Goal: Task Accomplishment & Management: Manage account settings

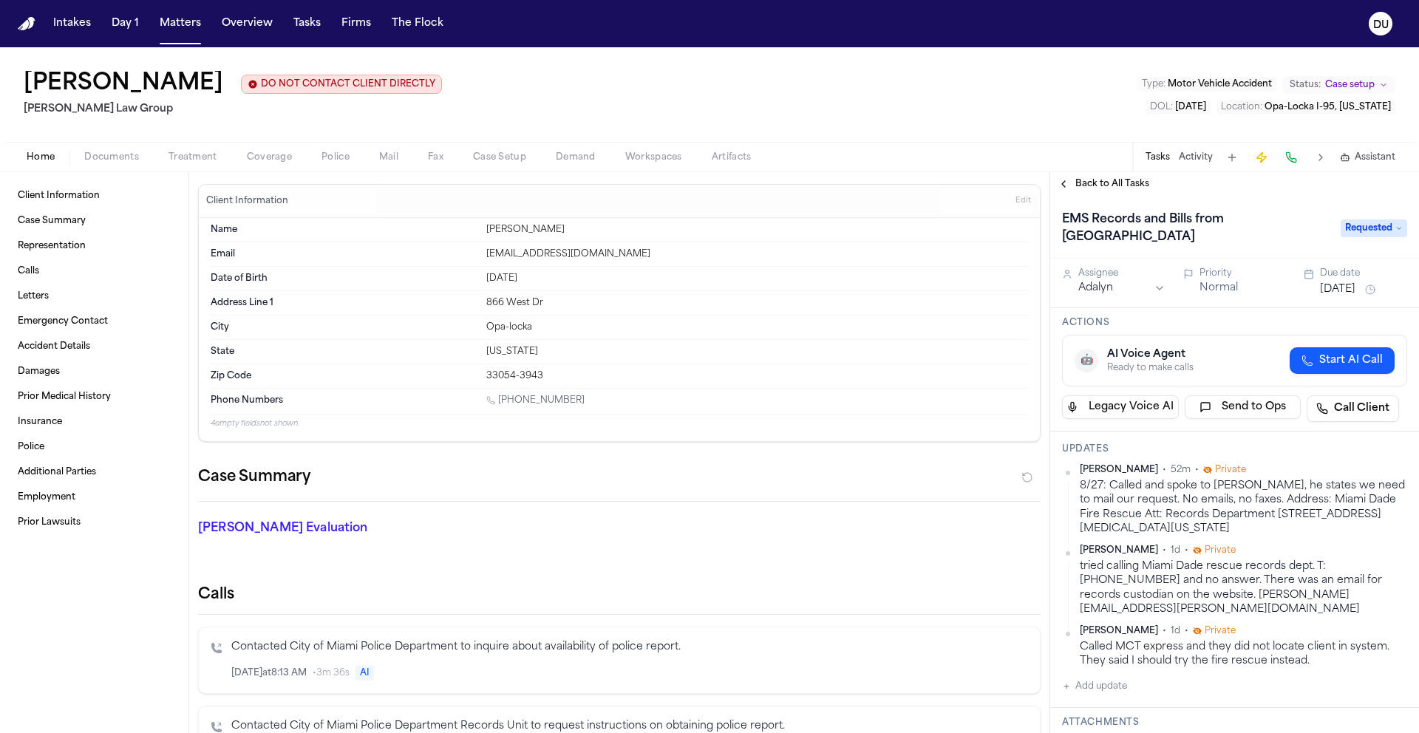
scroll to position [112, 0]
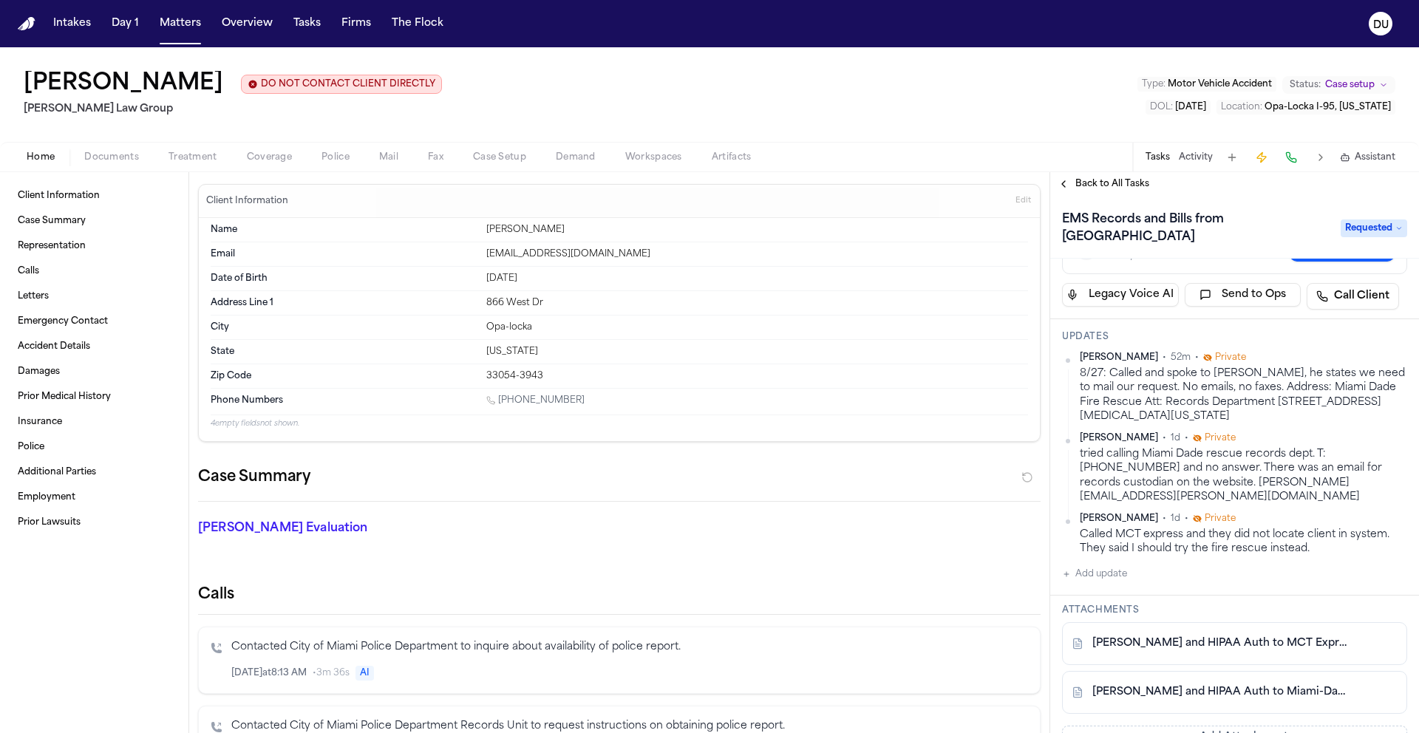
click at [1101, 565] on button "Add update" at bounding box center [1094, 574] width 65 height 18
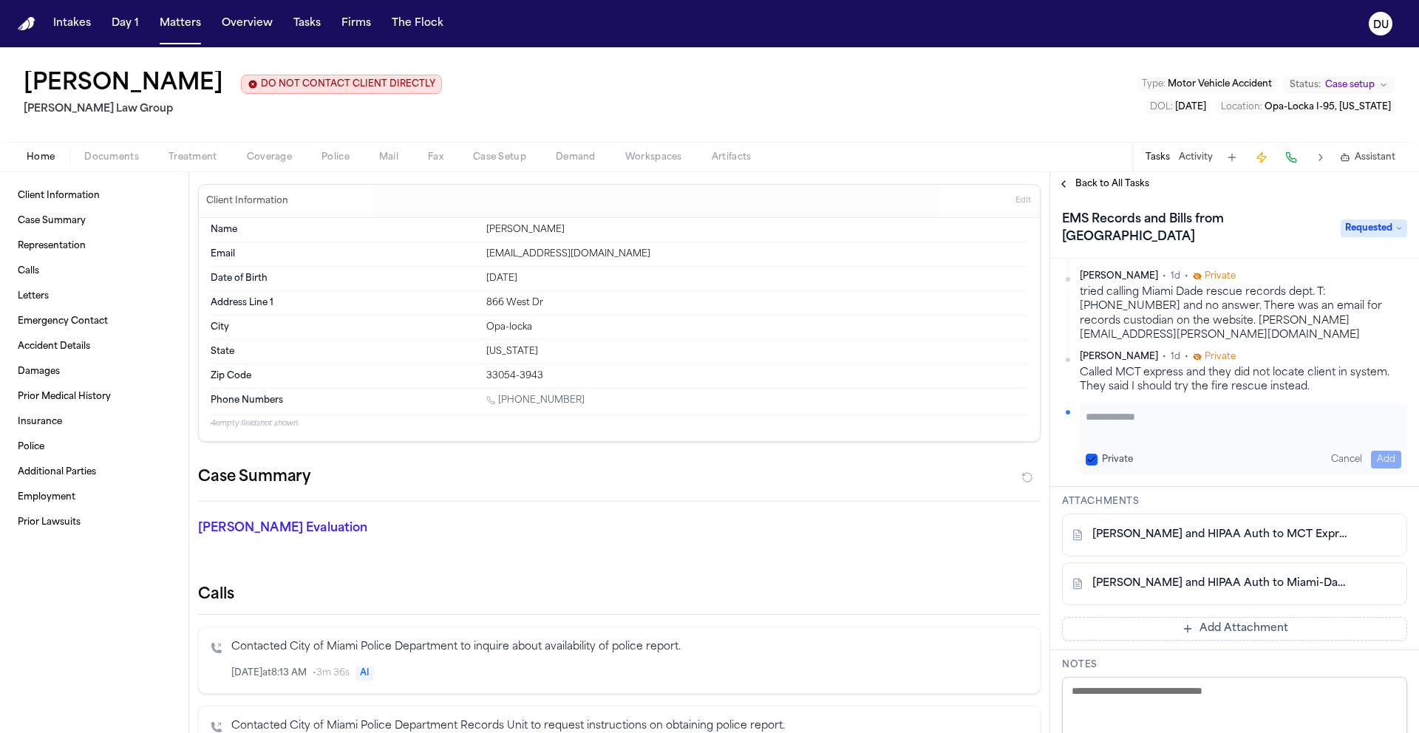
scroll to position [76, 0]
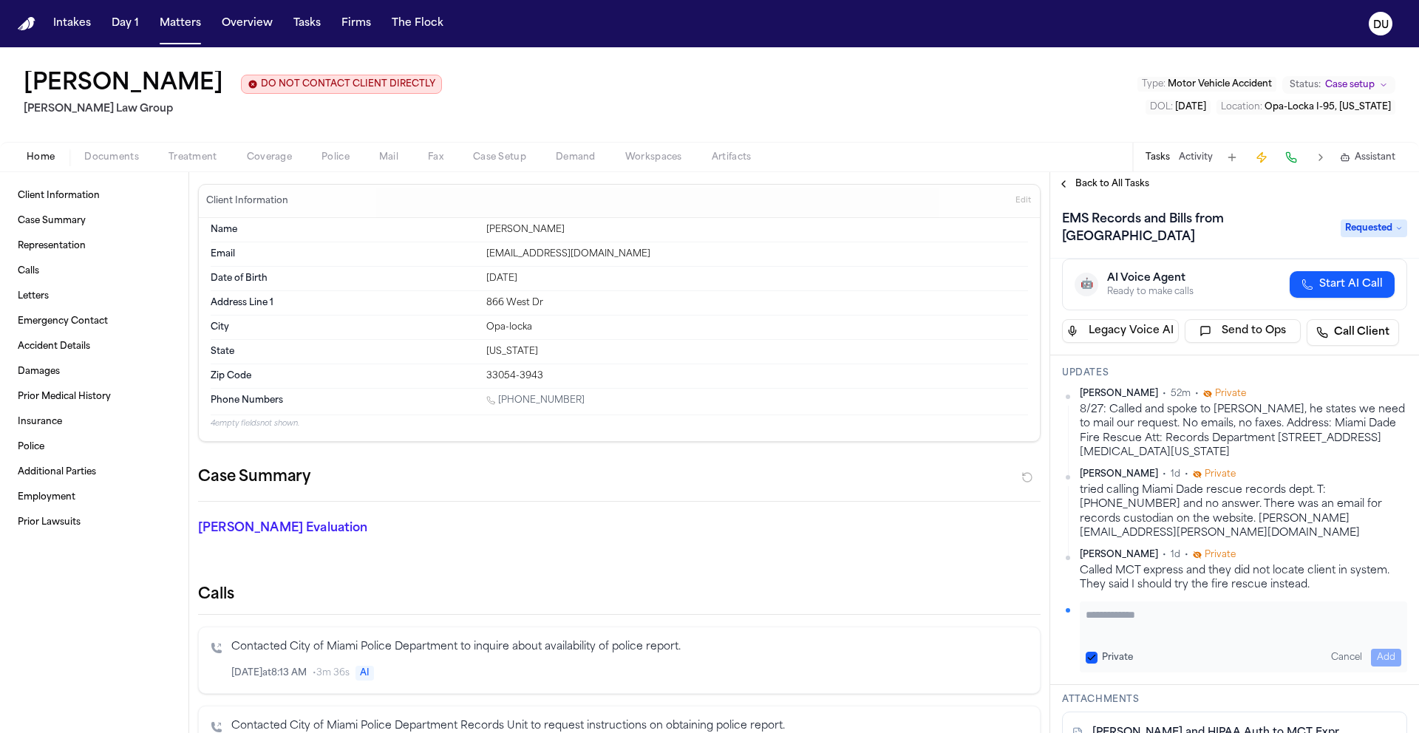
click at [1146, 608] on textarea "Add your update" at bounding box center [1244, 623] width 316 height 30
type textarea "**********"
click at [1380, 649] on button "Add" at bounding box center [1386, 658] width 30 height 18
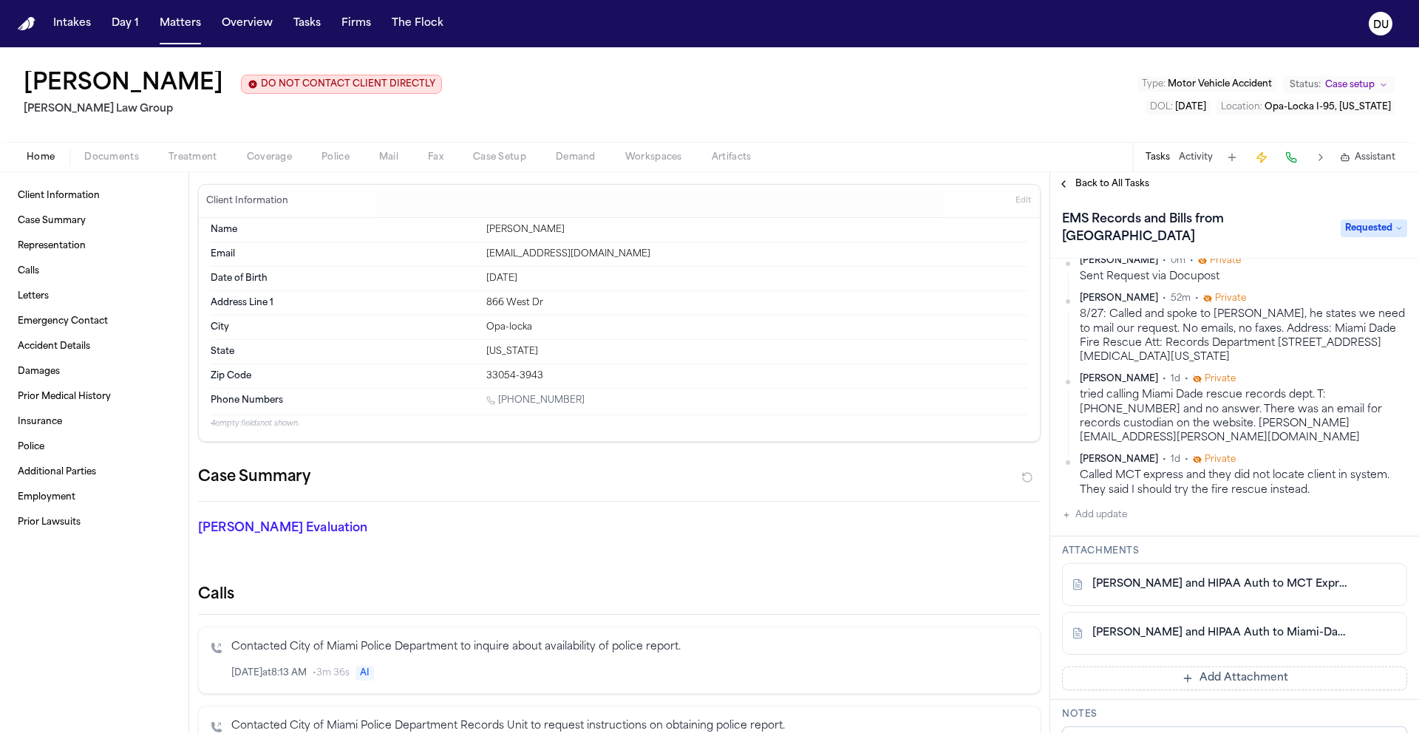
scroll to position [212, 0]
click at [1195, 664] on button "Add Attachment" at bounding box center [1234, 676] width 345 height 24
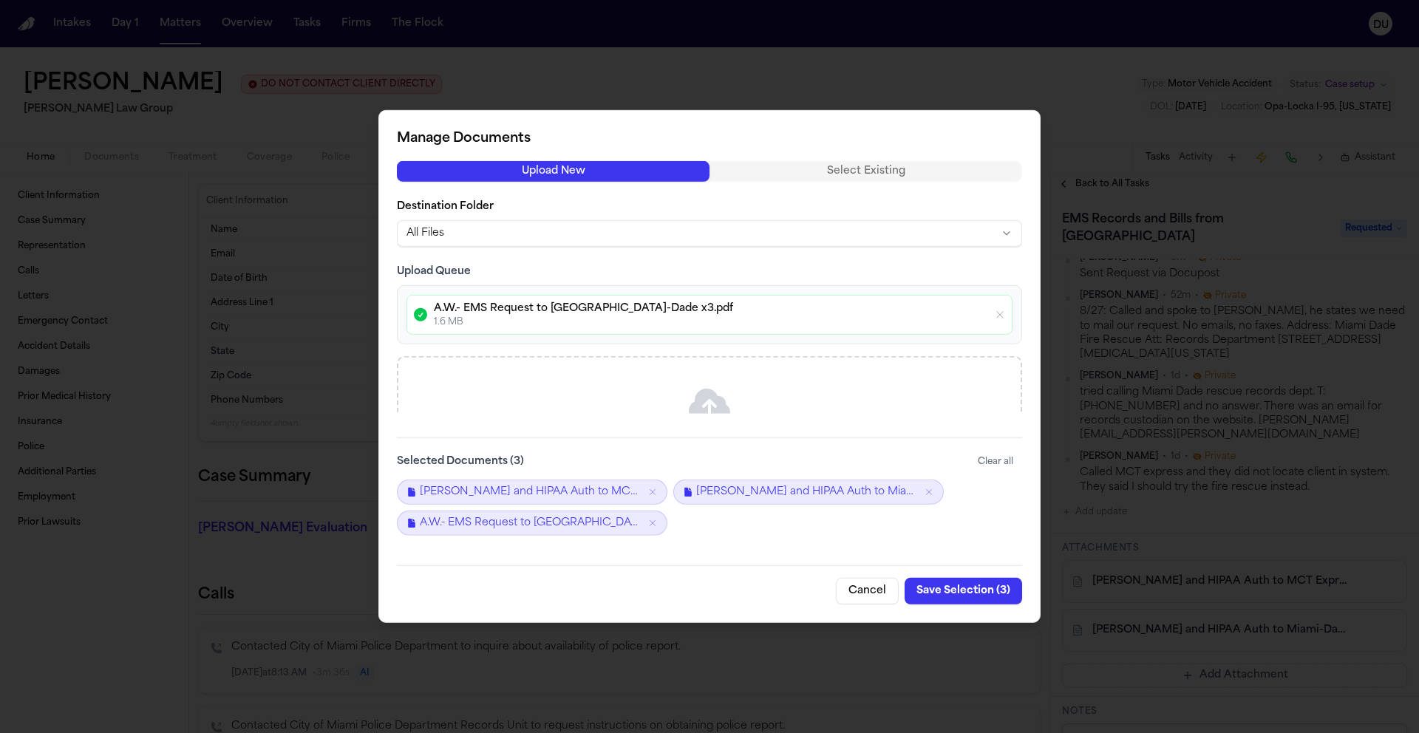
click at [970, 597] on button "Save Selection ( 3 )" at bounding box center [964, 591] width 118 height 27
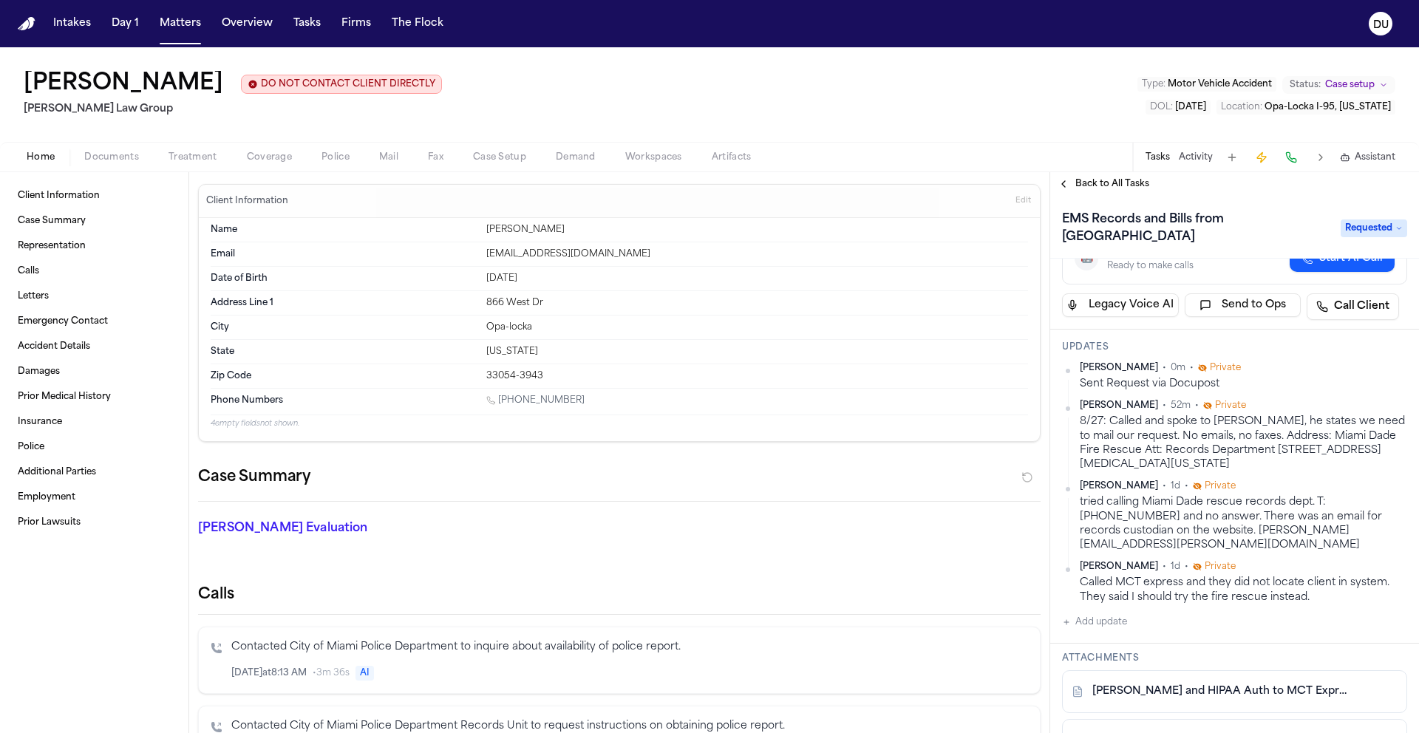
scroll to position [0, 0]
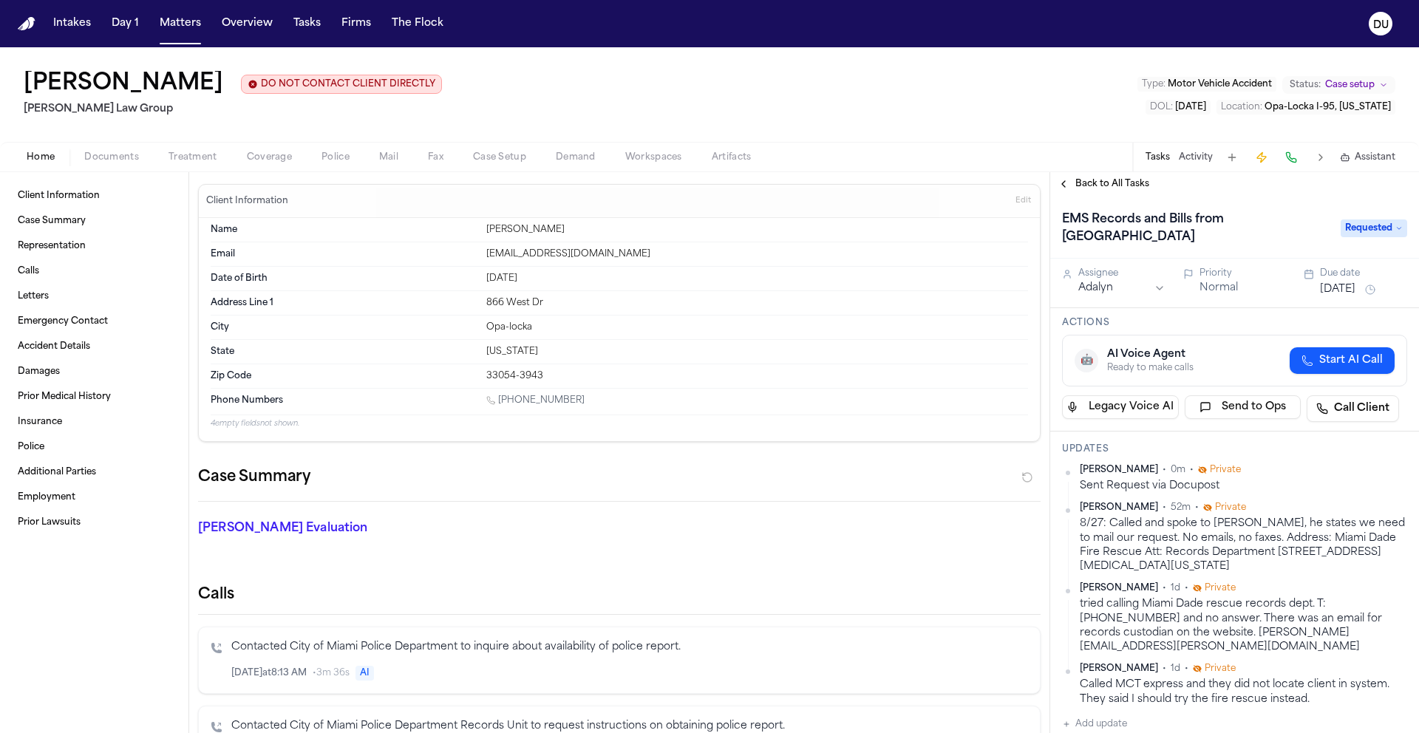
click at [1339, 282] on button "Aug 28, 2025" at bounding box center [1337, 289] width 35 height 15
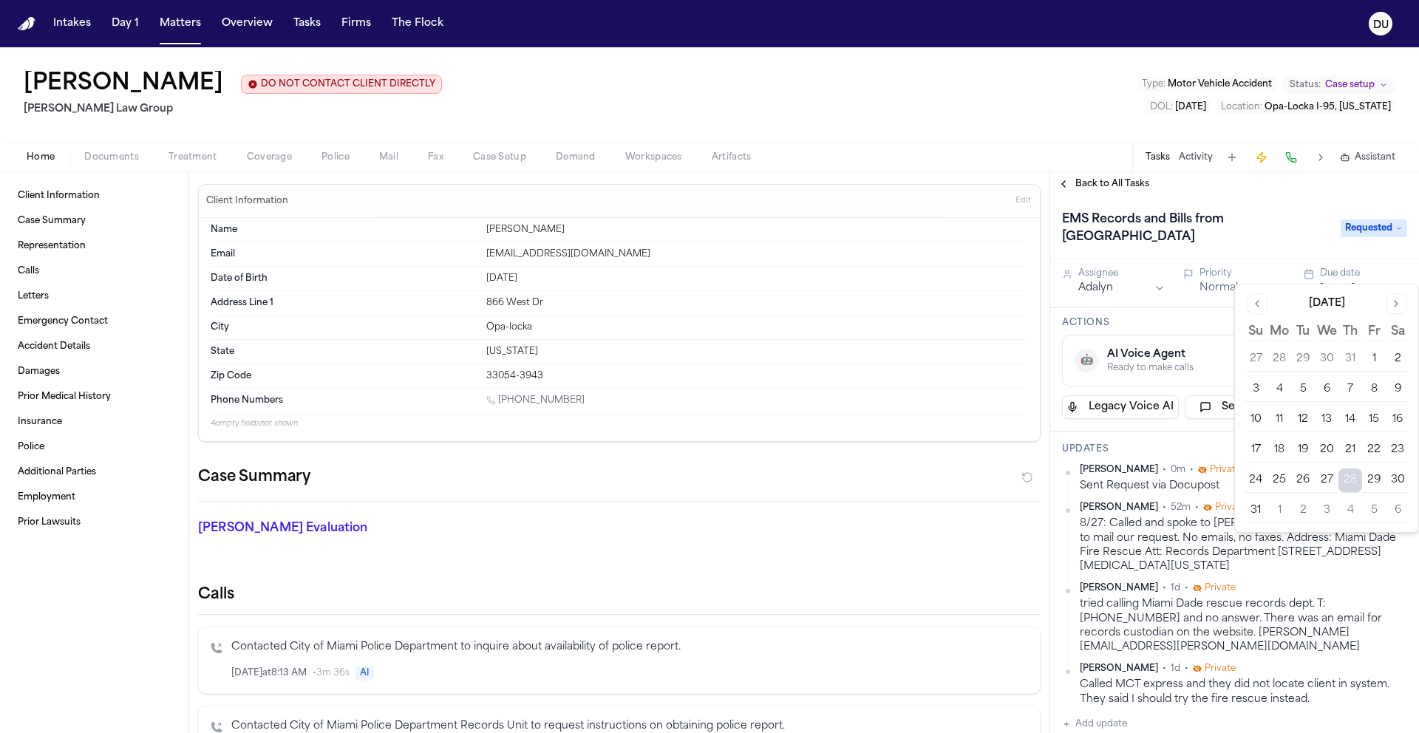
click at [1396, 306] on button "Go to next month" at bounding box center [1396, 303] width 21 height 21
click at [1324, 389] on button "10" at bounding box center [1327, 390] width 24 height 24
click at [1265, 183] on div "Back to All Tasks" at bounding box center [1234, 184] width 369 height 12
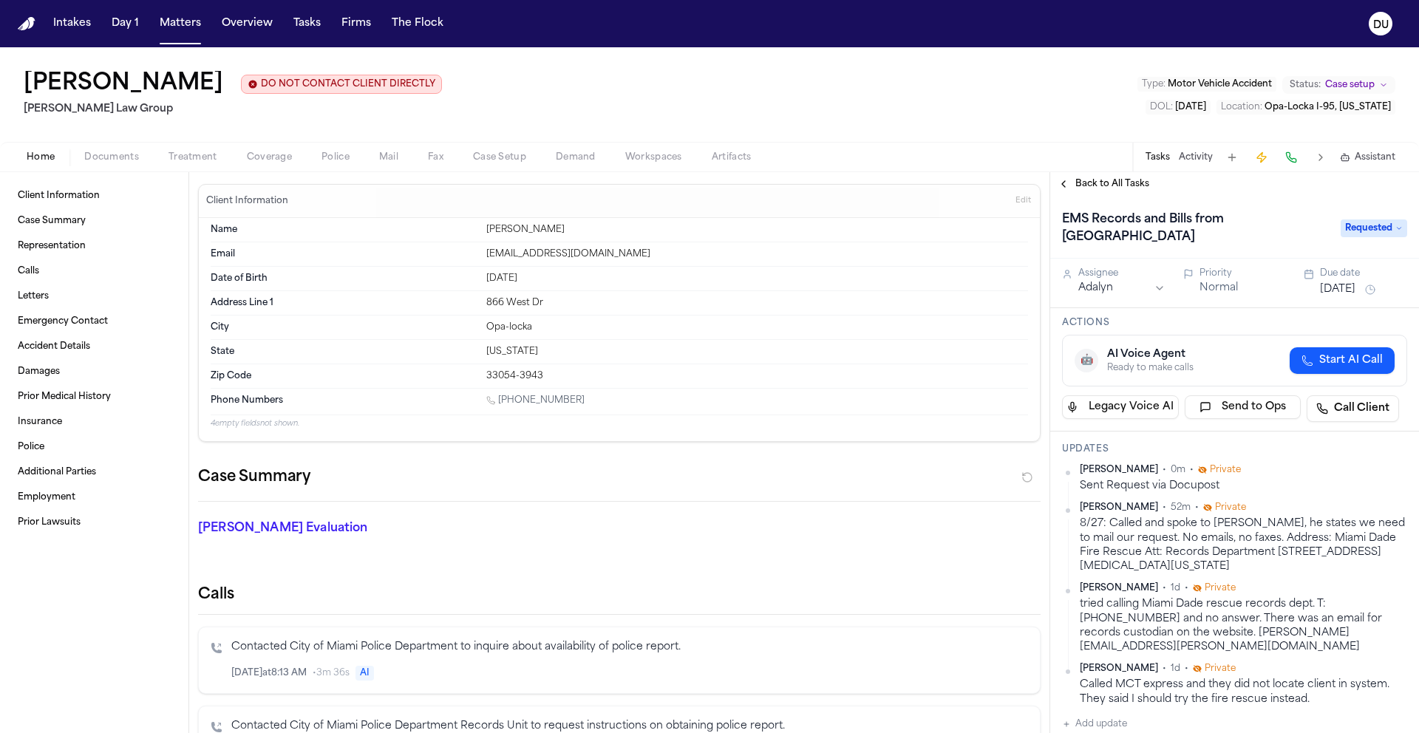
click at [1114, 186] on span "Back to All Tasks" at bounding box center [1113, 184] width 74 height 12
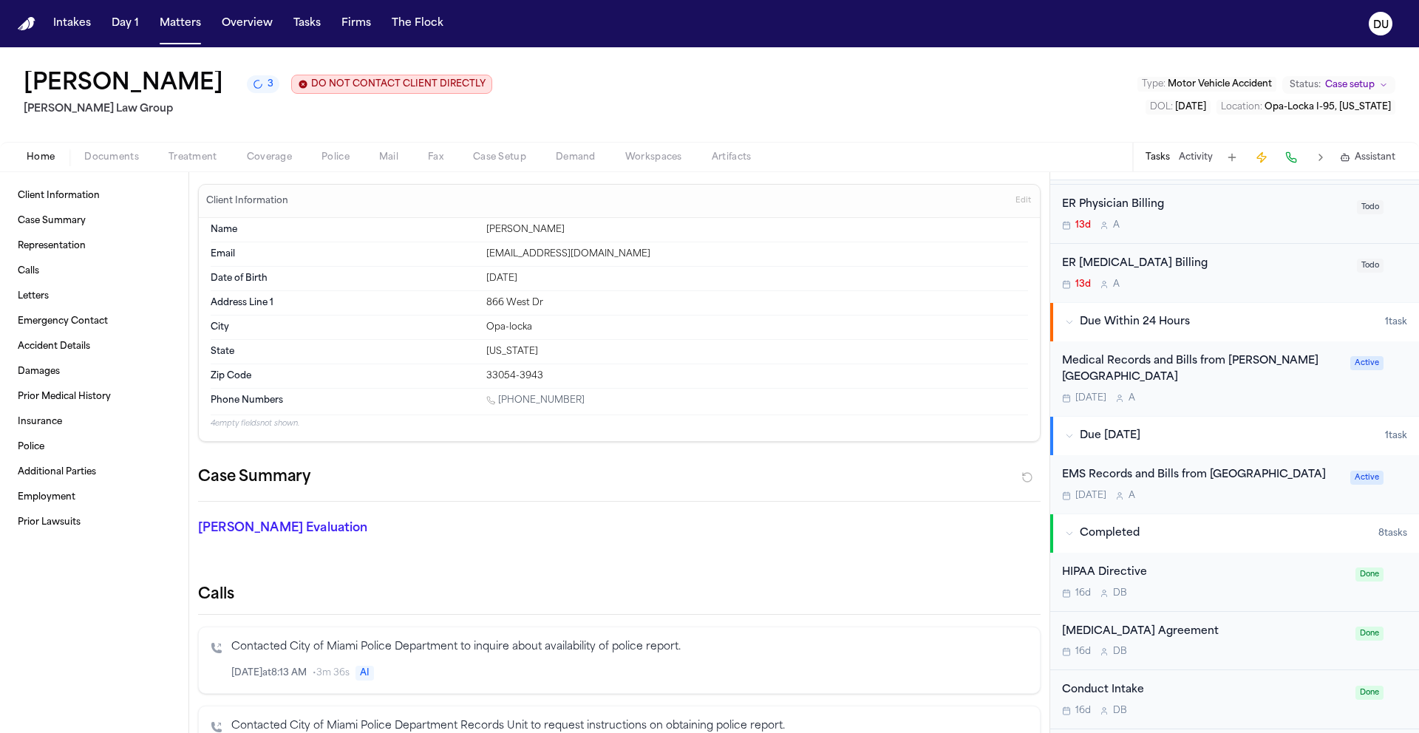
scroll to position [554, 0]
click at [1130, 371] on div "Medical Records and Bills from Jackson Memorial Hospital" at bounding box center [1201, 369] width 279 height 34
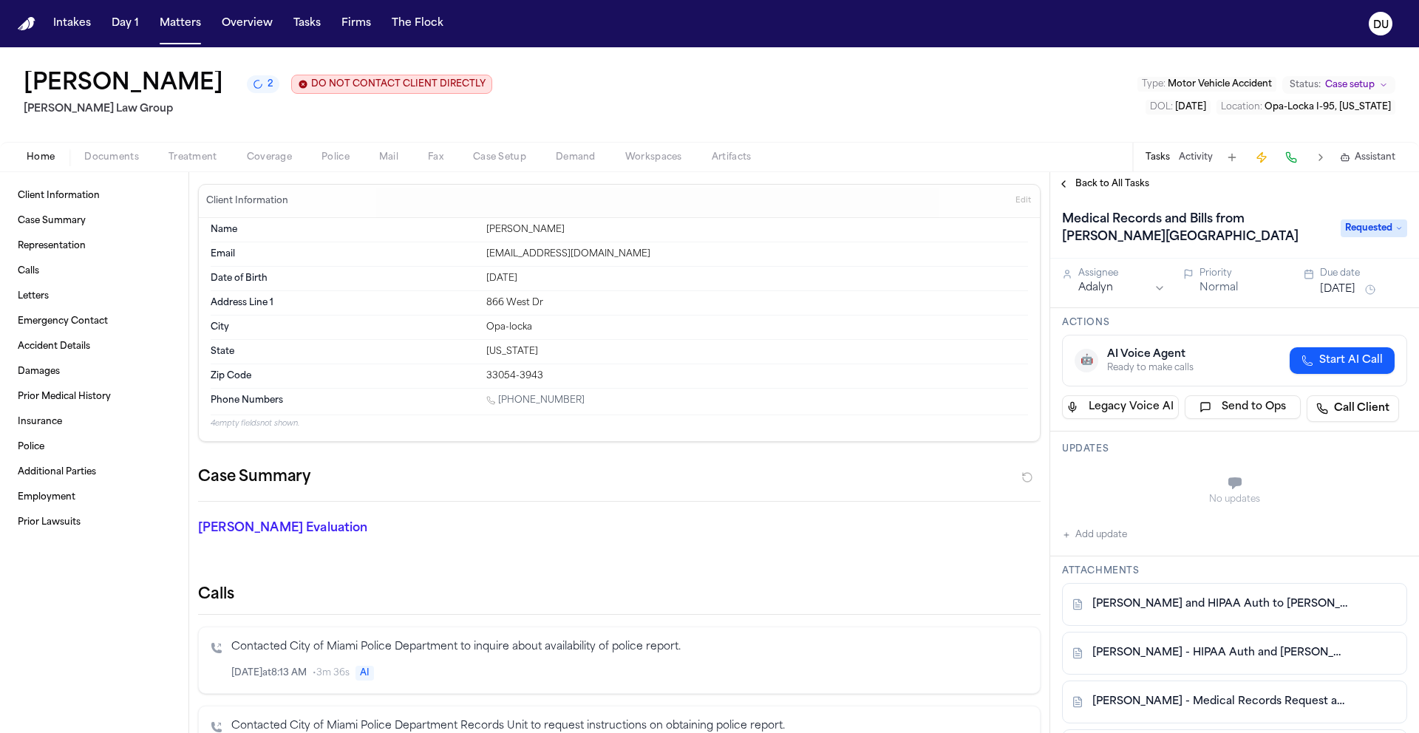
click at [1107, 531] on button "Add update" at bounding box center [1094, 535] width 65 height 18
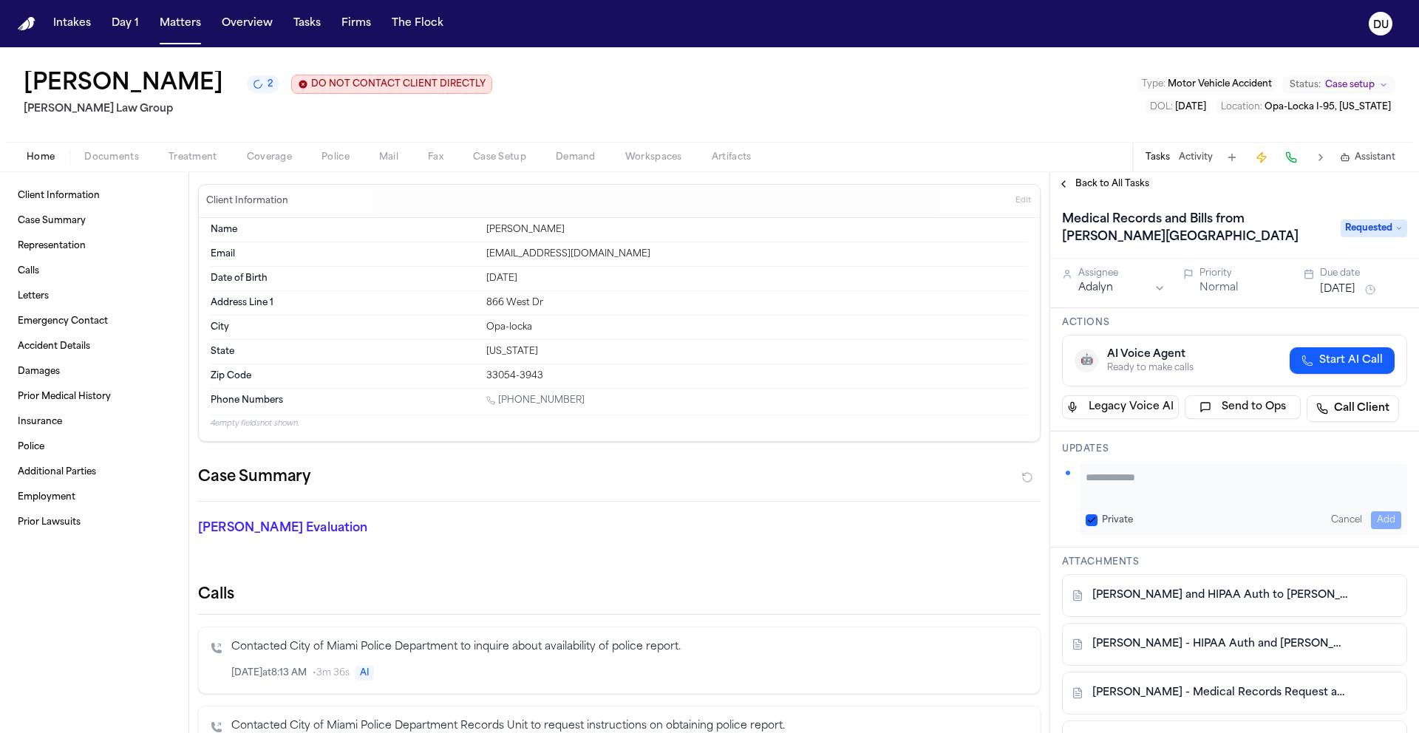
click at [1206, 482] on textarea "Add your update" at bounding box center [1244, 485] width 316 height 30
type textarea "**********"
click at [1379, 520] on button "Add" at bounding box center [1386, 521] width 30 height 18
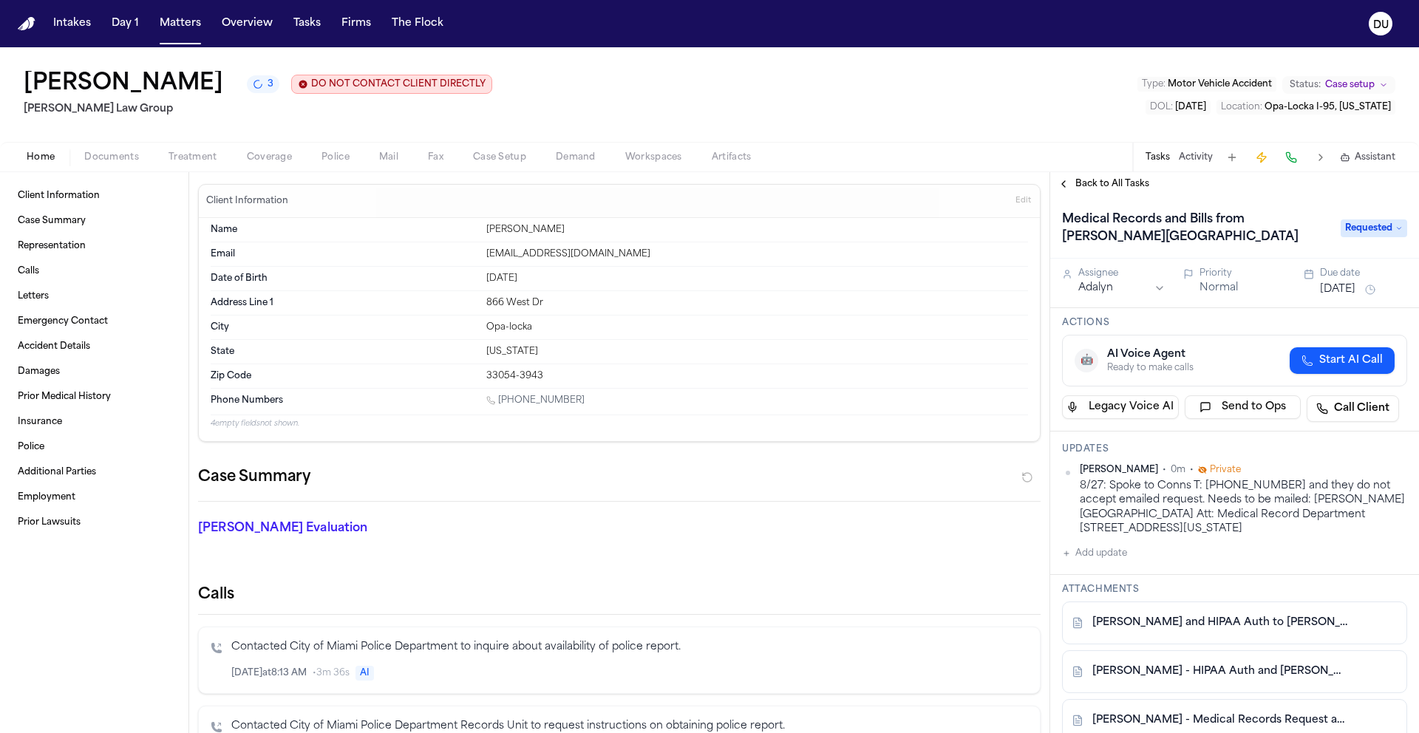
click at [23, 22] on img "Home" at bounding box center [27, 24] width 18 height 14
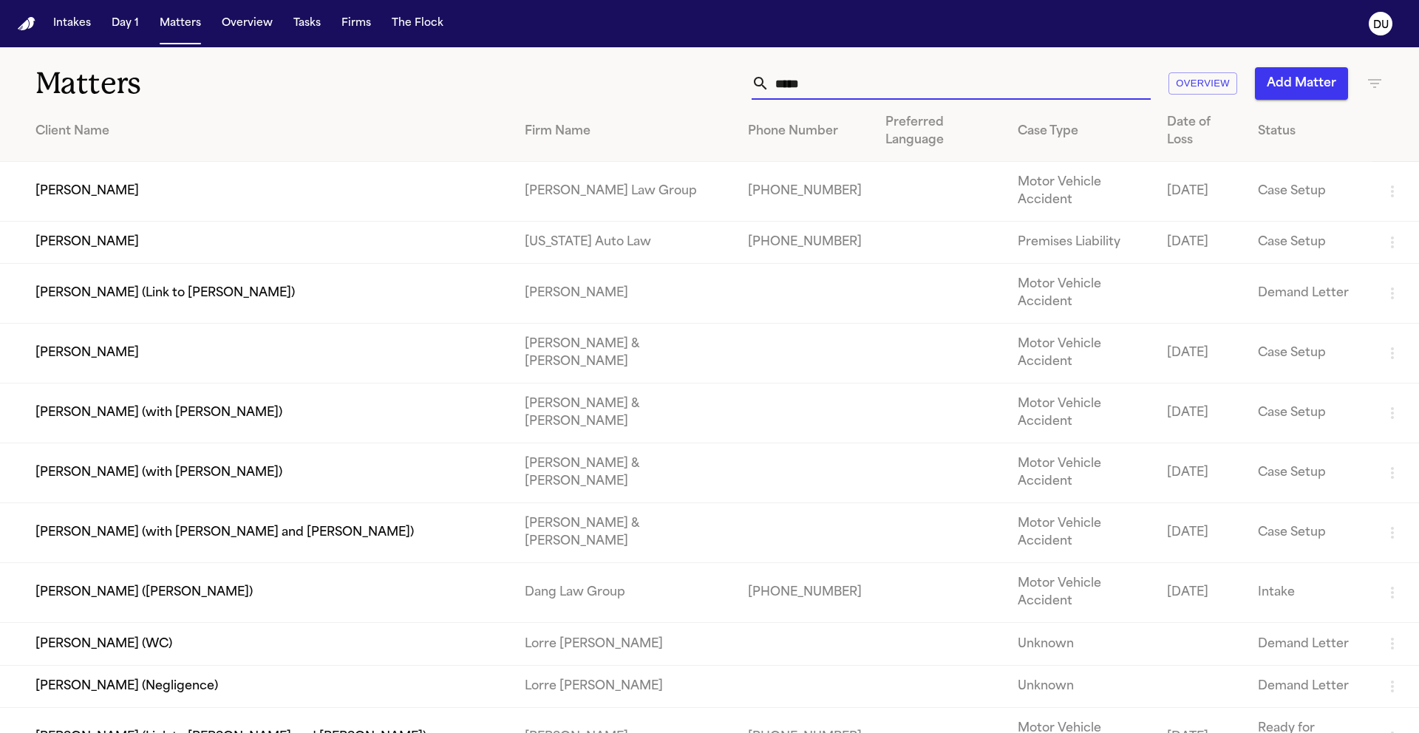
drag, startPoint x: 721, startPoint y: 86, endPoint x: 707, endPoint y: 86, distance: 14.8
click at [707, 86] on div "***** Overview Add Matter" at bounding box center [906, 83] width 956 height 33
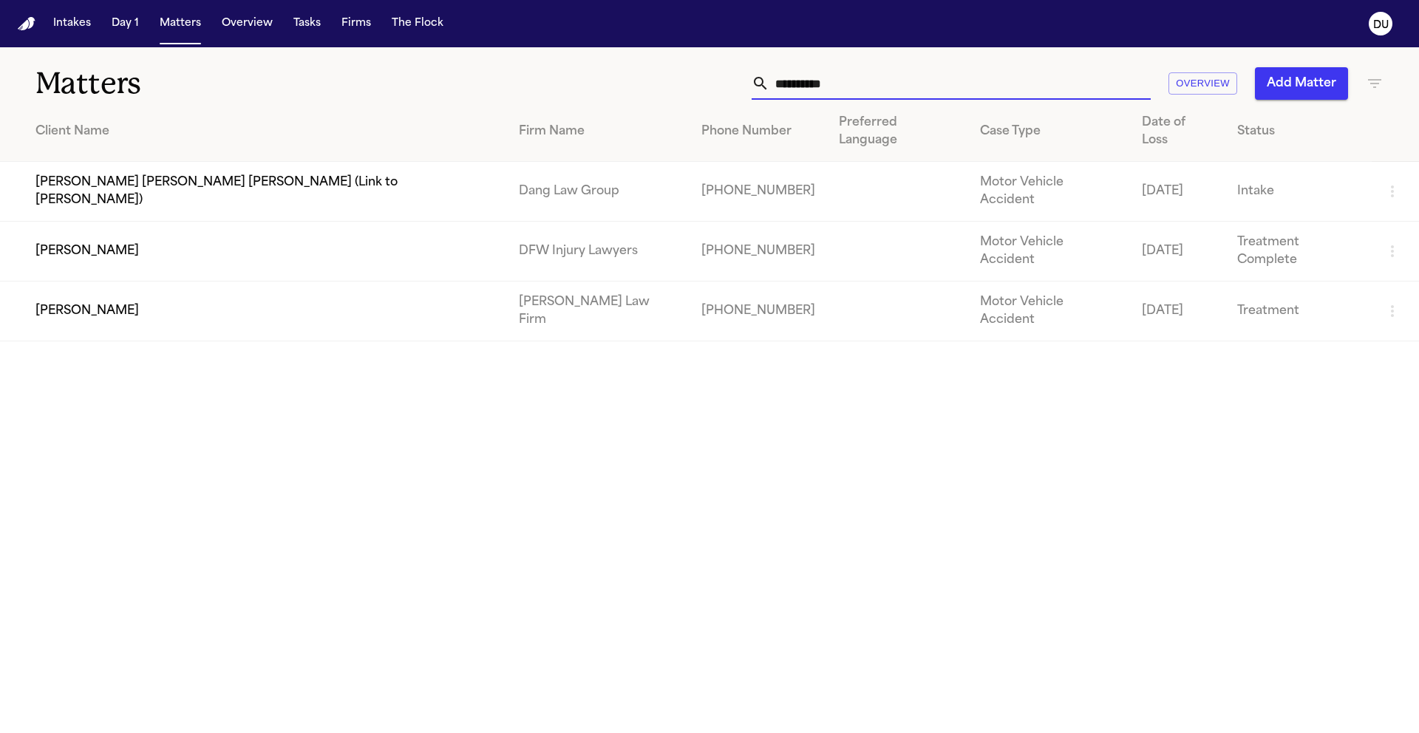
type input "**********"
click at [116, 222] on td "Jessica Lowe" at bounding box center [253, 252] width 507 height 60
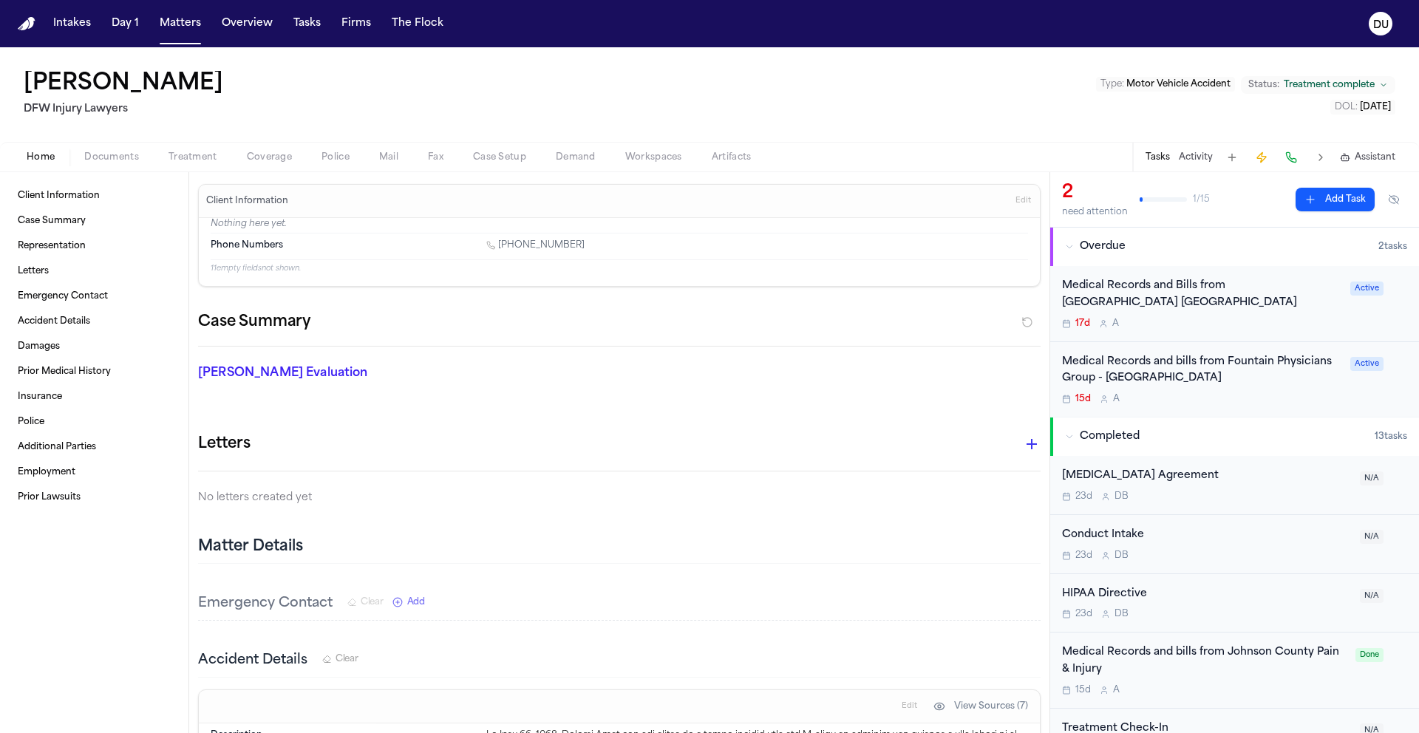
click at [1129, 367] on div "Medical Records and bills from Fountain Physicians Group - Fort Worth" at bounding box center [1201, 371] width 279 height 34
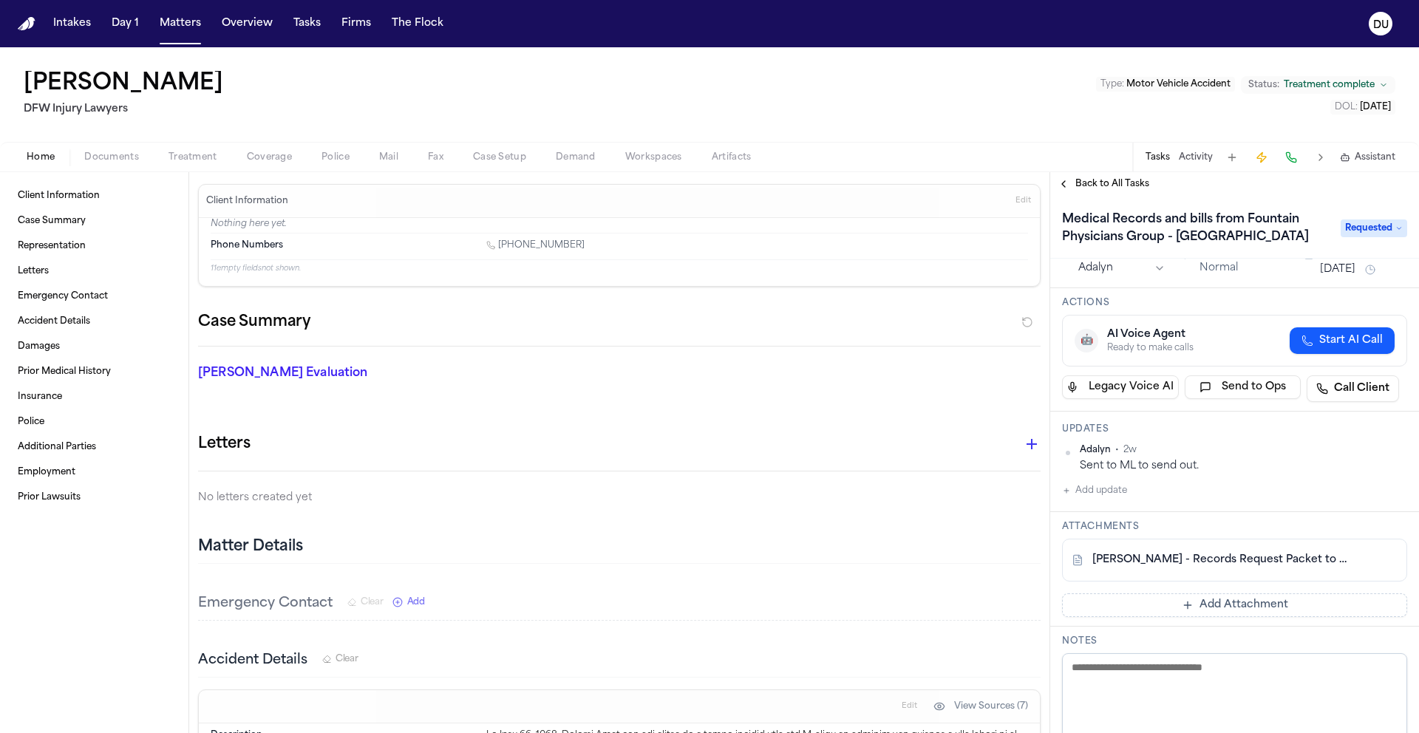
scroll to position [21, 0]
click at [1146, 554] on link "J. Lowe - Records Request Packet to Foundation Physicians Group - 8.8.25" at bounding box center [1220, 558] width 255 height 15
click at [1100, 487] on button "Add update" at bounding box center [1094, 489] width 65 height 18
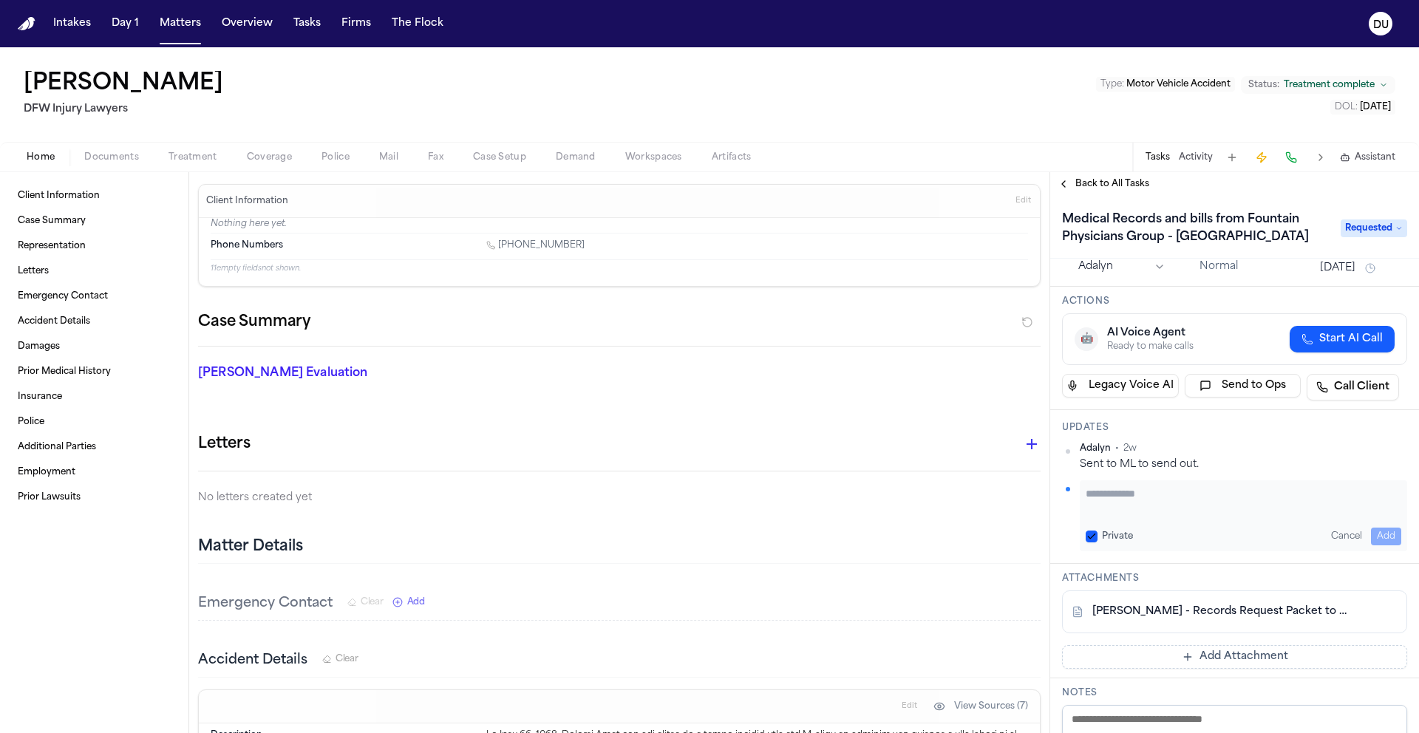
click at [1161, 503] on textarea "Add your update" at bounding box center [1244, 501] width 316 height 30
paste textarea "**********"
drag, startPoint x: 1347, startPoint y: 512, endPoint x: 1291, endPoint y: 516, distance: 56.4
click at [1291, 516] on textarea "**********" at bounding box center [1238, 501] width 305 height 30
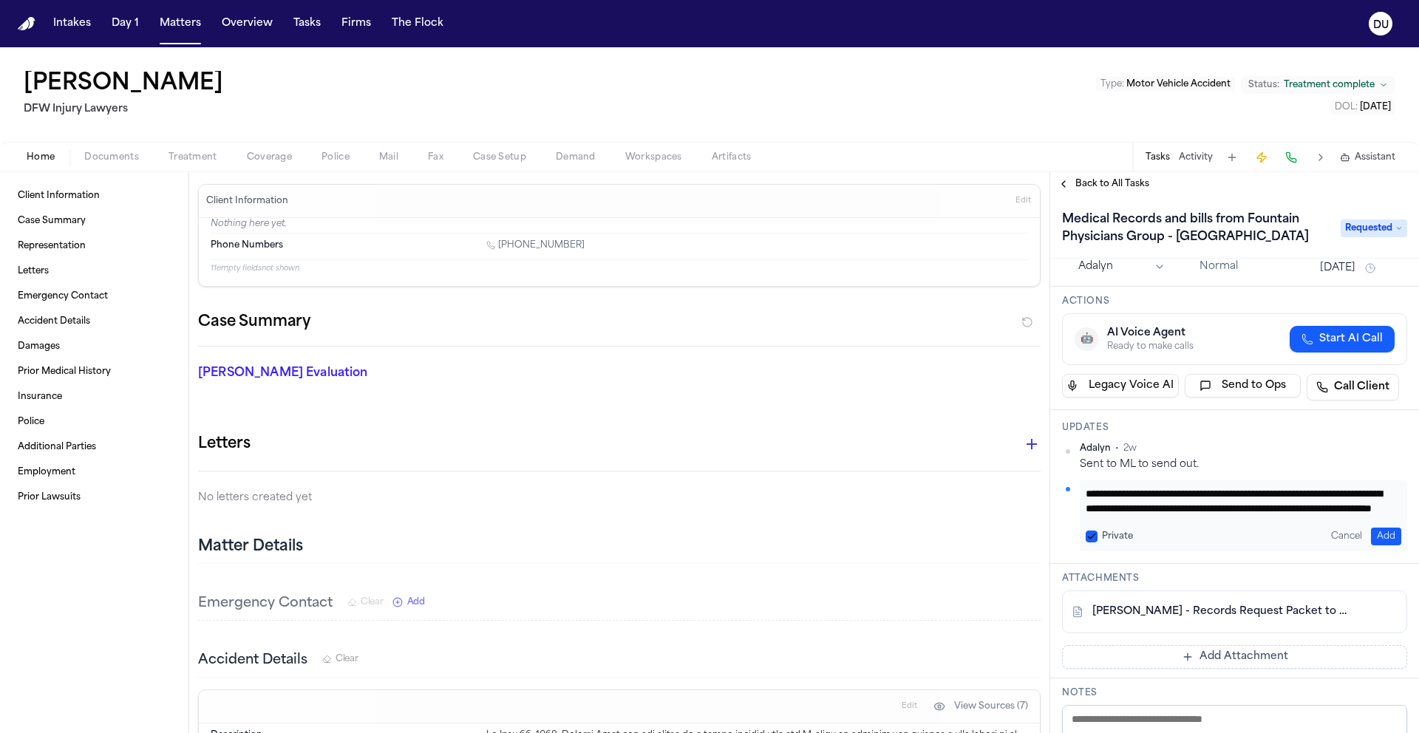
click at [1283, 512] on textarea "**********" at bounding box center [1238, 501] width 305 height 30
click at [1280, 511] on textarea "**********" at bounding box center [1238, 501] width 305 height 30
click at [1256, 506] on textarea "**********" at bounding box center [1238, 501] width 305 height 30
click at [1332, 510] on textarea "**********" at bounding box center [1238, 501] width 305 height 30
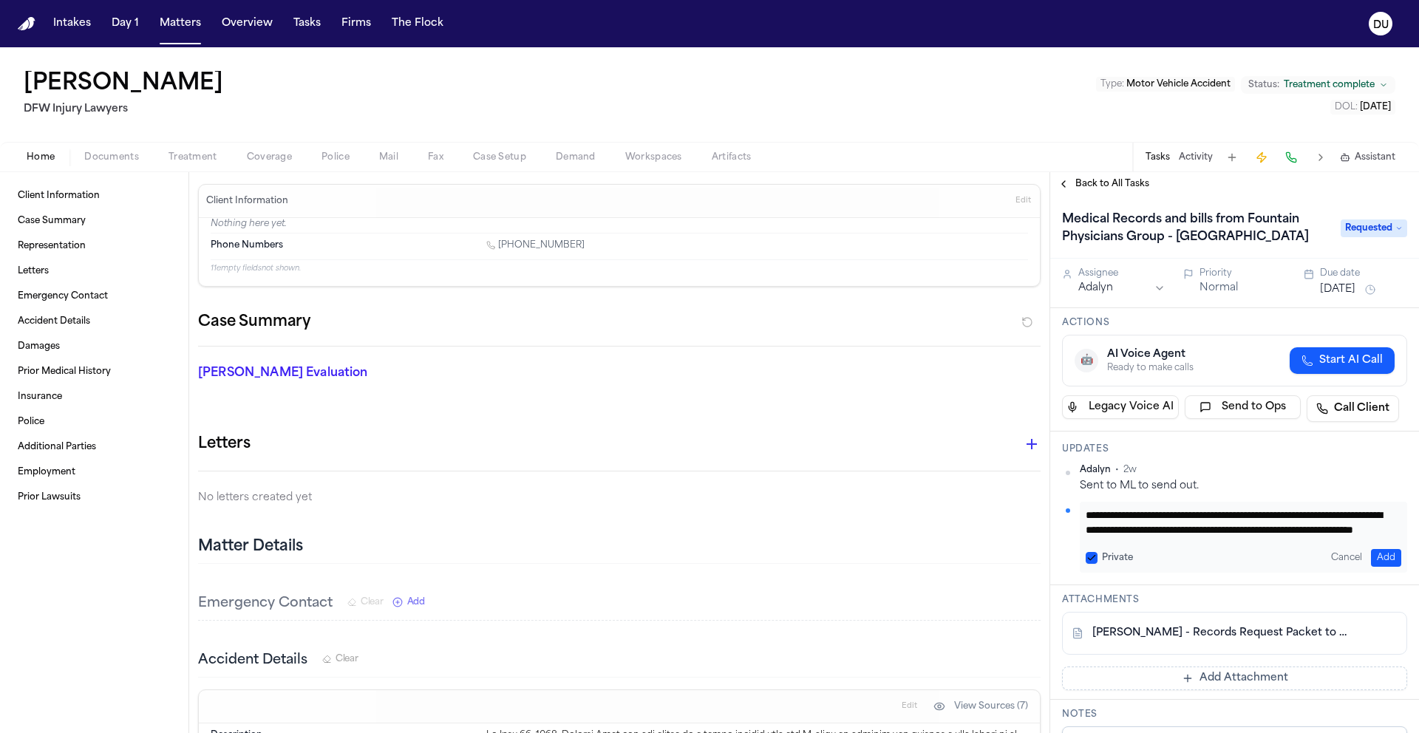
type textarea "**********"
click at [1377, 556] on button "Add" at bounding box center [1386, 558] width 30 height 18
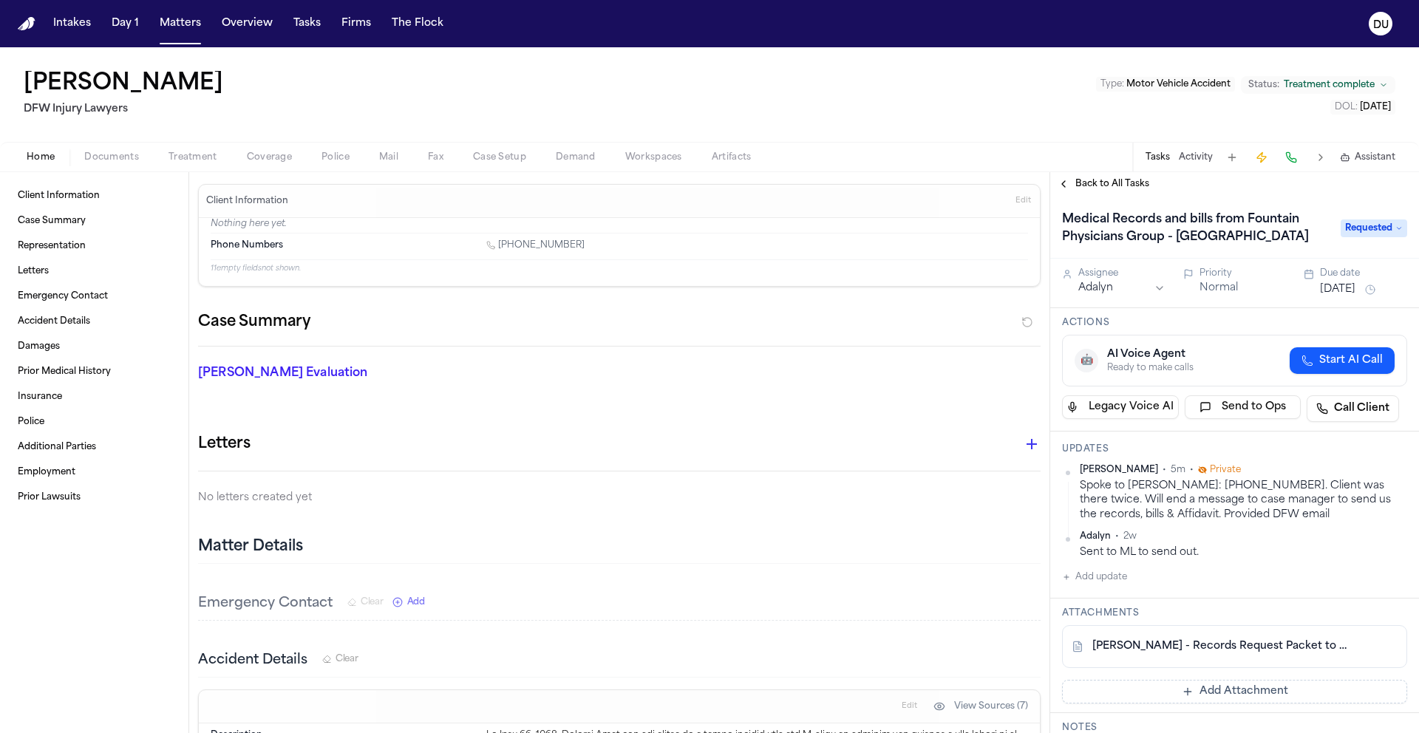
click at [1349, 287] on button "Aug 13, 2025" at bounding box center [1337, 289] width 35 height 15
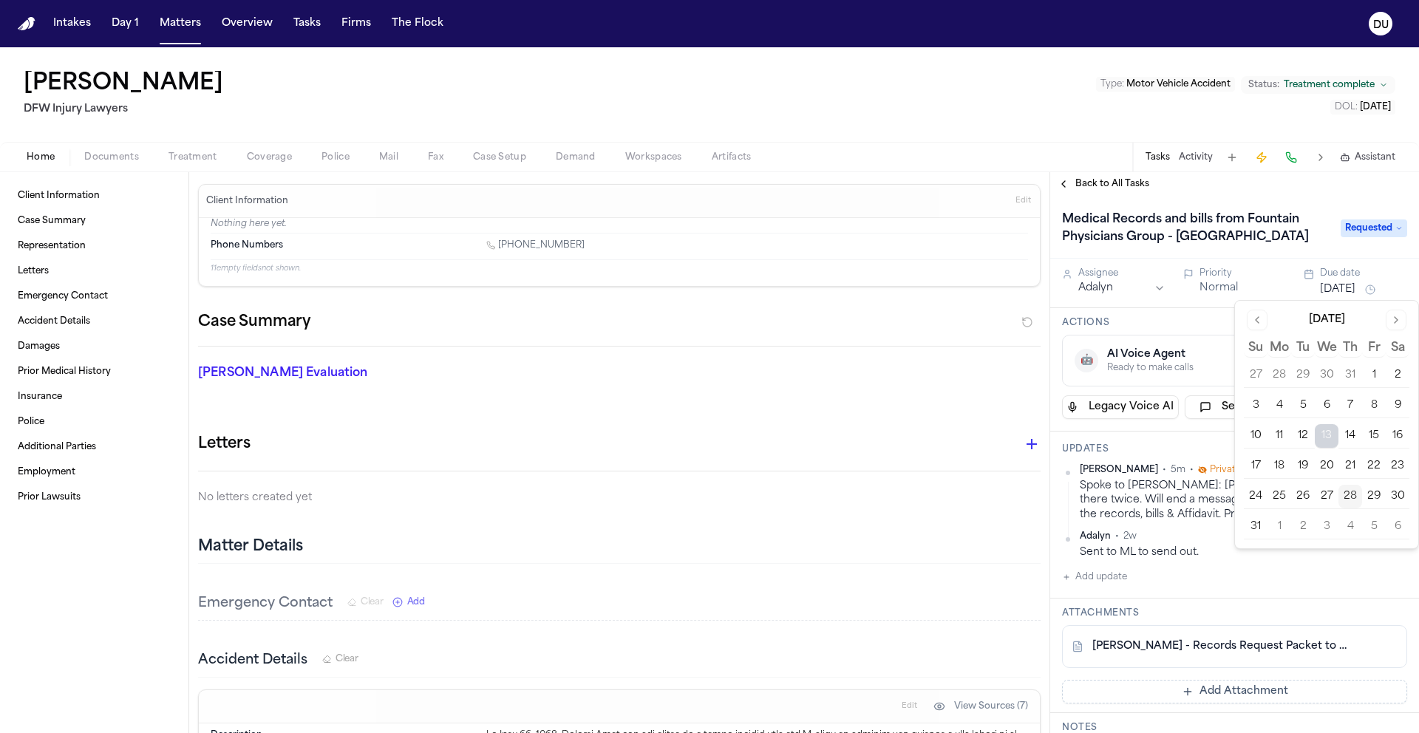
click at [1282, 526] on button "1" at bounding box center [1280, 527] width 24 height 24
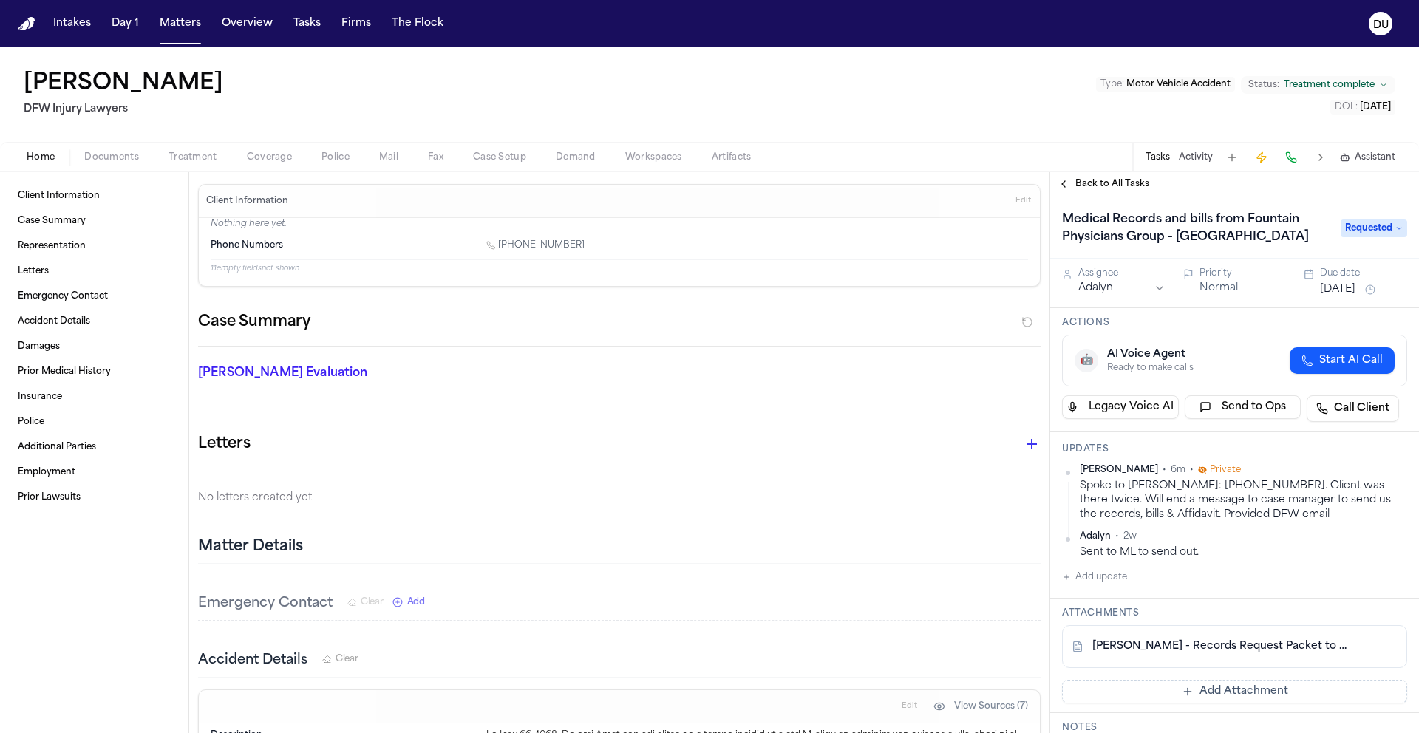
click at [1306, 243] on h1 "Medical Records and bills from Fountain Physicians Group - Fort Worth" at bounding box center [1194, 228] width 276 height 41
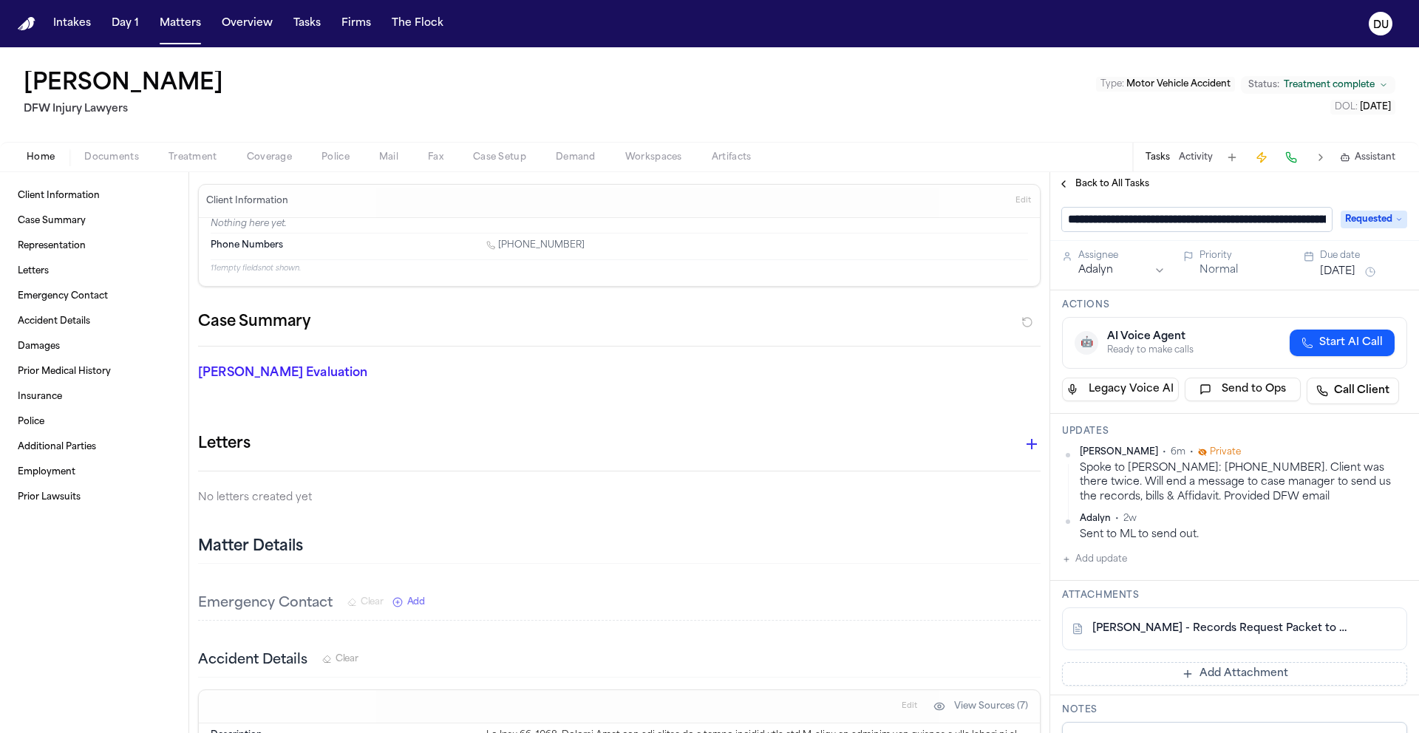
scroll to position [0, 166]
click at [1106, 182] on span "Back to All Tasks" at bounding box center [1113, 184] width 74 height 12
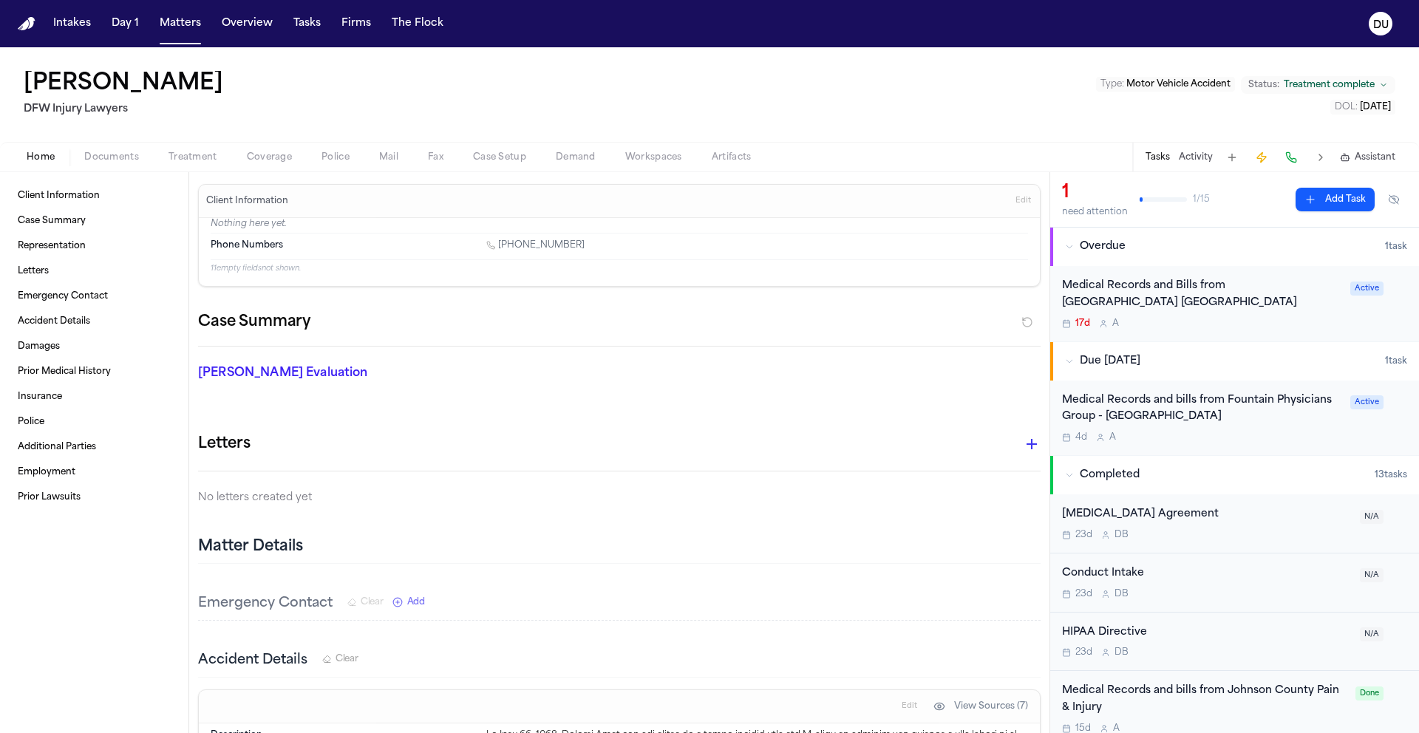
click at [1161, 415] on div "Medical Records and bills from Fountain Physicians Group - Fort Worth" at bounding box center [1201, 410] width 279 height 34
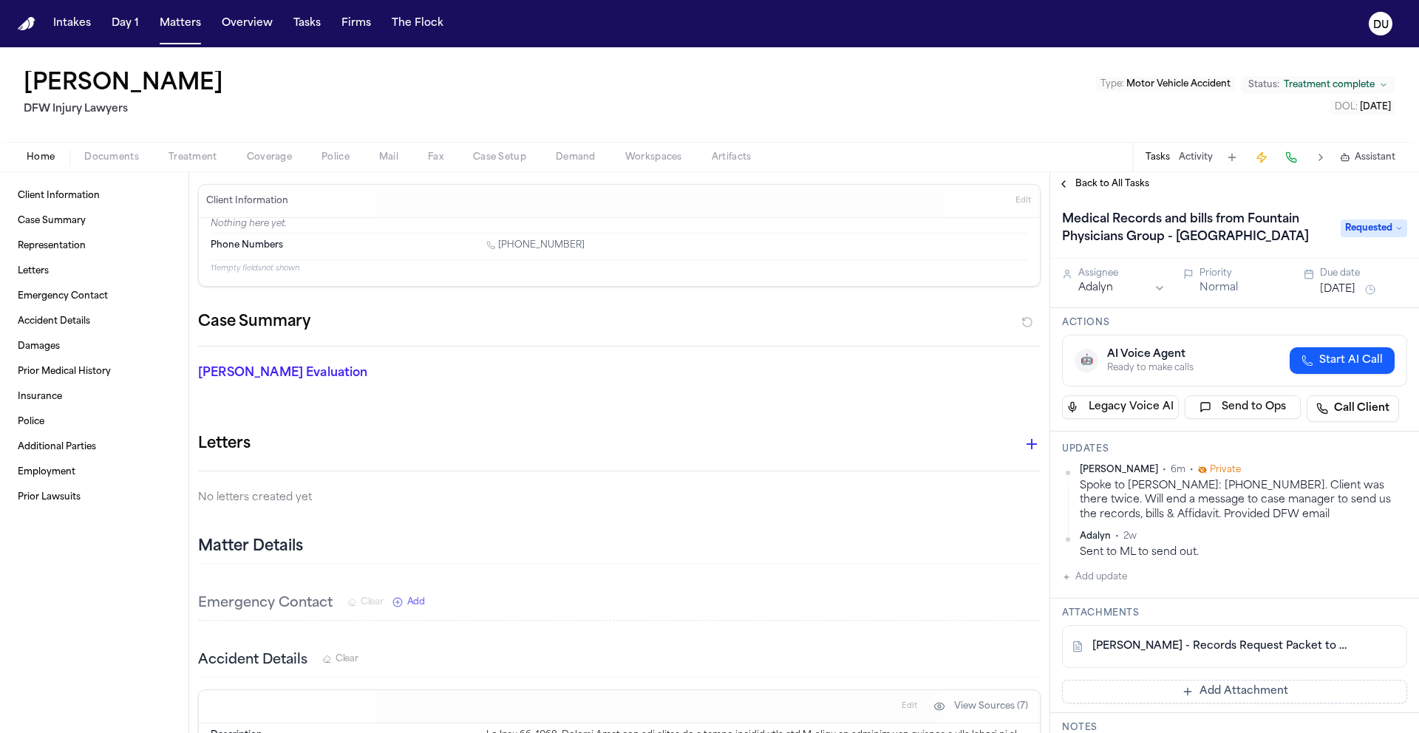
click at [1110, 183] on span "Back to All Tasks" at bounding box center [1113, 184] width 74 height 12
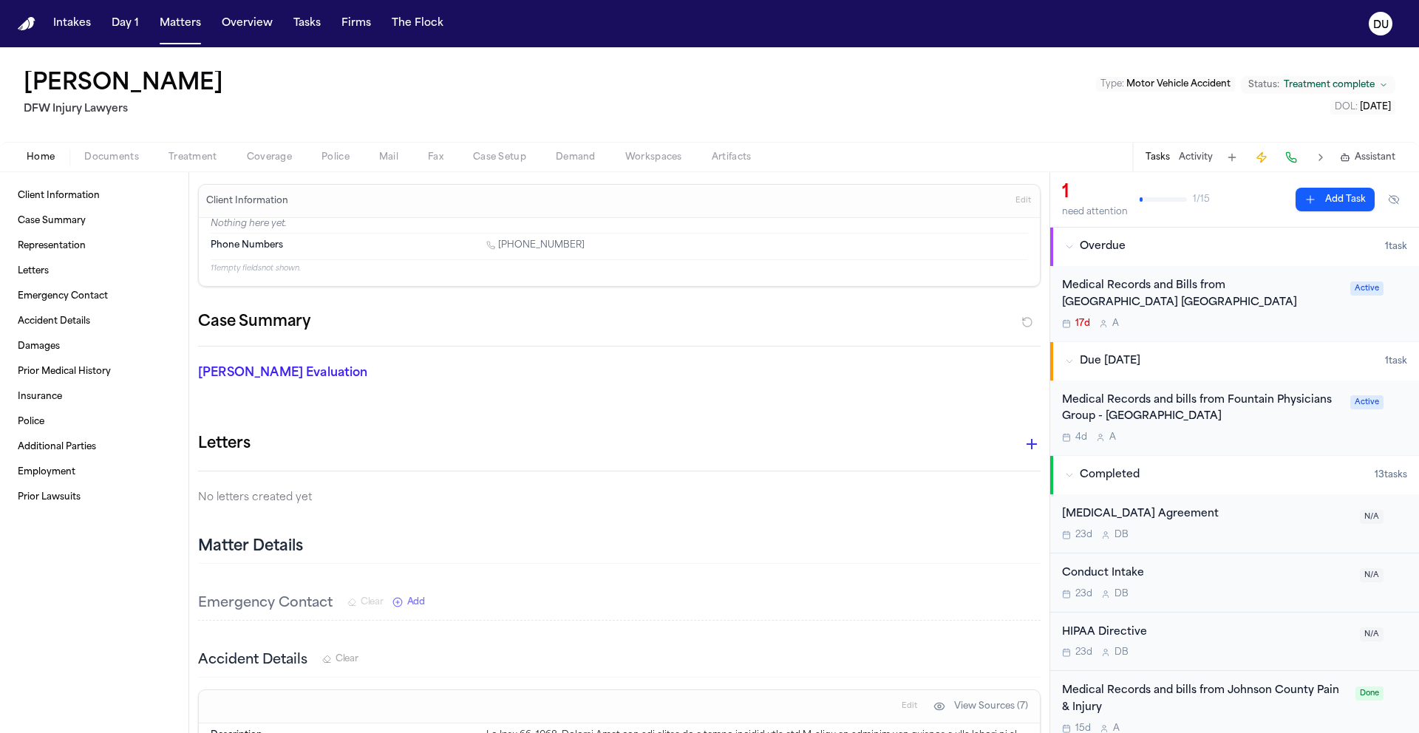
click at [1180, 293] on div "Medical Records and Bills from Kindred Hospital Tarrant County Fort Worth South…" at bounding box center [1201, 295] width 279 height 34
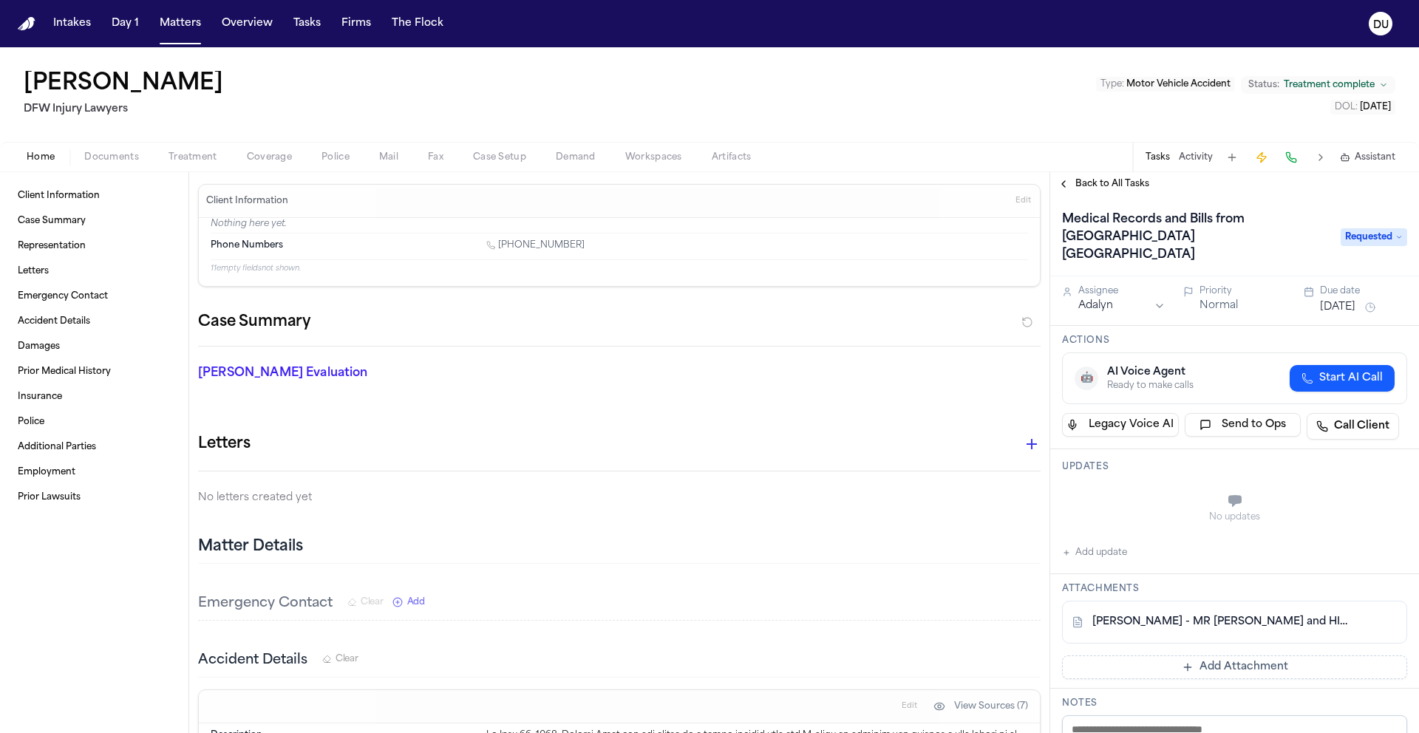
click at [1352, 308] on button "Aug 11, 2025" at bounding box center [1337, 307] width 35 height 15
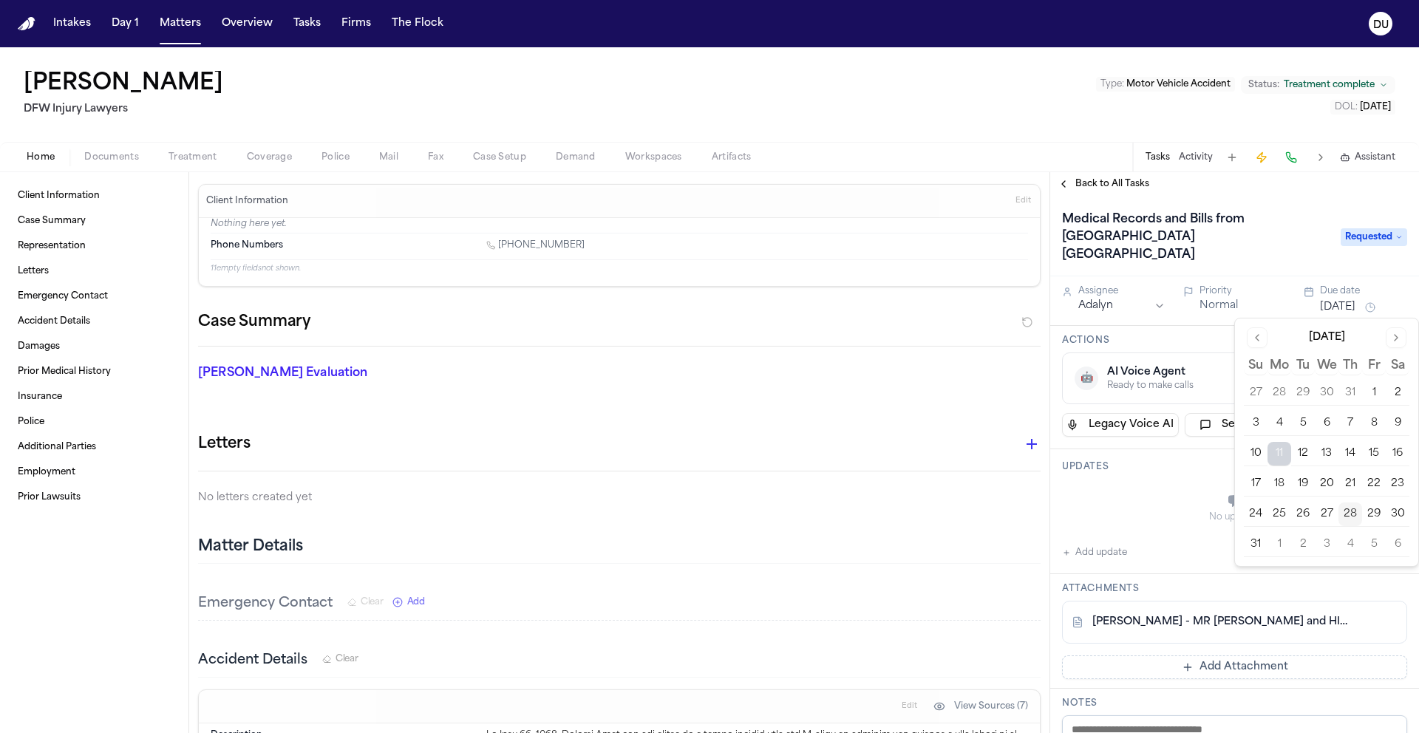
click at [1306, 546] on button "2" at bounding box center [1303, 545] width 24 height 24
click at [1169, 486] on div "No updates" at bounding box center [1234, 508] width 345 height 53
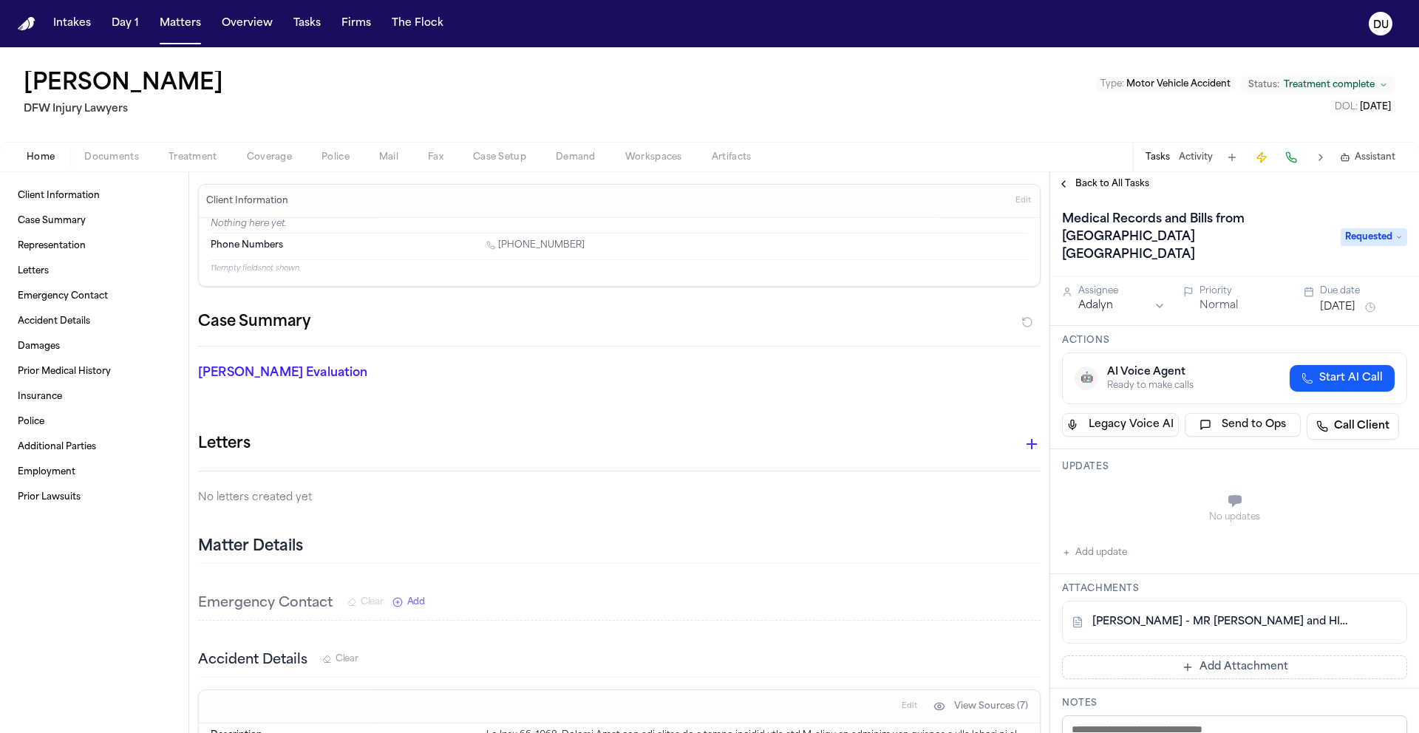
click at [1087, 551] on button "Add update" at bounding box center [1094, 553] width 65 height 18
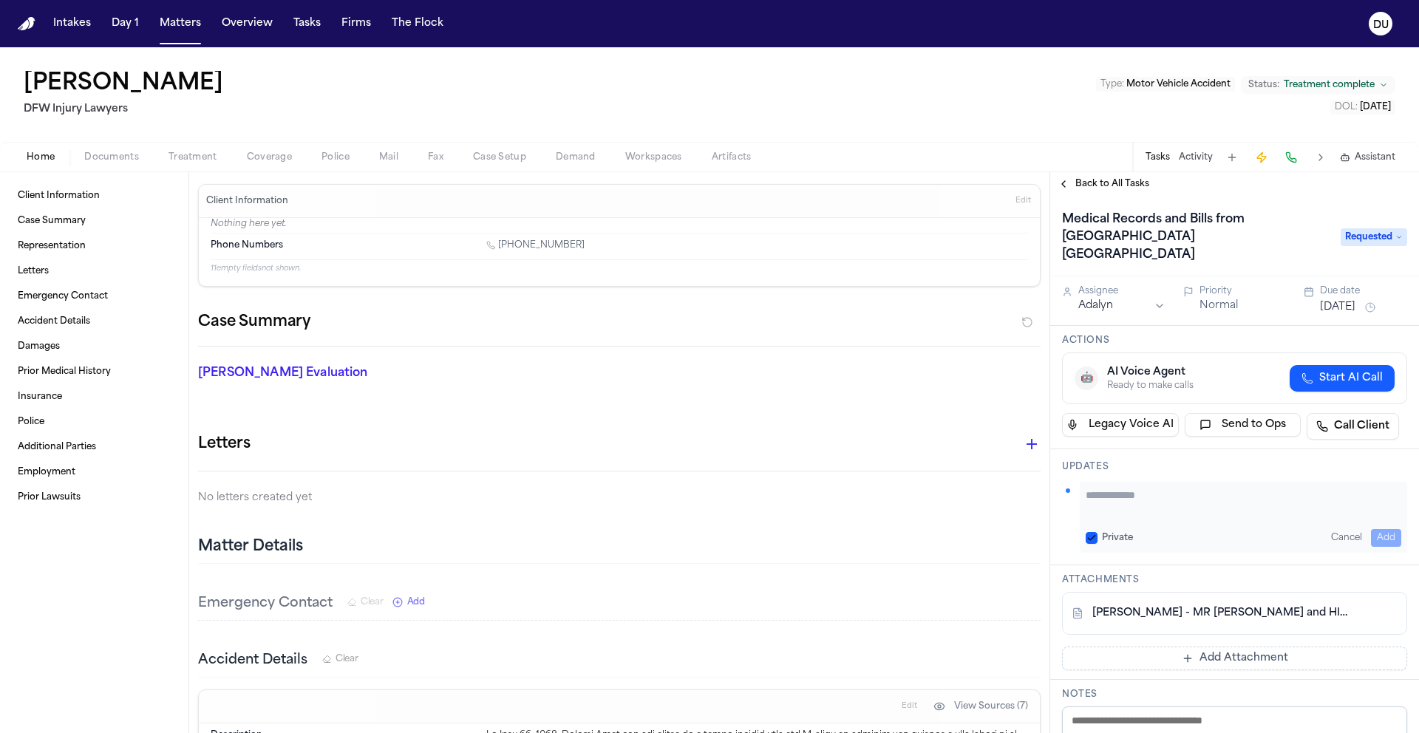
paste textarea "**********"
type textarea "**********"
click at [1371, 534] on button "Add" at bounding box center [1386, 538] width 30 height 18
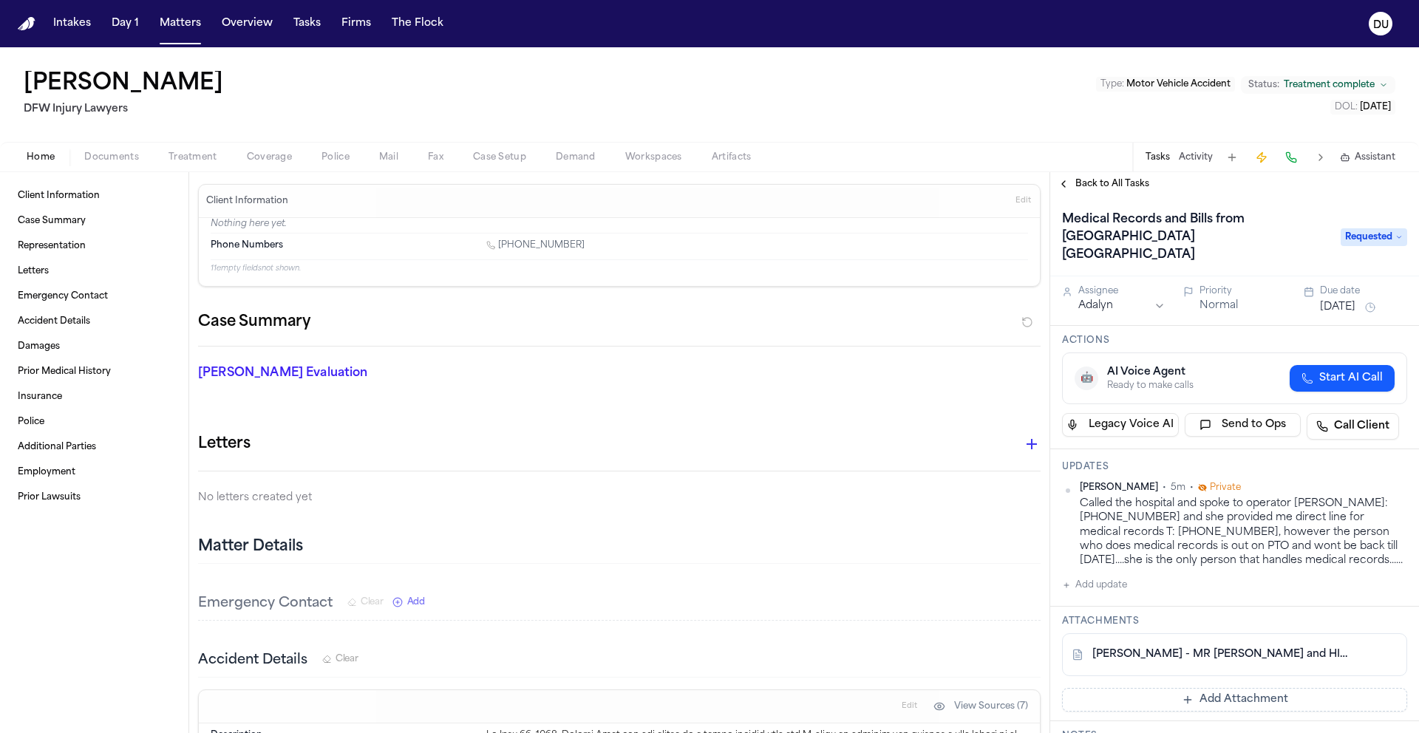
click at [27, 35] on nav "Intakes Day 1 Matters Overview Tasks Firms The Flock DU" at bounding box center [709, 23] width 1419 height 47
click at [30, 27] on img "Home" at bounding box center [27, 24] width 18 height 14
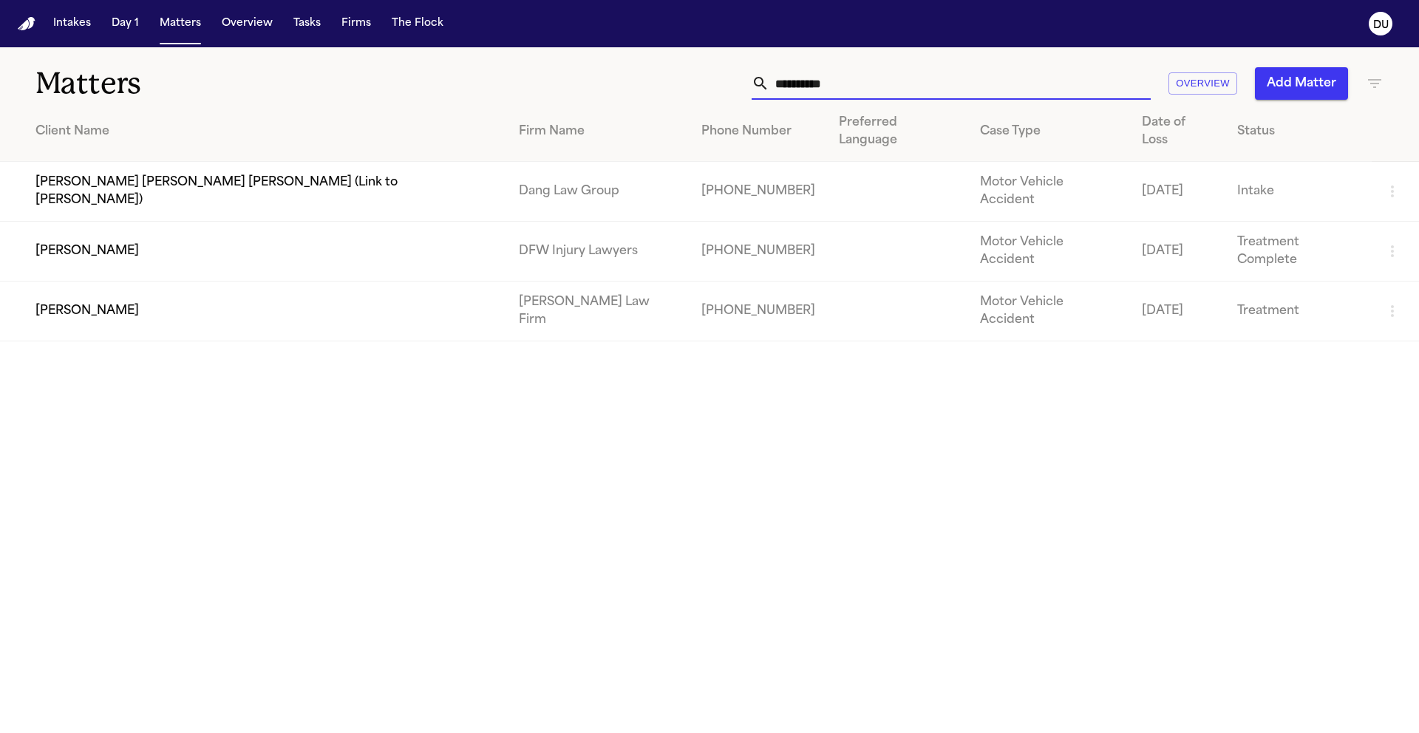
drag, startPoint x: 866, startPoint y: 94, endPoint x: 758, endPoint y: 89, distance: 108.8
click at [751, 91] on div "**********" at bounding box center [906, 83] width 956 height 33
drag, startPoint x: 811, startPoint y: 80, endPoint x: 839, endPoint y: 87, distance: 29.0
click at [764, 80] on div "**********" at bounding box center [951, 83] width 399 height 33
drag, startPoint x: 843, startPoint y: 85, endPoint x: 750, endPoint y: 85, distance: 92.4
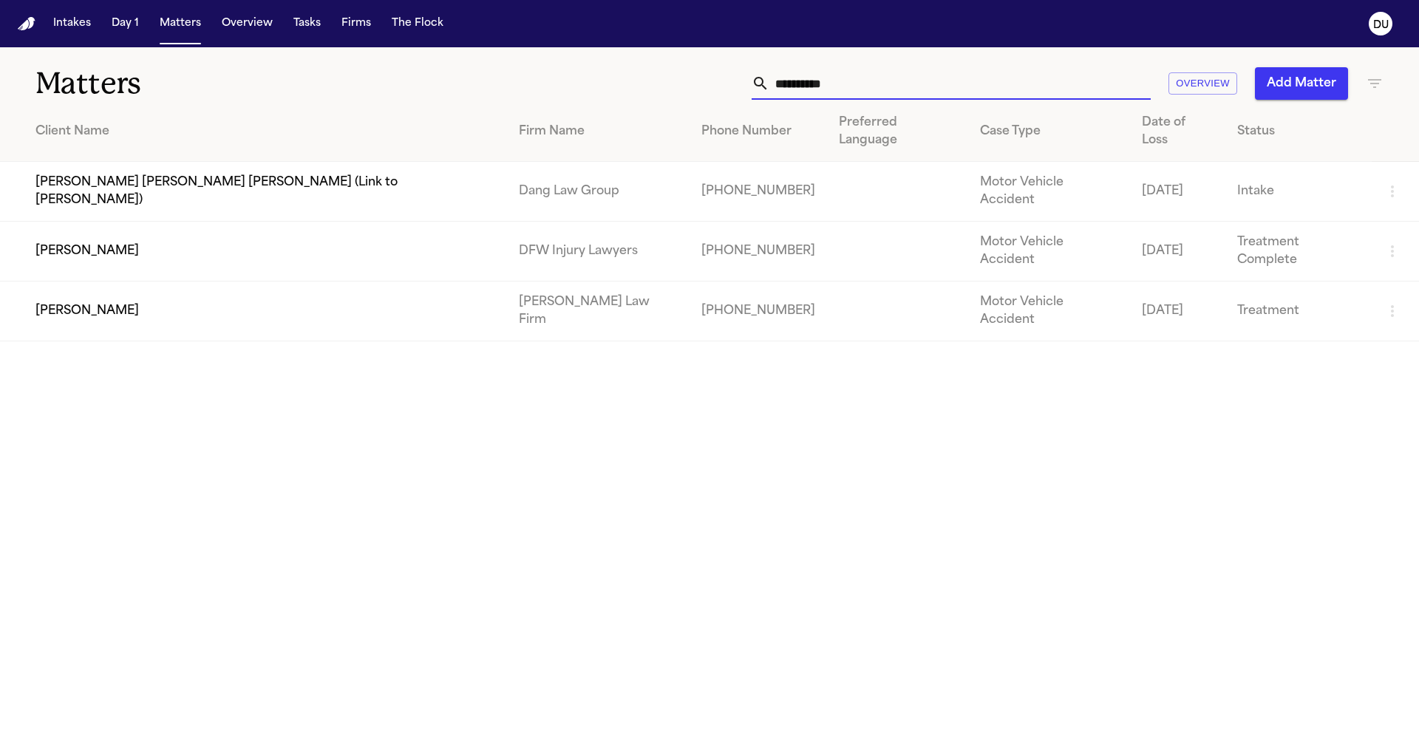
click at [755, 85] on div "**********" at bounding box center [951, 83] width 399 height 33
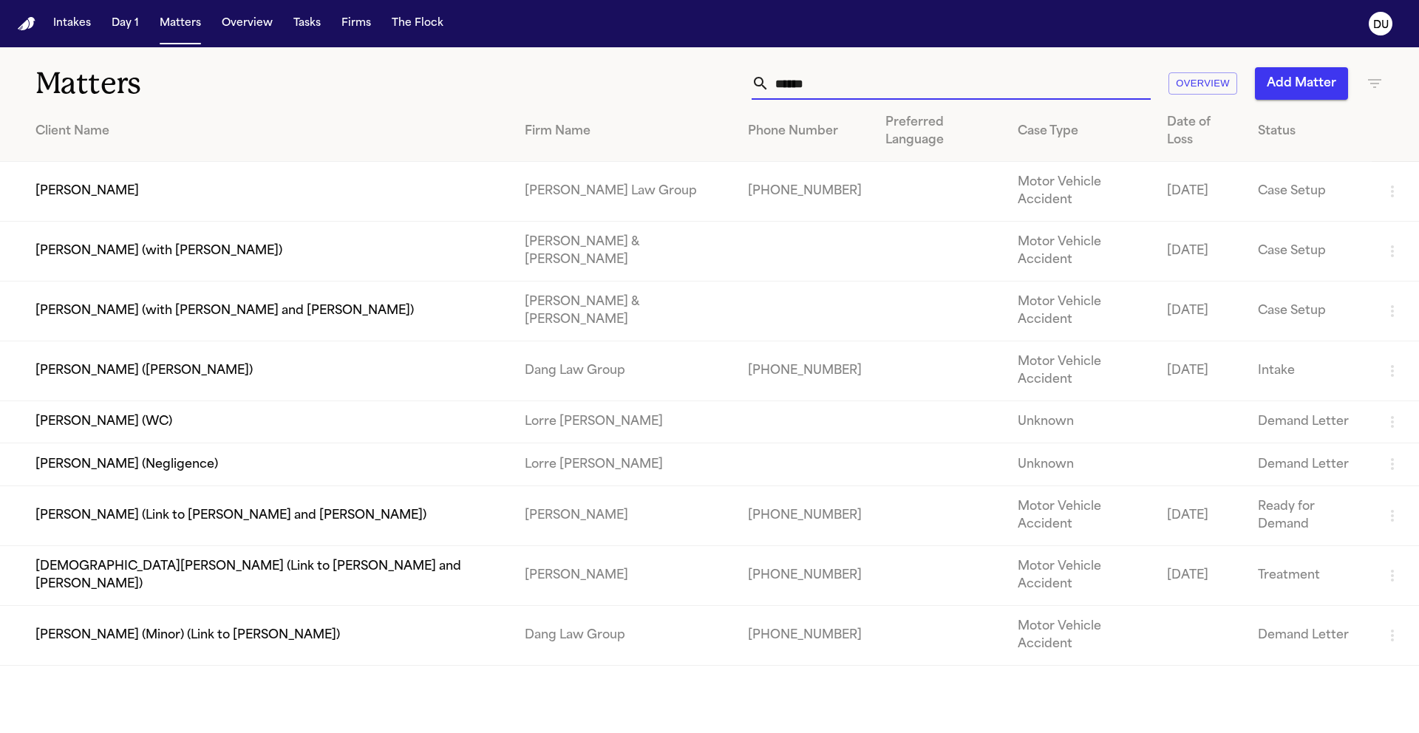
type input "******"
click at [423, 166] on td "Antwan Walker" at bounding box center [256, 192] width 513 height 60
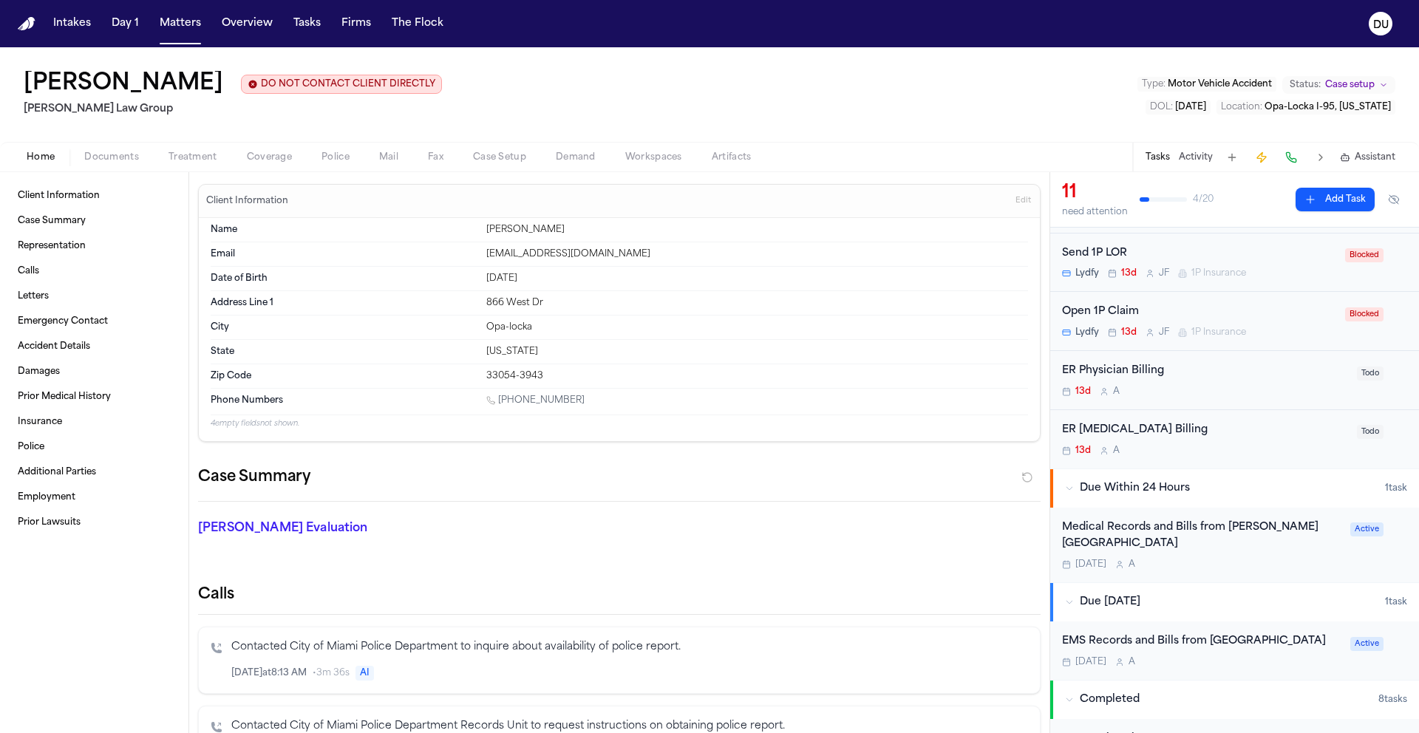
scroll to position [395, 0]
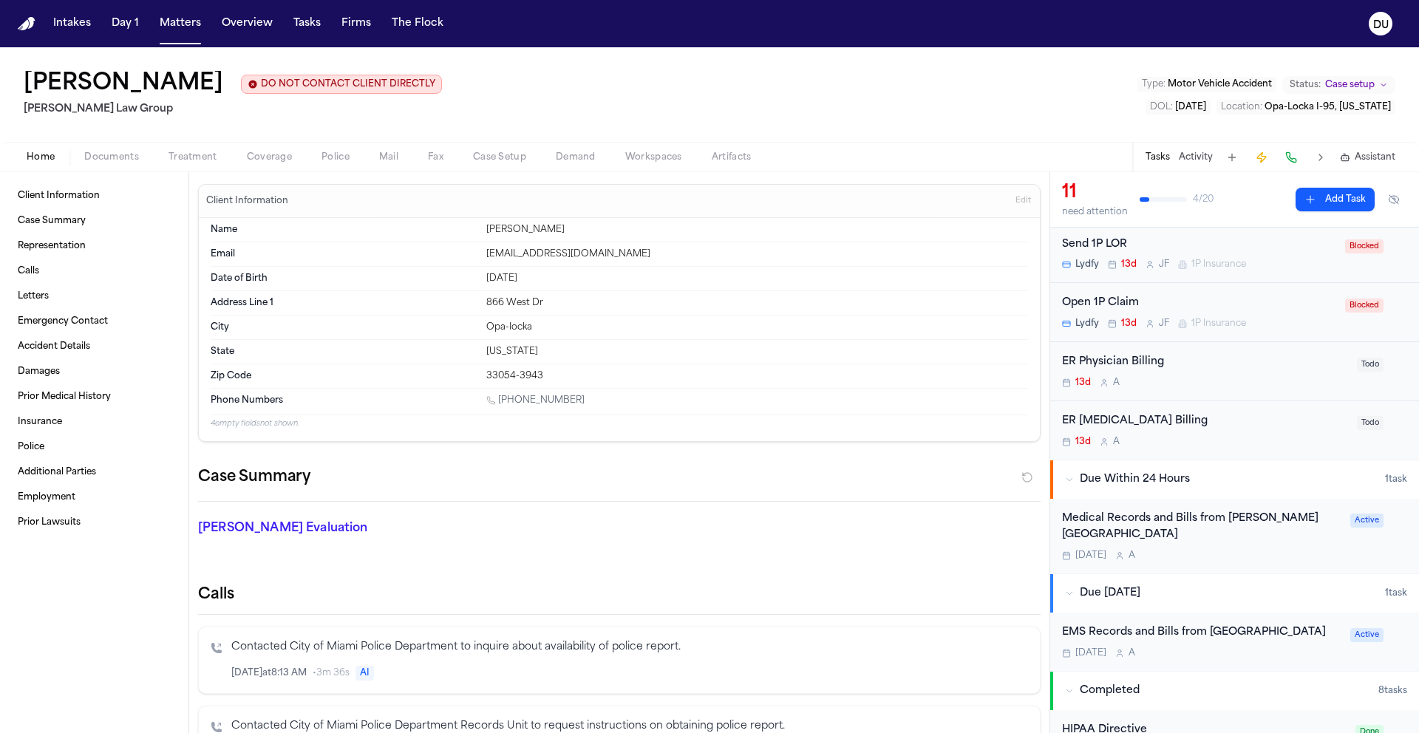
click at [1101, 528] on div "Medical Records and Bills from Jackson Memorial Hospital" at bounding box center [1201, 528] width 279 height 34
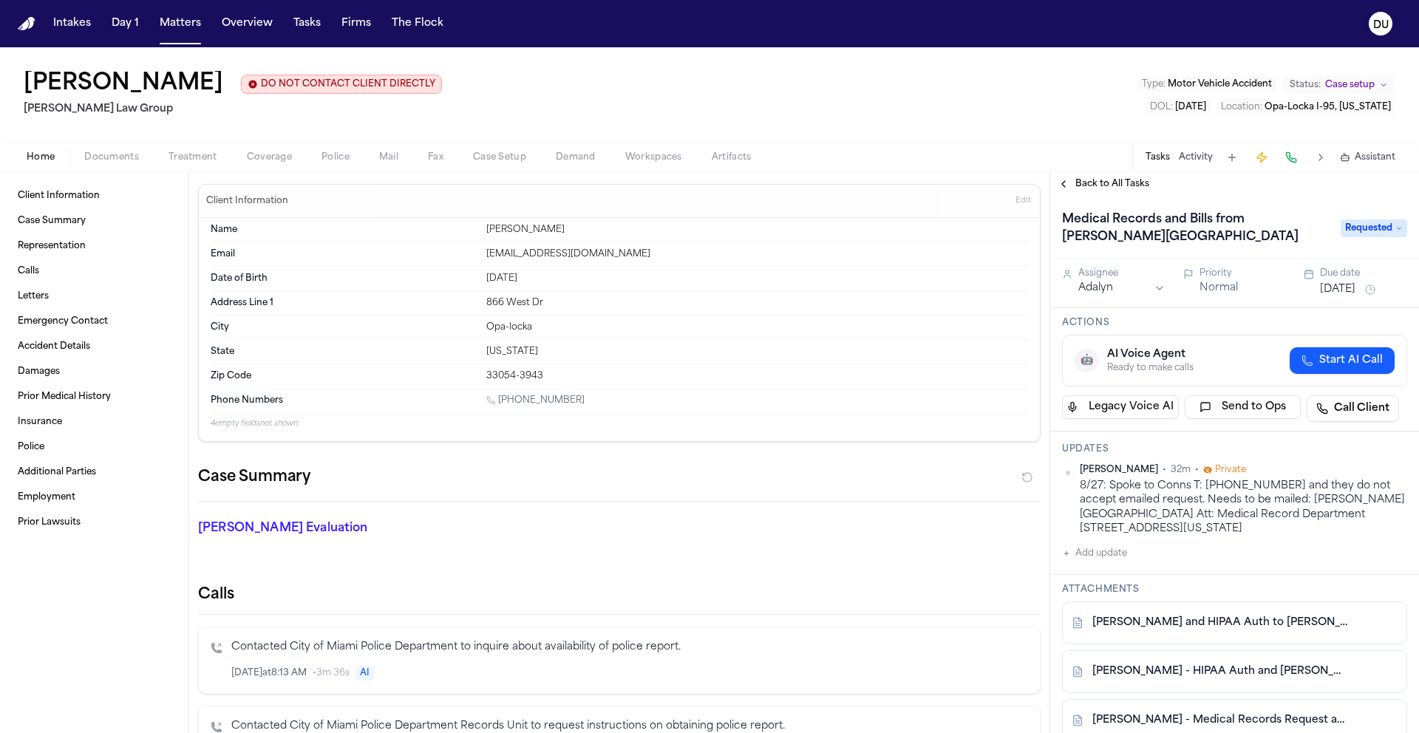
scroll to position [28, 0]
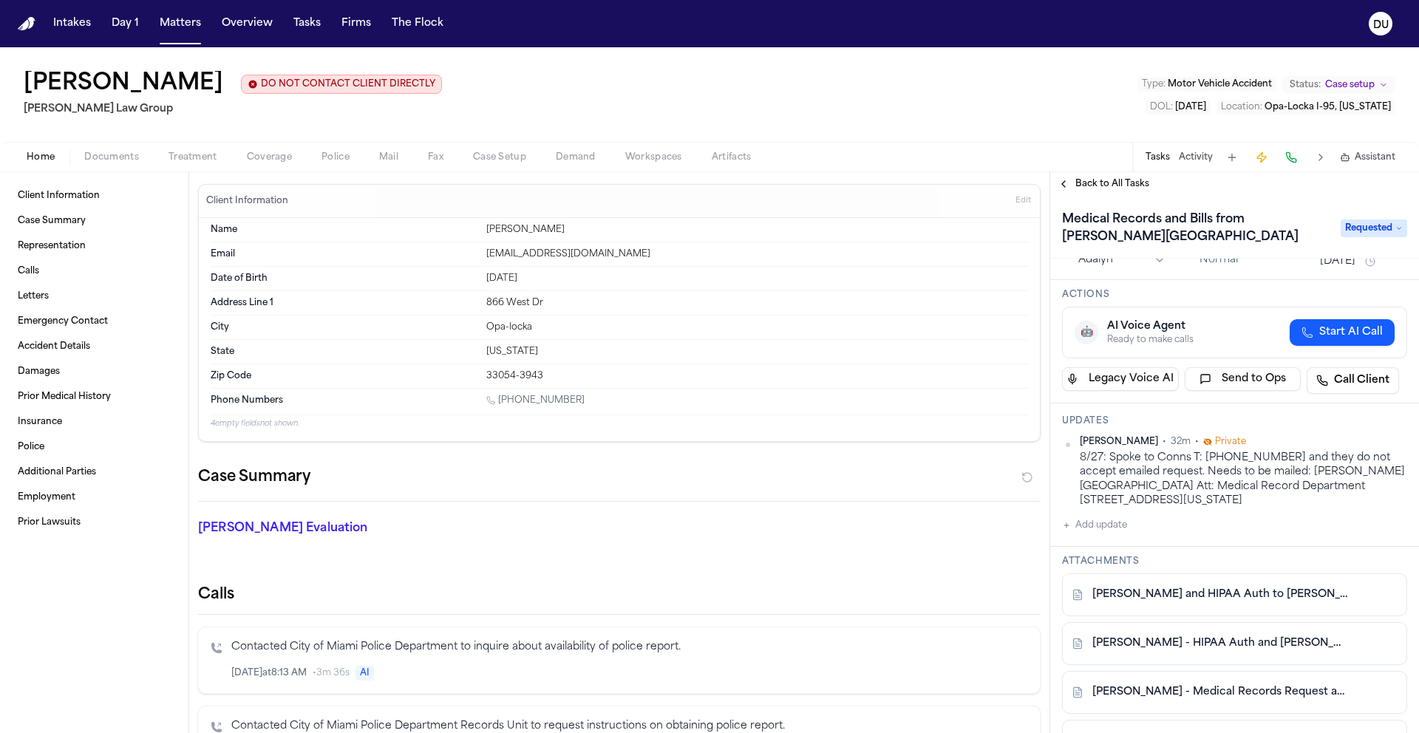
click at [1107, 529] on button "Add update" at bounding box center [1094, 526] width 65 height 18
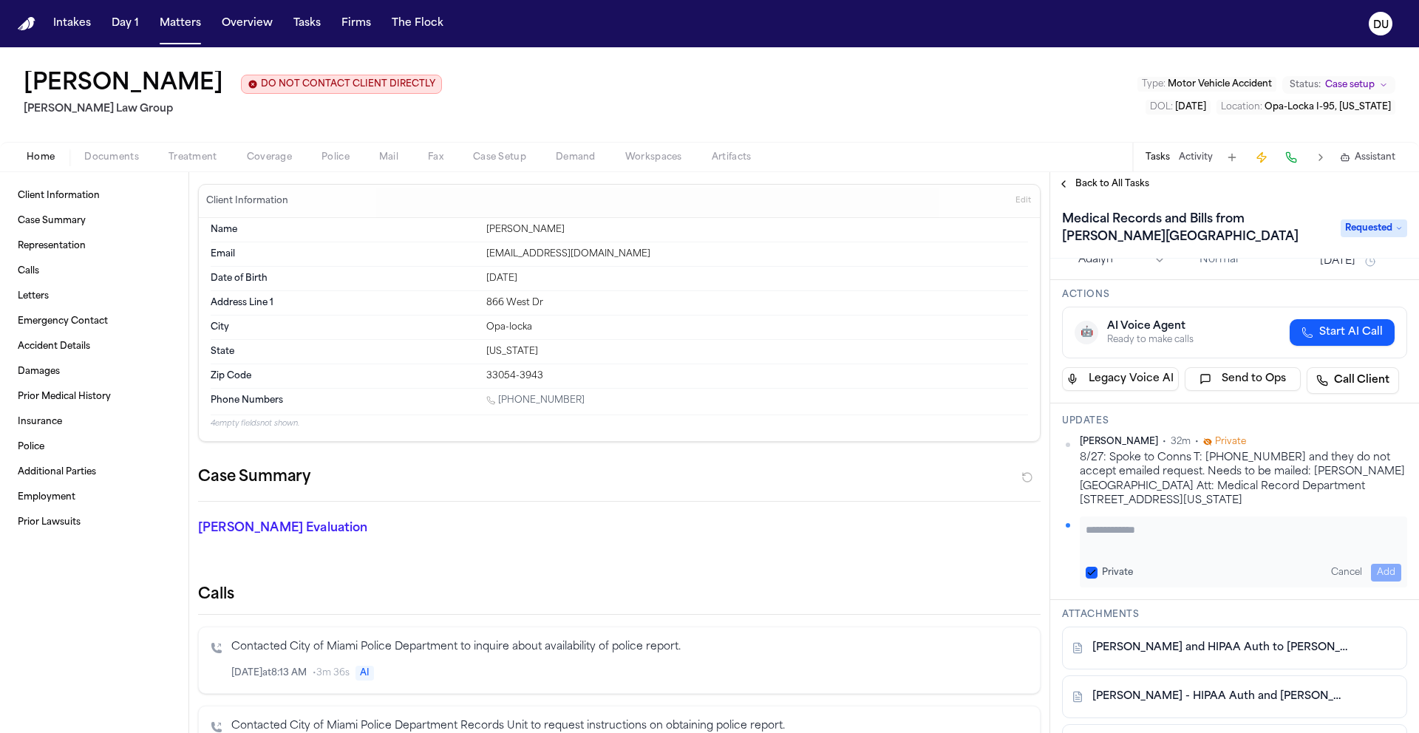
click at [1182, 544] on textarea "Add your update" at bounding box center [1244, 538] width 316 height 30
type textarea "**********"
click at [1376, 570] on button "Add" at bounding box center [1386, 573] width 30 height 18
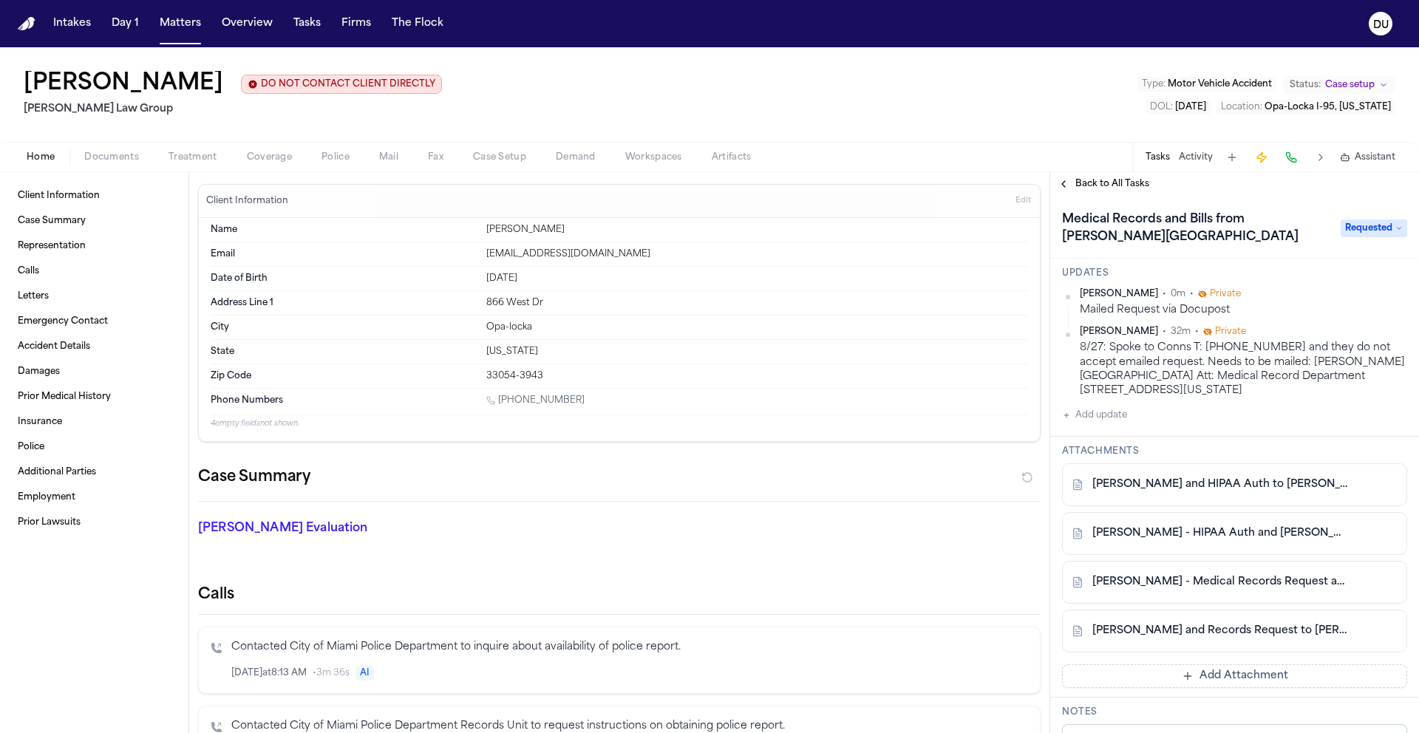
scroll to position [276, 0]
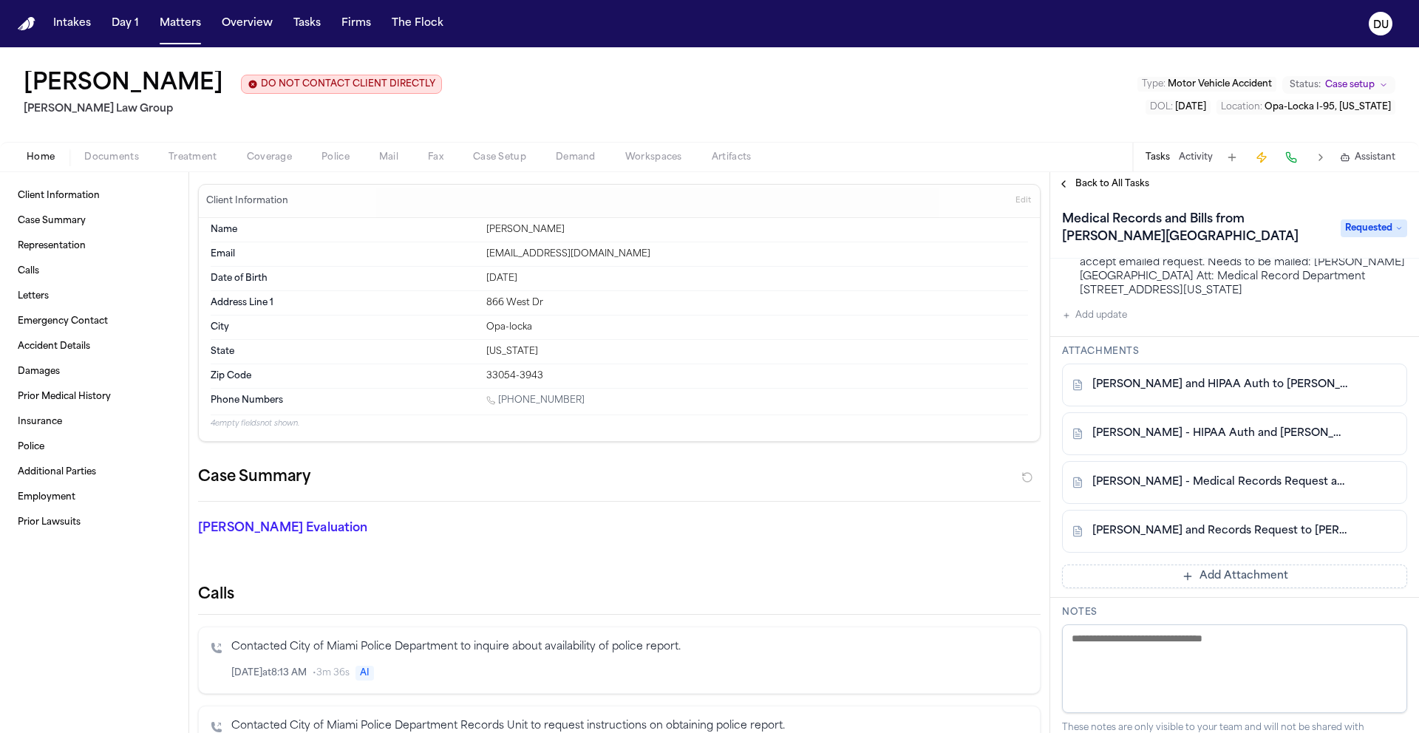
click at [1209, 577] on button "Add Attachment" at bounding box center [1234, 577] width 345 height 24
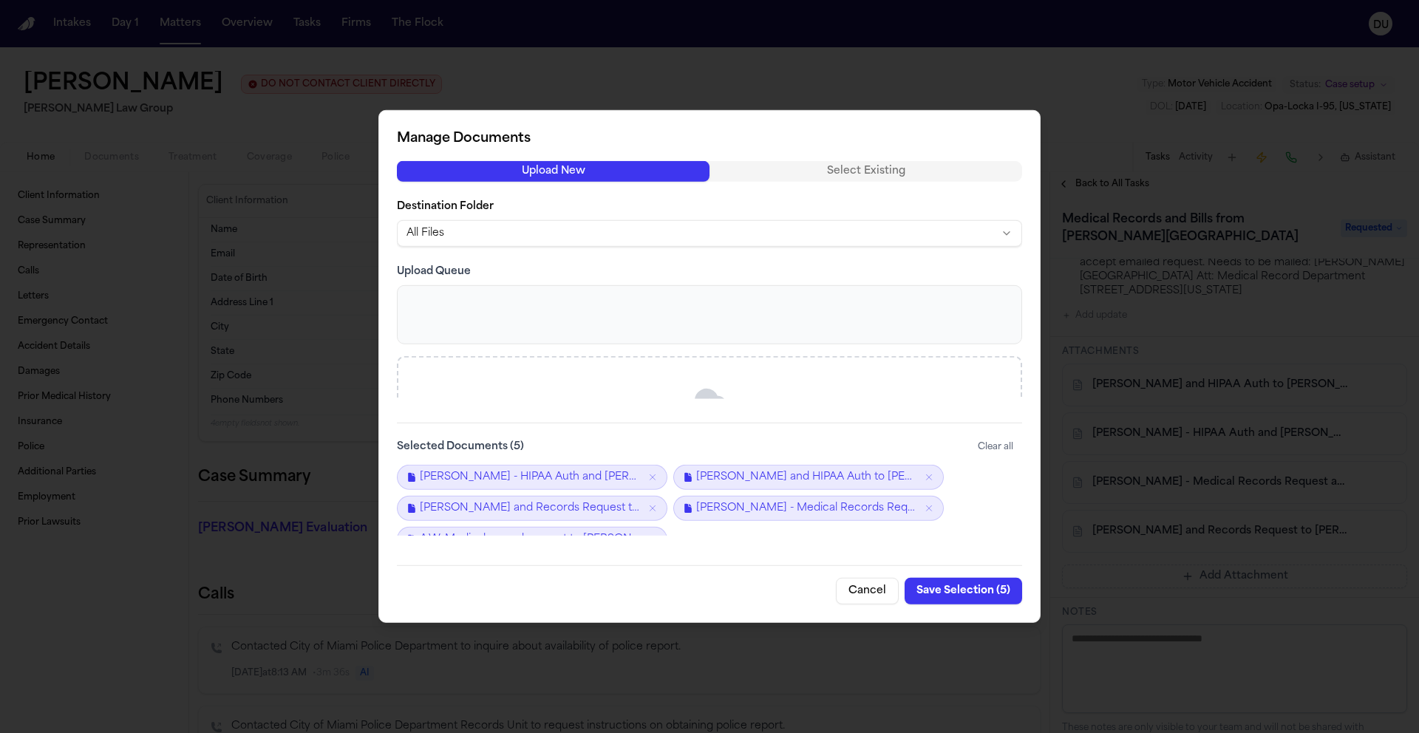
click at [979, 594] on button "Save Selection ( 5 )" at bounding box center [964, 591] width 118 height 27
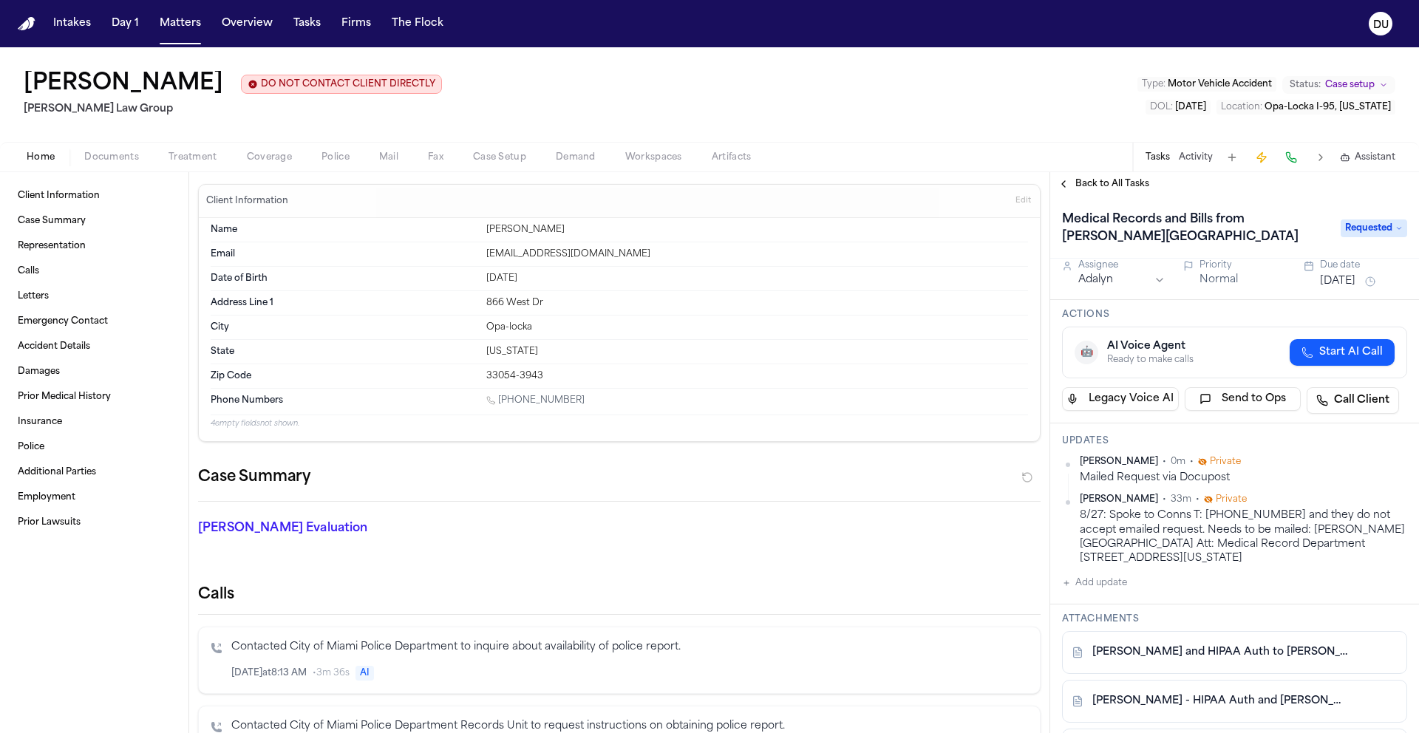
scroll to position [0, 0]
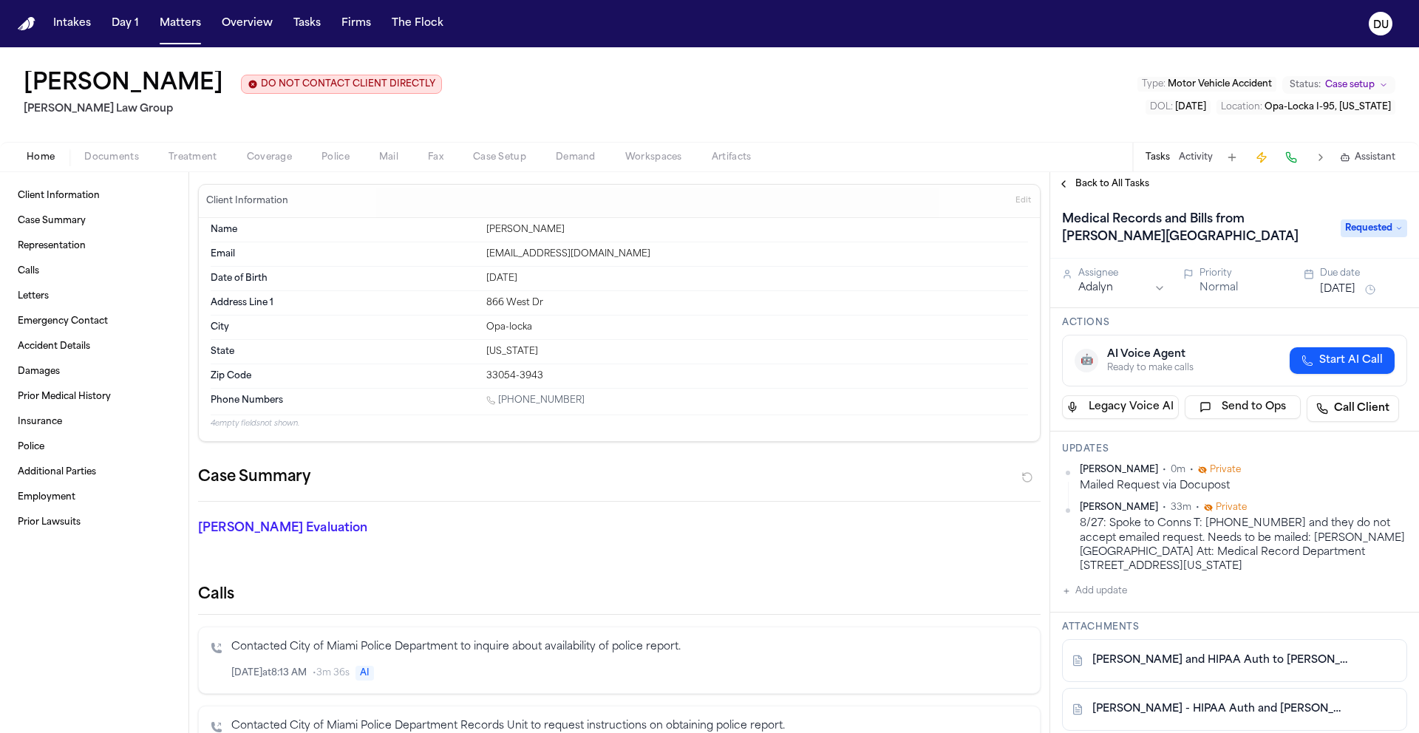
click at [1343, 288] on button "Aug 28, 2025" at bounding box center [1337, 289] width 35 height 15
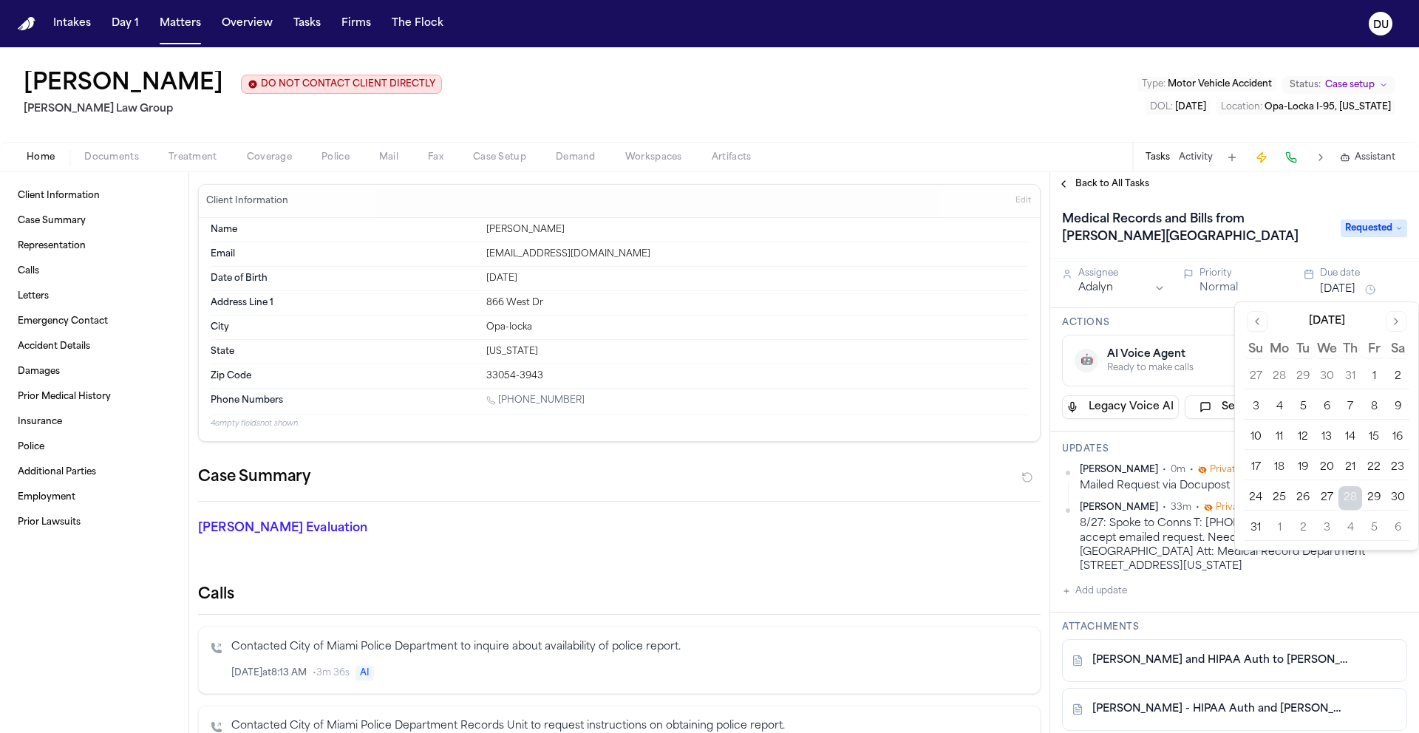
click at [1399, 322] on button "Go to next month" at bounding box center [1396, 321] width 21 height 21
click at [1335, 410] on button "10" at bounding box center [1327, 407] width 24 height 24
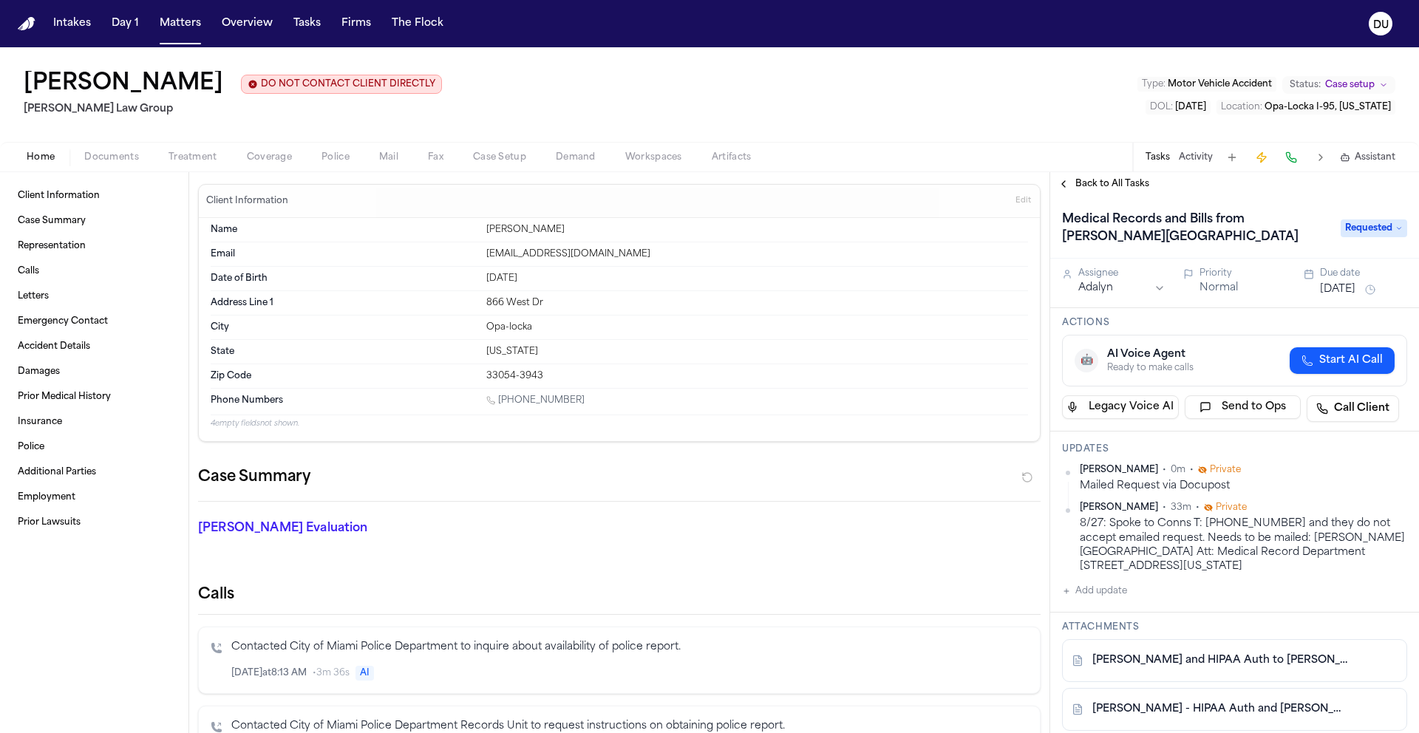
click at [1300, 199] on div "Medical Records and Bills from Jackson Memorial Hospital Requested" at bounding box center [1234, 227] width 369 height 63
click at [25, 27] on img "Home" at bounding box center [27, 24] width 18 height 14
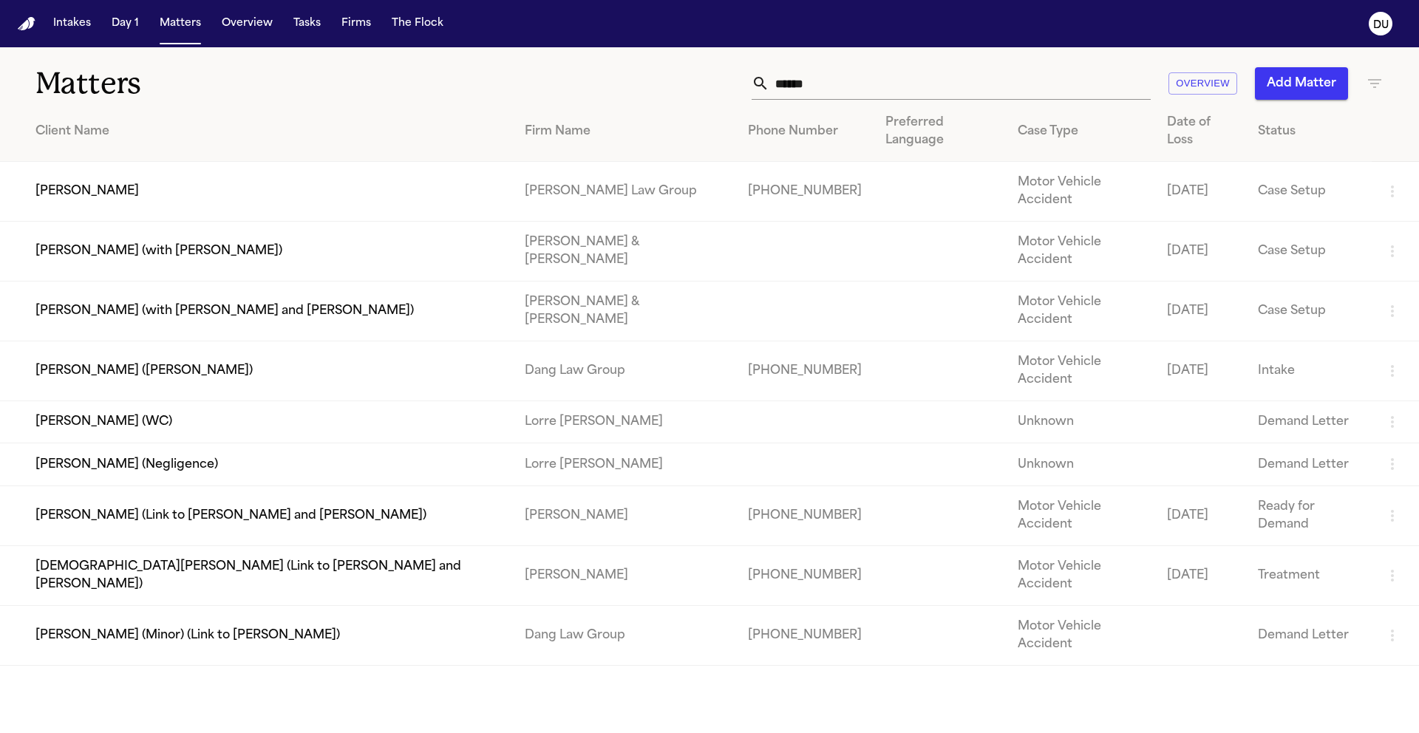
click at [98, 169] on td "Antwan Walker" at bounding box center [256, 192] width 513 height 60
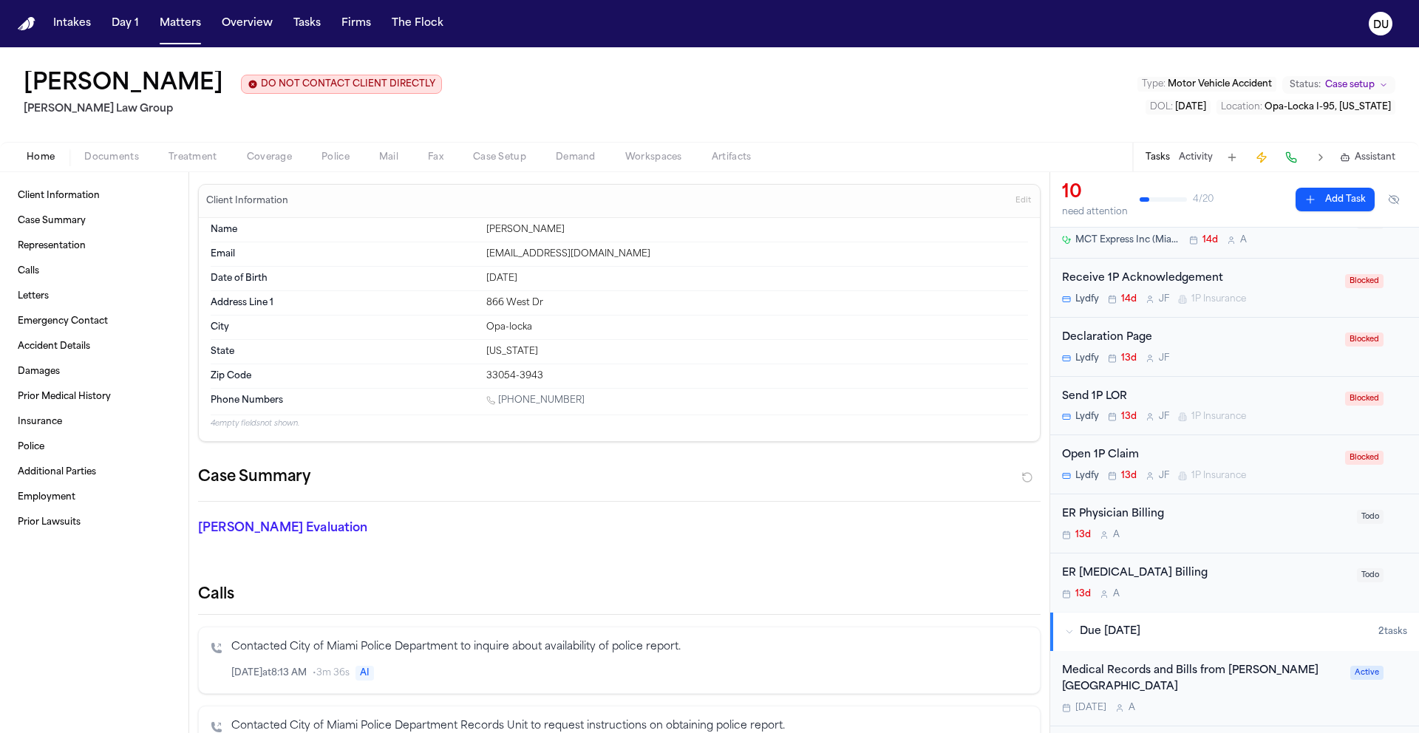
scroll to position [556, 0]
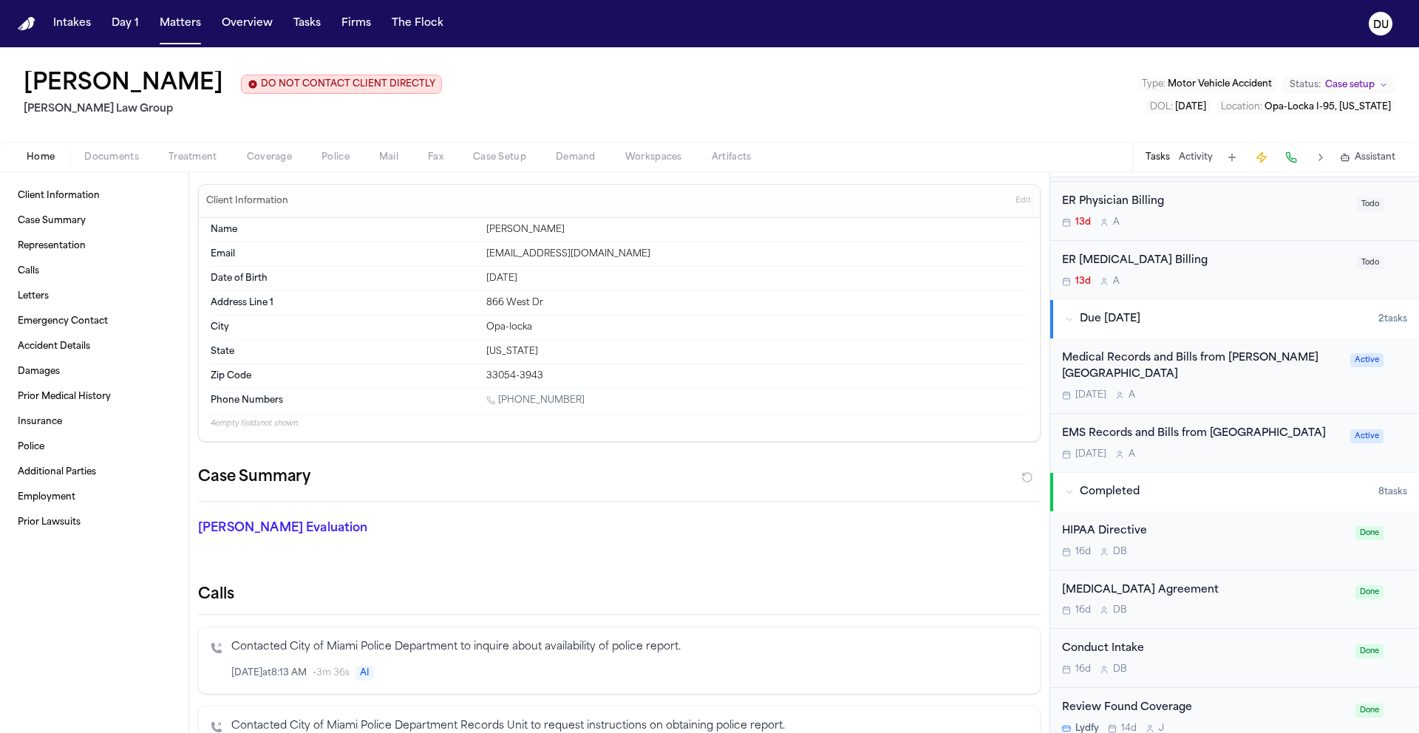
click at [1132, 364] on div "Medical Records and Bills from Jackson Memorial Hospital" at bounding box center [1201, 367] width 279 height 34
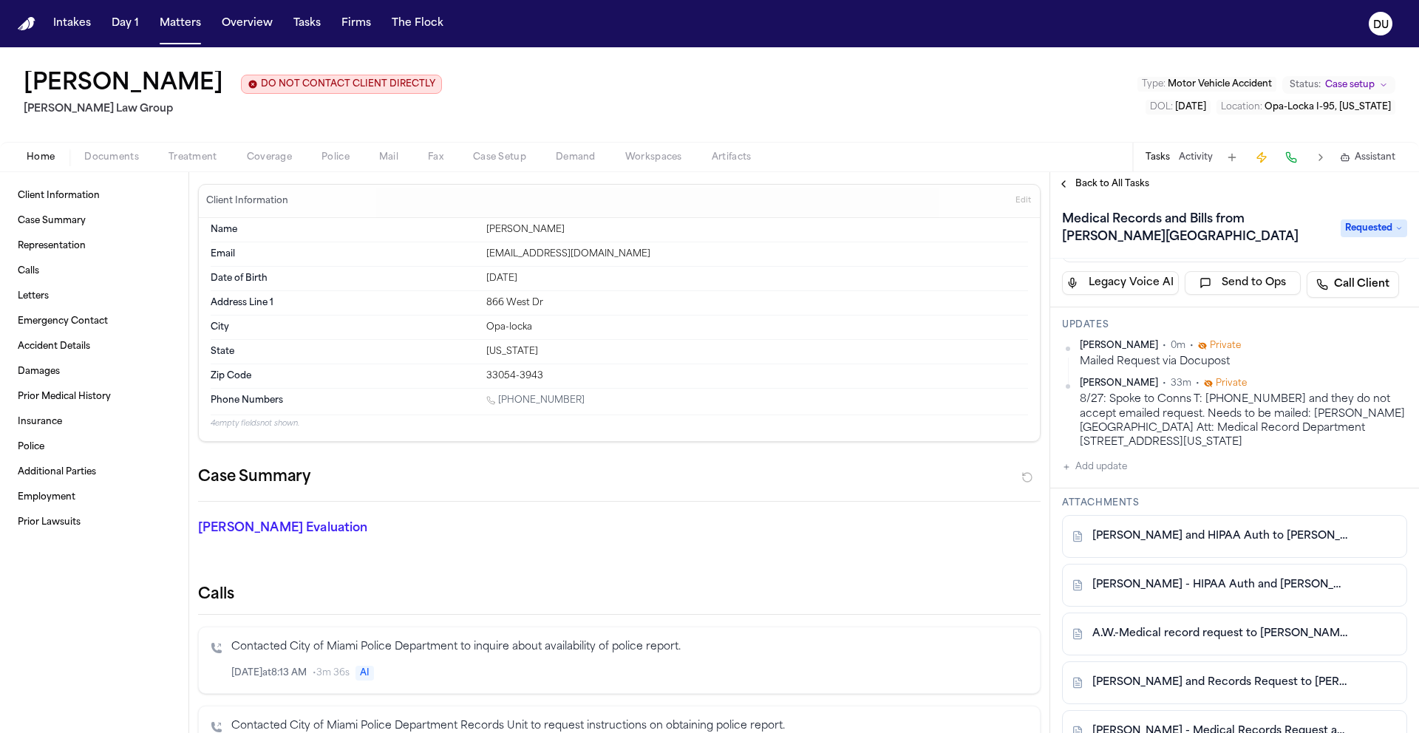
scroll to position [130, 0]
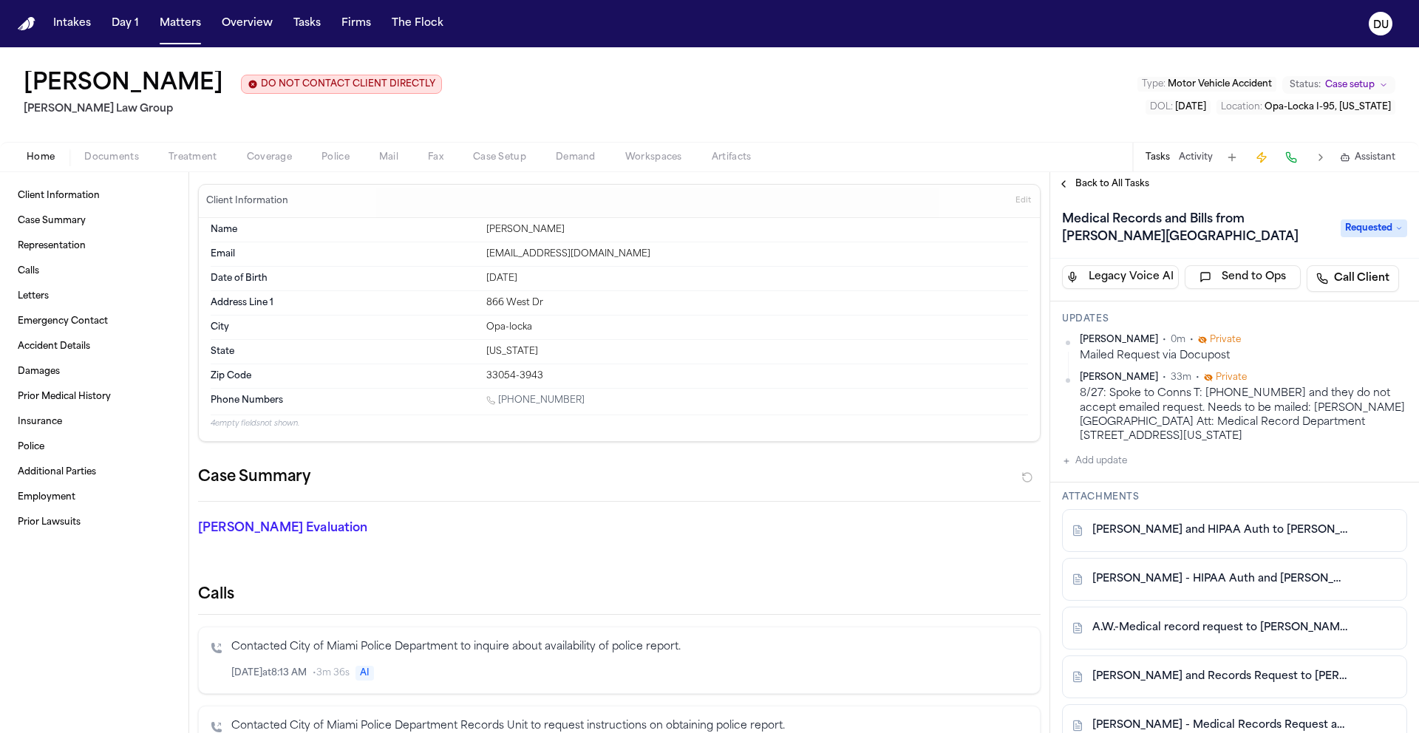
click at [1075, 469] on button "Add update" at bounding box center [1094, 461] width 65 height 18
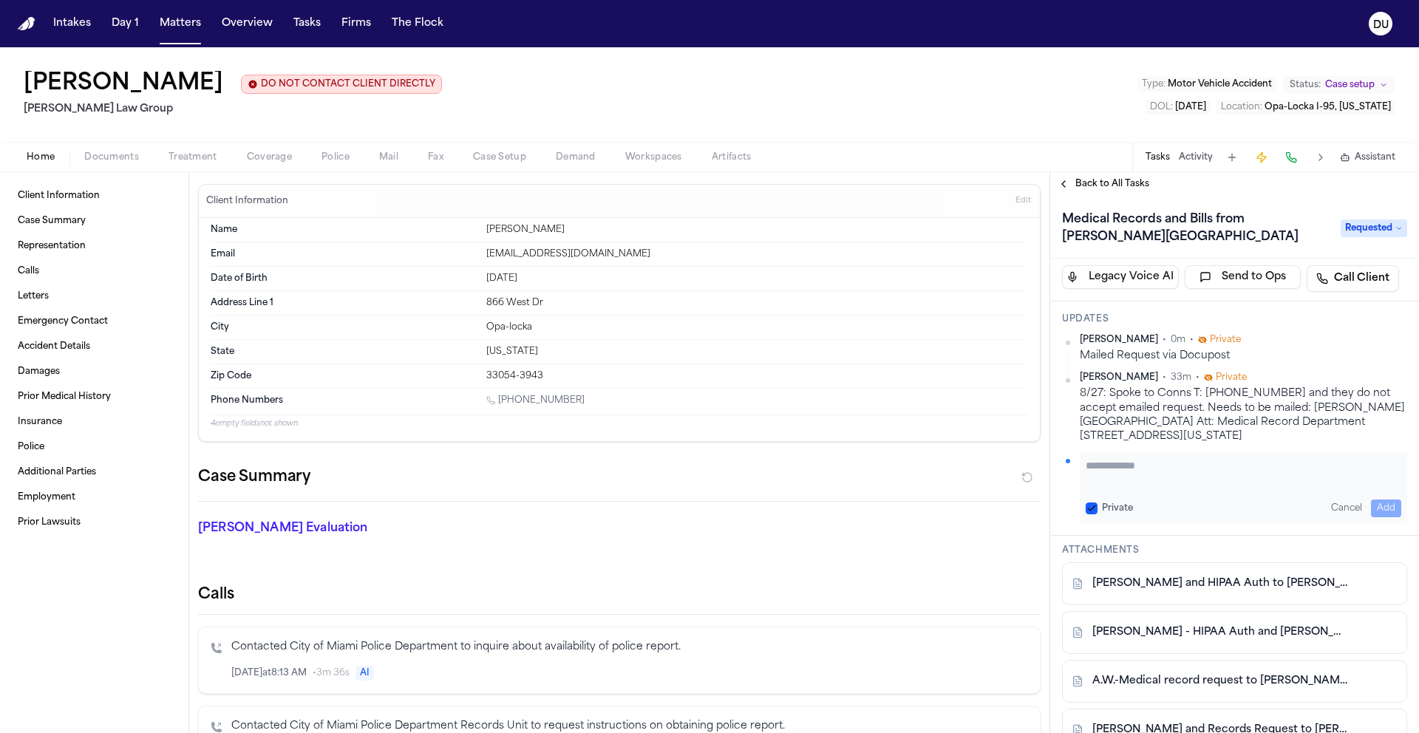
paste textarea "**********"
type textarea "**********"
click at [1384, 503] on button "Add" at bounding box center [1386, 509] width 30 height 18
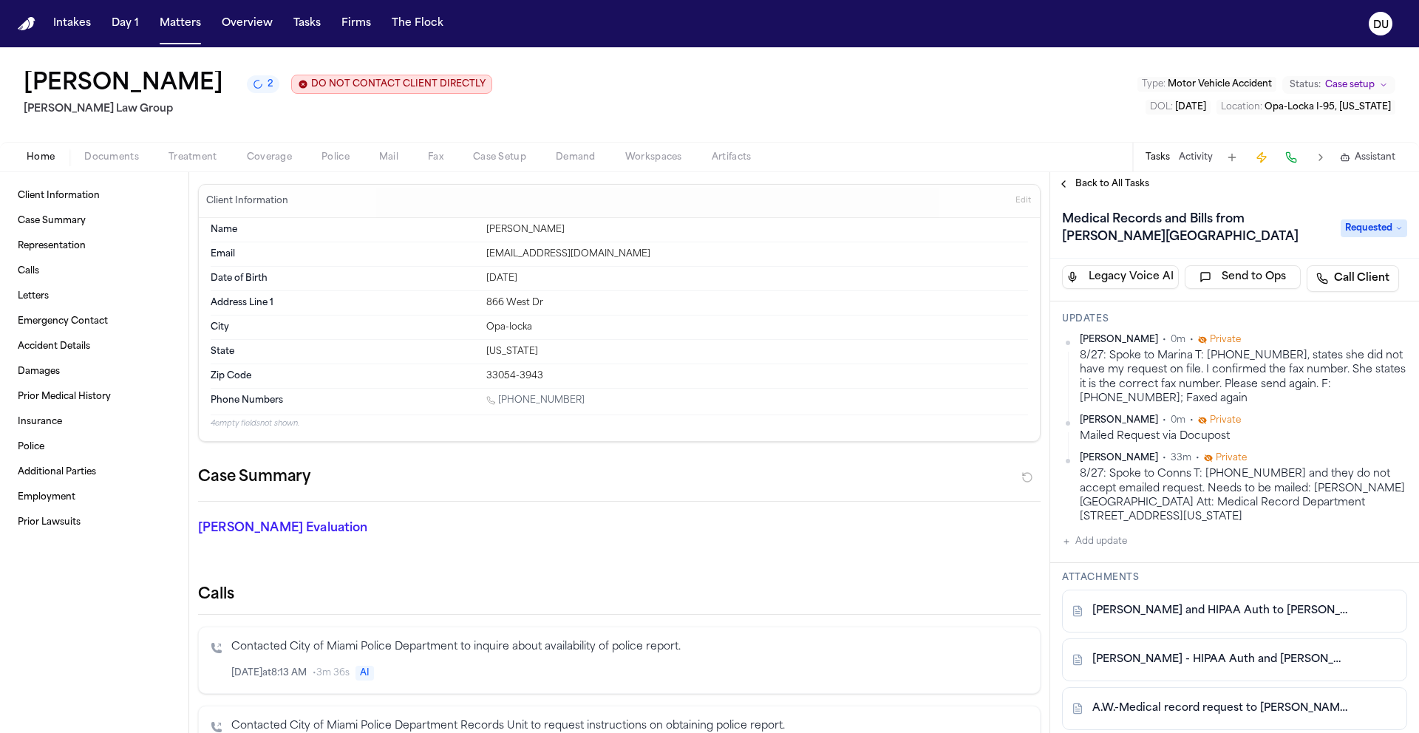
click at [1107, 188] on span "Back to All Tasks" at bounding box center [1113, 184] width 74 height 12
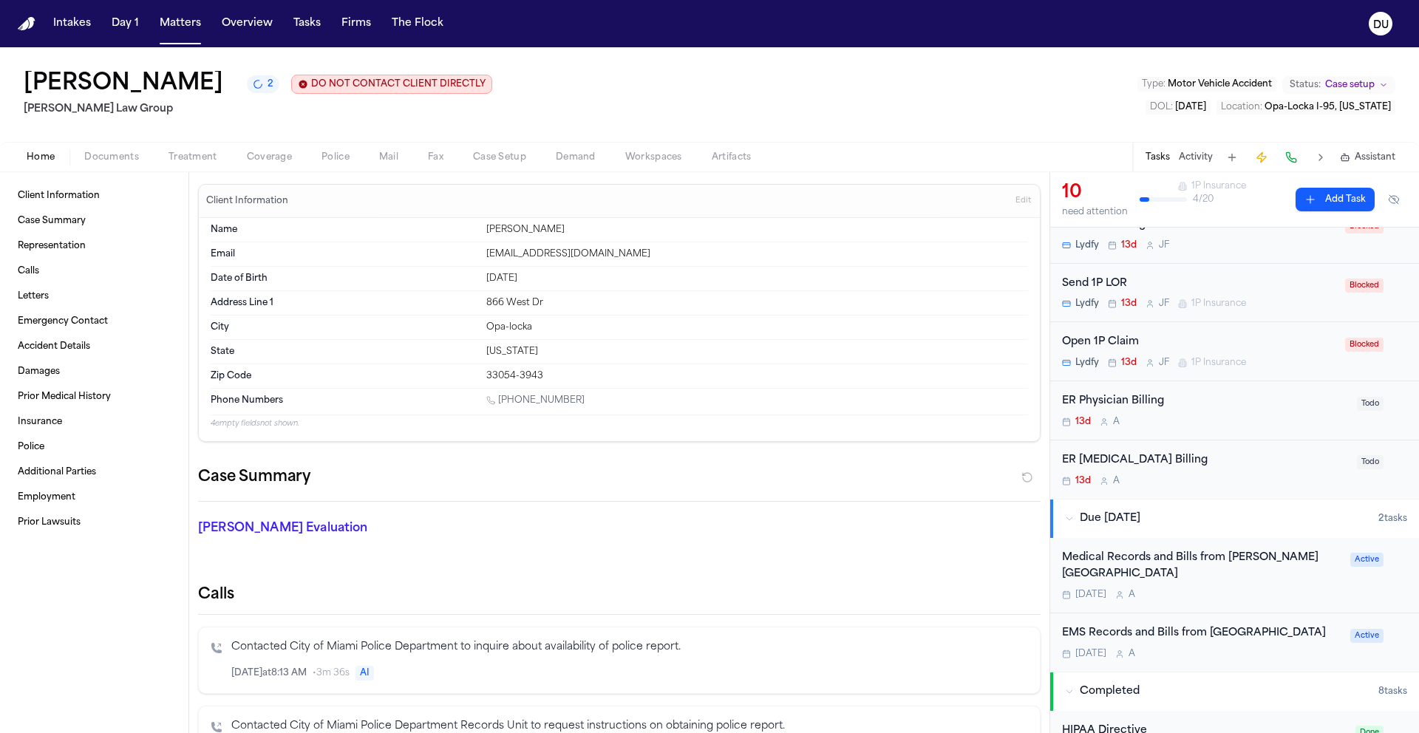
scroll to position [356, 0]
click at [1120, 409] on div "ER Physician Billing" at bounding box center [1205, 402] width 286 height 17
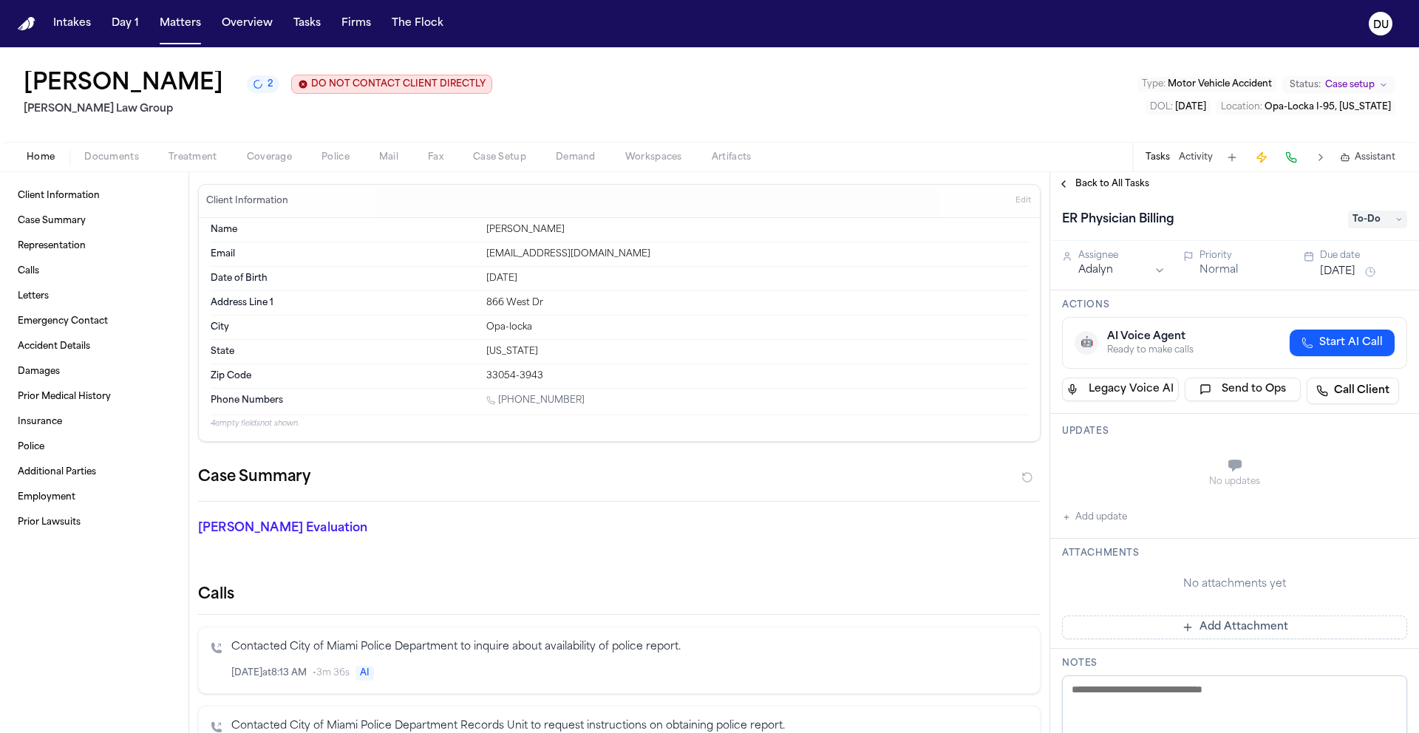
click at [1391, 217] on span "To-Do" at bounding box center [1377, 220] width 59 height 18
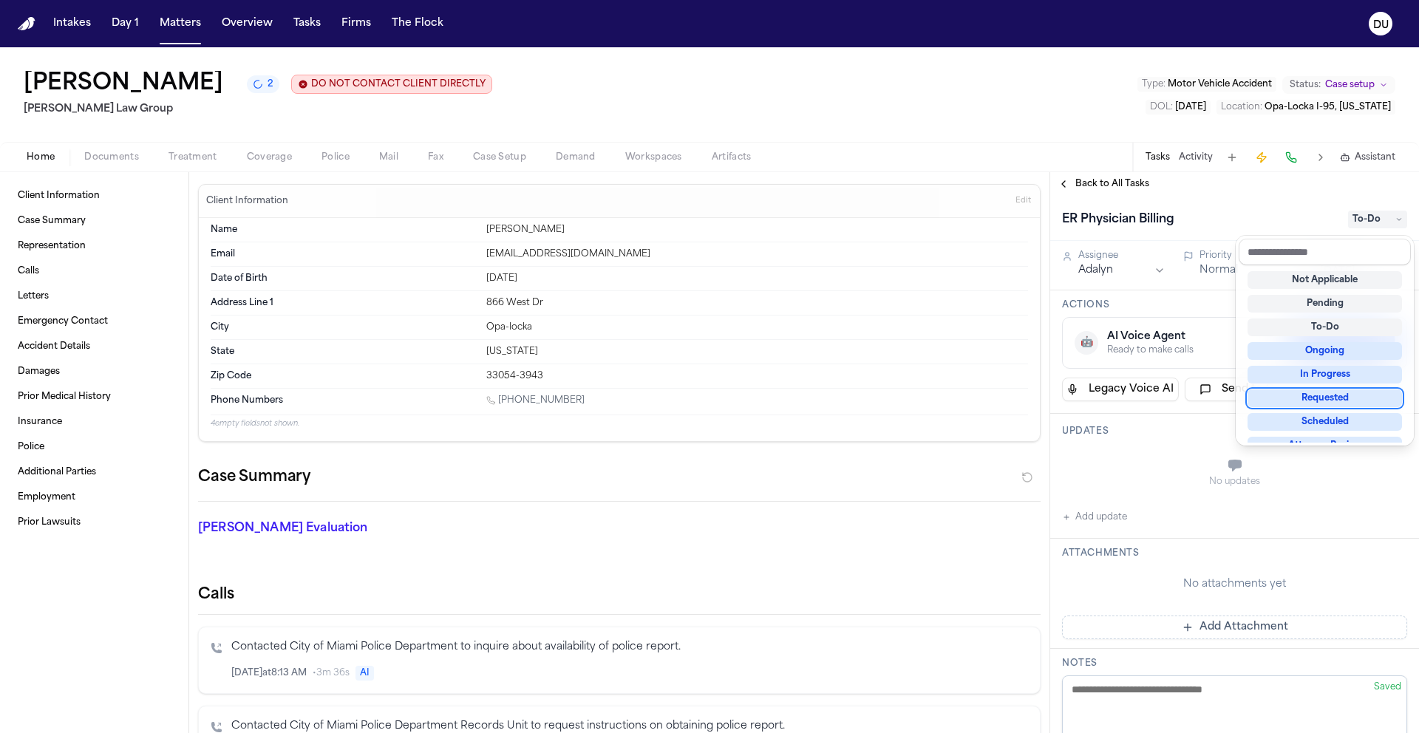
click at [1329, 404] on div "Requested" at bounding box center [1325, 399] width 154 height 18
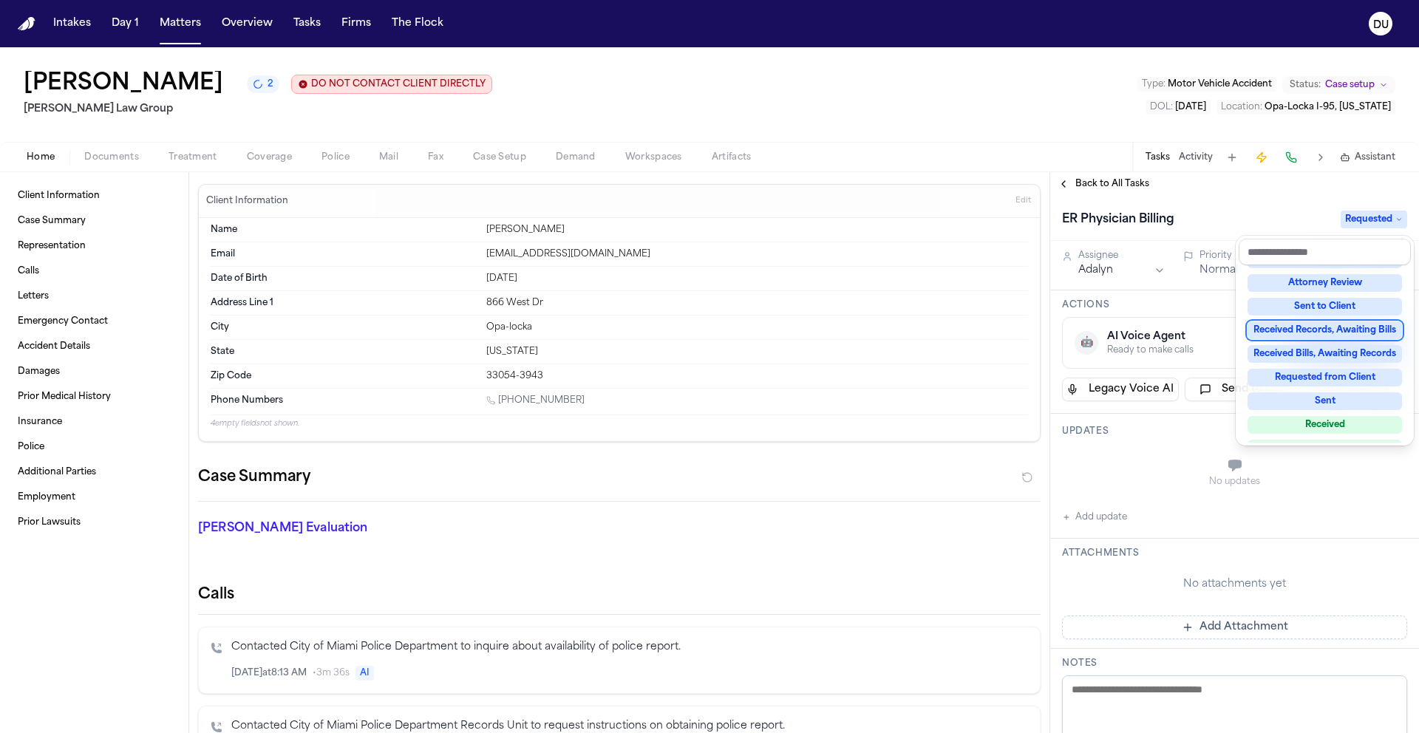
scroll to position [205, 0]
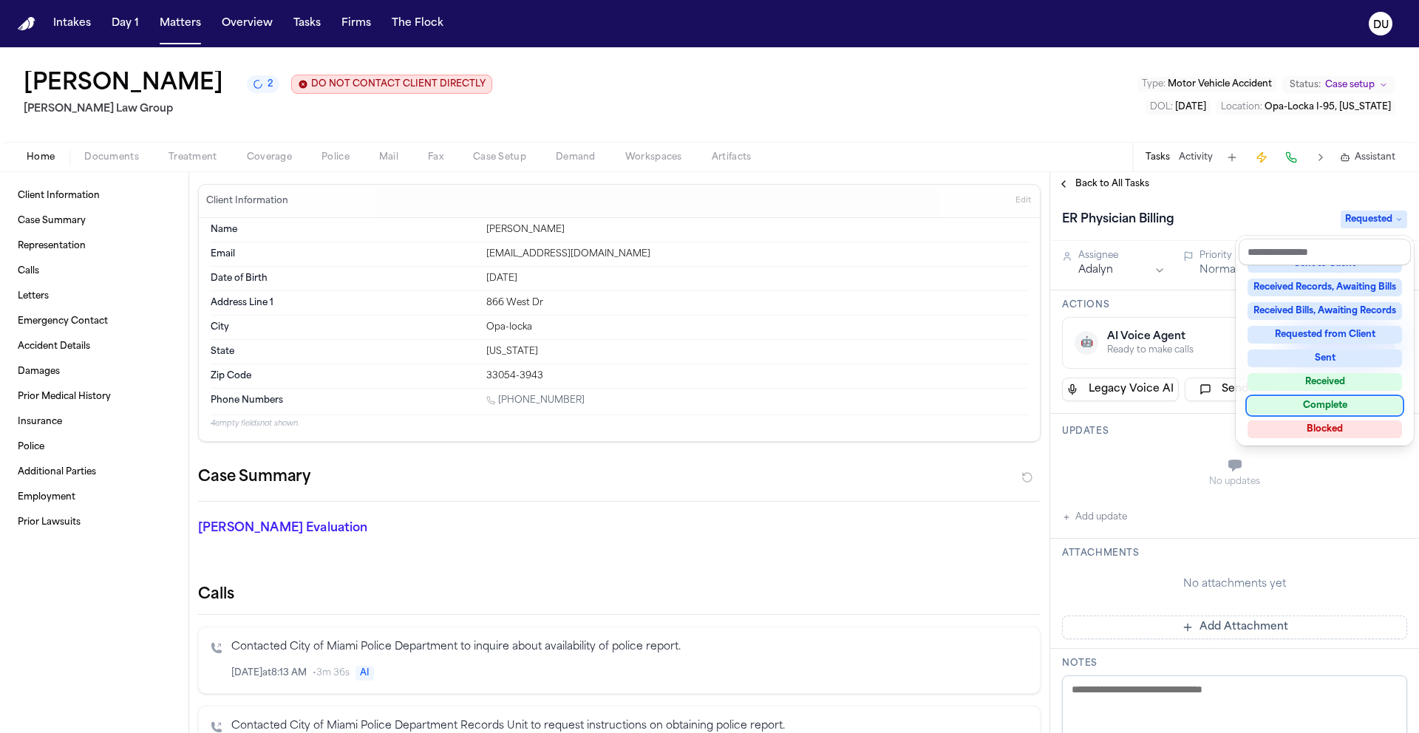
click at [1335, 408] on div "Complete" at bounding box center [1325, 406] width 154 height 18
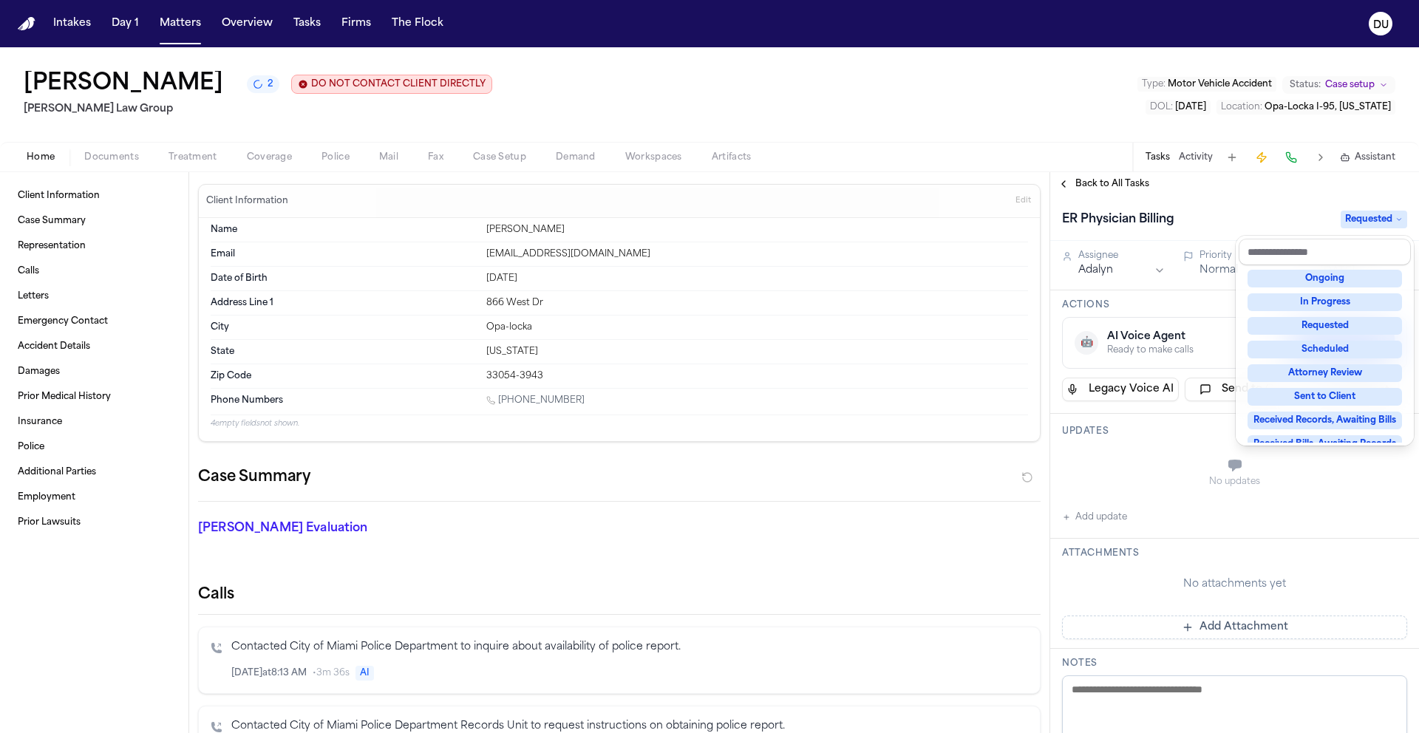
scroll to position [44, 0]
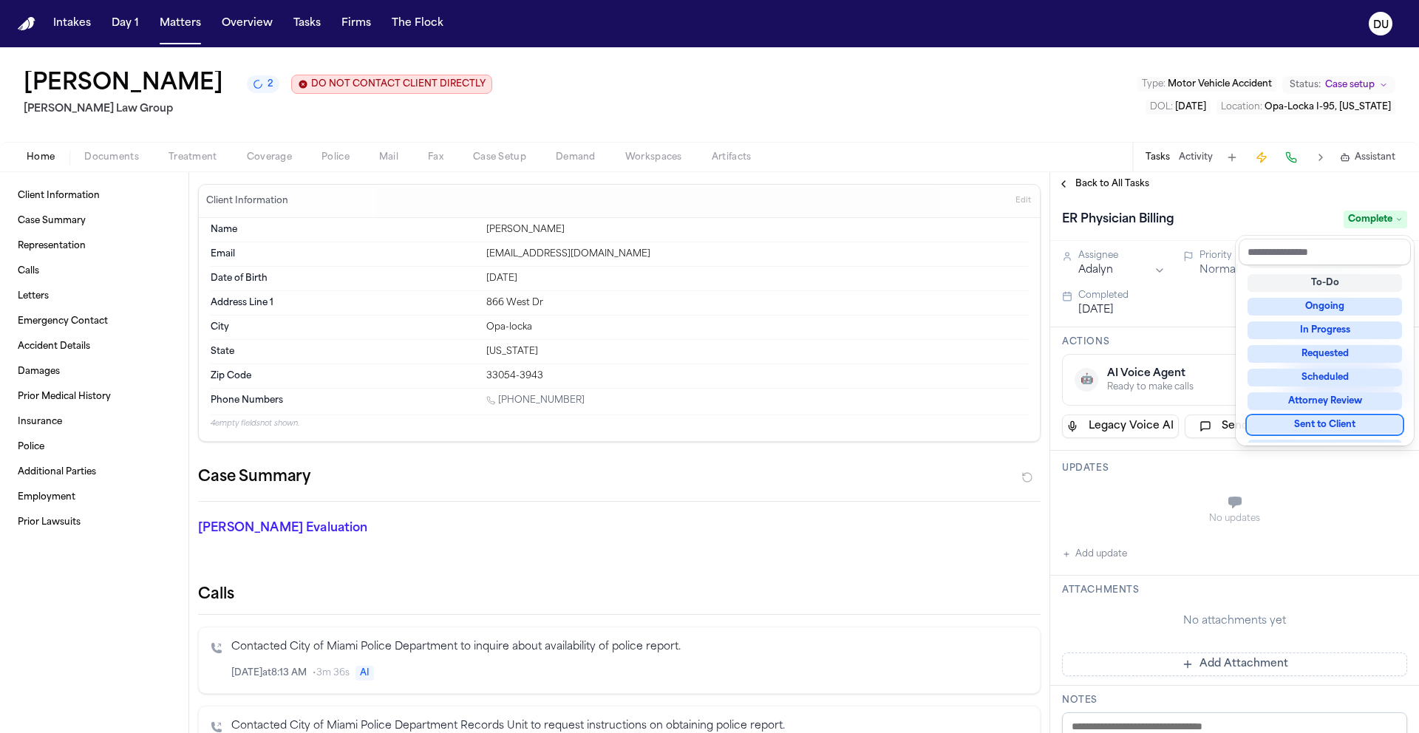
click at [1121, 506] on div "ER Physician Billing Complete Assignee Adalyn Priority Normal Due date Aug 15, …" at bounding box center [1234, 464] width 369 height 537
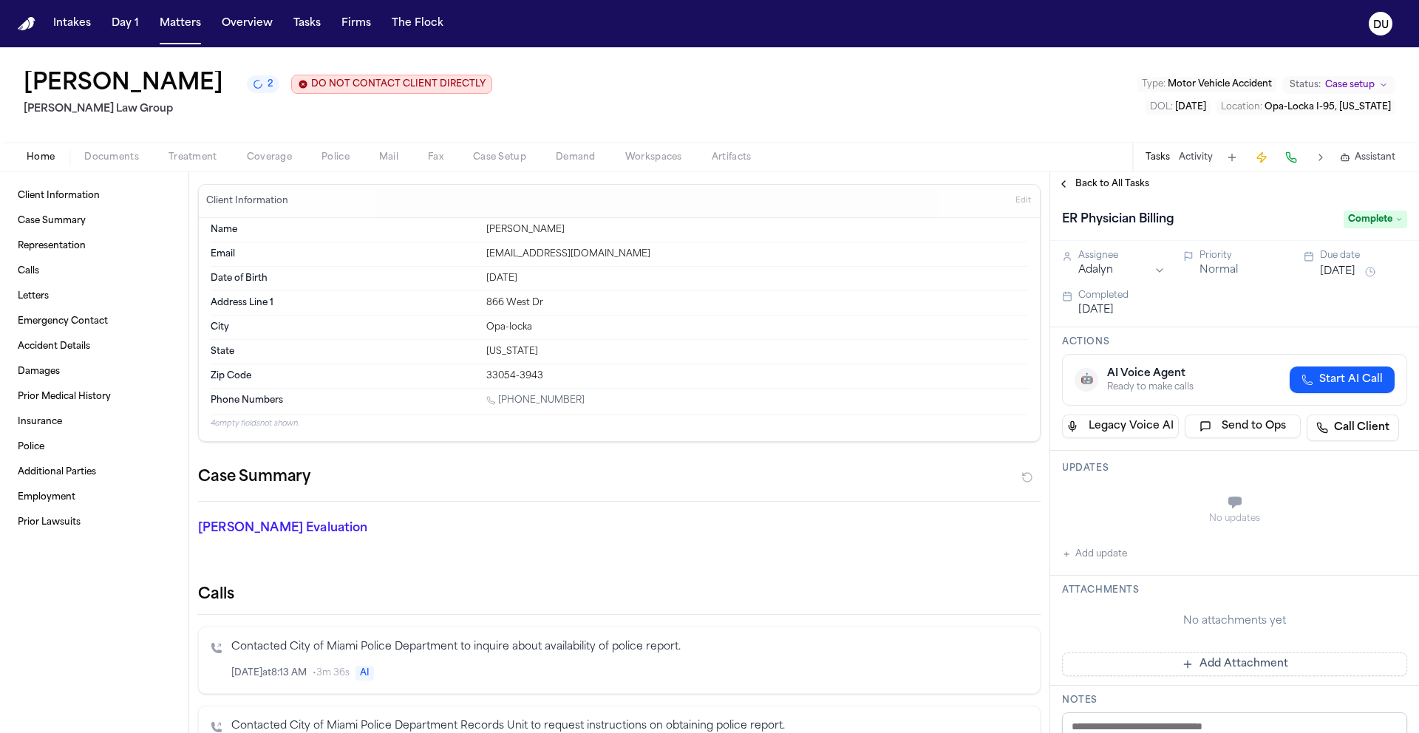
click at [1083, 558] on button "Add update" at bounding box center [1094, 555] width 65 height 18
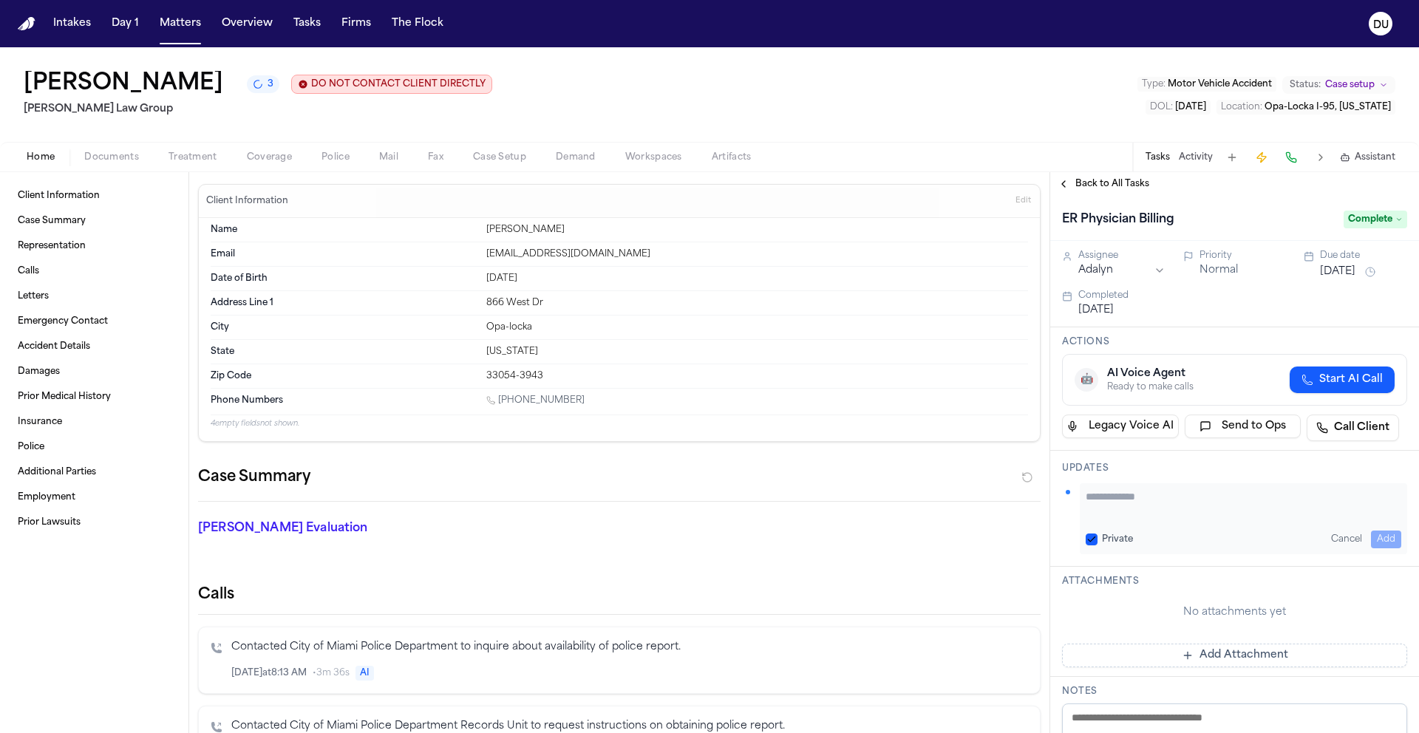
click at [1178, 503] on textarea "Add your update" at bounding box center [1244, 504] width 316 height 30
paste textarea "**********"
type textarea "**********"
click at [1371, 540] on button "Add" at bounding box center [1386, 540] width 30 height 18
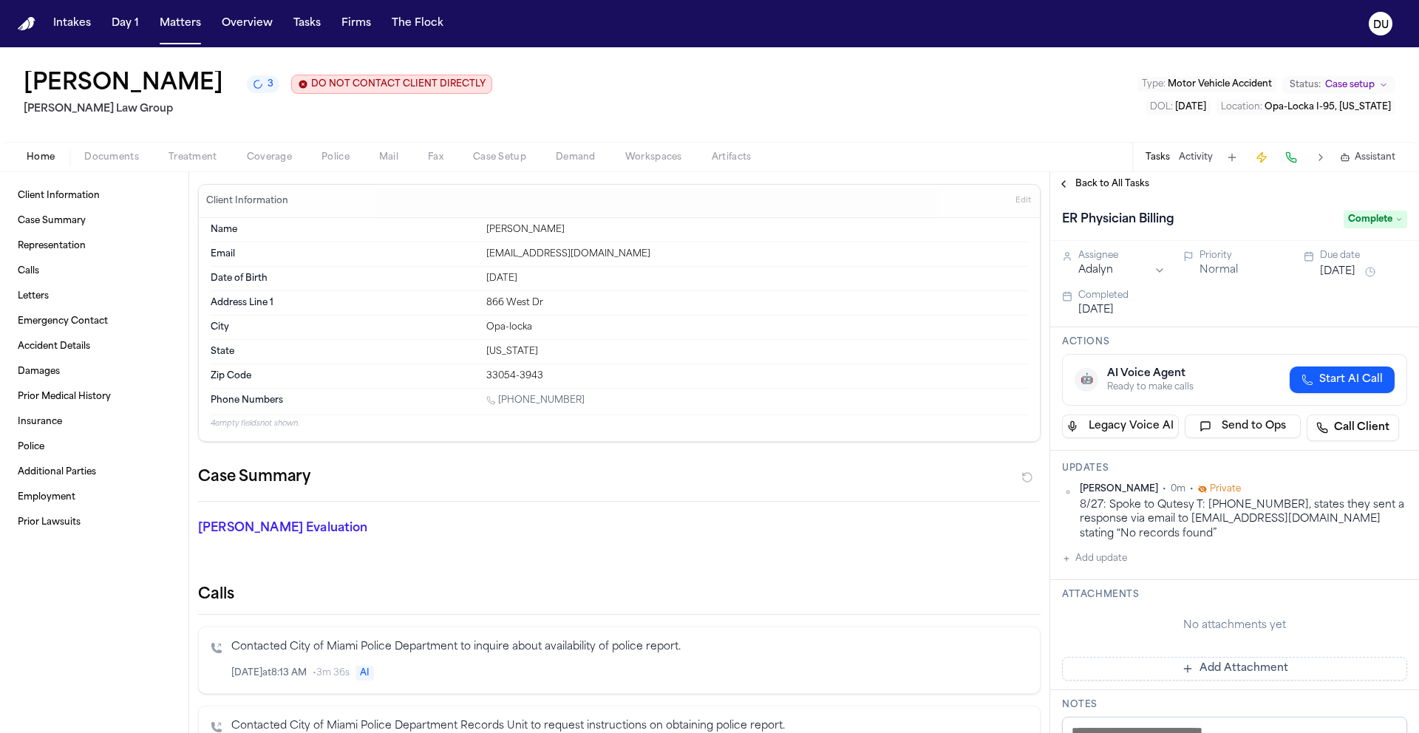
click at [1108, 188] on span "Back to All Tasks" at bounding box center [1113, 184] width 74 height 12
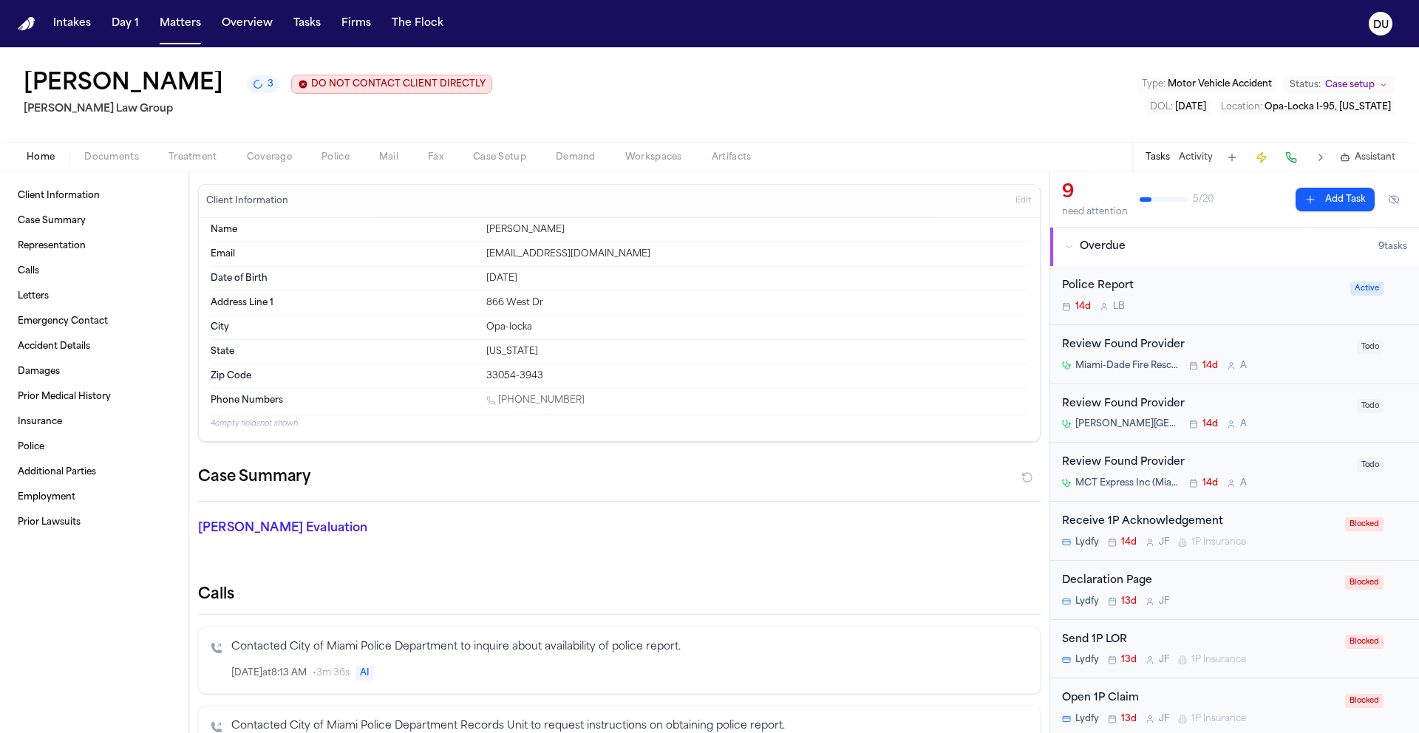
click at [35, 25] on nav "Intakes Day 1 Matters Overview Tasks Firms The Flock DU" at bounding box center [709, 23] width 1419 height 47
click at [29, 24] on img "Home" at bounding box center [27, 24] width 18 height 14
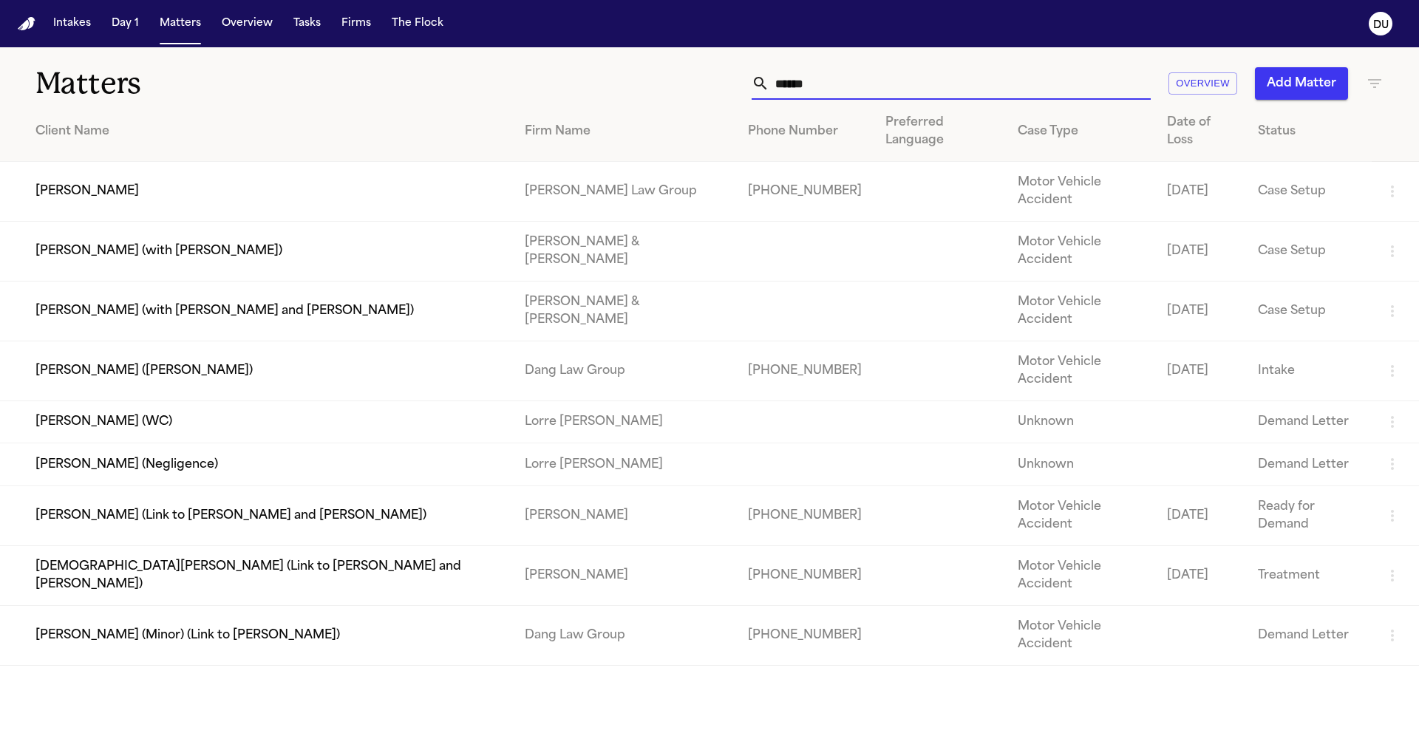
drag, startPoint x: 856, startPoint y: 92, endPoint x: 712, endPoint y: 91, distance: 144.1
click at [712, 91] on div "****** Overview Add Matter" at bounding box center [906, 83] width 956 height 33
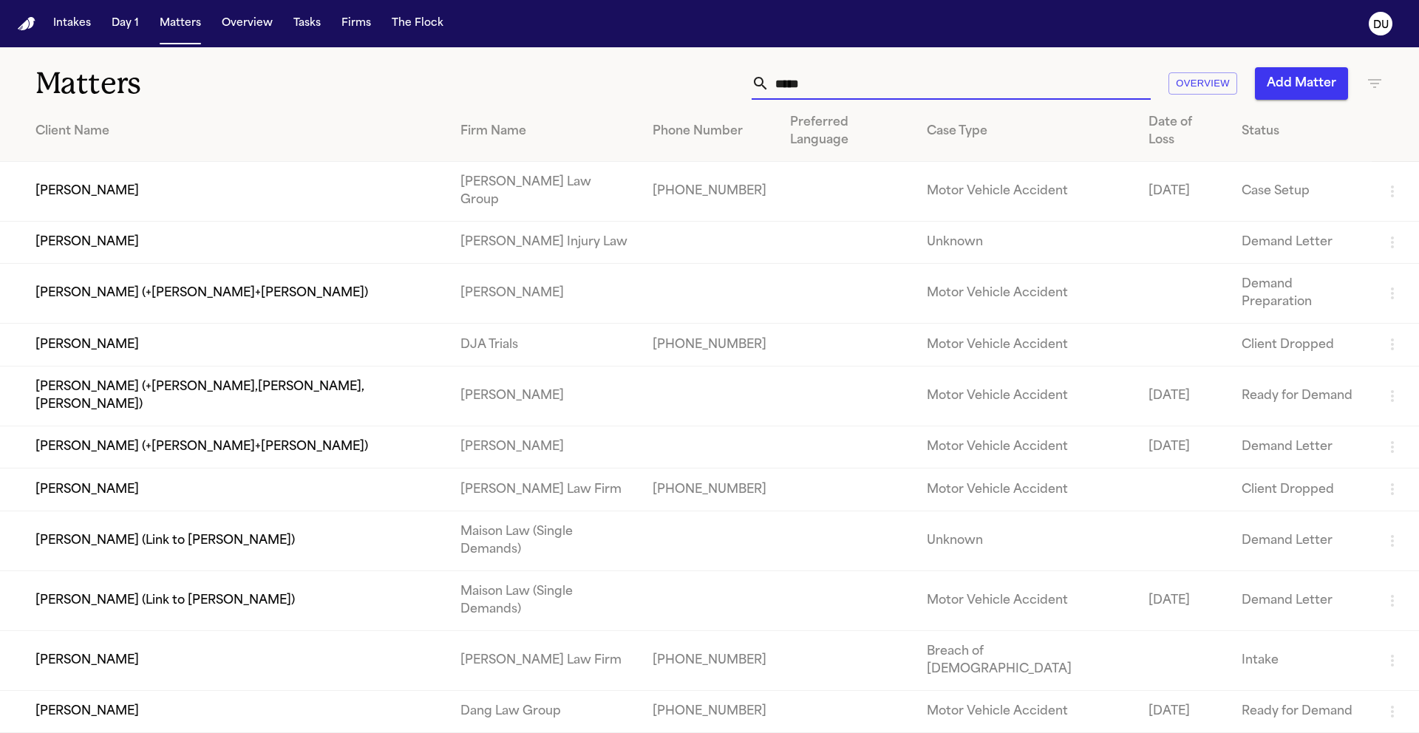
type input "*****"
click at [154, 169] on td "Reyna Valencia Rodriguez" at bounding box center [224, 192] width 449 height 60
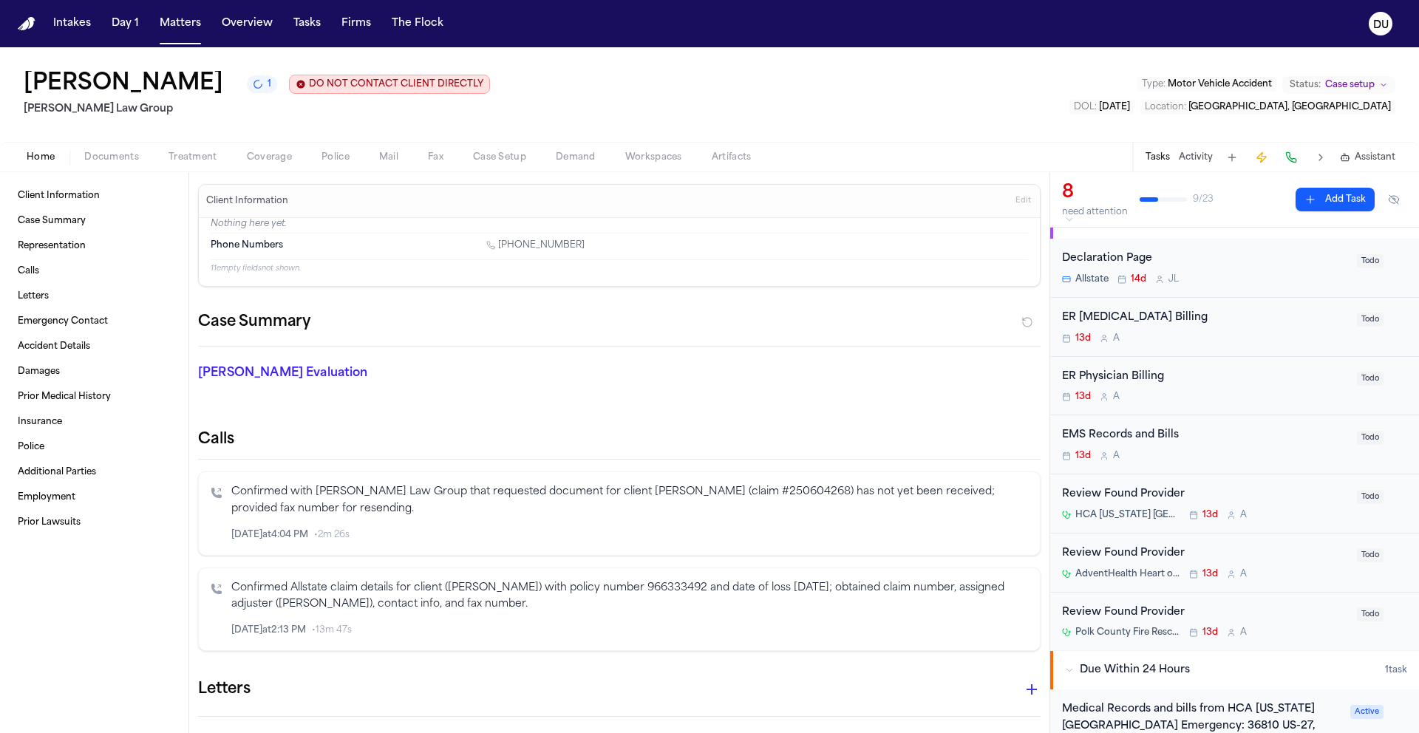
scroll to position [342, 0]
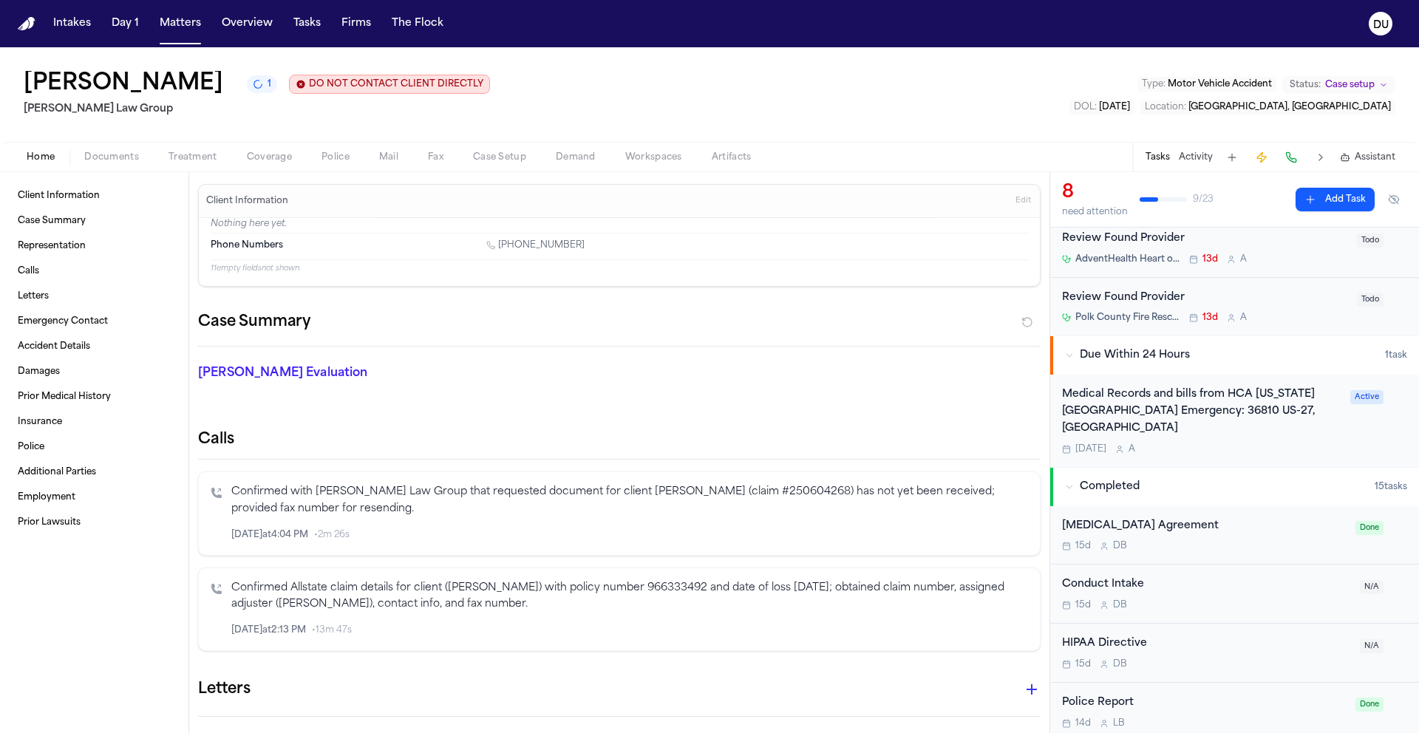
click at [1217, 409] on div "Medical Records and bills from HCA Florida Haines City Emergency: 36810 US-27, …" at bounding box center [1201, 412] width 279 height 50
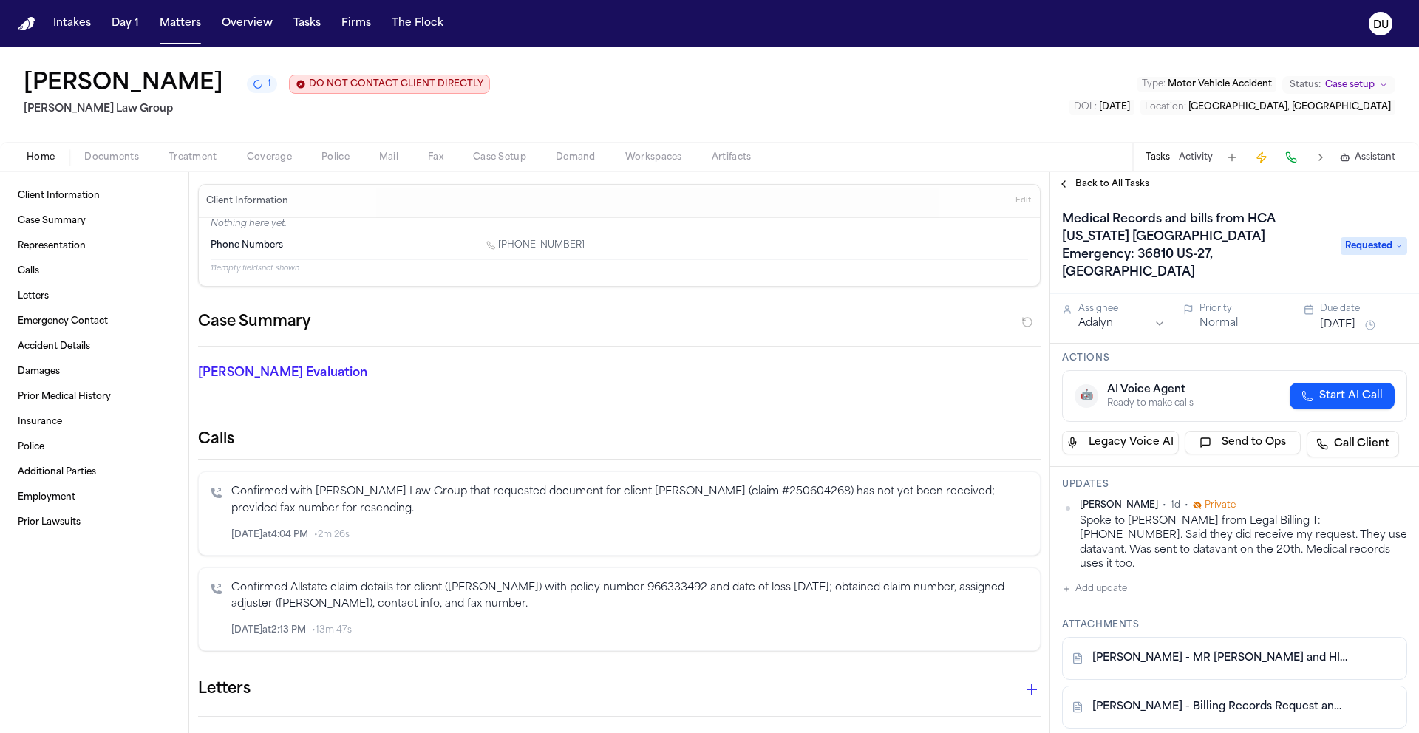
click at [1341, 318] on button "[DATE]" at bounding box center [1337, 325] width 35 height 15
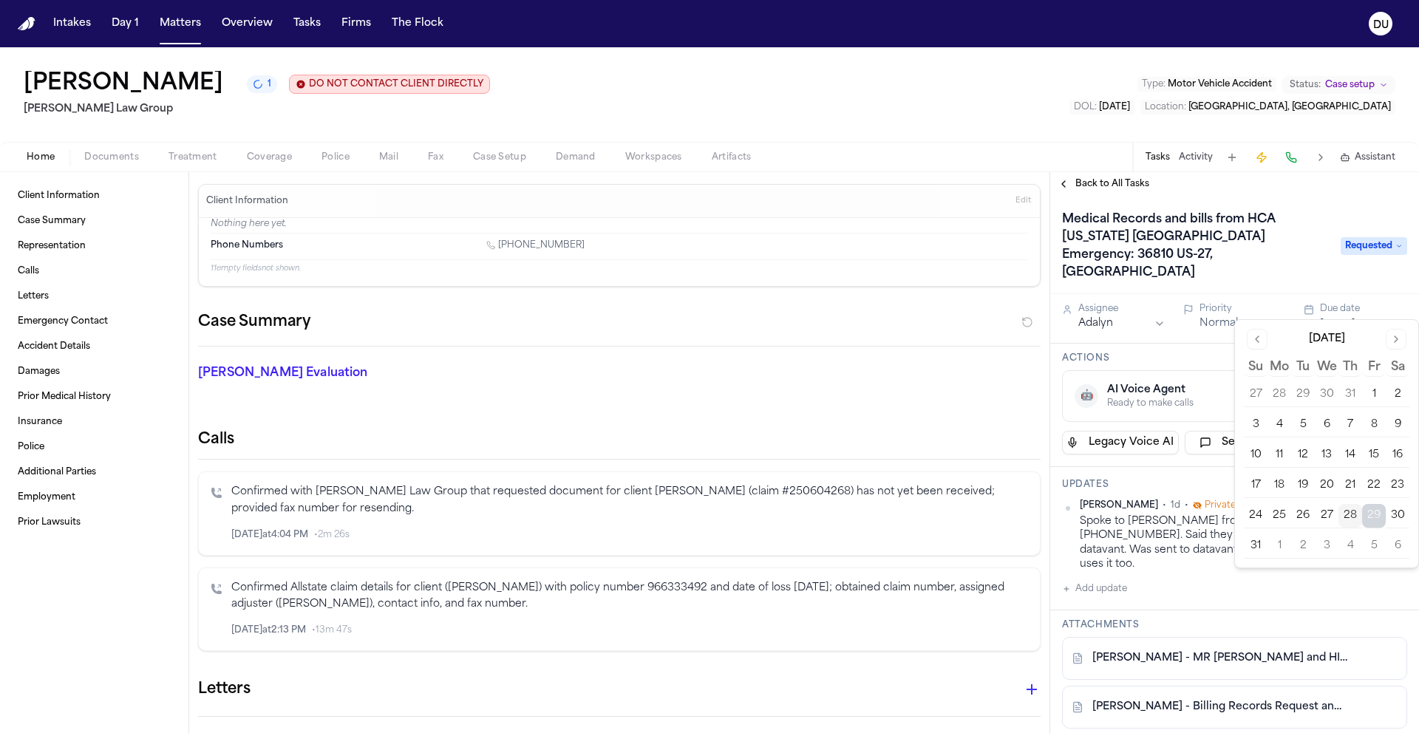
click at [1329, 546] on button "3" at bounding box center [1327, 546] width 24 height 24
click at [1325, 196] on div "Back to All Tasks" at bounding box center [1234, 184] width 369 height 24
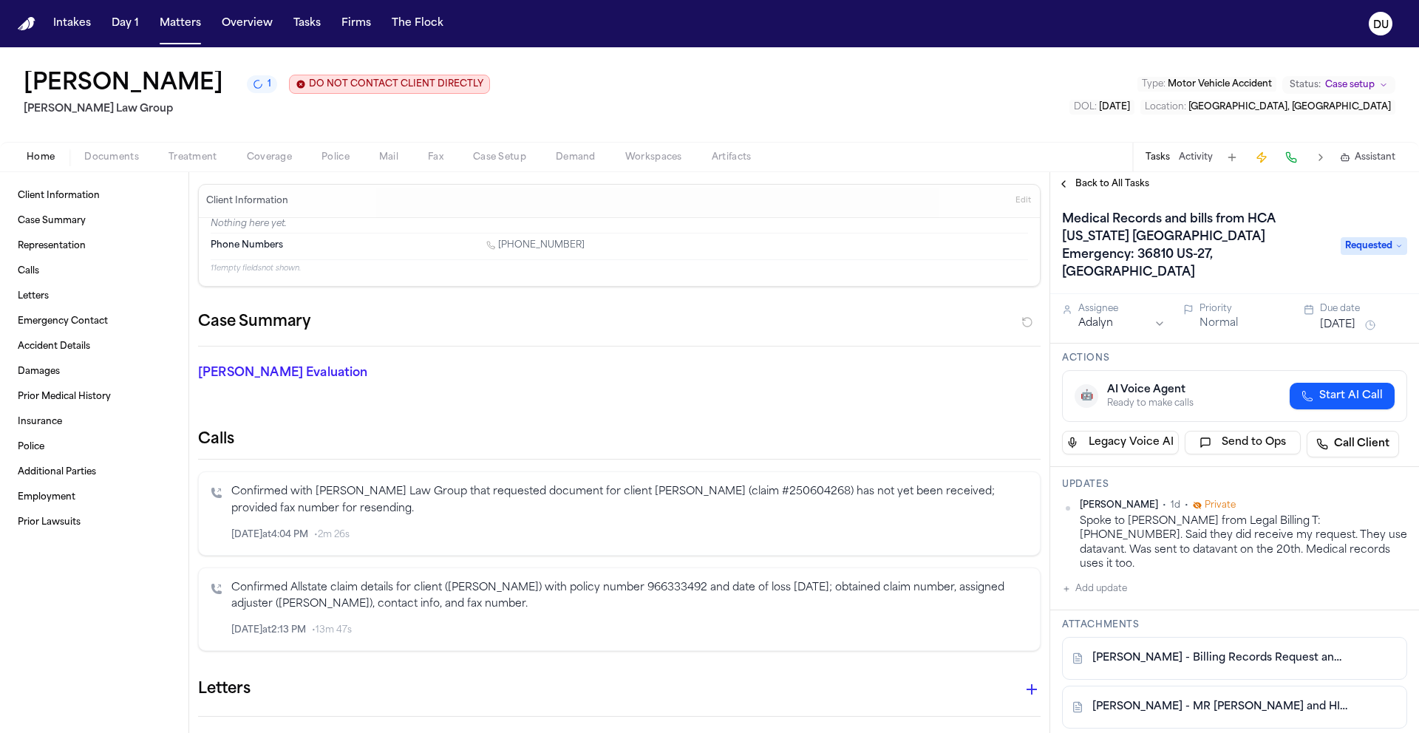
click at [1101, 184] on span "Back to All Tasks" at bounding box center [1113, 184] width 74 height 12
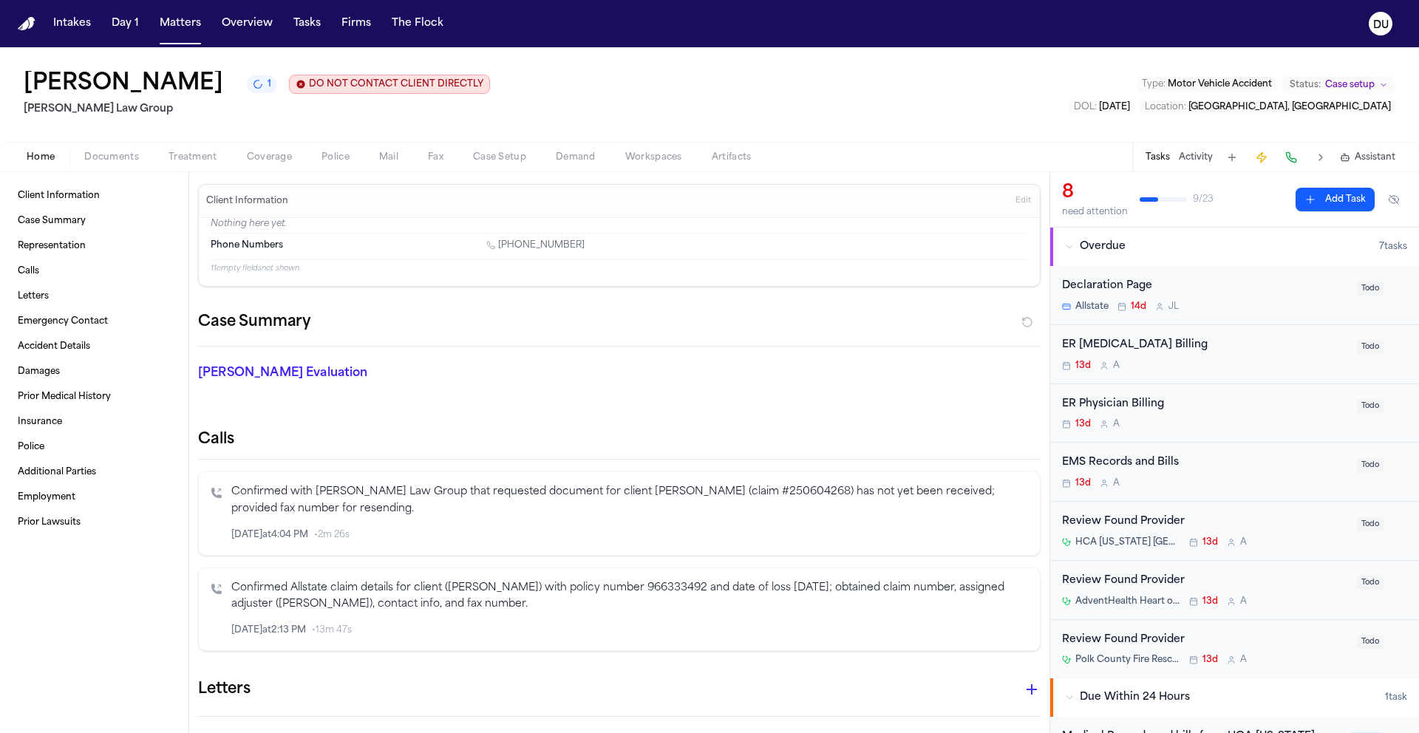
click at [31, 33] on nav "Intakes Day 1 Matters Overview Tasks Firms The Flock DU" at bounding box center [709, 23] width 1419 height 47
click at [29, 26] on img "Home" at bounding box center [27, 24] width 18 height 14
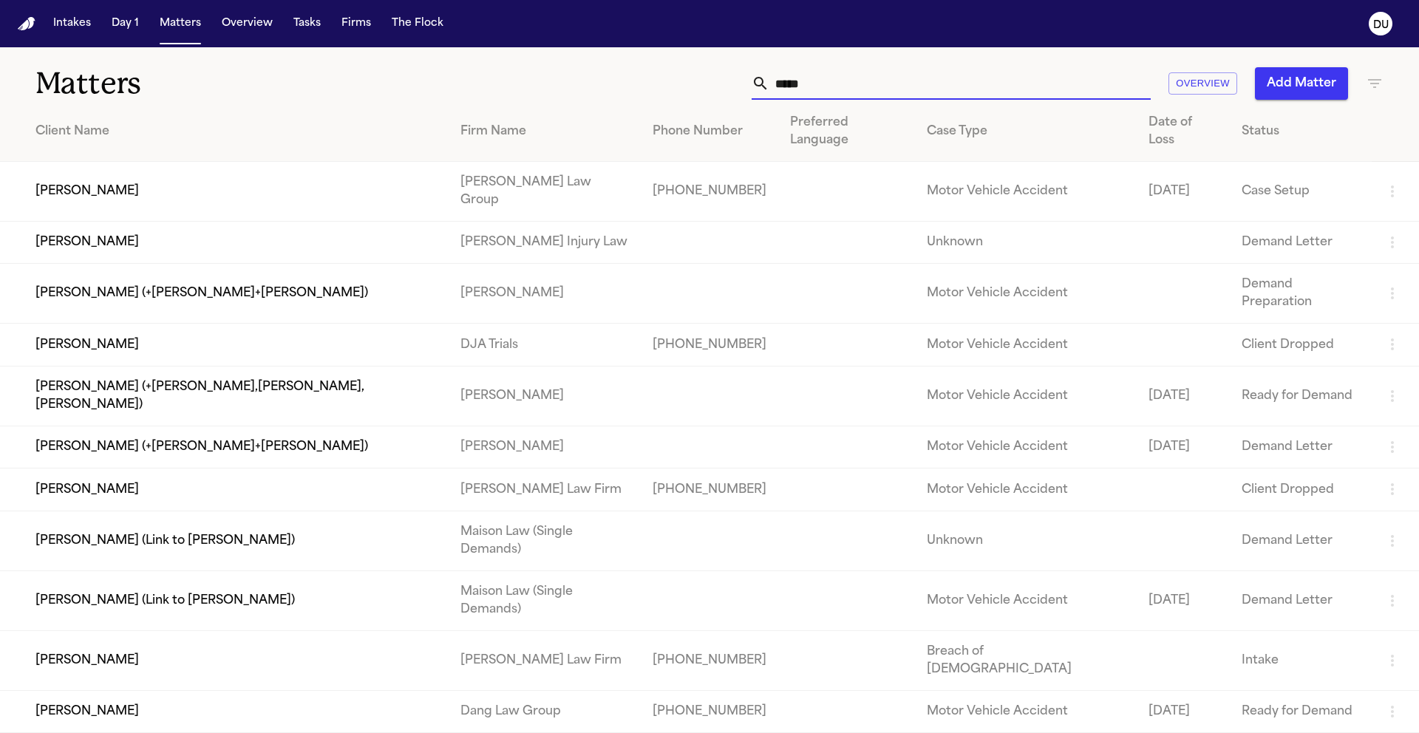
drag, startPoint x: 763, startPoint y: 92, endPoint x: 721, endPoint y: 95, distance: 42.3
click at [721, 95] on div "***** Overview Add Matter" at bounding box center [906, 83] width 956 height 33
drag, startPoint x: 833, startPoint y: 86, endPoint x: 733, endPoint y: 93, distance: 100.0
click at [733, 93] on div "***** Overview Add Matter" at bounding box center [906, 83] width 956 height 33
drag, startPoint x: 832, startPoint y: 81, endPoint x: 769, endPoint y: 87, distance: 63.9
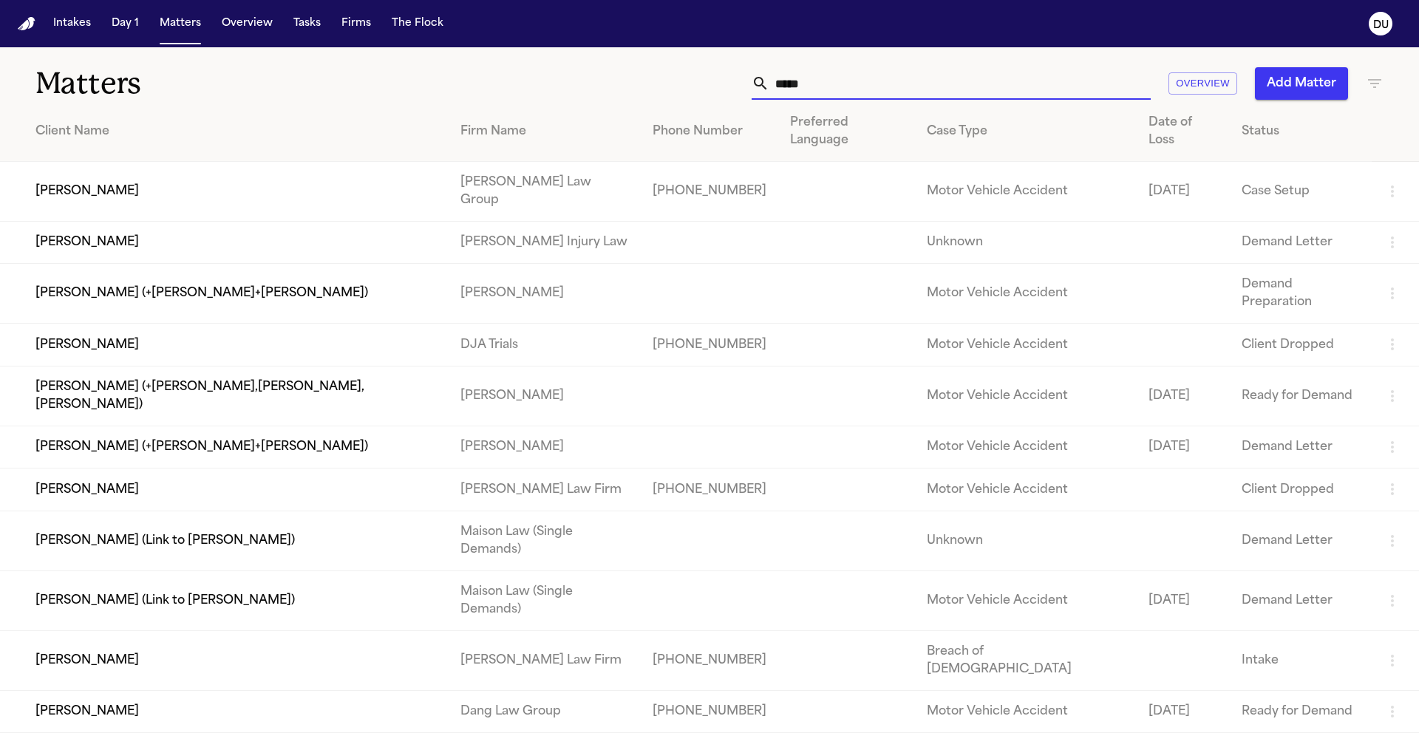
click at [769, 87] on div "*****" at bounding box center [951, 83] width 399 height 33
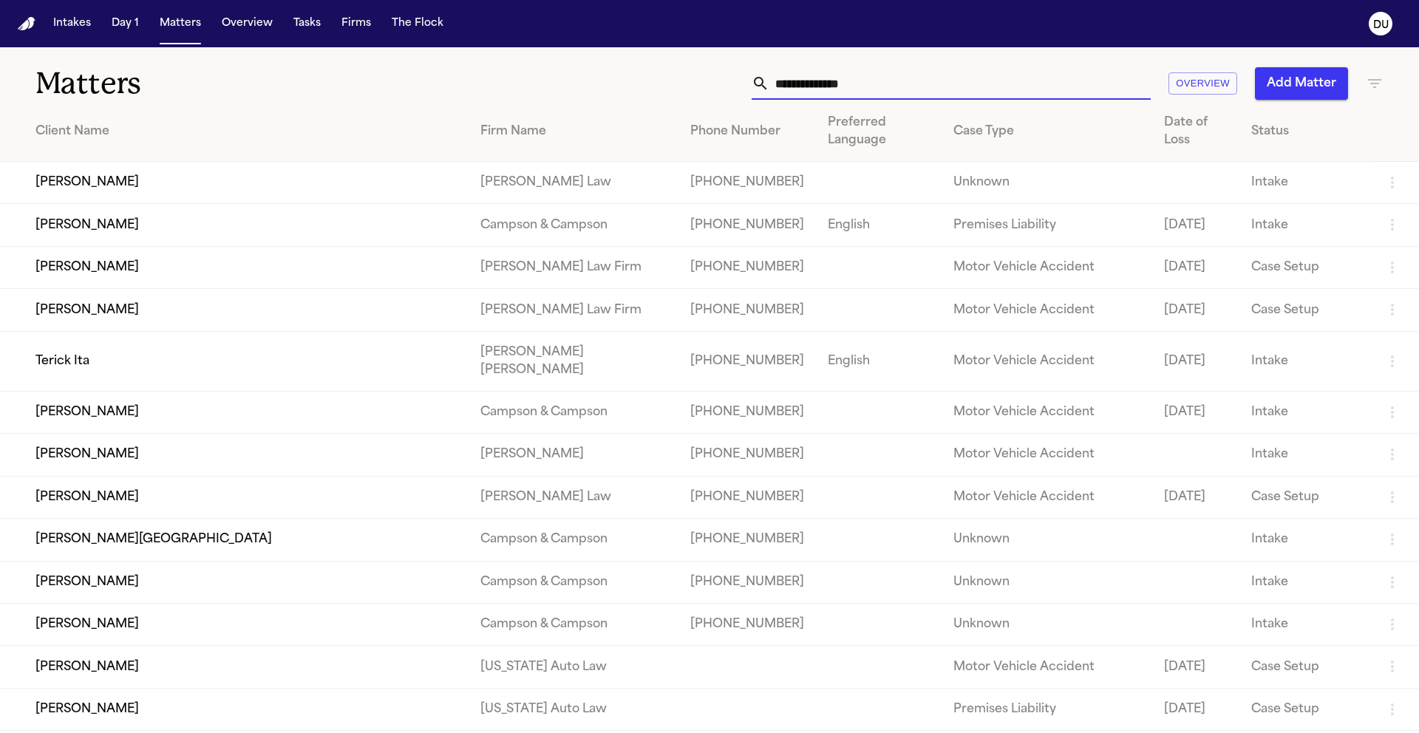
click at [795, 75] on input "text" at bounding box center [959, 83] width 381 height 33
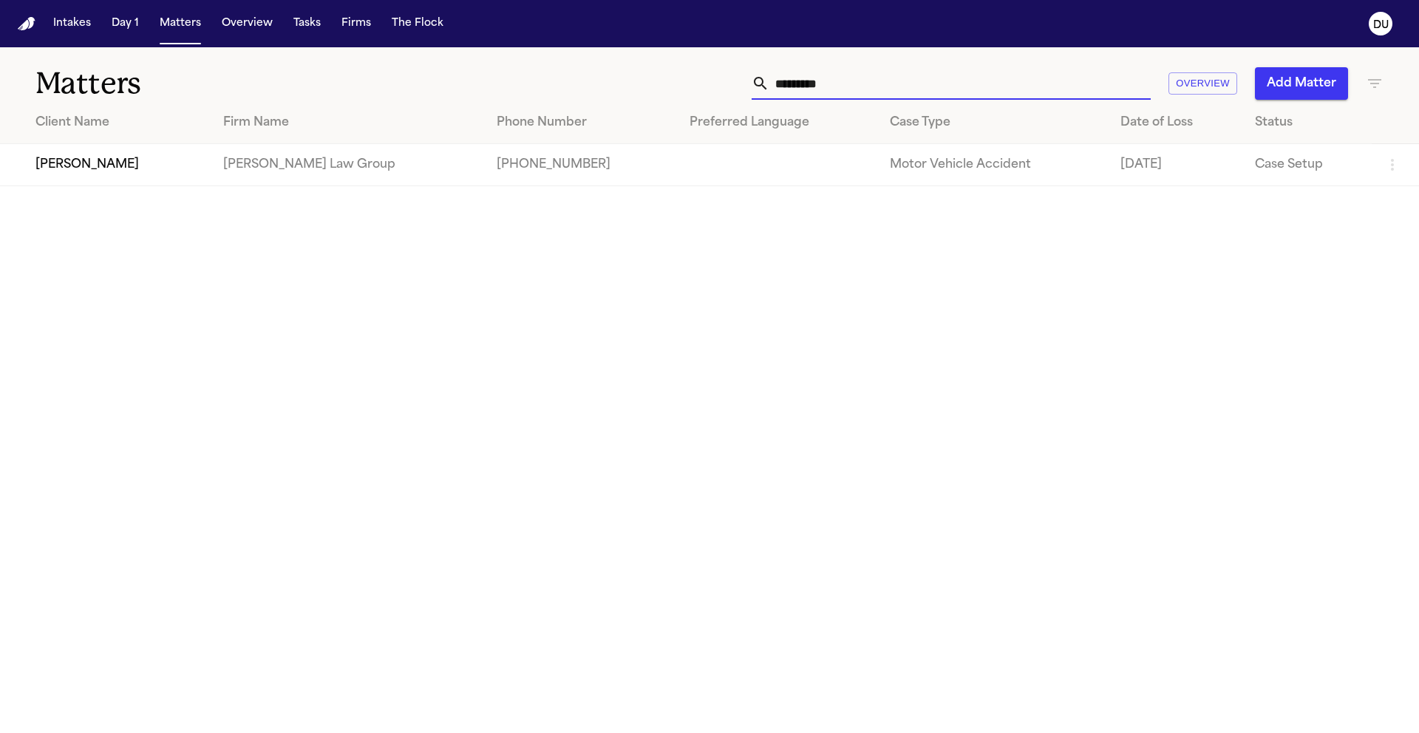
type input "*********"
click at [197, 177] on td "Watson Pierre" at bounding box center [105, 165] width 211 height 42
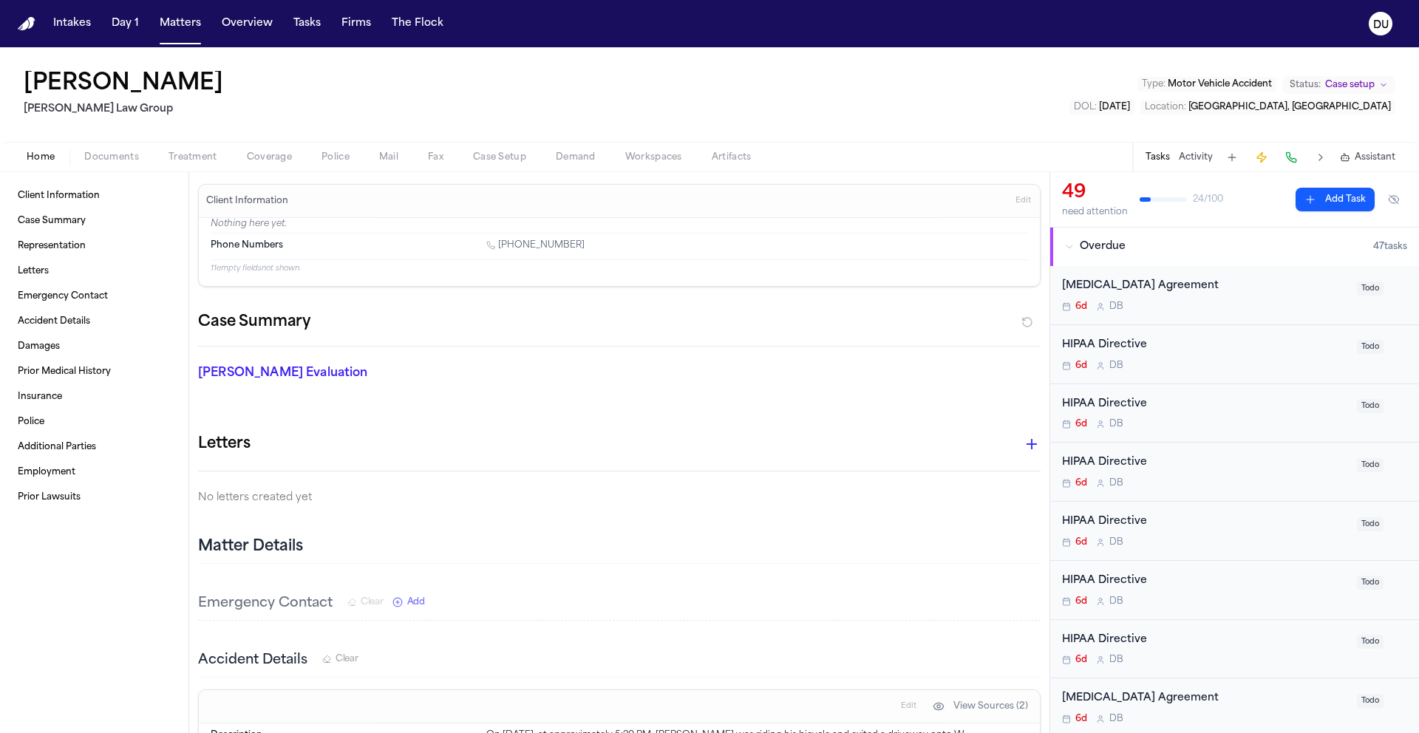
click at [1344, 197] on button "Add Task" at bounding box center [1335, 200] width 79 height 24
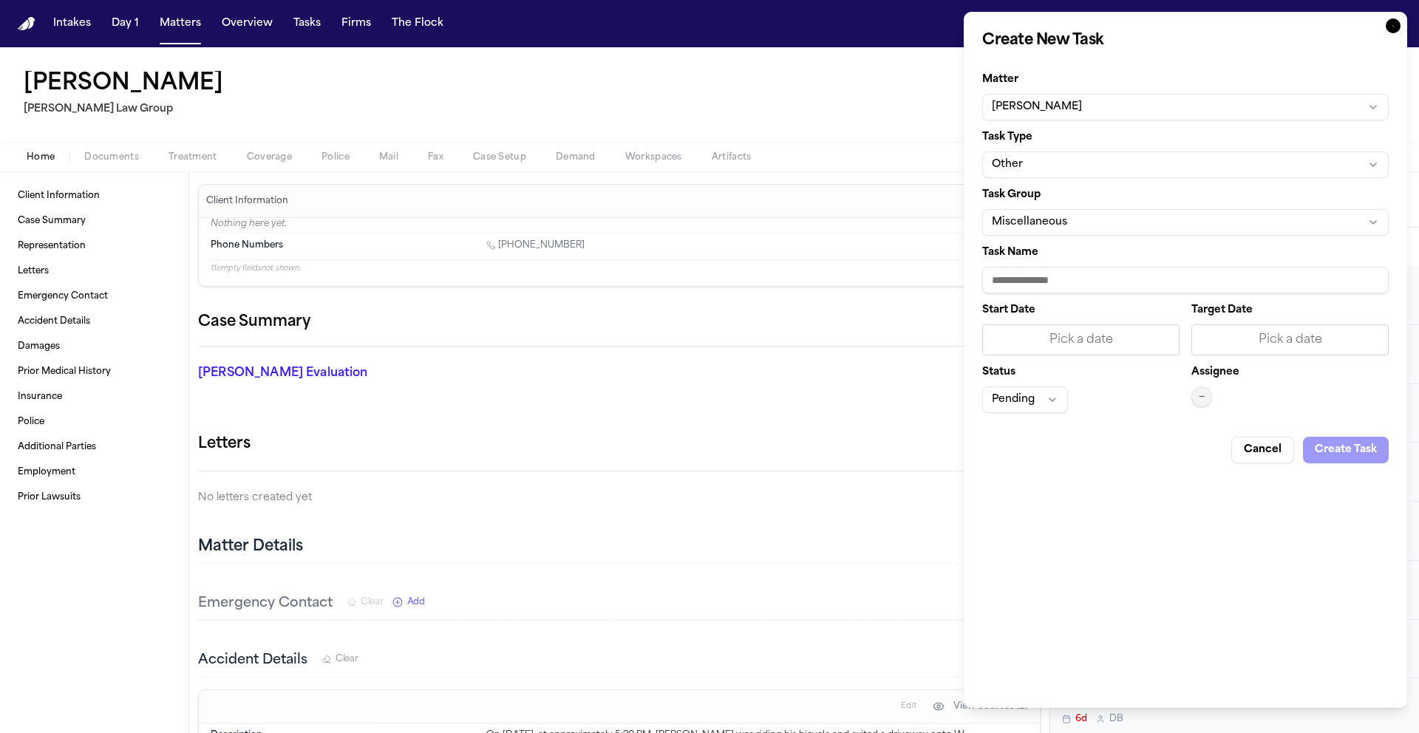
click at [1138, 222] on button "Miscellaneous" at bounding box center [1185, 222] width 407 height 27
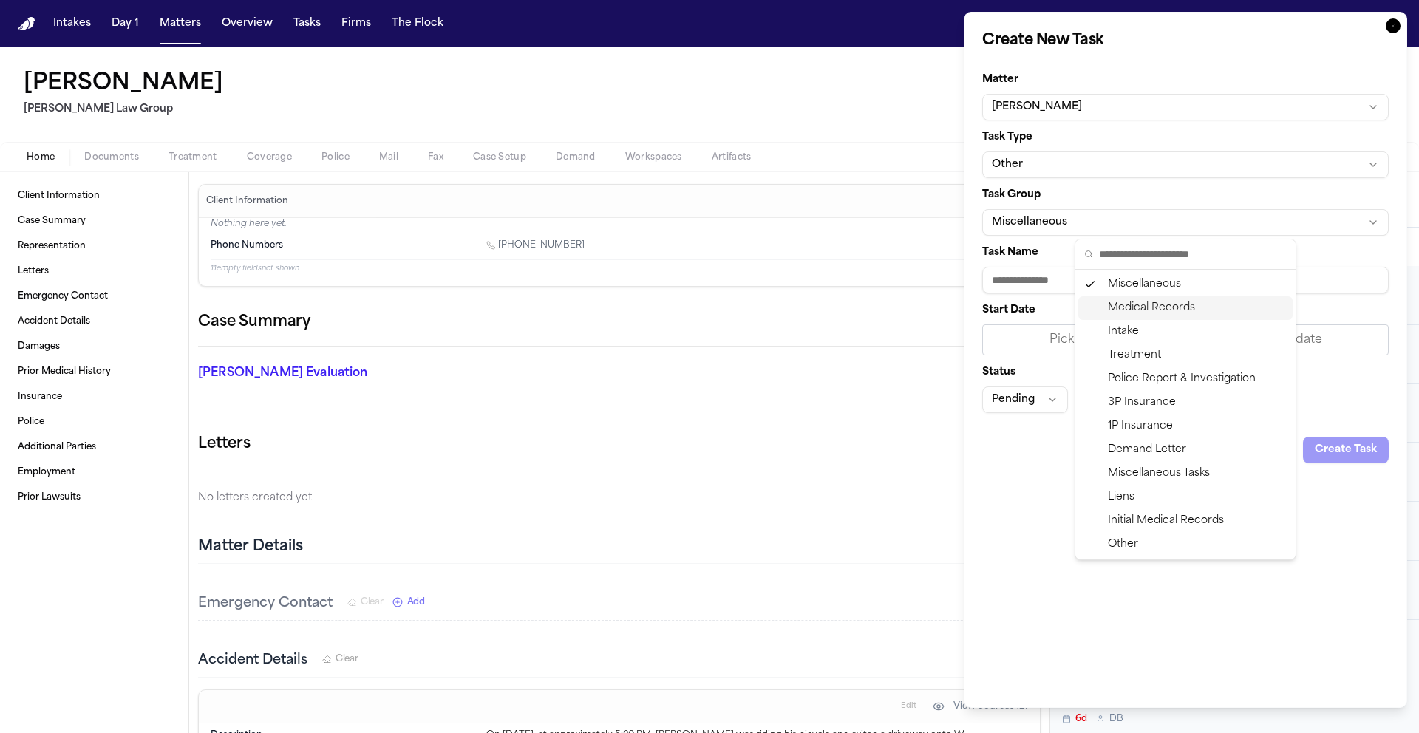
click at [1161, 308] on div "Medical Records" at bounding box center [1185, 308] width 214 height 24
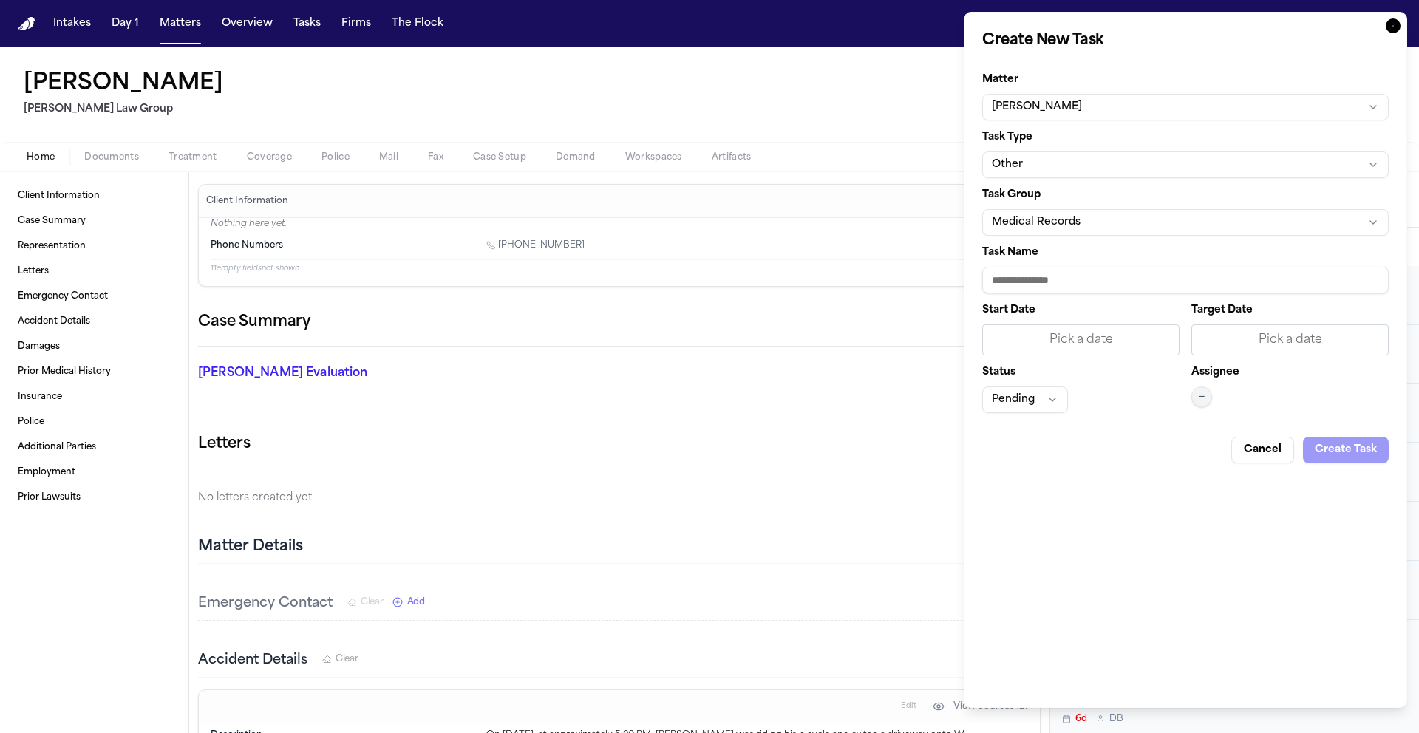
click at [1082, 281] on input "Task Name" at bounding box center [1185, 280] width 407 height 27
click at [1240, 278] on input "Task Name" at bounding box center [1185, 280] width 407 height 27
type input "**********"
click at [1107, 342] on div "Pick a date" at bounding box center [1081, 340] width 178 height 18
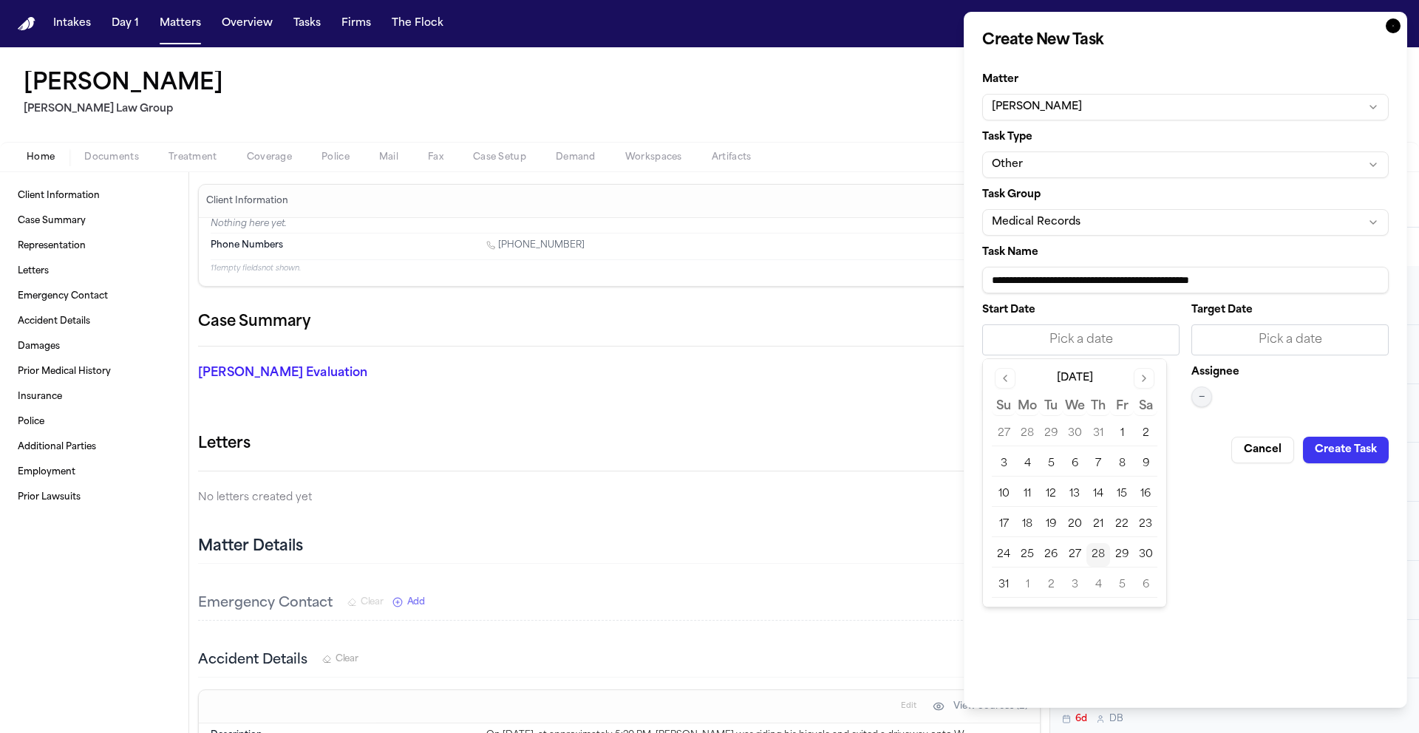
click at [1099, 554] on button "28" at bounding box center [1099, 555] width 24 height 24
click at [1269, 342] on div "Pick a date" at bounding box center [1290, 340] width 178 height 18
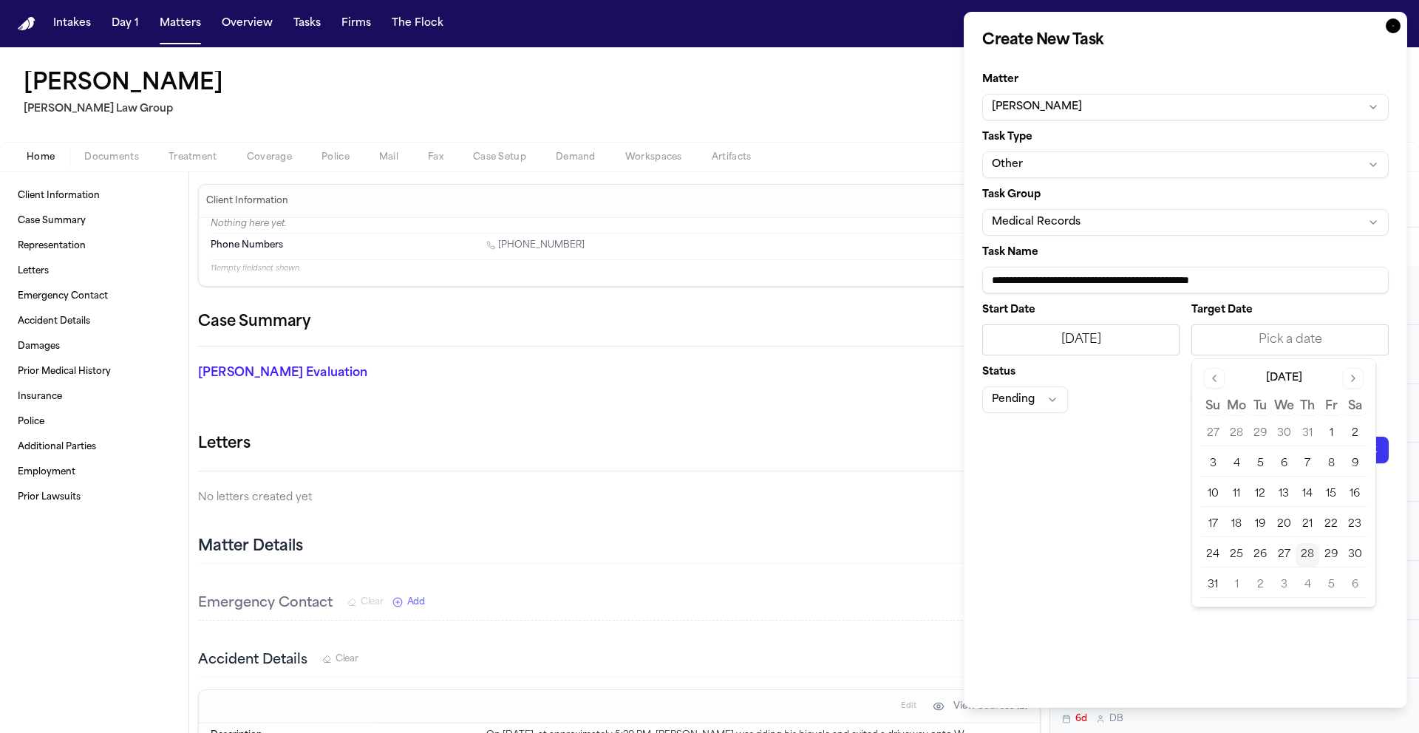
click at [1281, 590] on button "3" at bounding box center [1284, 586] width 24 height 24
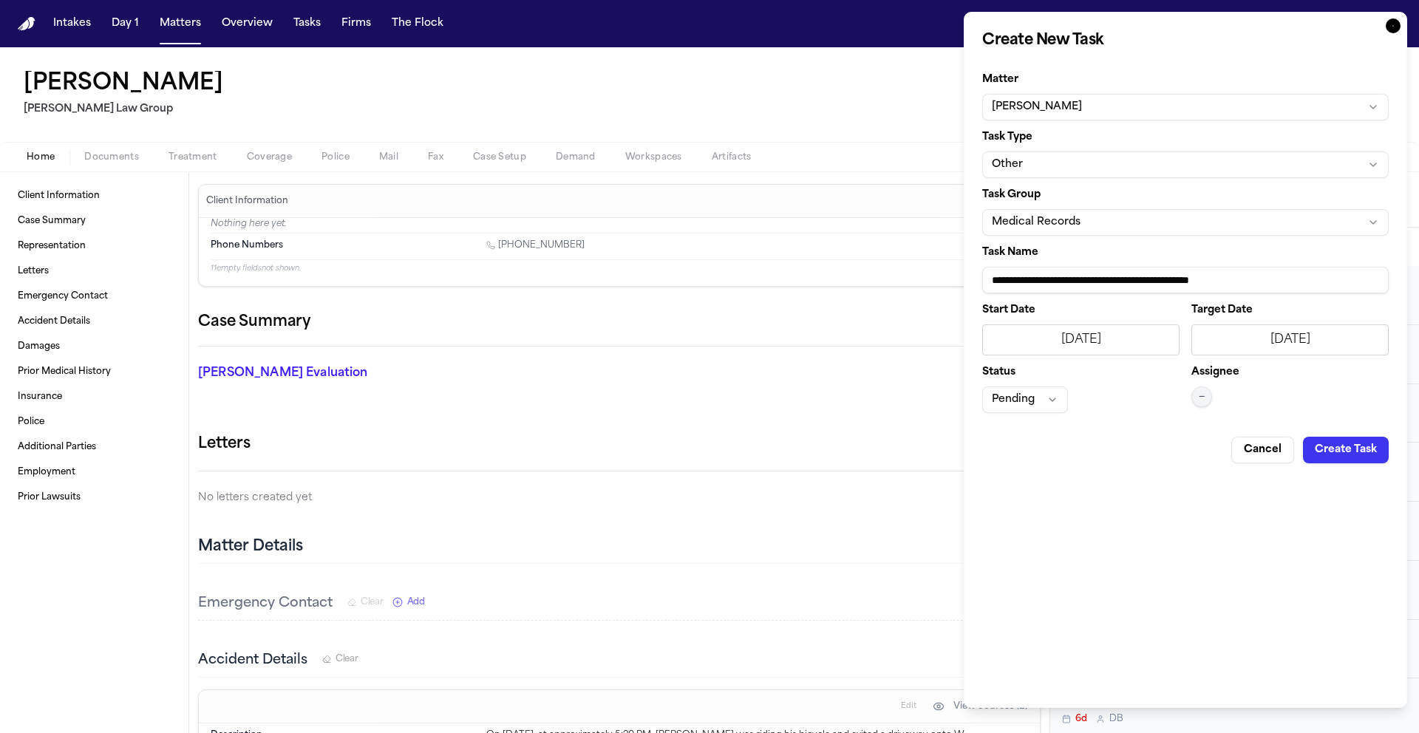
click at [1210, 398] on button "—" at bounding box center [1202, 397] width 21 height 21
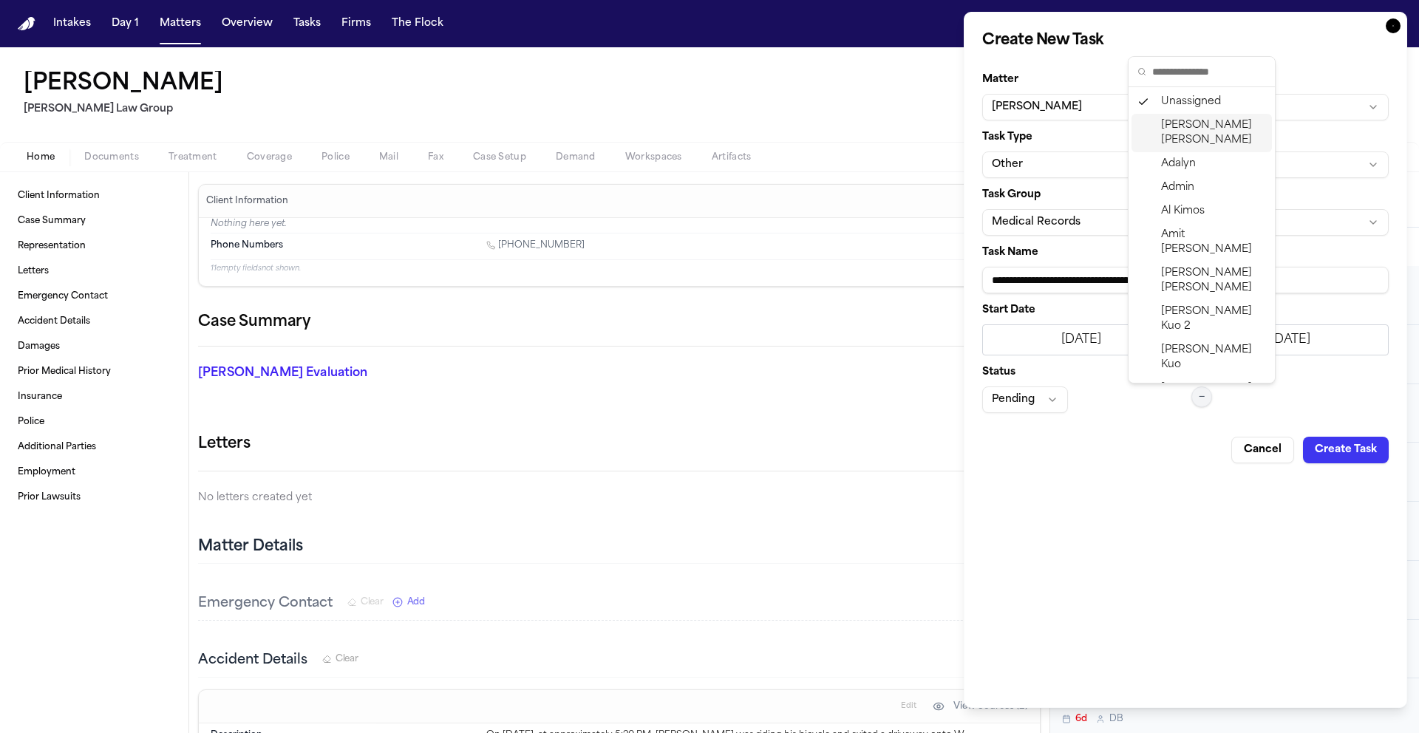
drag, startPoint x: 1180, startPoint y: 121, endPoint x: 1186, endPoint y: 135, distance: 15.5
click at [1180, 121] on span "Daniela Uribe" at bounding box center [1213, 133] width 105 height 30
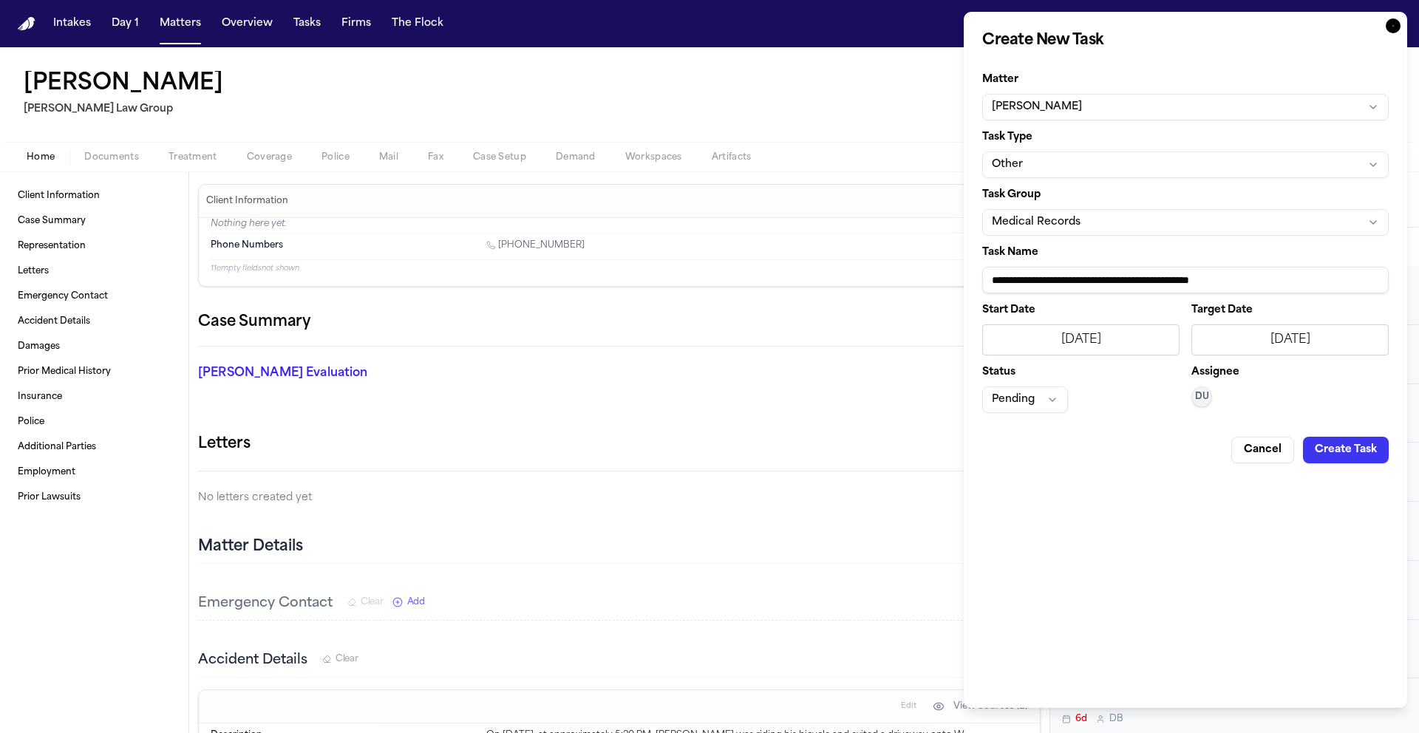
click at [1332, 451] on button "Create Task" at bounding box center [1346, 450] width 86 height 27
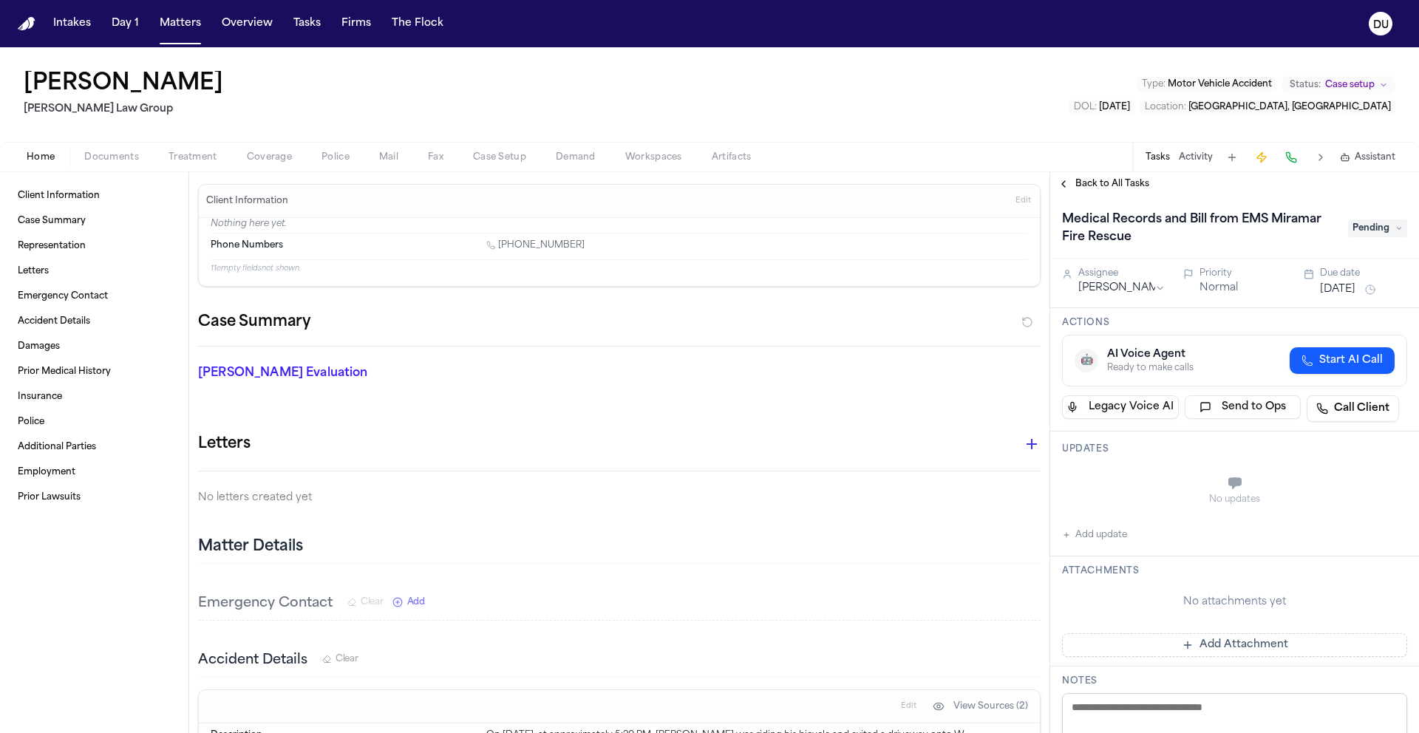
click at [1368, 225] on span "Pending" at bounding box center [1377, 229] width 59 height 18
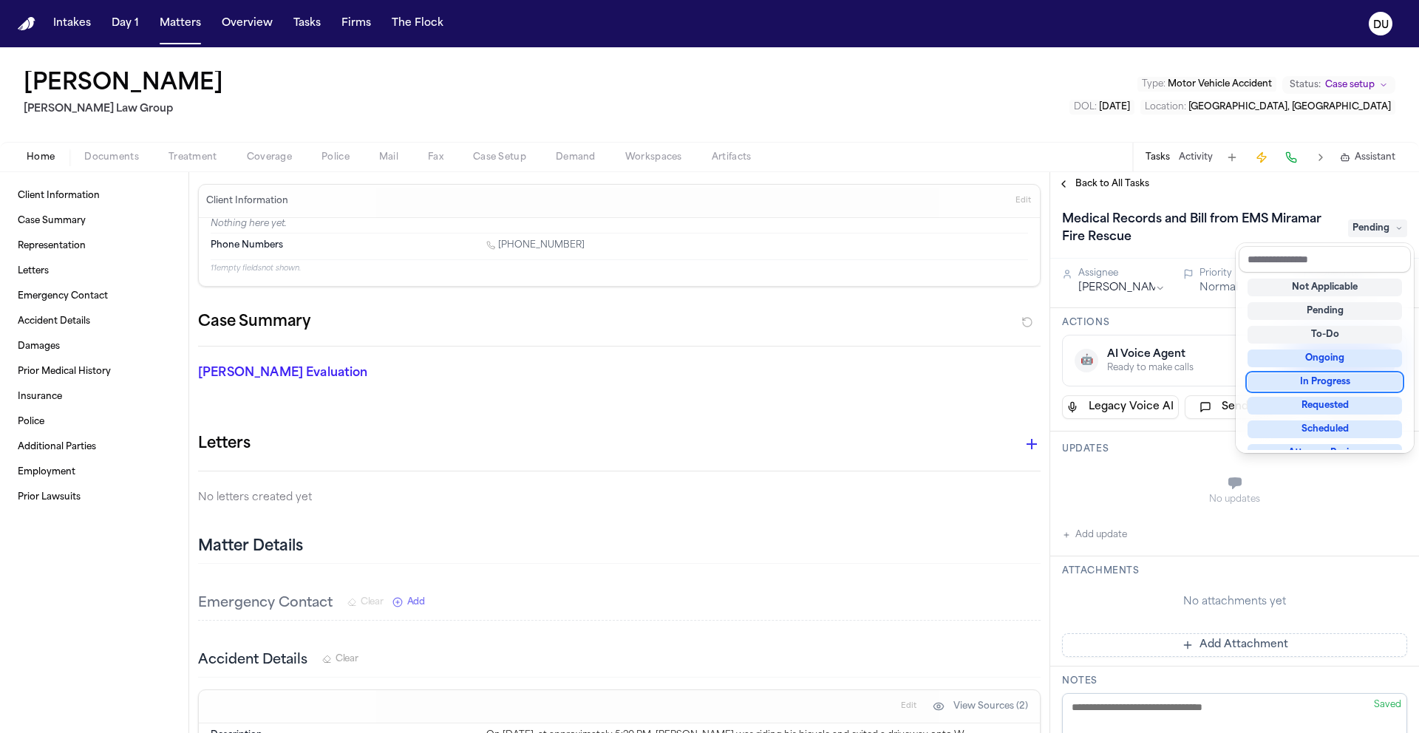
click at [1325, 384] on div "In Progress" at bounding box center [1325, 382] width 154 height 18
click at [1098, 458] on div "Medical Records and Bill from EMS Miramar Fire Rescue In Progress Assignee Dani…" at bounding box center [1234, 464] width 369 height 537
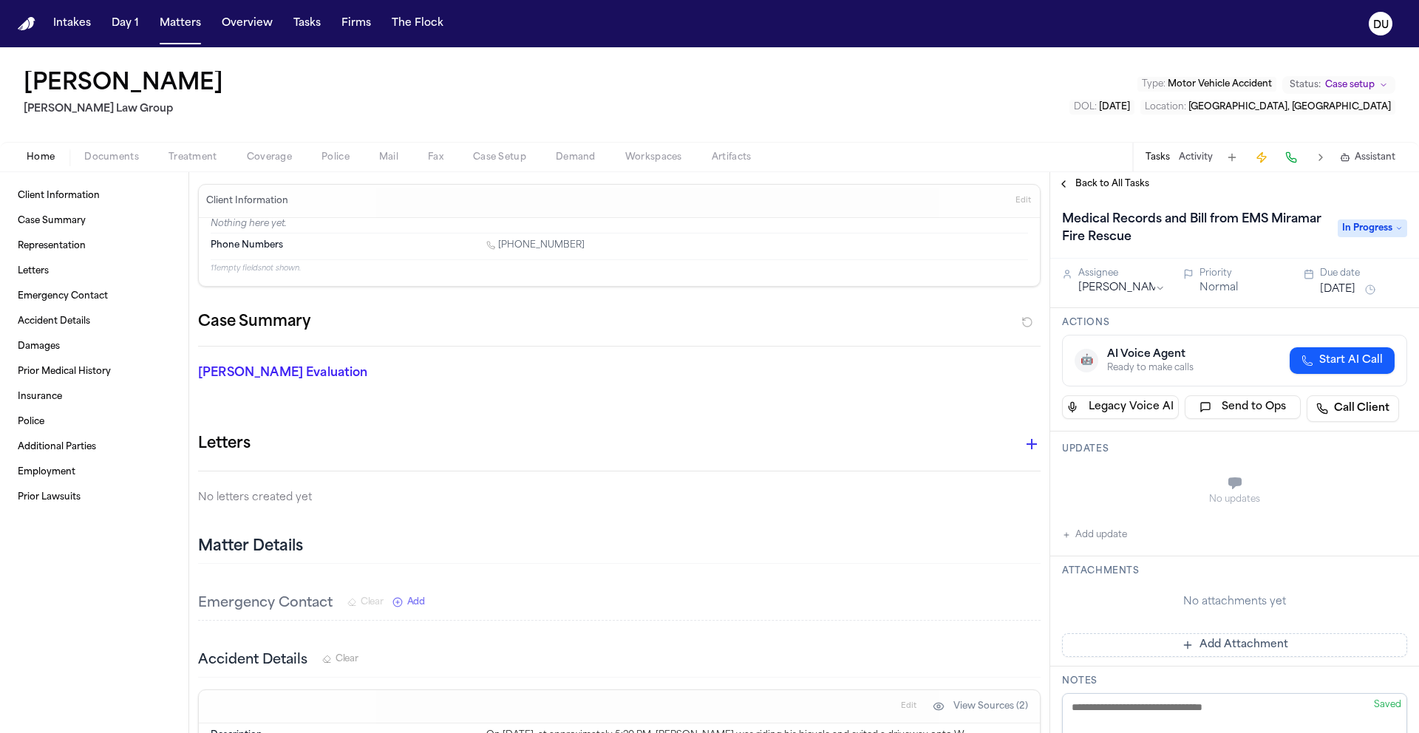
click at [1085, 530] on button "Add update" at bounding box center [1094, 535] width 65 height 18
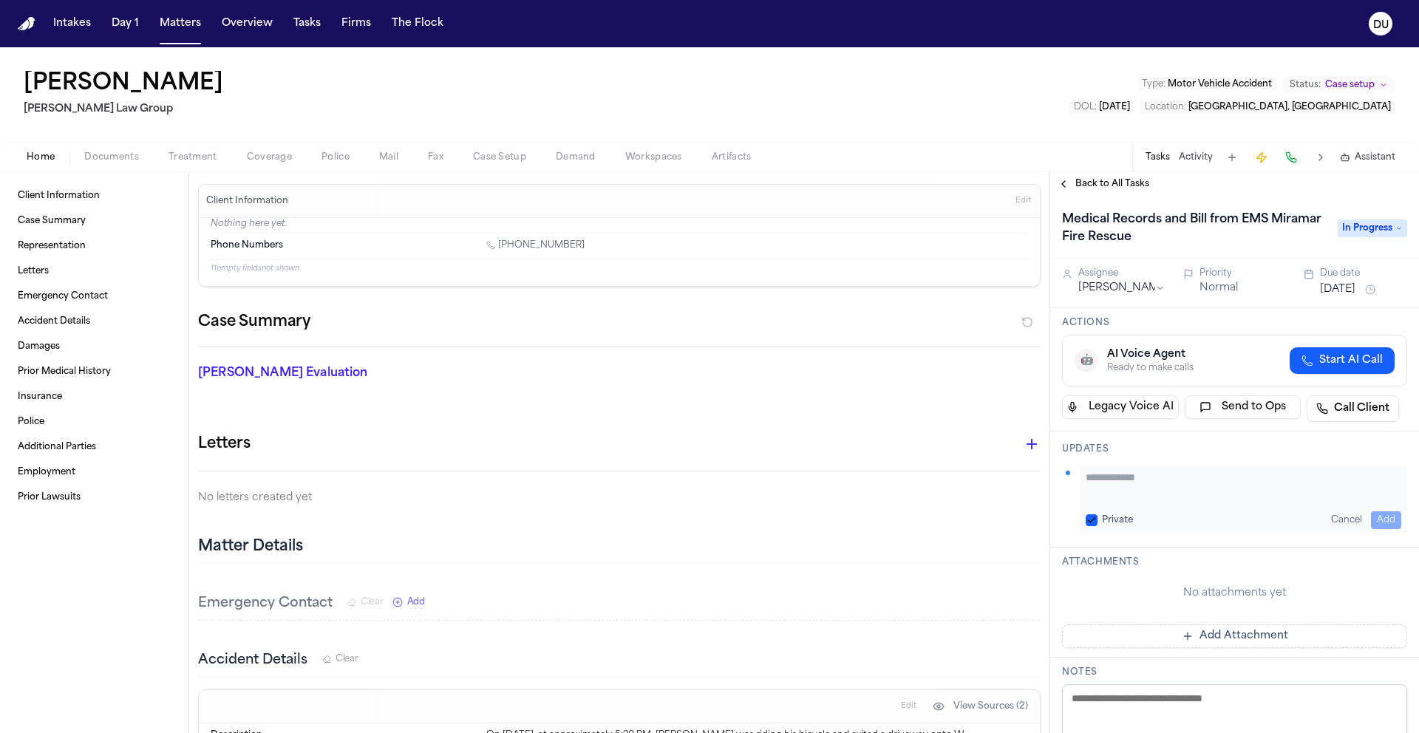
paste textarea "**********"
type textarea "**********"
click at [1371, 514] on button "Add" at bounding box center [1386, 521] width 30 height 18
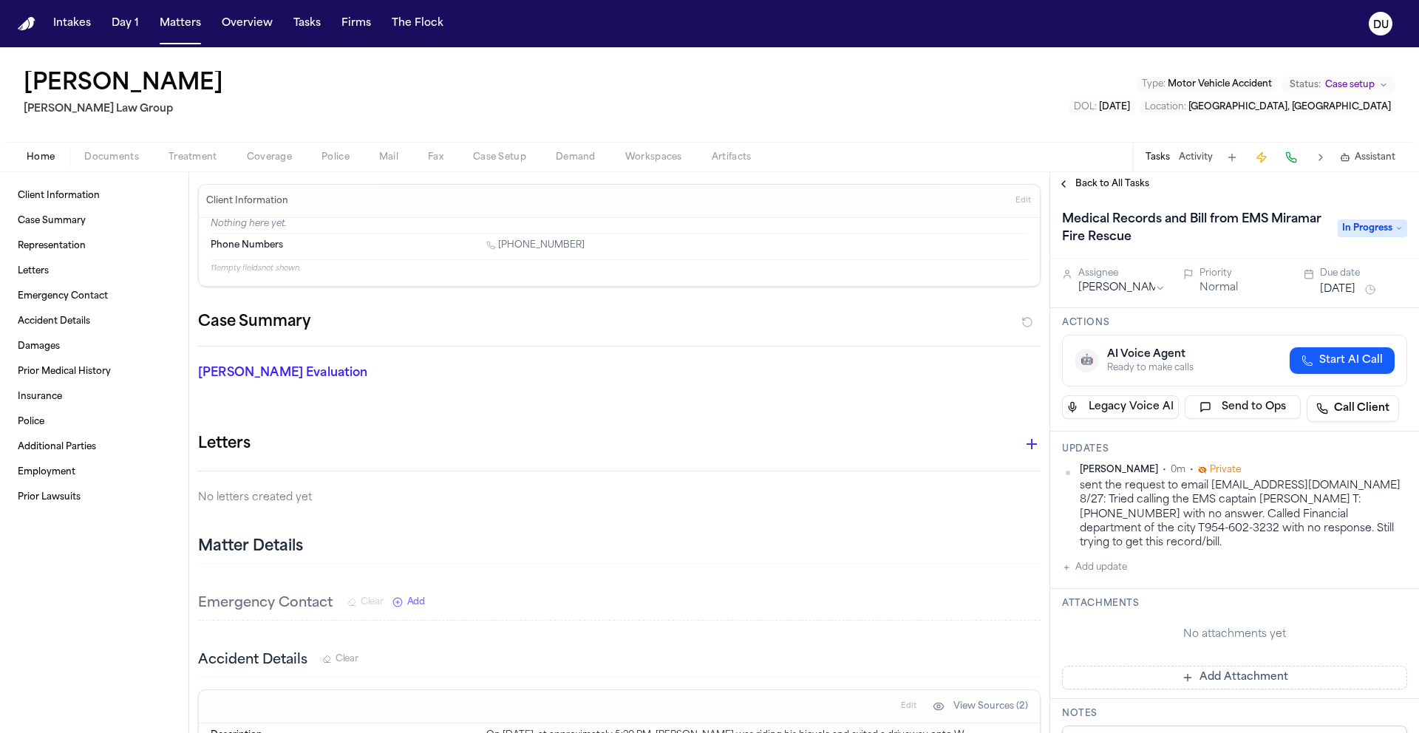
click at [1197, 666] on button "Add Attachment" at bounding box center [1234, 678] width 345 height 24
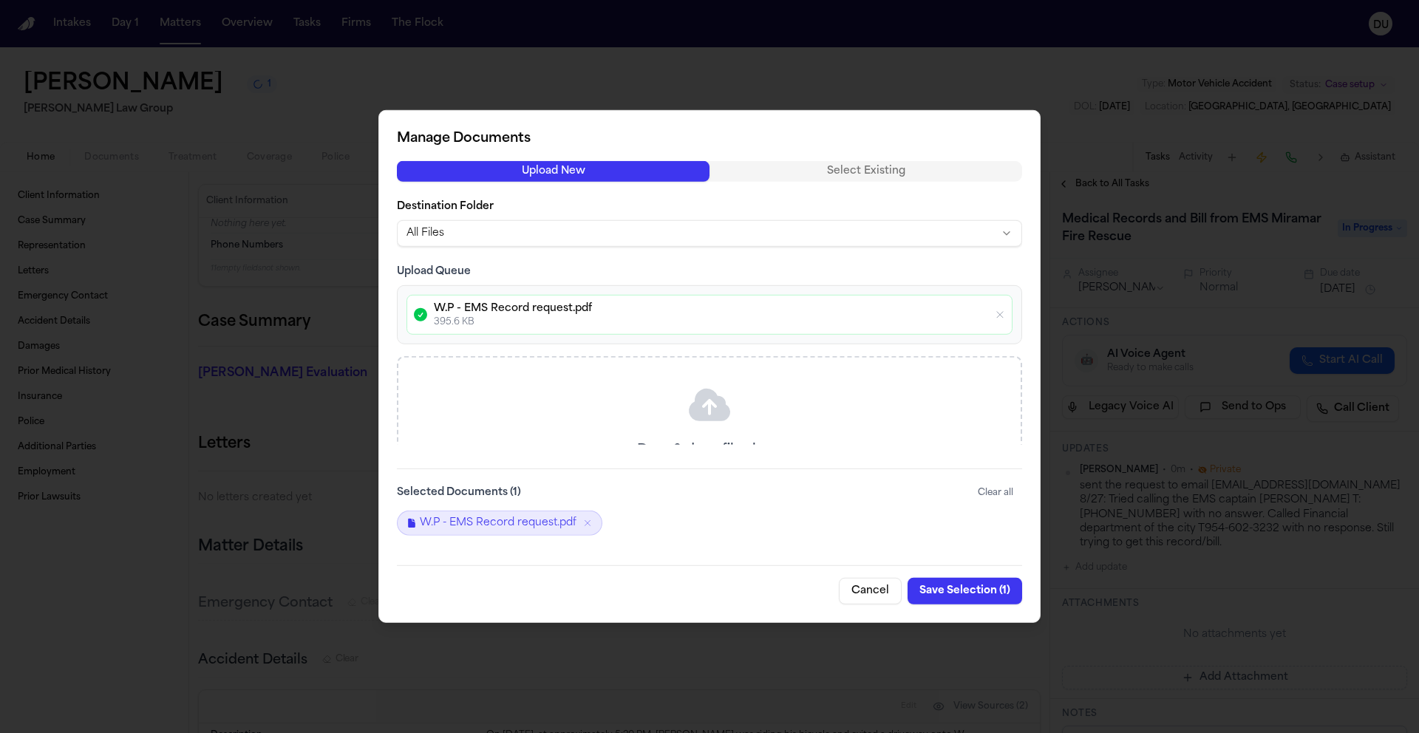
click at [962, 593] on button "Save Selection ( 1 )" at bounding box center [965, 591] width 115 height 27
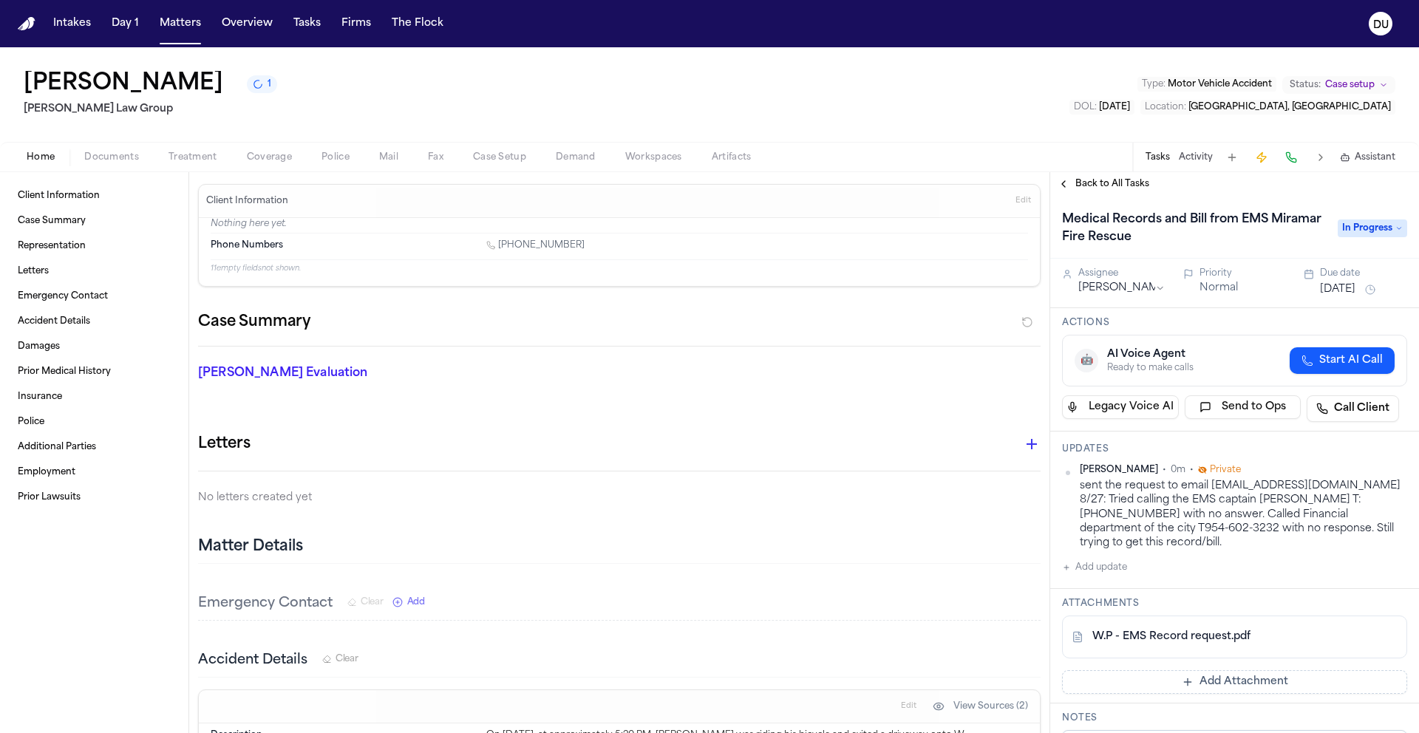
click at [1121, 184] on span "Back to All Tasks" at bounding box center [1113, 184] width 74 height 12
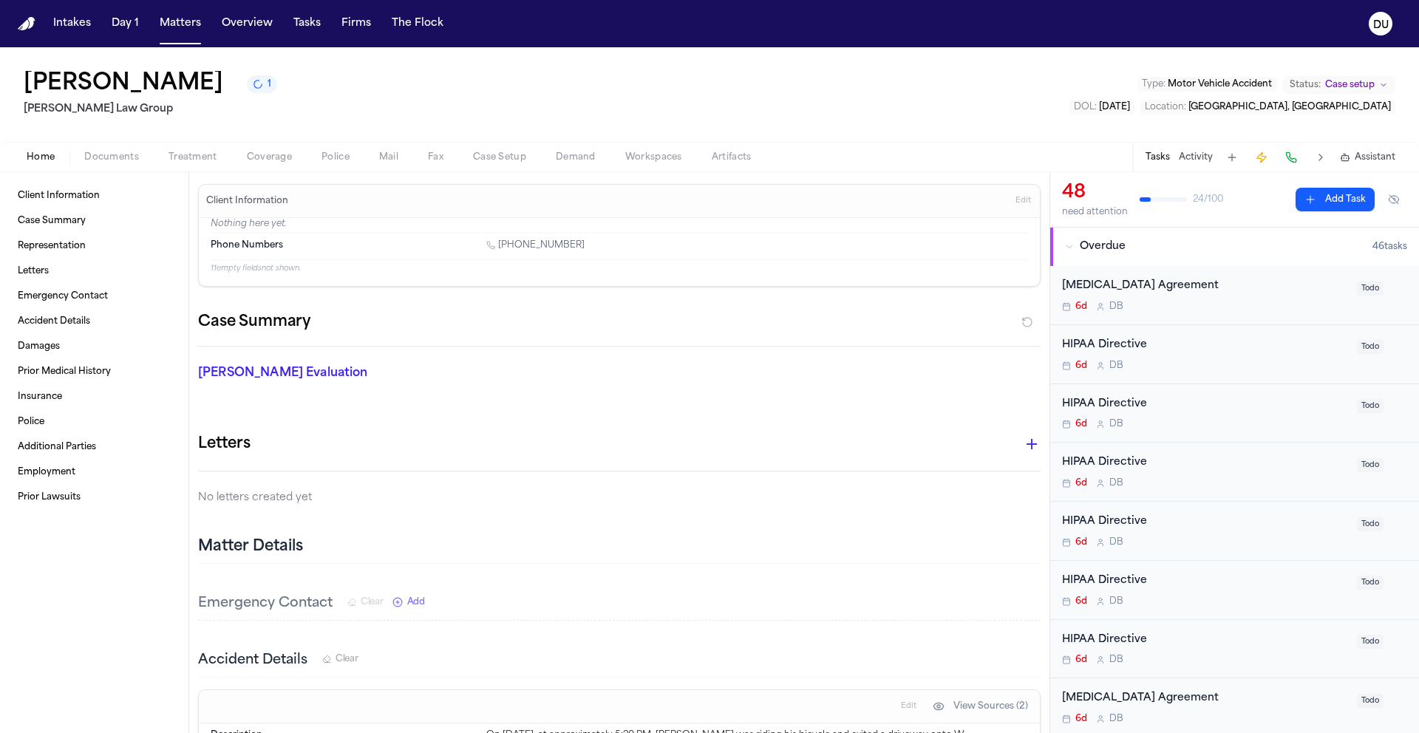
click at [1328, 194] on button "Add Task" at bounding box center [1335, 200] width 79 height 24
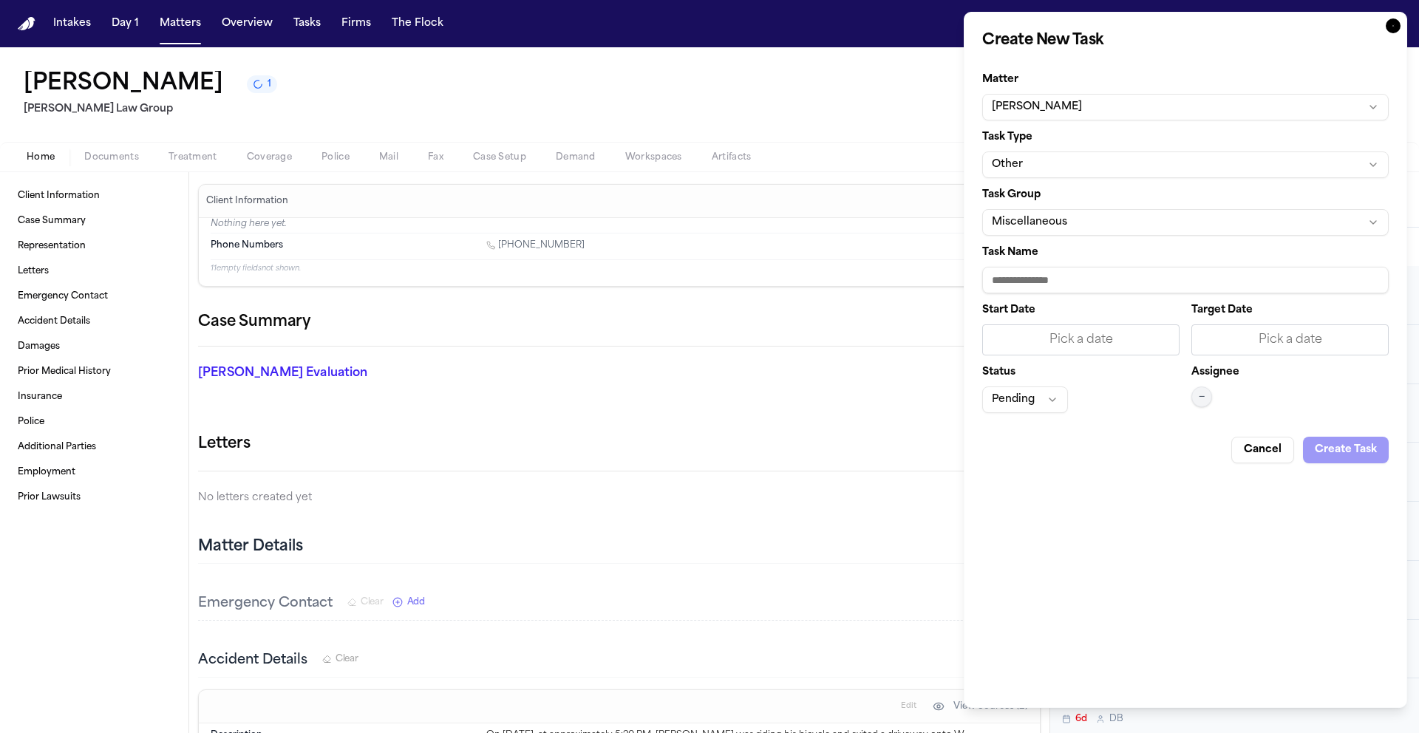
click at [1112, 159] on button "Other" at bounding box center [1185, 165] width 407 height 27
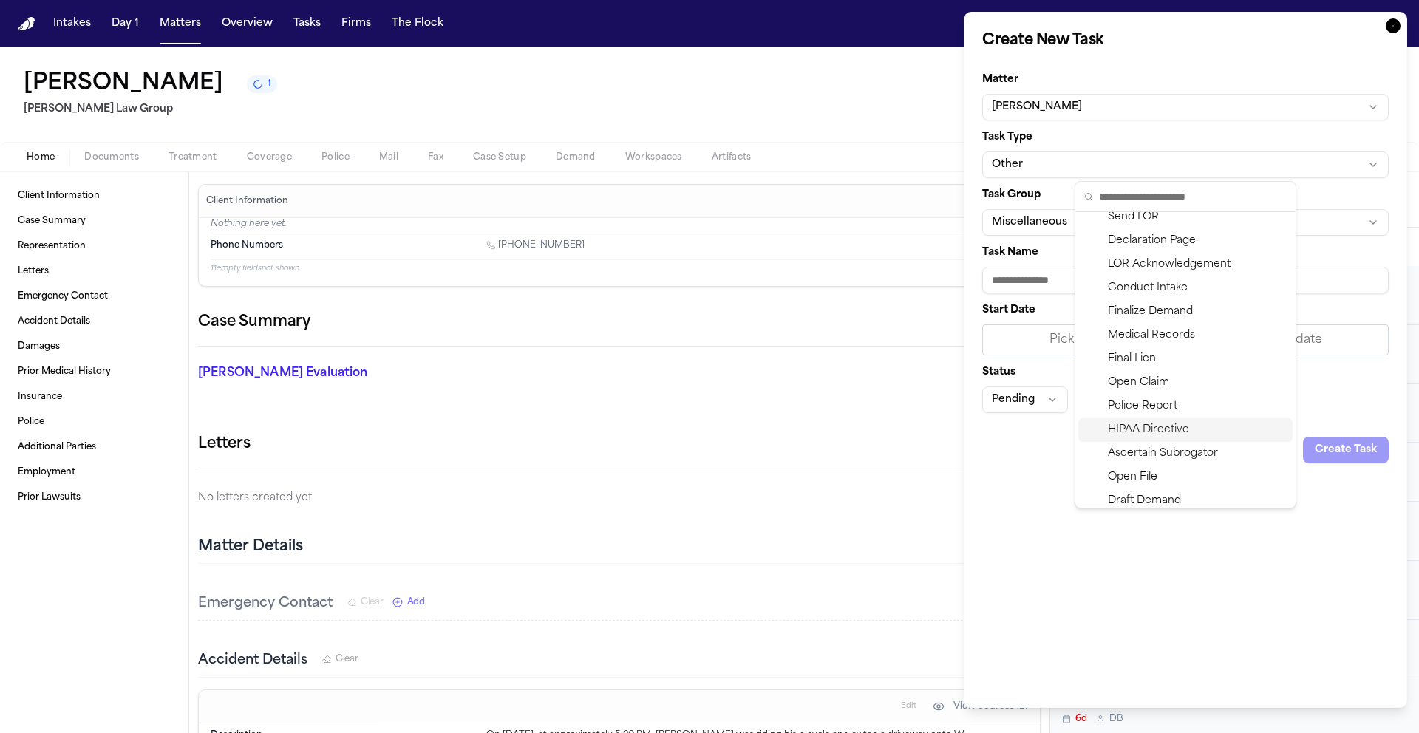
scroll to position [98, 0]
click at [1163, 316] on div "Medical Records" at bounding box center [1185, 319] width 214 height 24
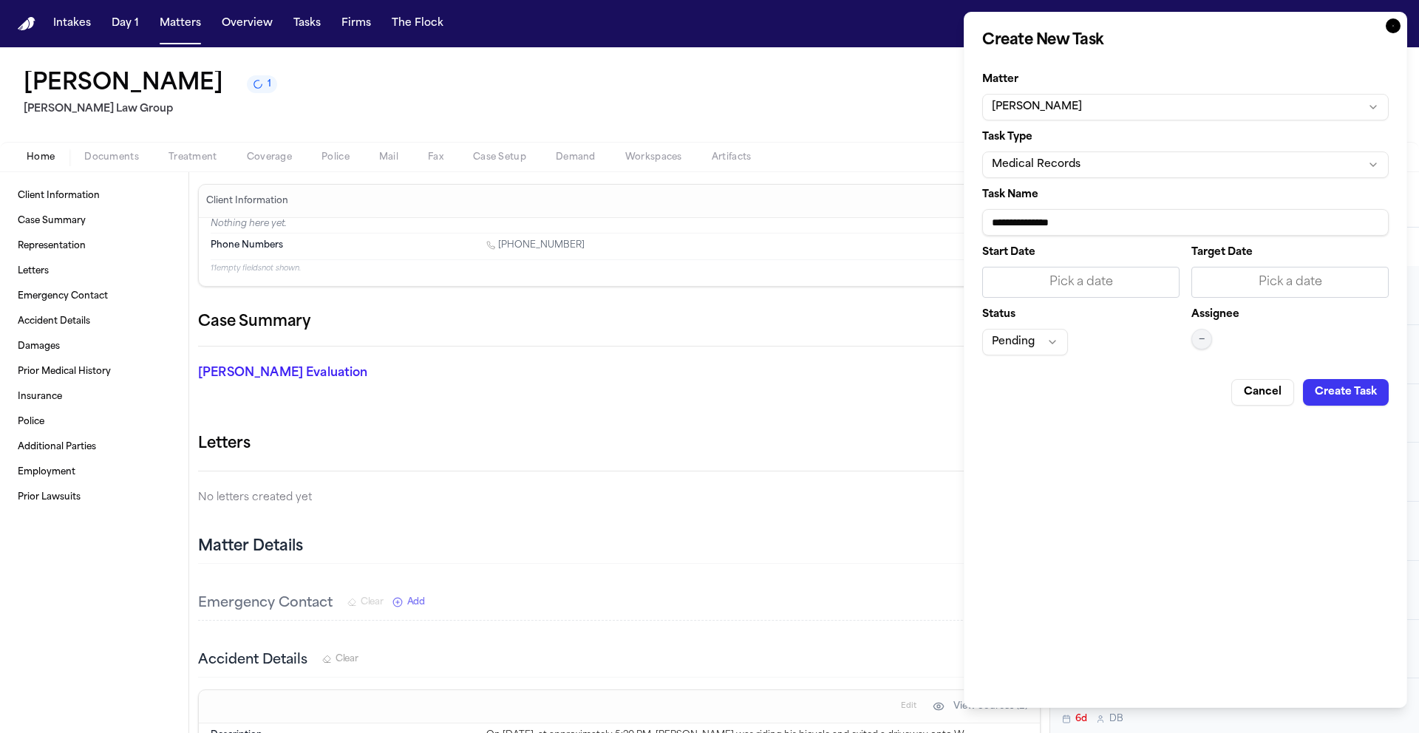
click at [1115, 221] on input "**********" at bounding box center [1185, 222] width 407 height 27
type input "**********"
click at [1106, 267] on div "Pick a date" at bounding box center [1080, 282] width 197 height 31
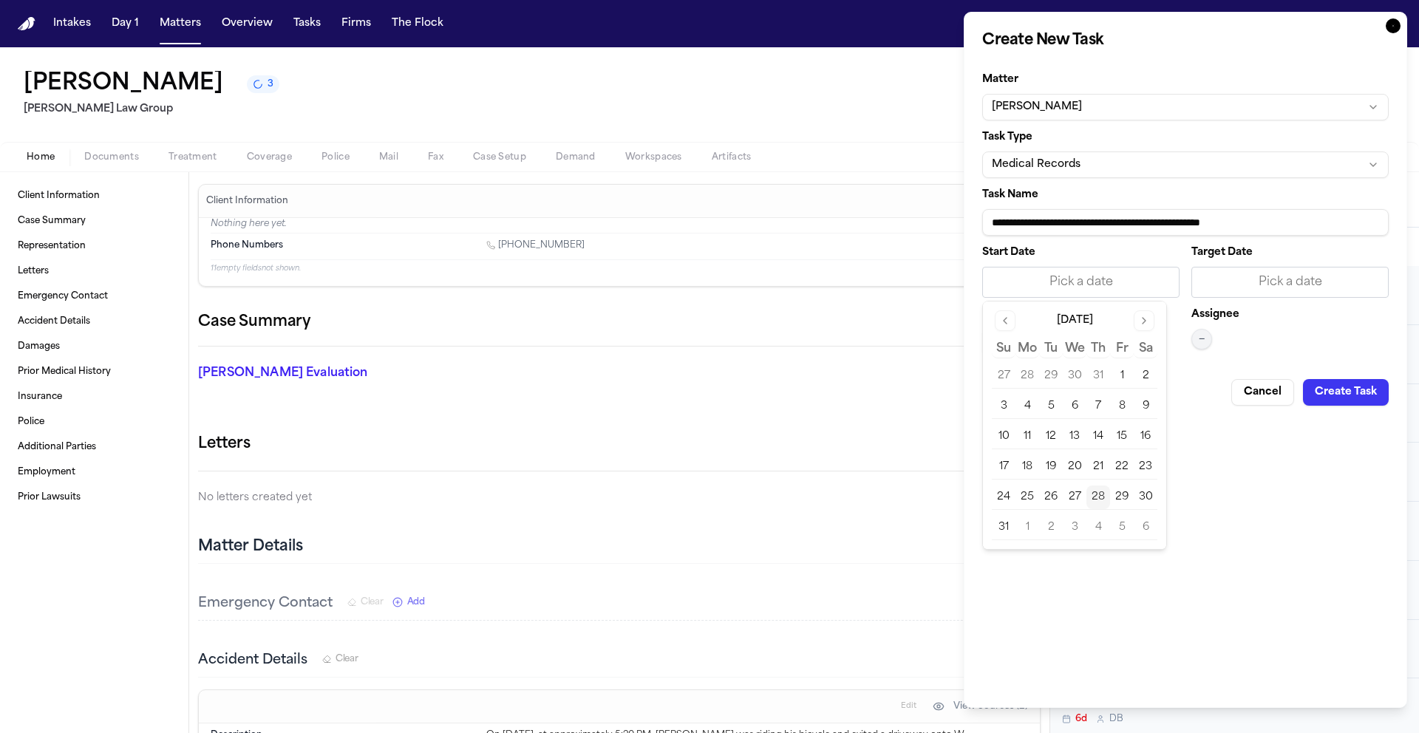
click at [1104, 494] on button "28" at bounding box center [1099, 498] width 24 height 24
click at [1255, 274] on div "Pick a date" at bounding box center [1290, 282] width 178 height 18
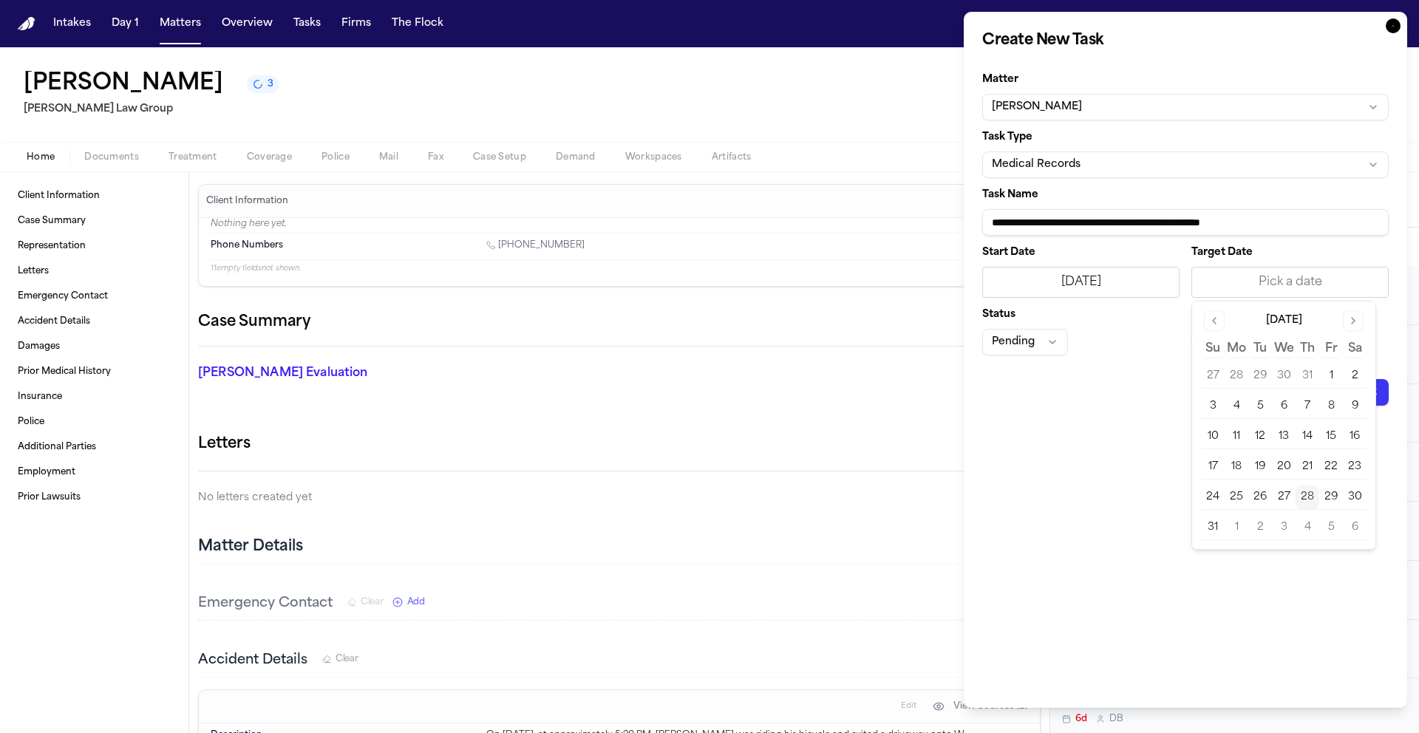
click at [1284, 527] on button "3" at bounding box center [1284, 528] width 24 height 24
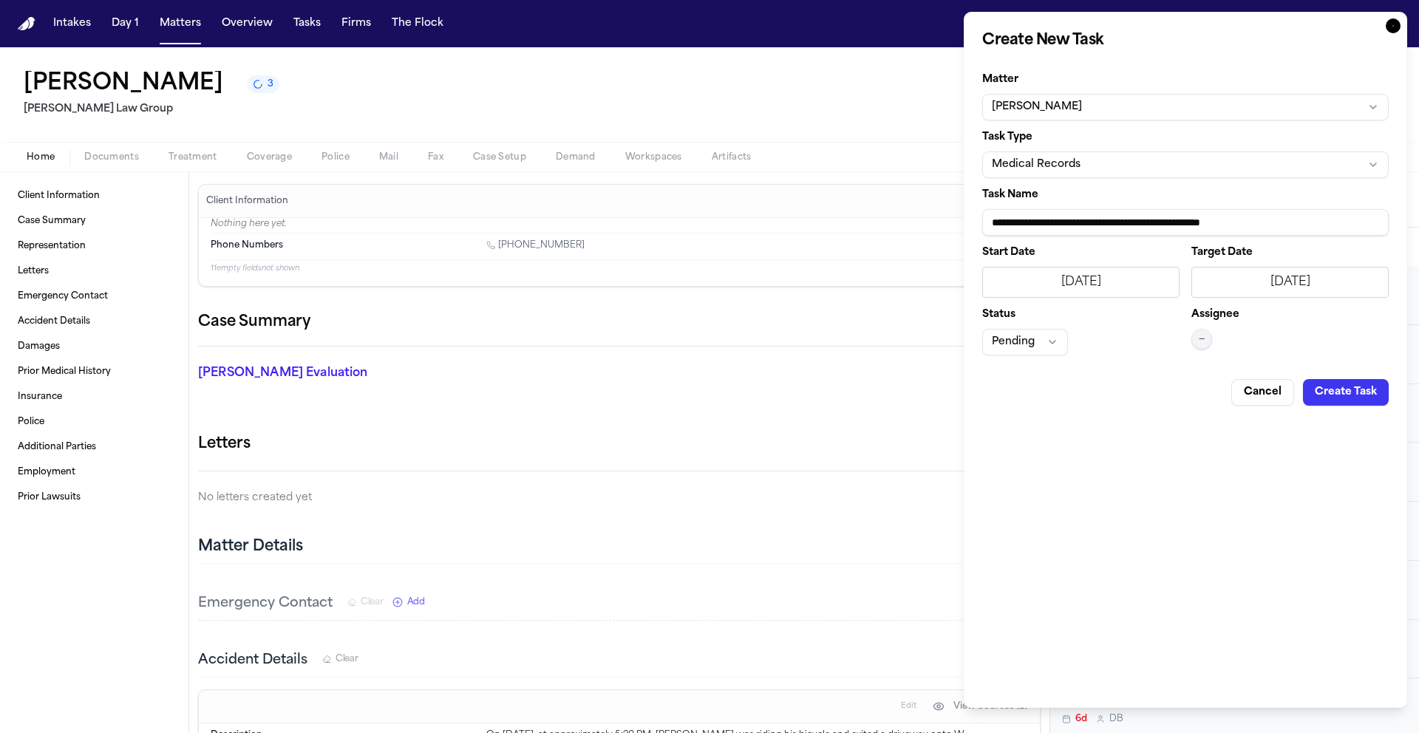
click at [1212, 344] on button "—" at bounding box center [1202, 339] width 21 height 21
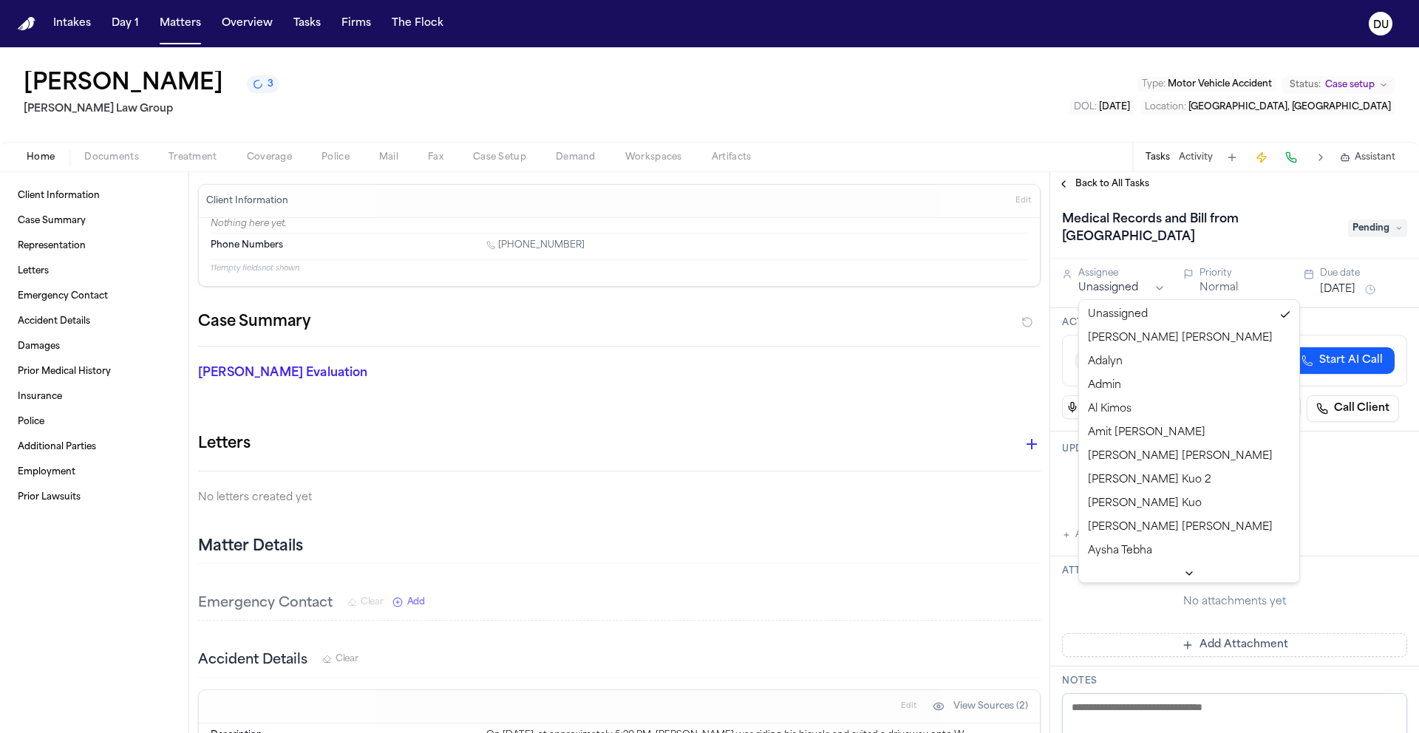
click at [1139, 286] on html "Intakes Day 1 Matters Overview Tasks Firms The Flock DU Watson Pierre 3 Morgan …" at bounding box center [709, 366] width 1419 height 733
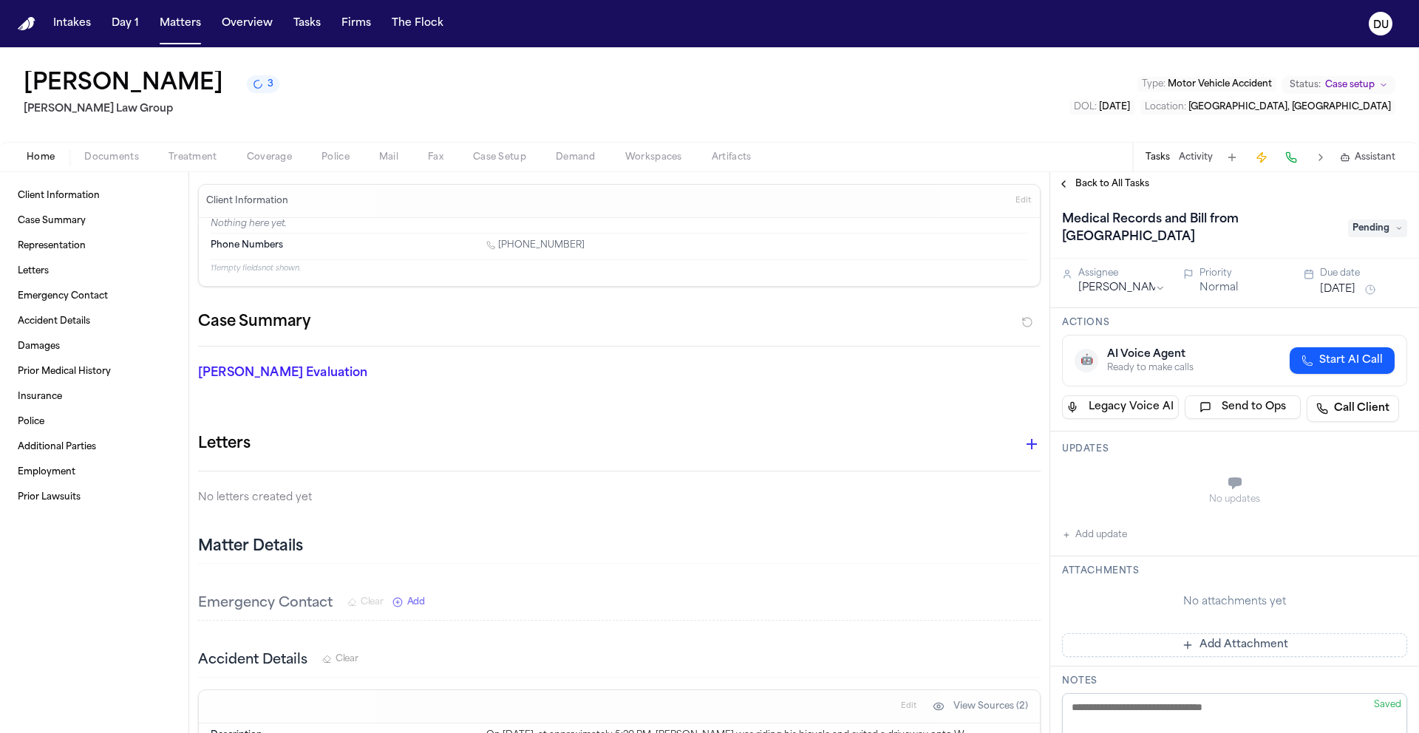
click at [1392, 233] on span "Pending" at bounding box center [1377, 229] width 59 height 18
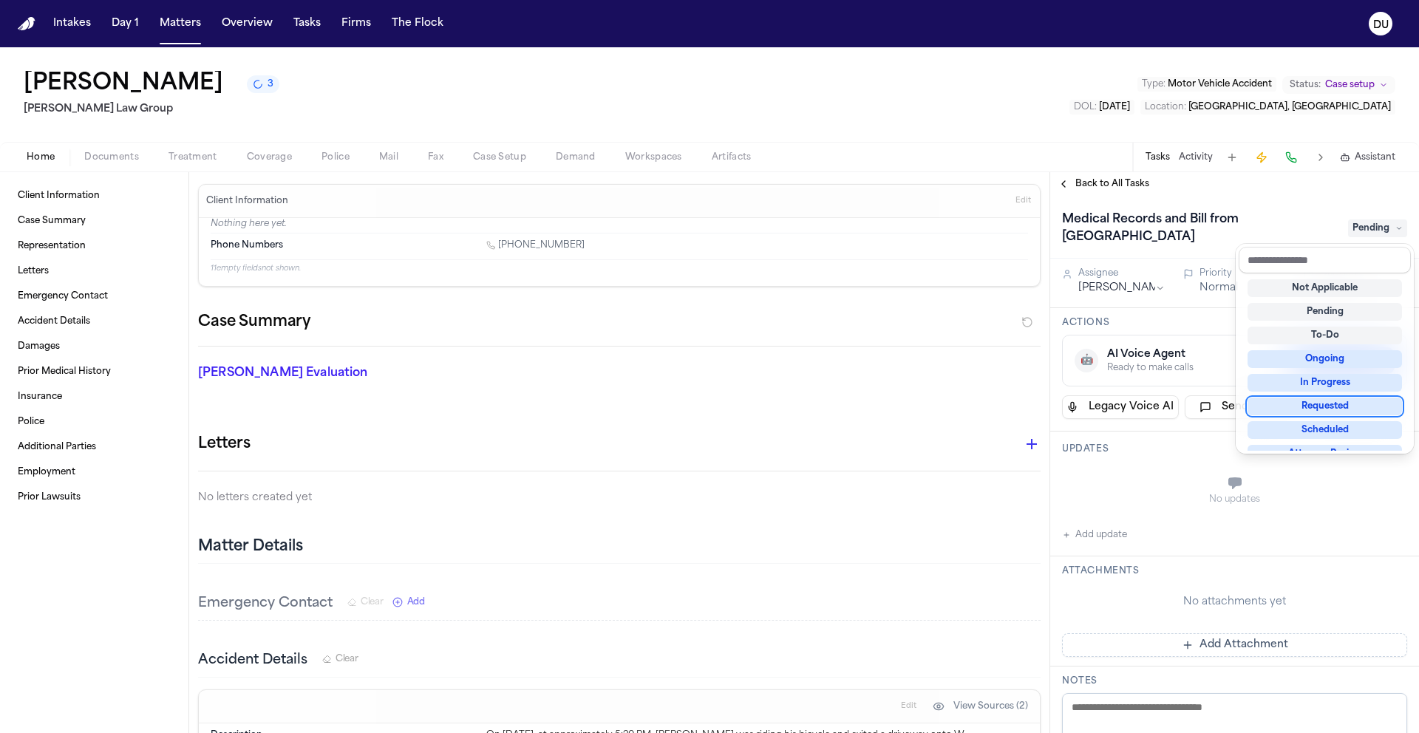
scroll to position [3, 0]
click at [1321, 413] on div "Not Applicable Pending To-Do Ongoing In Progress Requested Scheduled Attorney R…" at bounding box center [1325, 361] width 172 height 177
click at [1318, 396] on div "Requested" at bounding box center [1325, 404] width 154 height 18
click at [1090, 540] on div "Medical Records and Bill from Memorial Regional Hospital Requested Assignee Dan…" at bounding box center [1234, 464] width 369 height 537
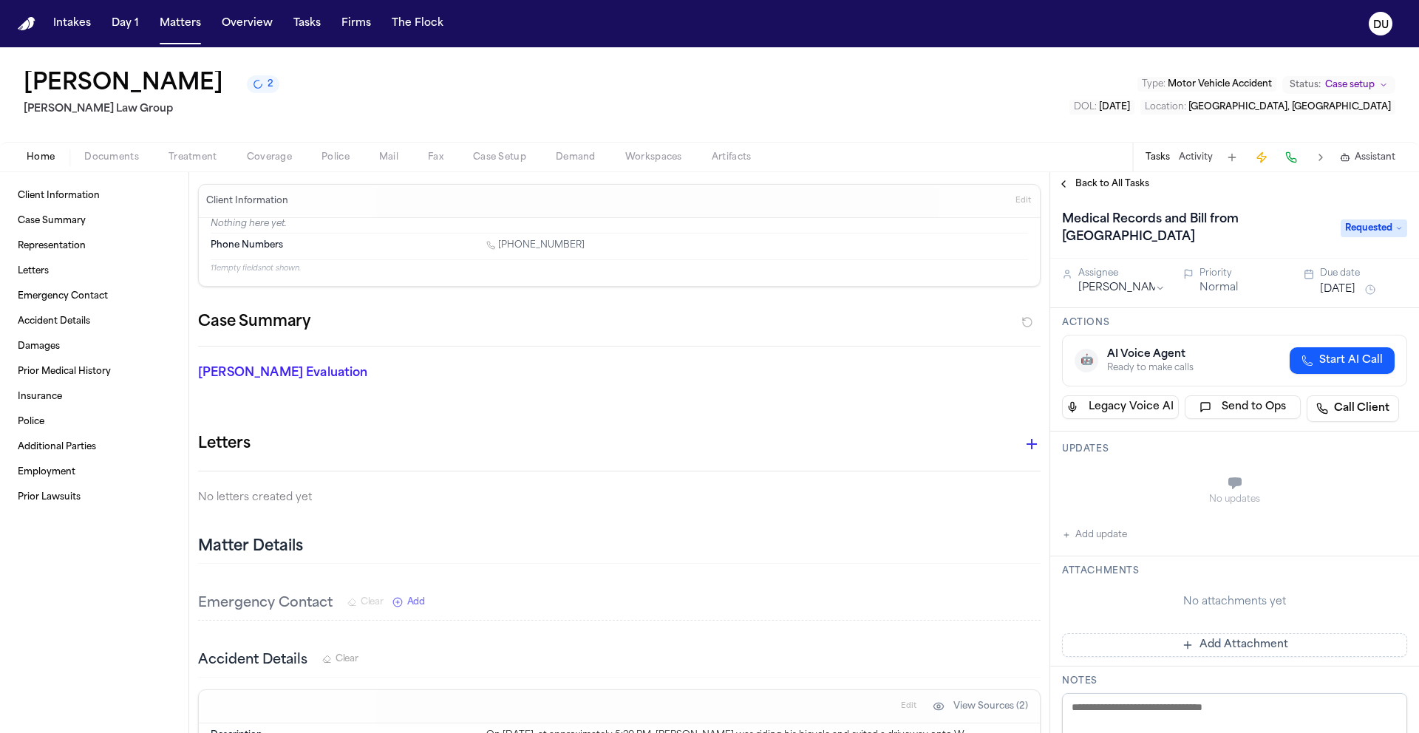
click at [1094, 535] on button "Add update" at bounding box center [1094, 535] width 65 height 18
click at [1134, 483] on textarea "Add your update" at bounding box center [1244, 485] width 316 height 30
paste textarea "**********"
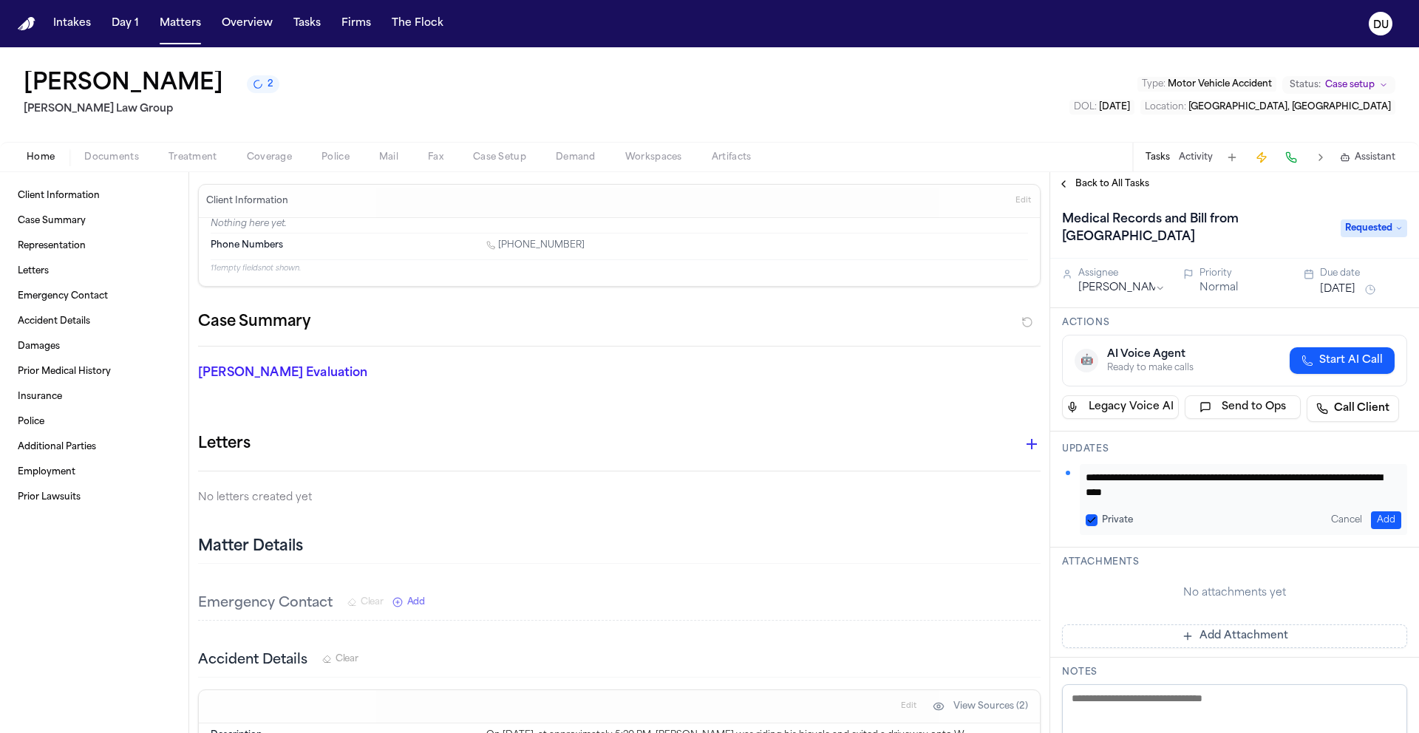
scroll to position [1, 0]
click at [1091, 479] on textarea "**********" at bounding box center [1238, 485] width 305 height 30
type textarea "**********"
click at [1377, 514] on button "Add" at bounding box center [1386, 521] width 30 height 18
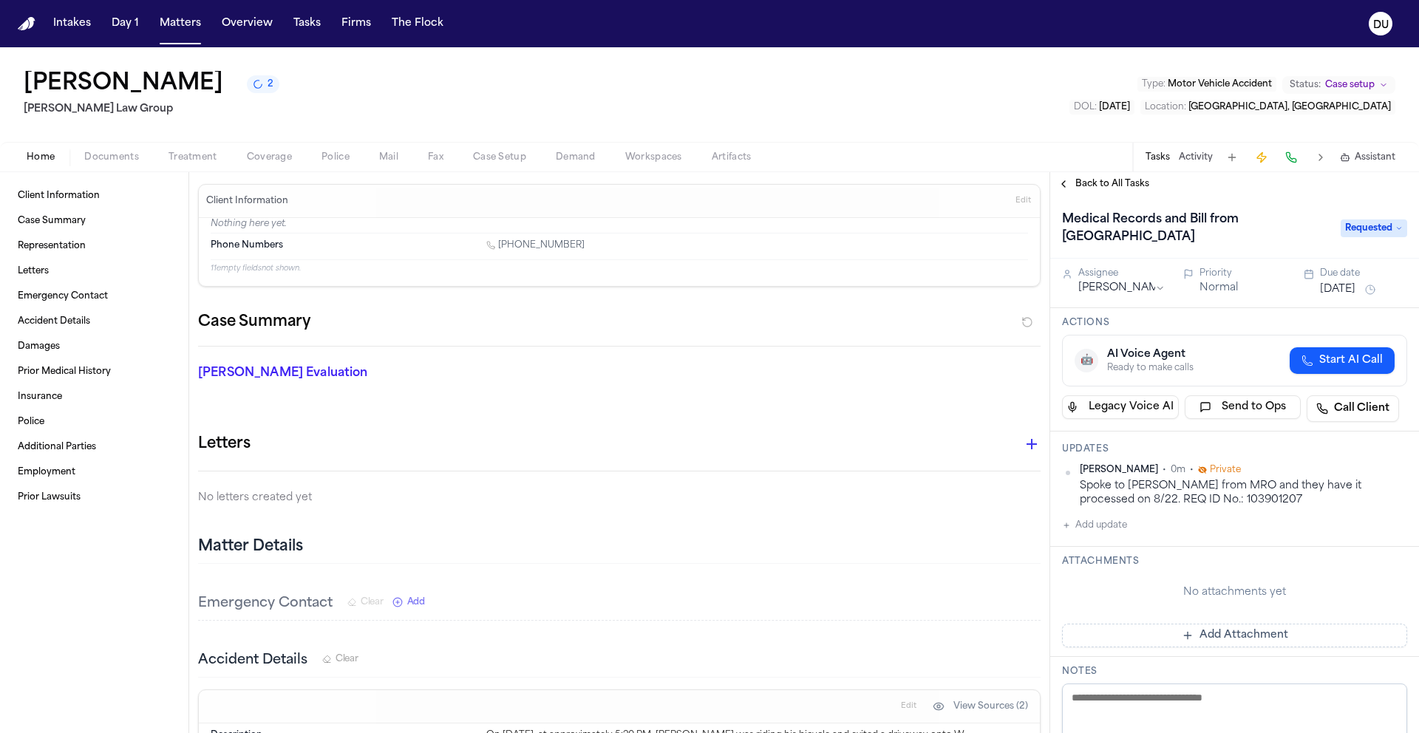
click at [1093, 530] on button "Add update" at bounding box center [1094, 526] width 65 height 18
click at [1138, 533] on textarea "Add your update" at bounding box center [1244, 538] width 316 height 30
paste textarea "**********"
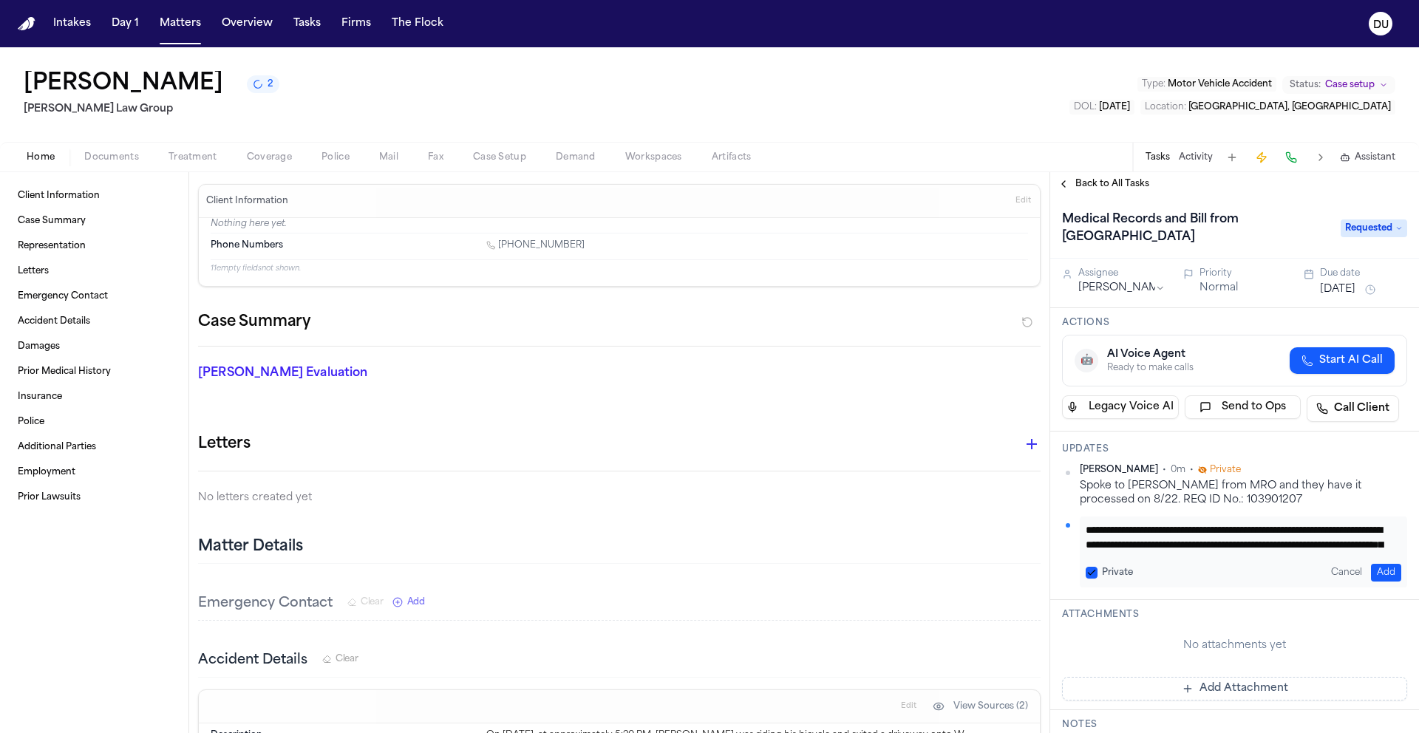
drag, startPoint x: 1122, startPoint y: 534, endPoint x: 1141, endPoint y: 537, distance: 18.8
click at [1122, 534] on textarea "**********" at bounding box center [1238, 538] width 305 height 30
type textarea "**********"
click at [1377, 570] on button "Add" at bounding box center [1386, 573] width 30 height 18
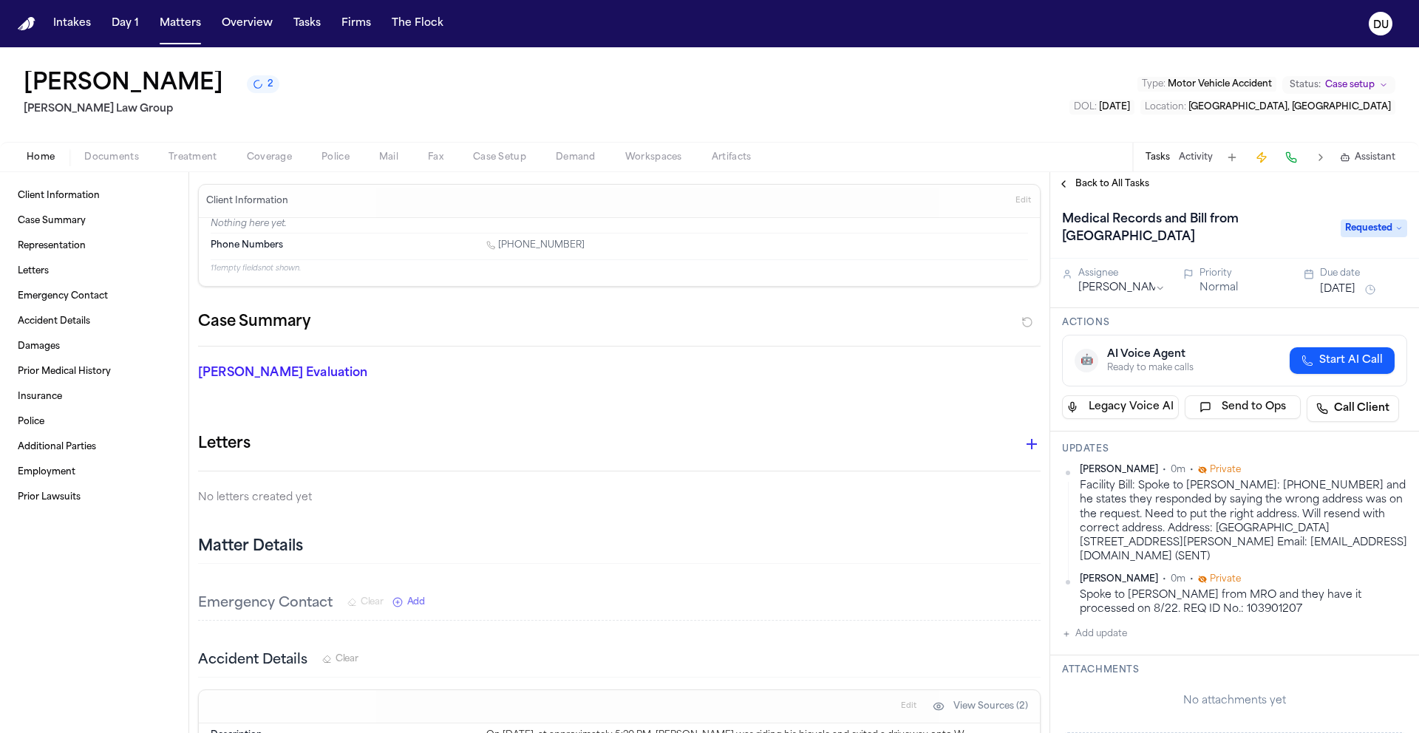
click at [1098, 192] on div "Back to All Tasks" at bounding box center [1234, 184] width 369 height 24
click at [1100, 190] on span "Back to All Tasks" at bounding box center [1113, 184] width 74 height 12
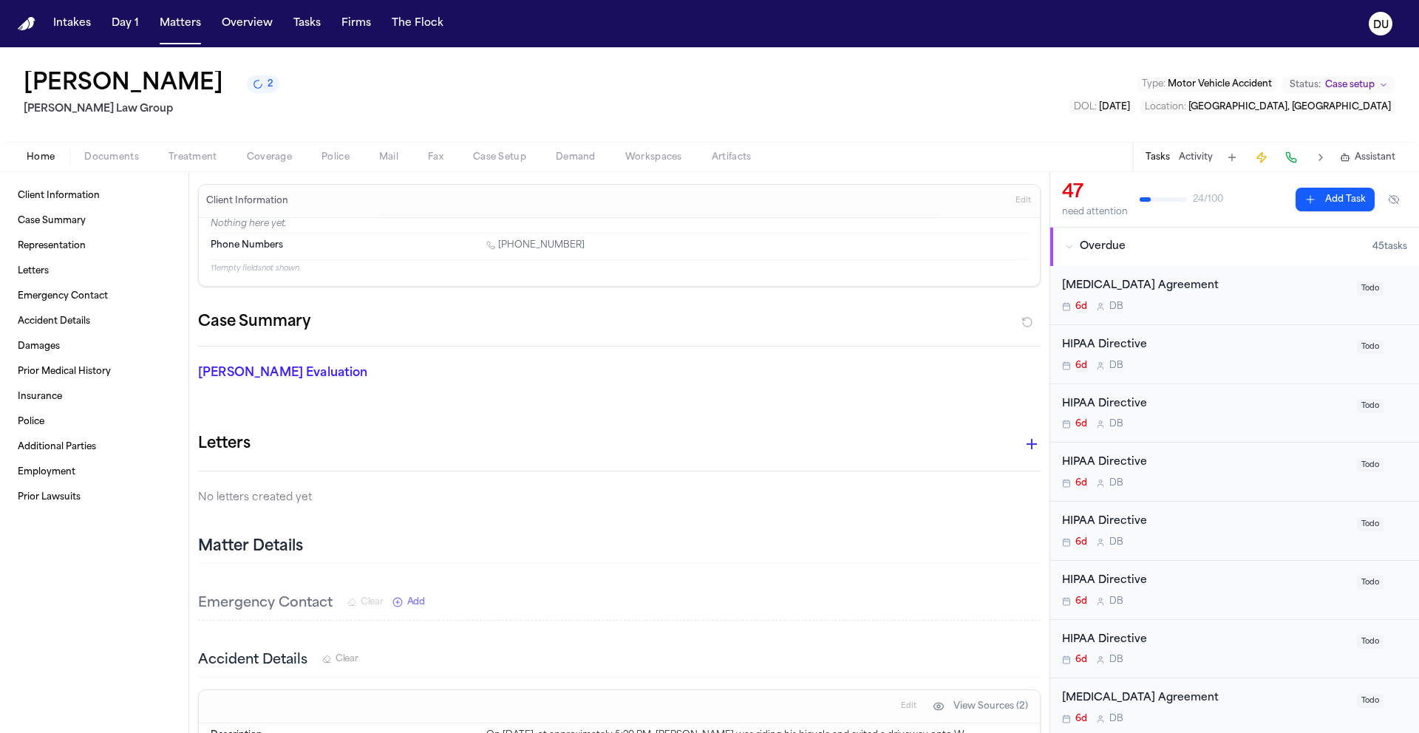
click at [1331, 203] on button "Add Task" at bounding box center [1335, 200] width 79 height 24
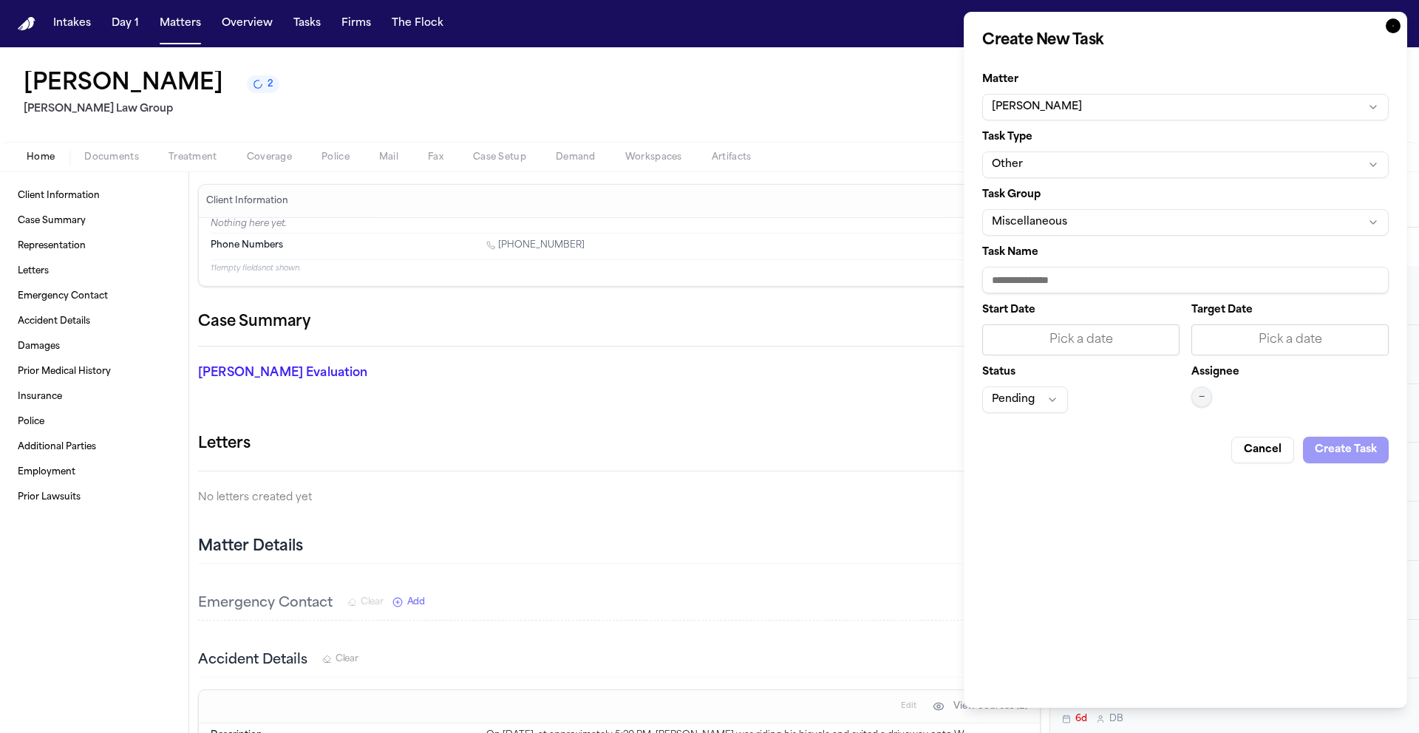
click at [1138, 164] on button "Other" at bounding box center [1185, 165] width 407 height 27
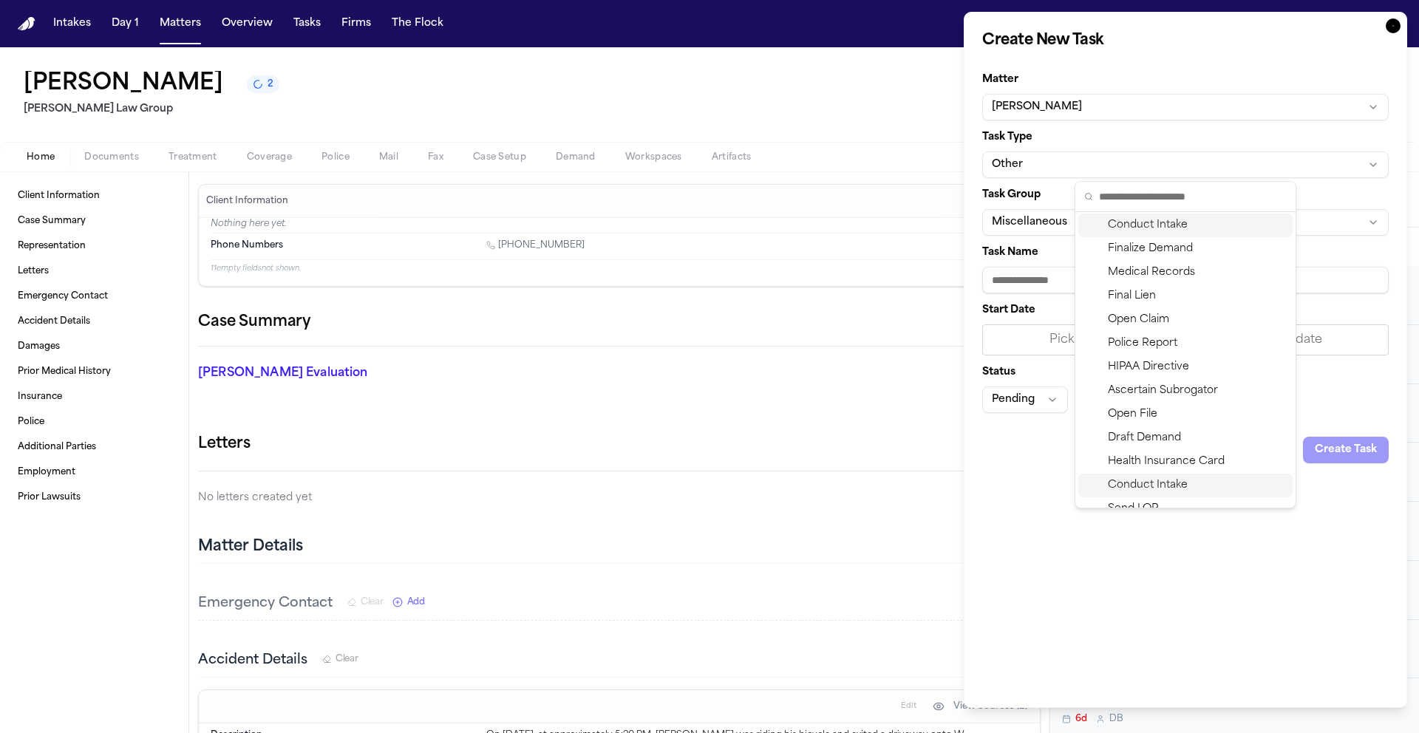
scroll to position [142, 0]
click at [1146, 276] on div "Medical Records" at bounding box center [1185, 274] width 214 height 24
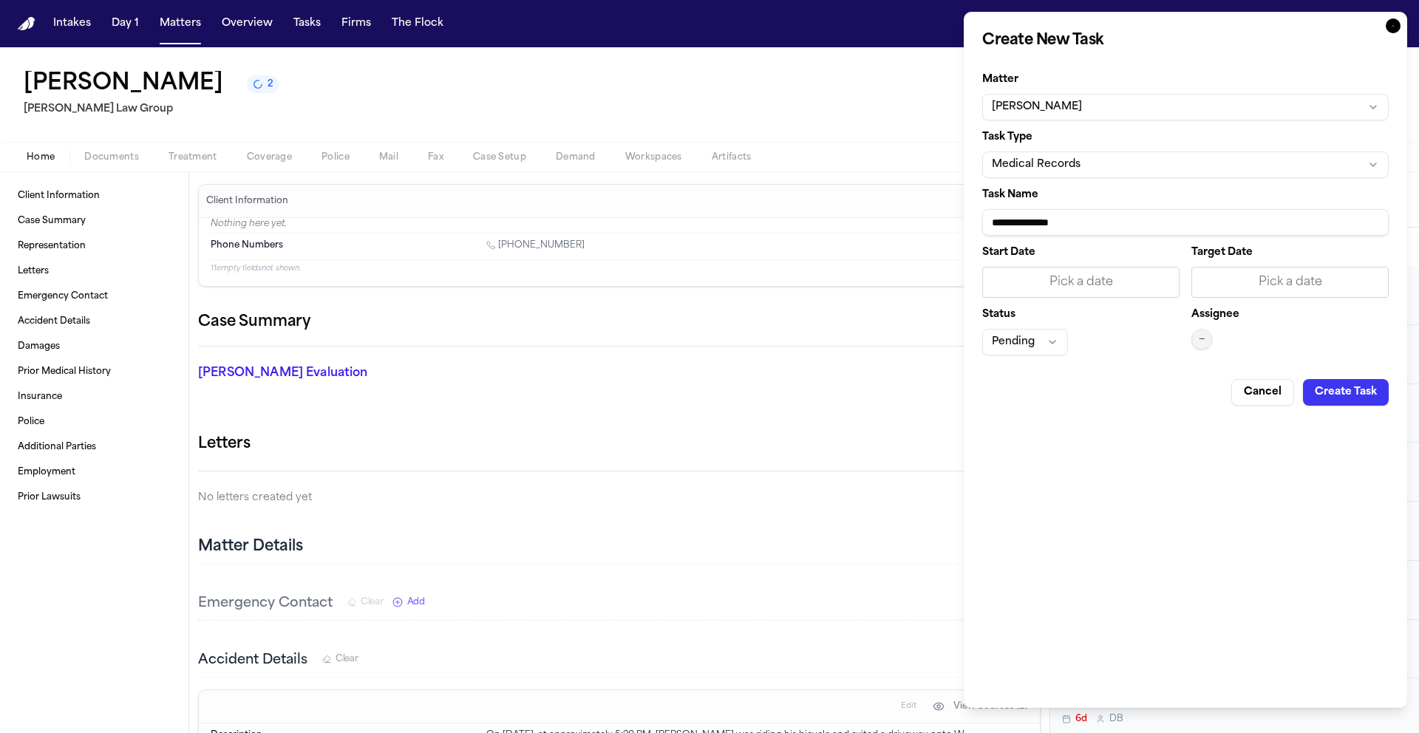
drag, startPoint x: 1078, startPoint y: 231, endPoint x: 1073, endPoint y: 223, distance: 9.0
click at [959, 235] on body "Intakes Day 1 Matters Overview Tasks Firms The Flock DU Watson Pierre 2 Morgan …" at bounding box center [709, 366] width 1419 height 733
drag, startPoint x: 1083, startPoint y: 222, endPoint x: 951, endPoint y: 227, distance: 132.4
click at [952, 228] on body "Intakes Day 1 Matters Overview Tasks Firms The Flock DU Watson Pierre 2 Morgan …" at bounding box center [709, 366] width 1419 height 733
type input "**********"
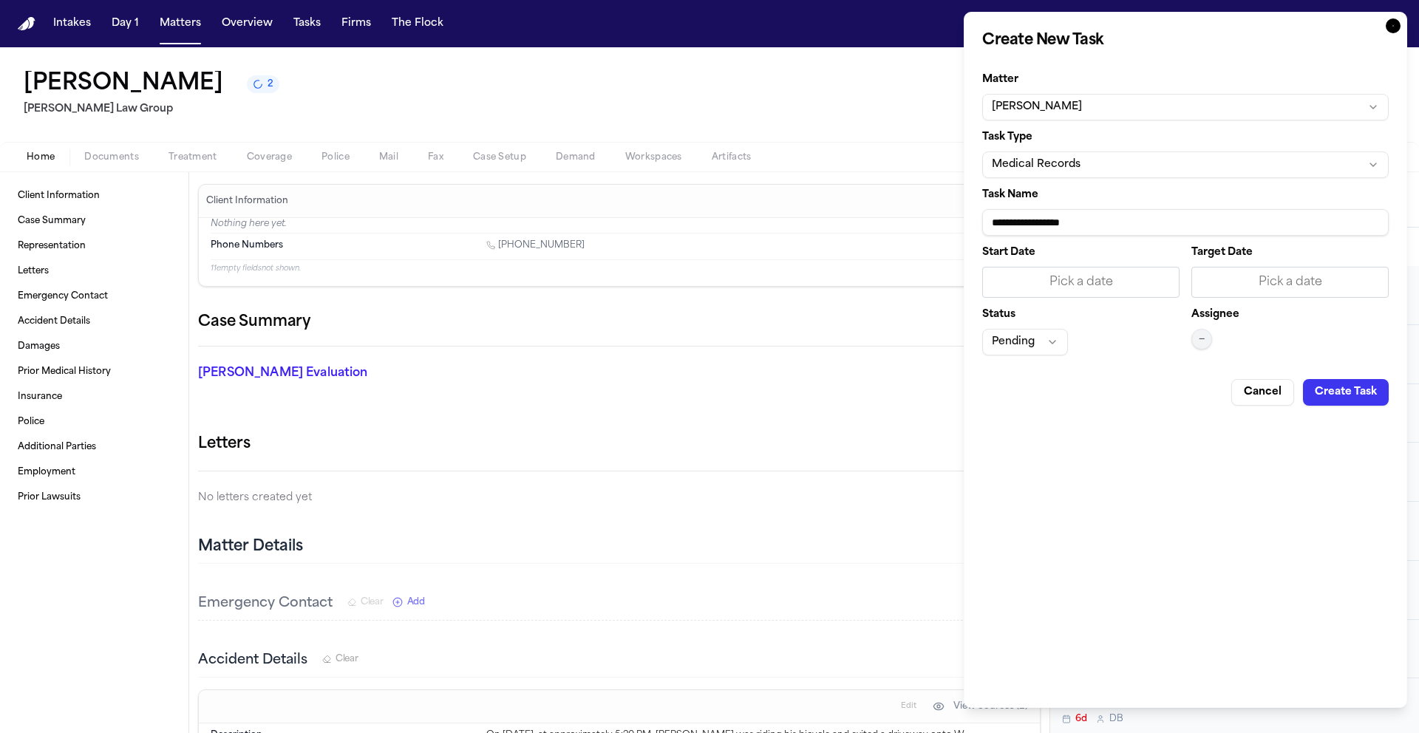
click at [1066, 268] on div "Pick a date" at bounding box center [1080, 282] width 197 height 31
click at [1100, 495] on button "28" at bounding box center [1099, 498] width 24 height 24
click at [1251, 268] on div "Pick a date" at bounding box center [1290, 282] width 197 height 31
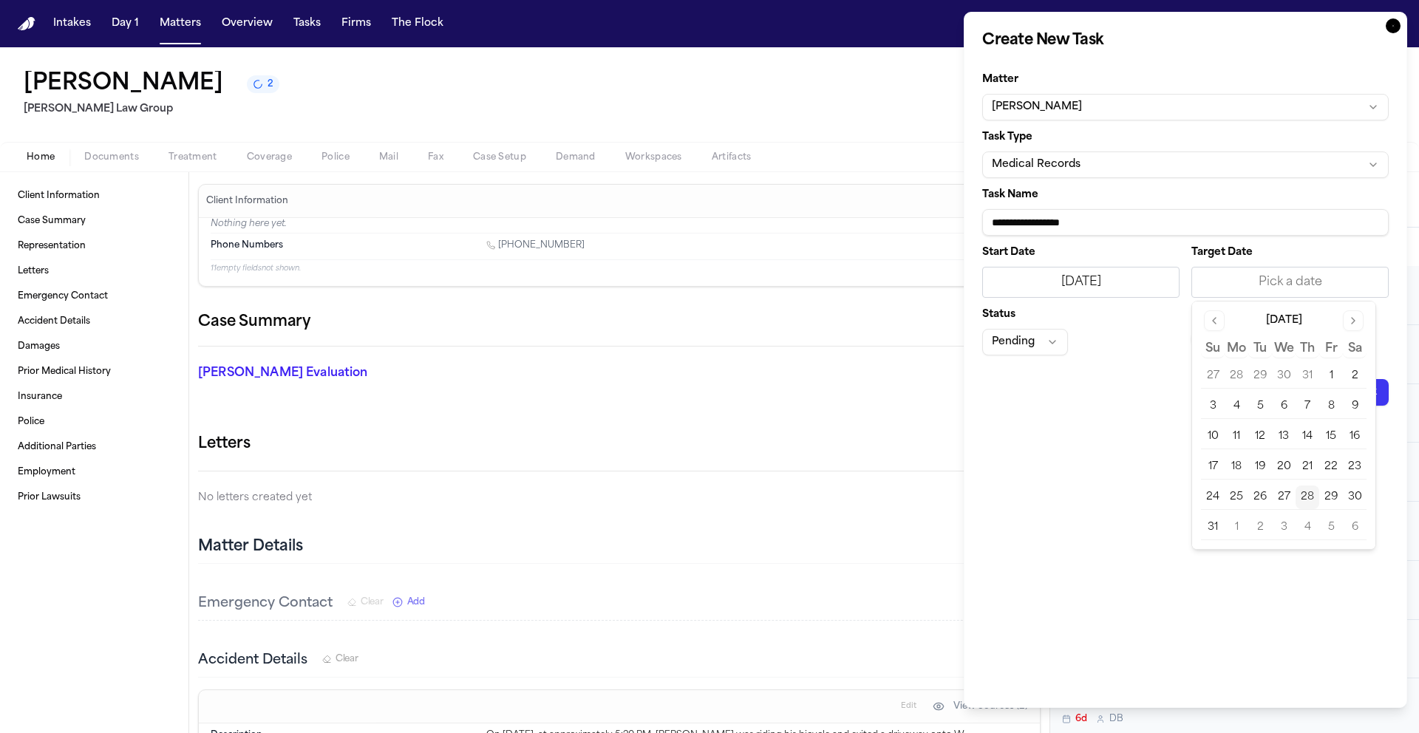
click at [1290, 529] on button "3" at bounding box center [1284, 528] width 24 height 24
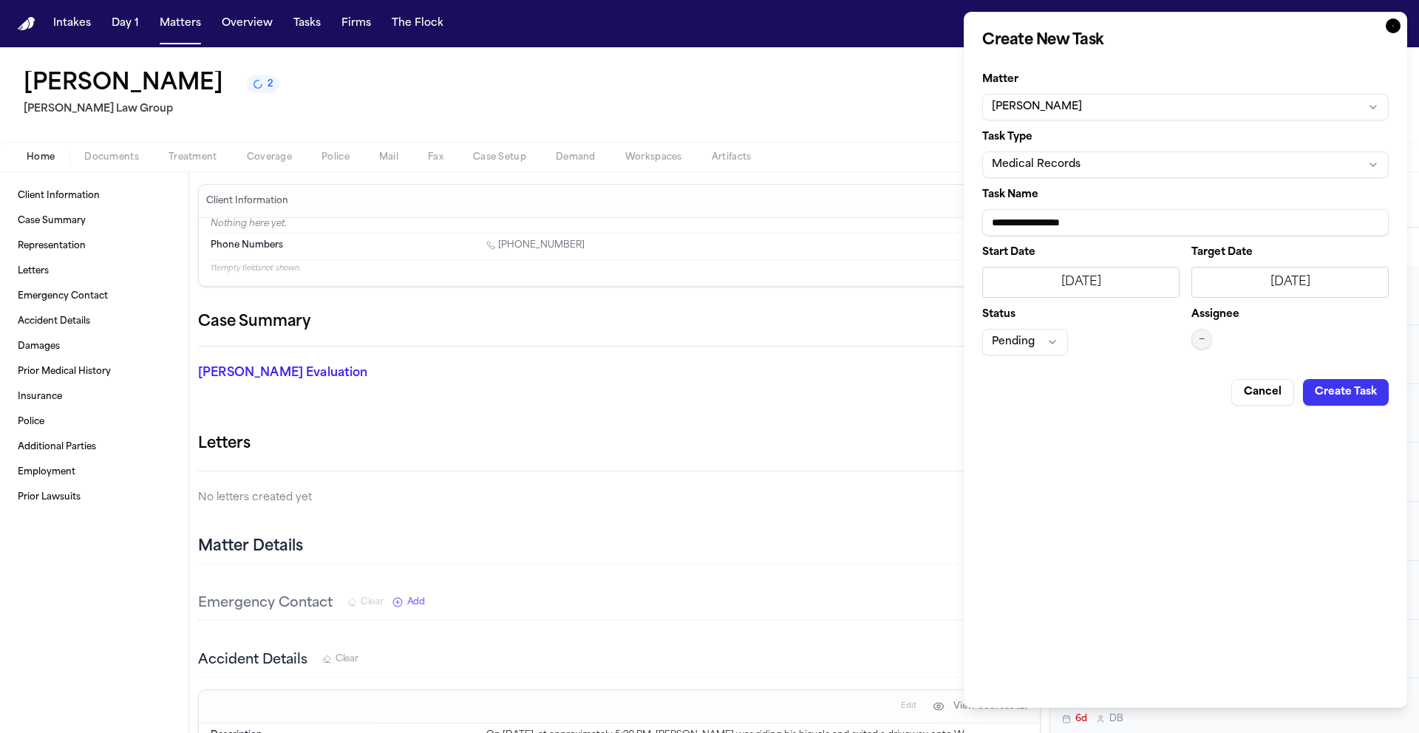
click at [1333, 392] on button "Create Task" at bounding box center [1346, 392] width 86 height 27
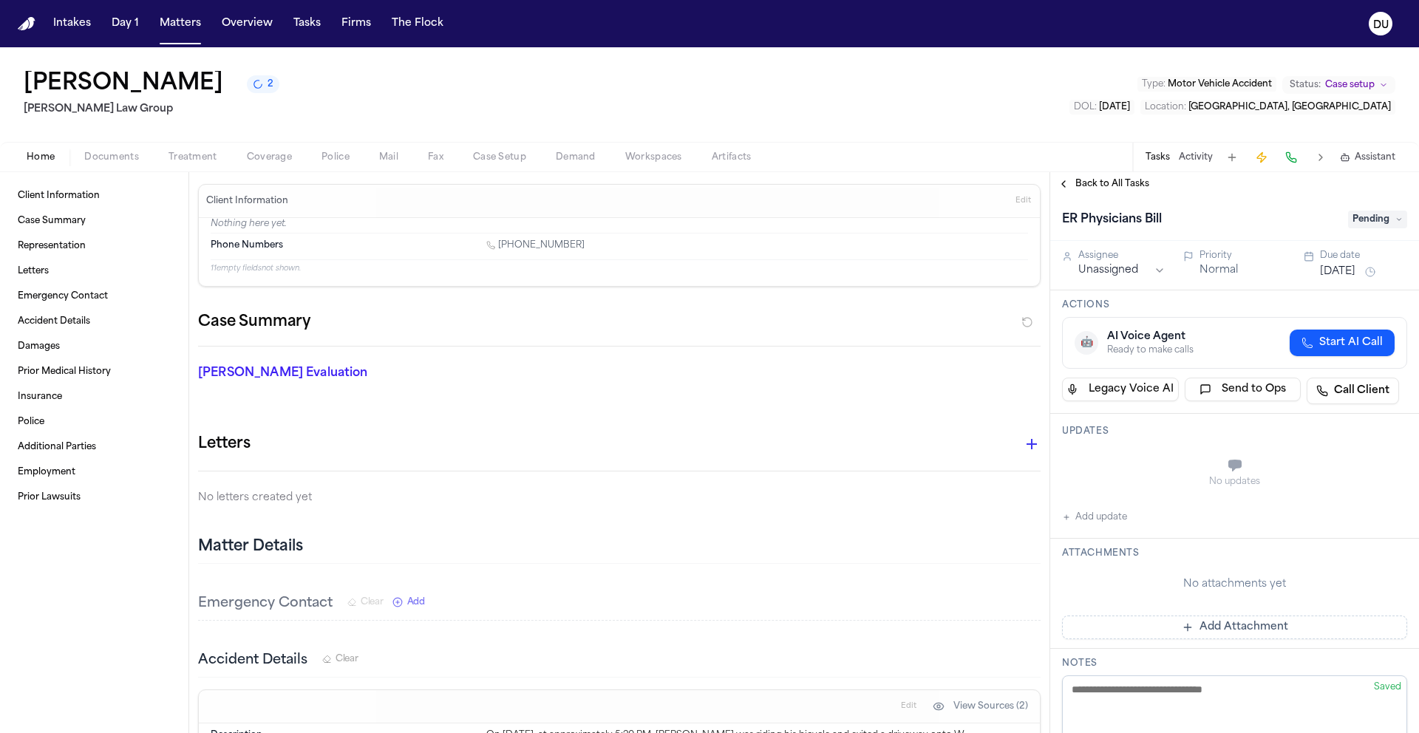
click at [1086, 516] on button "Add update" at bounding box center [1094, 518] width 65 height 18
click at [1142, 462] on textarea "Add your update" at bounding box center [1244, 467] width 316 height 30
paste textarea "**********"
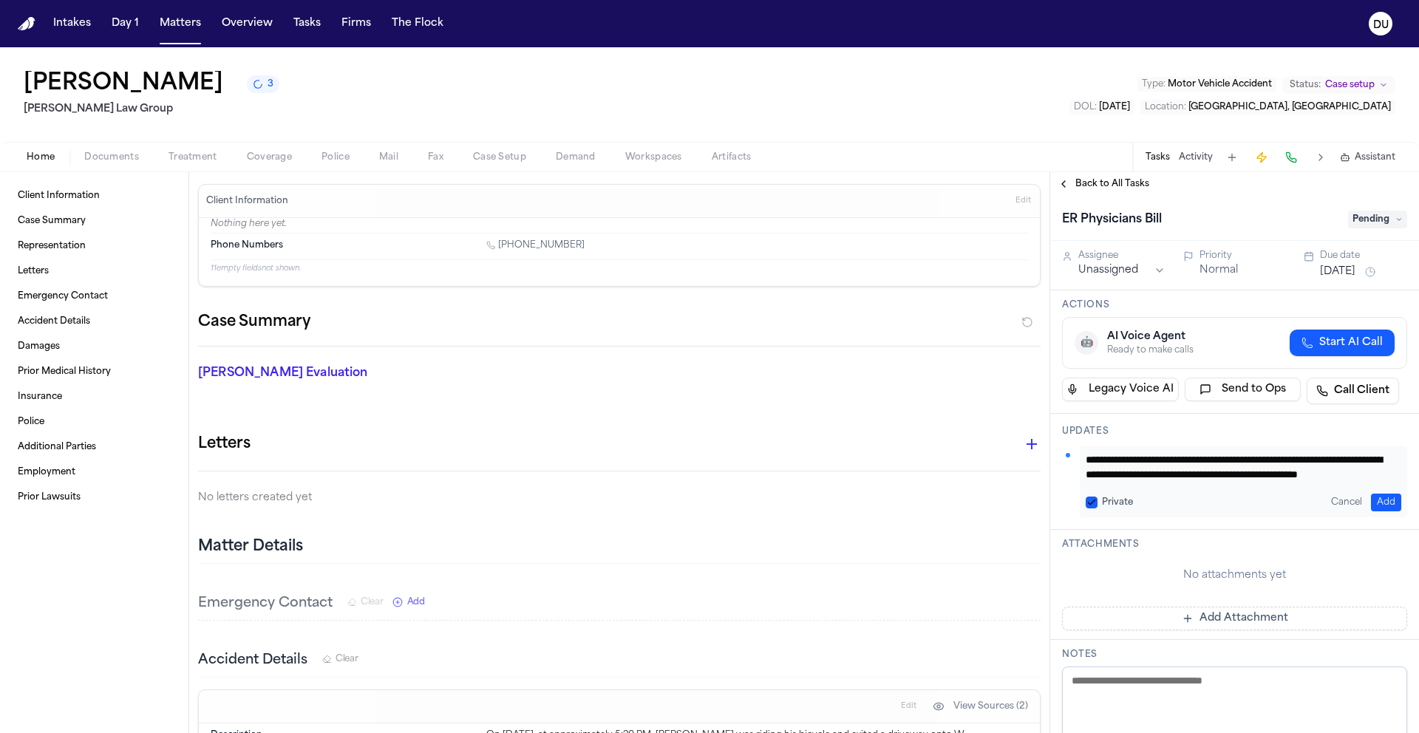
scroll to position [74, 0]
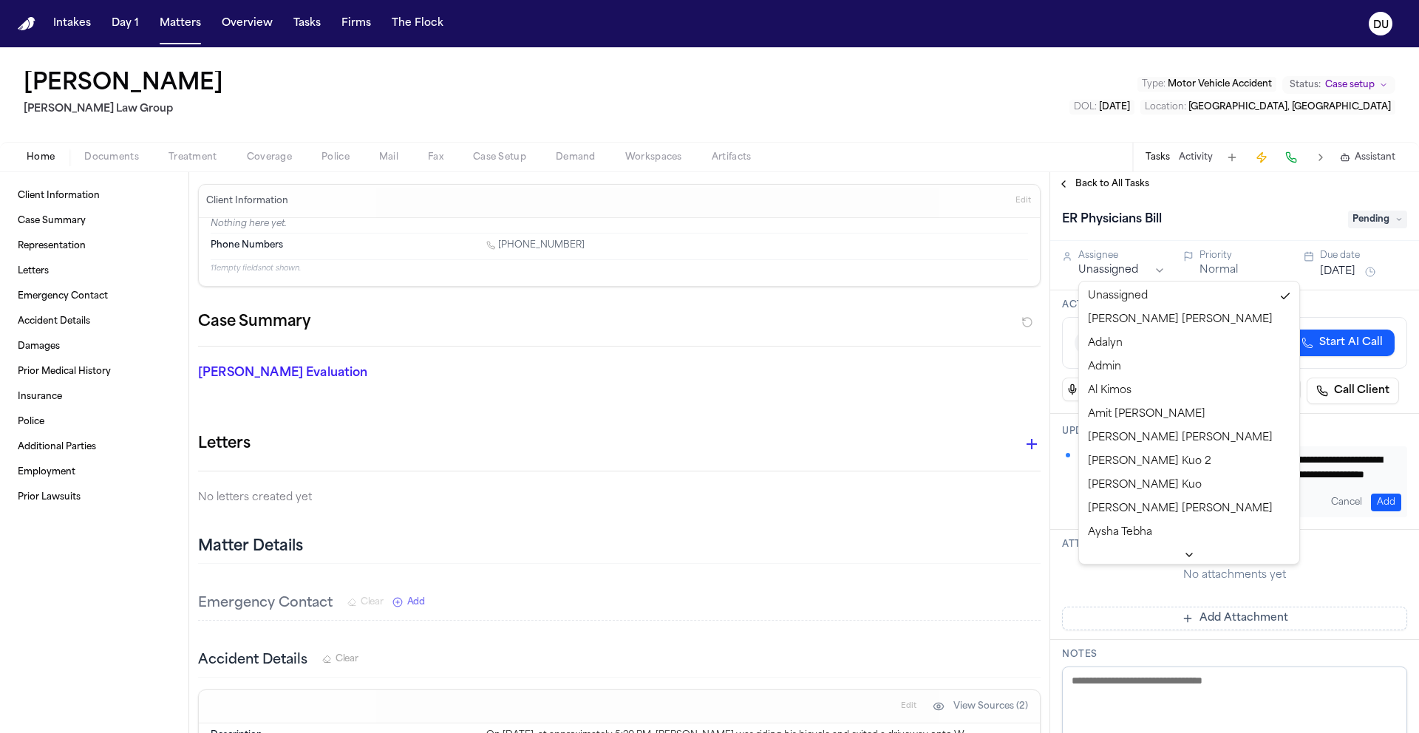
click at [1125, 273] on html "Intakes Day 1 Matters Overview Tasks Firms The Flock DU Watson Pierre Morgan La…" at bounding box center [709, 366] width 1419 height 733
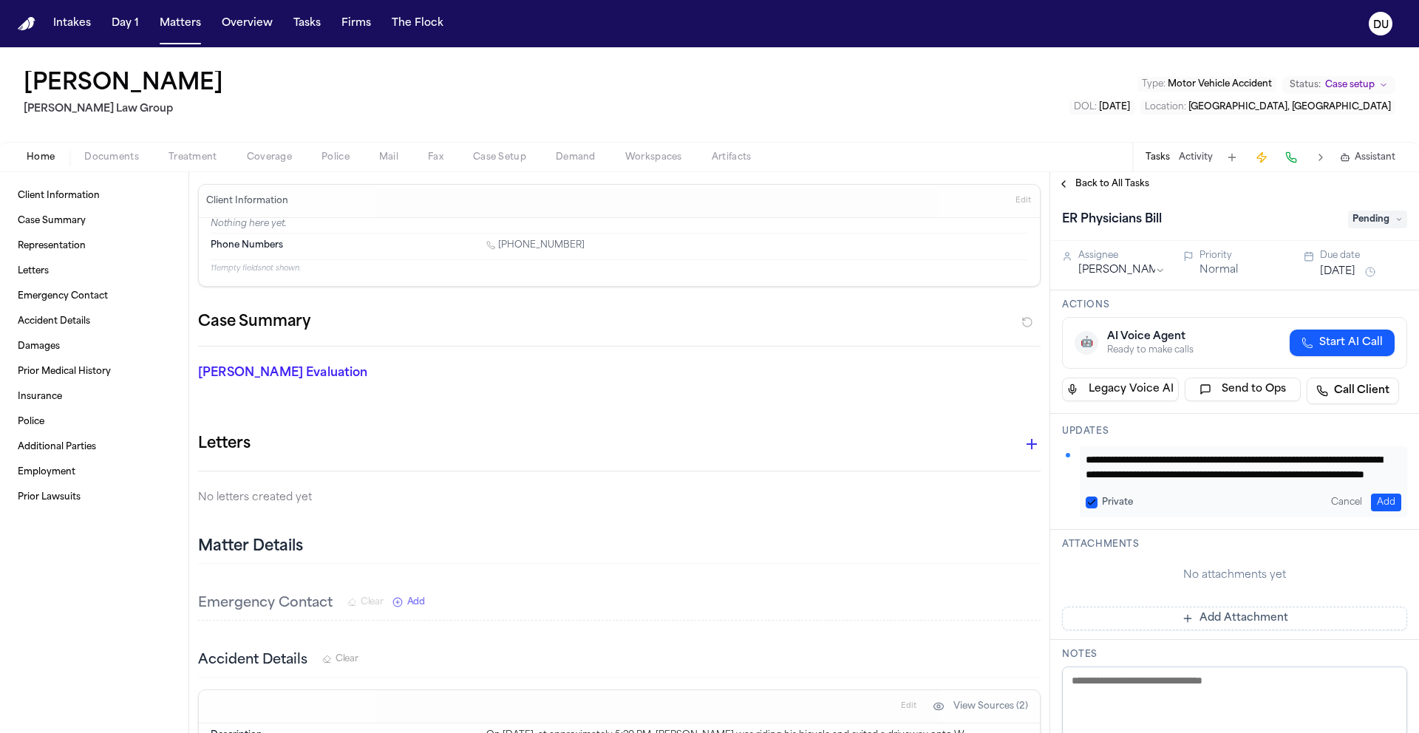
click at [1350, 462] on textarea "**********" at bounding box center [1238, 467] width 305 height 30
paste textarea "**********"
type textarea "**********"
click at [1371, 499] on button "Add" at bounding box center [1386, 503] width 30 height 18
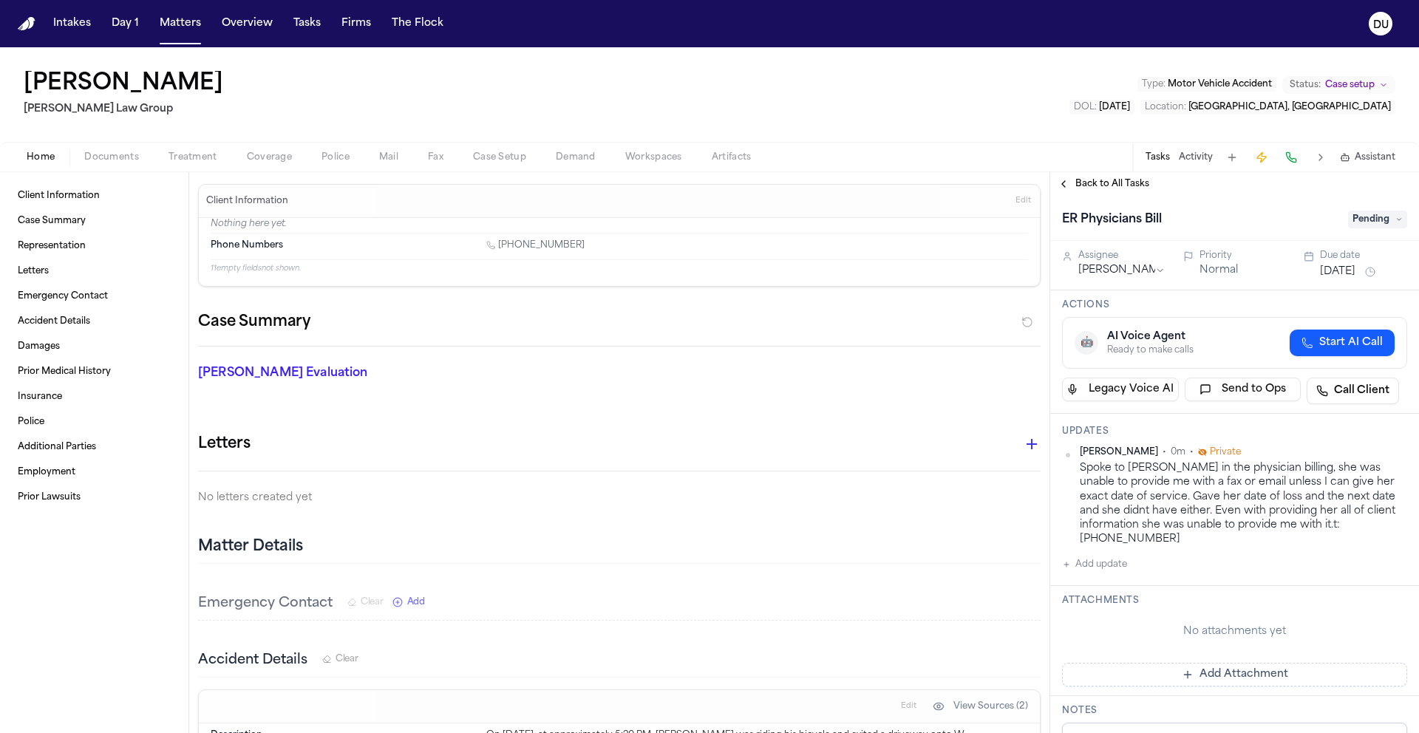
click at [1385, 211] on span "Pending" at bounding box center [1377, 220] width 59 height 18
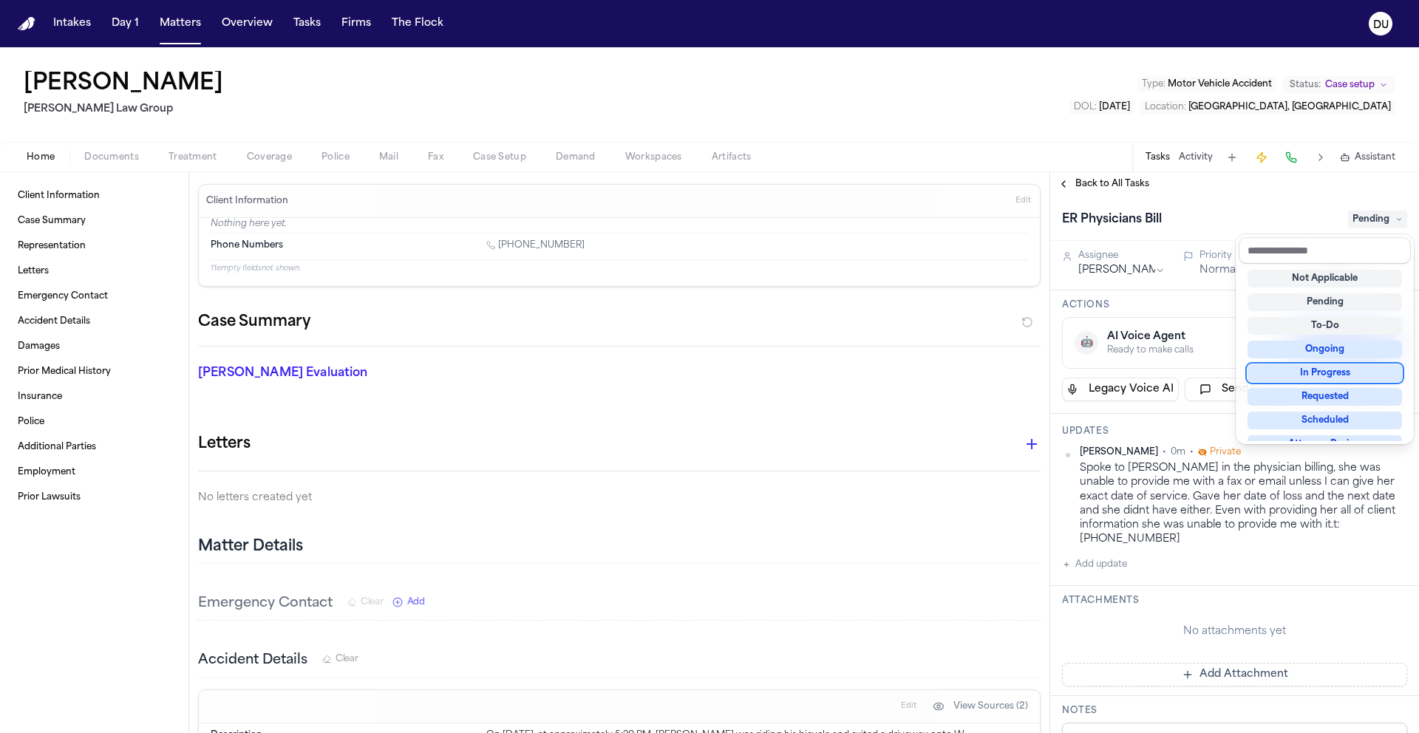
click at [1347, 374] on div "In Progress" at bounding box center [1325, 373] width 154 height 18
click at [1246, 211] on div "ER Physicians Bill In Progress" at bounding box center [1234, 220] width 345 height 24
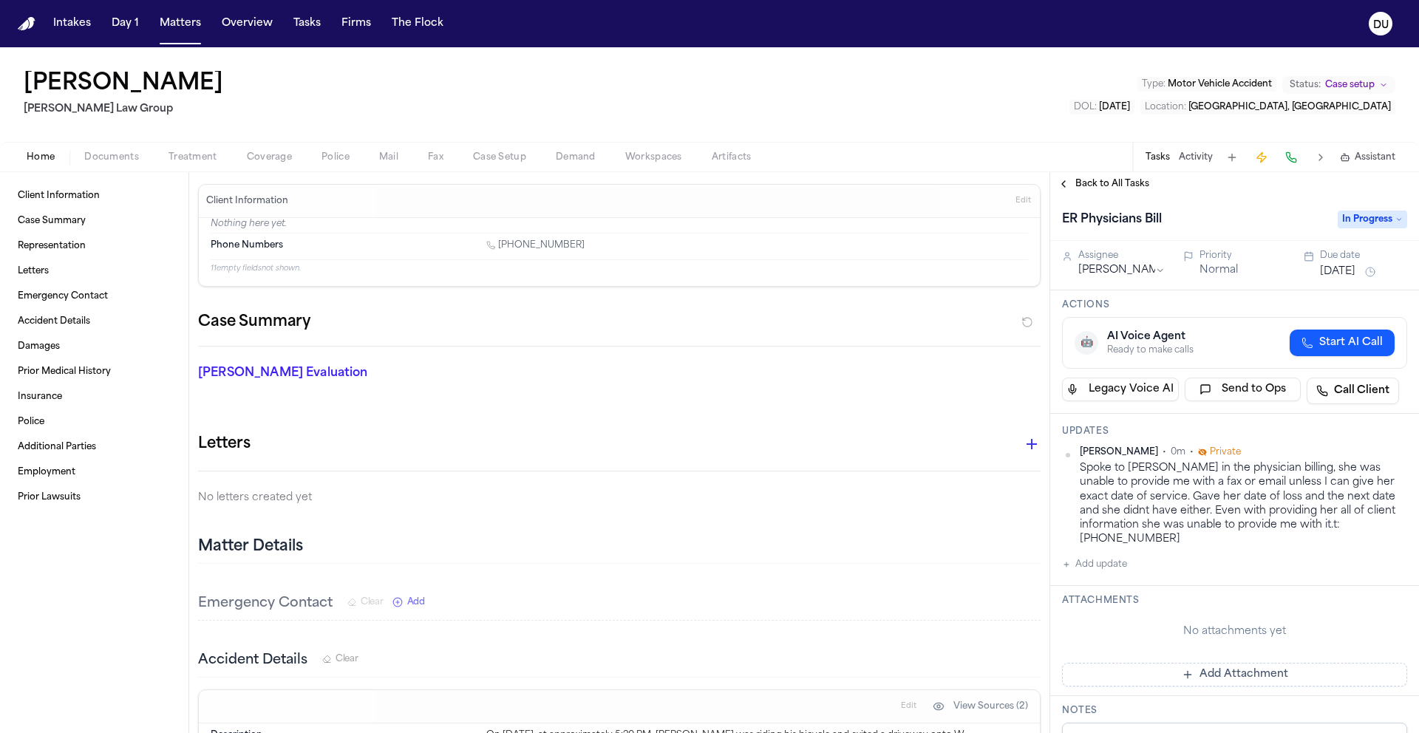
click at [1100, 187] on span "Back to All Tasks" at bounding box center [1113, 184] width 74 height 12
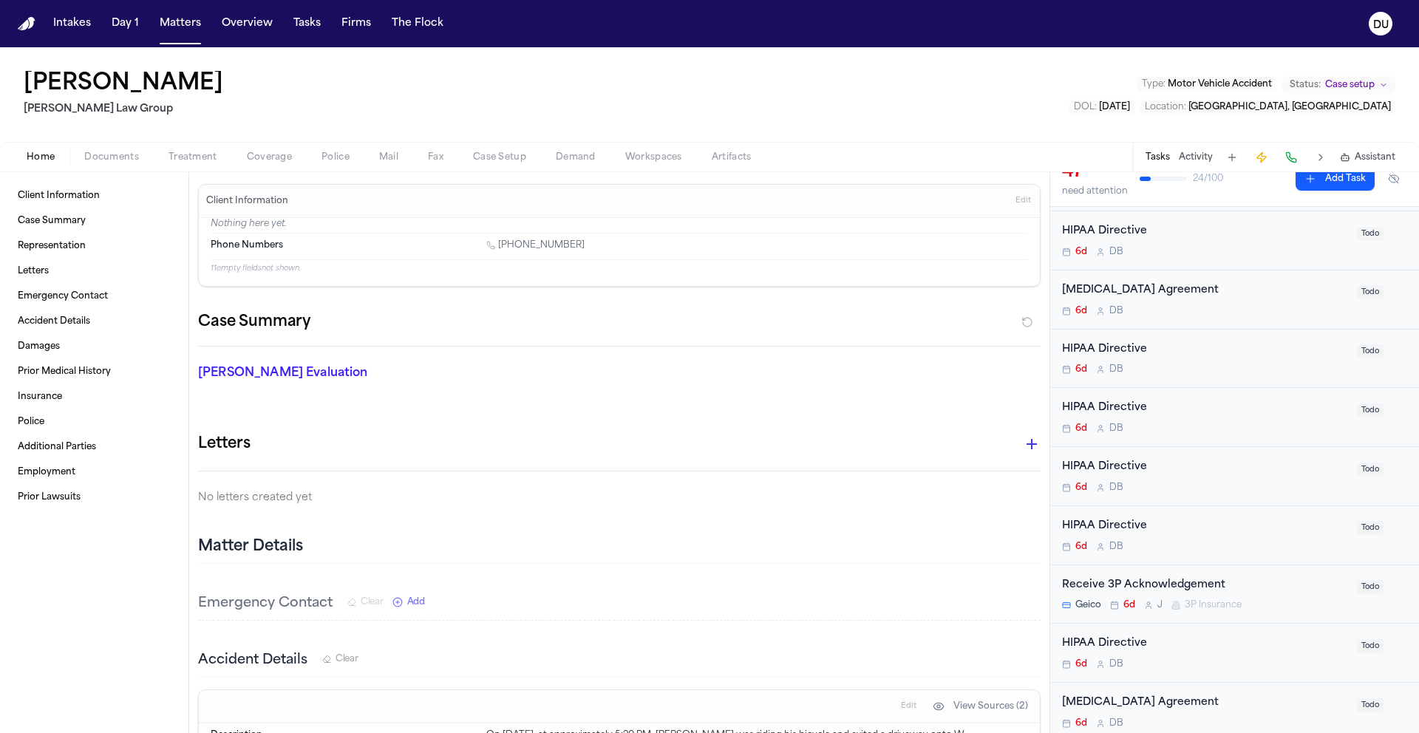
scroll to position [523, 0]
click at [1339, 188] on button "Add Task" at bounding box center [1335, 182] width 79 height 24
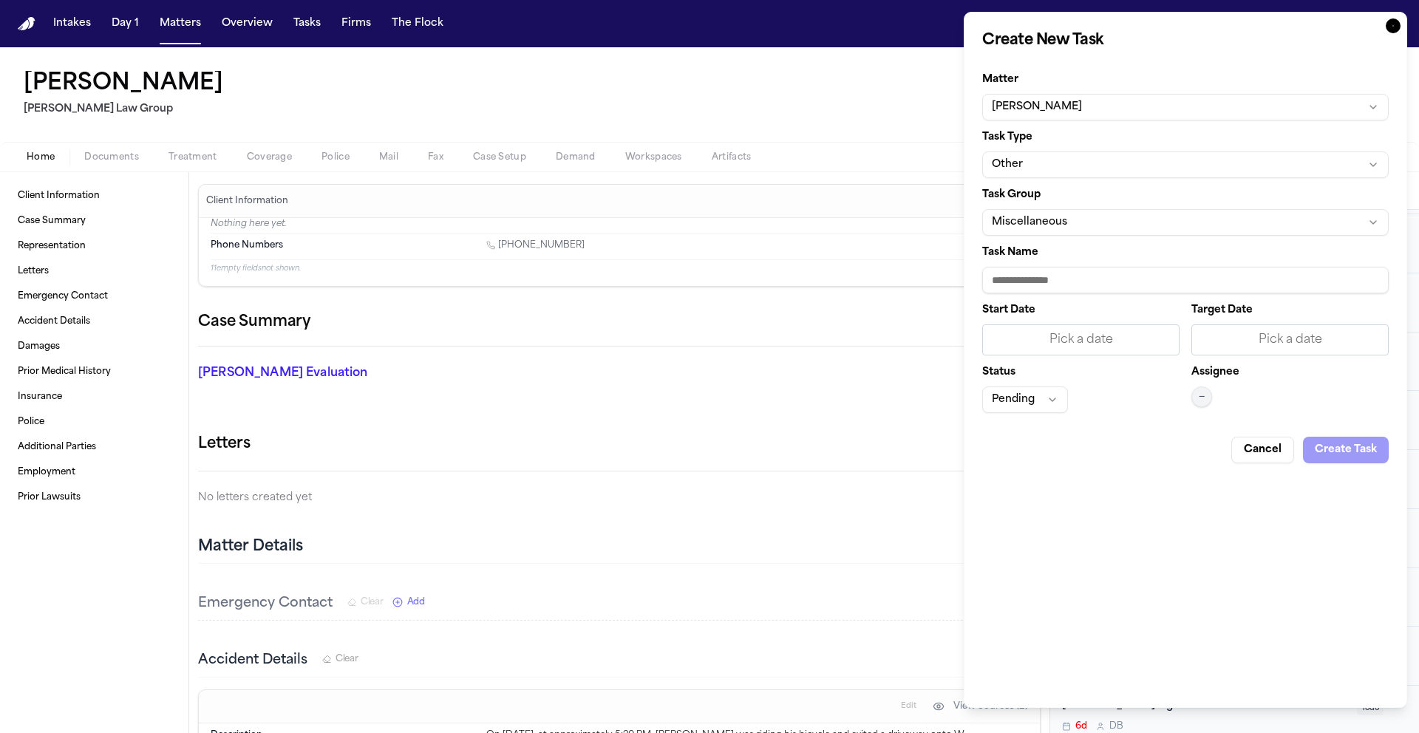
click at [1078, 161] on button "Other" at bounding box center [1185, 165] width 407 height 27
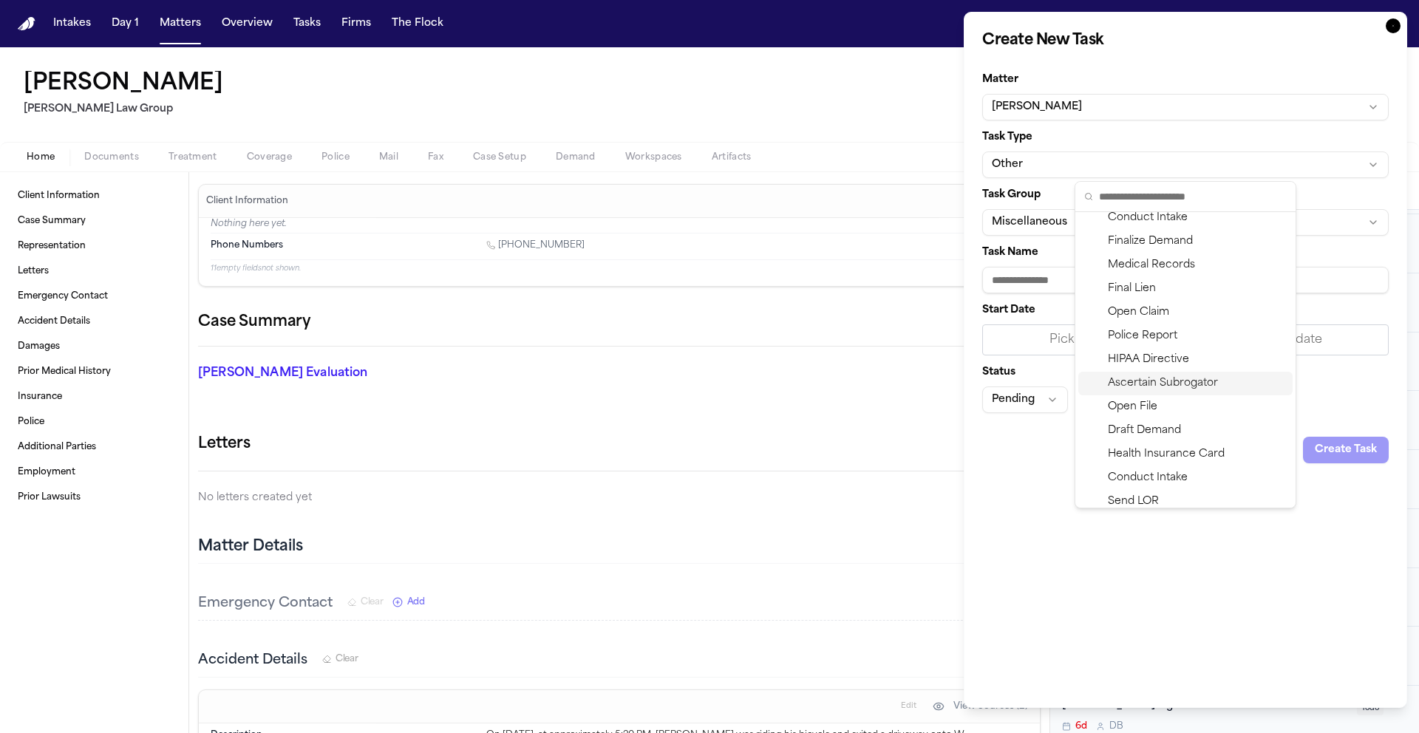
scroll to position [125, 0]
click at [1169, 289] on div "Medical Records" at bounding box center [1185, 291] width 214 height 24
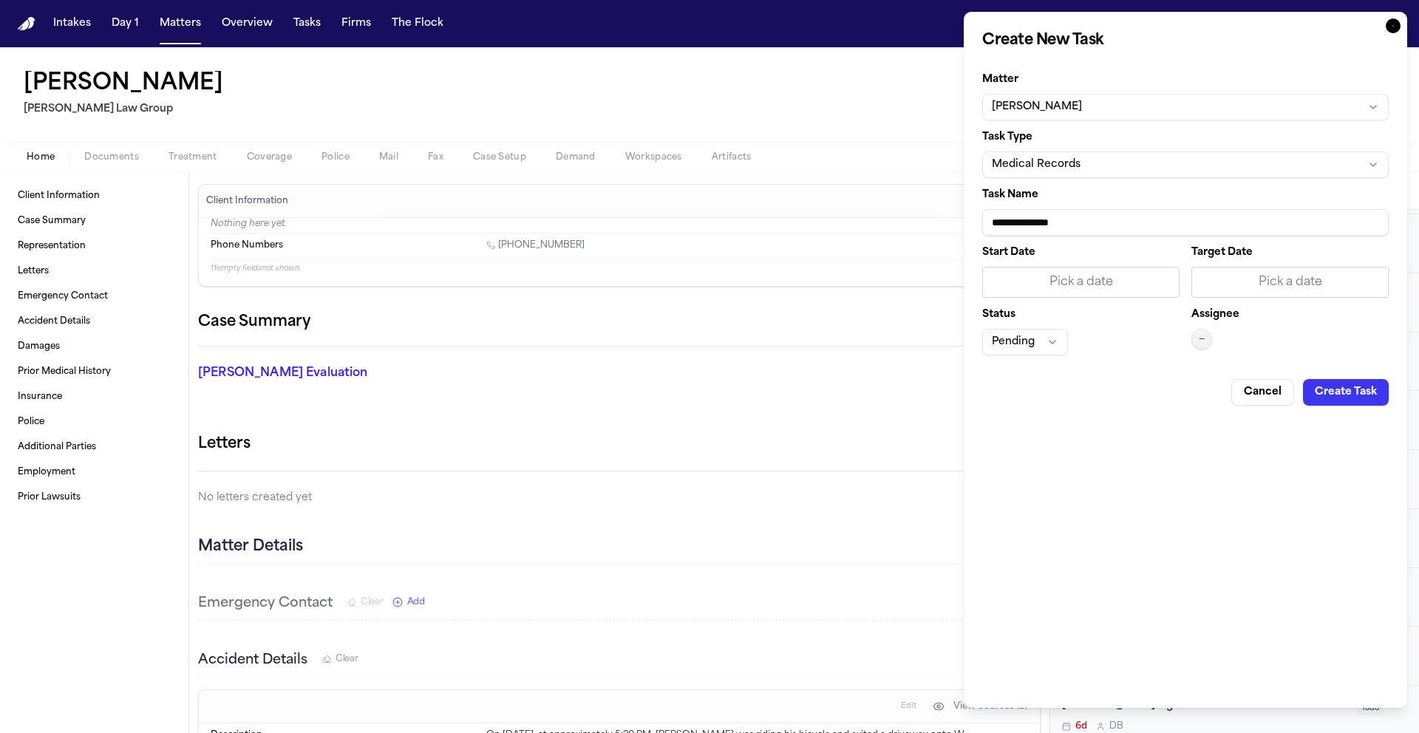
click at [1098, 220] on input "**********" at bounding box center [1185, 222] width 407 height 27
drag, startPoint x: 1098, startPoint y: 220, endPoint x: 975, endPoint y: 222, distance: 123.5
click at [975, 222] on div "**********" at bounding box center [1186, 360] width 444 height 696
type input "**********"
click at [1136, 282] on div "Pick a date" at bounding box center [1081, 282] width 178 height 18
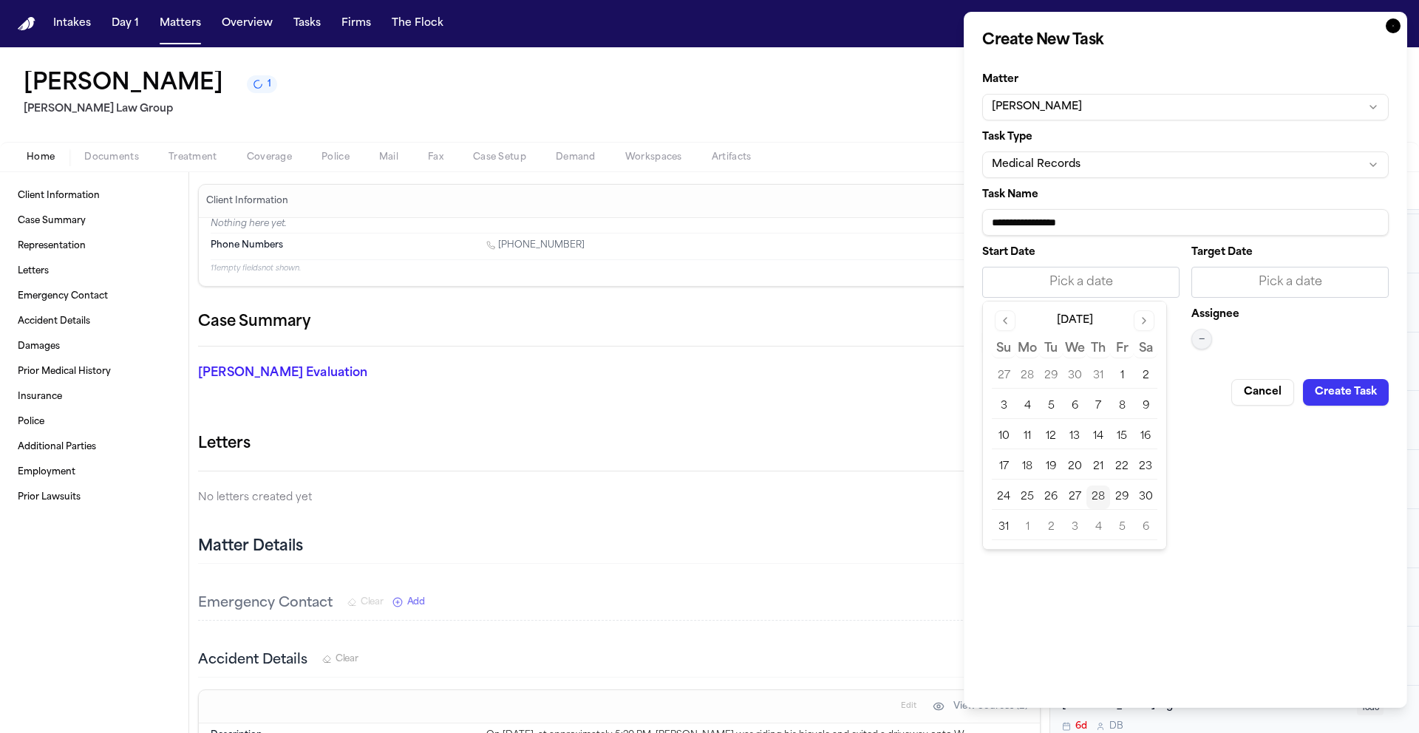
click at [1104, 495] on button "28" at bounding box center [1099, 498] width 24 height 24
click at [1244, 283] on div "Pick a date" at bounding box center [1290, 282] width 178 height 18
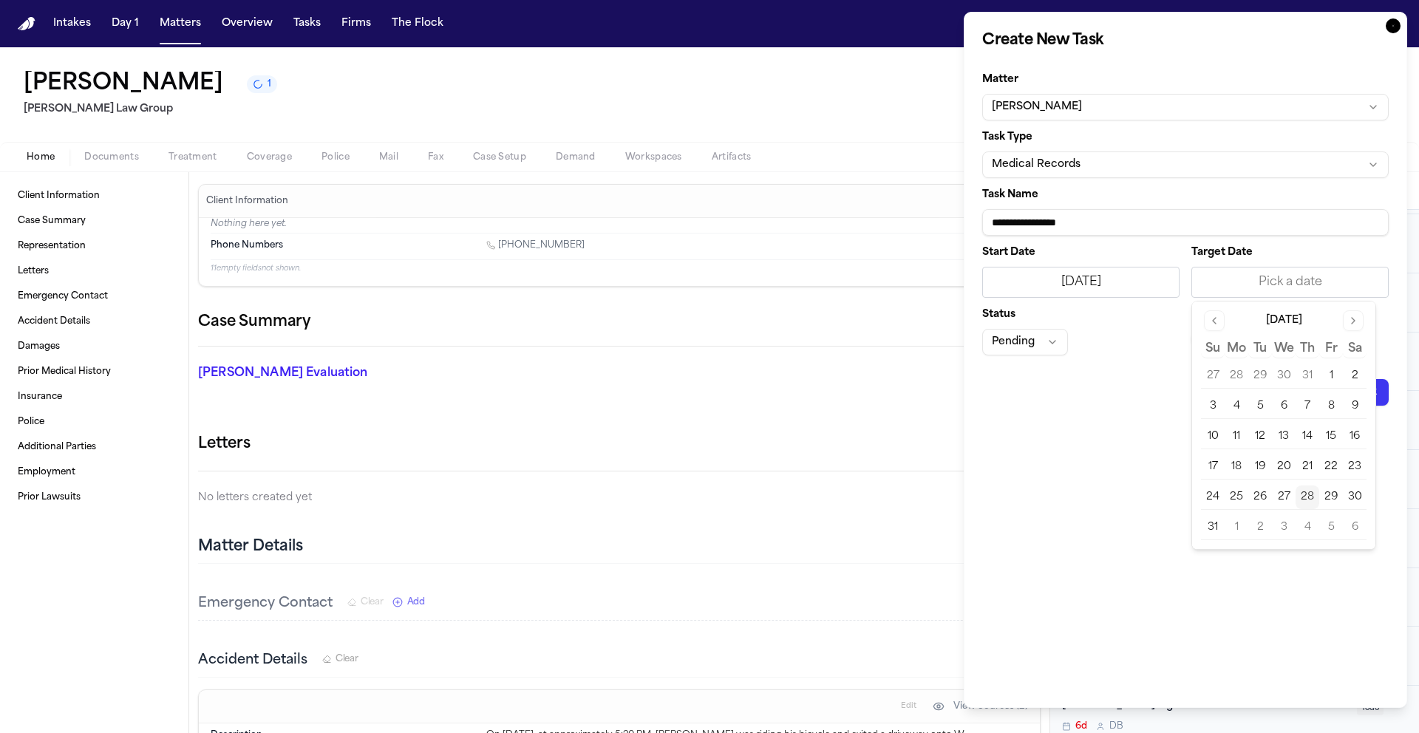
click at [1307, 526] on button "4" at bounding box center [1308, 528] width 24 height 24
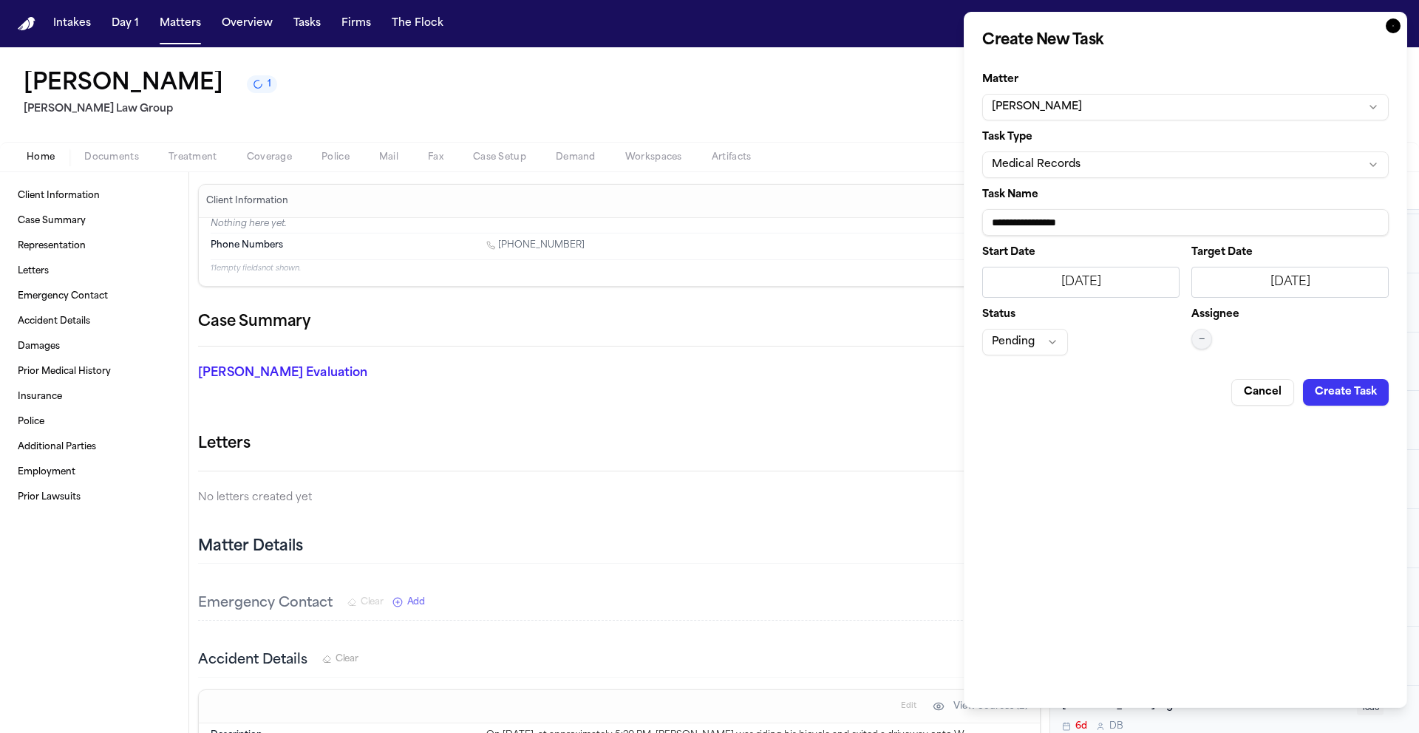
click at [1197, 340] on button "—" at bounding box center [1202, 339] width 21 height 21
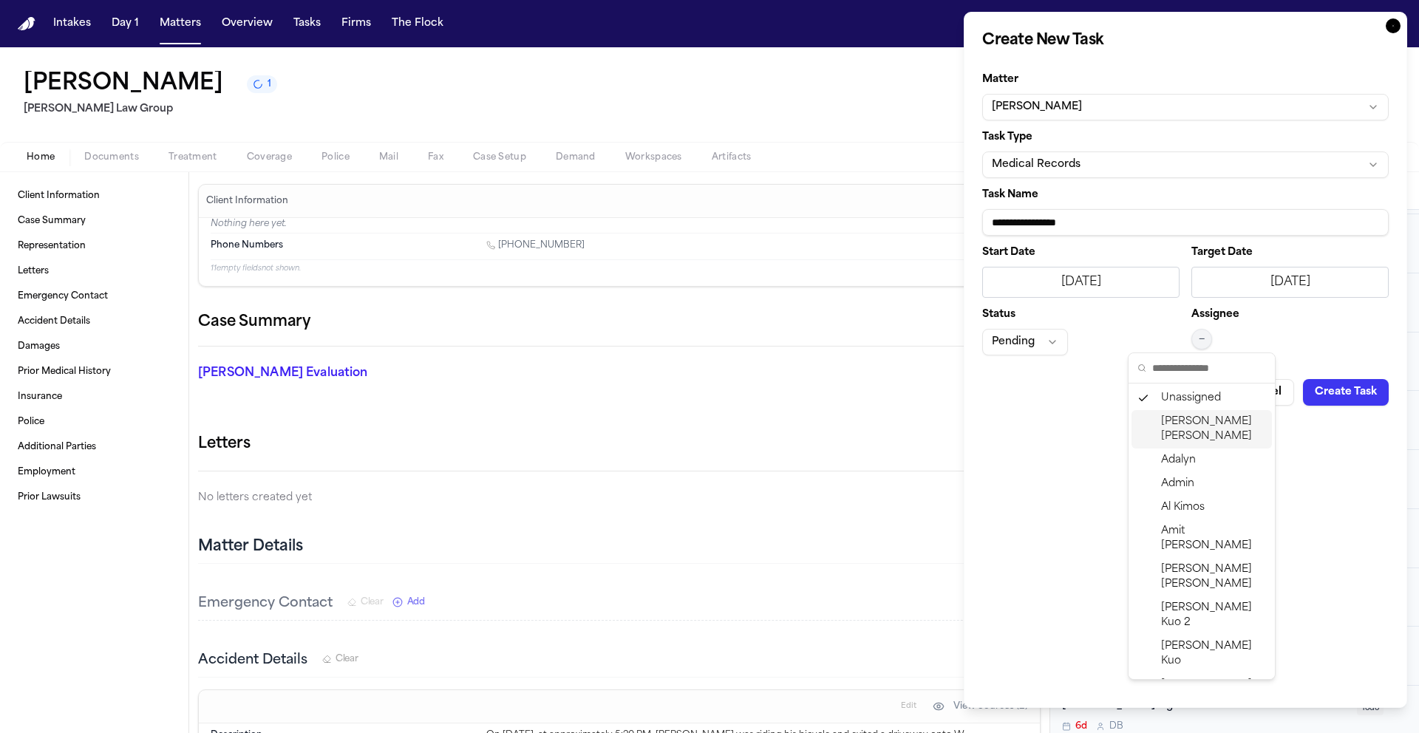
click at [1195, 427] on span "Daniela Uribe" at bounding box center [1213, 430] width 105 height 30
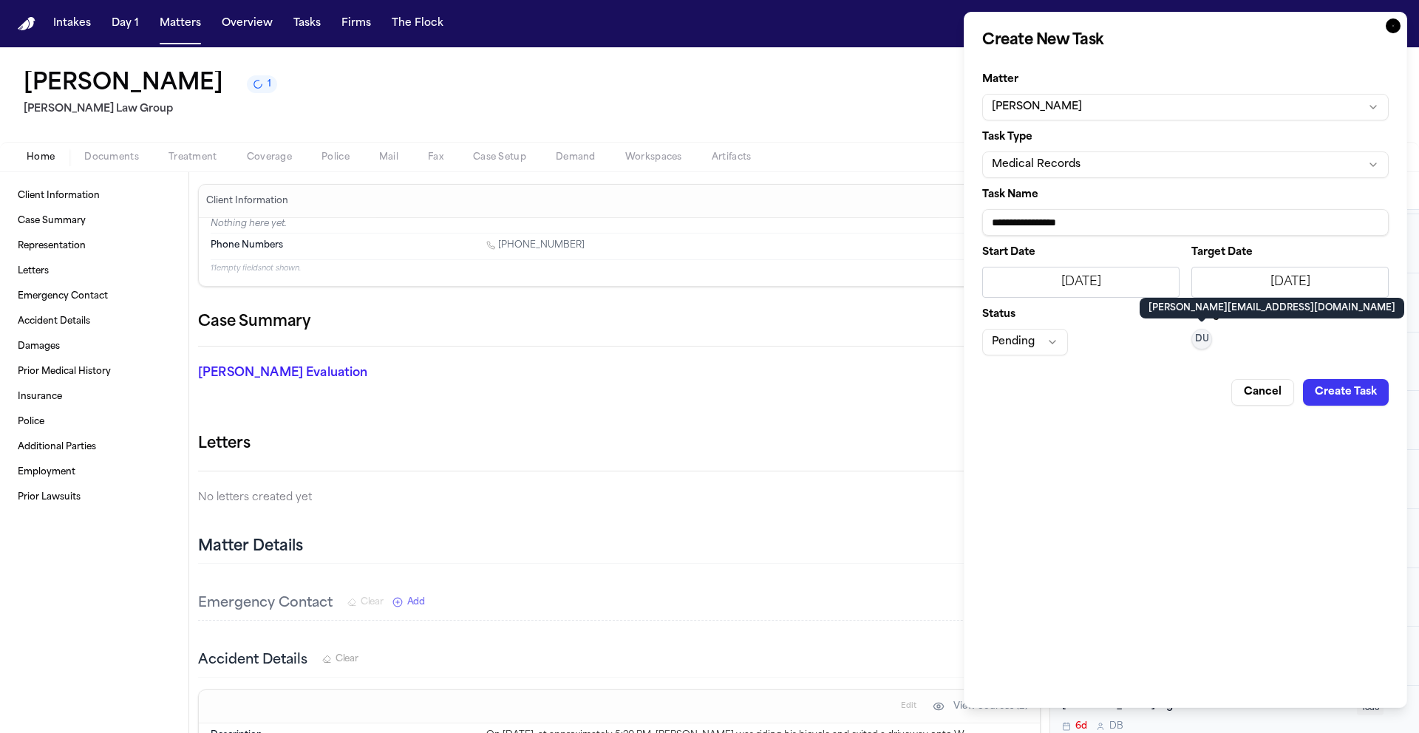
click at [1328, 387] on button "Create Task" at bounding box center [1346, 392] width 86 height 27
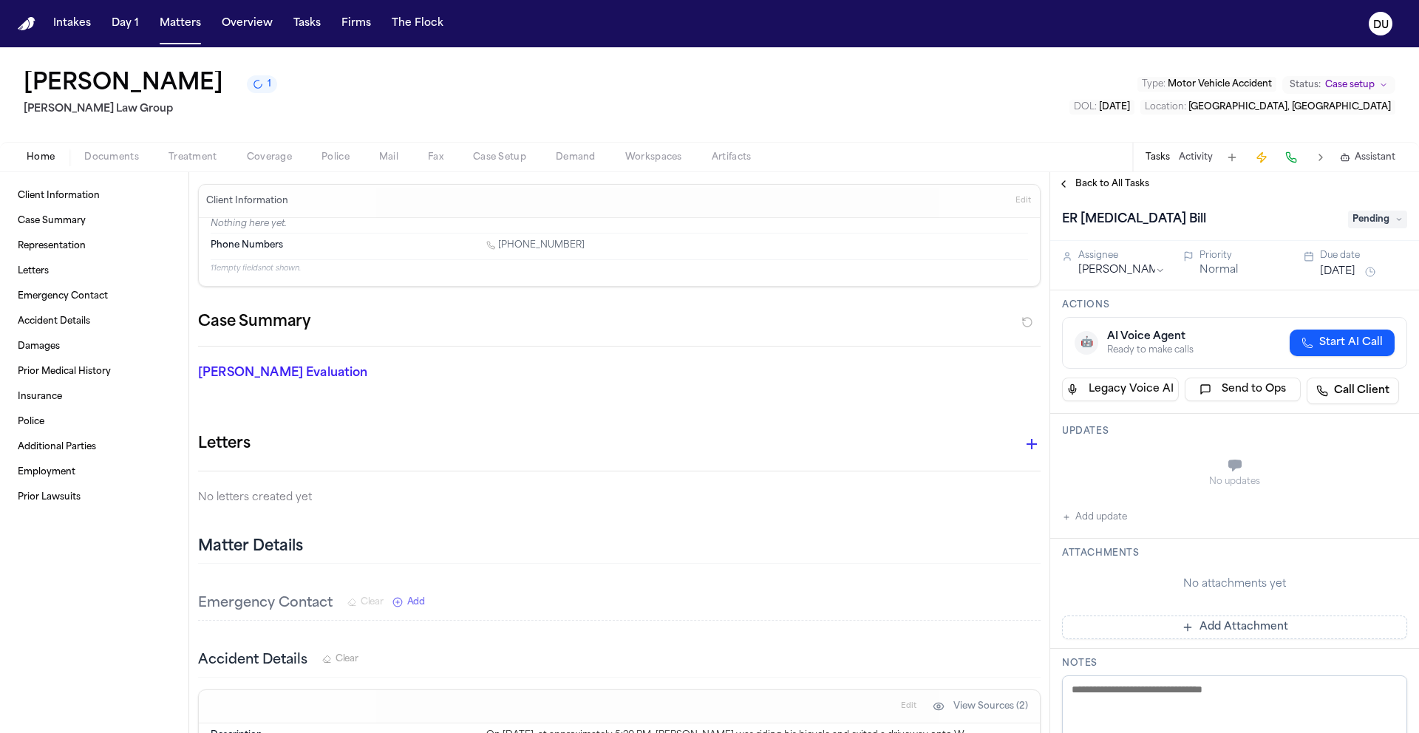
click at [1101, 520] on button "Add update" at bounding box center [1094, 518] width 65 height 18
click at [1133, 480] on textarea "Add your update" at bounding box center [1244, 467] width 316 height 30
paste textarea "**********"
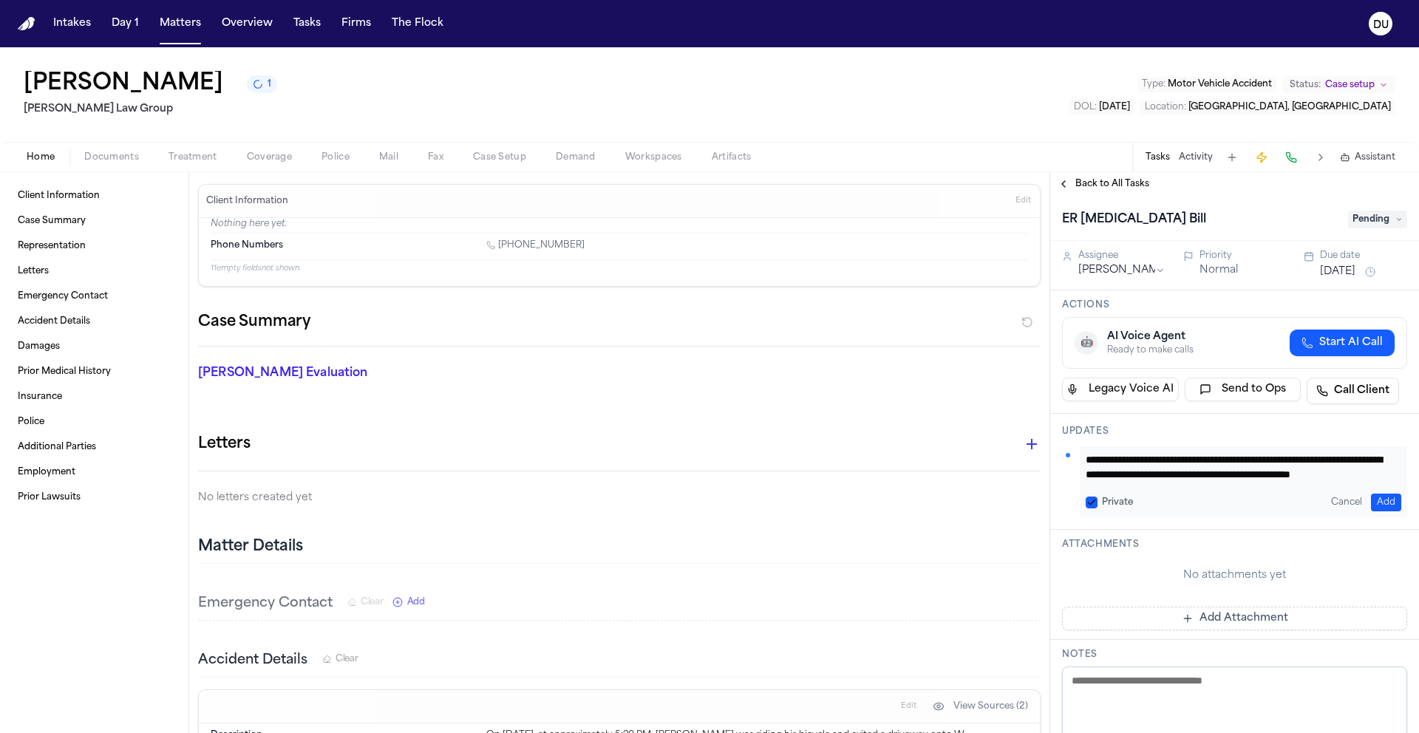
scroll to position [16, 0]
type textarea "**********"
click at [1381, 503] on button "Add" at bounding box center [1386, 503] width 30 height 18
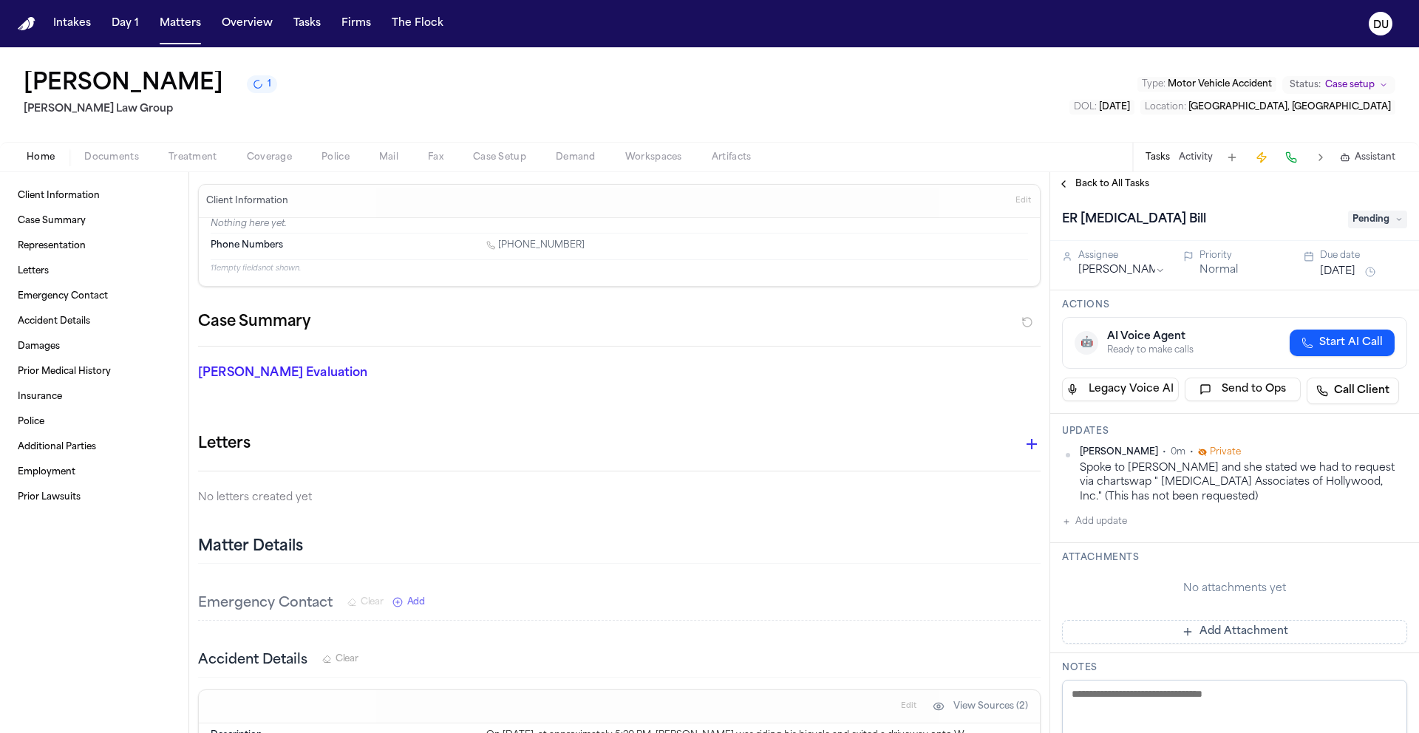
click at [1078, 183] on span "Back to All Tasks" at bounding box center [1113, 184] width 74 height 12
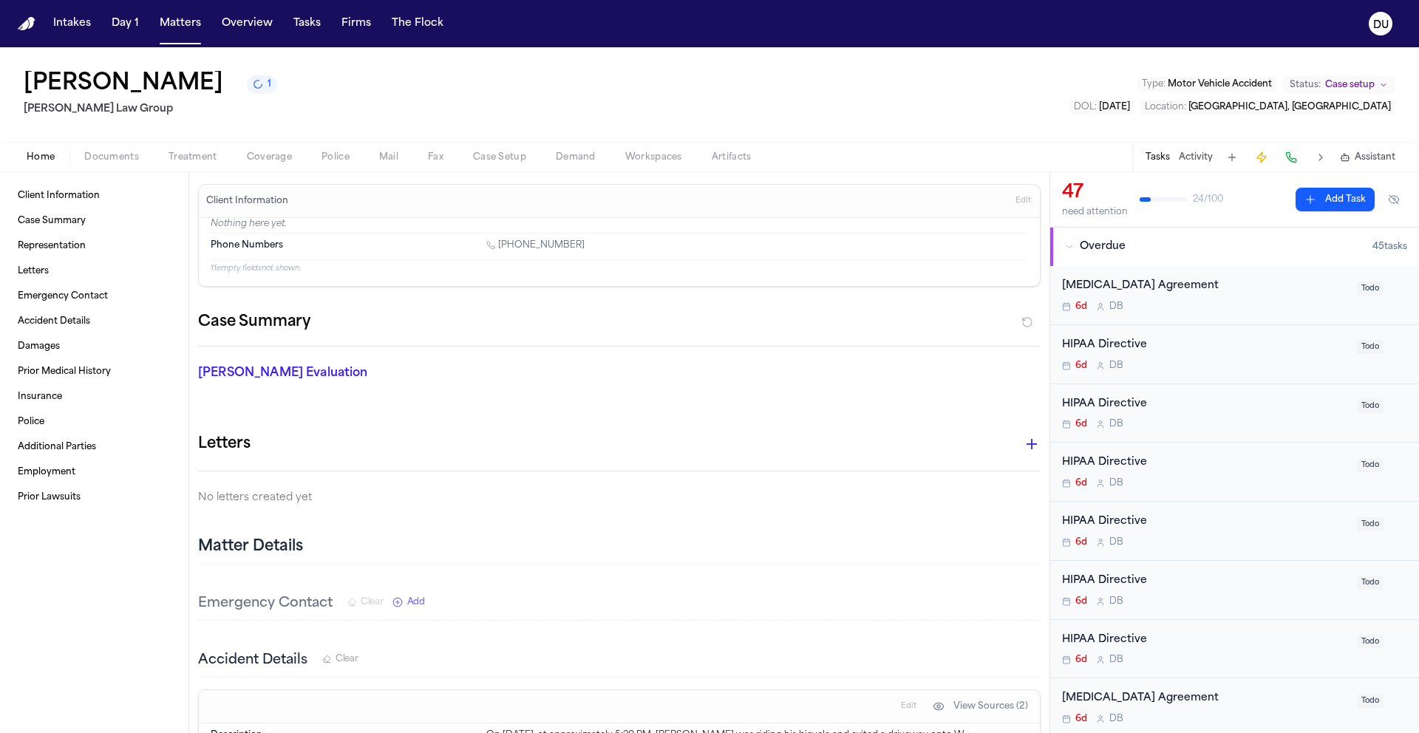
click at [26, 24] on img "Home" at bounding box center [27, 24] width 18 height 14
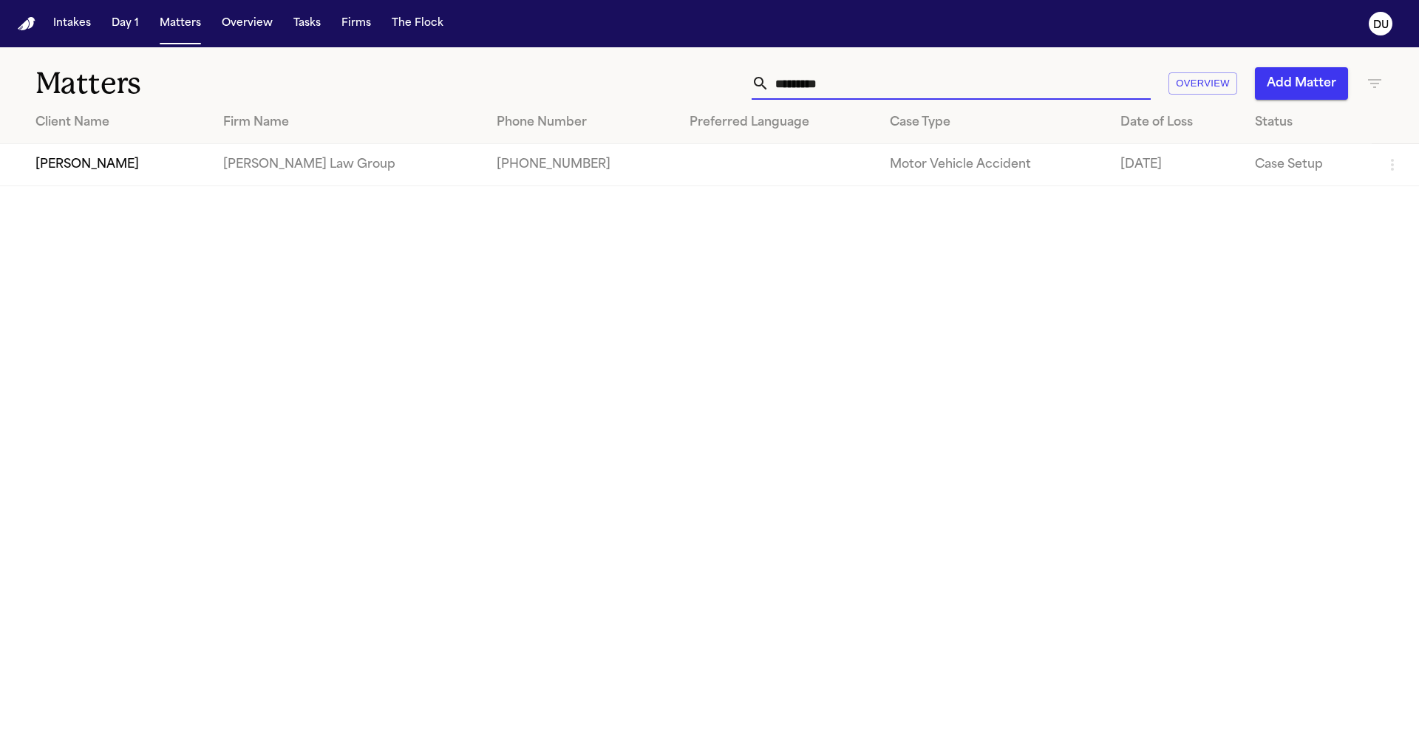
drag, startPoint x: 781, startPoint y: 80, endPoint x: 747, endPoint y: 80, distance: 34.7
click at [747, 80] on div "********* Overview Add Matter" at bounding box center [906, 83] width 956 height 33
type input "**********"
click at [253, 163] on td "Morgan Law Group" at bounding box center [362, 165] width 285 height 42
click at [140, 171] on td "Daniel Santana" at bounding box center [110, 165] width 220 height 42
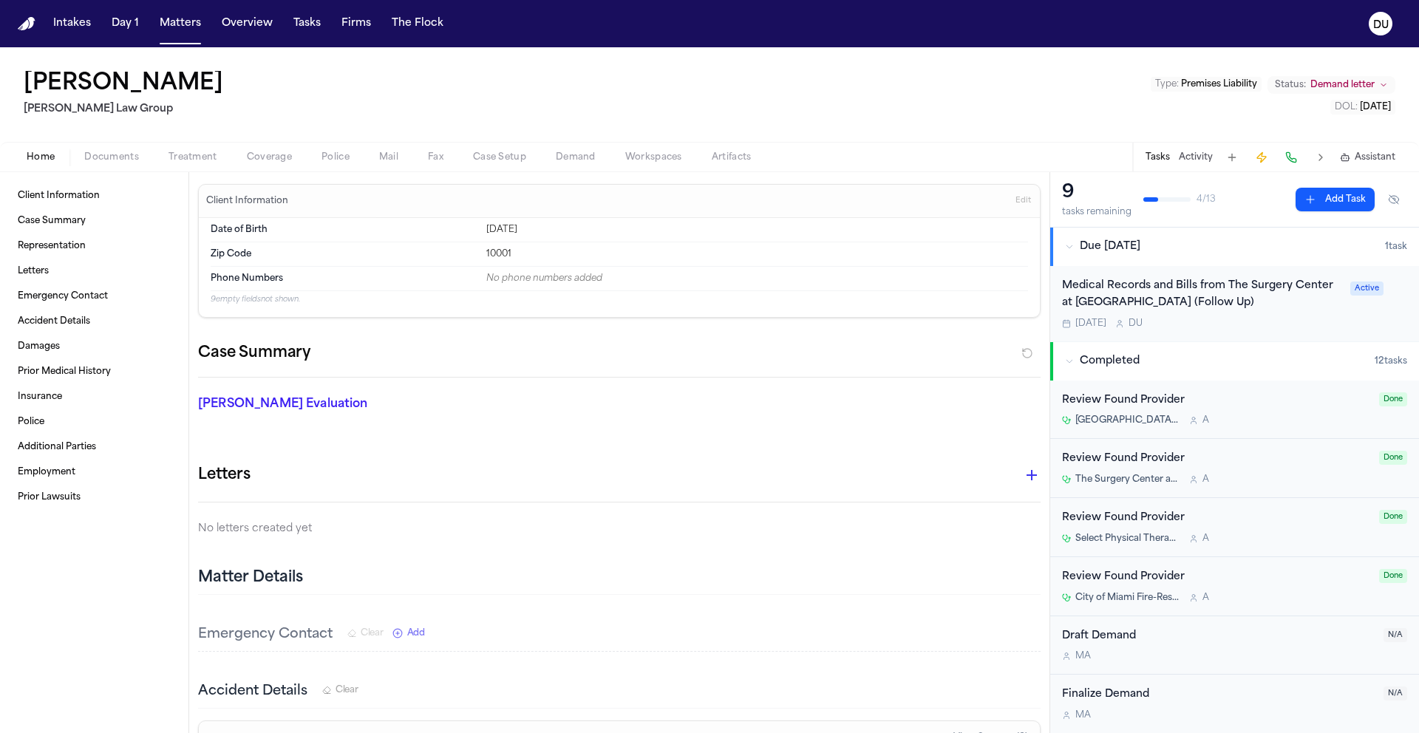
click at [1152, 304] on div "Medical Records and Bills from The Surgery Center at Doral (Follow Up)" at bounding box center [1201, 295] width 279 height 34
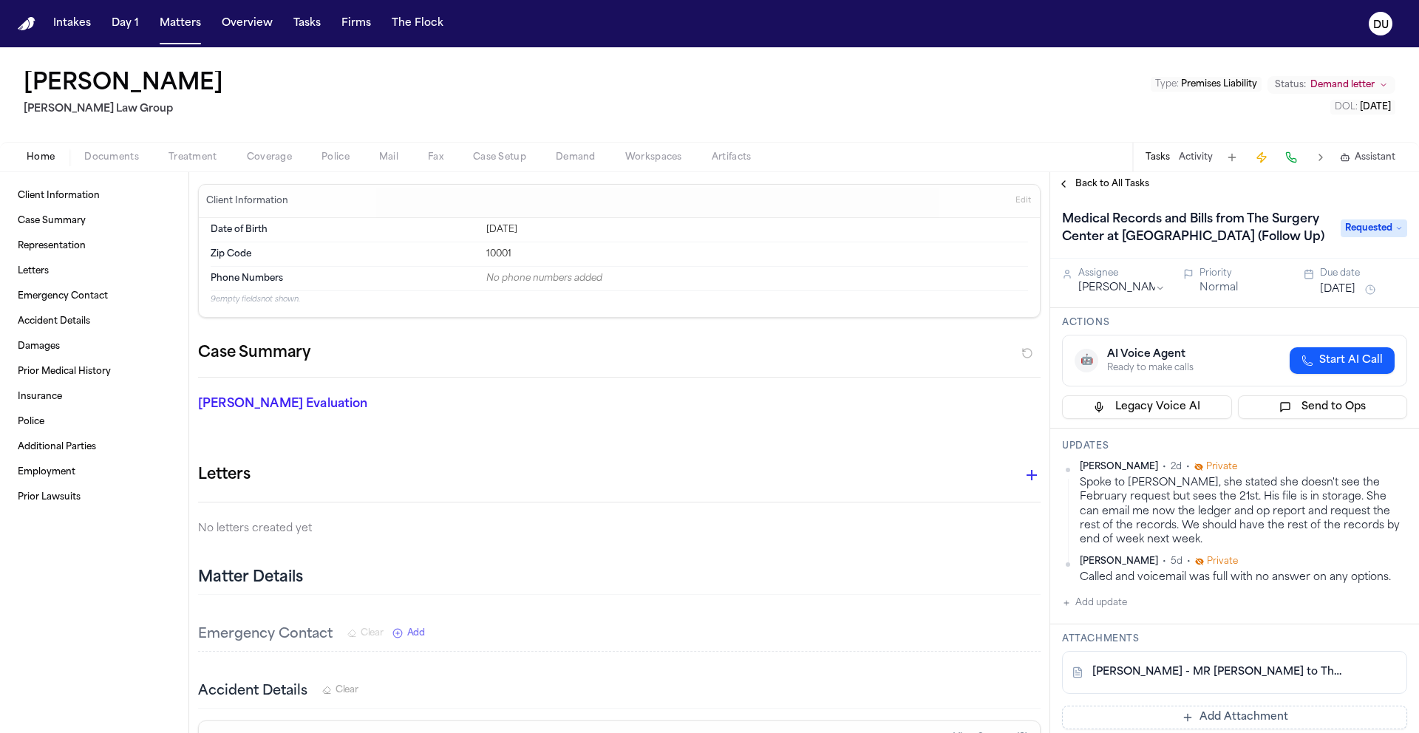
click at [26, 26] on img "Home" at bounding box center [27, 24] width 18 height 14
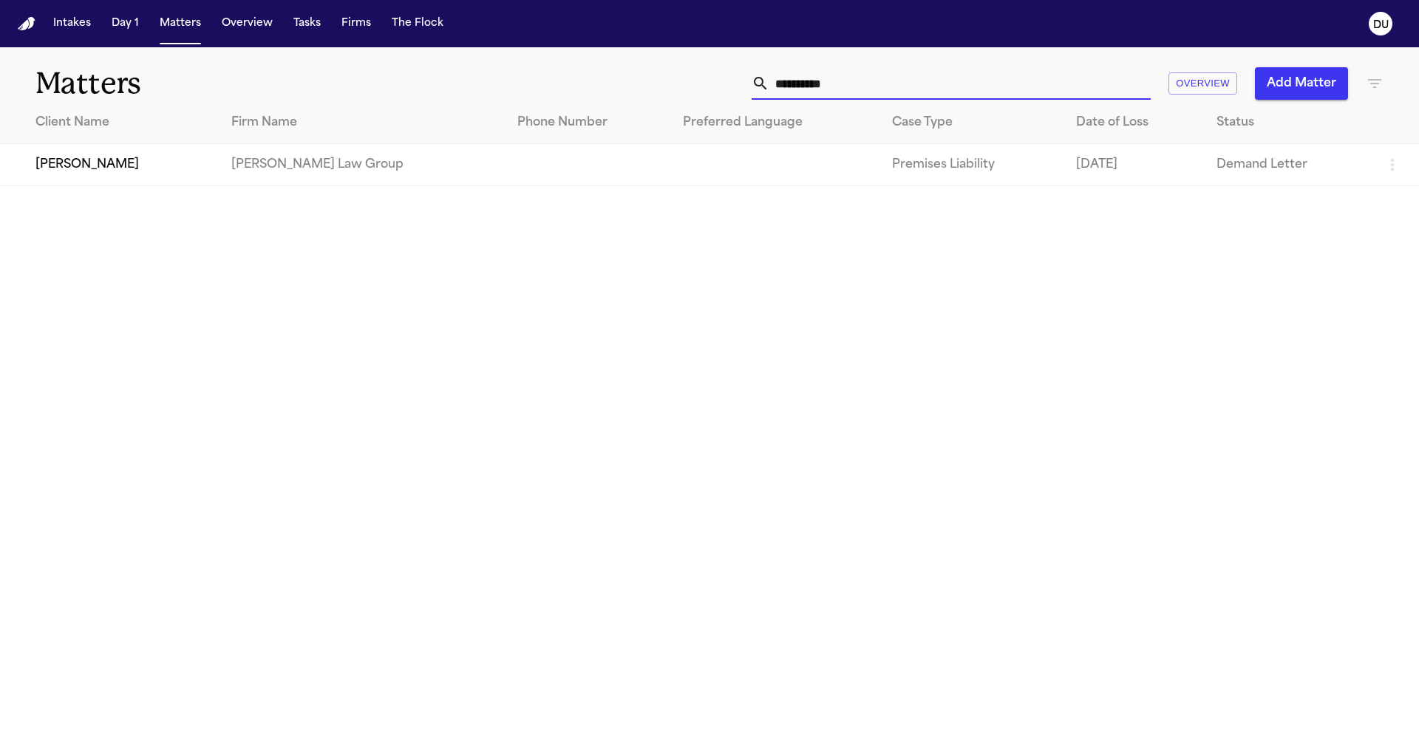
drag, startPoint x: 777, startPoint y: 81, endPoint x: 735, endPoint y: 86, distance: 41.8
click at [735, 86] on div "**********" at bounding box center [906, 83] width 956 height 33
type input "**********"
click at [74, 179] on td "Melissa Rodriguez" at bounding box center [106, 165] width 212 height 42
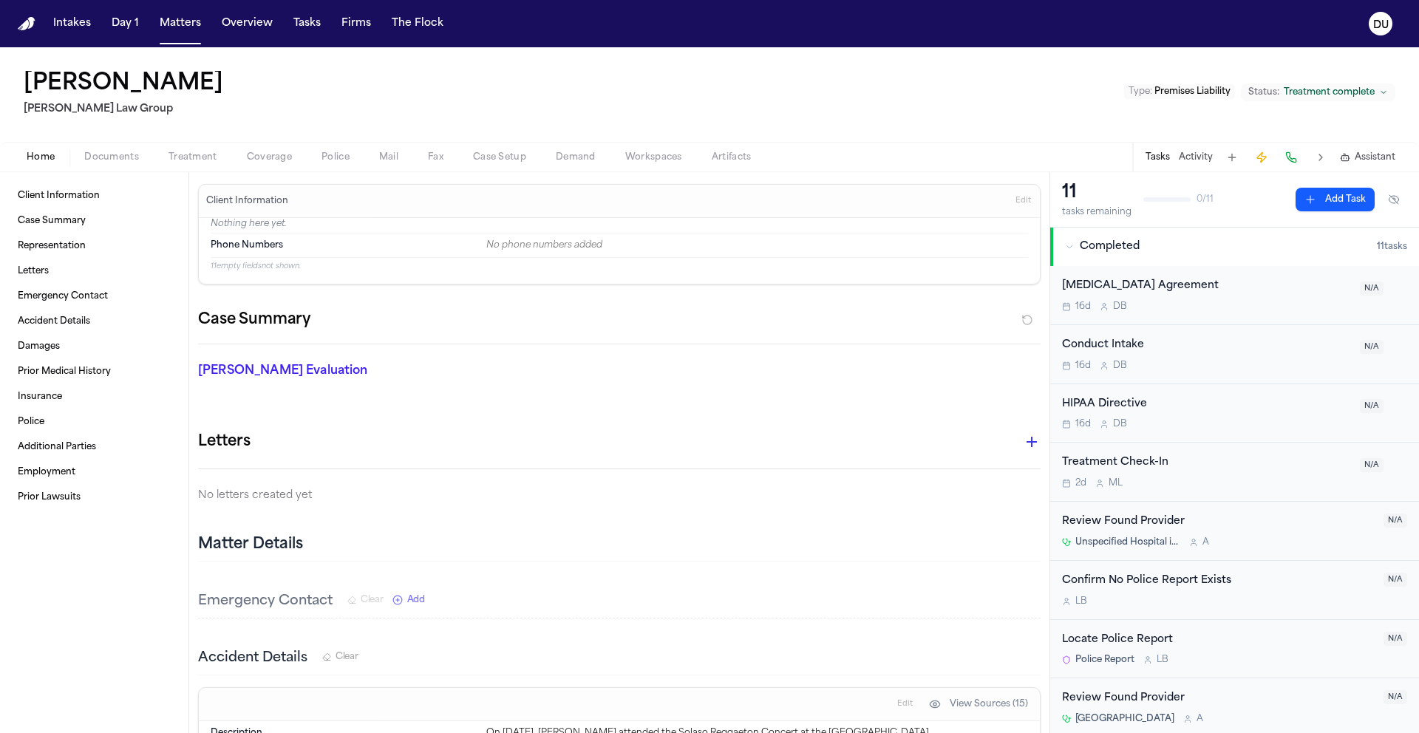
click at [1316, 202] on button "Add Task" at bounding box center [1335, 200] width 79 height 24
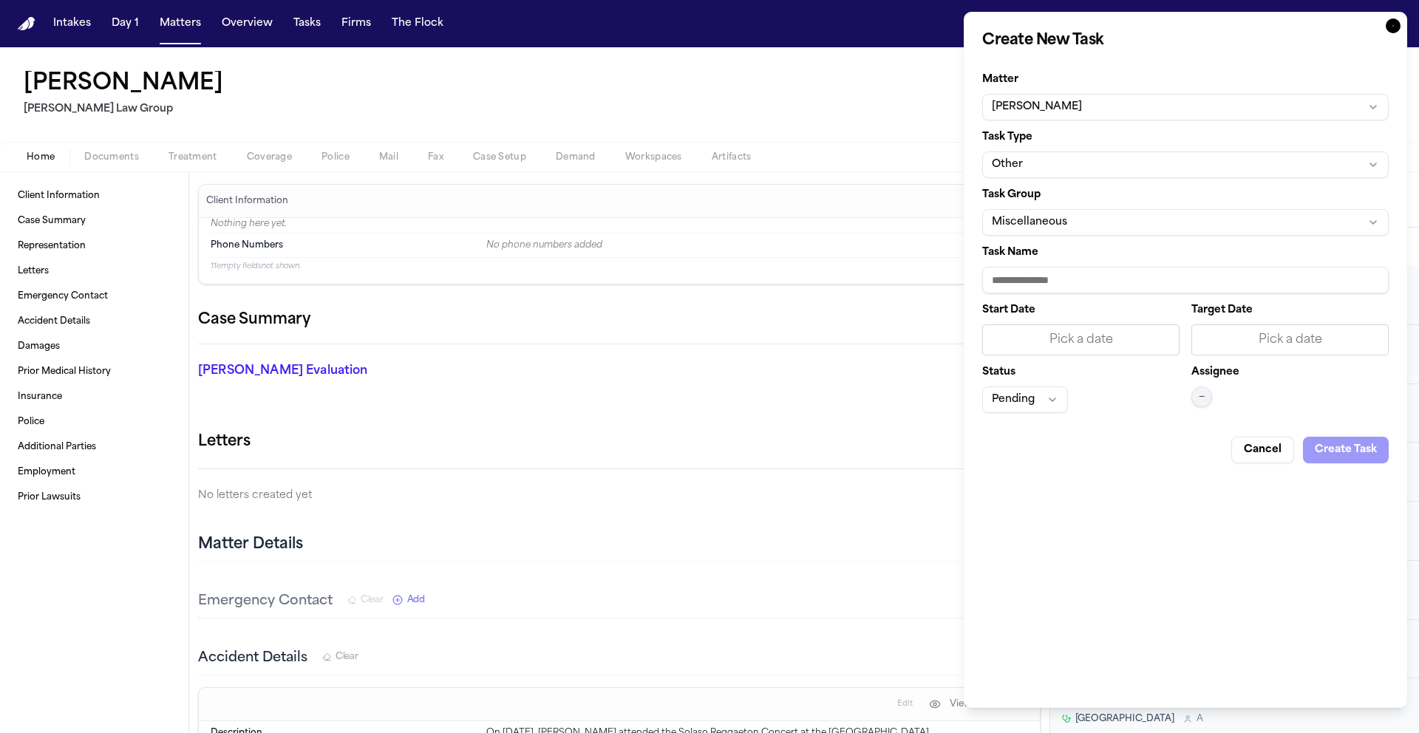
click at [1110, 218] on button "Miscellaneous" at bounding box center [1185, 222] width 407 height 27
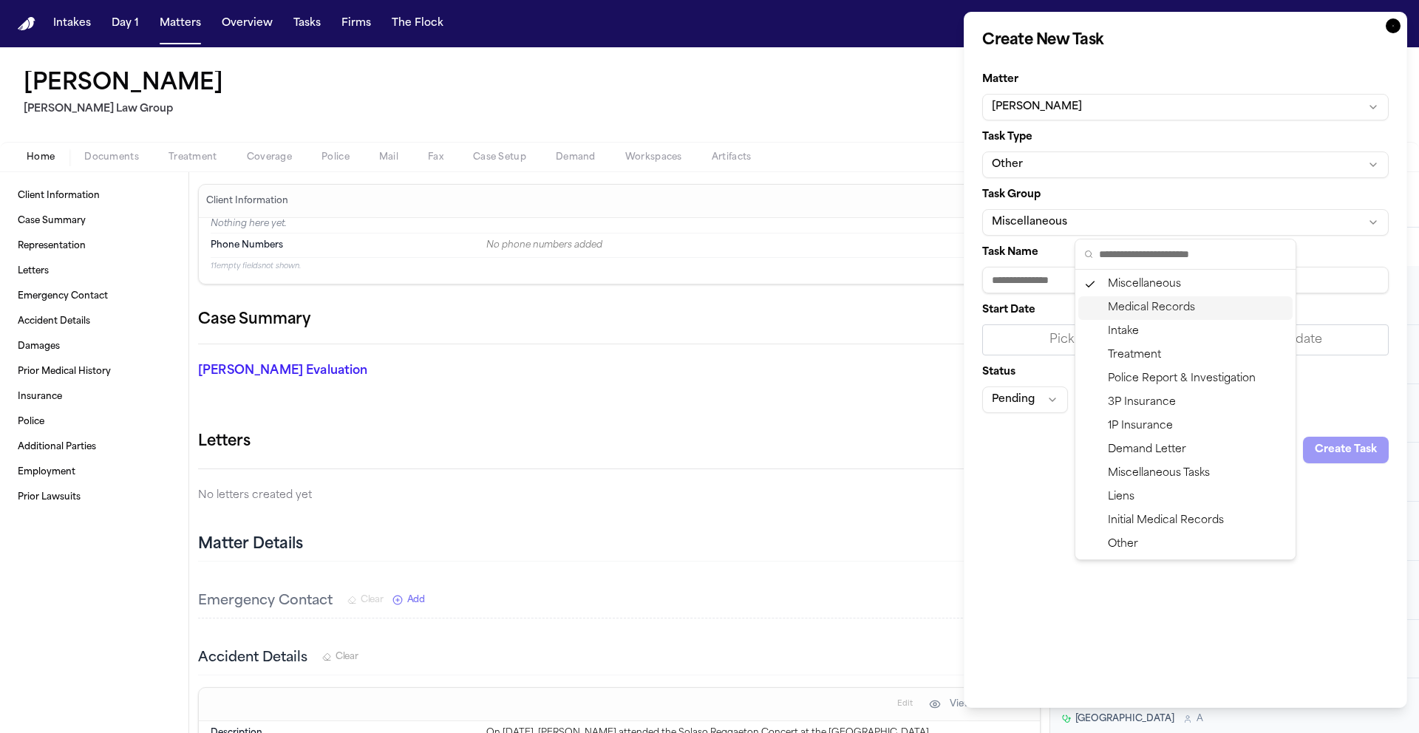
click at [1172, 312] on div "Medical Records" at bounding box center [1185, 308] width 214 height 24
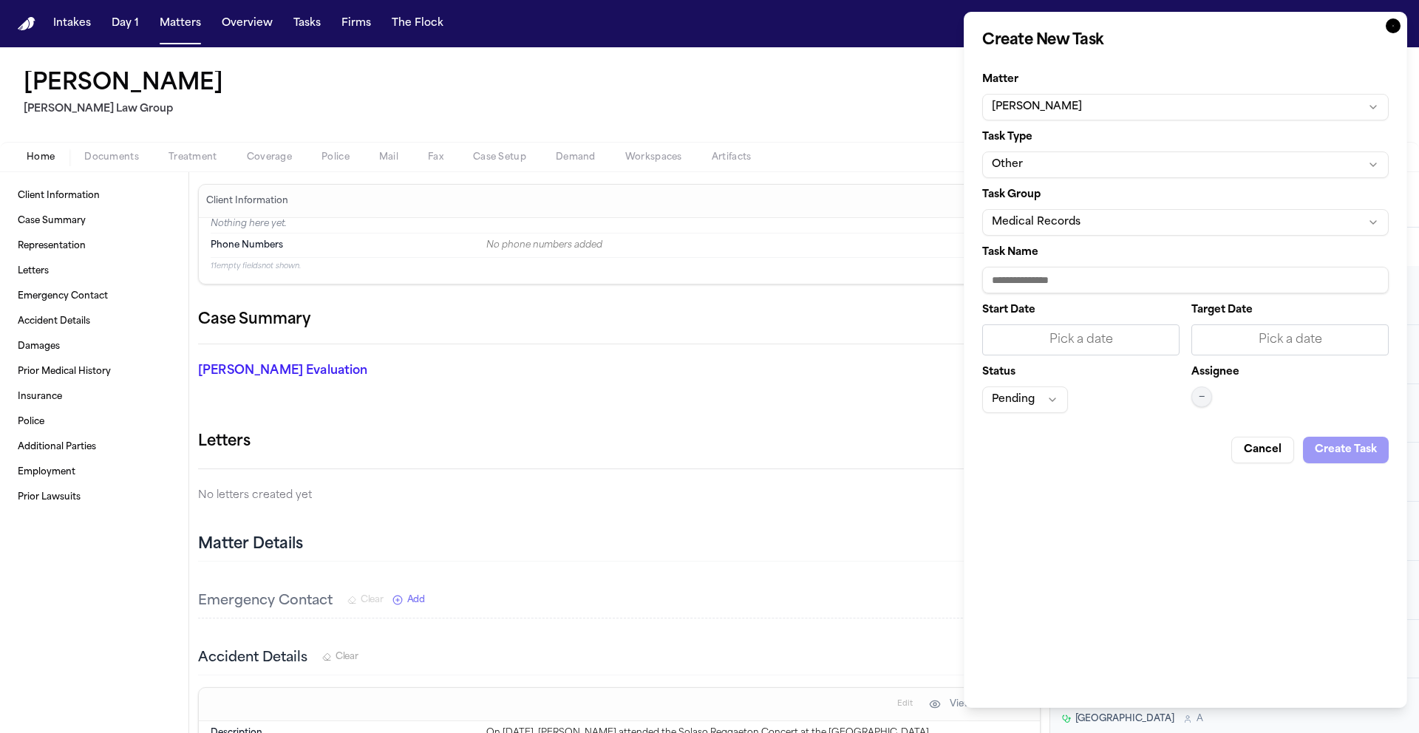
click at [1078, 281] on input "Task Name" at bounding box center [1185, 280] width 407 height 27
click at [1137, 279] on input "Task Name" at bounding box center [1185, 280] width 407 height 27
type input "**********"
click at [1252, 454] on button "Cancel" at bounding box center [1262, 450] width 63 height 27
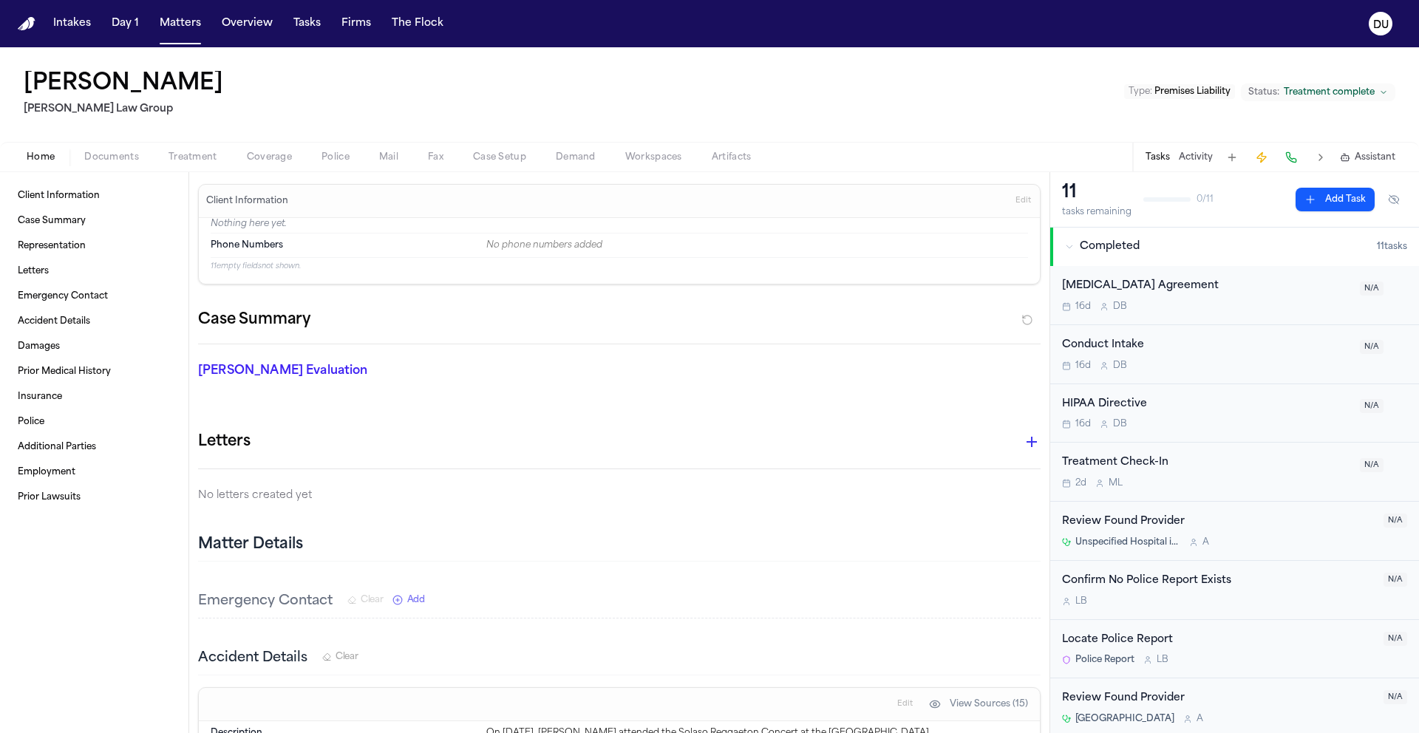
click at [18, 27] on img "Home" at bounding box center [27, 24] width 18 height 14
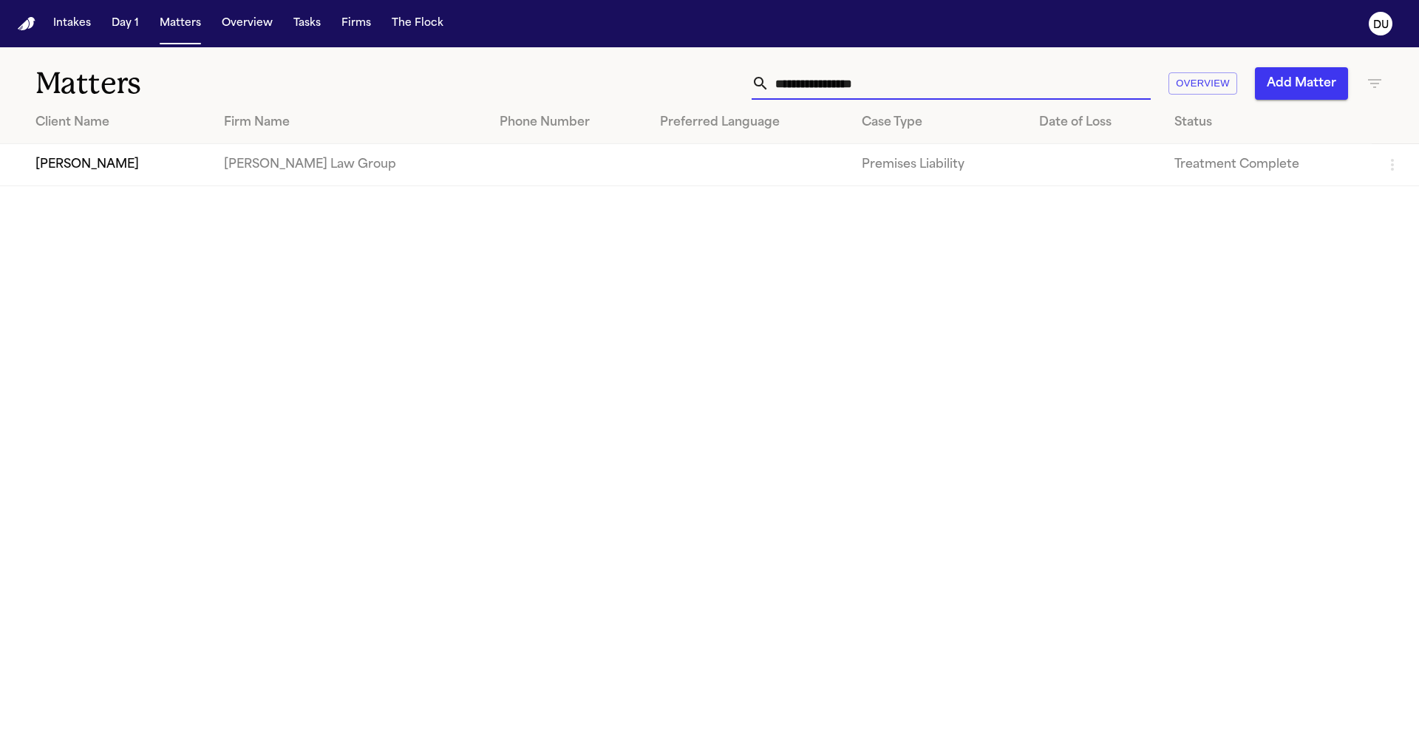
drag, startPoint x: 1007, startPoint y: 93, endPoint x: 753, endPoint y: 90, distance: 253.6
click at [753, 90] on div "**********" at bounding box center [951, 83] width 399 height 33
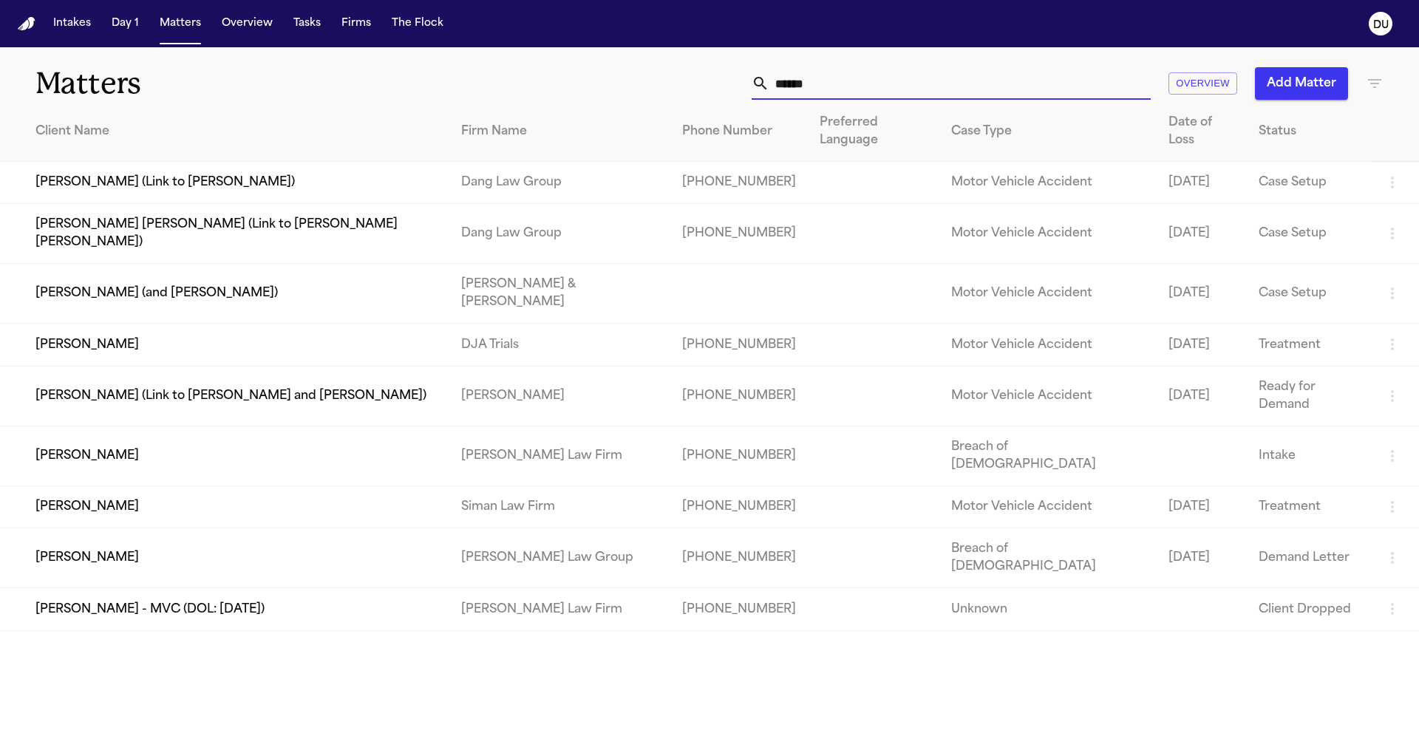
type input "******"
click at [513, 486] on td "Siman Law Firm" at bounding box center [560, 507] width 222 height 42
click at [353, 486] on td "[PERSON_NAME]" at bounding box center [224, 507] width 449 height 42
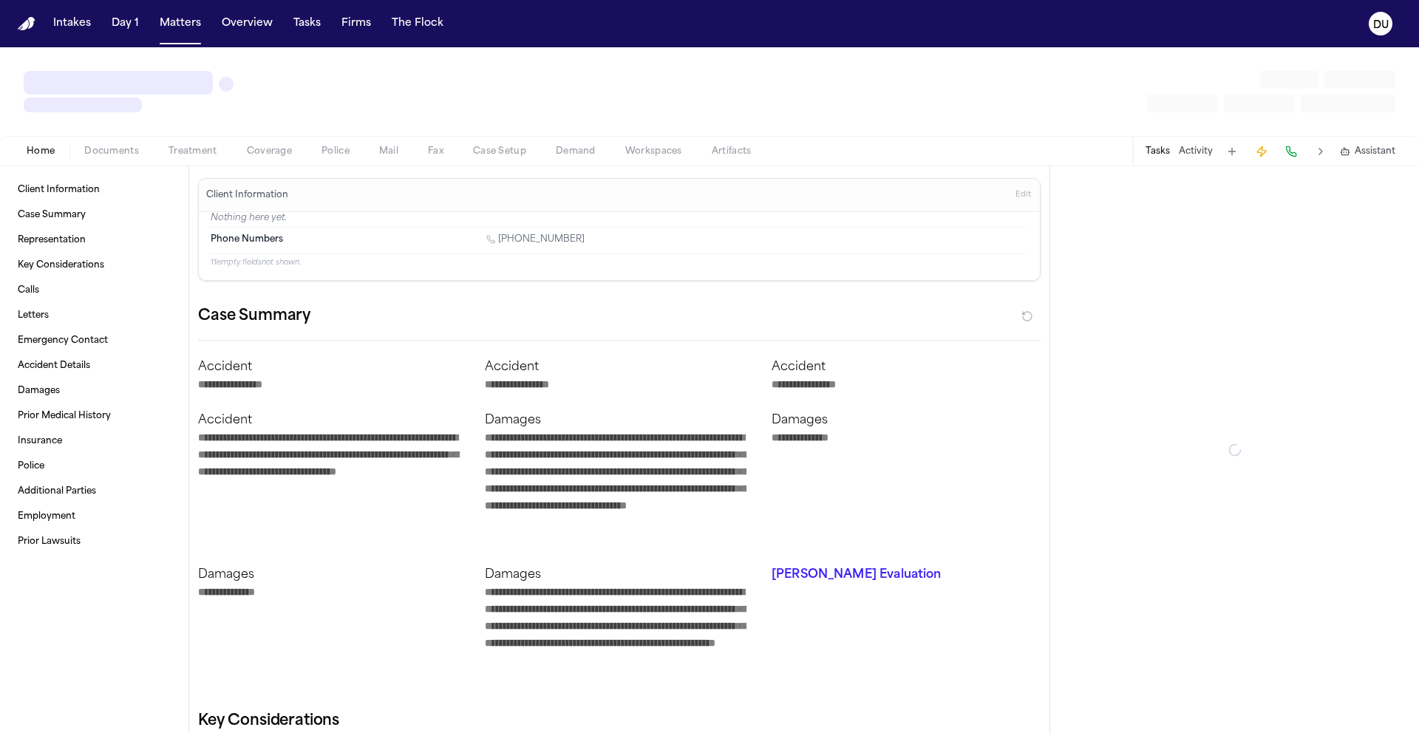
type textarea "*"
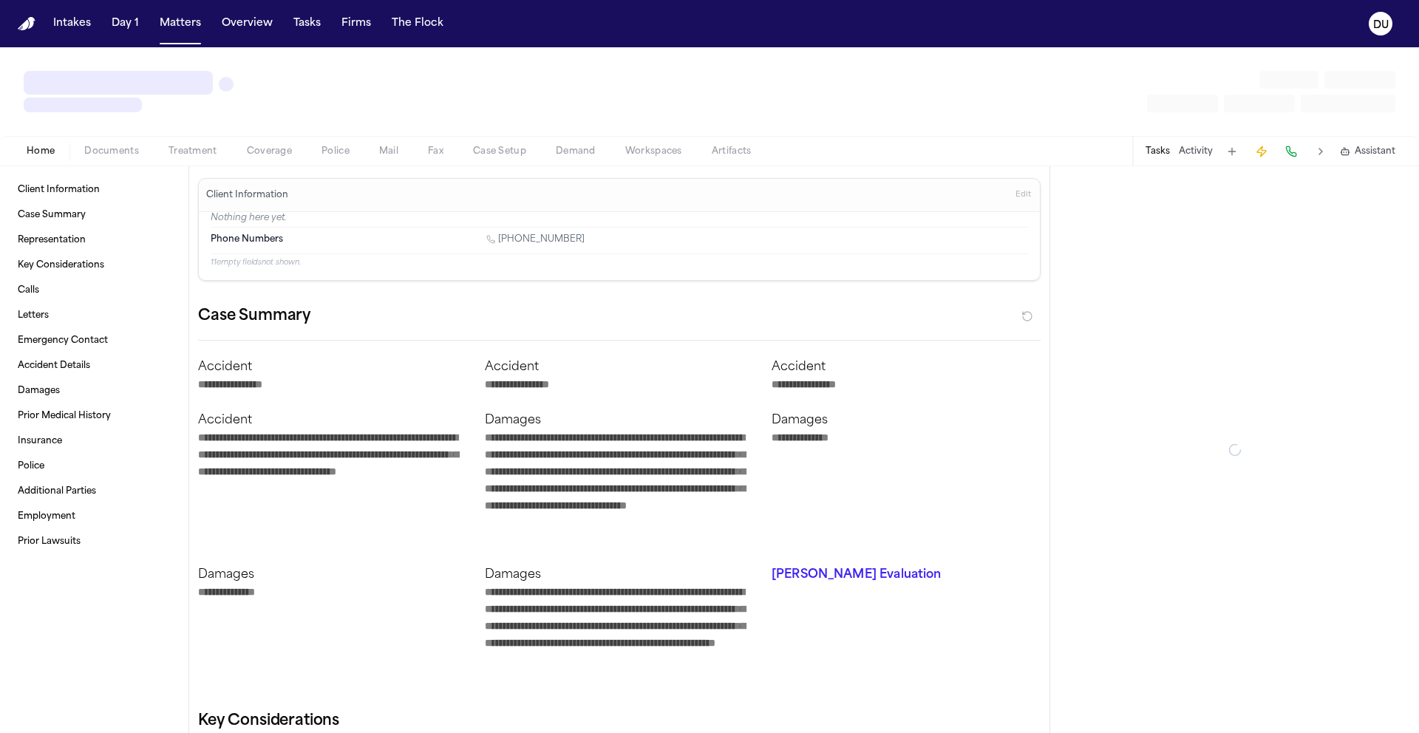
type textarea "*"
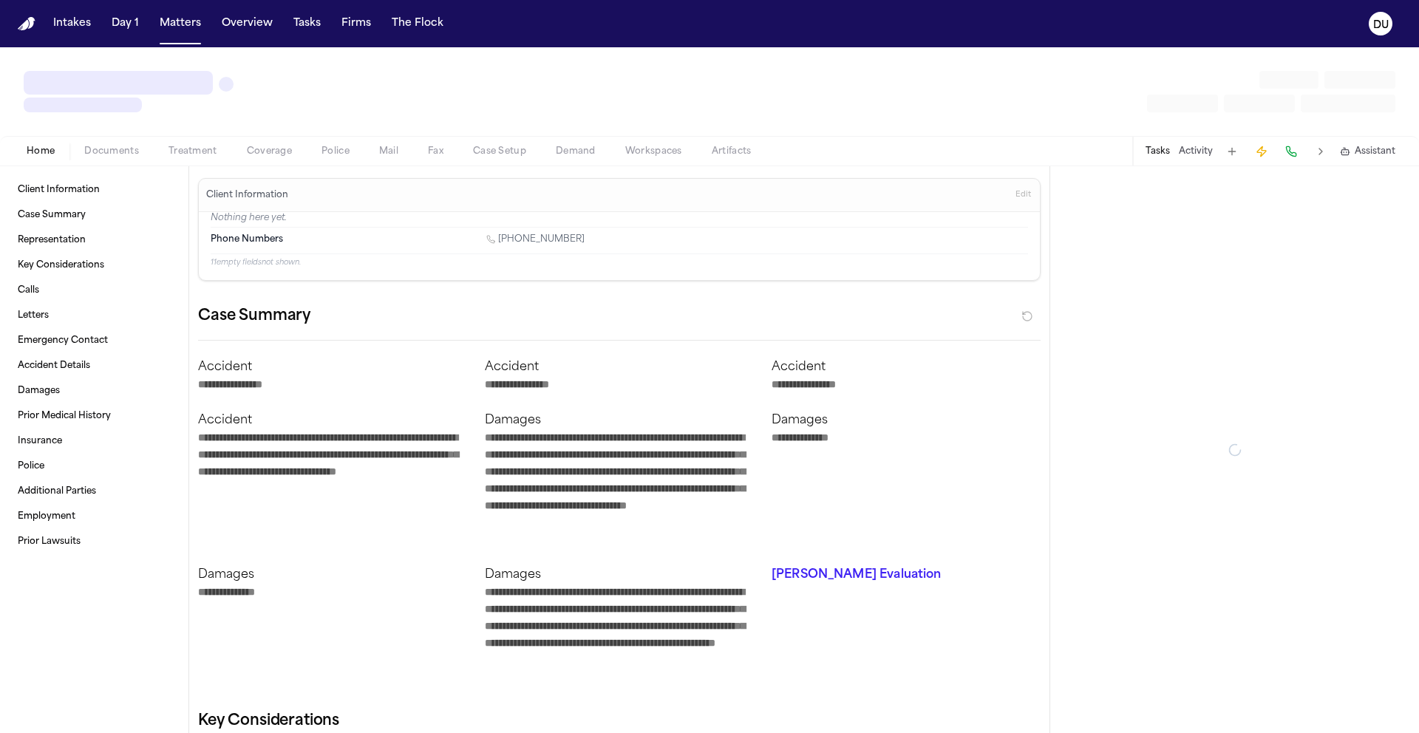
type textarea "*"
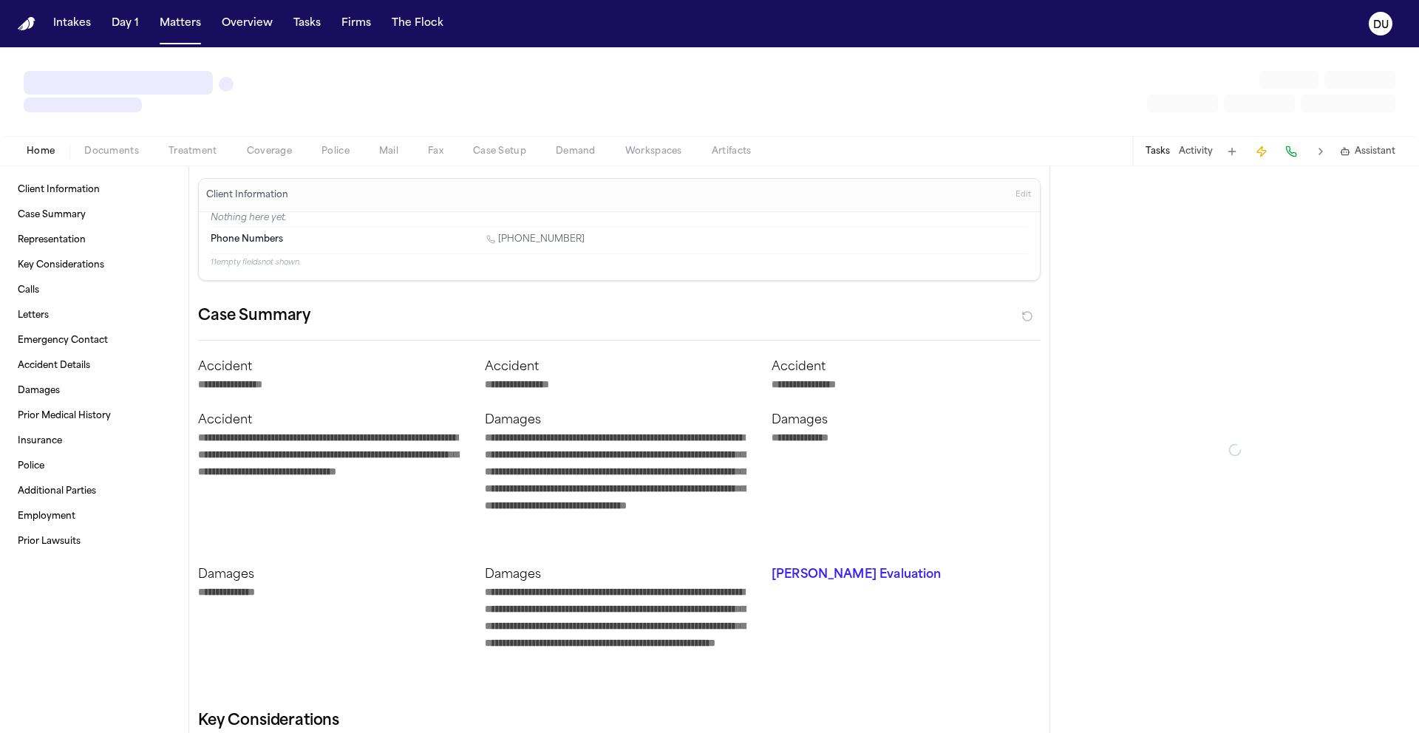
type textarea "*"
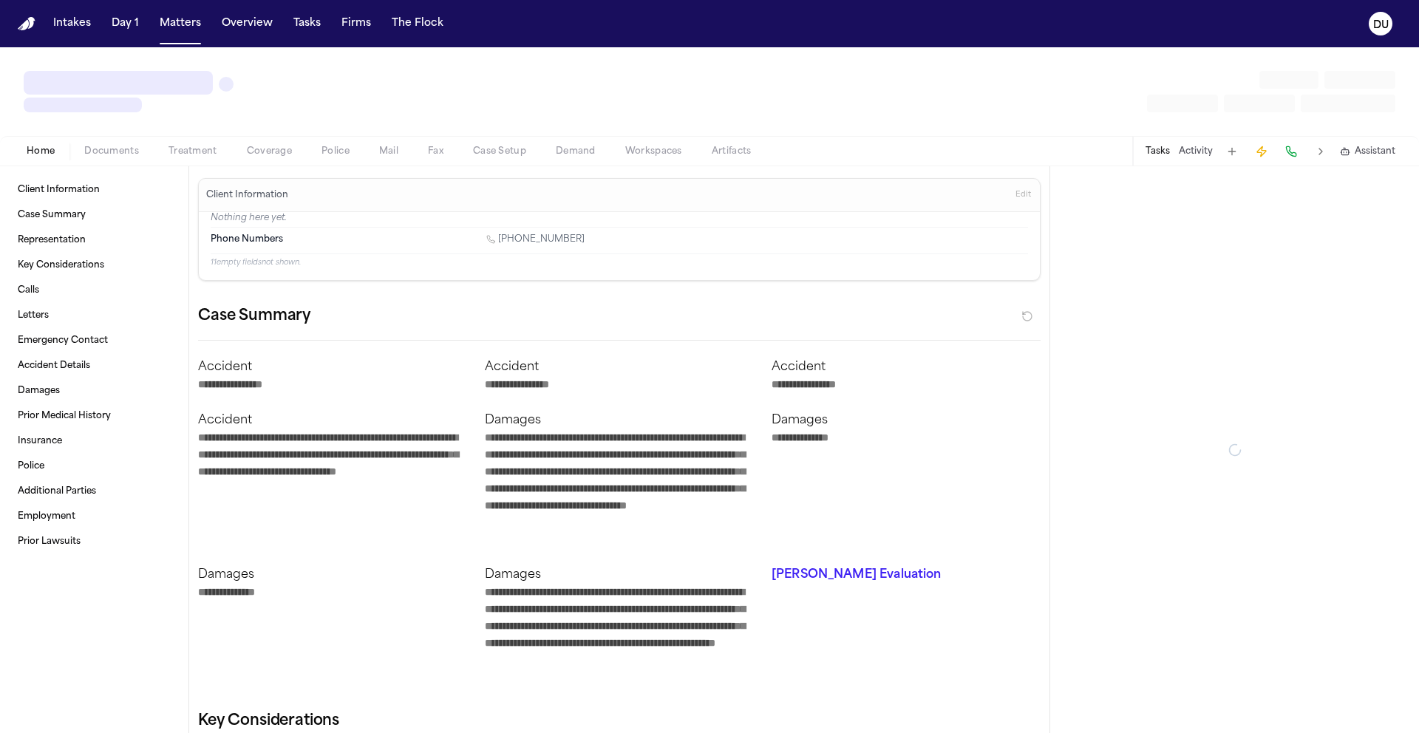
type textarea "*"
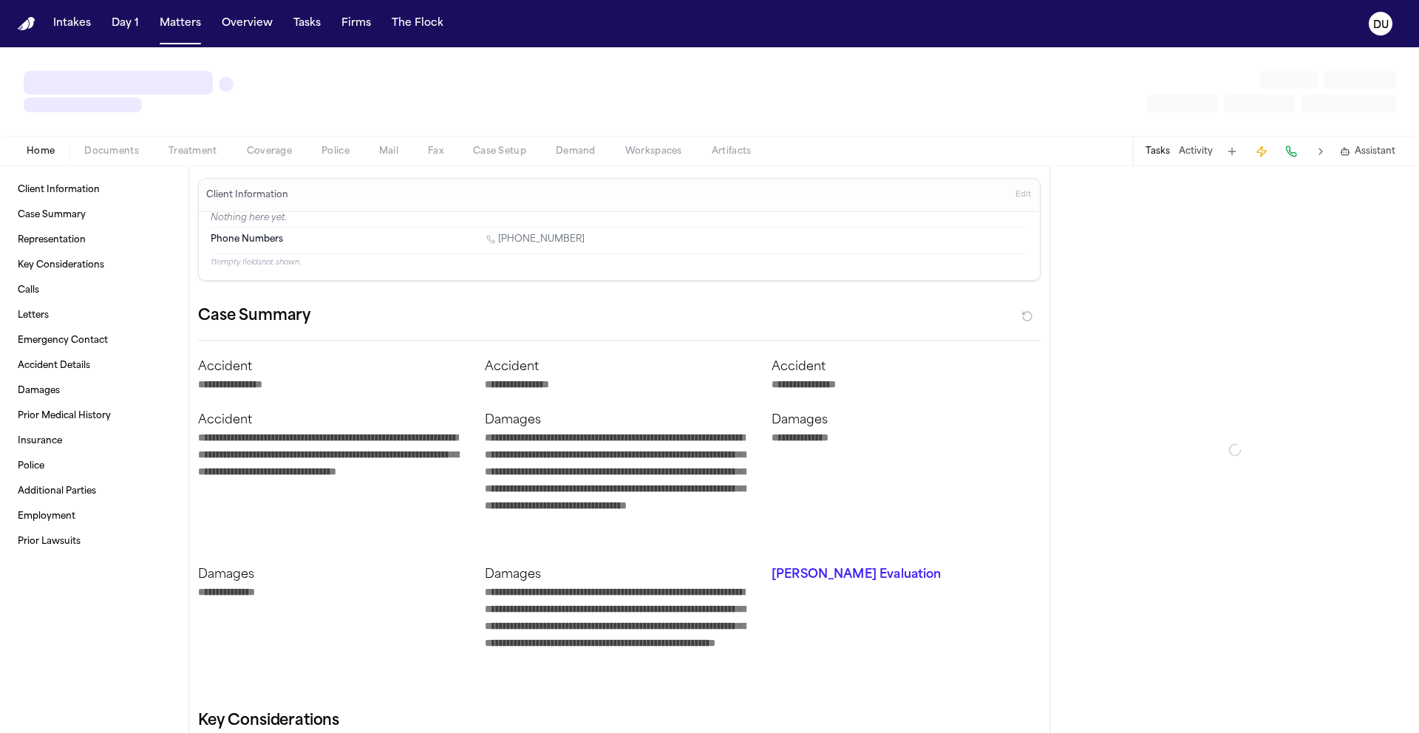
type textarea "*"
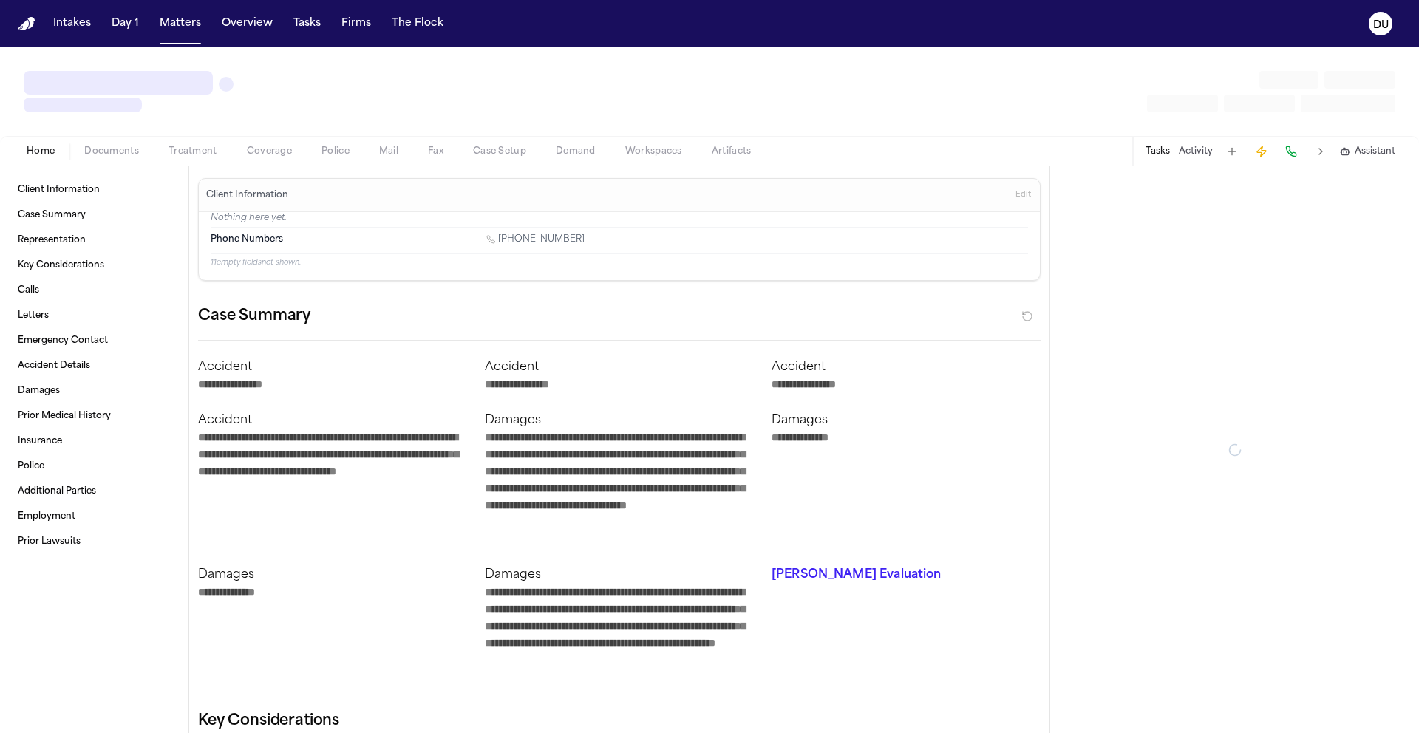
type textarea "*"
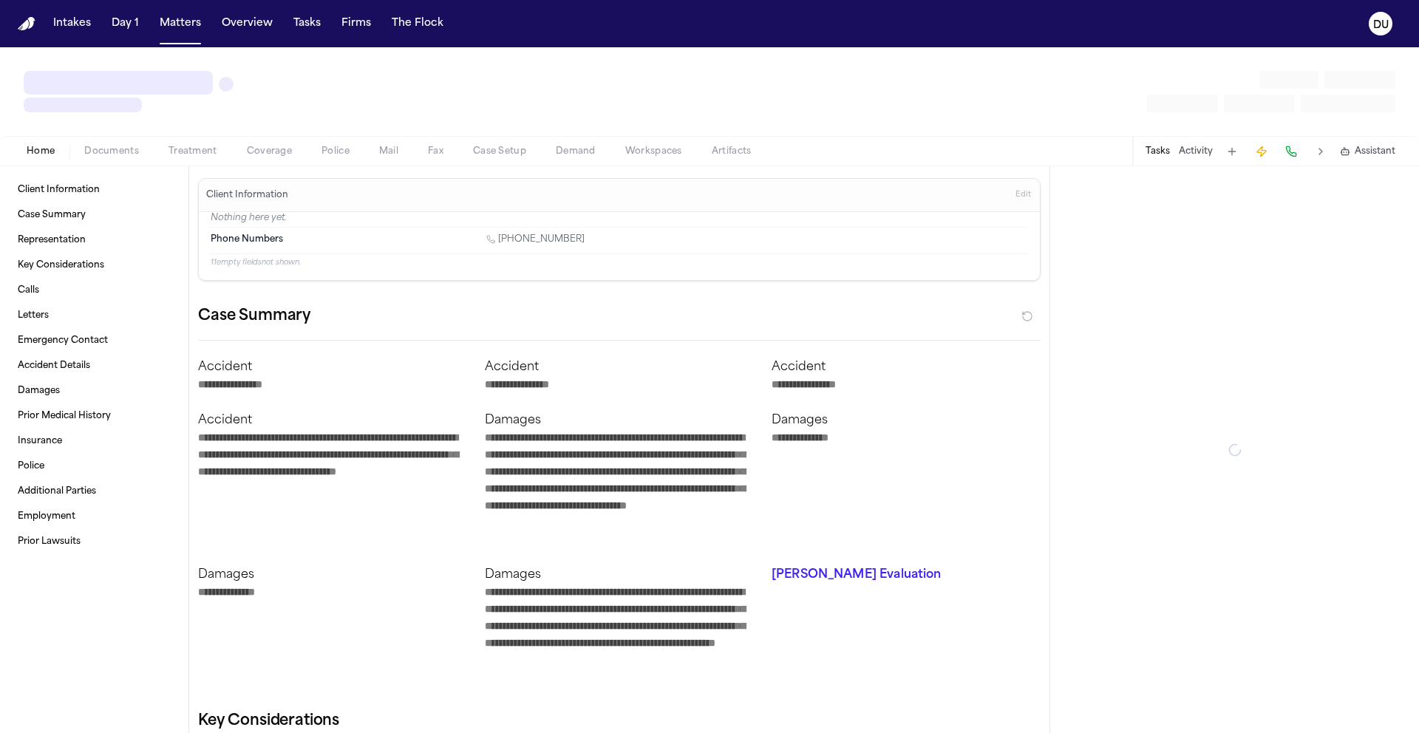
type textarea "*"
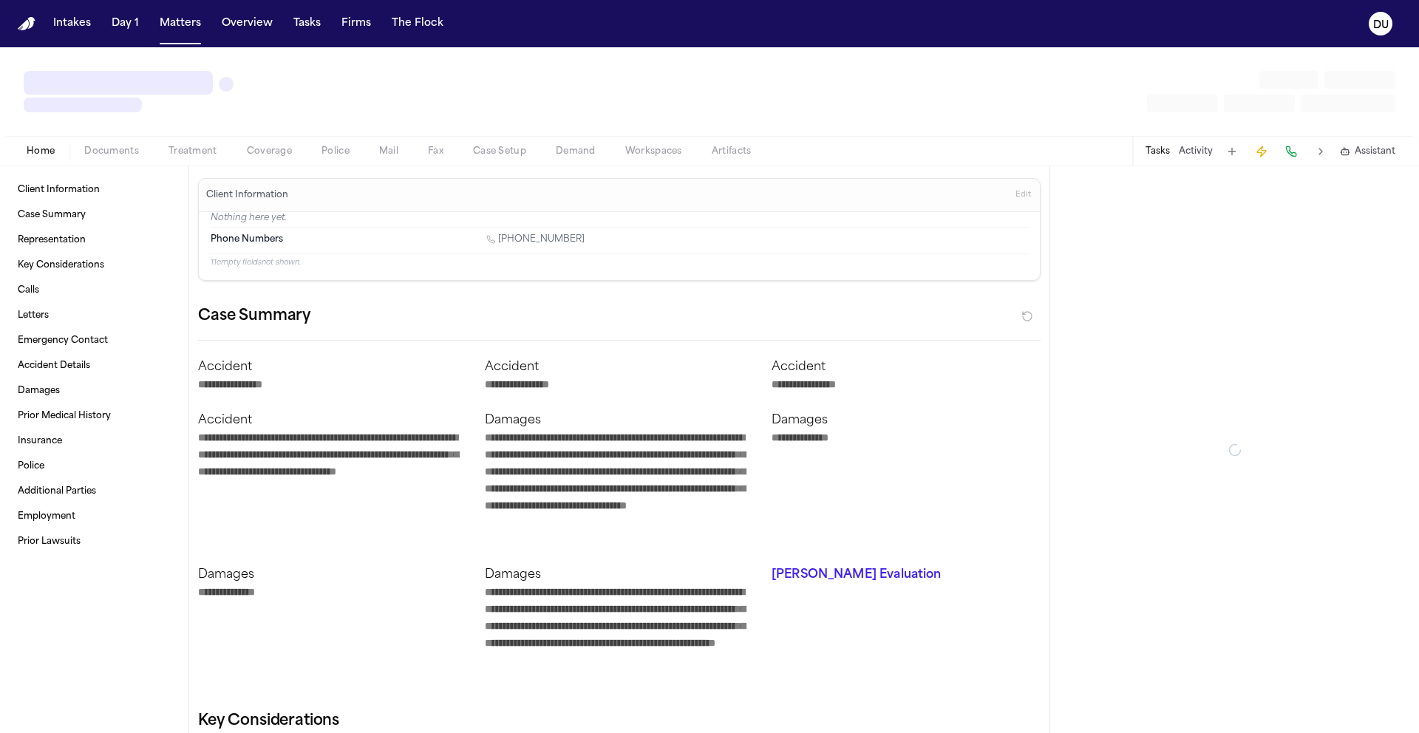
type textarea "*"
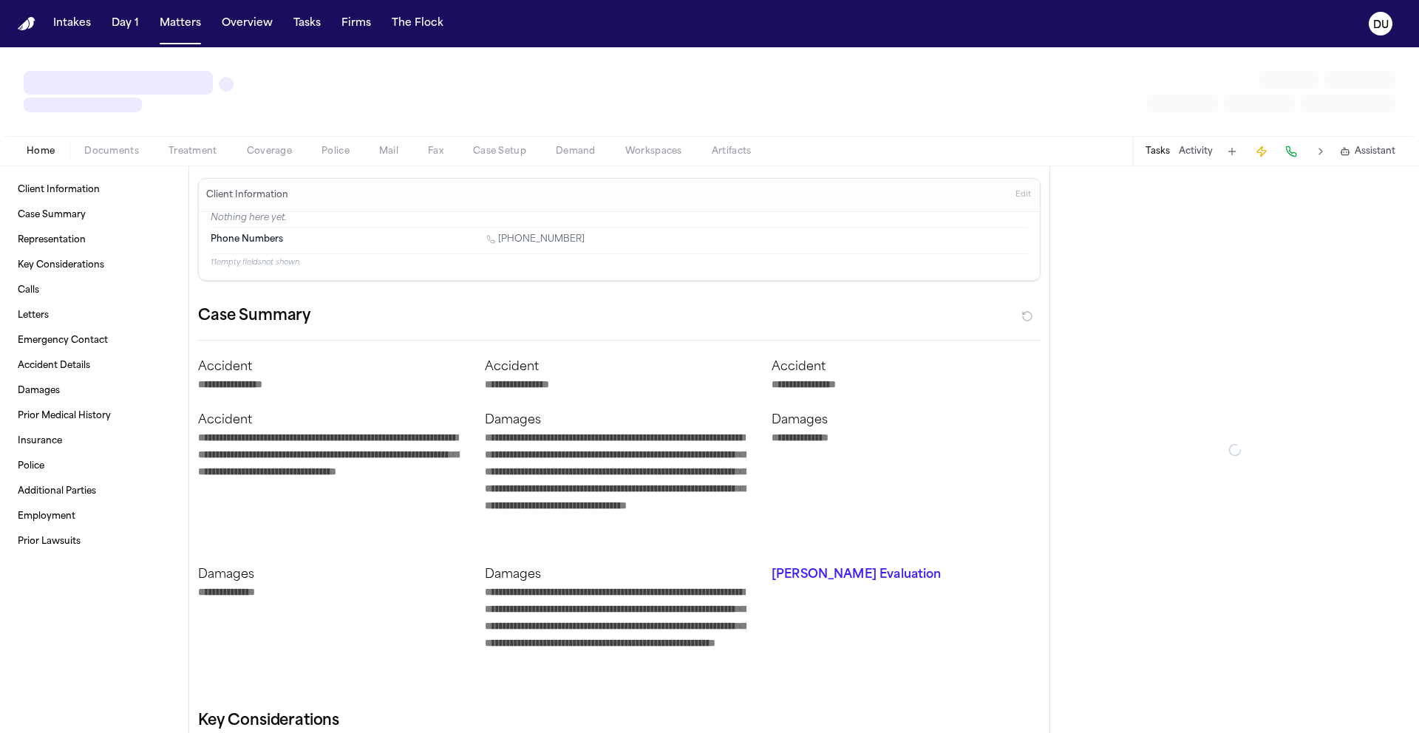
type textarea "*"
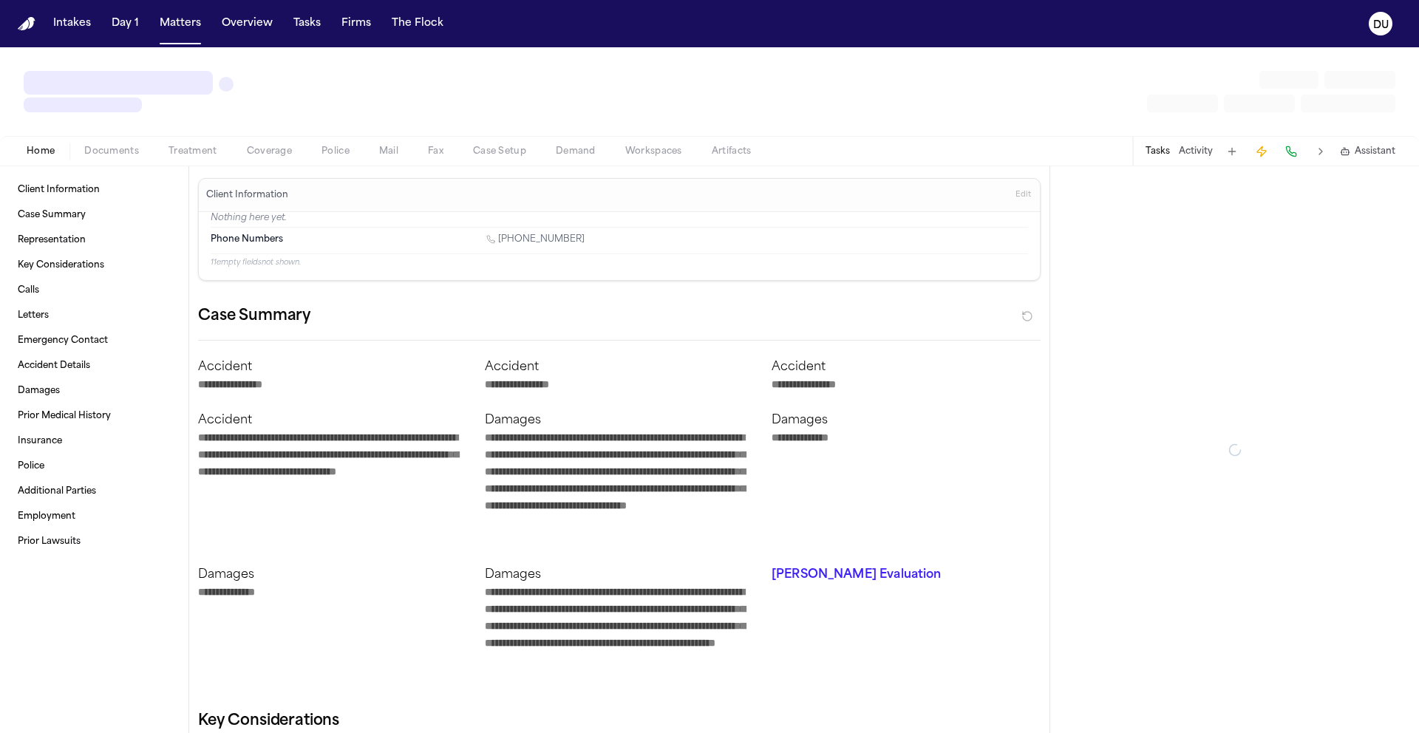
type textarea "*"
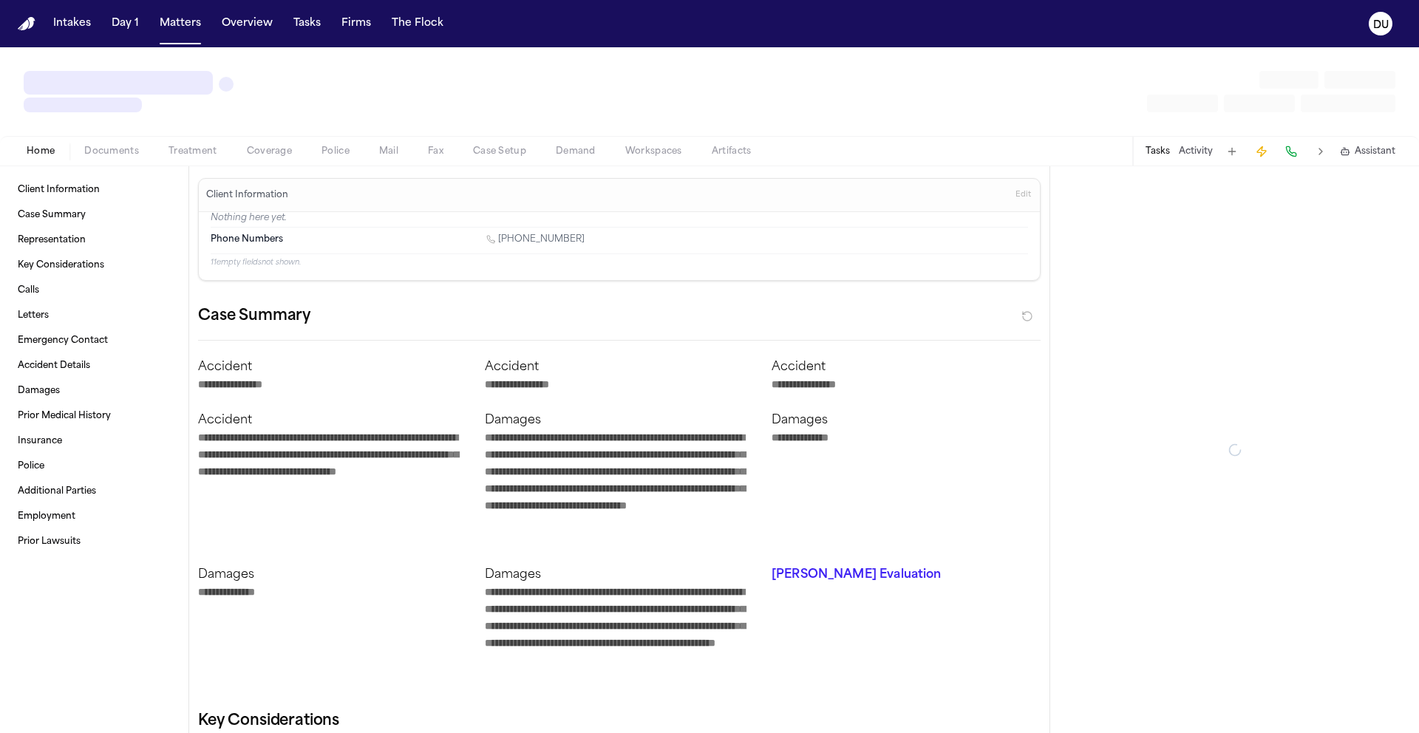
type textarea "*"
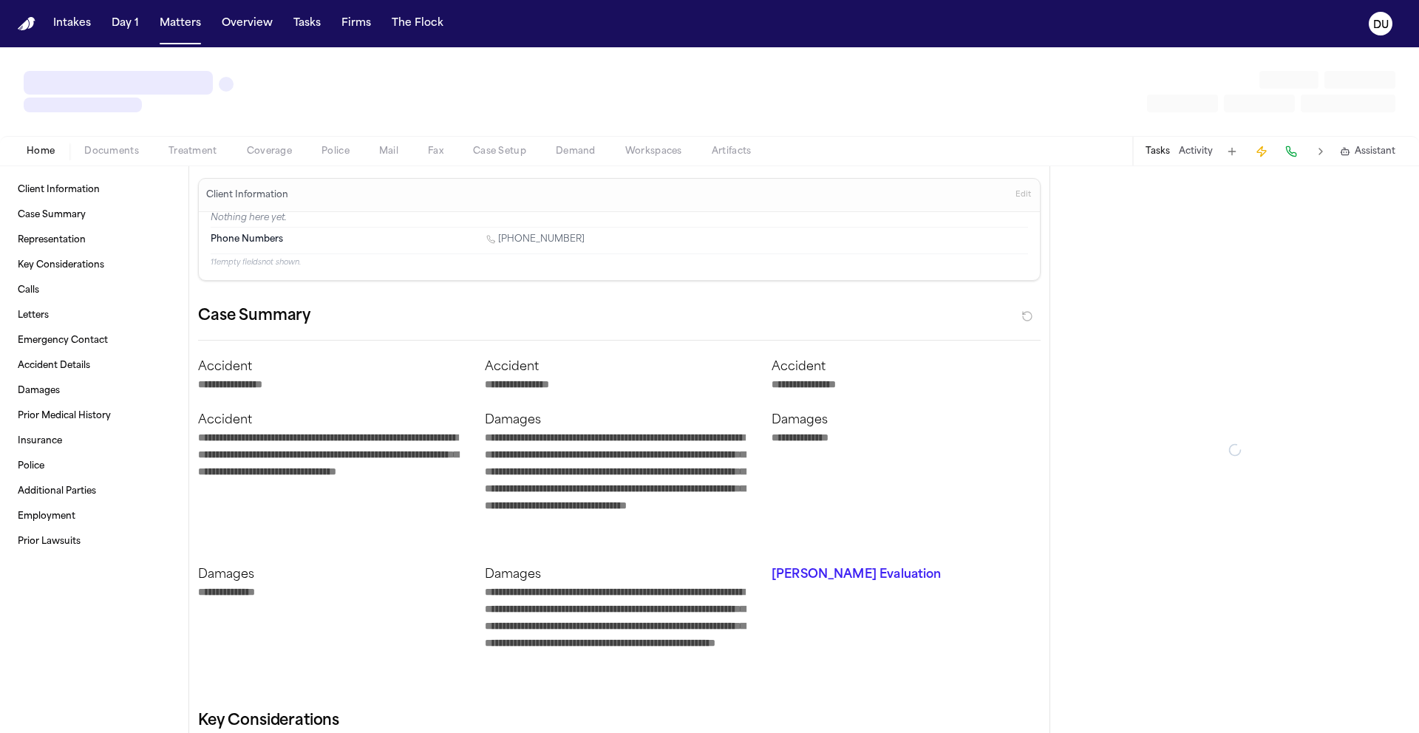
type textarea "*"
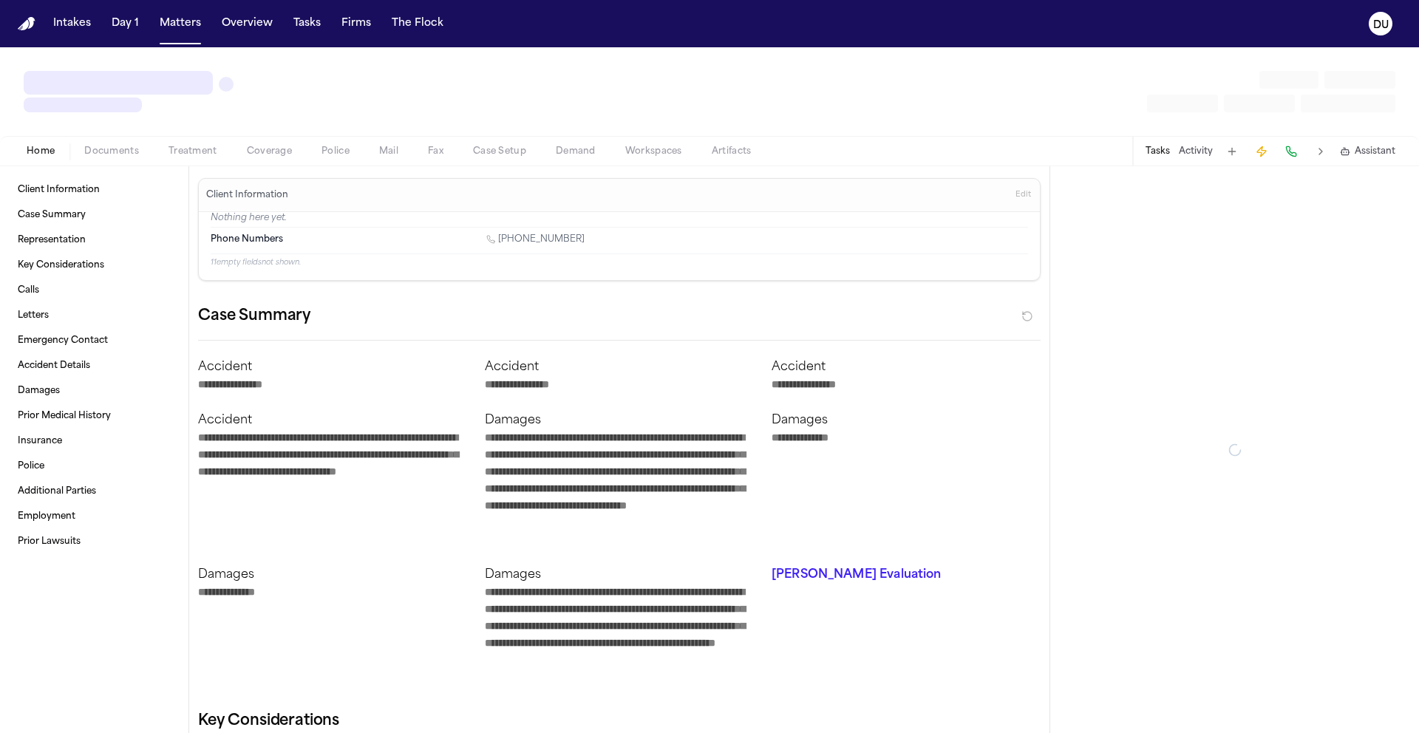
type textarea "*"
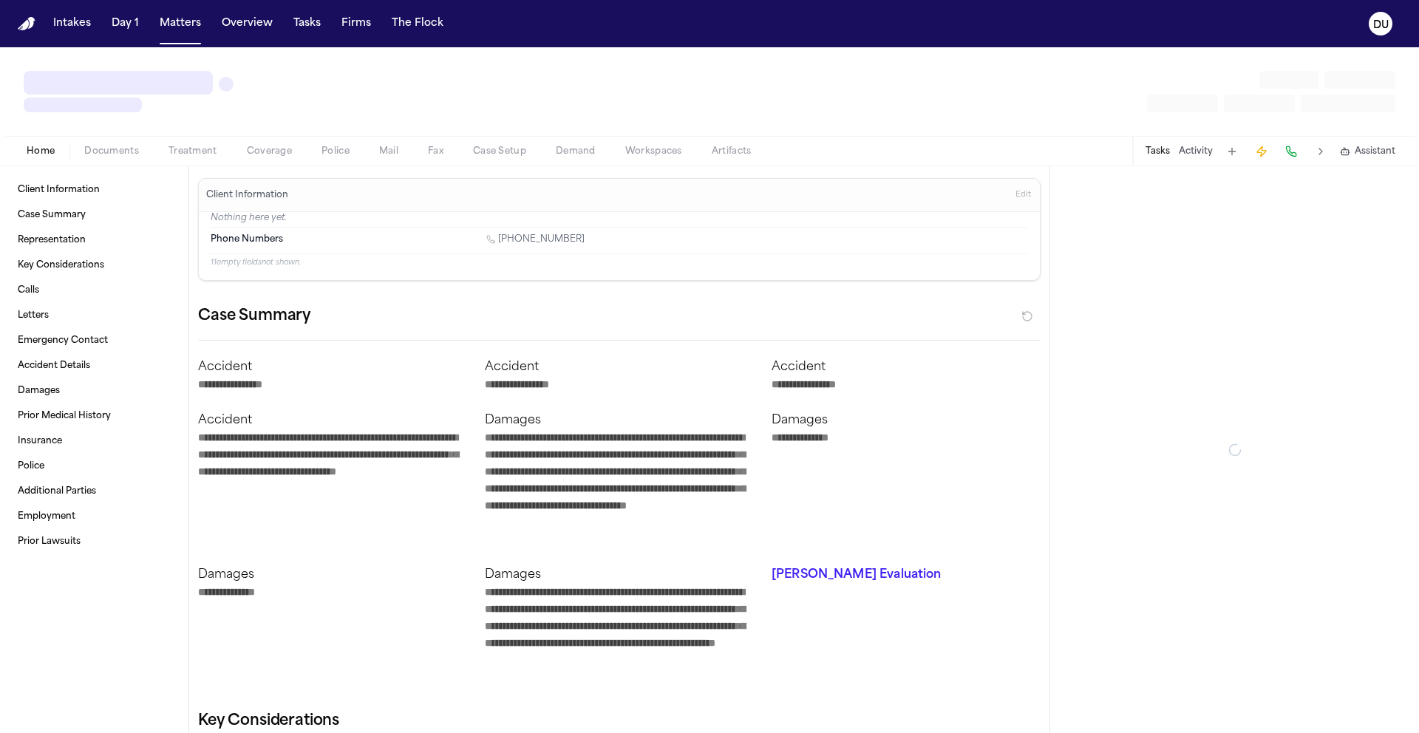
type textarea "*"
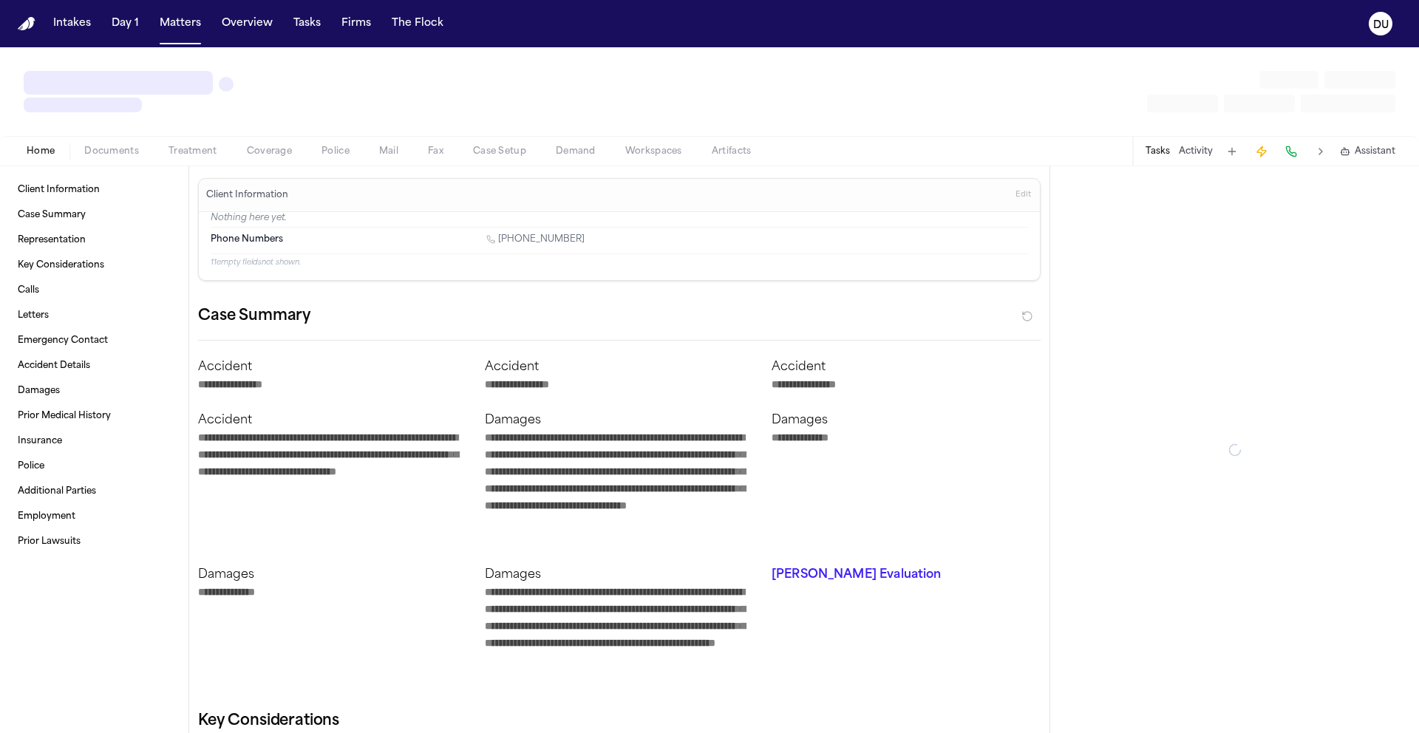
type textarea "*"
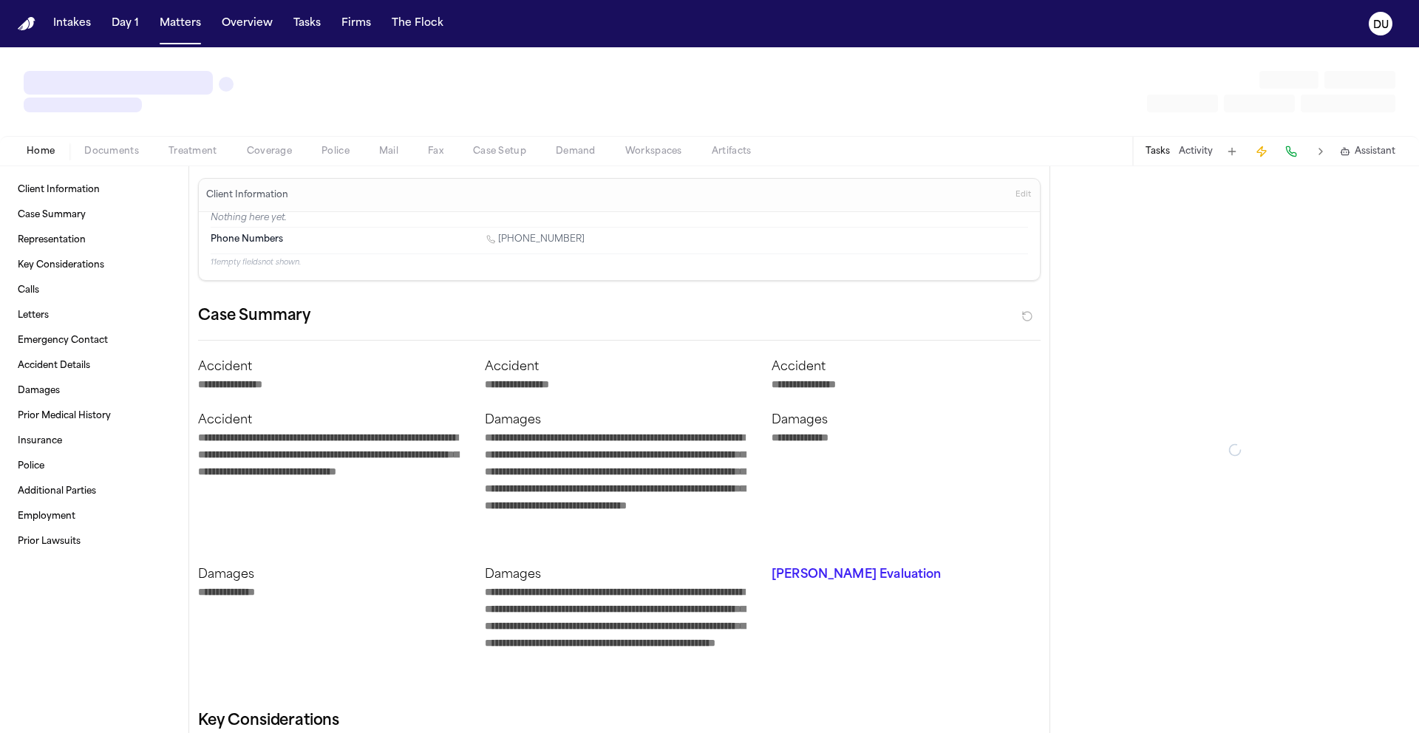
type textarea "*"
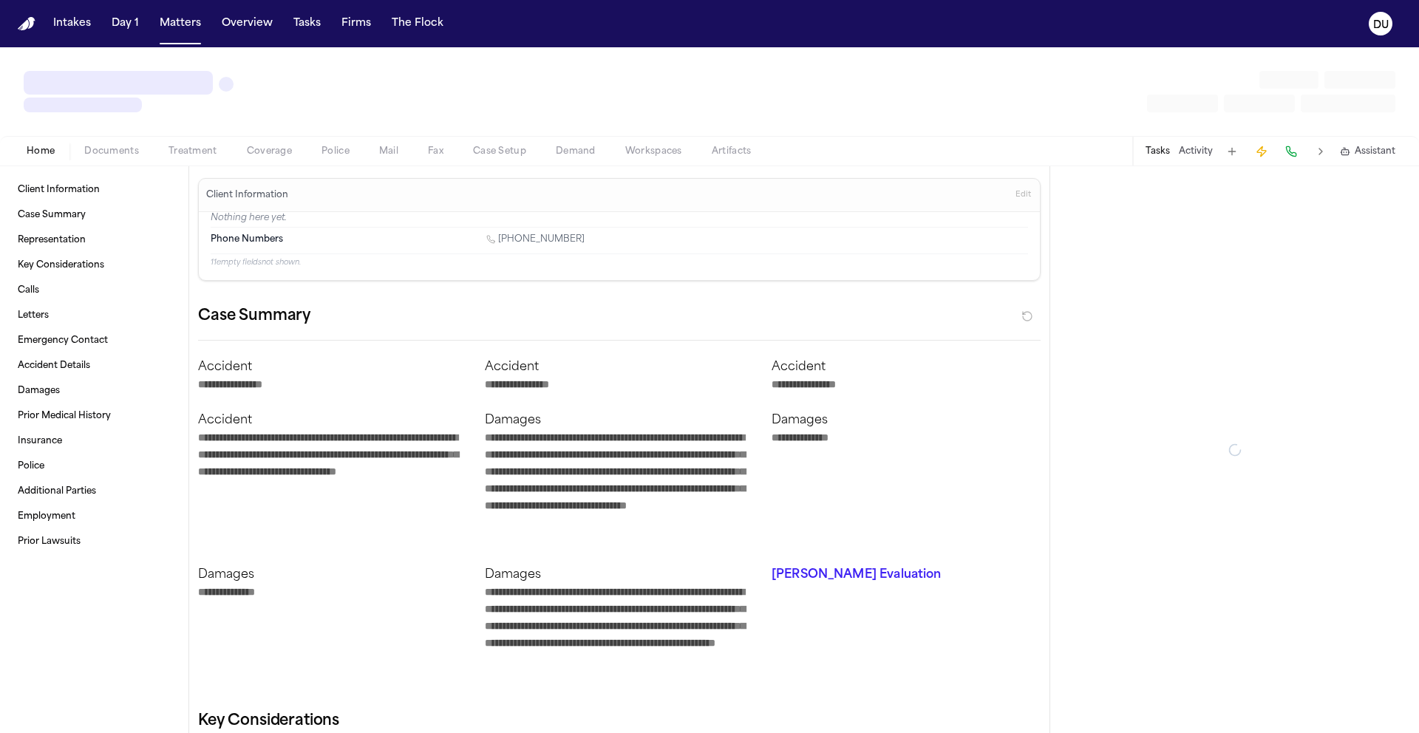
type textarea "*"
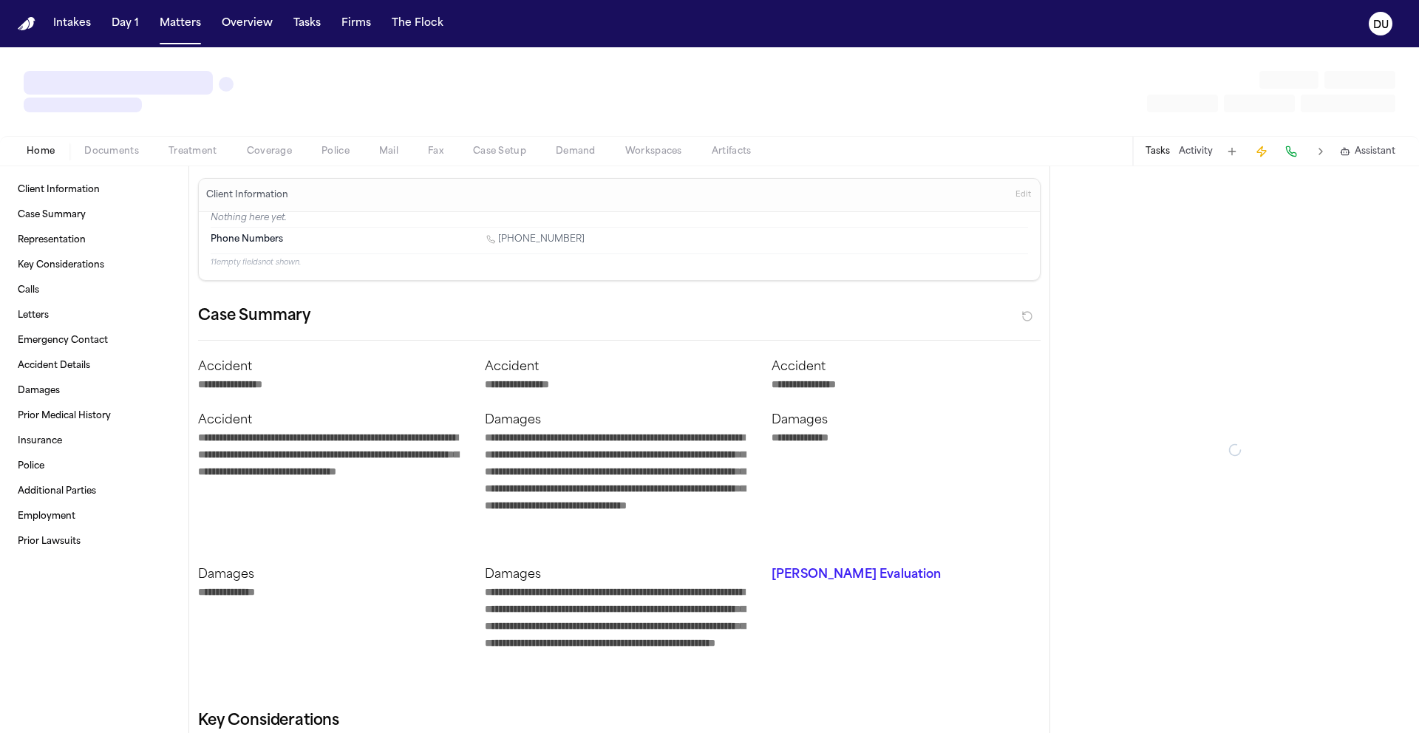
type textarea "*"
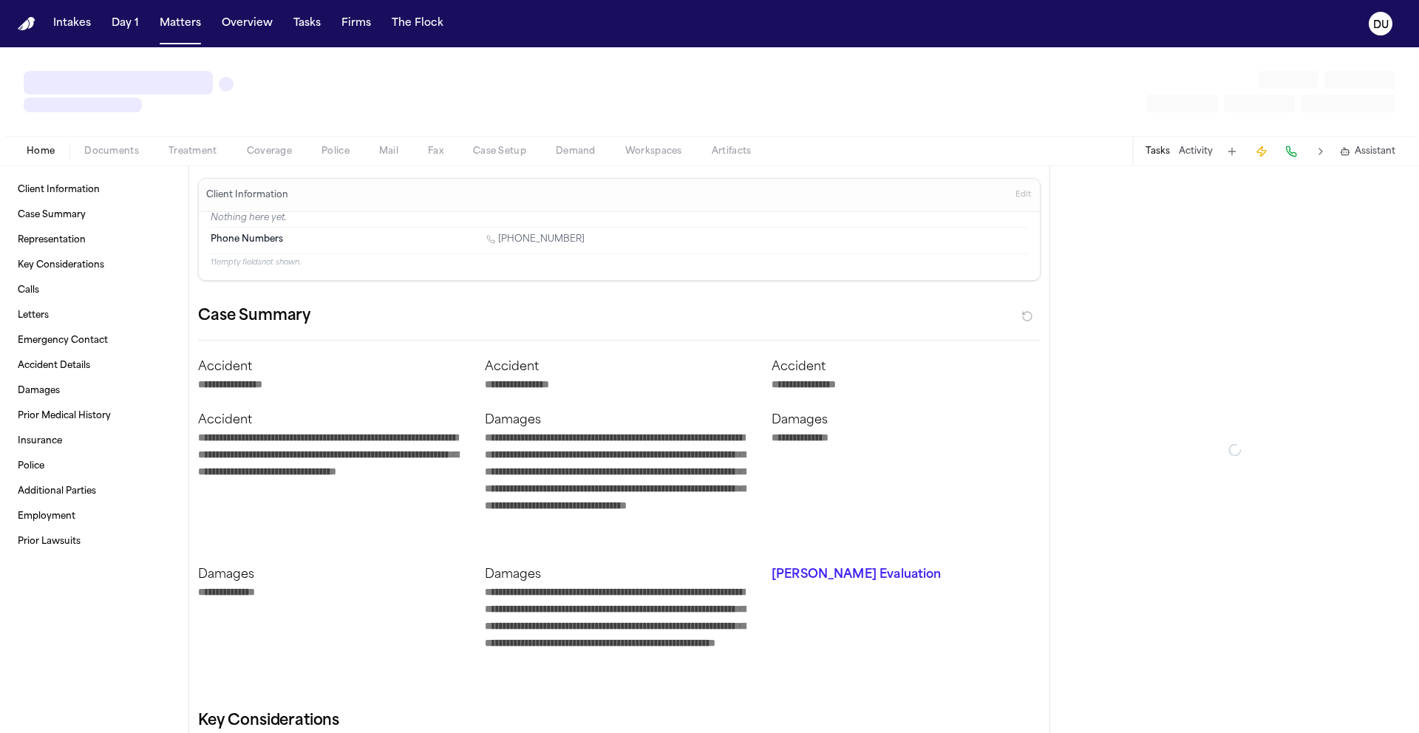
type textarea "*"
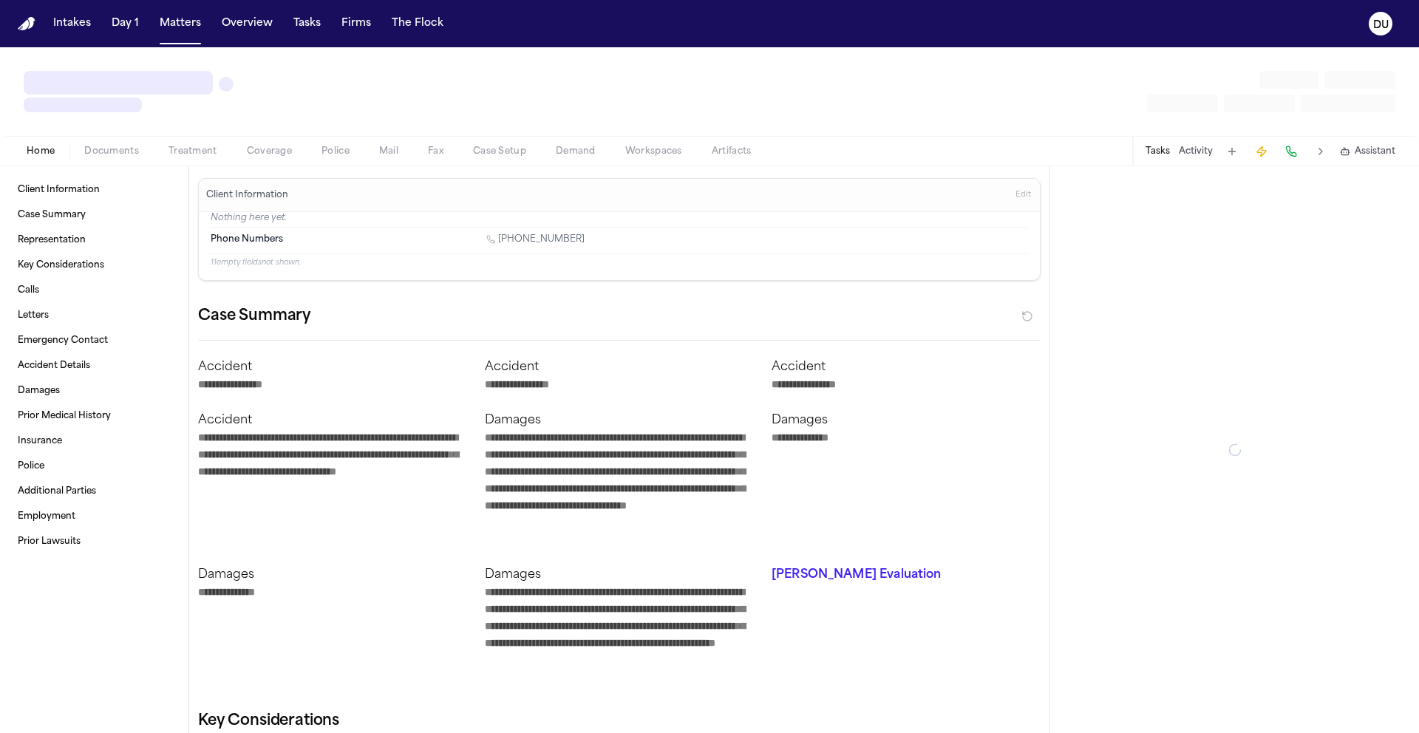
type textarea "*"
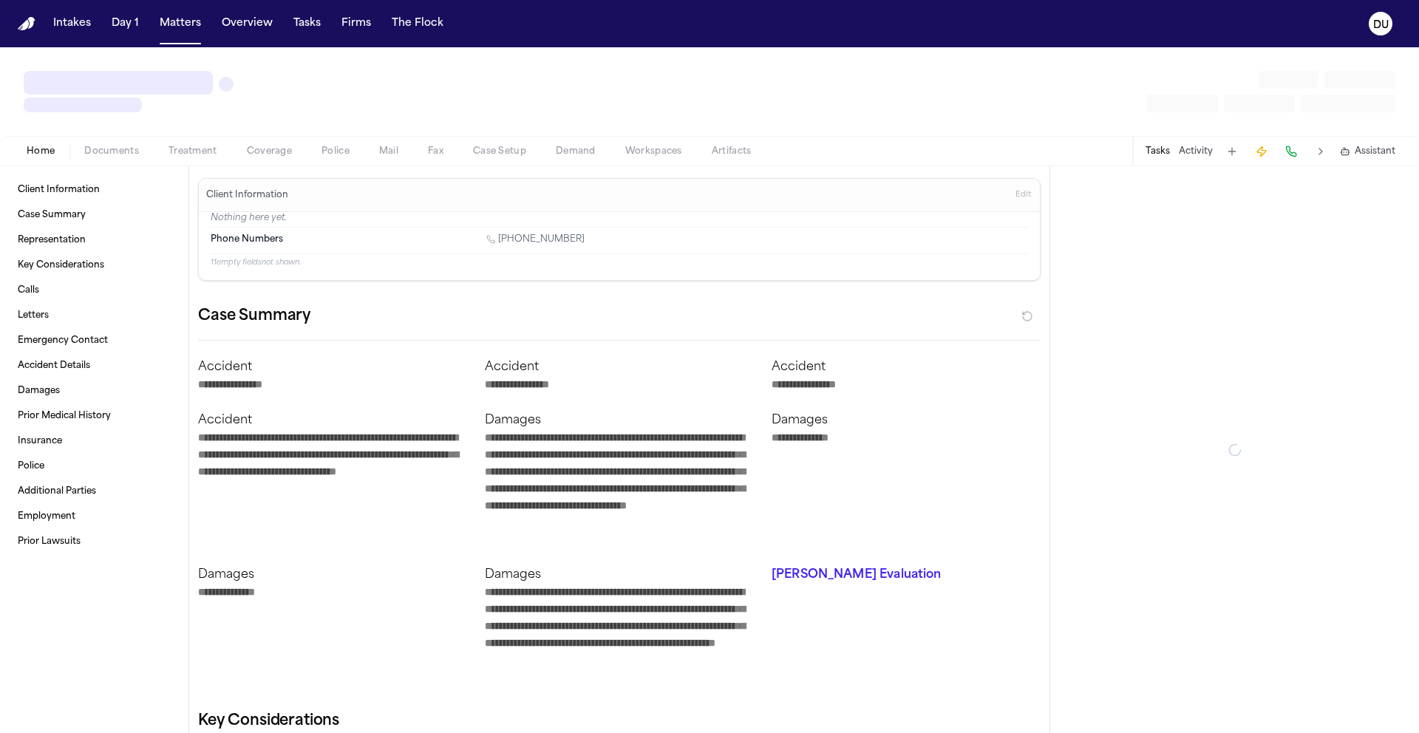
type textarea "*"
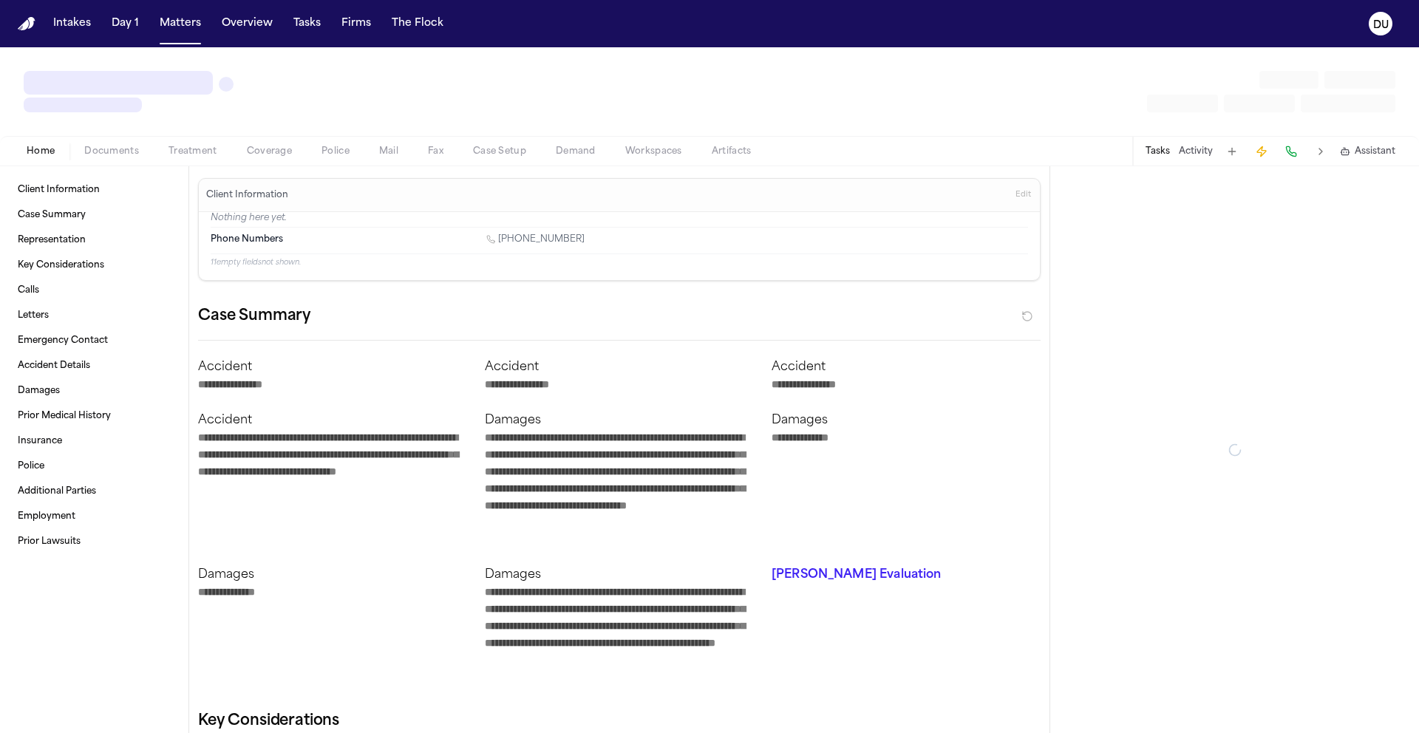
type textarea "*"
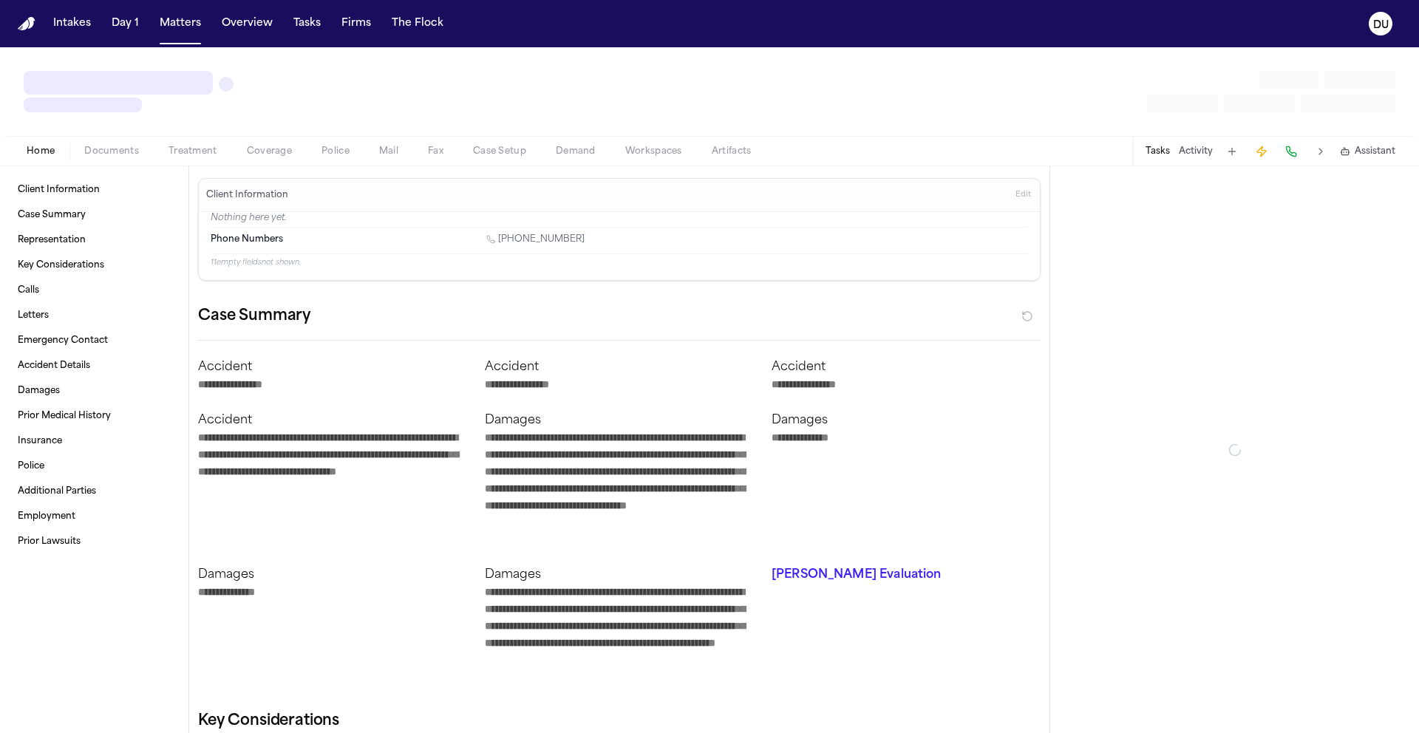
type textarea "*"
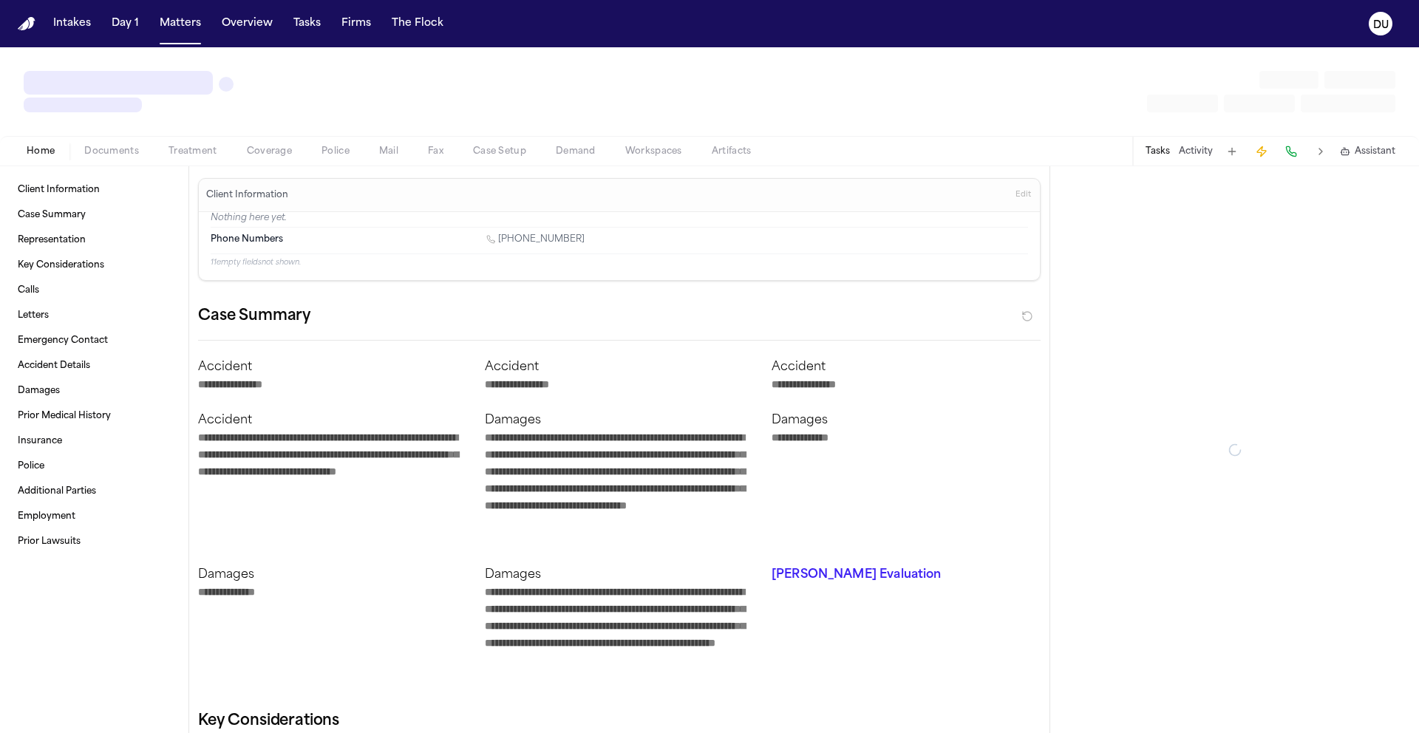
type textarea "*"
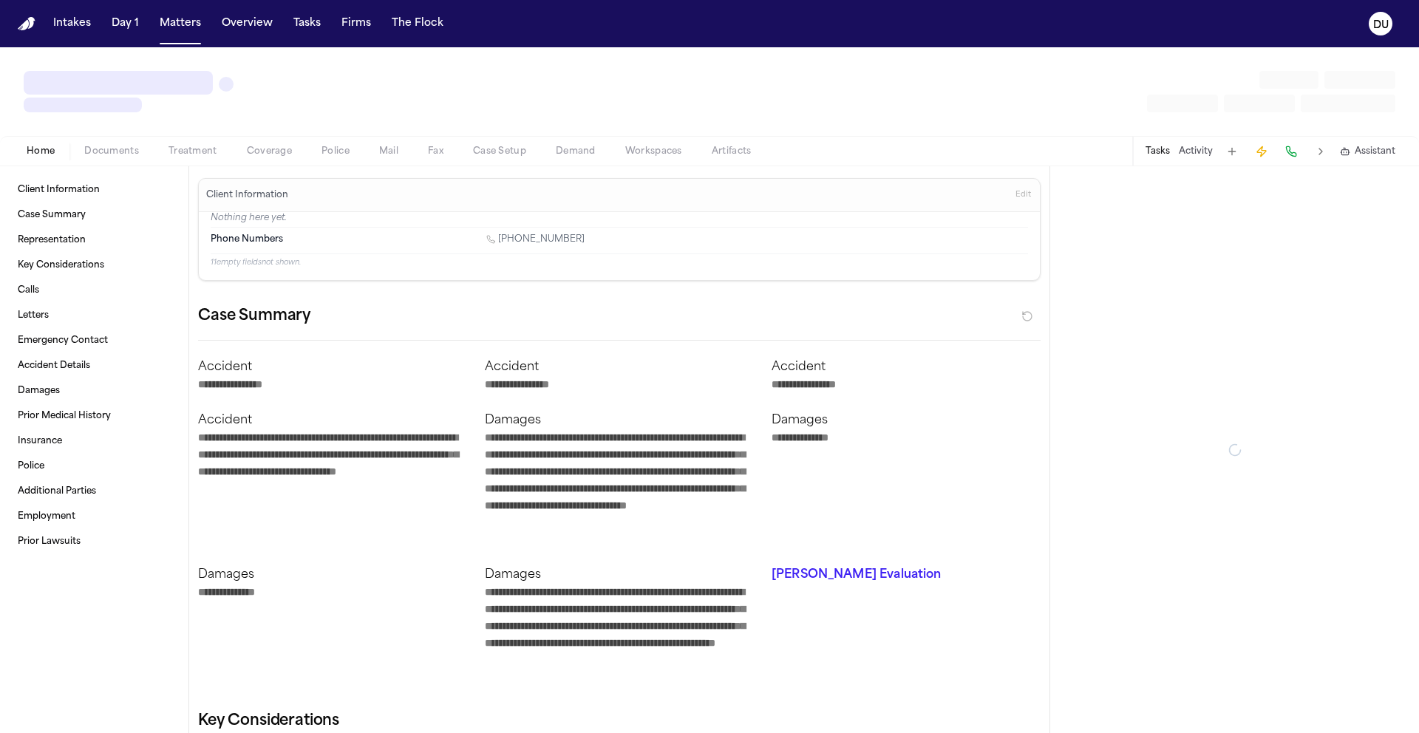
type textarea "*"
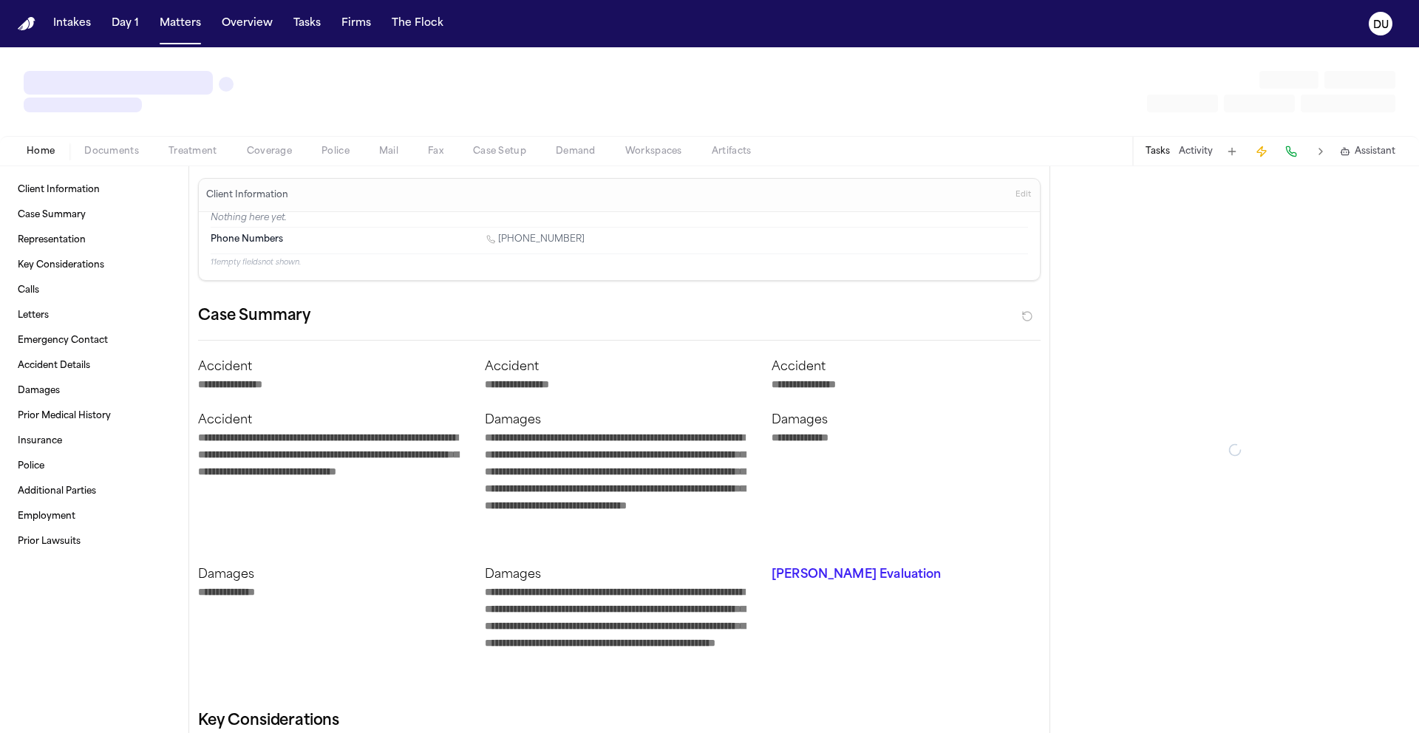
type textarea "*"
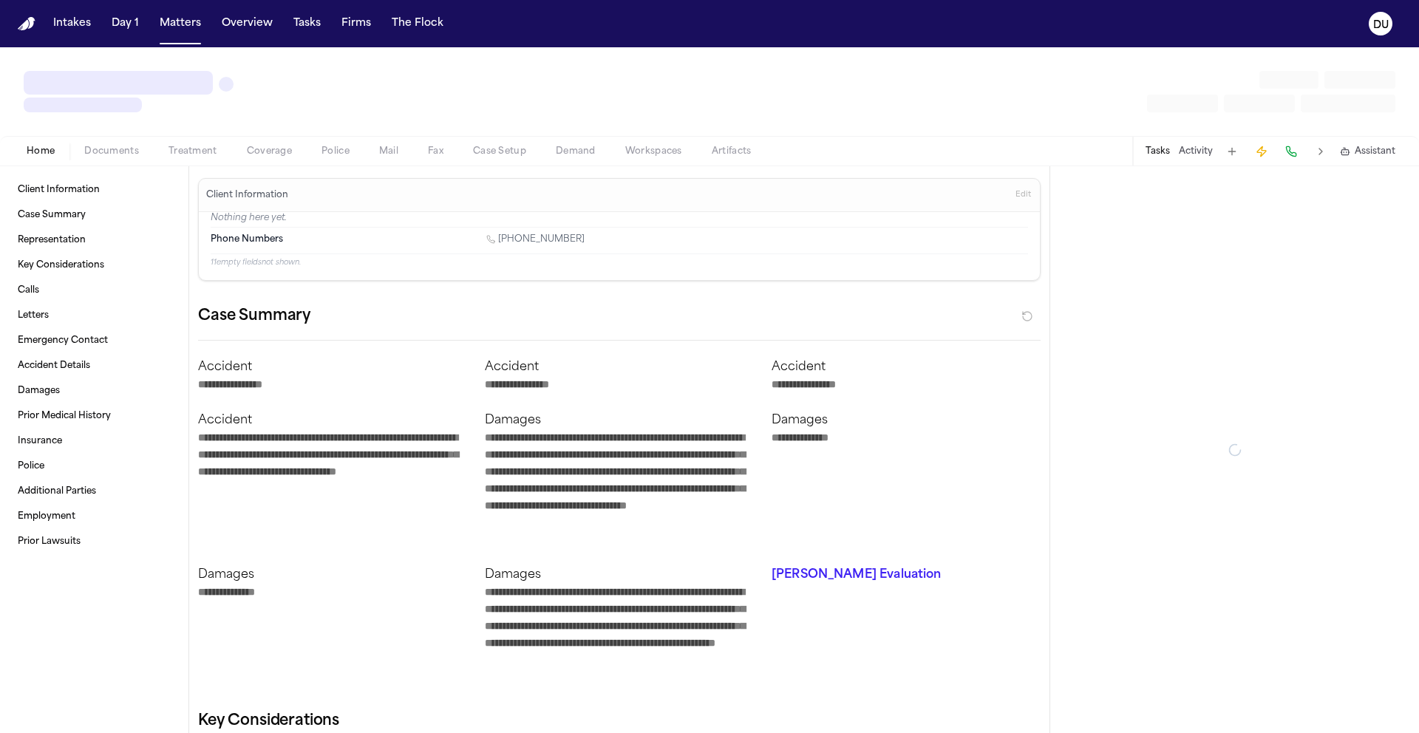
type textarea "*"
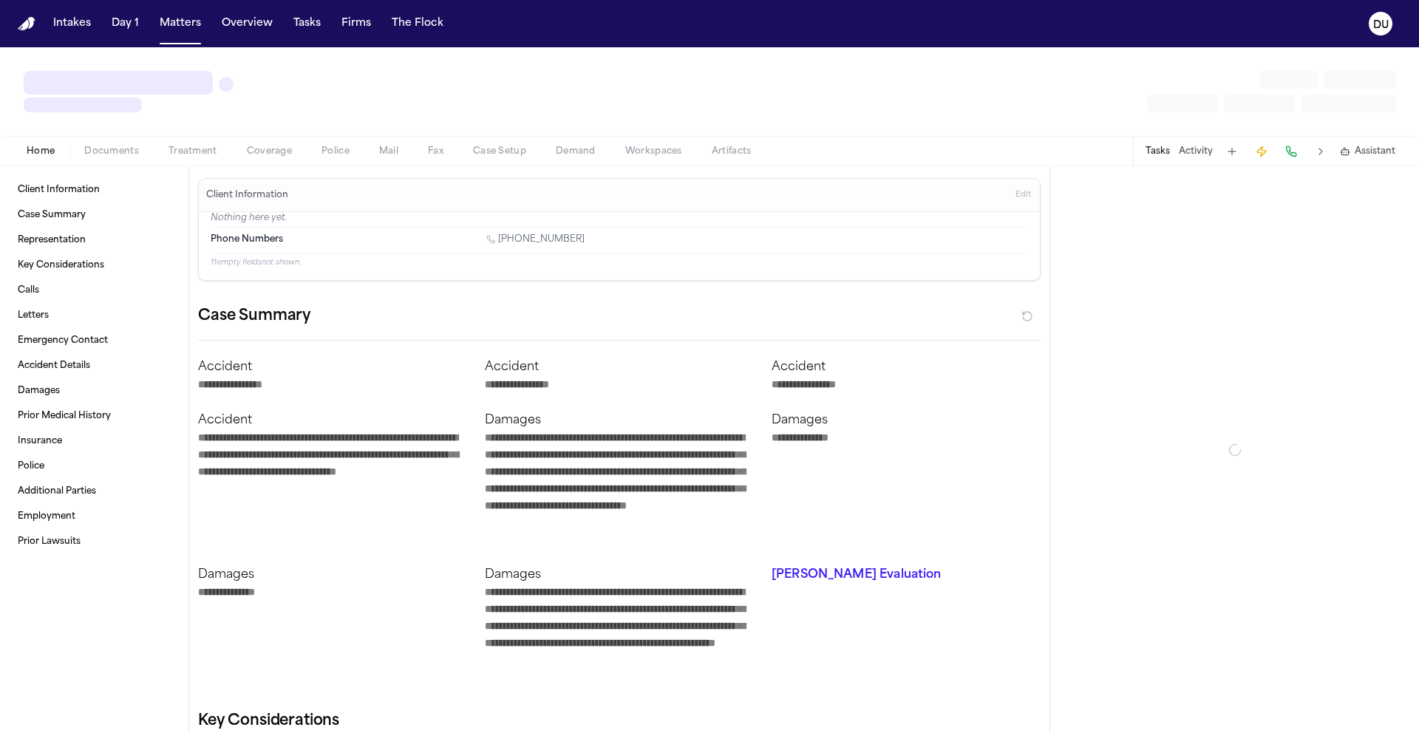
type textarea "*"
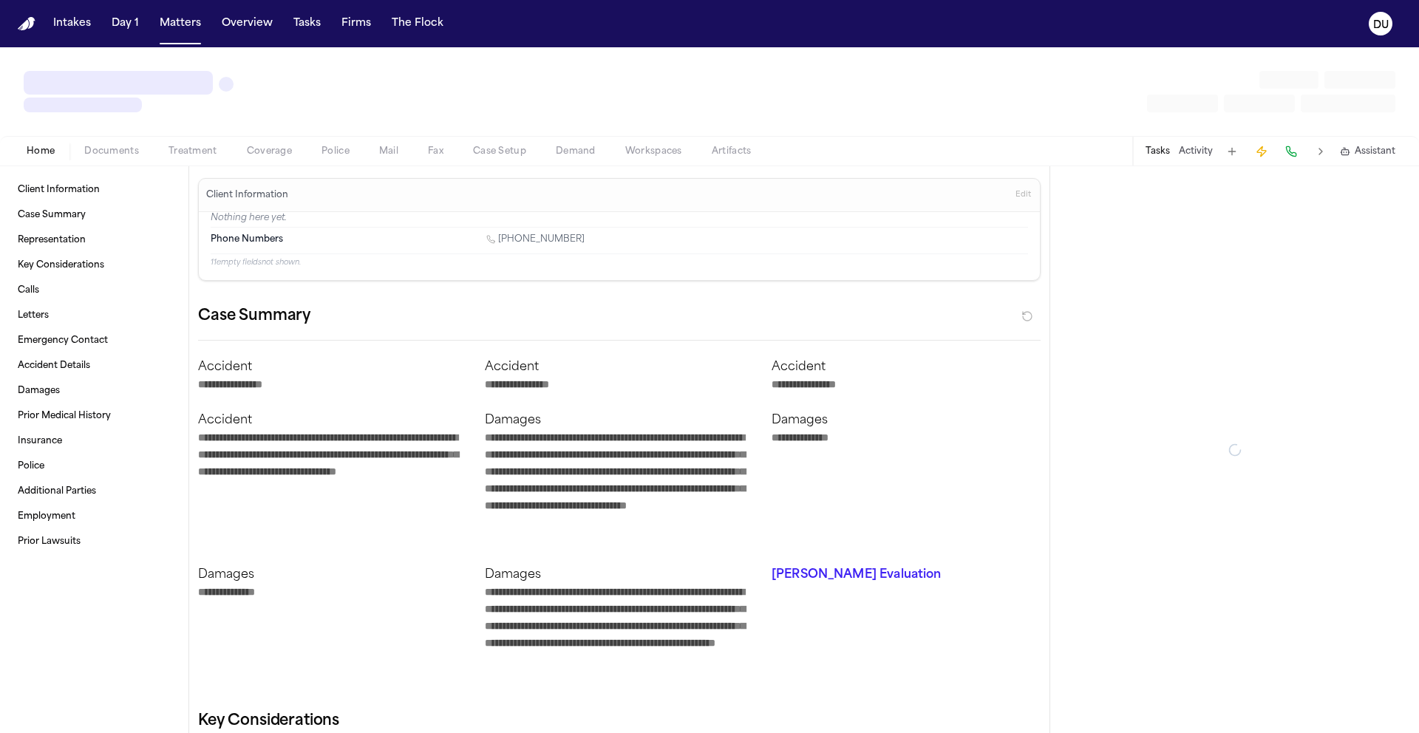
type textarea "*"
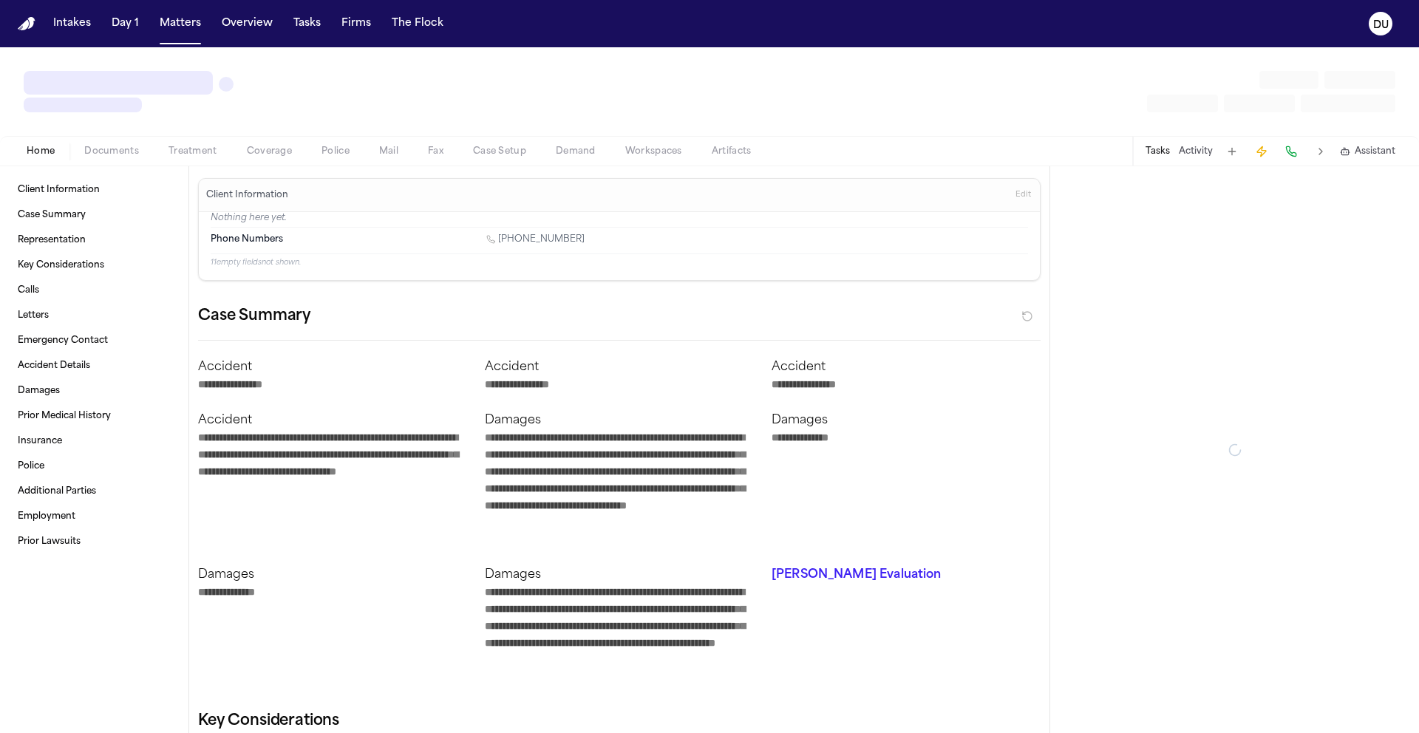
type textarea "*"
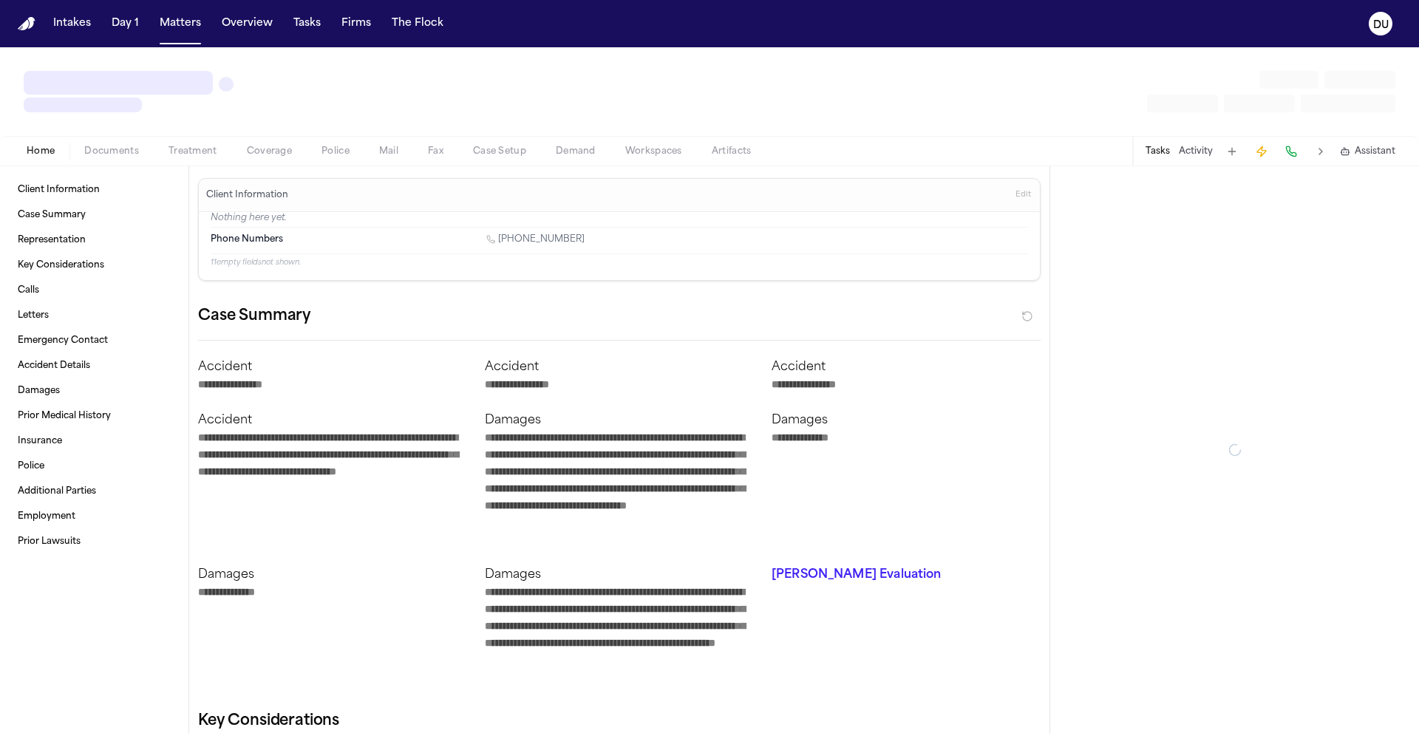
type textarea "*"
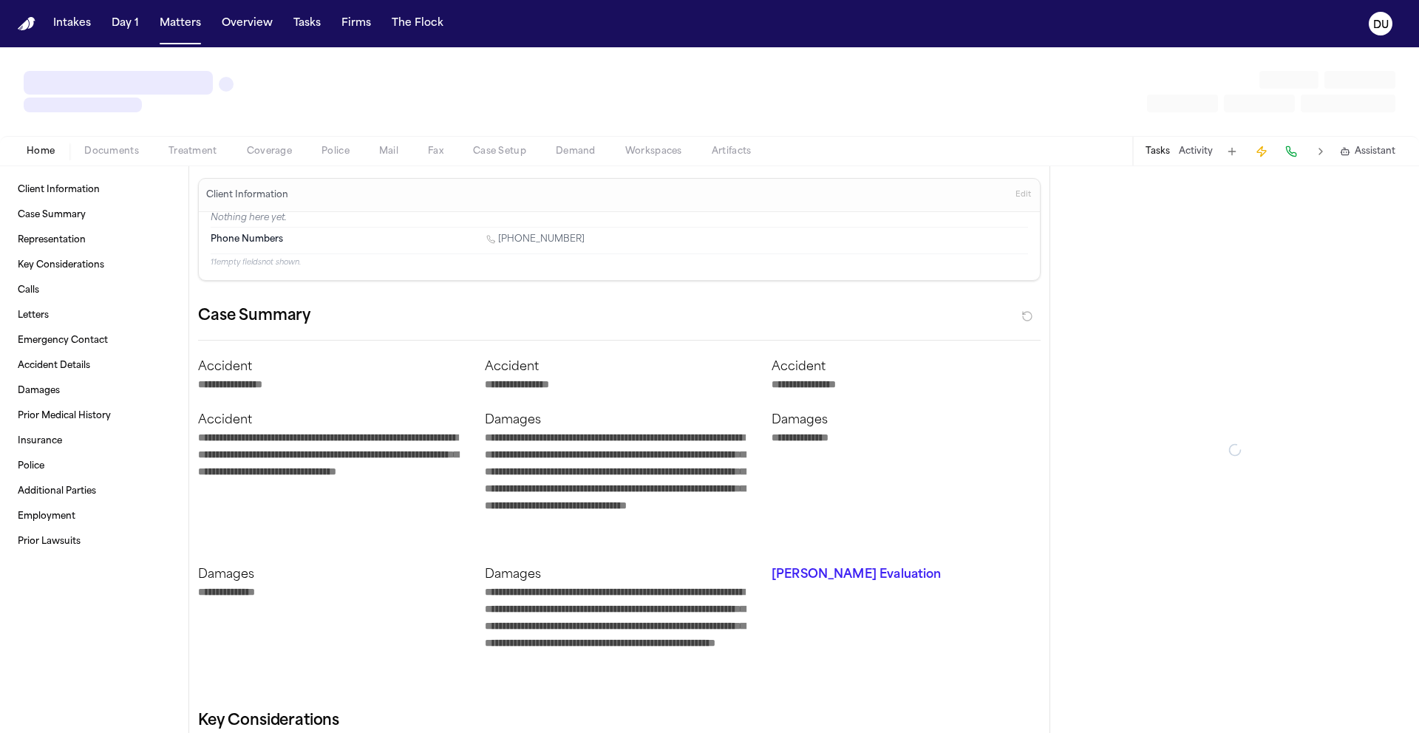
type textarea "*"
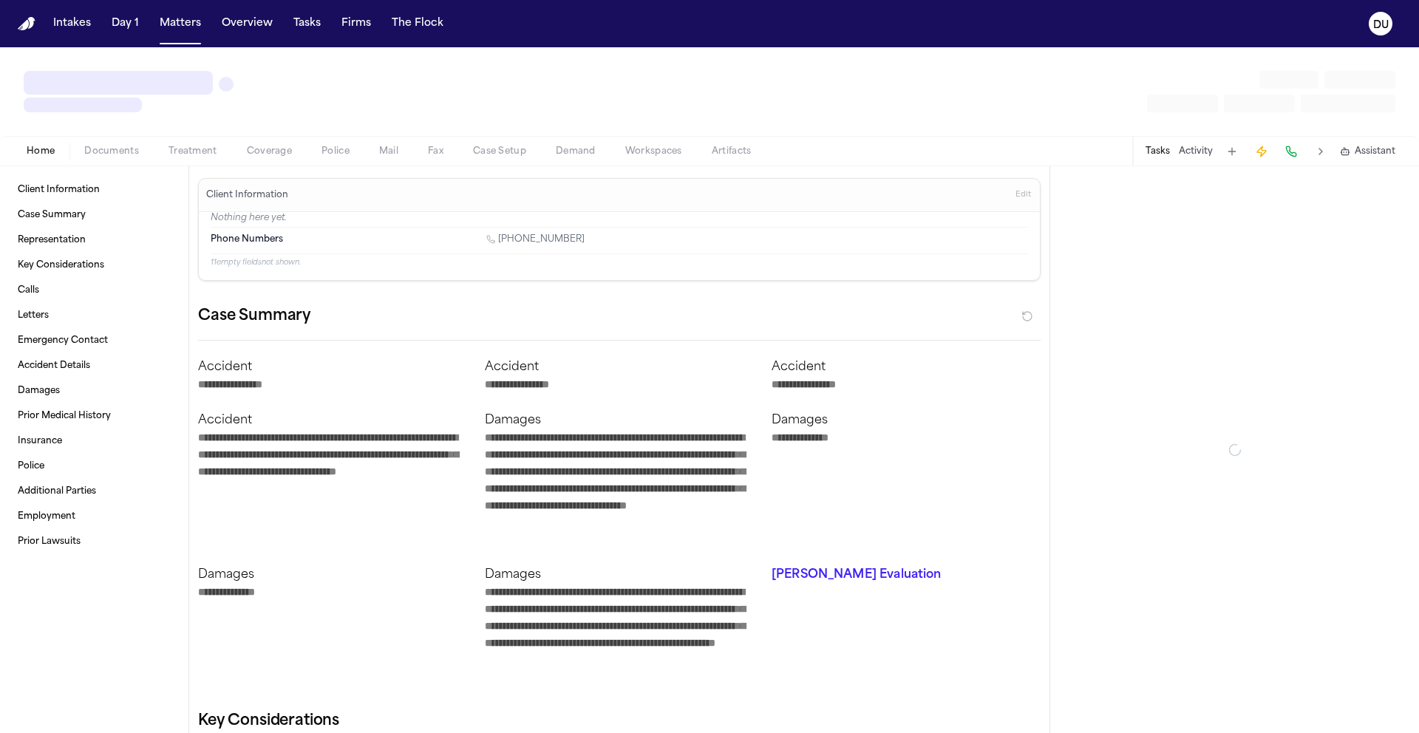
type textarea "*"
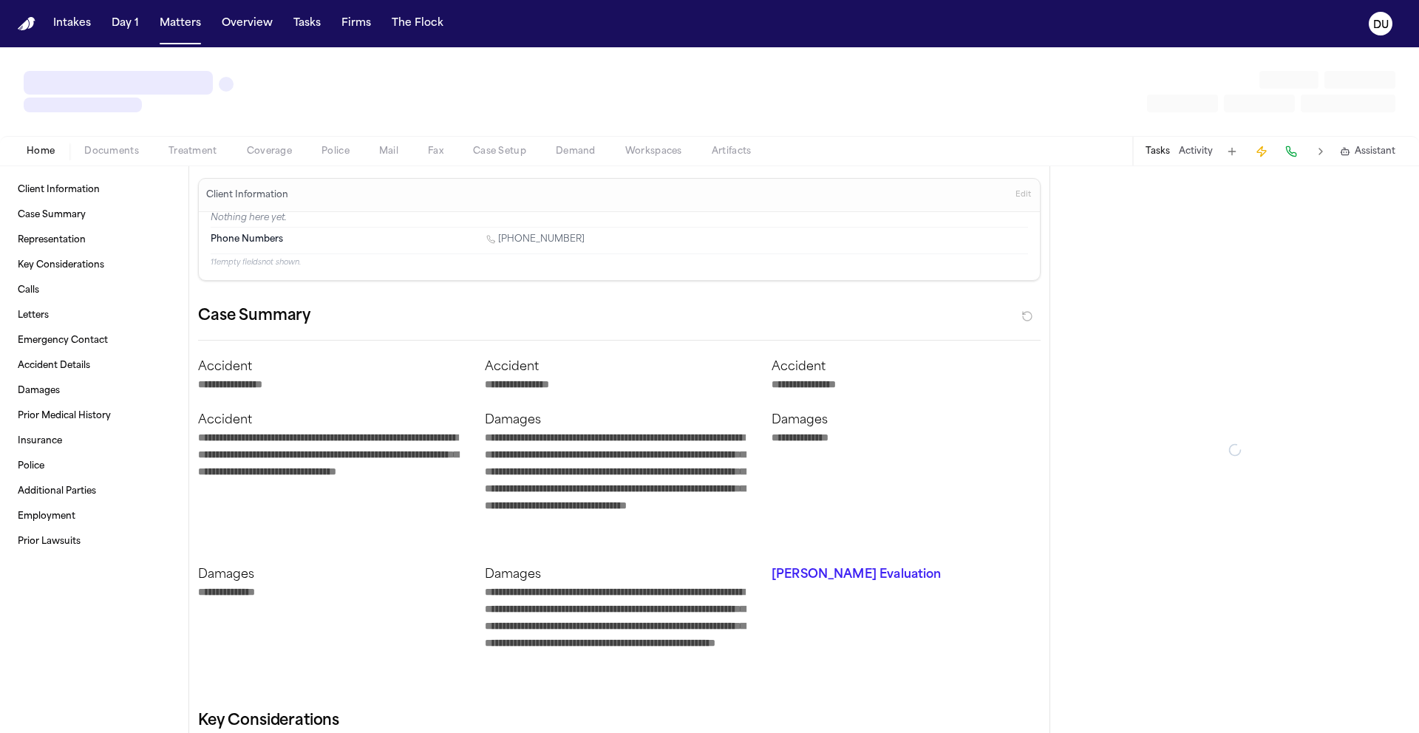
type textarea "*"
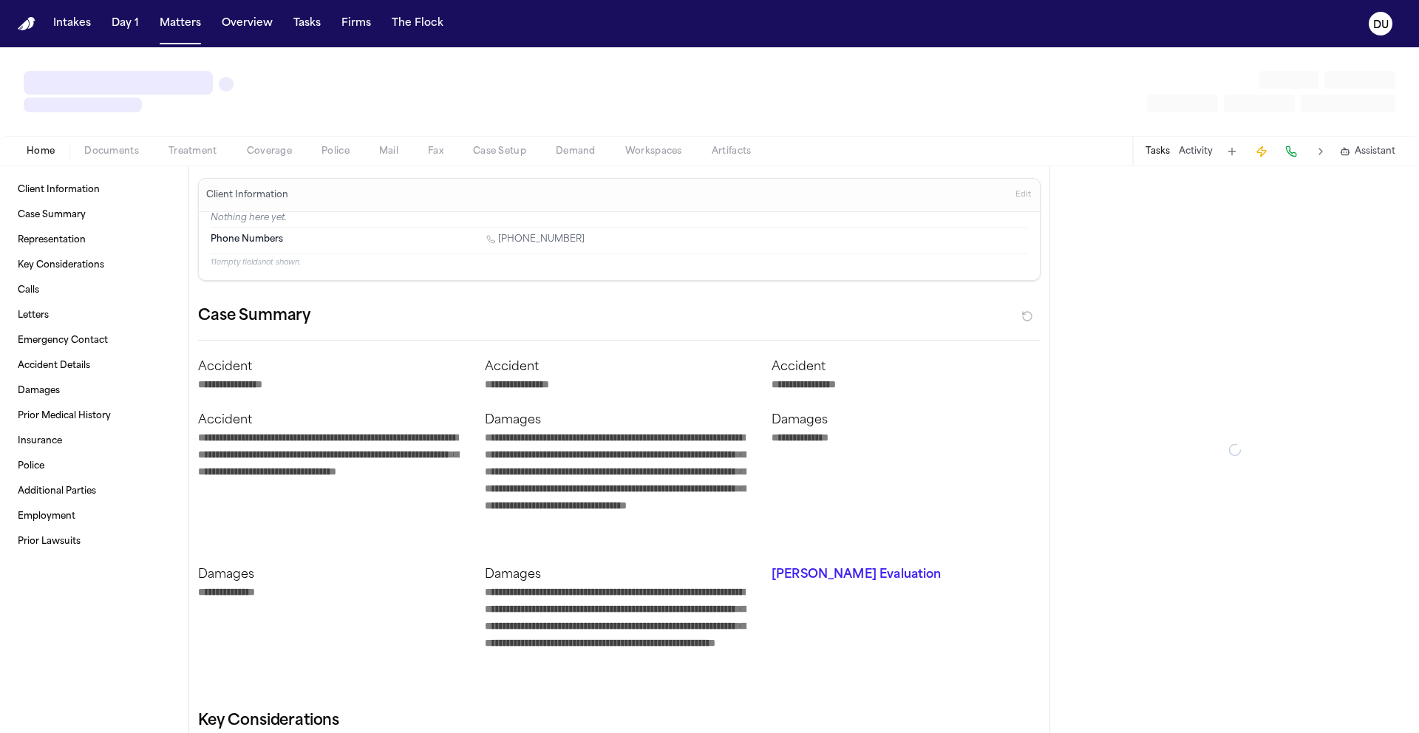
type textarea "*"
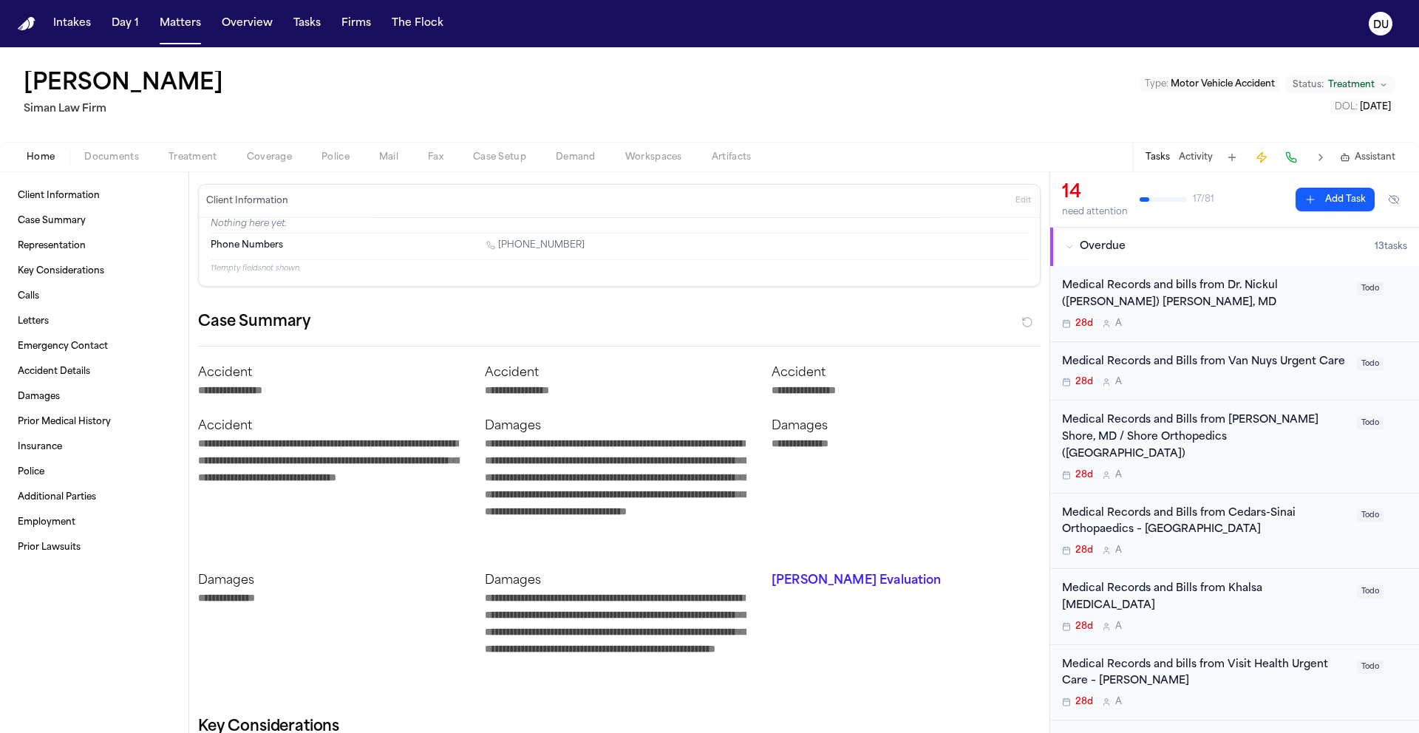
click at [1204, 295] on div "Medical Records and bills from Dr. Nickul ([PERSON_NAME]) [PERSON_NAME], MD" at bounding box center [1205, 295] width 286 height 34
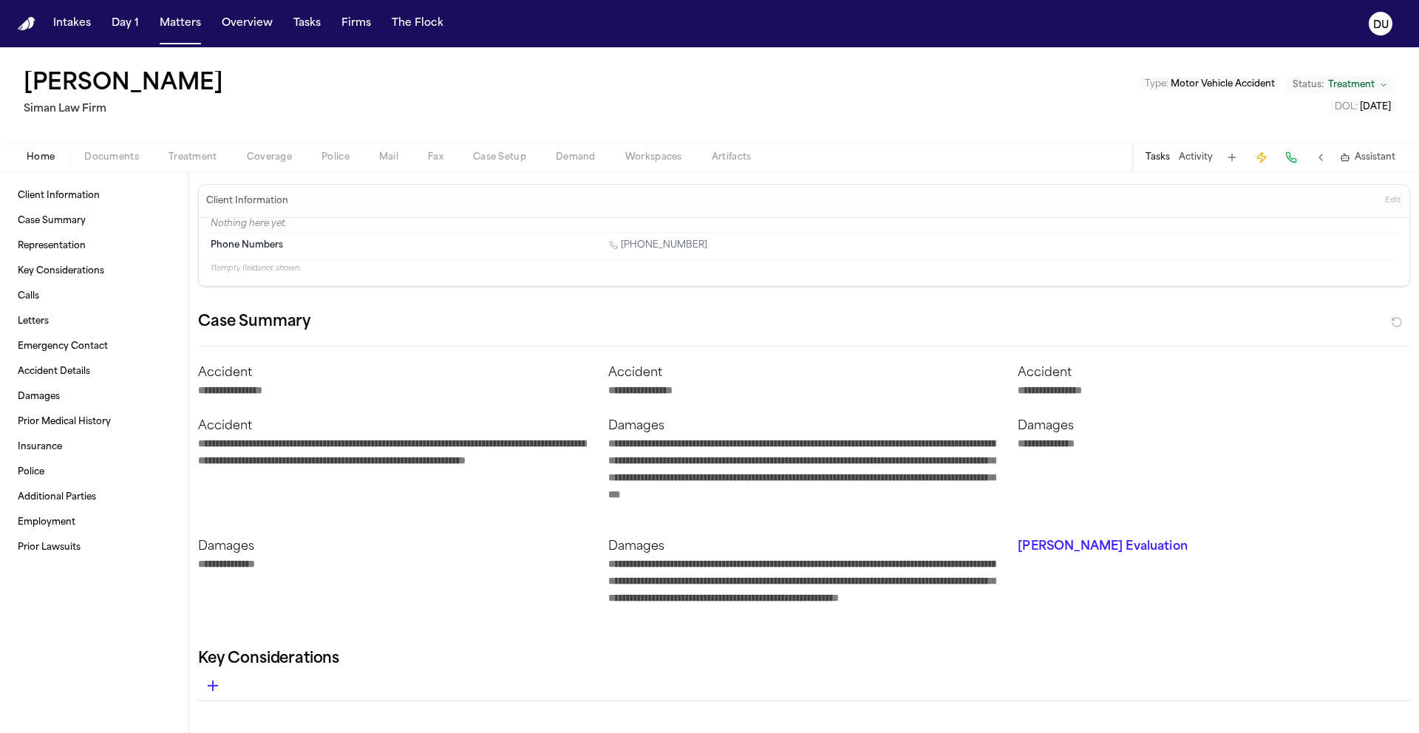
click at [198, 160] on span "Treatment" at bounding box center [193, 158] width 49 height 12
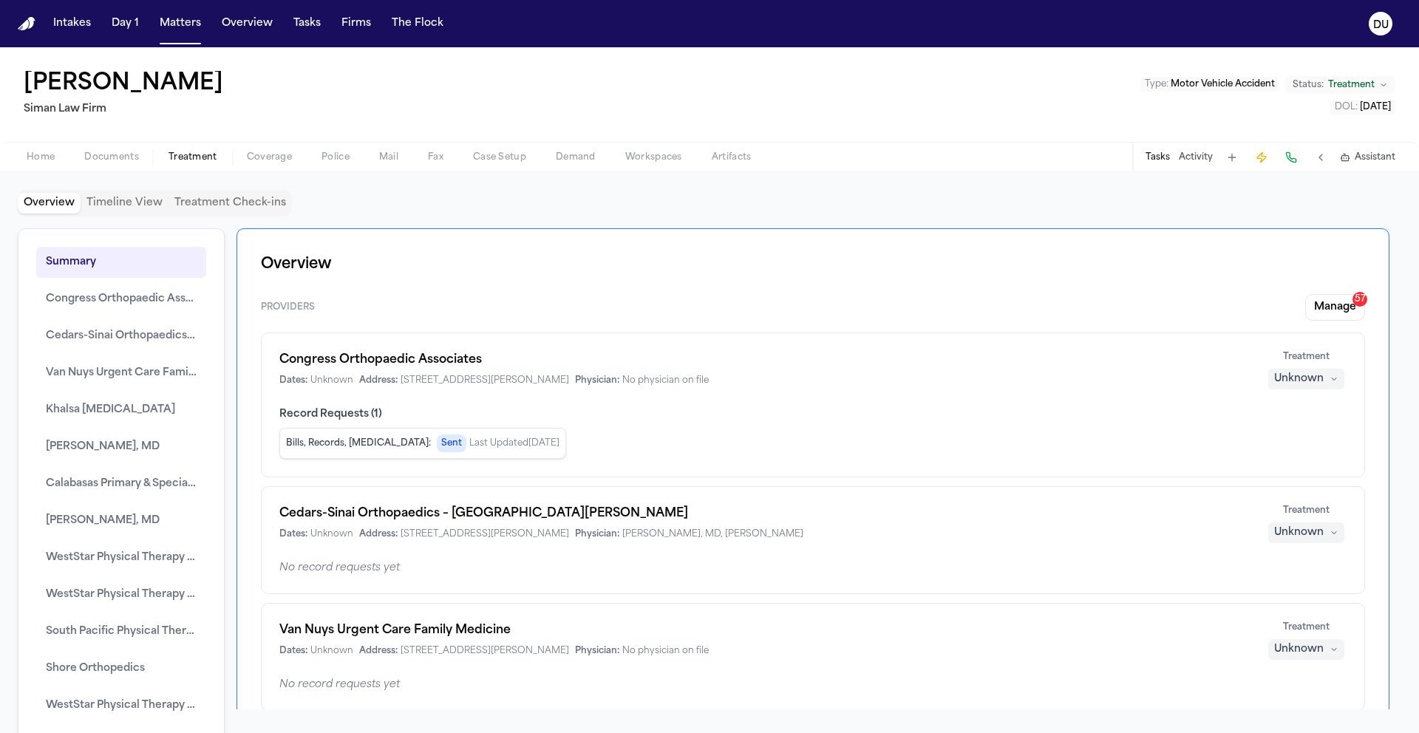
click at [47, 156] on span "Home" at bounding box center [41, 158] width 28 height 12
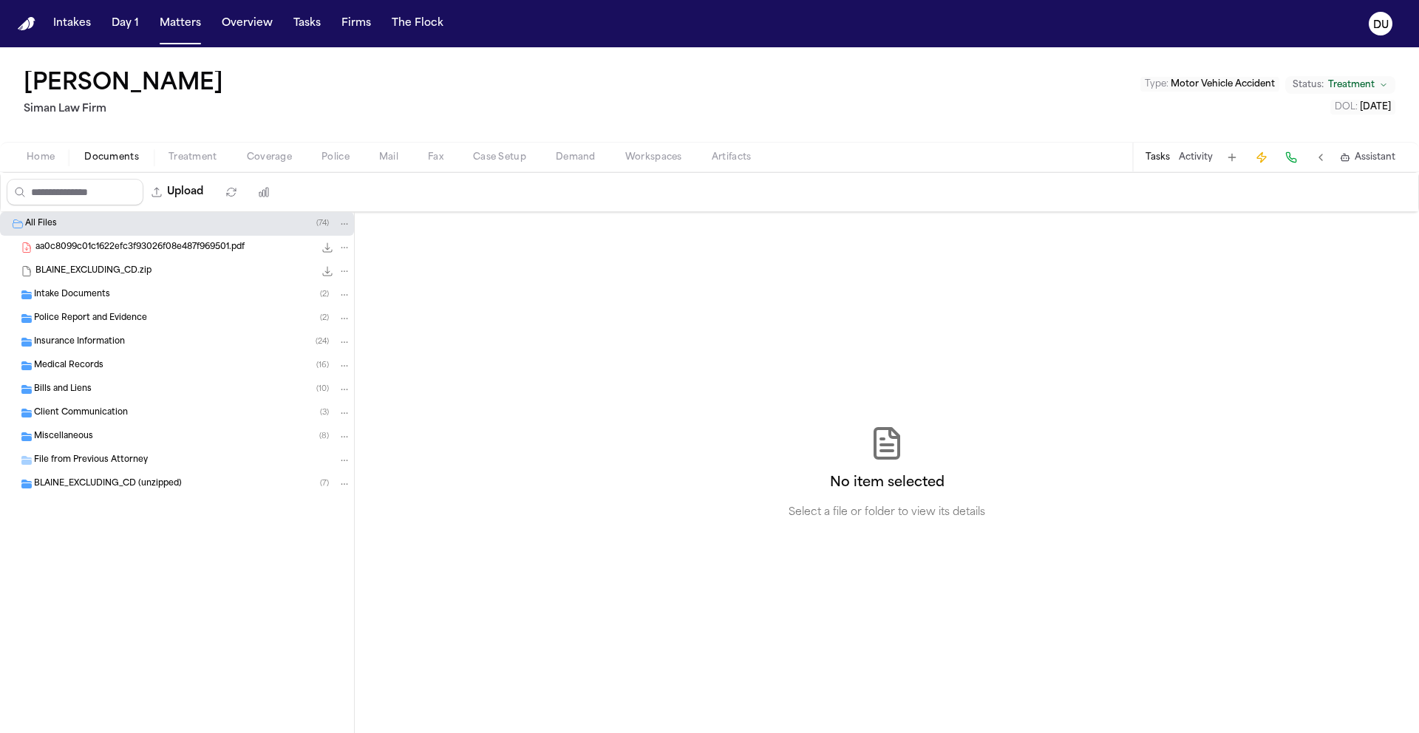
click at [121, 156] on span "Documents" at bounding box center [111, 158] width 55 height 12
click at [198, 154] on span "Treatment" at bounding box center [193, 158] width 49 height 12
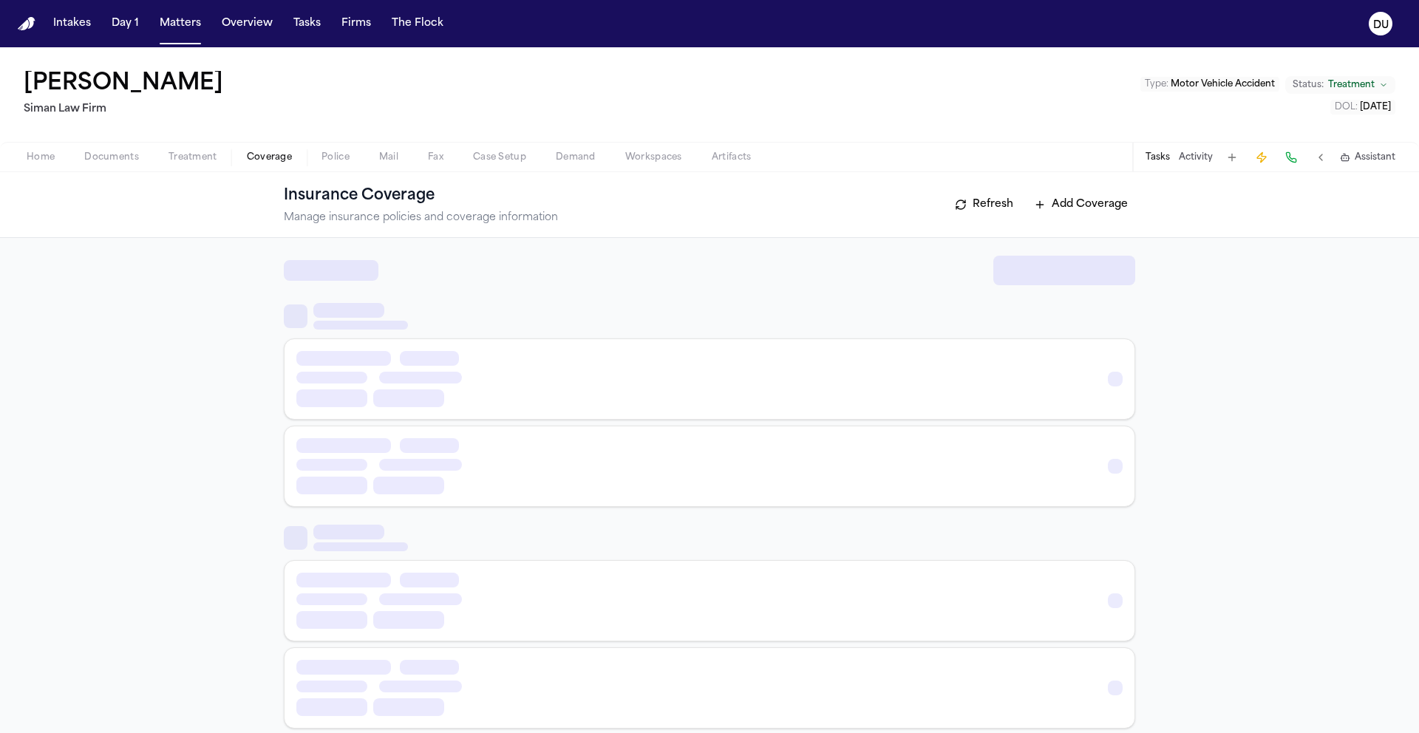
click at [270, 154] on span "Coverage" at bounding box center [269, 158] width 45 height 12
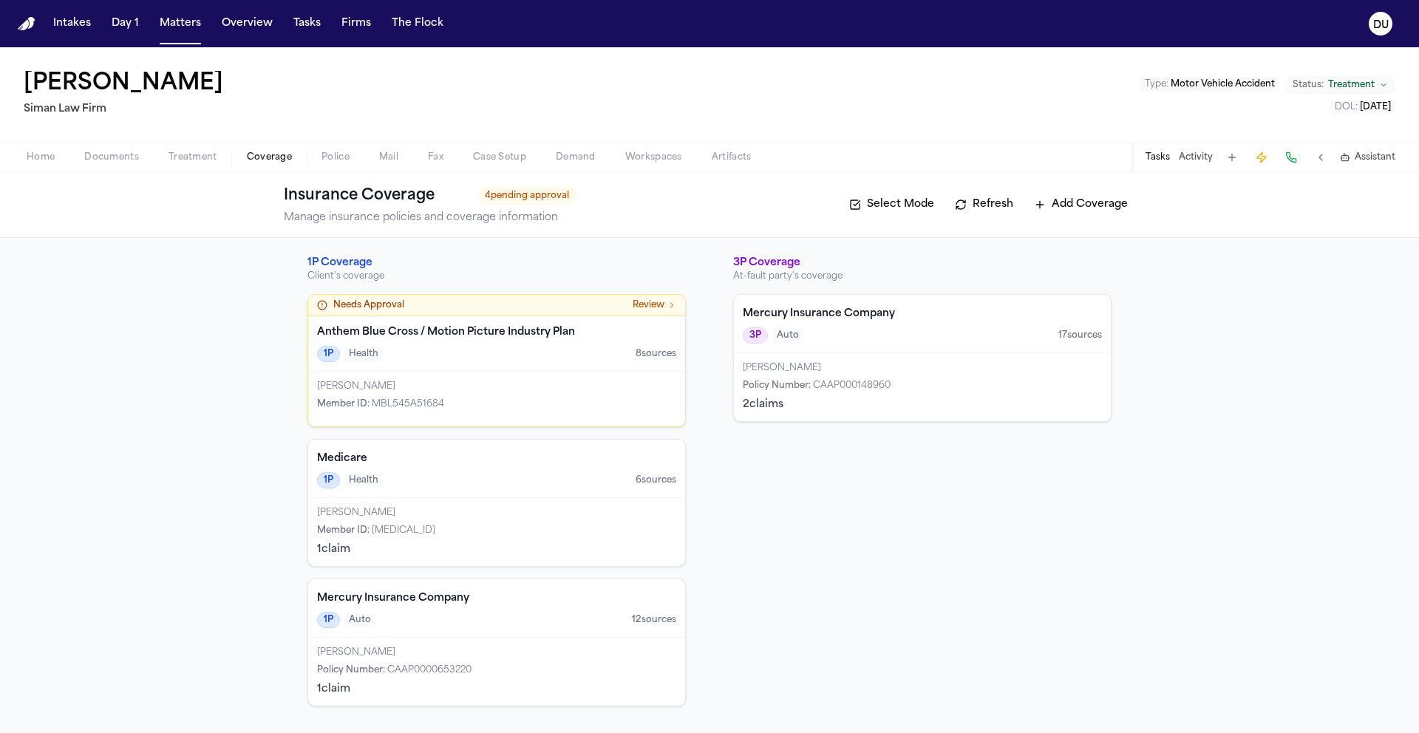
click at [157, 156] on button "Treatment" at bounding box center [193, 158] width 78 height 18
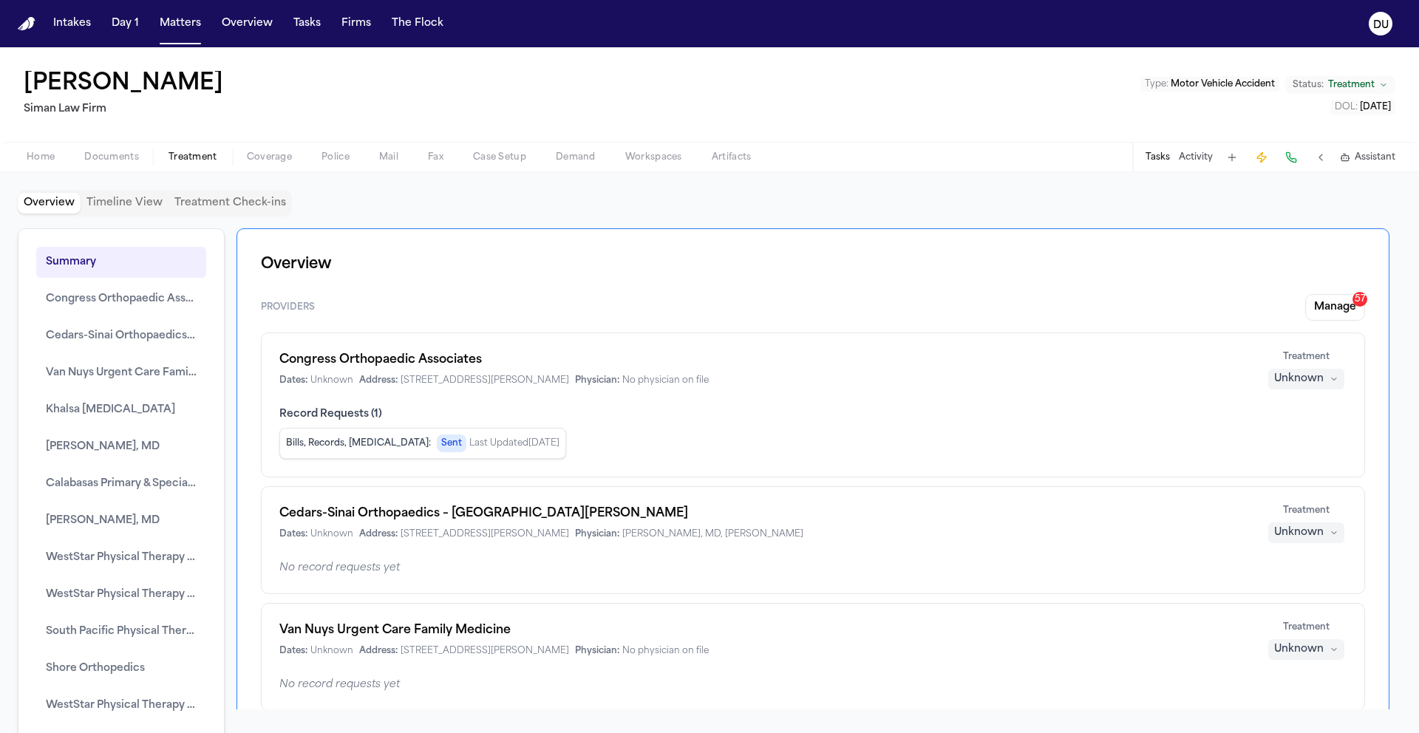
click at [1162, 163] on button "Tasks" at bounding box center [1158, 158] width 24 height 12
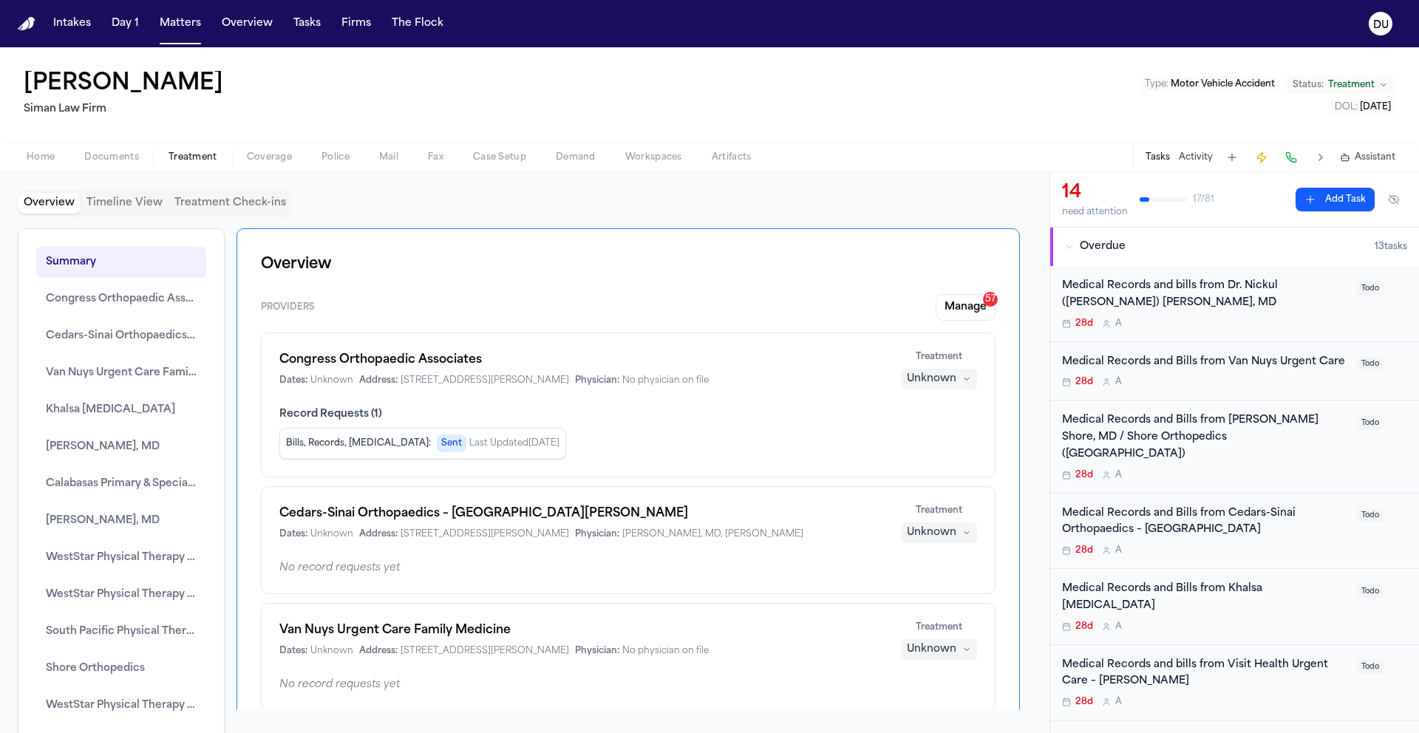
click at [1185, 299] on div "Medical Records and bills from Dr. Nickul ([PERSON_NAME]) [PERSON_NAME], MD" at bounding box center [1205, 295] width 286 height 34
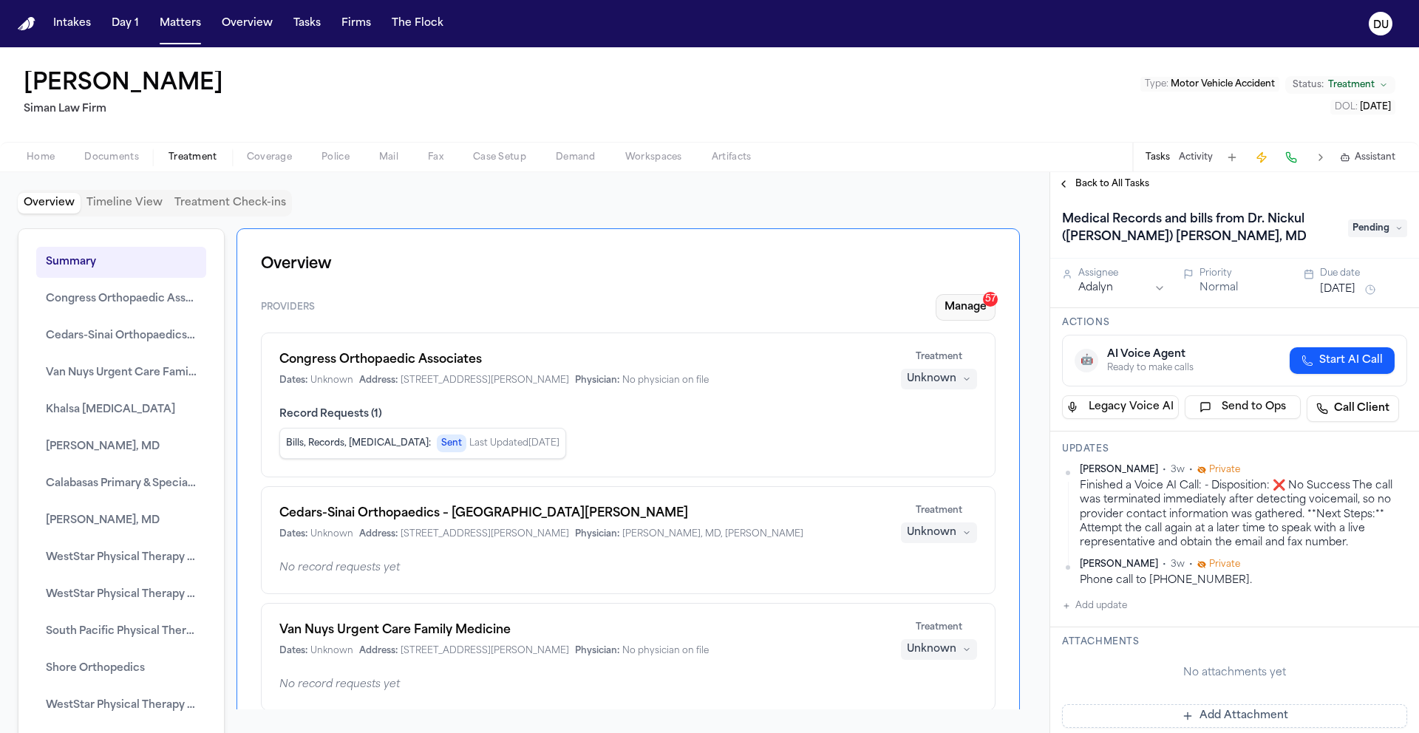
click at [952, 309] on button "Manage 57" at bounding box center [966, 307] width 60 height 27
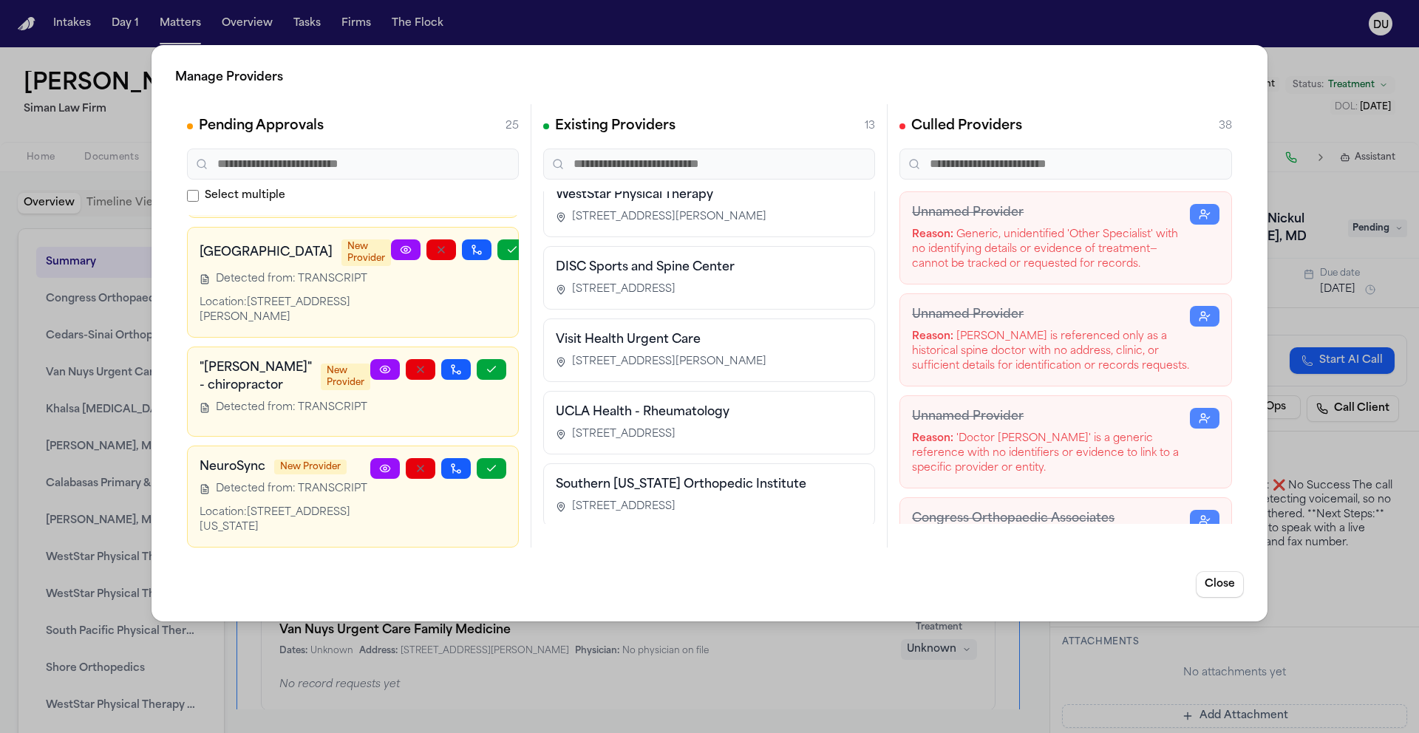
scroll to position [689, 0]
click at [1231, 586] on button "Close" at bounding box center [1220, 584] width 48 height 27
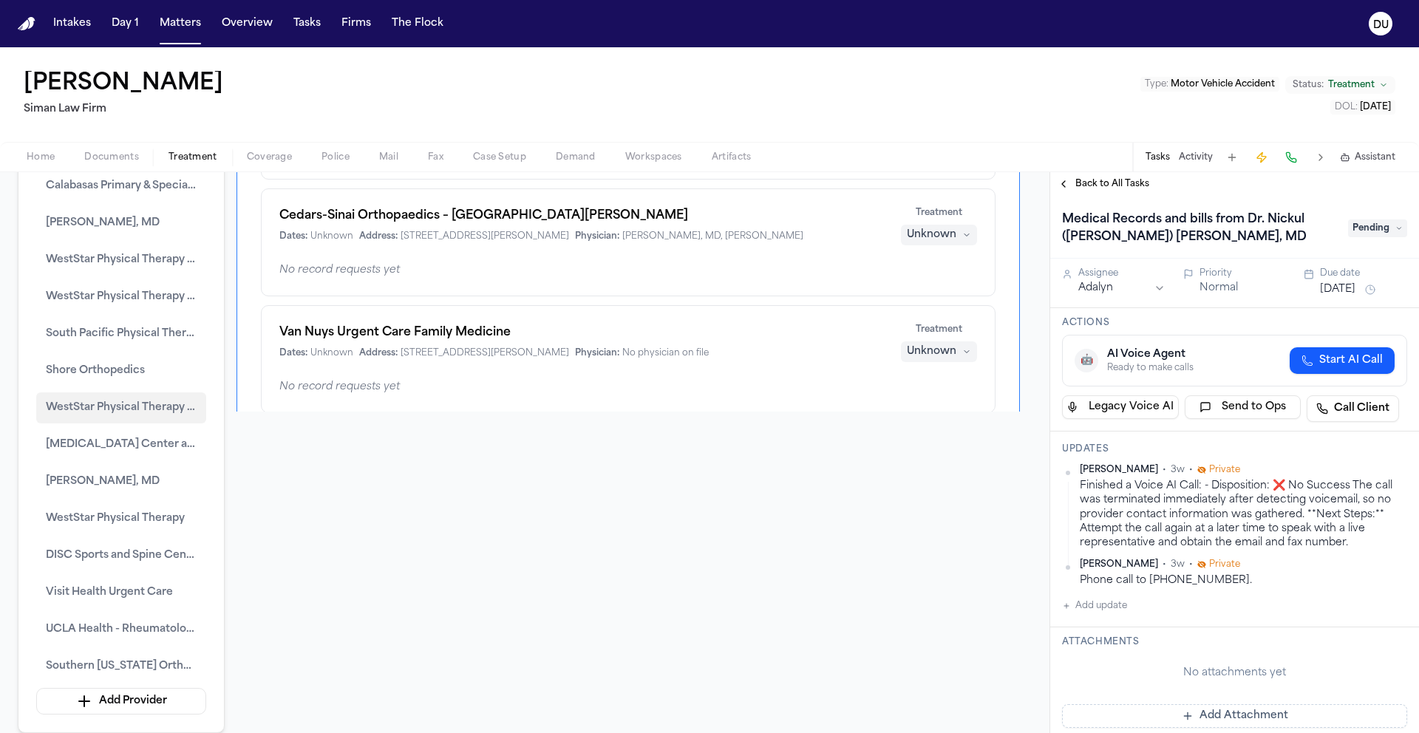
scroll to position [0, 0]
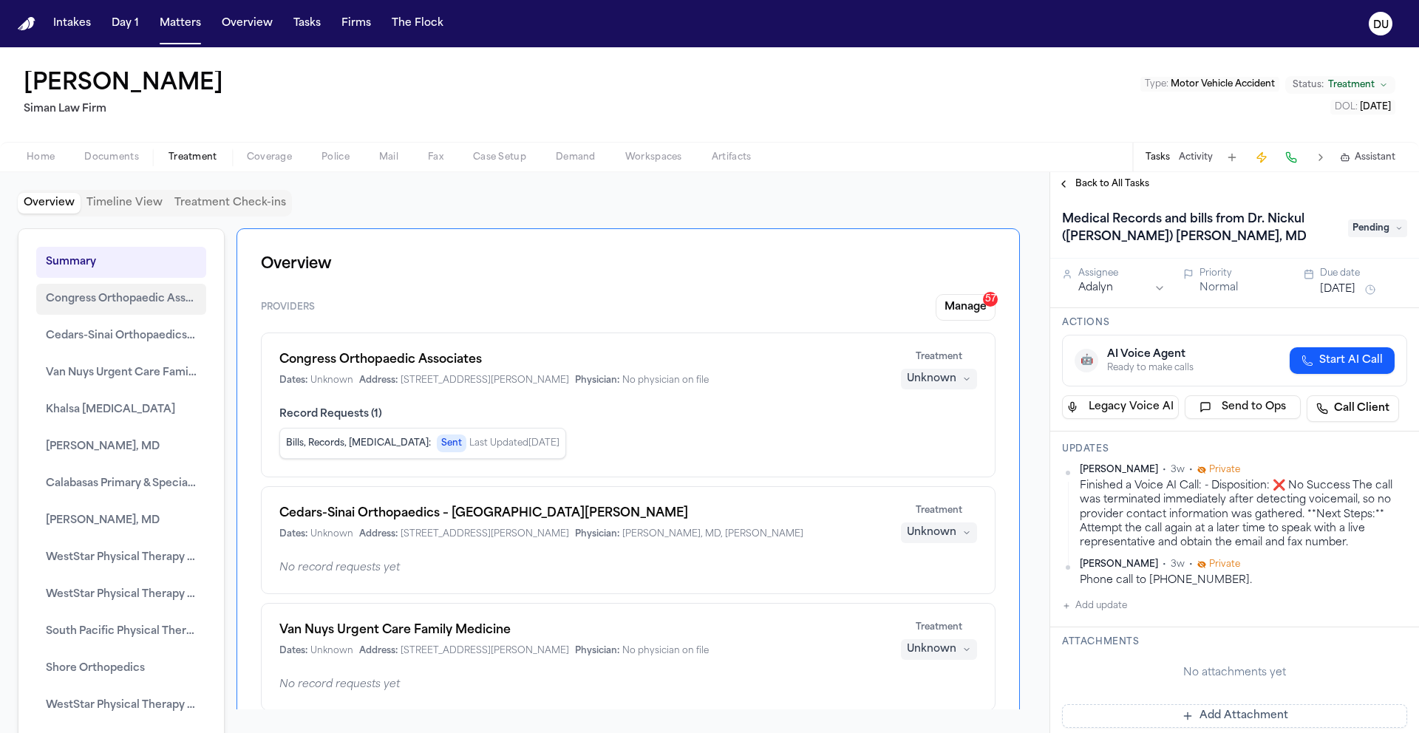
click at [113, 303] on span "Congress Orthopaedic Associates" at bounding box center [121, 299] width 151 height 18
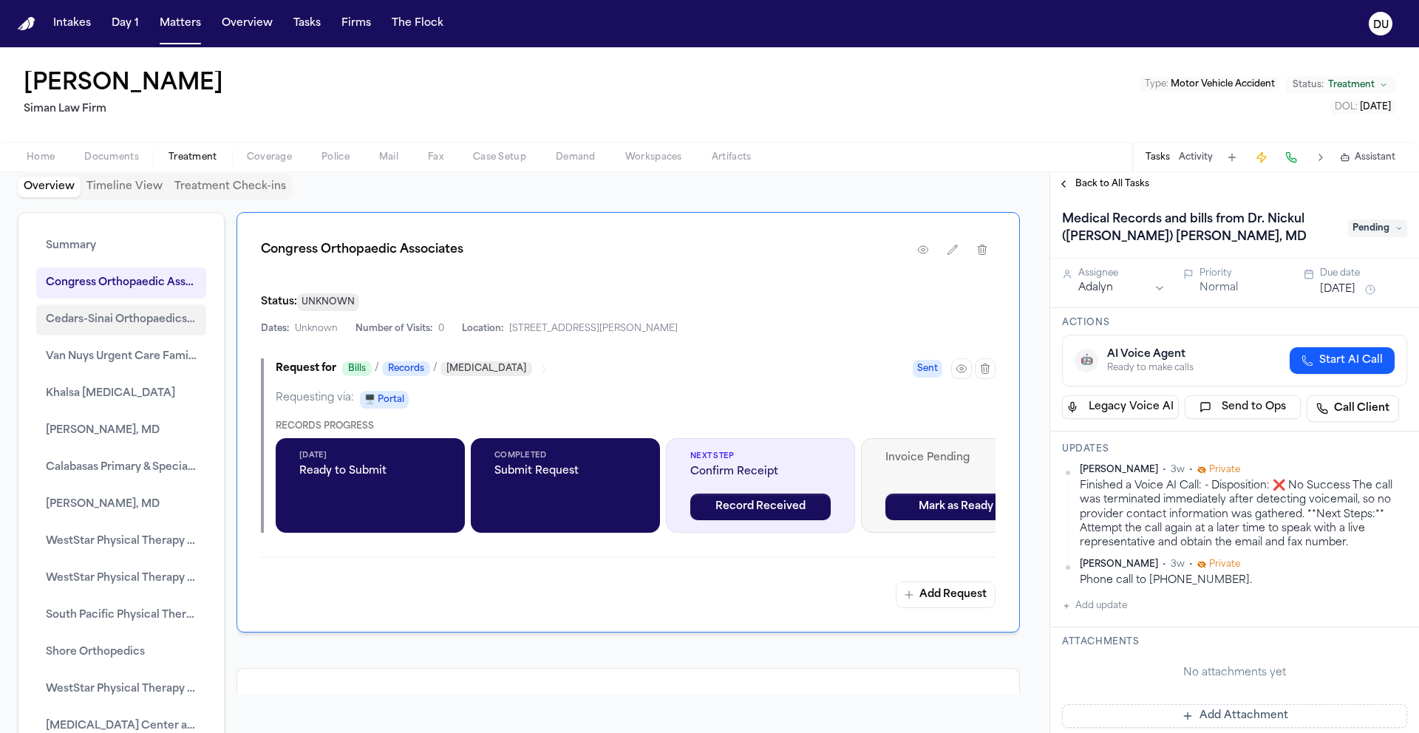
click at [149, 322] on span "Cedars-Sinai Orthopaedics – [GEOGRAPHIC_DATA][PERSON_NAME]" at bounding box center [121, 320] width 151 height 18
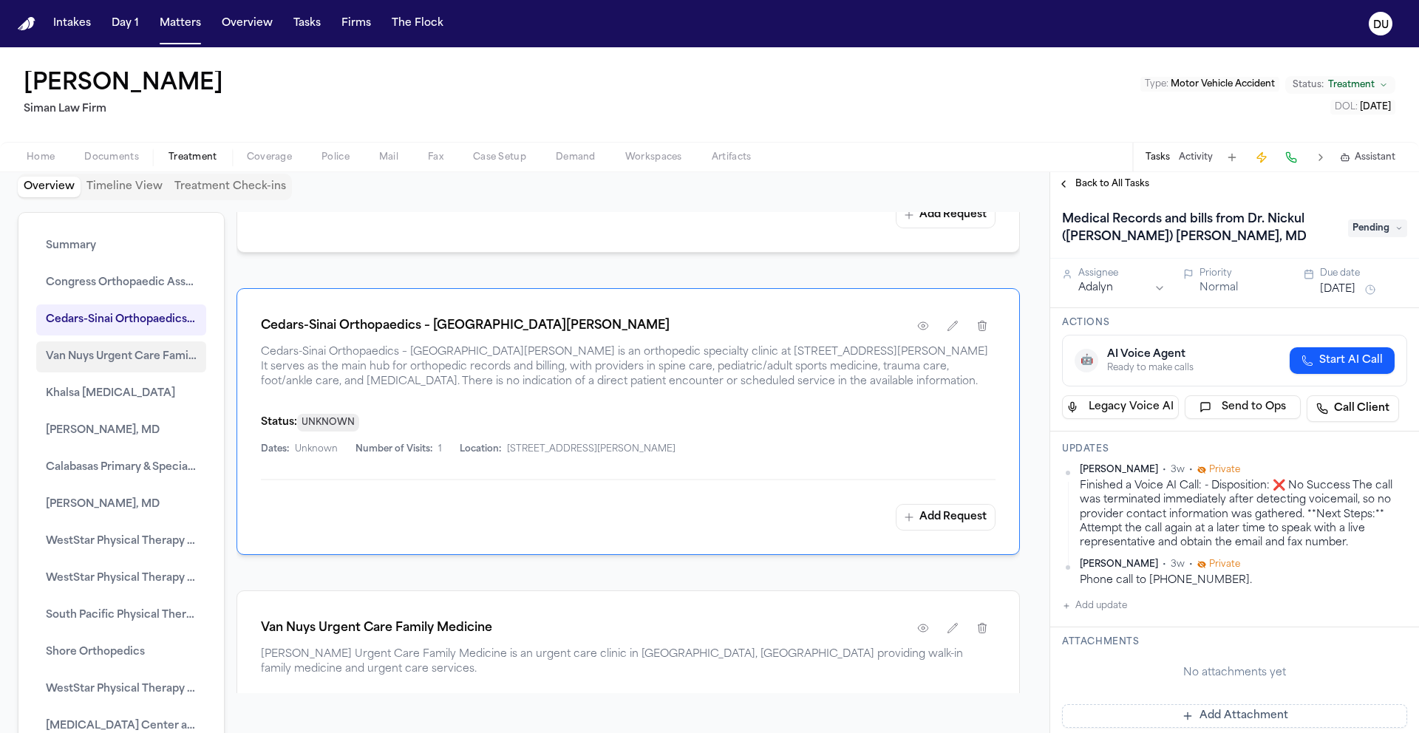
click at [152, 353] on span "Van Nuys Urgent Care Family Medicine" at bounding box center [121, 357] width 151 height 18
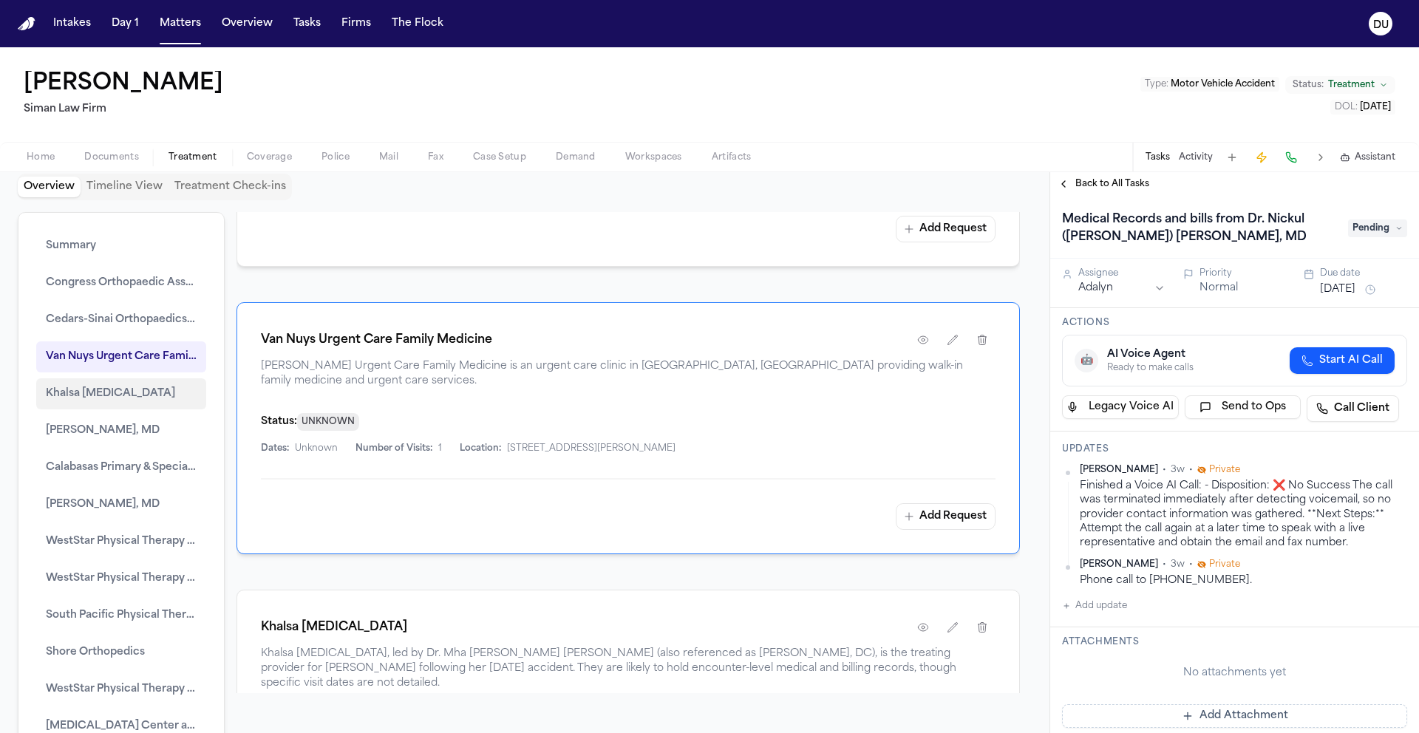
click at [127, 393] on span "Khalsa [MEDICAL_DATA]" at bounding box center [110, 394] width 129 height 18
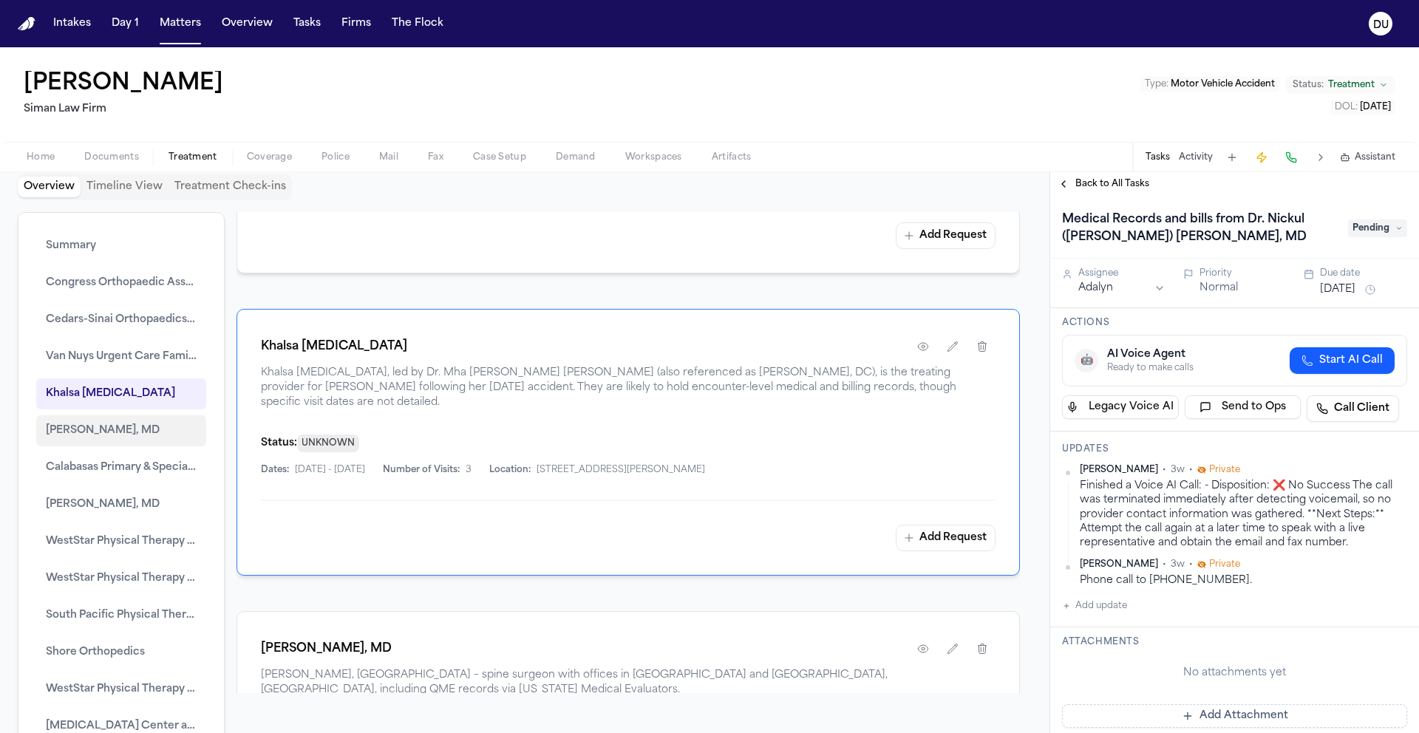
click at [126, 428] on span "[PERSON_NAME], MD" at bounding box center [103, 431] width 114 height 18
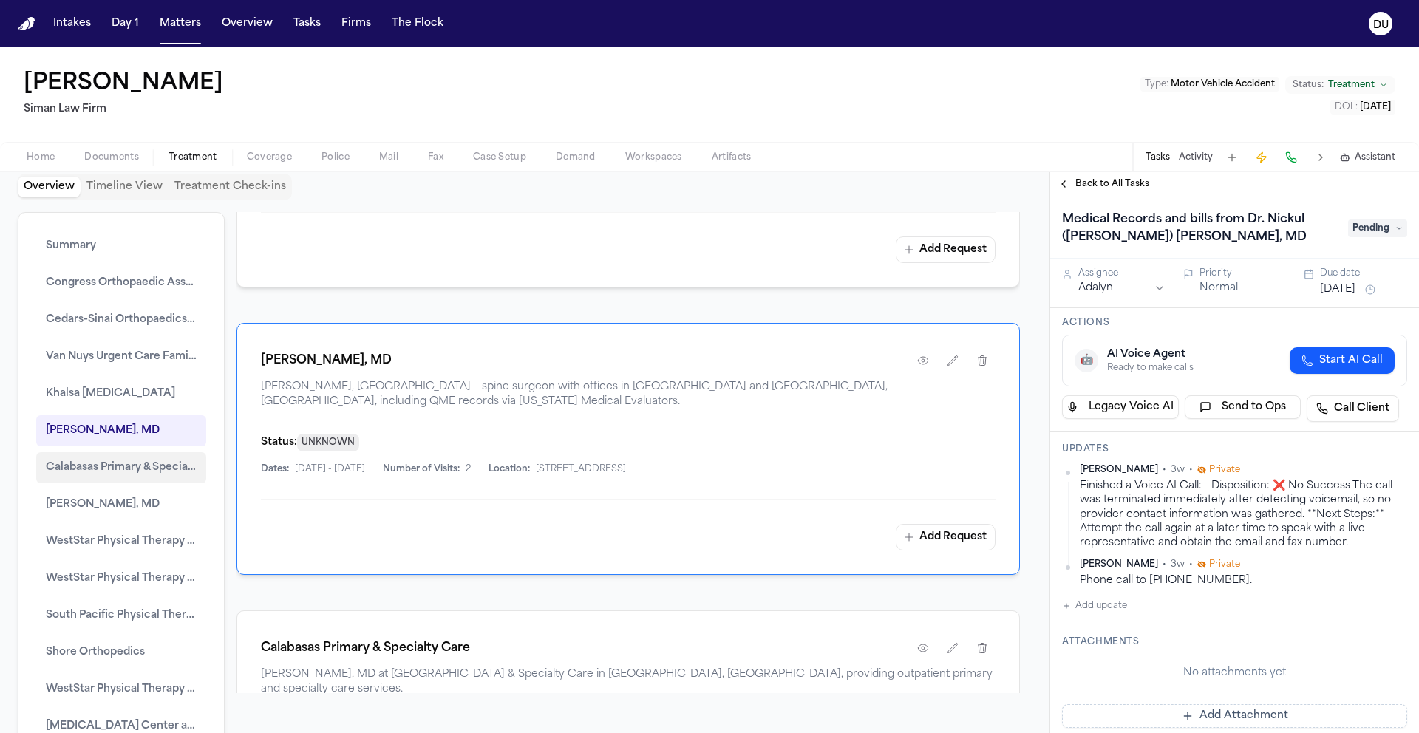
click at [132, 463] on span "Calabasas Primary & Specialty Care" at bounding box center [121, 468] width 151 height 18
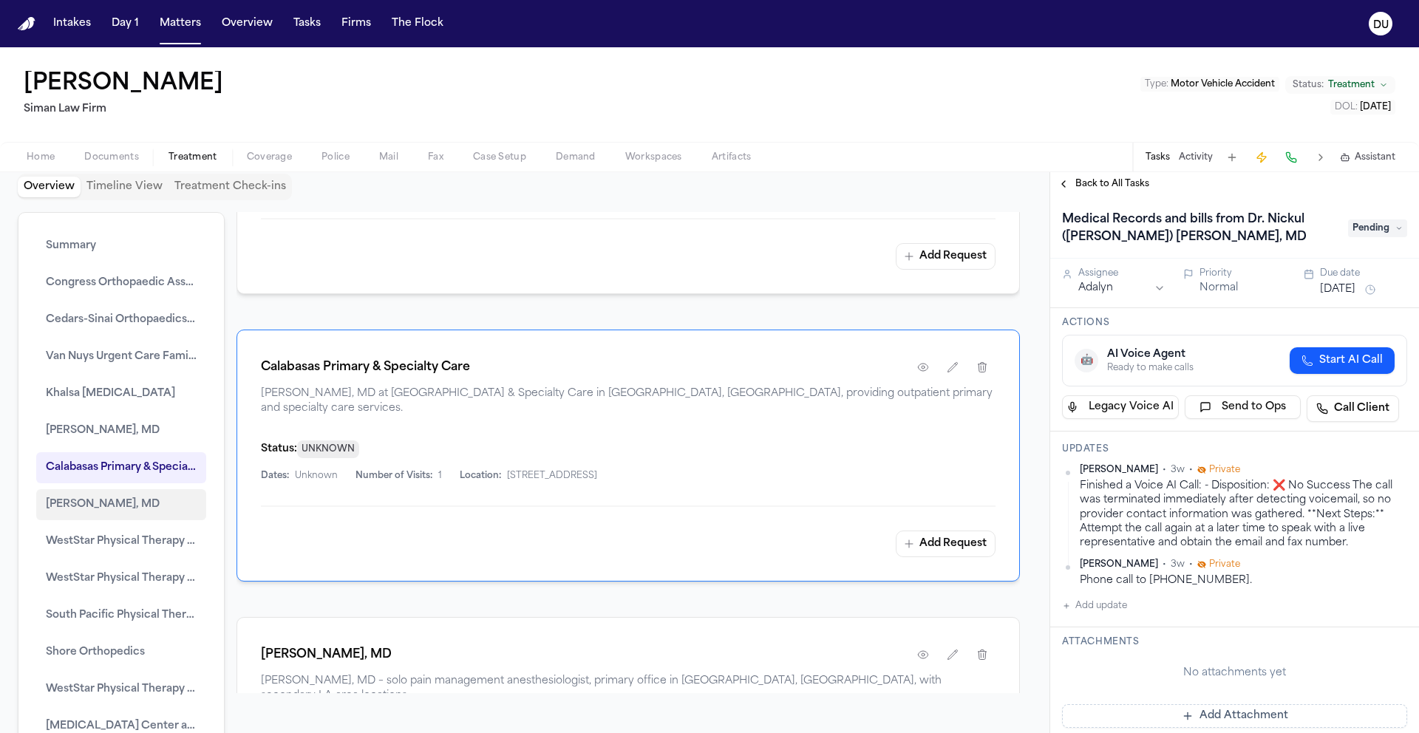
click at [116, 503] on span "[PERSON_NAME], MD" at bounding box center [103, 505] width 114 height 18
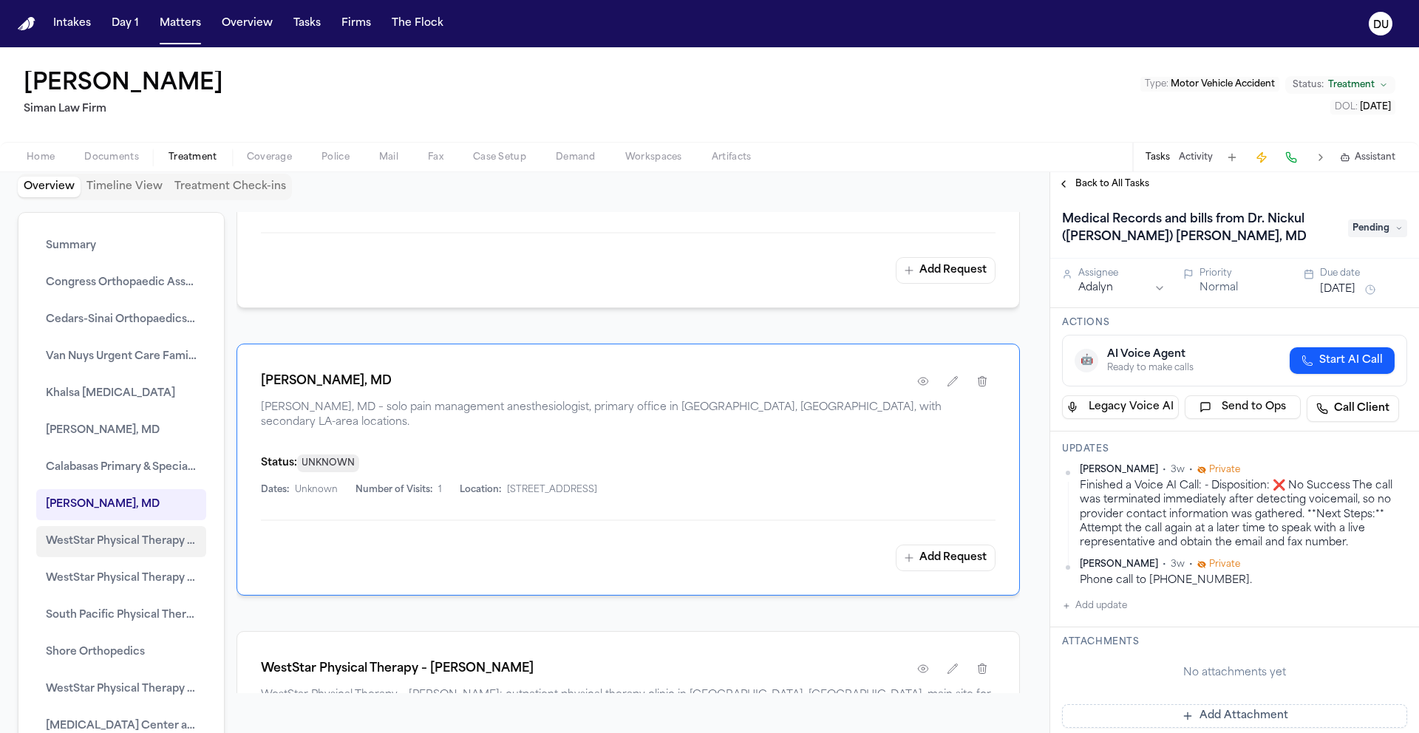
click at [131, 543] on span "WestStar Physical Therapy – [PERSON_NAME]" at bounding box center [121, 542] width 151 height 18
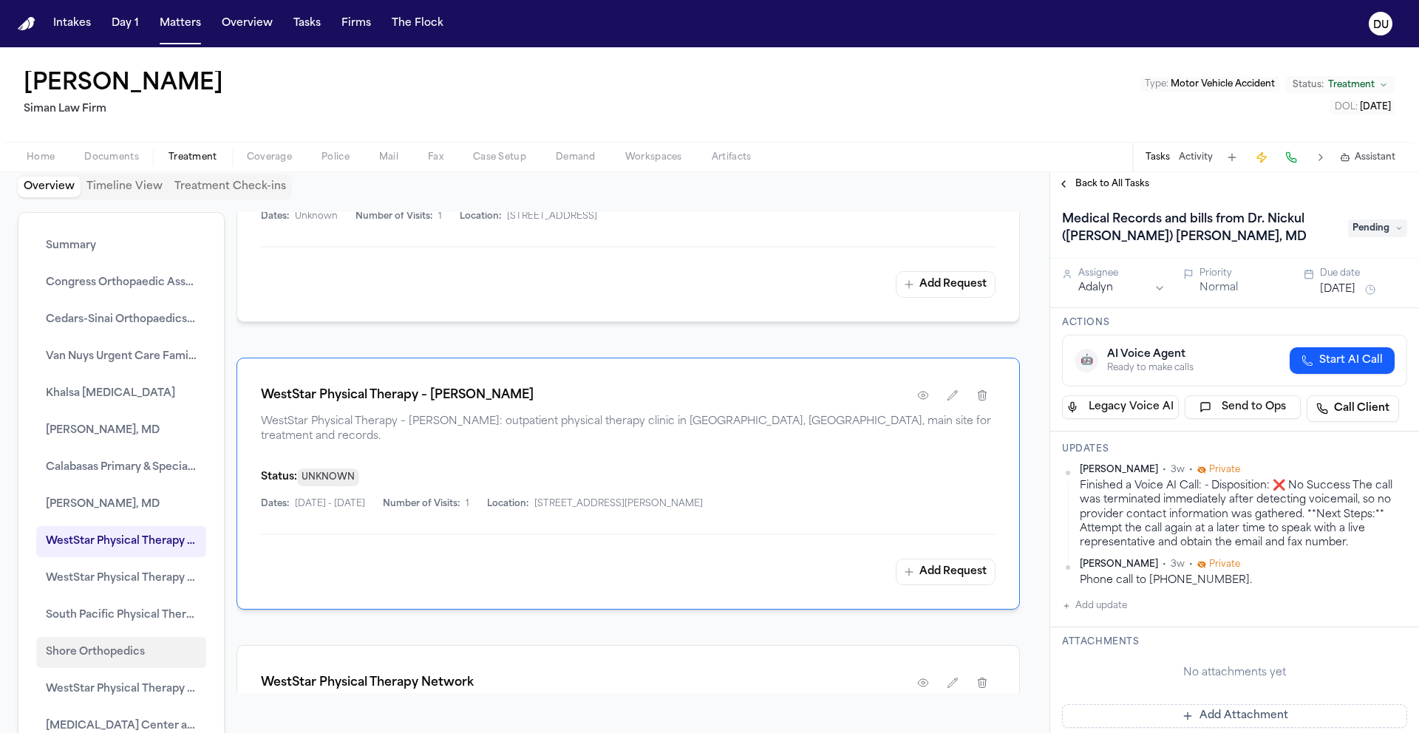
click at [127, 649] on span "Shore Orthopedics" at bounding box center [95, 653] width 99 height 18
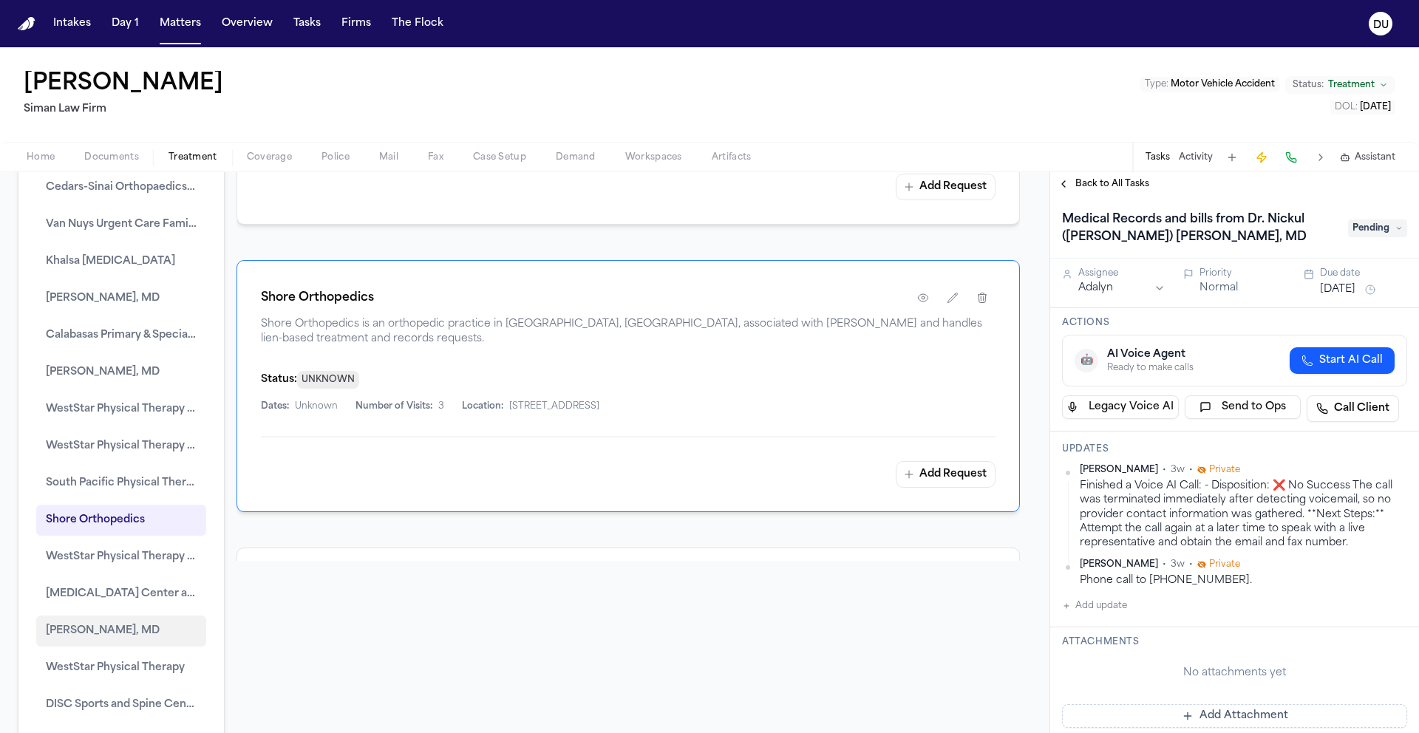
scroll to position [149, 0]
click at [129, 605] on button "[MEDICAL_DATA] Center at [GEOGRAPHIC_DATA]" at bounding box center [121, 593] width 170 height 31
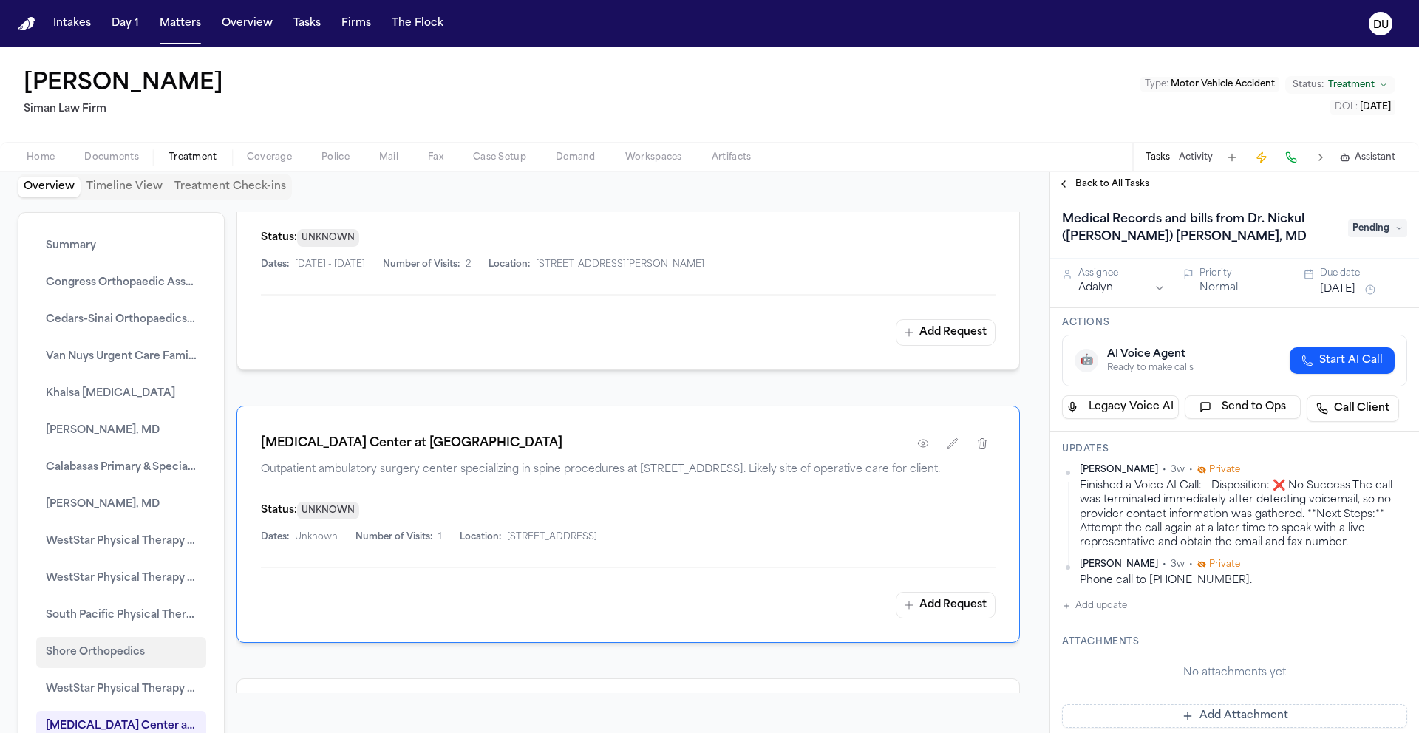
click at [129, 640] on button "Shore Orthopedics" at bounding box center [121, 652] width 170 height 31
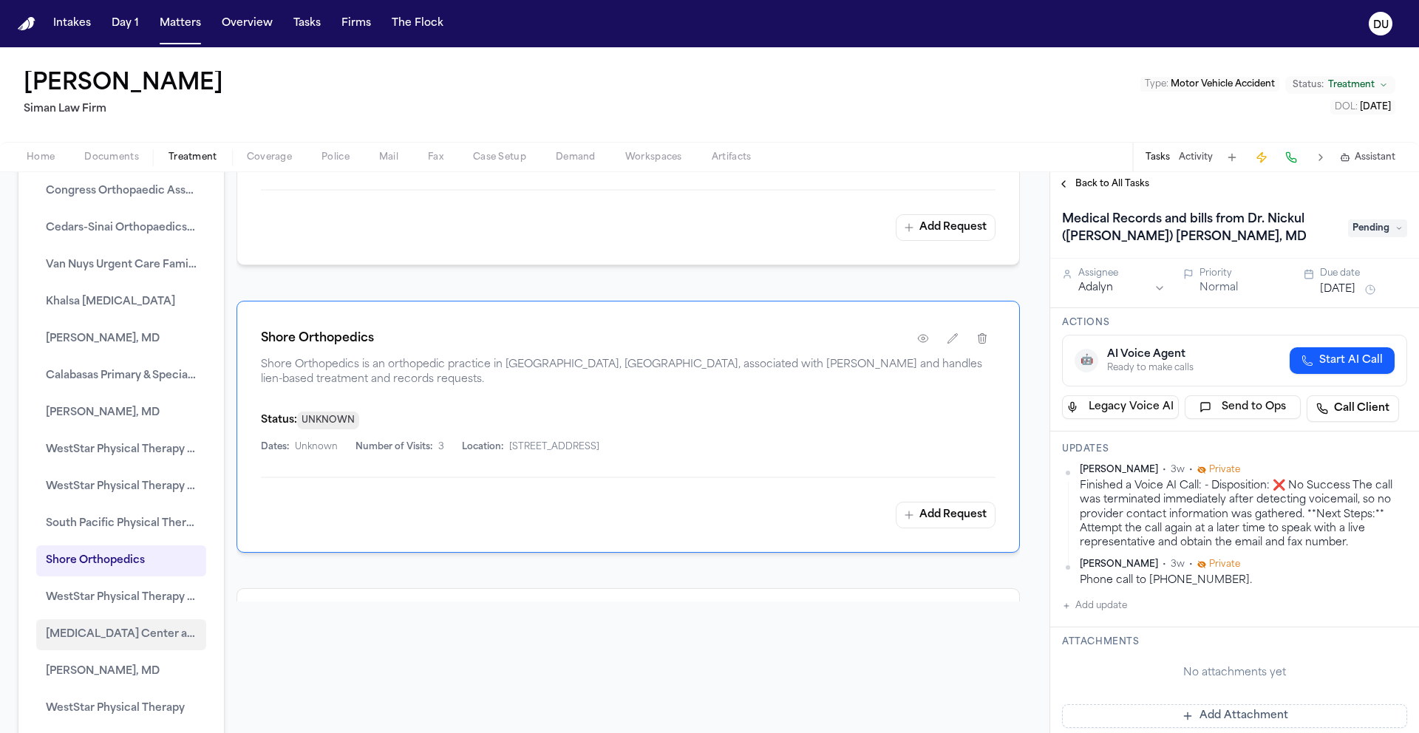
scroll to position [109, 0]
click at [127, 591] on span "WestStar Physical Therapy Network" at bounding box center [121, 597] width 151 height 18
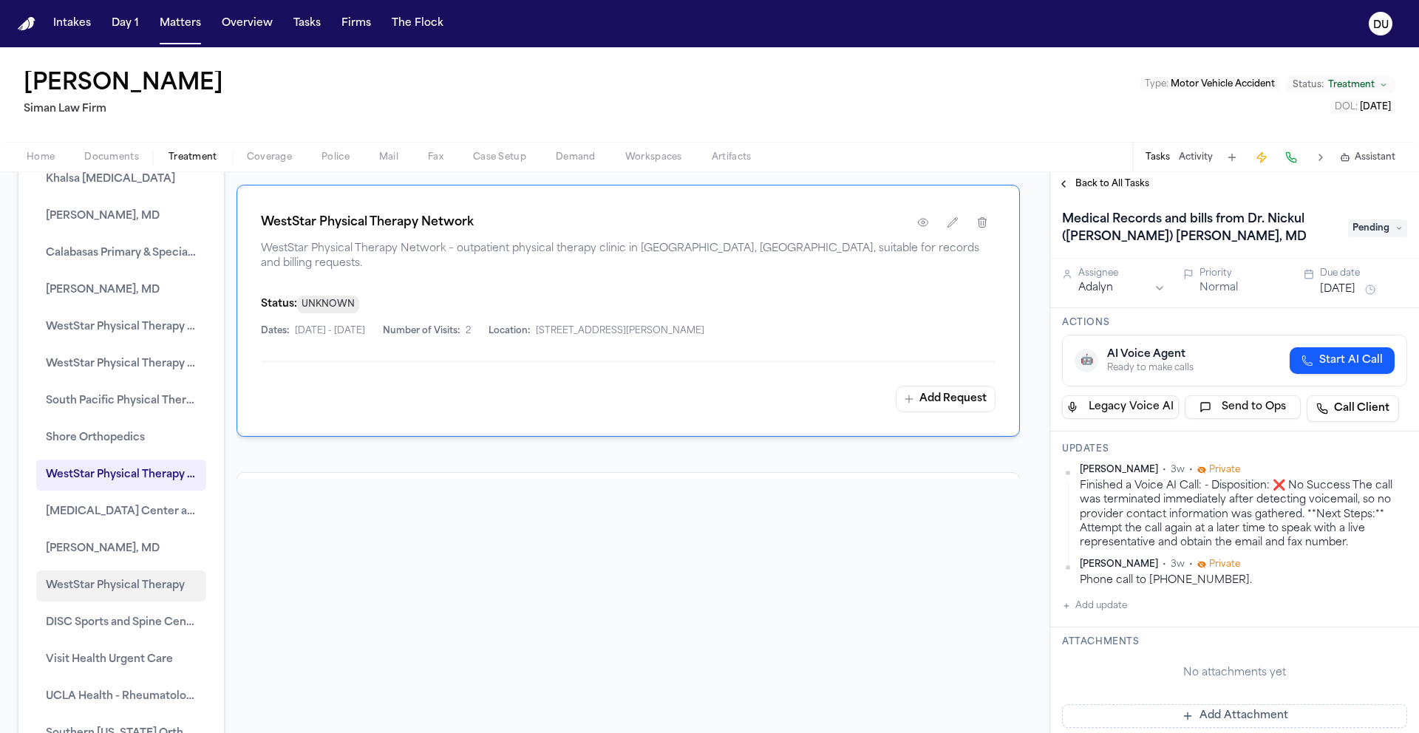
scroll to position [231, 0]
click at [120, 519] on span "[MEDICAL_DATA] Center at [GEOGRAPHIC_DATA]" at bounding box center [121, 512] width 151 height 18
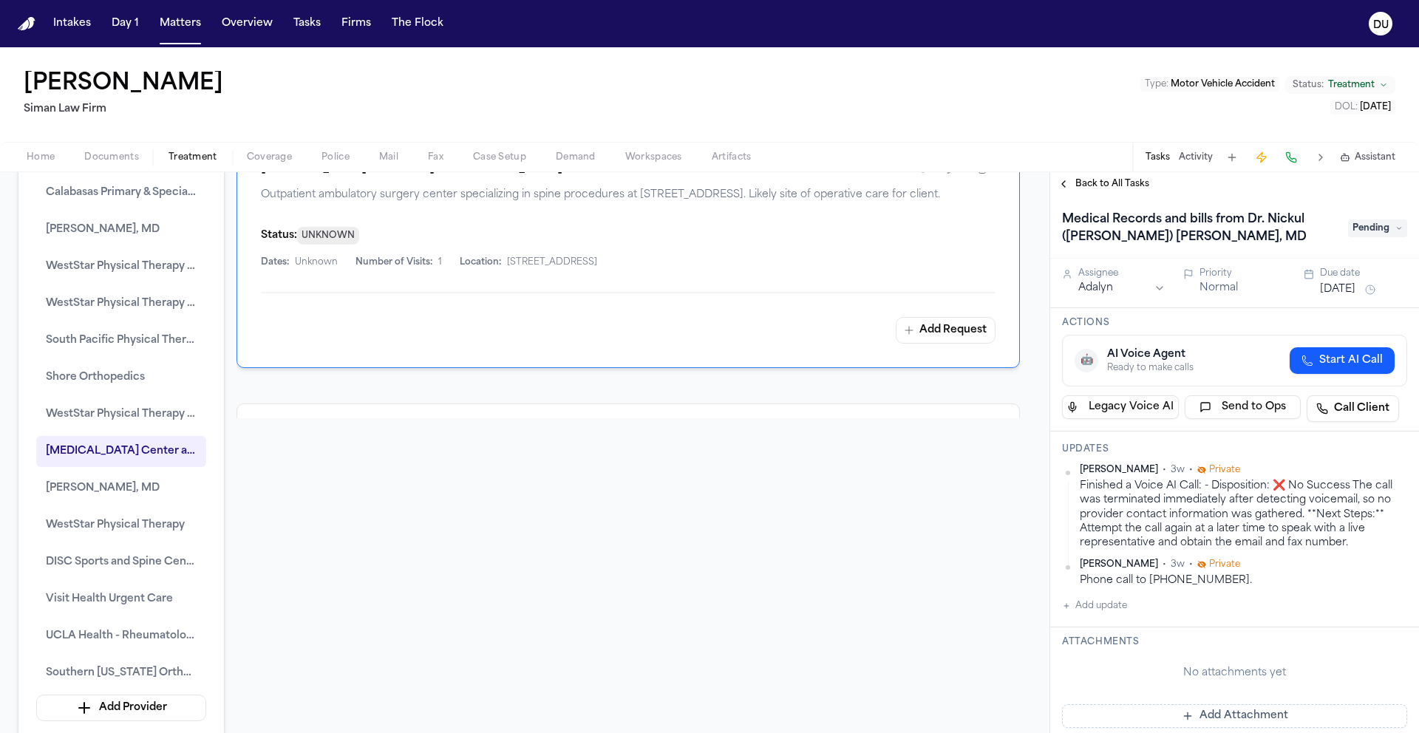
scroll to position [298, 0]
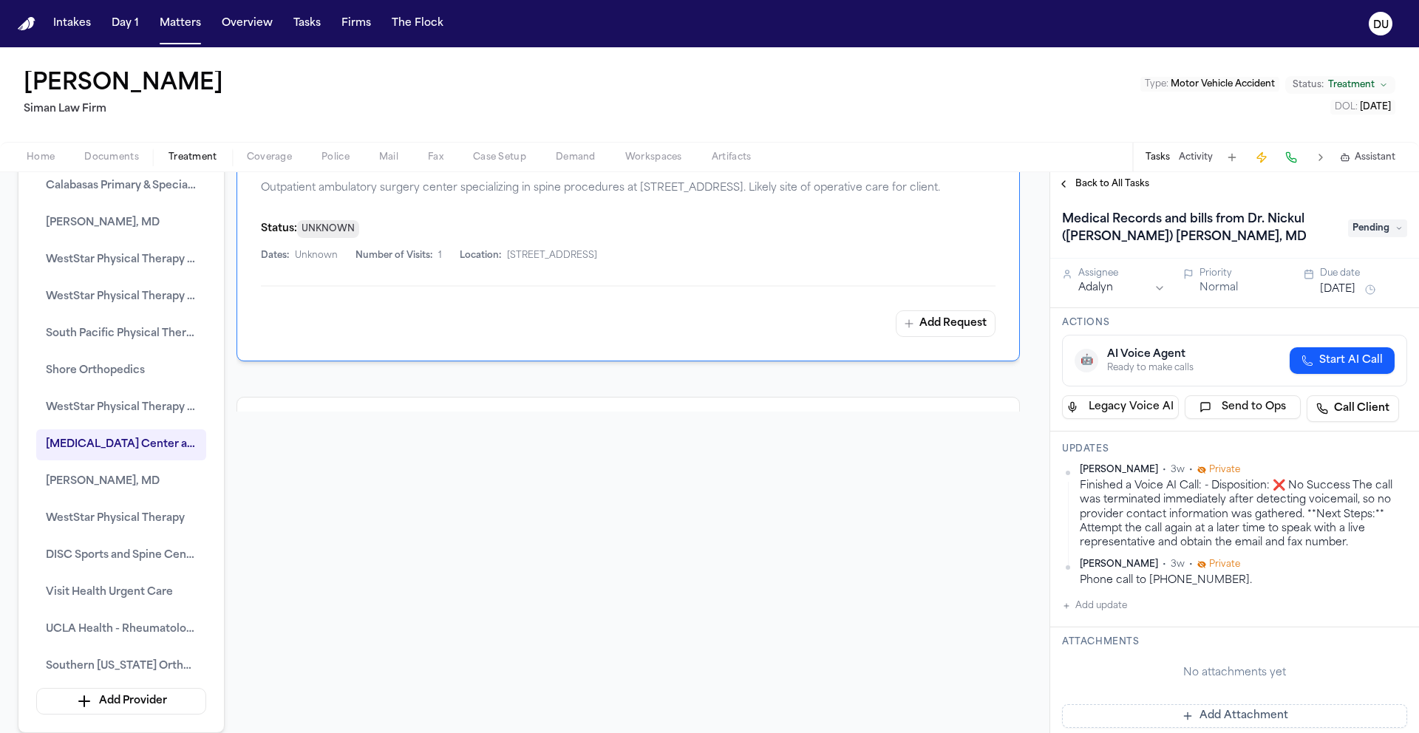
click at [1113, 225] on h1 "Medical Records and bills from Dr. Nickul ([PERSON_NAME]) [PERSON_NAME], MD" at bounding box center [1197, 228] width 283 height 41
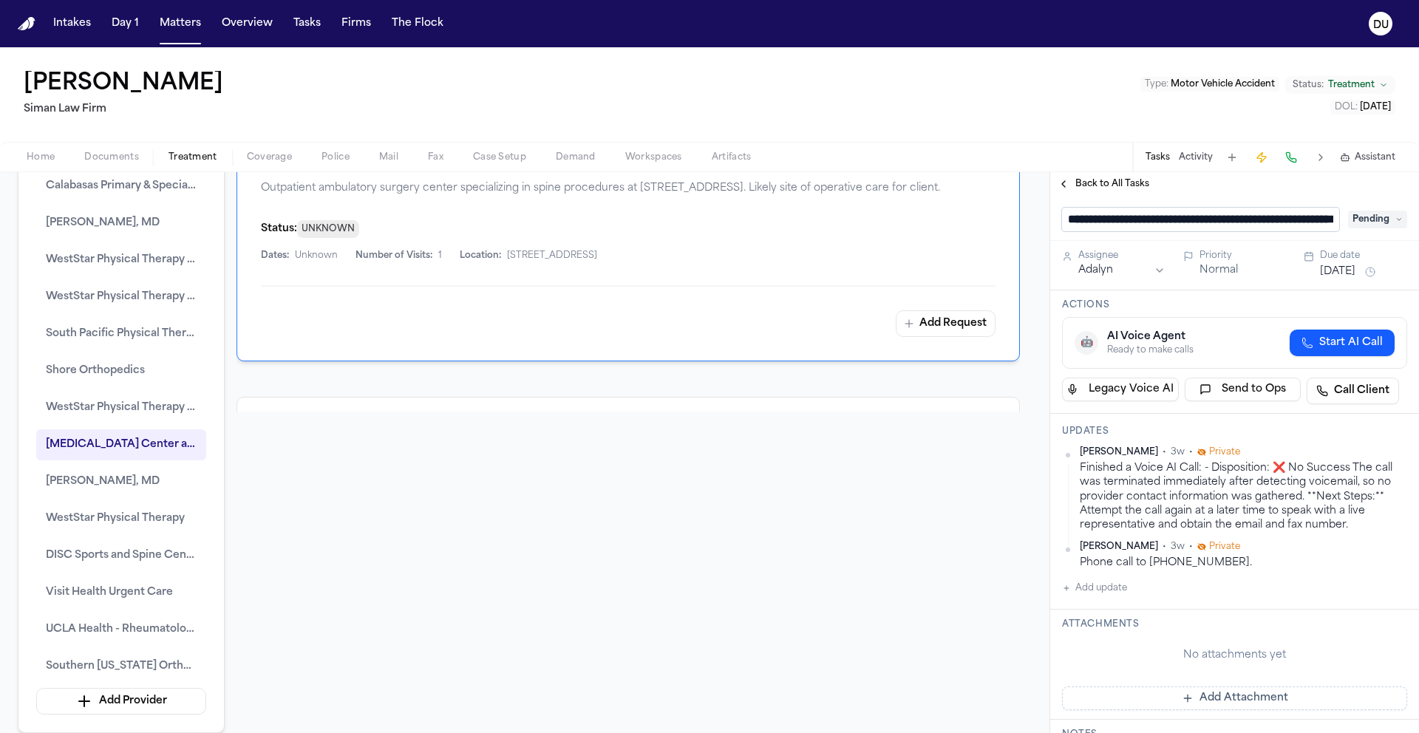
scroll to position [0, 82]
click at [1216, 484] on div "Finished a Voice AI Call: - Disposition: ❌ No Success The call was terminated i…" at bounding box center [1243, 496] width 327 height 71
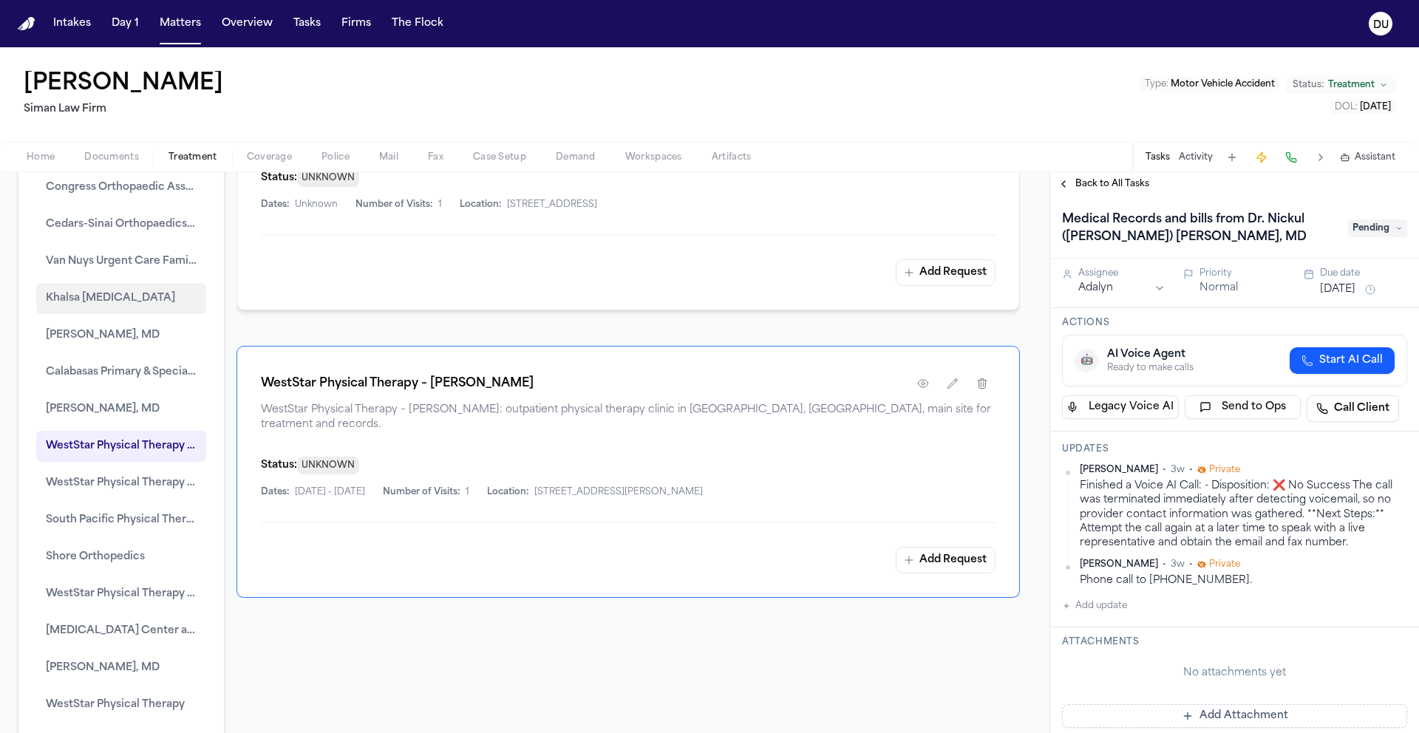
scroll to position [0, 0]
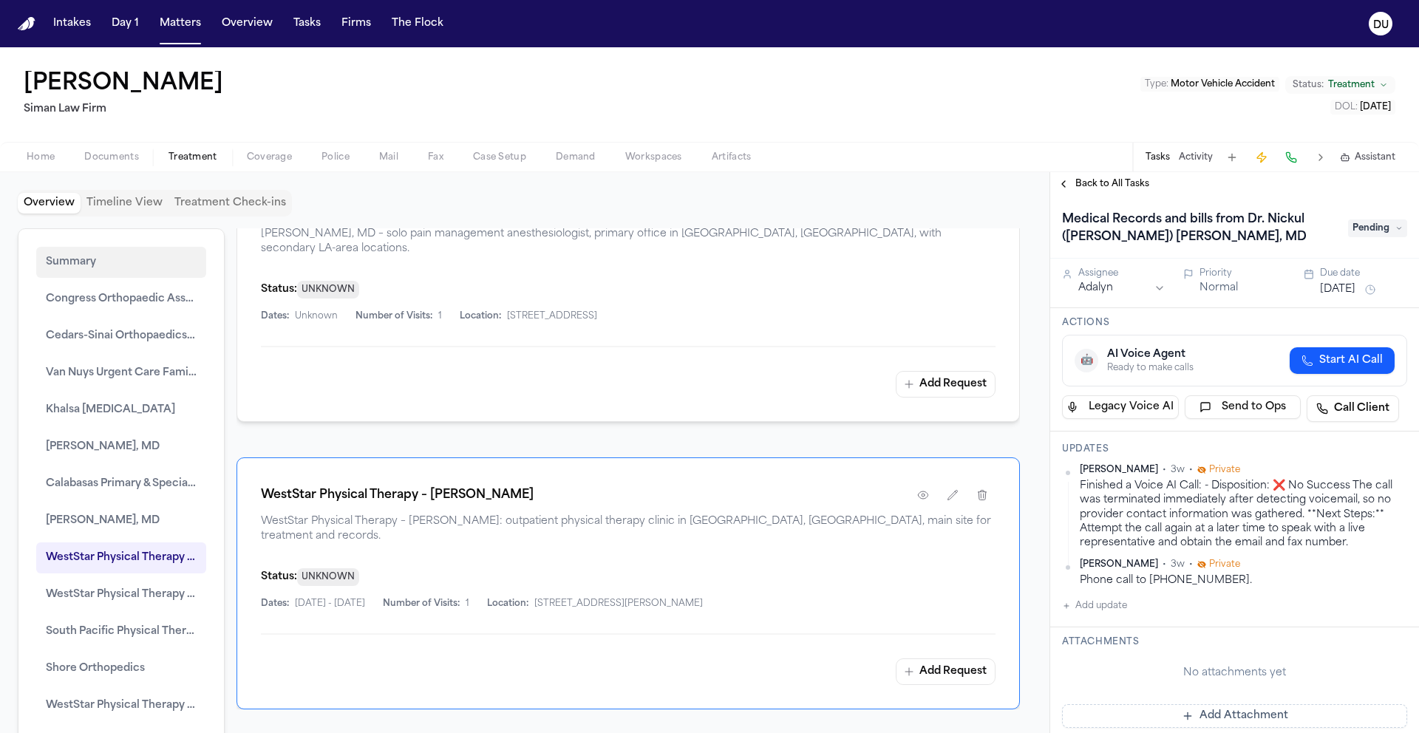
click at [91, 257] on button "Summary" at bounding box center [121, 262] width 170 height 31
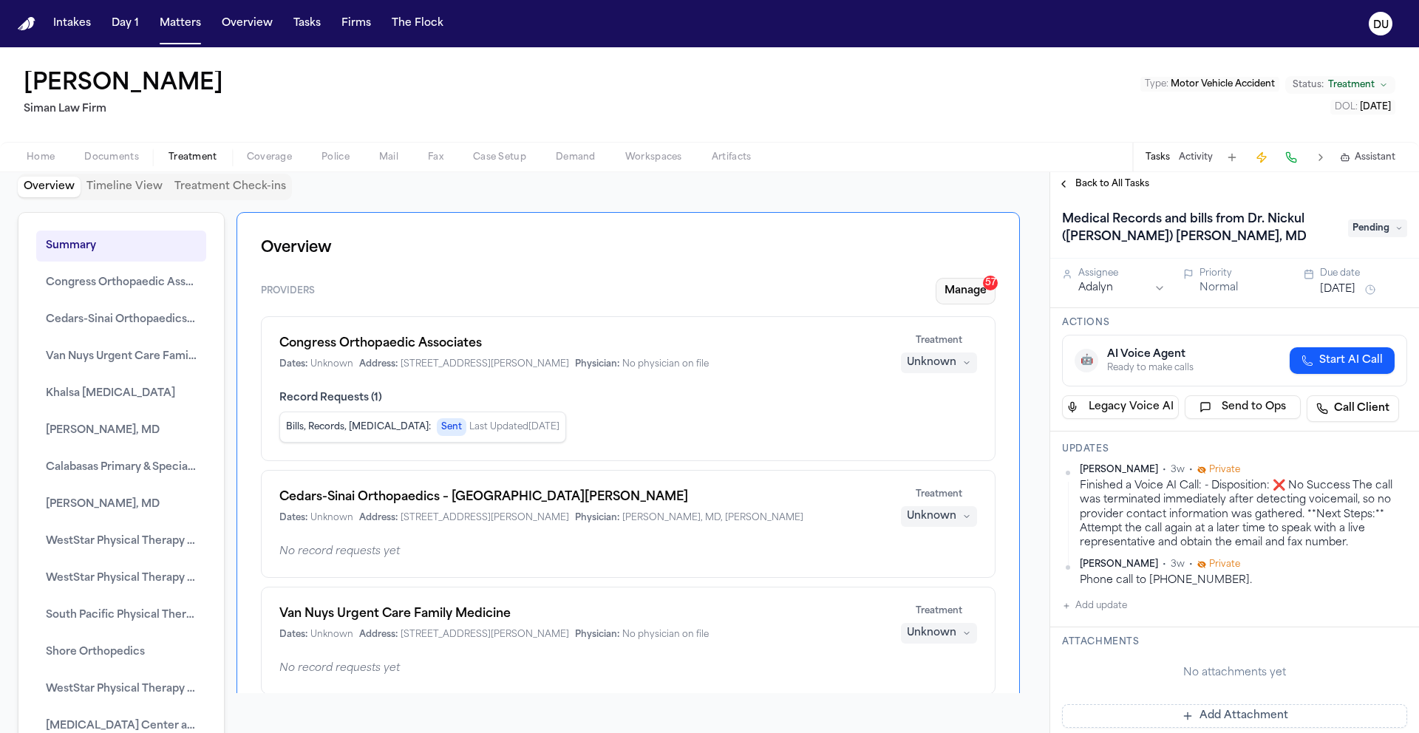
click at [938, 289] on button "Manage 57" at bounding box center [966, 291] width 60 height 27
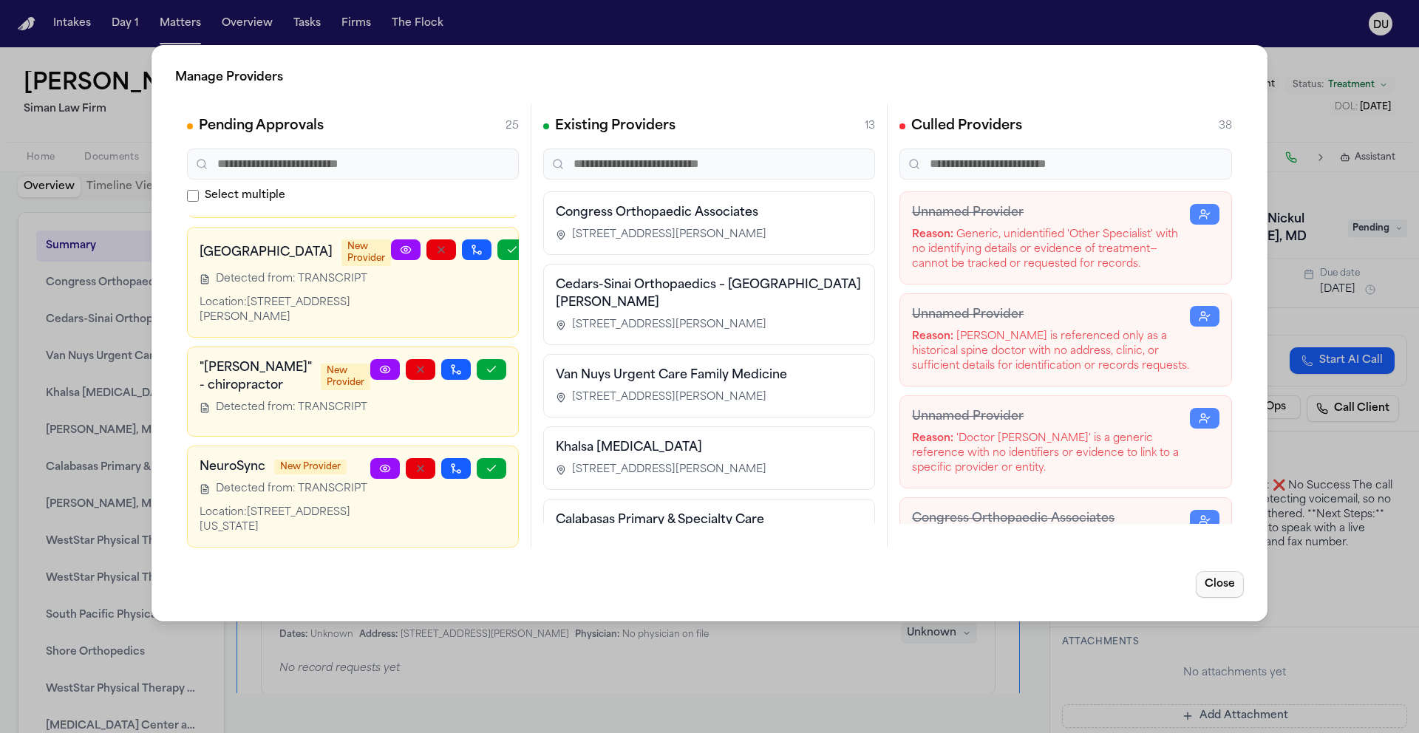
click at [1235, 591] on button "Close" at bounding box center [1220, 584] width 48 height 27
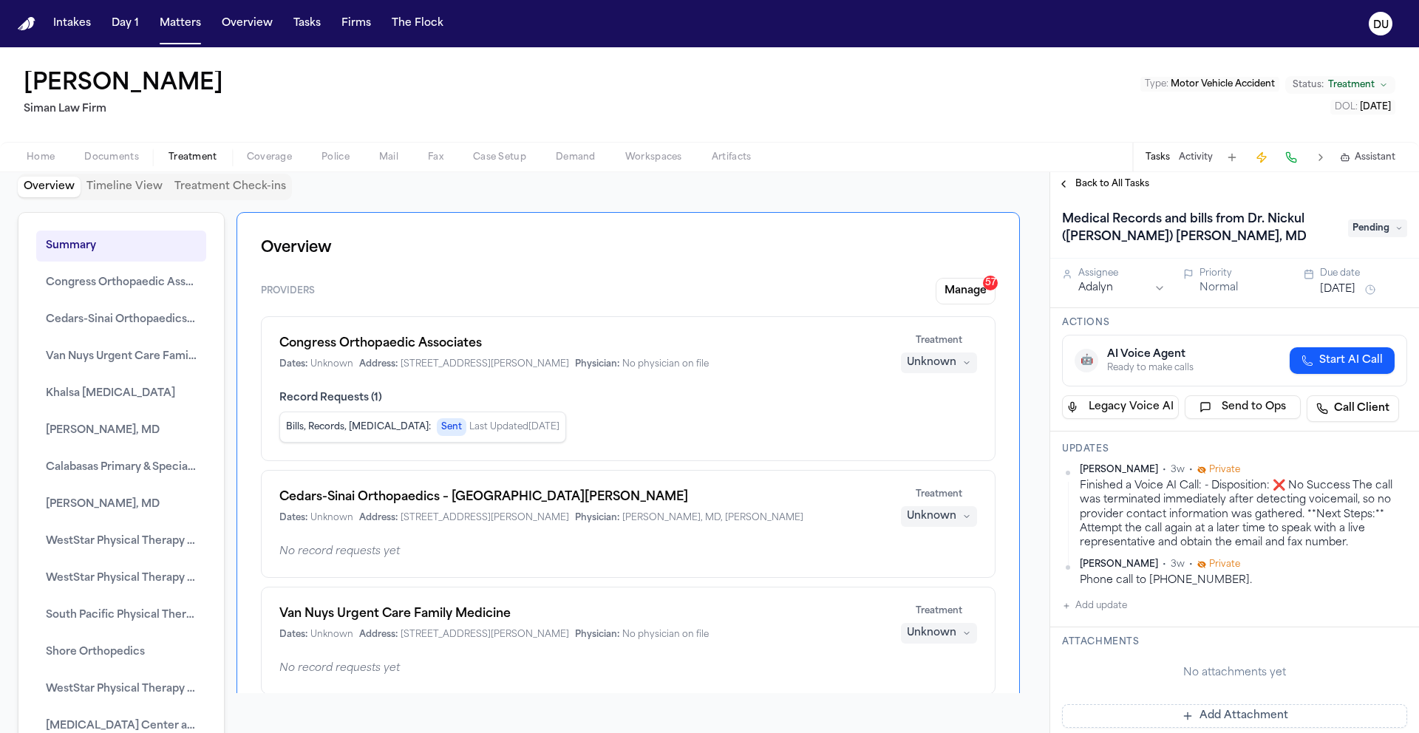
click at [1089, 183] on span "Back to All Tasks" at bounding box center [1113, 184] width 74 height 12
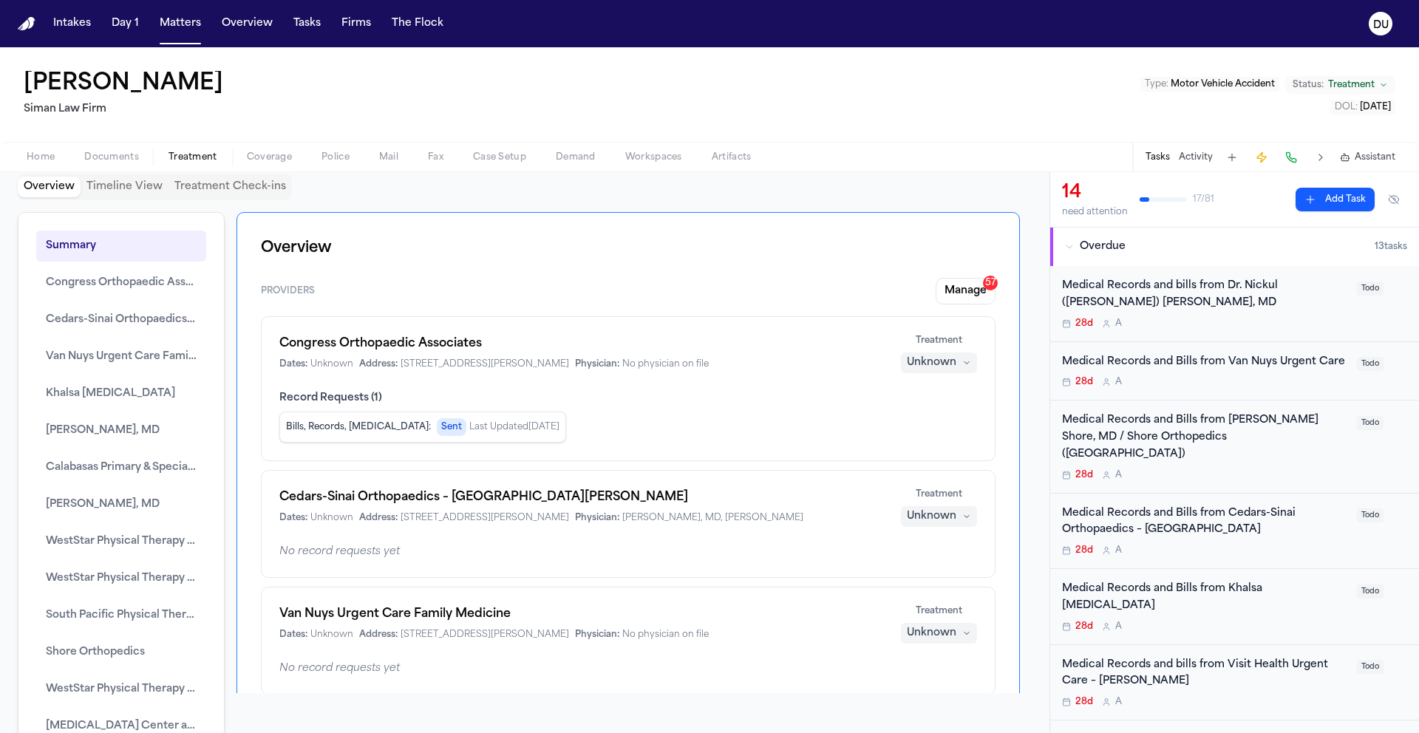
click at [1173, 366] on div "Medical Records and Bills from Van Nuys Urgent Care" at bounding box center [1205, 362] width 286 height 17
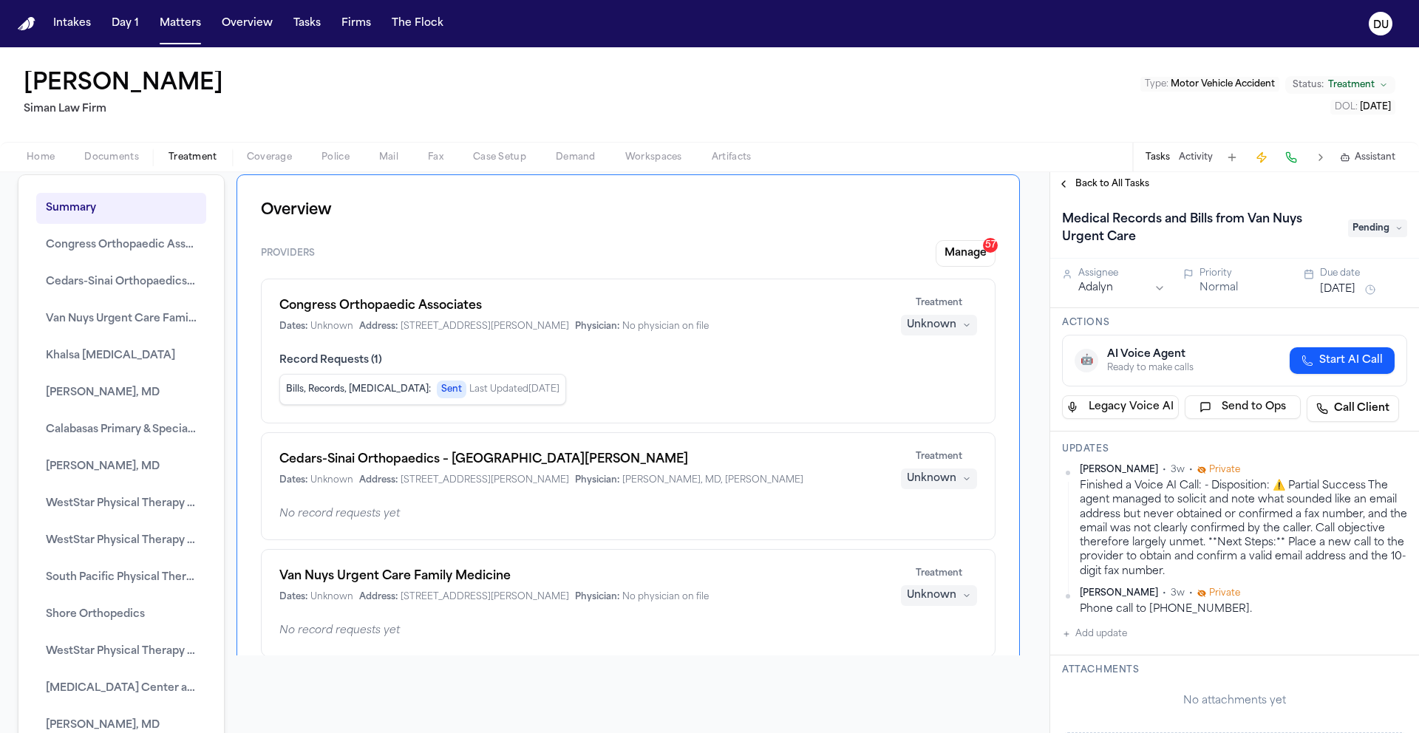
scroll to position [84, 0]
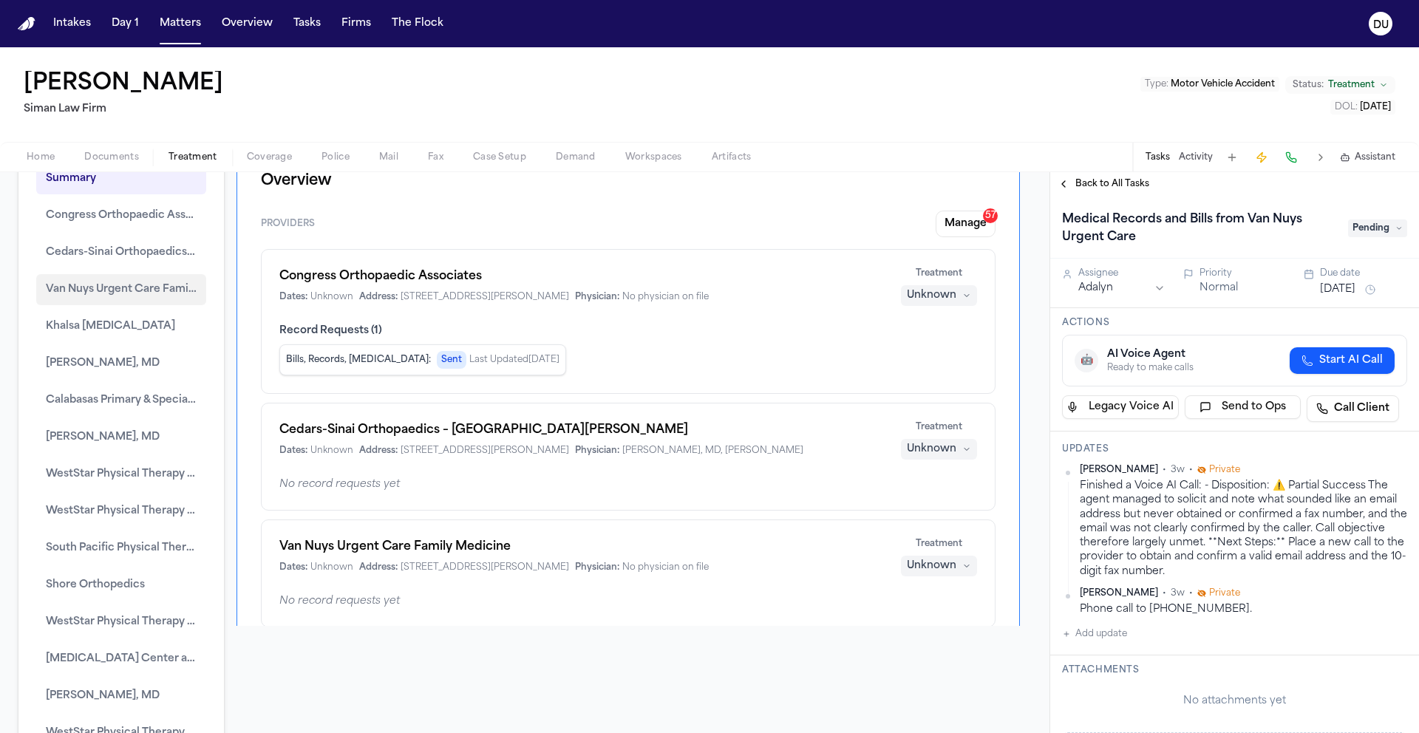
click at [125, 290] on span "Van Nuys Urgent Care Family Medicine" at bounding box center [121, 290] width 151 height 18
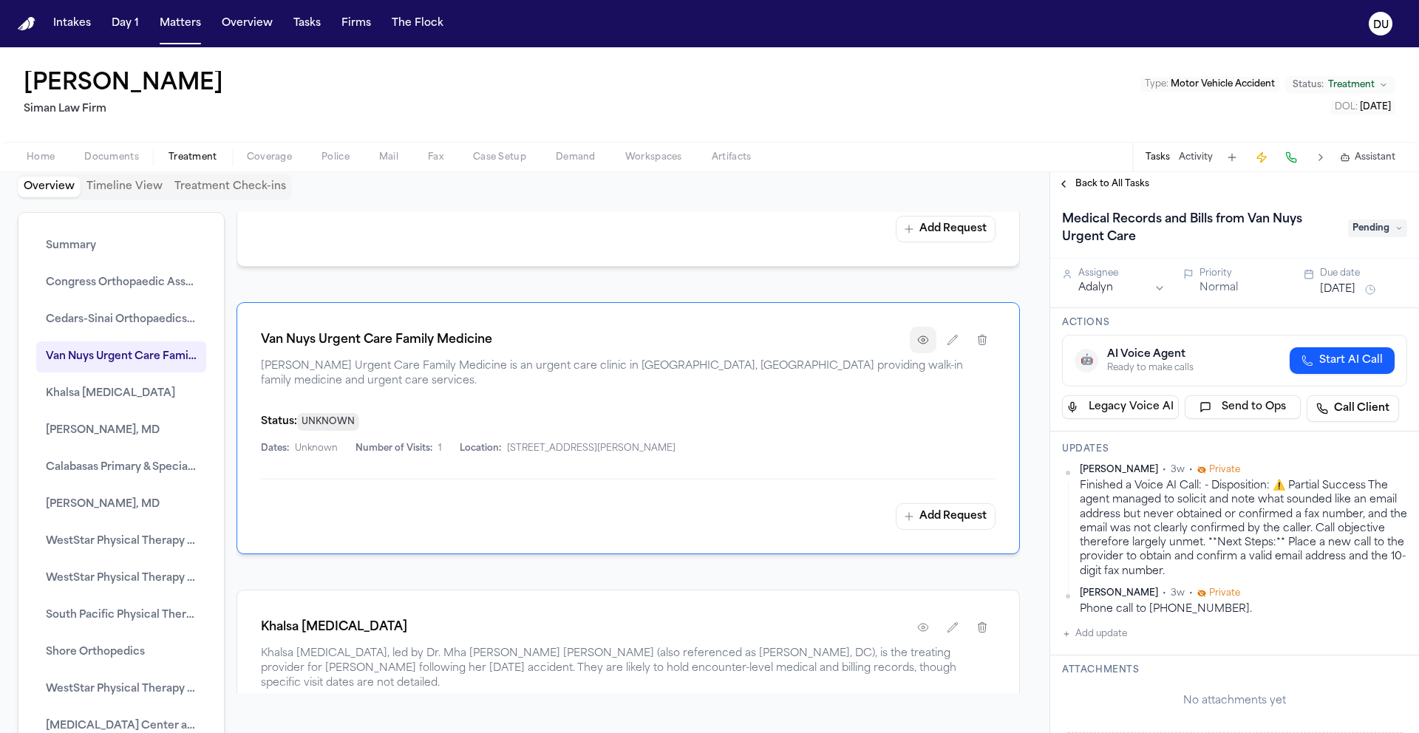
click at [918, 344] on icon "button" at bounding box center [923, 339] width 10 height 7
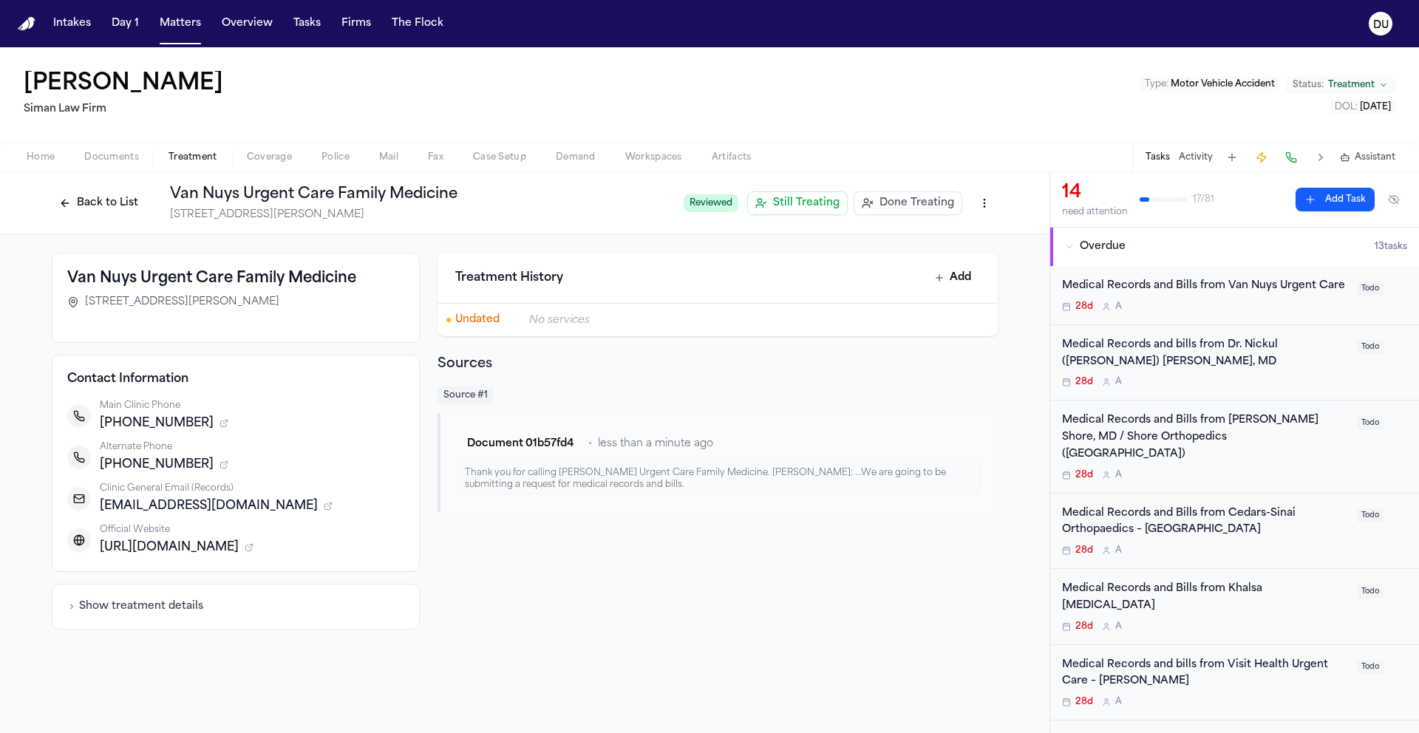
click at [1134, 443] on div "Medical Records and Bills from [PERSON_NAME] Shore, MD / Shore Orthopedics ([GE…" at bounding box center [1205, 437] width 286 height 50
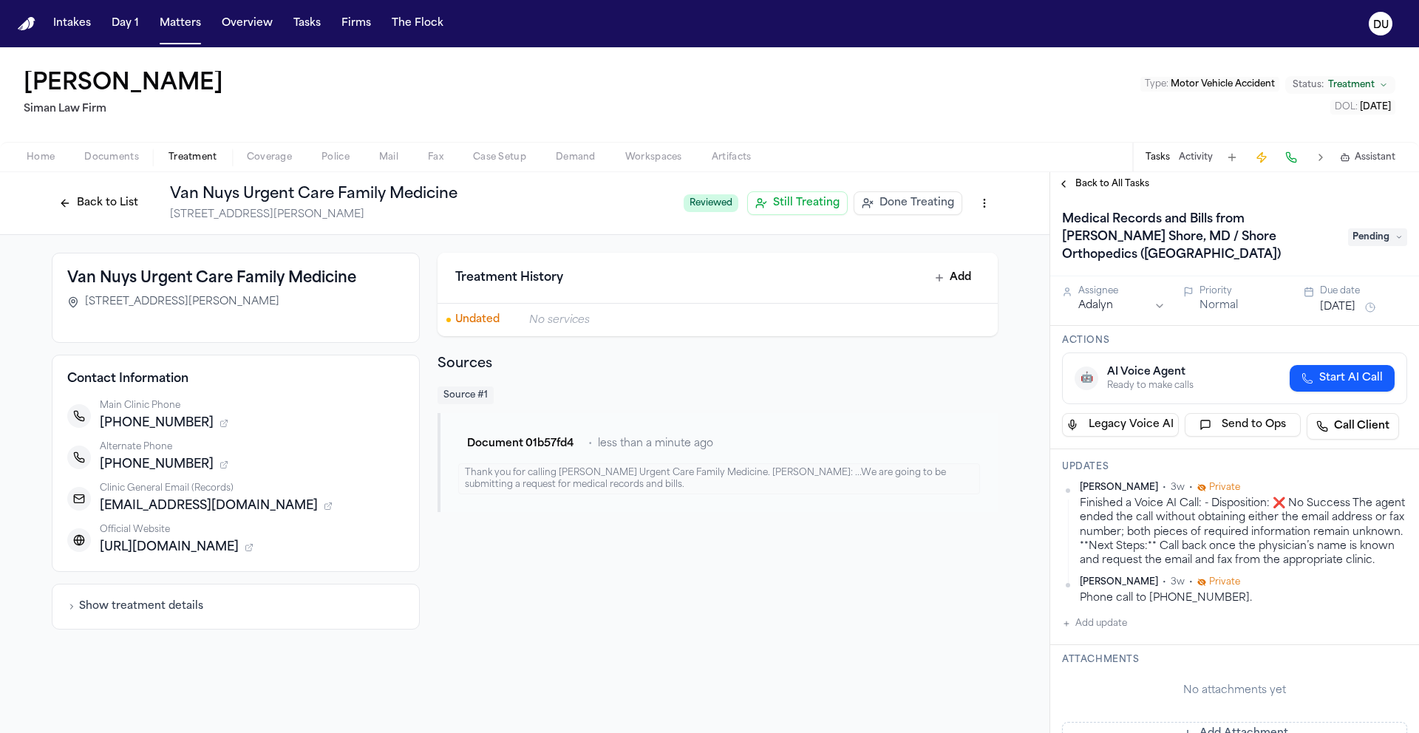
click at [111, 162] on span "Documents" at bounding box center [111, 158] width 55 height 12
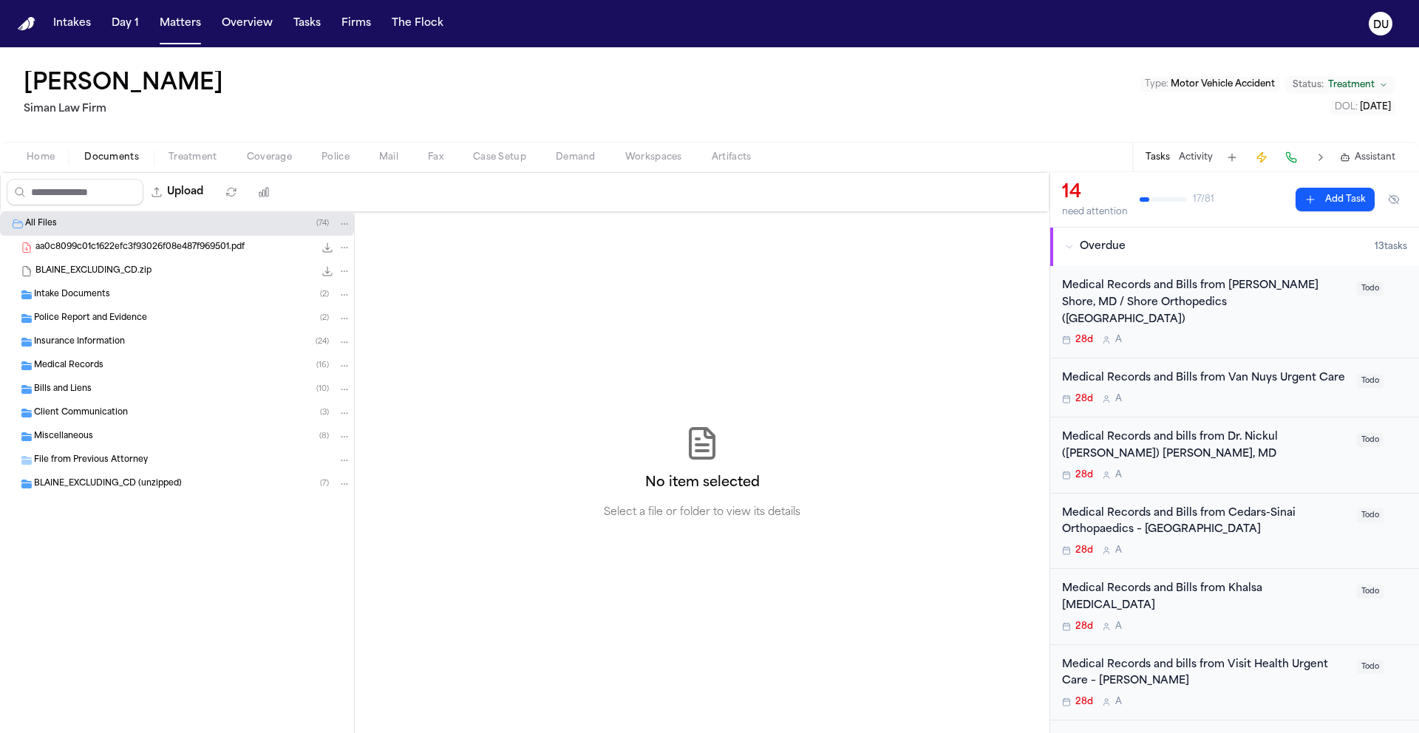
click at [95, 291] on span "Intake Documents" at bounding box center [72, 295] width 76 height 13
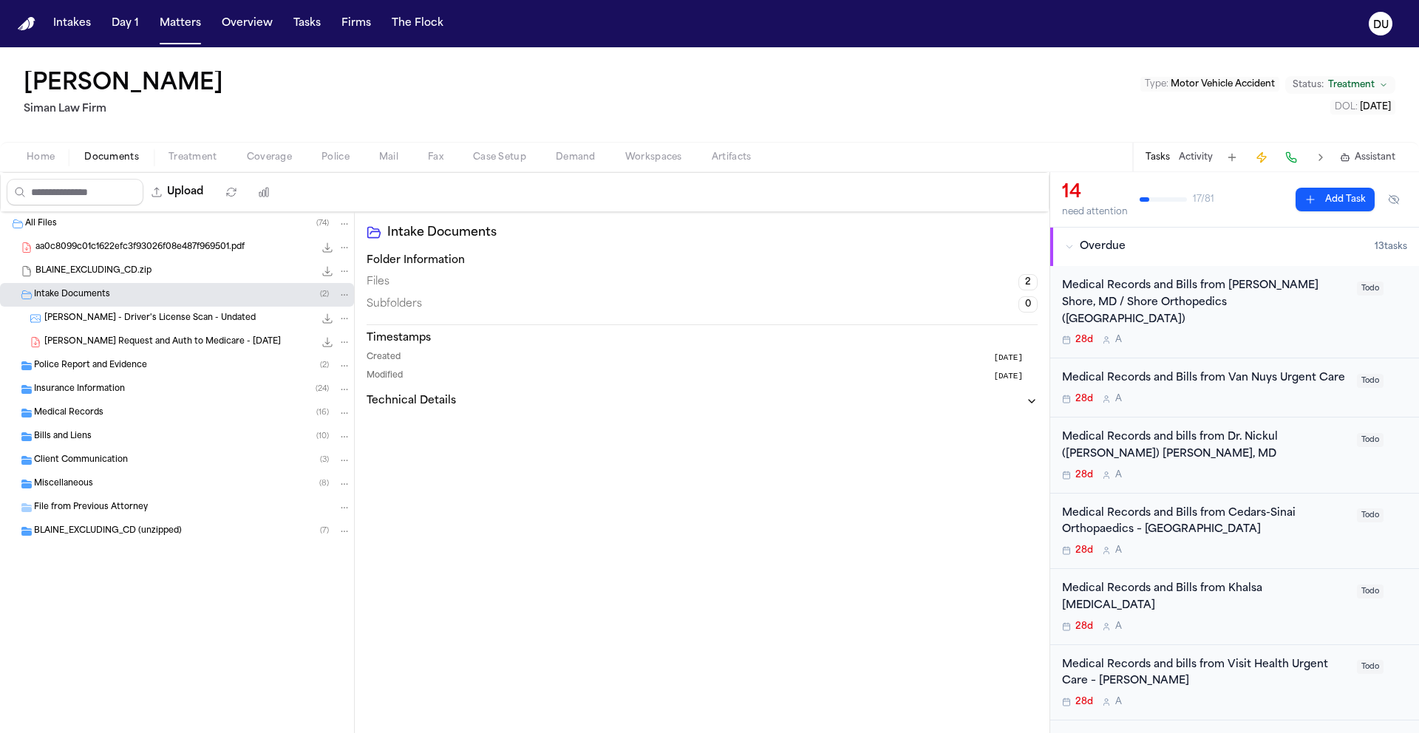
click at [120, 316] on span "[PERSON_NAME] - Driver's License Scan - Undated" at bounding box center [149, 319] width 211 height 13
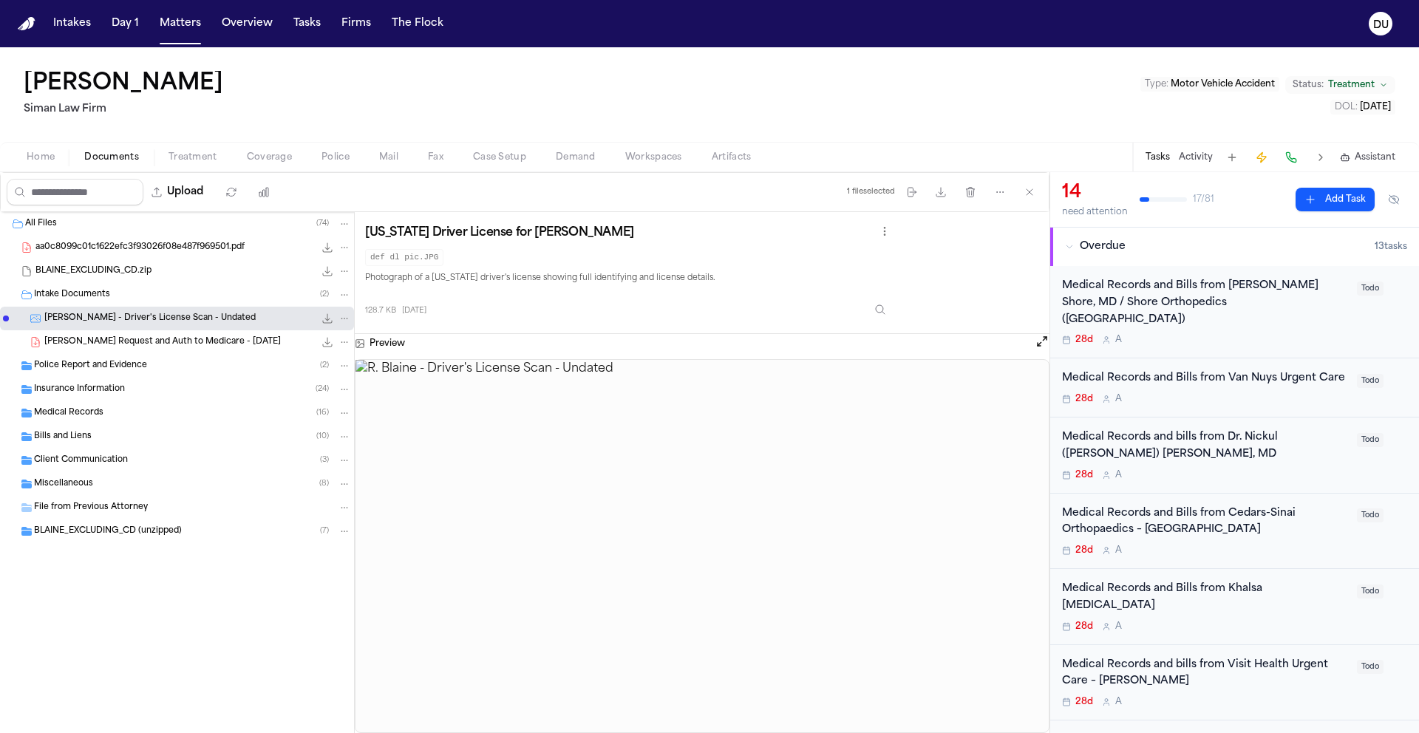
click at [109, 345] on span "[PERSON_NAME] Request and Auth to Medicare - [DATE]" at bounding box center [162, 342] width 237 height 13
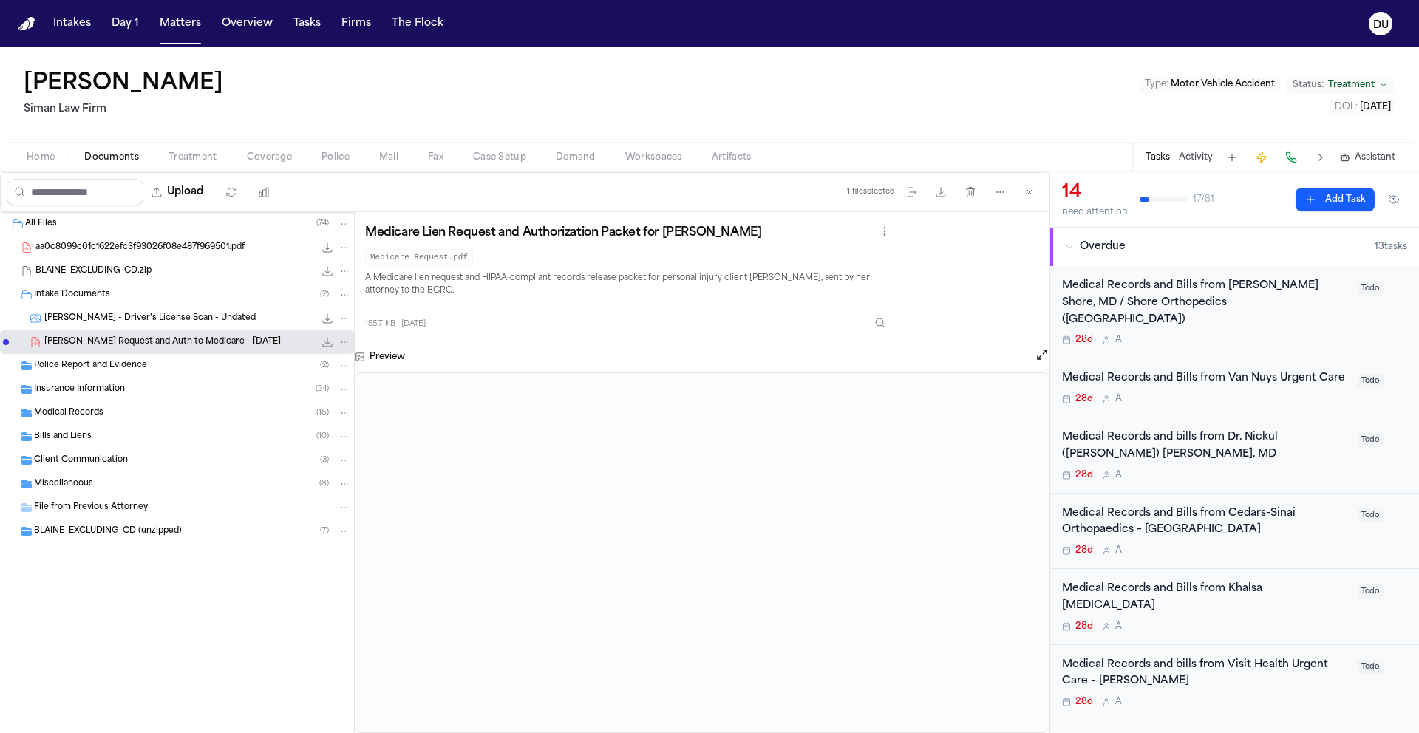
click at [189, 316] on span "[PERSON_NAME] - Driver's License Scan - Undated" at bounding box center [149, 319] width 211 height 13
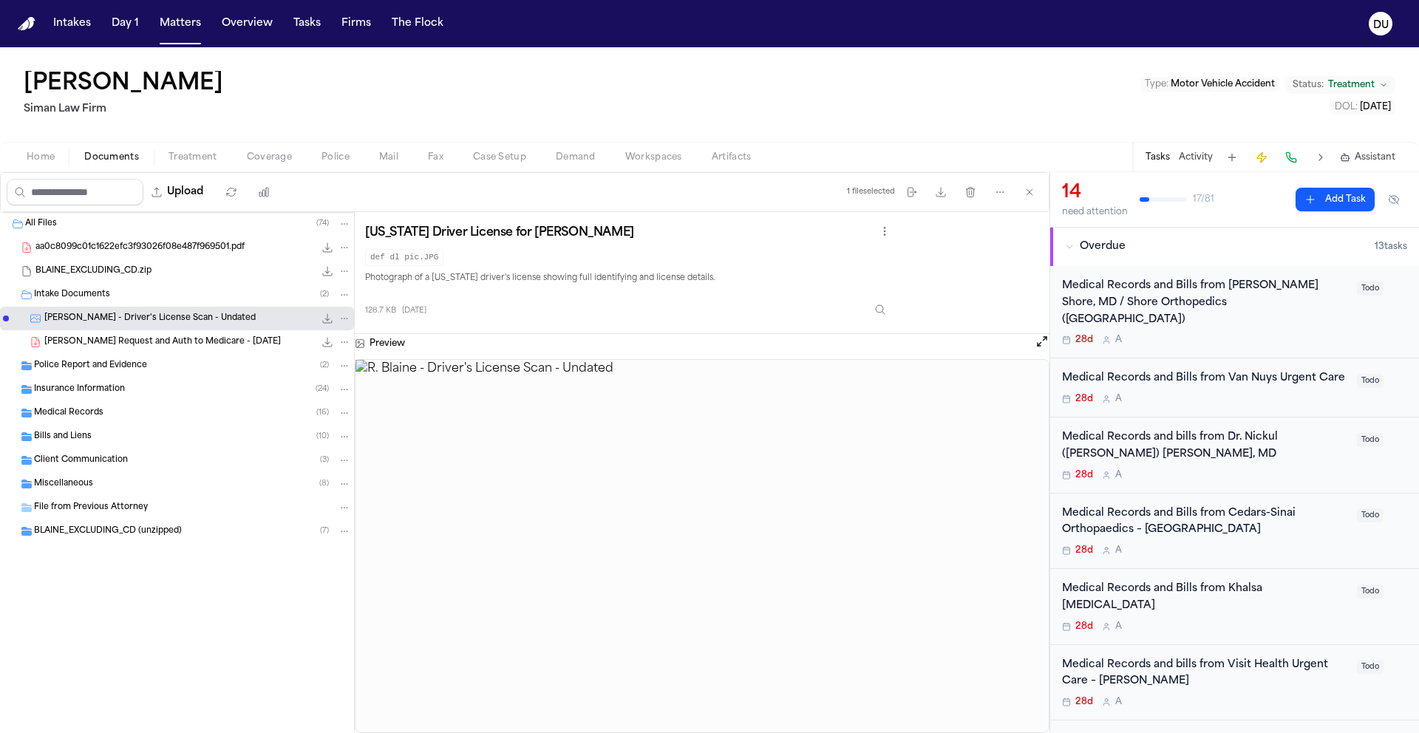
click at [92, 345] on span "[PERSON_NAME] Request and Auth to Medicare - [DATE]" at bounding box center [162, 342] width 237 height 13
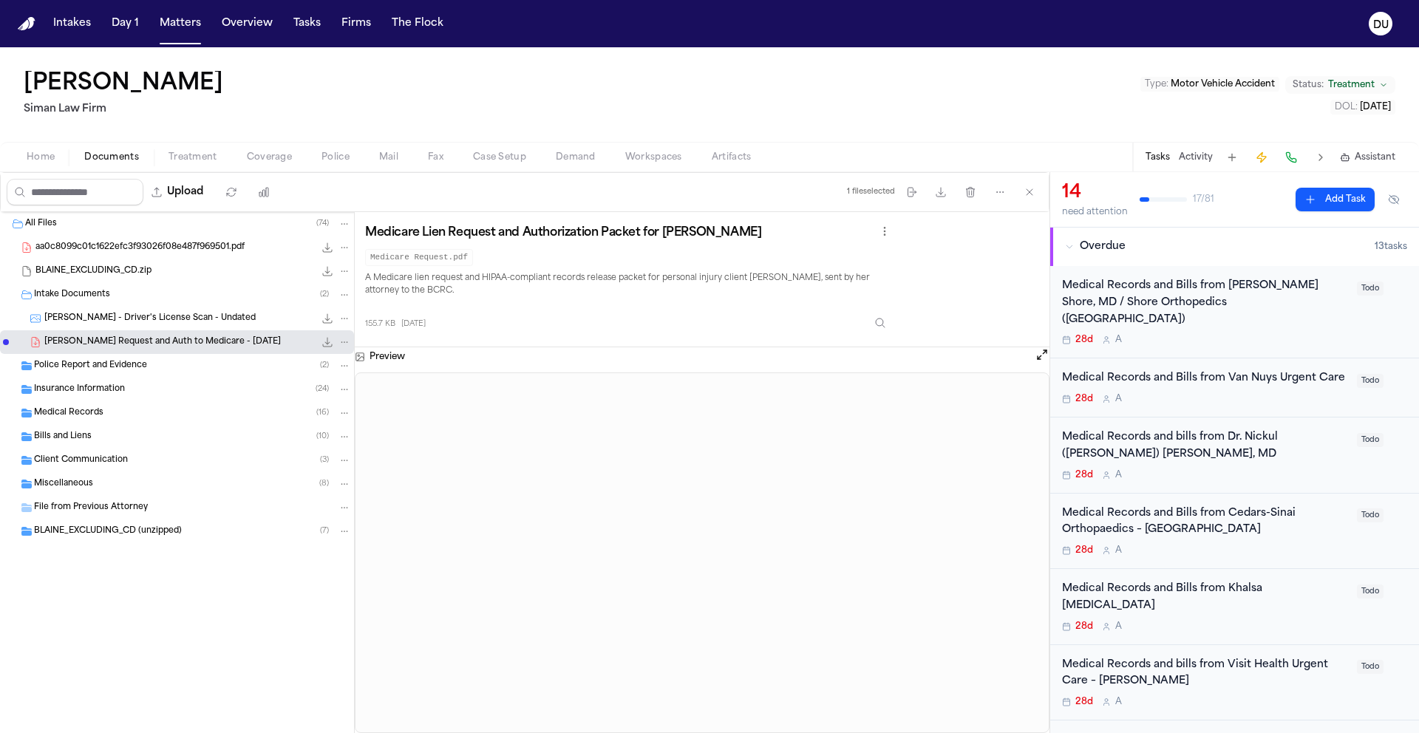
click at [1209, 296] on div "Medical Records and Bills from [PERSON_NAME] Shore, MD / Shore Orthopedics ([GE…" at bounding box center [1205, 303] width 286 height 50
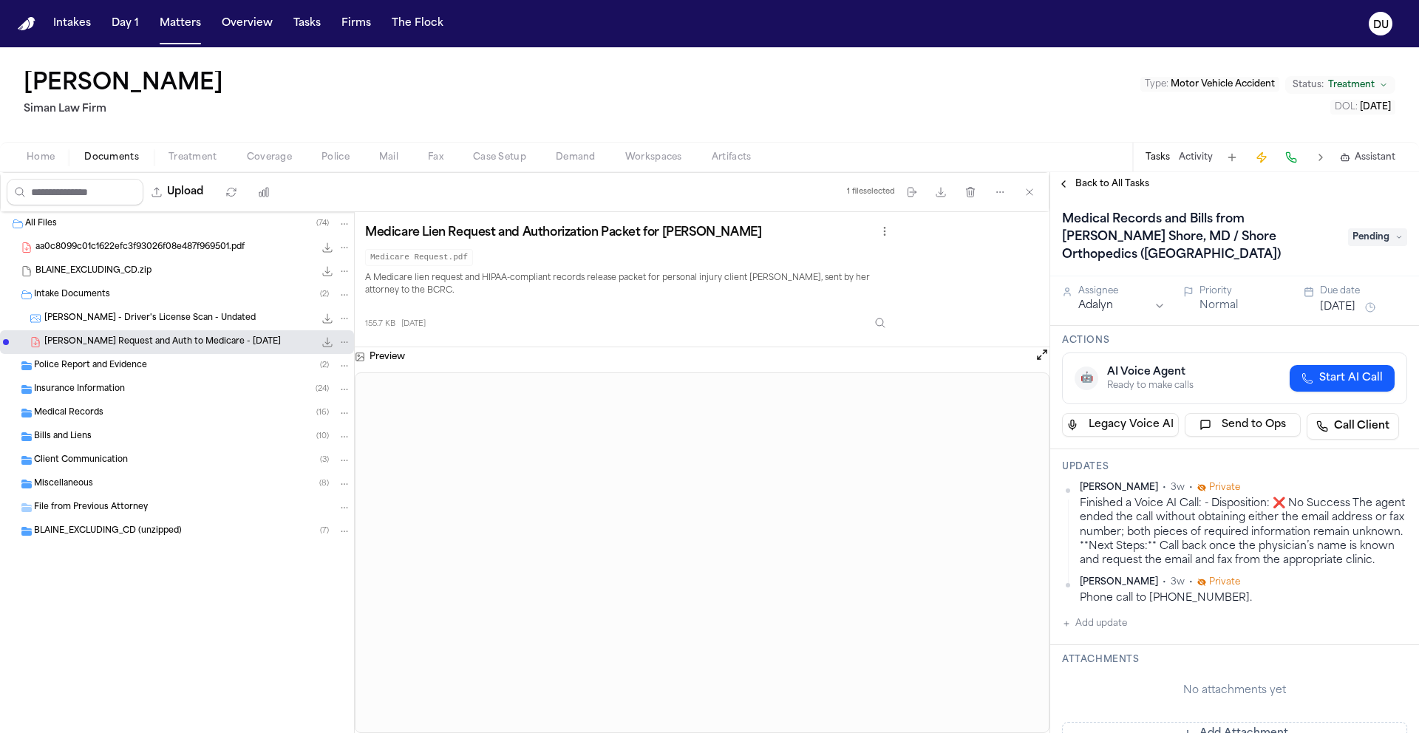
click at [1118, 625] on button "Add update" at bounding box center [1094, 624] width 65 height 18
click at [1117, 622] on textarea "Add your update" at bounding box center [1244, 636] width 316 height 30
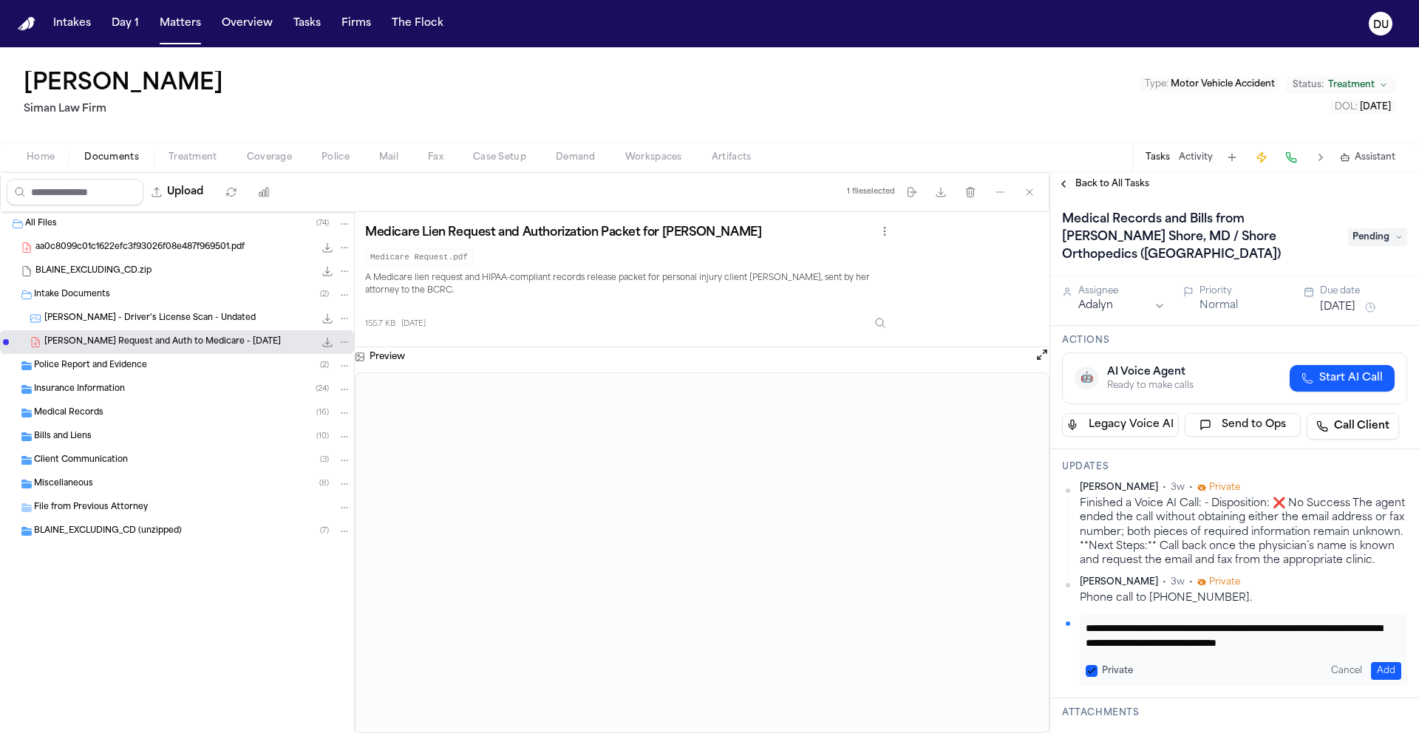
scroll to position [16, 0]
click at [1374, 665] on button "Add" at bounding box center [1386, 671] width 30 height 18
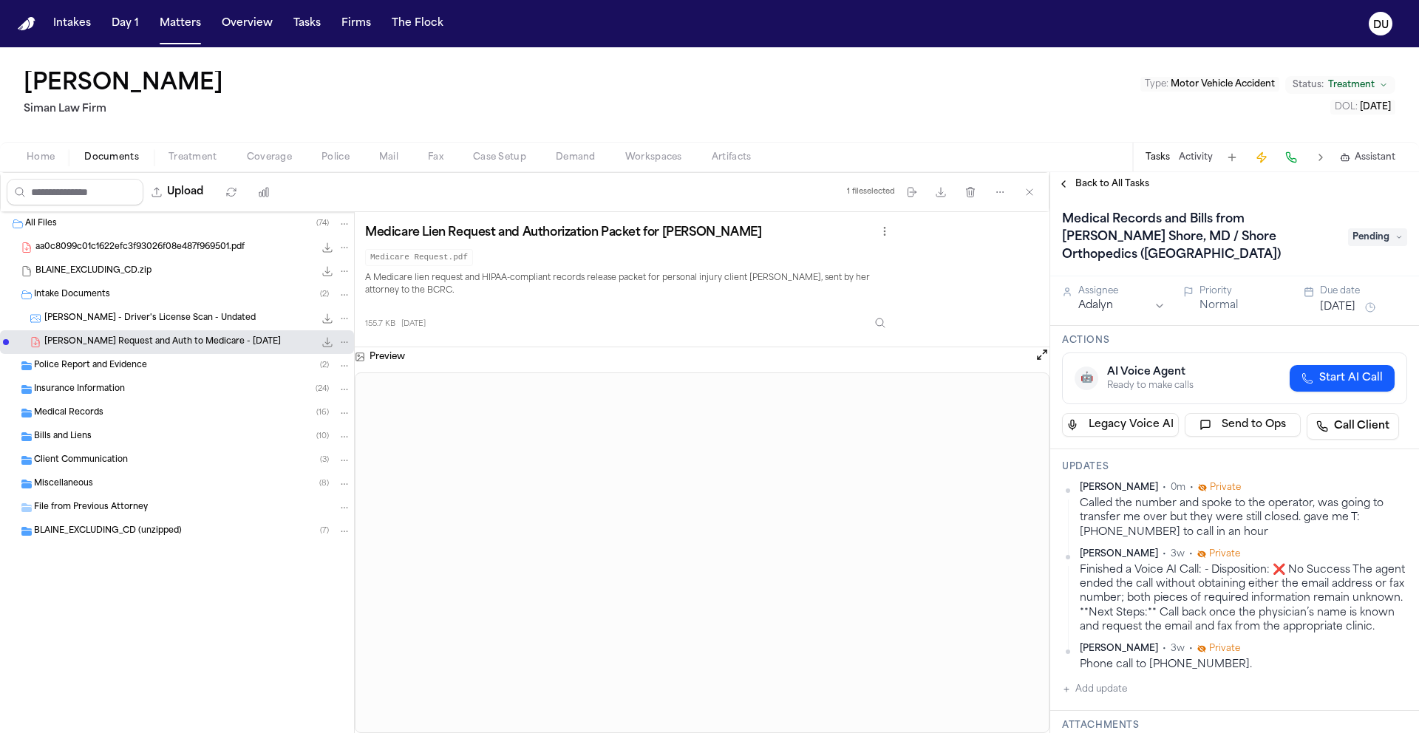
click at [1124, 186] on span "Back to All Tasks" at bounding box center [1113, 184] width 74 height 12
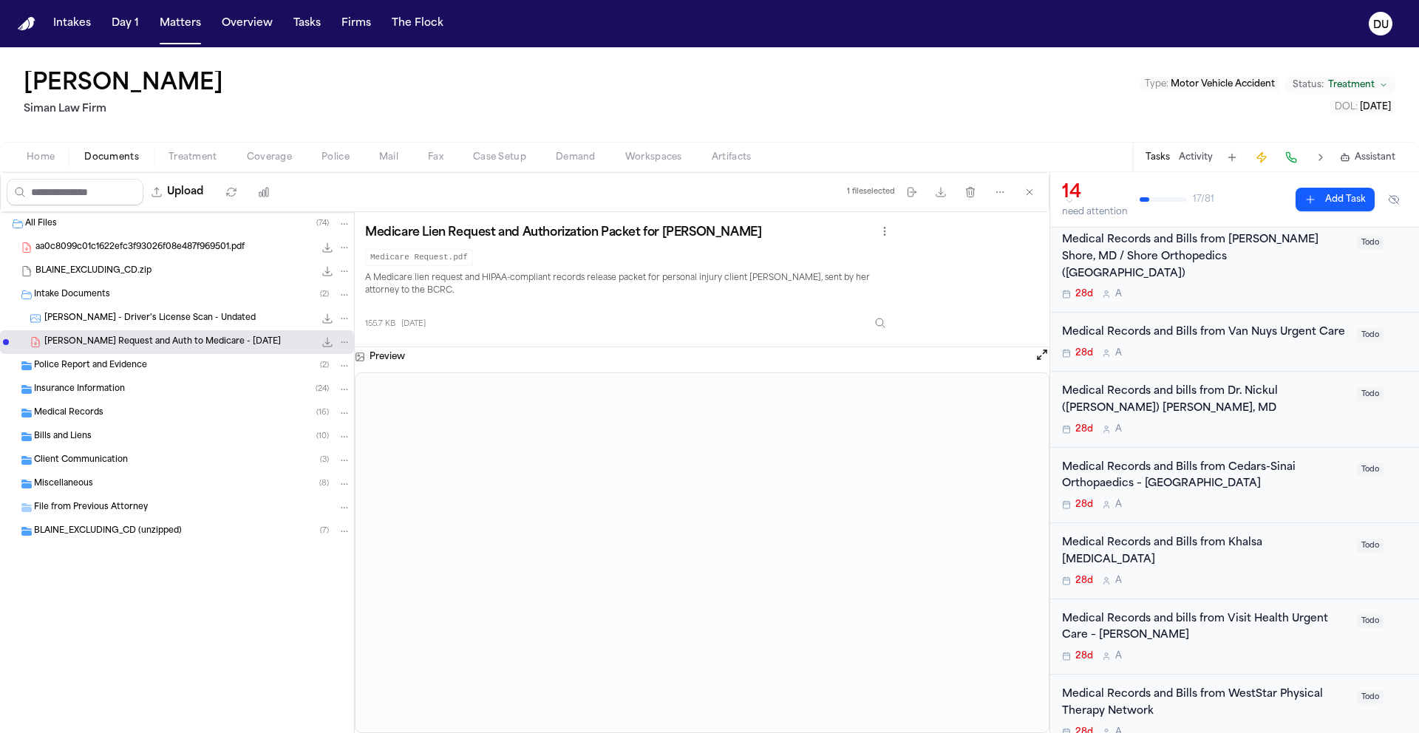
scroll to position [47, 0]
click at [1151, 474] on div "Medical Records and Bills from Cedars-Sinai Orthopaedics – [GEOGRAPHIC_DATA]" at bounding box center [1205, 476] width 286 height 34
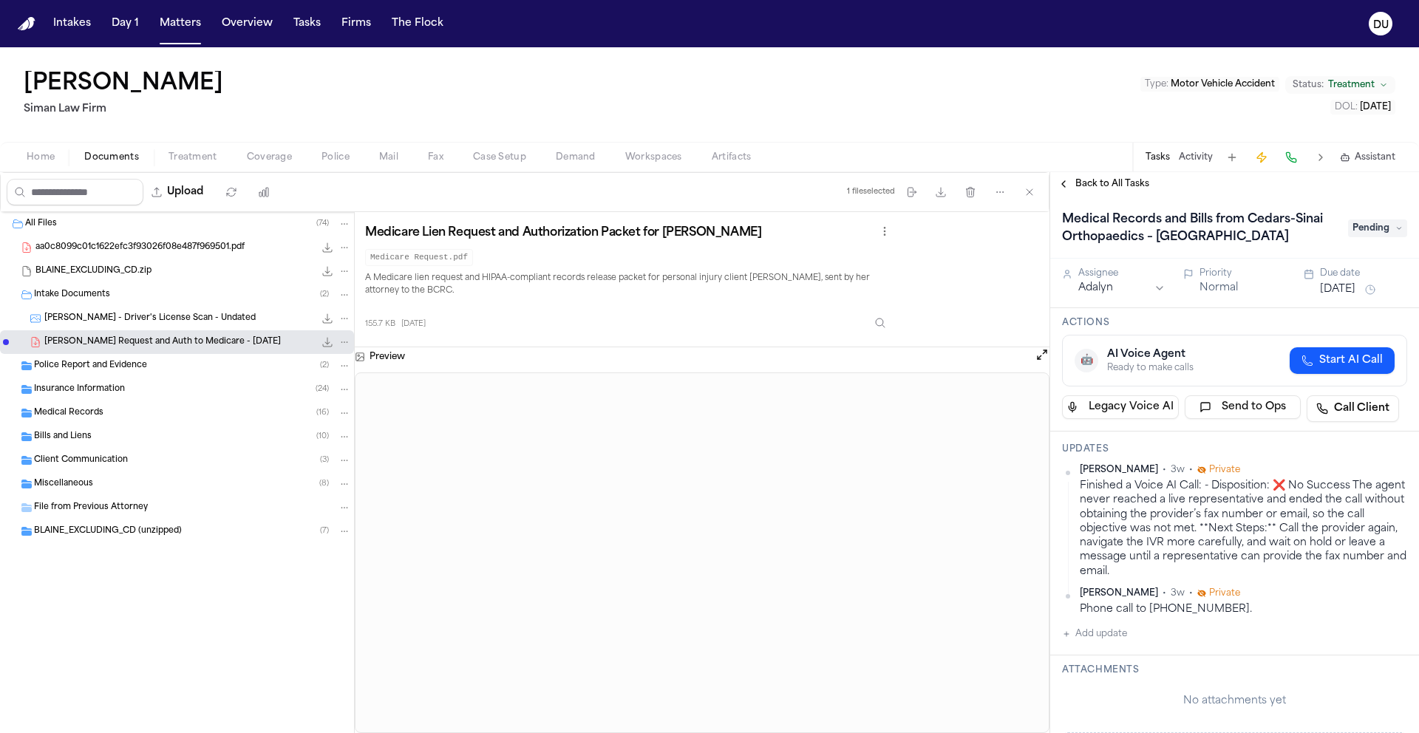
click at [1085, 188] on span "Back to All Tasks" at bounding box center [1113, 184] width 74 height 12
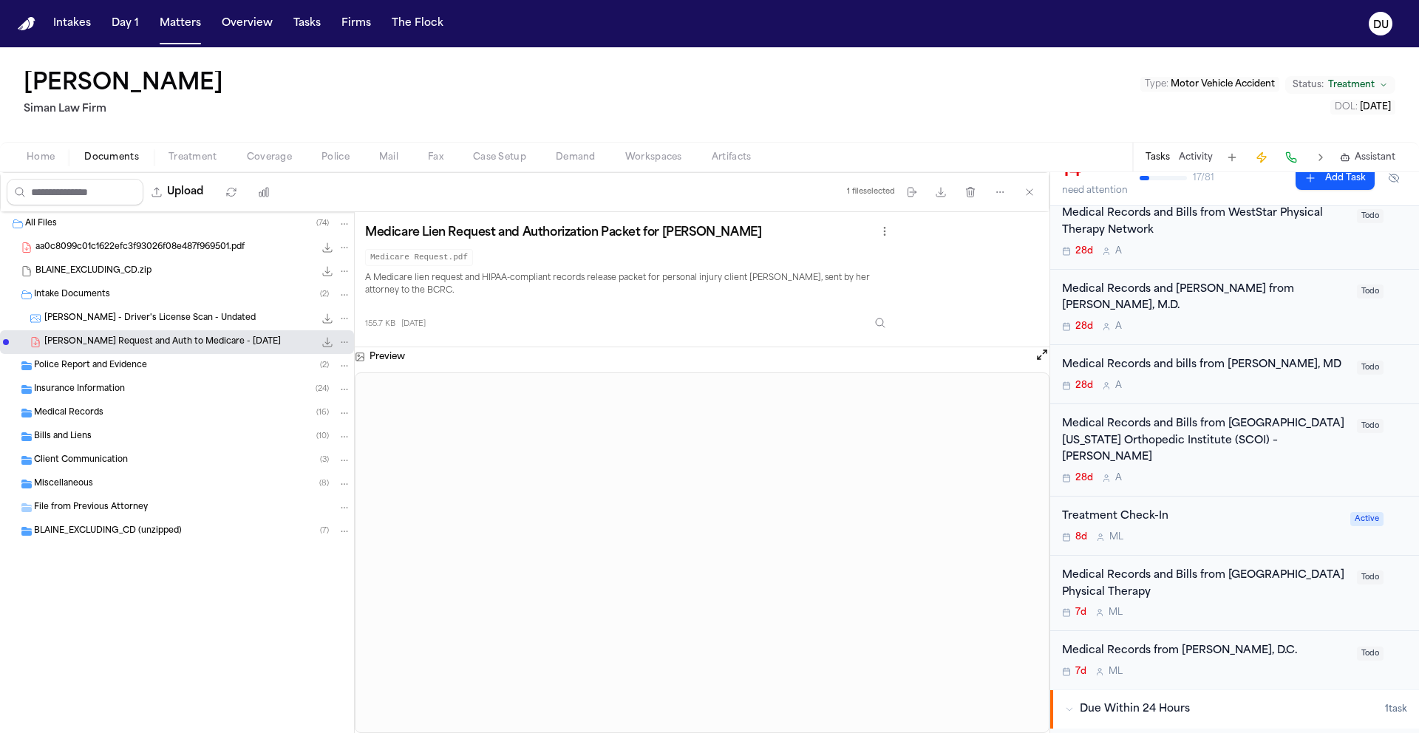
scroll to position [633, 0]
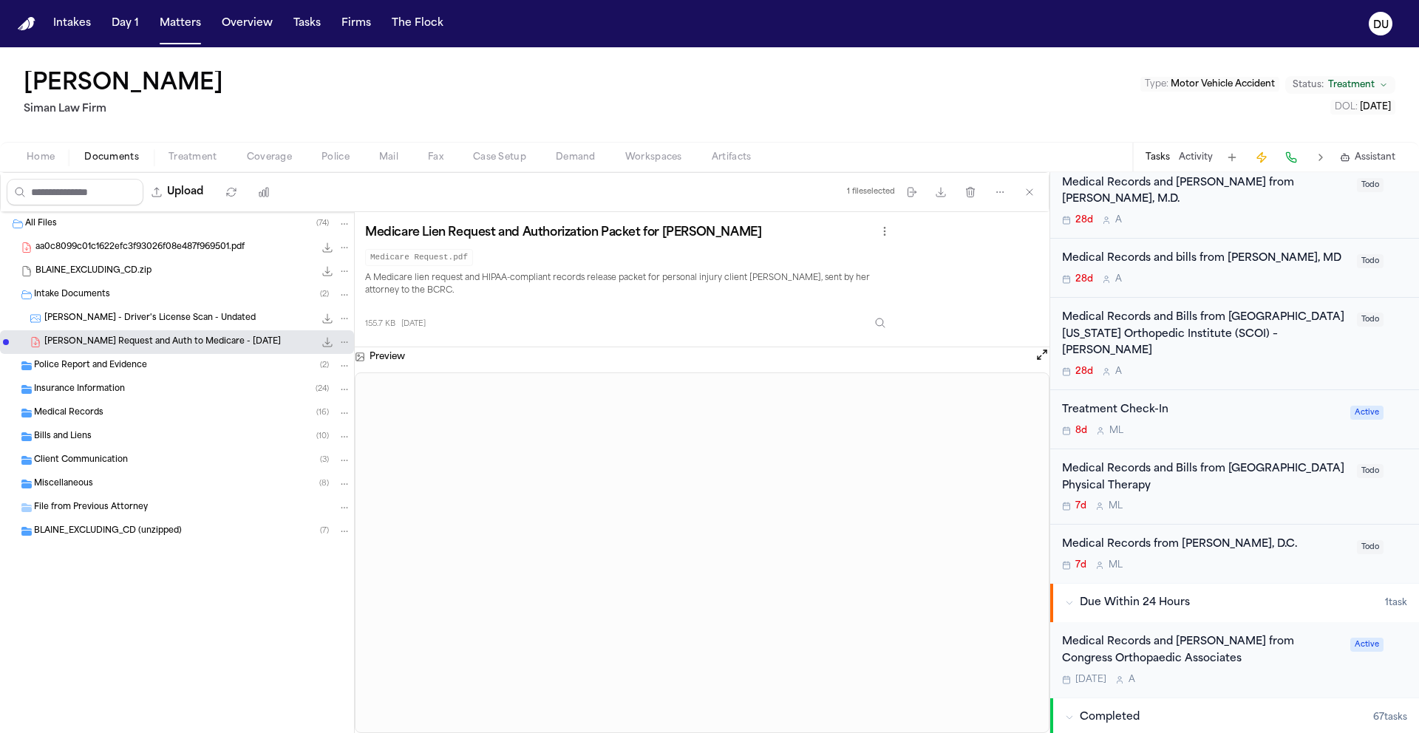
click at [1241, 537] on div "Medical Records from [PERSON_NAME], D.C." at bounding box center [1205, 545] width 286 height 17
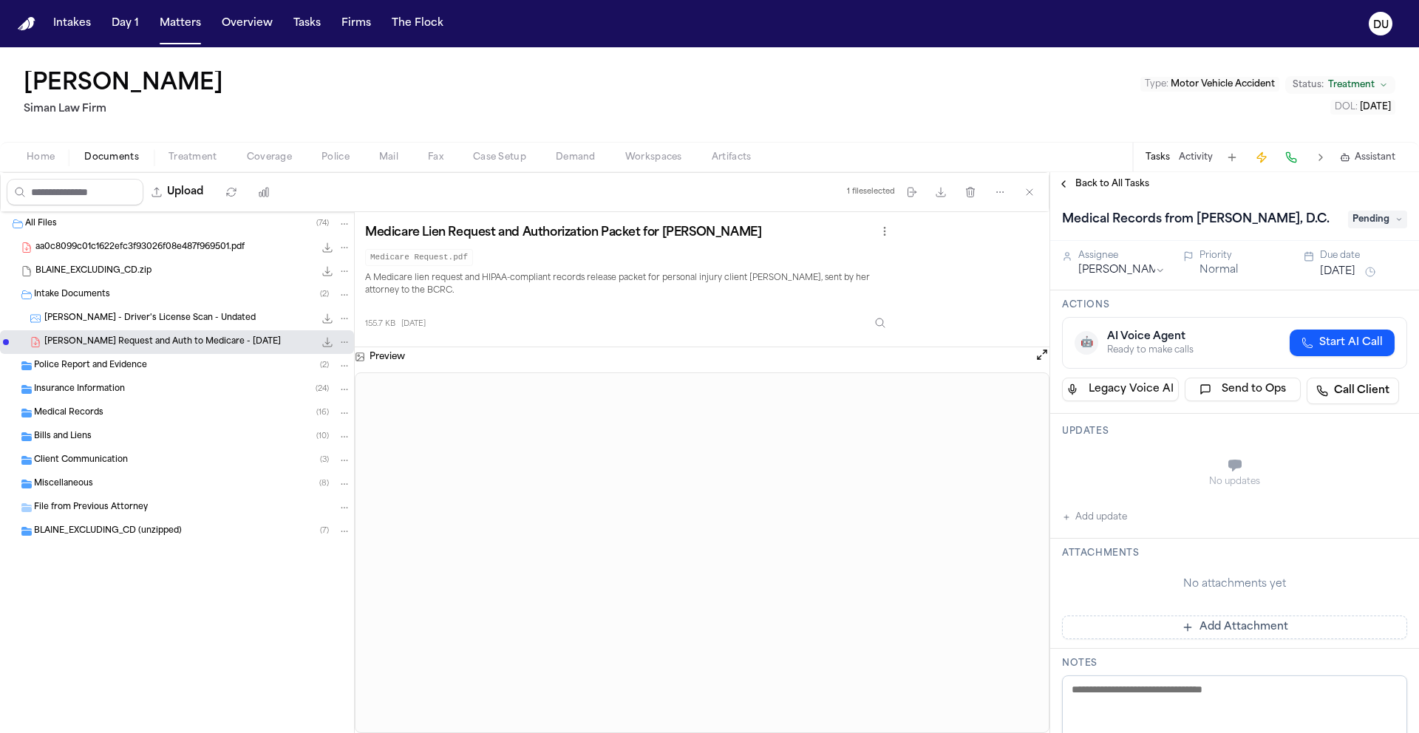
click at [724, 82] on div "Rachelle Blaine Siman Law Firm Type : Motor Vehicle Accident Status: Treatment …" at bounding box center [709, 94] width 1419 height 95
click at [37, 154] on span "Home" at bounding box center [41, 158] width 28 height 12
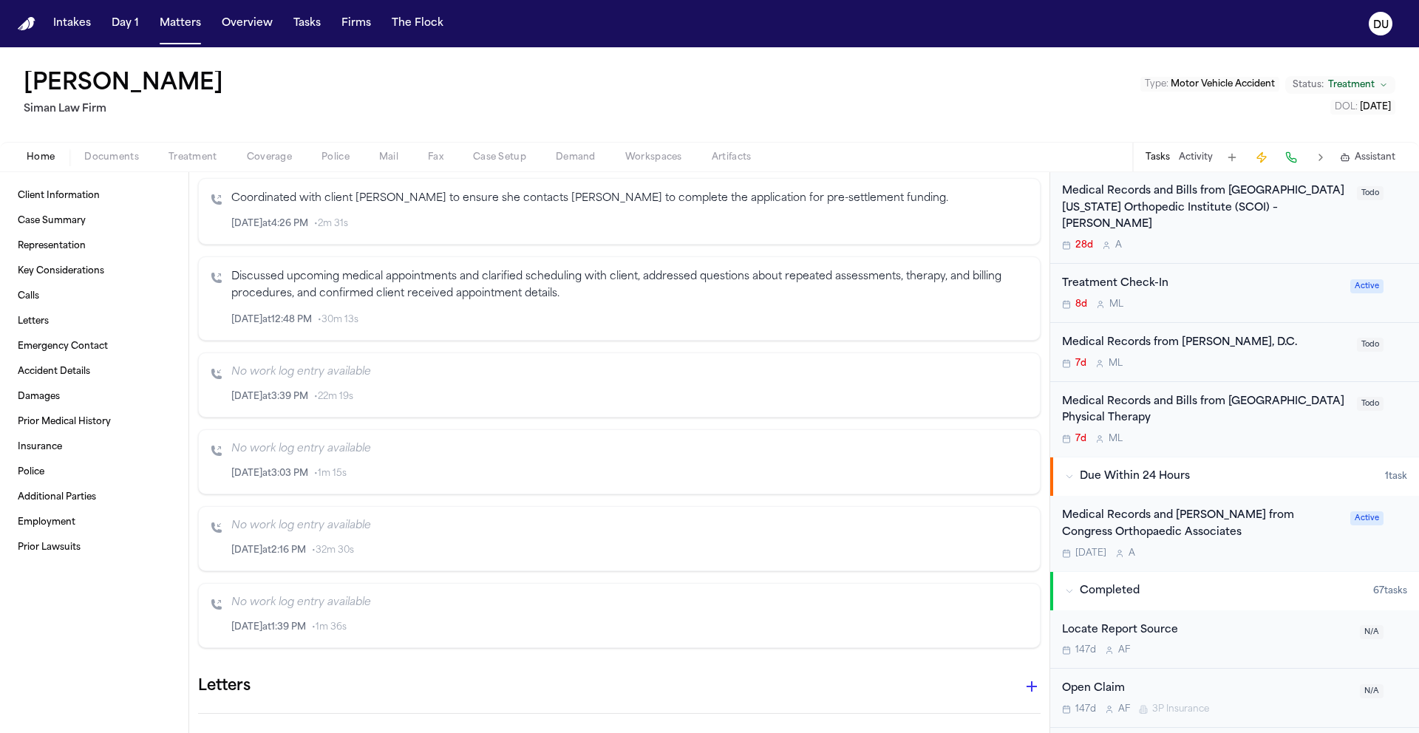
scroll to position [761, 0]
click at [1194, 334] on div "Medical Records from Alireza Chizari, D.C. 7d M L" at bounding box center [1205, 351] width 286 height 35
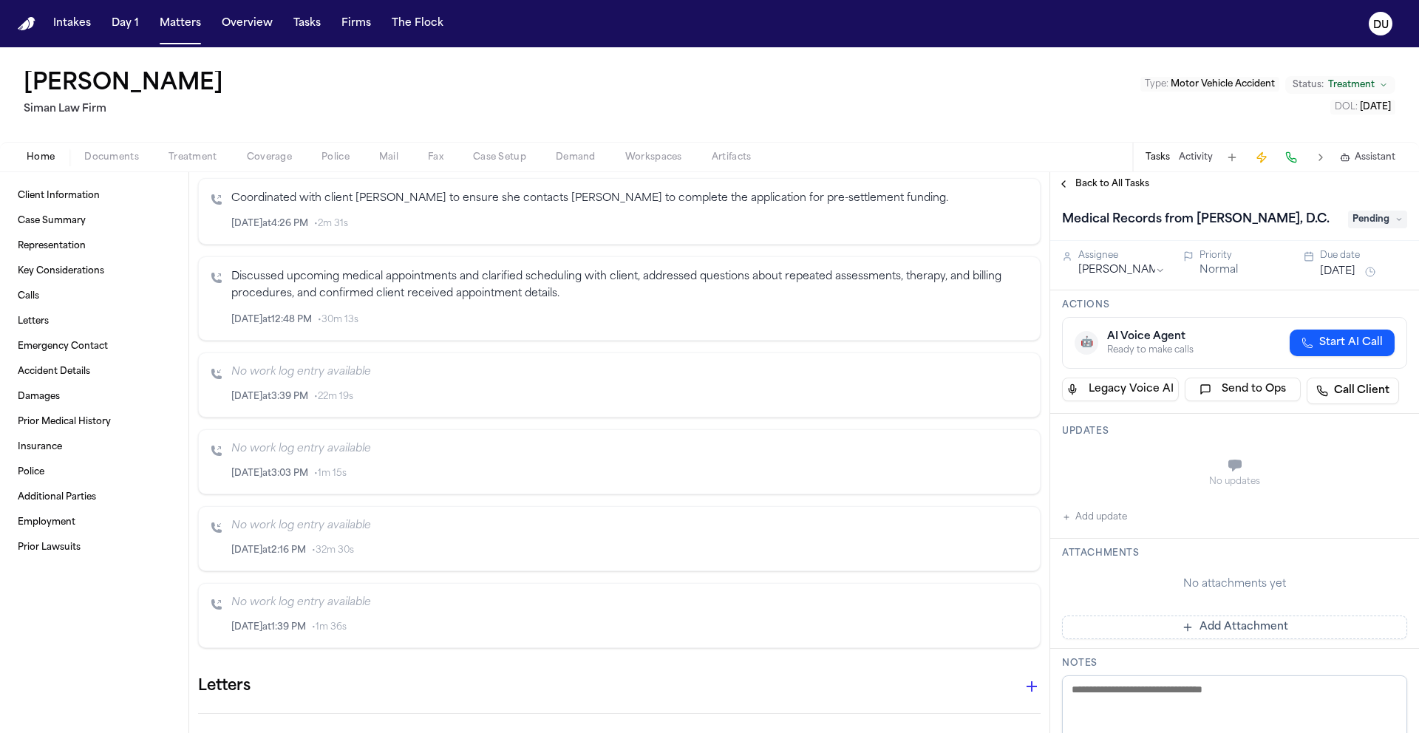
click at [1370, 222] on span "Pending" at bounding box center [1377, 220] width 59 height 18
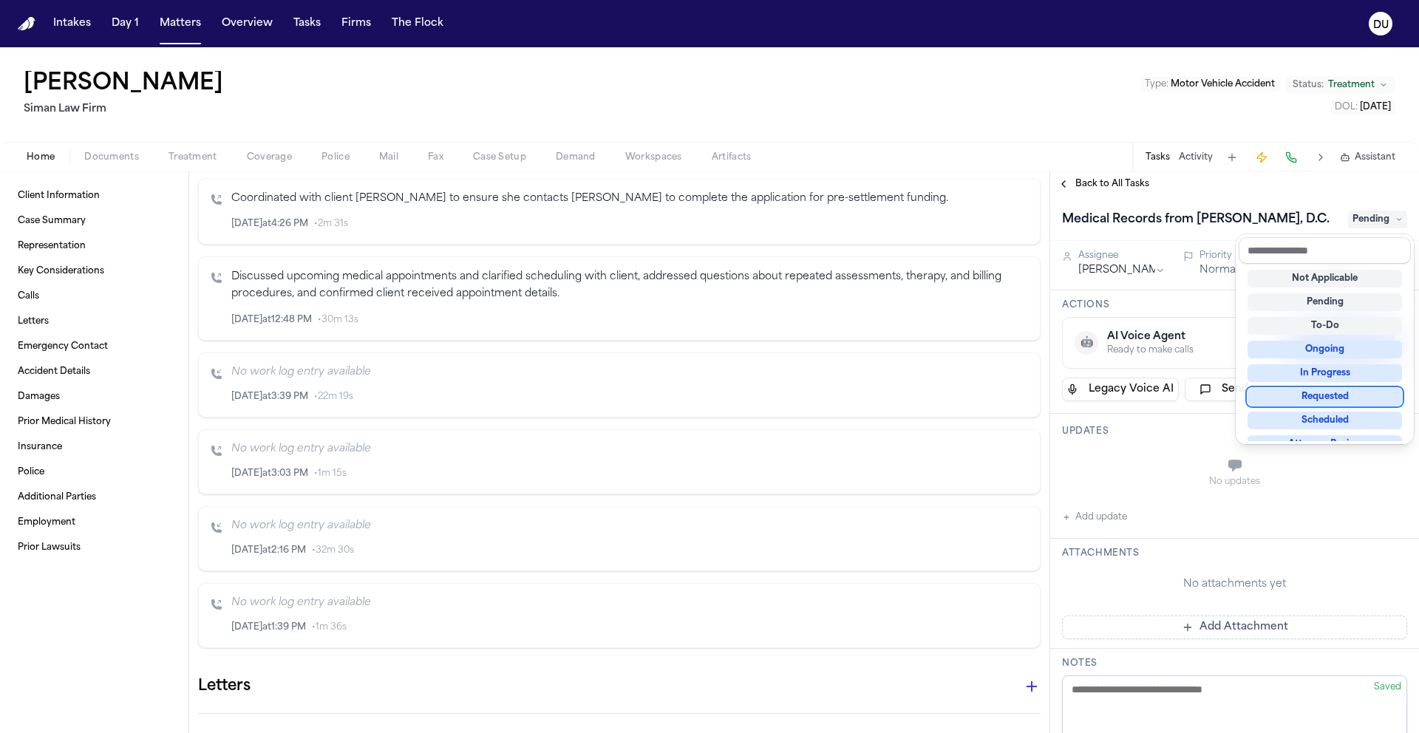
click at [1339, 398] on div "Requested" at bounding box center [1325, 397] width 154 height 18
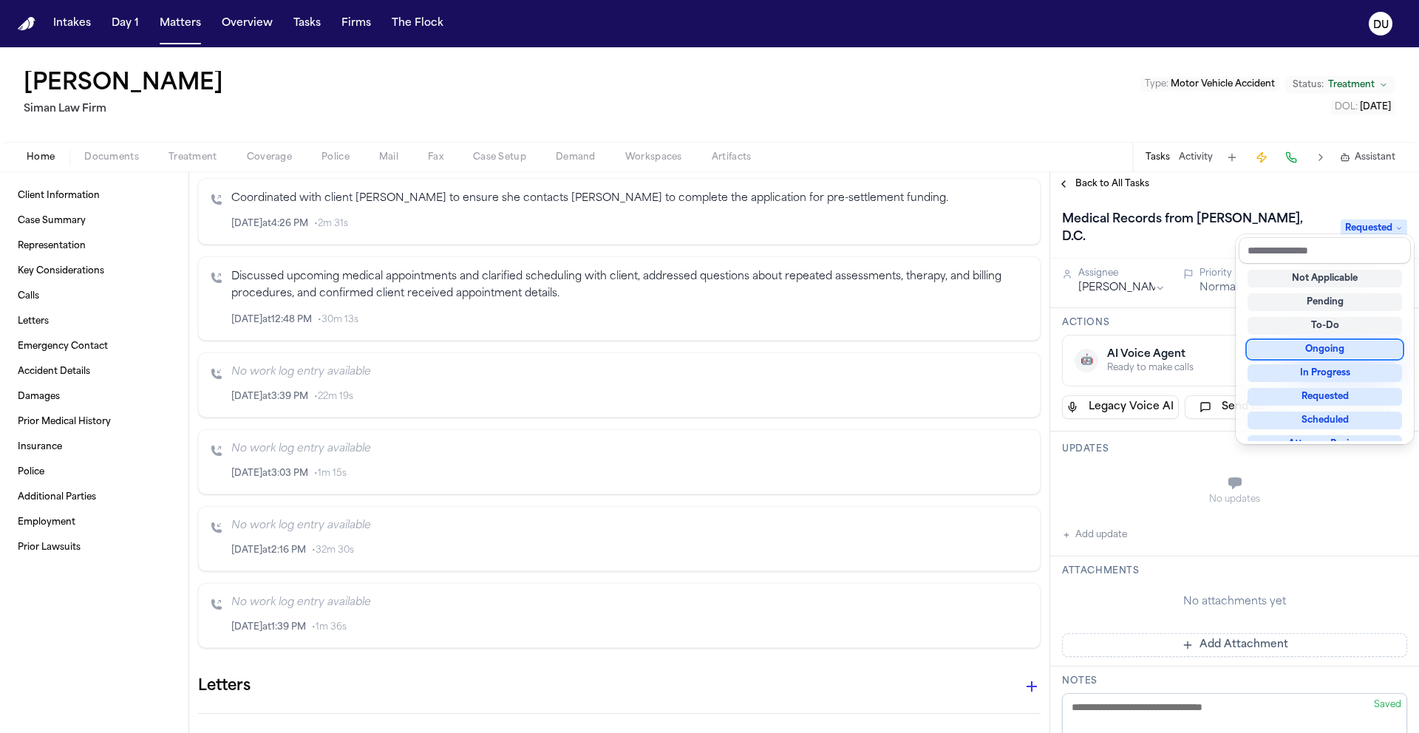
click at [1112, 265] on div "Medical Records from Alireza Chizari, D.C. Requested Assignee Michelle Landazab…" at bounding box center [1234, 464] width 369 height 537
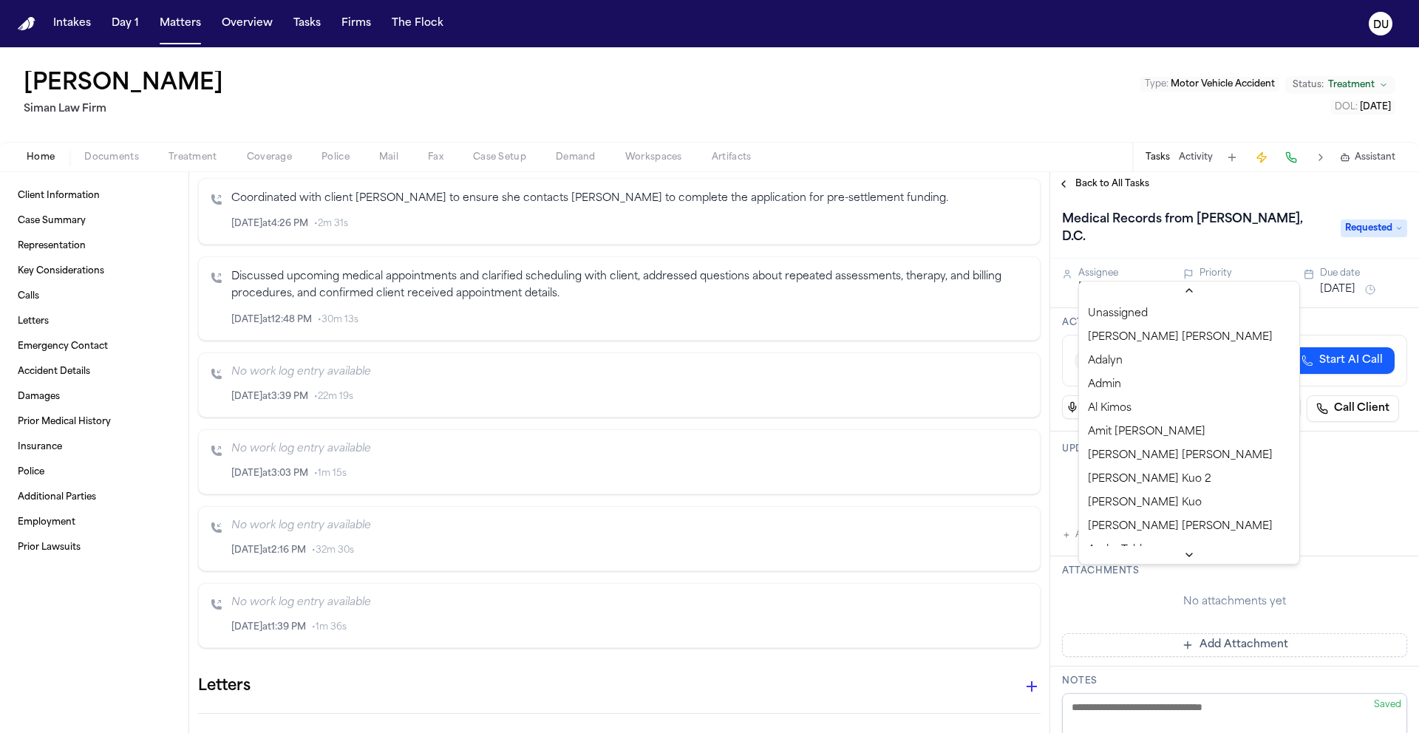
click at [1115, 271] on html "**********" at bounding box center [709, 366] width 1419 height 733
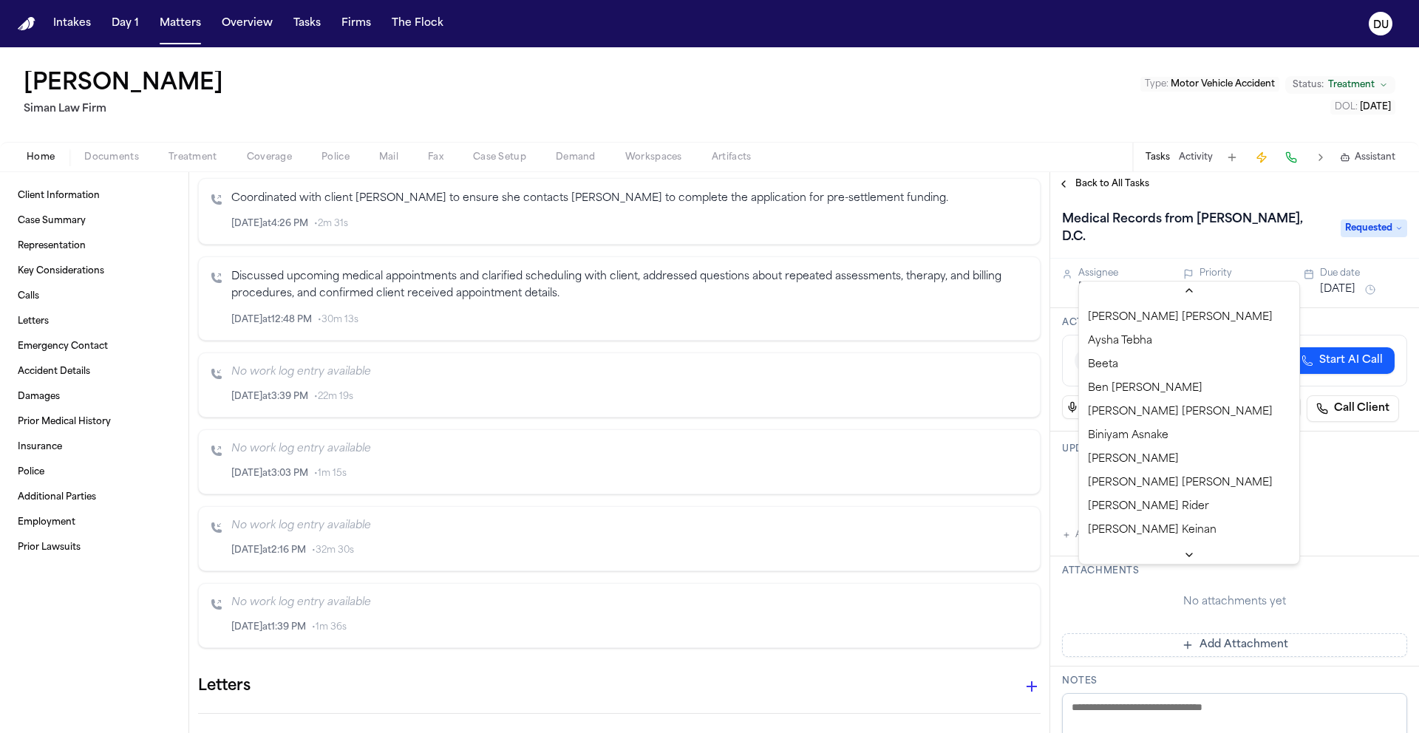
scroll to position [213, 0]
click at [1323, 475] on html "**********" at bounding box center [709, 366] width 1419 height 733
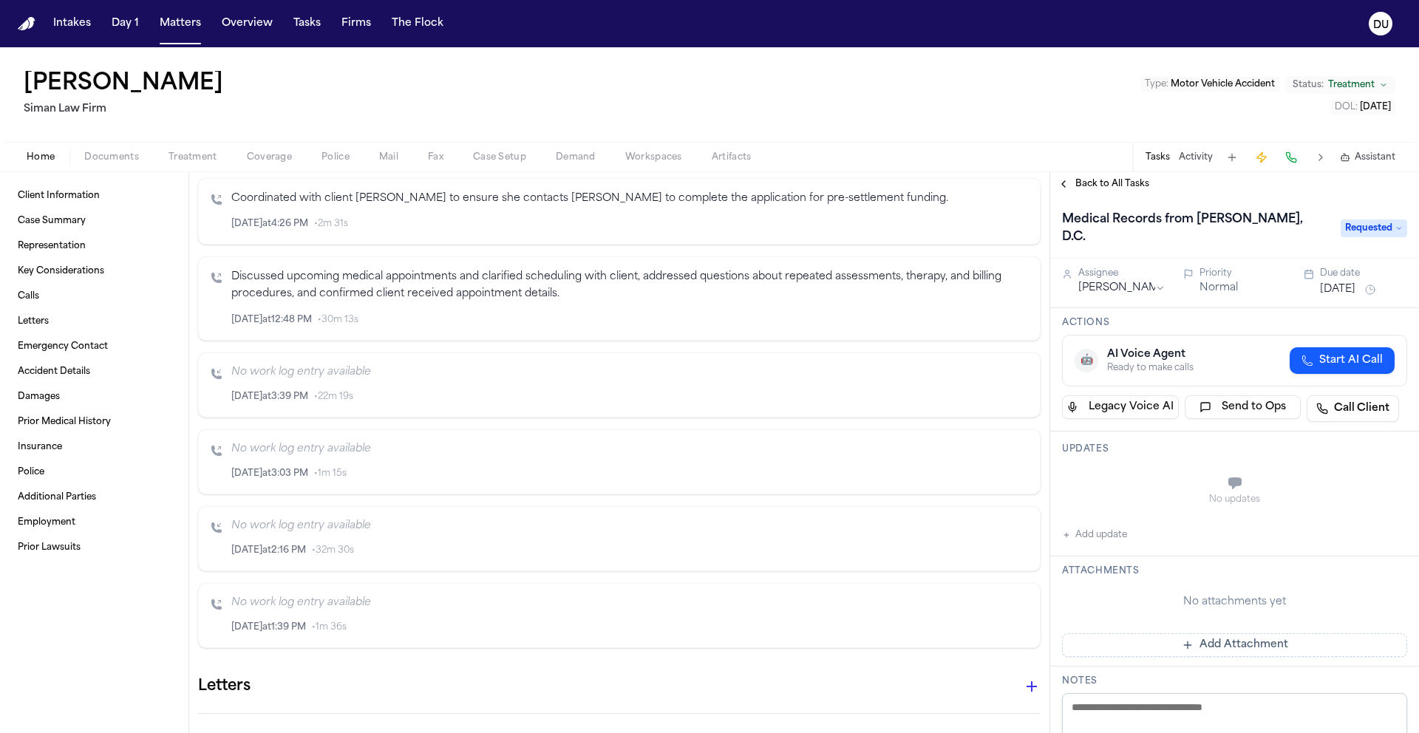
click at [1345, 282] on button "Aug 21, 2025" at bounding box center [1337, 289] width 35 height 15
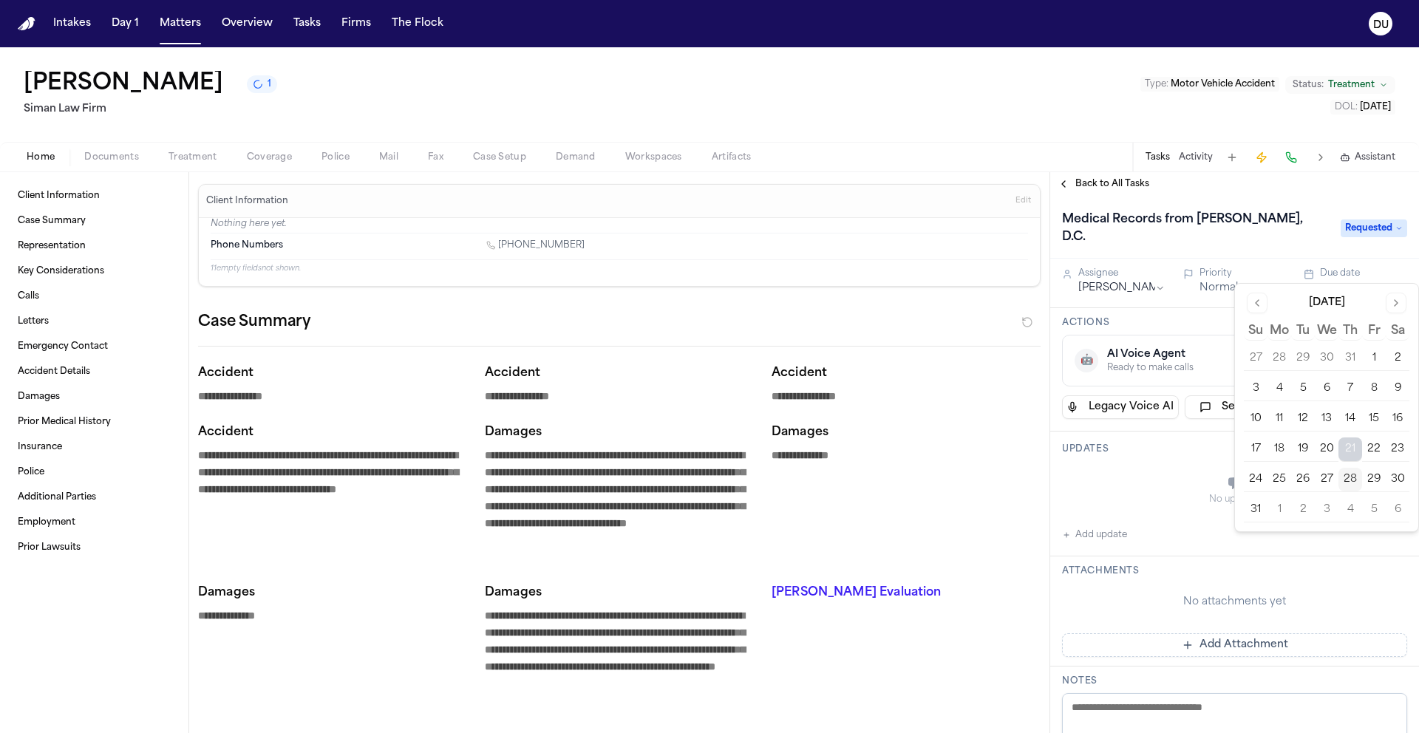
scroll to position [4630, 0]
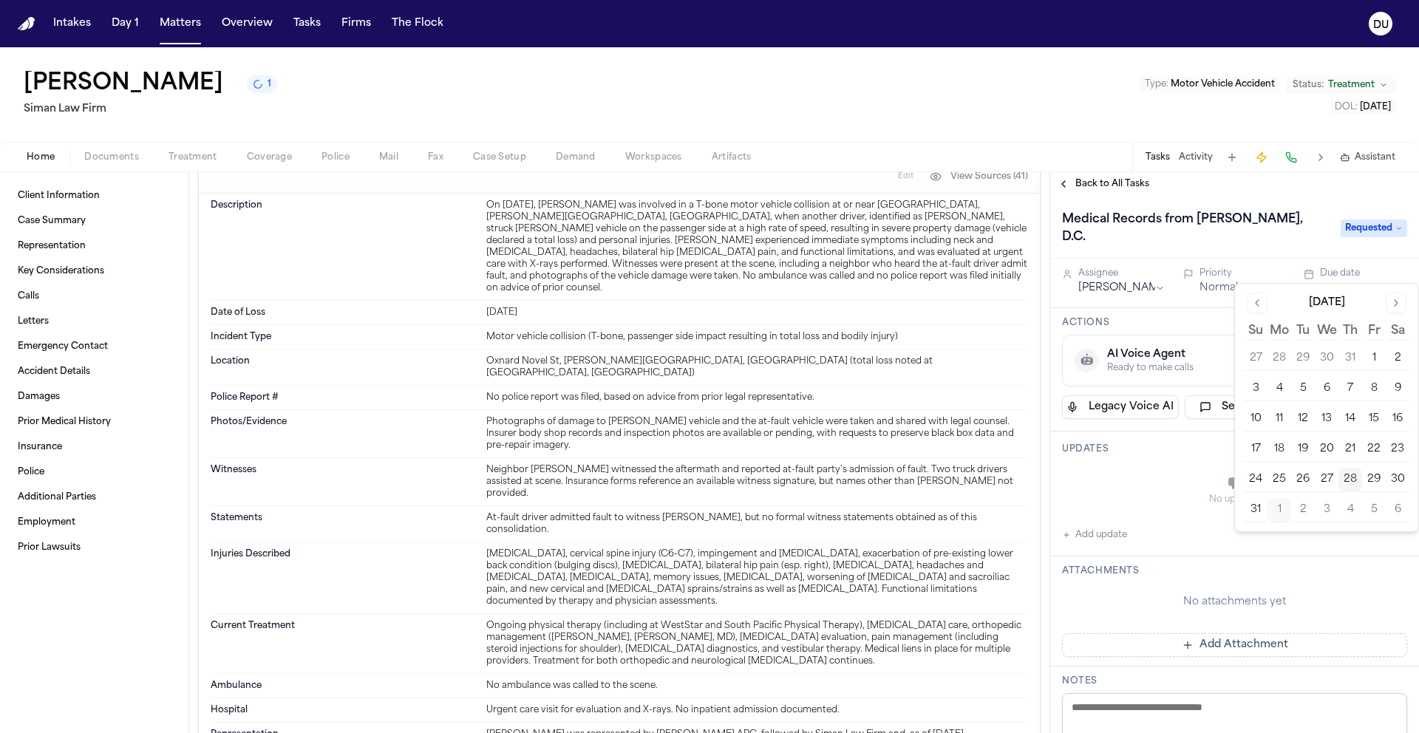
click at [1149, 489] on div "No updates" at bounding box center [1234, 490] width 345 height 53
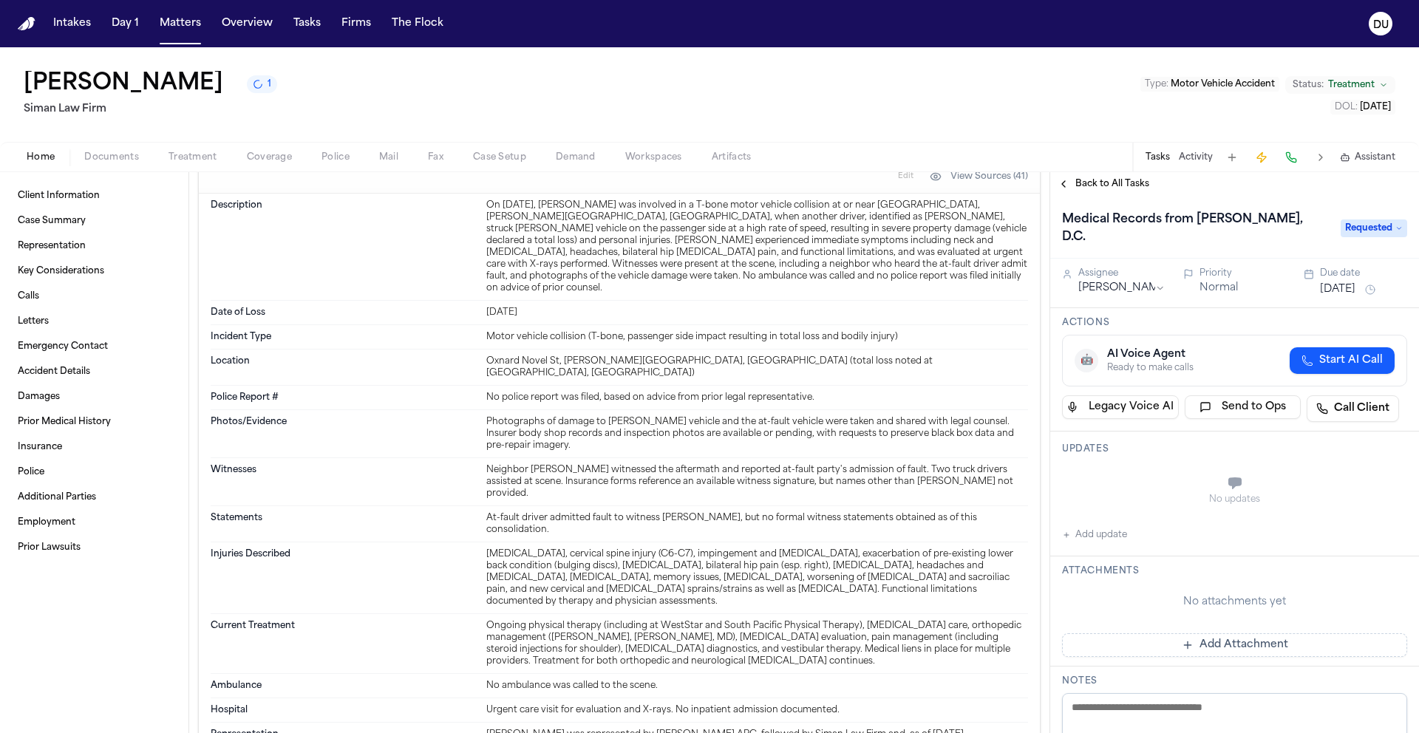
click at [1085, 526] on button "Add update" at bounding box center [1094, 535] width 65 height 18
click at [1150, 470] on textarea "Add your update" at bounding box center [1244, 485] width 316 height 30
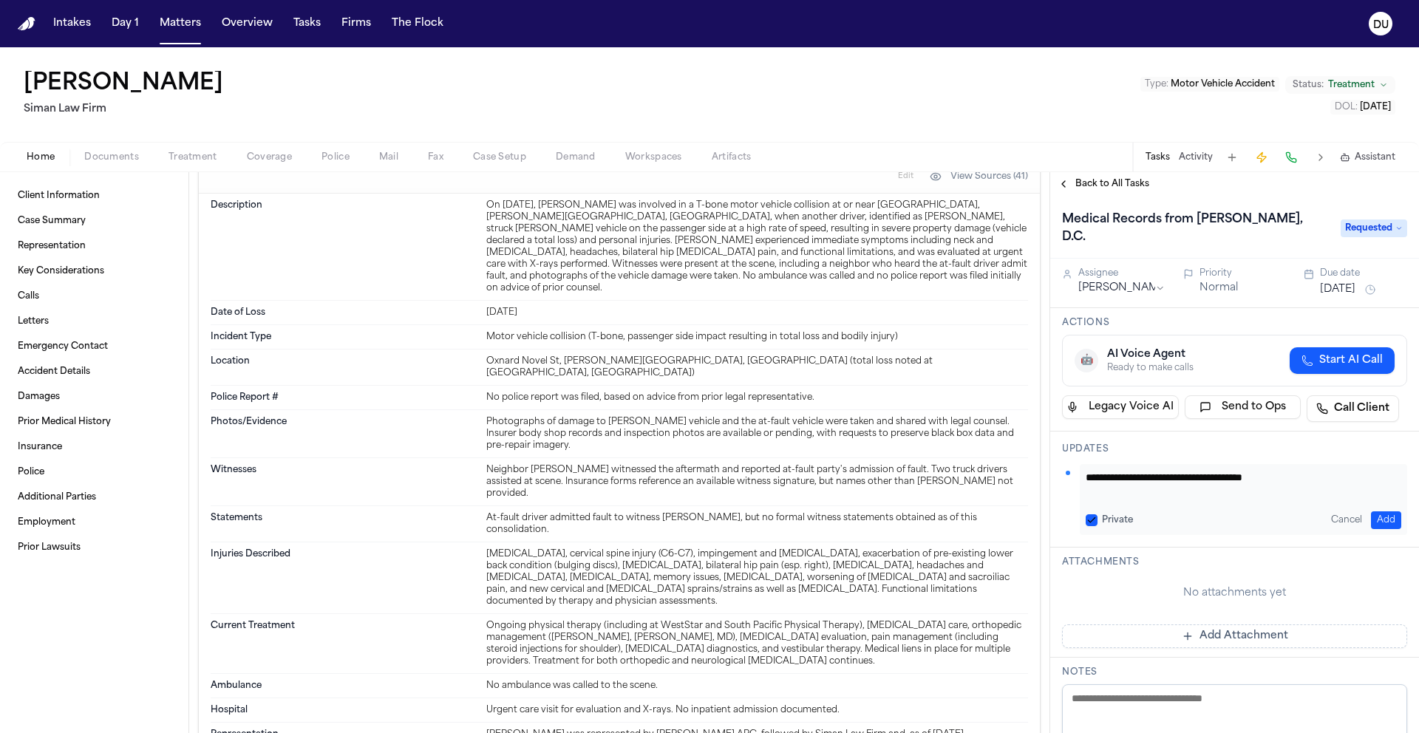
click at [1331, 470] on textarea "**********" at bounding box center [1238, 485] width 305 height 30
type textarea "**********"
click at [1379, 512] on button "Add" at bounding box center [1386, 521] width 30 height 18
click at [1112, 186] on span "Back to All Tasks" at bounding box center [1113, 184] width 74 height 12
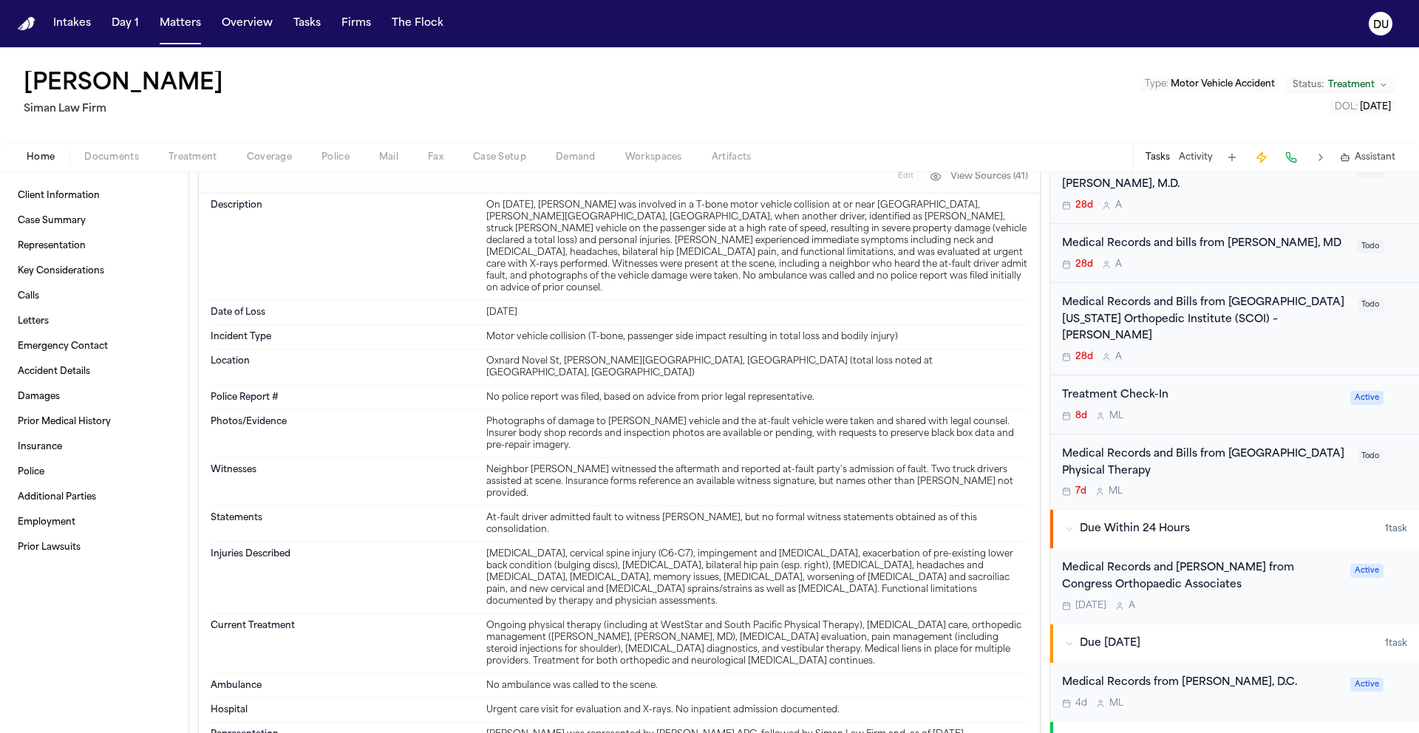
scroll to position [708, 0]
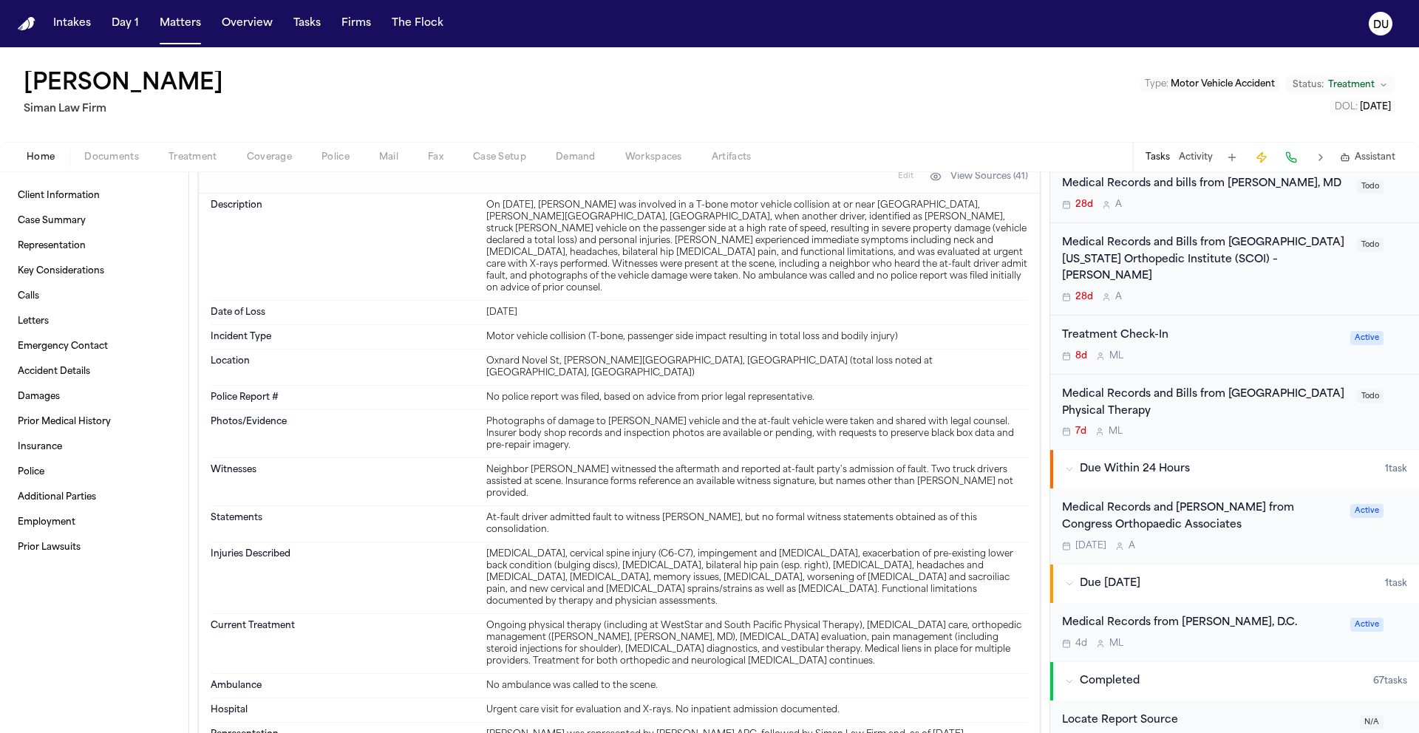
click at [1159, 500] on div "Medical Records and [PERSON_NAME] from Congress Orthopaedic Associates" at bounding box center [1201, 517] width 279 height 34
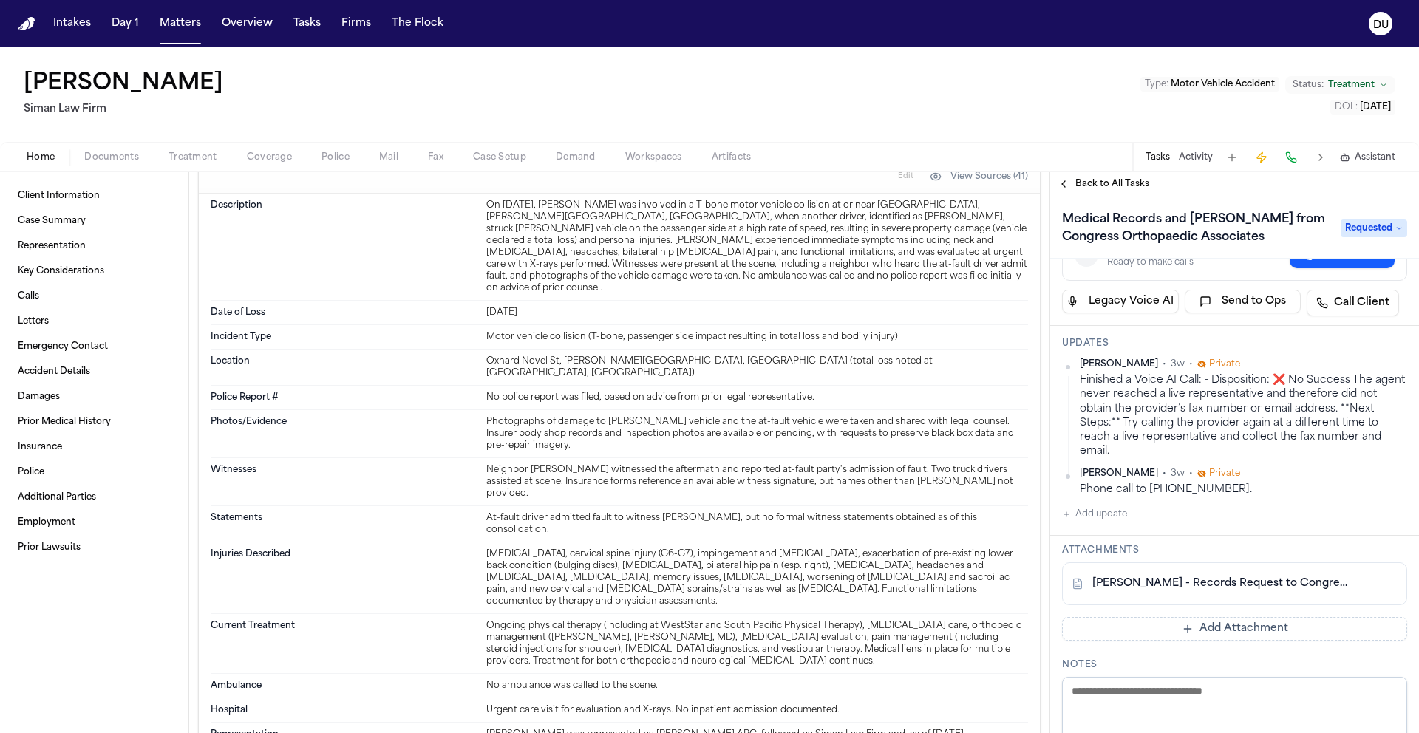
scroll to position [107, 0]
click at [1231, 581] on link "[PERSON_NAME] - Records Request to Congress Orthopaedic - [DATE]" at bounding box center [1220, 582] width 255 height 15
click at [1084, 181] on span "Back to All Tasks" at bounding box center [1113, 184] width 74 height 12
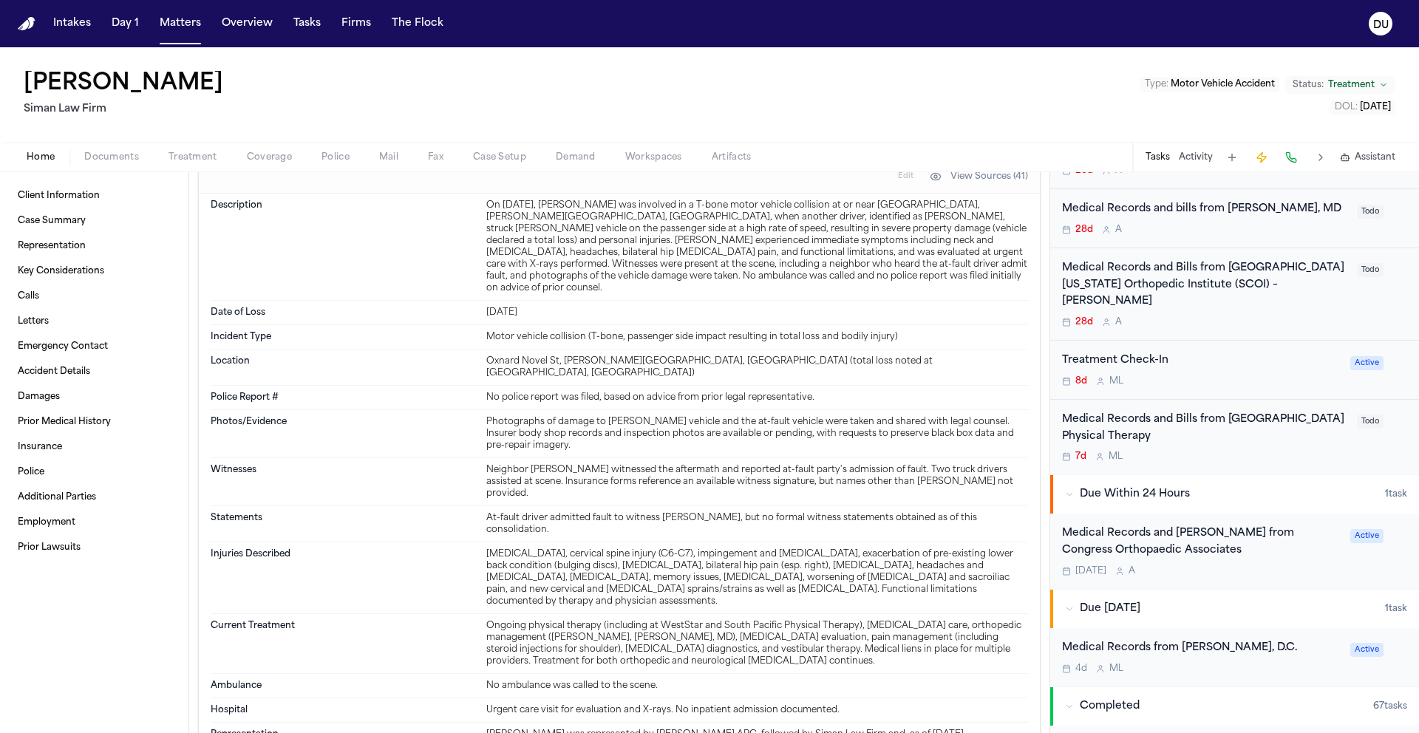
scroll to position [713, 0]
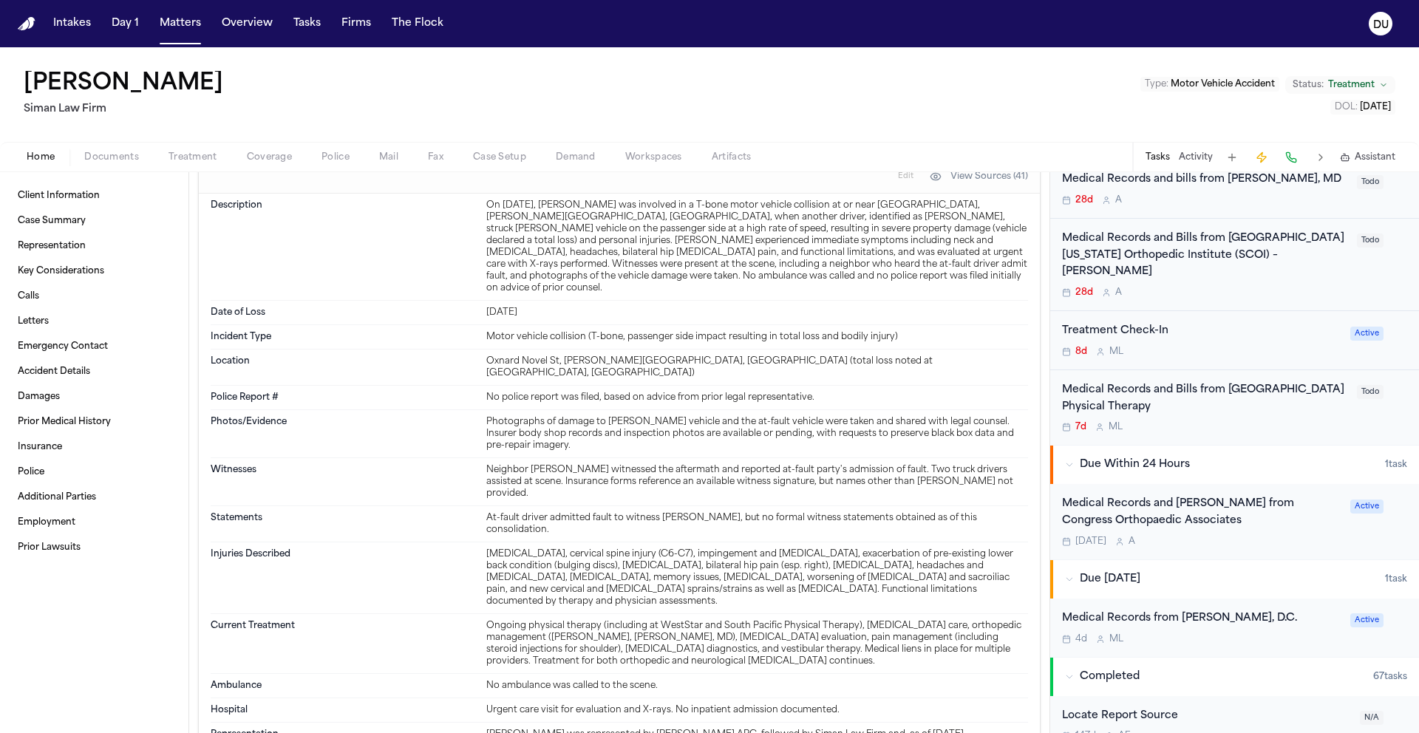
click at [1182, 611] on div "Medical Records from [PERSON_NAME], D.C." at bounding box center [1201, 619] width 279 height 17
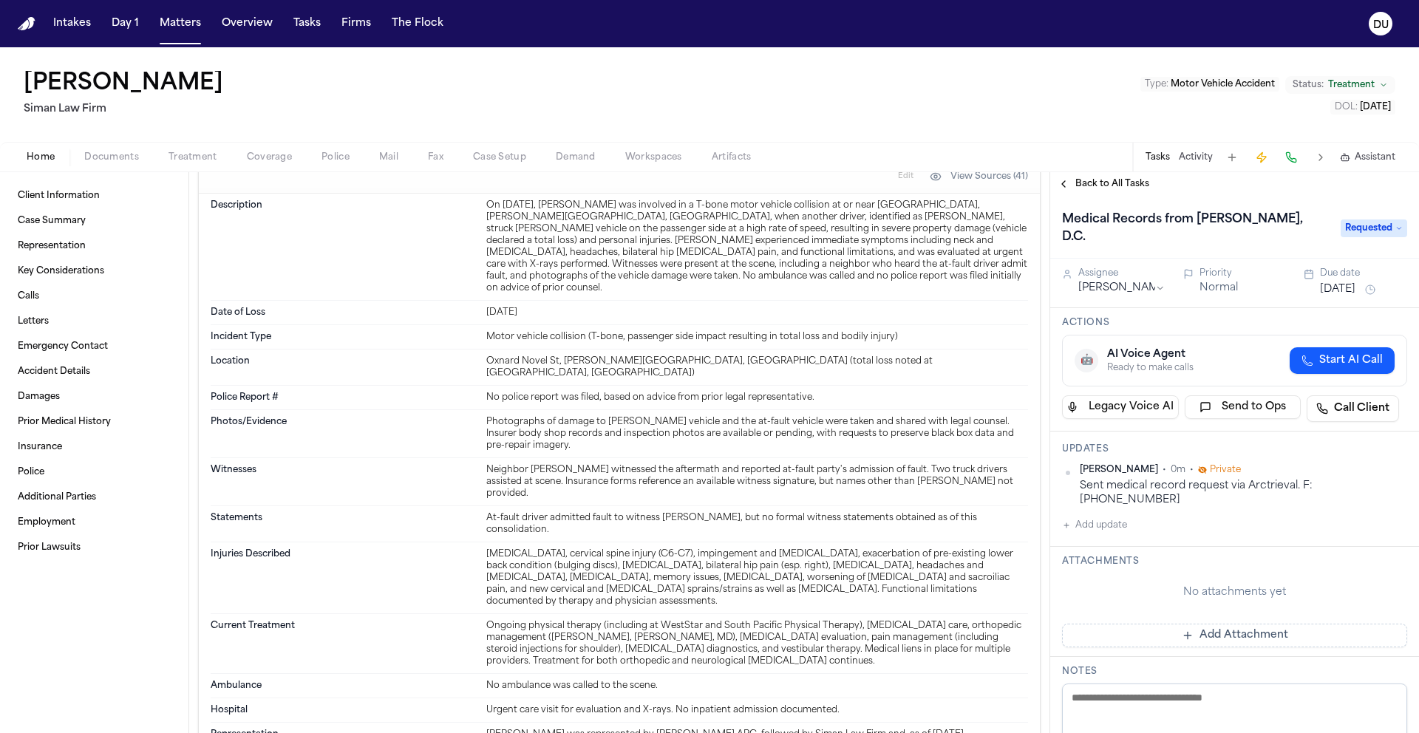
click at [1189, 624] on button "Add Attachment" at bounding box center [1234, 636] width 345 height 24
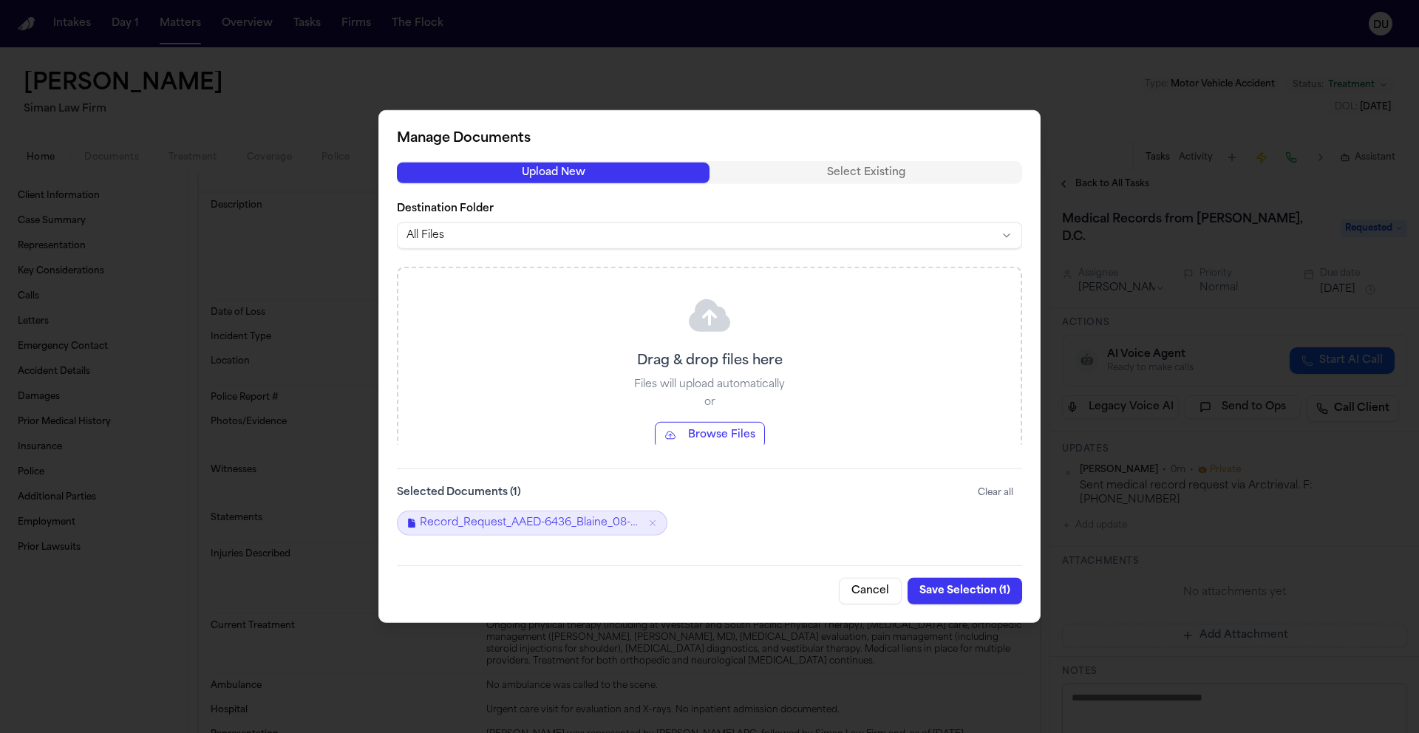
click at [1002, 594] on button "Save Selection ( 1 )" at bounding box center [965, 591] width 115 height 27
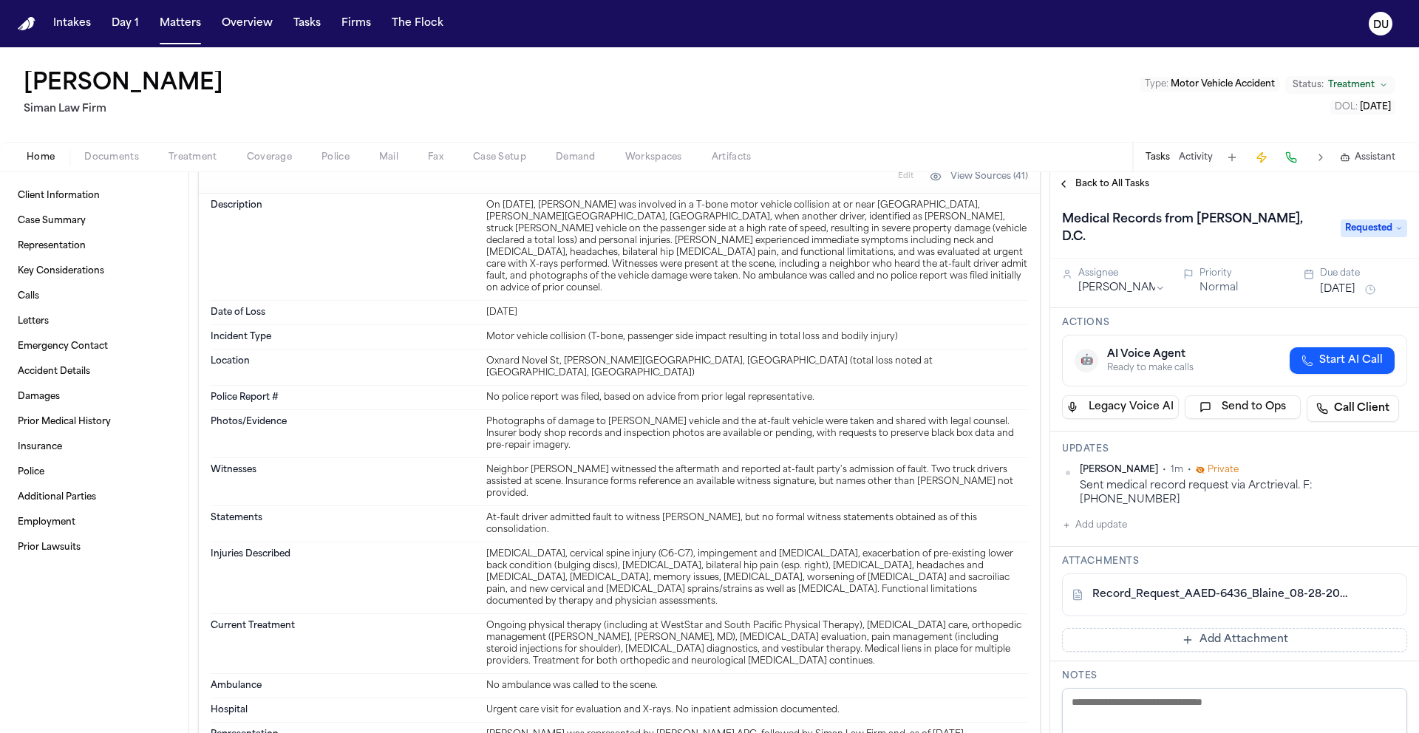
click at [1109, 189] on span "Back to All Tasks" at bounding box center [1113, 184] width 74 height 12
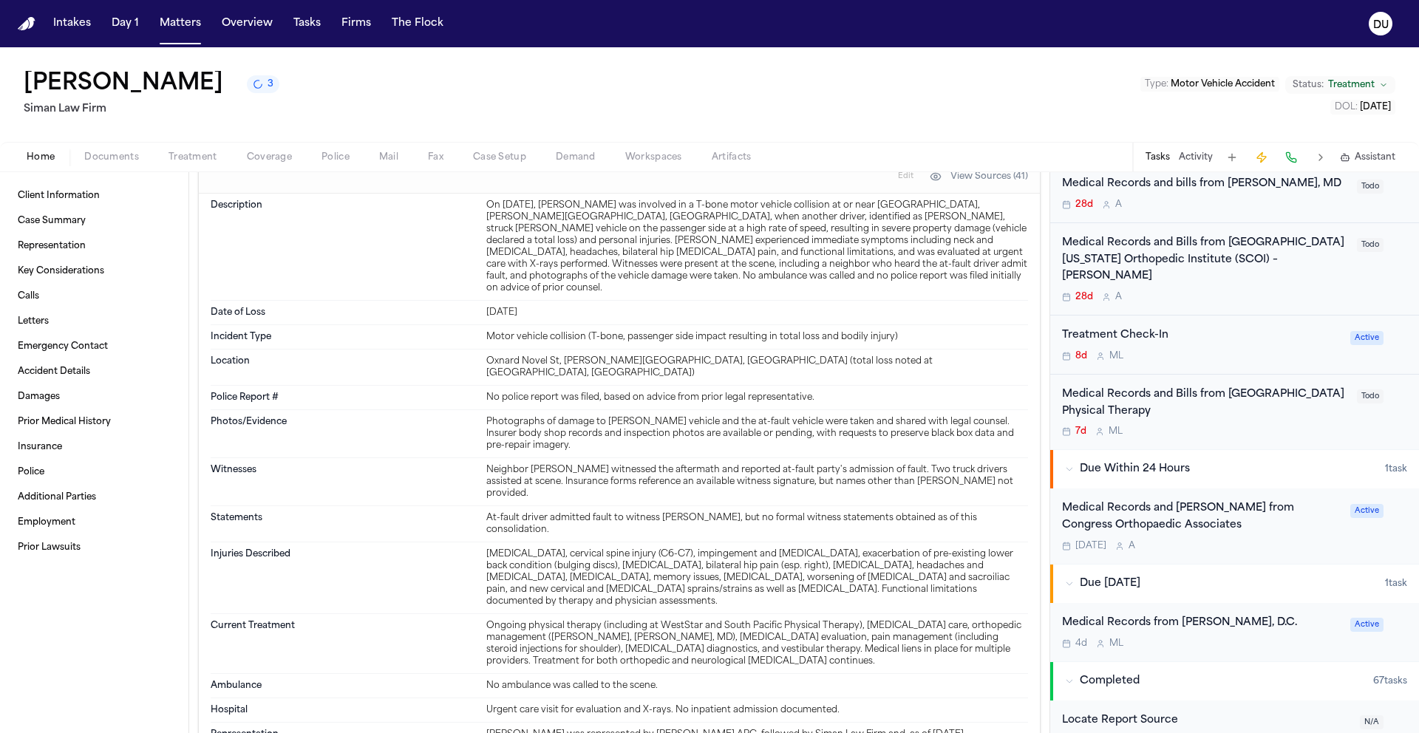
scroll to position [662, 0]
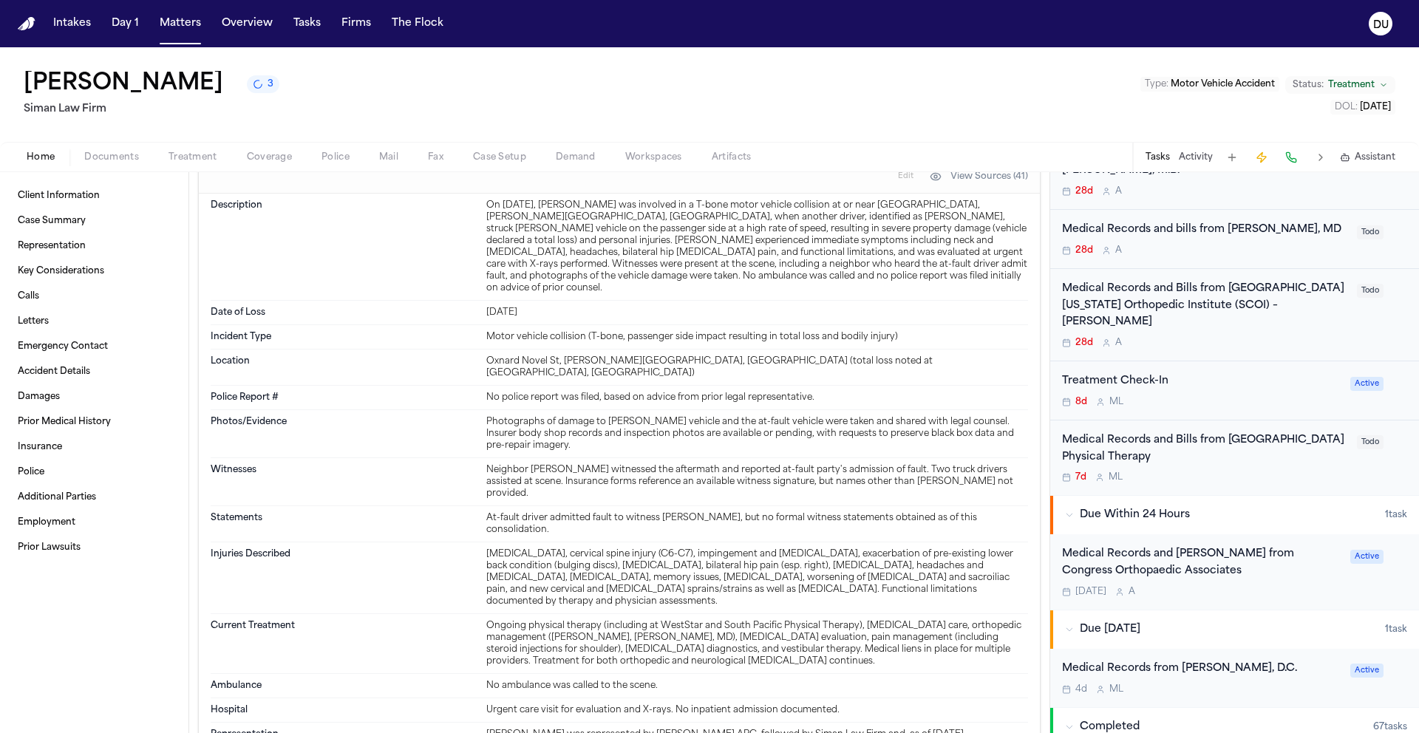
click at [1120, 432] on div "Medical Records and Bills from [GEOGRAPHIC_DATA] Physical Therapy" at bounding box center [1205, 449] width 286 height 34
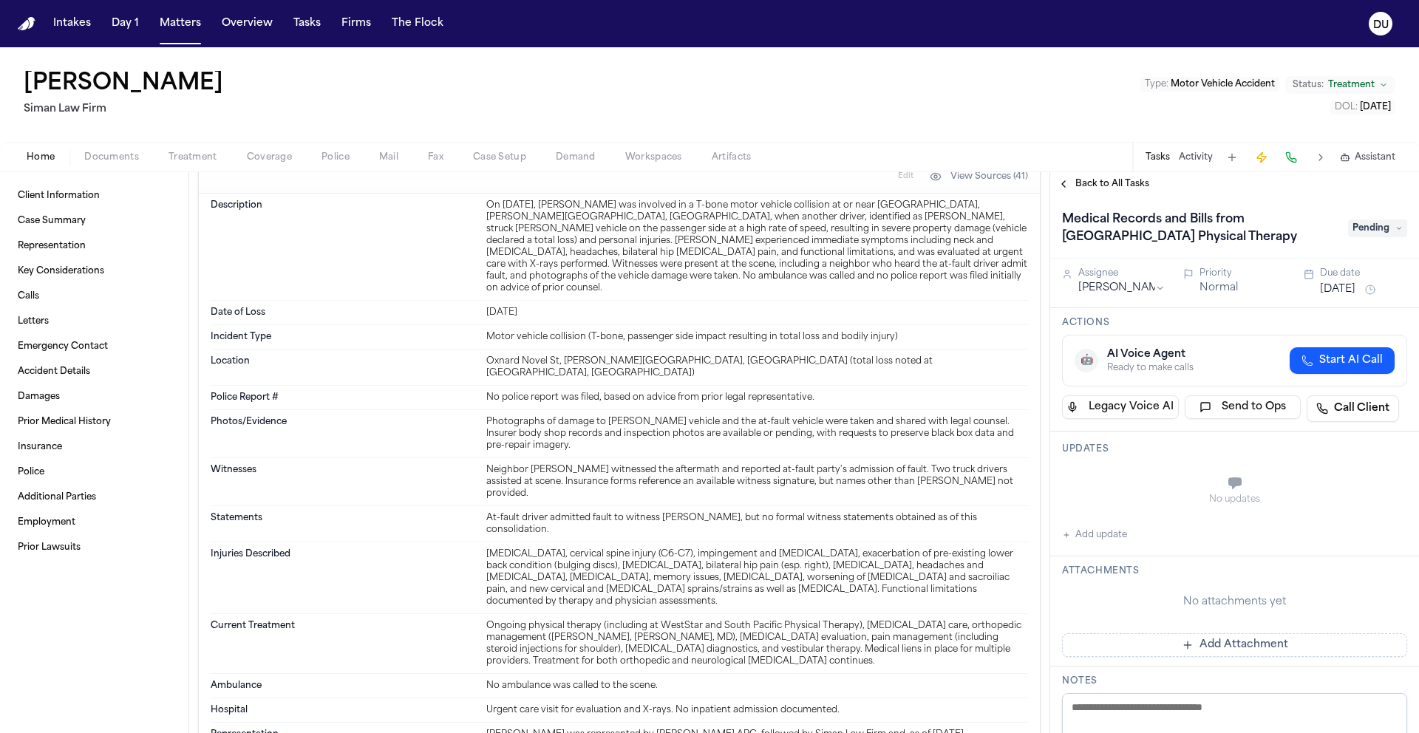
click at [199, 157] on span "Treatment" at bounding box center [193, 158] width 49 height 12
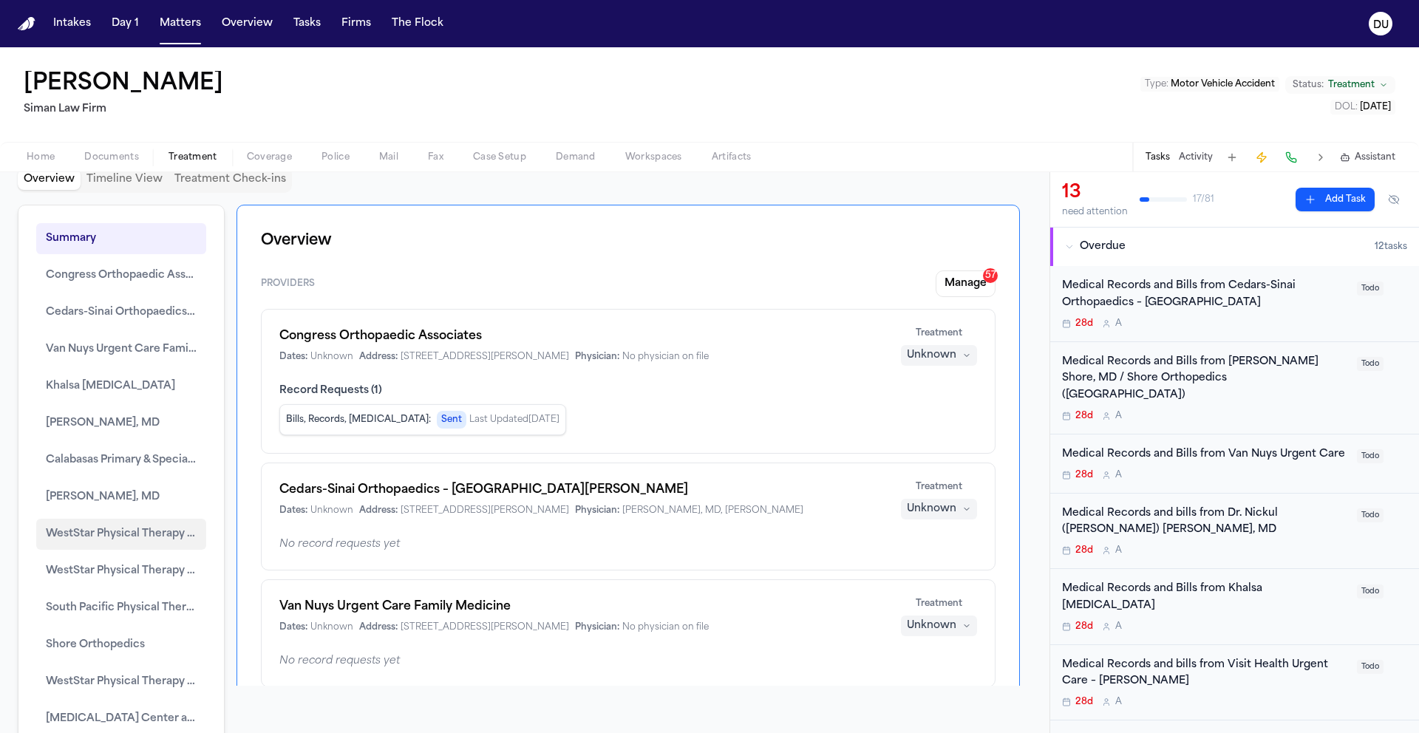
scroll to position [26, 0]
click at [127, 611] on span "South Pacific Physical Therapy" at bounding box center [121, 606] width 151 height 18
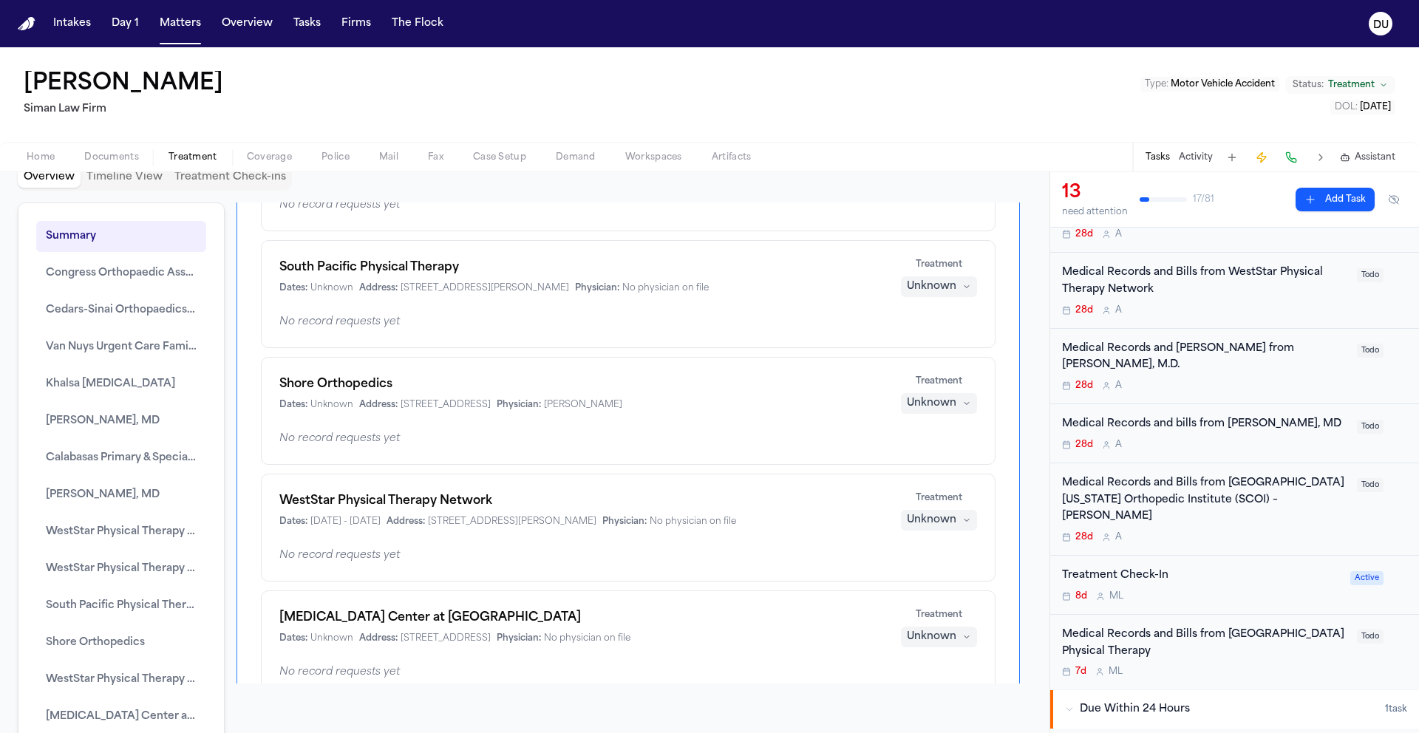
scroll to position [484, 0]
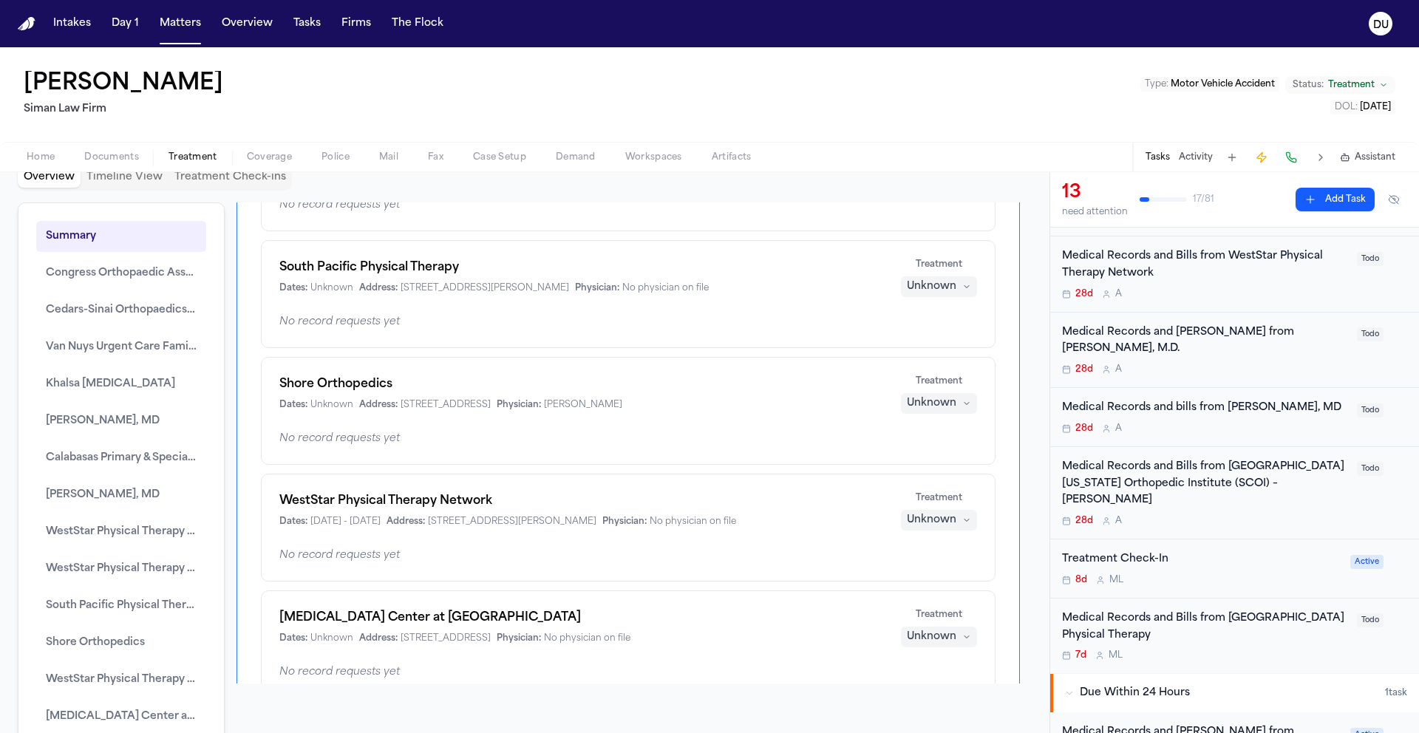
click at [1162, 611] on div "Medical Records and Bills from [GEOGRAPHIC_DATA] Physical Therapy" at bounding box center [1205, 628] width 286 height 34
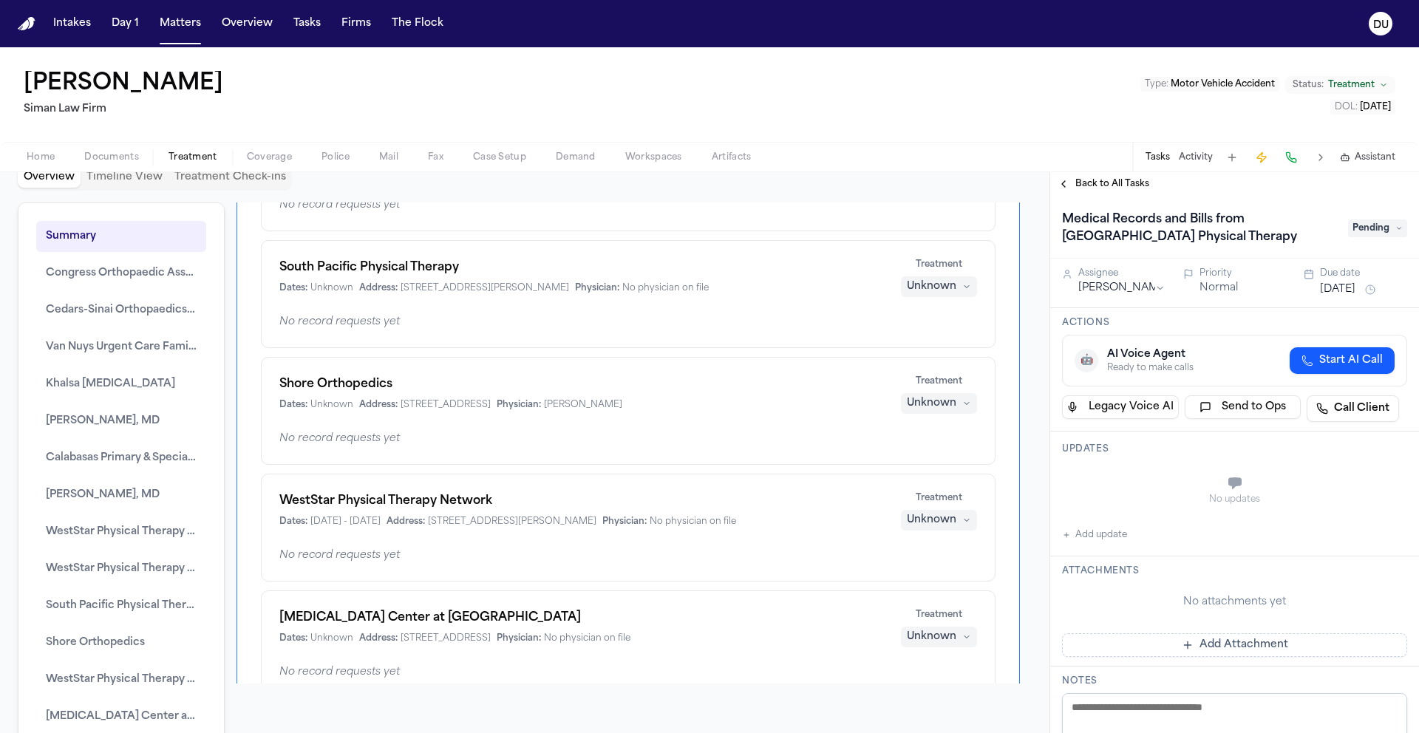
click at [1386, 231] on span "Pending" at bounding box center [1377, 229] width 59 height 18
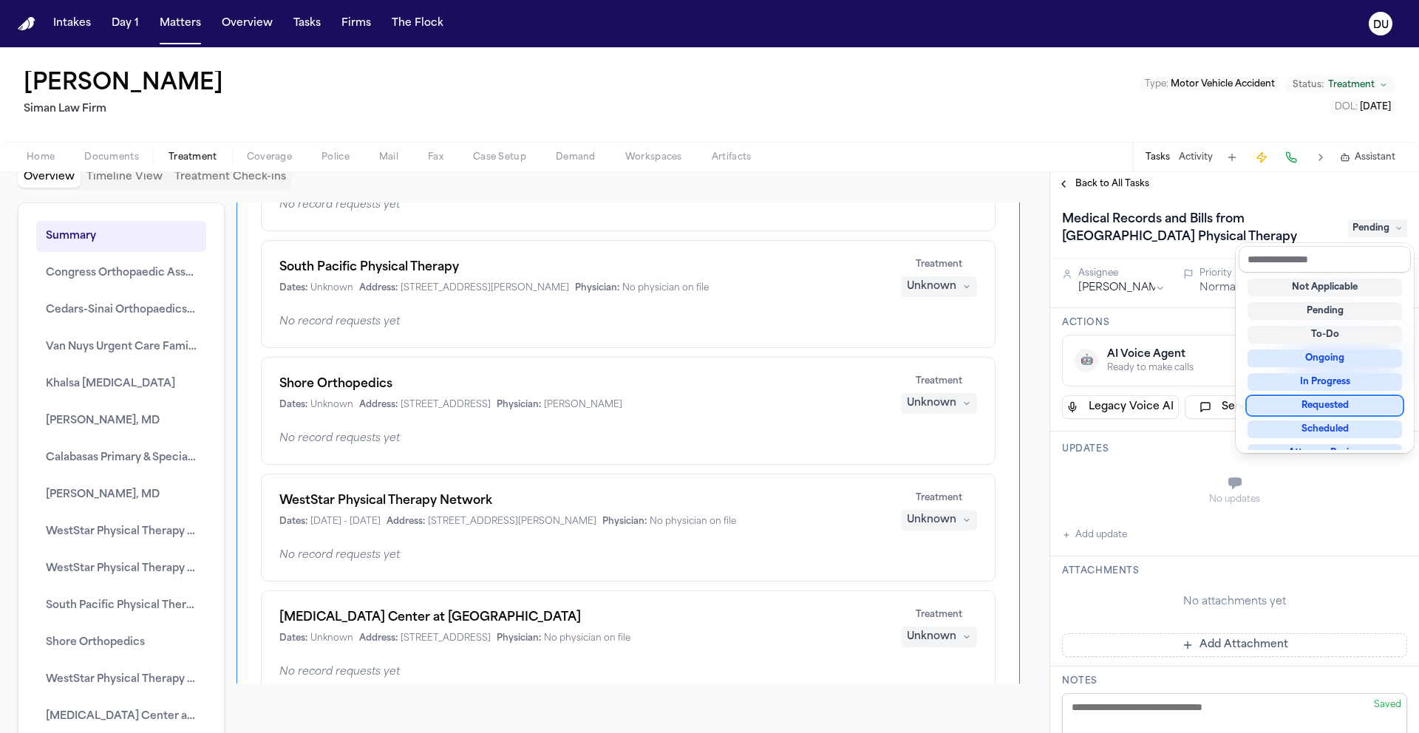
click at [1331, 410] on div "Requested" at bounding box center [1325, 406] width 154 height 18
click at [1175, 514] on div "Medical Records and Bills from South Pacific Physical Therapy Requested Assigne…" at bounding box center [1234, 464] width 369 height 537
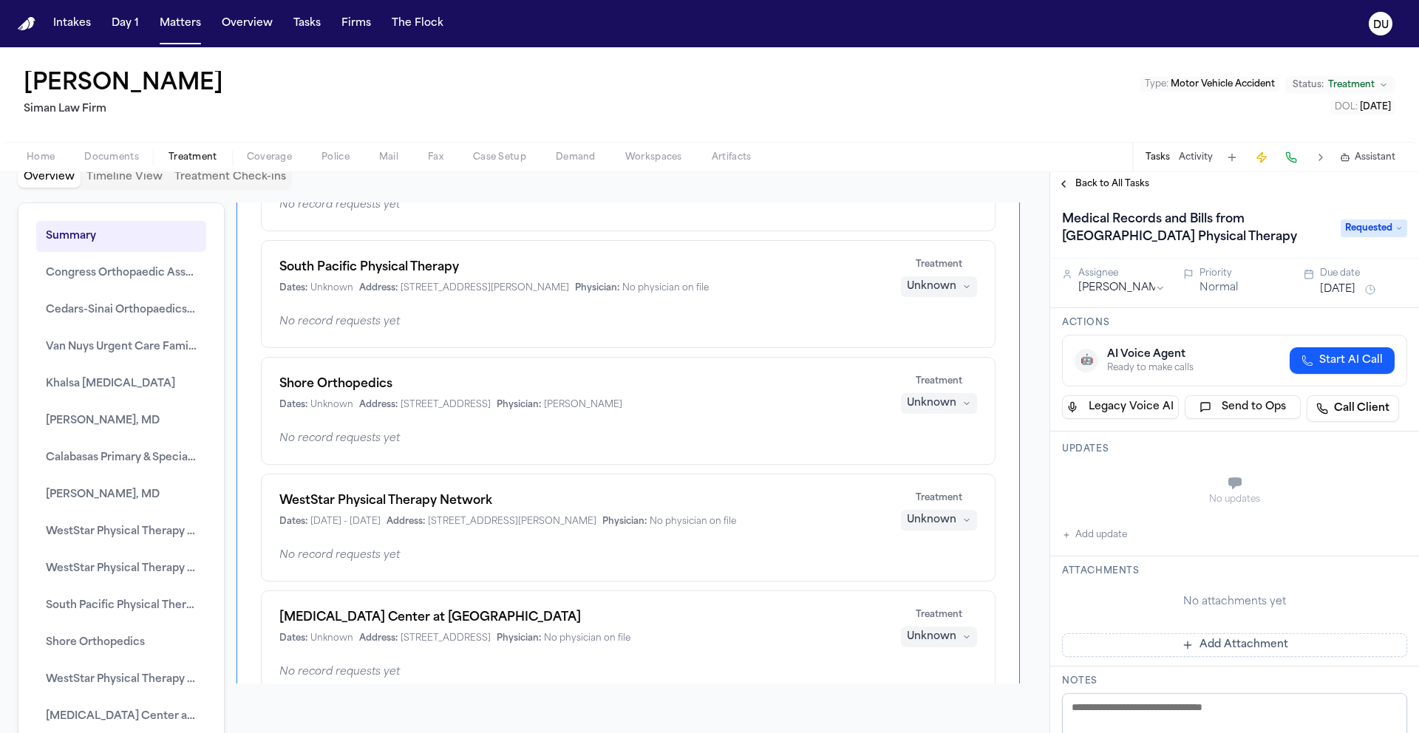
click at [1349, 285] on button "[DATE]" at bounding box center [1337, 289] width 35 height 15
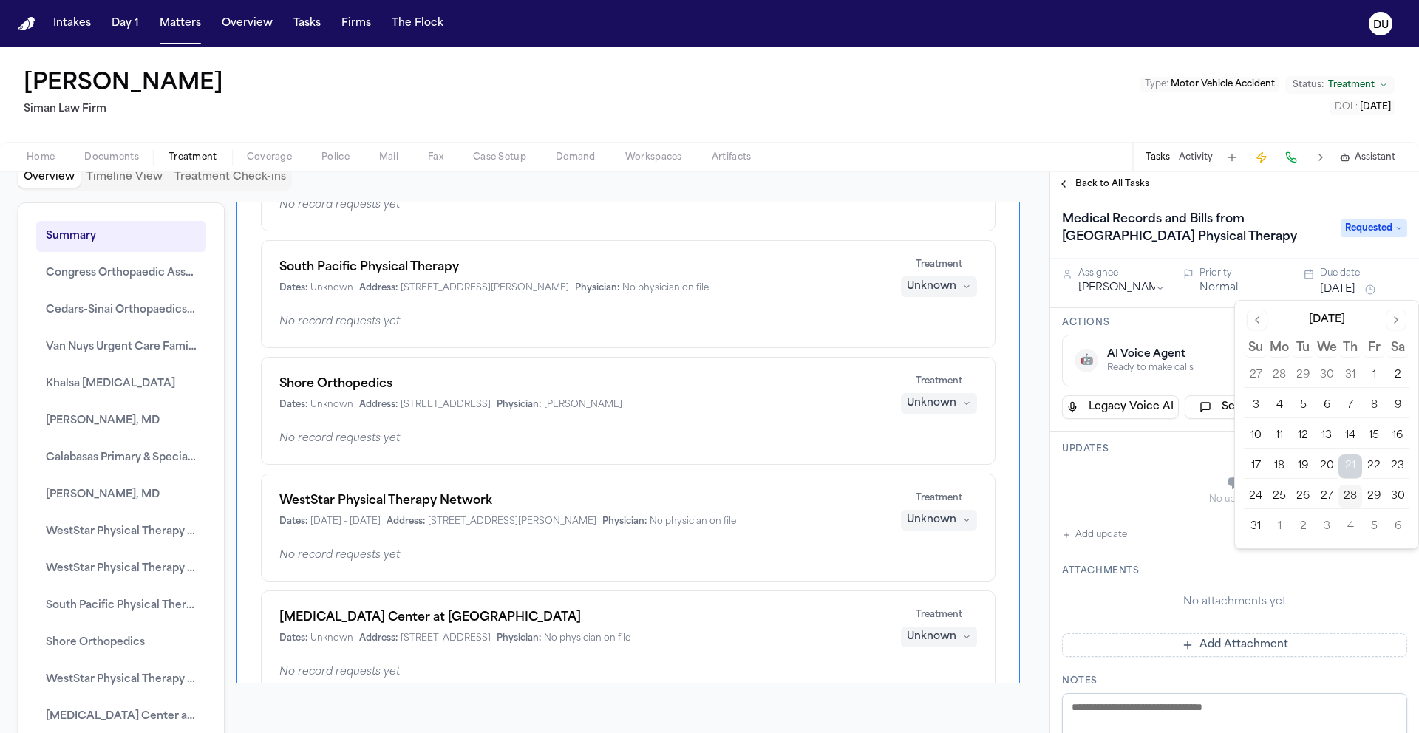
click at [1282, 532] on button "1" at bounding box center [1280, 527] width 24 height 24
click at [1141, 470] on div "No updates" at bounding box center [1234, 490] width 345 height 53
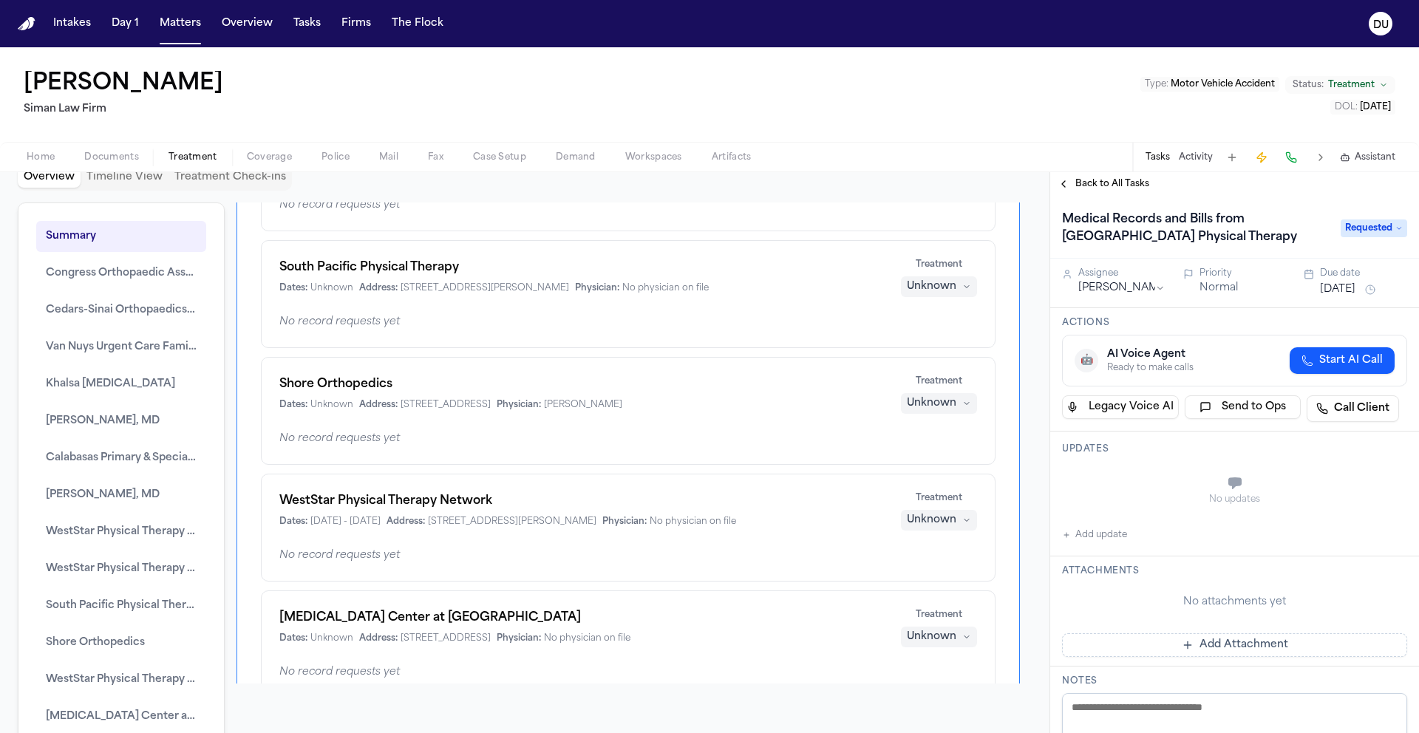
click at [1088, 539] on button "Add update" at bounding box center [1094, 535] width 65 height 18
click at [1127, 484] on textarea "Add your update" at bounding box center [1244, 485] width 316 height 30
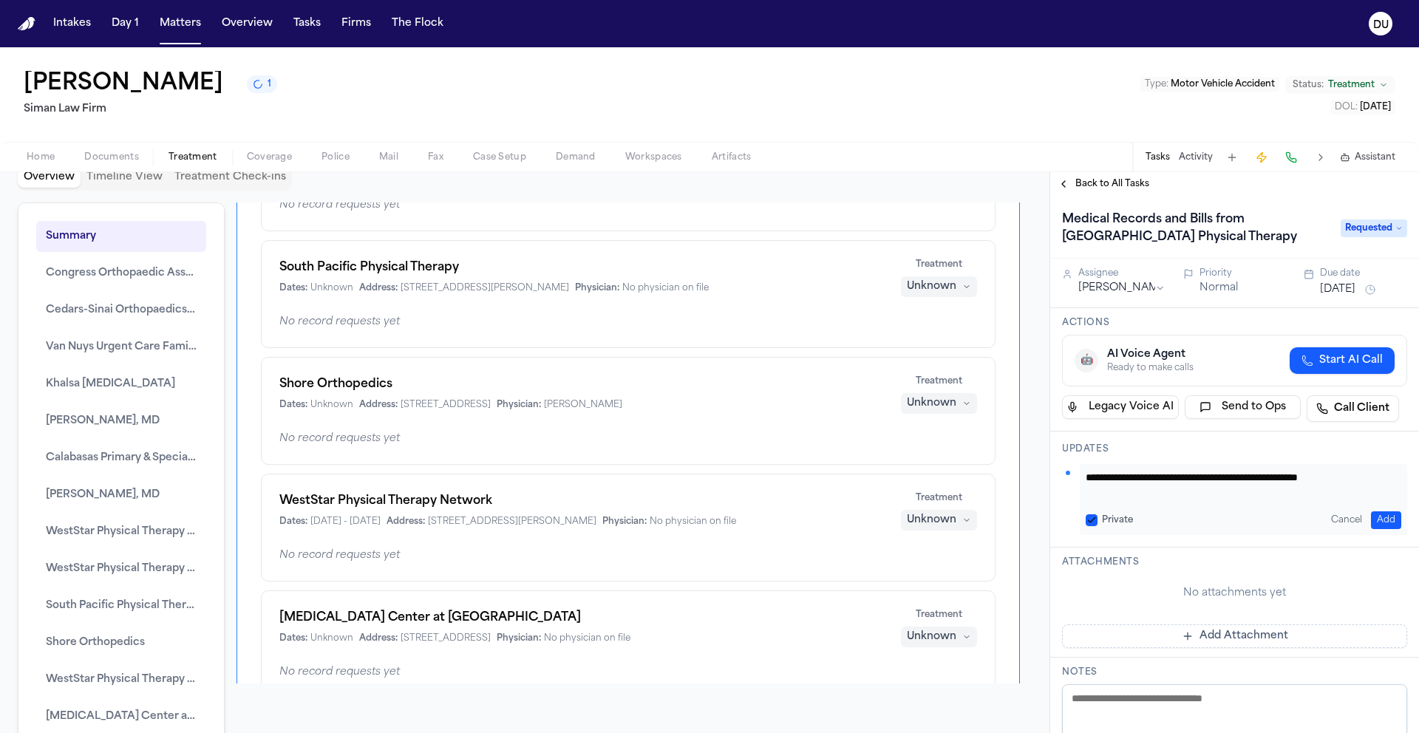
type textarea "**********"
click at [1376, 520] on button "Add" at bounding box center [1386, 521] width 30 height 18
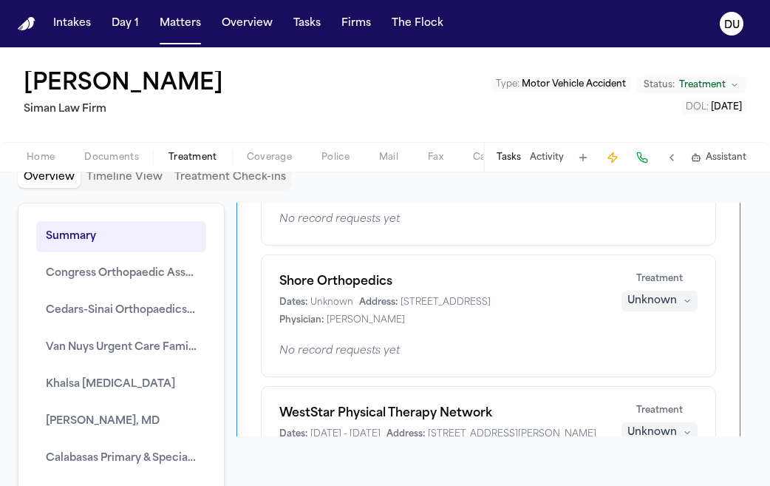
scroll to position [1438, 0]
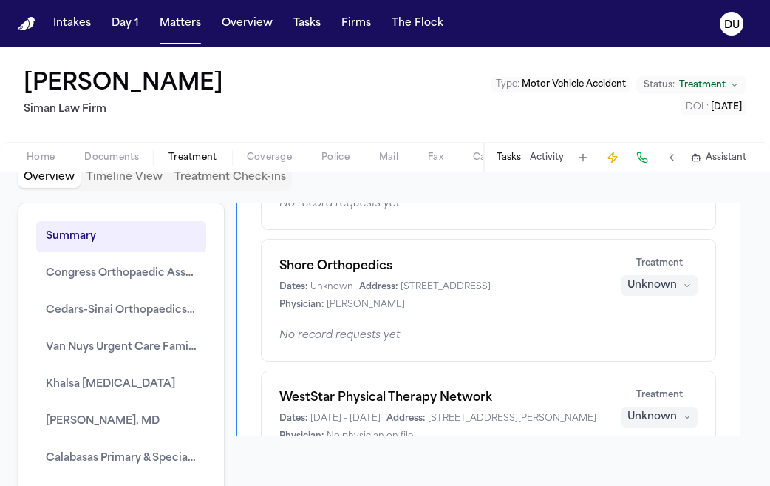
click at [53, 163] on span "Home" at bounding box center [41, 158] width 28 height 12
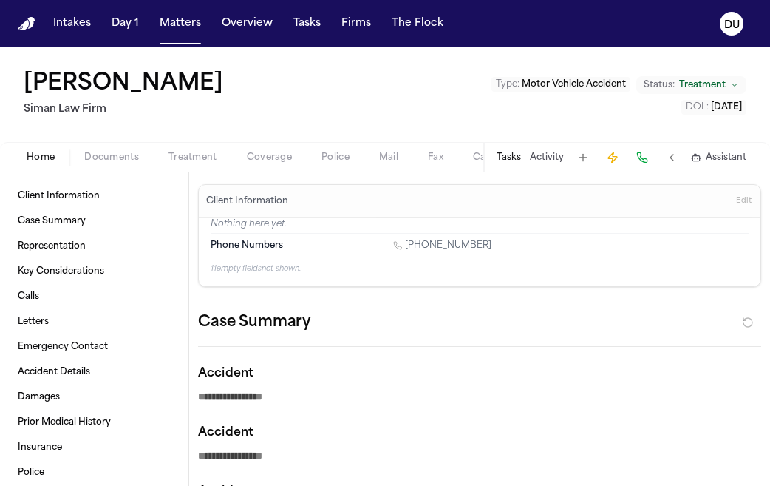
type textarea "*"
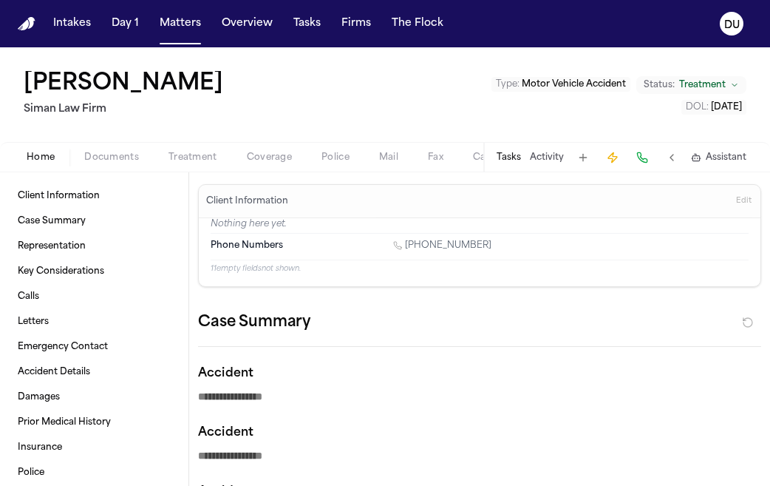
type textarea "*"
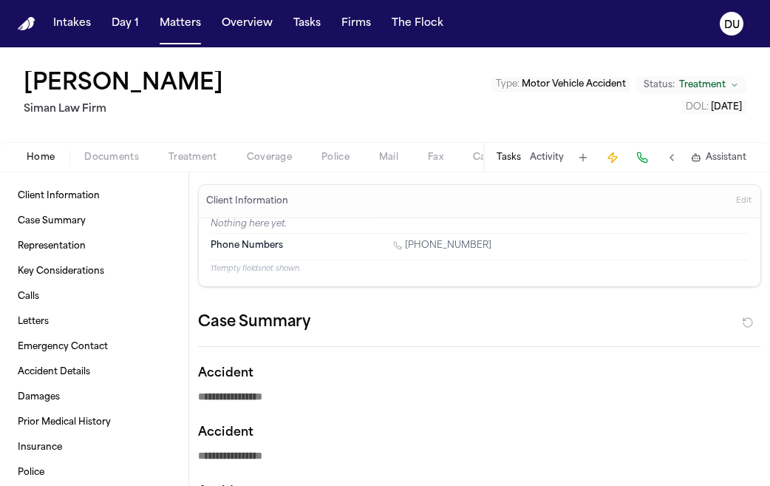
type textarea "*"
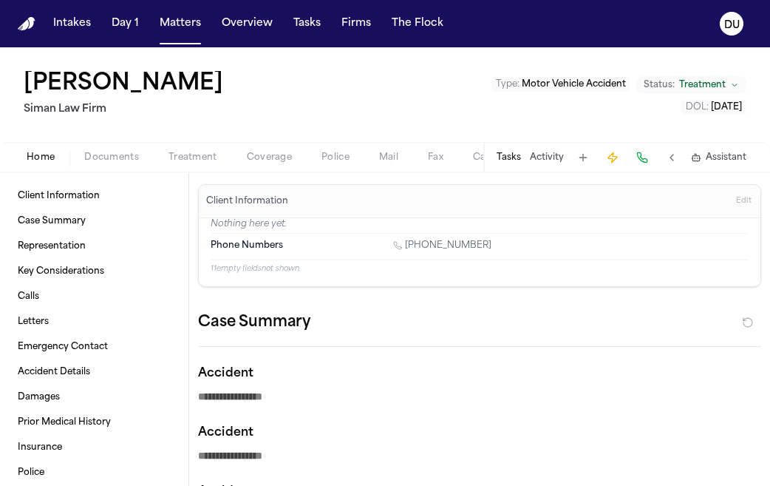
type textarea "*"
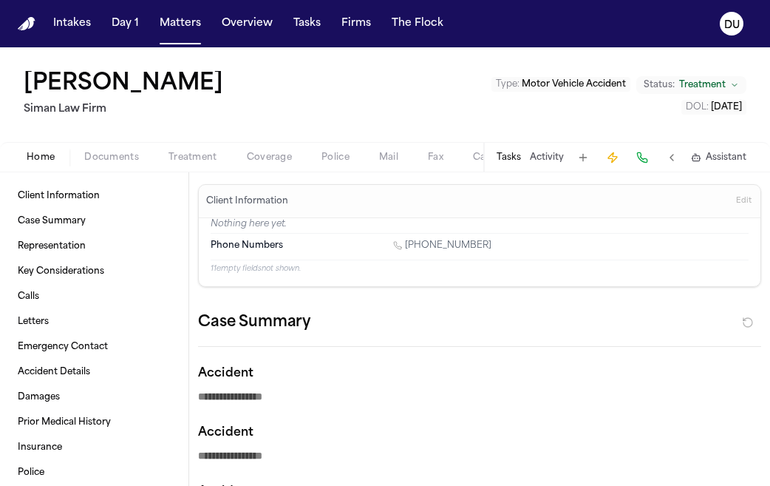
type textarea "*"
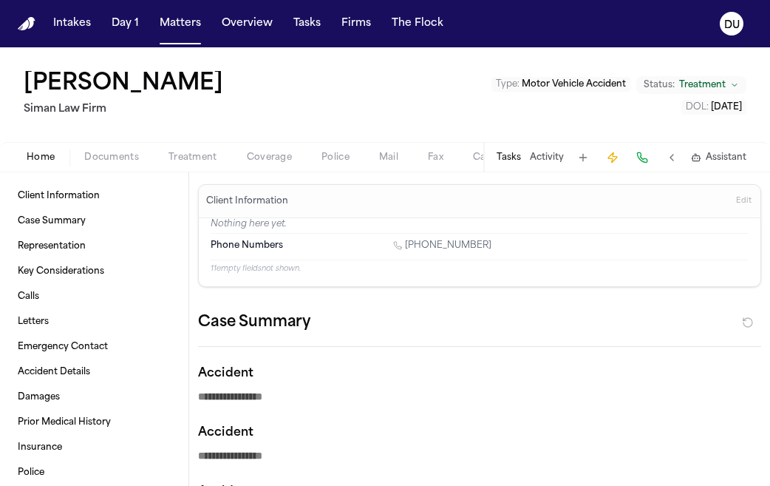
type textarea "*"
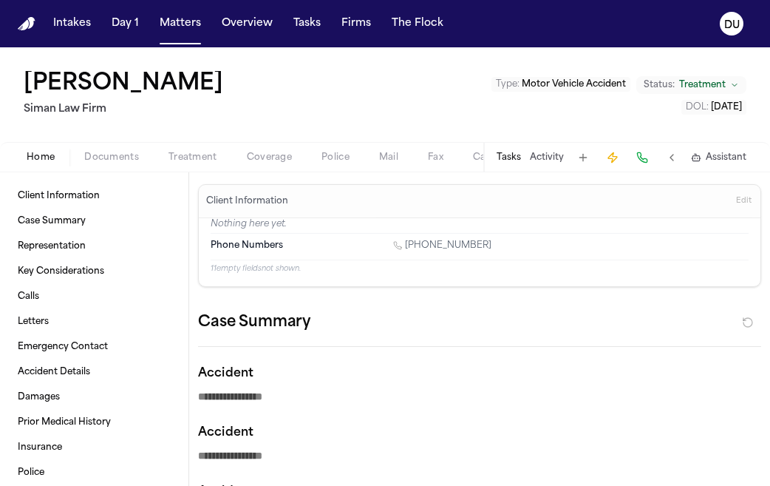
type textarea "*"
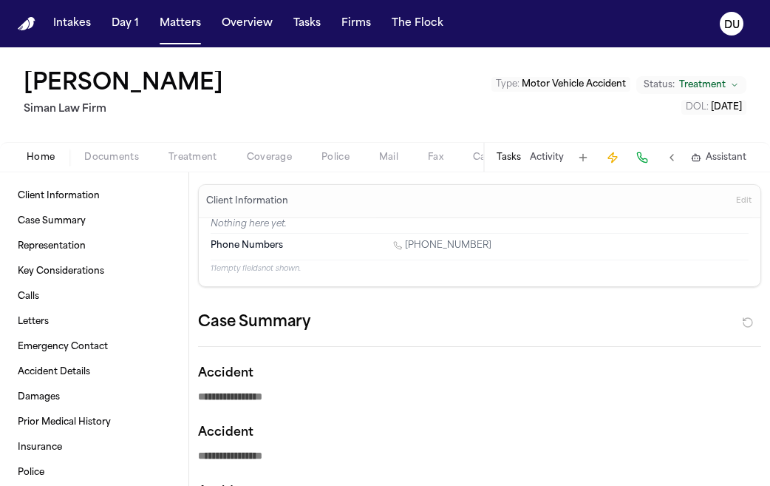
type textarea "*"
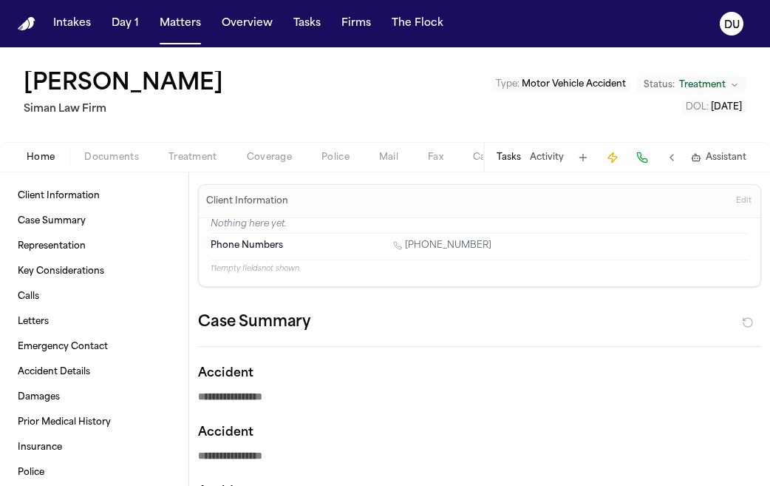
type textarea "*"
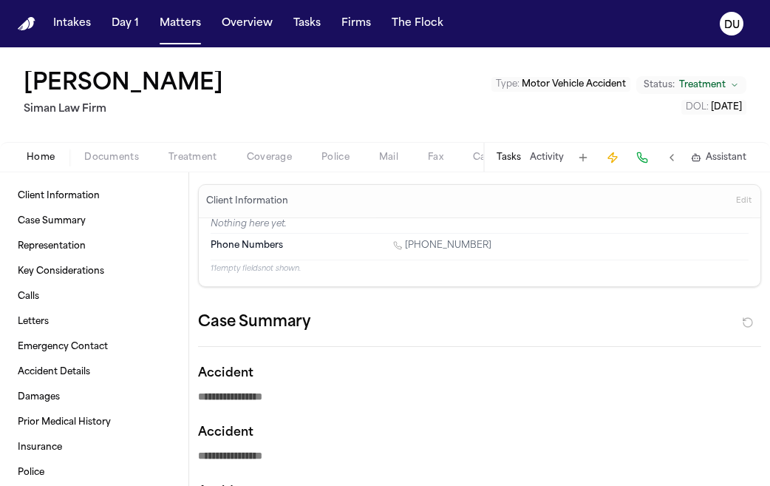
type textarea "*"
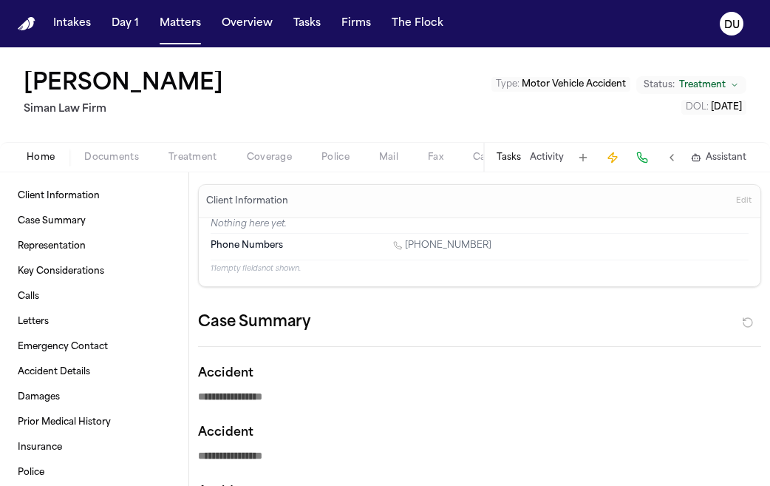
type textarea "*"
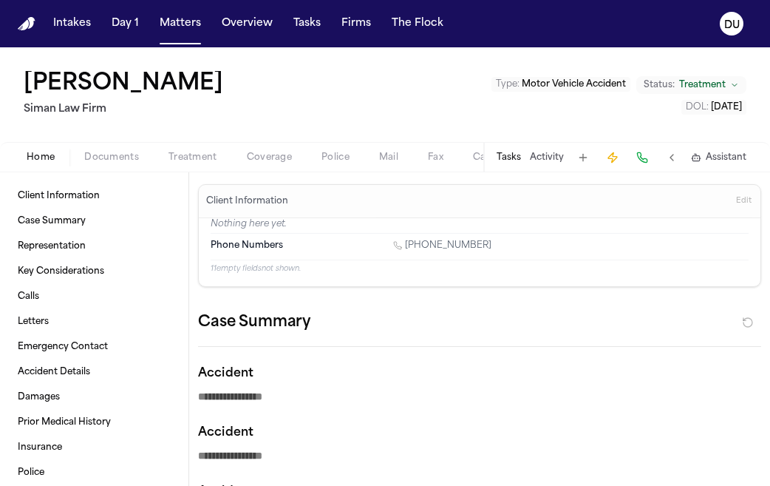
type textarea "*"
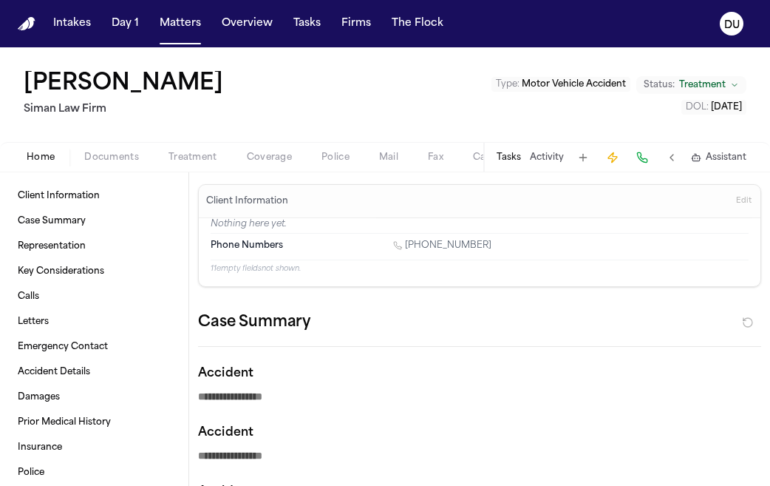
type textarea "*"
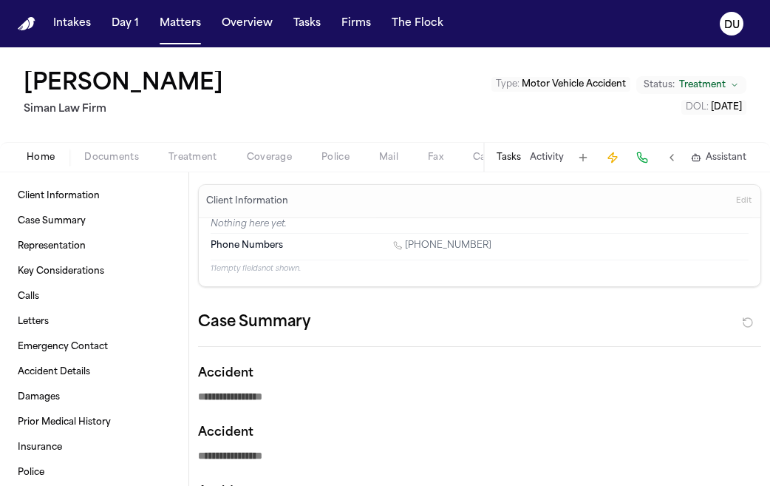
type textarea "*"
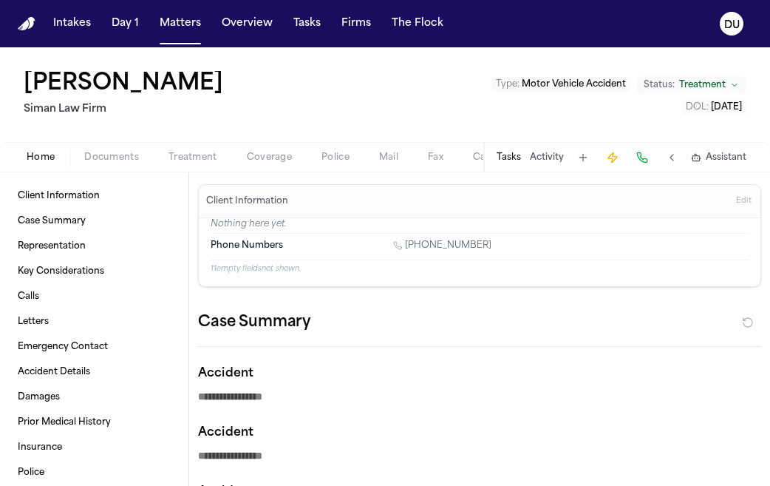
type textarea "*"
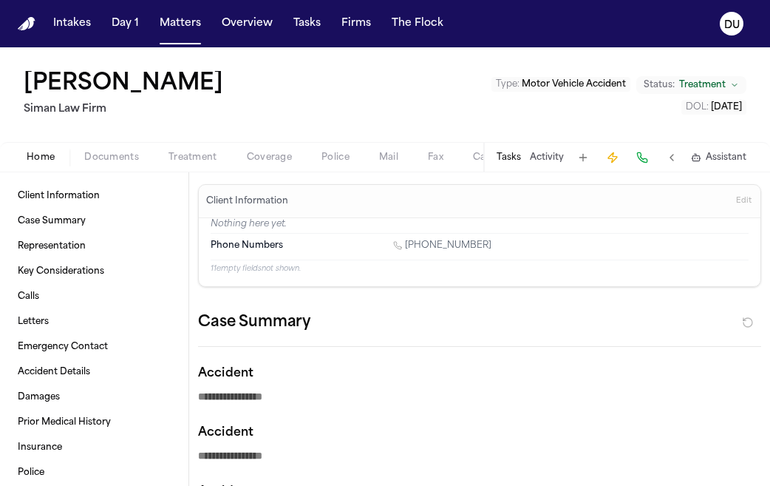
type textarea "*"
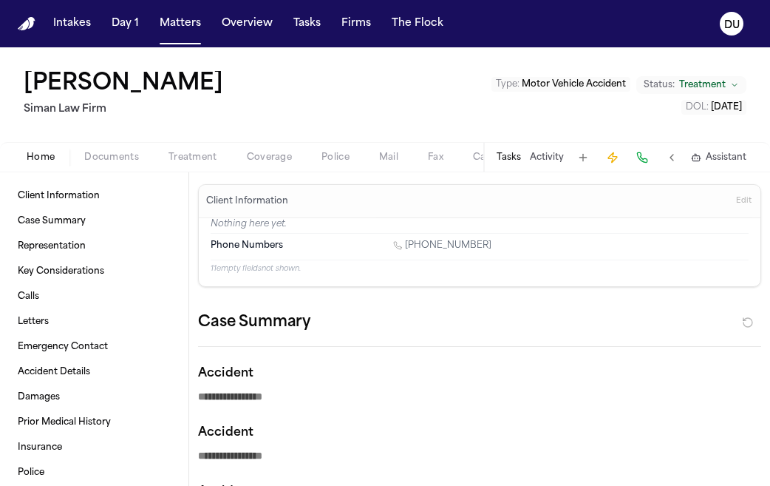
type textarea "*"
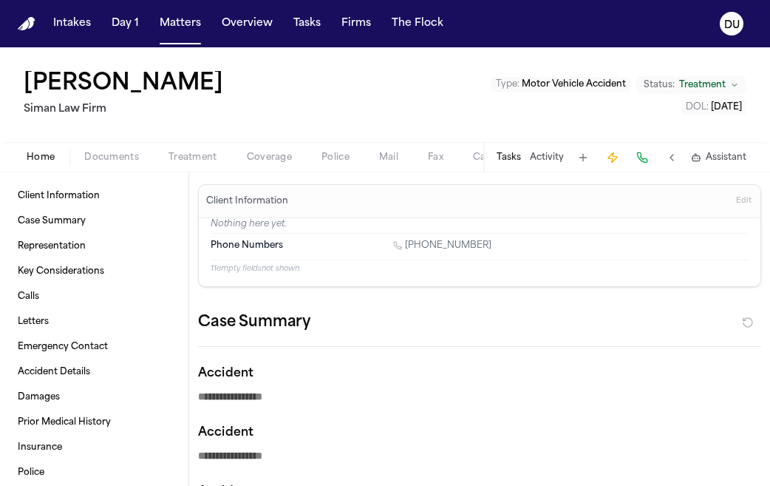
type textarea "*"
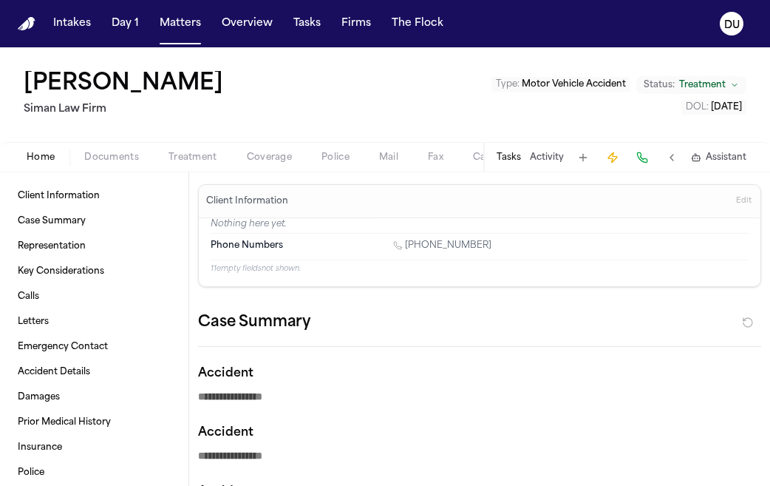
type textarea "*"
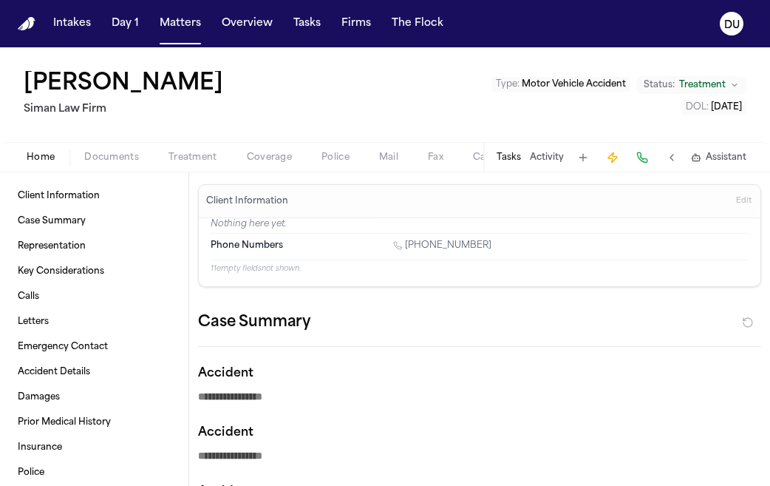
type textarea "*"
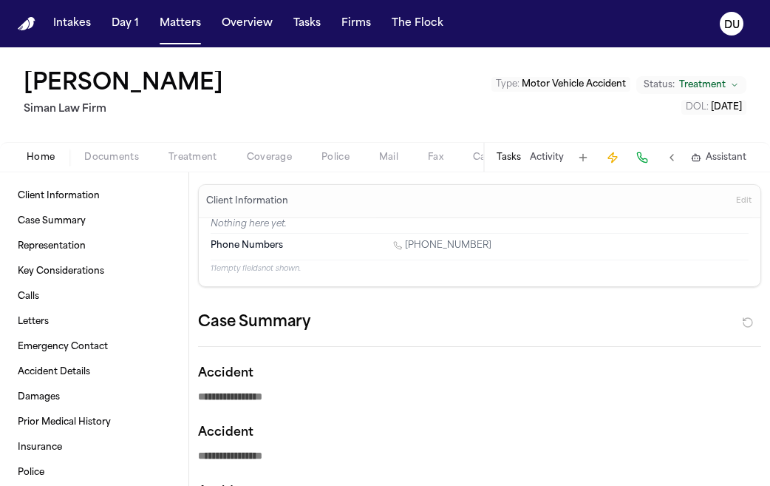
type textarea "*"
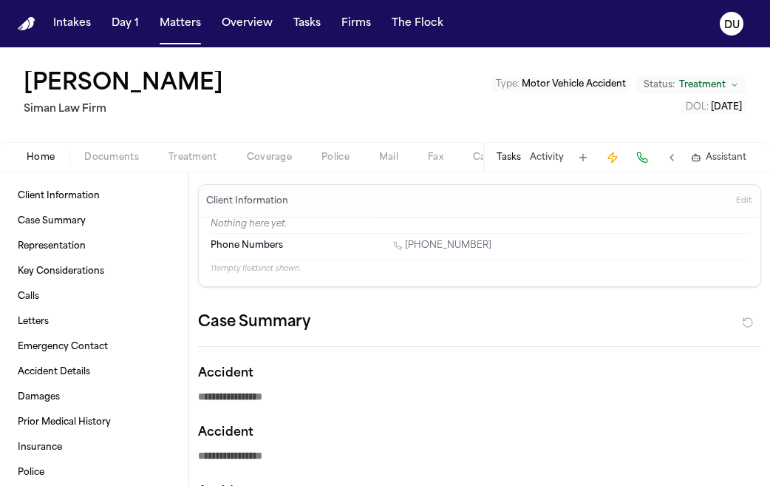
type textarea "*"
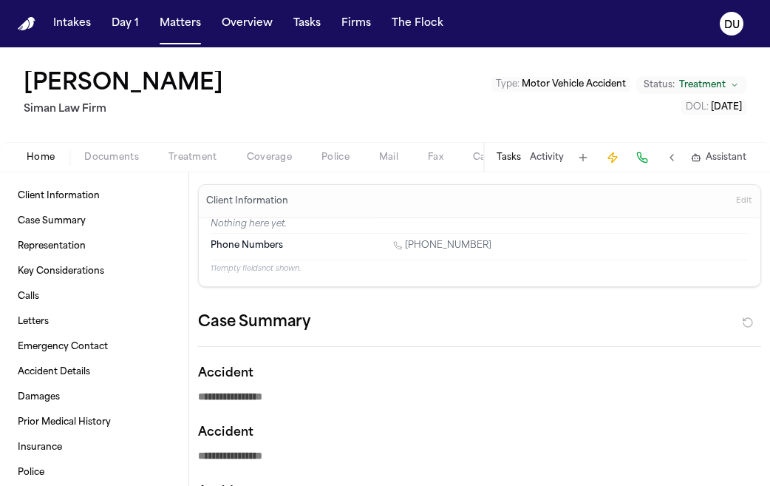
type textarea "*"
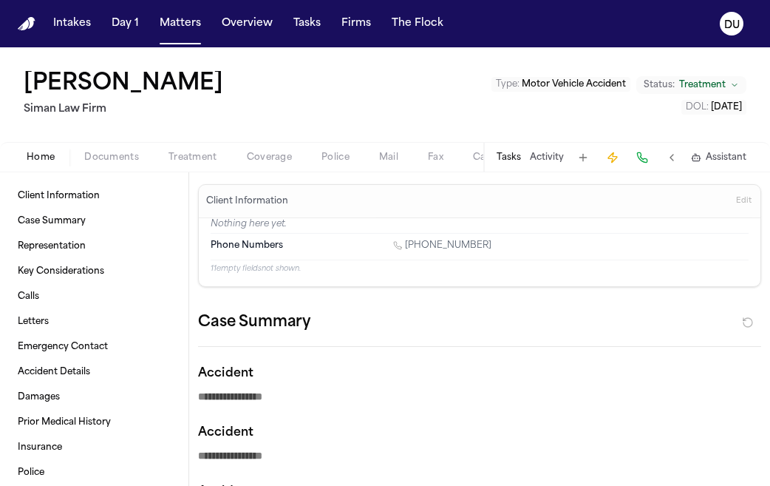
type textarea "*"
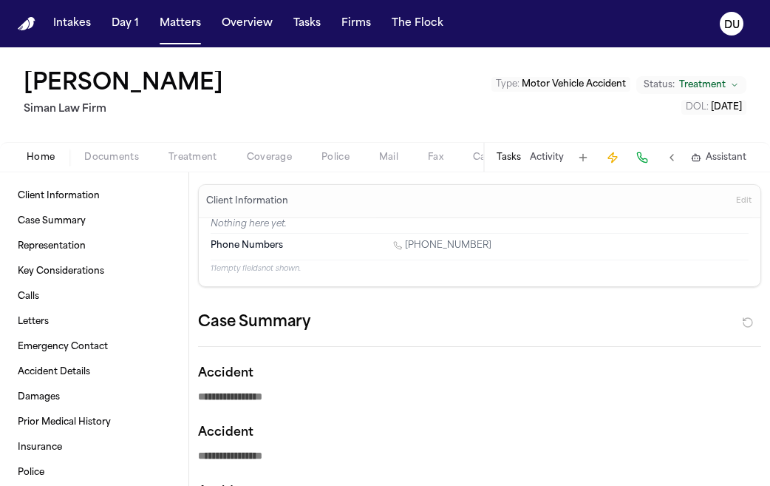
type textarea "*"
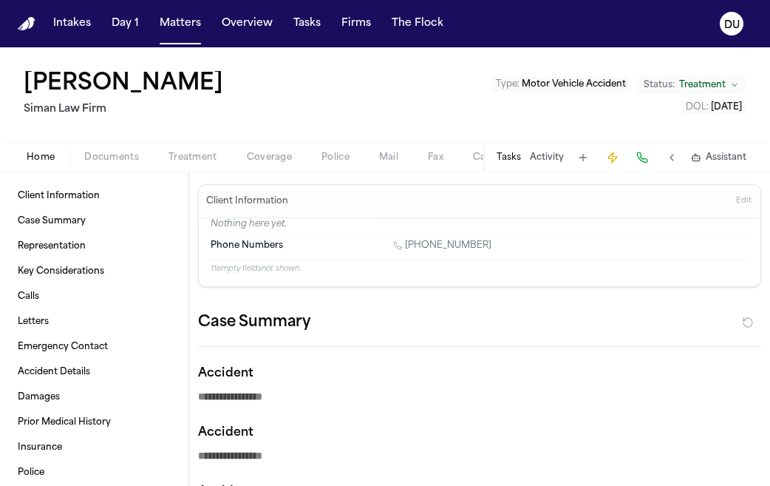
type textarea "*"
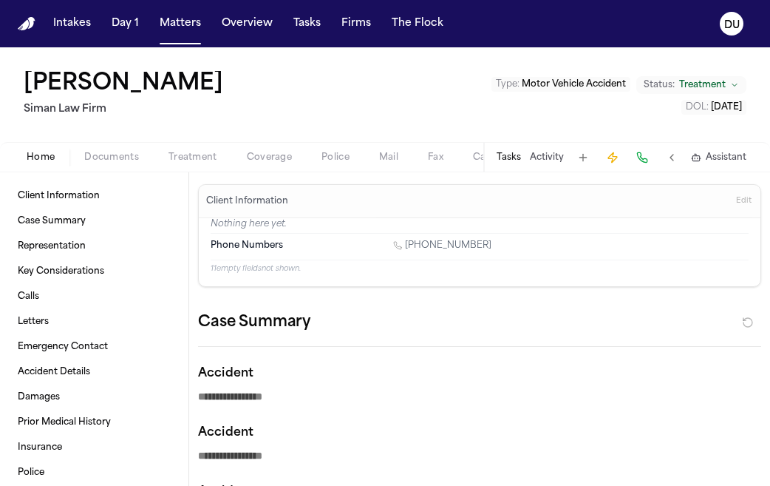
type textarea "*"
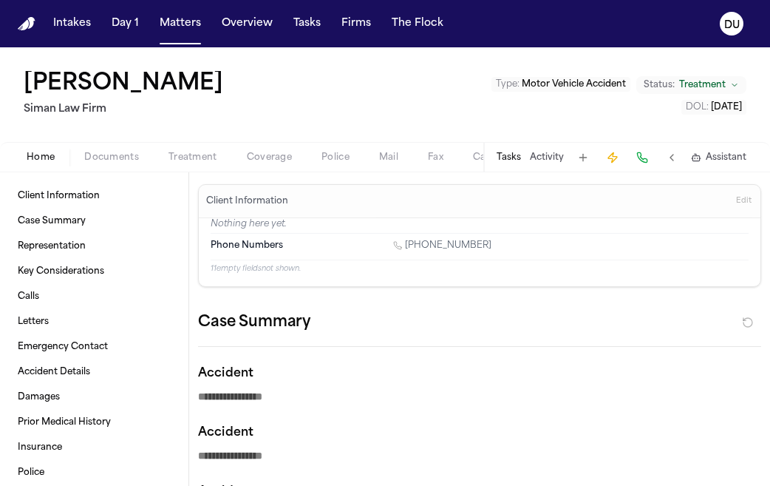
type textarea "*"
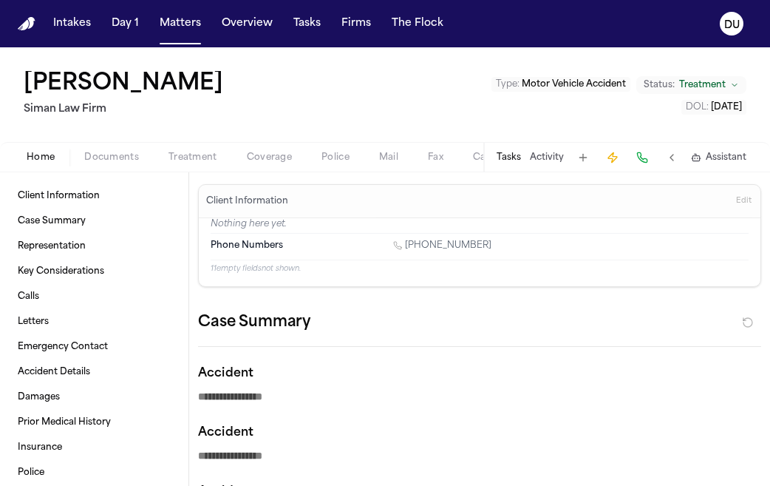
type textarea "*"
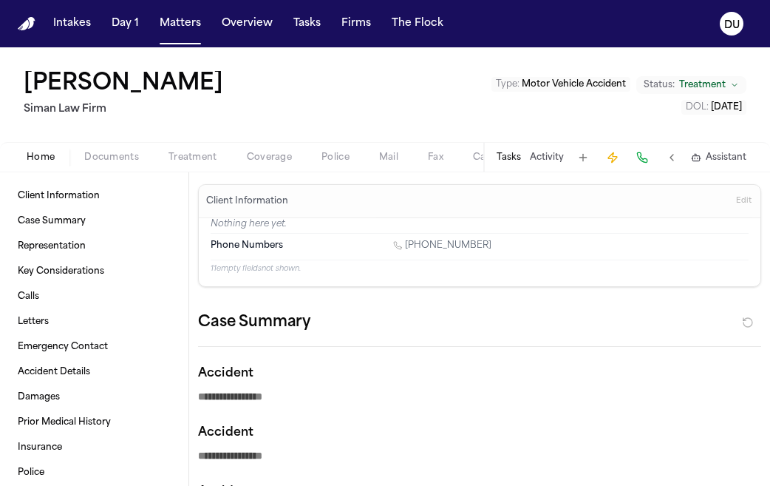
type textarea "*"
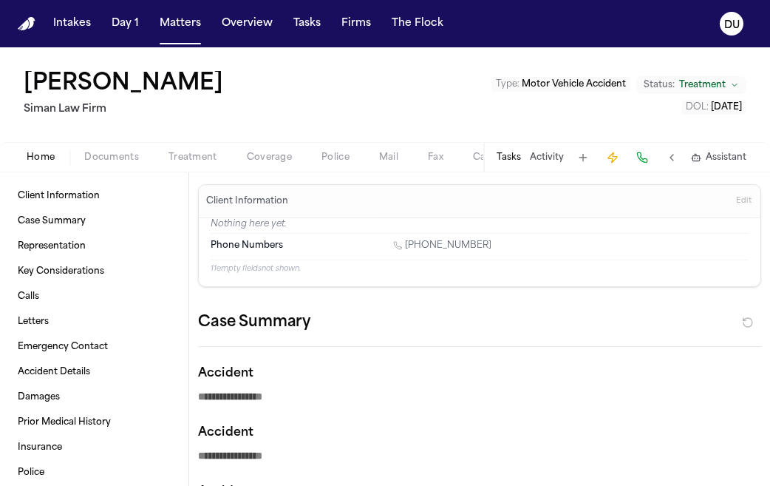
type textarea "*"
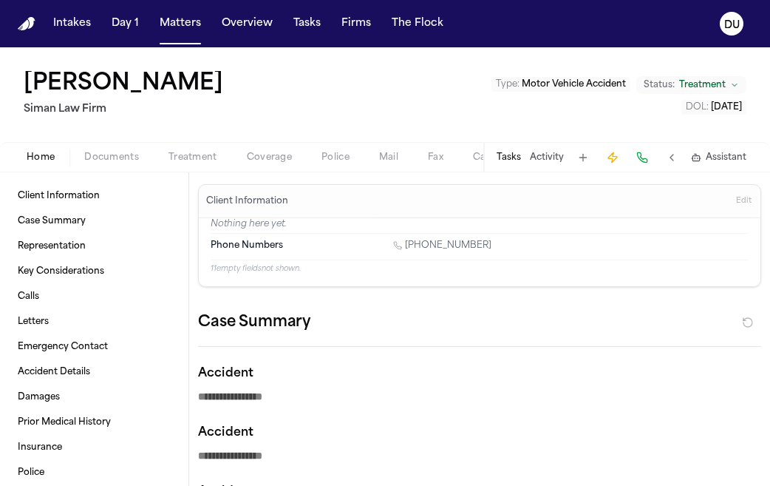
type textarea "*"
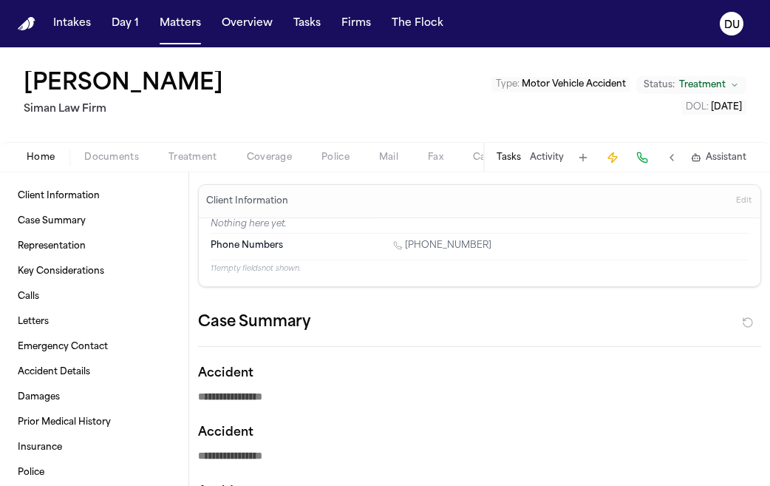
type textarea "*"
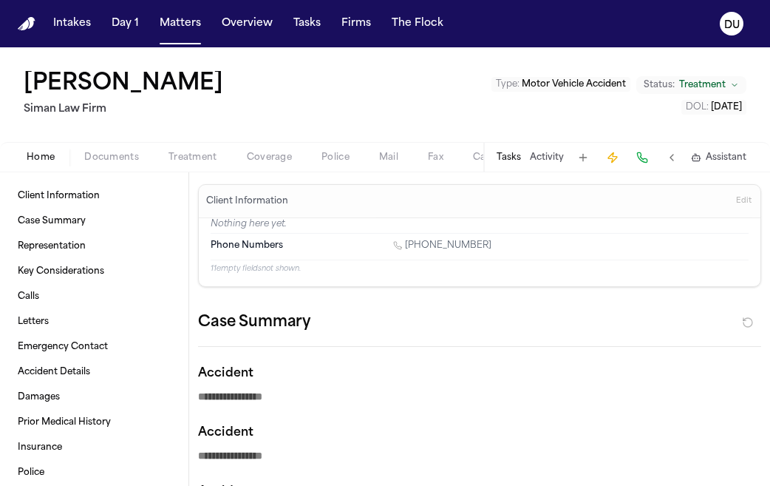
type textarea "*"
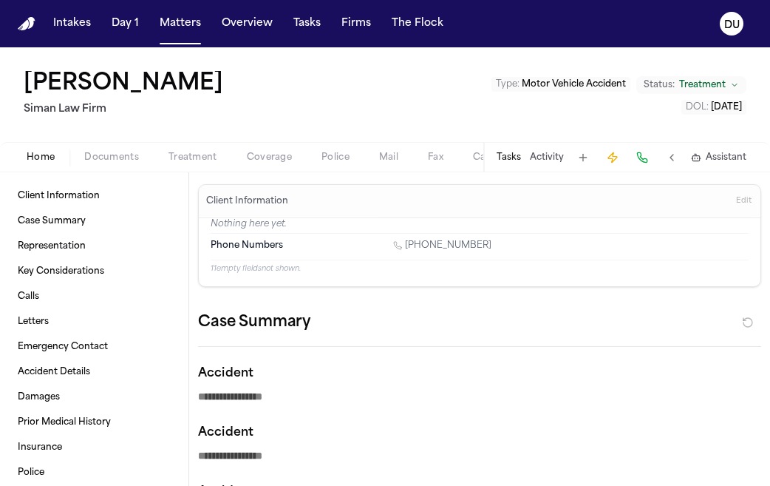
type textarea "*"
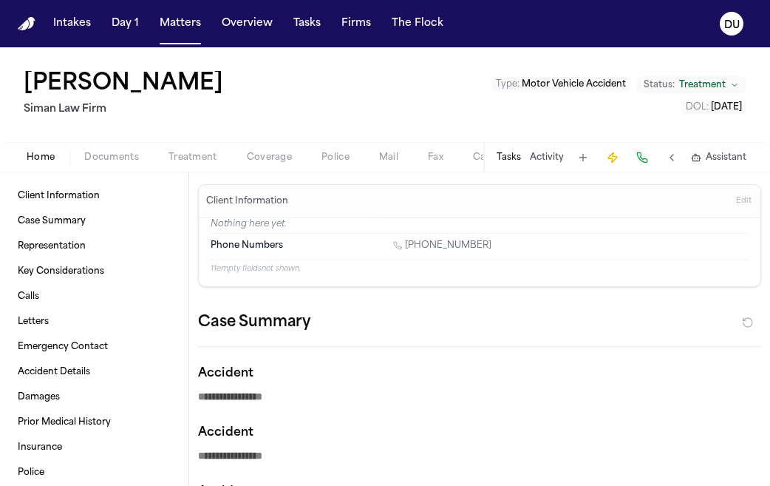
type textarea "*"
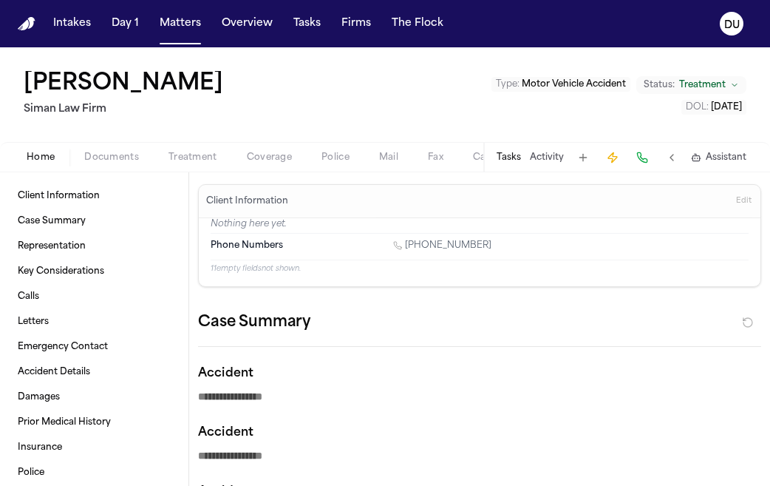
type textarea "*"
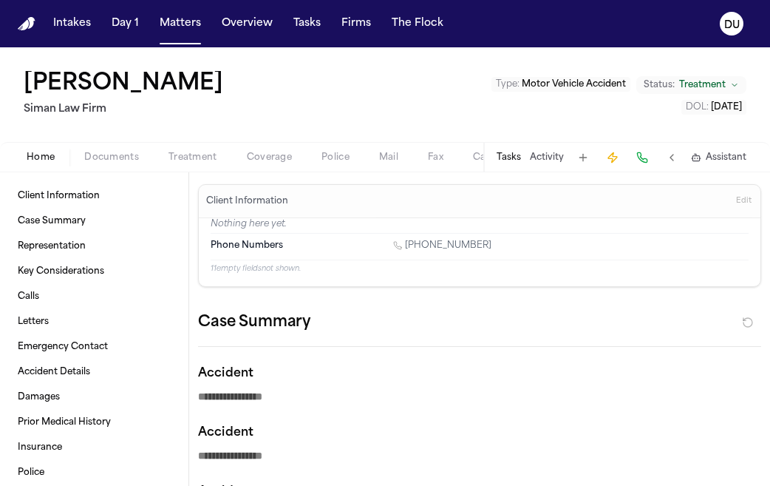
type textarea "*"
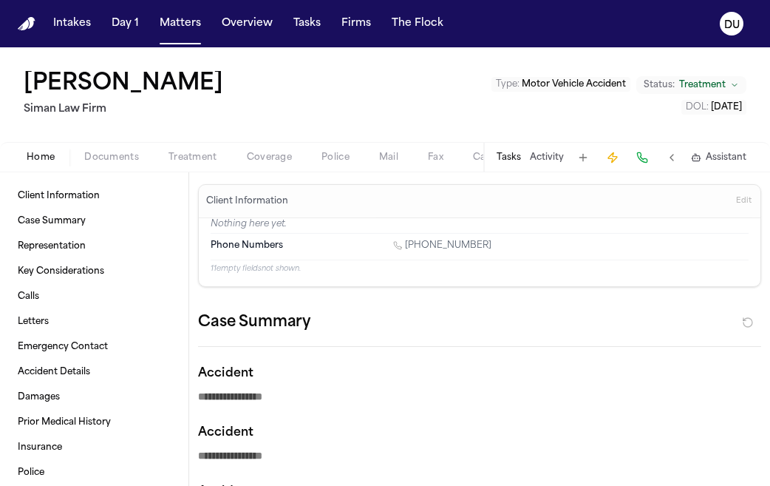
type textarea "*"
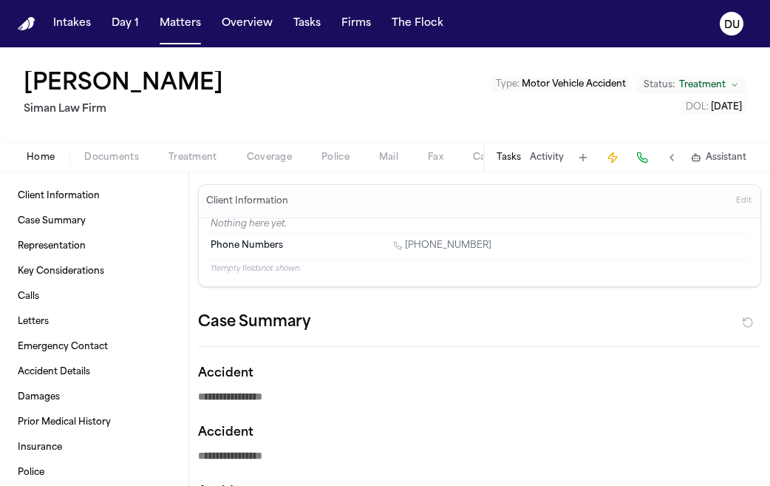
type textarea "*"
click at [518, 163] on button "Tasks" at bounding box center [509, 158] width 24 height 12
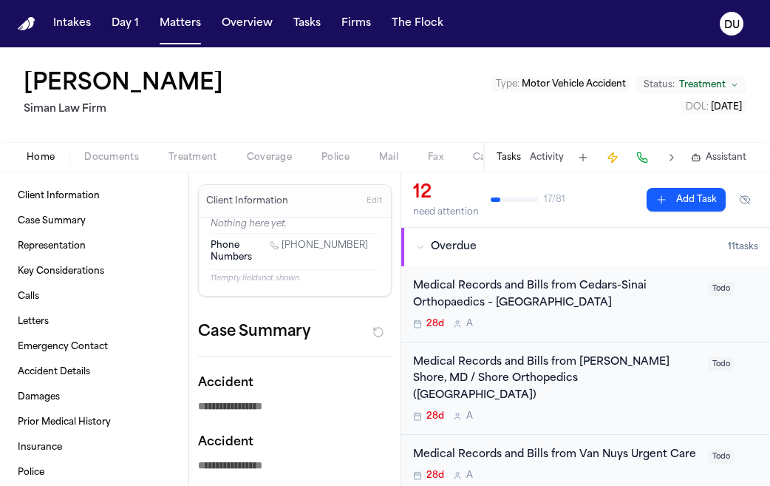
click at [516, 161] on button "Tasks" at bounding box center [509, 158] width 24 height 12
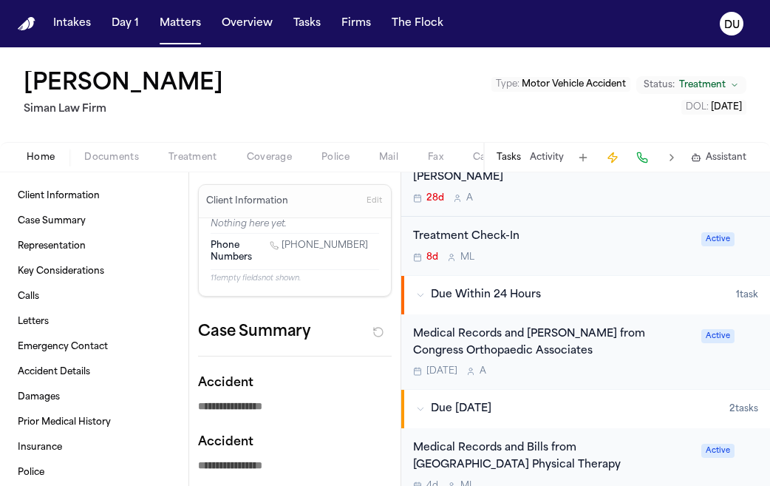
scroll to position [871, 0]
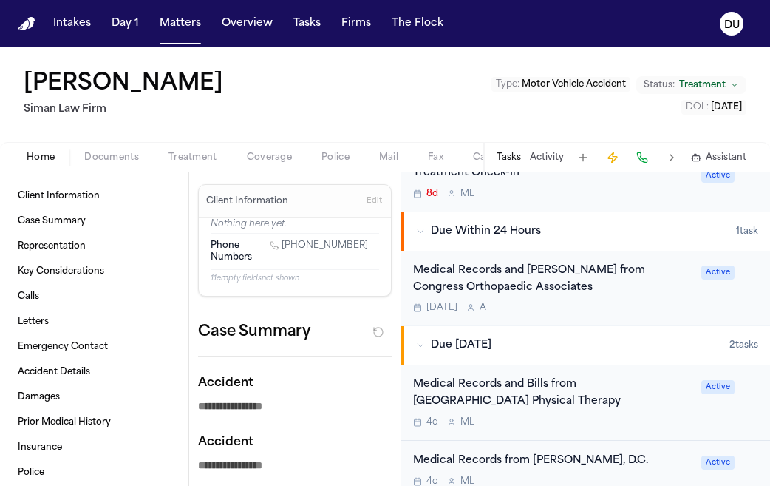
click at [490, 376] on div "Medical Records and Bills from [GEOGRAPHIC_DATA] Physical Therapy" at bounding box center [552, 393] width 279 height 34
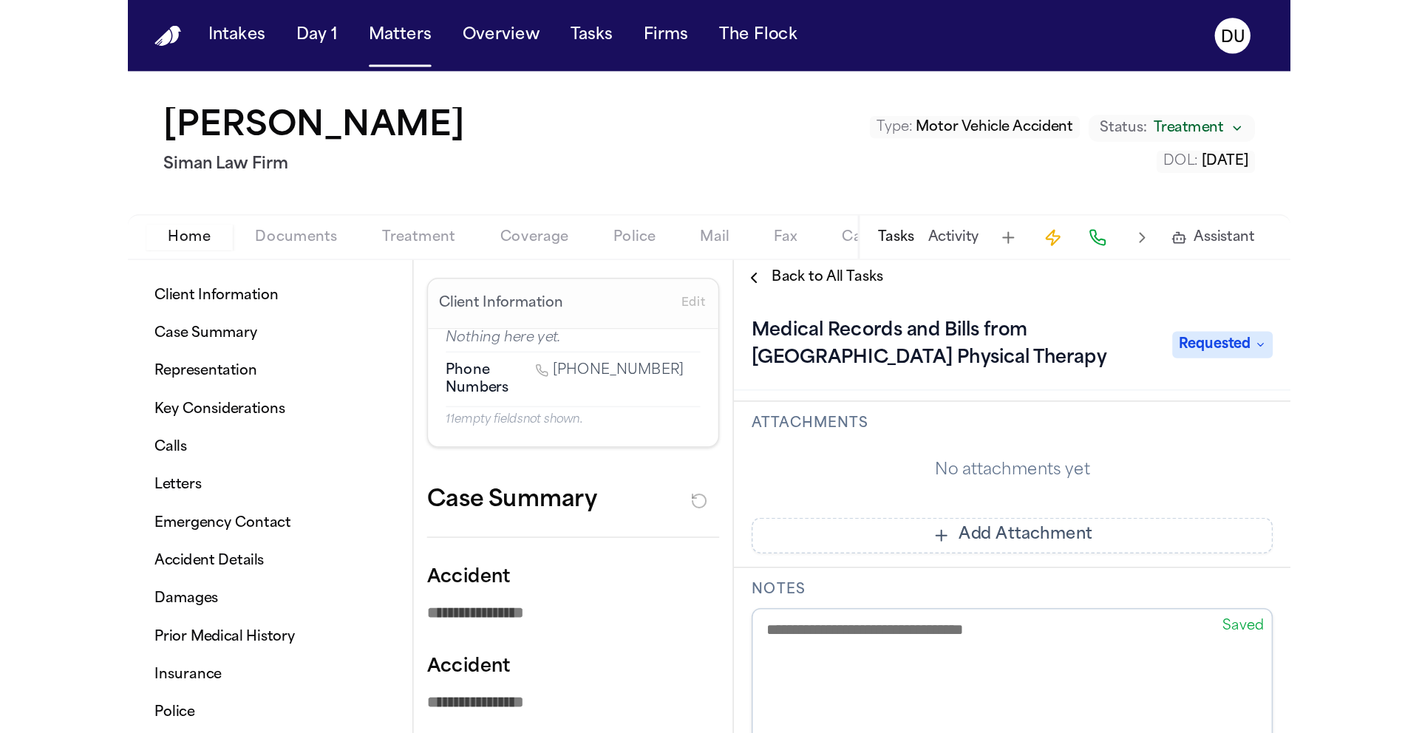
scroll to position [251, 0]
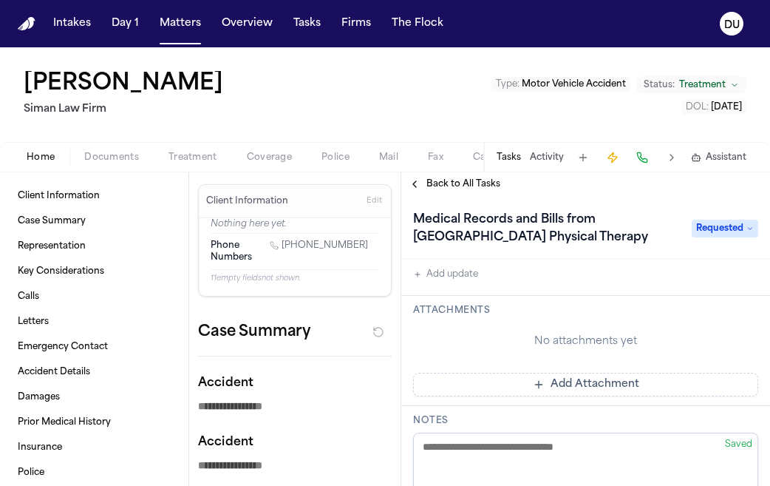
click at [563, 373] on button "Add Attachment" at bounding box center [585, 385] width 345 height 24
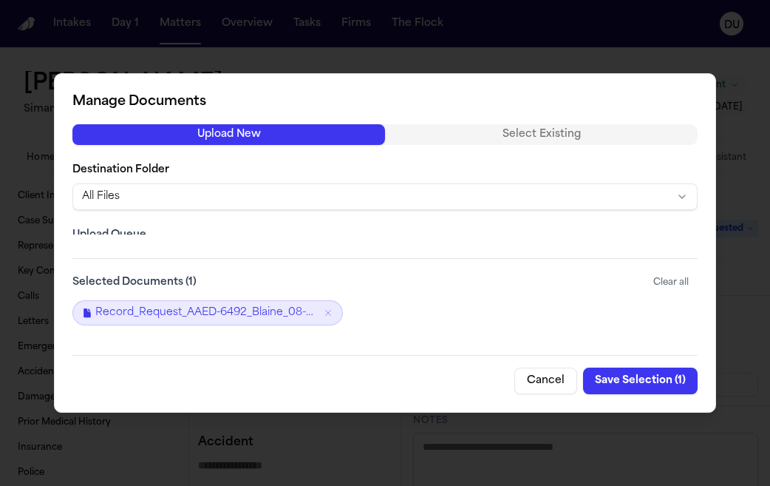
click at [648, 382] on button "Save Selection ( 1 )" at bounding box center [640, 380] width 115 height 27
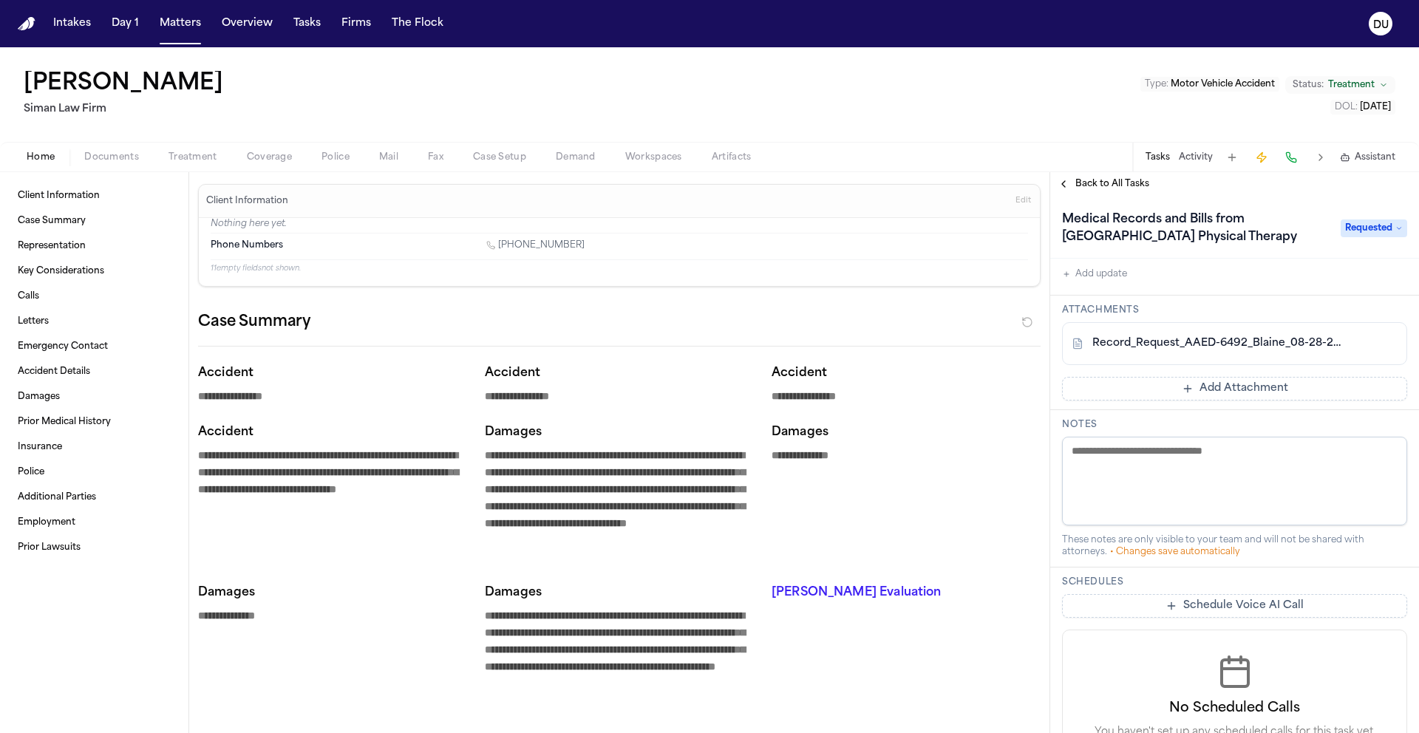
click at [1097, 188] on span "Back to All Tasks" at bounding box center [1113, 184] width 74 height 12
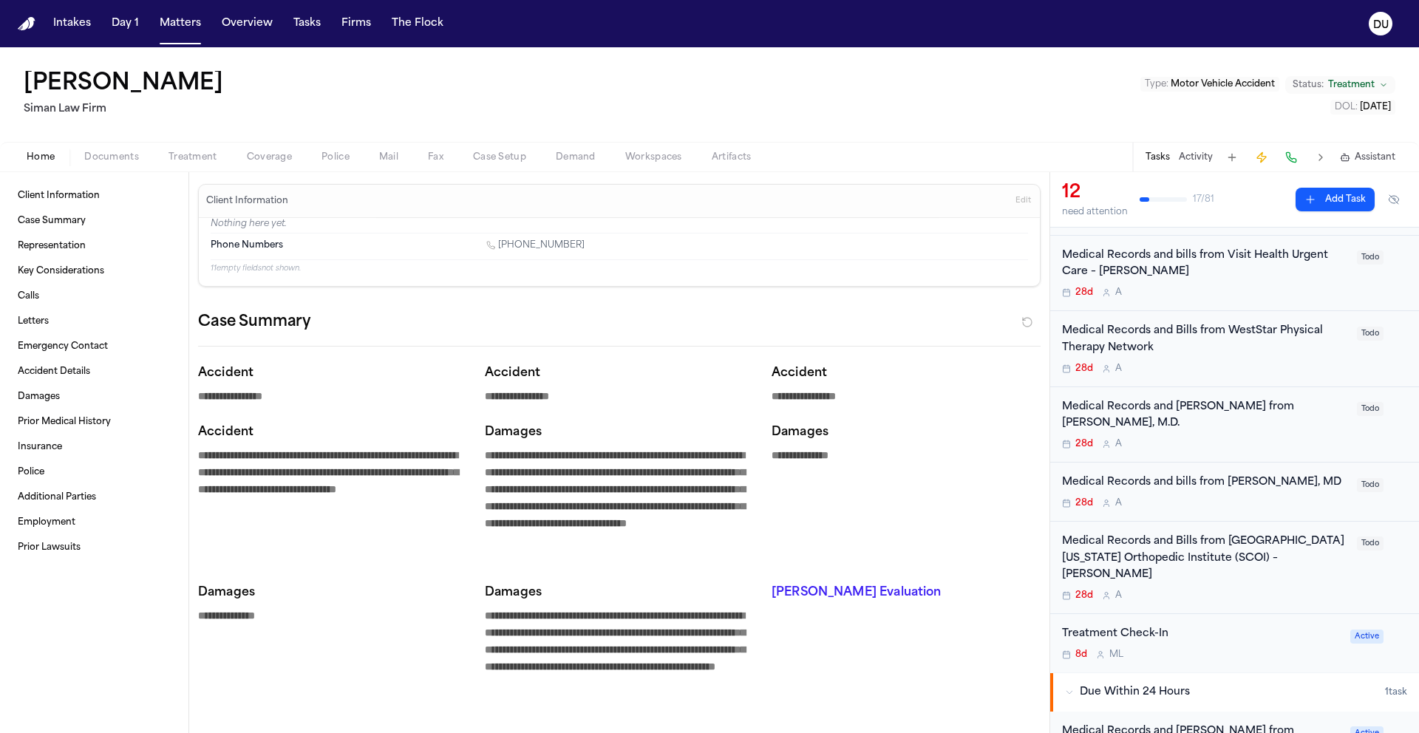
scroll to position [424, 0]
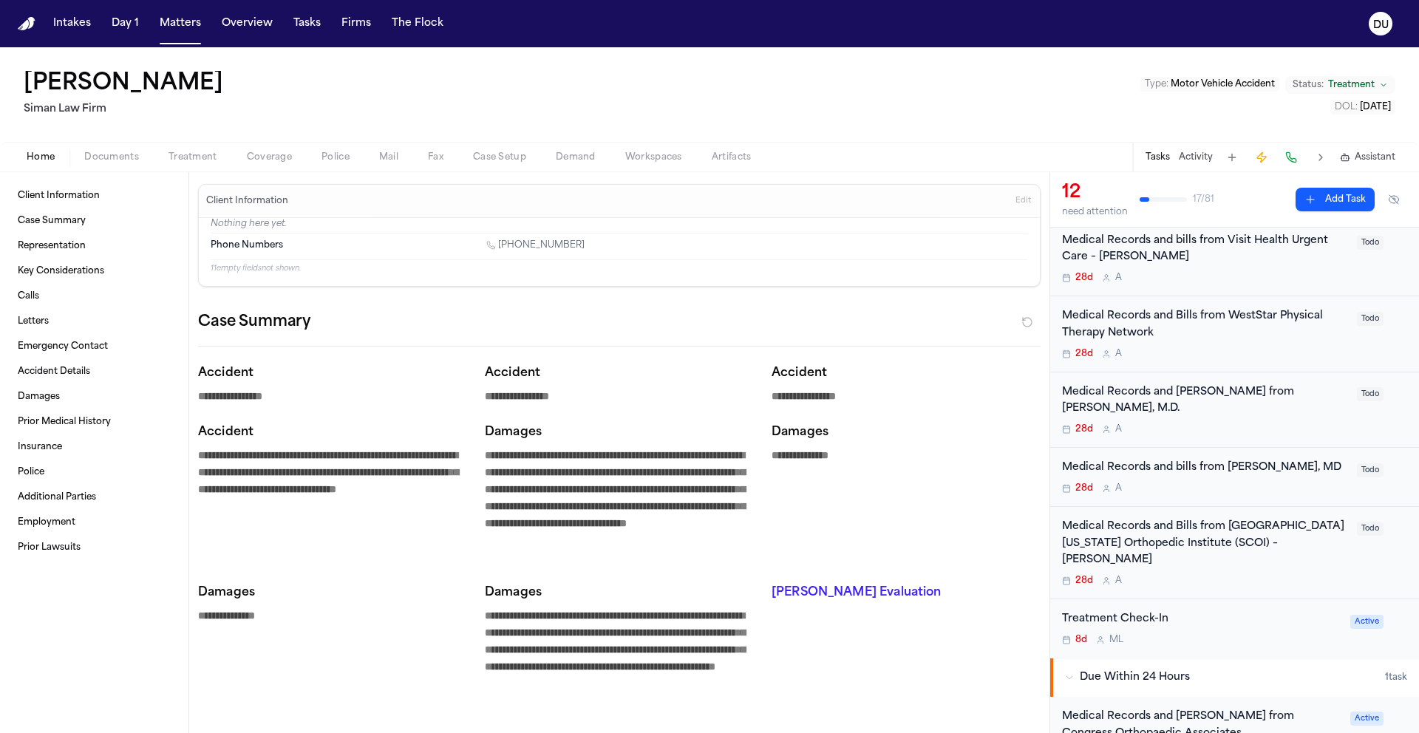
click at [1164, 519] on div "Medical Records and Bills from [GEOGRAPHIC_DATA][US_STATE] Orthopedic Institute…" at bounding box center [1205, 544] width 286 height 50
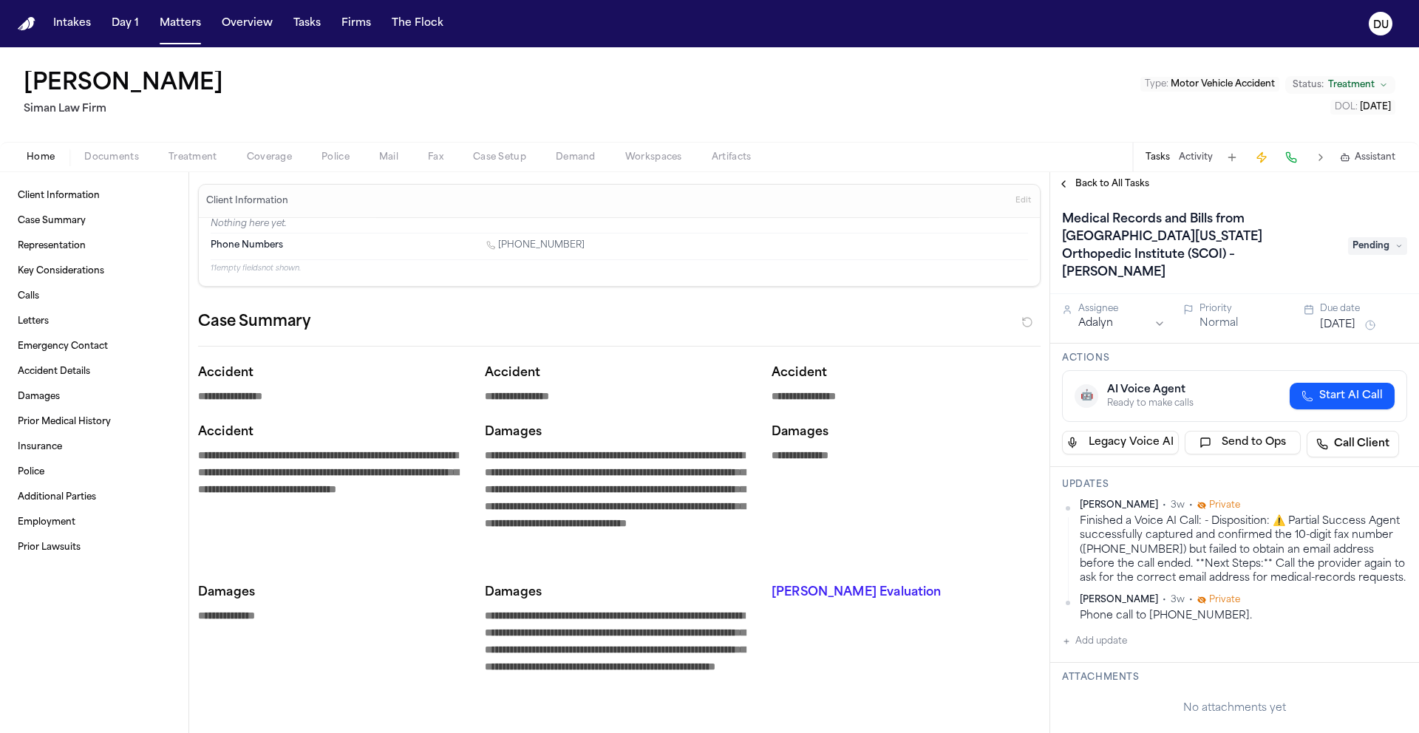
click at [1382, 242] on span "Pending" at bounding box center [1377, 246] width 59 height 18
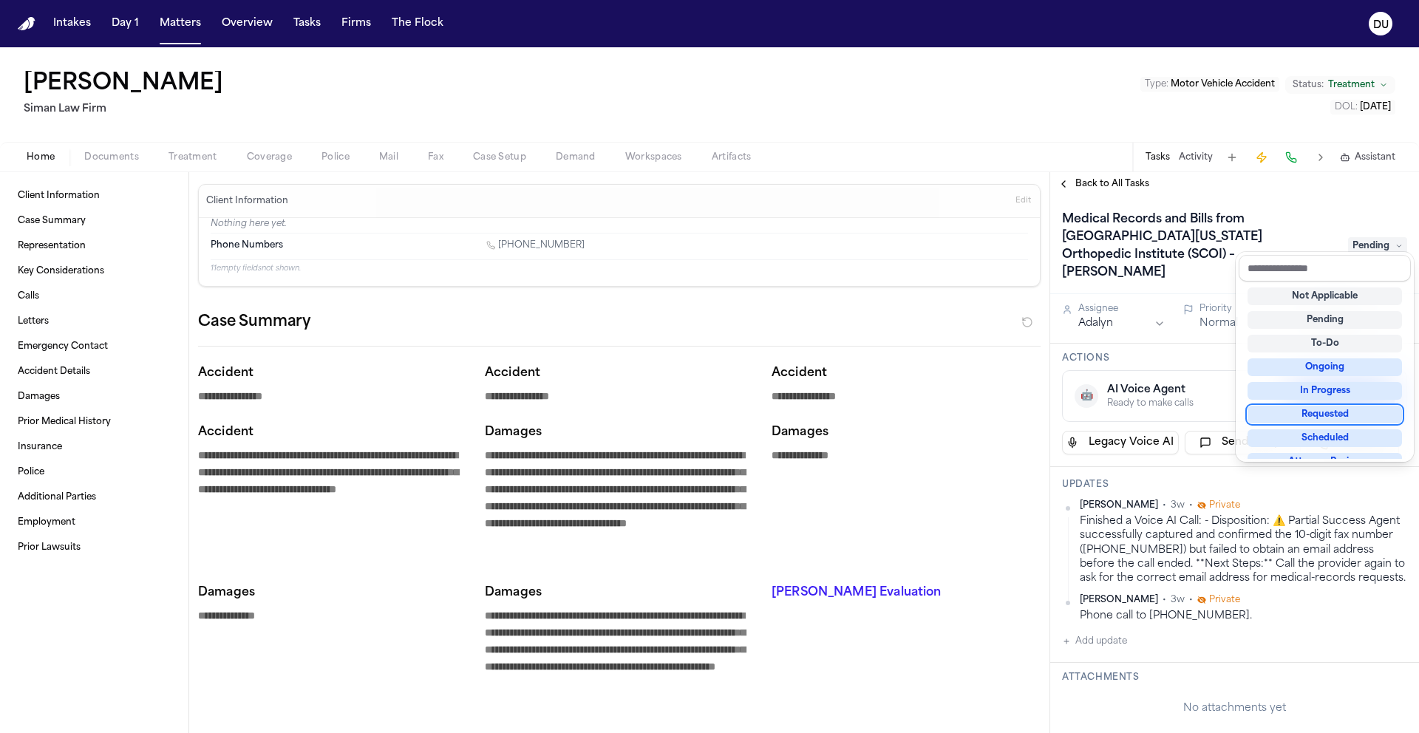
click at [1346, 421] on div "Requested" at bounding box center [1325, 415] width 154 height 18
click at [1150, 472] on div "Medical Records and Bills from [GEOGRAPHIC_DATA][US_STATE] Orthopedic Institute…" at bounding box center [1234, 464] width 369 height 537
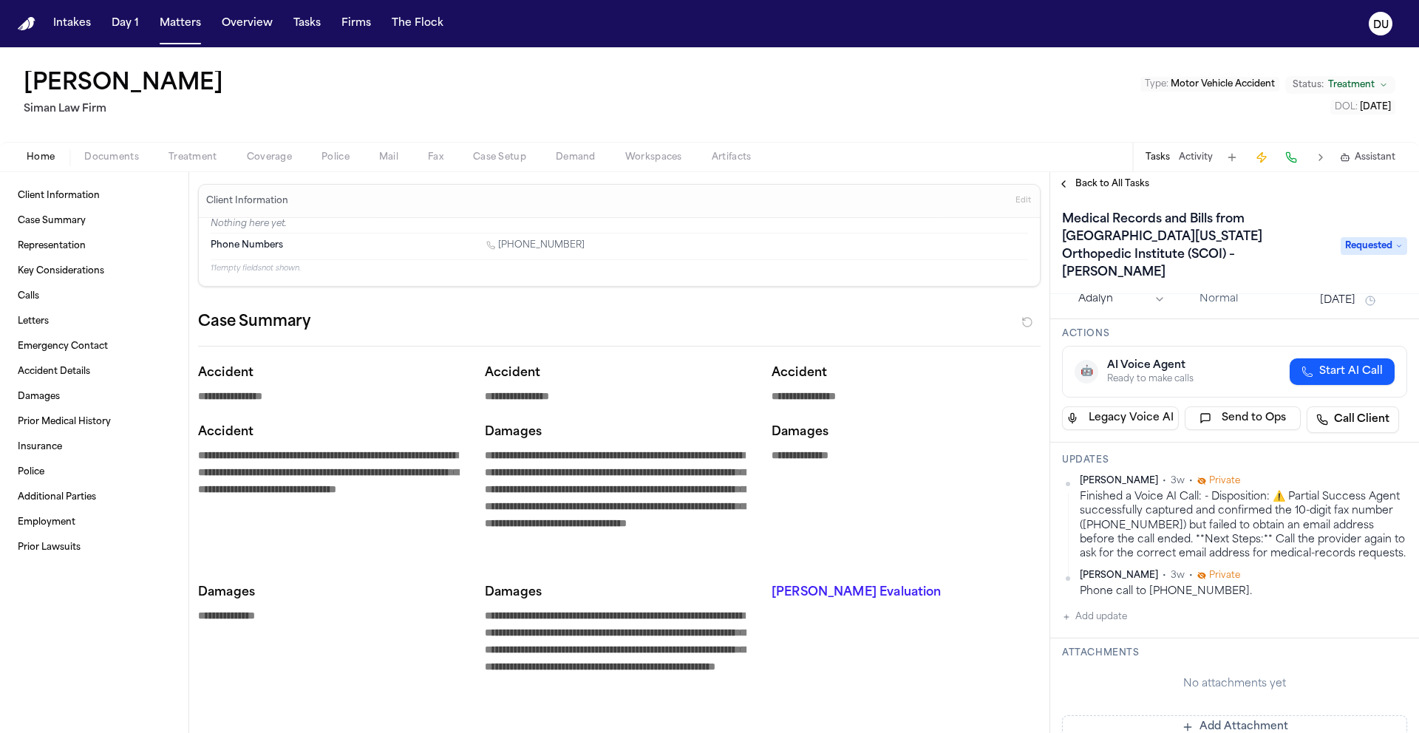
scroll to position [28, 0]
click at [1097, 616] on button "Add update" at bounding box center [1094, 614] width 65 height 18
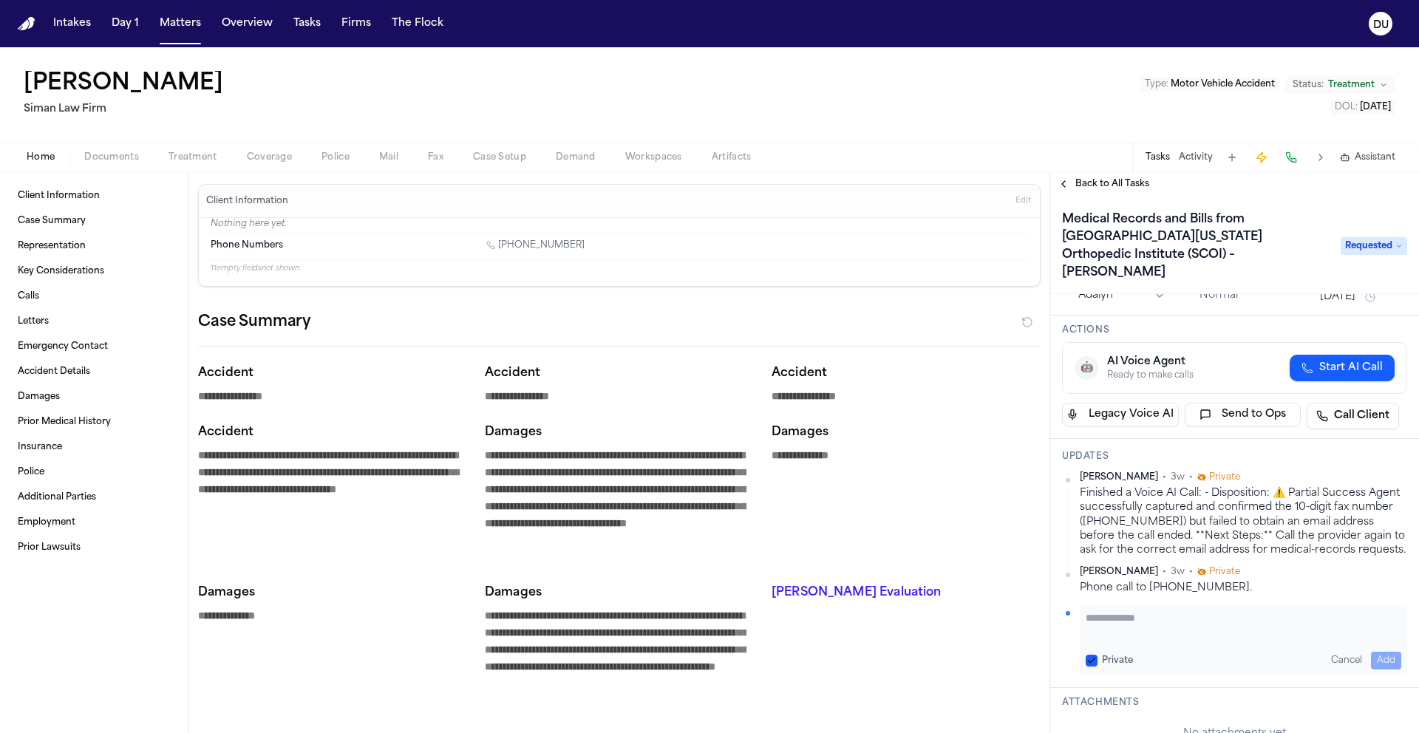
click at [1132, 616] on textarea "Add your update" at bounding box center [1244, 626] width 316 height 30
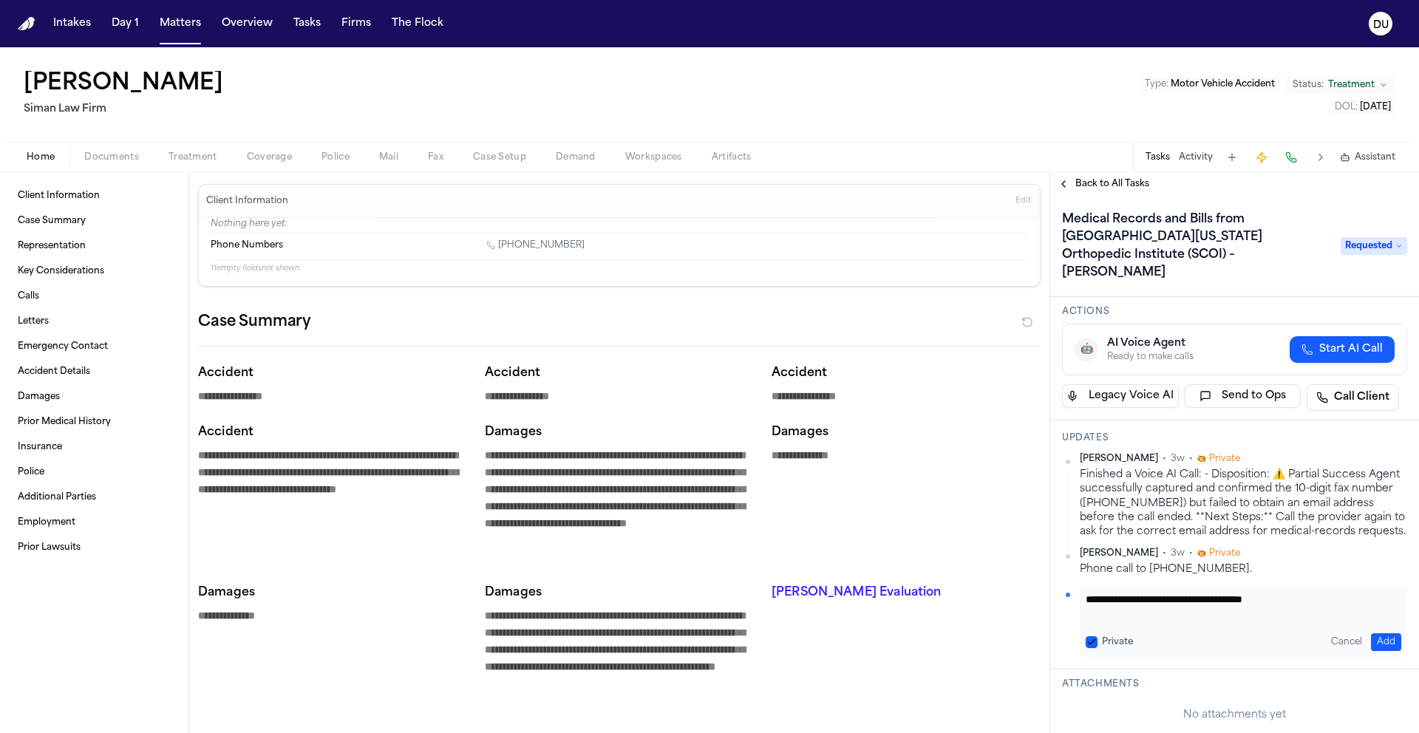
scroll to position [144, 0]
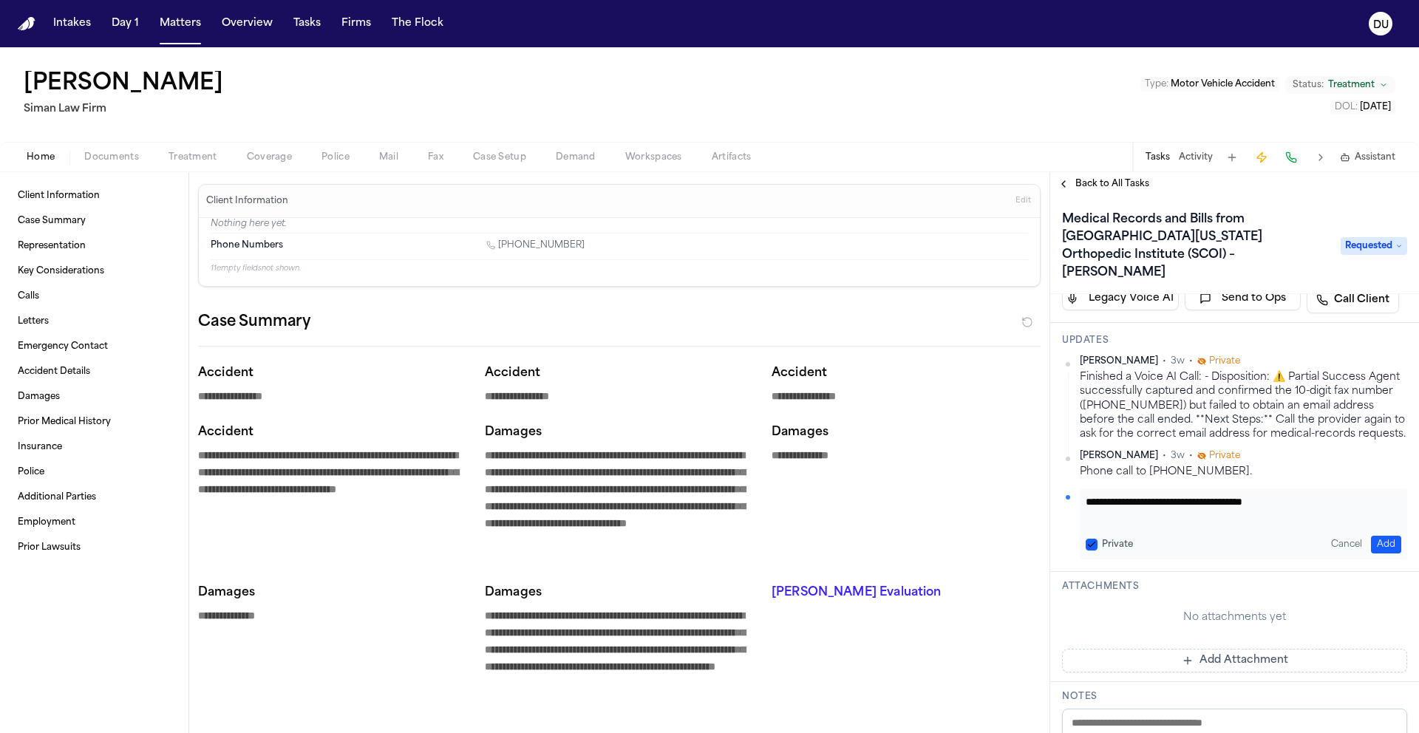
click at [1374, 536] on button "Add" at bounding box center [1386, 545] width 30 height 18
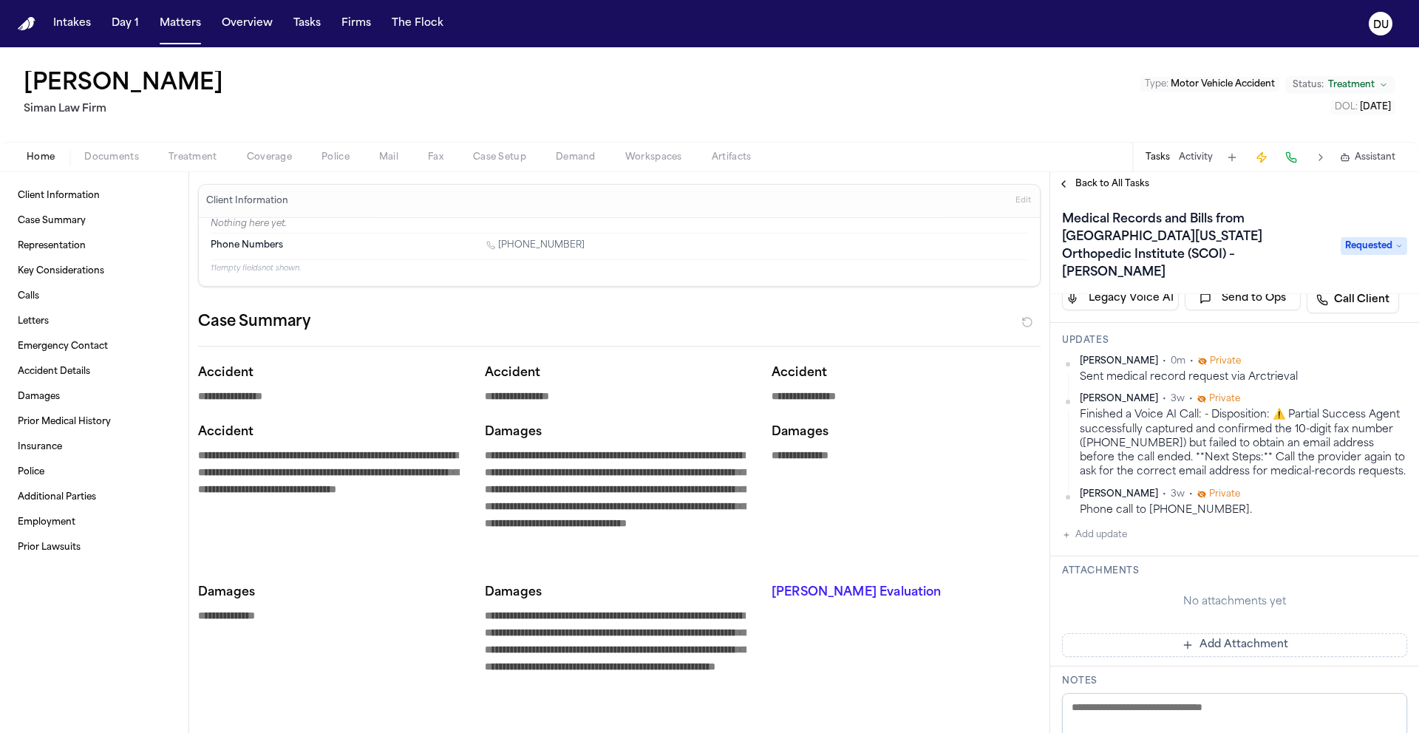
click at [1229, 647] on button "Add Attachment" at bounding box center [1234, 645] width 345 height 24
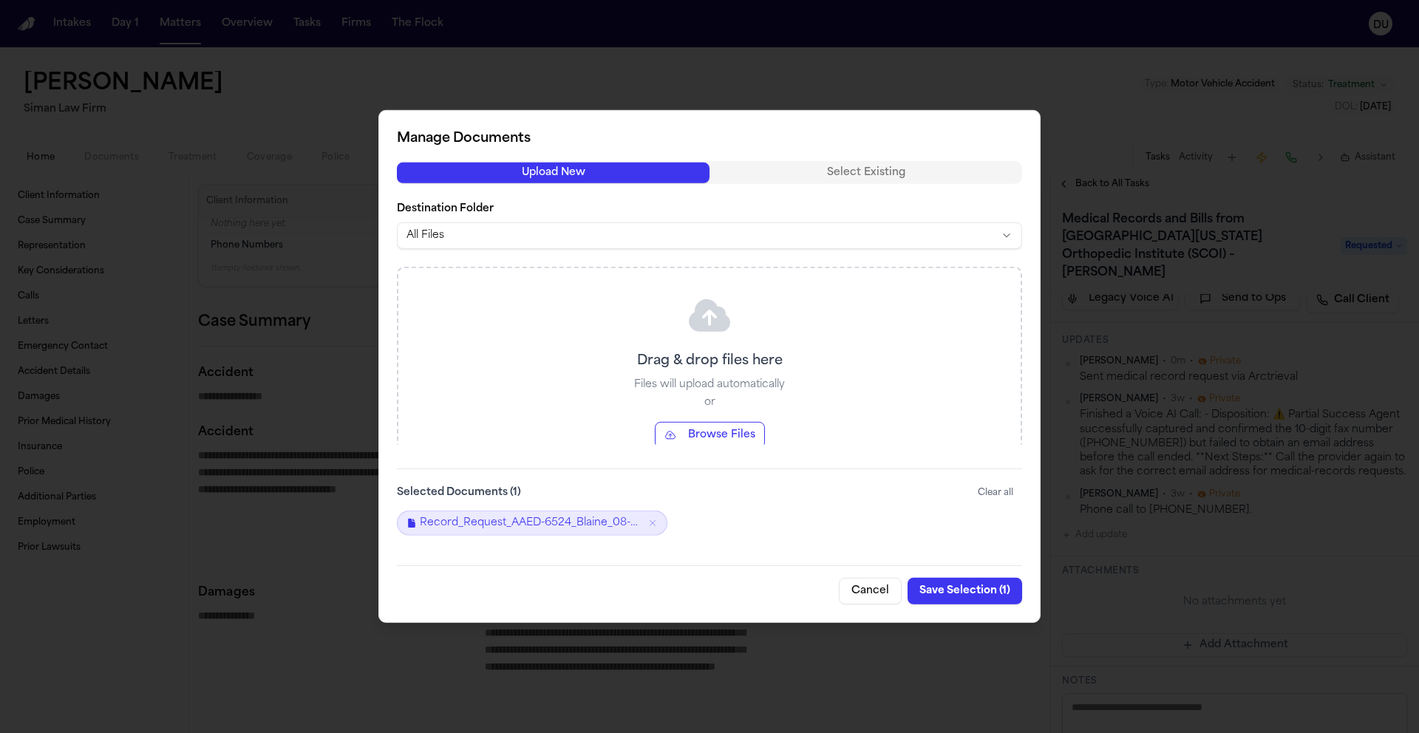
click at [962, 600] on button "Save Selection ( 1 )" at bounding box center [965, 591] width 115 height 27
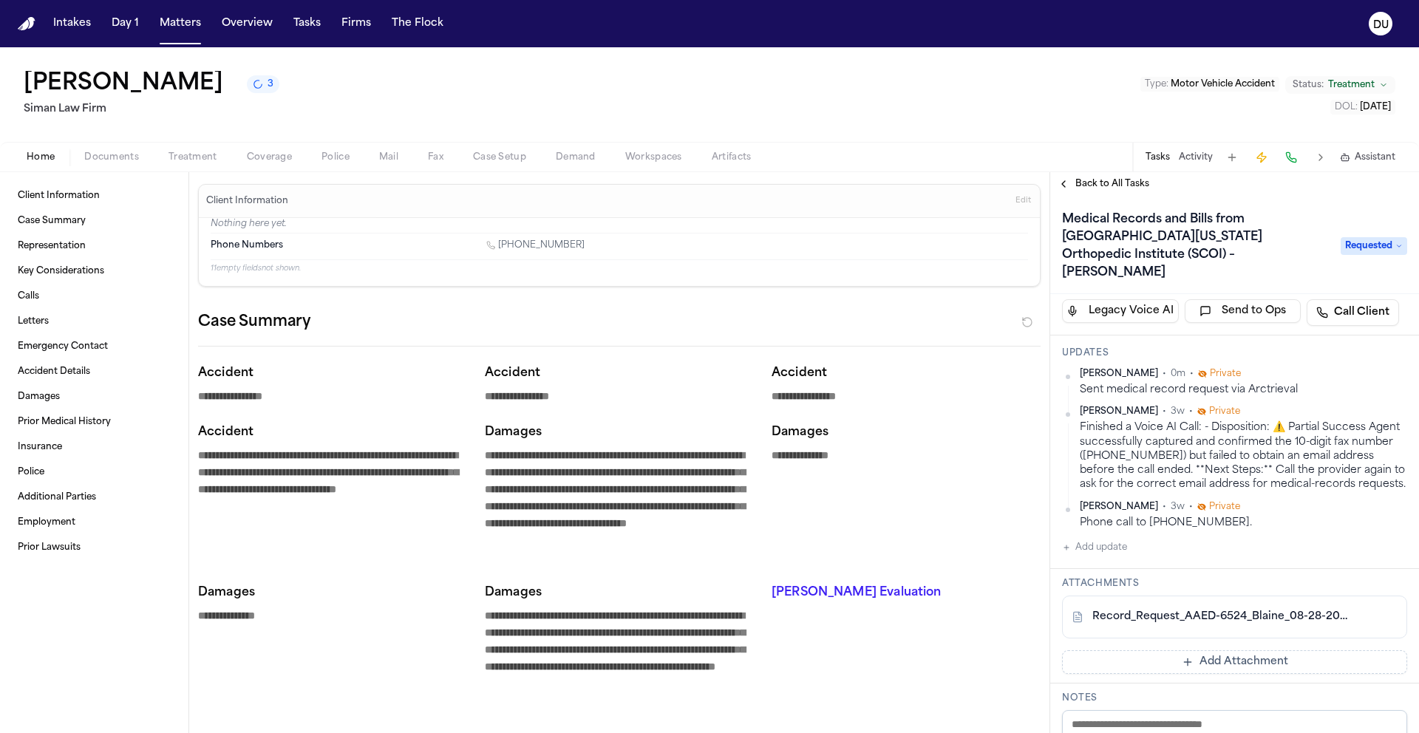
scroll to position [0, 0]
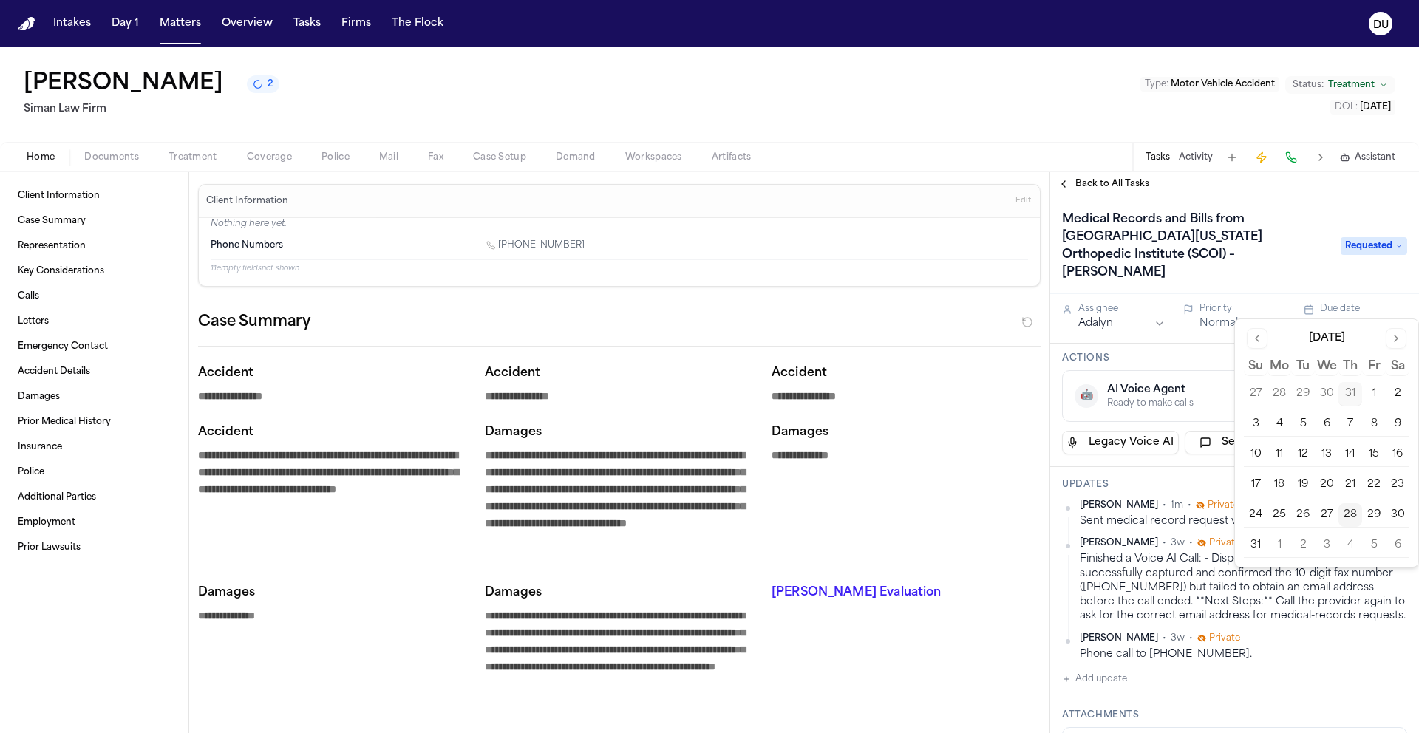
drag, startPoint x: 0, startPoint y: 0, endPoint x: 1288, endPoint y: 546, distance: 1399.4
click at [1288, 546] on button "1" at bounding box center [1280, 546] width 24 height 24
click at [1147, 479] on h3 "Updates" at bounding box center [1234, 485] width 345 height 12
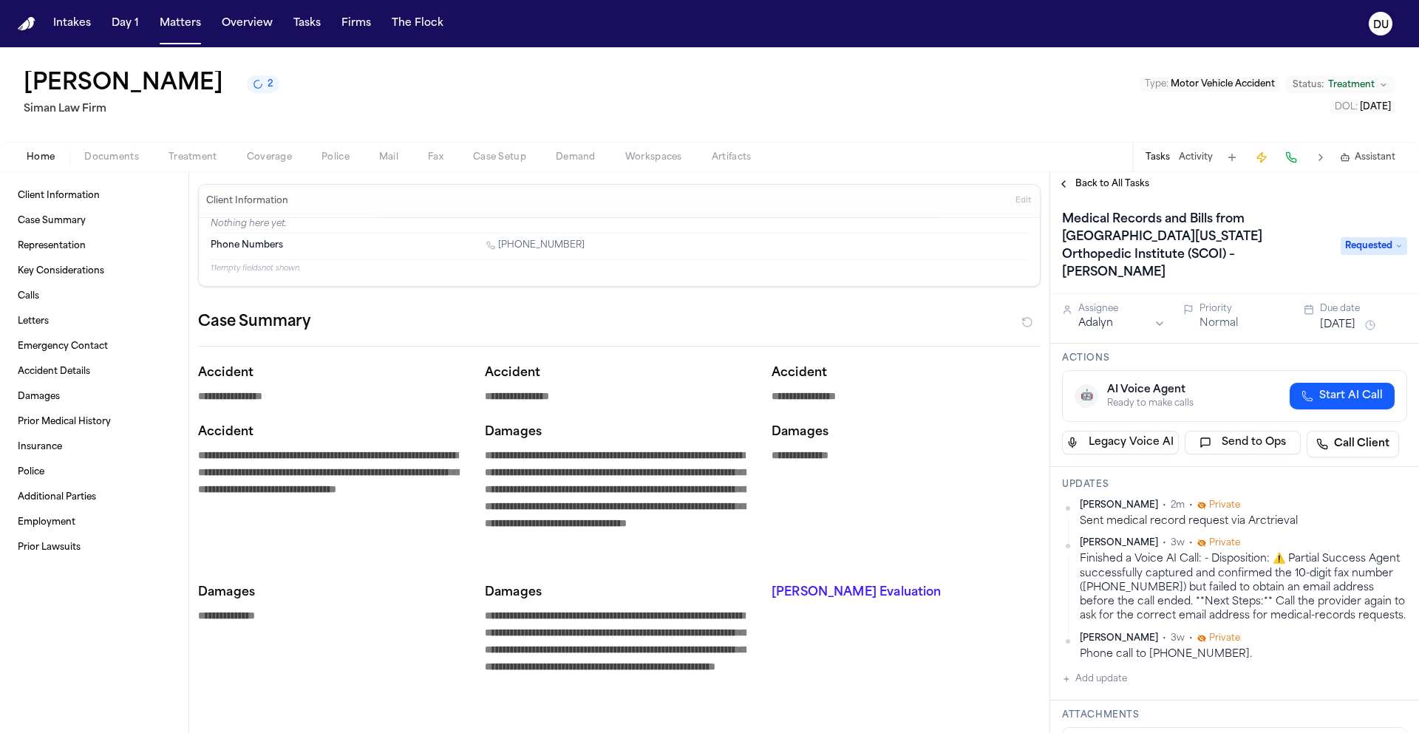
click at [1104, 188] on span "Back to All Tasks" at bounding box center [1113, 184] width 74 height 12
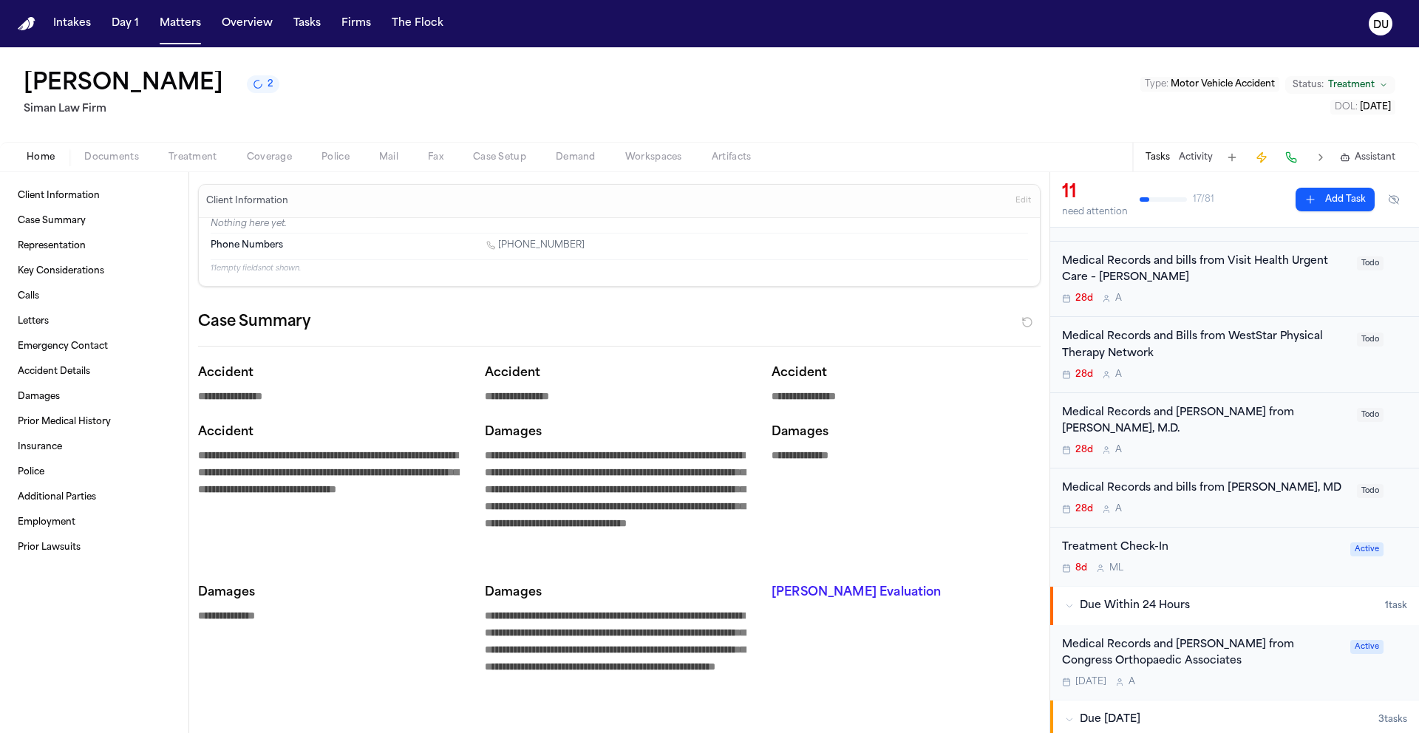
scroll to position [402, 0]
click at [1255, 482] on div "Medical Records and bills from Gisele Wudka, MD 28d A" at bounding box center [1205, 499] width 286 height 35
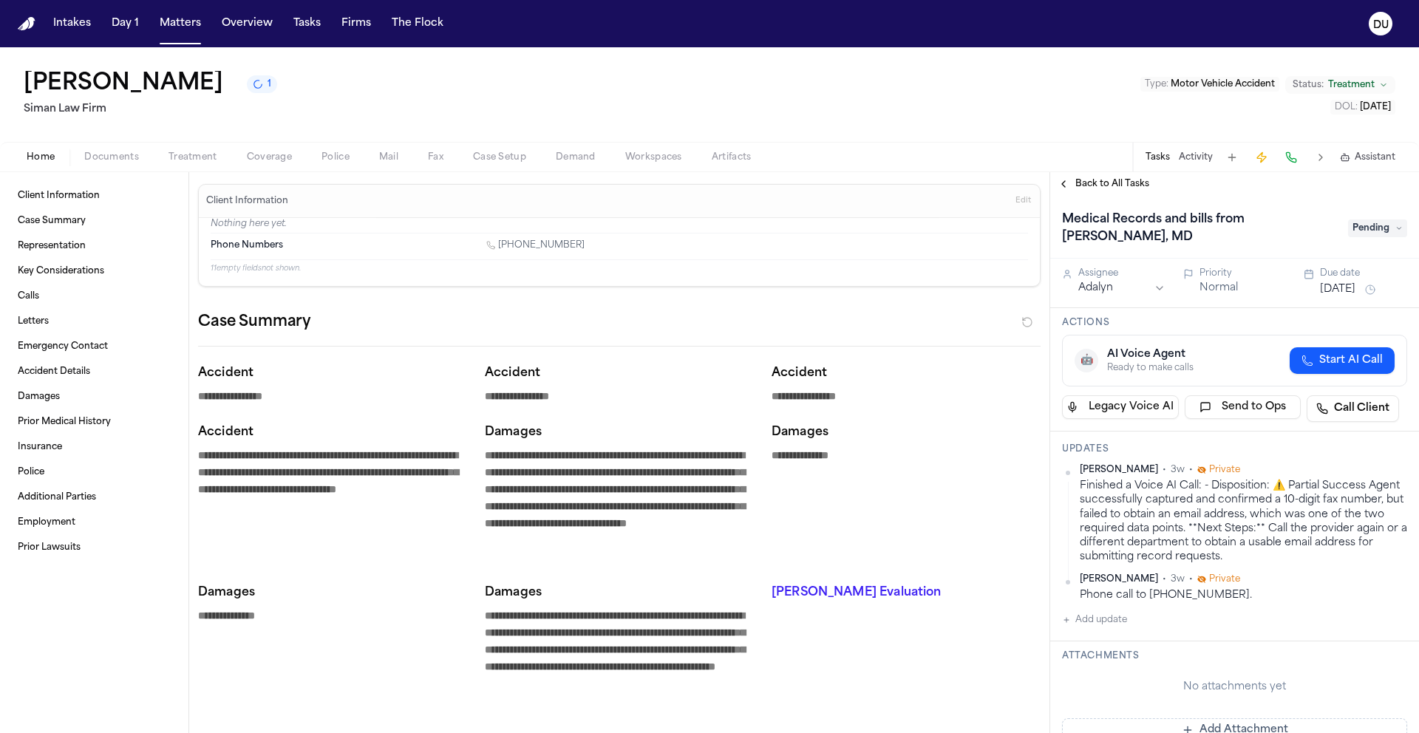
click at [1117, 187] on span "Back to All Tasks" at bounding box center [1113, 184] width 74 height 12
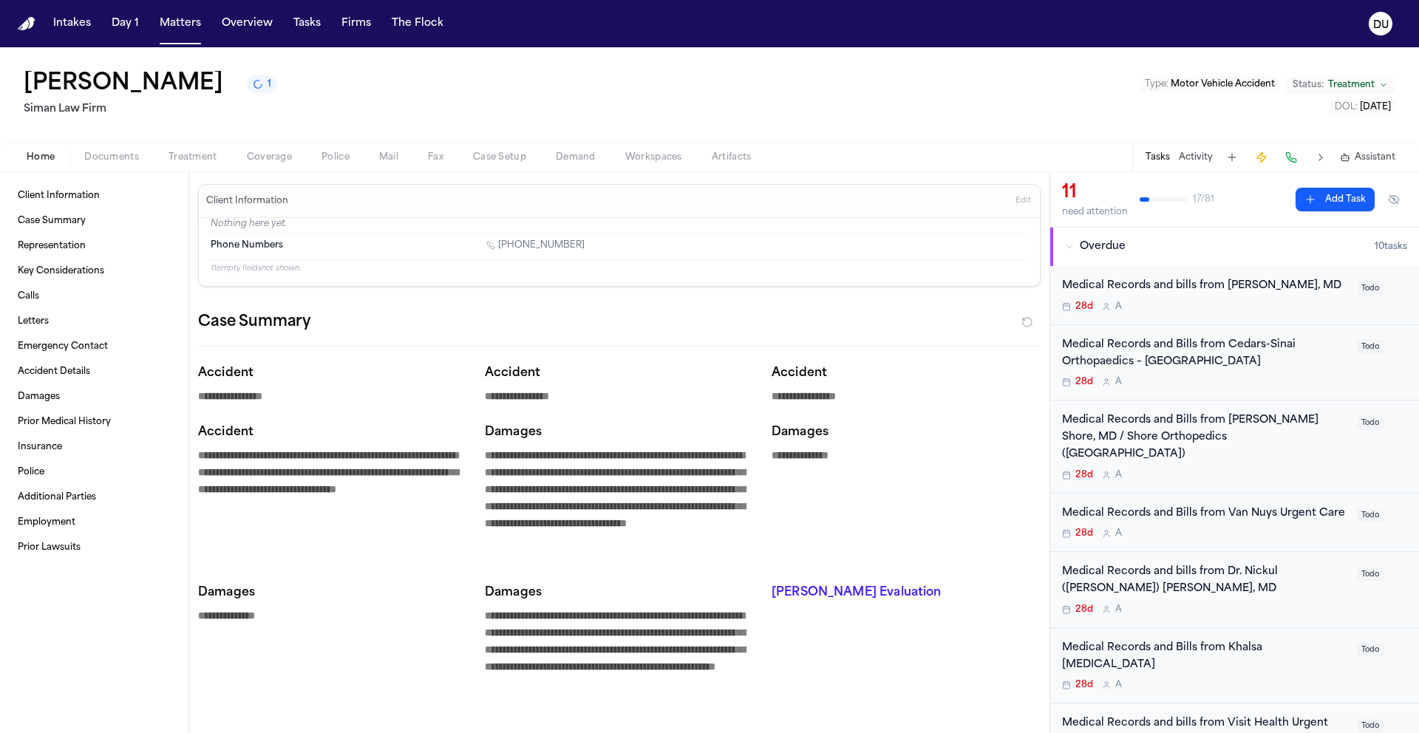
scroll to position [296, 0]
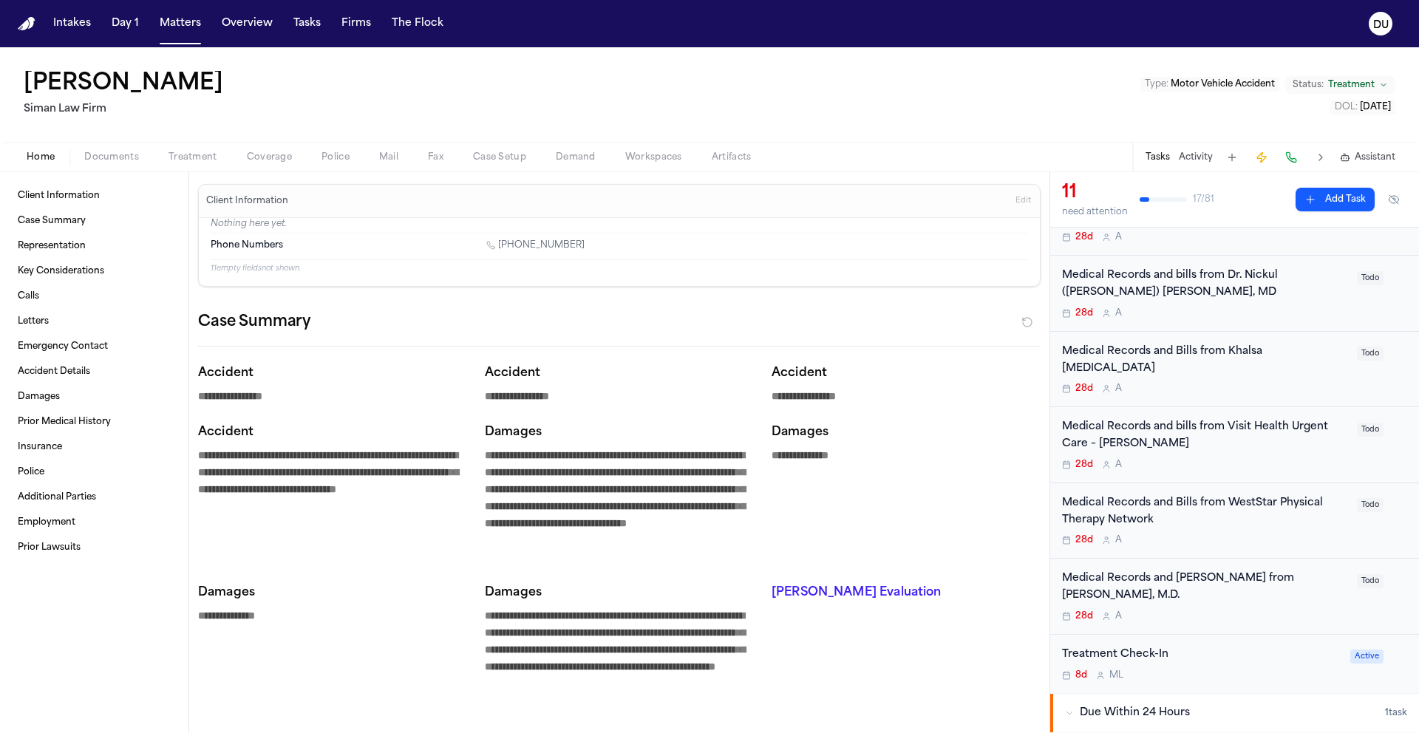
click at [22, 22] on img "Home" at bounding box center [27, 24] width 18 height 14
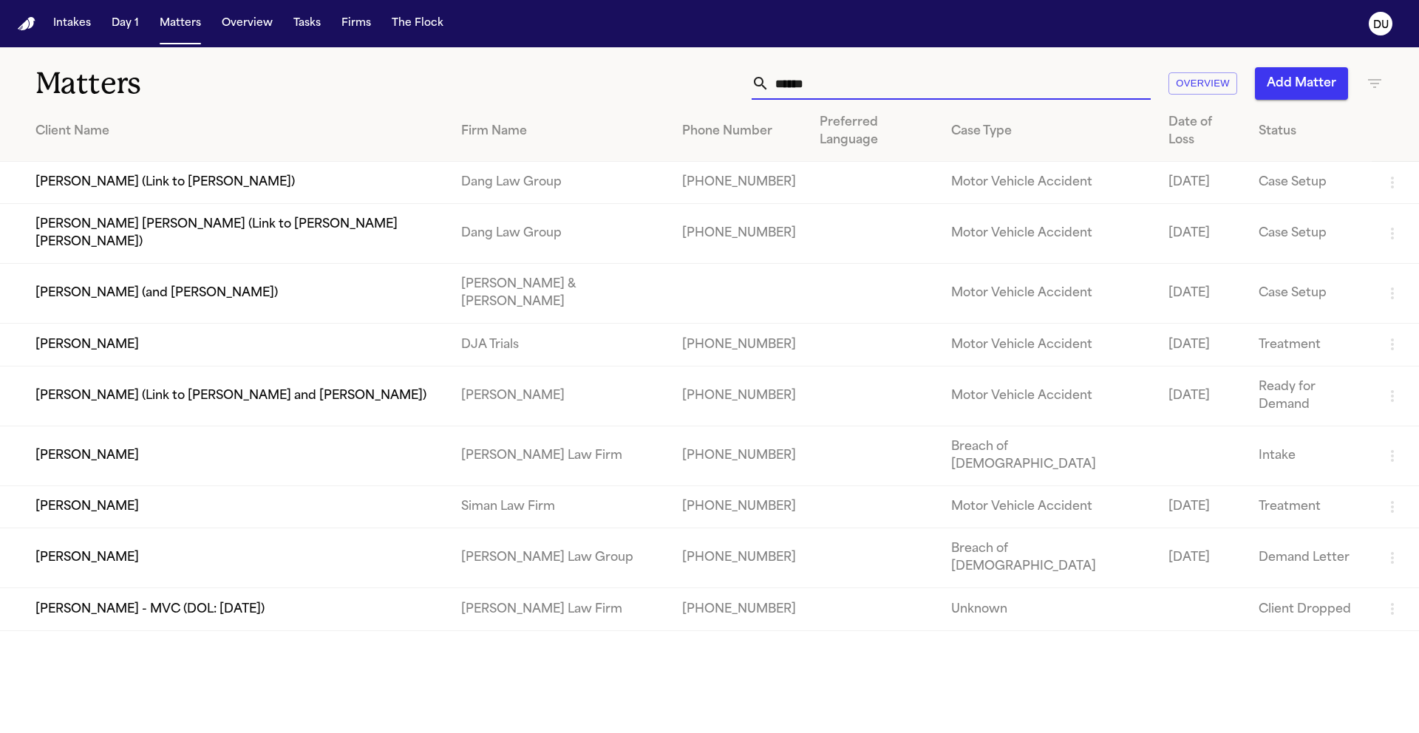
drag, startPoint x: 849, startPoint y: 88, endPoint x: 735, endPoint y: 85, distance: 113.9
click at [735, 85] on div "****** Overview Add Matter" at bounding box center [906, 83] width 956 height 33
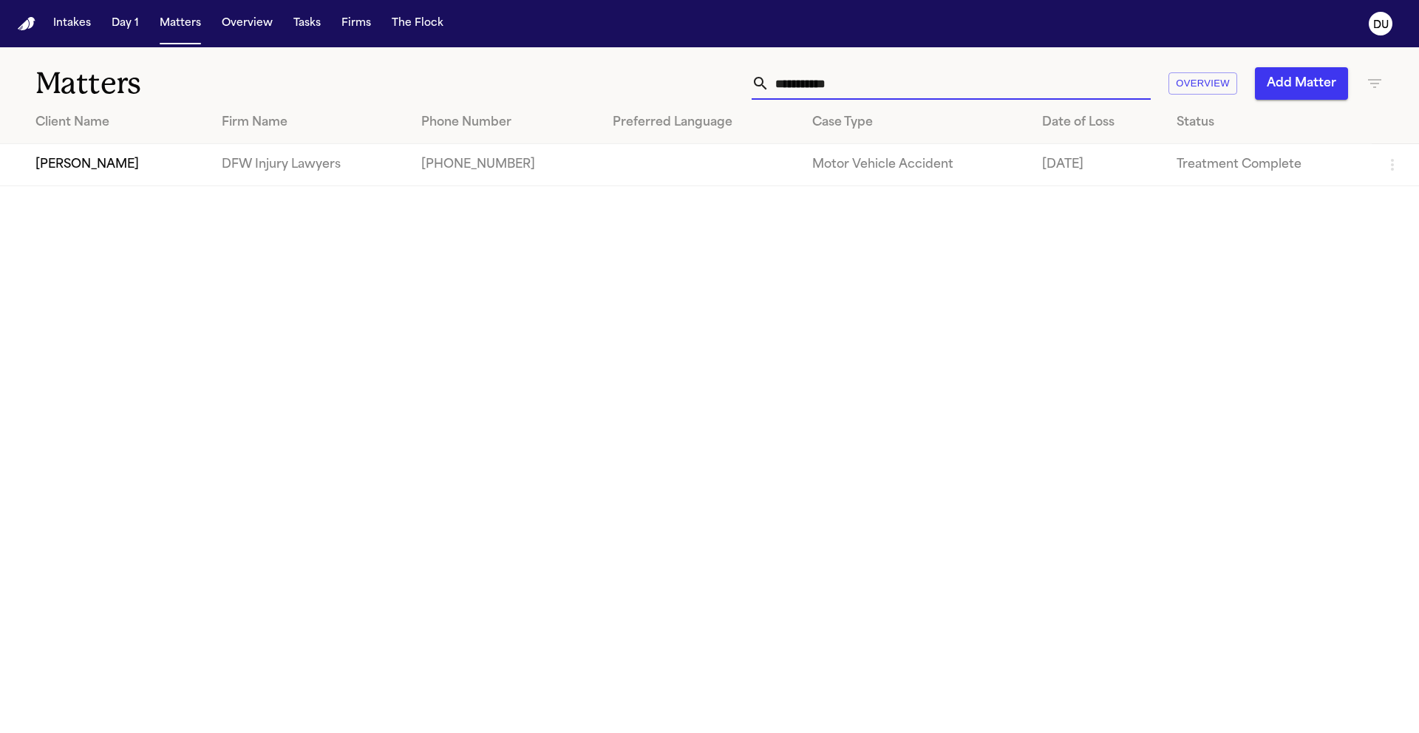
type input "**********"
click at [347, 164] on td "DFW Injury Lawyers" at bounding box center [309, 165] width 199 height 42
click at [376, 171] on td "DFW Injury Lawyers" at bounding box center [309, 165] width 199 height 42
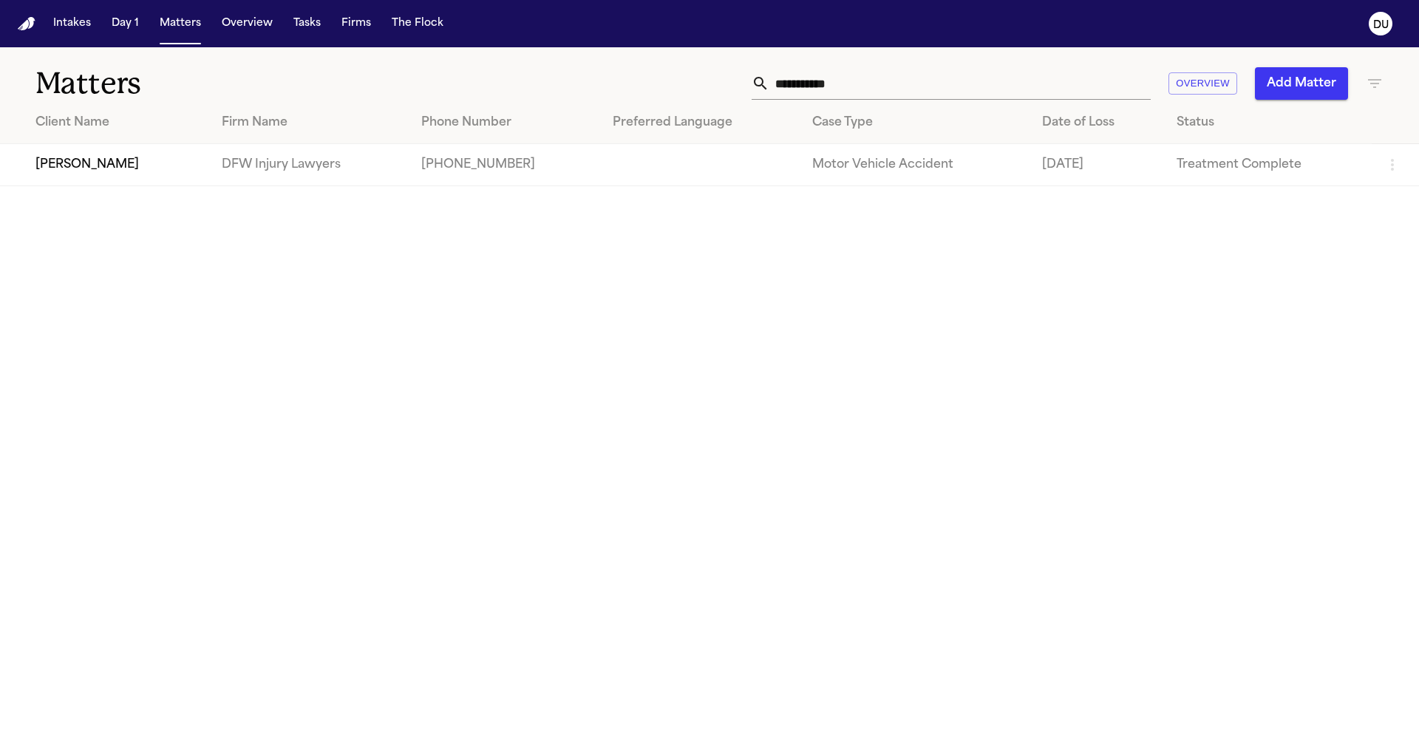
click at [124, 164] on td "Sarah Awando" at bounding box center [105, 165] width 210 height 42
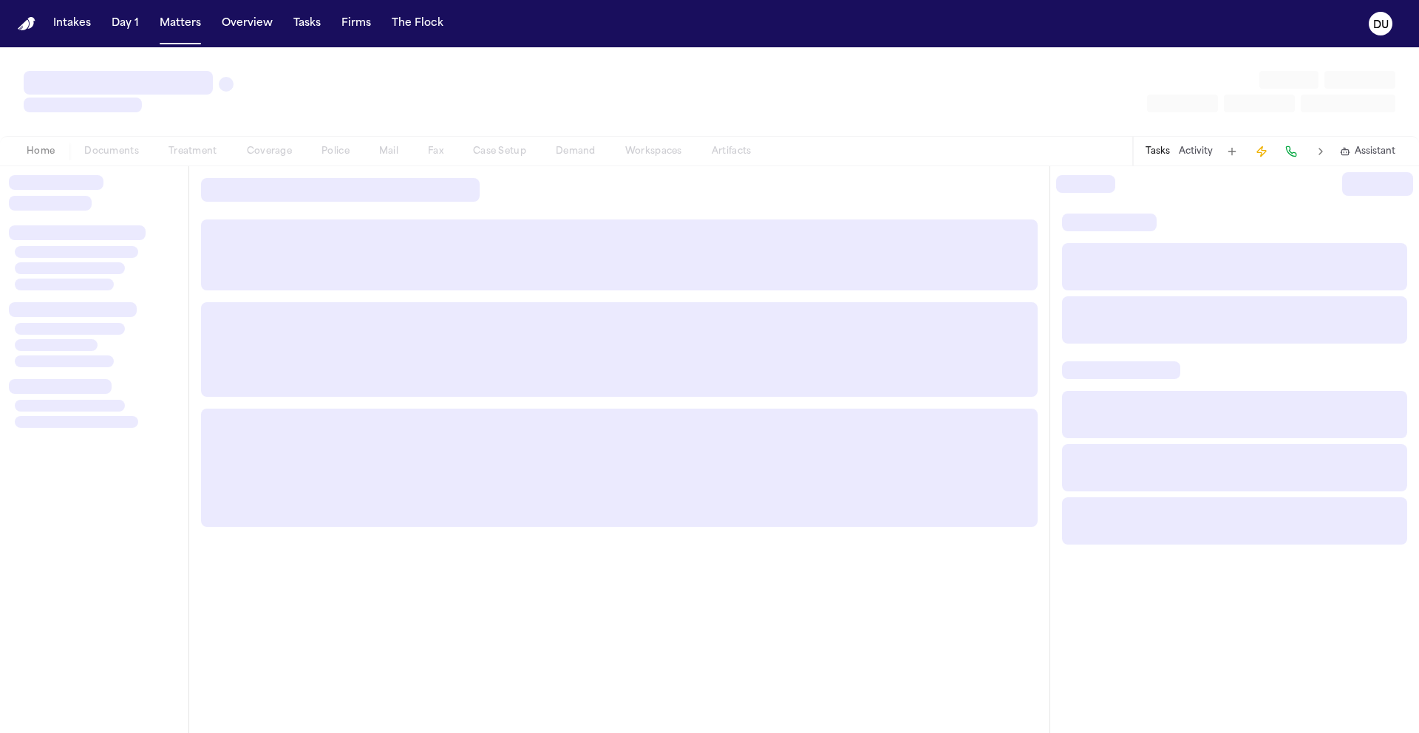
click at [124, 164] on div "Home Documents Treatment Coverage Police Mail Fax Case Setup Demand Workspaces …" at bounding box center [709, 151] width 1419 height 30
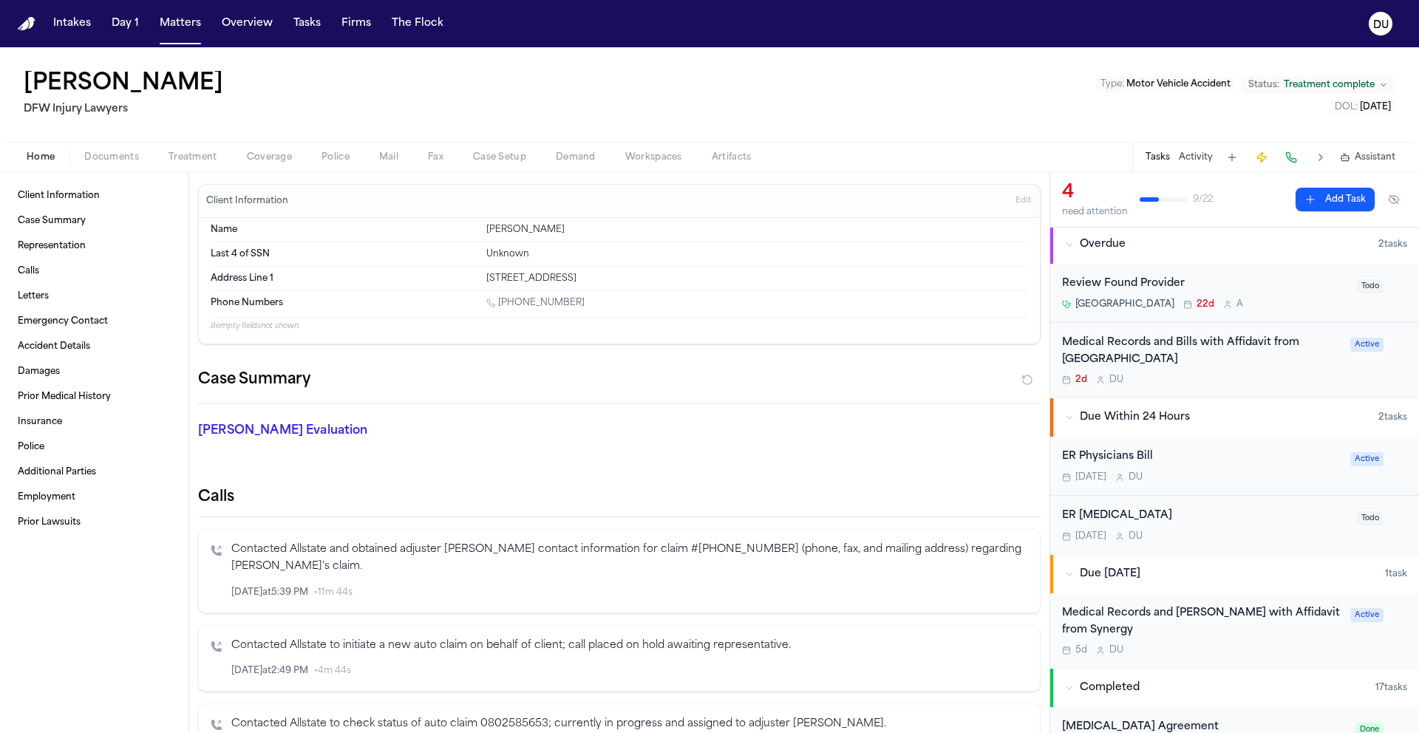
scroll to position [3, 0]
click at [1102, 509] on div "ER Radiology" at bounding box center [1205, 515] width 286 height 17
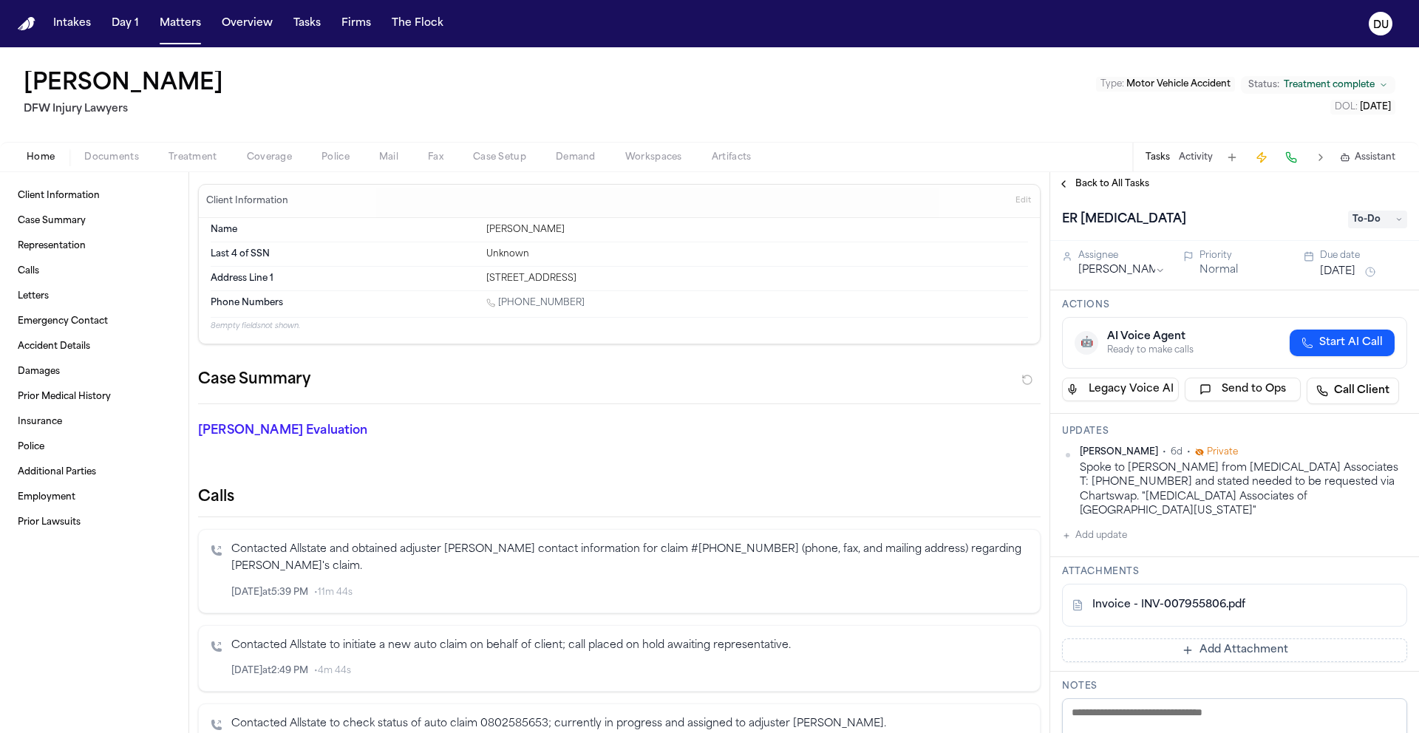
click at [1209, 598] on link "Invoice - INV-007955806.pdf" at bounding box center [1169, 605] width 153 height 15
click at [27, 18] on img "Home" at bounding box center [27, 24] width 18 height 14
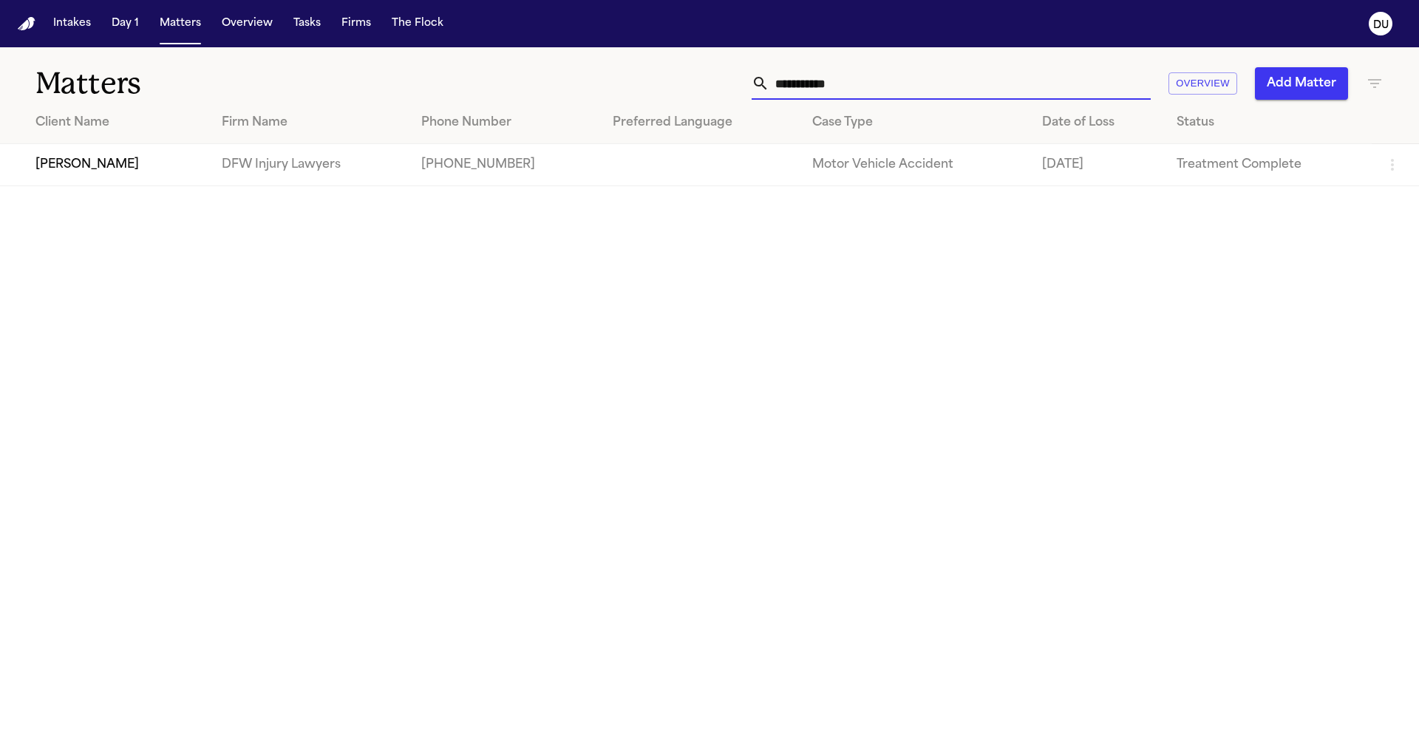
drag, startPoint x: 815, startPoint y: 79, endPoint x: 738, endPoint y: 79, distance: 77.6
click at [738, 79] on div "**********" at bounding box center [906, 83] width 956 height 33
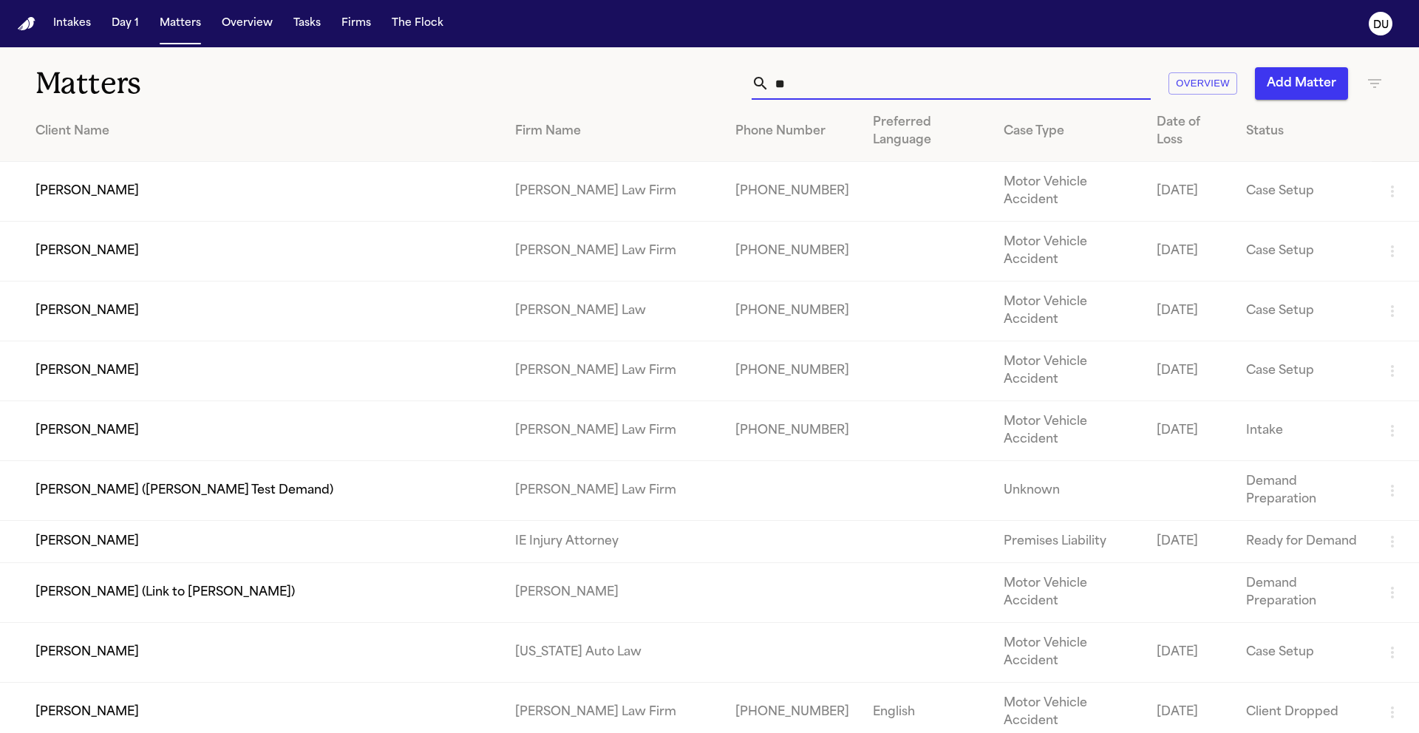
type input "*"
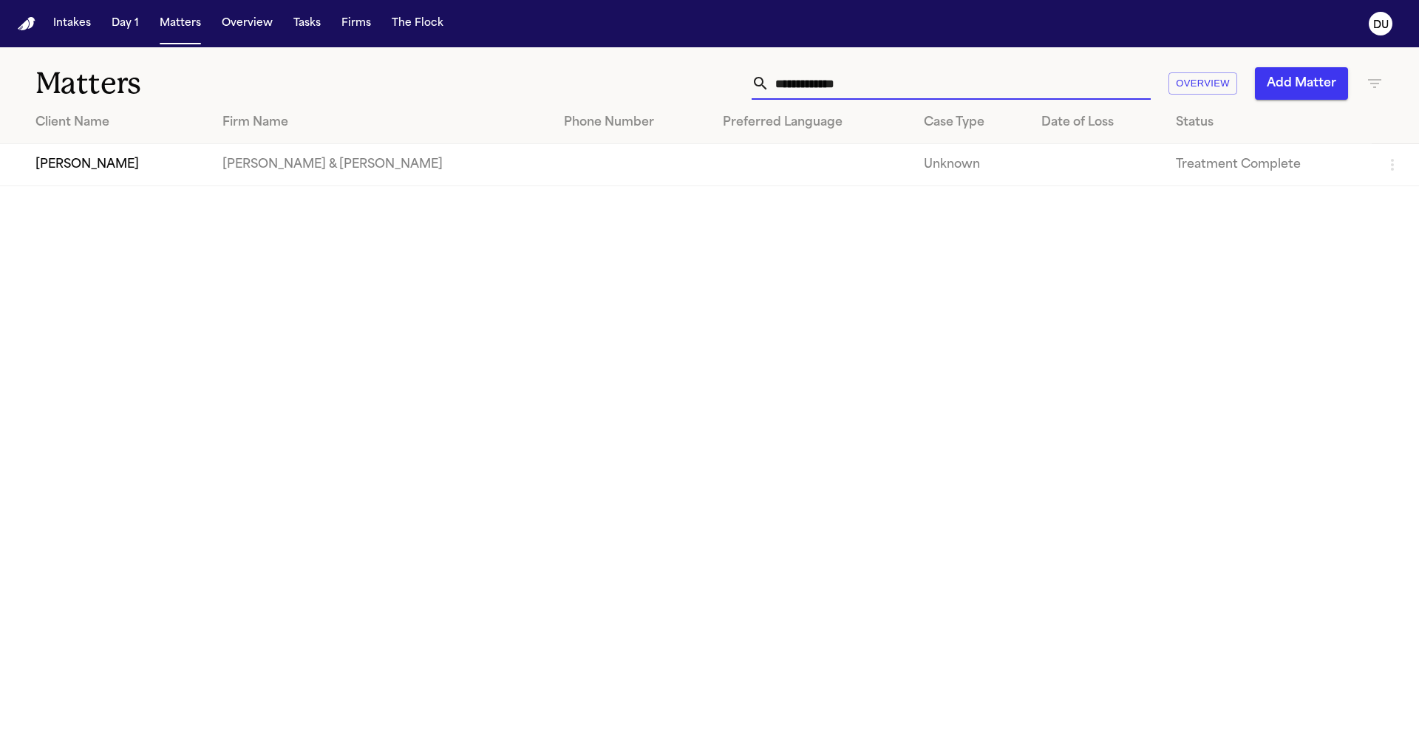
type input "**********"
click at [211, 176] on td "Andres Martinez" at bounding box center [105, 165] width 211 height 42
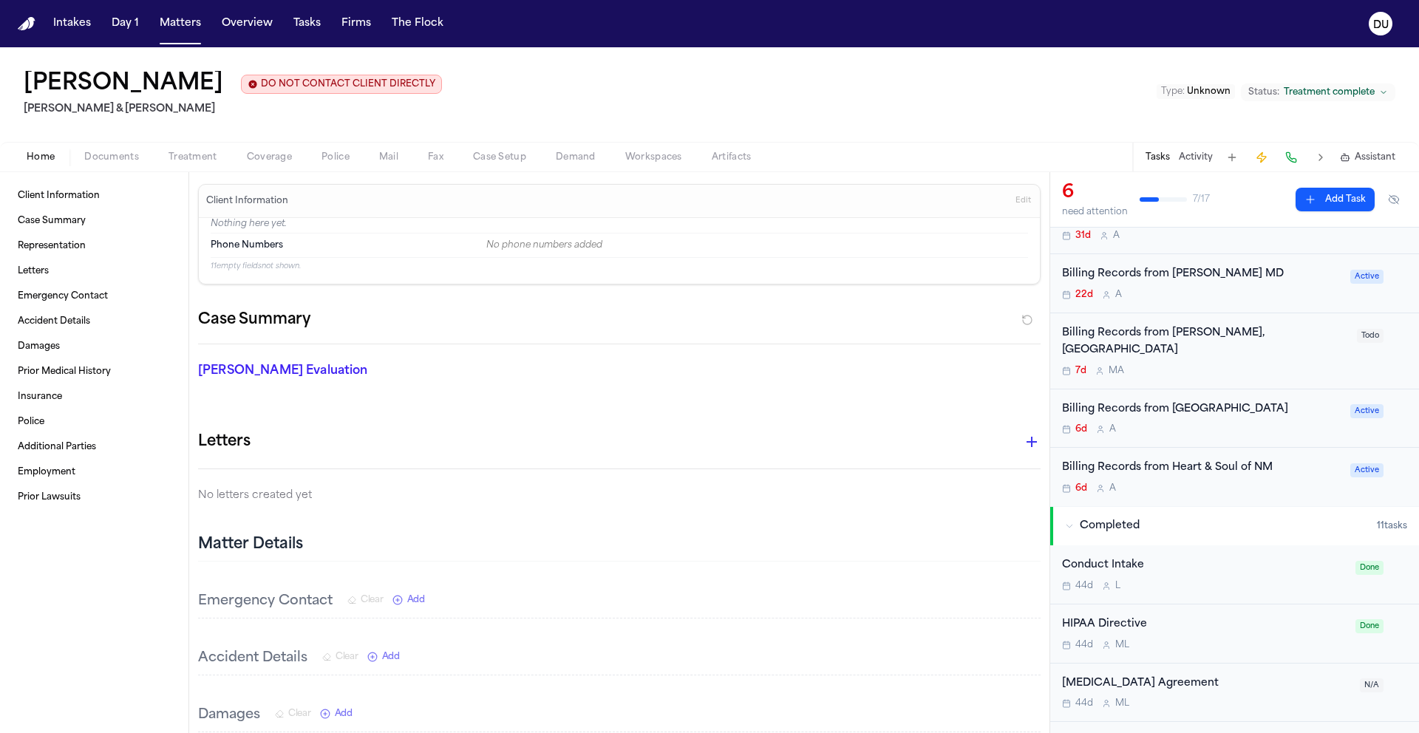
scroll to position [189, 0]
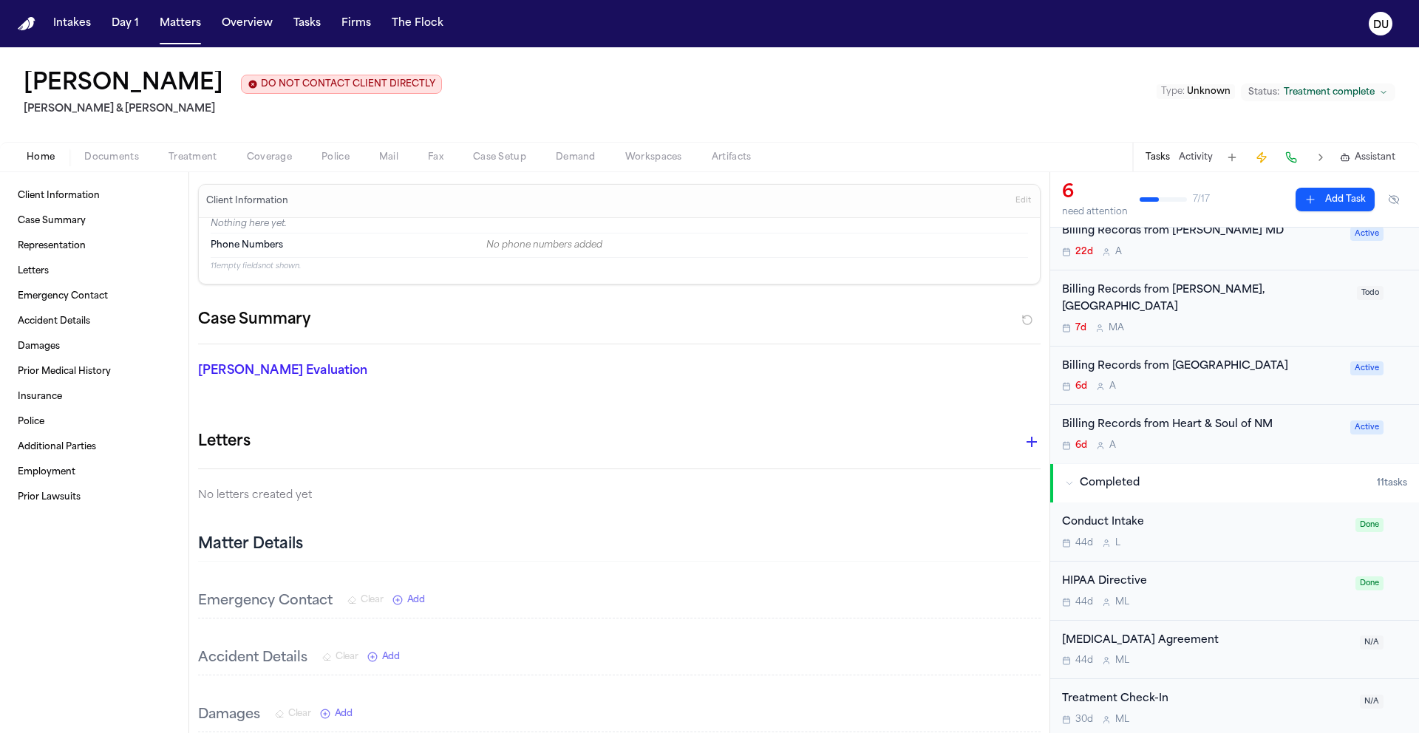
click at [1213, 296] on div "Billing Records from Luanne Templeton, LPCC" at bounding box center [1205, 299] width 286 height 34
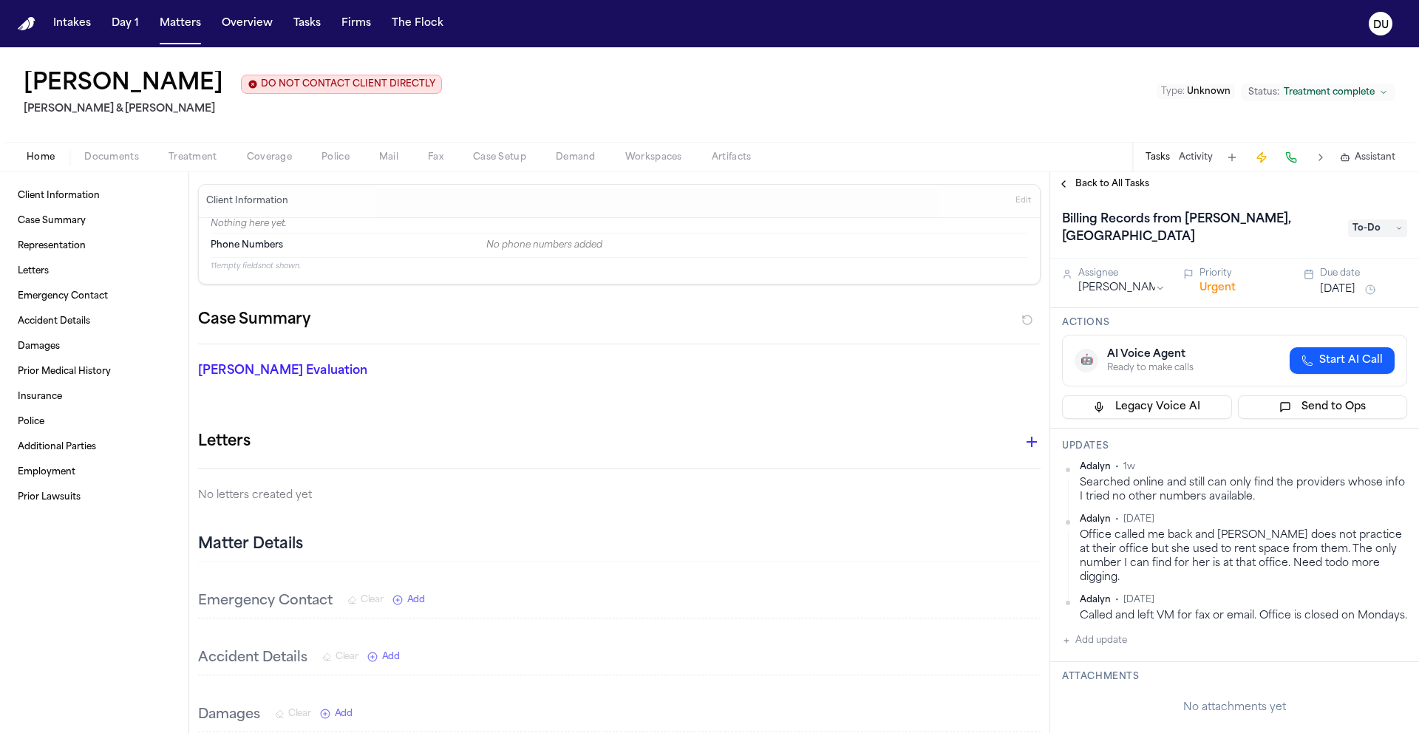
click at [1378, 228] on span "To-Do" at bounding box center [1377, 229] width 59 height 18
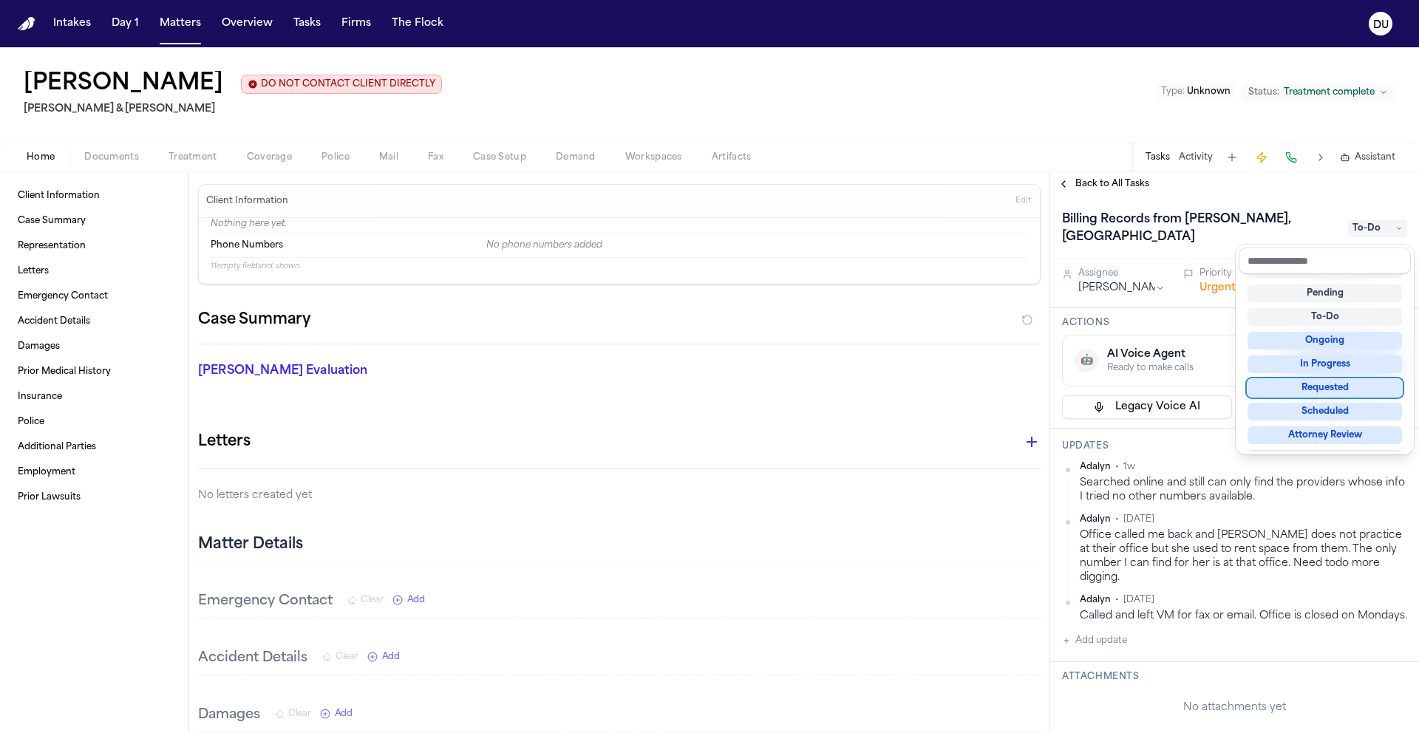
scroll to position [44, 0]
click at [1344, 361] on div "Requested" at bounding box center [1325, 363] width 154 height 18
click at [1110, 635] on div "Billing Records from Luanne Templeton, LPCC Requested Assignee Mohamed Abdullah…" at bounding box center [1234, 464] width 369 height 537
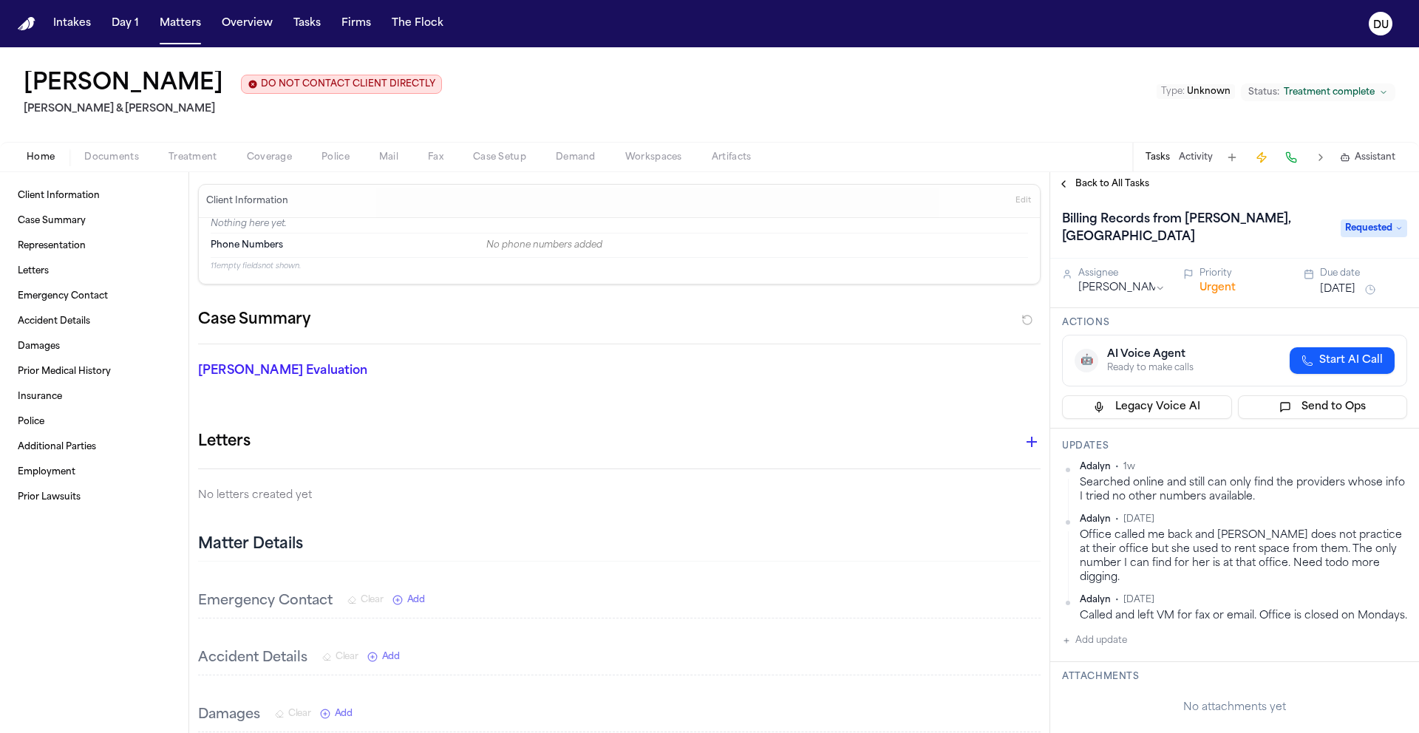
click at [1107, 646] on button "Add update" at bounding box center [1094, 641] width 65 height 18
click at [1169, 653] on textarea "Add your update" at bounding box center [1244, 653] width 316 height 30
type textarea "*"
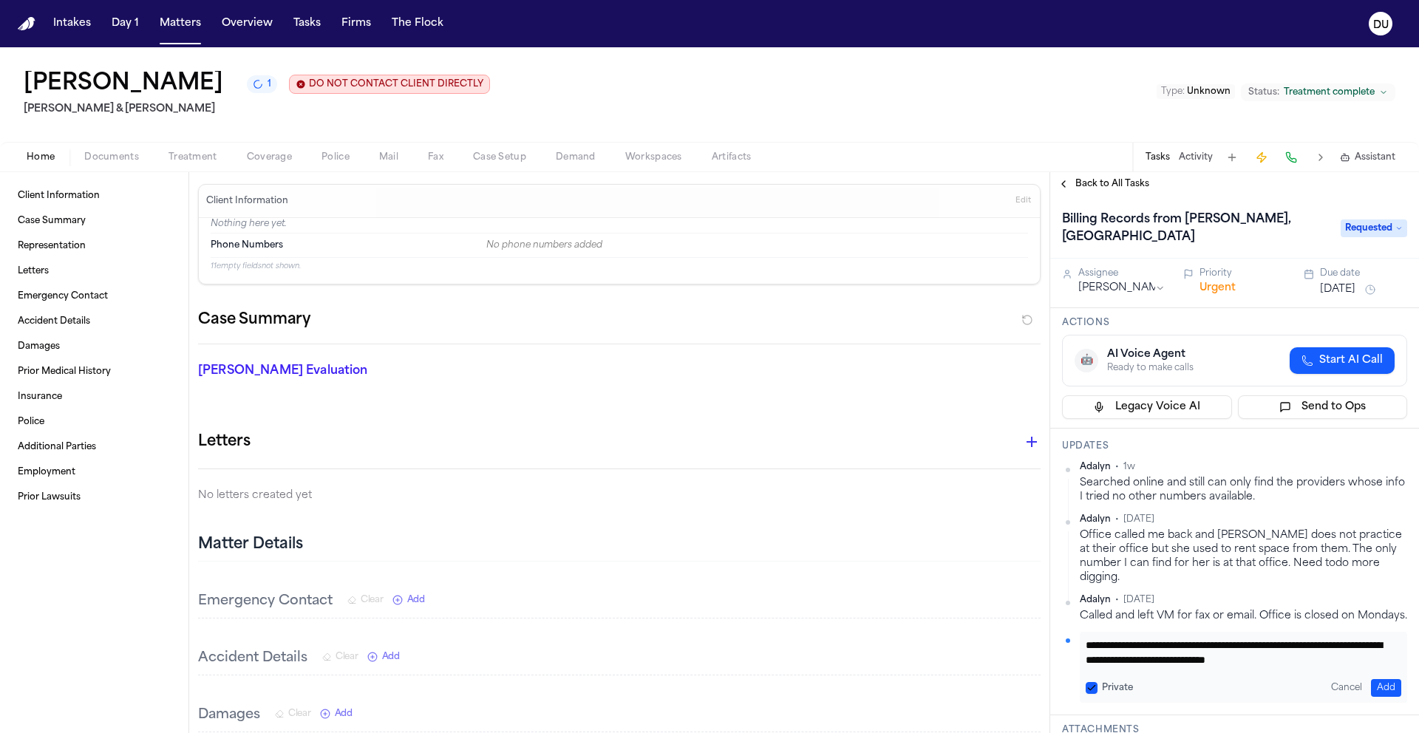
scroll to position [16, 0]
type textarea "**********"
click at [1373, 688] on button "Add" at bounding box center [1386, 688] width 30 height 18
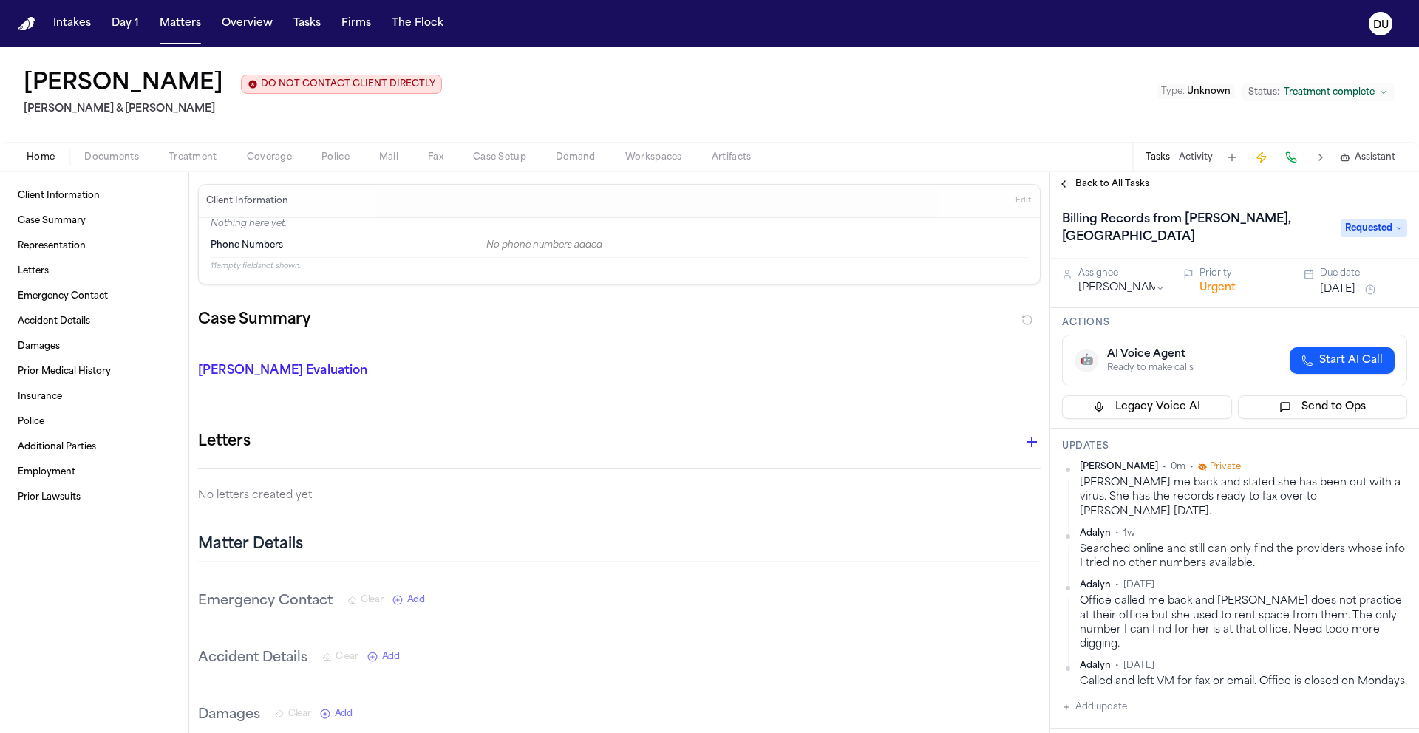
click at [25, 22] on img "Home" at bounding box center [27, 24] width 18 height 14
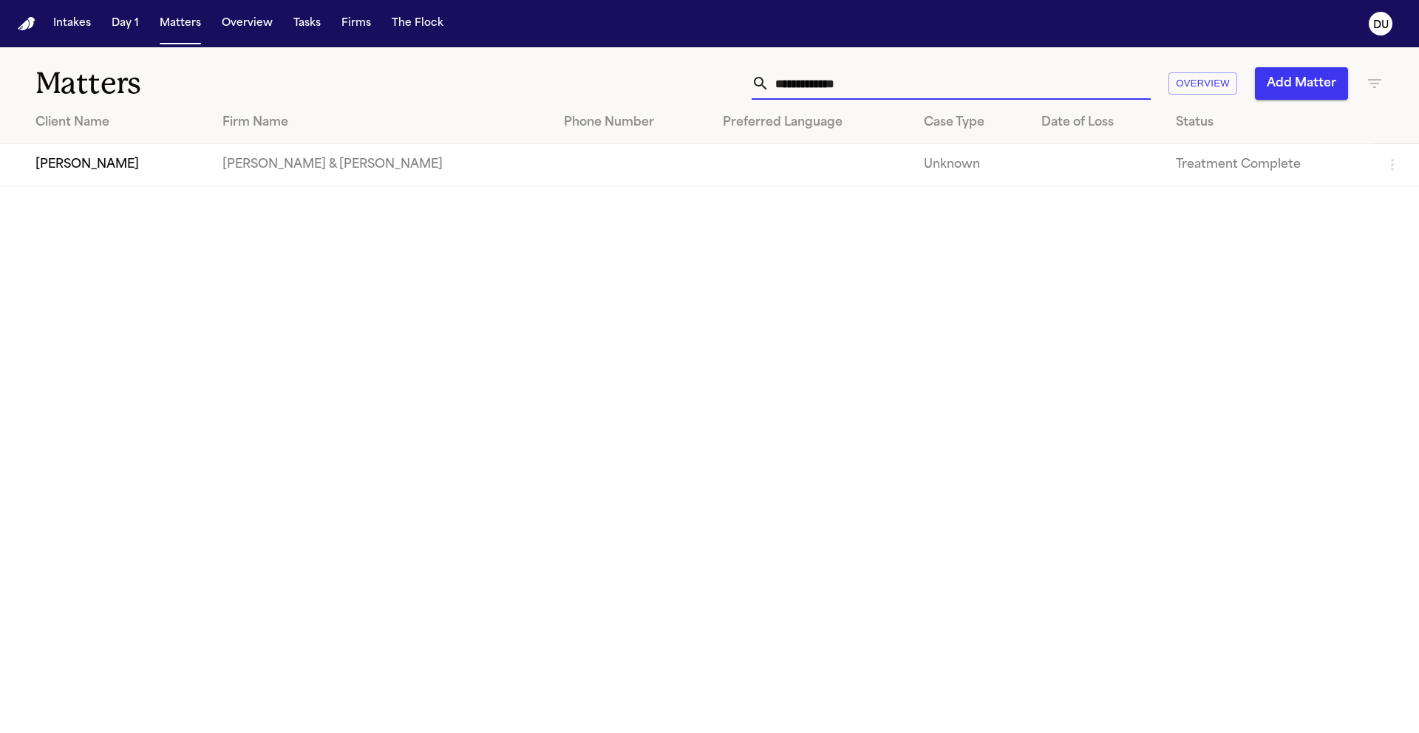
drag, startPoint x: 844, startPoint y: 88, endPoint x: 751, endPoint y: 87, distance: 93.1
click at [751, 87] on div "**********" at bounding box center [906, 83] width 956 height 33
type input "**********"
click at [356, 163] on td "DFW Injury Lawyers" at bounding box center [309, 165] width 199 height 42
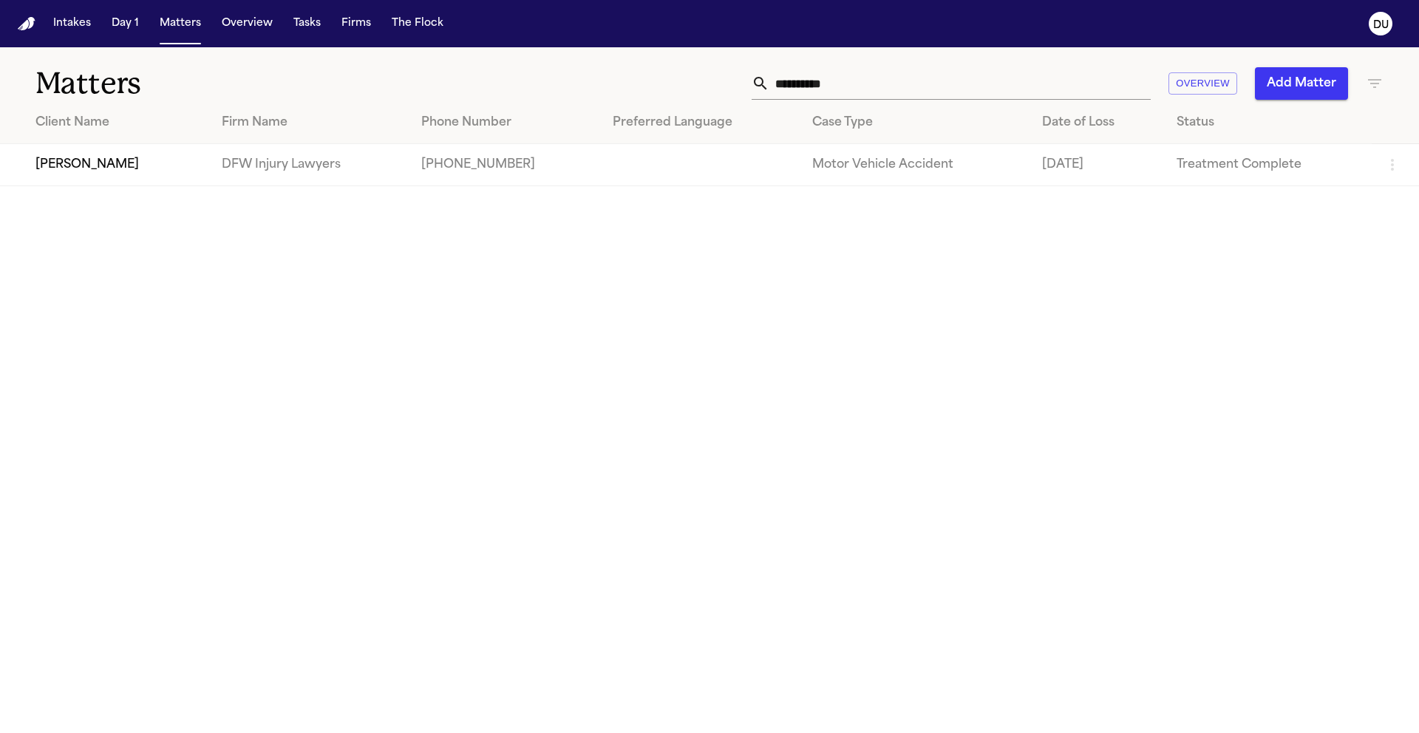
click at [284, 176] on td "DFW Injury Lawyers" at bounding box center [309, 165] width 199 height 42
click at [325, 169] on td "DFW Injury Lawyers" at bounding box center [309, 165] width 199 height 42
click at [140, 176] on td "Sarah Awando" at bounding box center [105, 165] width 210 height 42
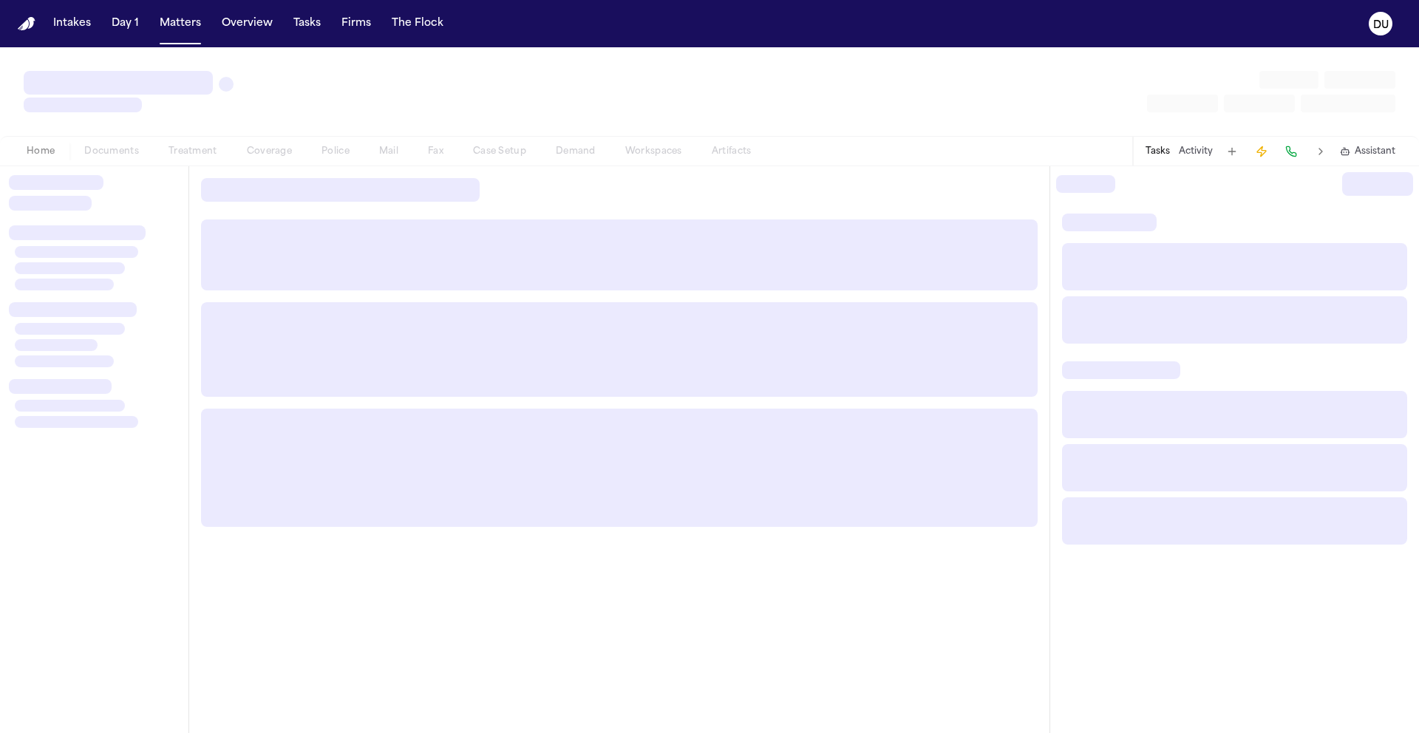
click at [140, 176] on div at bounding box center [94, 195] width 171 height 41
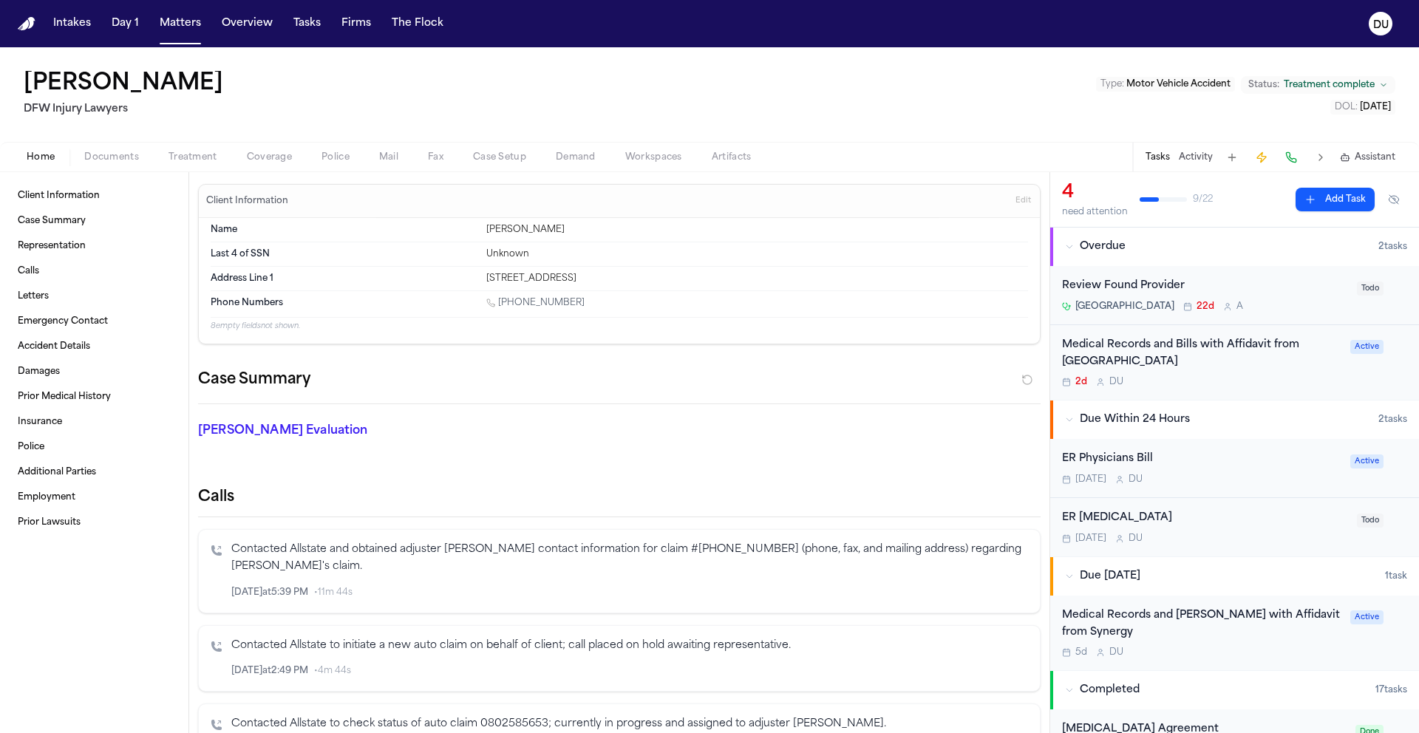
scroll to position [27, 0]
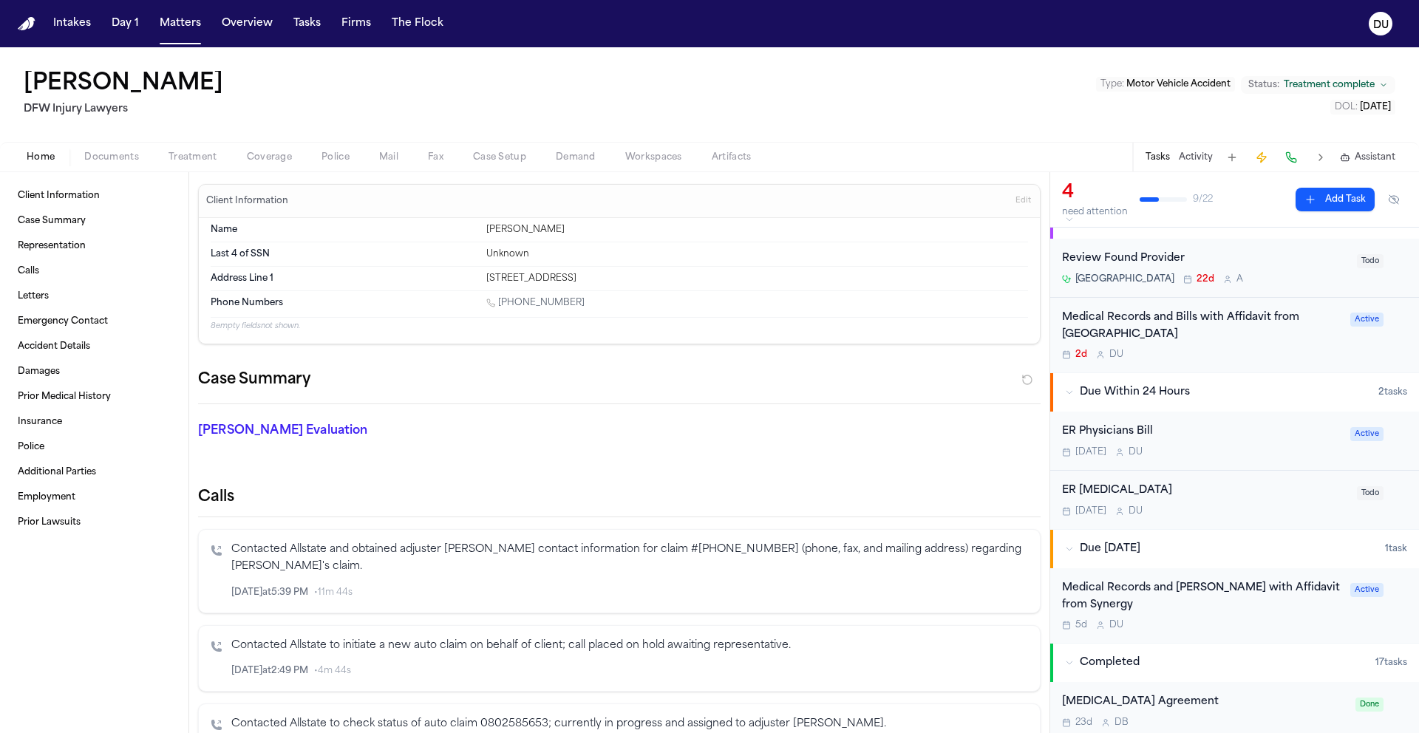
click at [1089, 490] on div "ER Radiology" at bounding box center [1205, 491] width 286 height 17
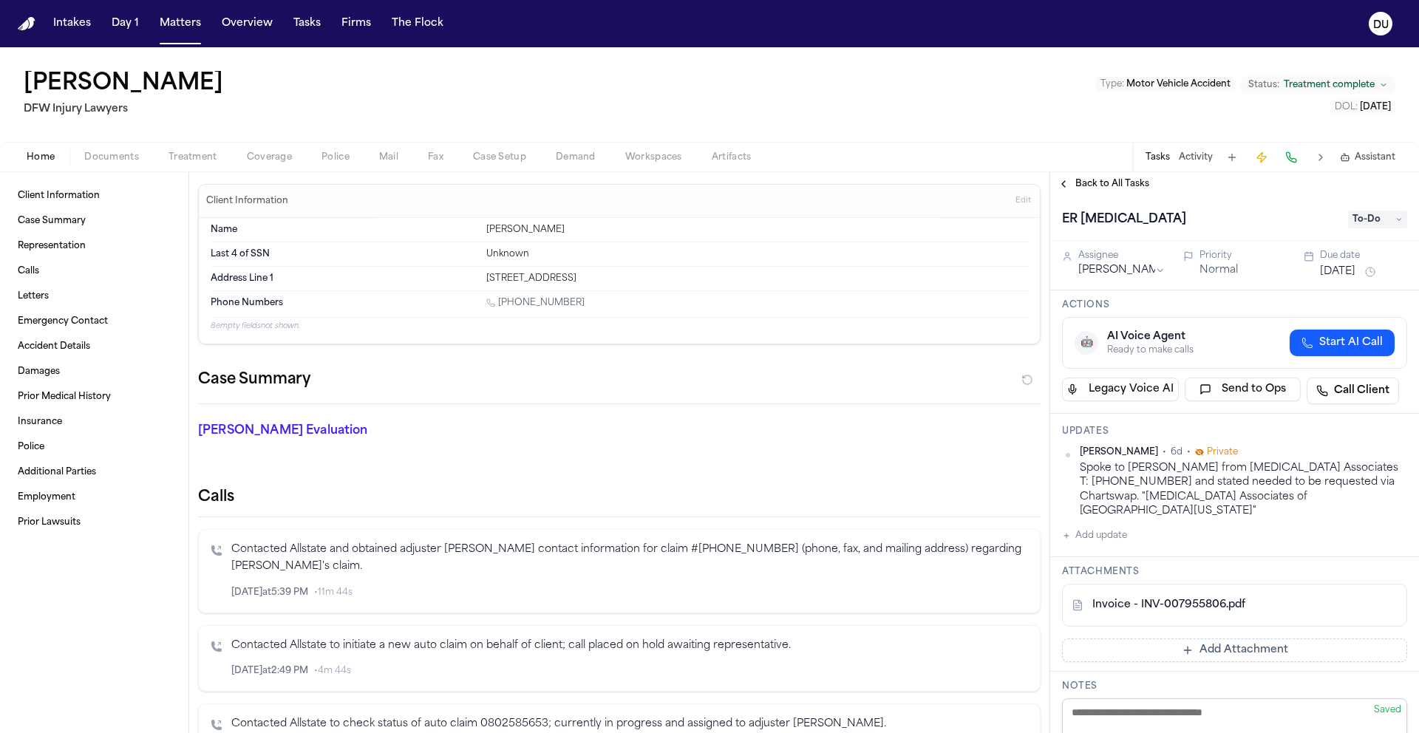
click at [1110, 188] on span "Back to All Tasks" at bounding box center [1113, 184] width 74 height 12
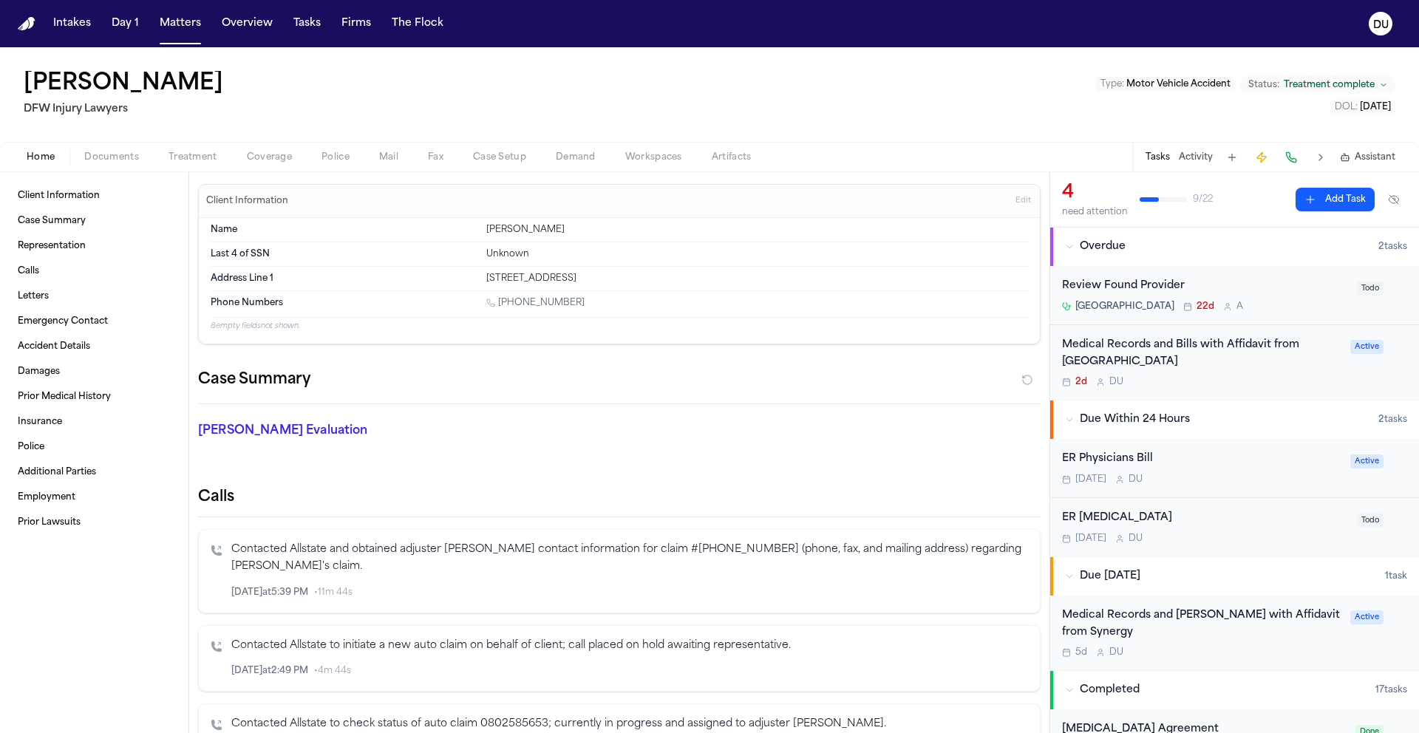
click at [1107, 519] on div "ER Radiology" at bounding box center [1205, 518] width 286 height 17
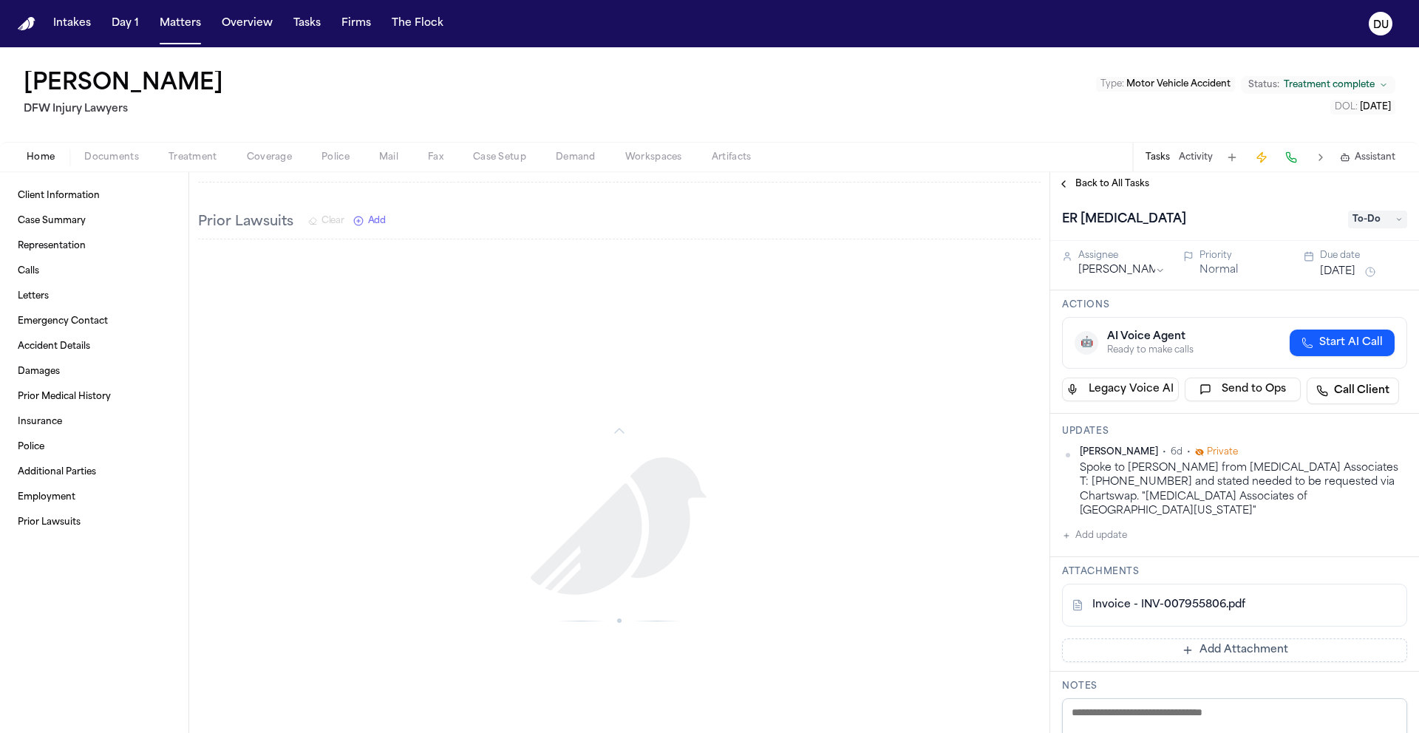
scroll to position [2324, 0]
click at [113, 160] on span "Documents" at bounding box center [111, 158] width 55 height 12
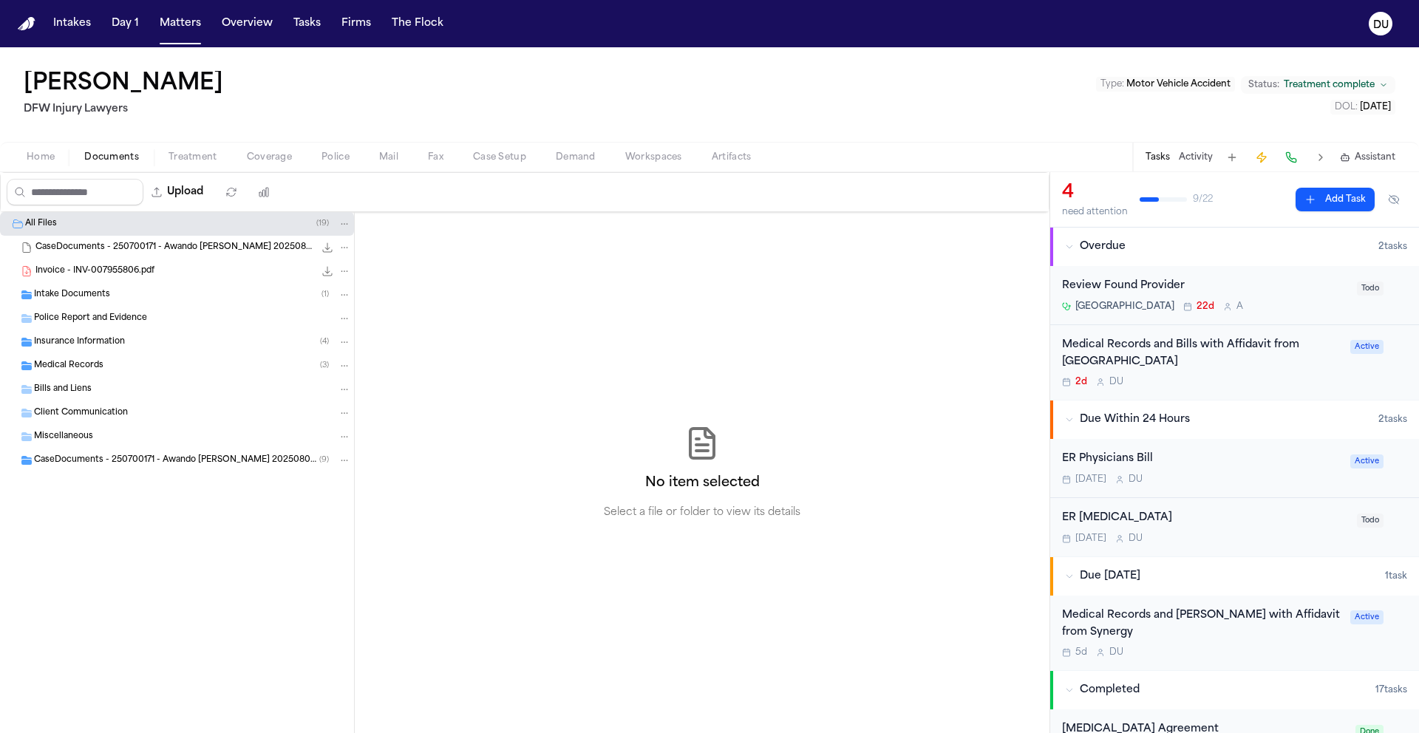
click at [83, 299] on span "Intake Documents" at bounding box center [72, 295] width 76 height 13
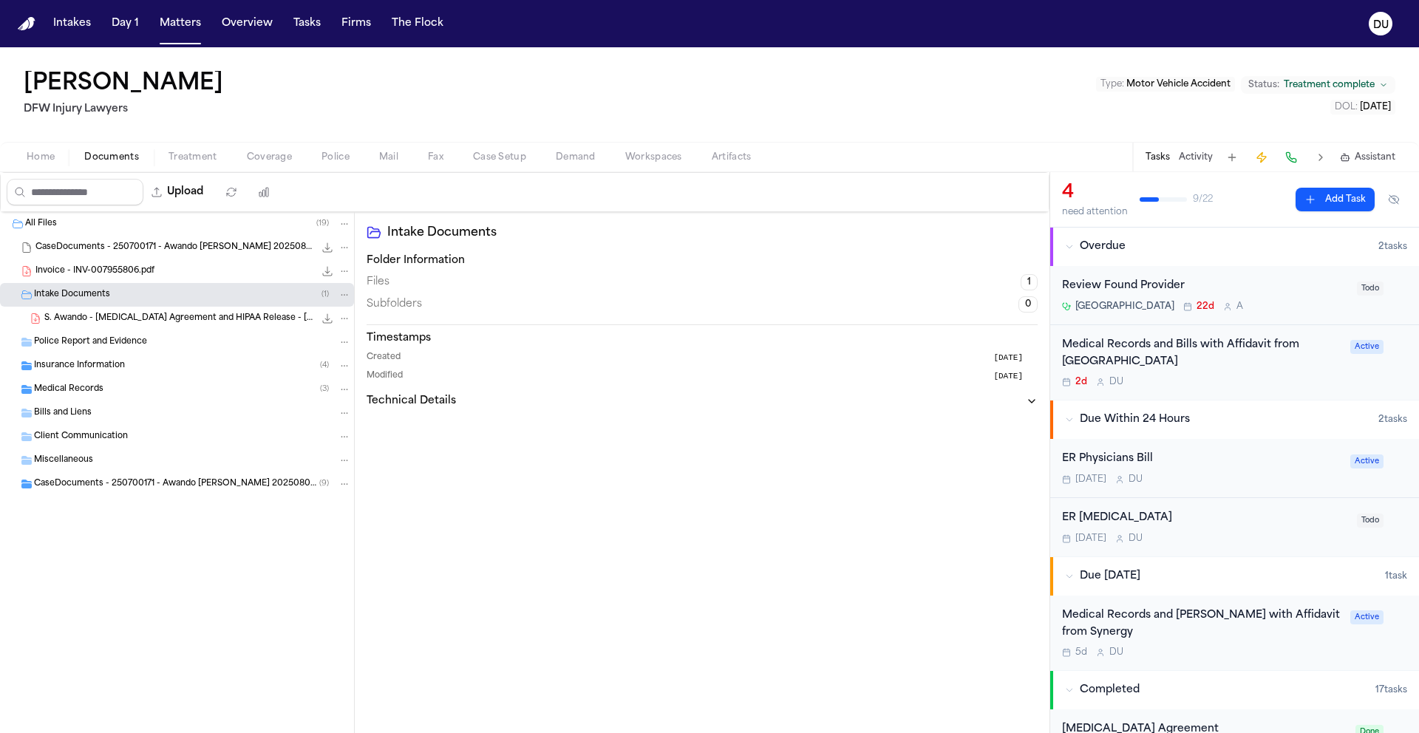
click at [110, 313] on span "S. Awando - Retainer Agreement and HIPAA Release - 7.17.25" at bounding box center [179, 319] width 270 height 13
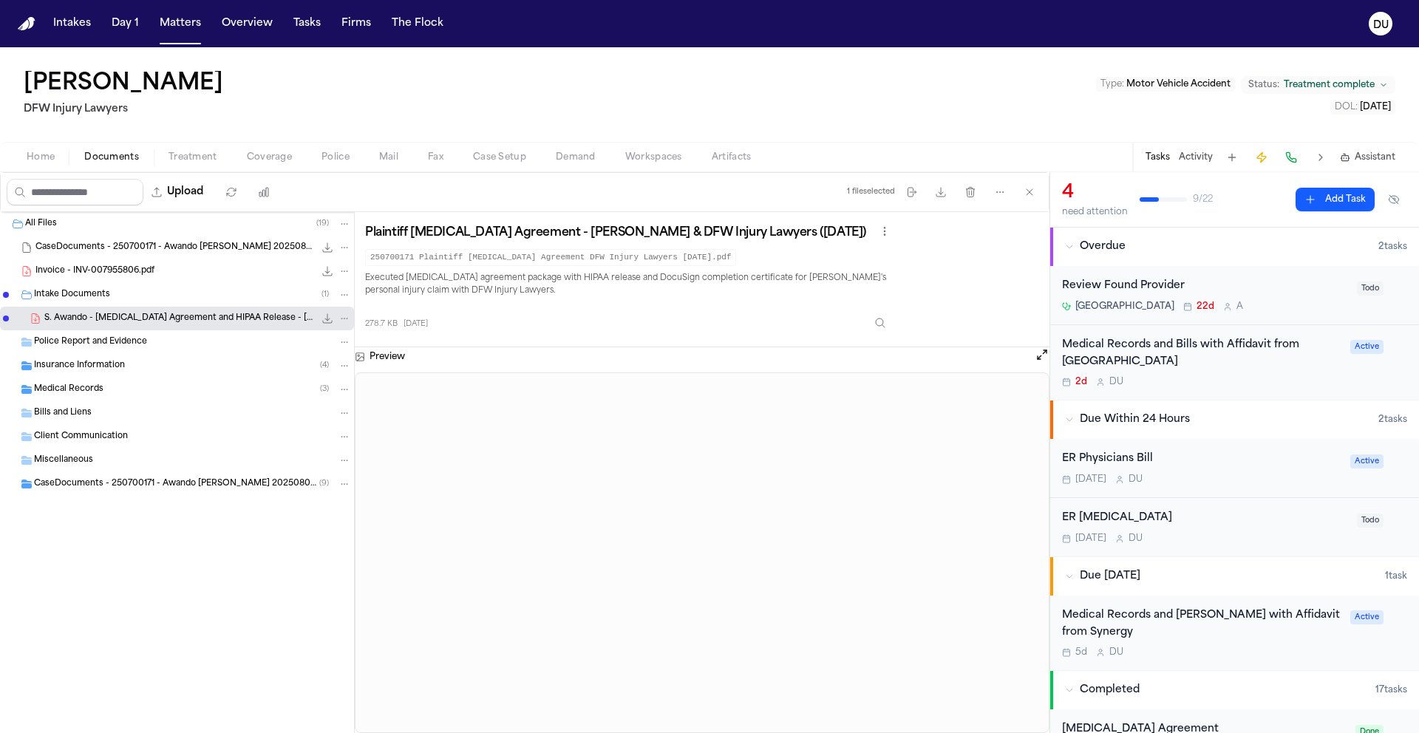
click at [88, 369] on span "Insurance Information" at bounding box center [79, 366] width 91 height 13
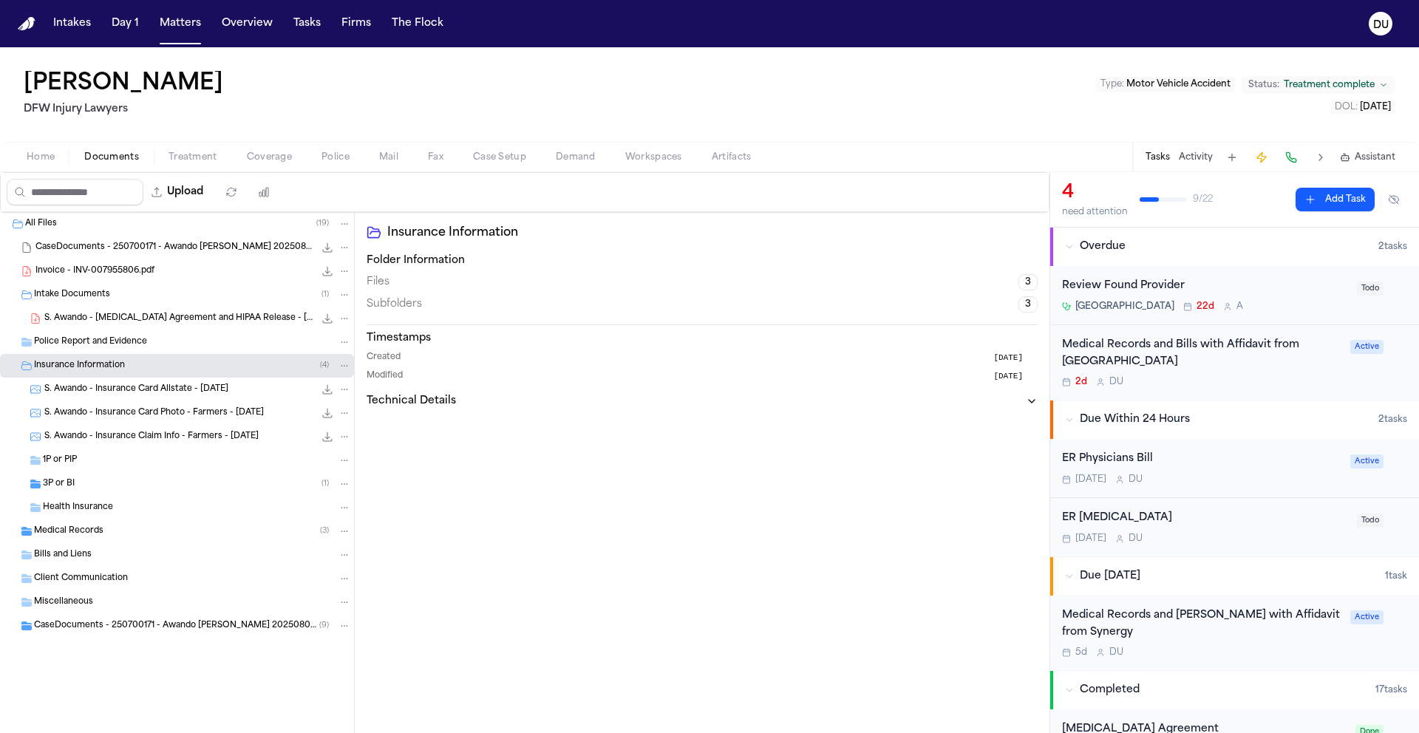
click at [77, 532] on span "Medical Records" at bounding box center [68, 532] width 69 height 13
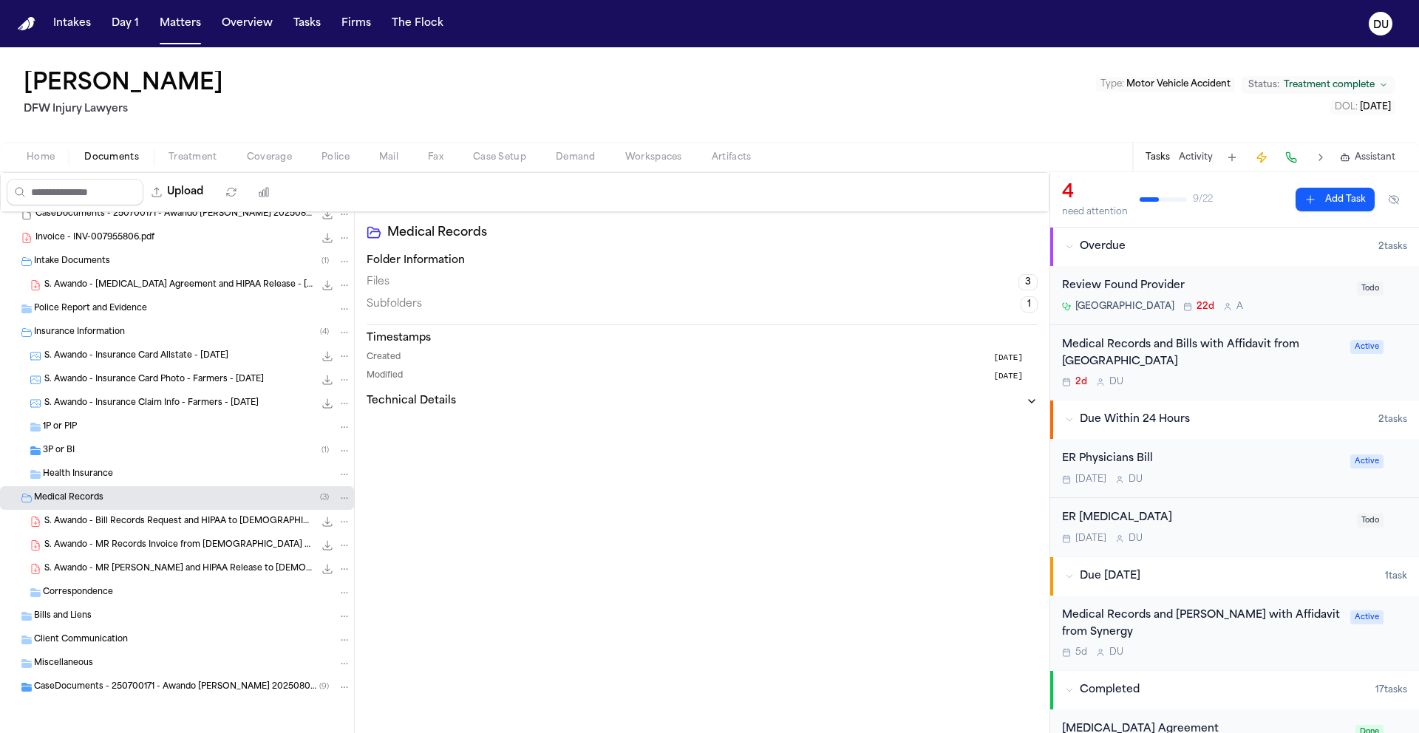
scroll to position [33, 0]
click at [1104, 528] on div "ER Radiology Tomorrow D U" at bounding box center [1205, 527] width 286 height 35
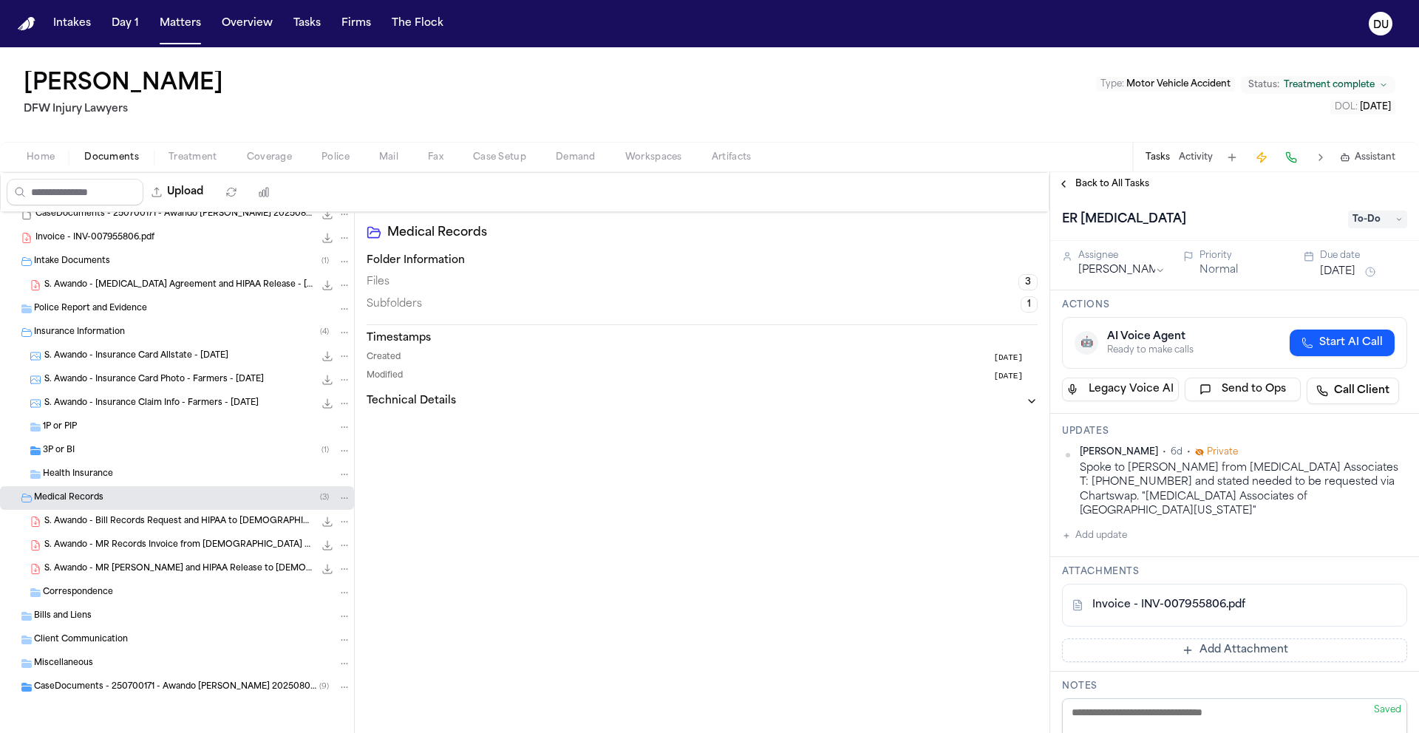
click at [1378, 599] on button at bounding box center [1386, 606] width 24 height 24
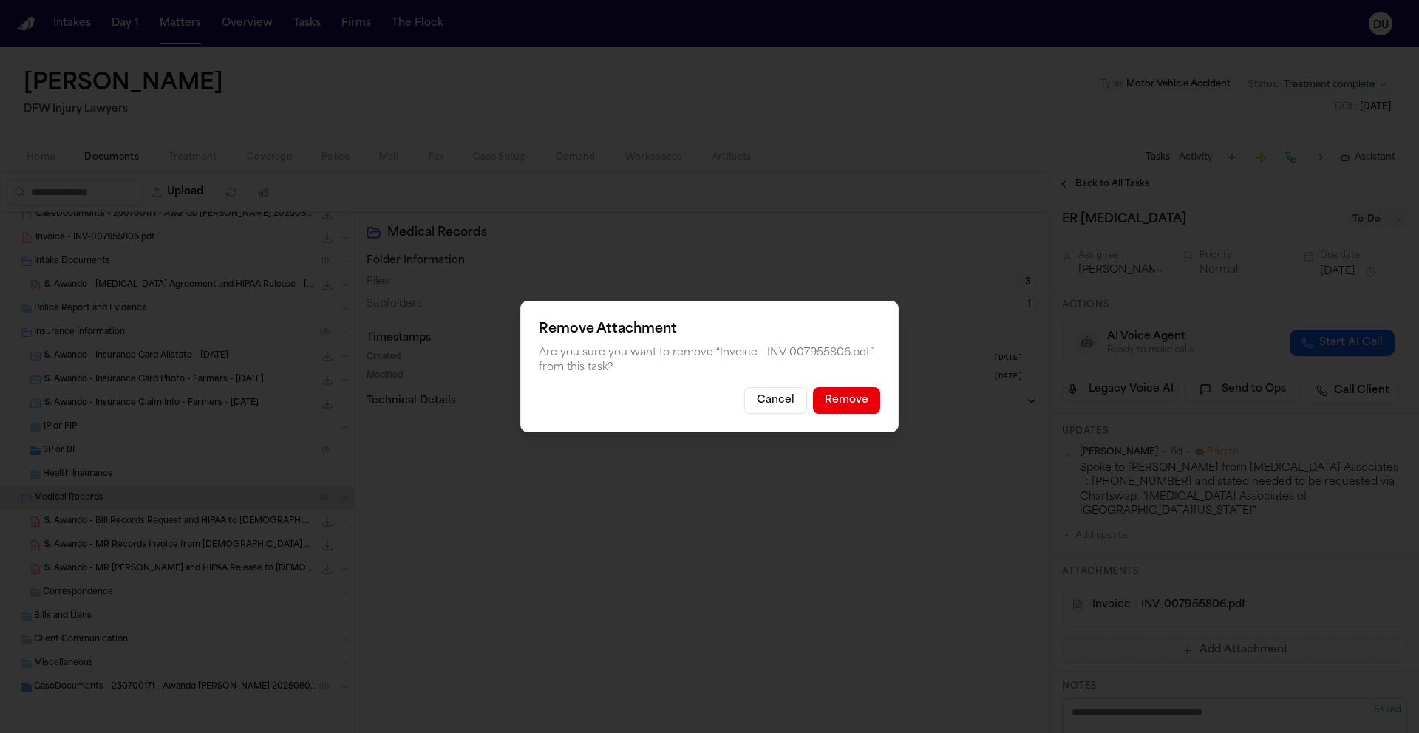
click at [857, 405] on button "Remove" at bounding box center [846, 400] width 67 height 27
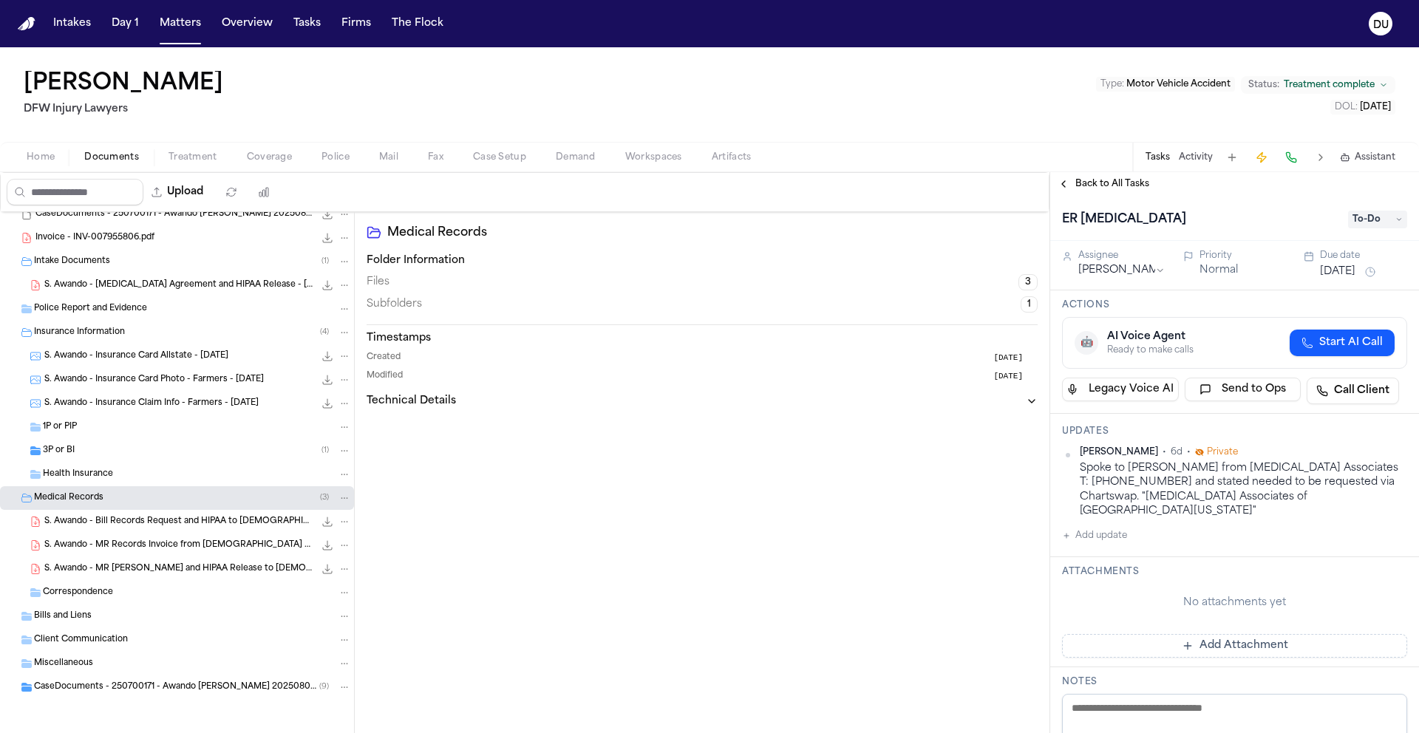
click at [1183, 634] on button "Add Attachment" at bounding box center [1234, 646] width 345 height 24
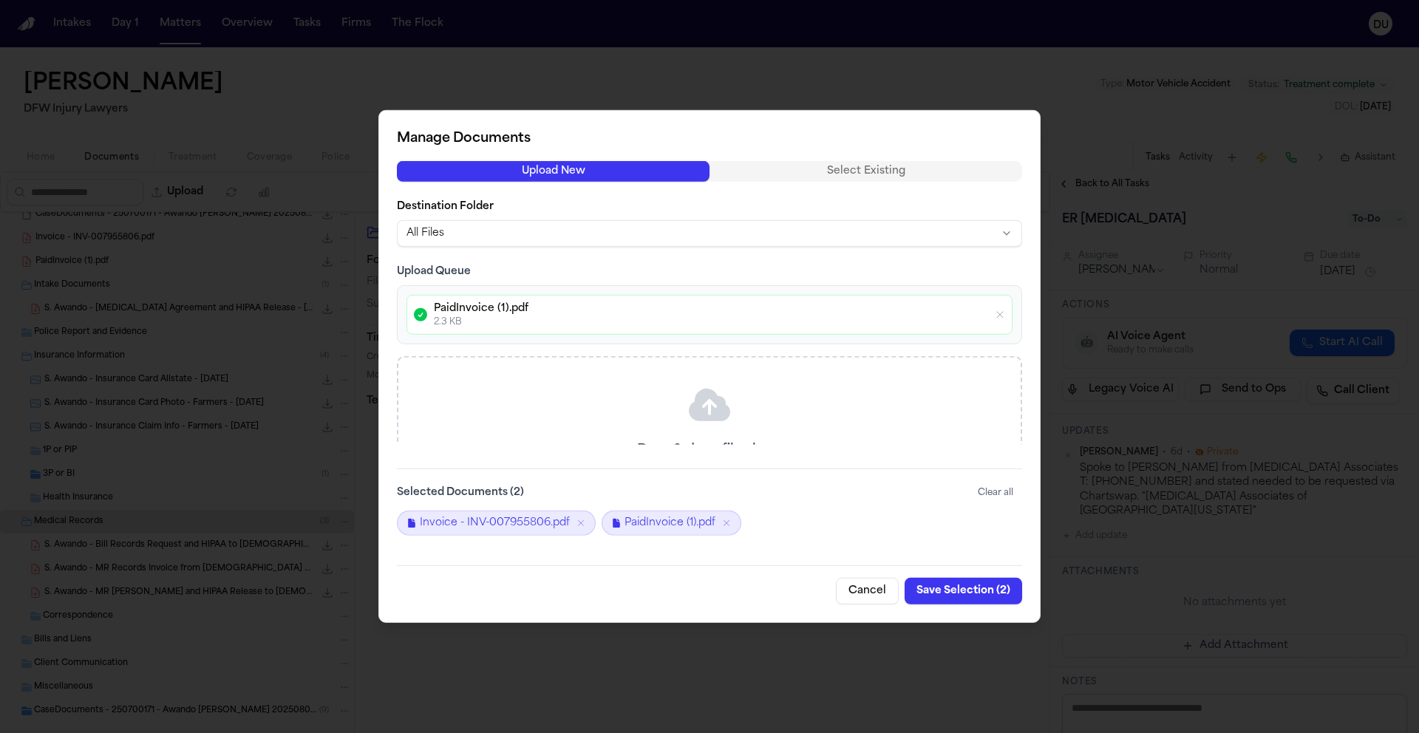
click at [954, 591] on button "Save Selection ( 2 )" at bounding box center [964, 591] width 118 height 27
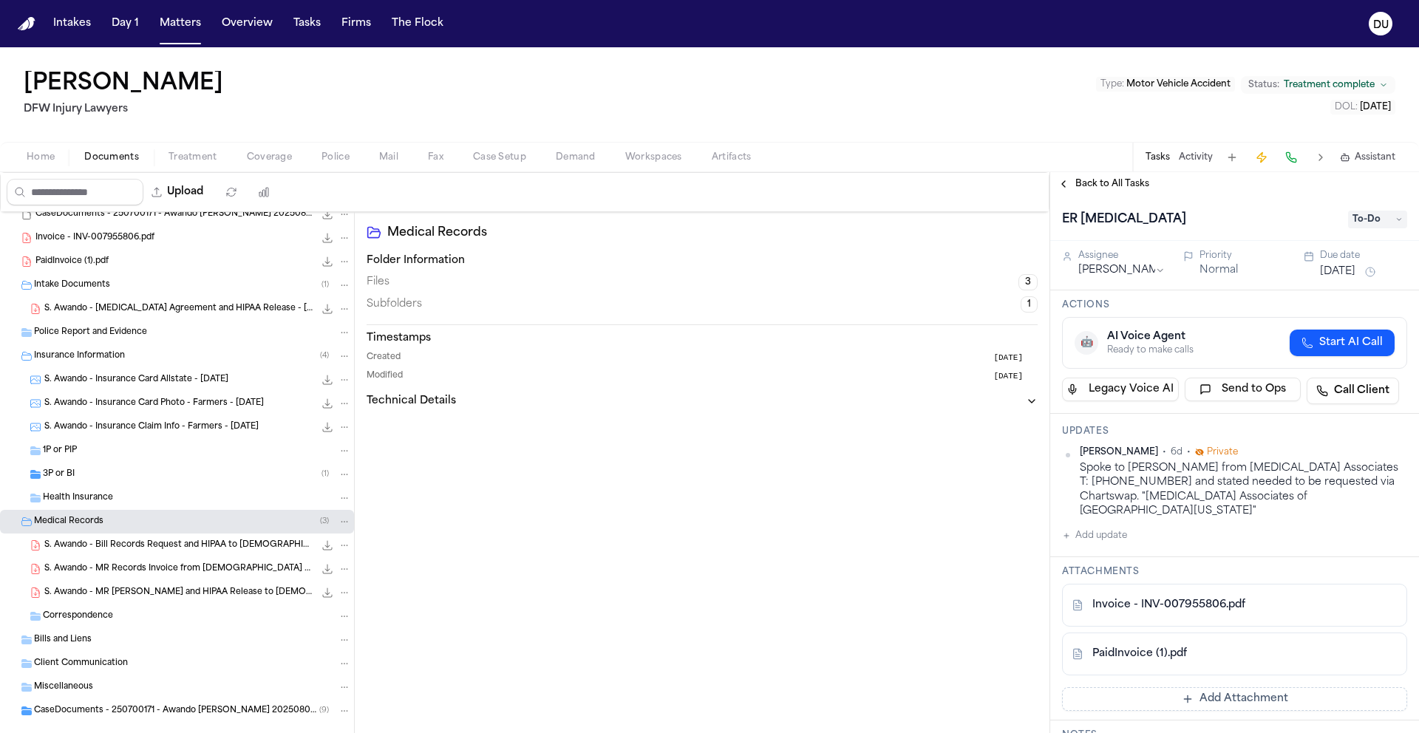
click at [1368, 224] on span "To-Do" at bounding box center [1377, 220] width 59 height 18
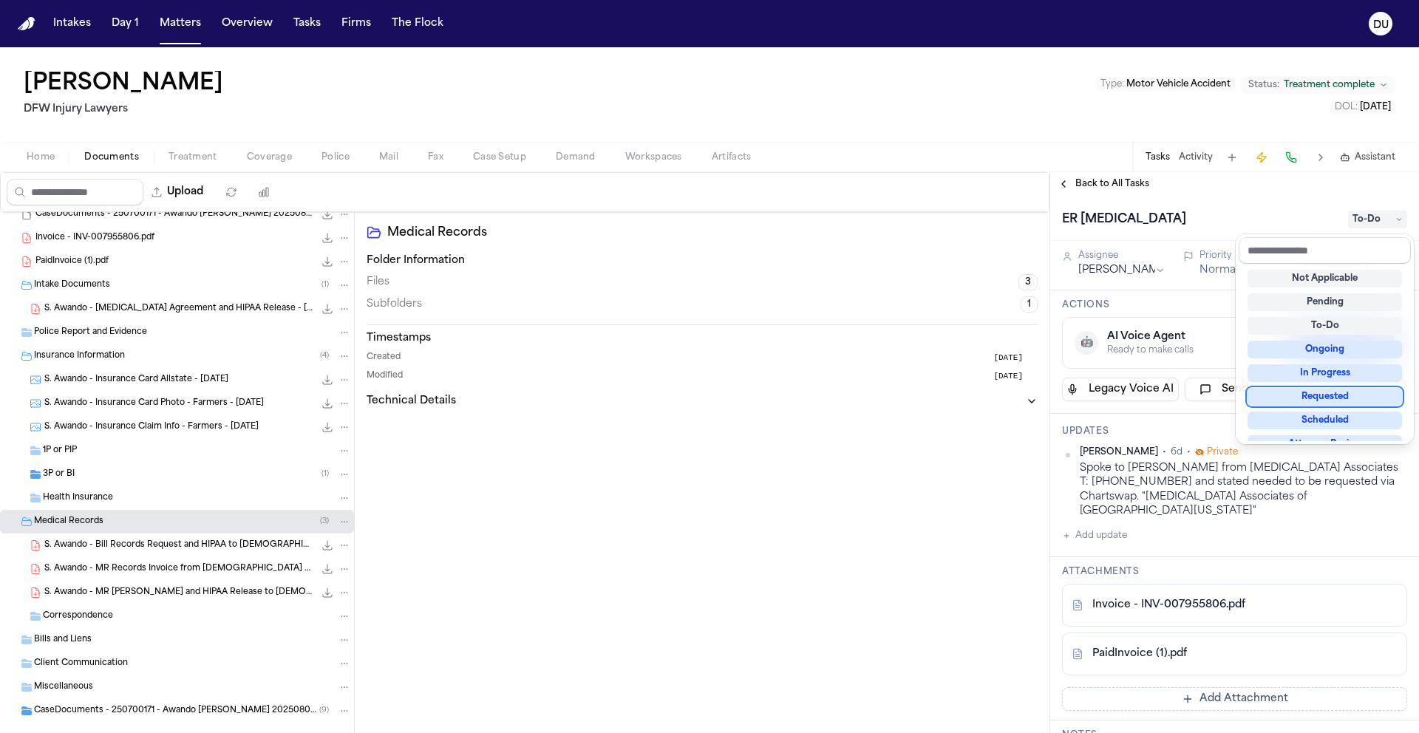
click at [1318, 400] on div "Requested" at bounding box center [1325, 397] width 154 height 18
click at [1220, 237] on div "ER Radiology Requested" at bounding box center [1234, 218] width 369 height 45
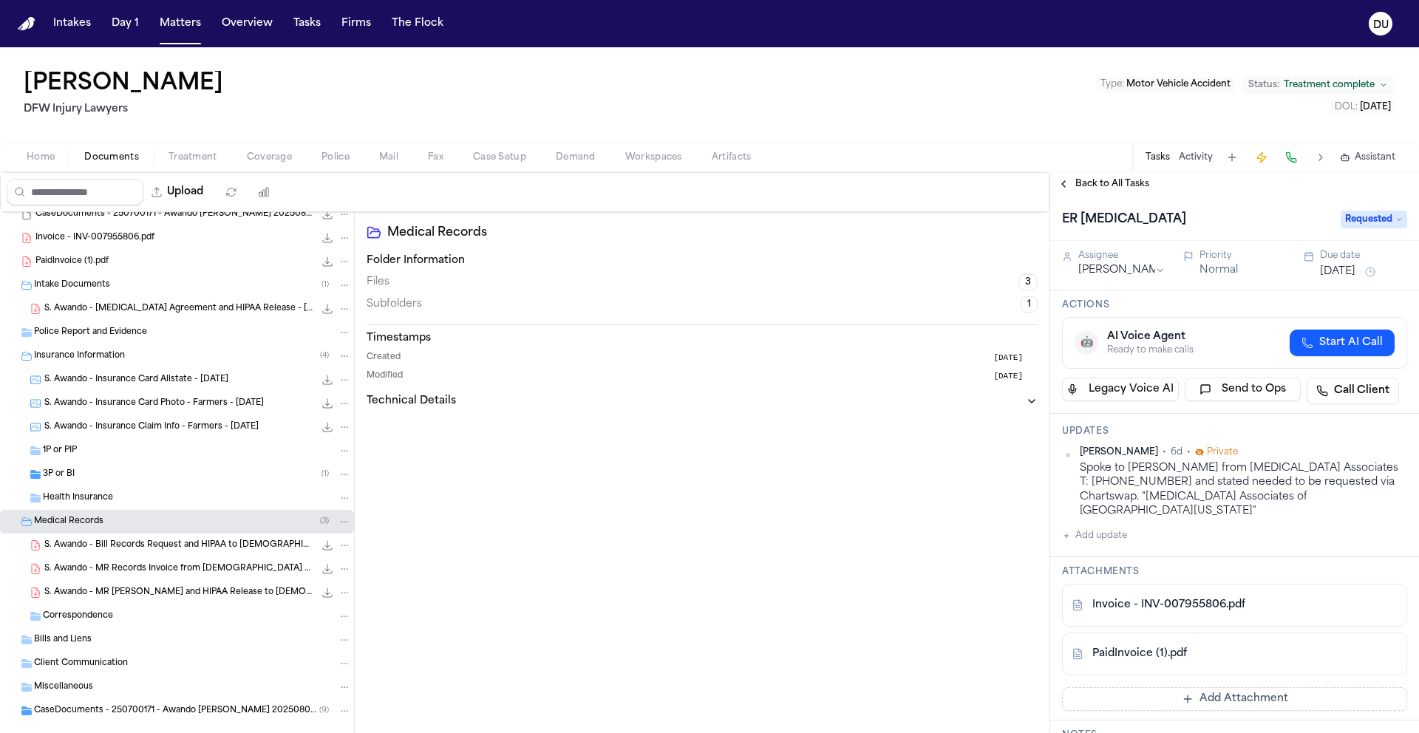
click at [1336, 270] on button "[DATE]" at bounding box center [1337, 272] width 35 height 15
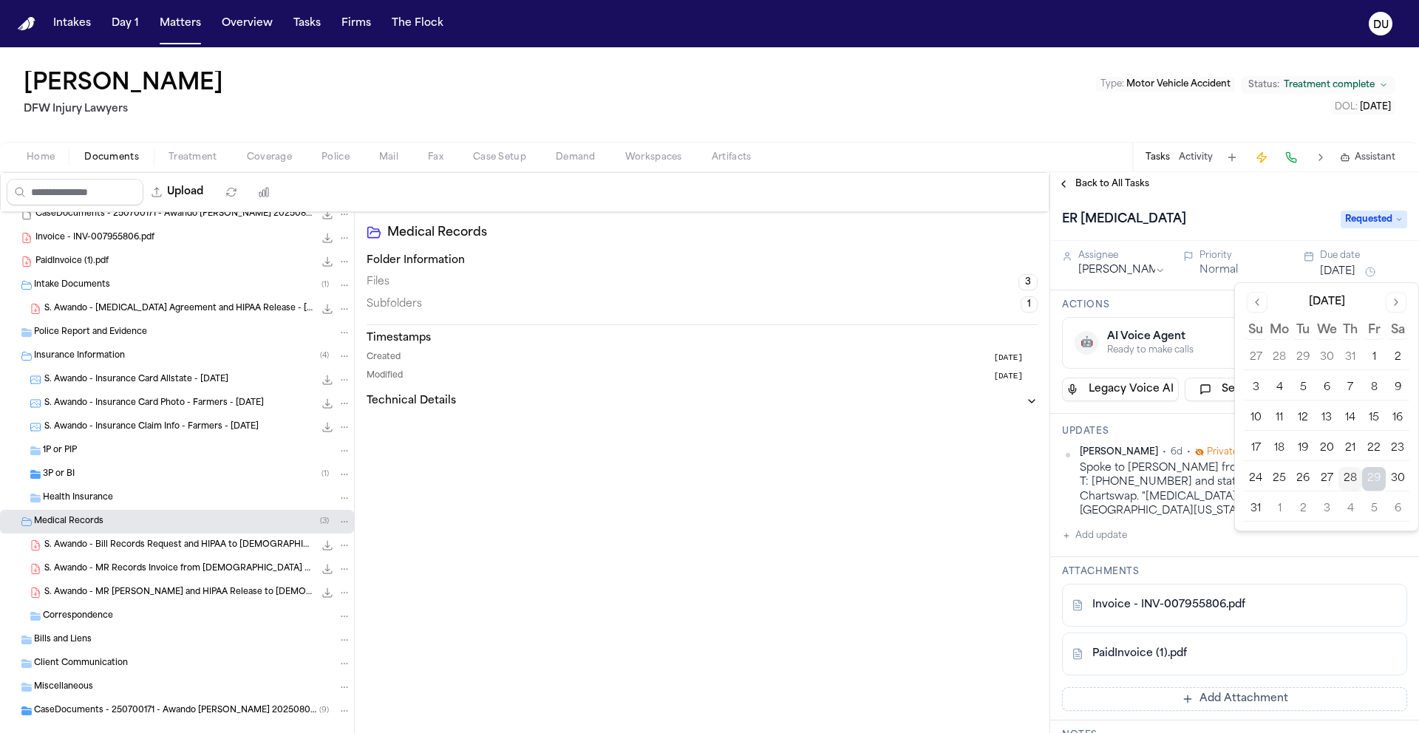
click at [1373, 503] on button "5" at bounding box center [1374, 509] width 24 height 24
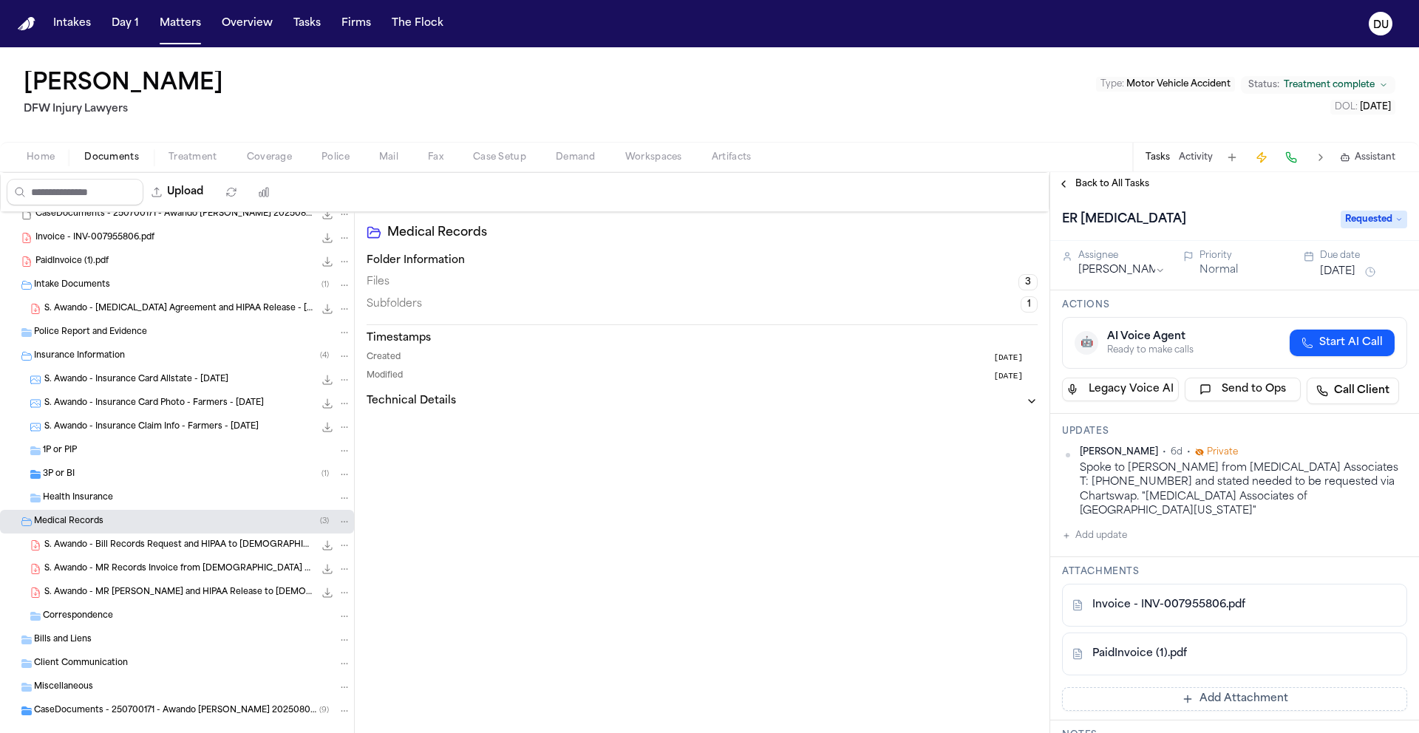
click at [1111, 183] on span "Back to All Tasks" at bounding box center [1113, 184] width 74 height 12
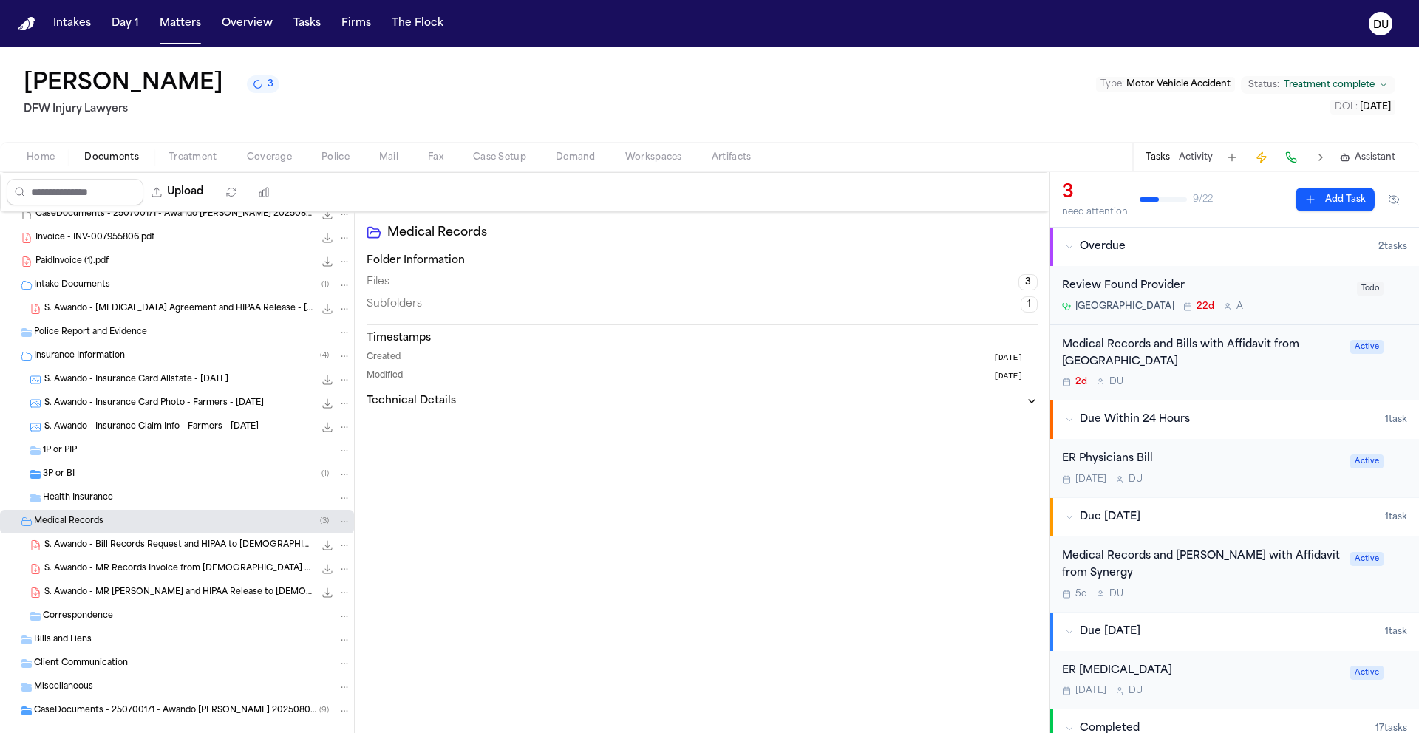
click at [1130, 460] on div "ER Physicians Bill" at bounding box center [1201, 459] width 279 height 17
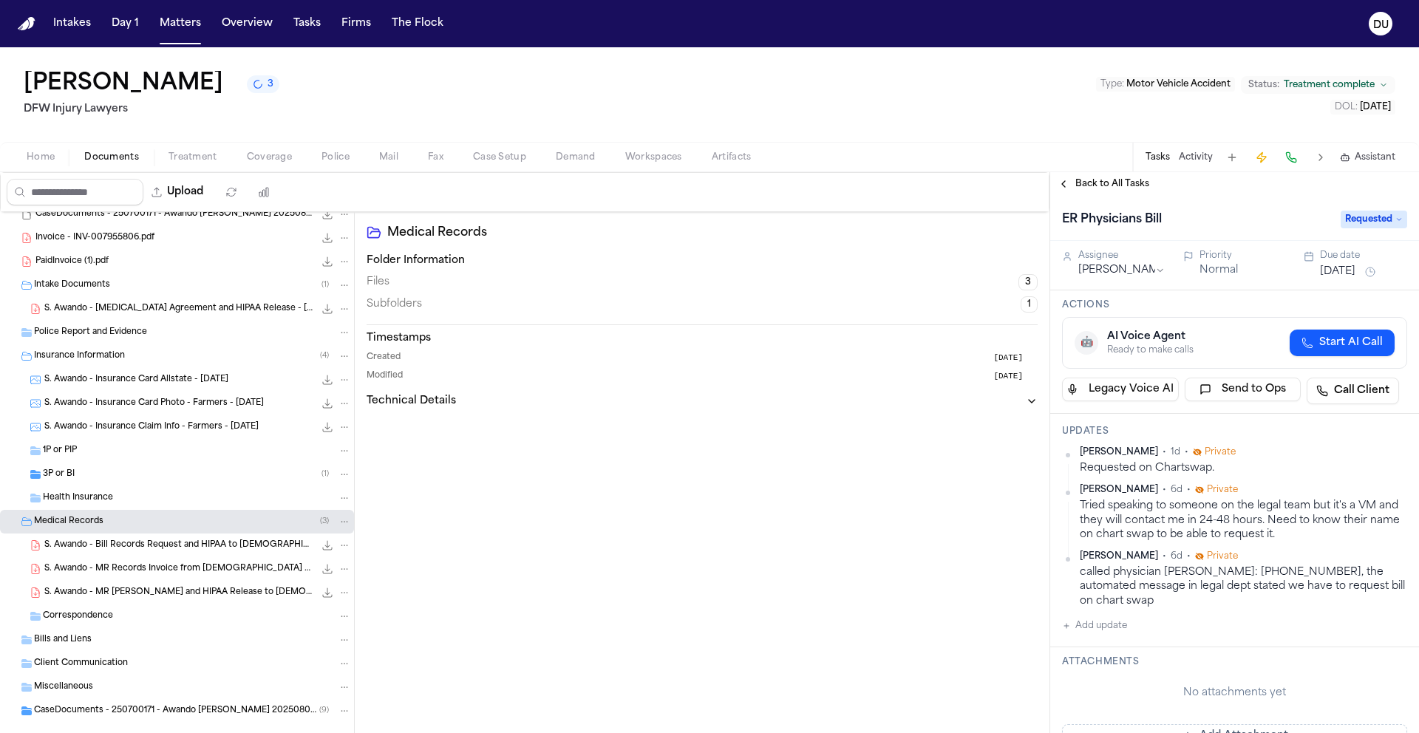
click at [1101, 190] on span "Back to All Tasks" at bounding box center [1113, 184] width 74 height 12
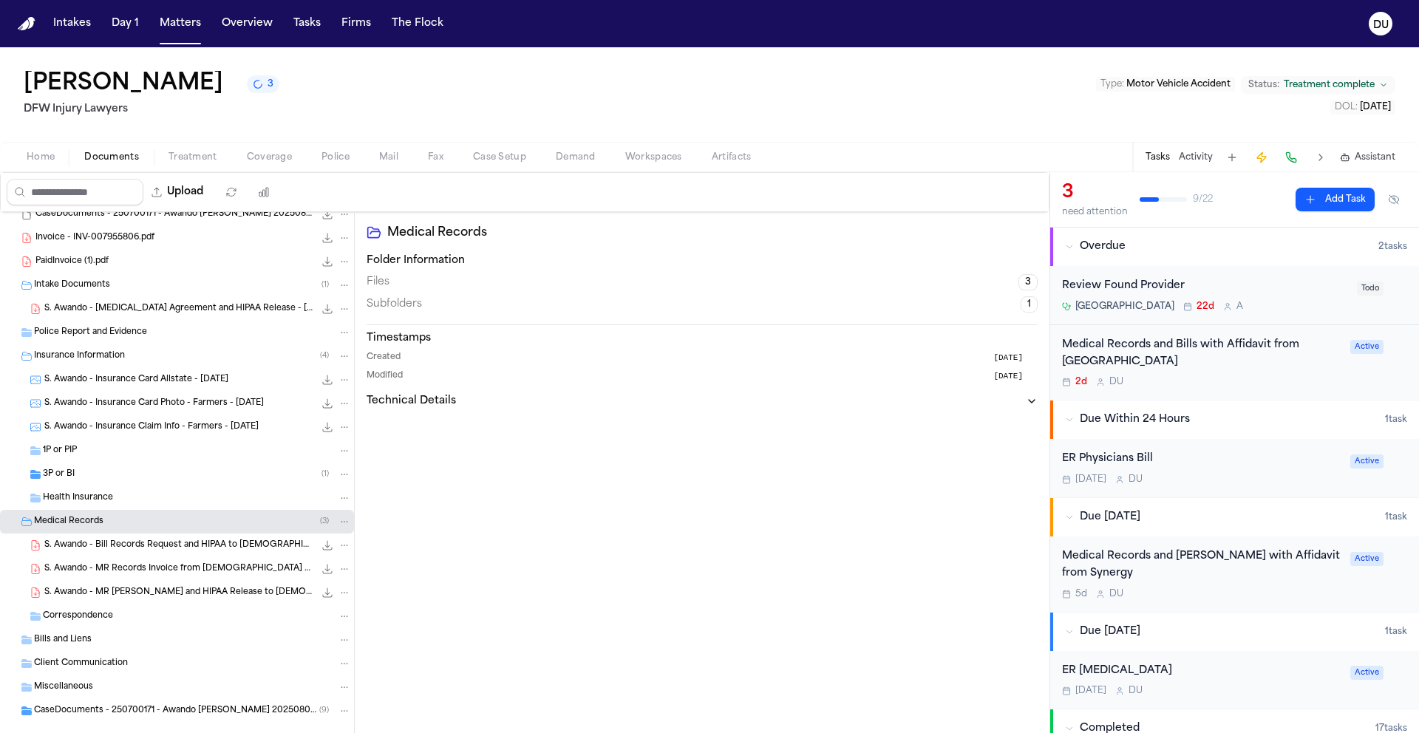
click at [1209, 368] on div "Medical Records and Bills with Affidavit from Methodist Mansfield Medical Center" at bounding box center [1201, 354] width 279 height 34
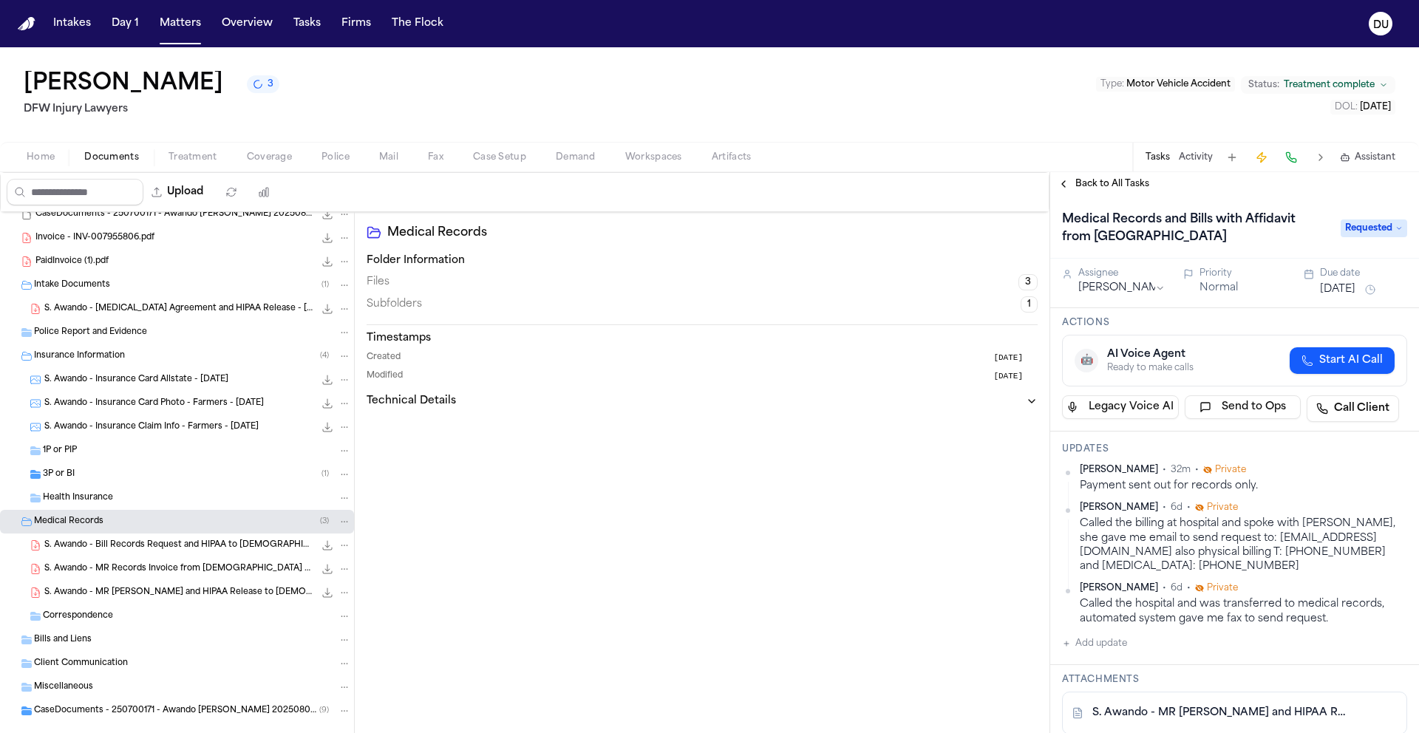
click at [1355, 297] on button "Aug 26, 2025" at bounding box center [1337, 289] width 35 height 15
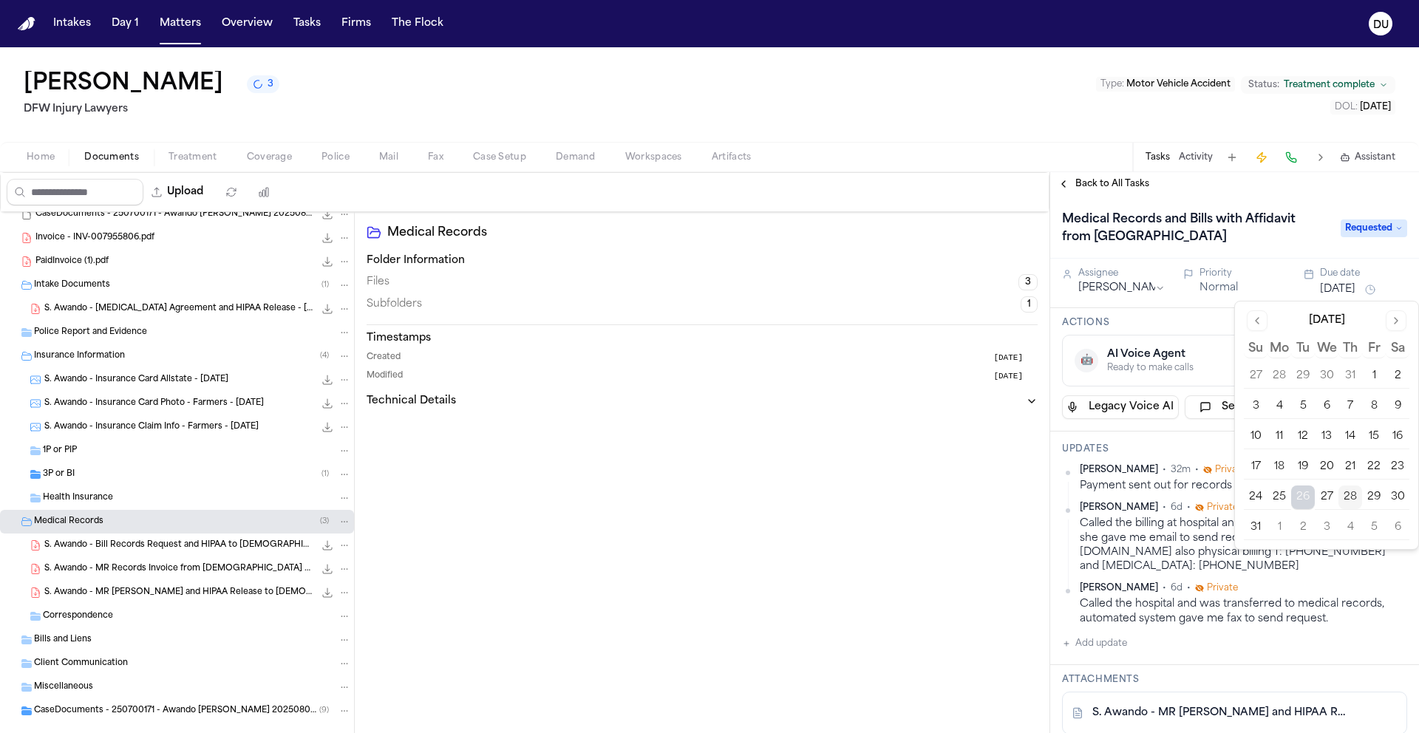
click at [1303, 531] on button "2" at bounding box center [1303, 528] width 24 height 24
click at [1106, 178] on span "Back to All Tasks" at bounding box center [1113, 184] width 74 height 12
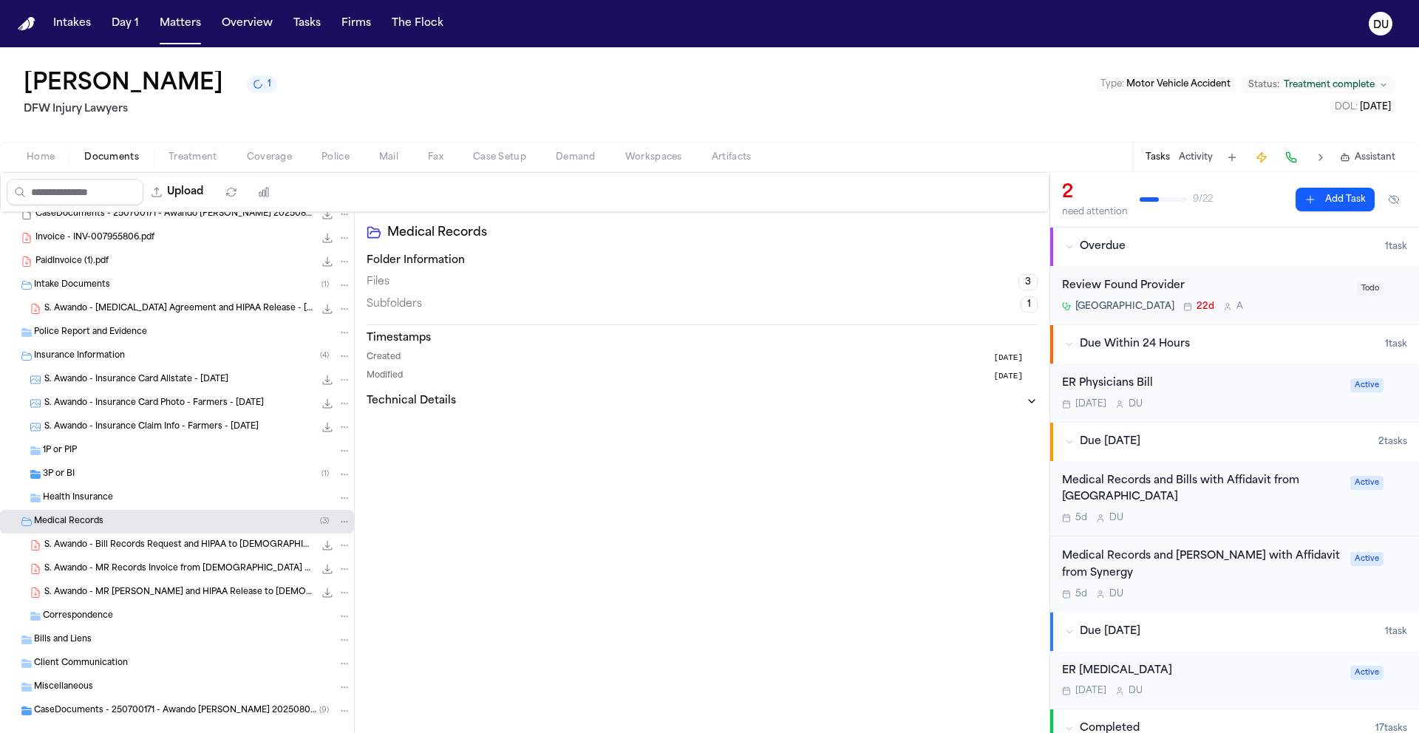
click at [27, 30] on img "Home" at bounding box center [27, 24] width 18 height 14
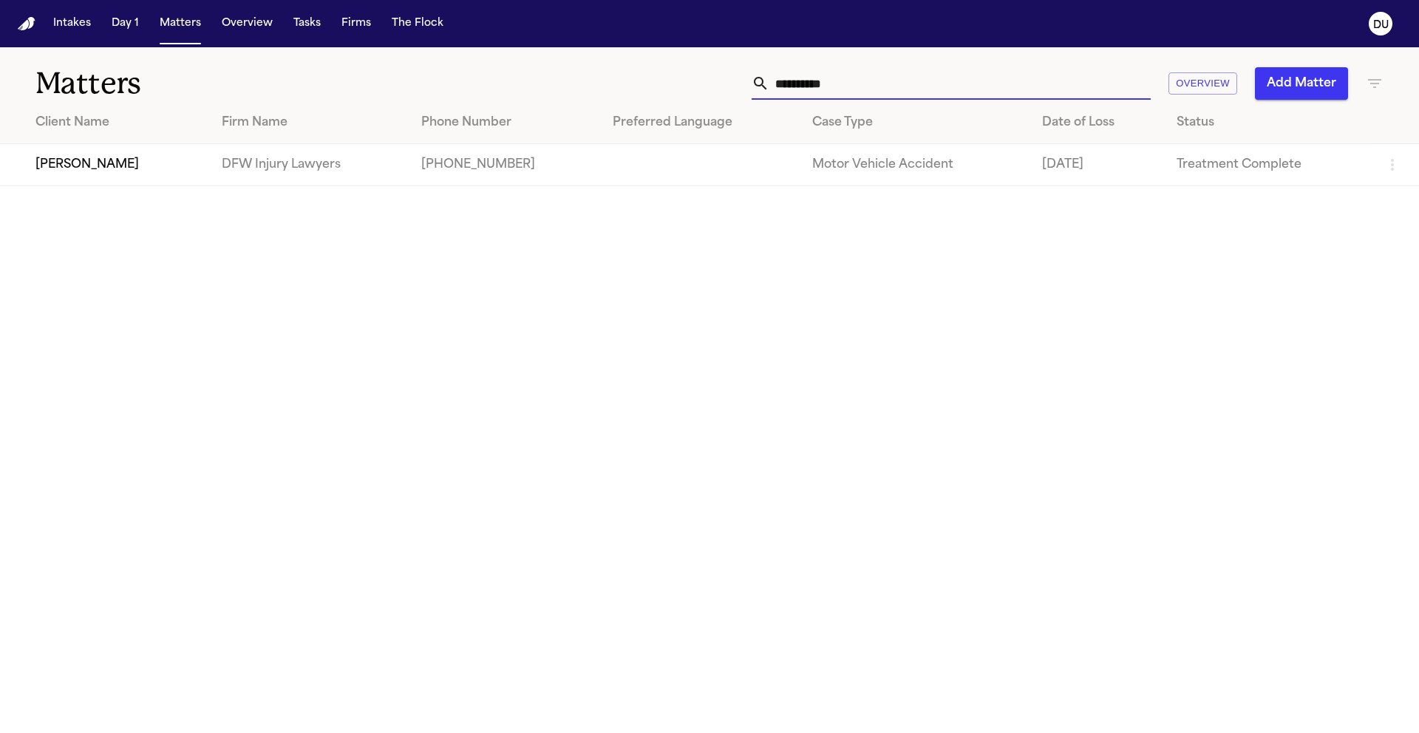
drag, startPoint x: 859, startPoint y: 84, endPoint x: 761, endPoint y: 89, distance: 97.7
click at [762, 89] on div "**********" at bounding box center [951, 83] width 399 height 33
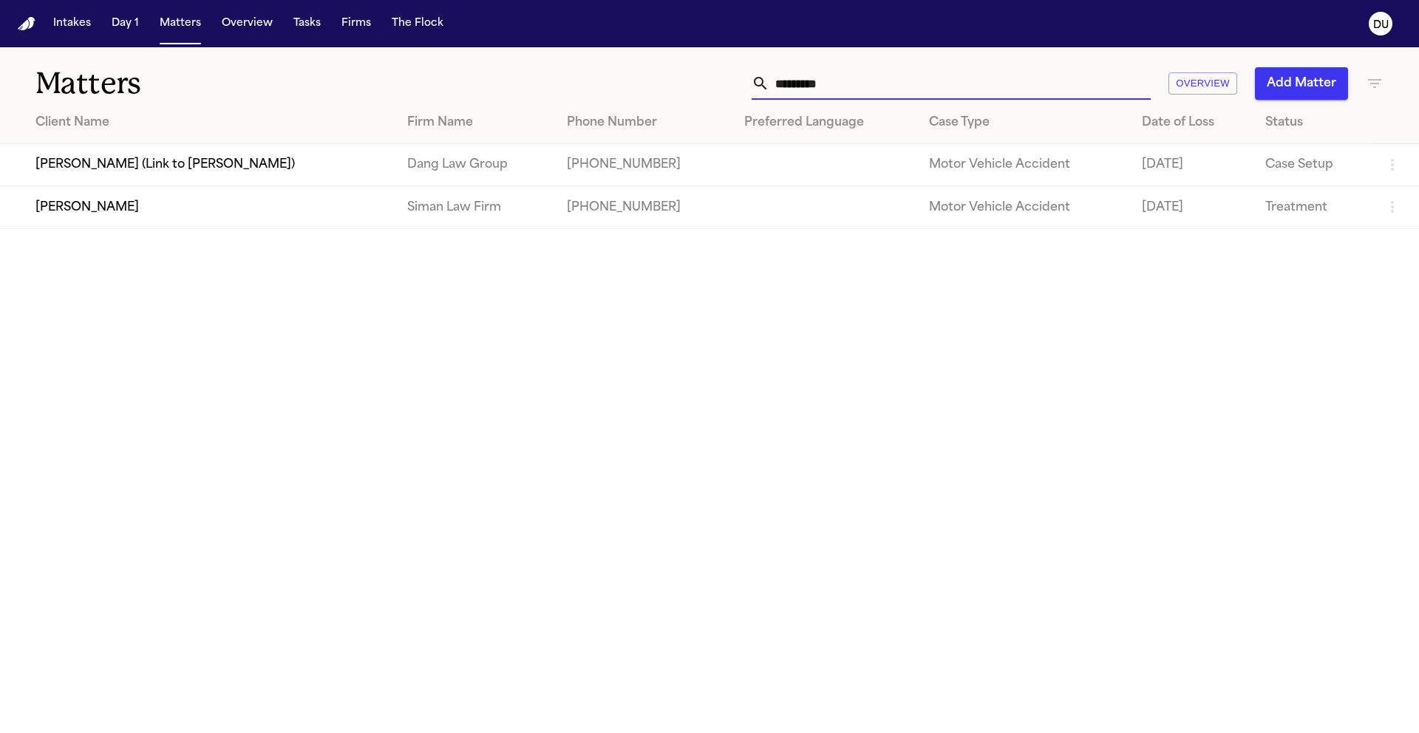
type input "********"
click at [546, 208] on td "Siman Law Firm" at bounding box center [475, 207] width 160 height 42
click at [395, 225] on td "[PERSON_NAME]" at bounding box center [197, 207] width 395 height 42
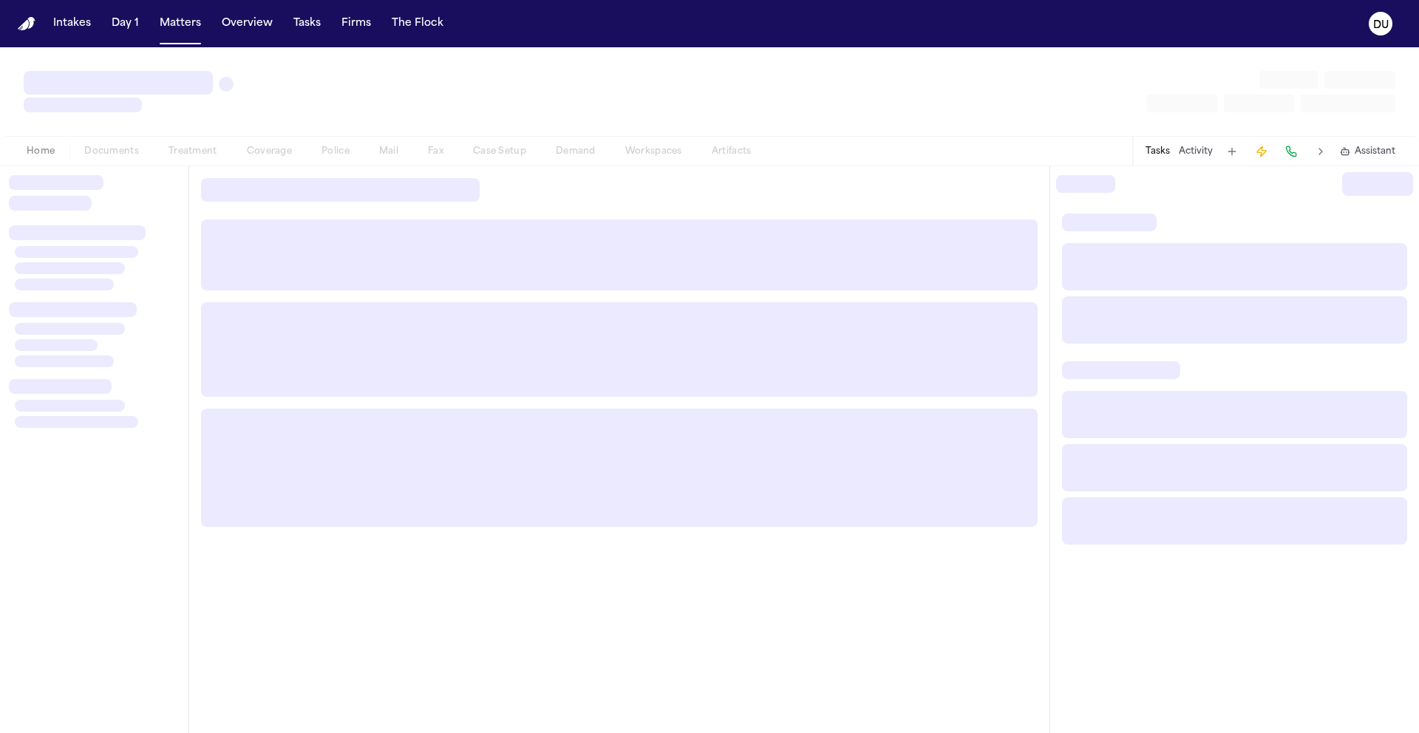
click at [437, 225] on div at bounding box center [619, 255] width 837 height 71
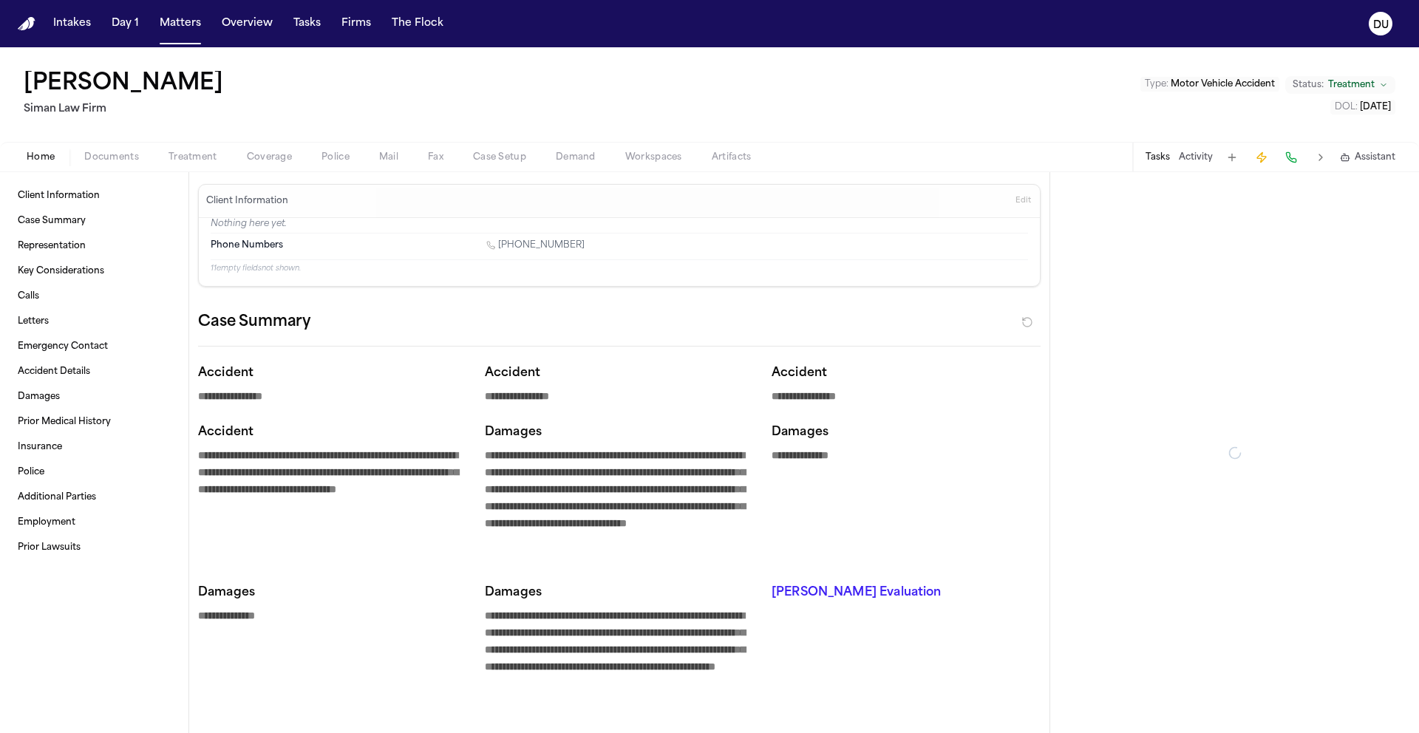
type textarea "*"
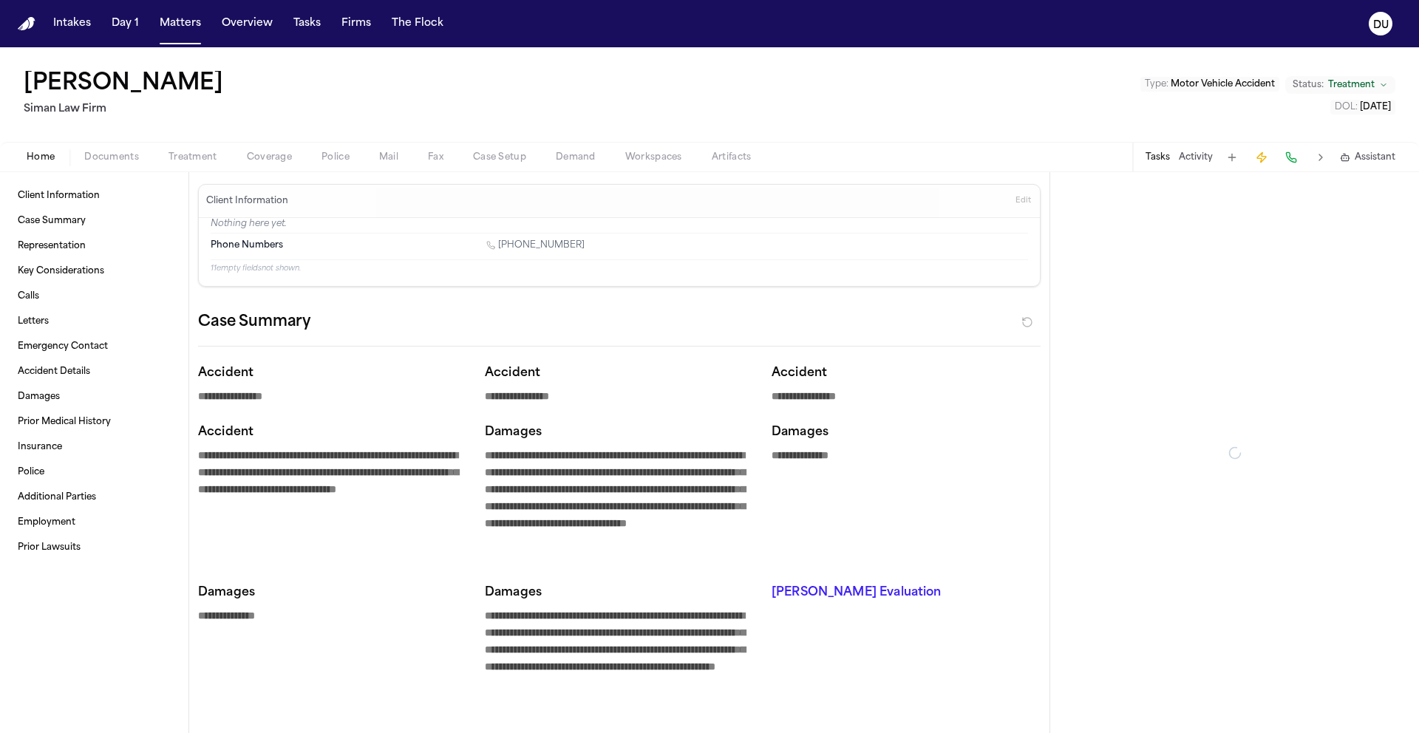
type textarea "*"
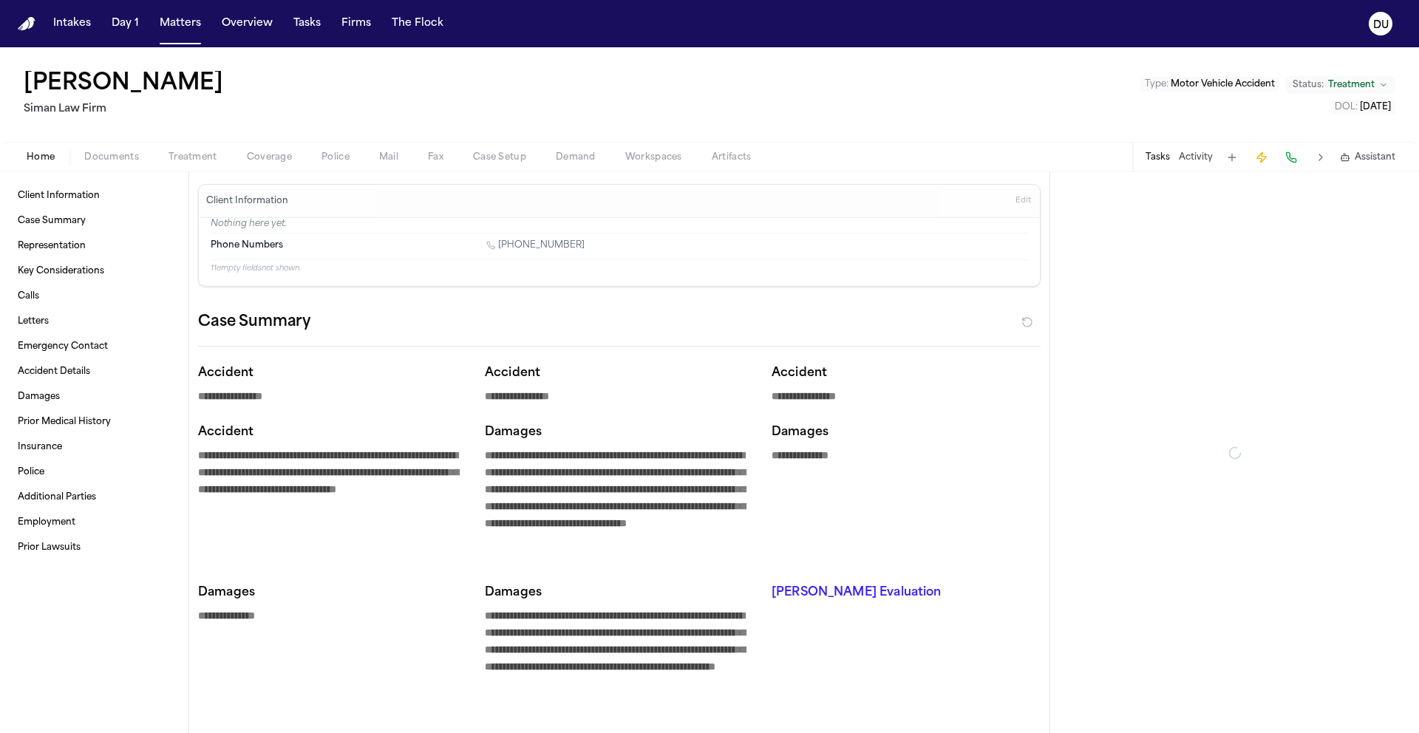
type textarea "*"
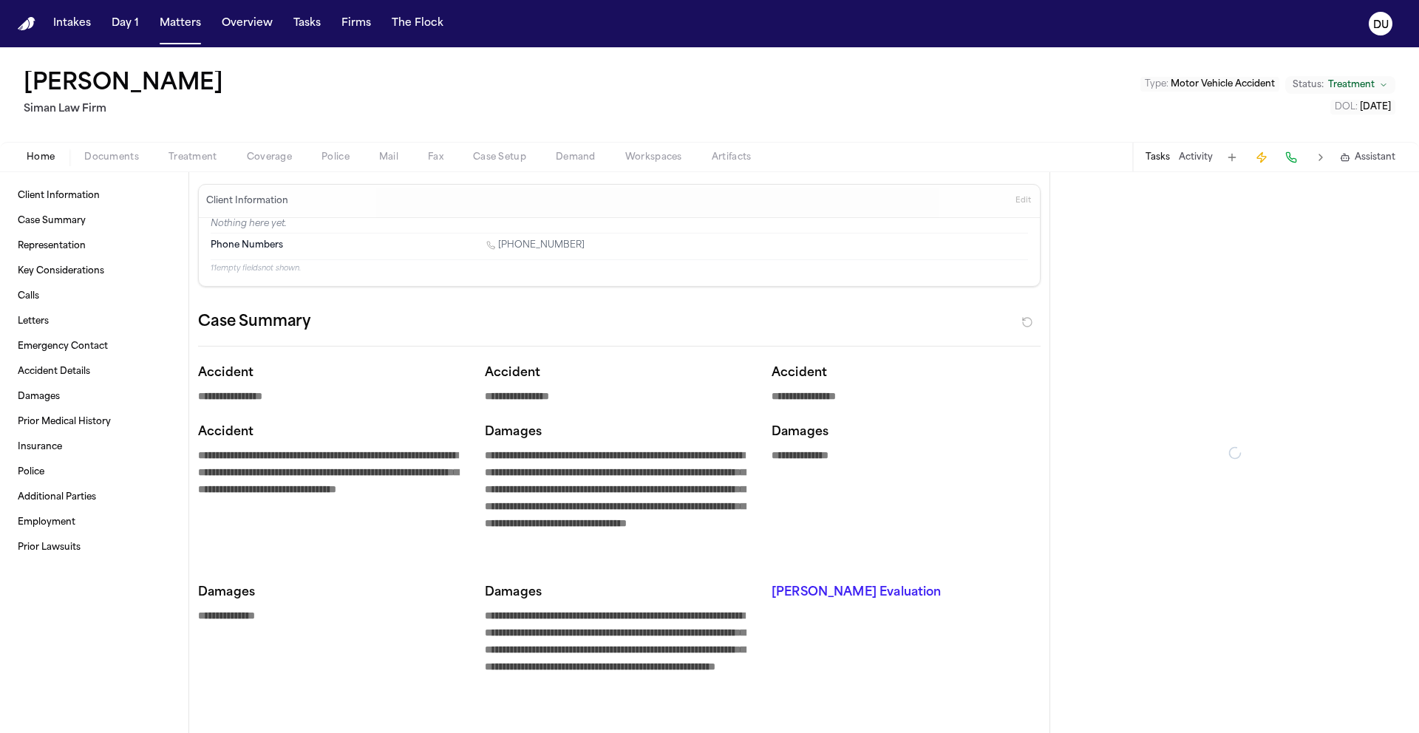
type textarea "*"
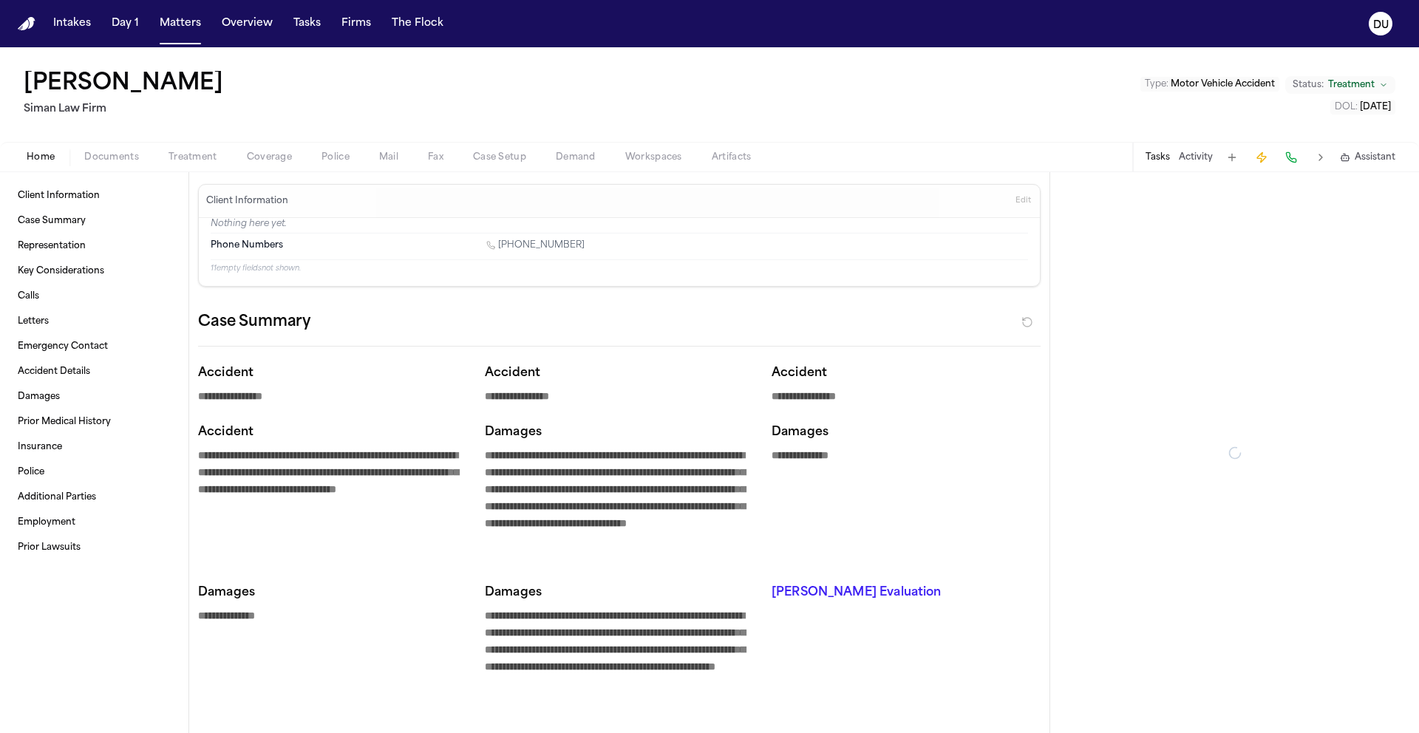
type textarea "*"
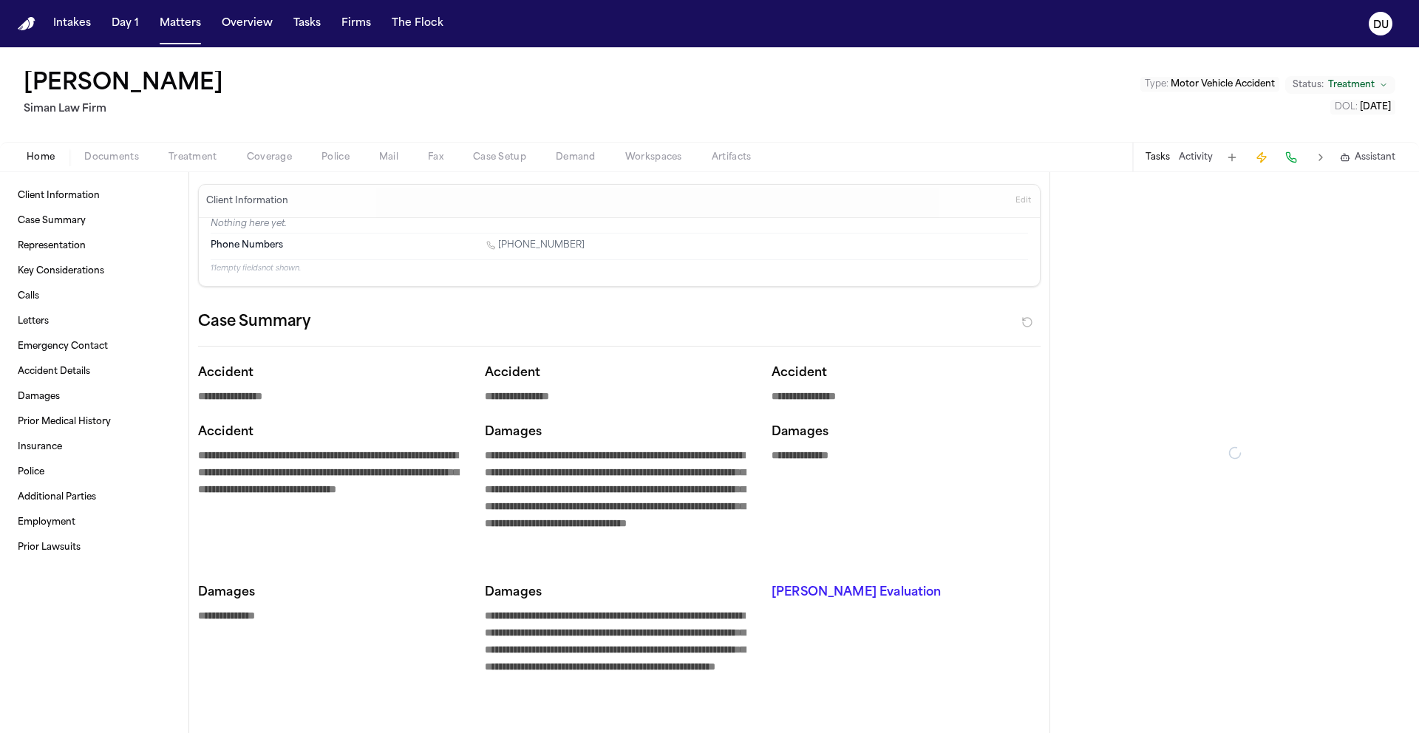
type textarea "*"
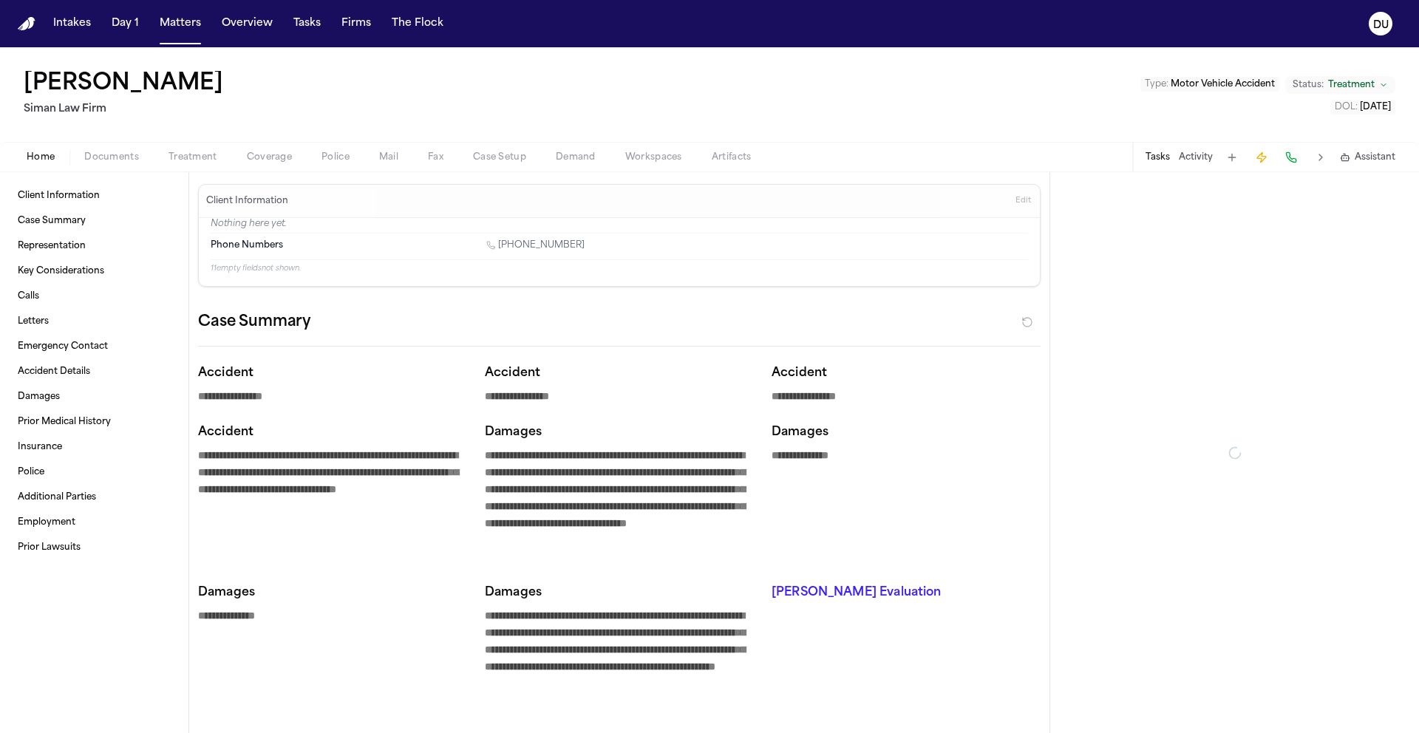
type textarea "*"
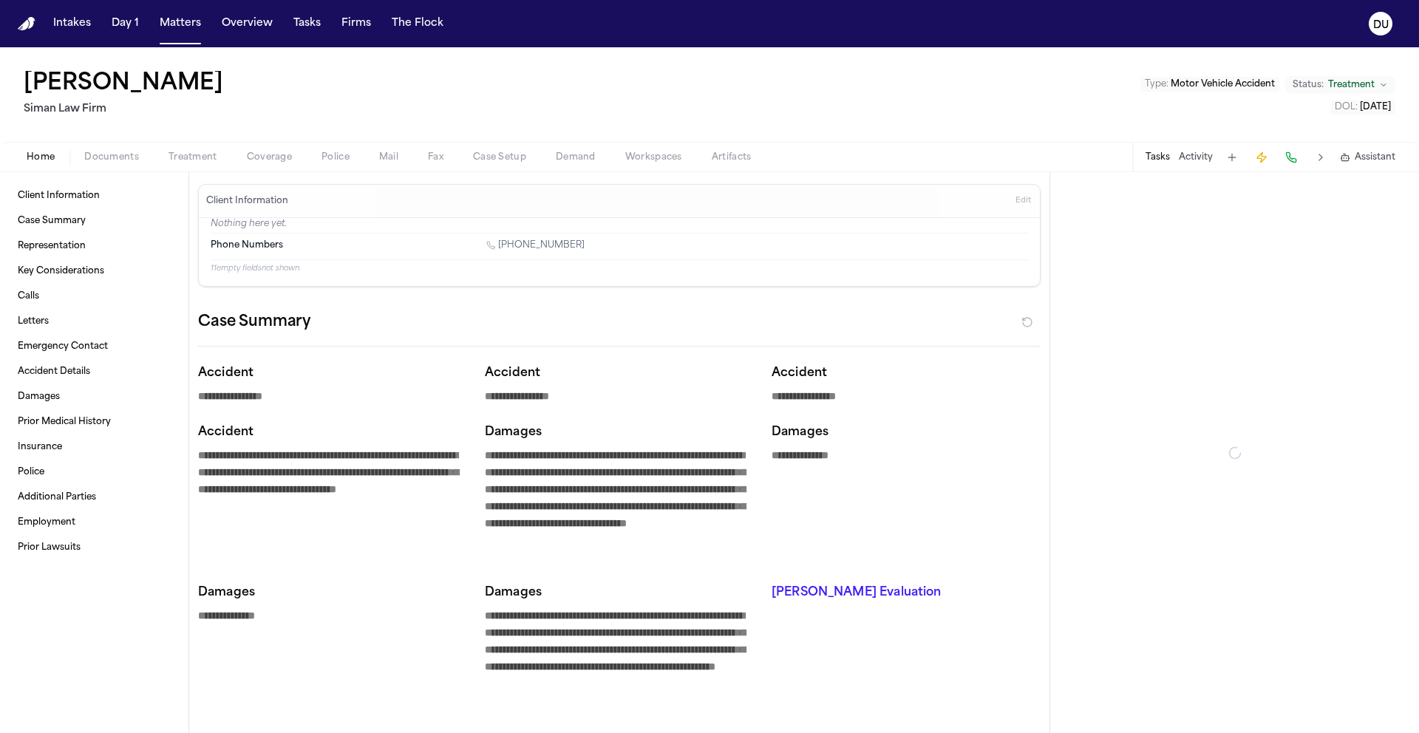
type textarea "*"
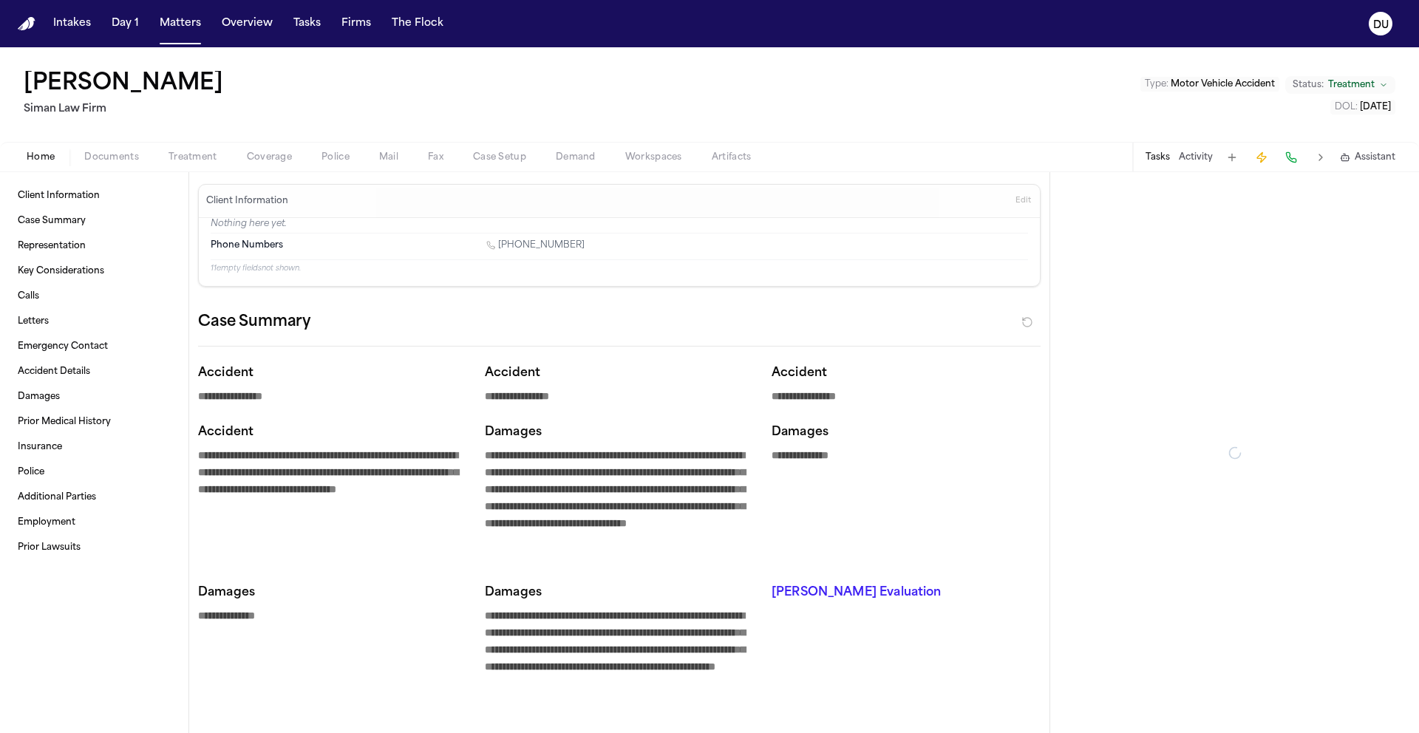
type textarea "*"
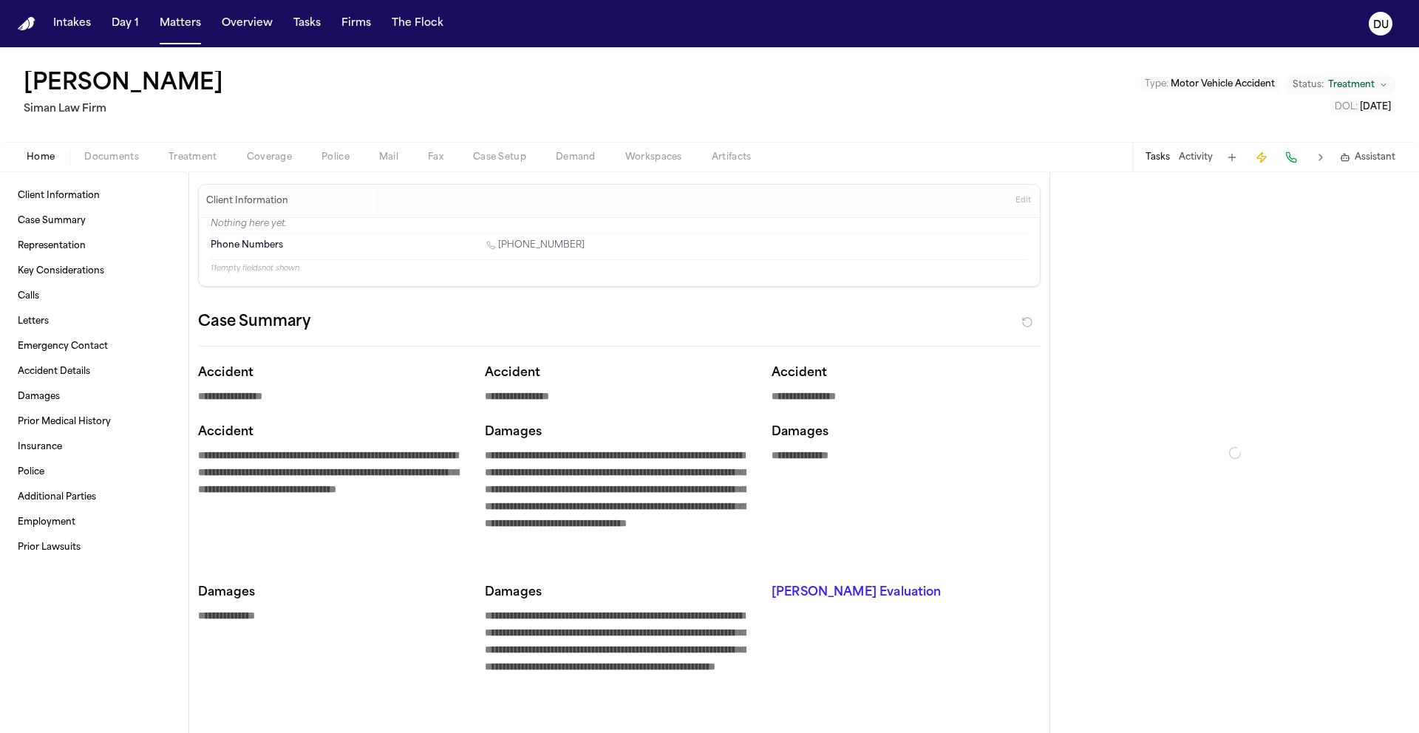
type textarea "*"
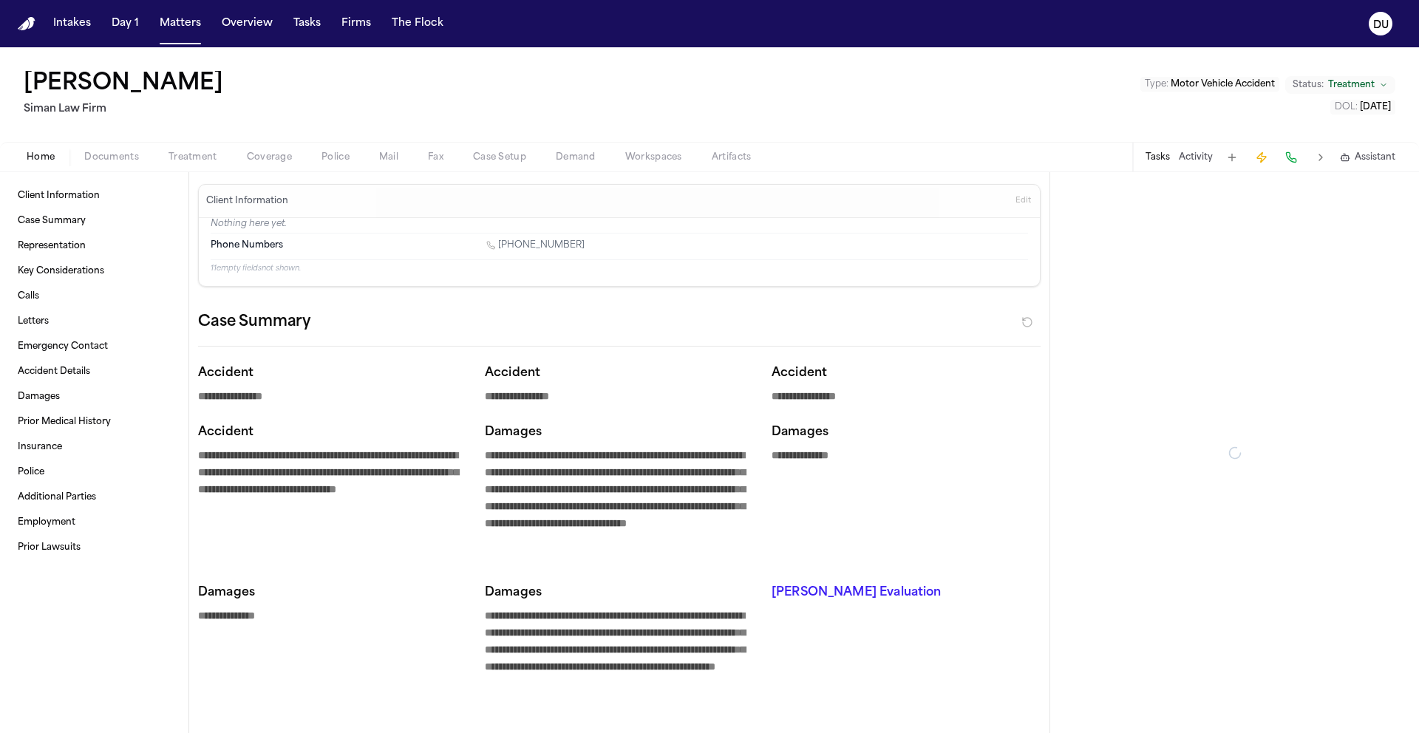
type textarea "*"
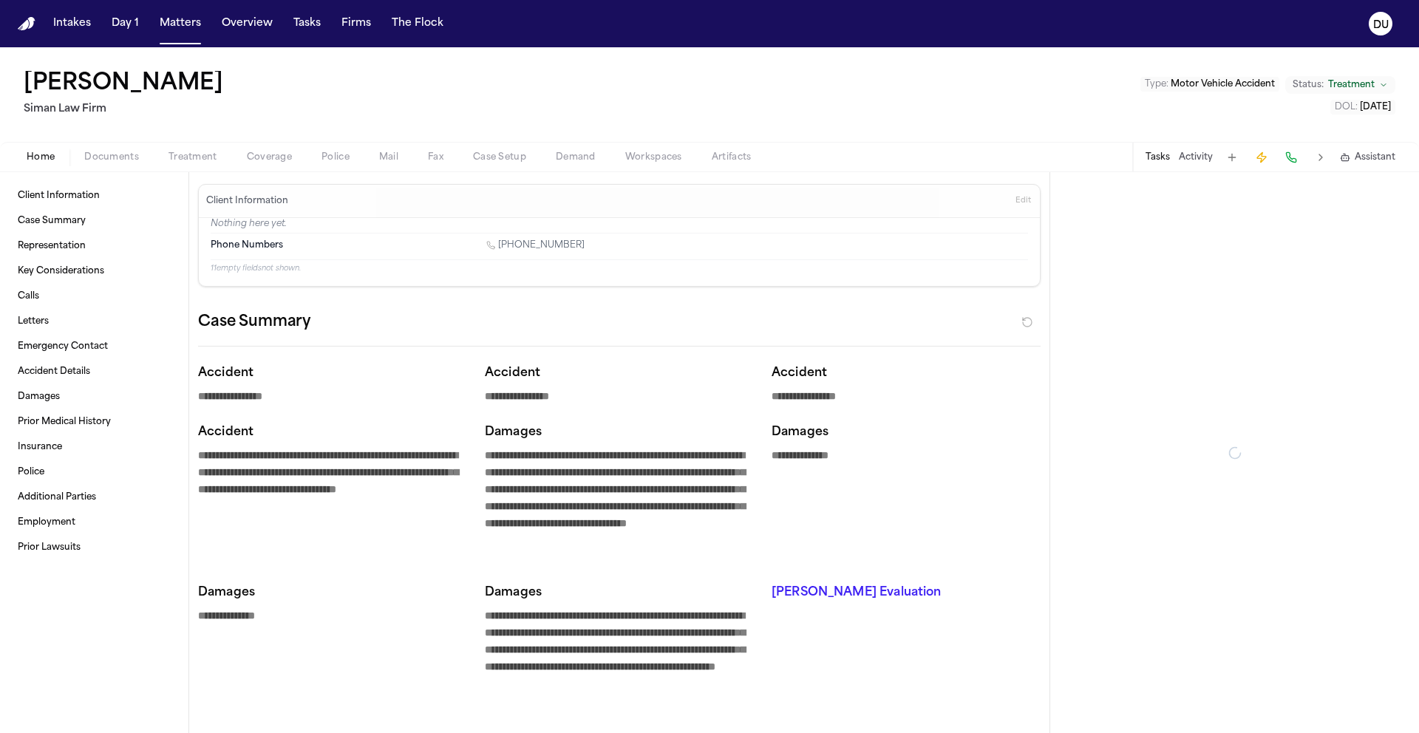
type textarea "*"
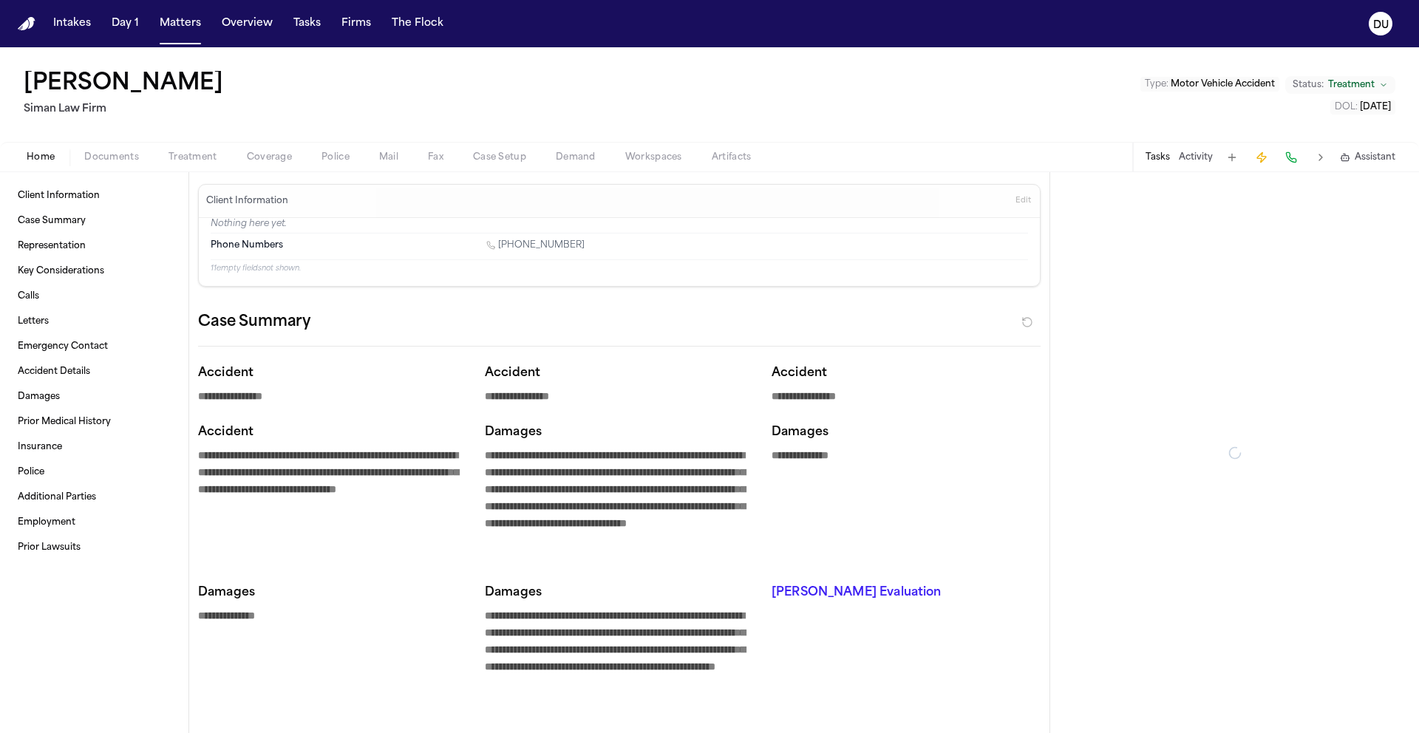
type textarea "*"
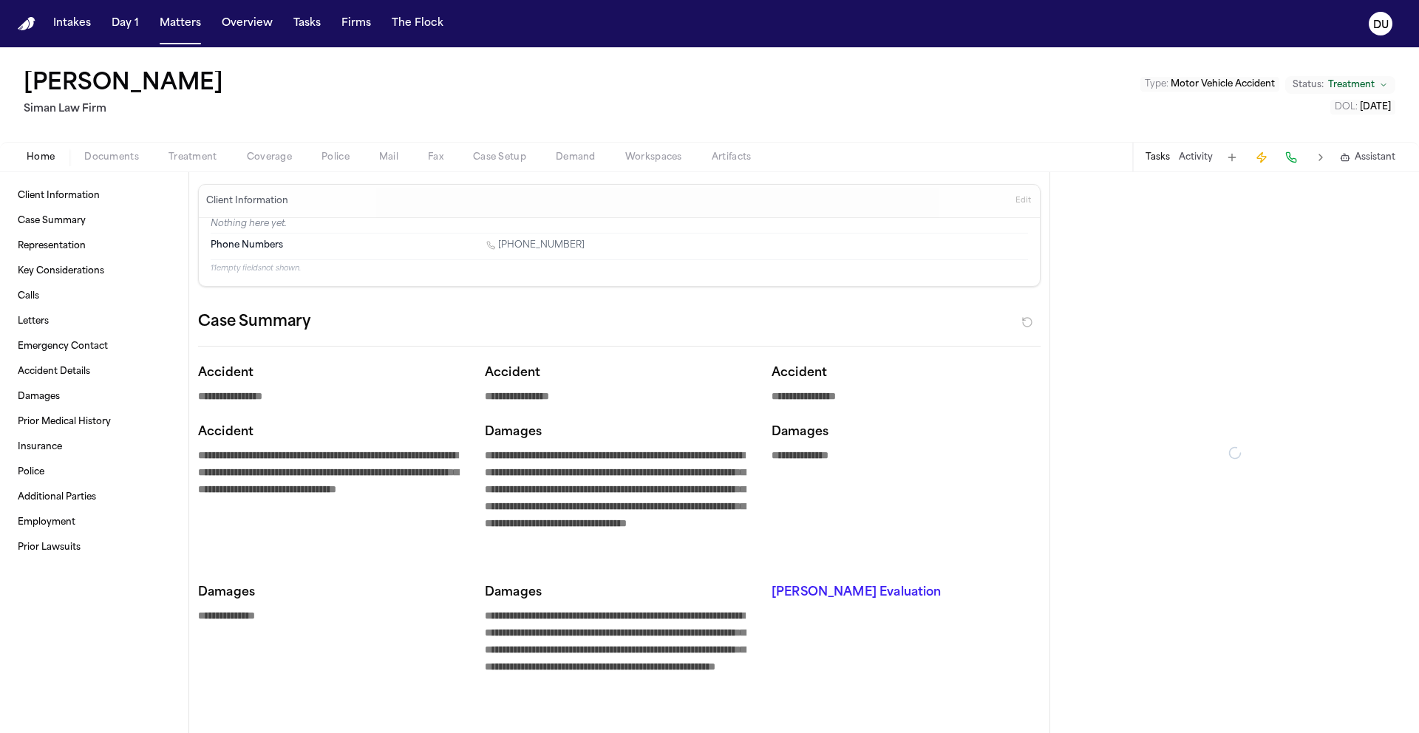
type textarea "*"
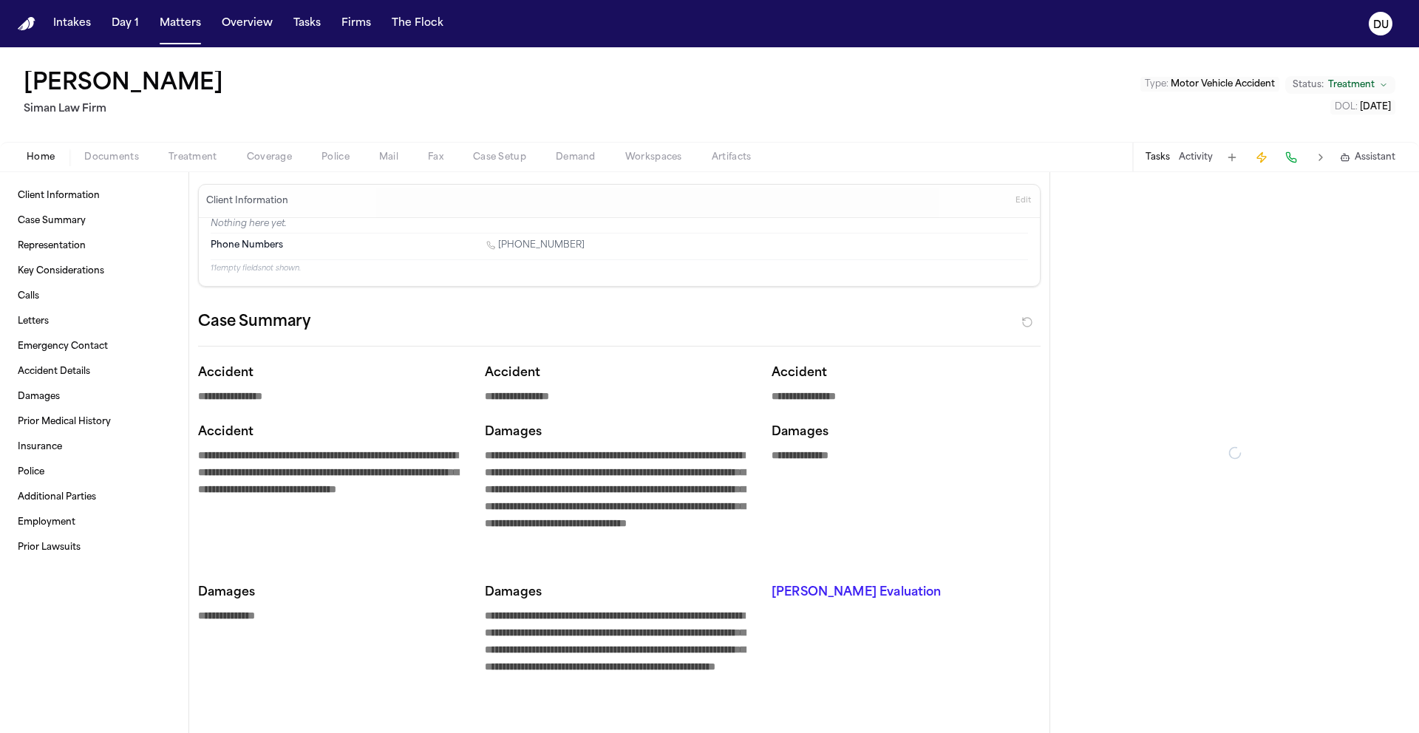
type textarea "*"
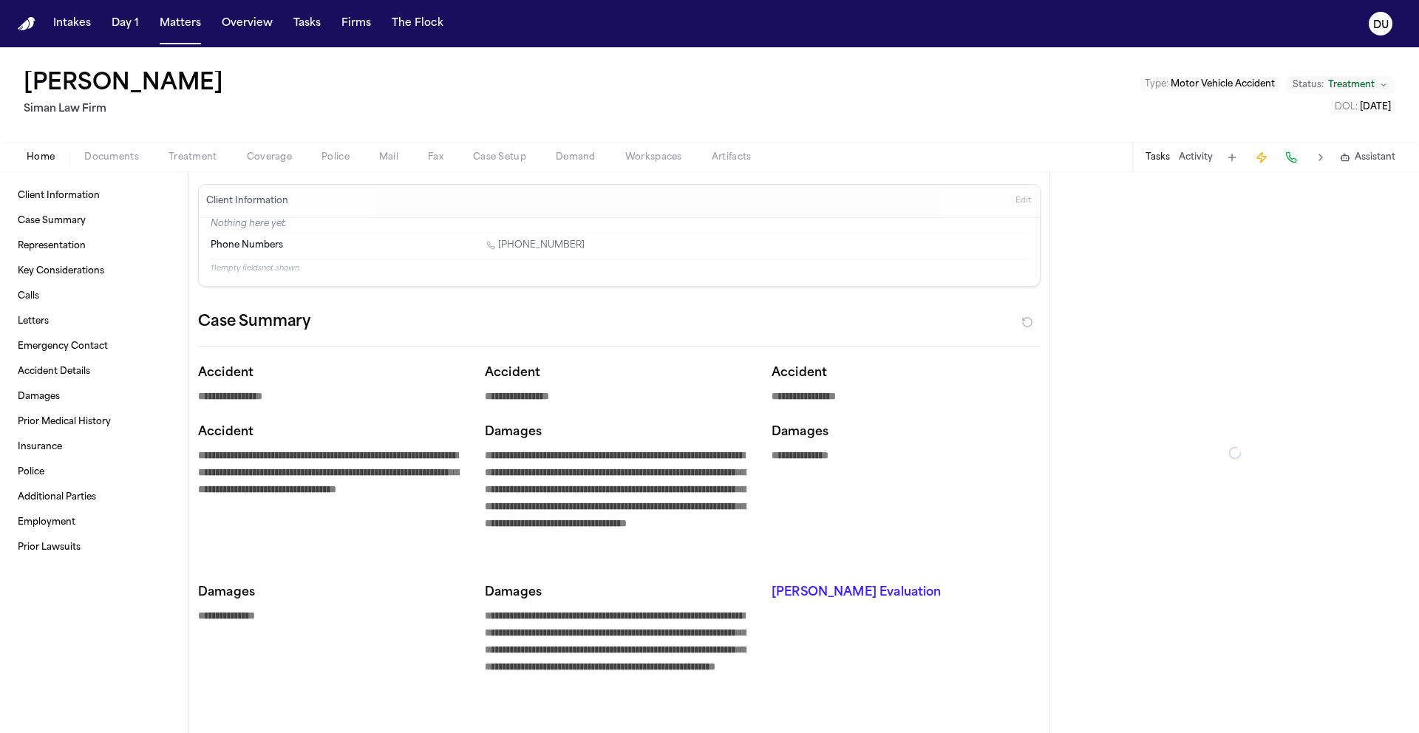
type textarea "*"
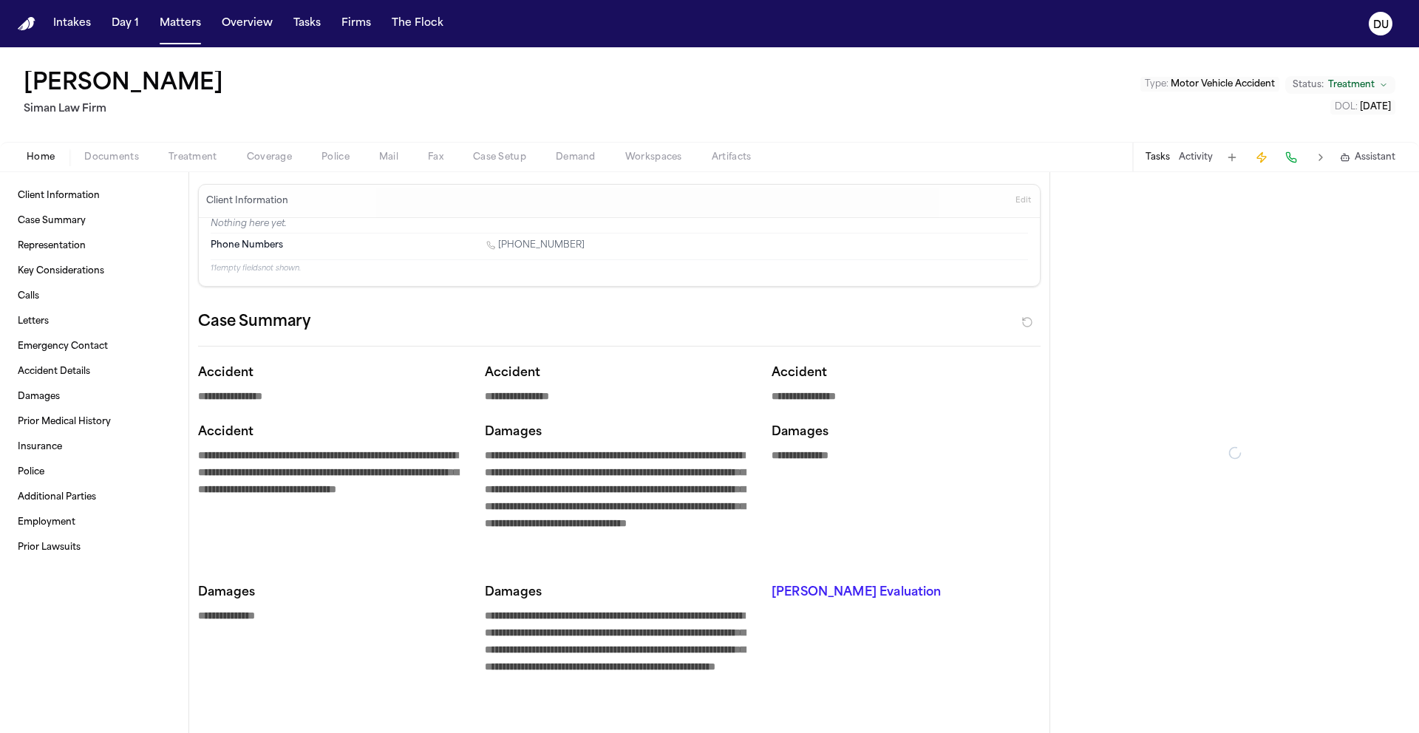
type textarea "*"
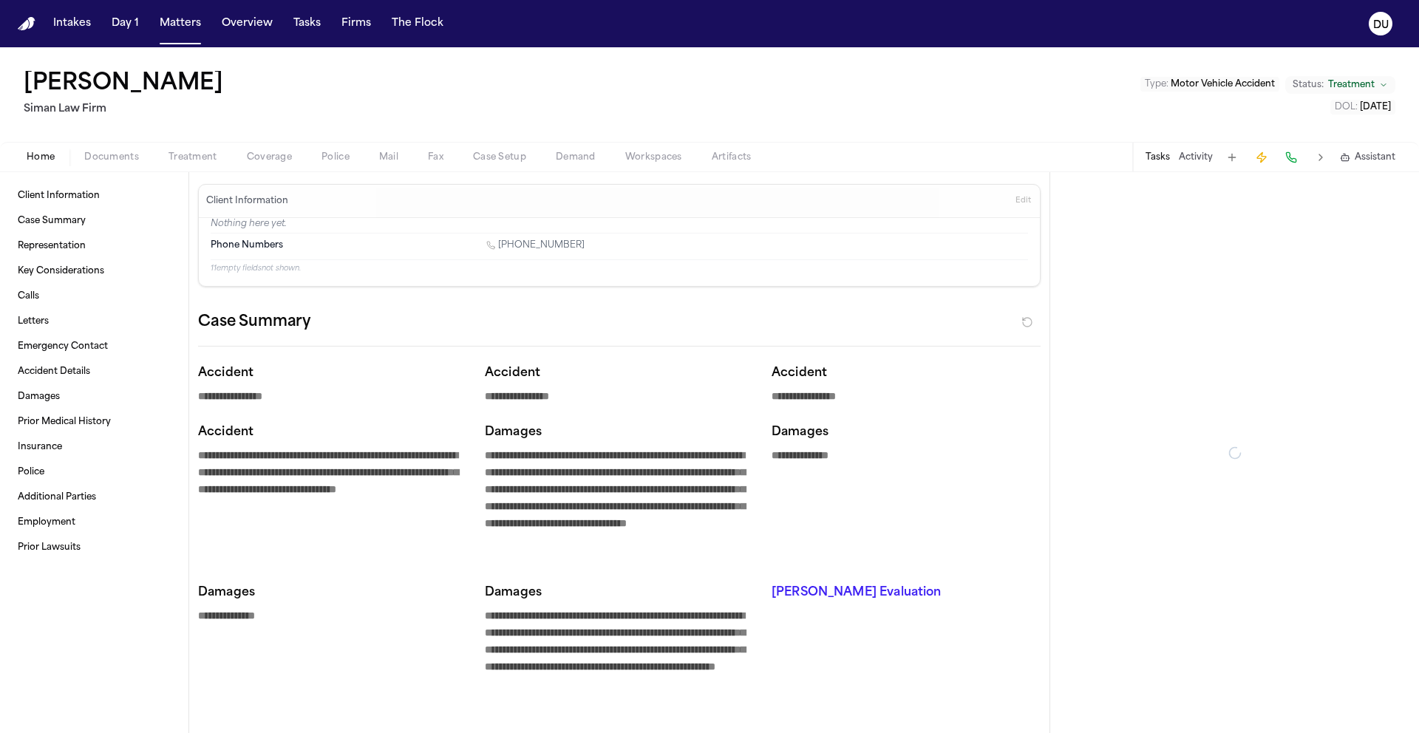
type textarea "*"
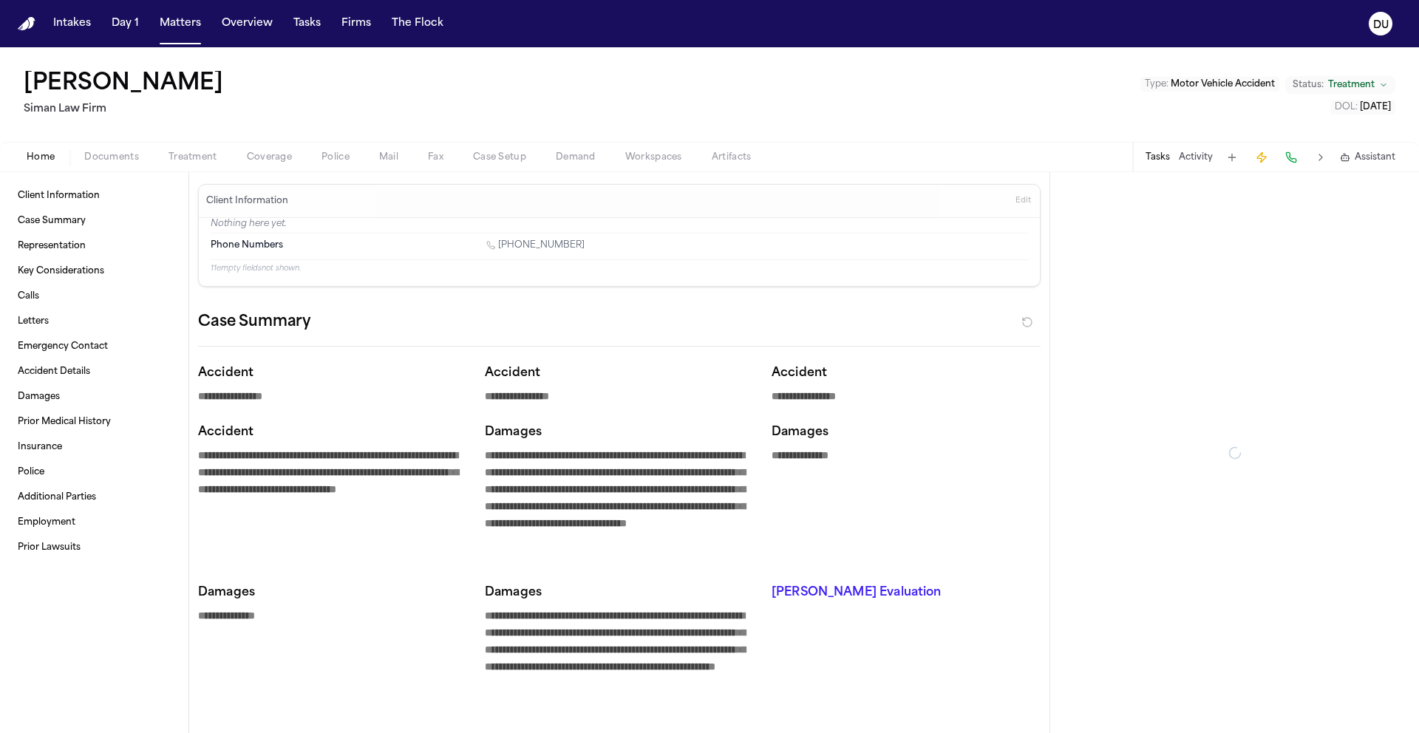
type textarea "*"
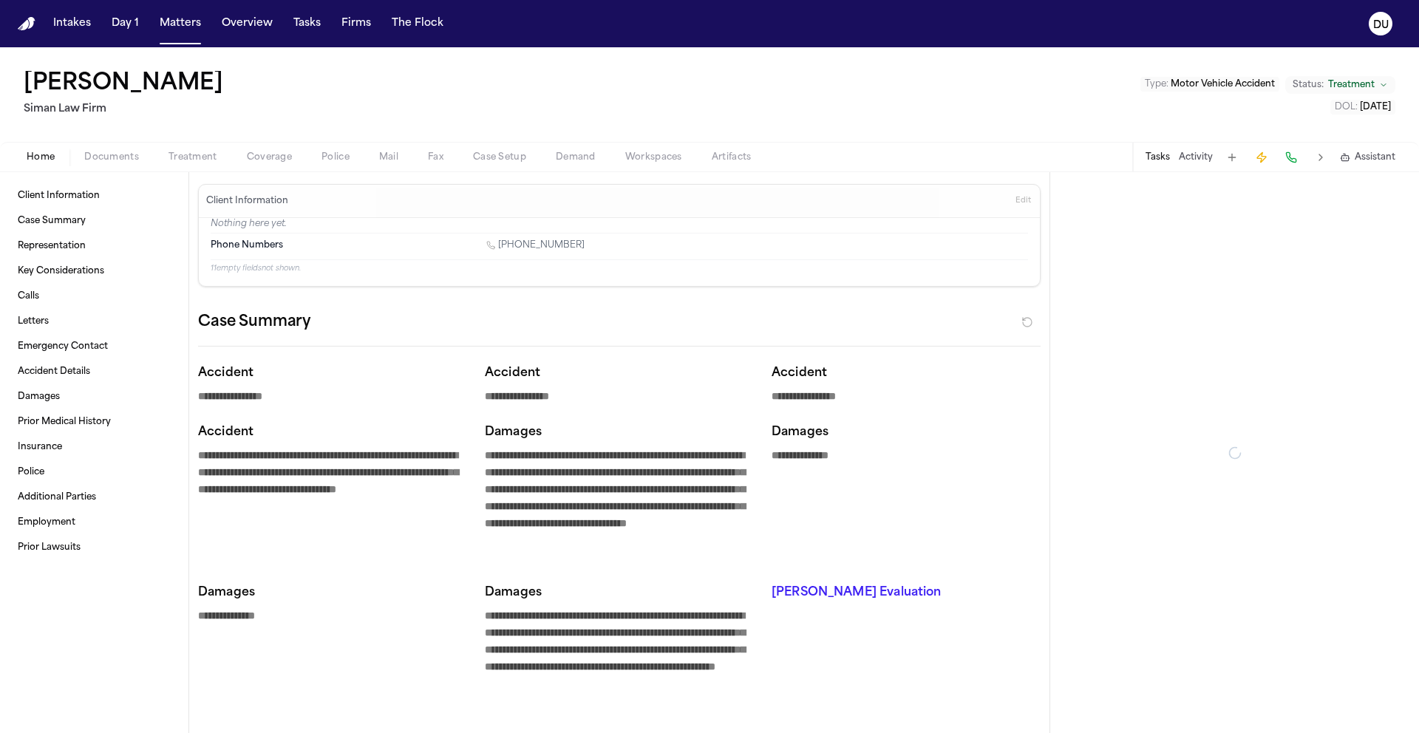
type textarea "*"
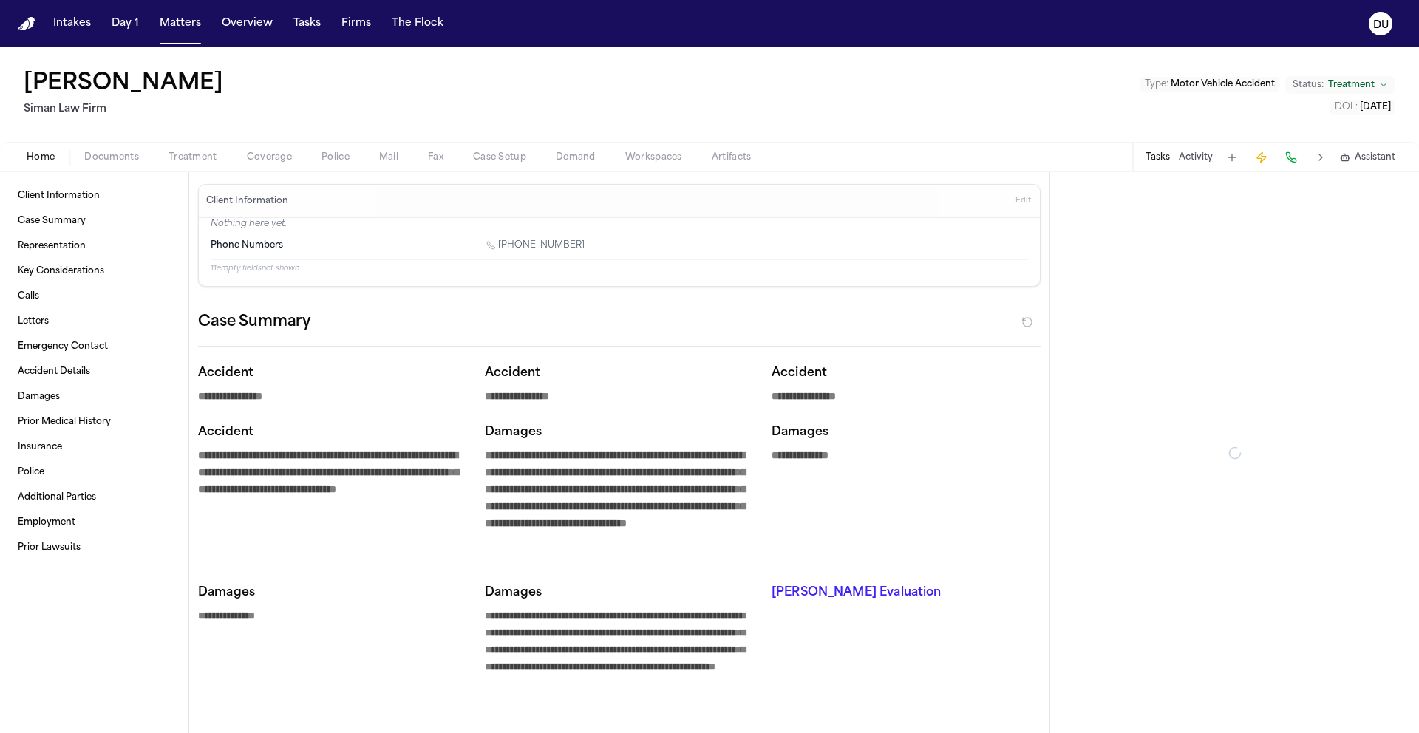
type textarea "*"
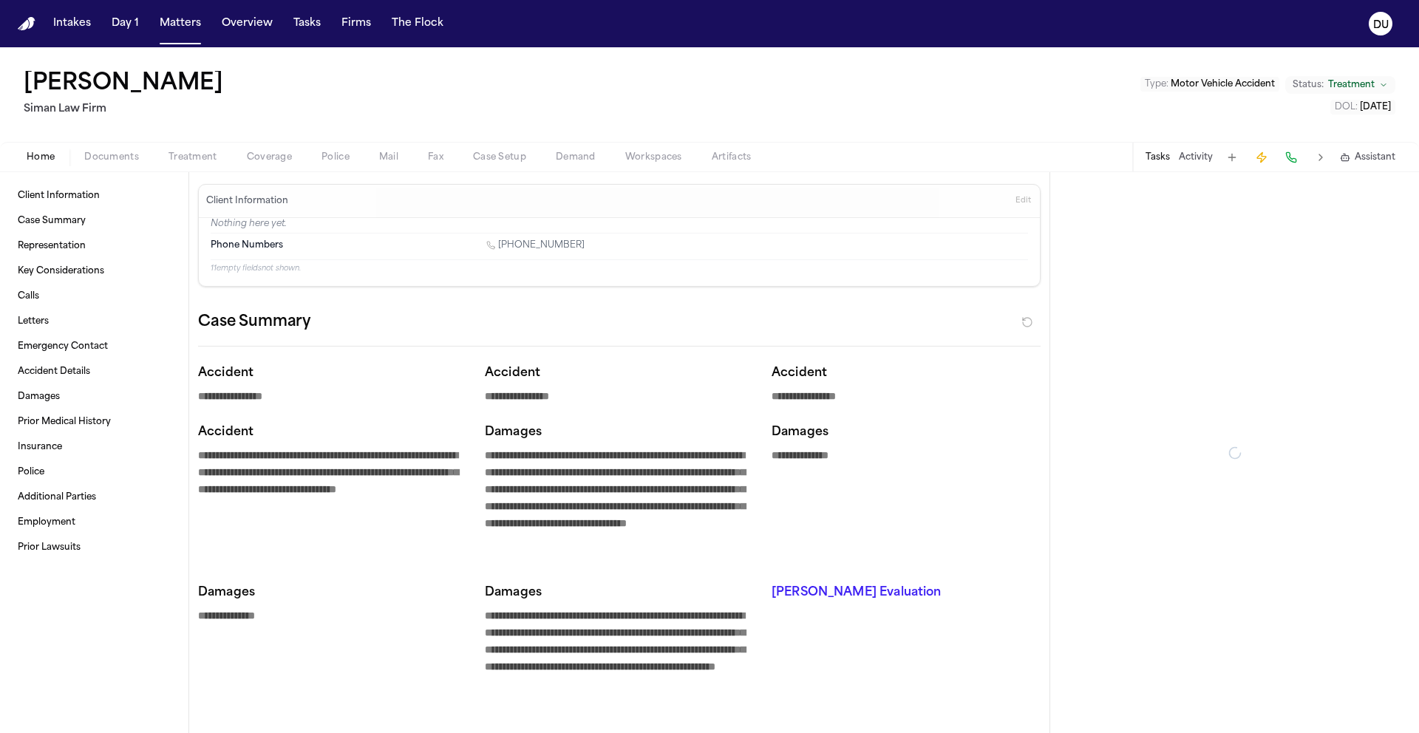
type textarea "*"
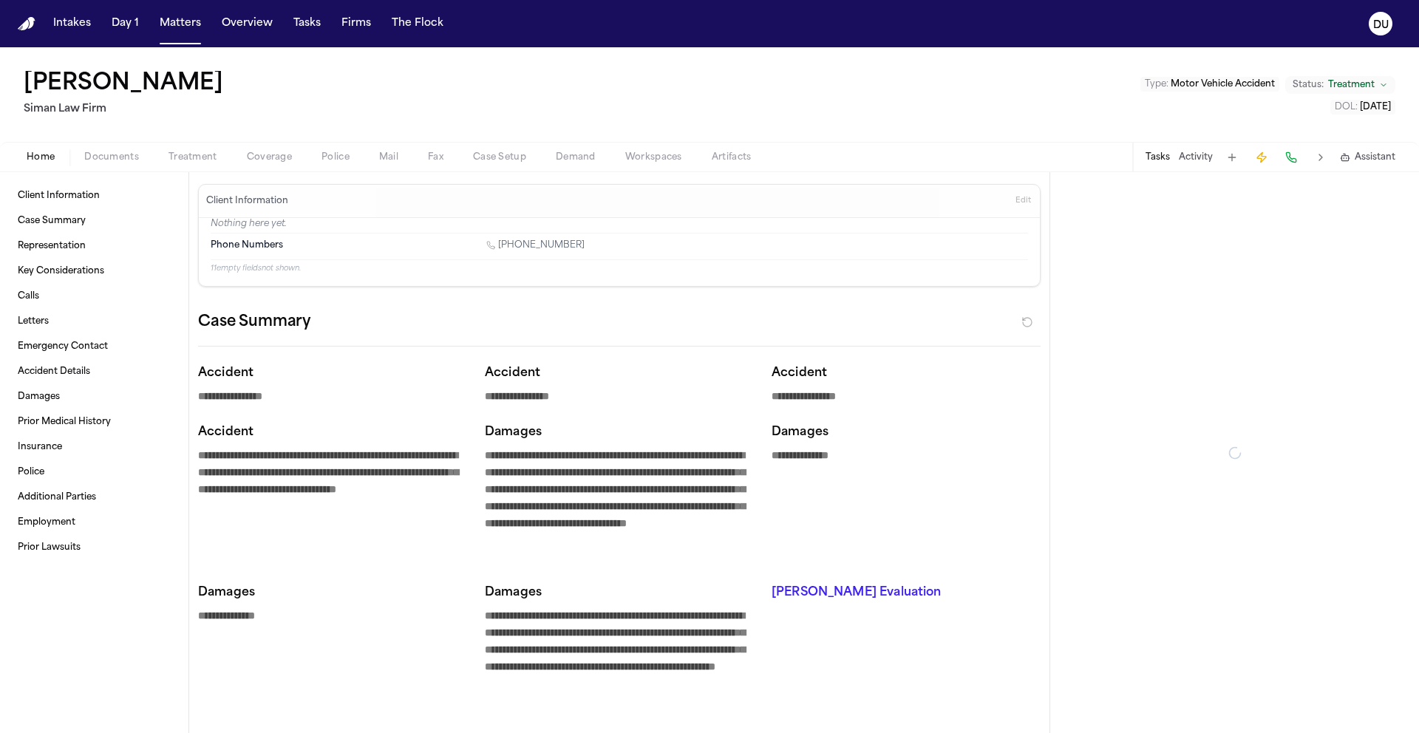
type textarea "*"
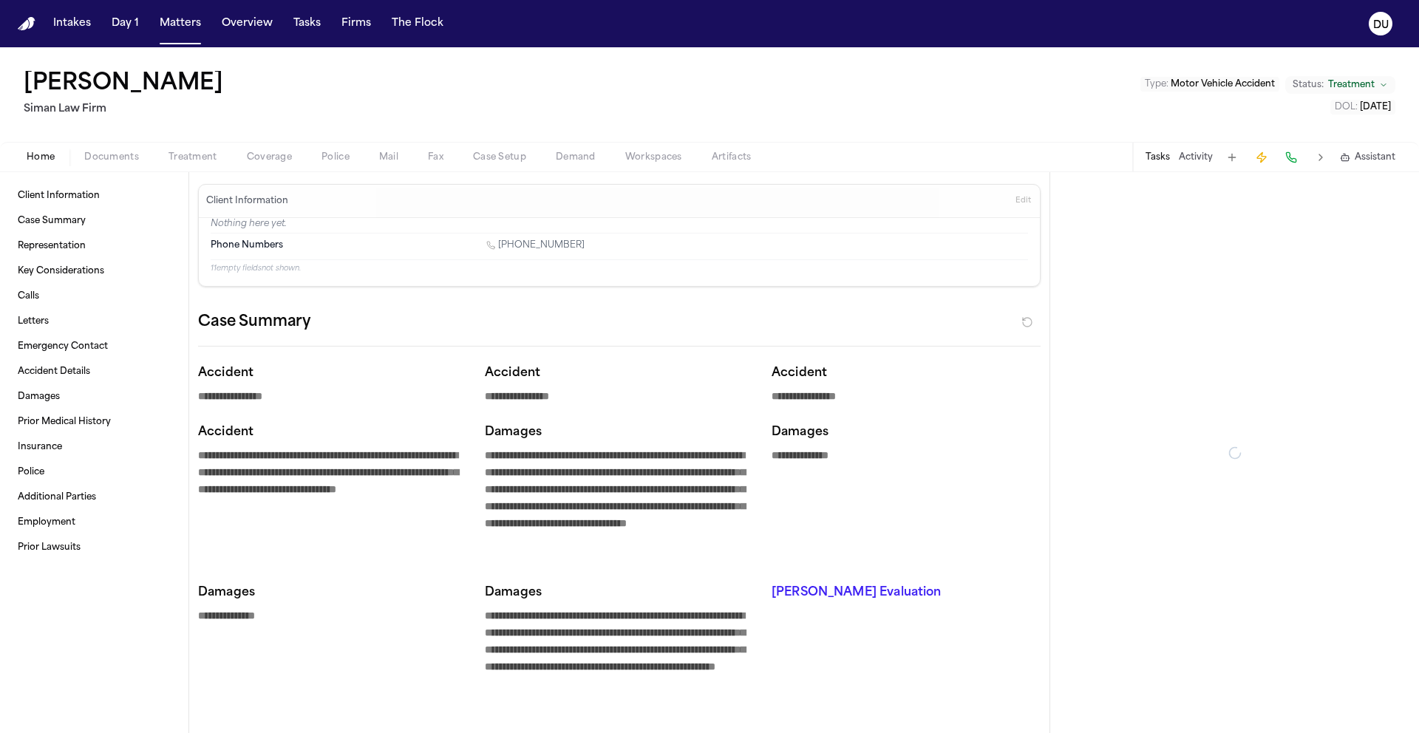
type textarea "*"
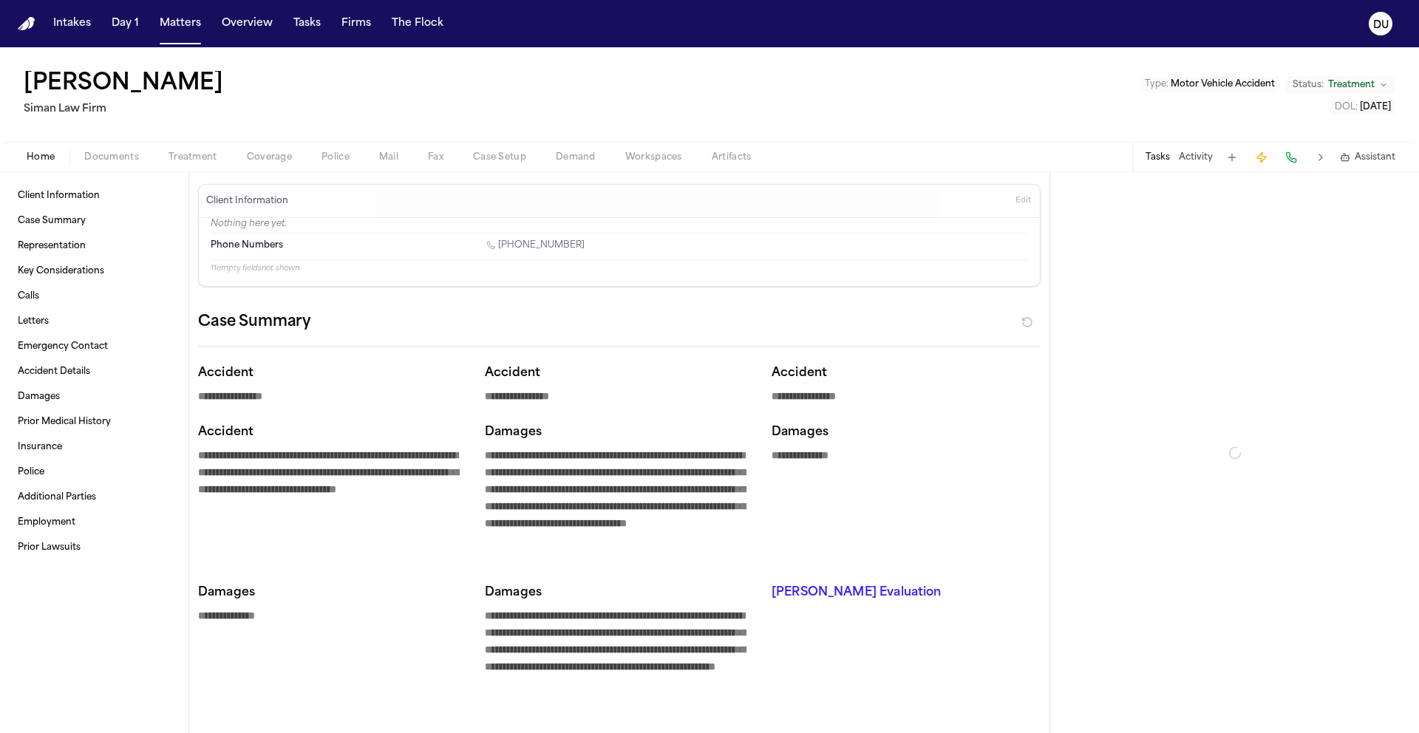
type textarea "*"
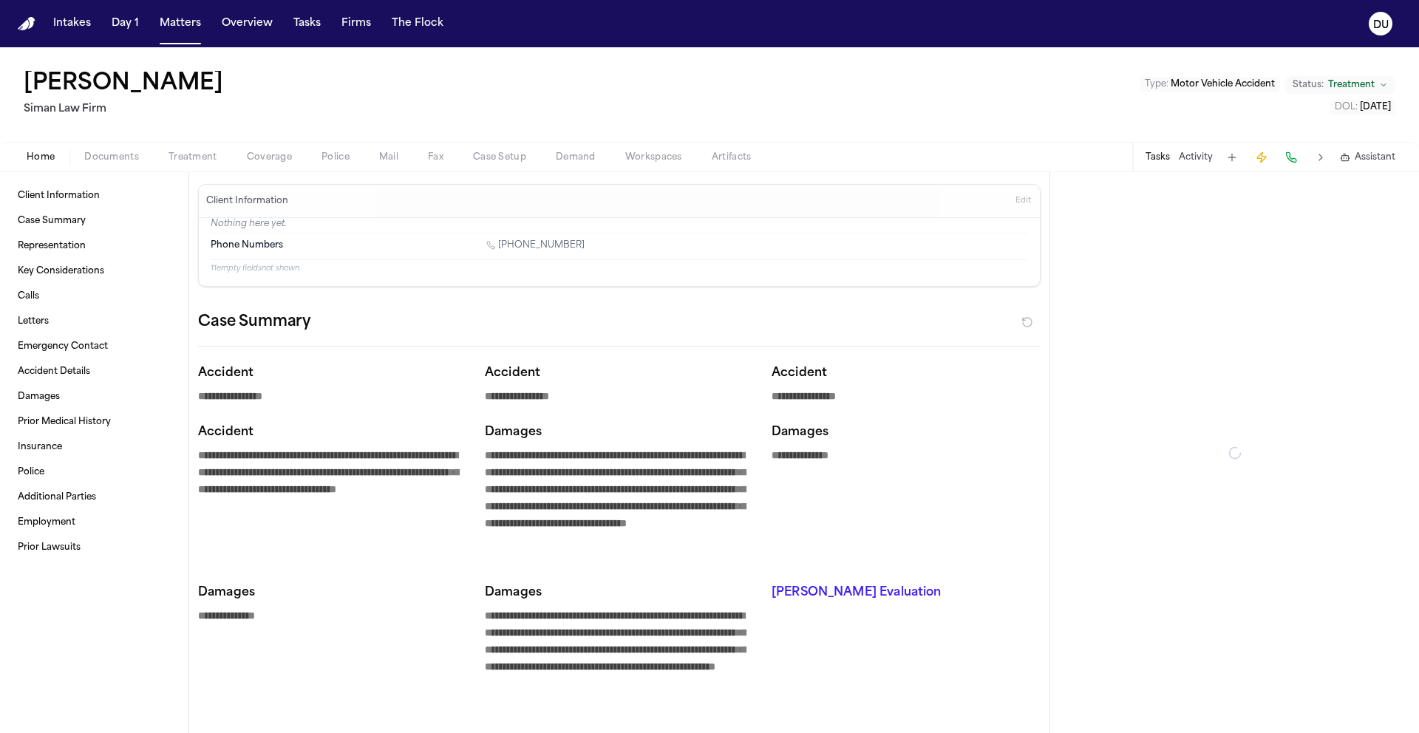
type textarea "*"
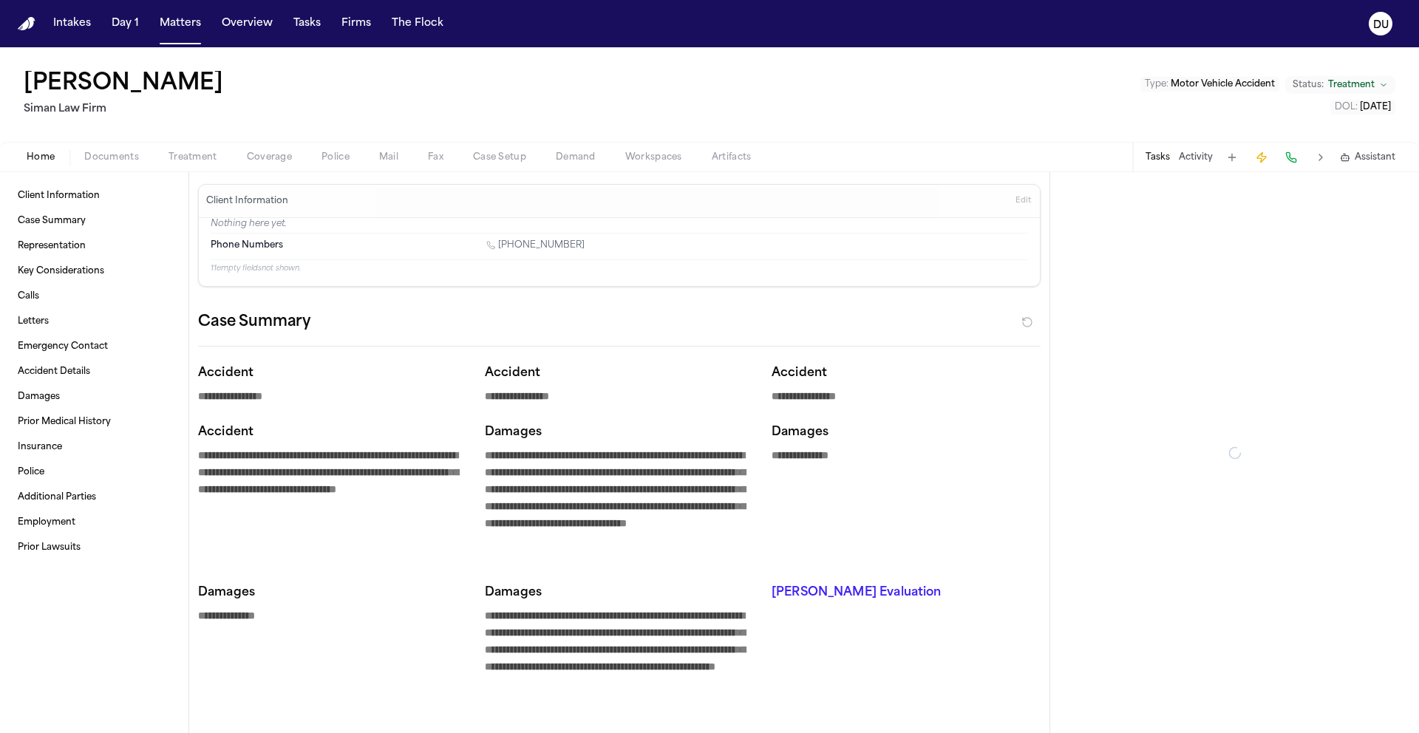
type textarea "*"
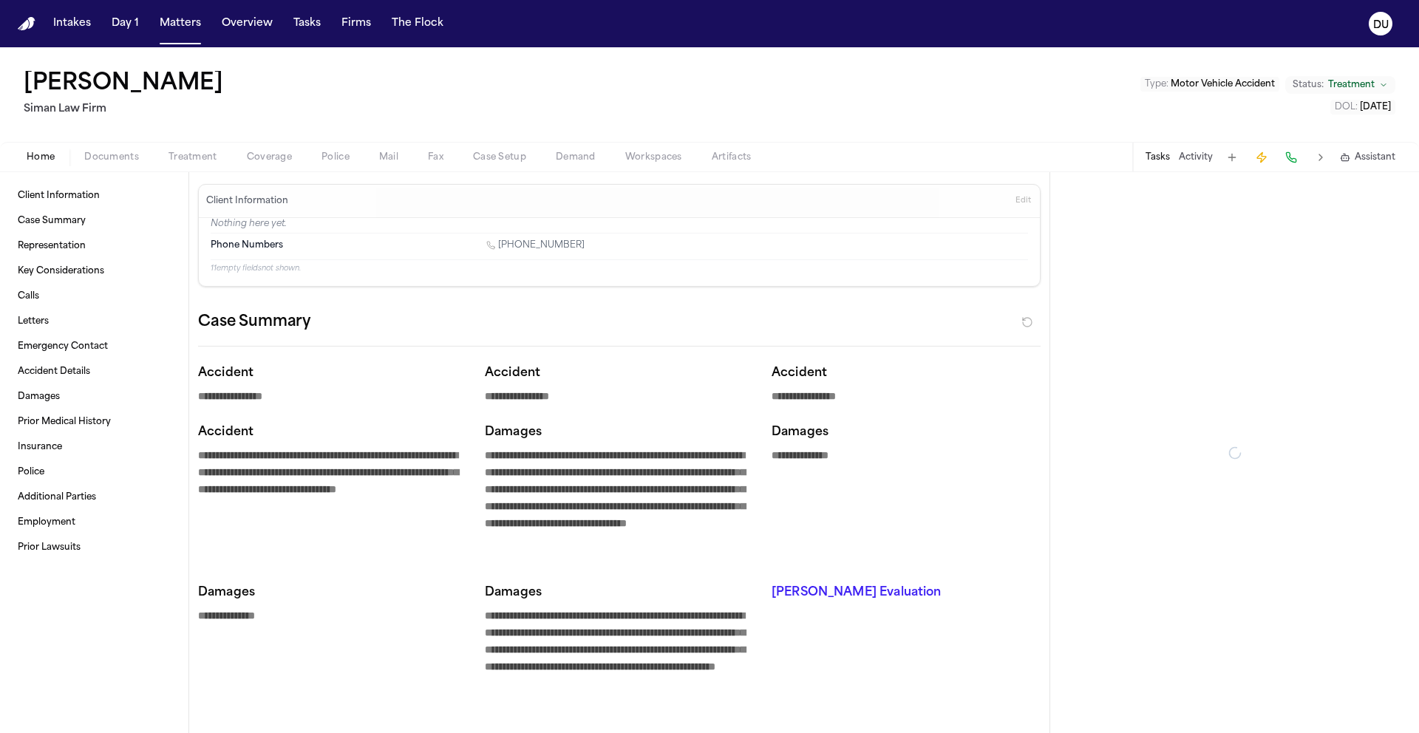
type textarea "*"
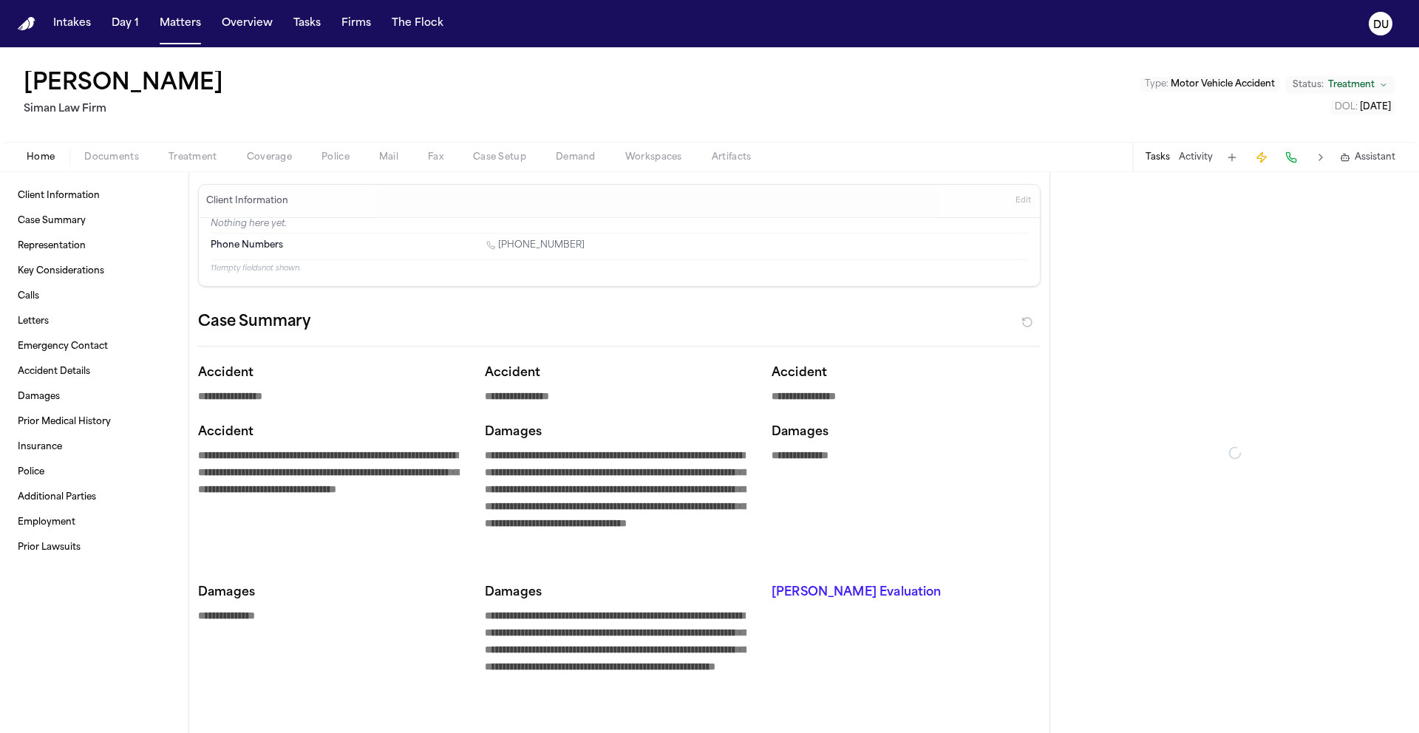
type textarea "*"
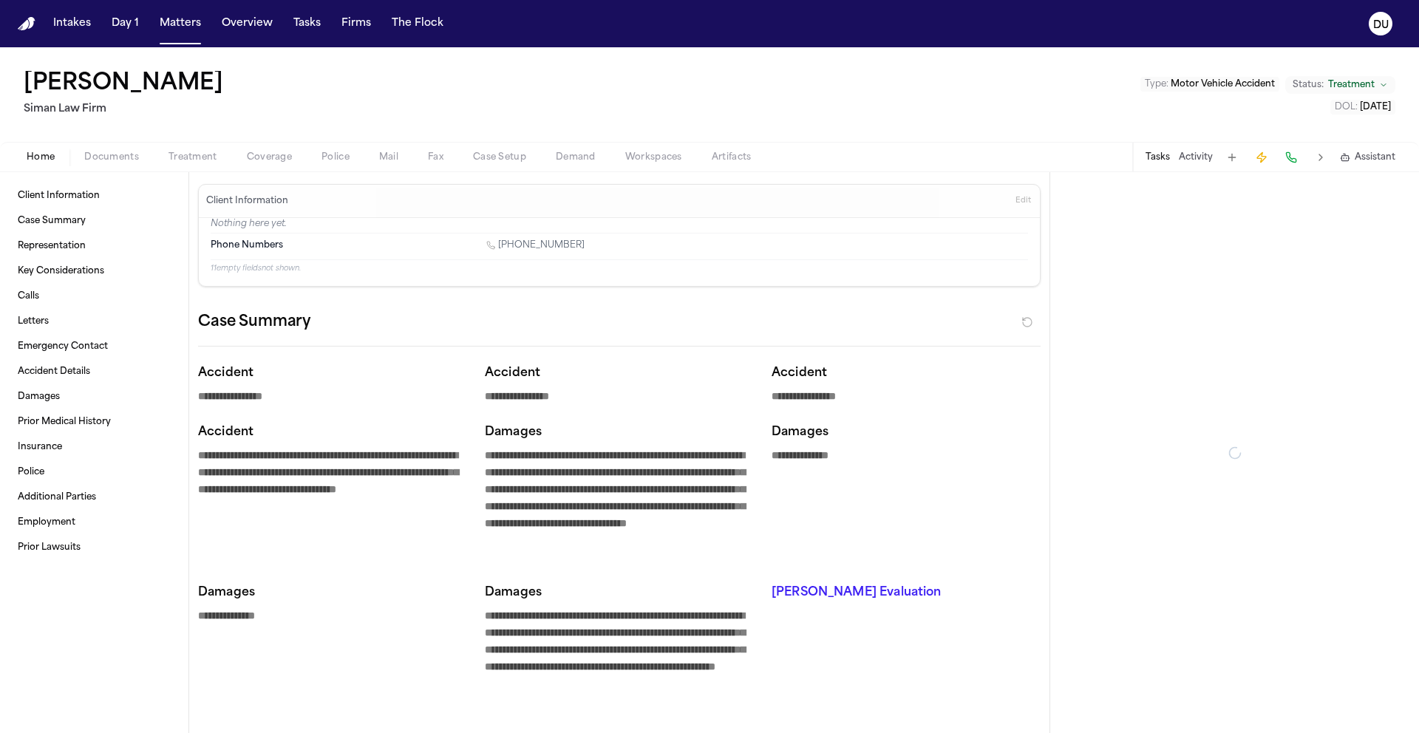
type textarea "*"
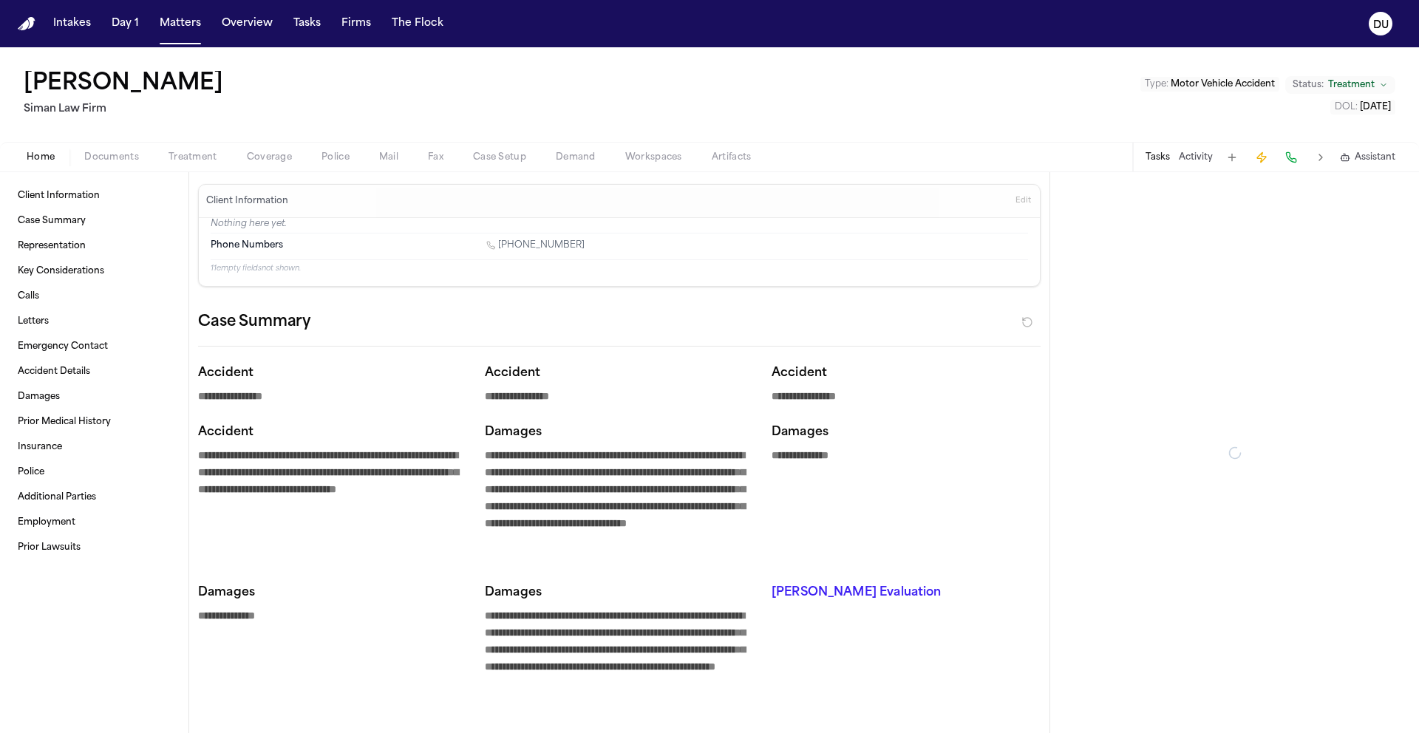
type textarea "*"
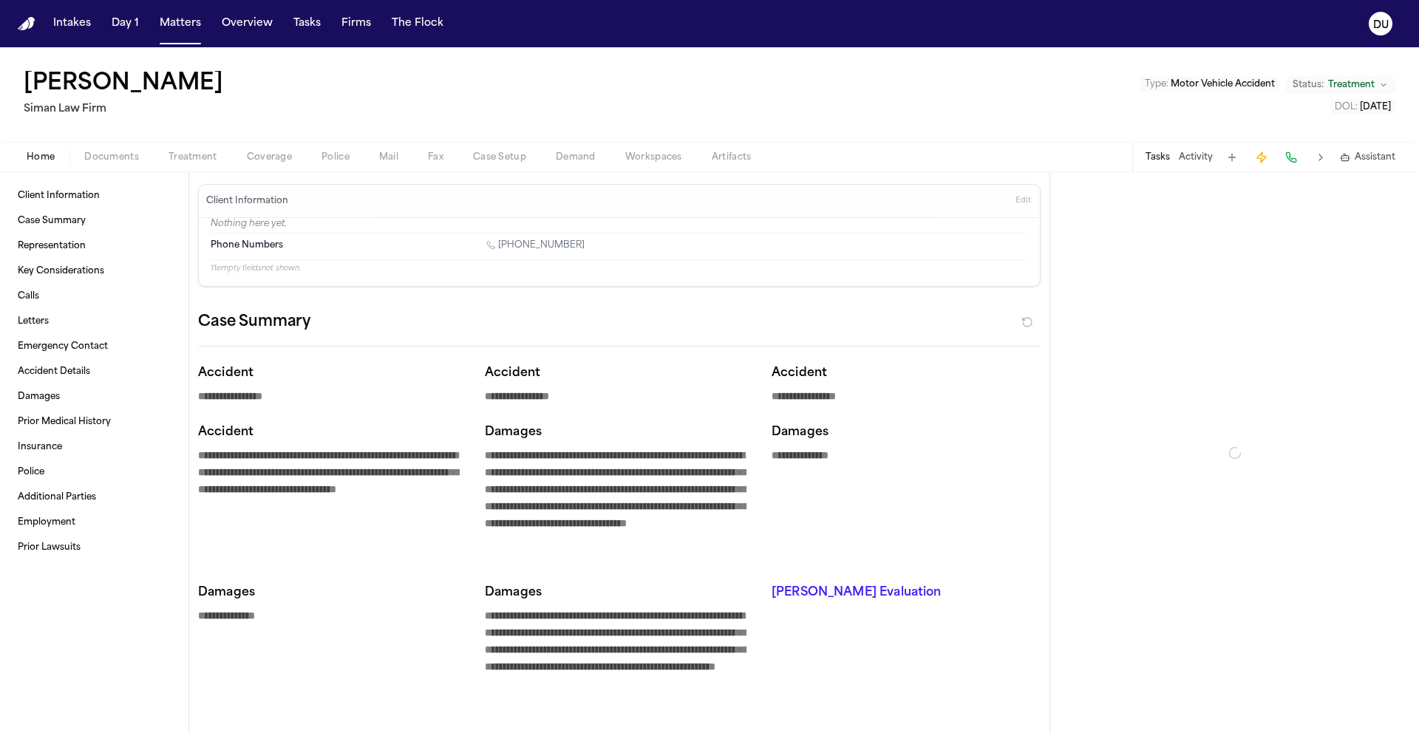
type textarea "*"
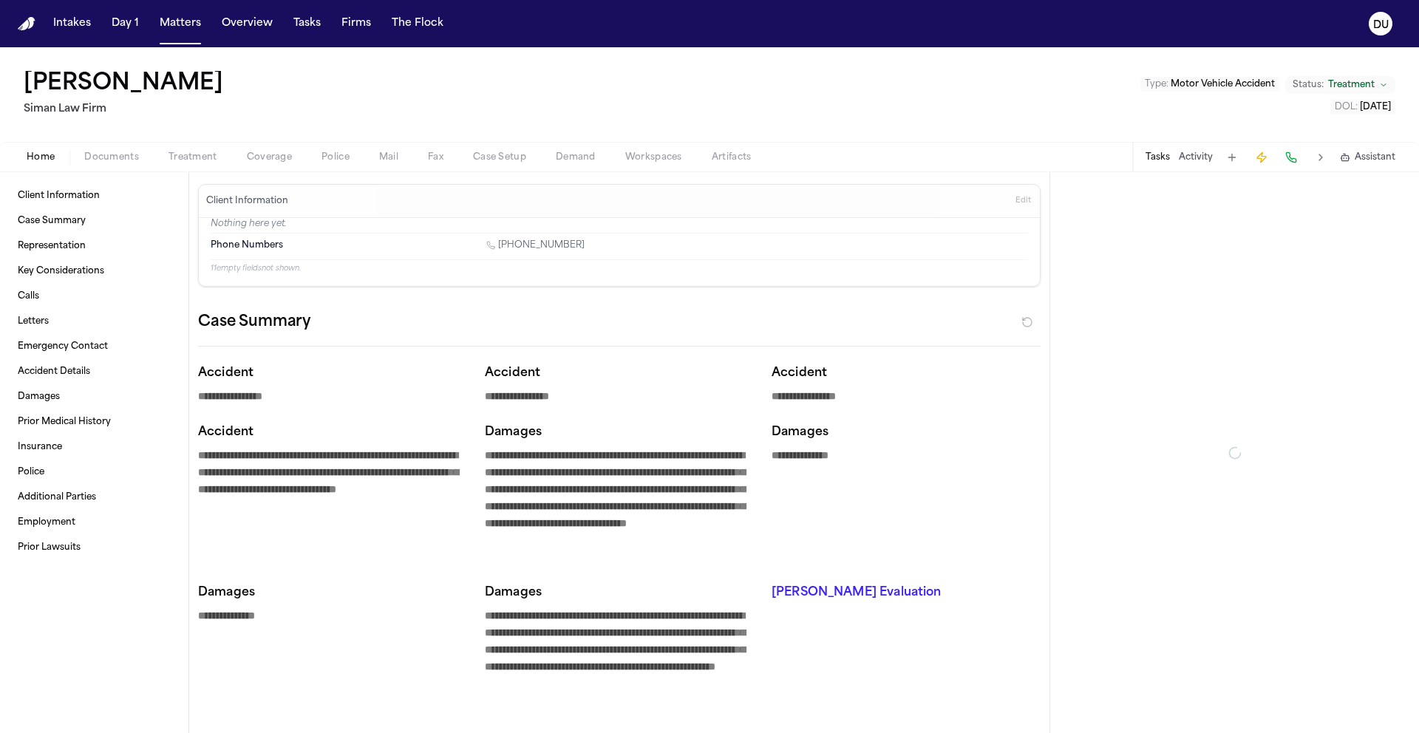
type textarea "*"
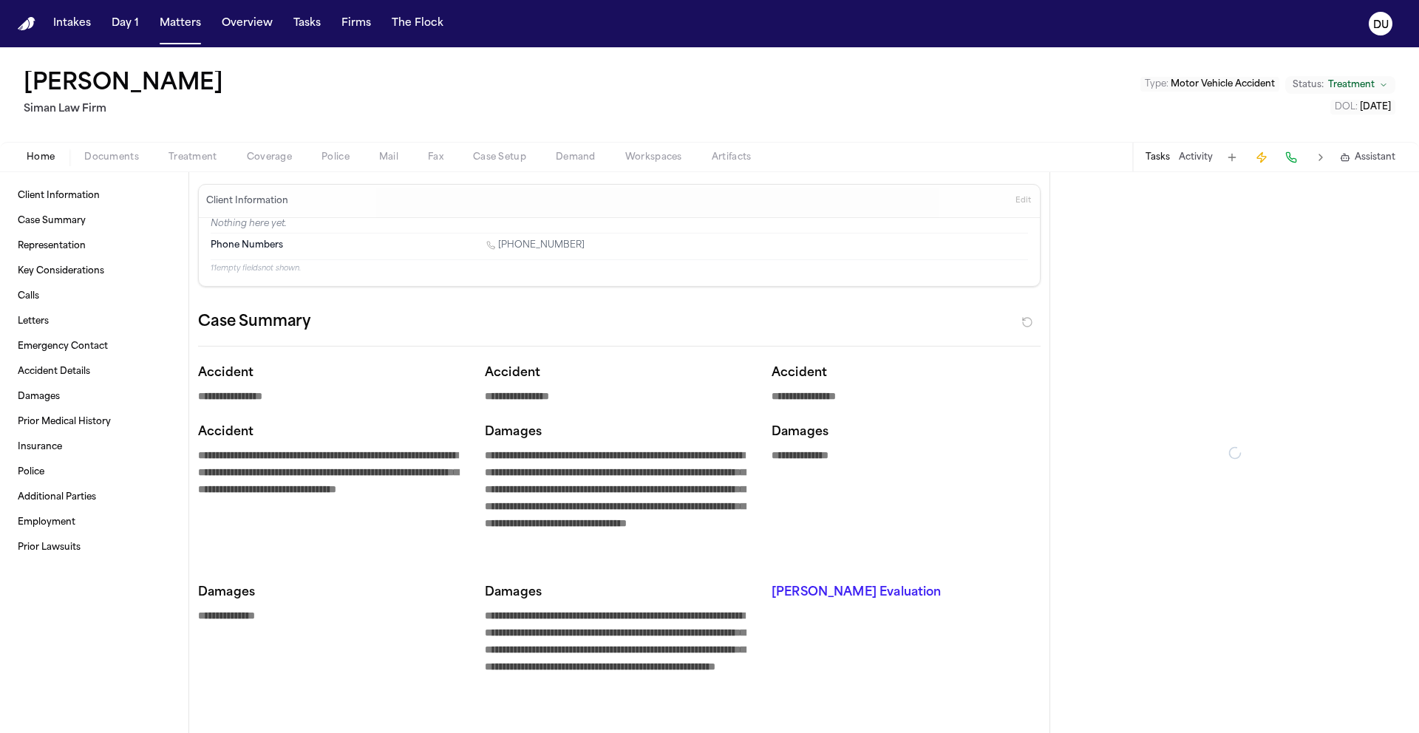
type textarea "*"
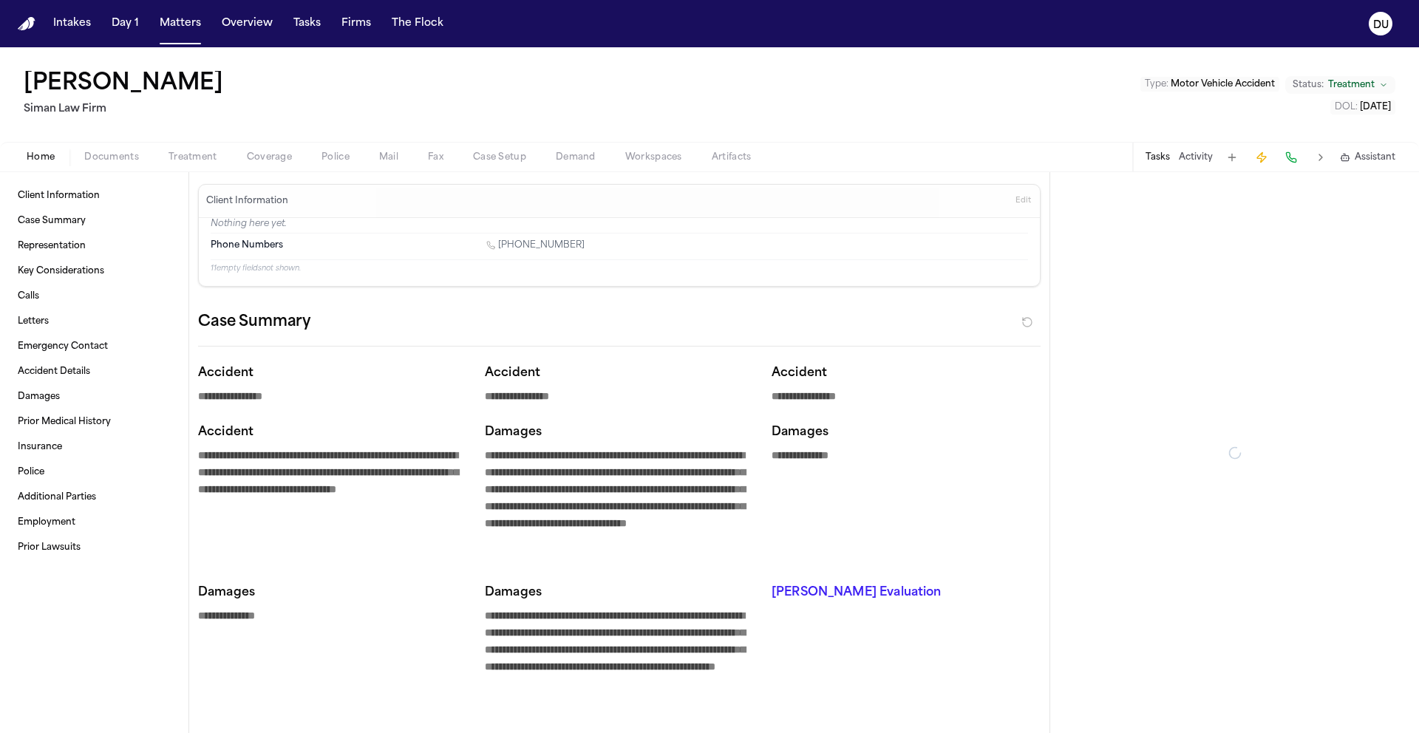
type textarea "*"
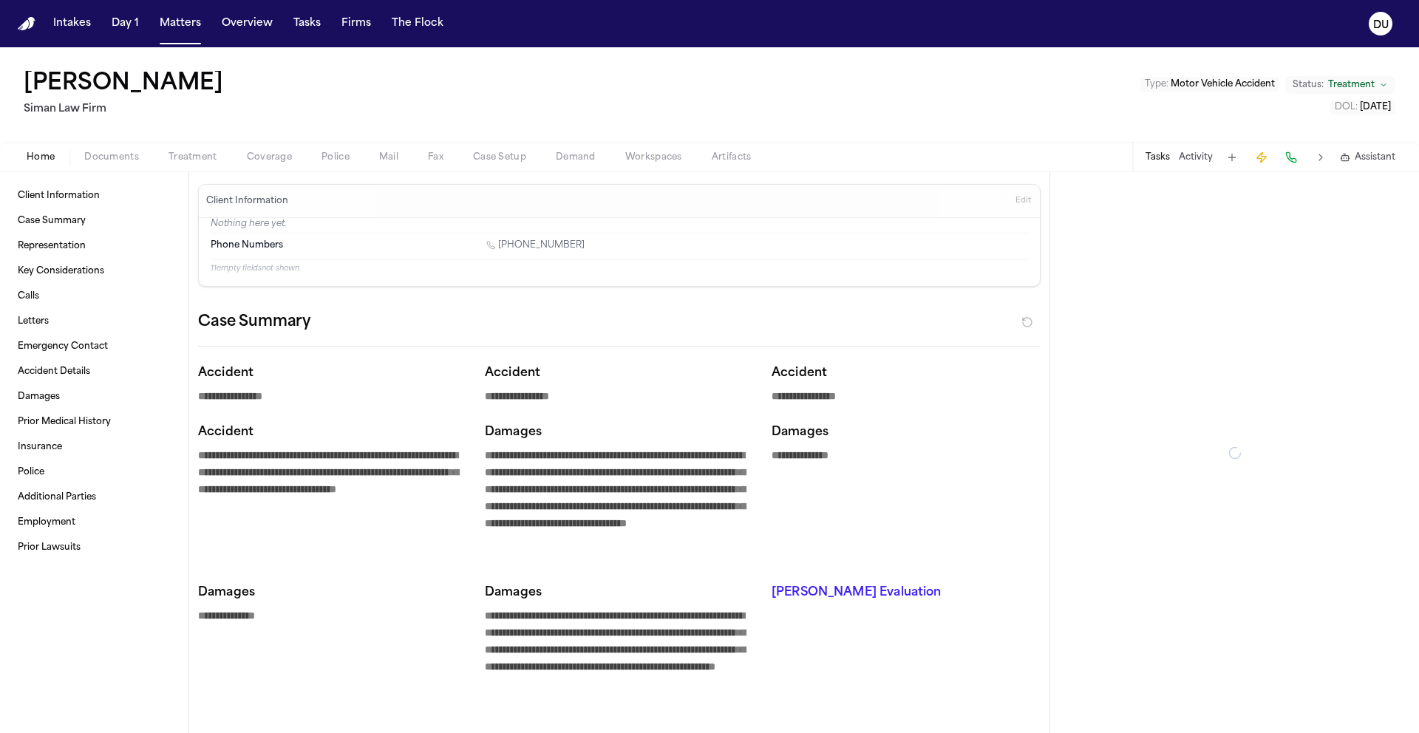
type textarea "*"
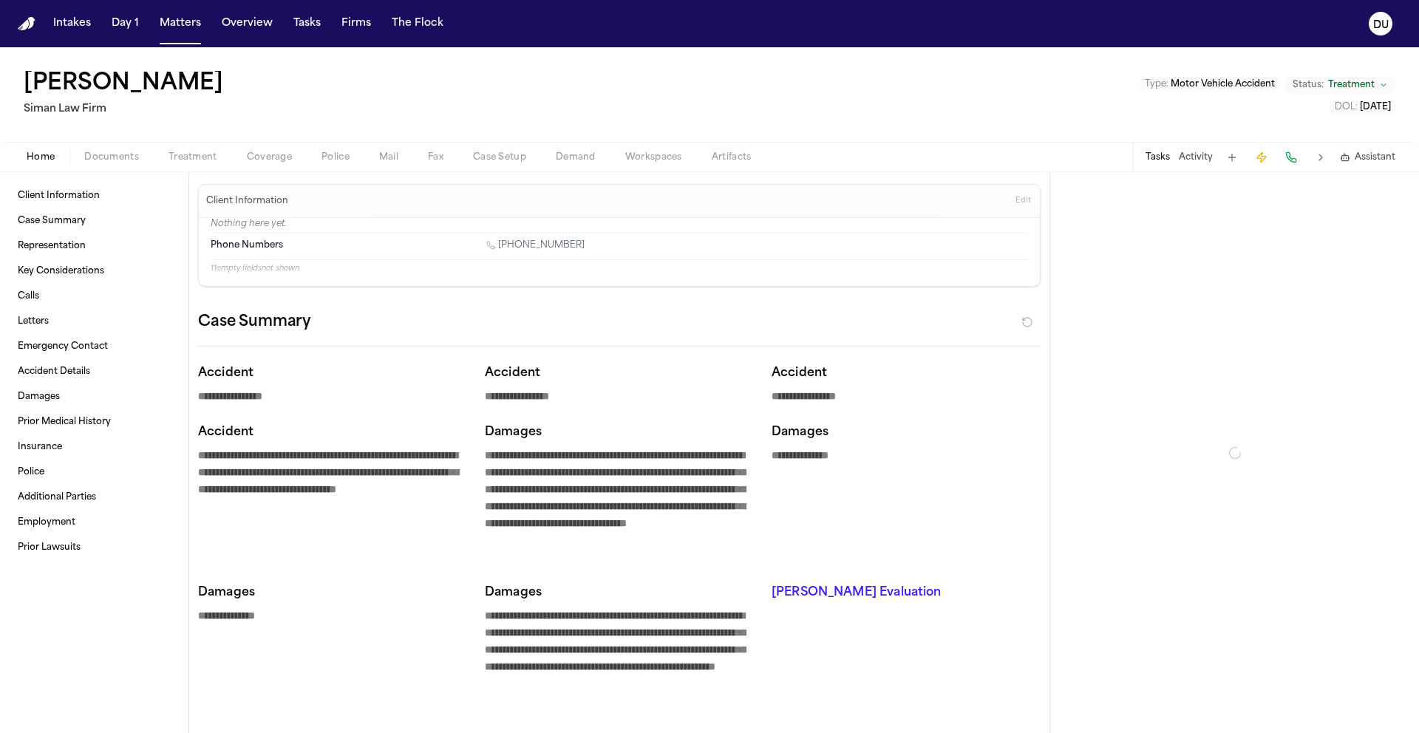
type textarea "*"
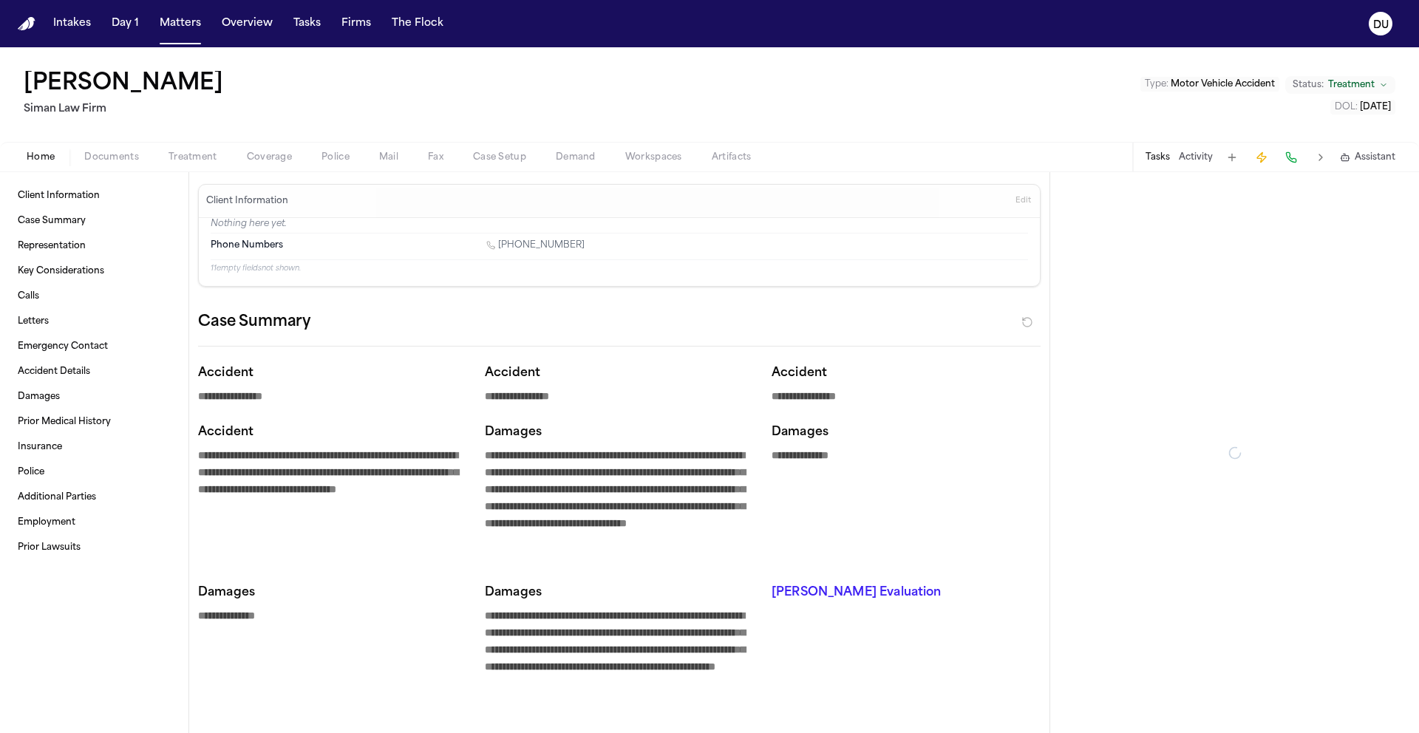
type textarea "*"
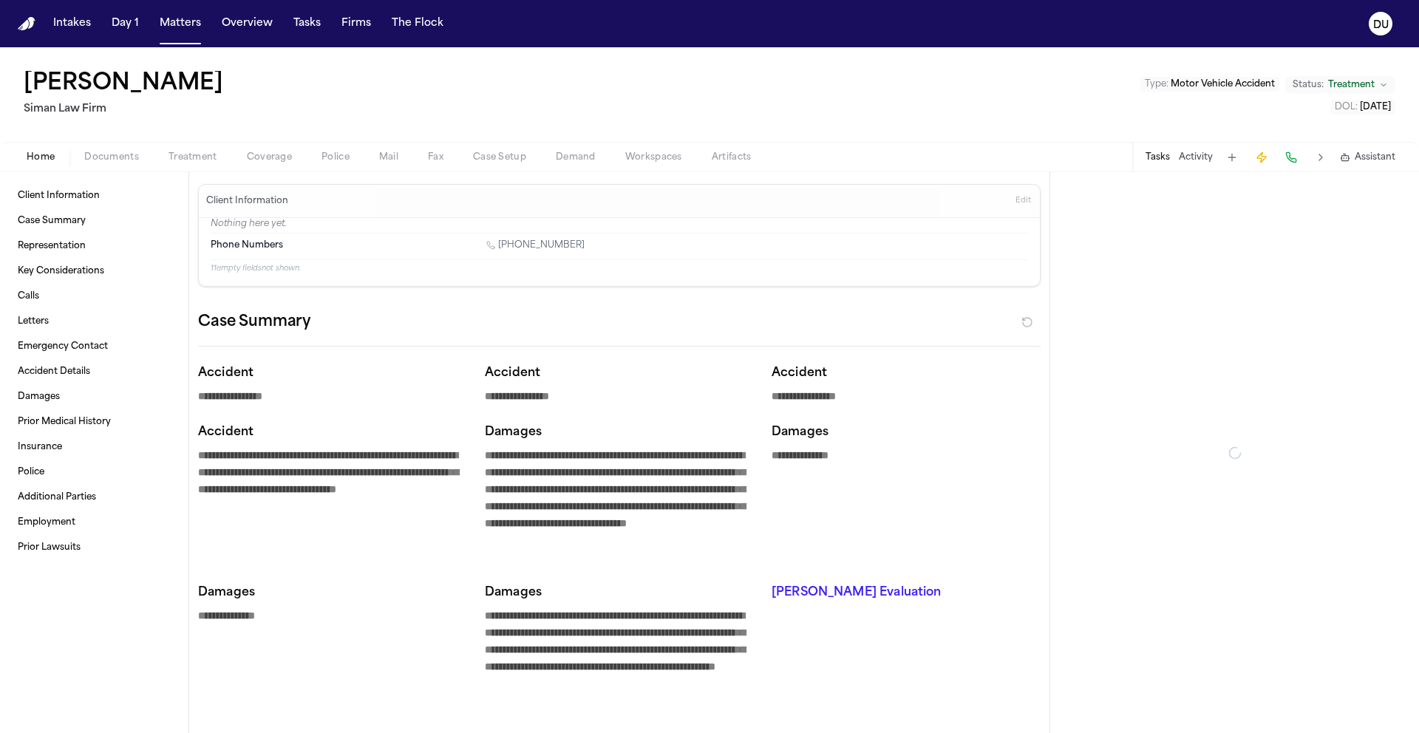
type textarea "*"
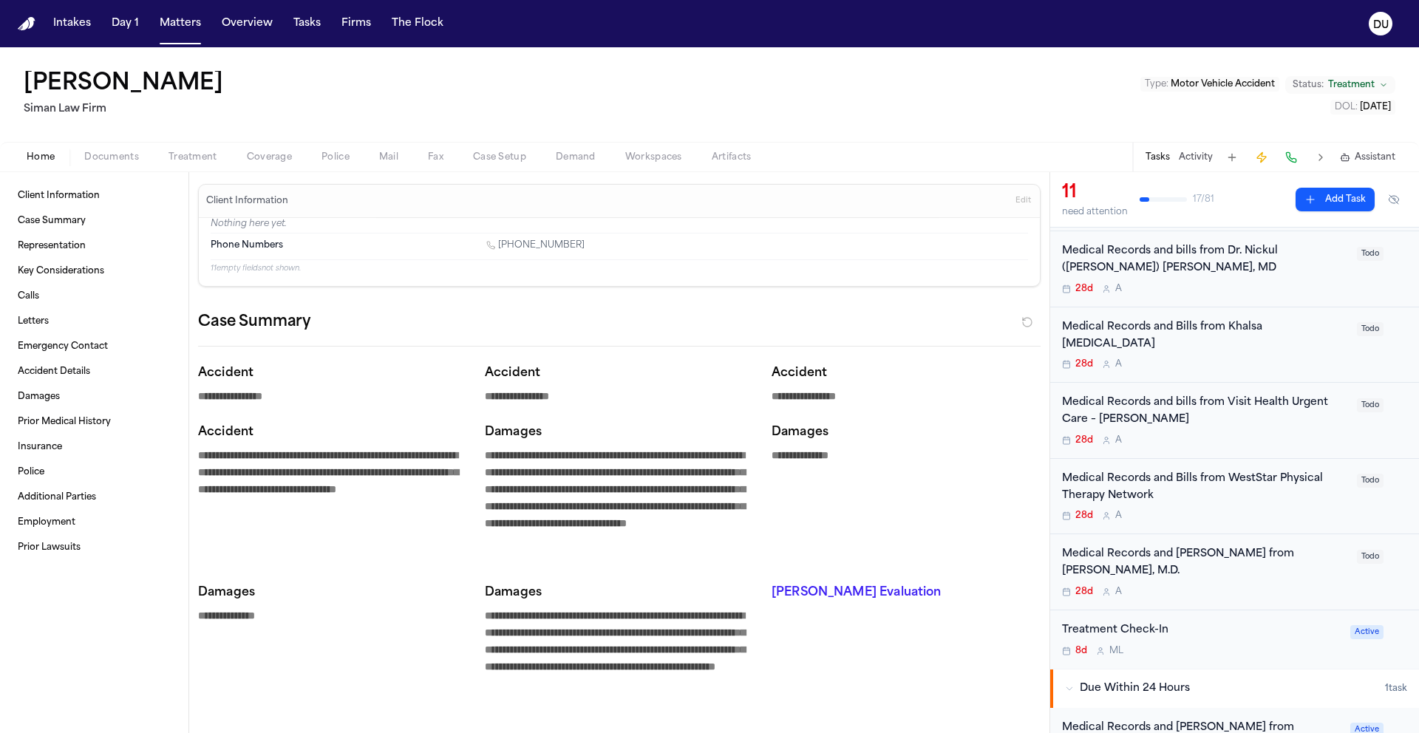
scroll to position [351, 0]
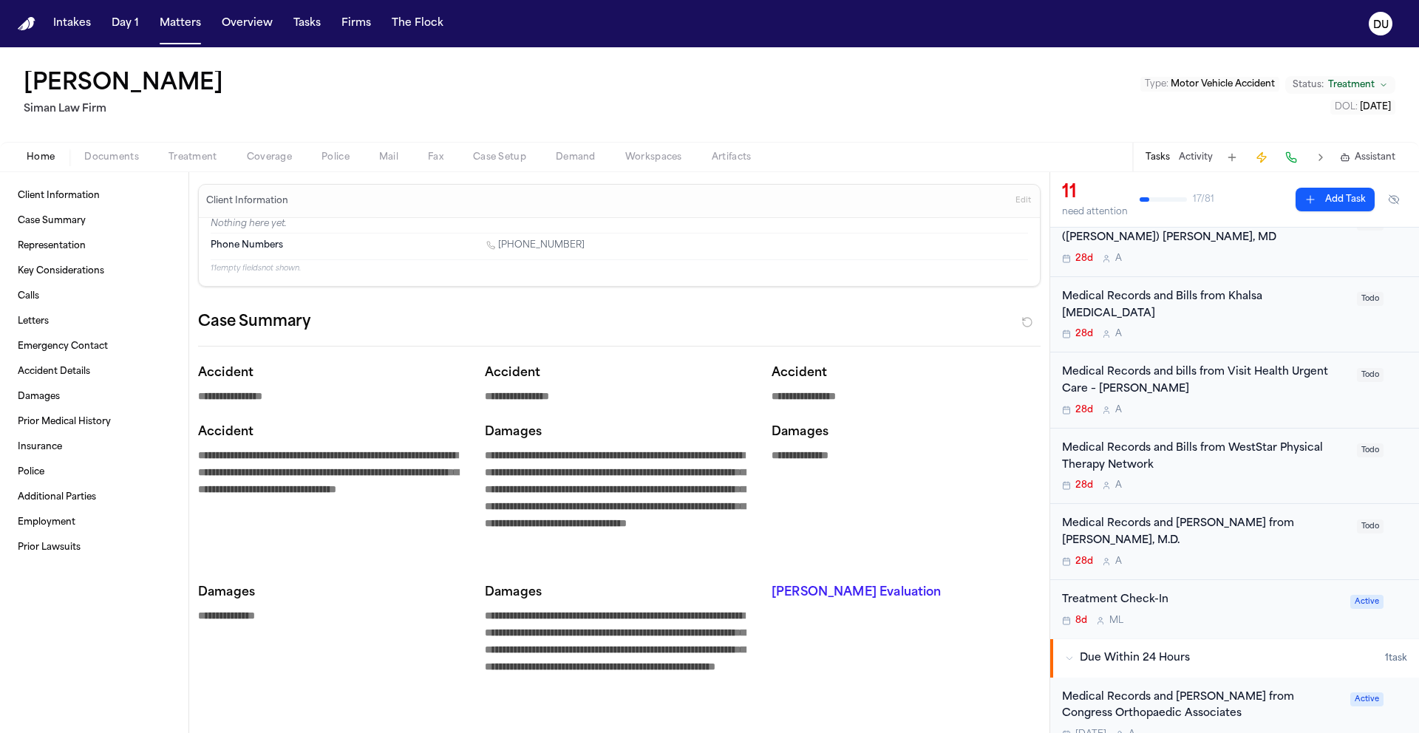
click at [1189, 516] on div "Medical Records and [PERSON_NAME] from [PERSON_NAME], M.D." at bounding box center [1205, 533] width 286 height 34
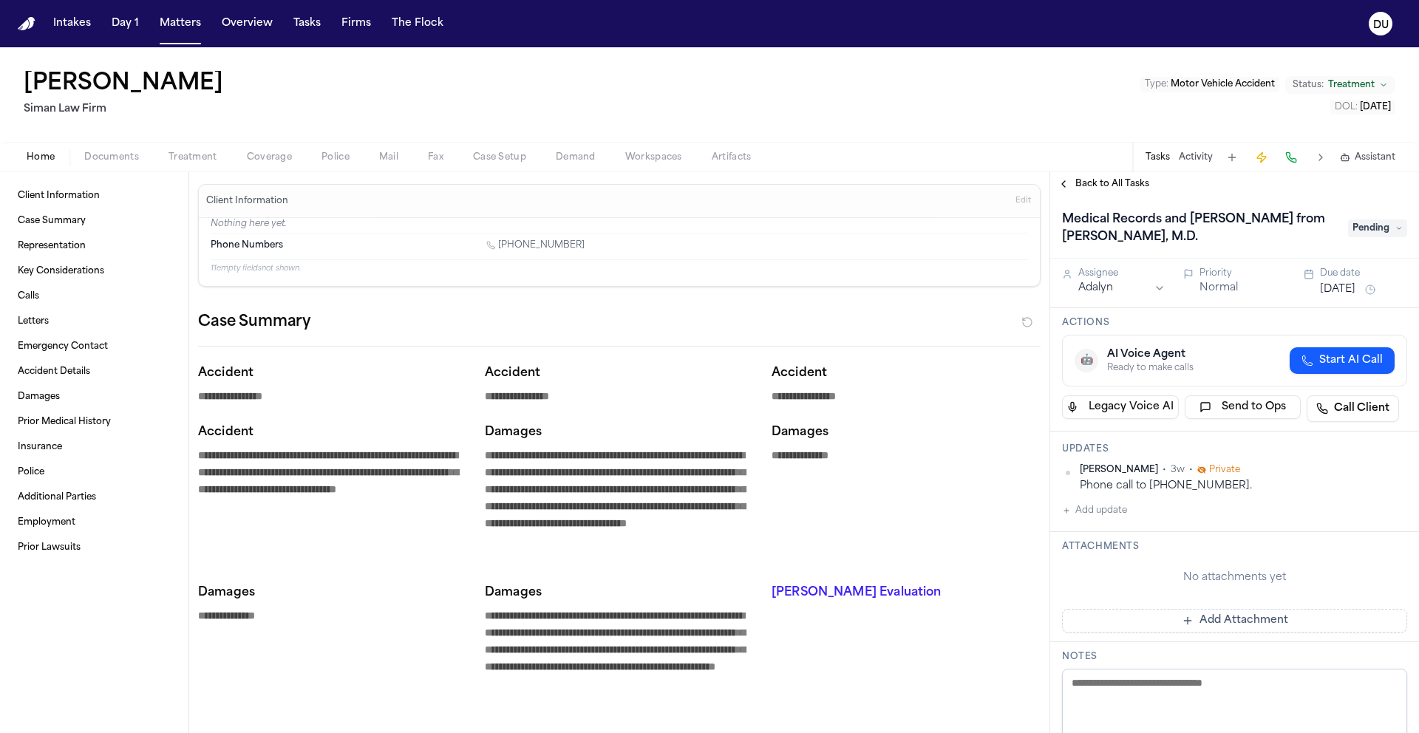
click at [1097, 514] on button "Add update" at bounding box center [1094, 511] width 65 height 18
click at [1141, 523] on textarea "Add your update" at bounding box center [1244, 523] width 316 height 30
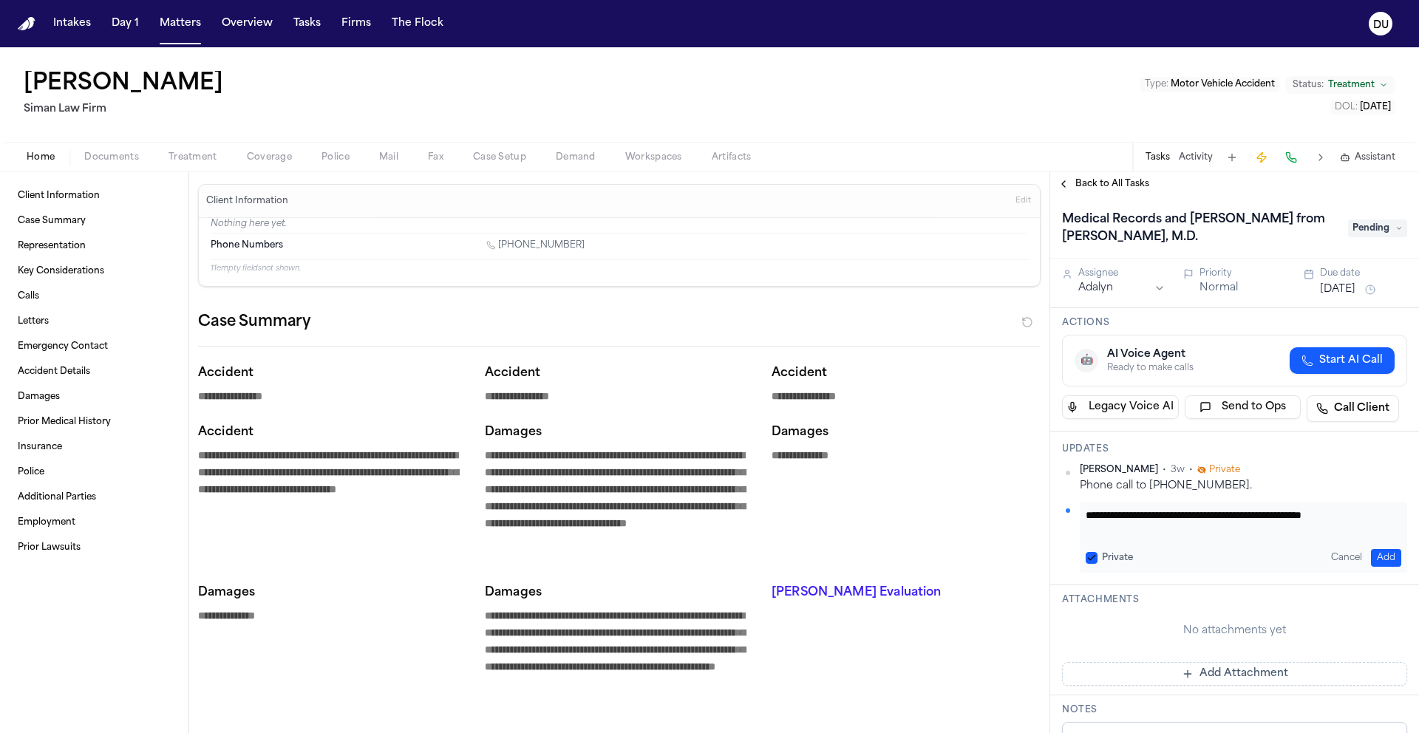
scroll to position [1, 0]
type textarea "**********"
click at [1376, 558] on button "Add" at bounding box center [1386, 558] width 30 height 18
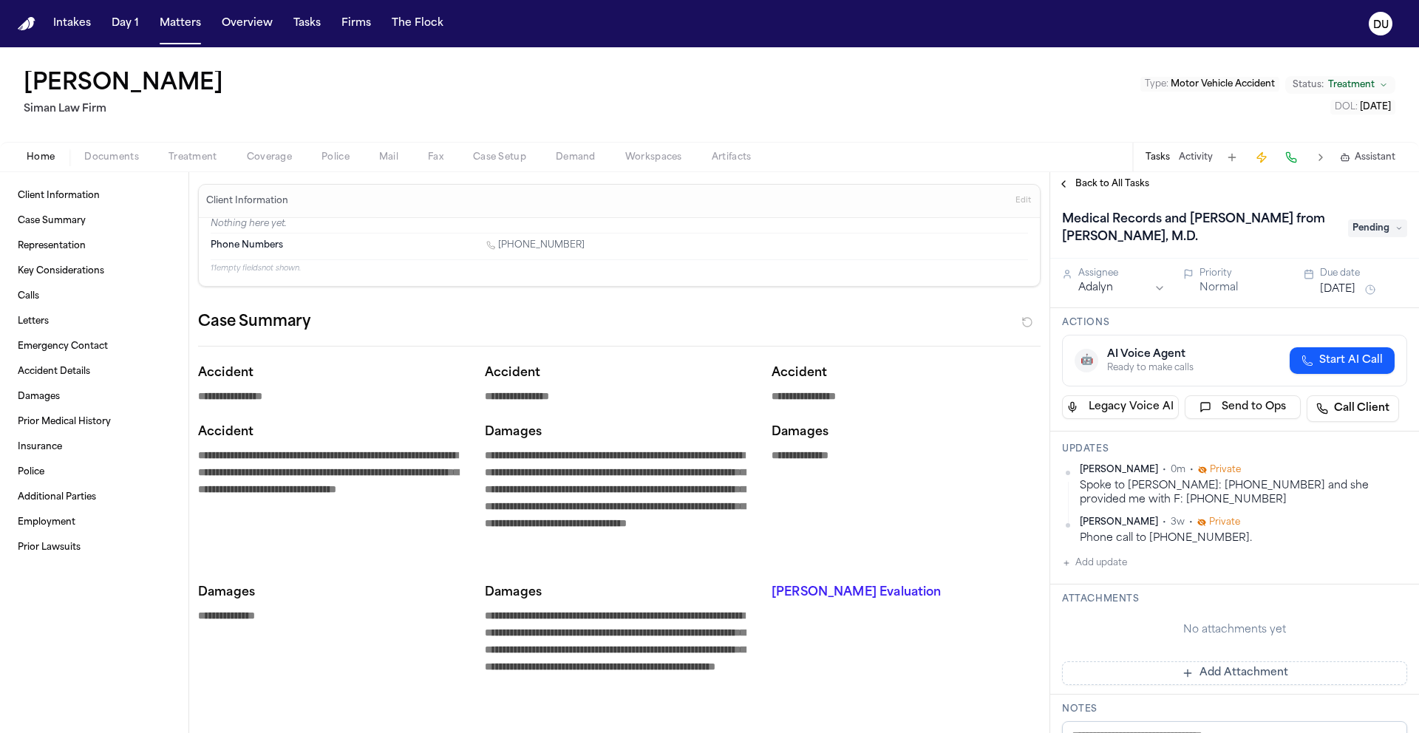
click at [1119, 562] on button "Add update" at bounding box center [1094, 563] width 65 height 18
click at [1124, 561] on textarea "Add your update" at bounding box center [1244, 575] width 316 height 30
type textarea "**********"
click at [1373, 605] on button "Add" at bounding box center [1386, 611] width 30 height 18
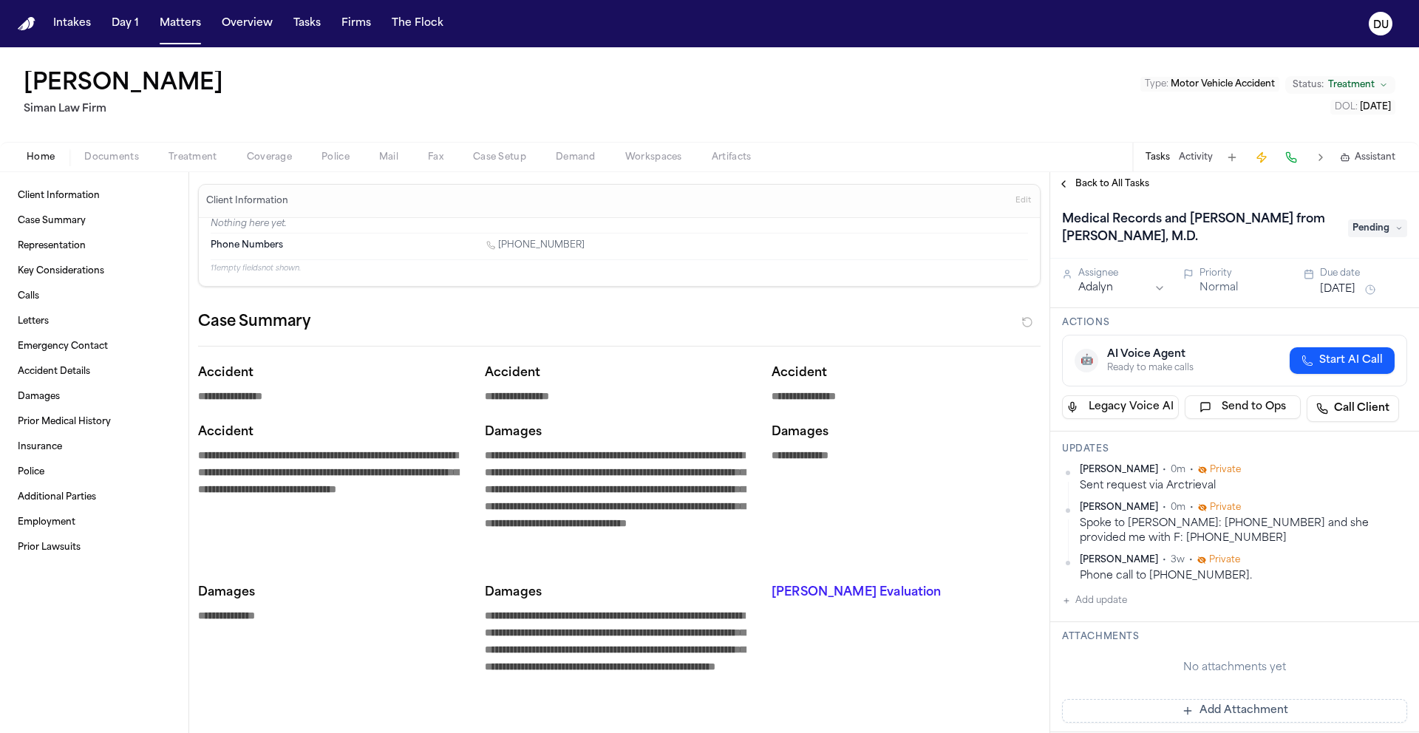
click at [1388, 234] on span "Pending" at bounding box center [1377, 229] width 59 height 18
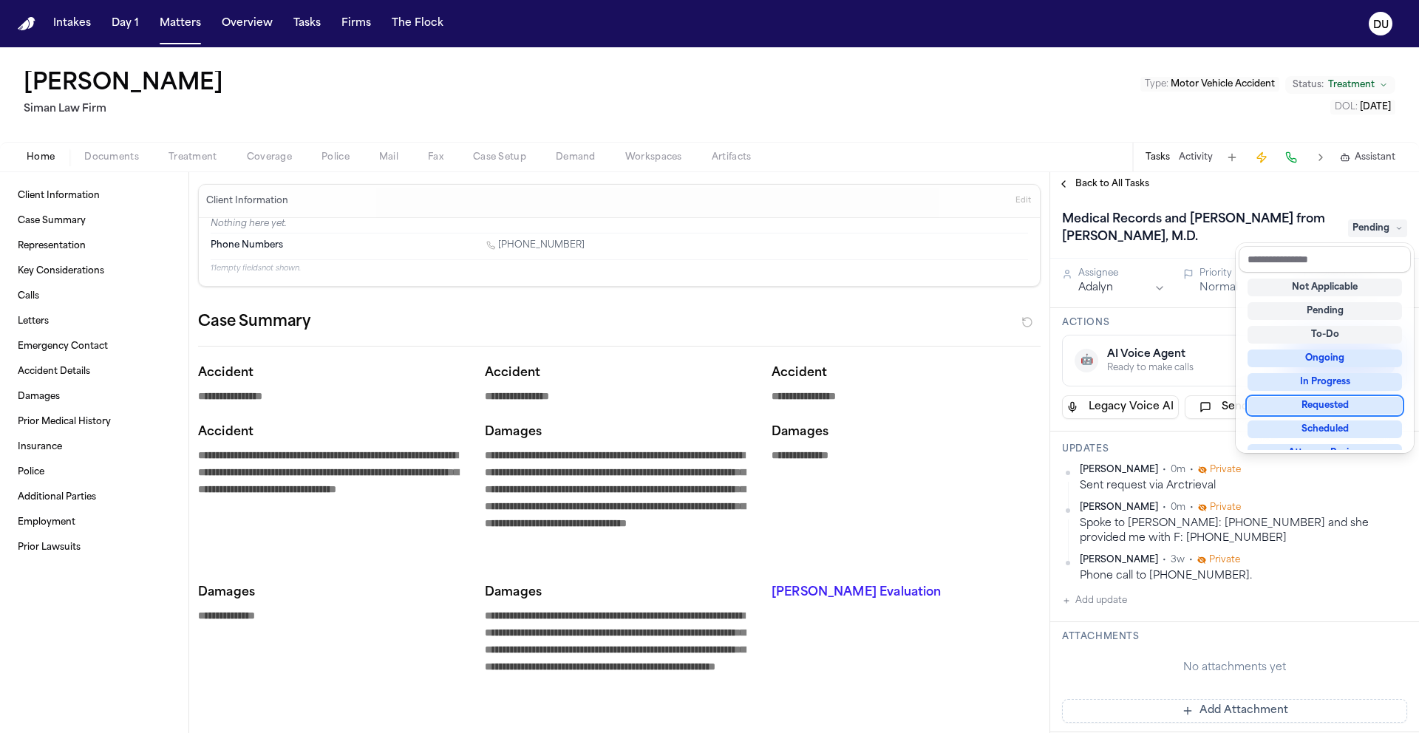
click at [1342, 414] on div "Requested" at bounding box center [1325, 406] width 154 height 18
click at [1215, 242] on div "Medical Records and Bills from Brian Shih, M.D. Requested" at bounding box center [1234, 228] width 345 height 41
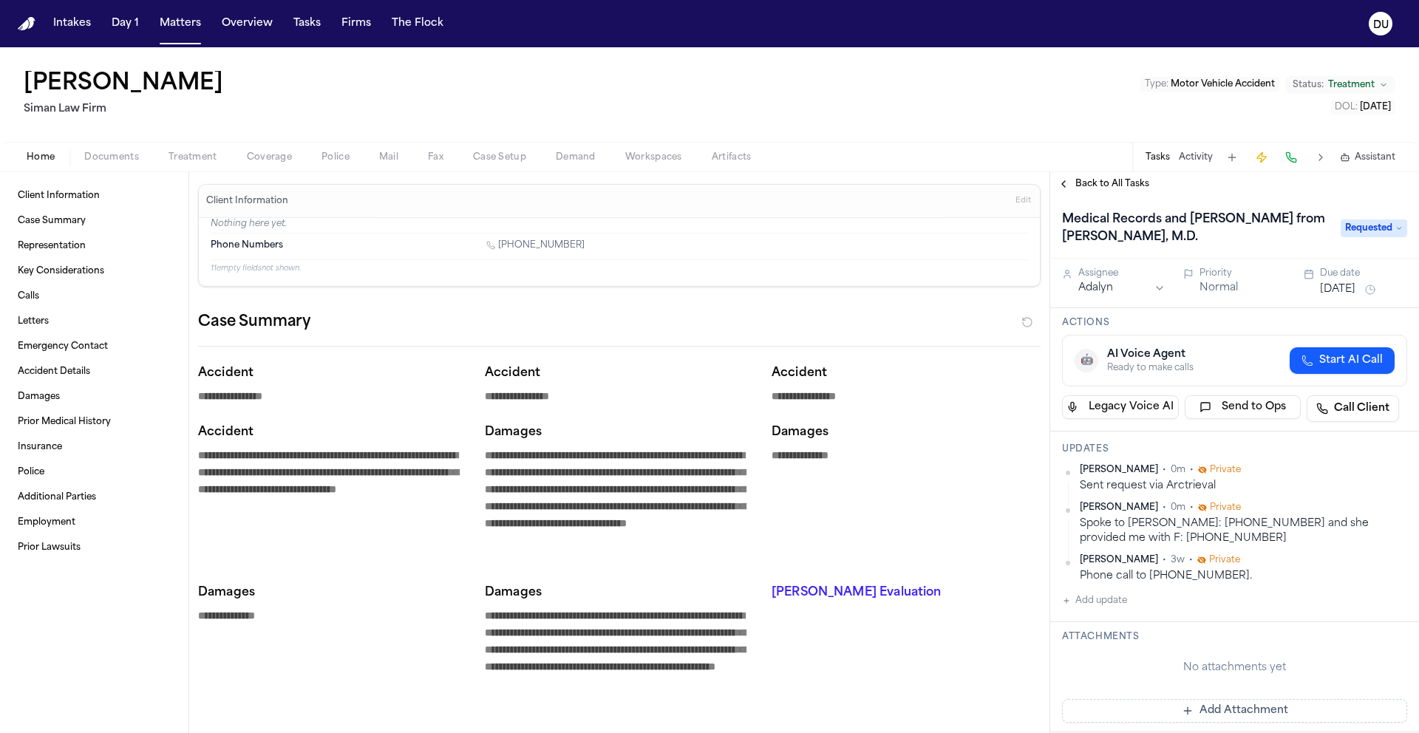
click at [1343, 288] on button "[DATE]" at bounding box center [1337, 289] width 35 height 15
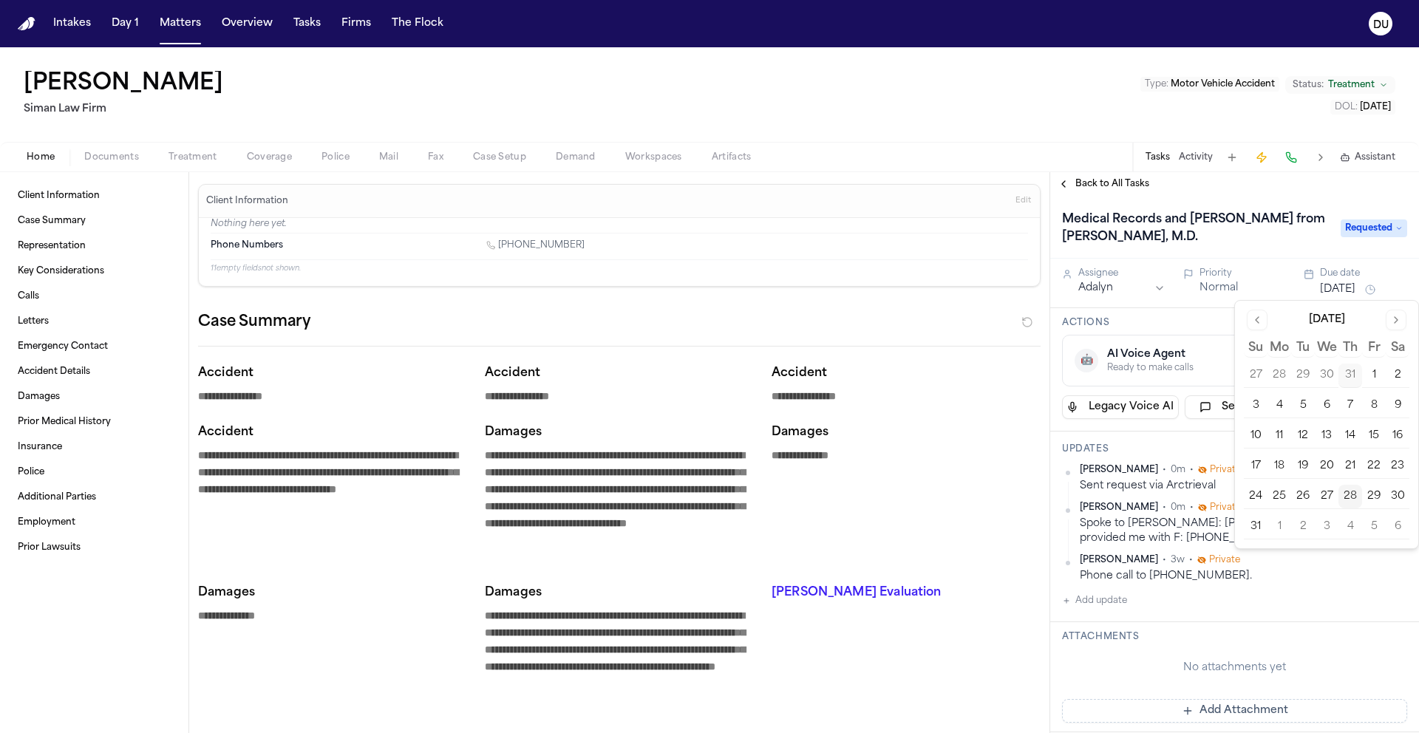
click at [1277, 531] on button "1" at bounding box center [1280, 527] width 24 height 24
click at [1186, 231] on h1 "Medical Records and [PERSON_NAME] from [PERSON_NAME], M.D." at bounding box center [1194, 228] width 276 height 41
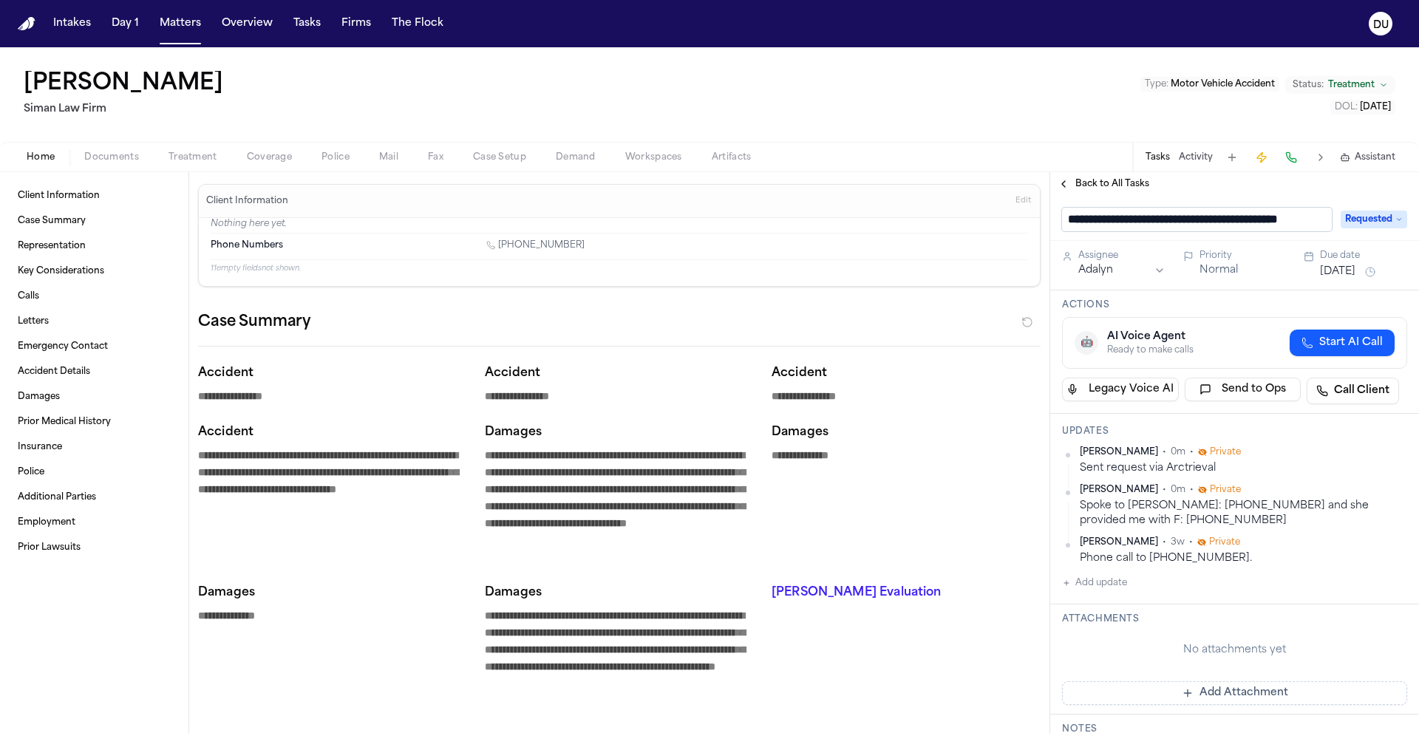
scroll to position [0, 21]
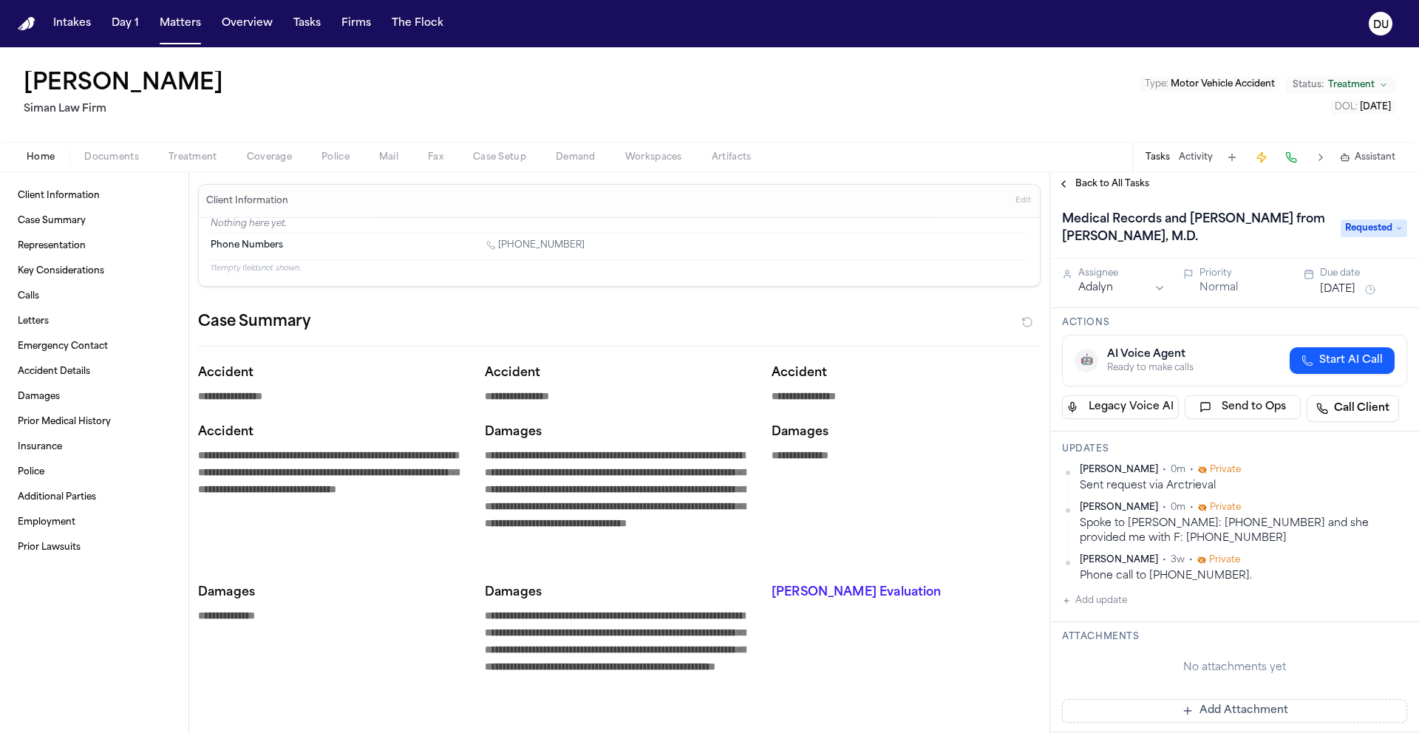
click at [1052, 118] on div "Rachelle Blaine Siman Law Firm Type : Motor Vehicle Accident Status: Treatment …" at bounding box center [709, 94] width 1419 height 95
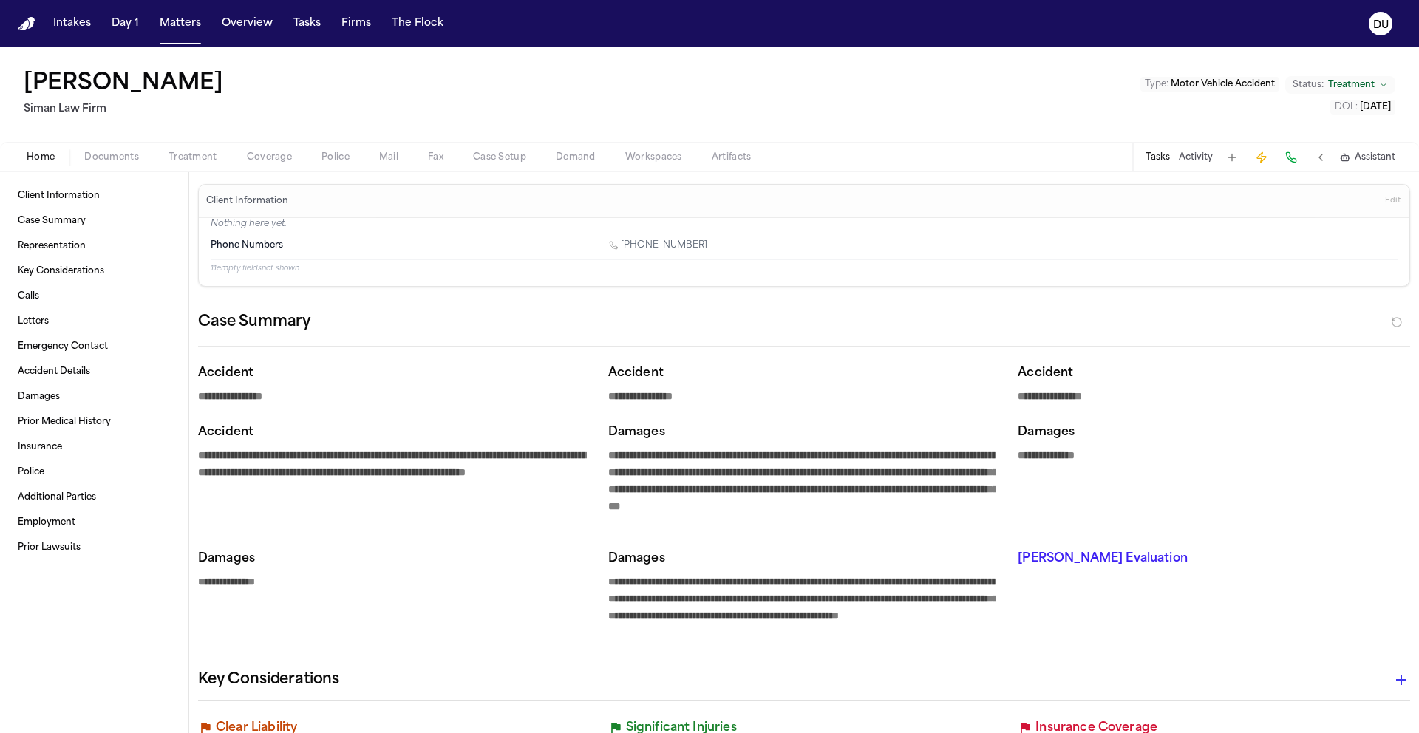
click at [1161, 160] on button "Tasks" at bounding box center [1158, 158] width 24 height 12
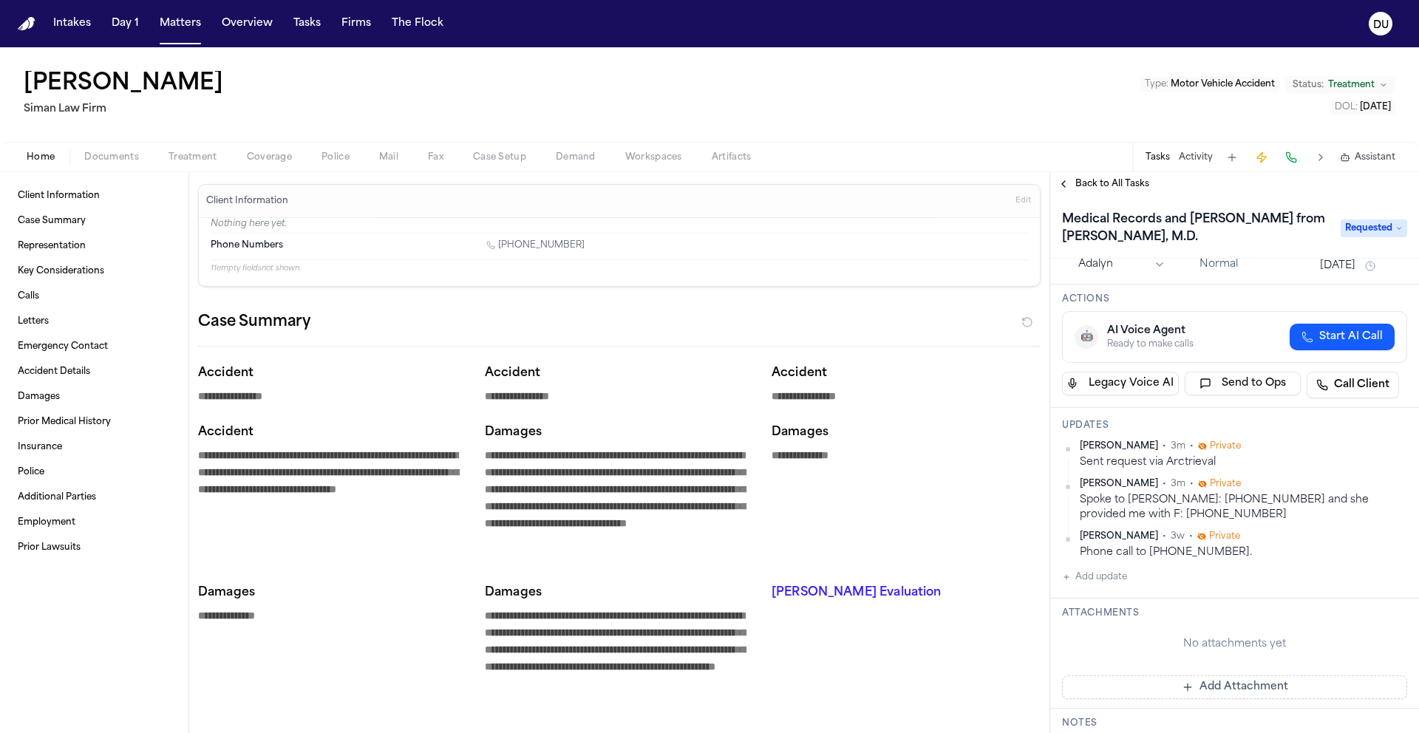
scroll to position [28, 0]
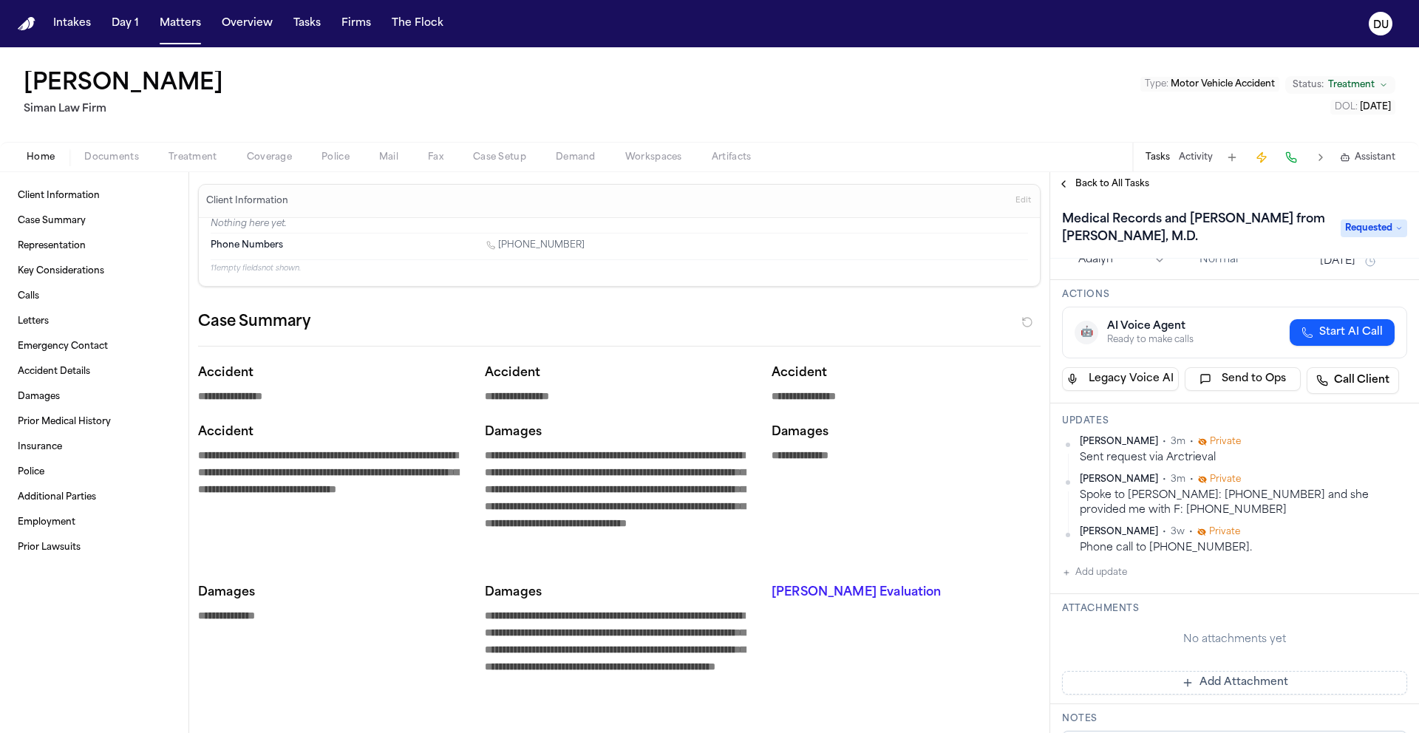
click at [1217, 687] on button "Add Attachment" at bounding box center [1234, 683] width 345 height 24
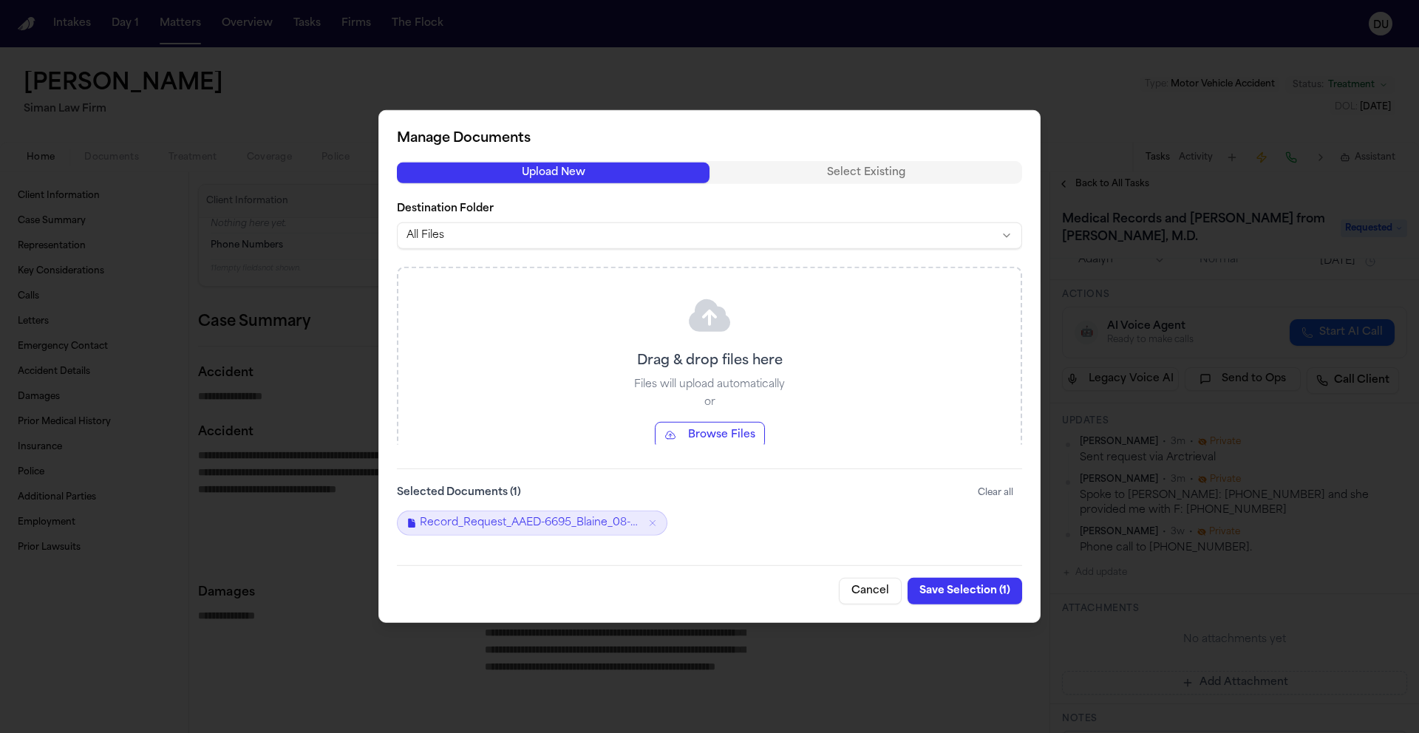
click at [979, 591] on button "Save Selection ( 1 )" at bounding box center [965, 591] width 115 height 27
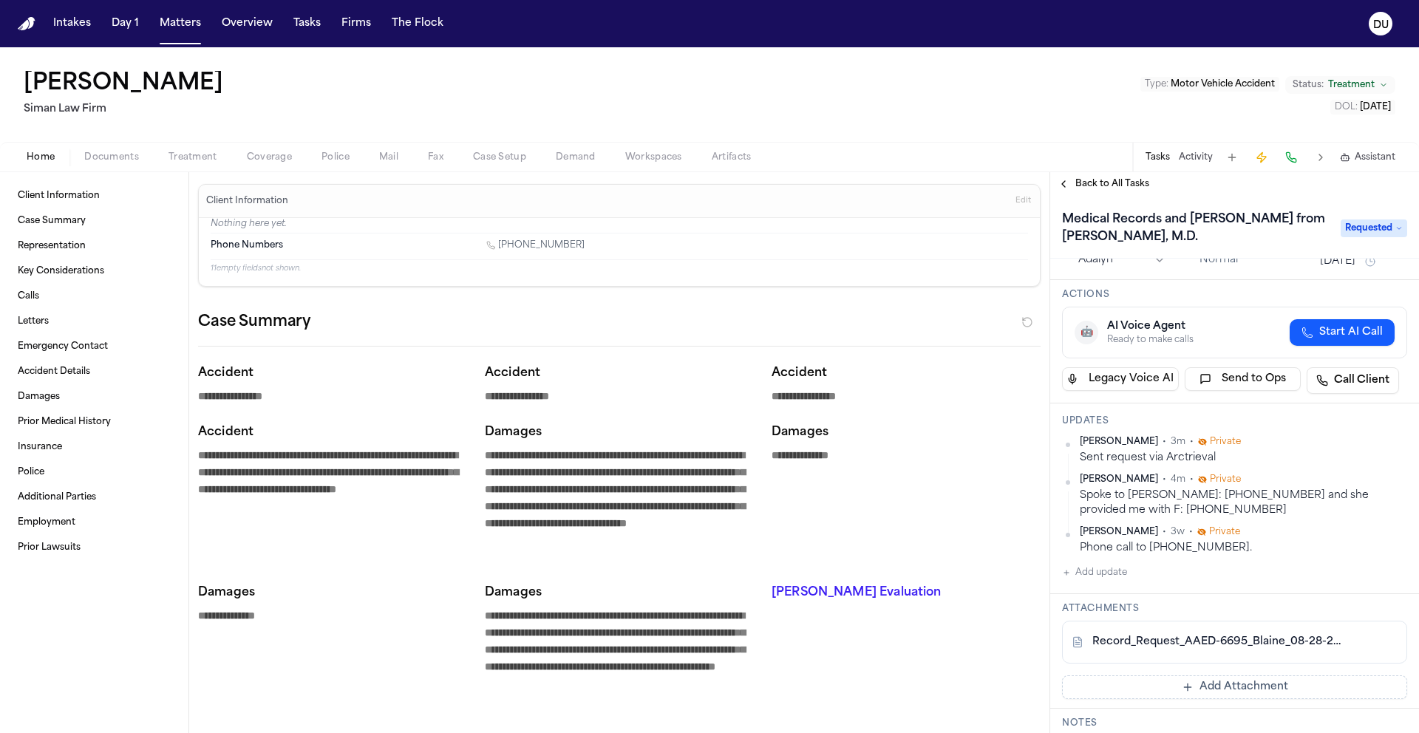
click at [1132, 189] on span "Back to All Tasks" at bounding box center [1113, 184] width 74 height 12
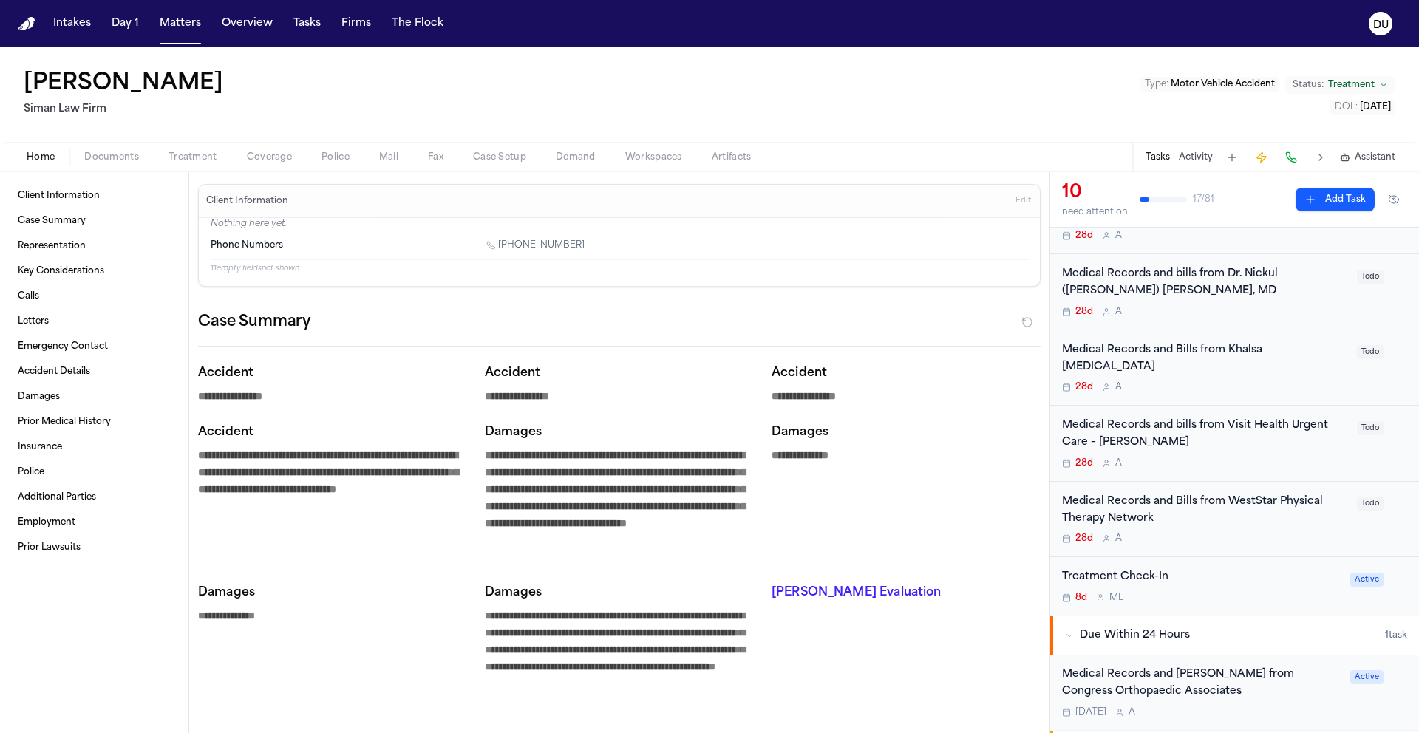
scroll to position [301, 0]
click at [1181, 491] on div "Medical Records and Bills from WestStar Physical Therapy Network" at bounding box center [1205, 508] width 286 height 34
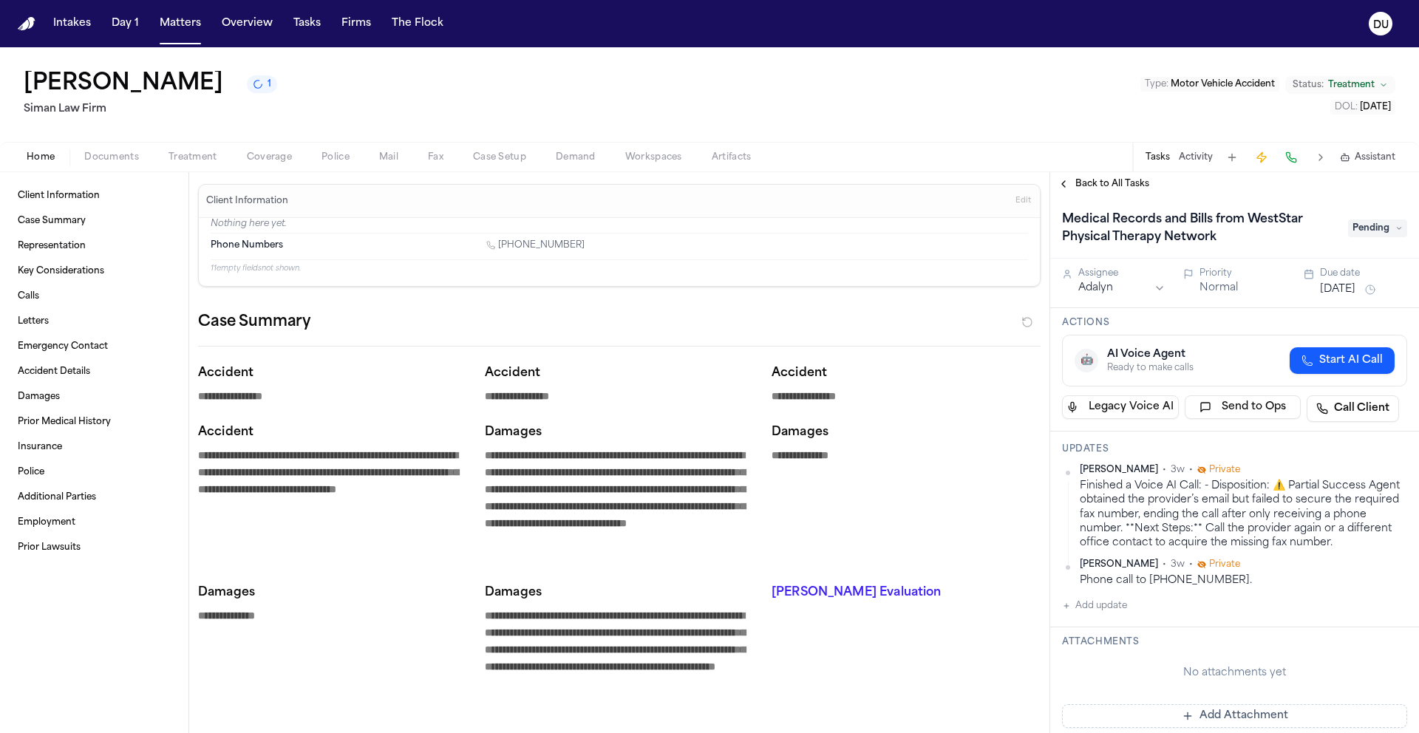
click at [1095, 609] on button "Add update" at bounding box center [1094, 606] width 65 height 18
click at [1095, 609] on textarea "Add your update" at bounding box center [1244, 618] width 316 height 30
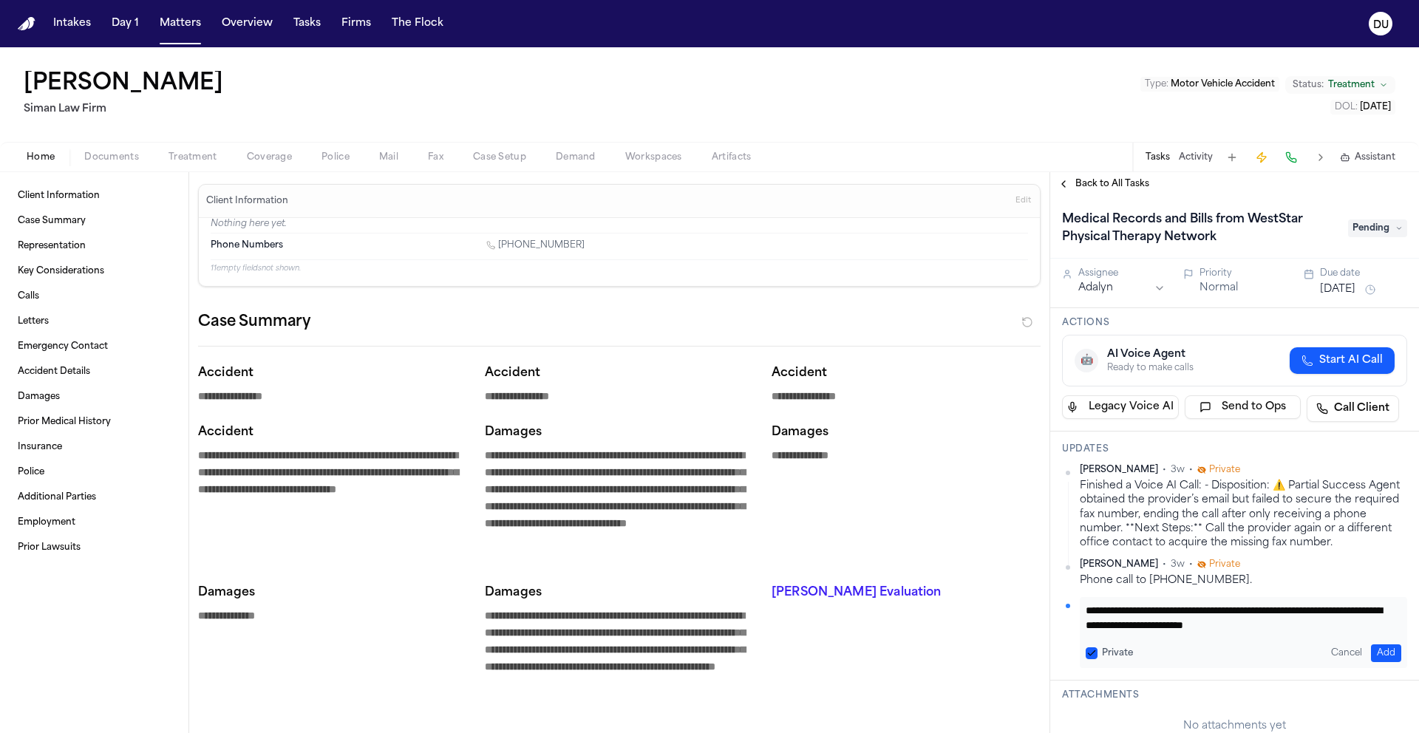
type textarea "**********"
click at [1376, 652] on button "Add" at bounding box center [1386, 654] width 30 height 18
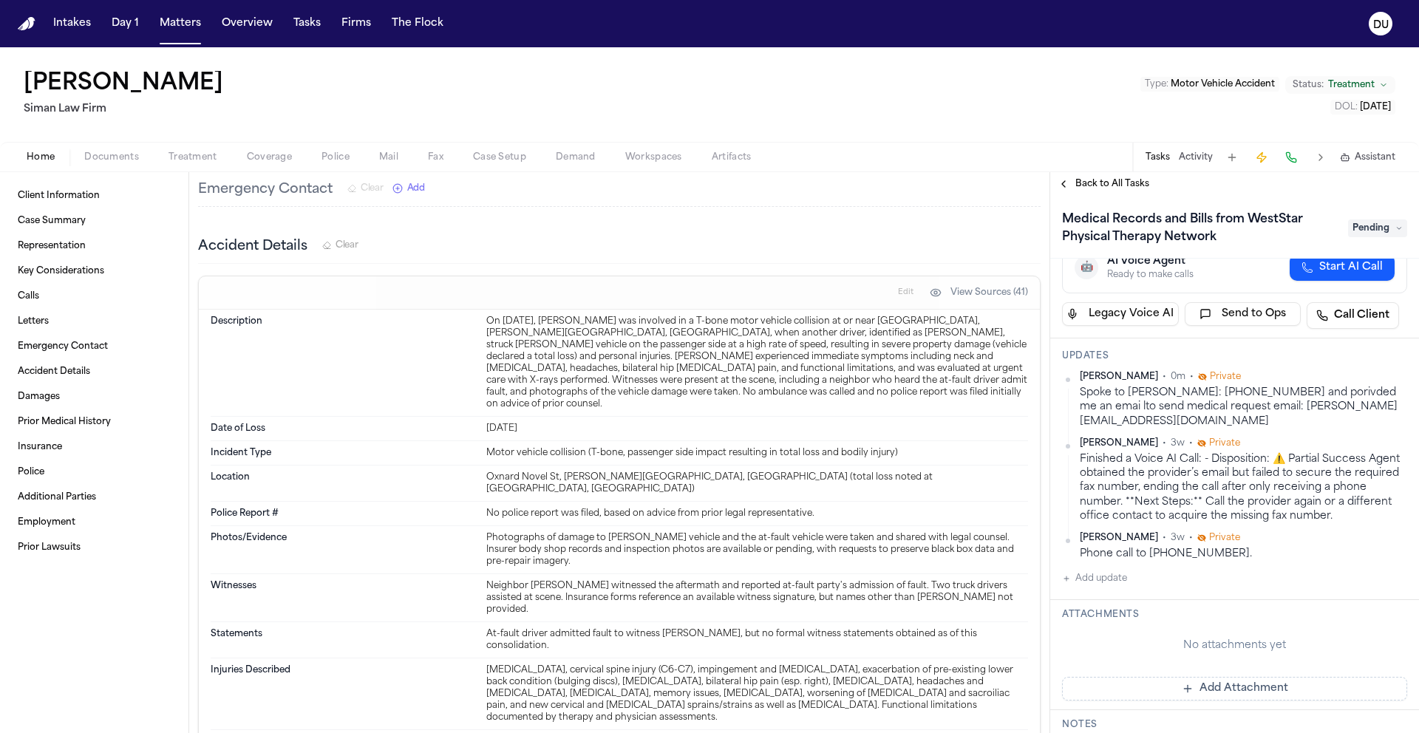
scroll to position [118, 0]
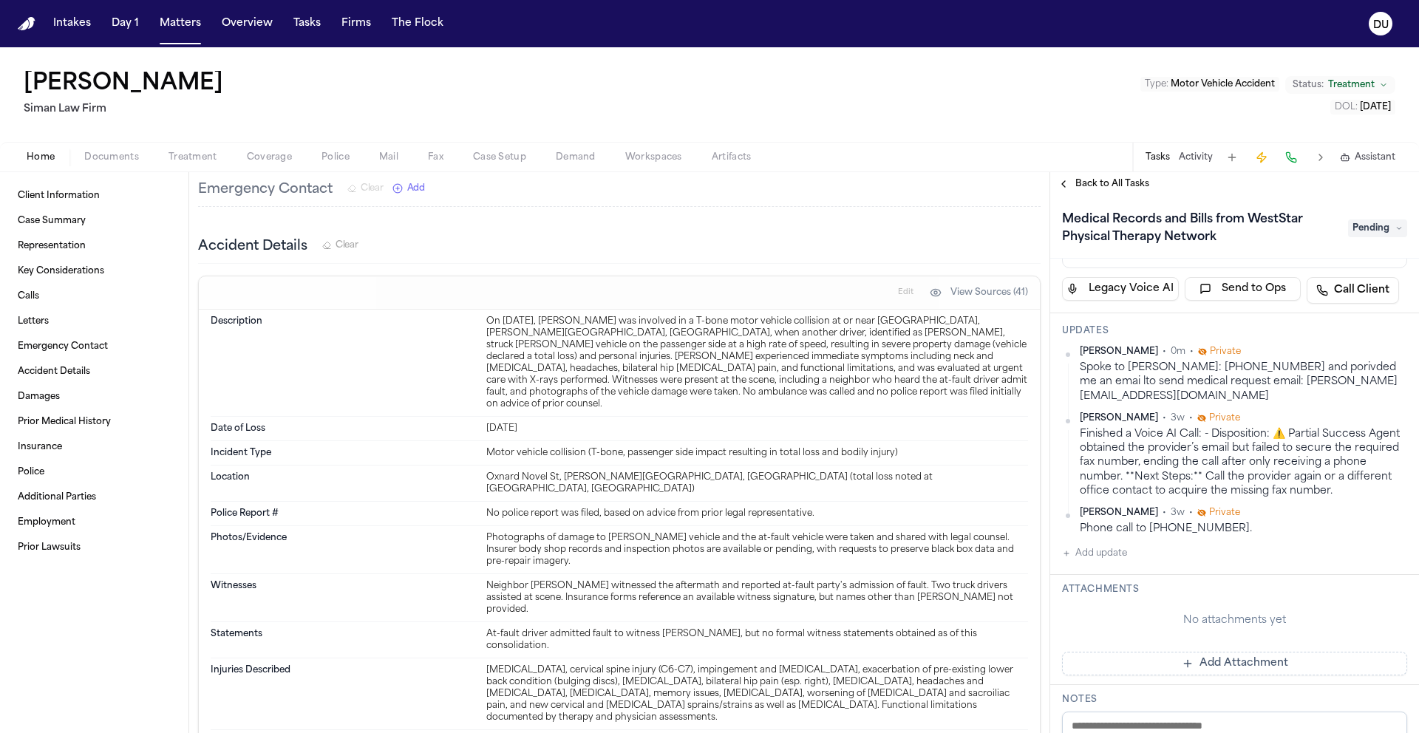
click at [1108, 545] on button "Add update" at bounding box center [1094, 554] width 65 height 18
click at [1172, 551] on textarea "Add your update" at bounding box center [1244, 566] width 316 height 30
type textarea "*"
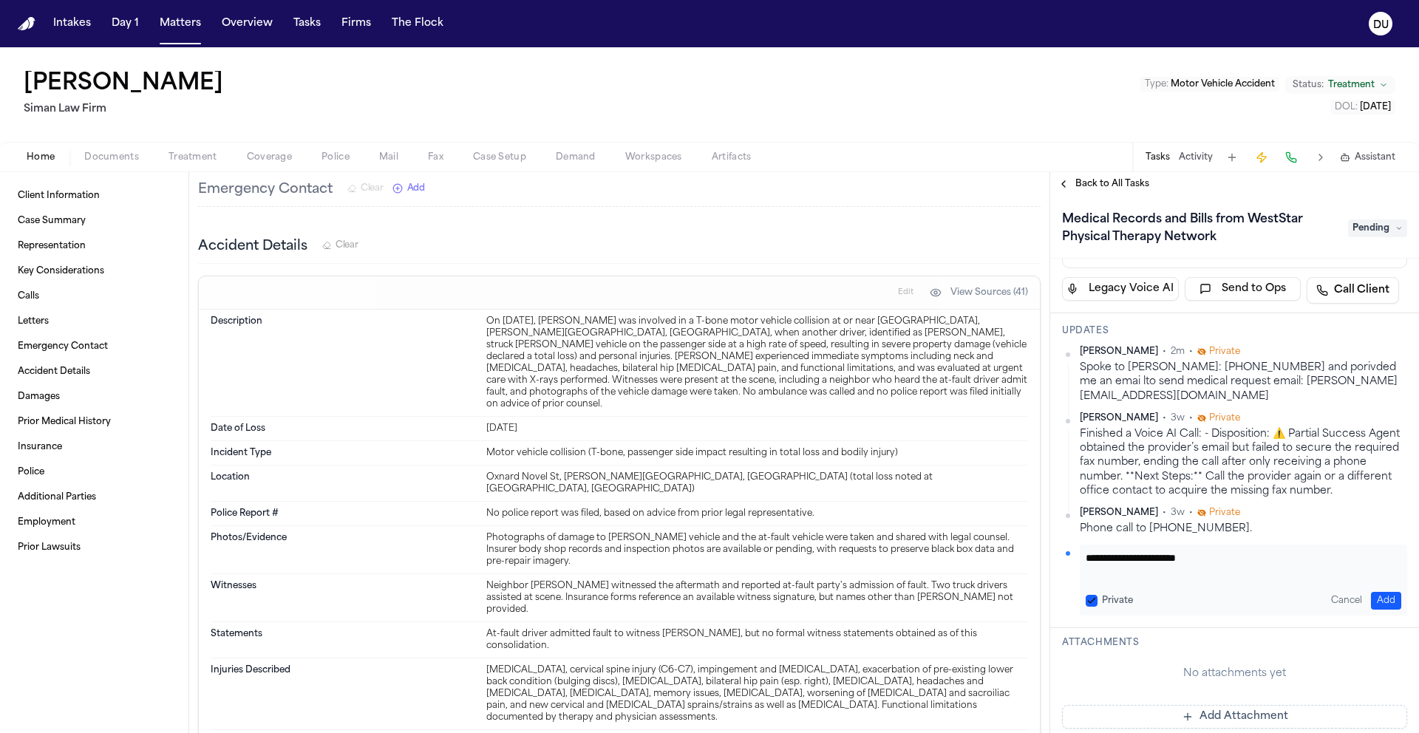
type textarea "**********"
click at [1380, 592] on button "Add" at bounding box center [1386, 601] width 30 height 18
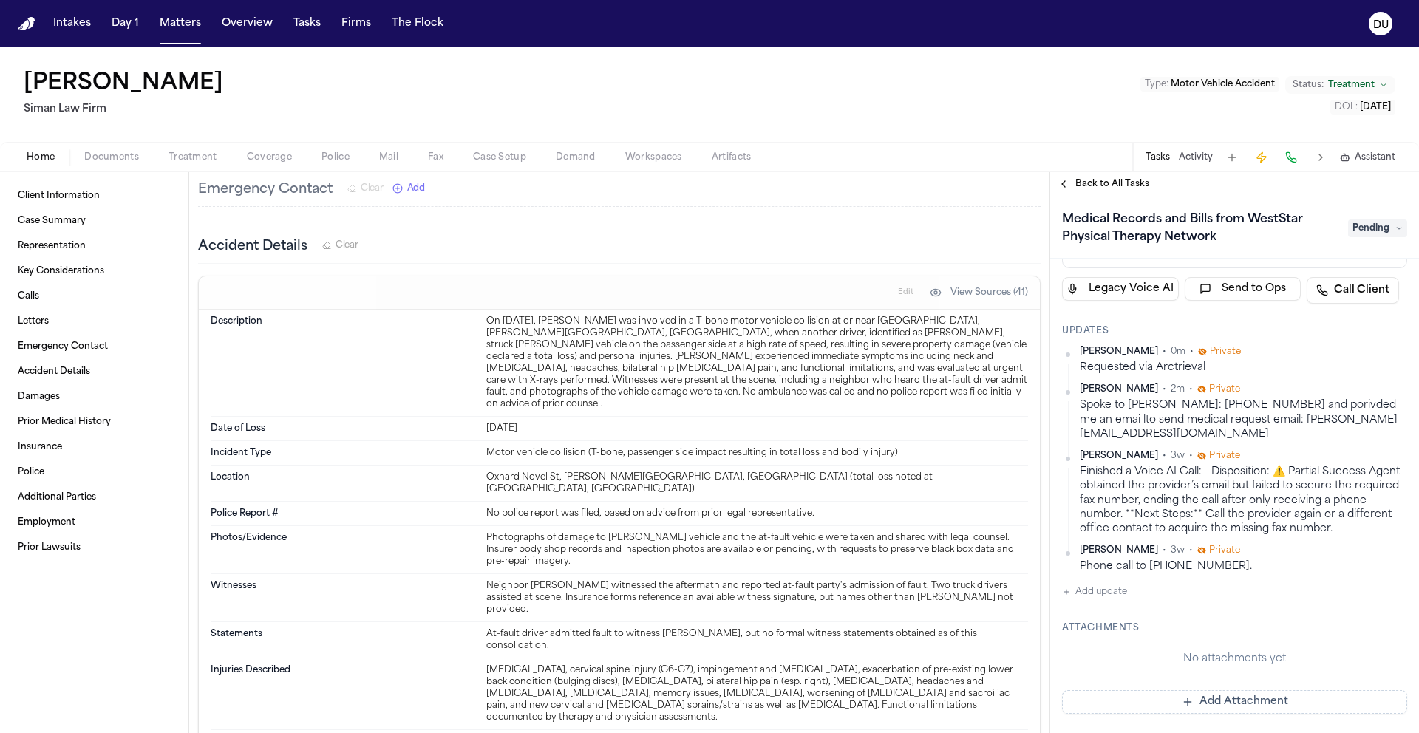
click at [1384, 225] on span "Pending" at bounding box center [1377, 229] width 59 height 18
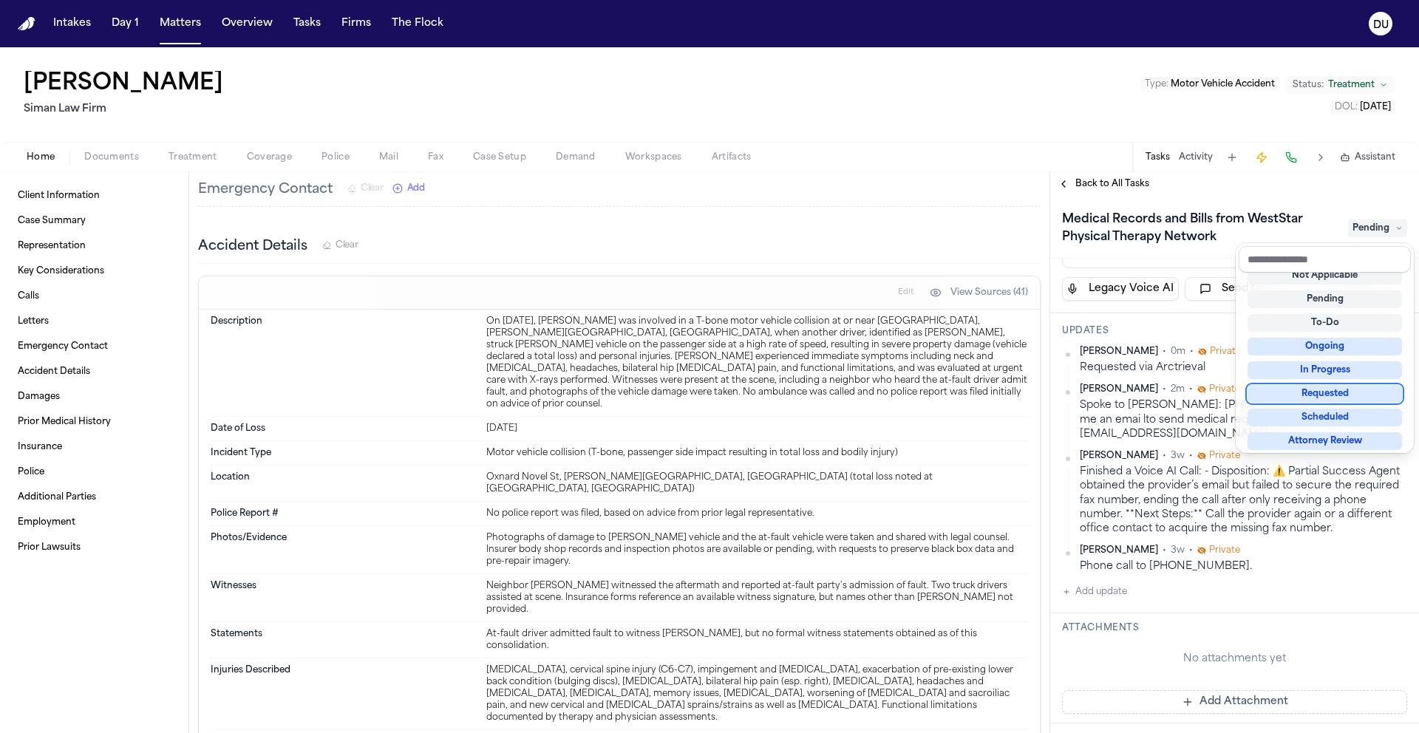
click at [1322, 396] on div "Requested" at bounding box center [1325, 394] width 154 height 18
click at [1179, 352] on div "Medical Records and Bills from WestStar Physical Therapy Network Requested Assi…" at bounding box center [1234, 464] width 369 height 537
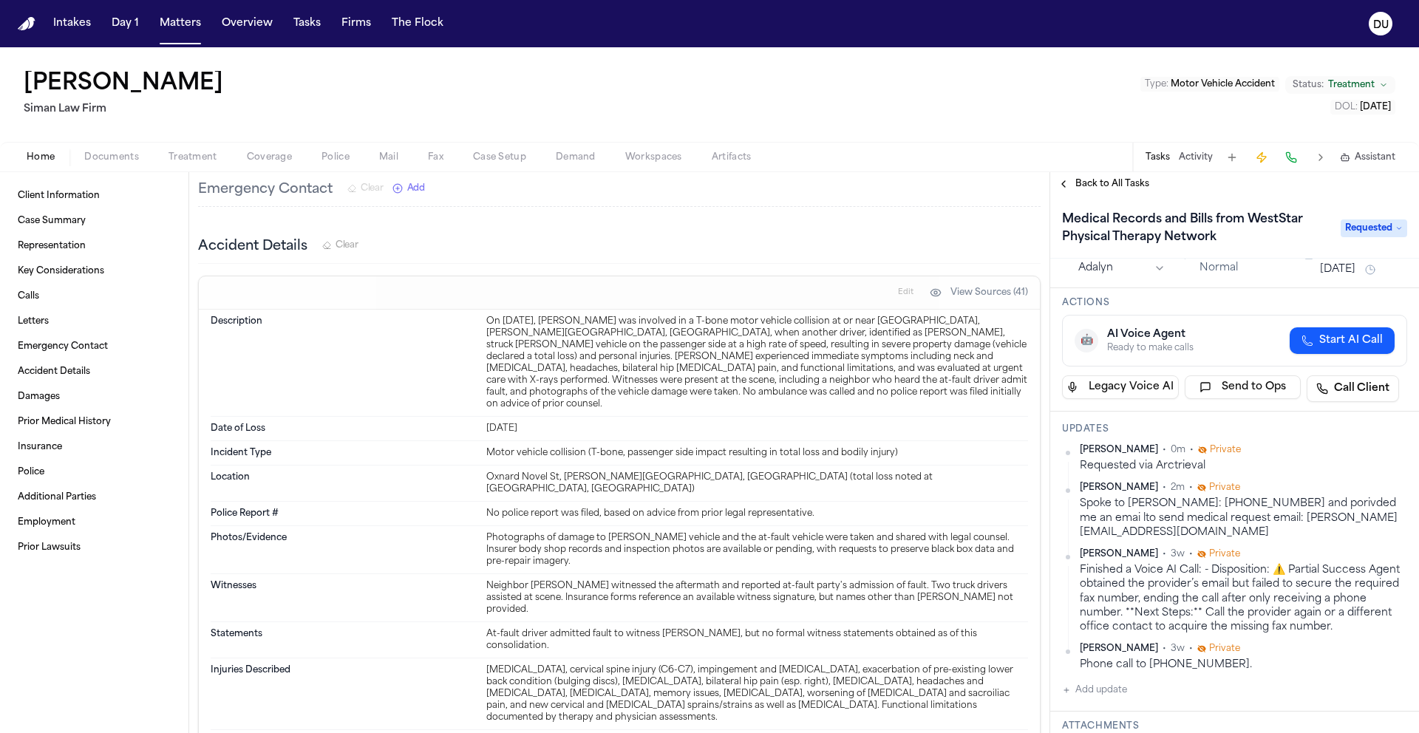
scroll to position [0, 0]
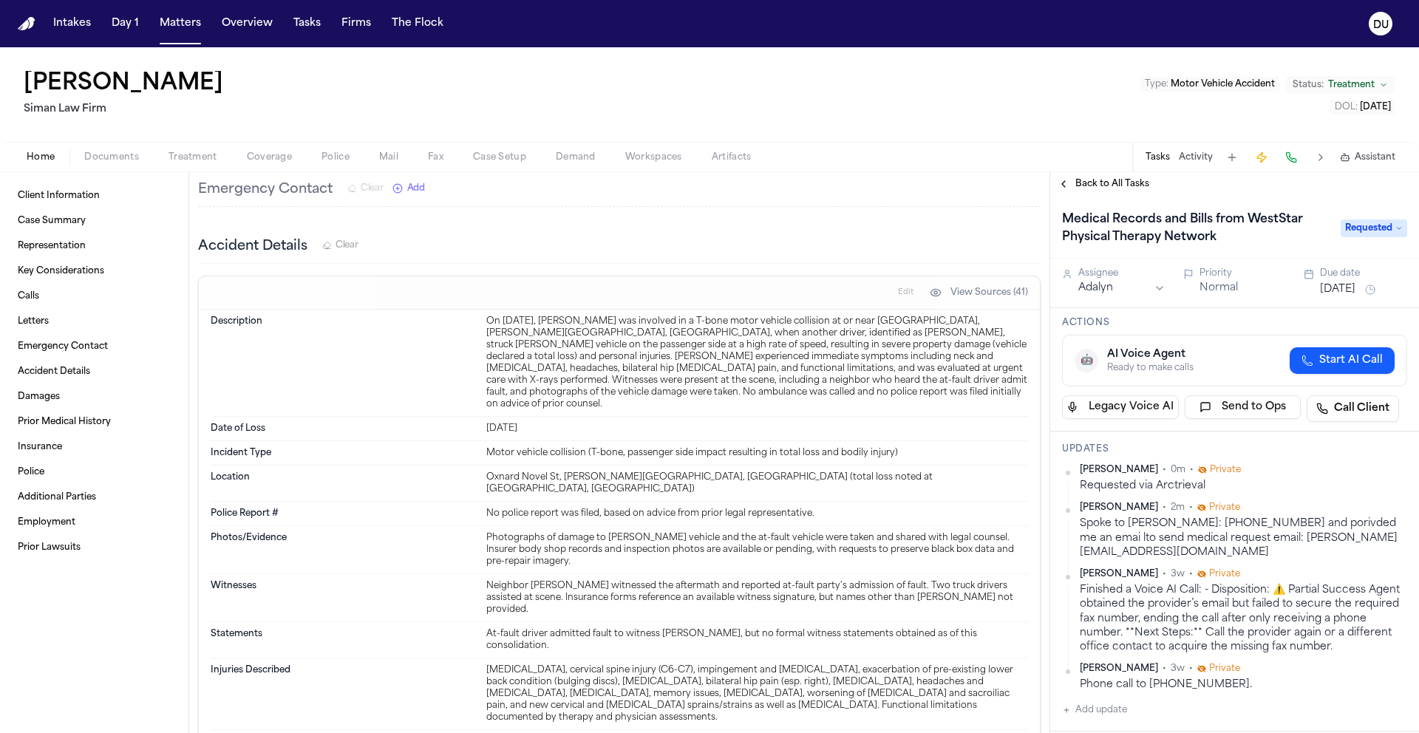
click at [1353, 283] on button "[DATE]" at bounding box center [1337, 289] width 35 height 15
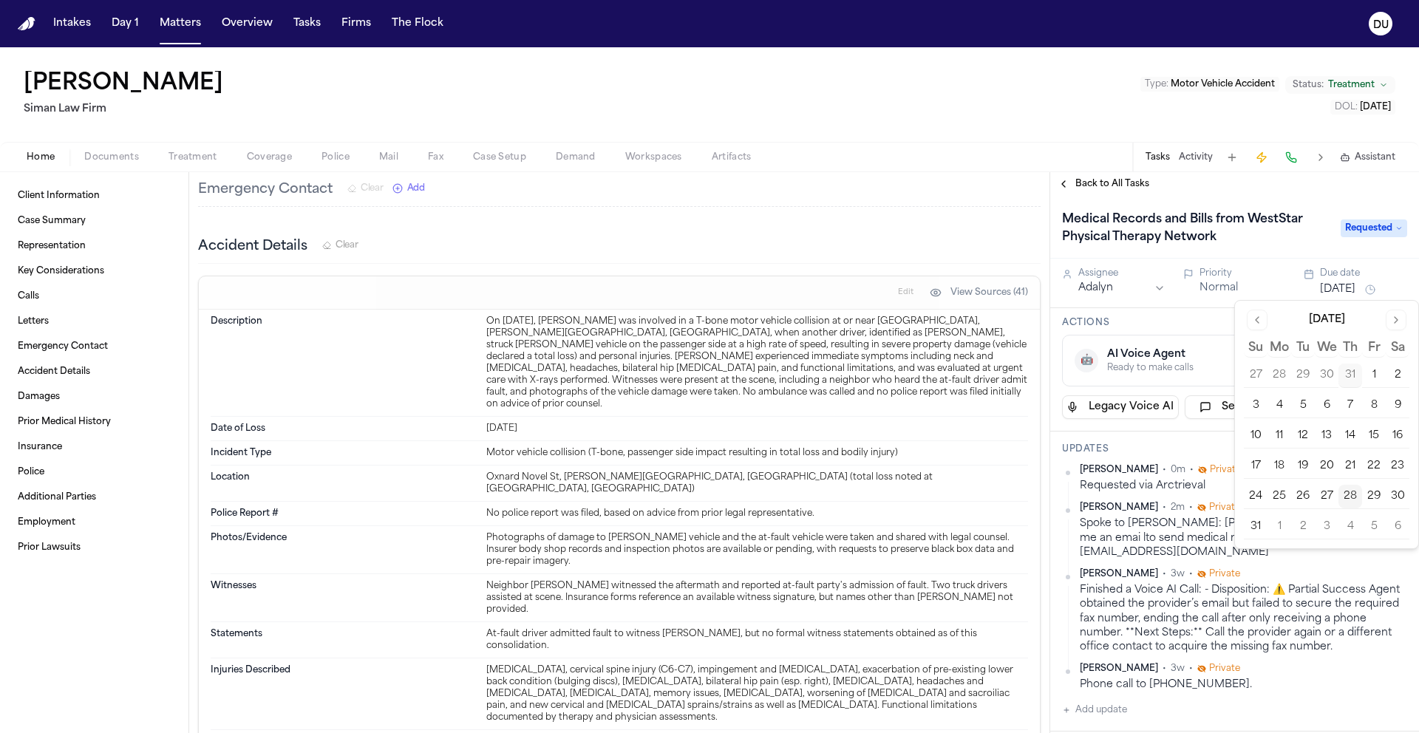
click at [1283, 531] on button "1" at bounding box center [1280, 527] width 24 height 24
click at [1210, 475] on span "Private" at bounding box center [1225, 470] width 31 height 12
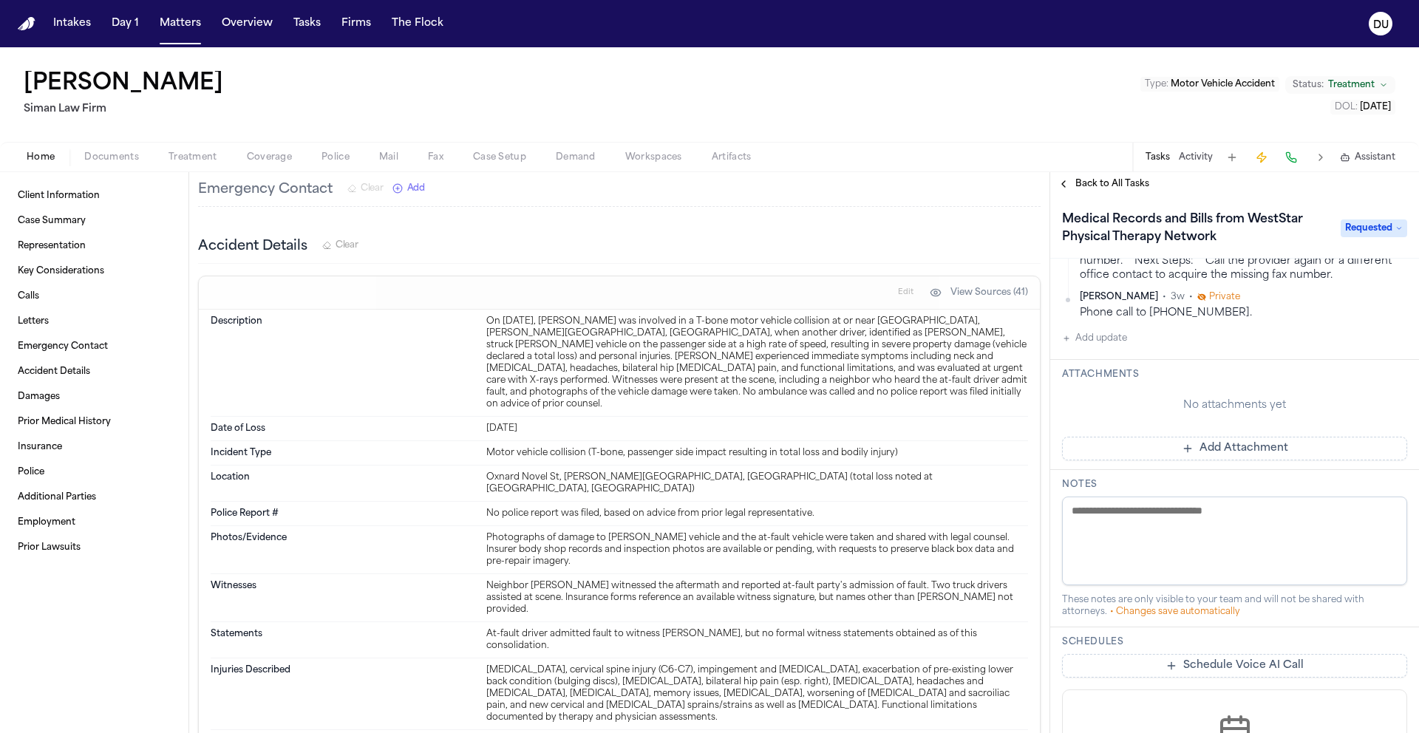
scroll to position [356, 0]
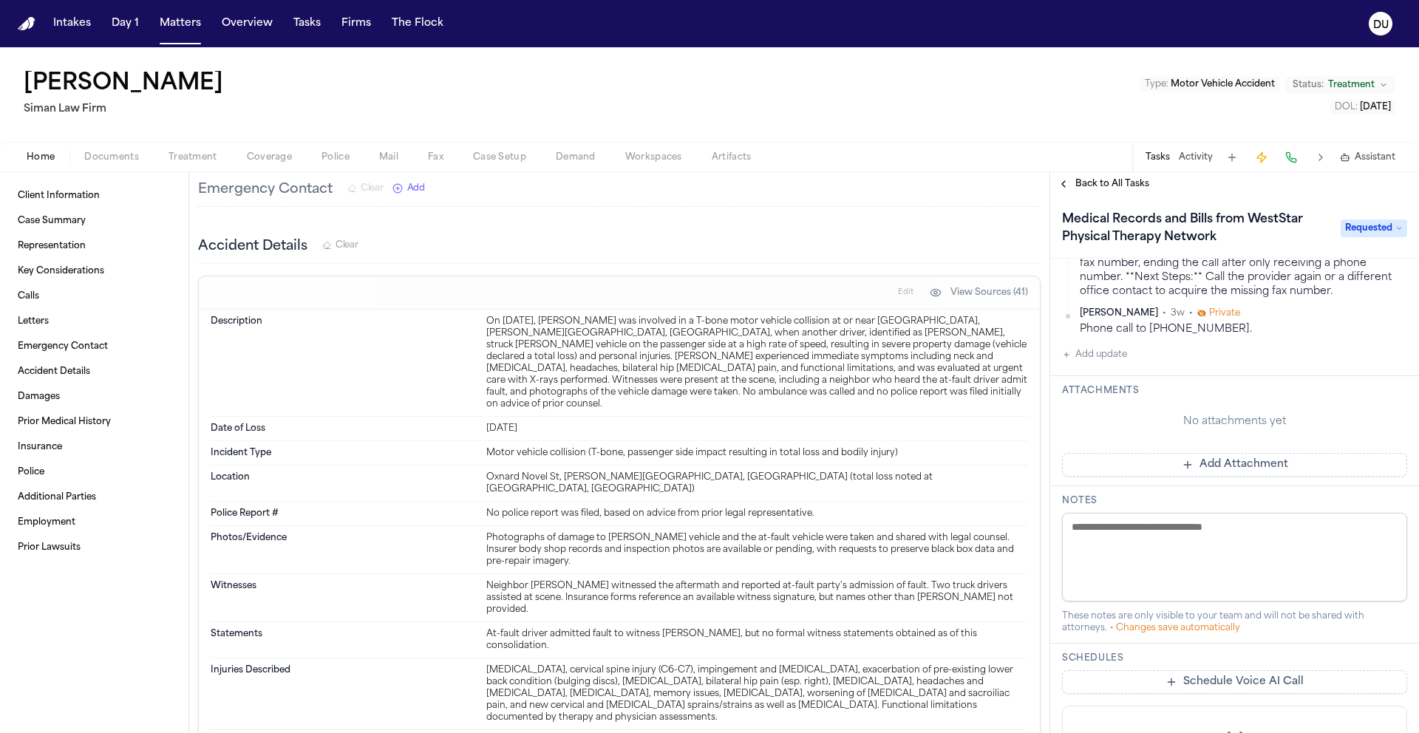
click at [1200, 453] on button "Add Attachment" at bounding box center [1234, 465] width 345 height 24
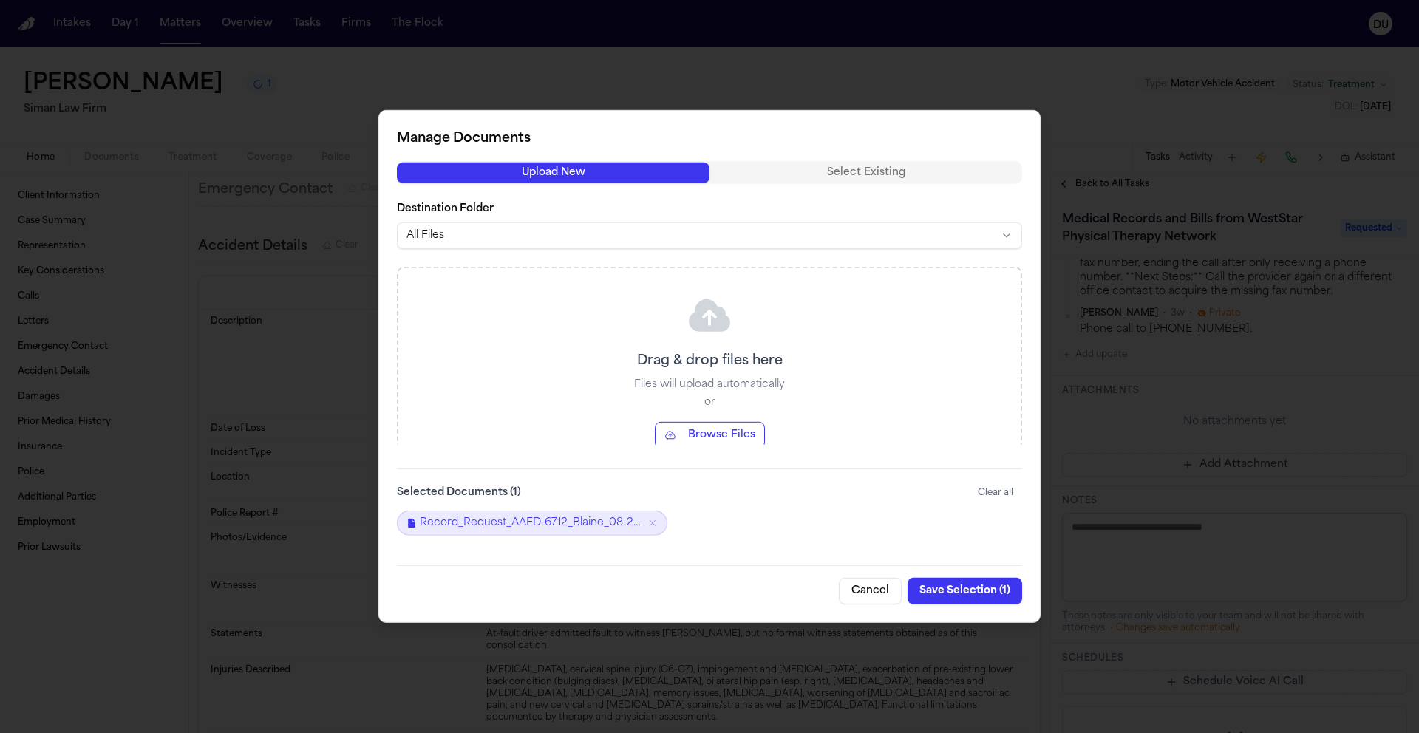
click at [976, 592] on button "Save Selection ( 1 )" at bounding box center [965, 591] width 115 height 27
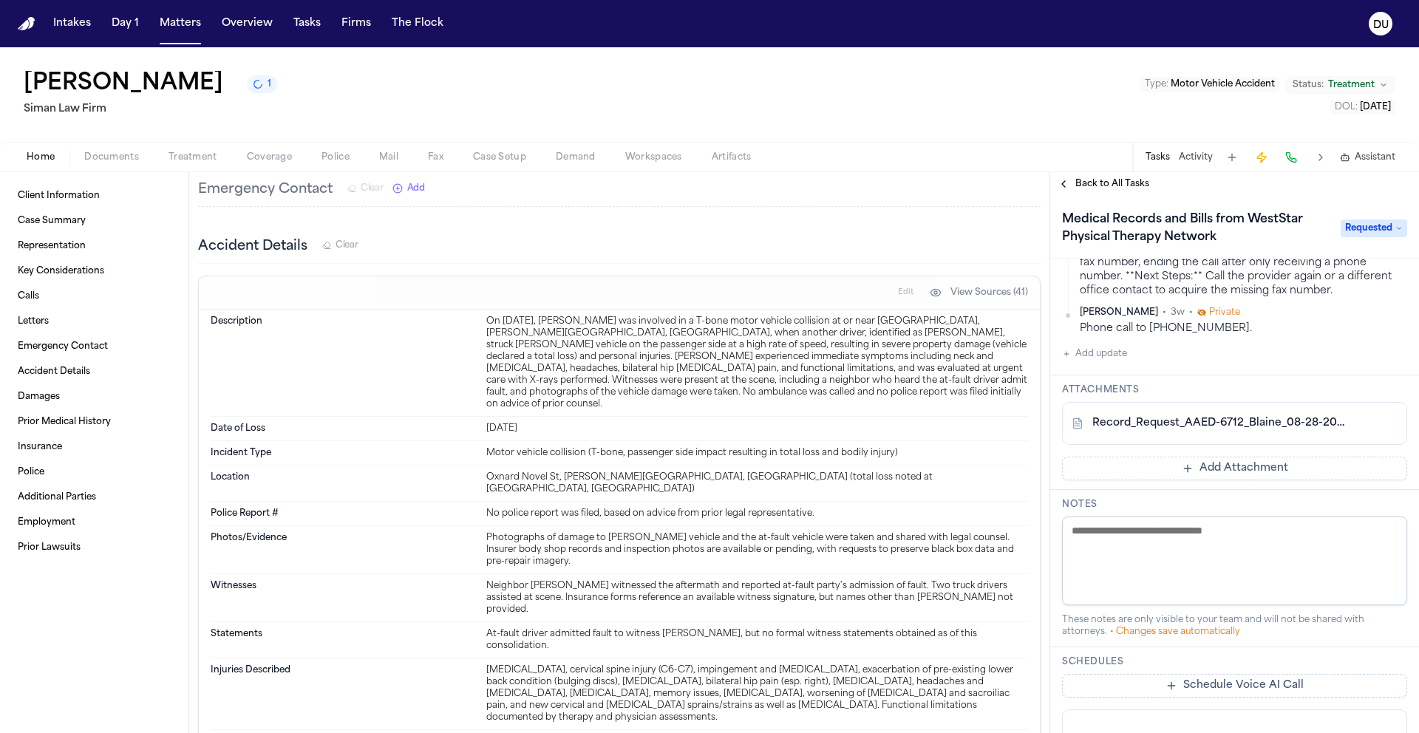
scroll to position [0, 0]
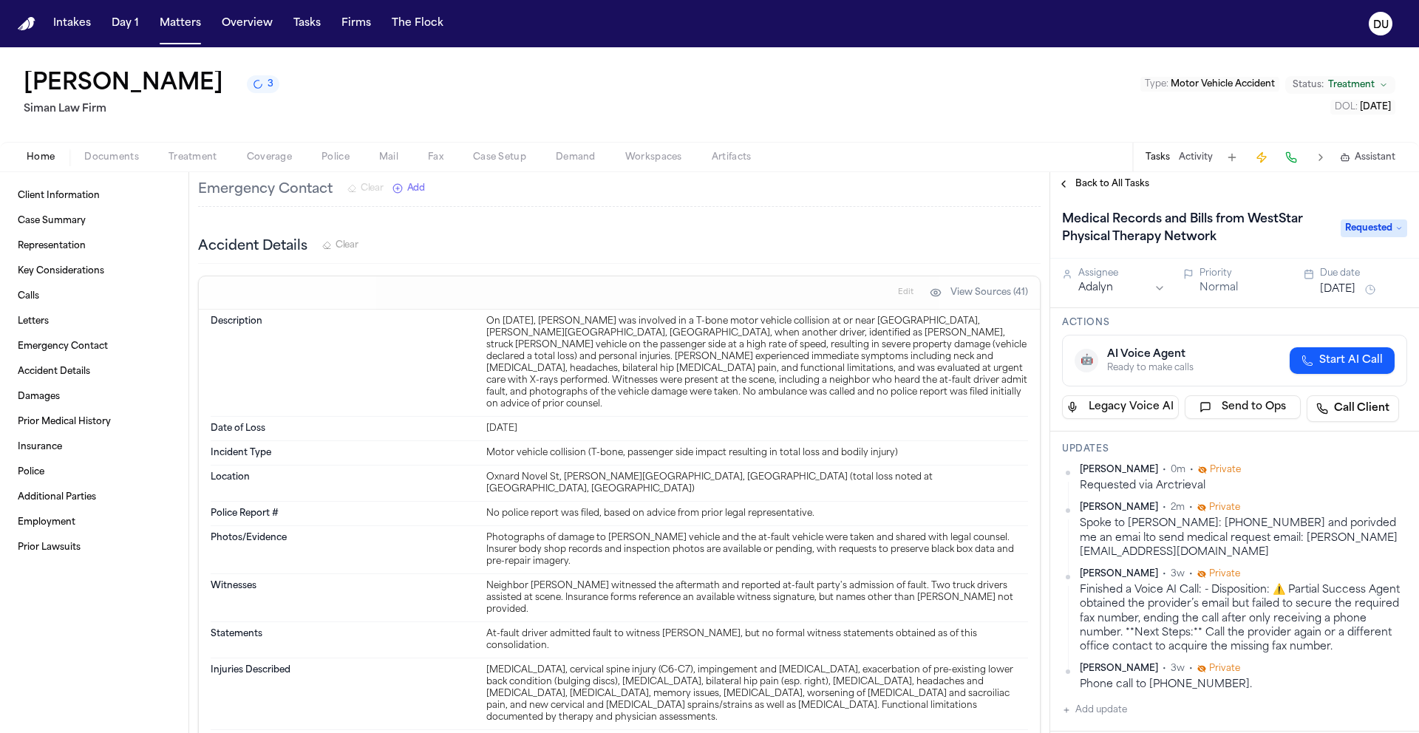
click at [1107, 186] on span "Back to All Tasks" at bounding box center [1113, 184] width 74 height 12
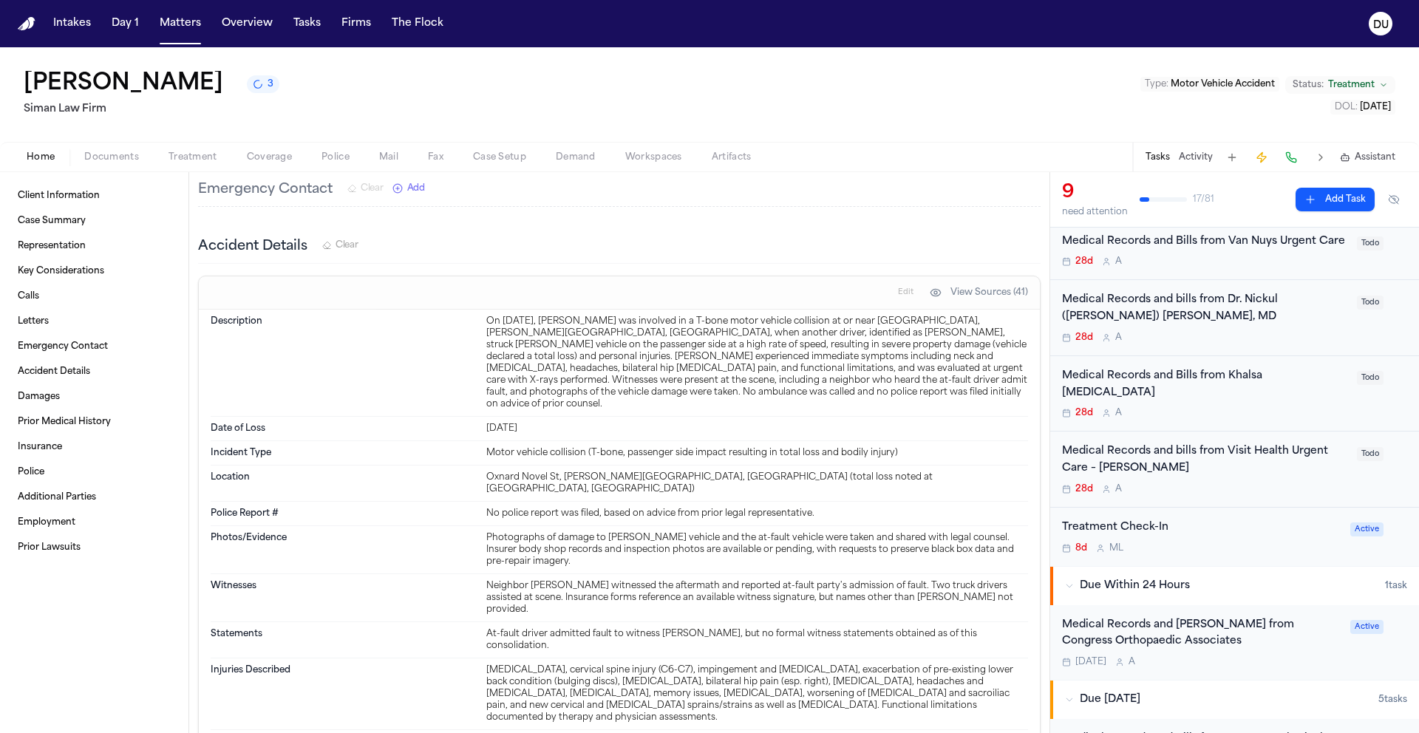
scroll to position [285, 0]
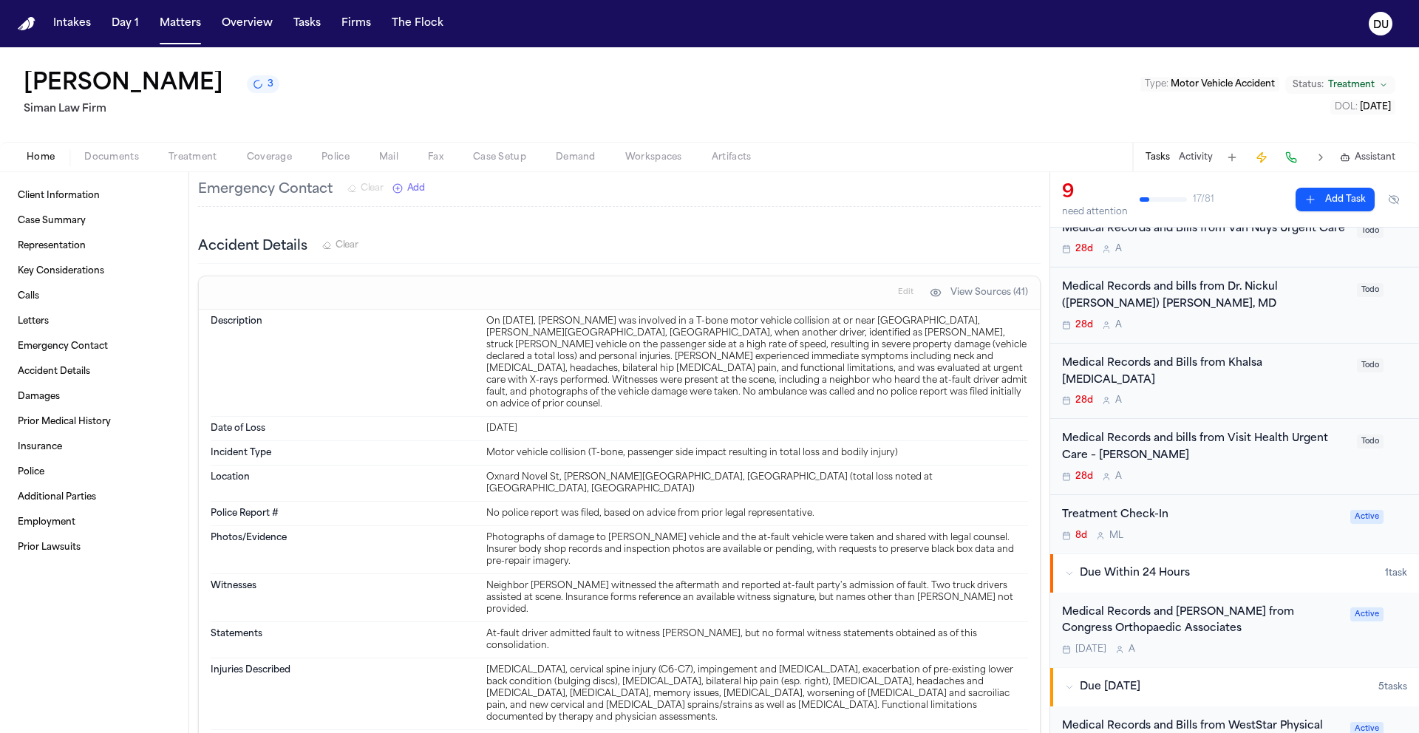
click at [1175, 431] on div "Medical Records and bills from Visit Health Urgent Care – [PERSON_NAME]" at bounding box center [1205, 448] width 286 height 34
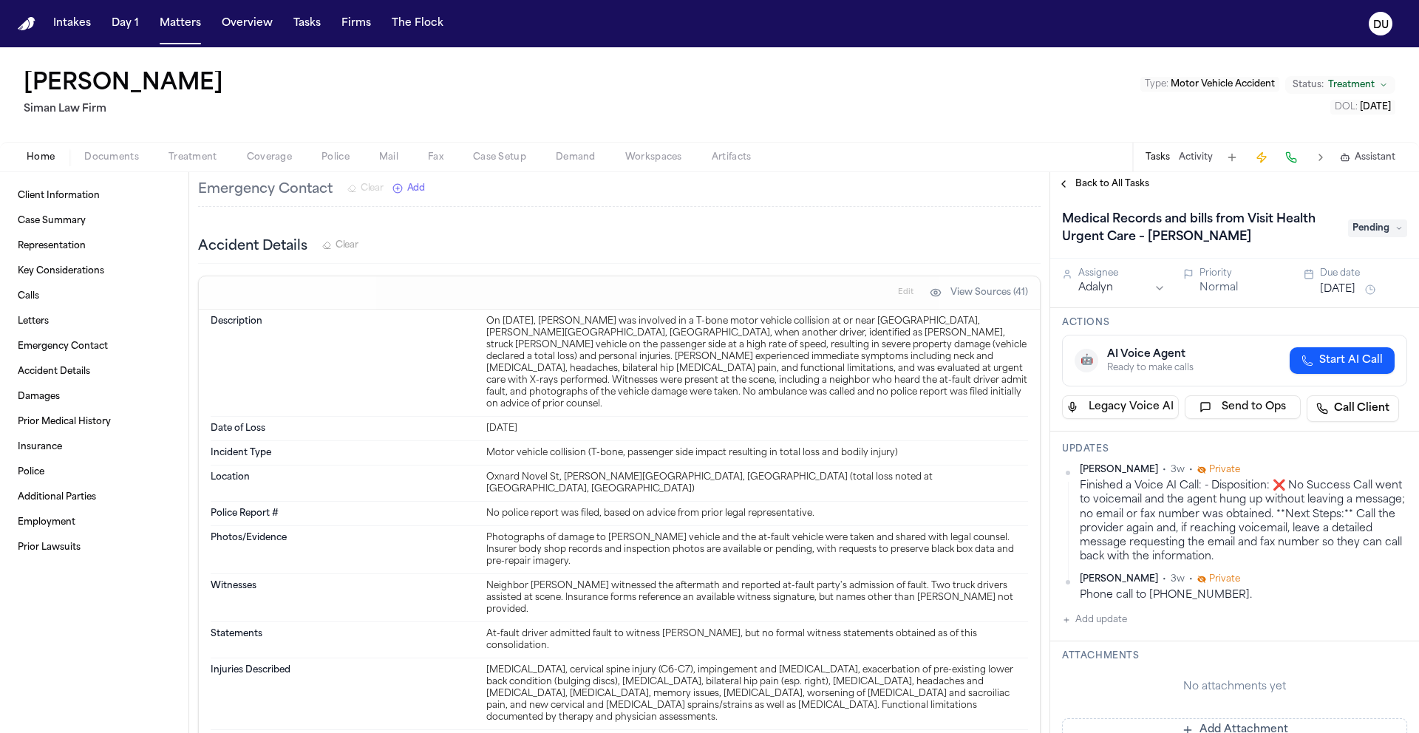
click at [1096, 627] on button "Add update" at bounding box center [1094, 620] width 65 height 18
click at [1131, 642] on textarea "Add your update" at bounding box center [1244, 632] width 316 height 30
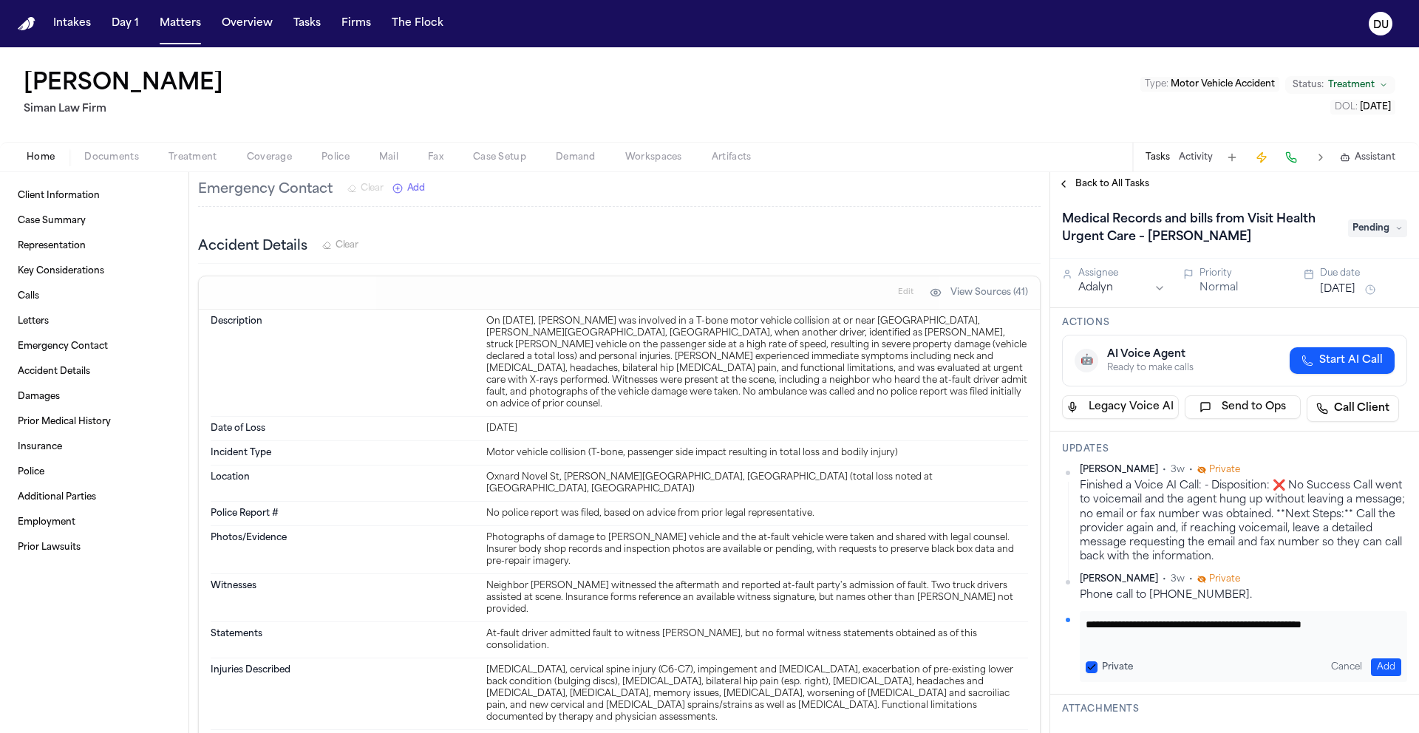
scroll to position [1, 0]
type textarea "**********"
click at [1384, 662] on button "Add" at bounding box center [1386, 668] width 30 height 18
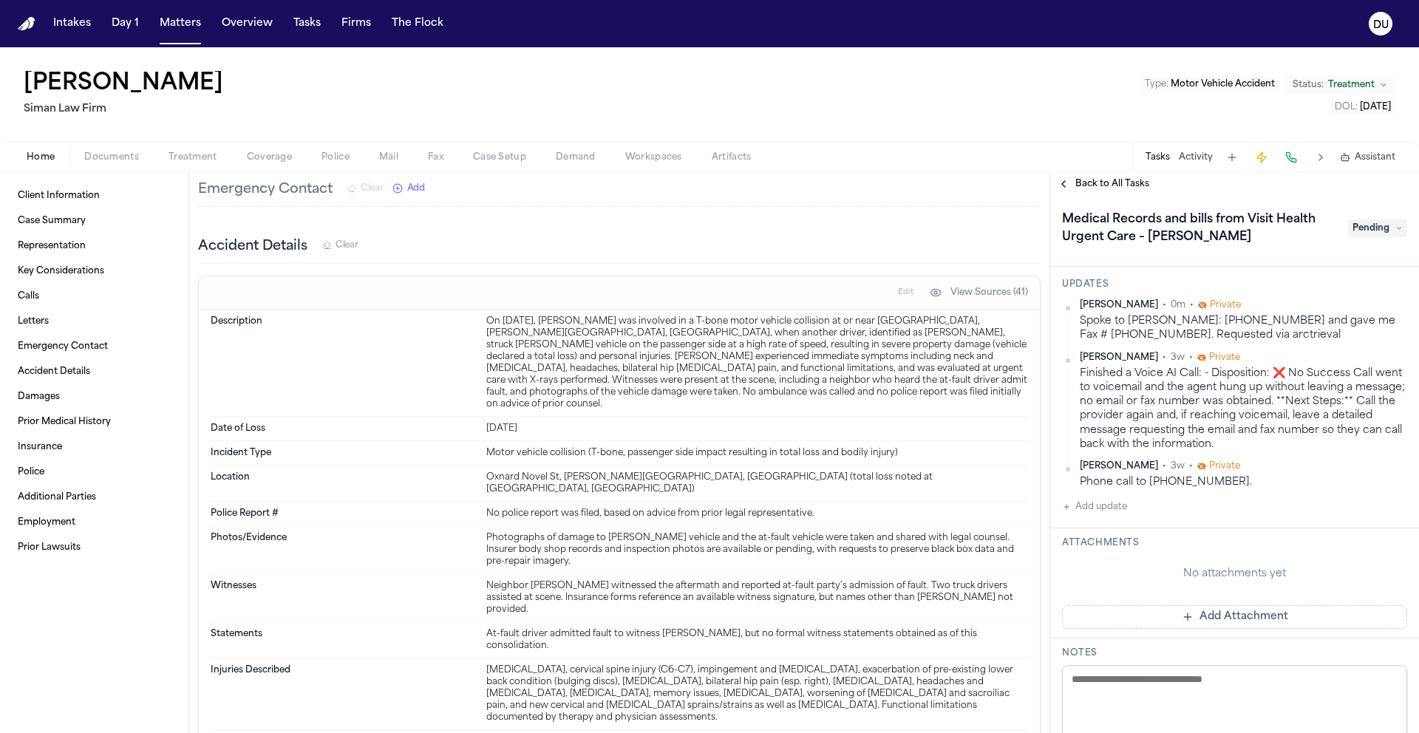
scroll to position [166, 0]
click at [1386, 230] on span "Pending" at bounding box center [1377, 229] width 59 height 18
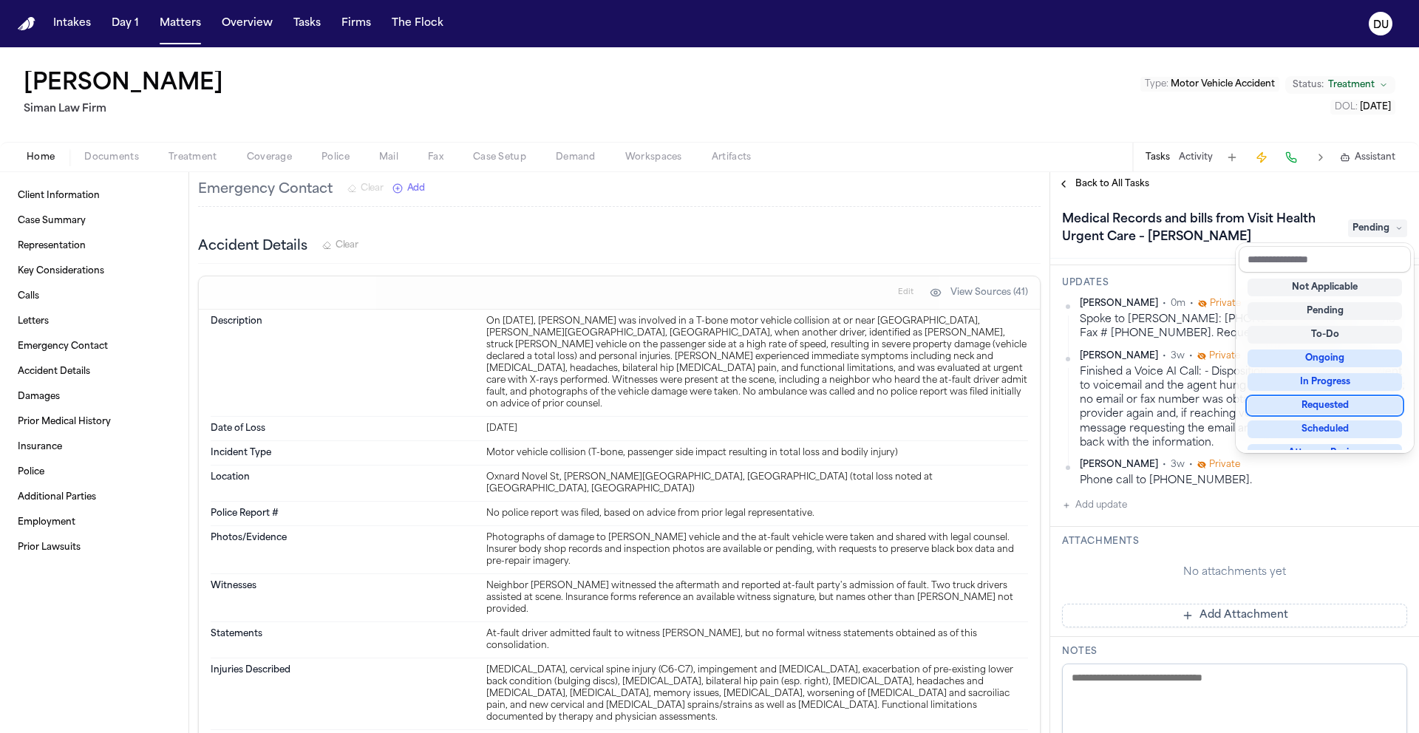
click at [1324, 404] on div "Requested" at bounding box center [1325, 406] width 154 height 18
click at [1192, 398] on div "Medical Records and bills from Visit Health Urgent Care – Van Nuys Requested As…" at bounding box center [1234, 464] width 369 height 537
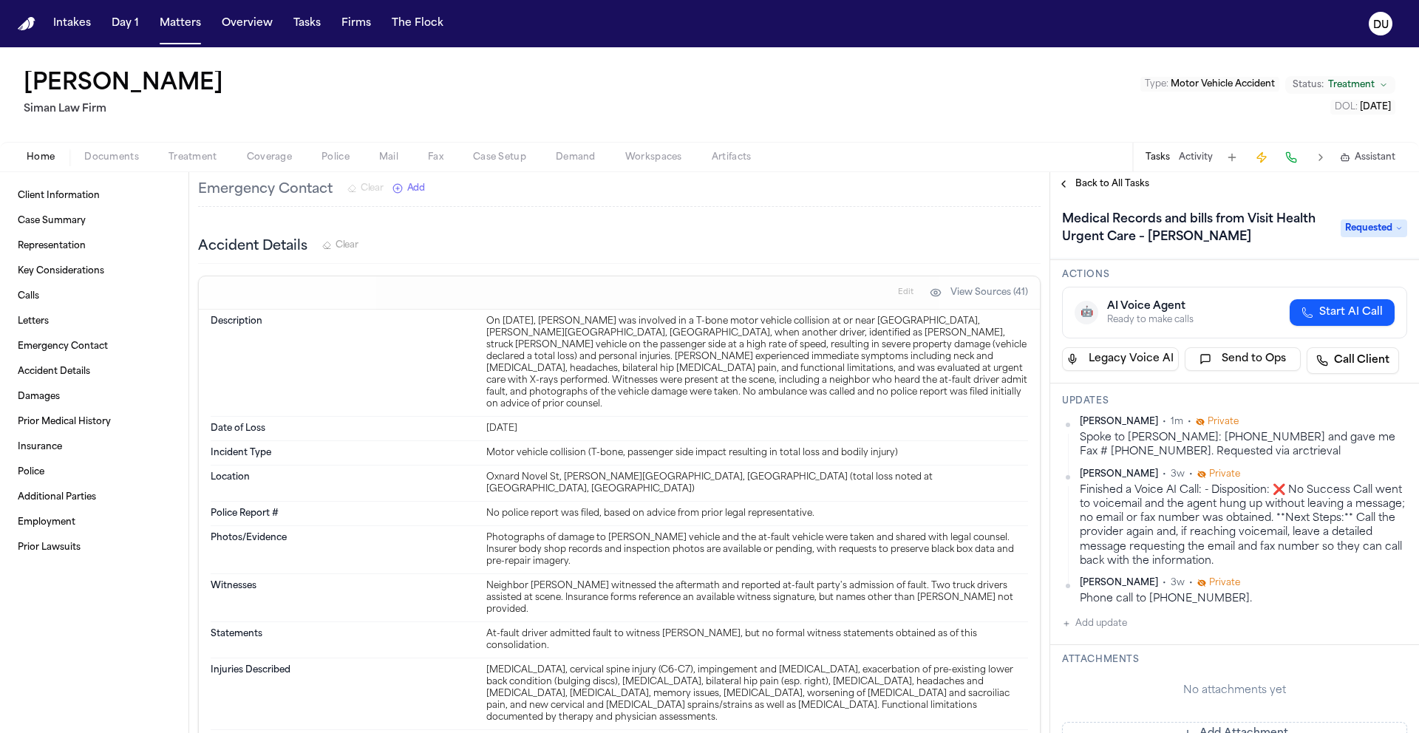
scroll to position [0, 0]
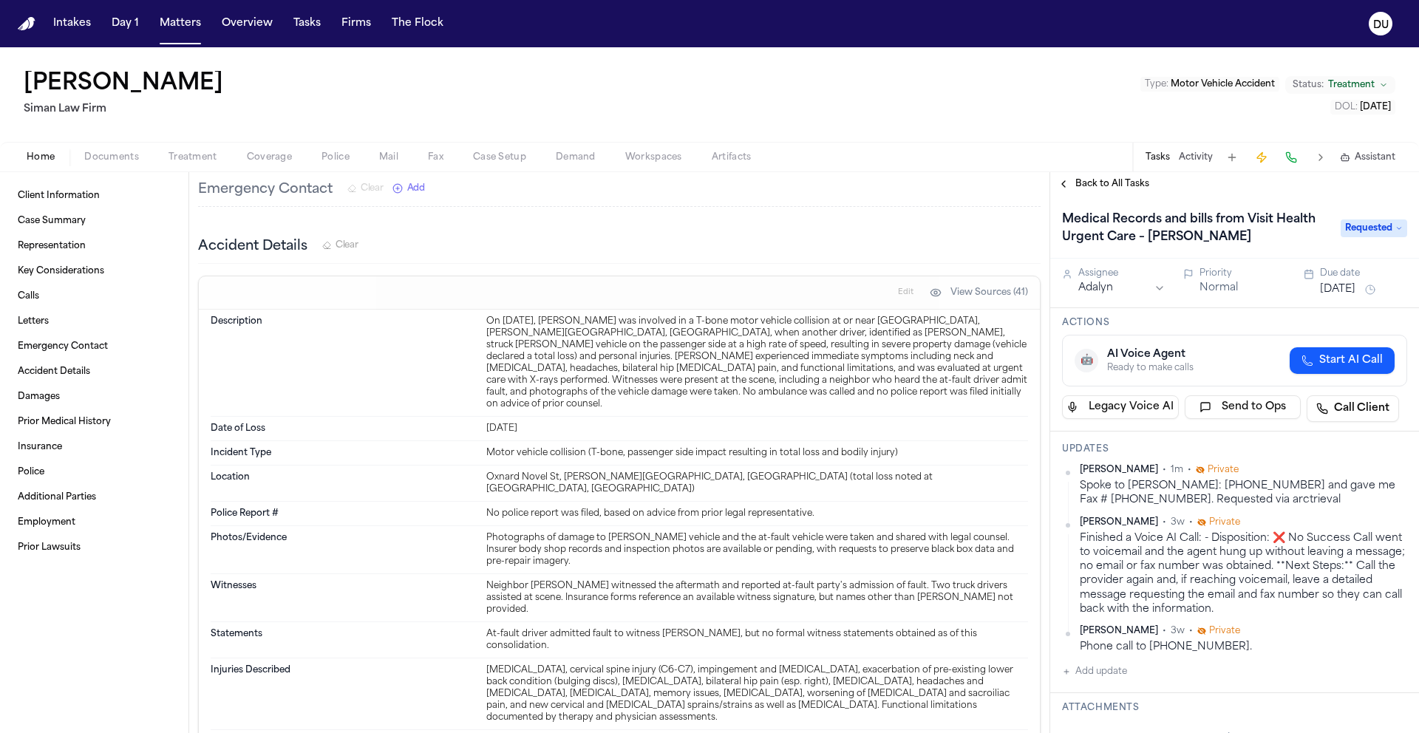
click at [1351, 294] on button "[DATE]" at bounding box center [1337, 289] width 35 height 15
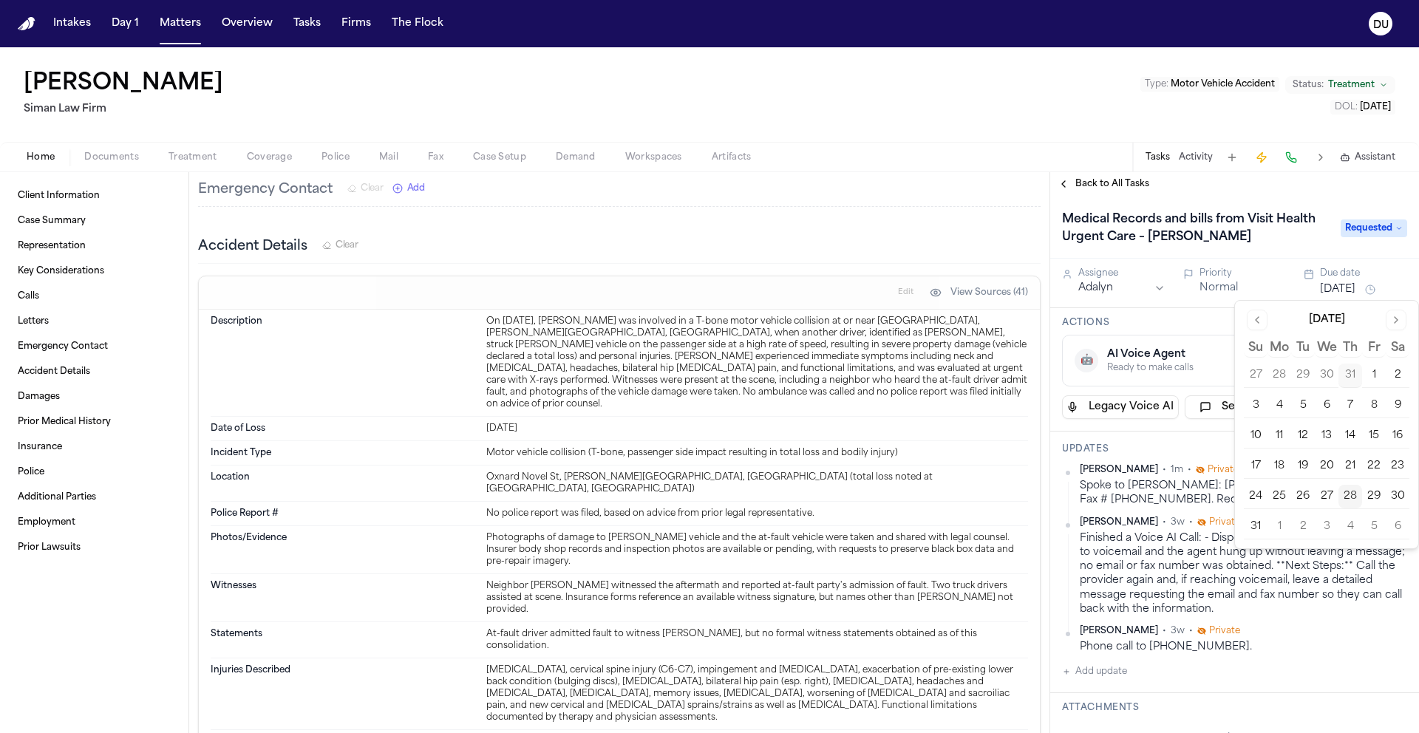
click at [1281, 531] on button "1" at bounding box center [1280, 527] width 24 height 24
click at [1156, 549] on div "Finished a Voice AI Call: - Disposition: ❌ No Success Call went to voicemail an…" at bounding box center [1243, 574] width 327 height 86
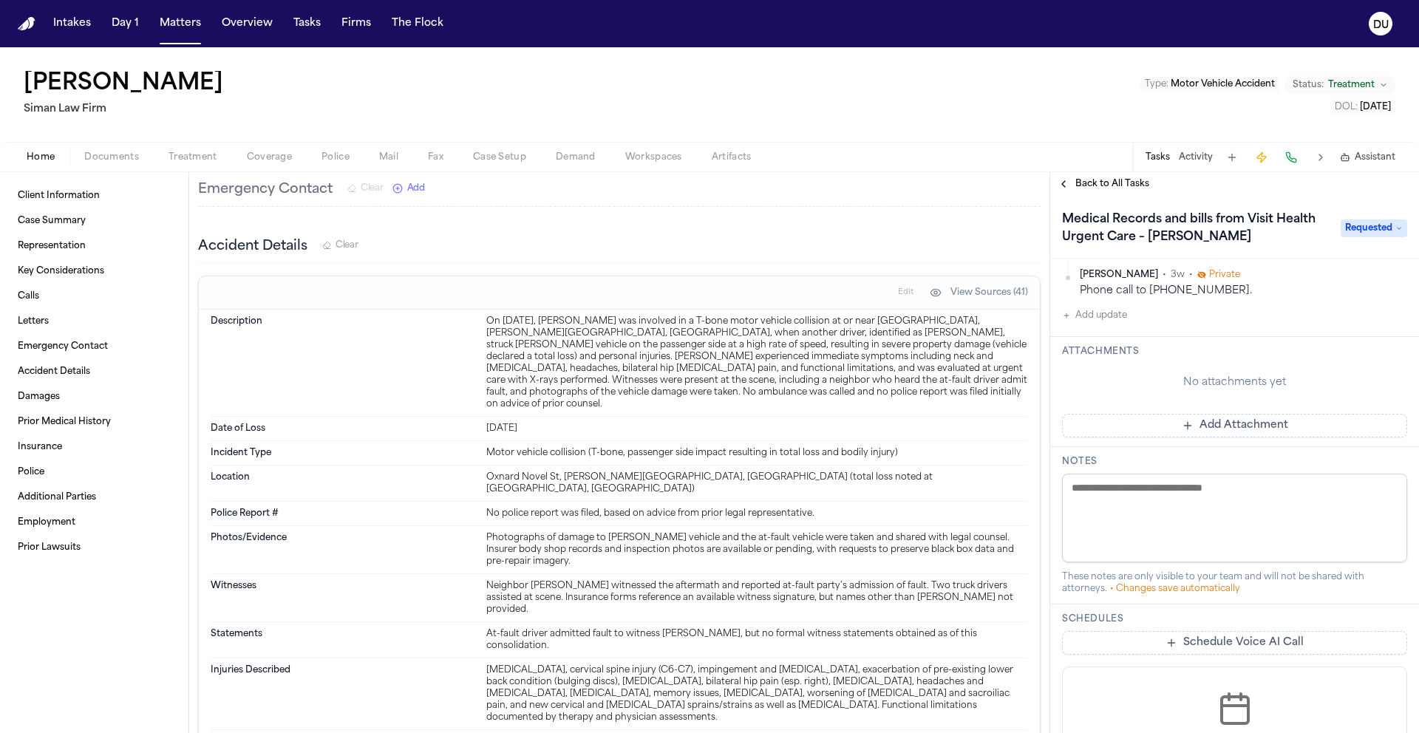
scroll to position [351, 0]
click at [1237, 435] on button "Add Attachment" at bounding box center [1234, 431] width 345 height 24
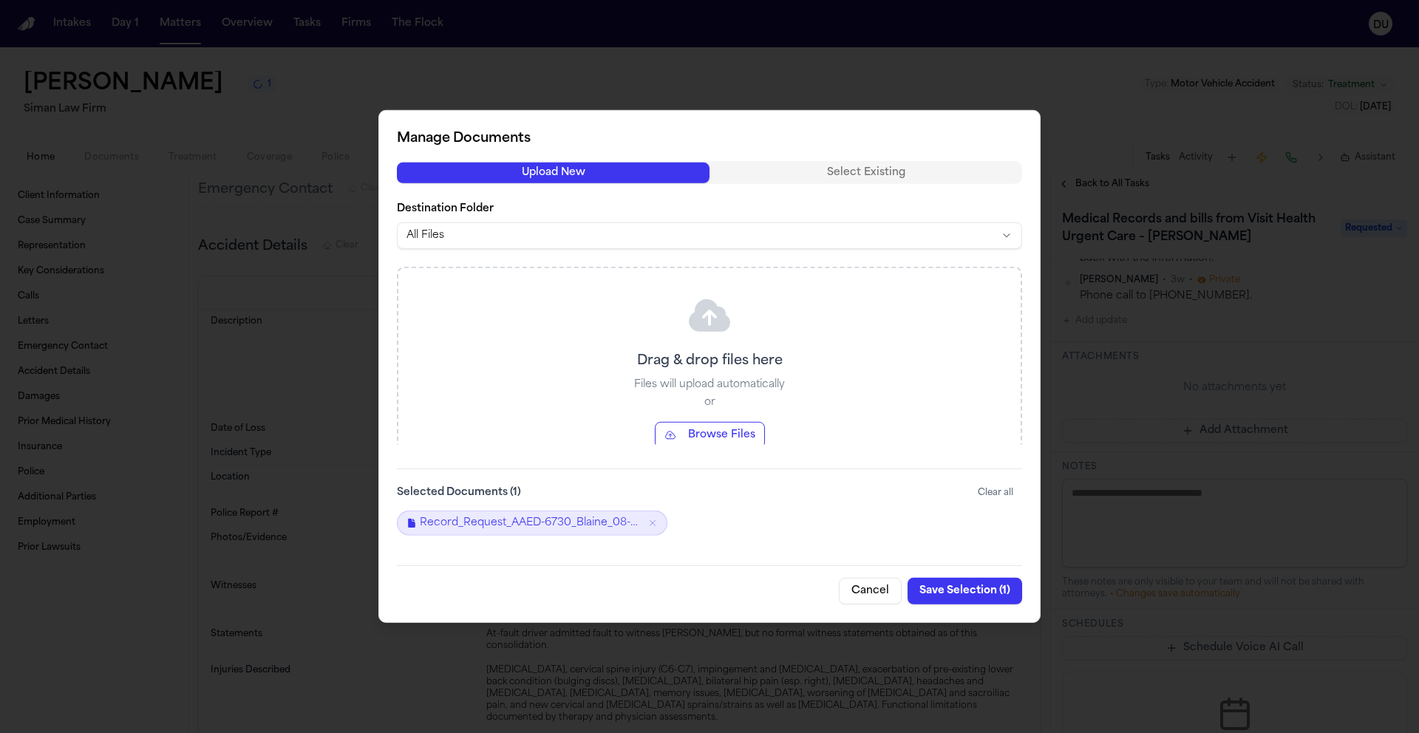
click at [963, 592] on button "Save Selection ( 1 )" at bounding box center [965, 591] width 115 height 27
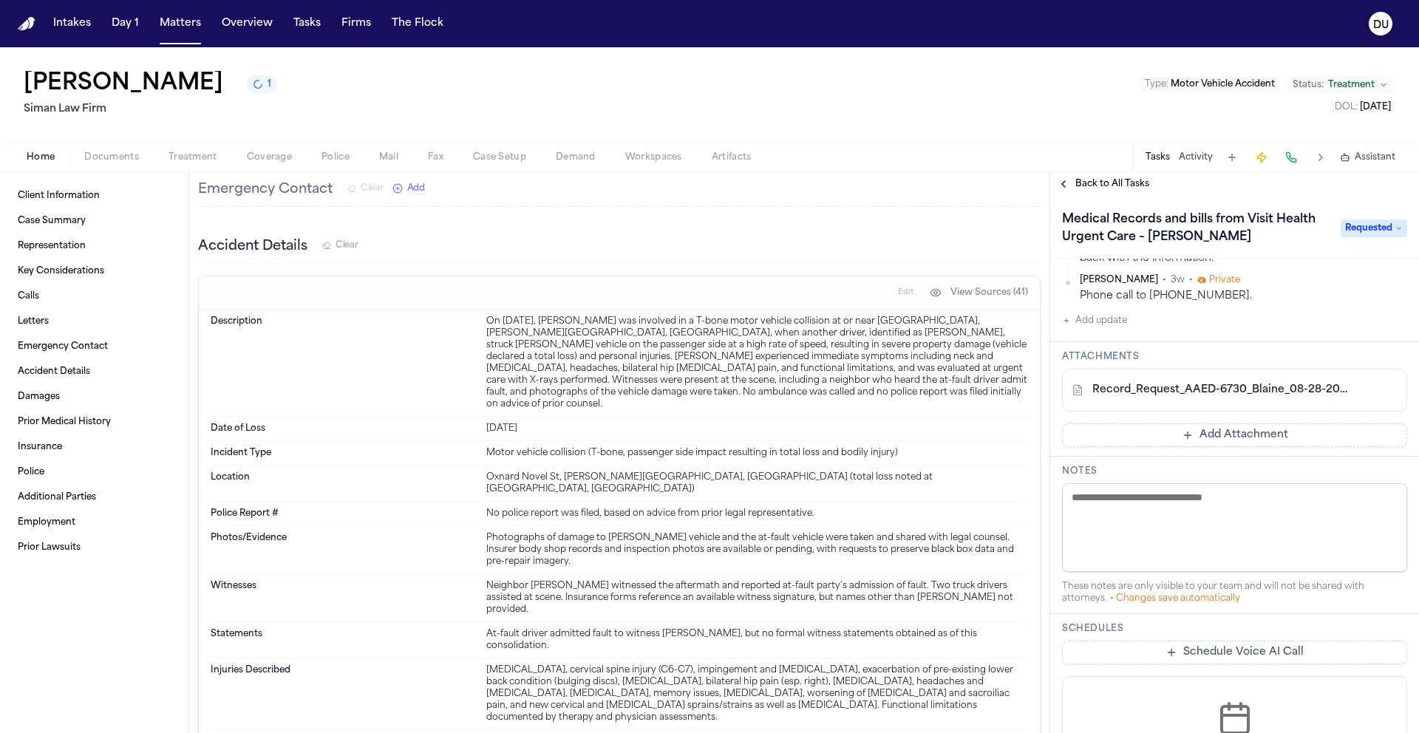
click at [1138, 187] on span "Back to All Tasks" at bounding box center [1113, 184] width 74 height 12
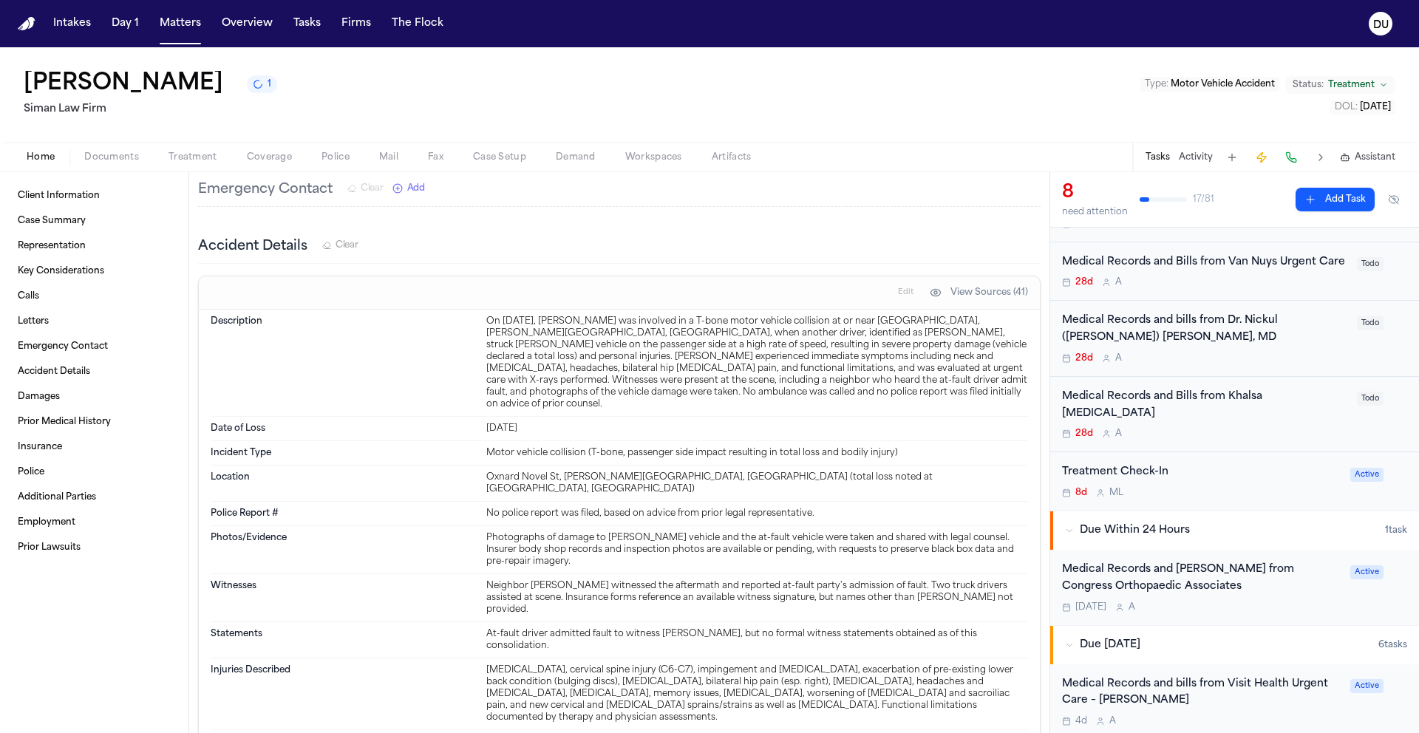
scroll to position [255, 0]
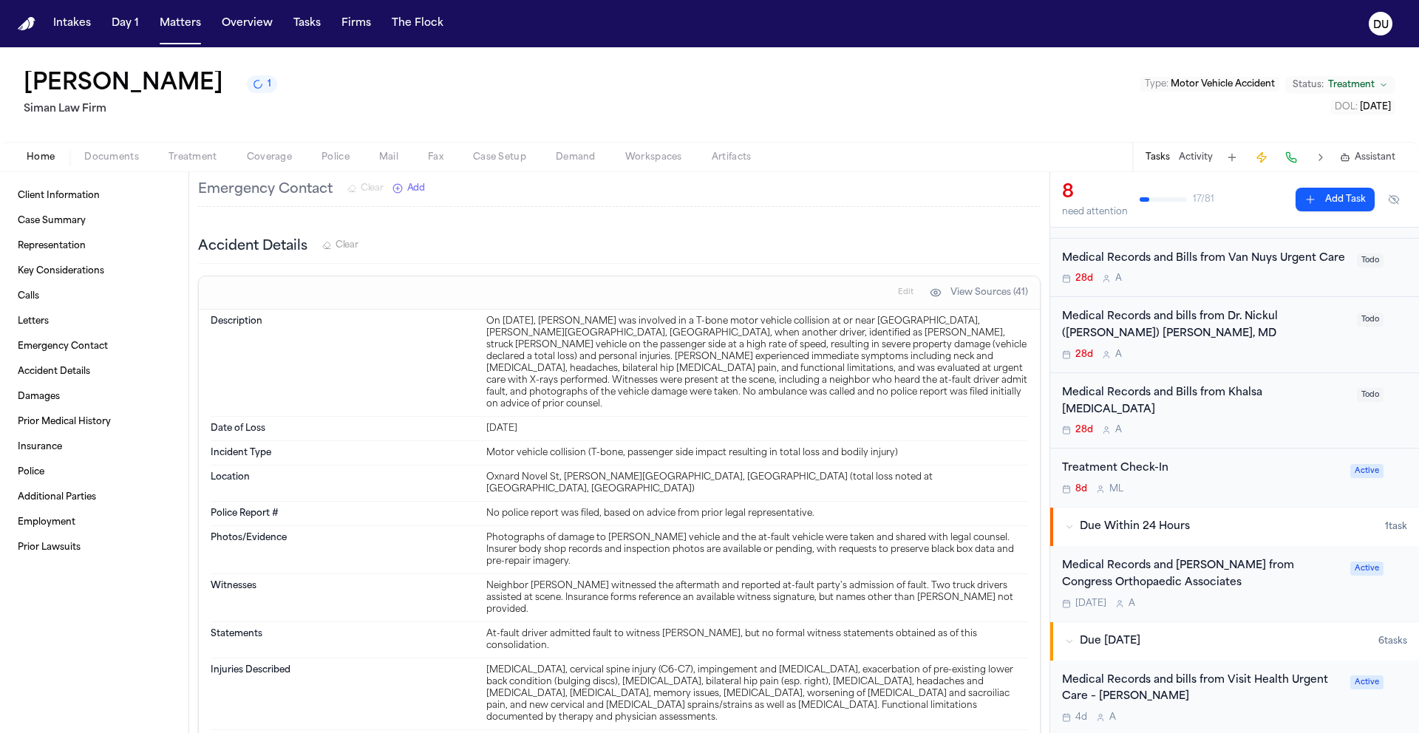
click at [1223, 402] on div "Medical Records and Bills from Khalsa Chiropractic 28d A" at bounding box center [1205, 411] width 286 height 52
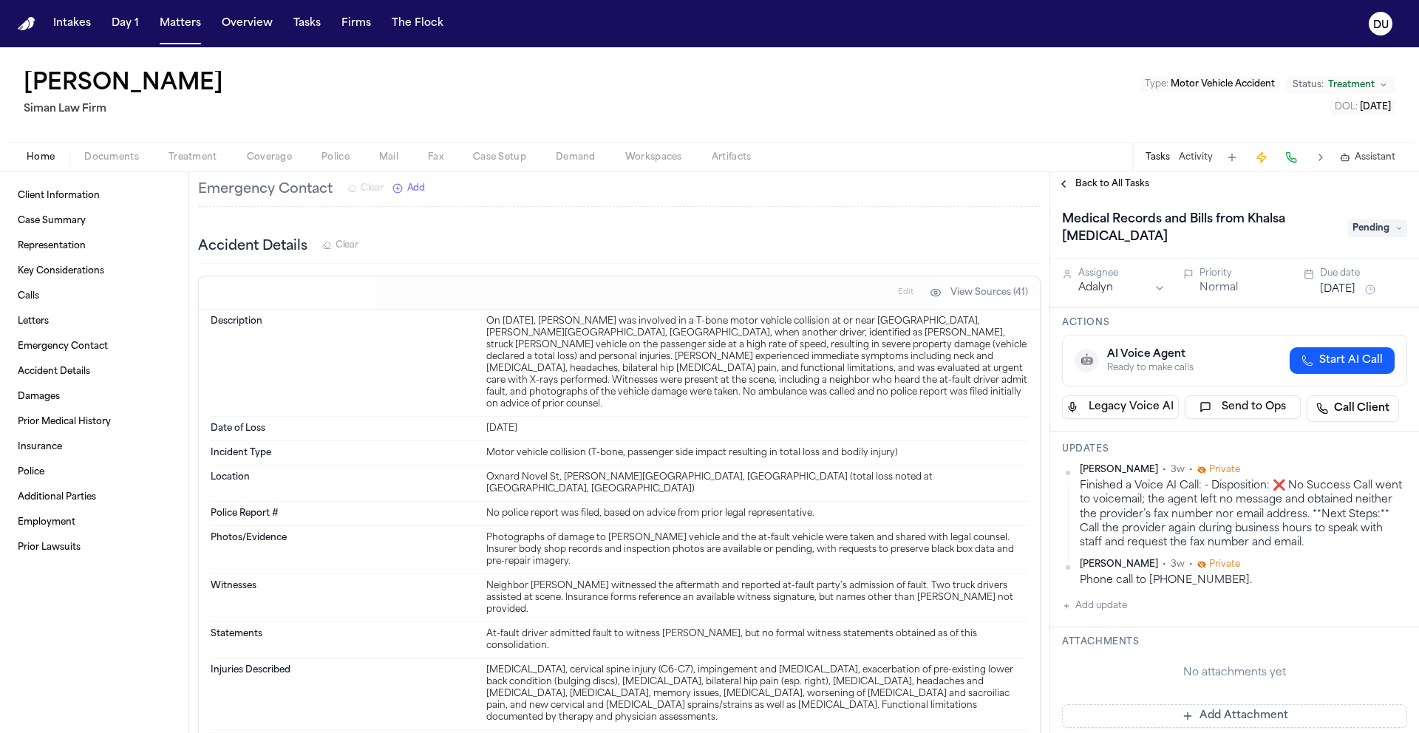
scroll to position [4513, 0]
click at [1100, 612] on button "Add update" at bounding box center [1094, 606] width 65 height 18
click at [1130, 605] on textarea "Add your update" at bounding box center [1244, 618] width 316 height 30
type textarea "**********"
click at [1372, 650] on button "Add" at bounding box center [1386, 654] width 30 height 18
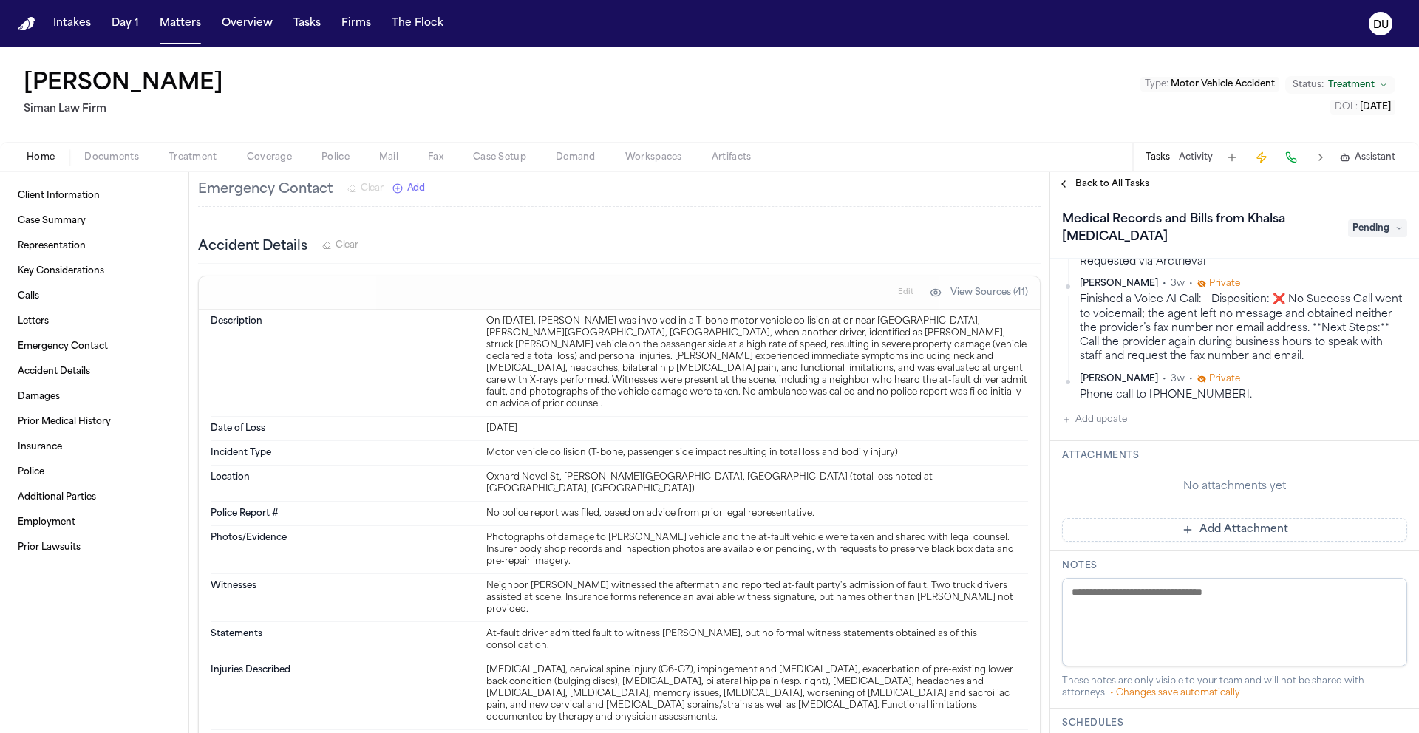
scroll to position [270, 0]
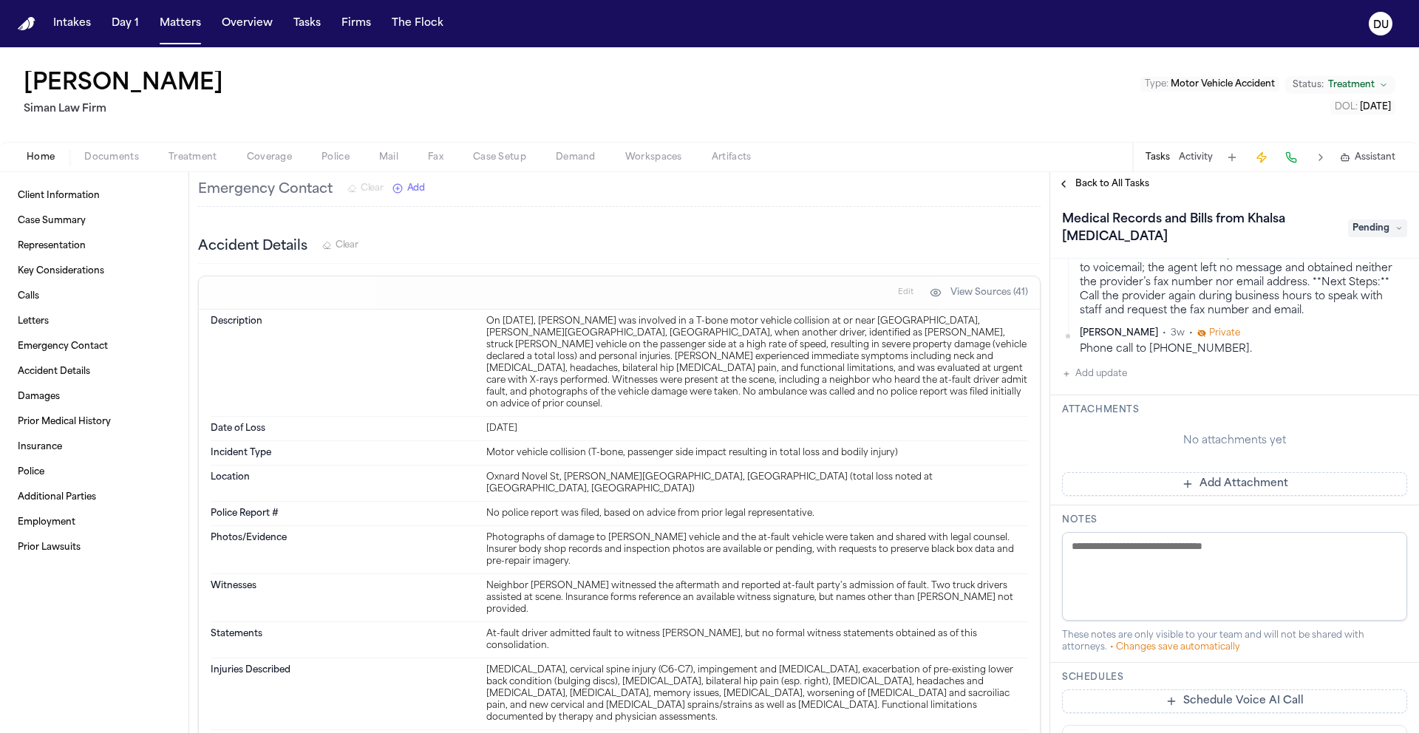
click at [1209, 479] on button "Add Attachment" at bounding box center [1234, 484] width 345 height 24
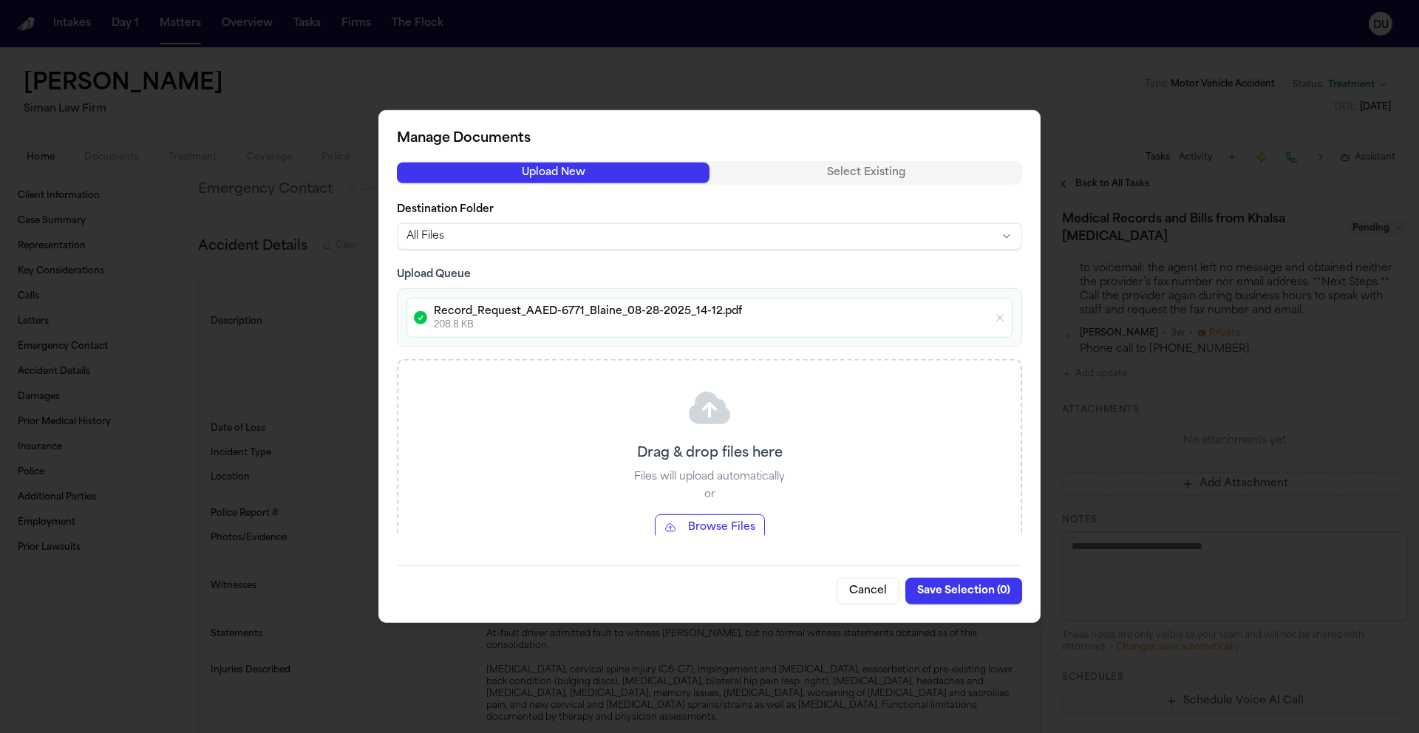
click at [1003, 316] on icon "button" at bounding box center [1000, 318] width 12 height 12
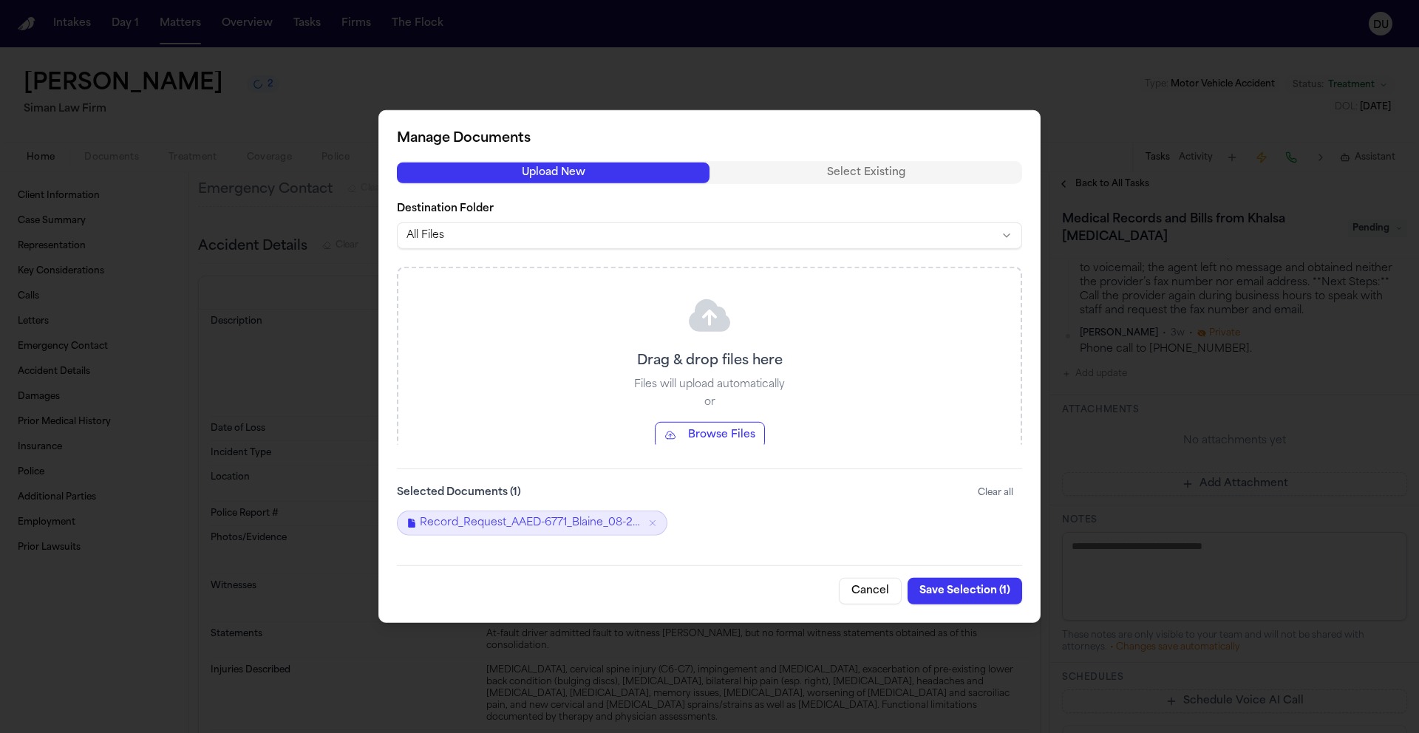
click at [976, 591] on button "Save Selection ( 1 )" at bounding box center [965, 591] width 115 height 27
click at [975, 591] on button "Save Selection ( 1 )" at bounding box center [965, 591] width 115 height 27
click at [975, 592] on button "Save Selection ( 1 )" at bounding box center [965, 591] width 115 height 27
click at [954, 591] on button "Save Selection ( 1 )" at bounding box center [965, 591] width 115 height 27
click at [947, 599] on button "Save Selection ( 1 )" at bounding box center [965, 591] width 115 height 27
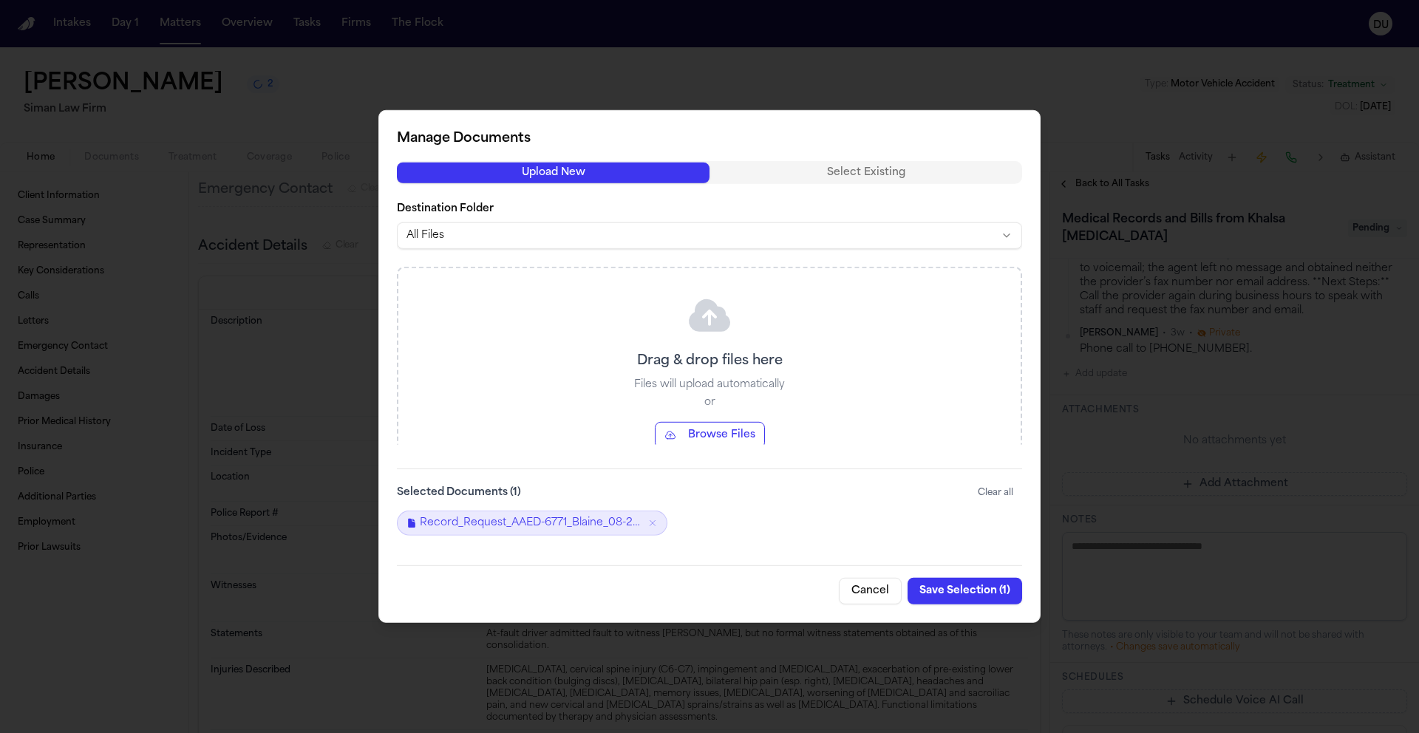
click at [947, 599] on button "Save Selection ( 1 )" at bounding box center [965, 591] width 115 height 27
click at [948, 598] on button "Save Selection ( 1 )" at bounding box center [965, 591] width 115 height 27
click at [948, 597] on button "Save Selection ( 1 )" at bounding box center [965, 591] width 115 height 27
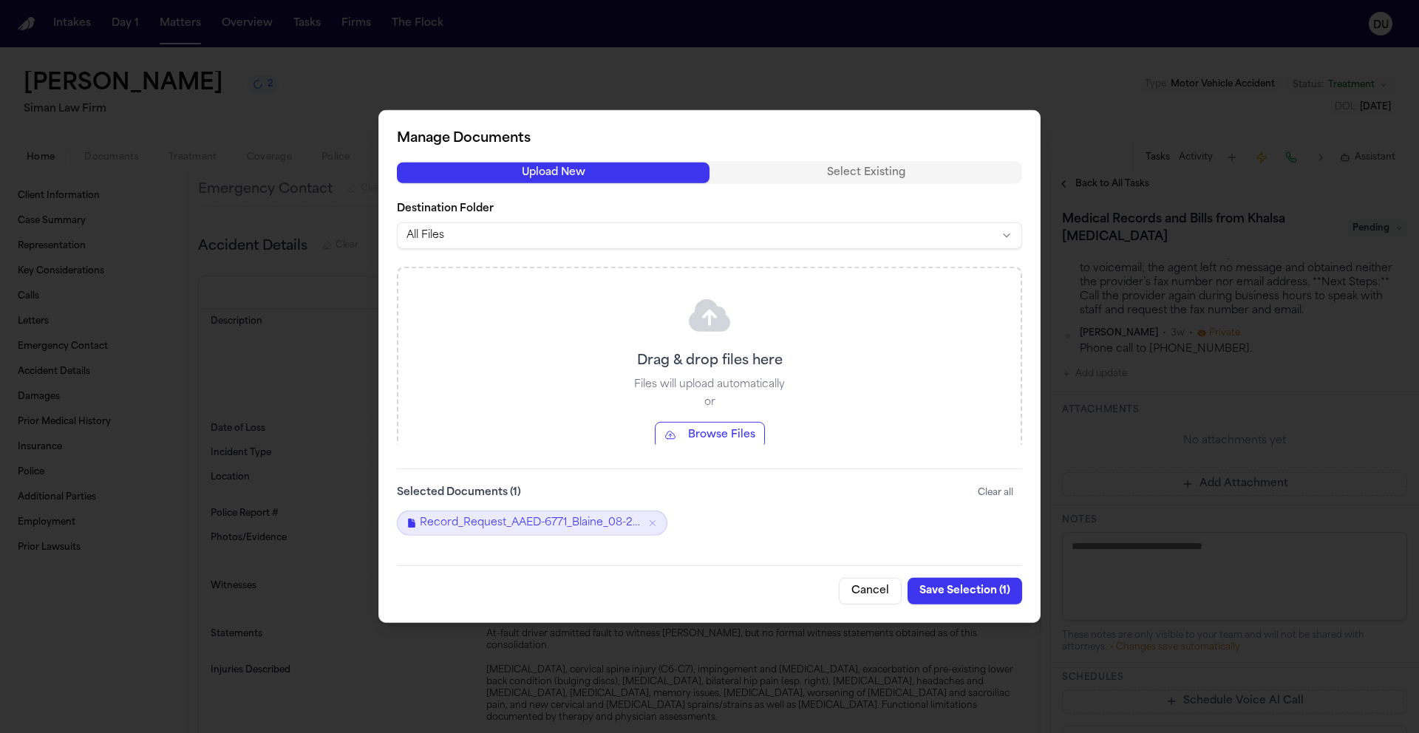
click at [888, 391] on div "Drag & drop files here Files will upload automatically or Browse Files" at bounding box center [709, 370] width 622 height 204
click at [870, 591] on button "Cancel" at bounding box center [870, 591] width 63 height 27
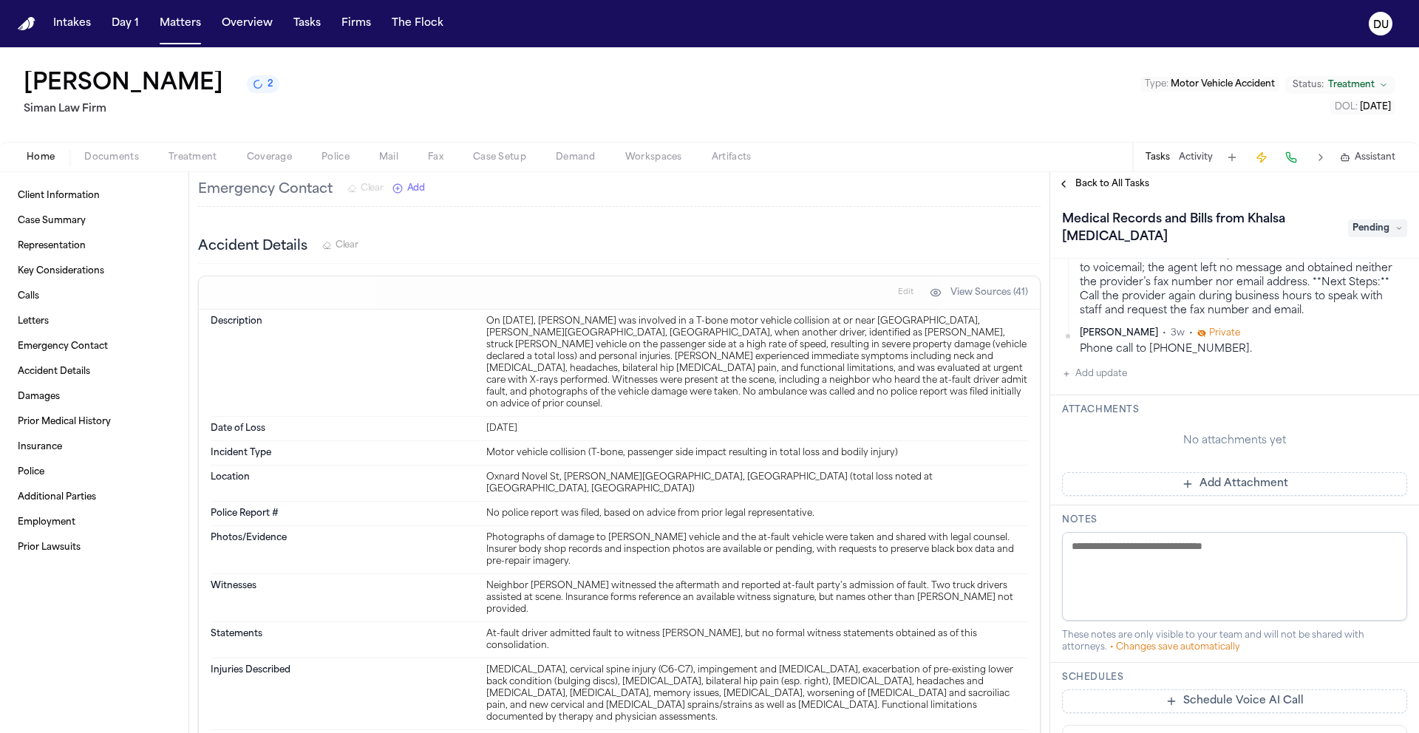
click at [1192, 483] on button "Add Attachment" at bounding box center [1234, 484] width 345 height 24
click at [1202, 483] on button "Add Attachment" at bounding box center [1234, 484] width 345 height 24
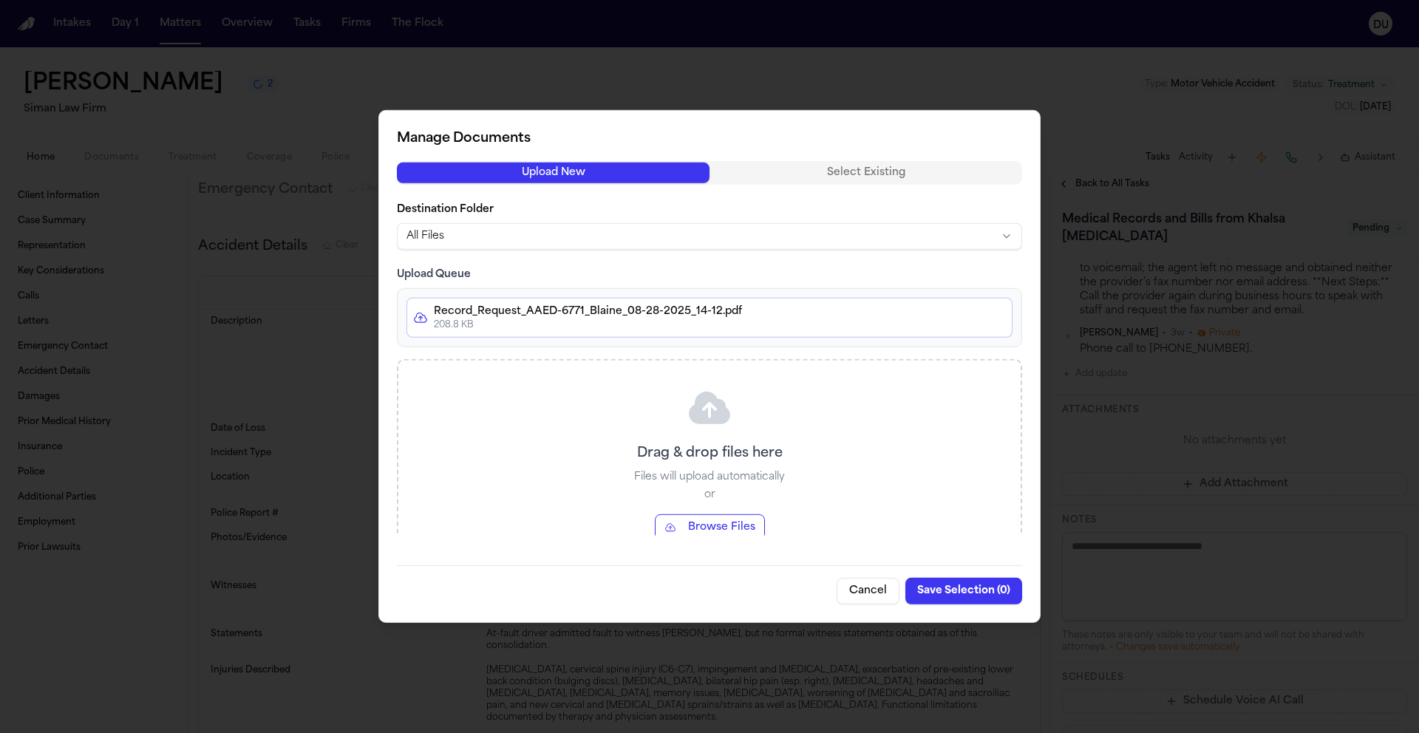
click at [946, 585] on button "Save Selection ( 0 )" at bounding box center [963, 591] width 117 height 27
click at [765, 381] on div "Drag & drop files here Files will upload automatically or Browse Files" at bounding box center [709, 463] width 622 height 204
click at [604, 302] on div "Record_Request_AAED-6771_Blaine_08-28-2025_14-12.pdf 208.8 KB" at bounding box center [710, 318] width 606 height 40
drag, startPoint x: 942, startPoint y: 308, endPoint x: 621, endPoint y: 310, distance: 320.8
click at [942, 308] on p "Record_Request_AAED-6771_Blaine_08-28-2025_14-12.pdf" at bounding box center [720, 312] width 572 height 15
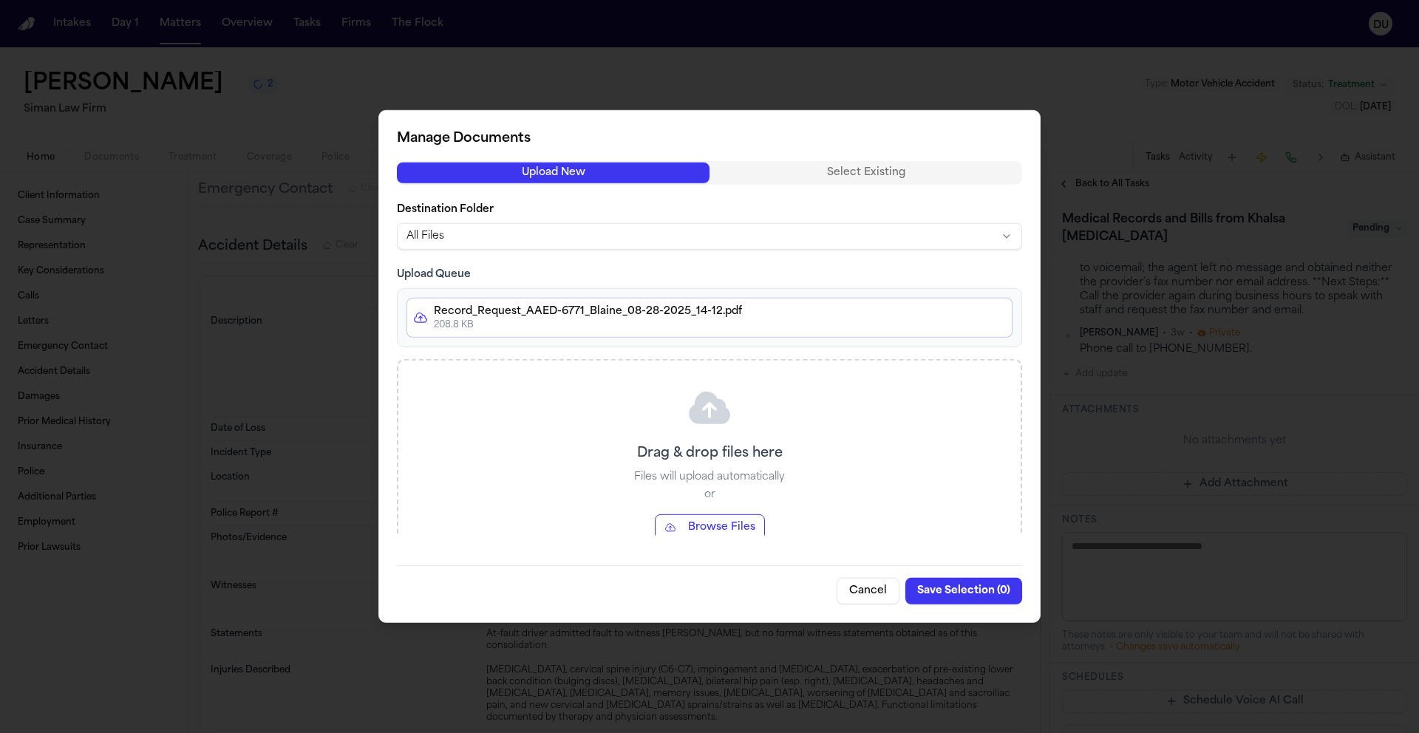
click at [612, 309] on p "Record_Request_AAED-6771_Blaine_08-28-2025_14-12.pdf" at bounding box center [720, 312] width 572 height 15
click at [482, 313] on p "Record_Request_AAED-6771_Blaine_08-28-2025_14-12.pdf" at bounding box center [720, 312] width 572 height 15
drag, startPoint x: 860, startPoint y: 460, endPoint x: 805, endPoint y: 432, distance: 61.5
click at [854, 449] on div "Drag & drop files here Files will upload automatically or Browse Files" at bounding box center [709, 463] width 622 height 204
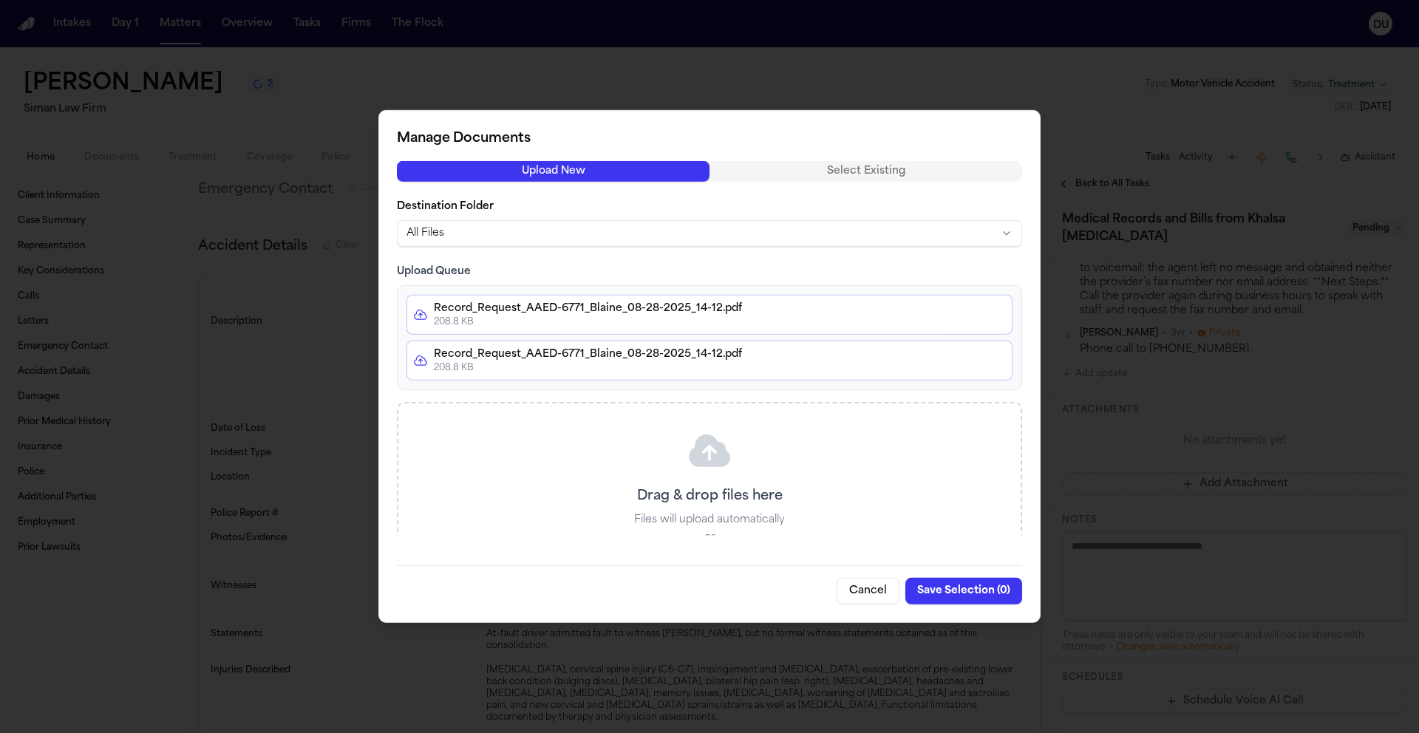
click at [866, 593] on button "Cancel" at bounding box center [868, 591] width 63 height 27
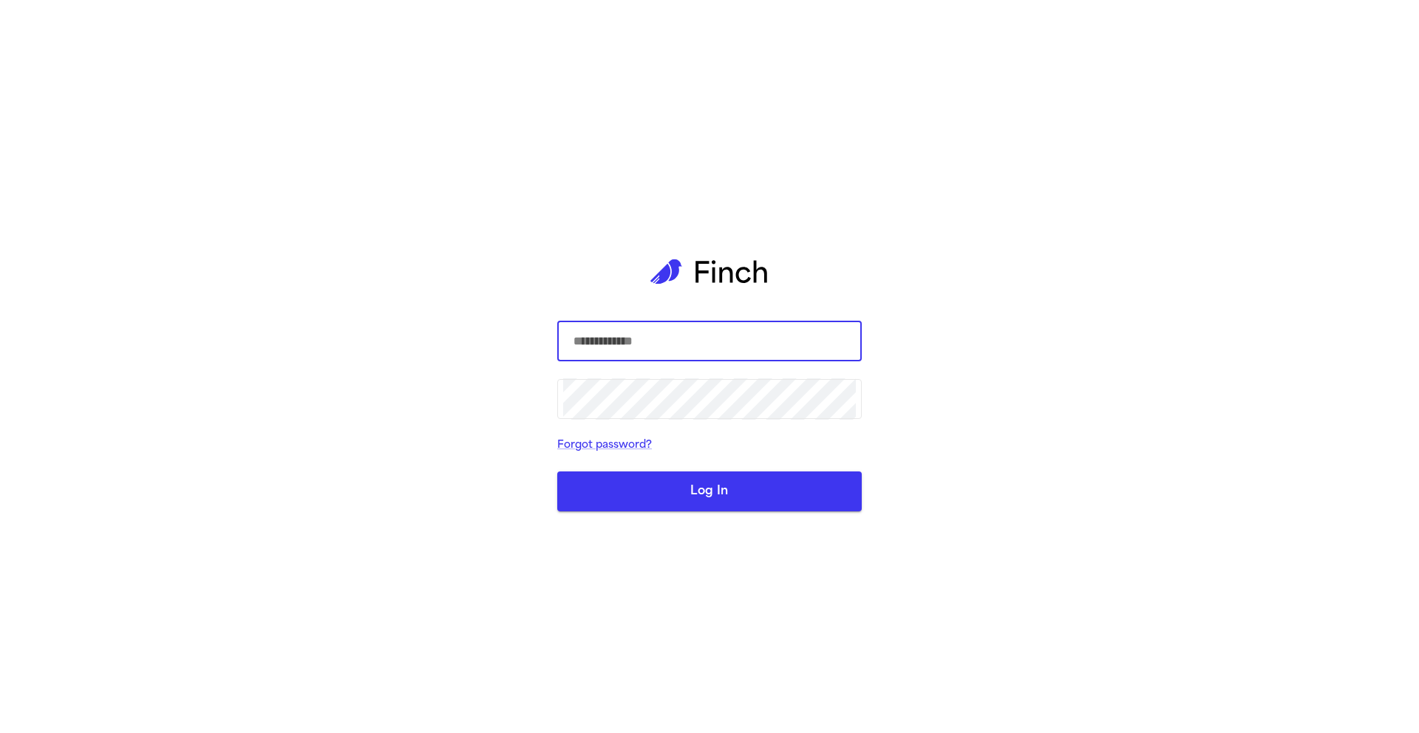
type input "**********"
click at [734, 490] on button "Log In" at bounding box center [709, 492] width 305 height 40
type input "**********"
click at [701, 493] on button "Log In" at bounding box center [709, 492] width 305 height 40
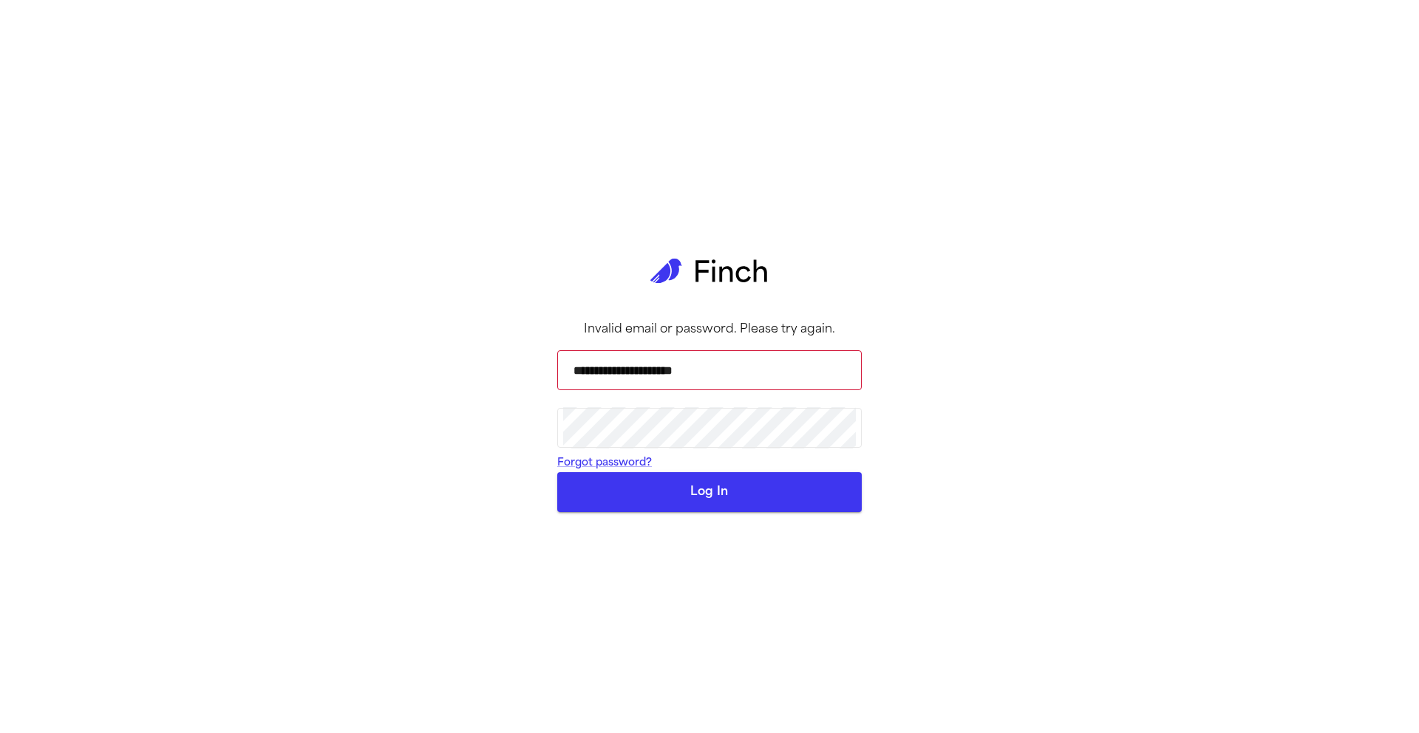
click at [730, 512] on button "Log In" at bounding box center [709, 492] width 305 height 40
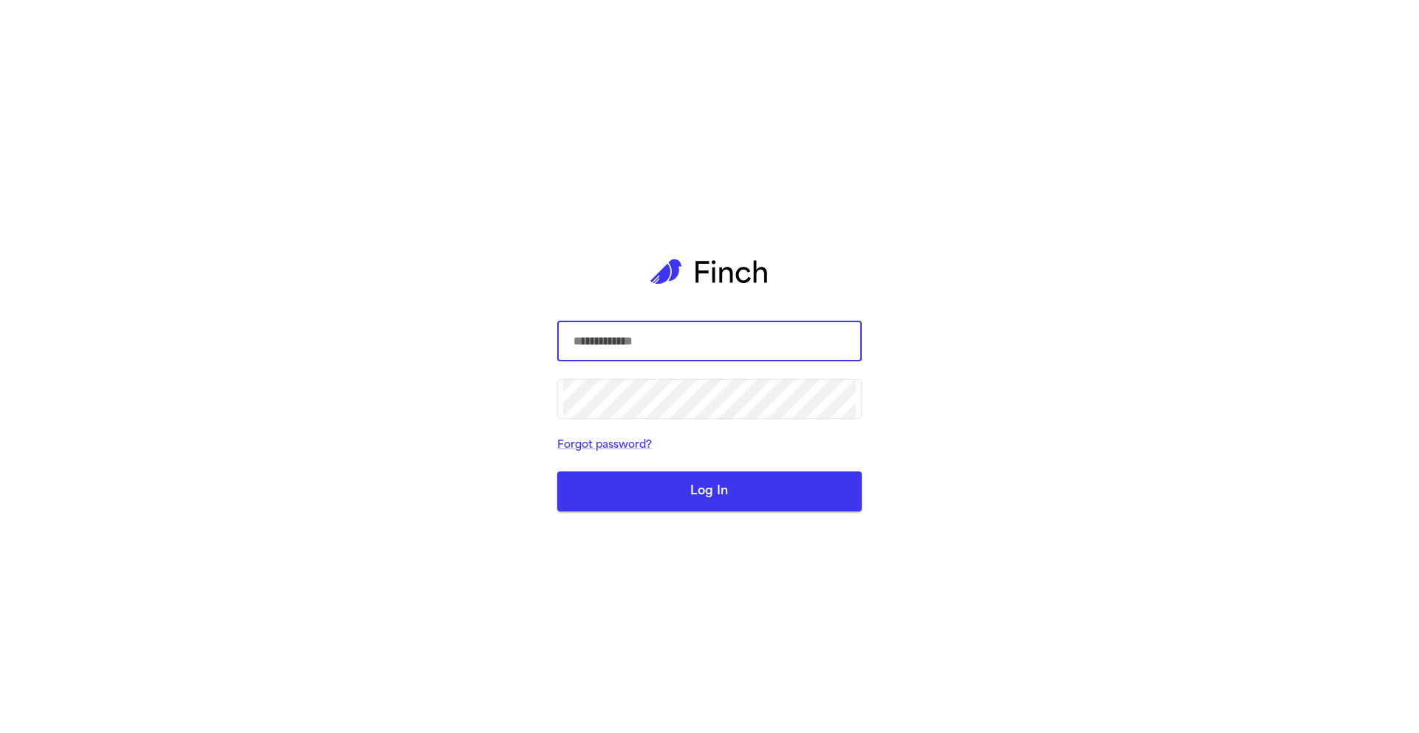
type input "**********"
click at [690, 501] on button "Log In" at bounding box center [709, 492] width 305 height 40
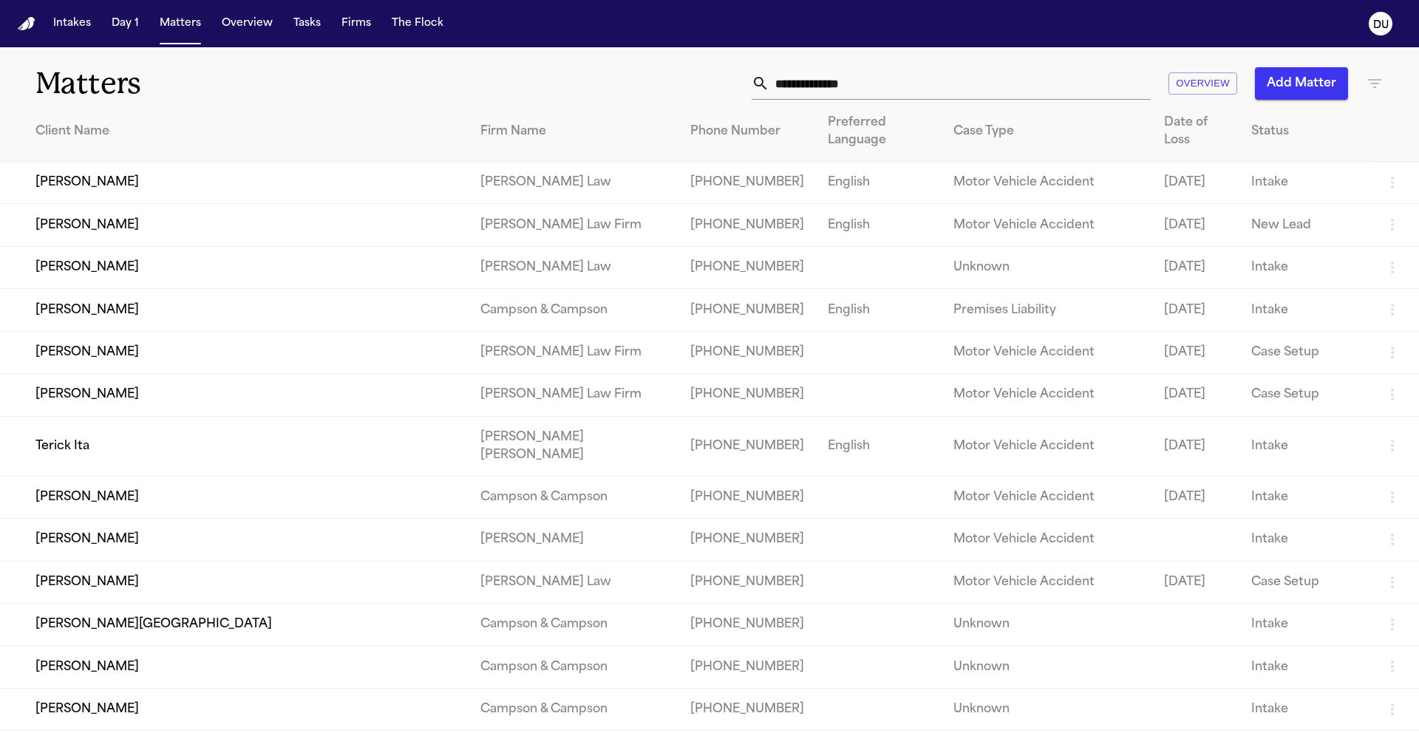
click at [27, 22] on img "Home" at bounding box center [27, 24] width 18 height 14
click at [800, 83] on input "text" at bounding box center [959, 83] width 381 height 33
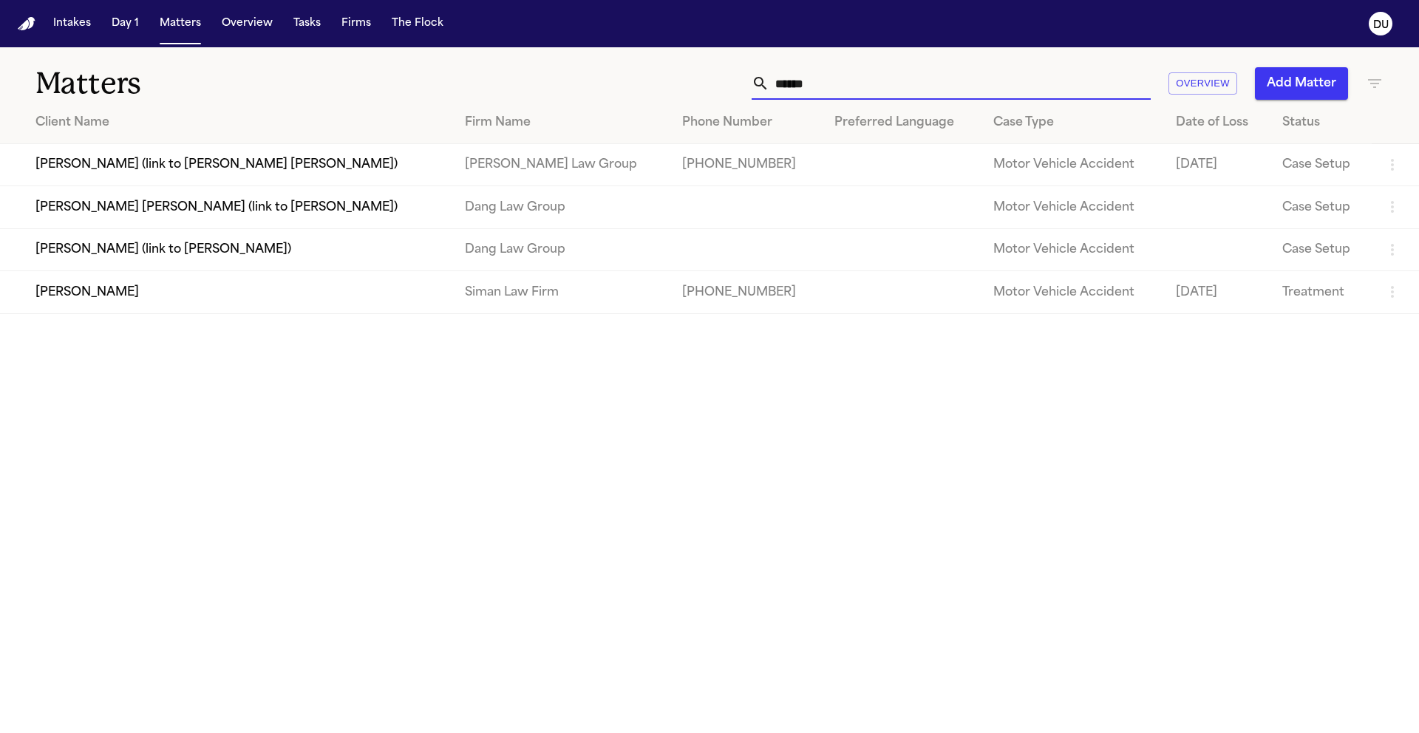
type input "******"
click at [435, 300] on td "[PERSON_NAME]" at bounding box center [226, 292] width 453 height 42
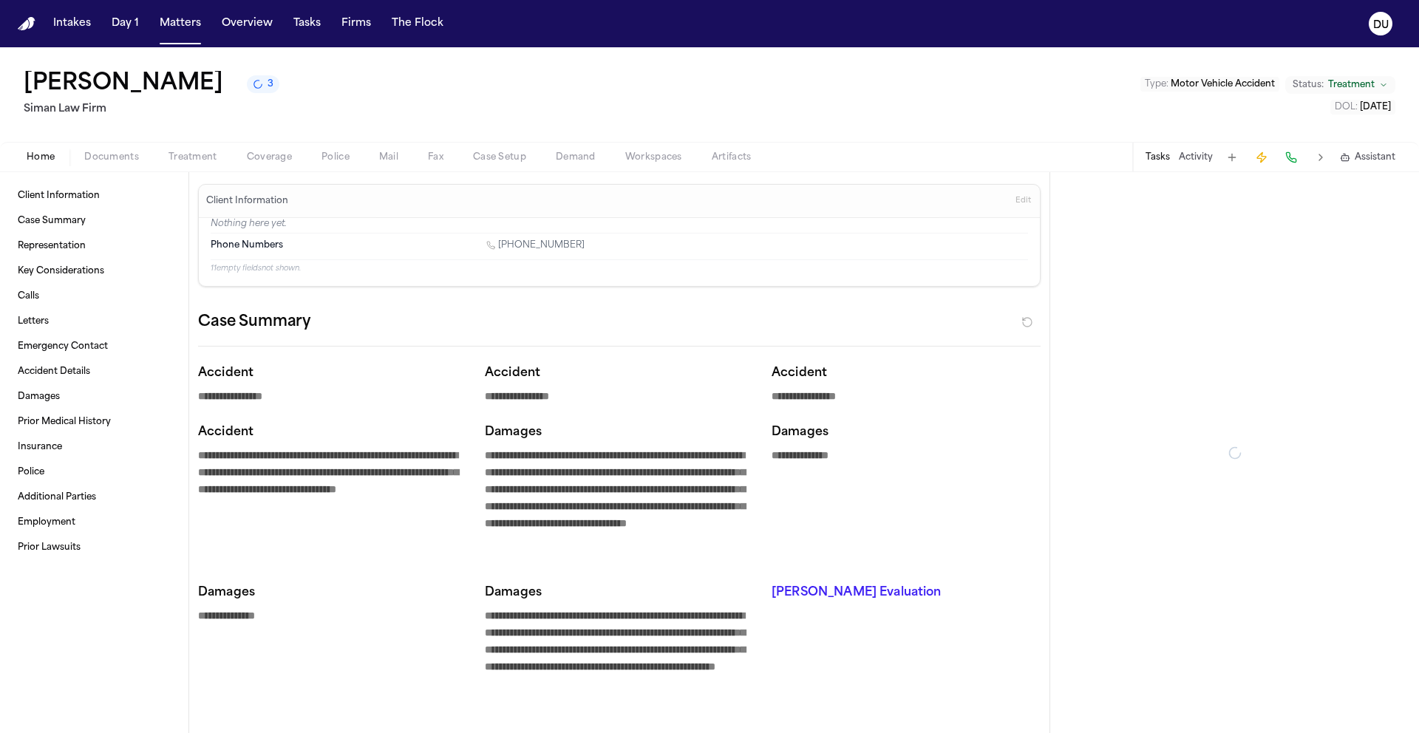
type textarea "*"
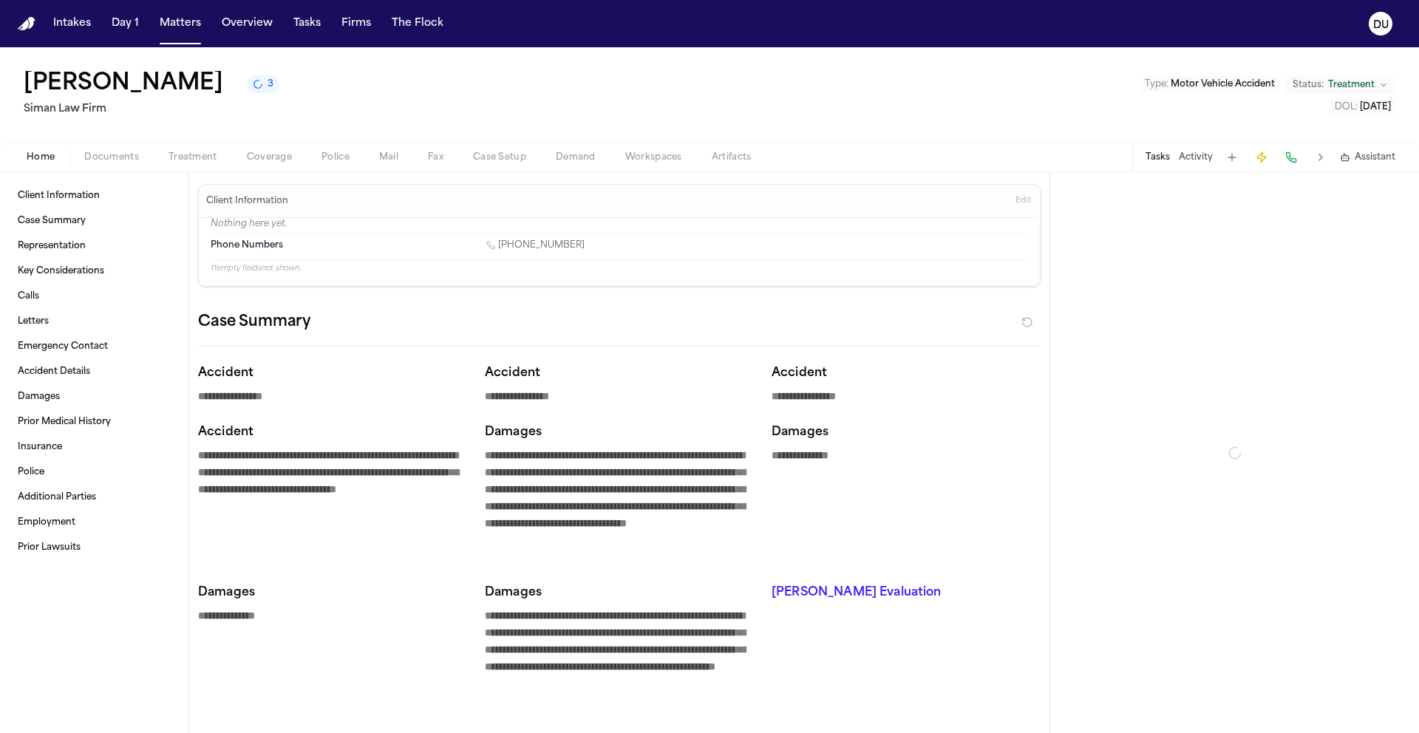
type textarea "*"
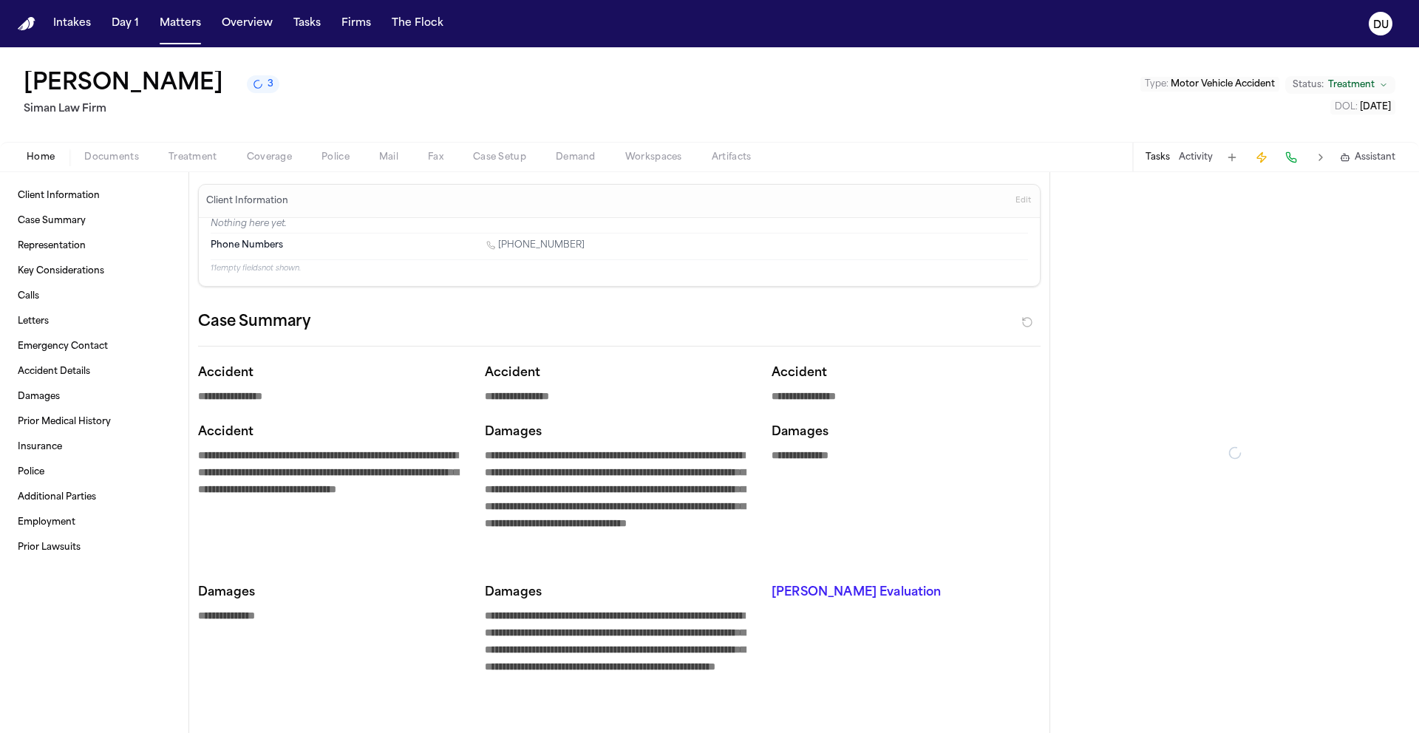
type textarea "*"
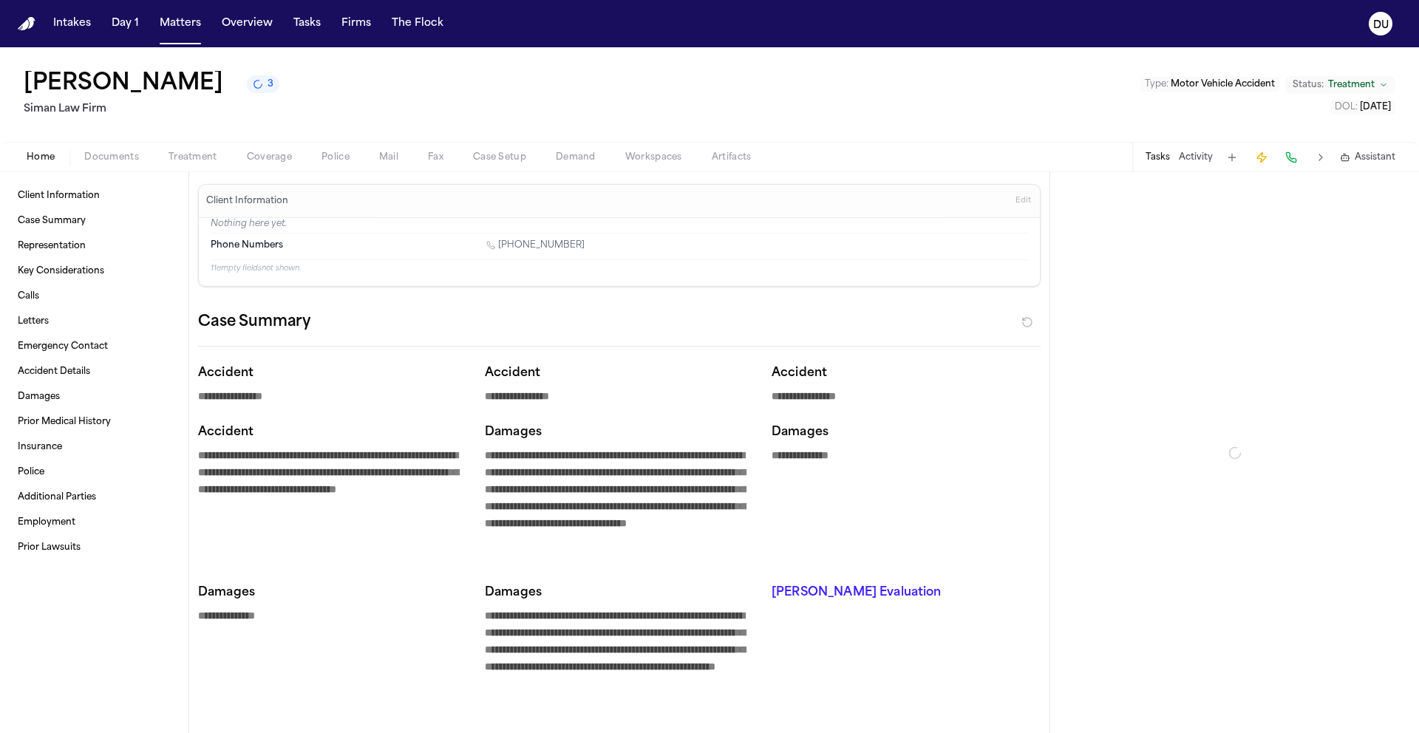
type textarea "*"
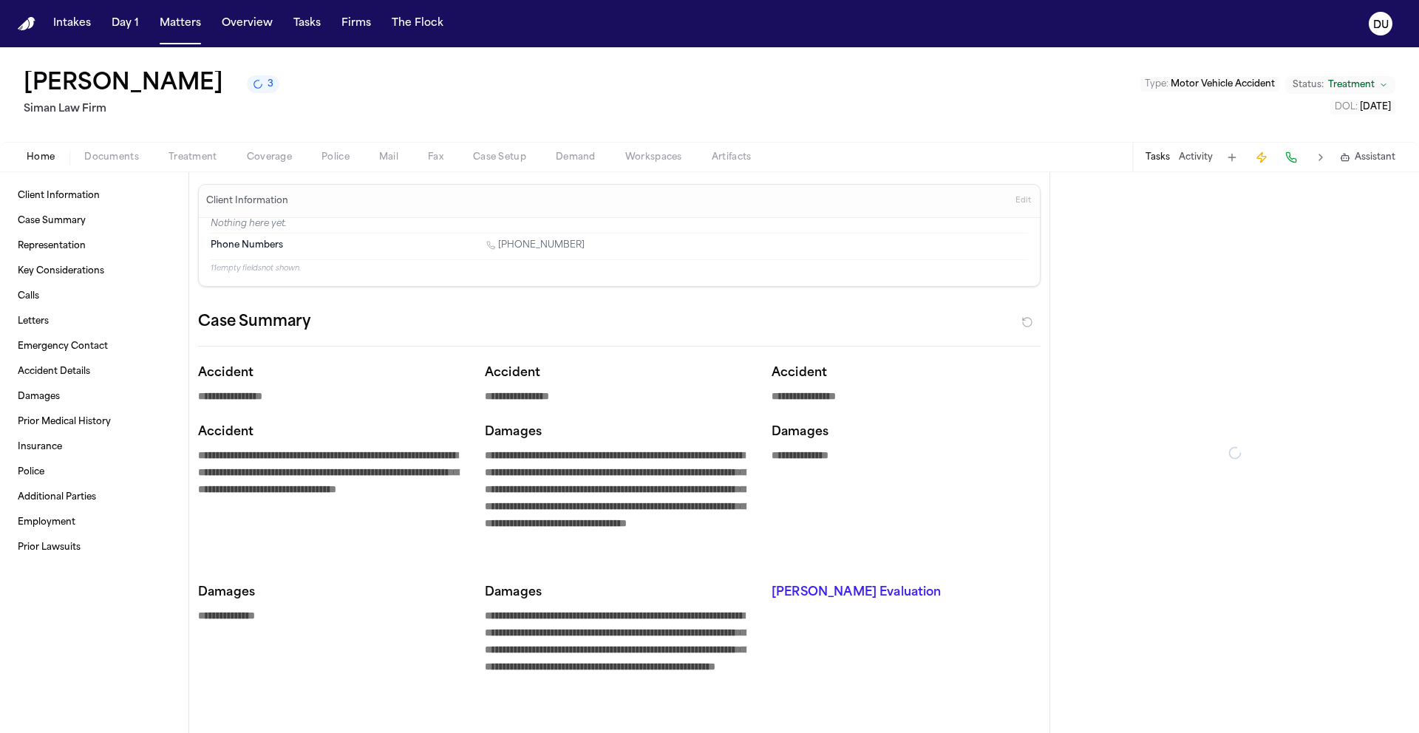
type textarea "*"
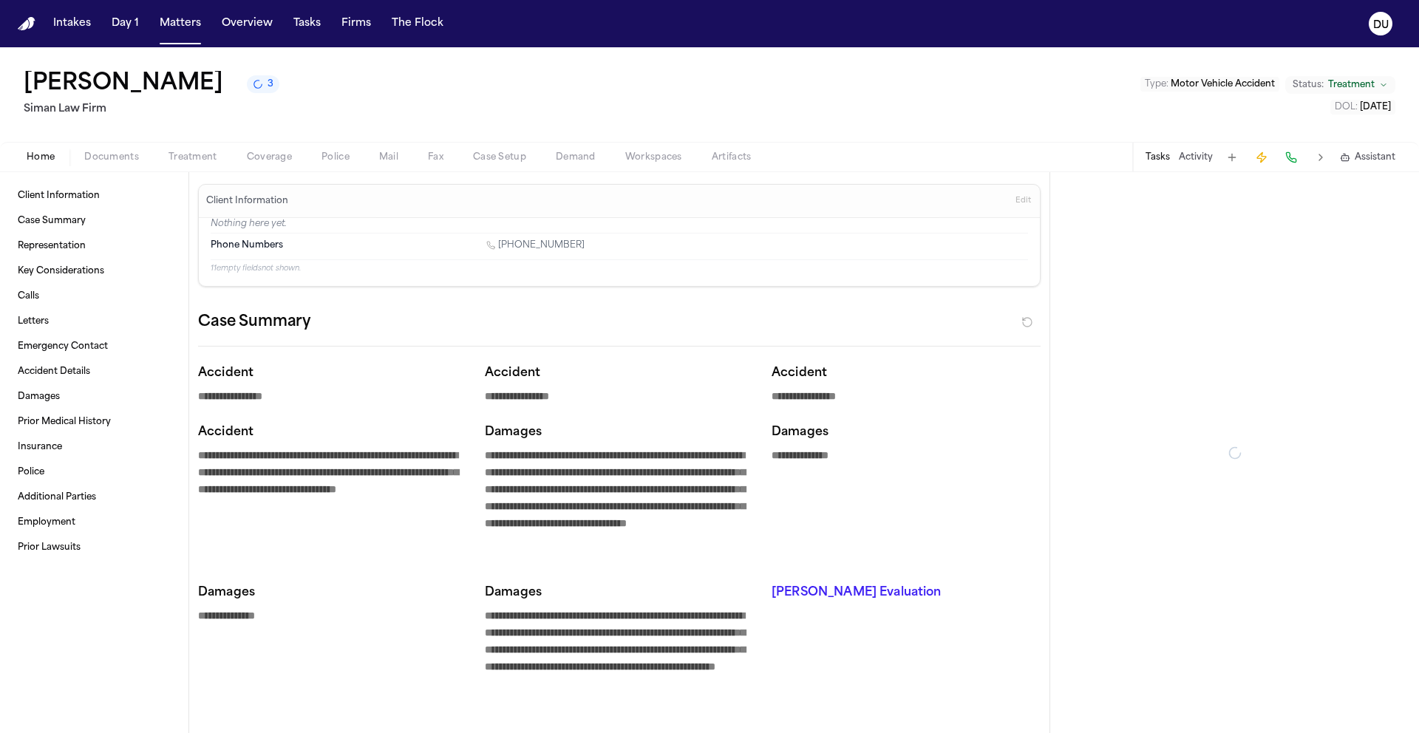
type textarea "*"
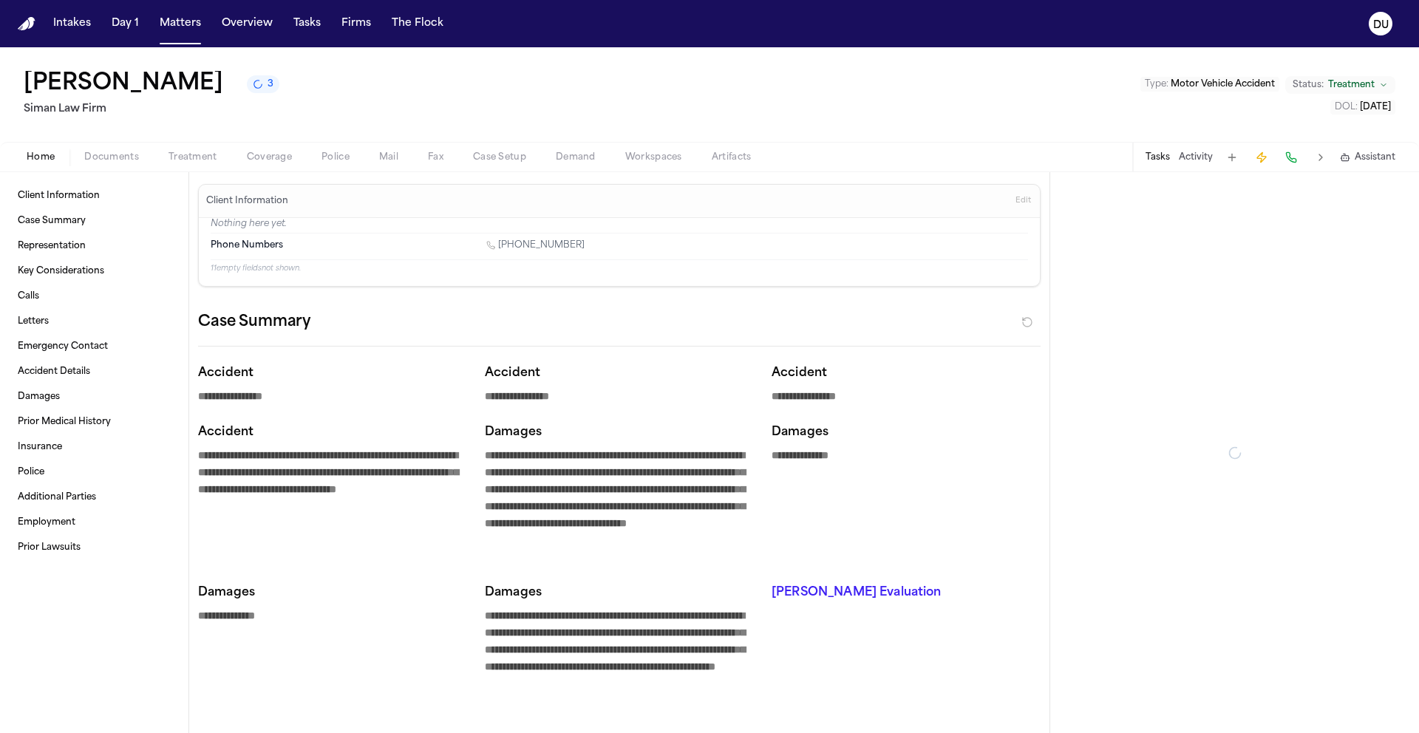
type textarea "*"
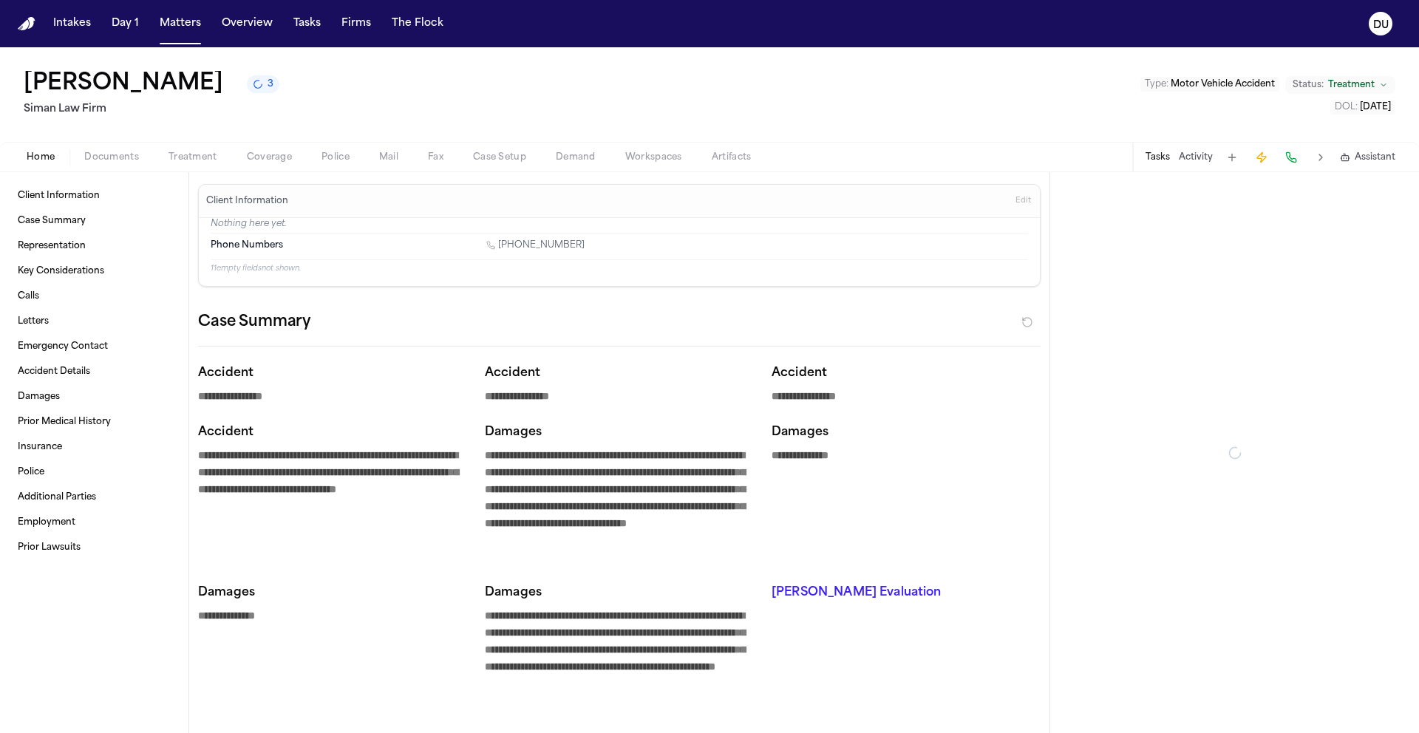
type textarea "*"
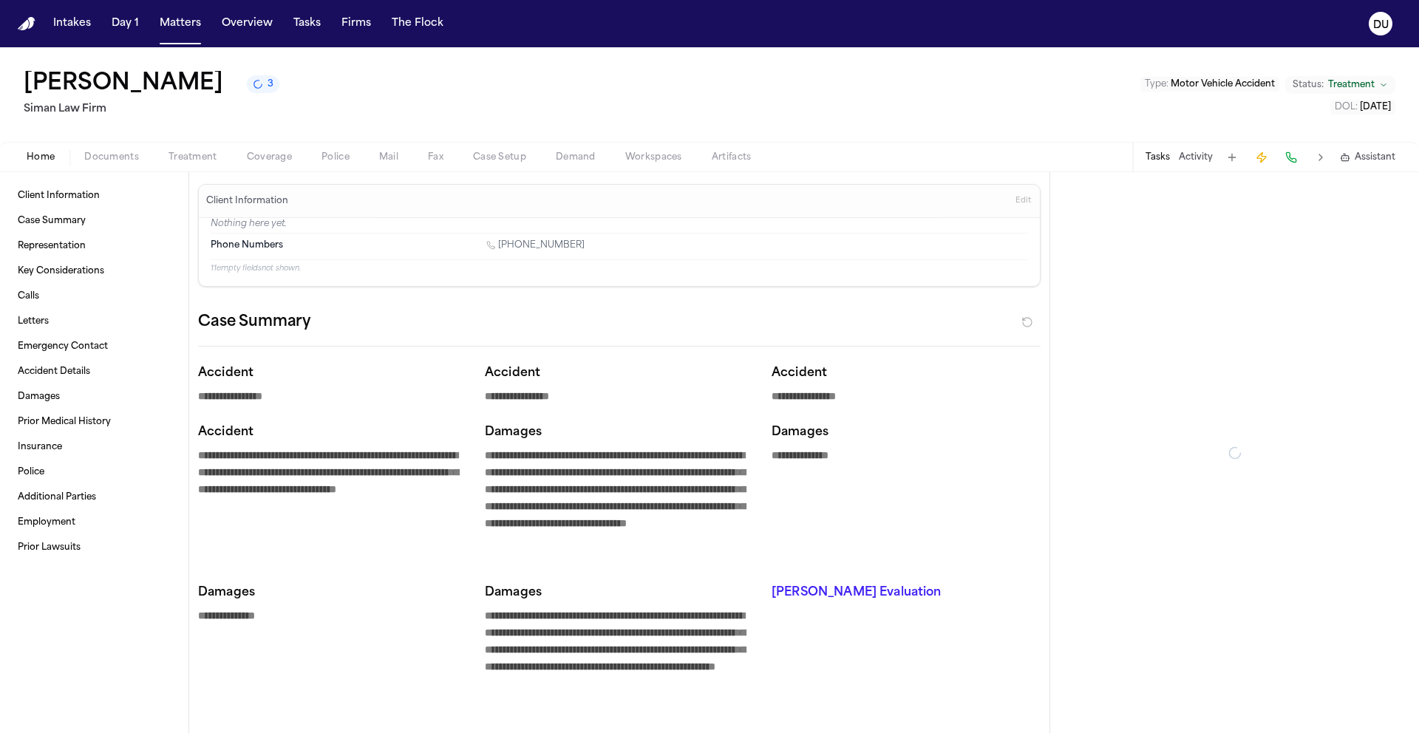
type textarea "*"
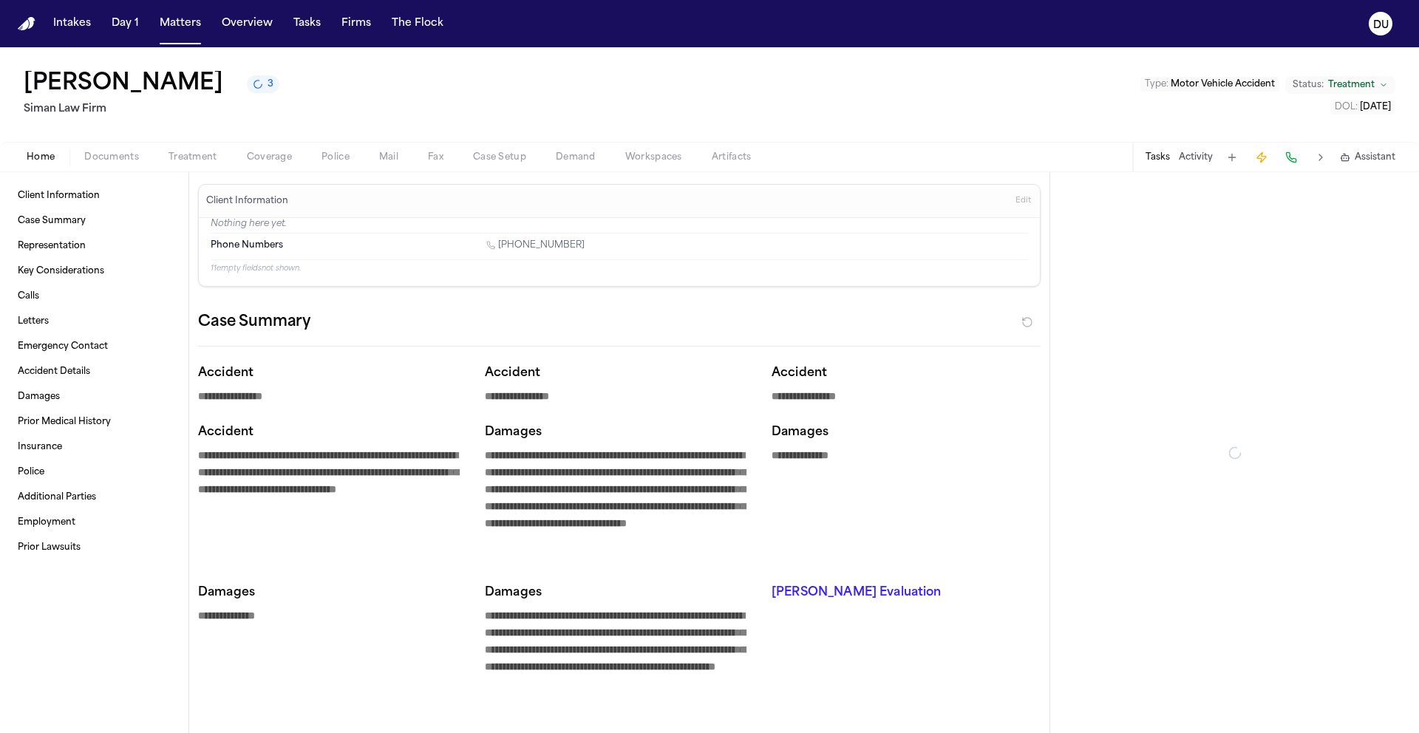
type textarea "*"
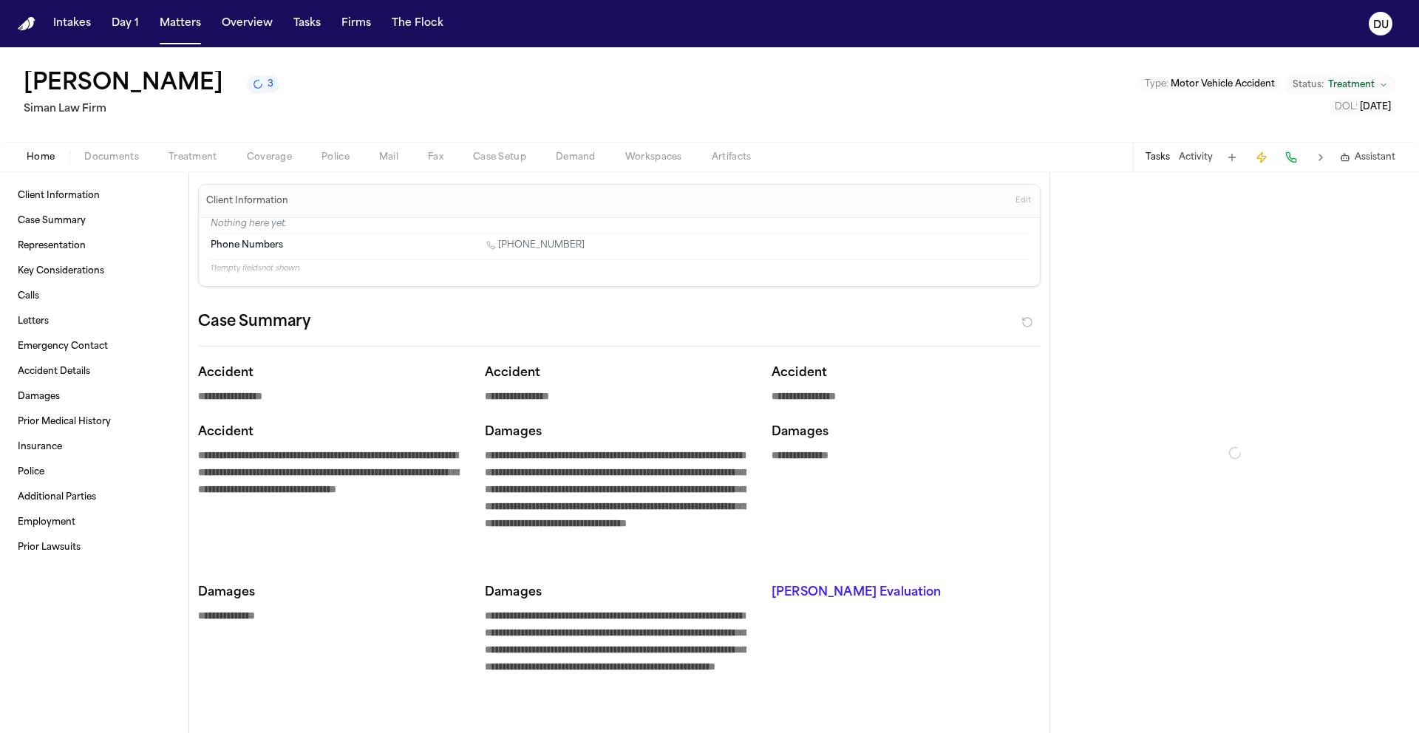
type textarea "*"
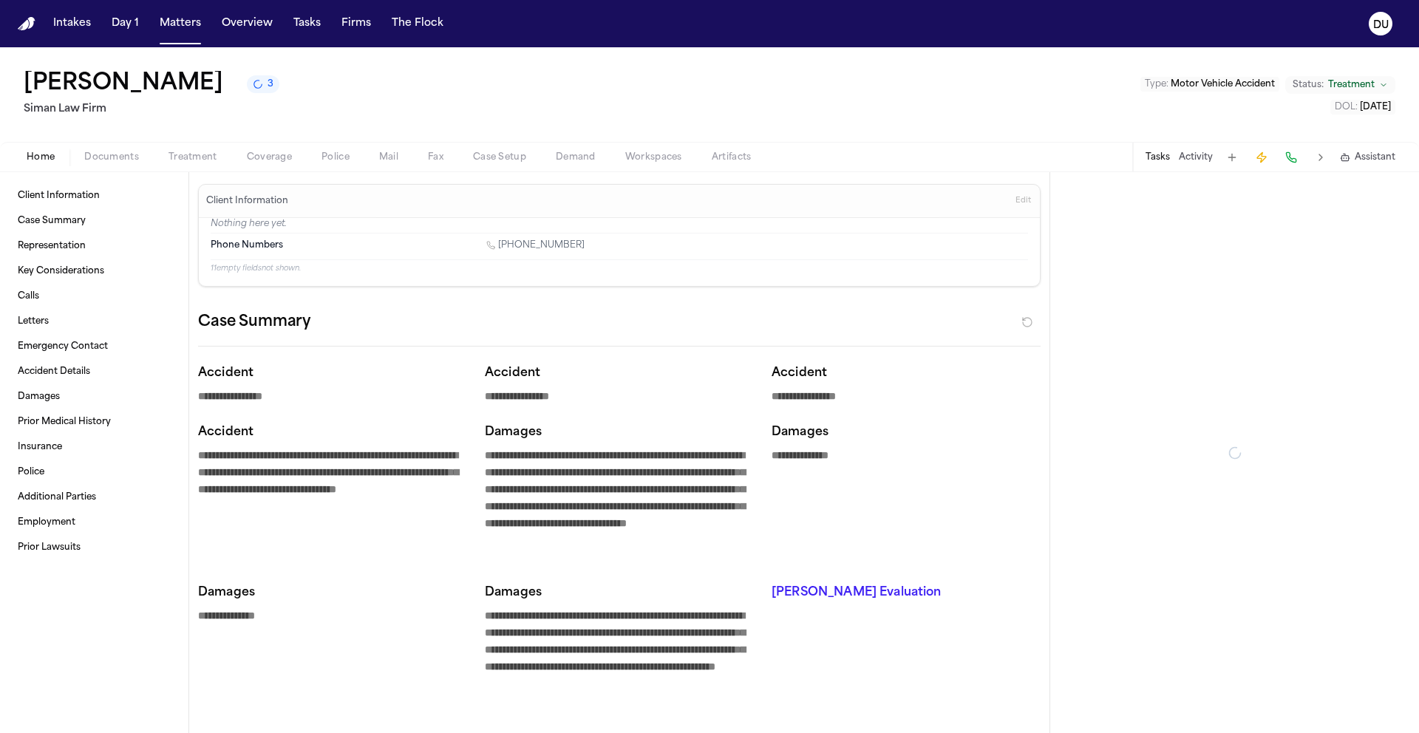
type textarea "*"
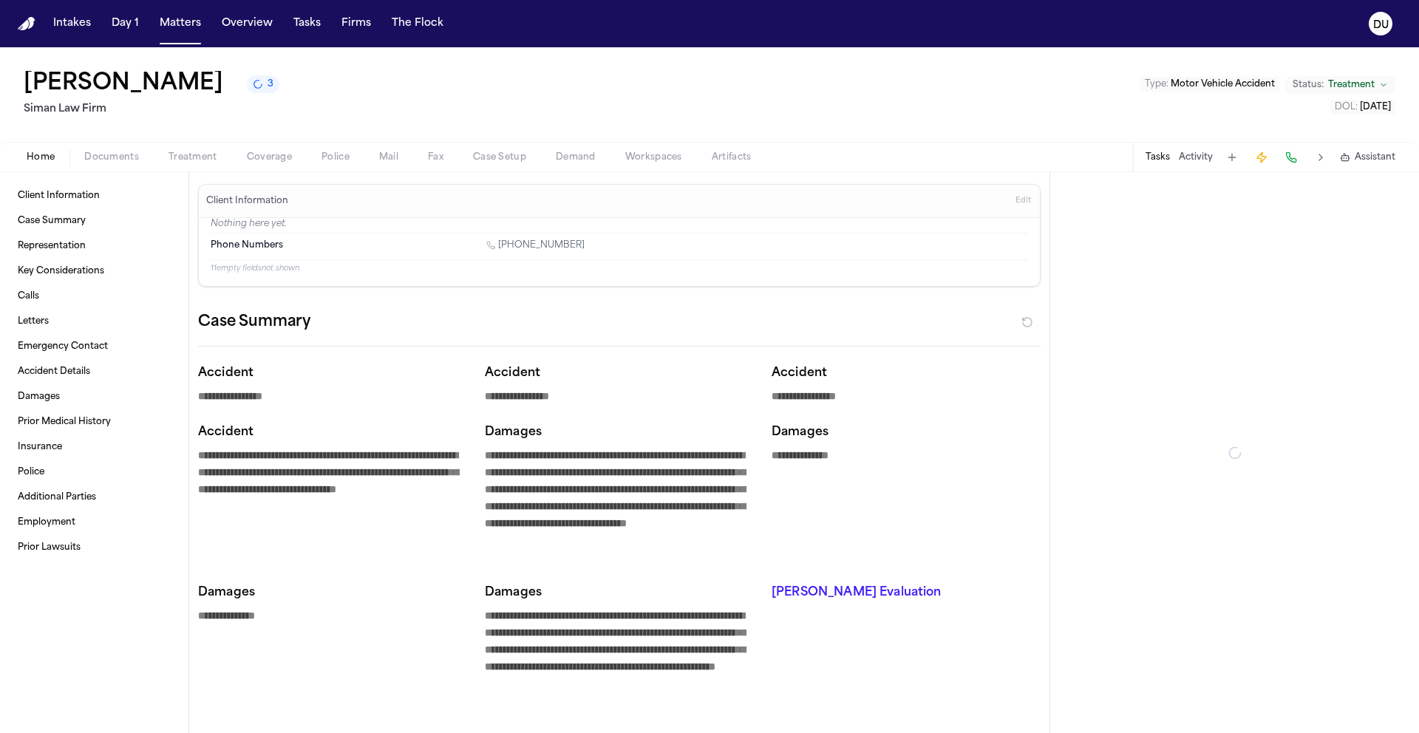
type textarea "*"
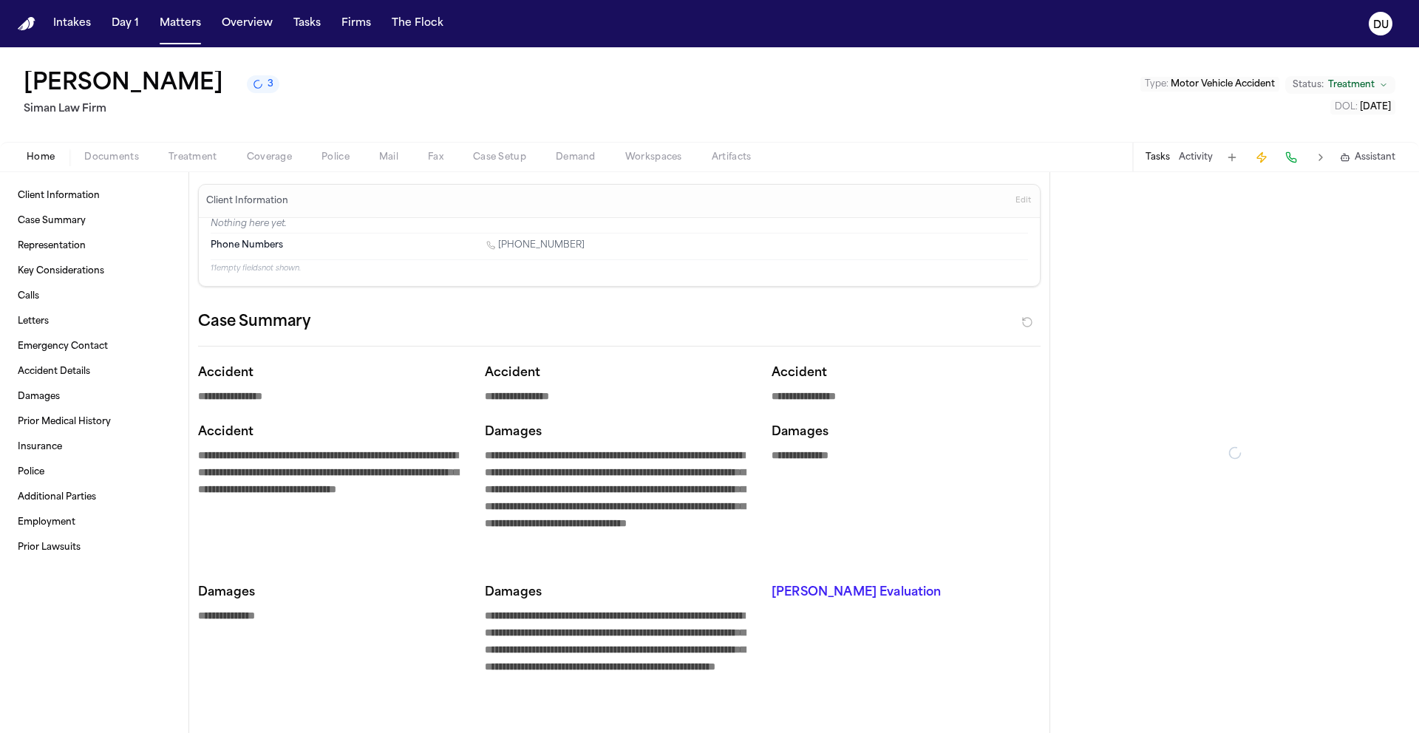
type textarea "*"
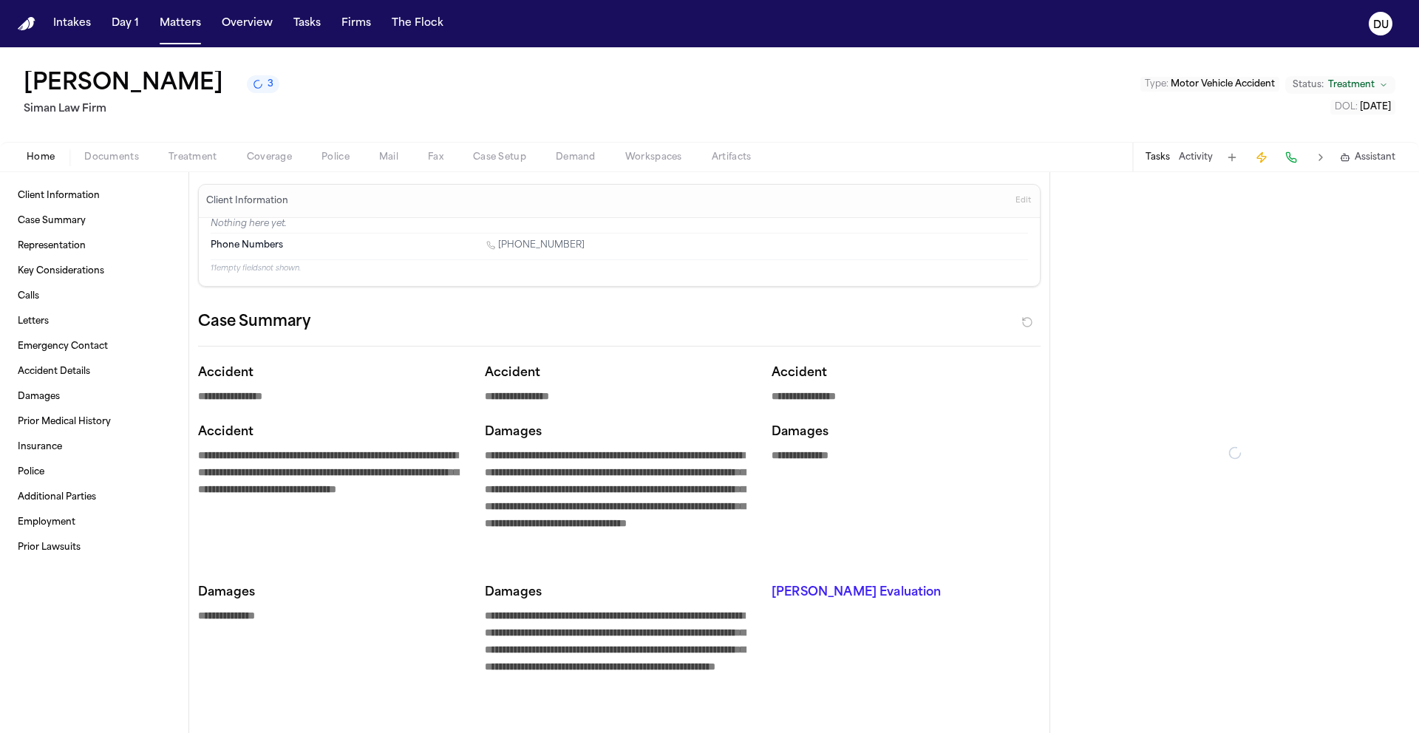
type textarea "*"
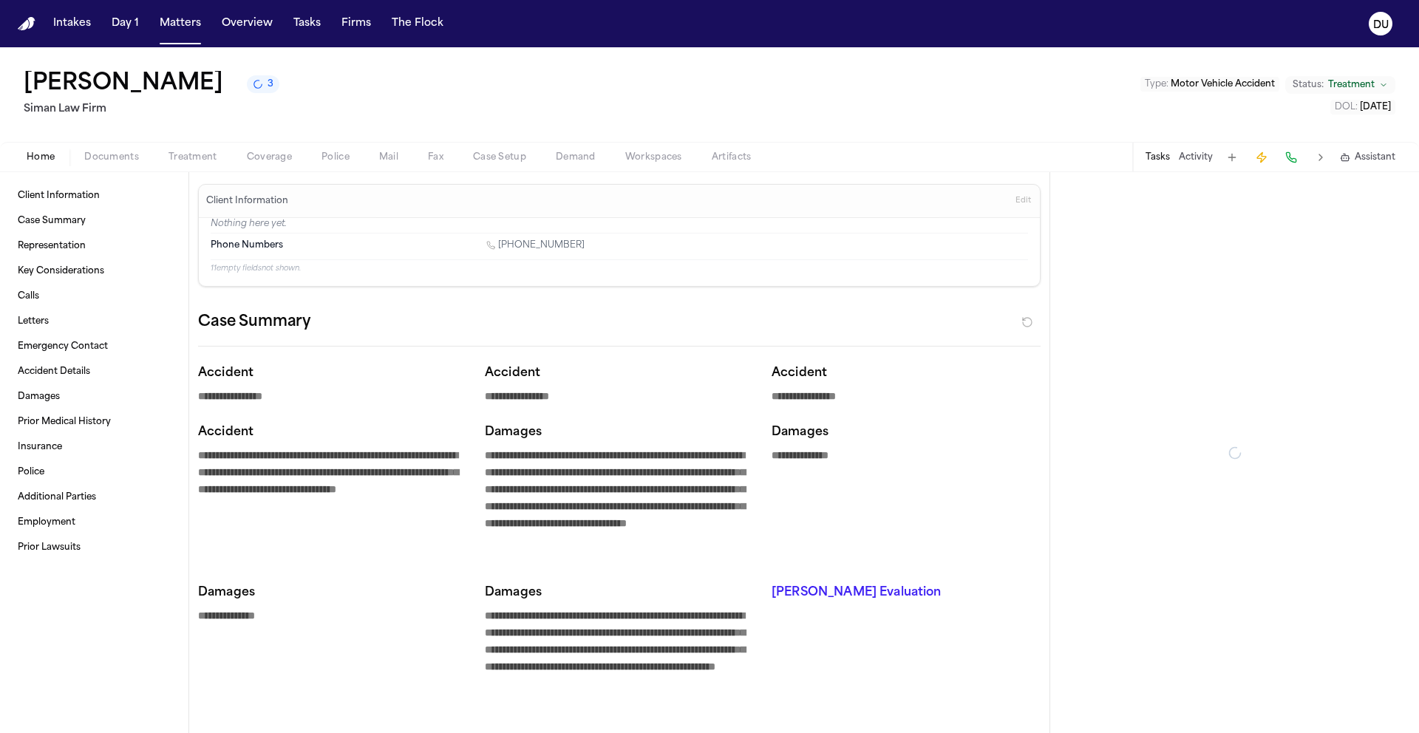
type textarea "*"
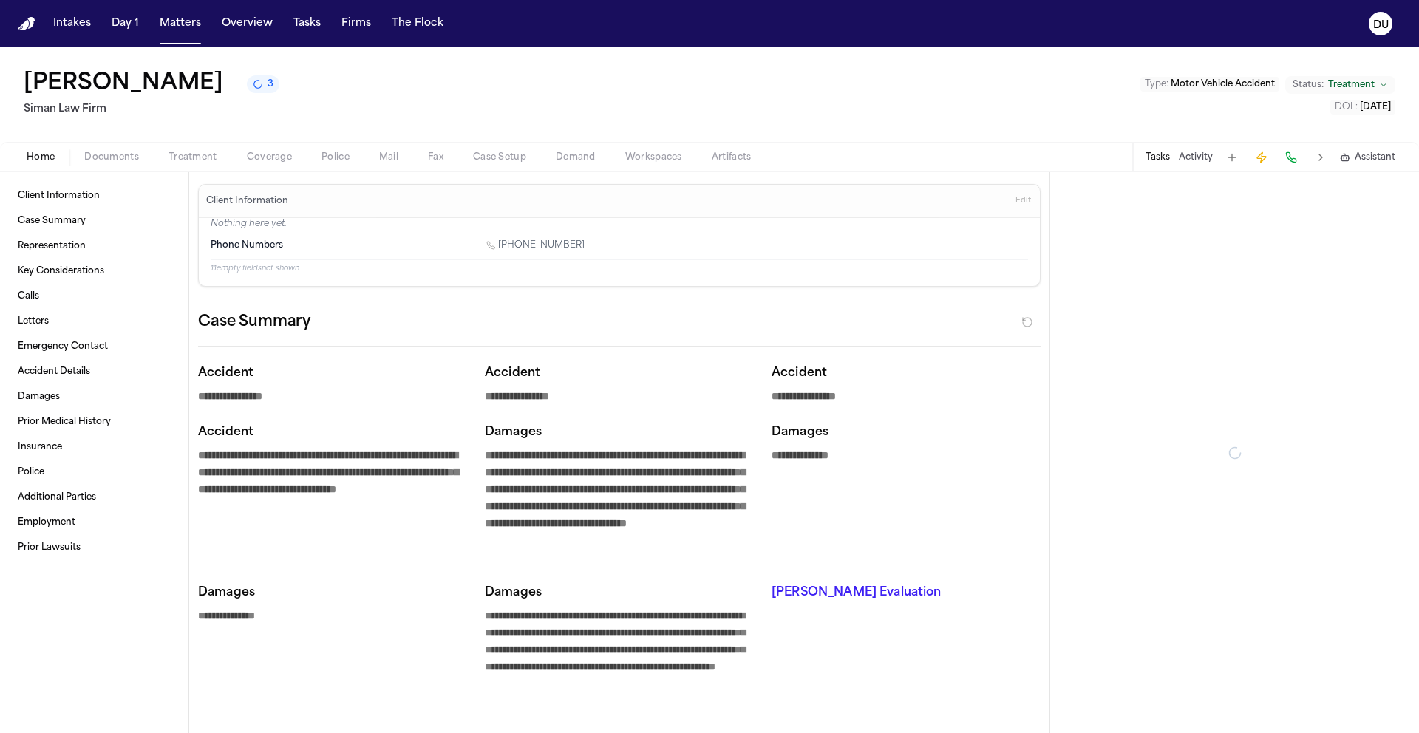
type textarea "*"
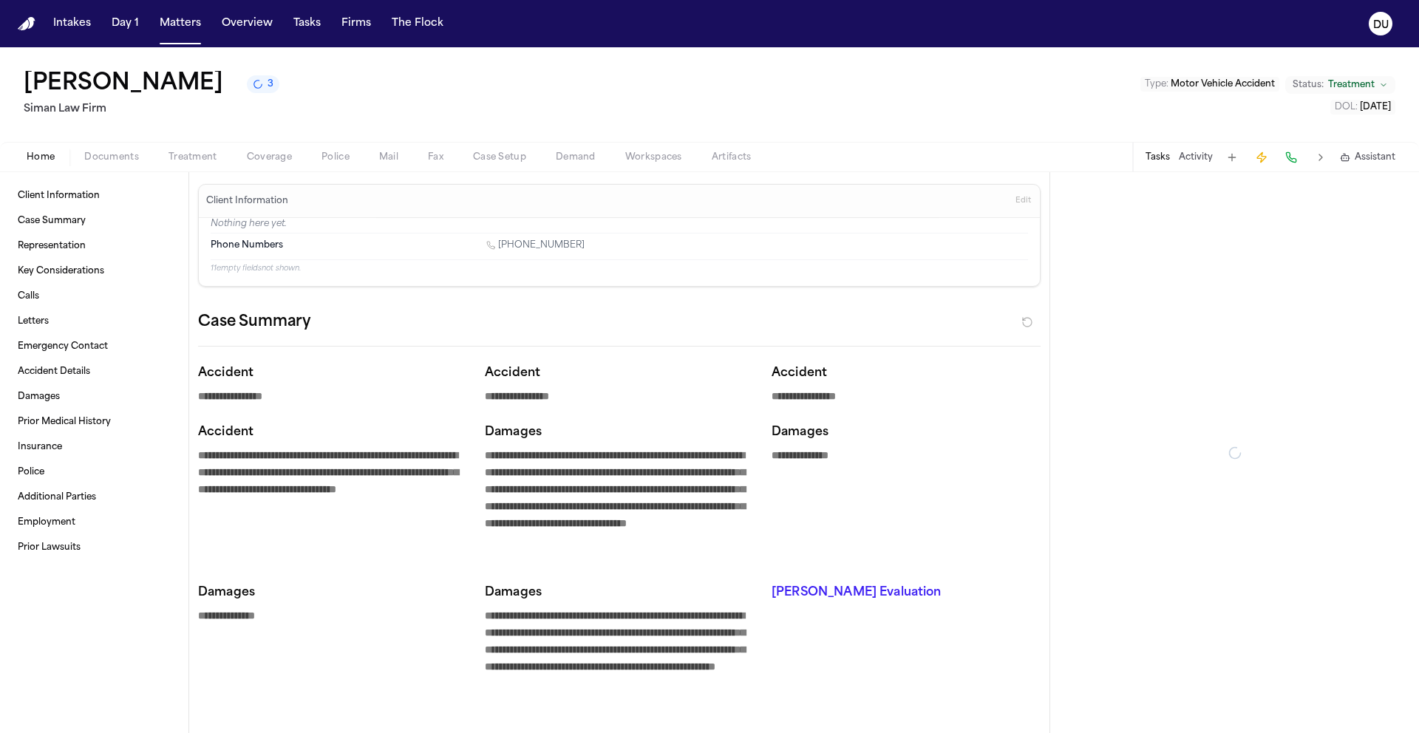
type textarea "*"
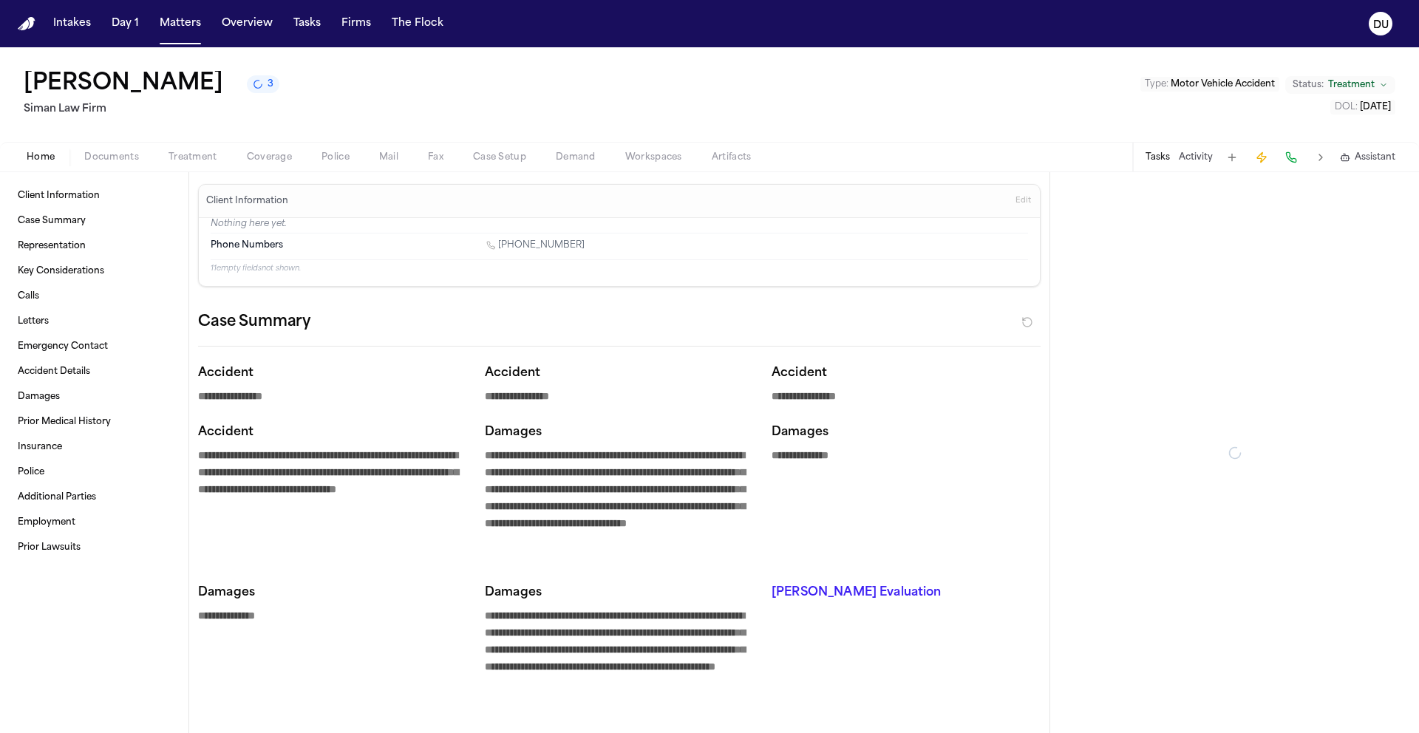
type textarea "*"
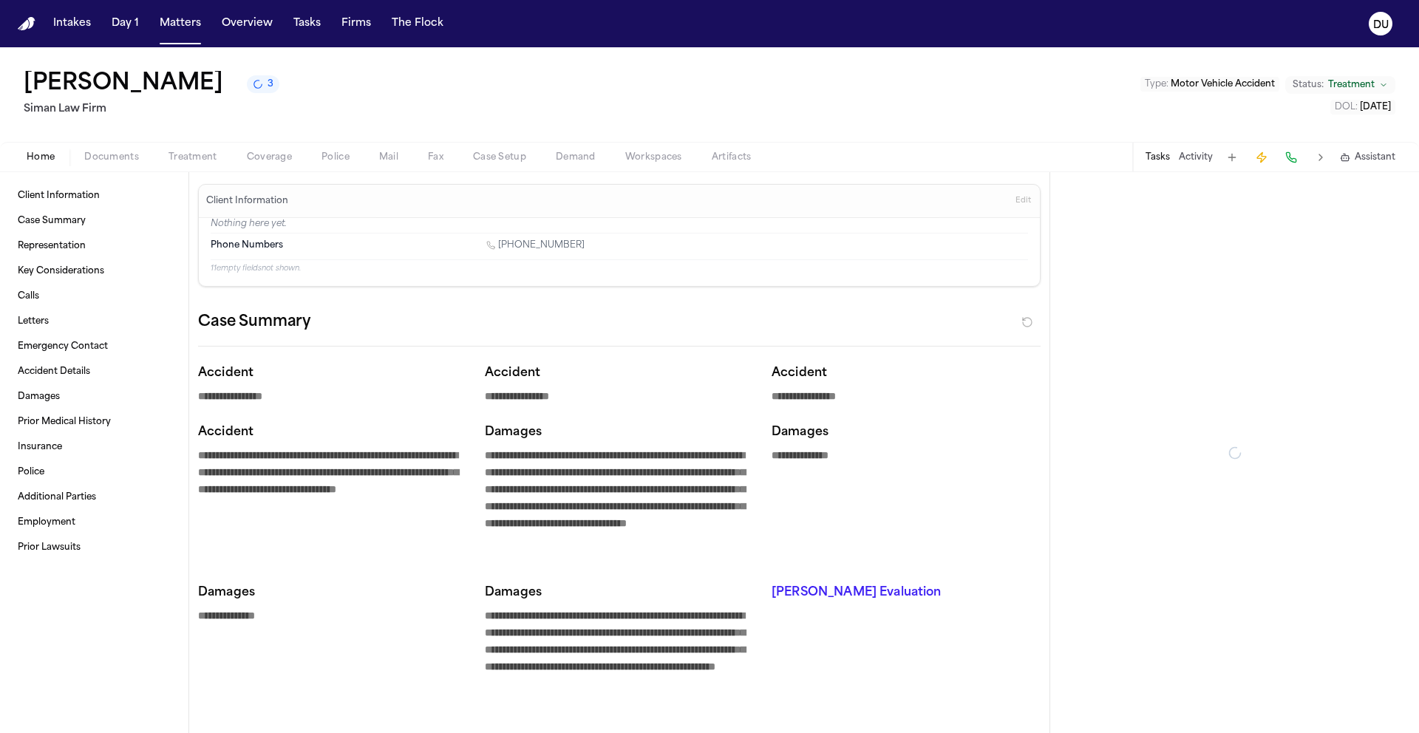
type textarea "*"
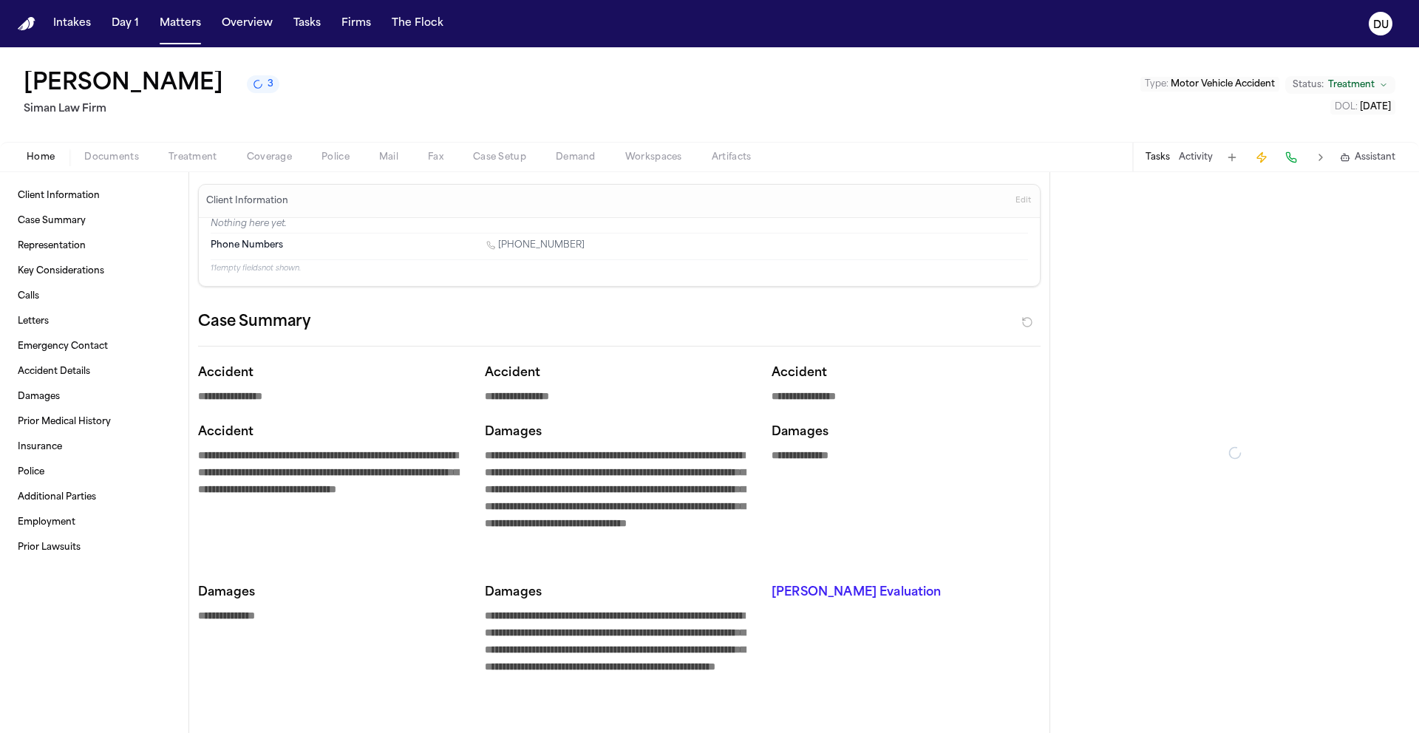
type textarea "*"
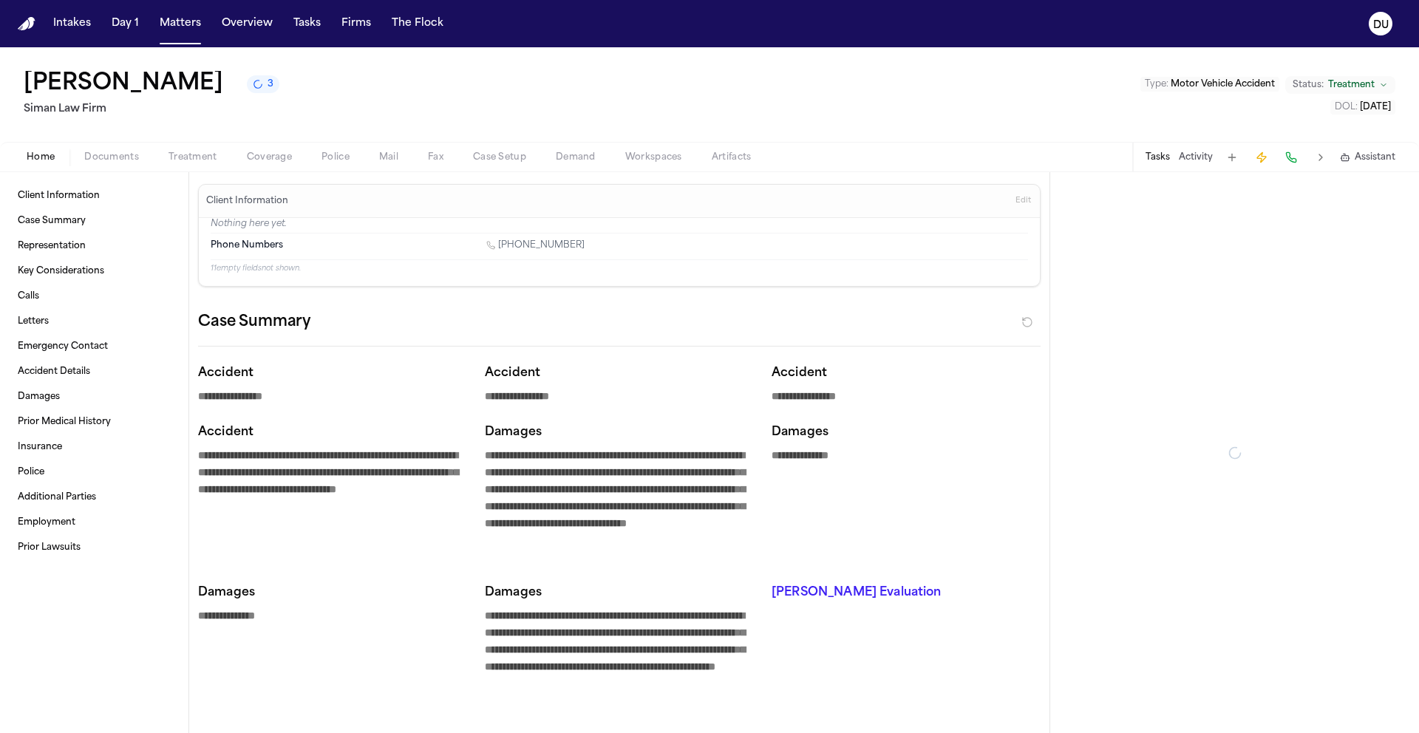
type textarea "*"
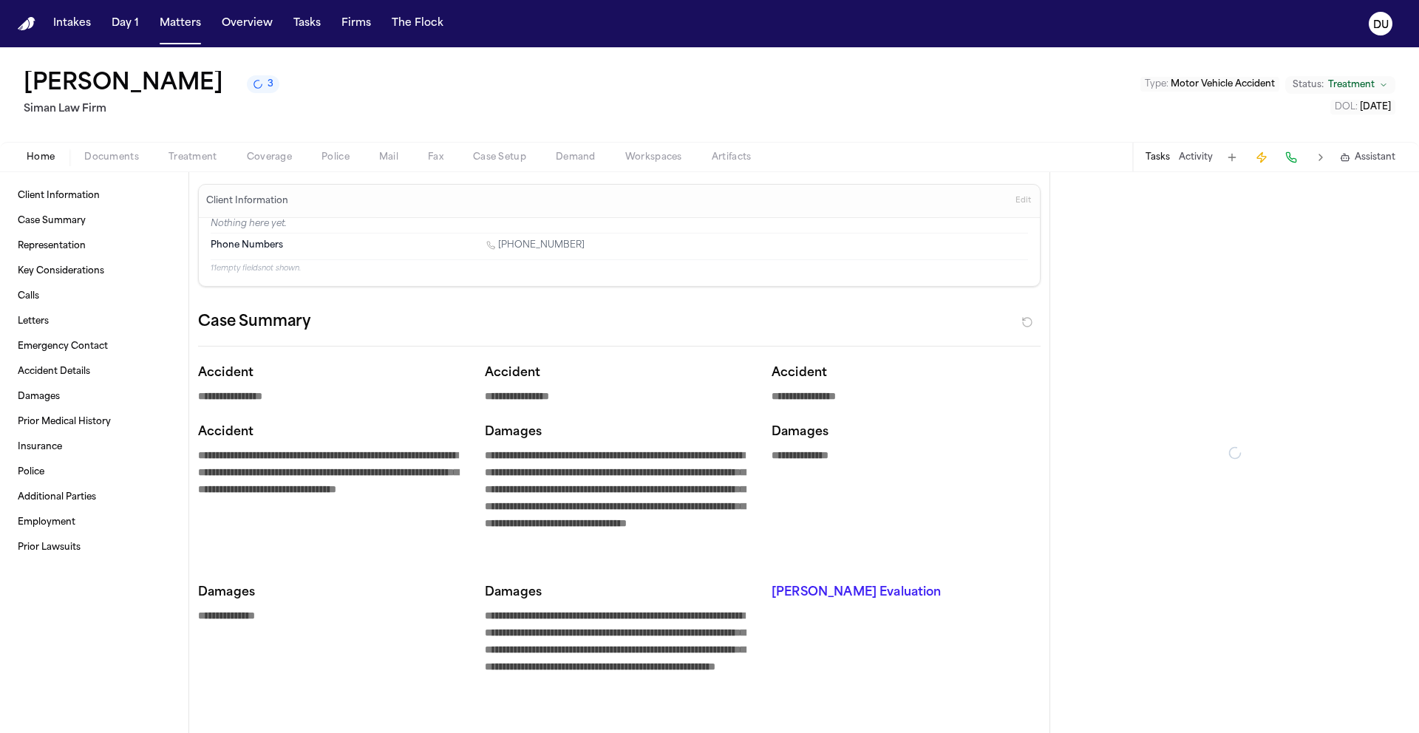
type textarea "*"
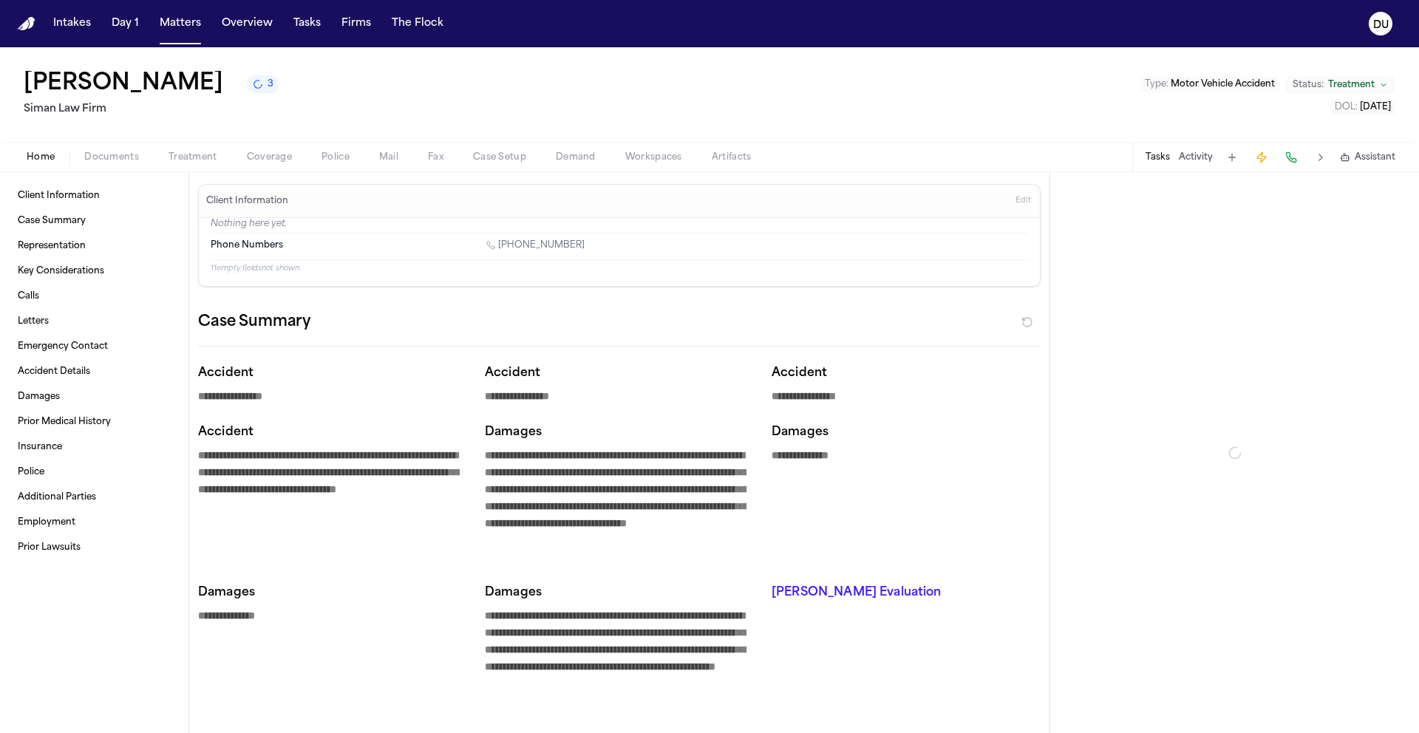
type textarea "*"
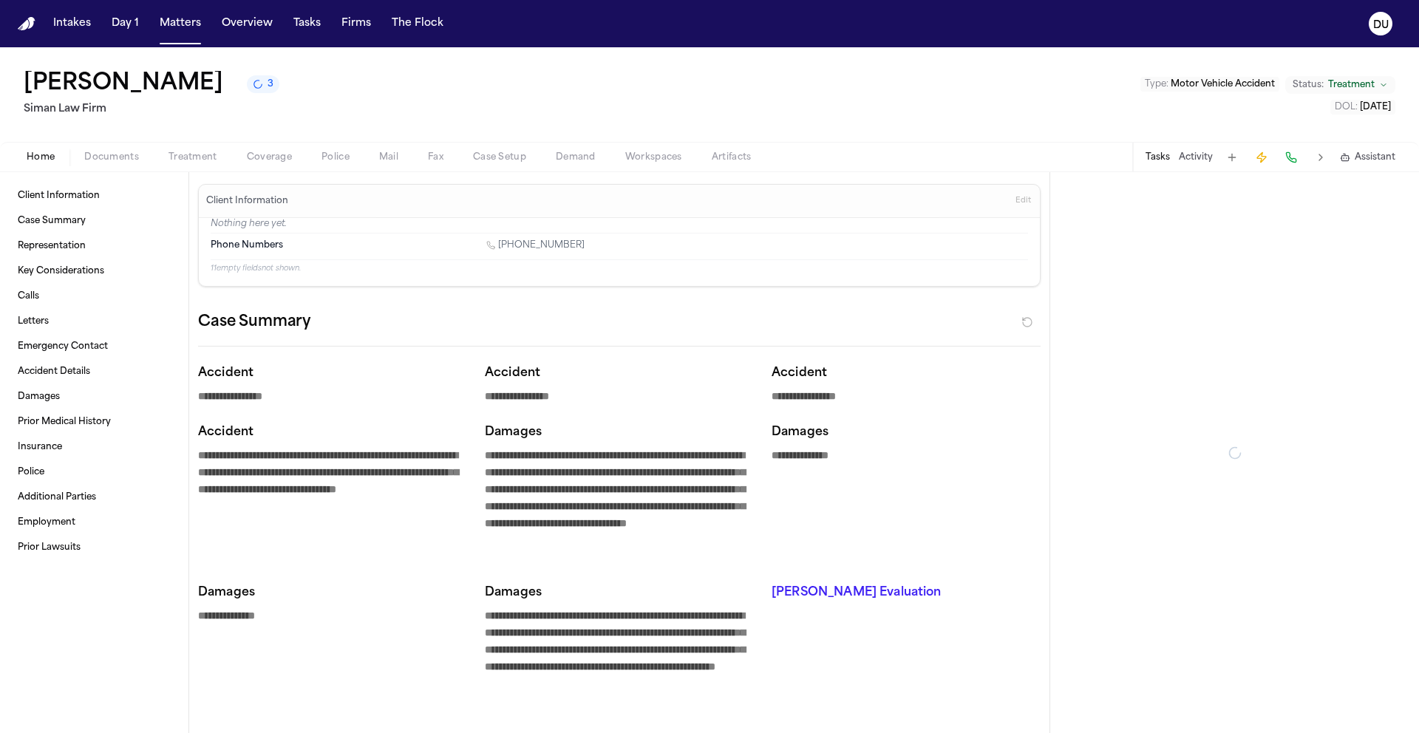
type textarea "*"
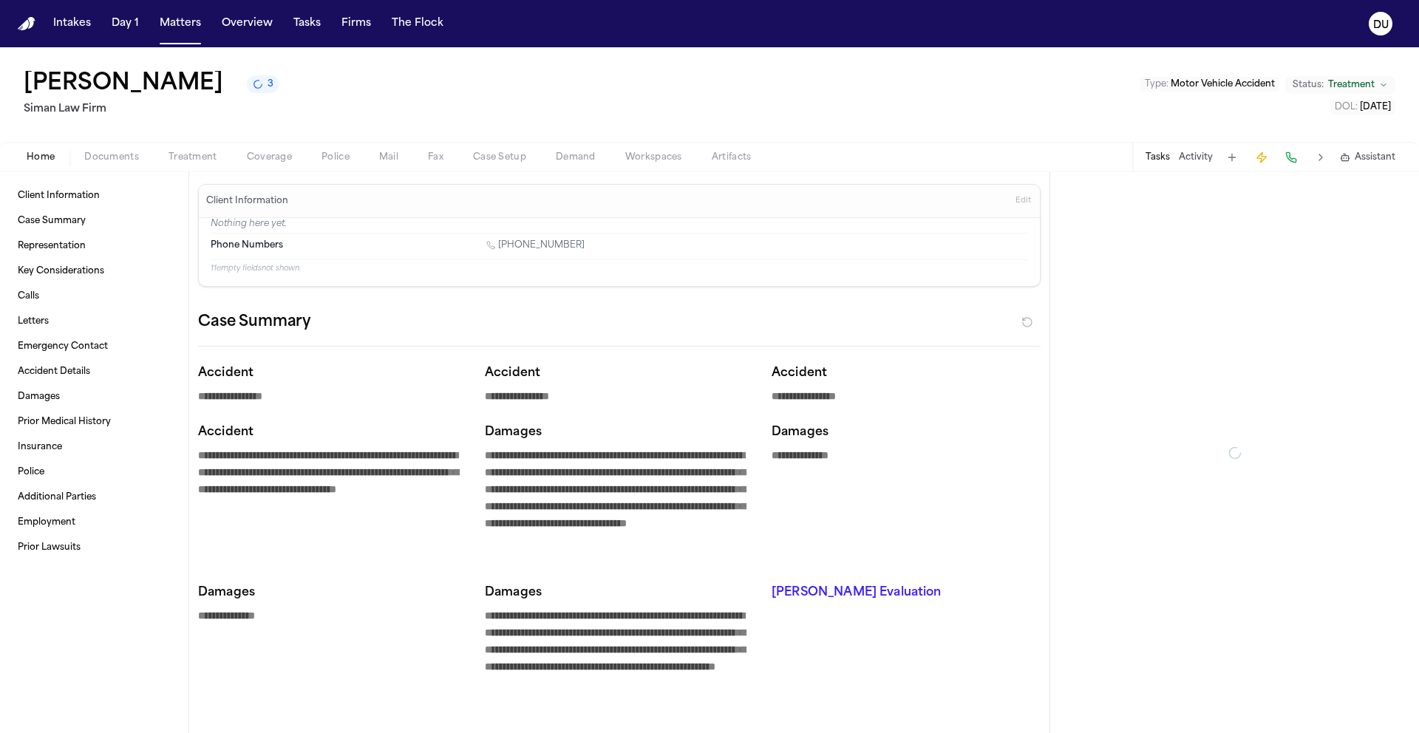
type textarea "*"
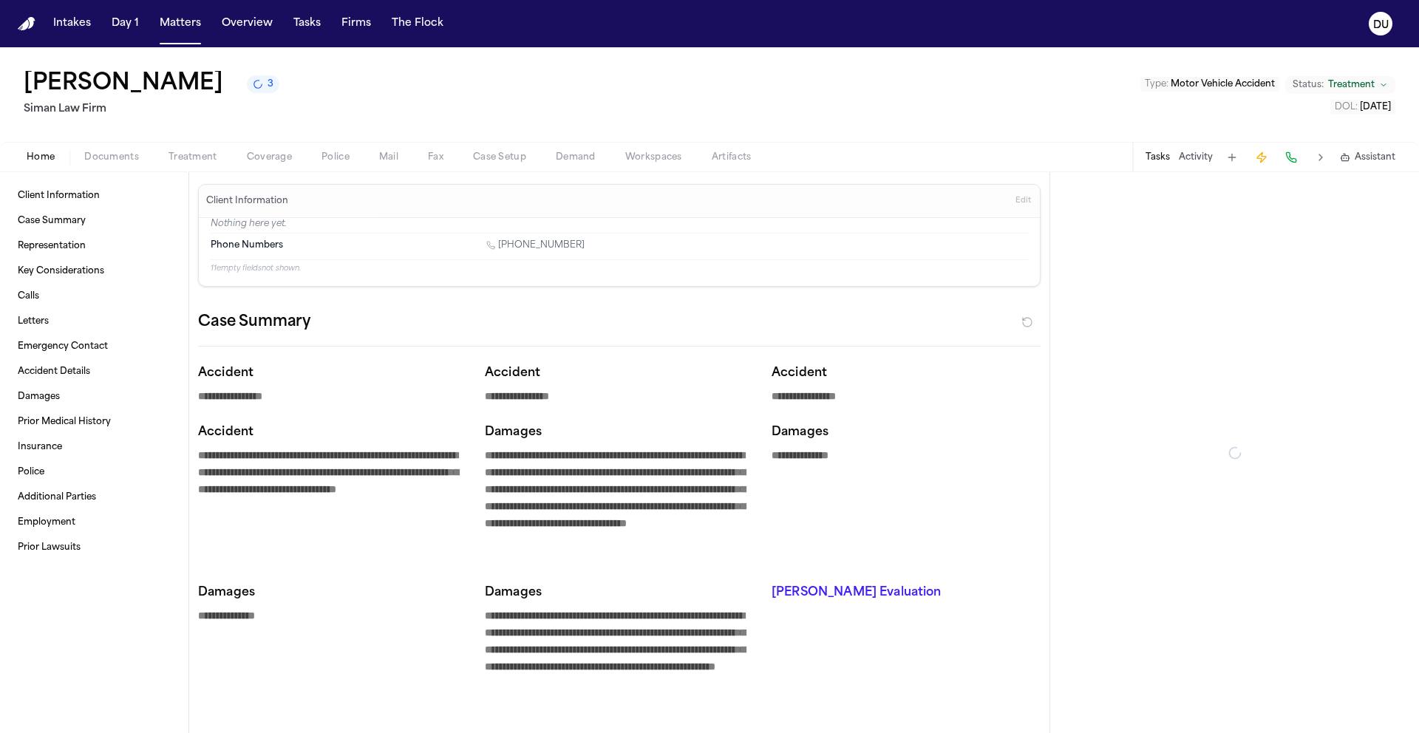
type textarea "*"
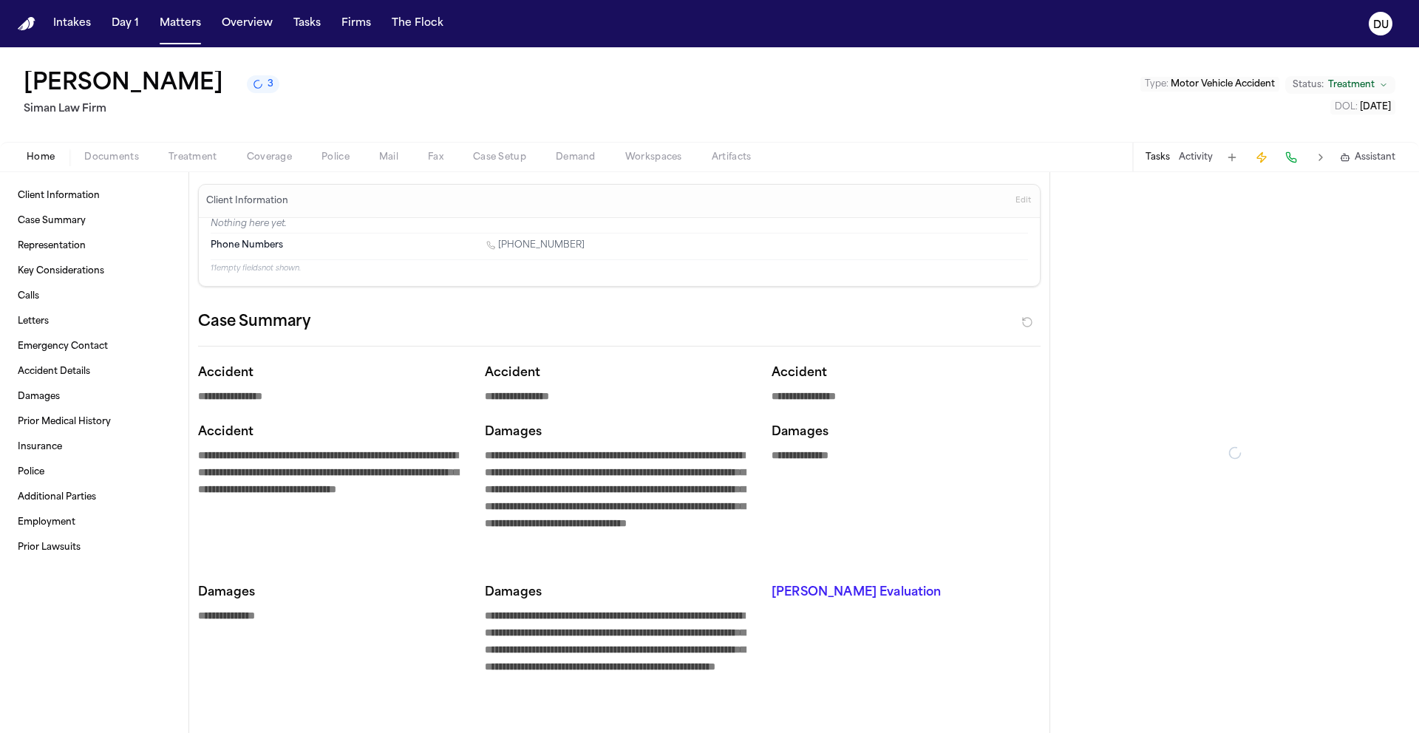
type textarea "*"
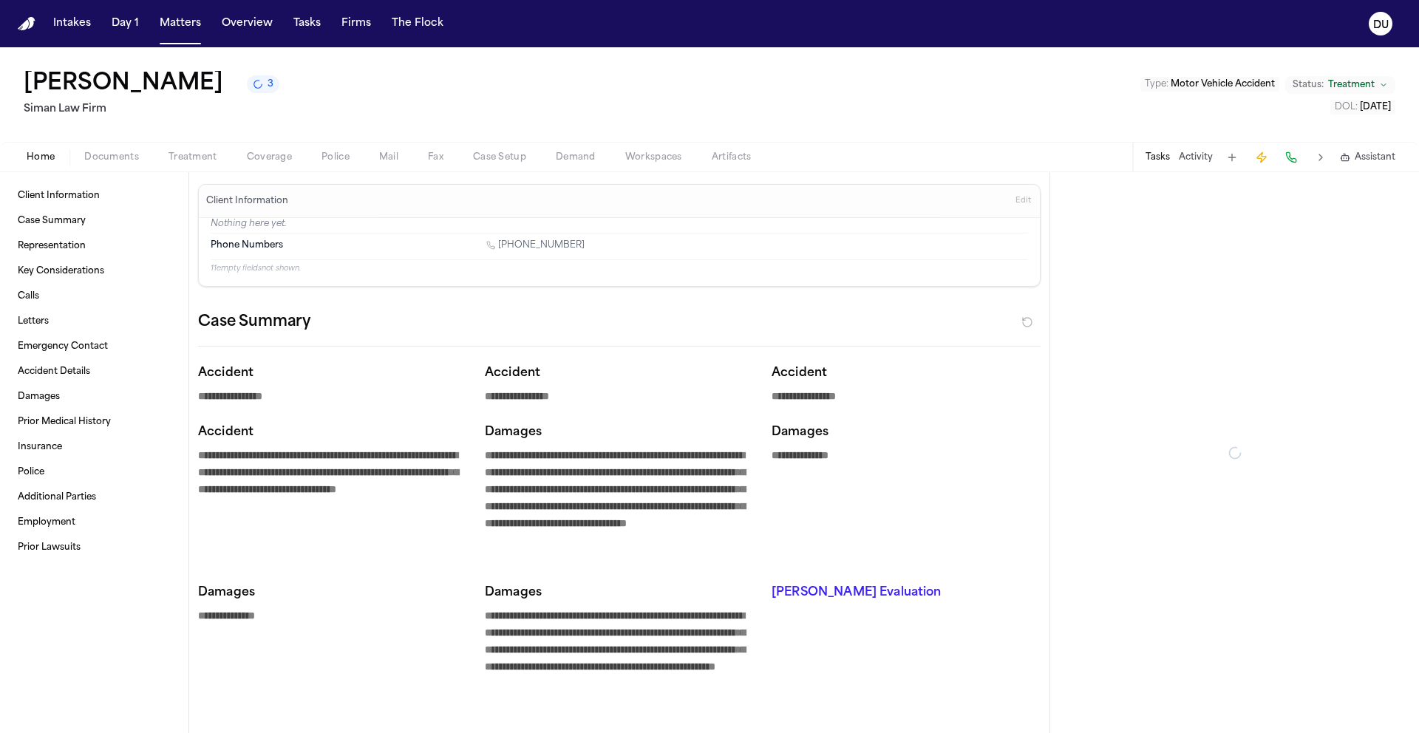
type textarea "*"
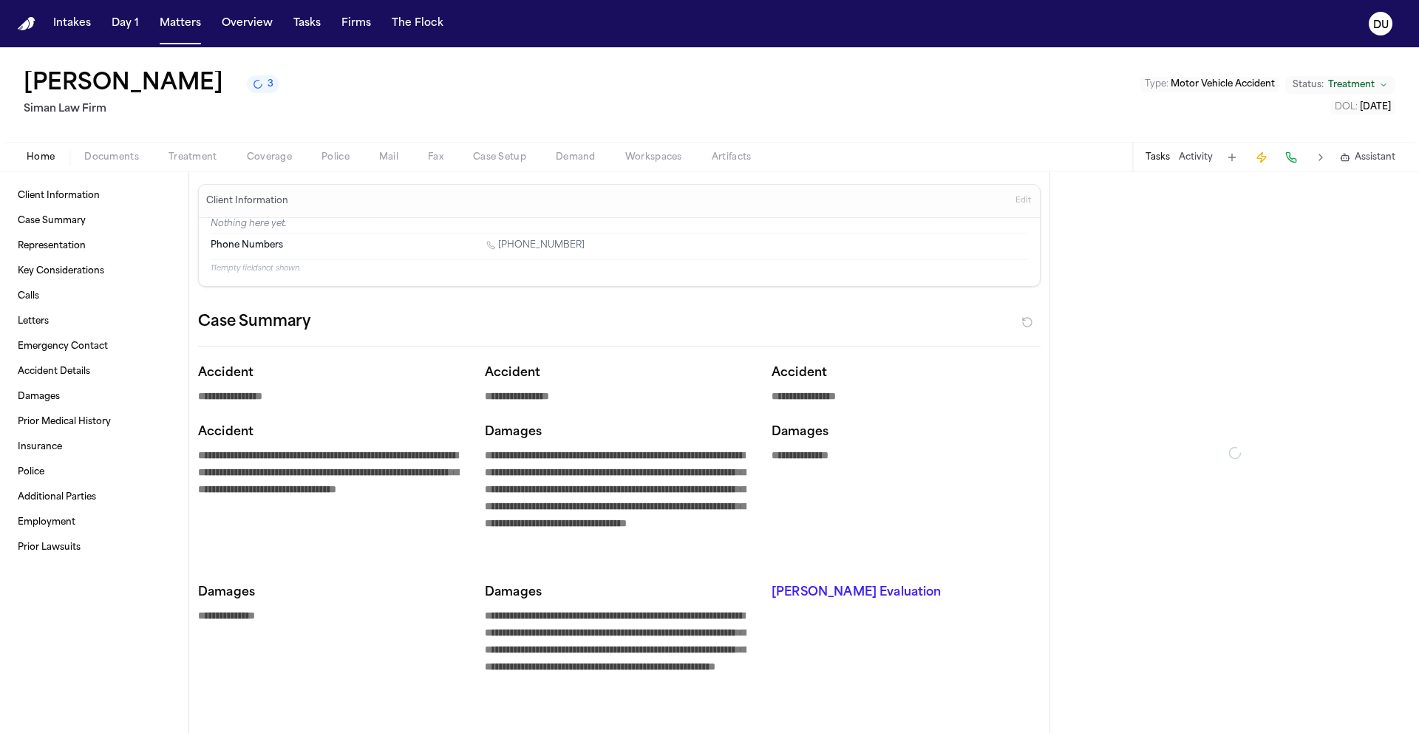
type textarea "*"
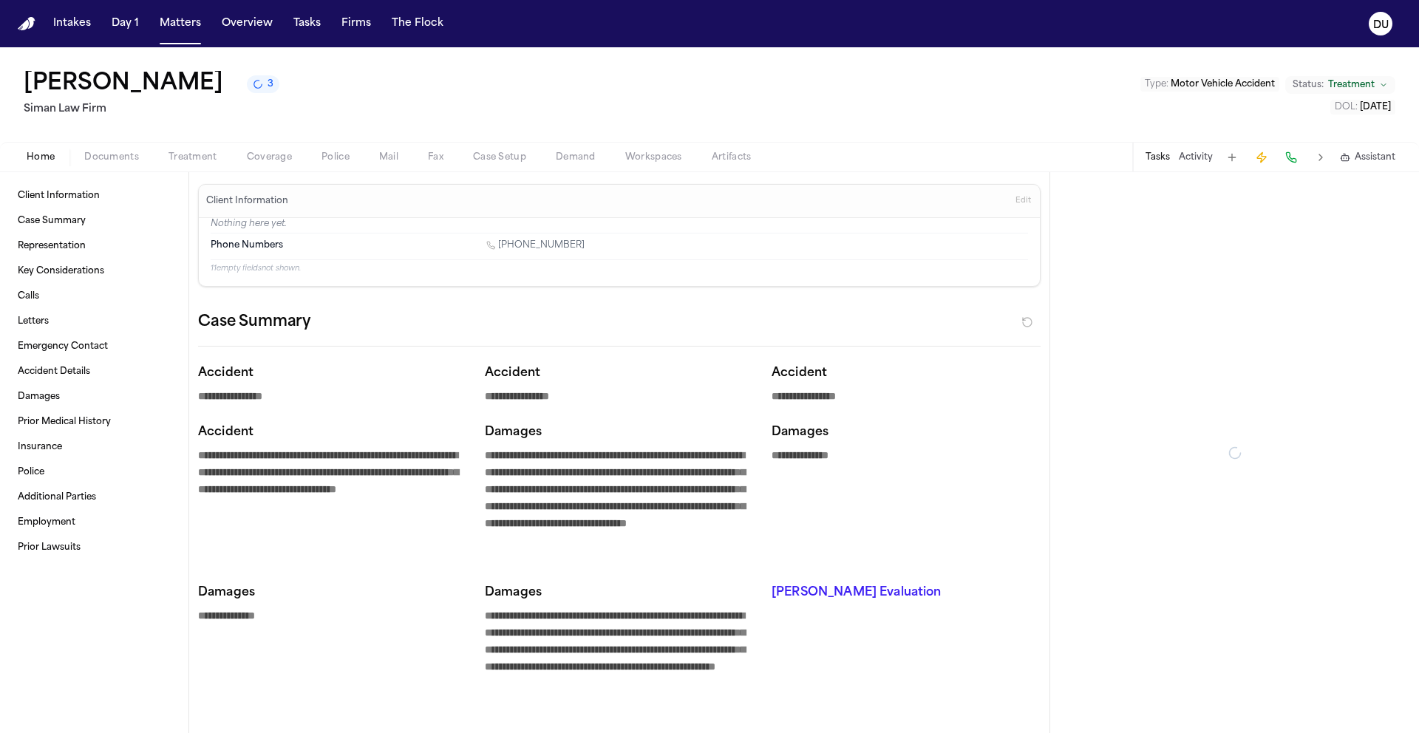
type textarea "*"
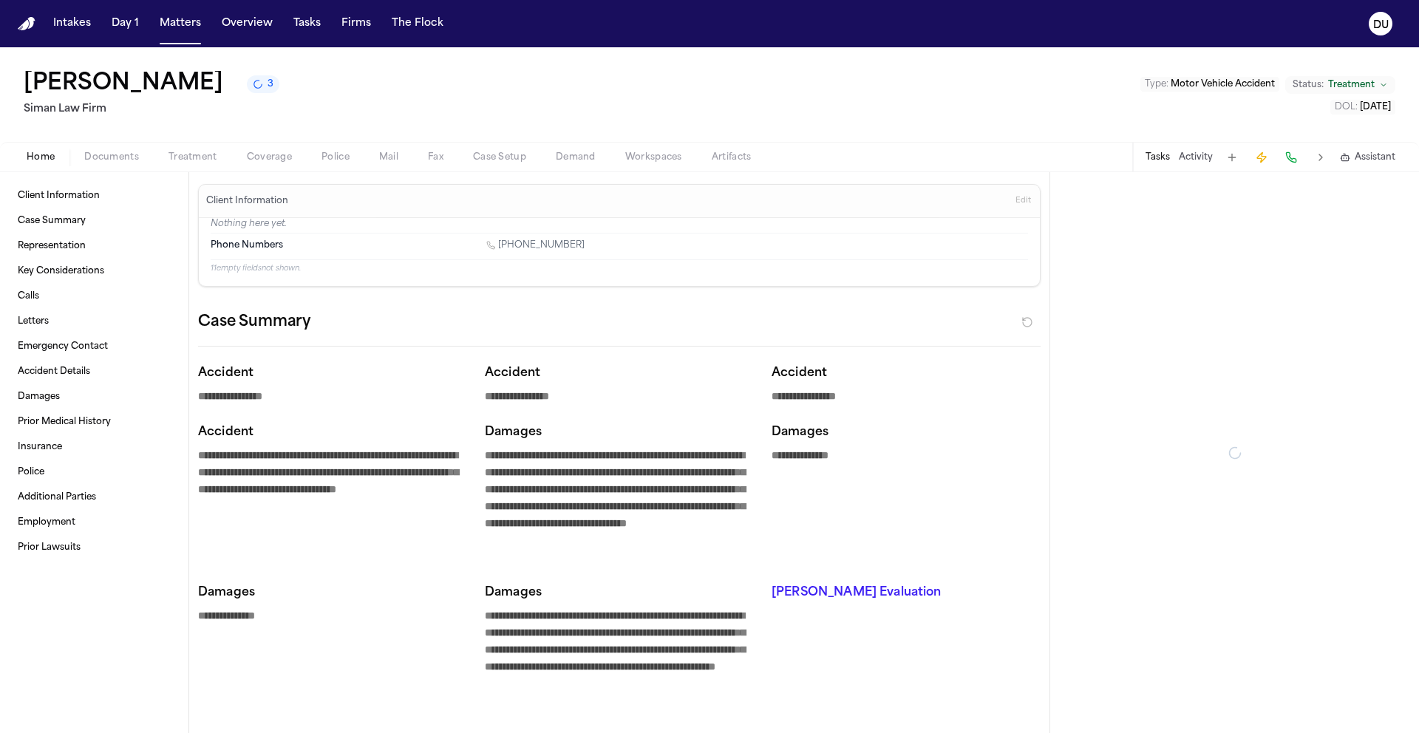
type textarea "*"
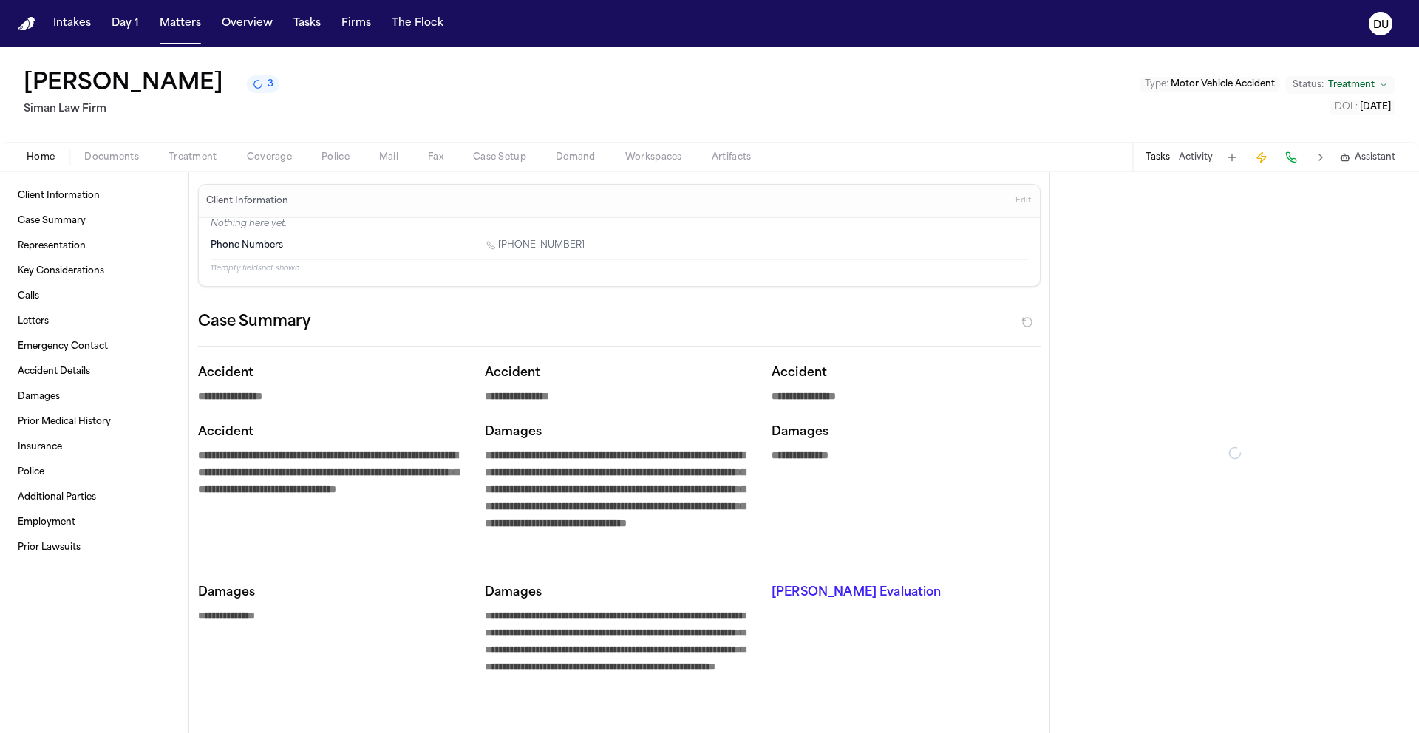
type textarea "*"
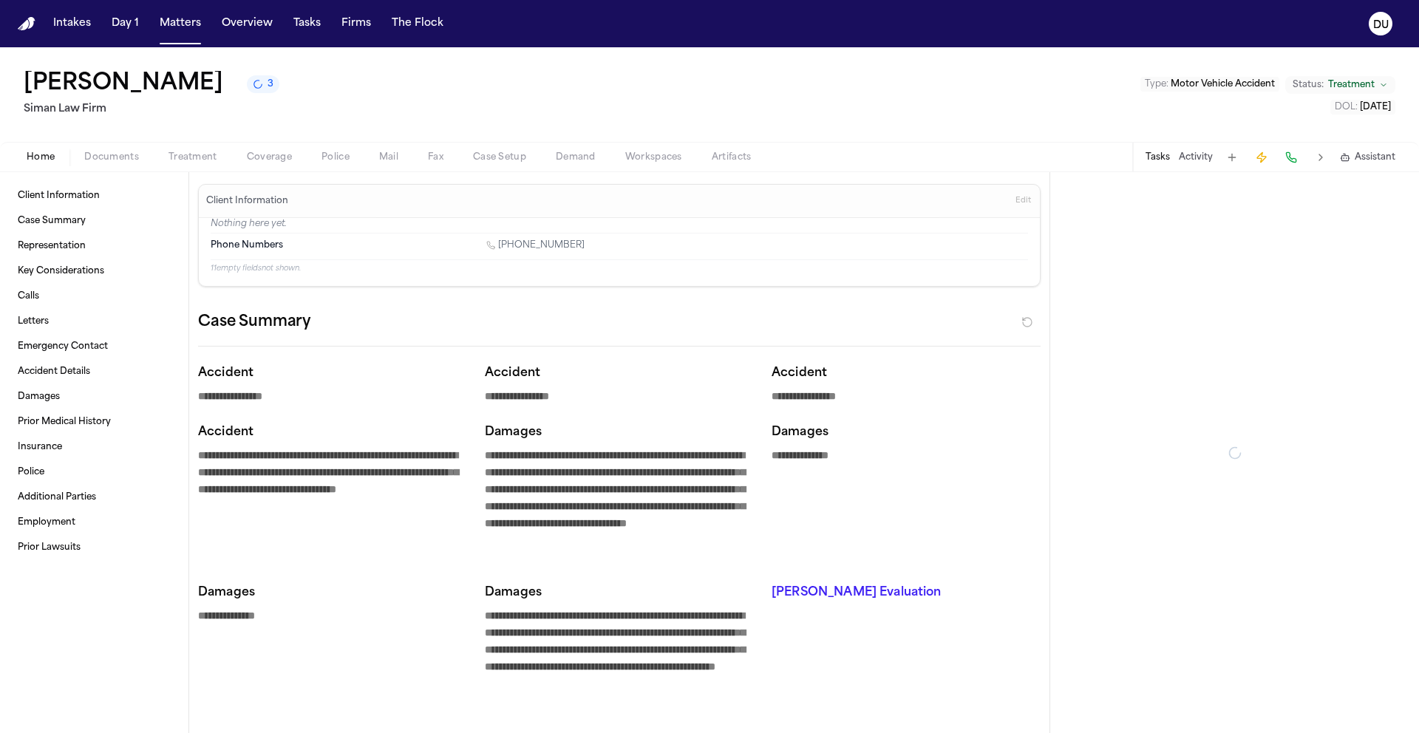
type textarea "*"
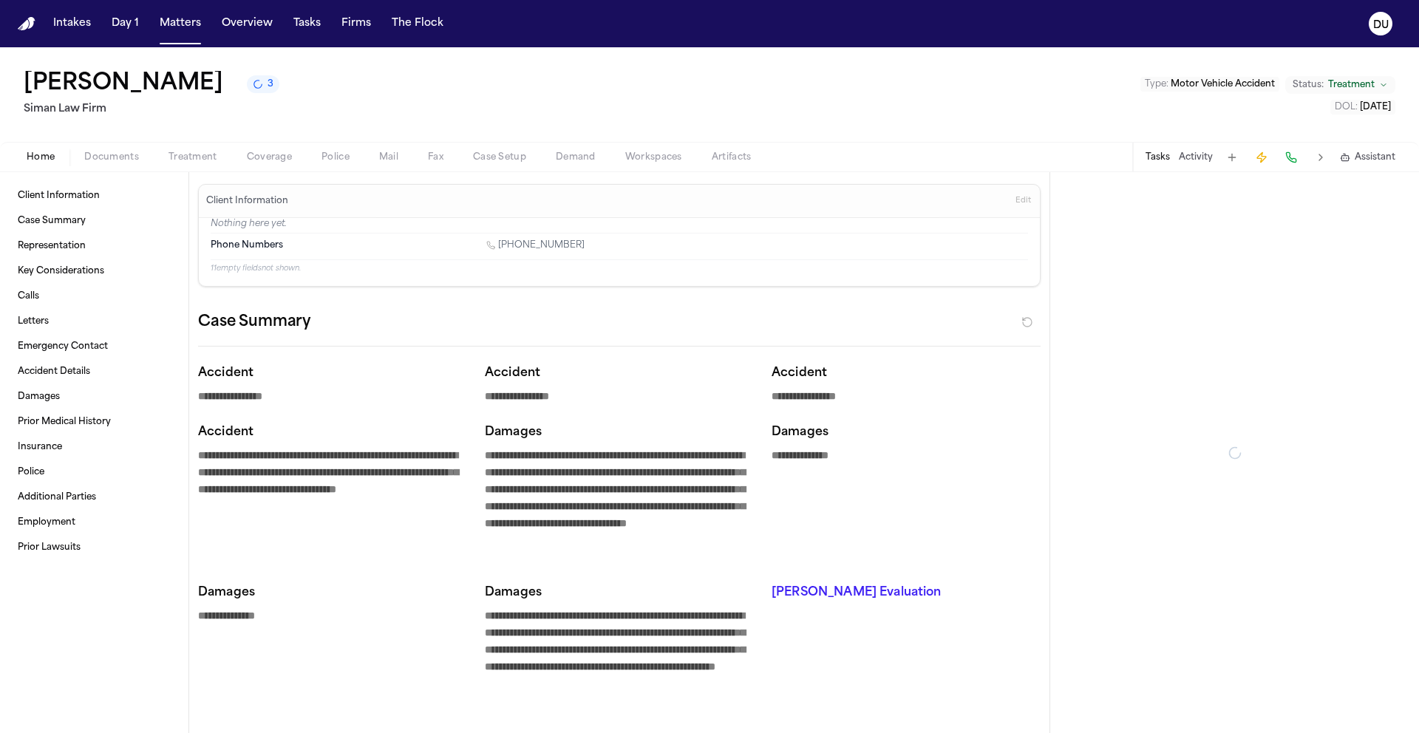
type textarea "*"
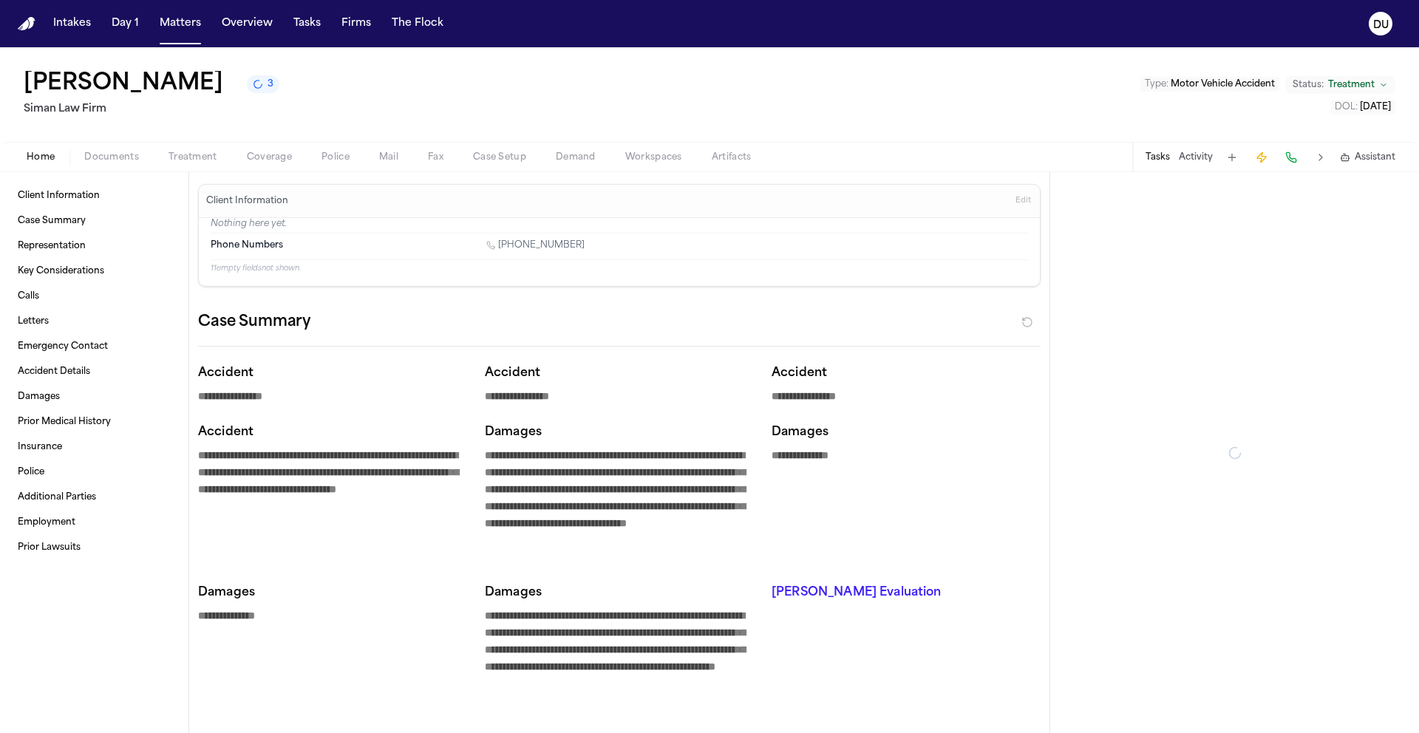
type textarea "*"
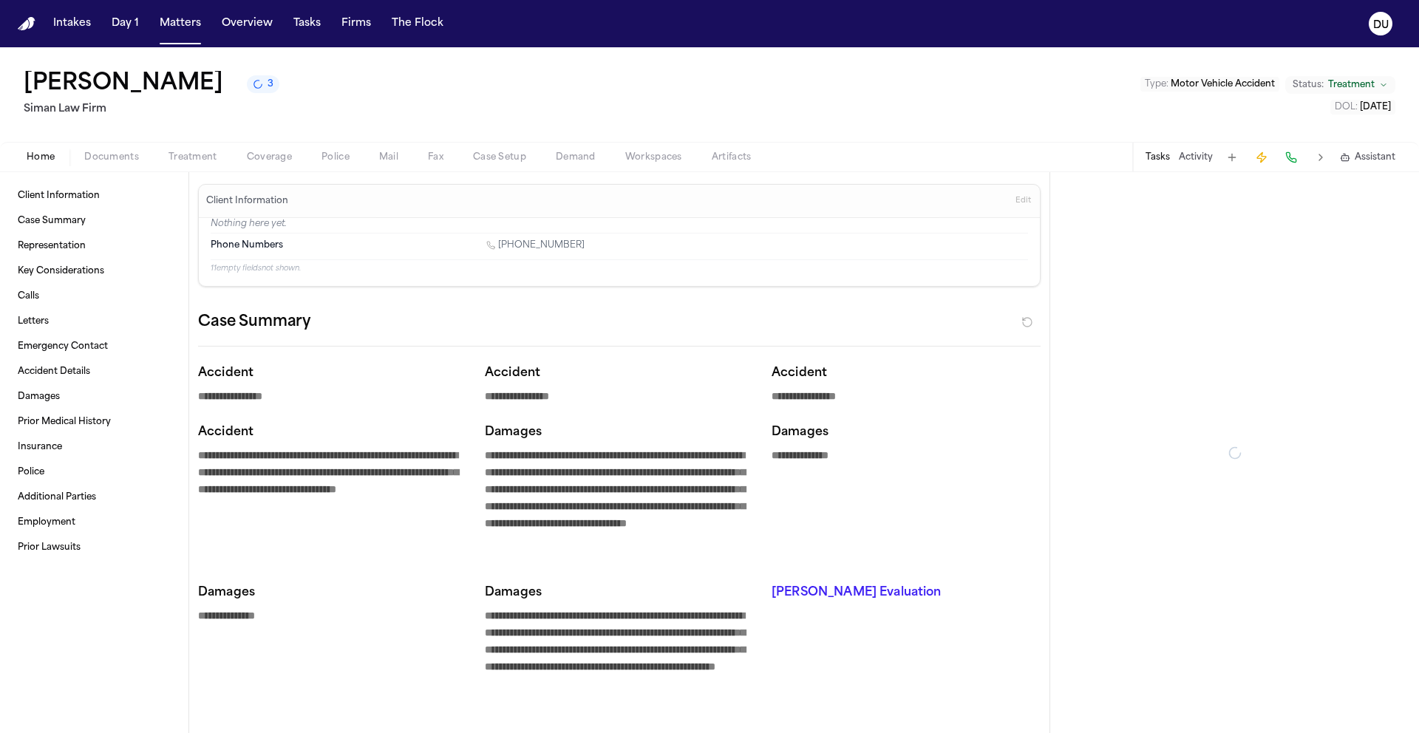
type textarea "*"
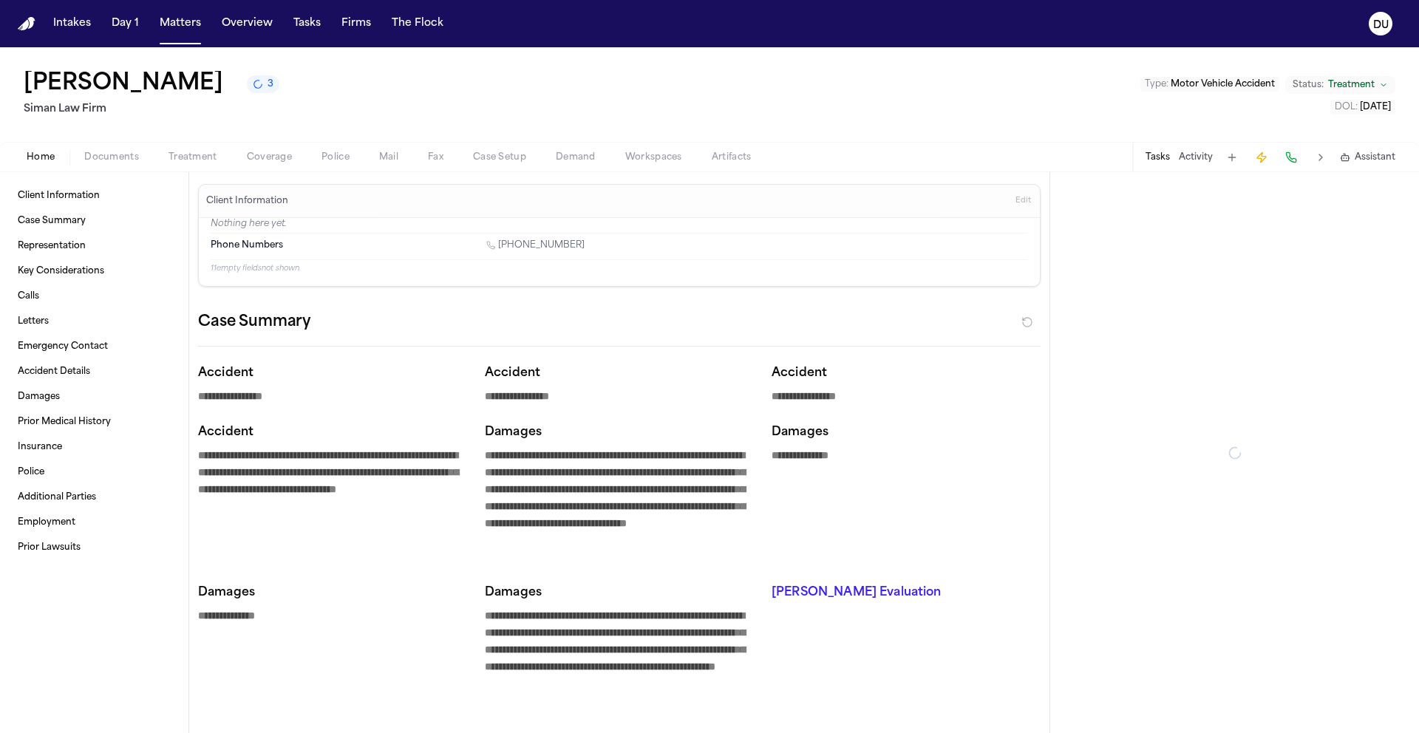
type textarea "*"
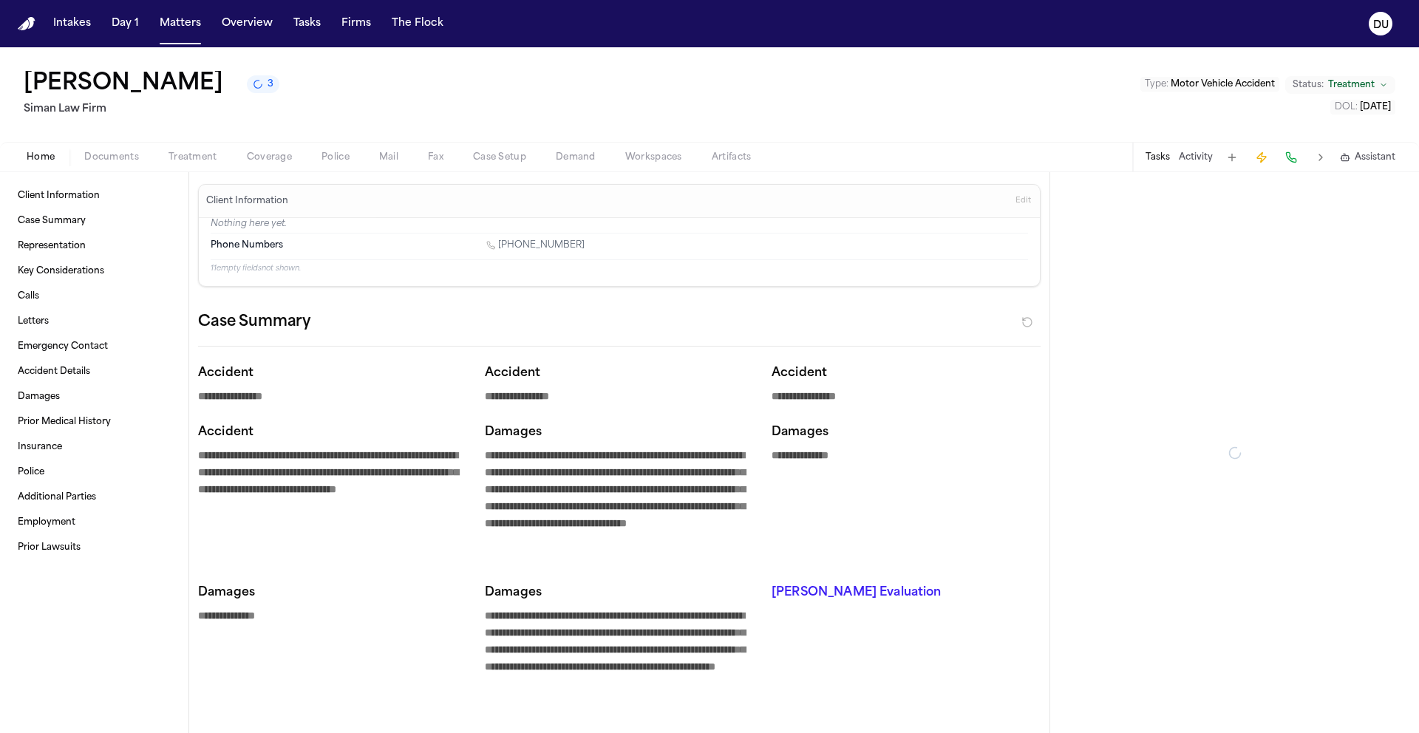
type textarea "*"
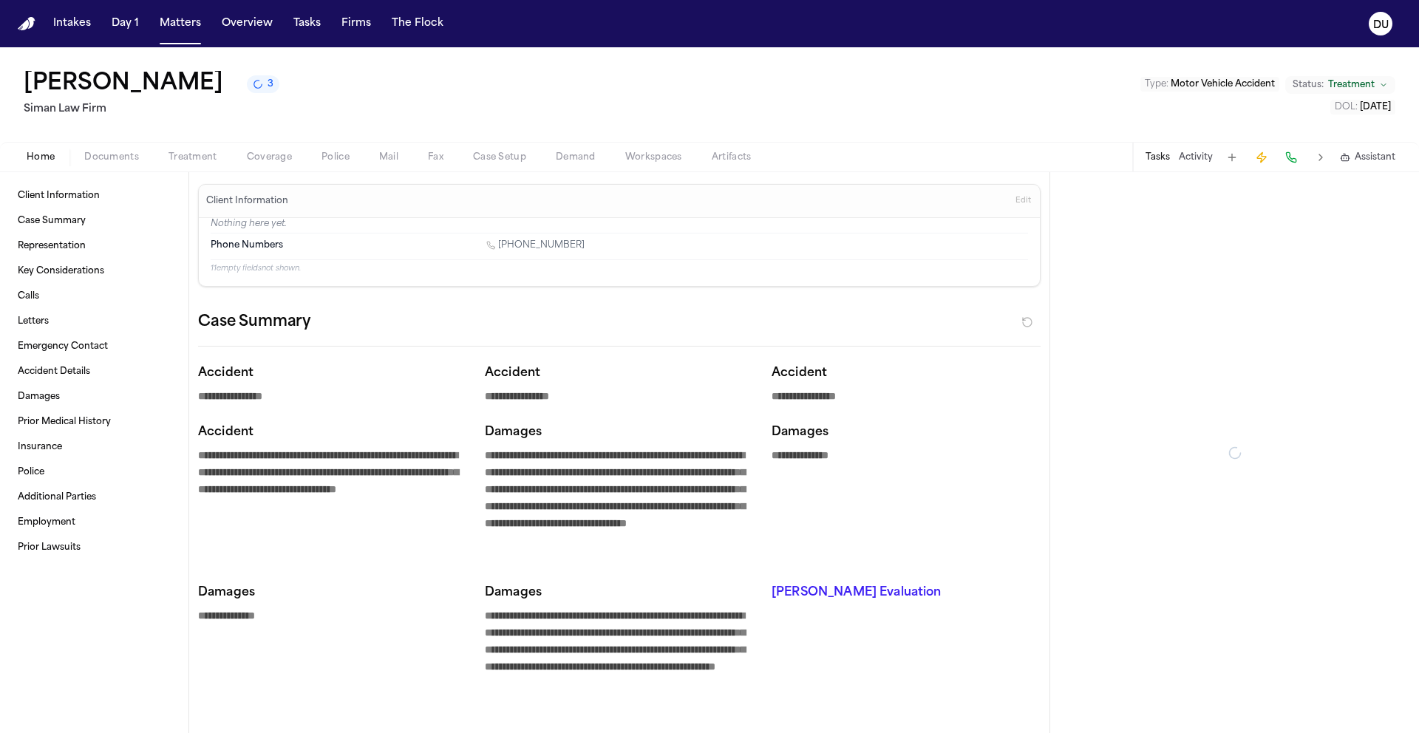
type textarea "*"
click at [1161, 160] on button "Tasks" at bounding box center [1158, 158] width 24 height 12
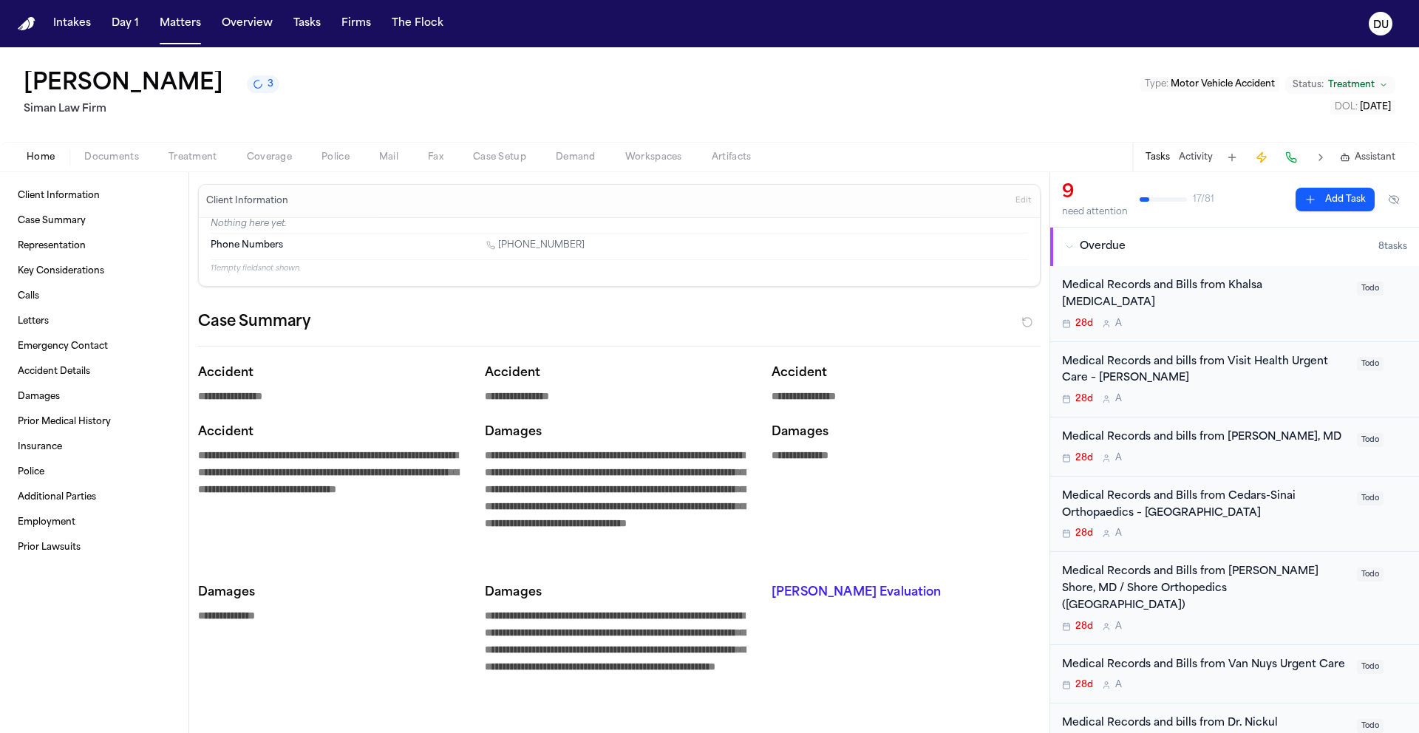
click at [1170, 291] on div "Medical Records and Bills from Khalsa [MEDICAL_DATA]" at bounding box center [1205, 295] width 286 height 34
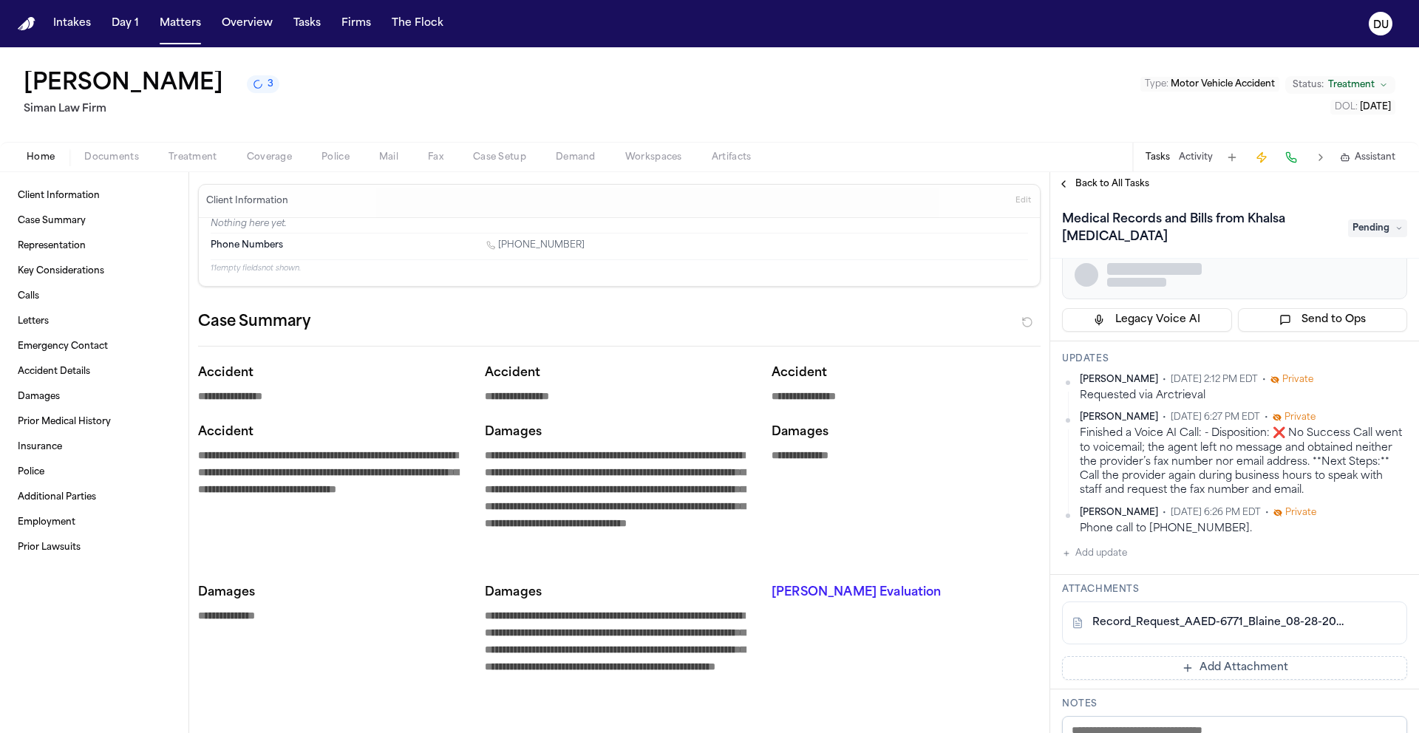
scroll to position [111, 0]
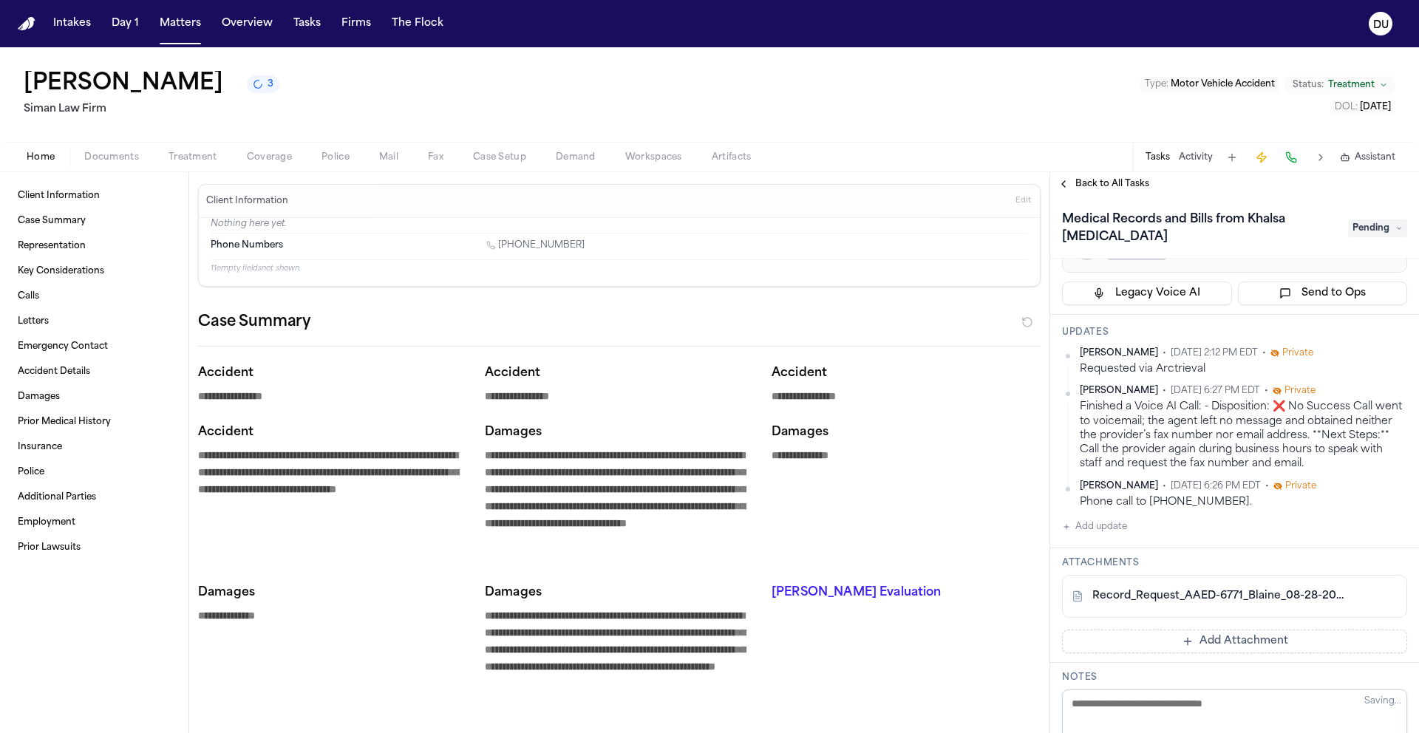
click at [1224, 594] on link "Record_Request_AAED-6771_Blaine_08-28-2025_14-12.pdf" at bounding box center [1220, 596] width 255 height 15
click at [1370, 233] on span "Pending" at bounding box center [1377, 229] width 59 height 18
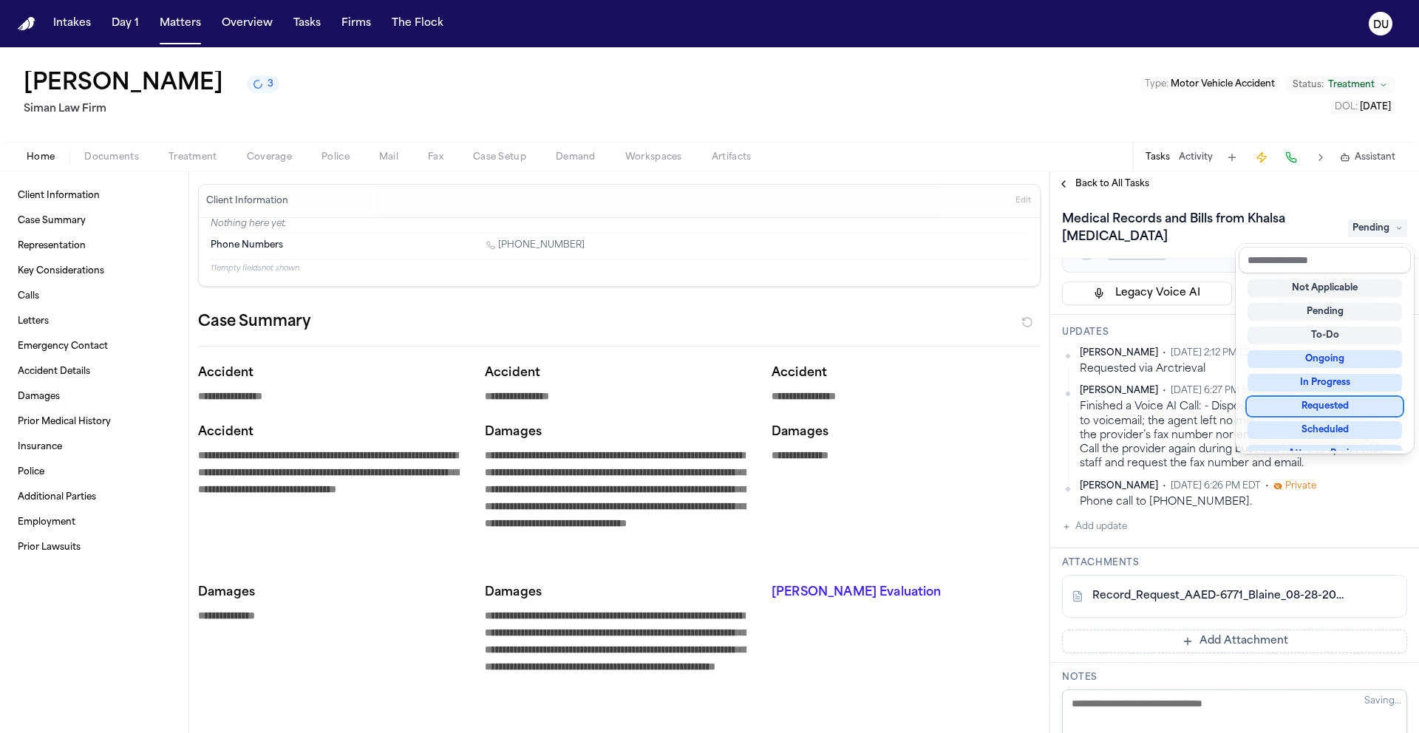
click at [1327, 404] on div "Requested" at bounding box center [1325, 407] width 154 height 18
click at [1314, 411] on div "Requested" at bounding box center [1325, 407] width 154 height 18
click at [1316, 409] on div "Requested" at bounding box center [1325, 407] width 154 height 18
click at [1192, 339] on div "Medical Records and Bills from Khalsa Chiropractic Pending Assignee Adalyn Prio…" at bounding box center [1234, 464] width 369 height 537
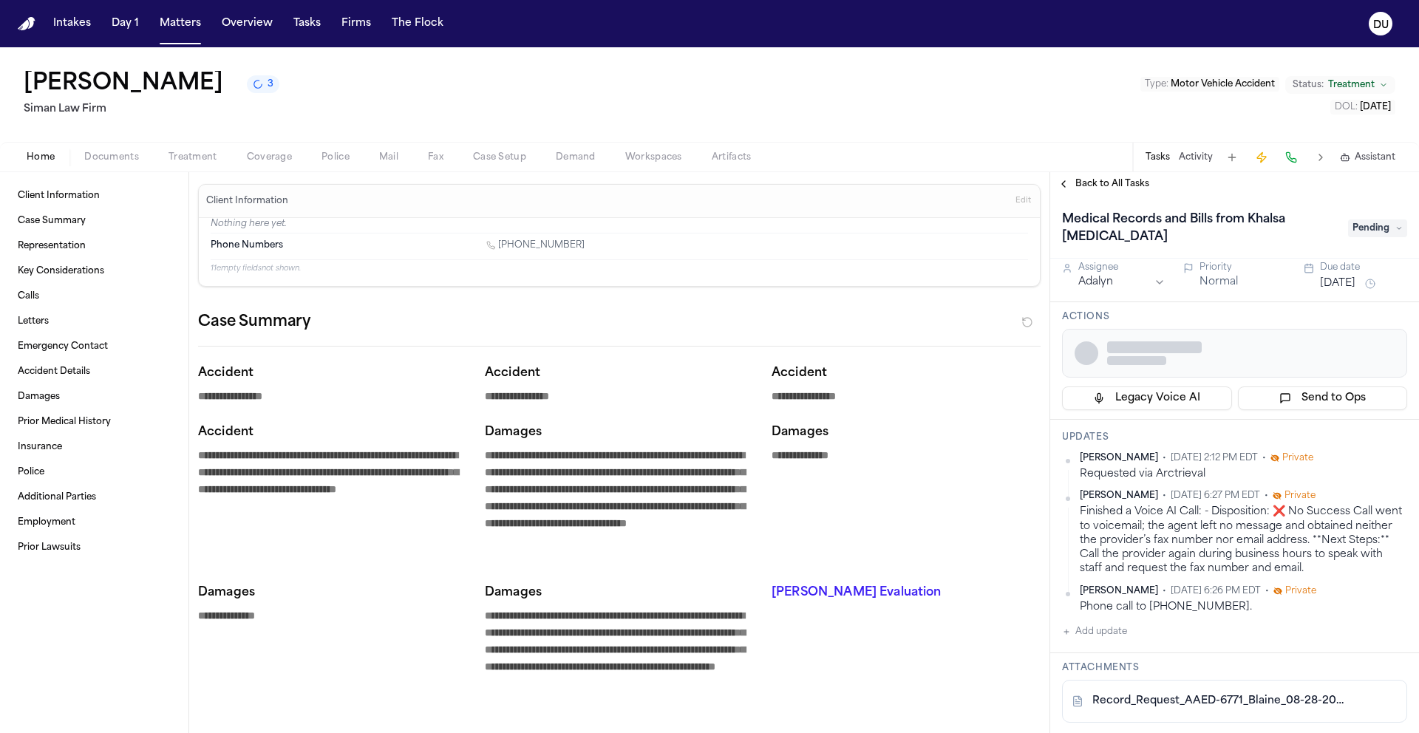
scroll to position [0, 0]
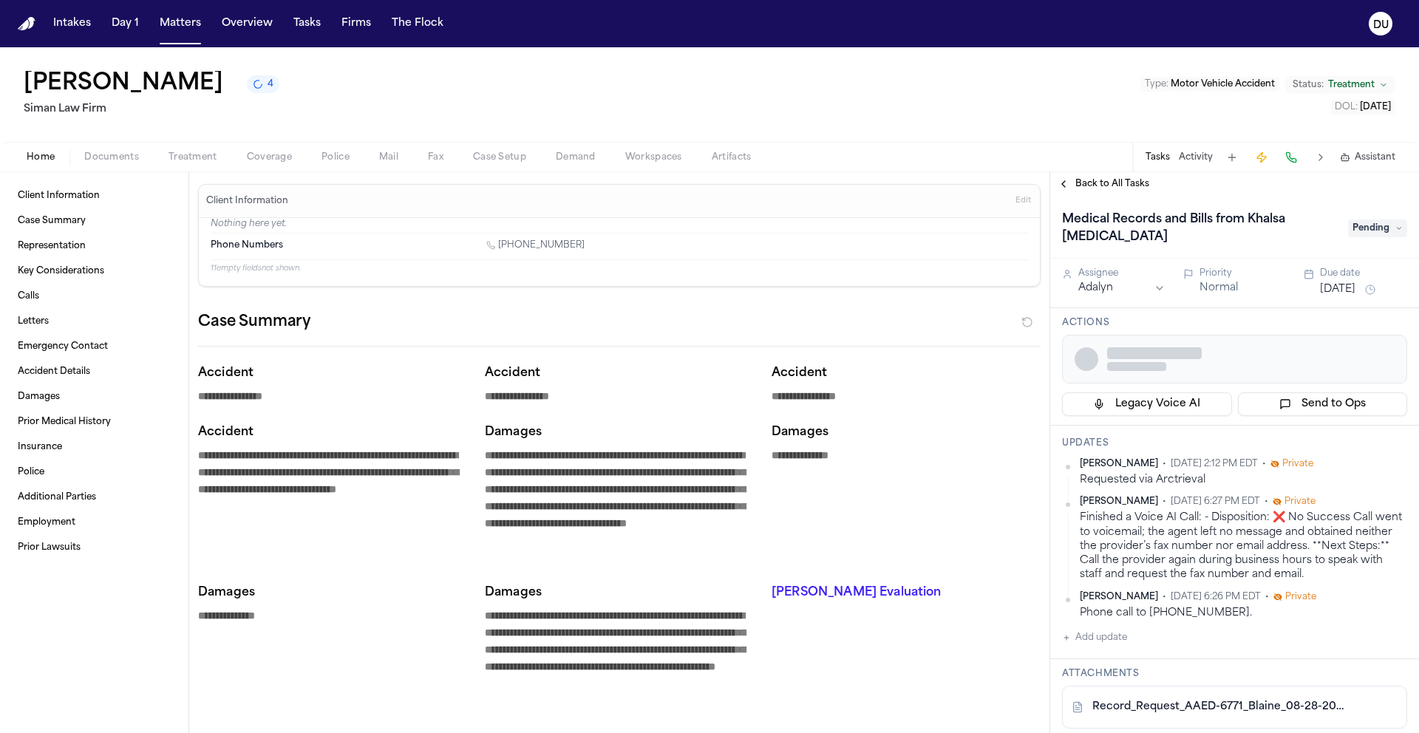
click at [1328, 288] on button "[DATE]" at bounding box center [1337, 289] width 35 height 15
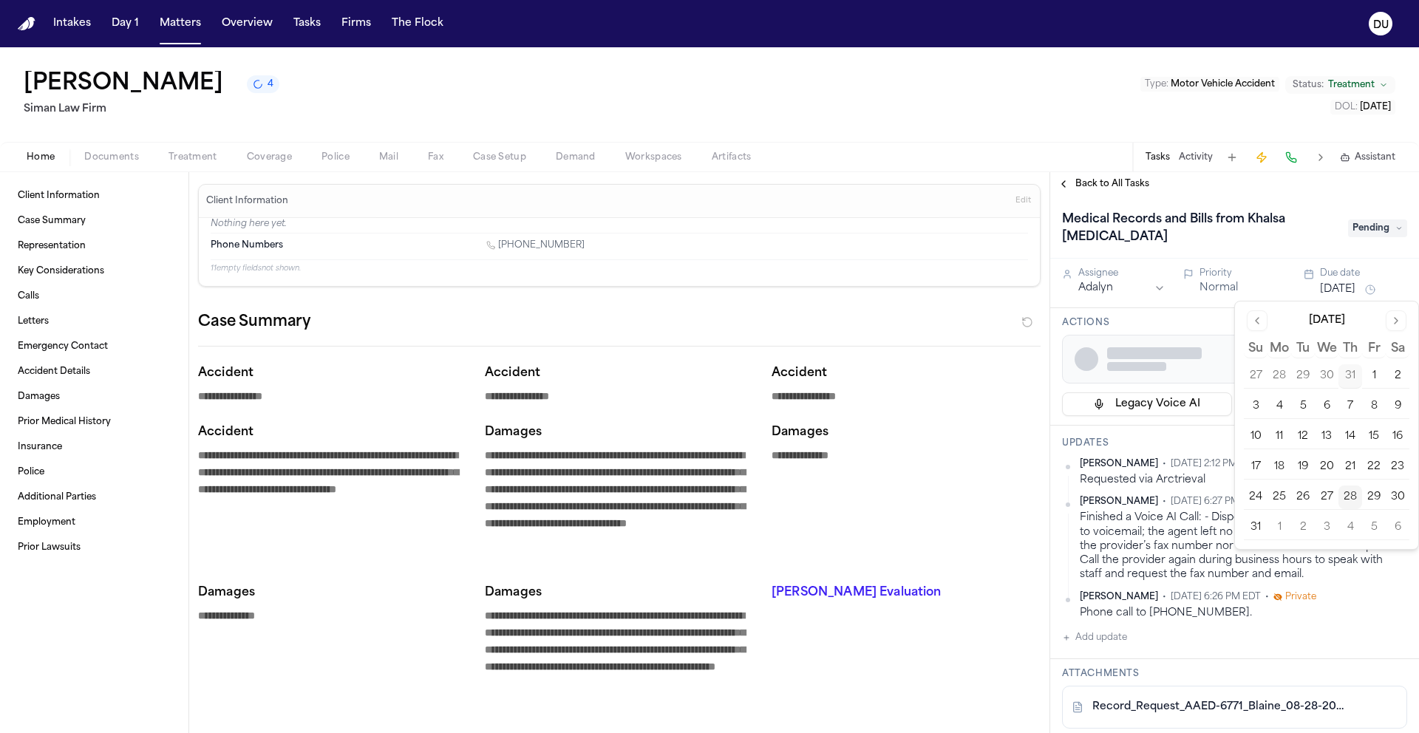
click at [1287, 529] on button "1" at bounding box center [1280, 528] width 24 height 24
click at [1280, 526] on button "1" at bounding box center [1280, 528] width 24 height 24
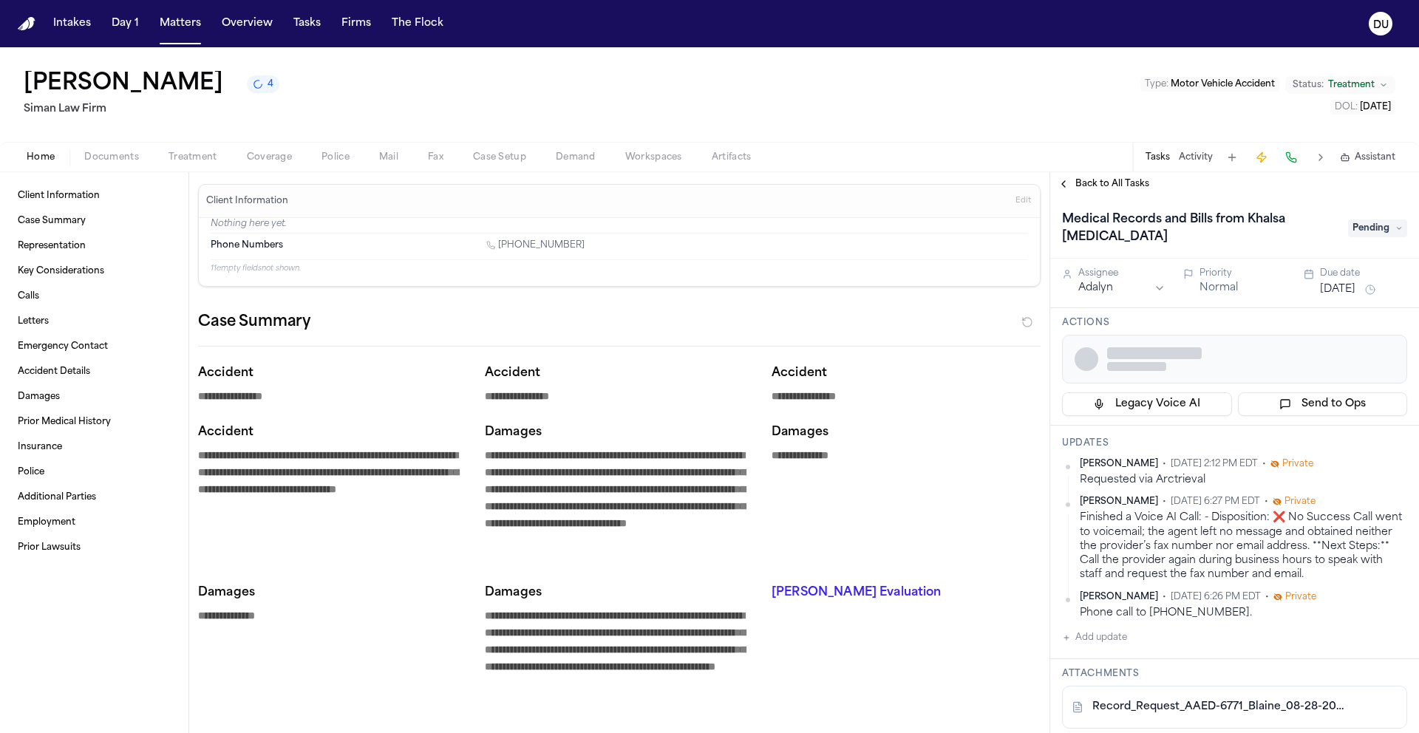
click at [1171, 497] on span "[DATE] 6:27 PM EDT" at bounding box center [1215, 502] width 89 height 12
click at [1354, 231] on span "Pending" at bounding box center [1377, 229] width 59 height 18
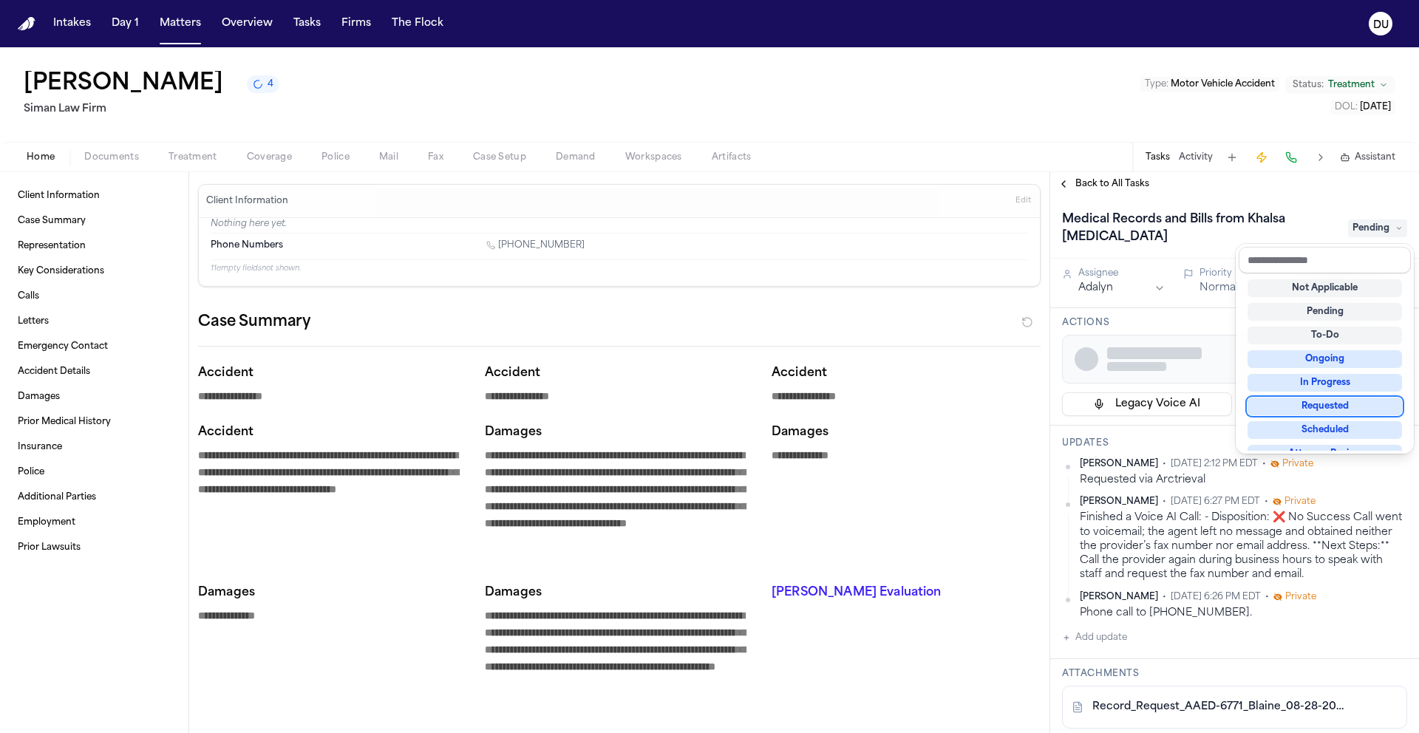
click at [1326, 410] on div "Requested" at bounding box center [1325, 407] width 154 height 18
click at [1300, 409] on div "Requested" at bounding box center [1325, 407] width 154 height 18
click at [1300, 408] on div "Requested" at bounding box center [1325, 407] width 154 height 18
click at [1319, 409] on div "Requested" at bounding box center [1325, 407] width 154 height 18
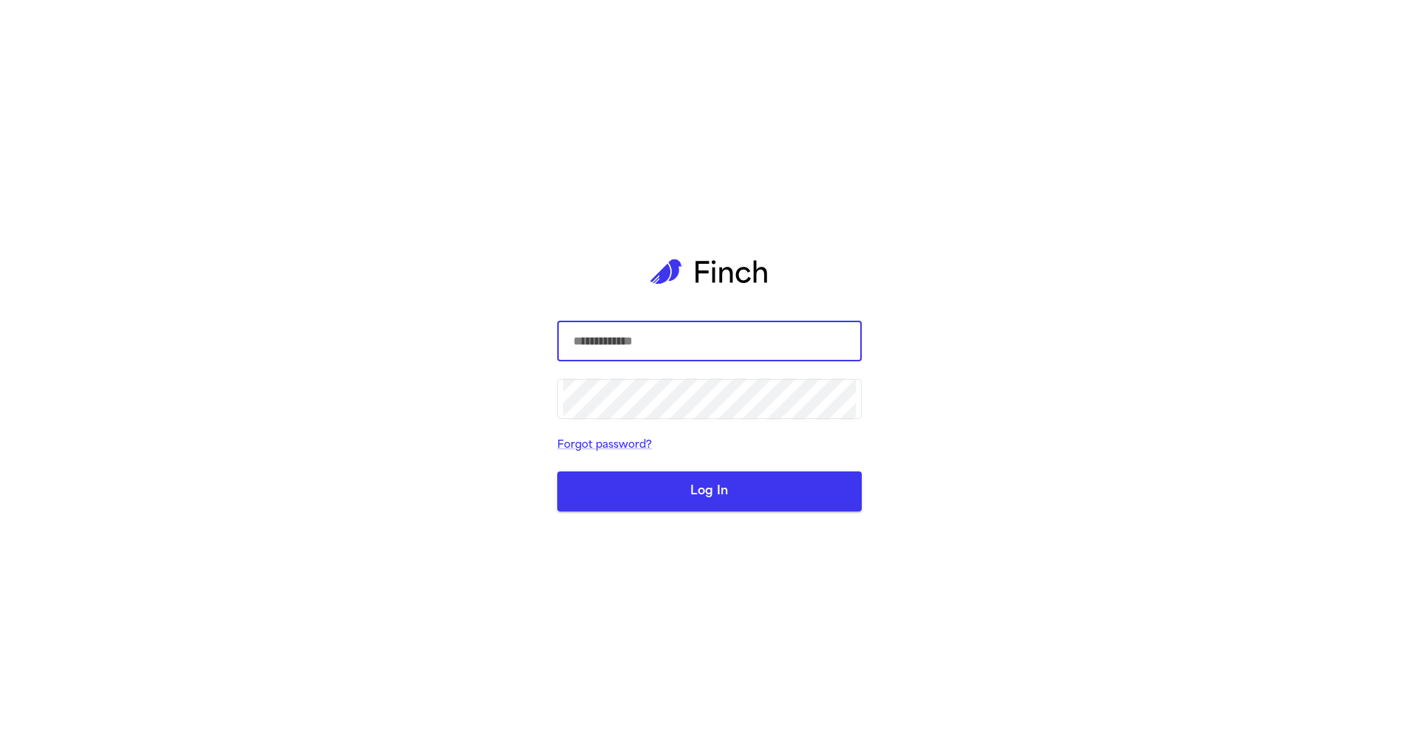
type input "**********"
click at [723, 477] on button "Log In" at bounding box center [709, 492] width 305 height 40
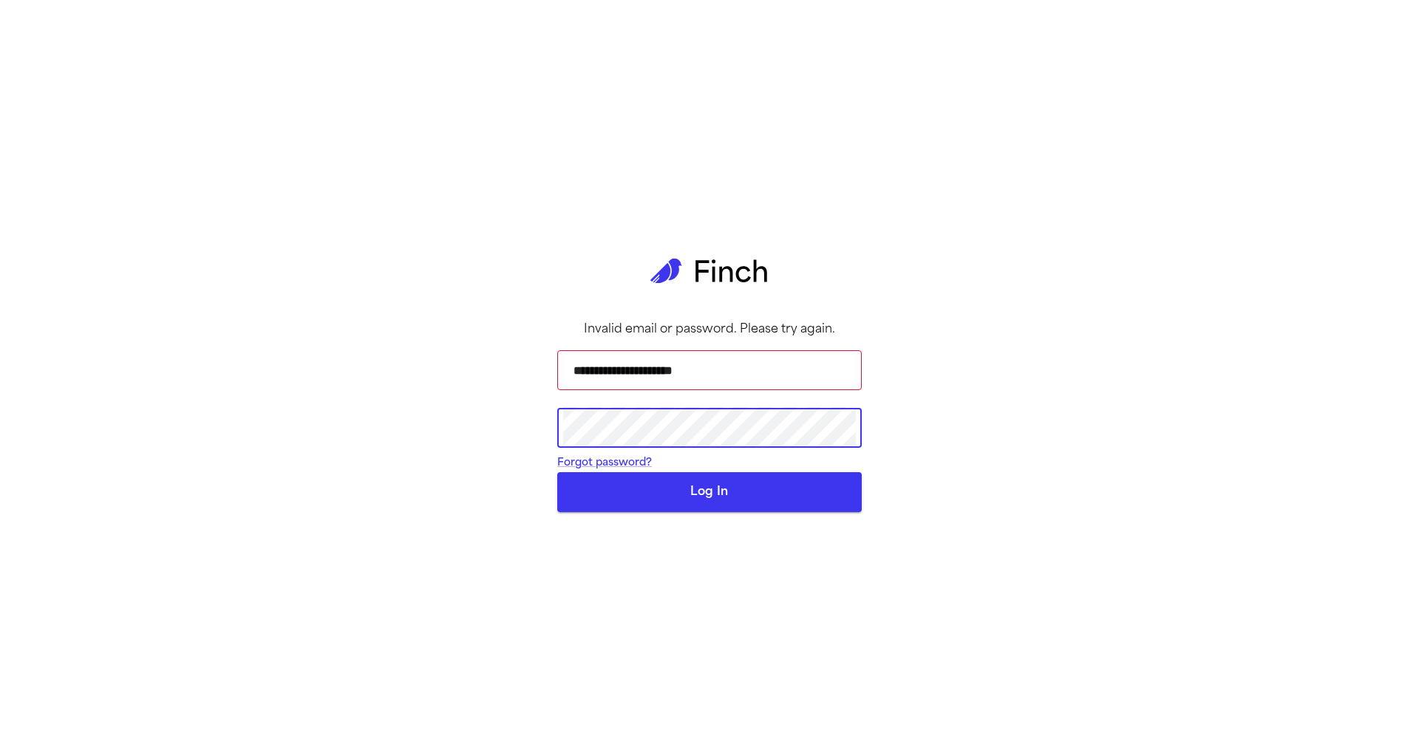
scroll to position [1, 0]
click at [446, 457] on div "**********" at bounding box center [709, 366] width 1419 height 733
click at [585, 512] on button "Log In" at bounding box center [709, 492] width 305 height 40
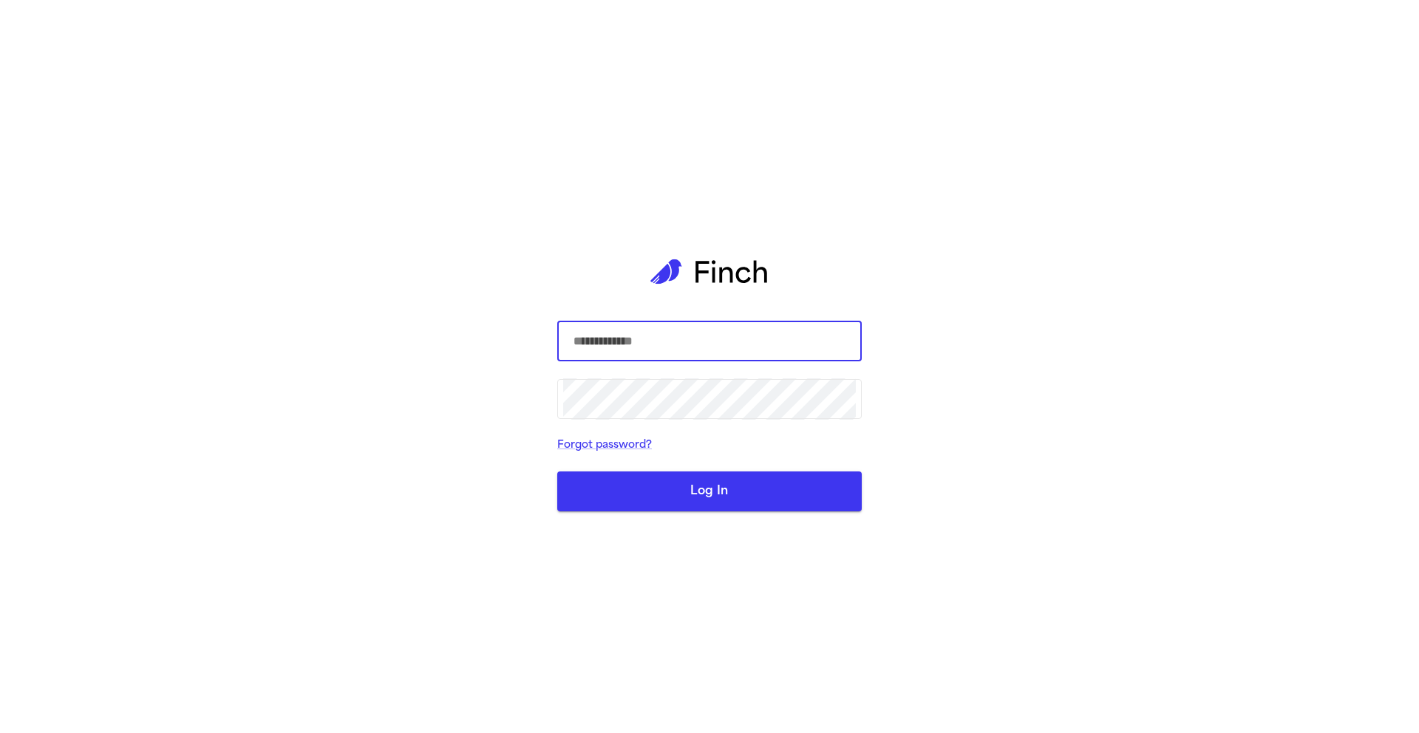
type input "**********"
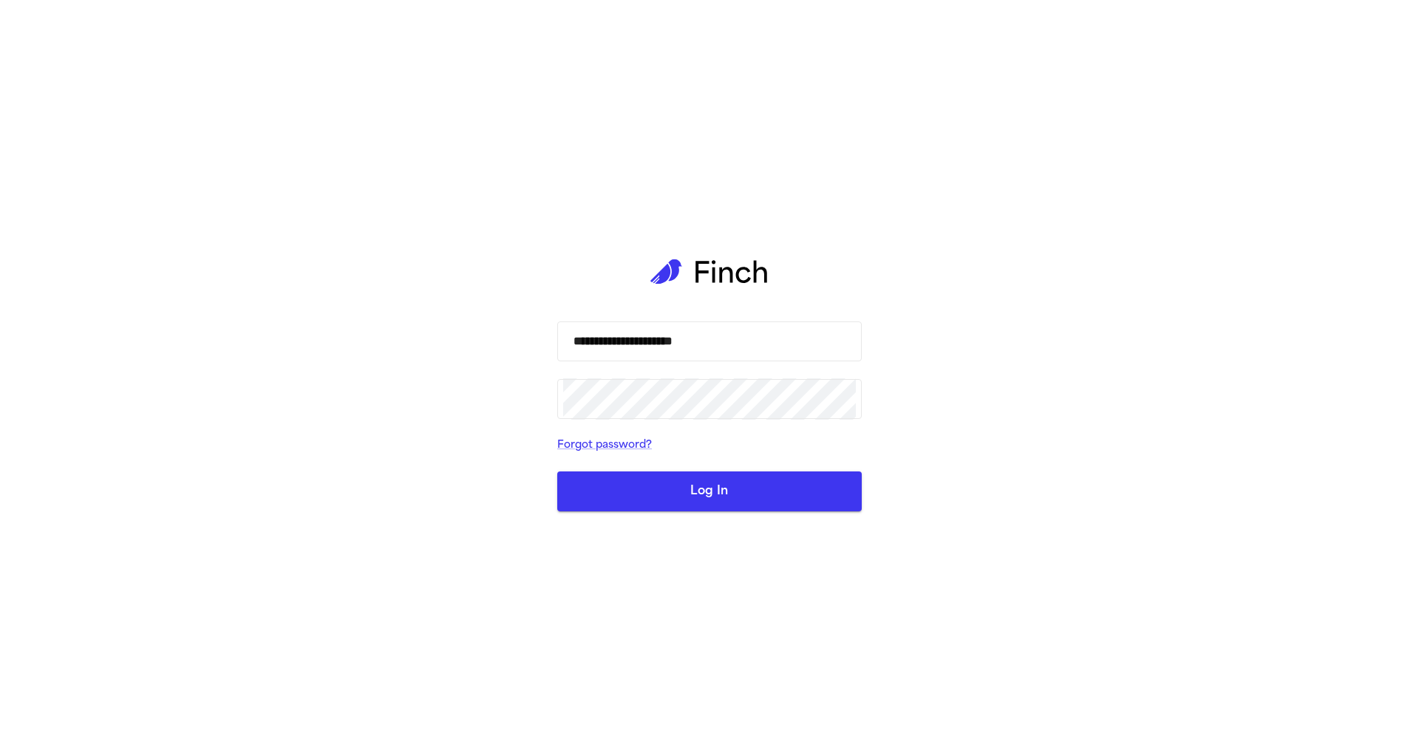
click at [704, 492] on button "Log In" at bounding box center [709, 492] width 305 height 40
click at [720, 512] on button "Log In" at bounding box center [709, 492] width 305 height 40
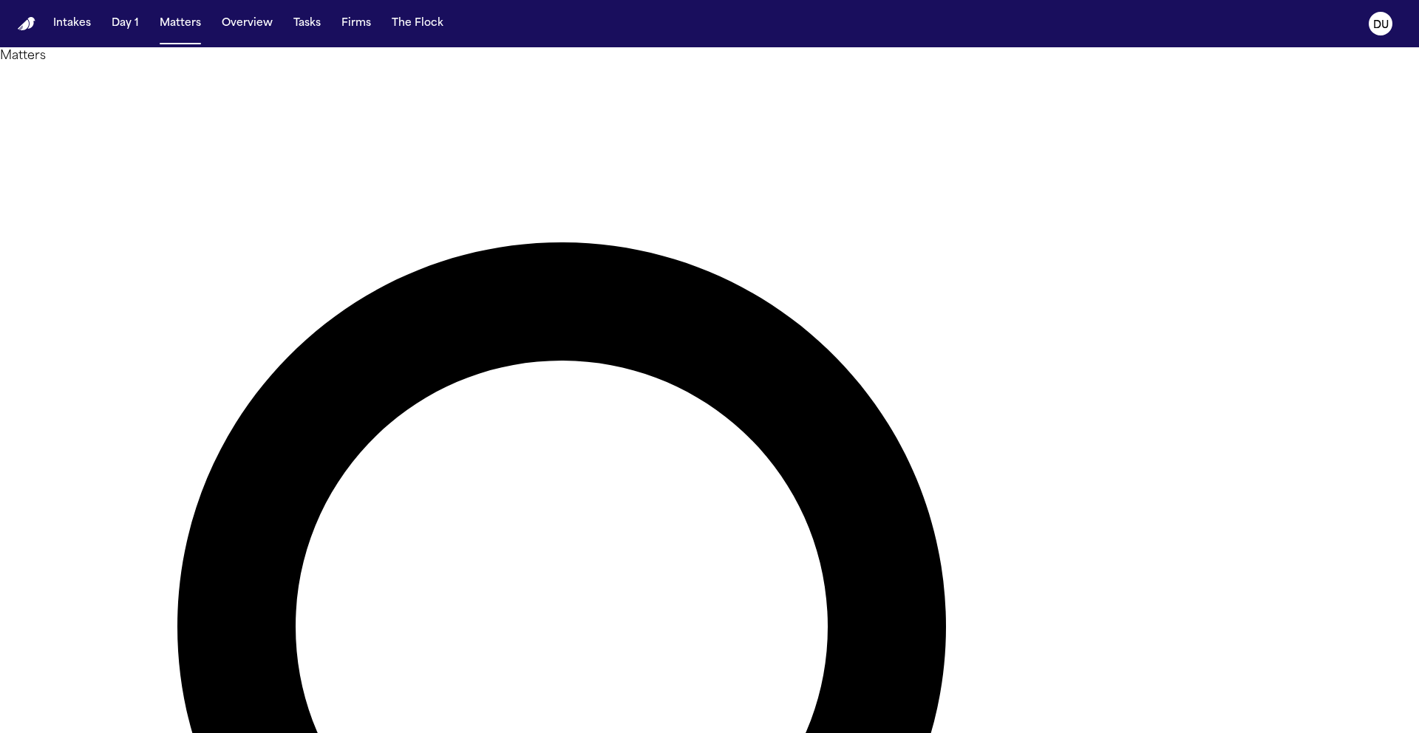
click at [18, 17] on img "Home" at bounding box center [27, 24] width 18 height 14
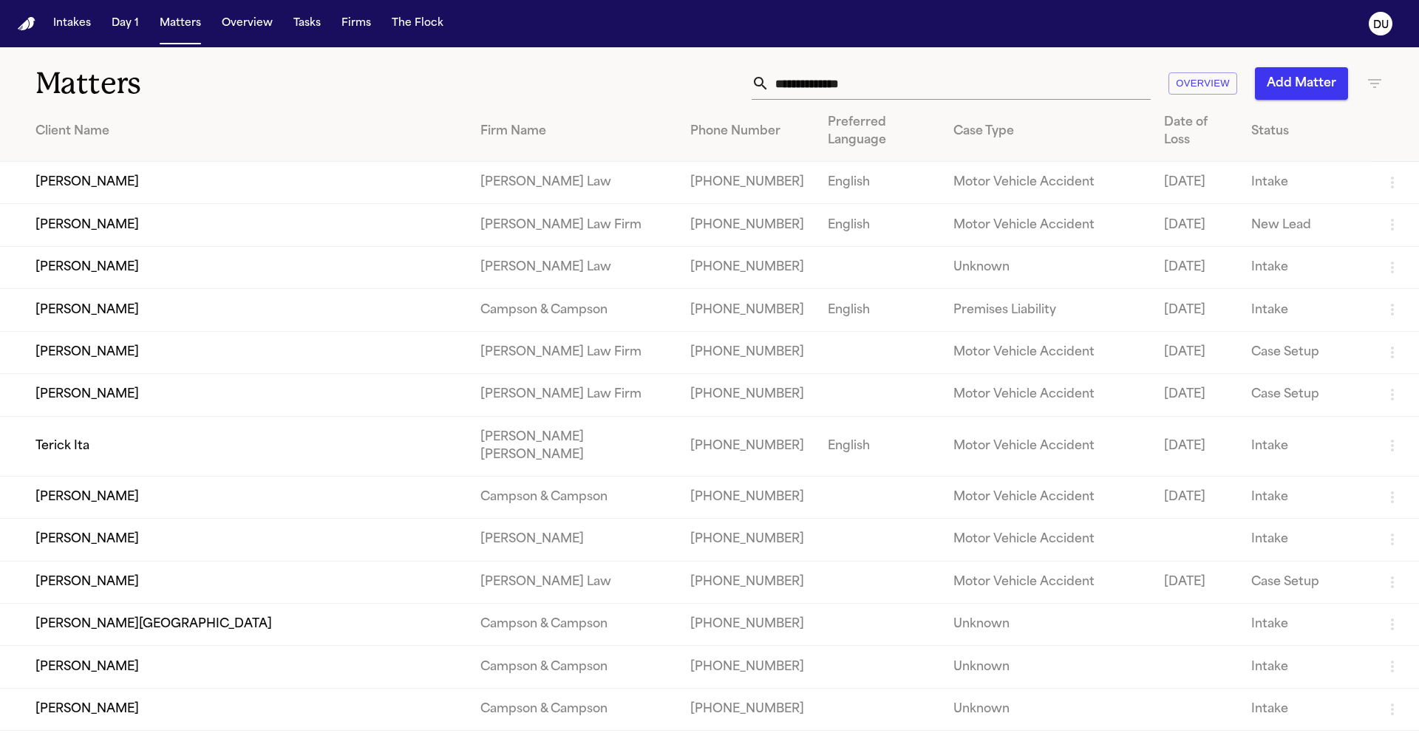
click at [30, 30] on img "Home" at bounding box center [27, 24] width 18 height 14
click at [785, 77] on input "text" at bounding box center [959, 83] width 381 height 33
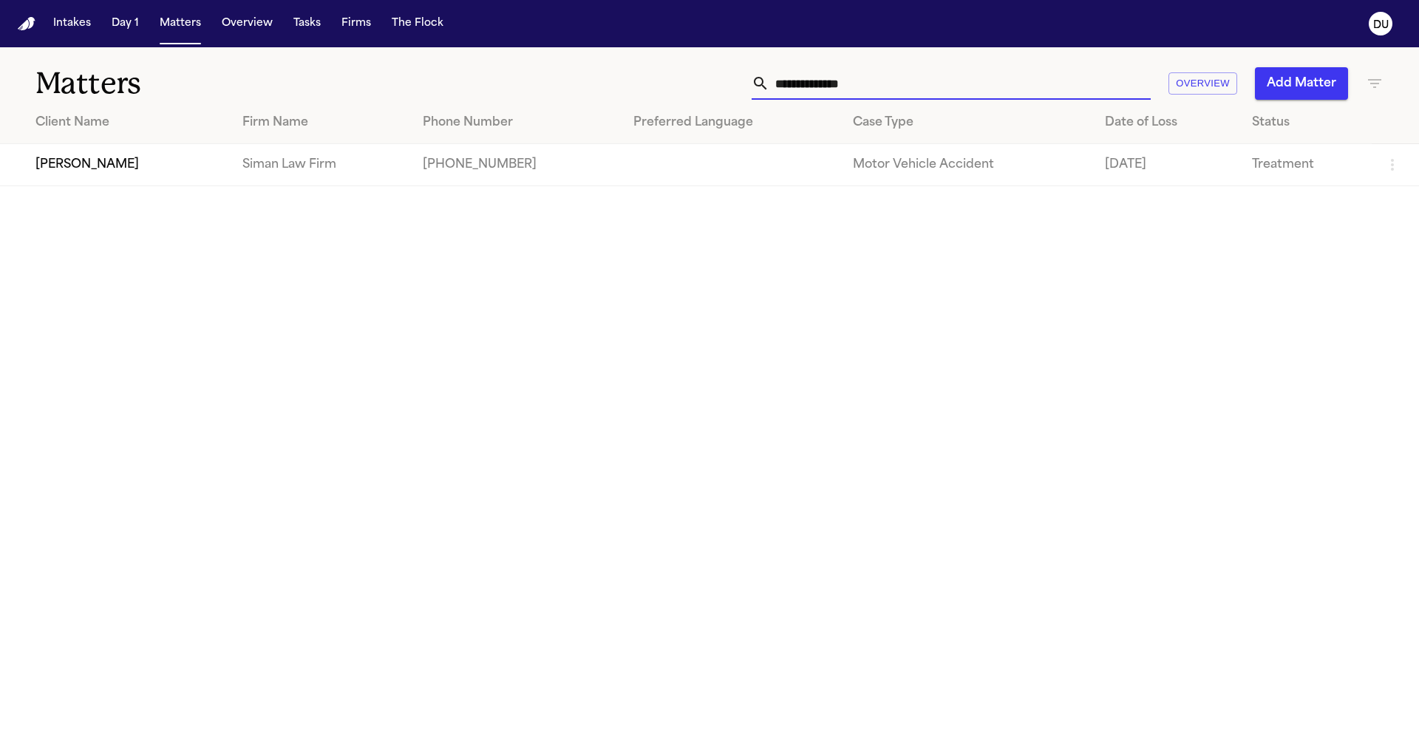
type input "**********"
click at [411, 176] on td "[PHONE_NUMBER]" at bounding box center [516, 165] width 211 height 42
click at [360, 167] on td "Siman Law Firm" at bounding box center [321, 165] width 180 height 42
click at [298, 167] on td "Siman Law Firm" at bounding box center [321, 165] width 180 height 42
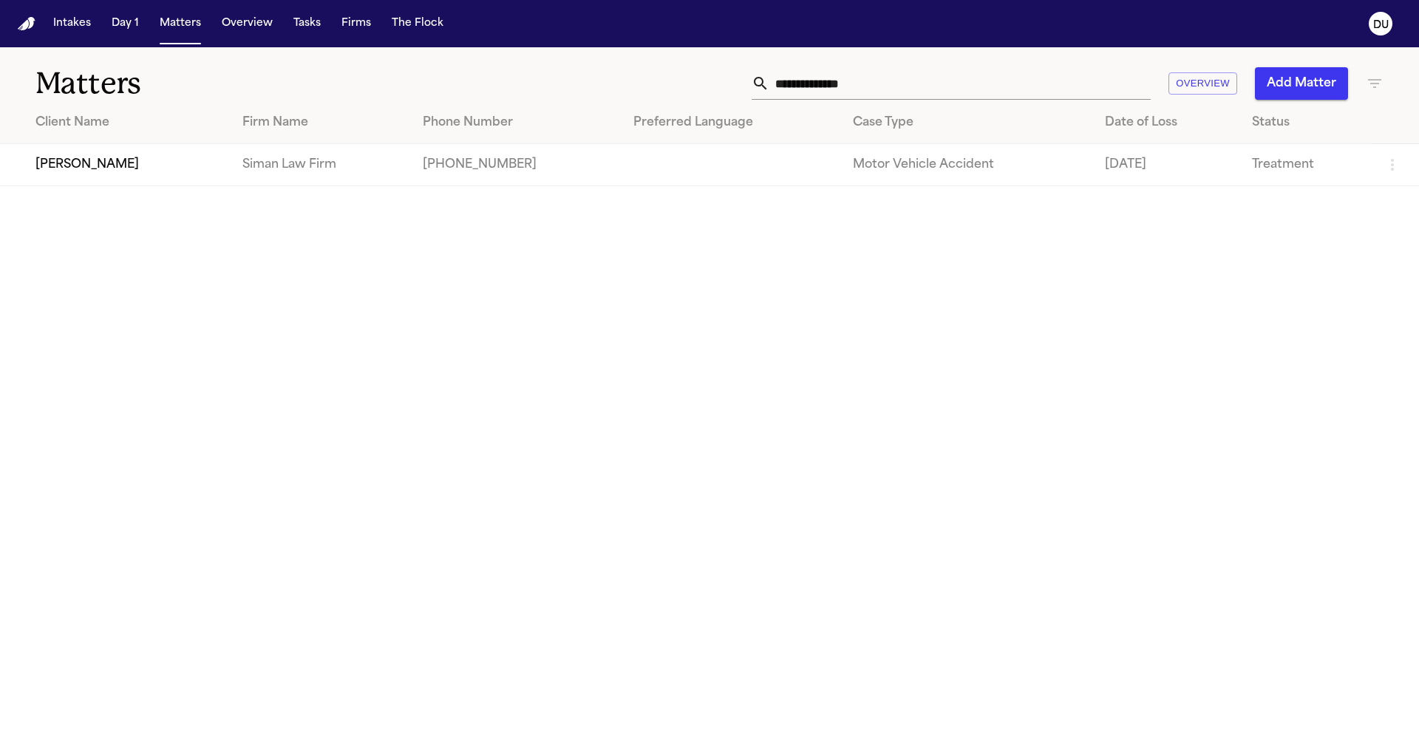
click at [87, 170] on td "[PERSON_NAME]" at bounding box center [115, 165] width 231 height 42
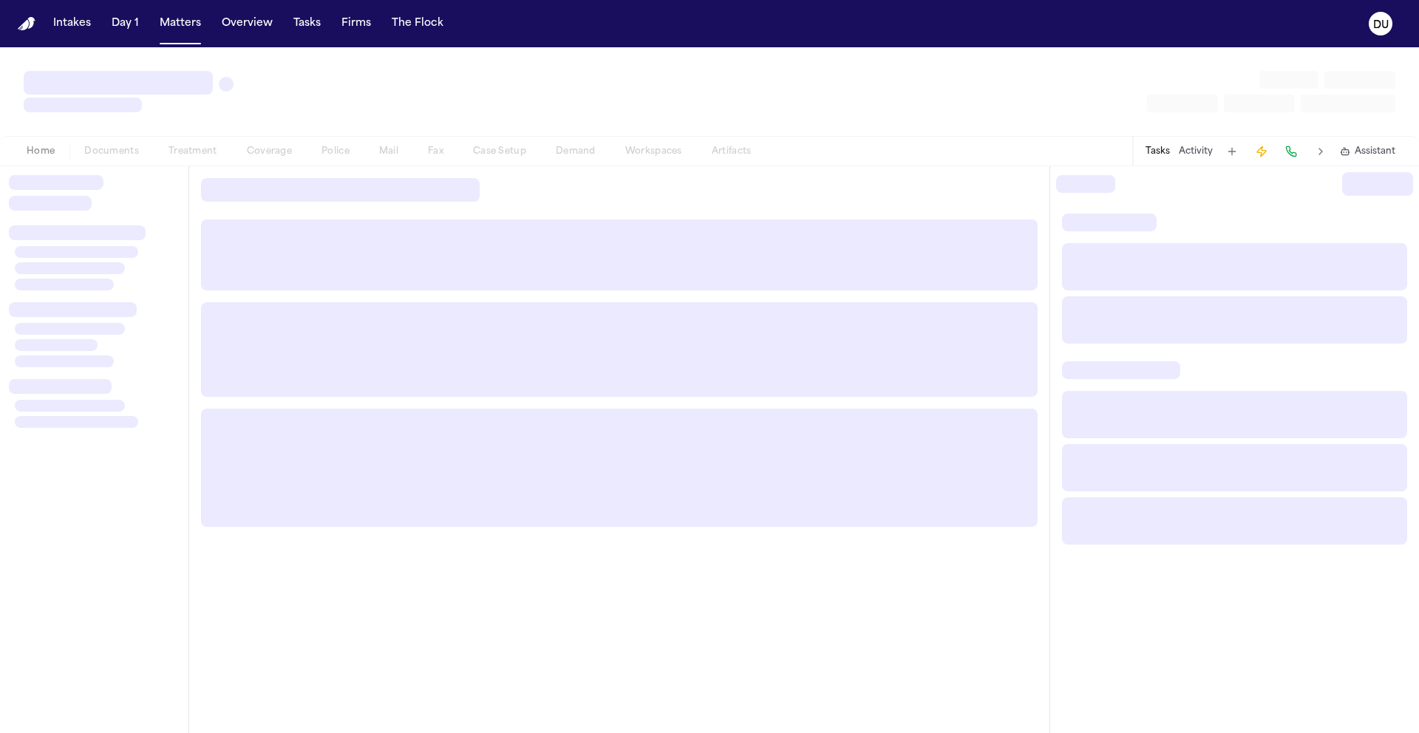
click at [87, 170] on div at bounding box center [94, 449] width 188 height 567
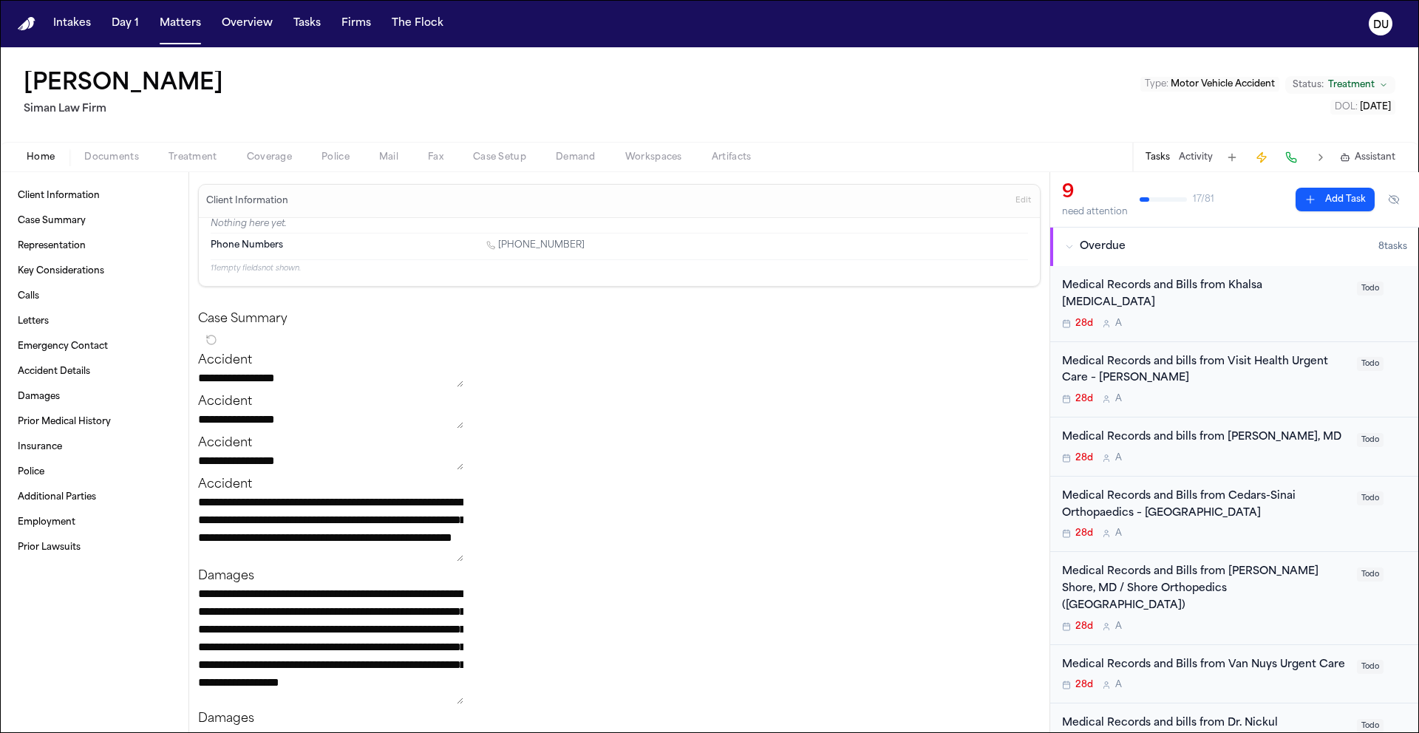
click at [1214, 295] on div "Medical Records and Bills from Khalsa Chiropractic 28d A" at bounding box center [1205, 304] width 286 height 52
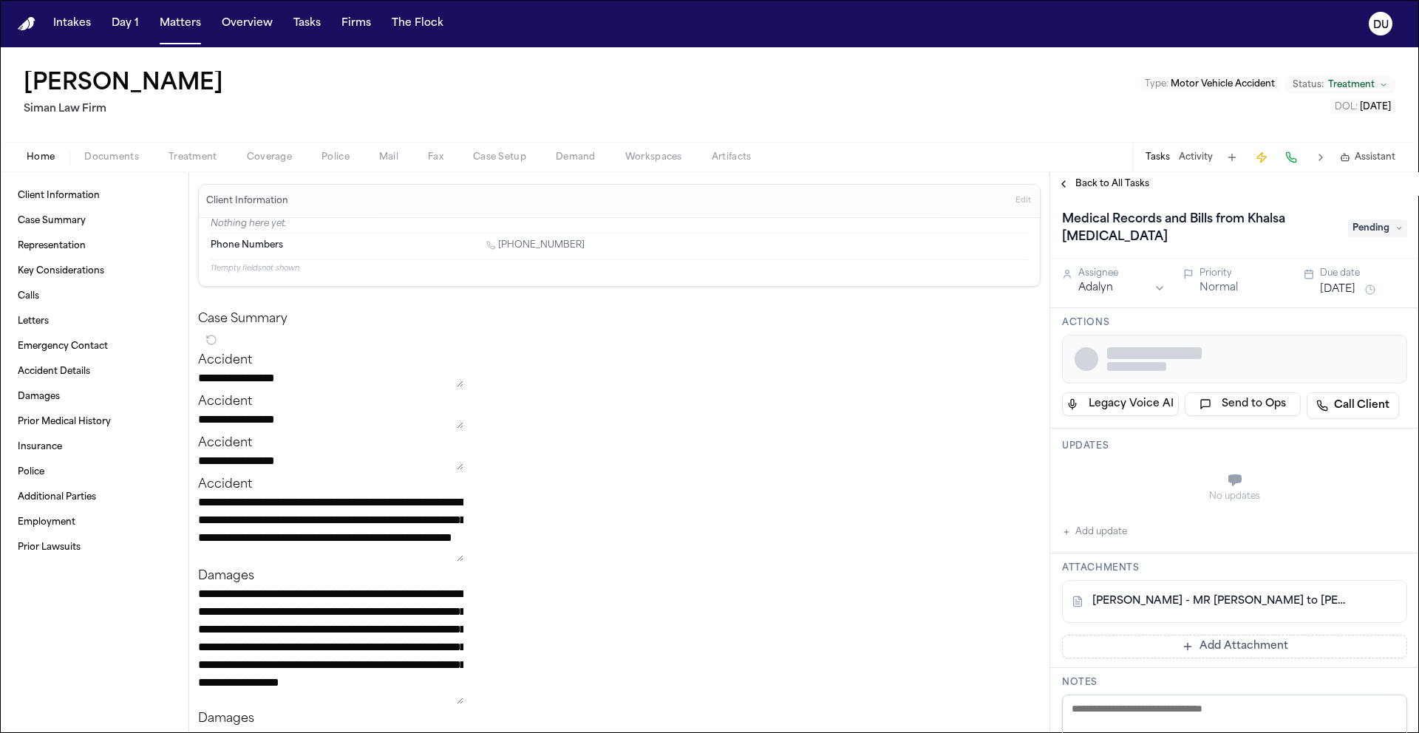
click at [1384, 230] on span "Pending" at bounding box center [1377, 229] width 59 height 18
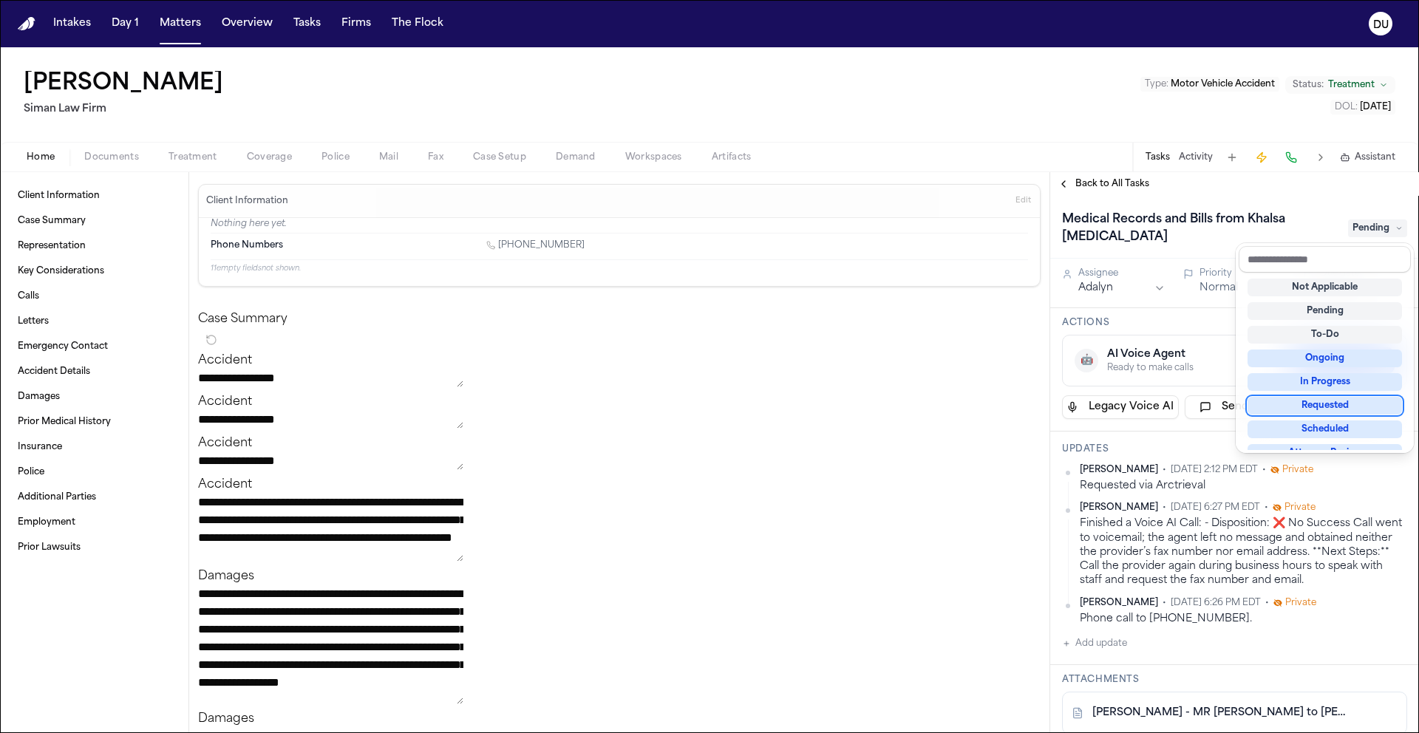
click at [1332, 407] on div "Requested" at bounding box center [1325, 406] width 154 height 18
click at [1344, 411] on div "Requested" at bounding box center [1325, 406] width 154 height 18
click at [1339, 409] on div "Requested" at bounding box center [1325, 406] width 154 height 18
click at [1213, 327] on div "Medical Records and Bills from Khalsa [MEDICAL_DATA] Pending Assignee Adalyn Pr…" at bounding box center [1234, 464] width 369 height 537
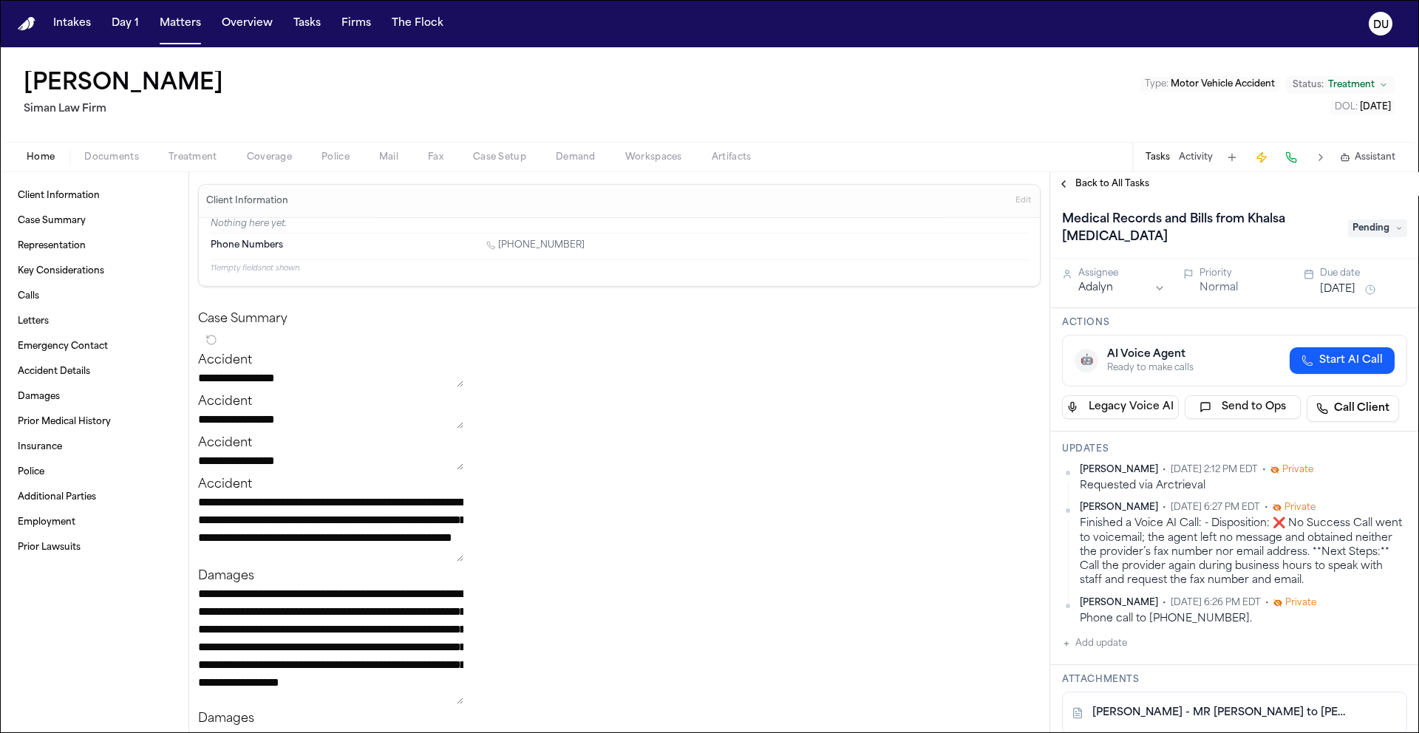
click at [1339, 290] on button "[DATE]" at bounding box center [1337, 289] width 35 height 15
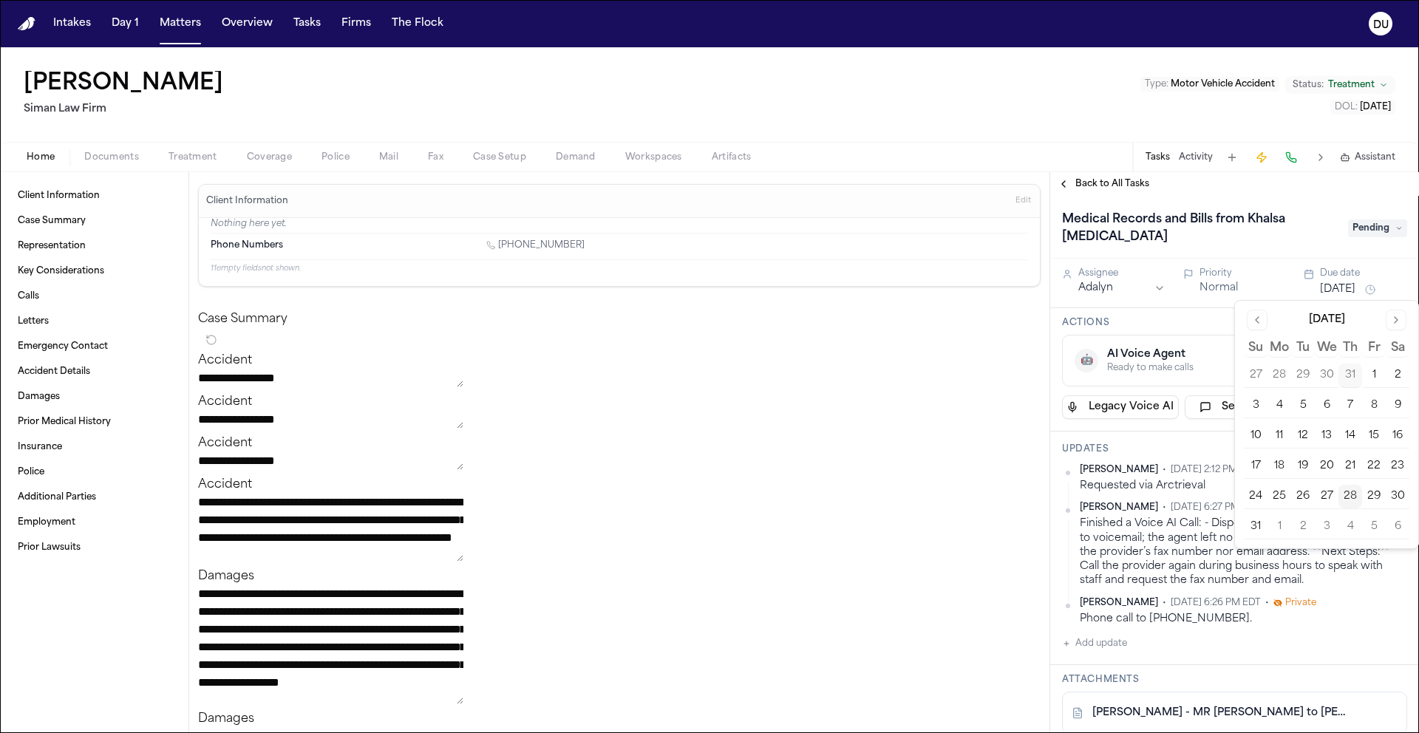
click at [1305, 530] on button "2" at bounding box center [1303, 527] width 24 height 24
click at [1308, 529] on button "2" at bounding box center [1303, 527] width 24 height 24
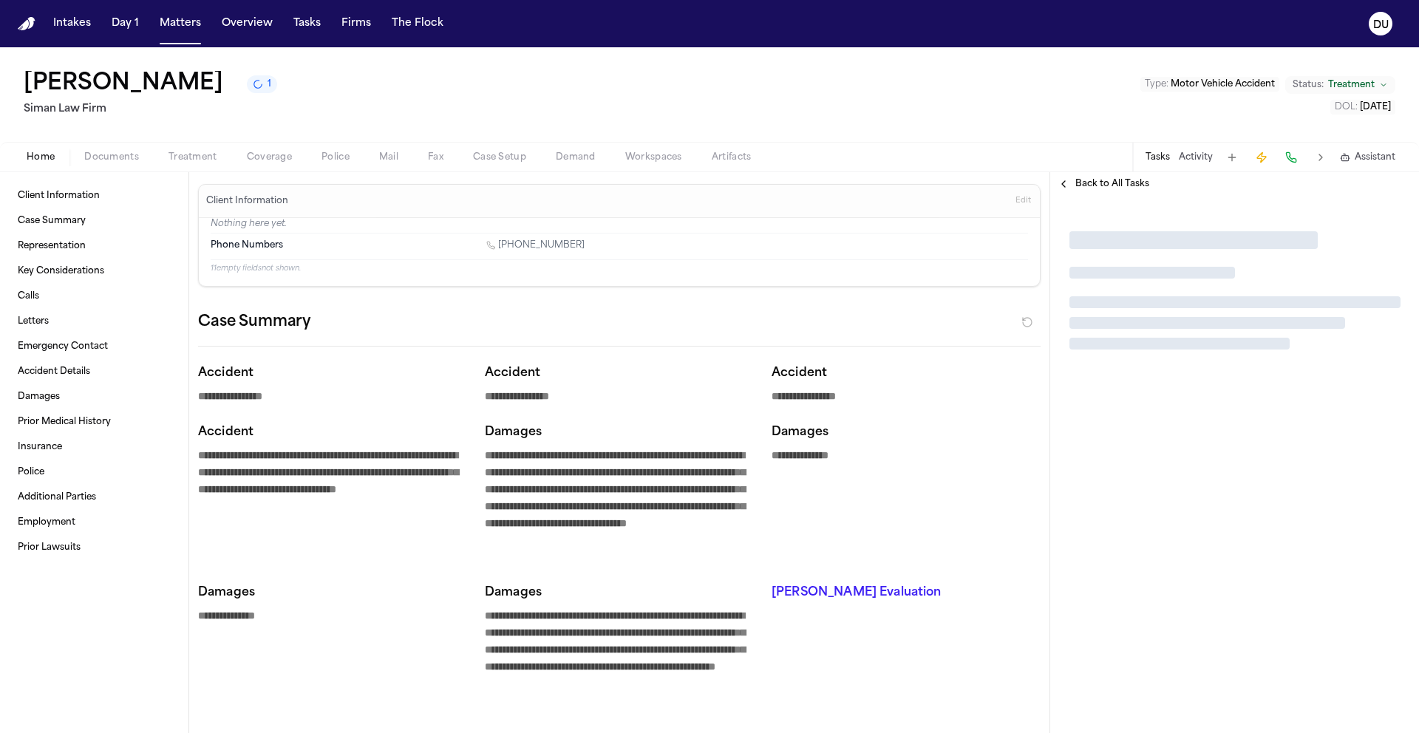
type textarea "*"
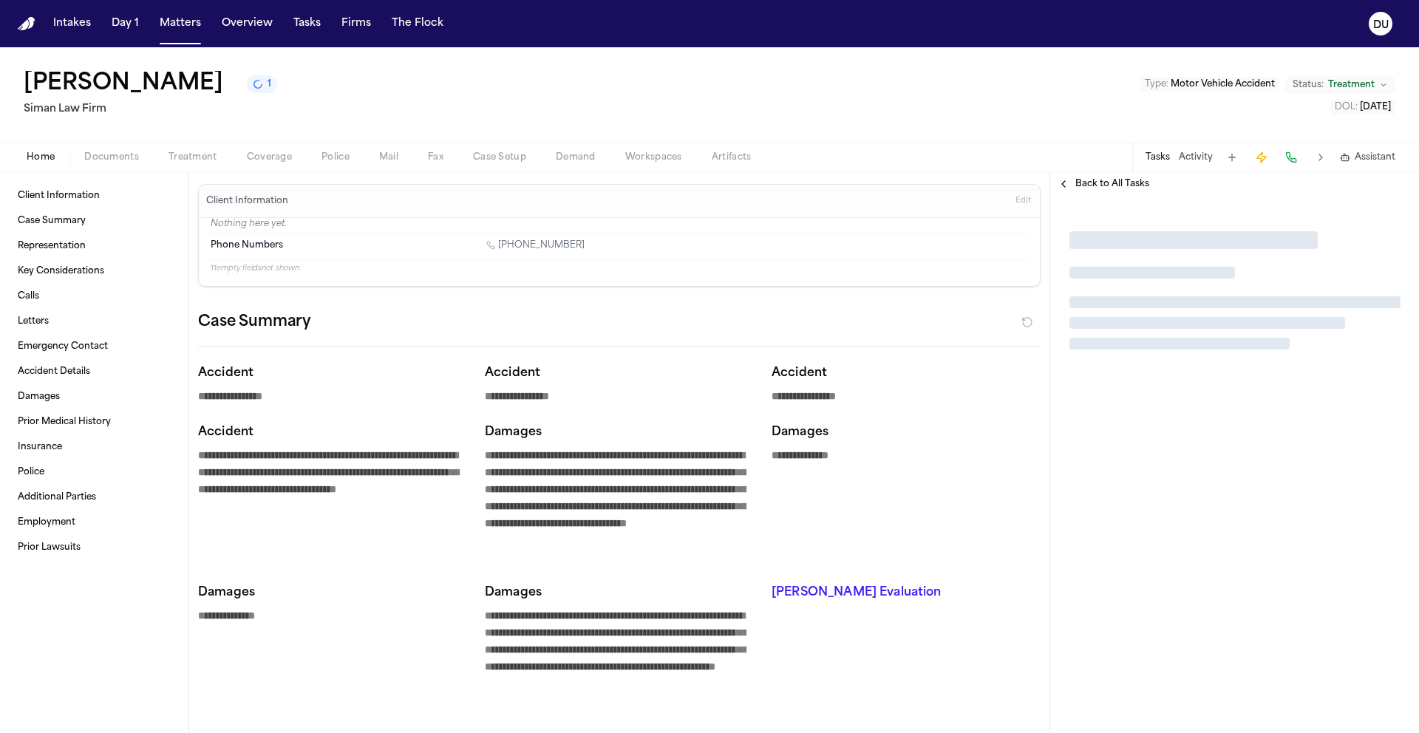
type textarea "*"
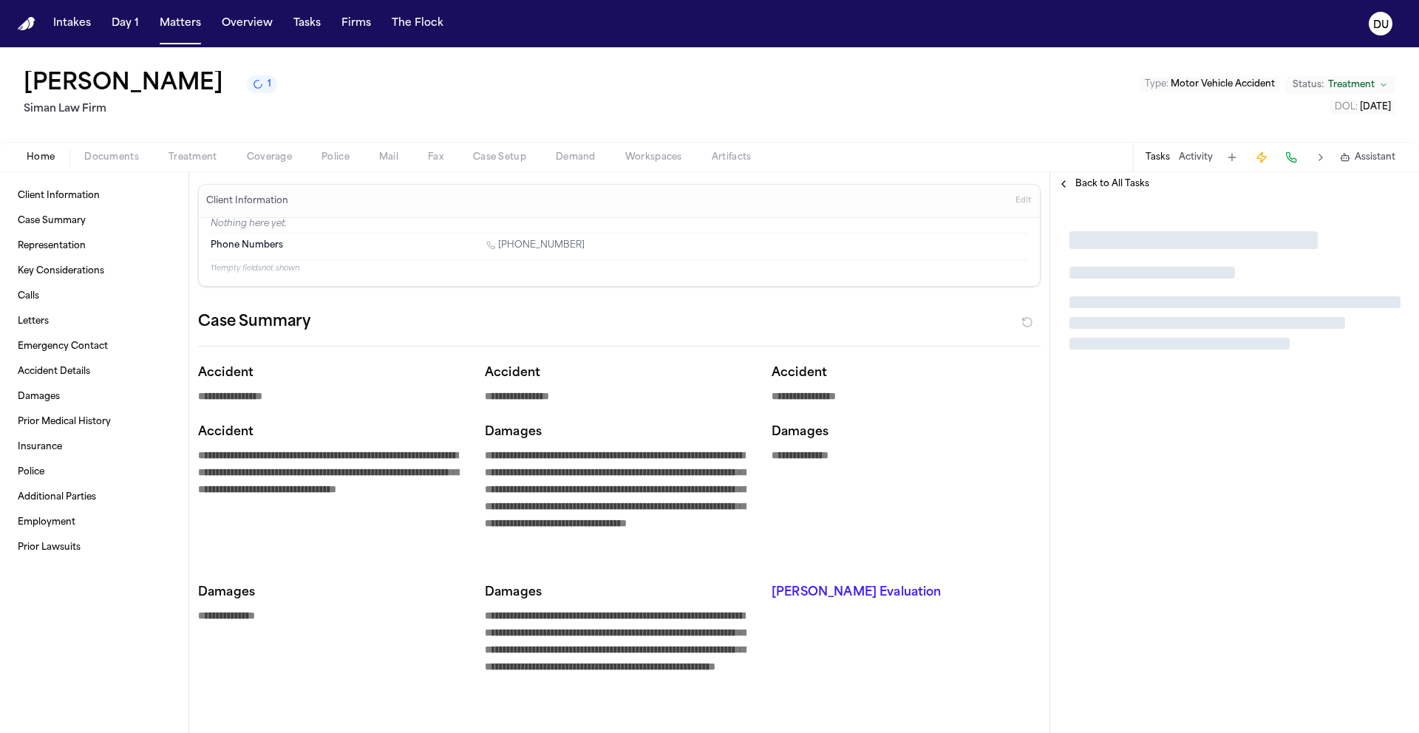
type textarea "*"
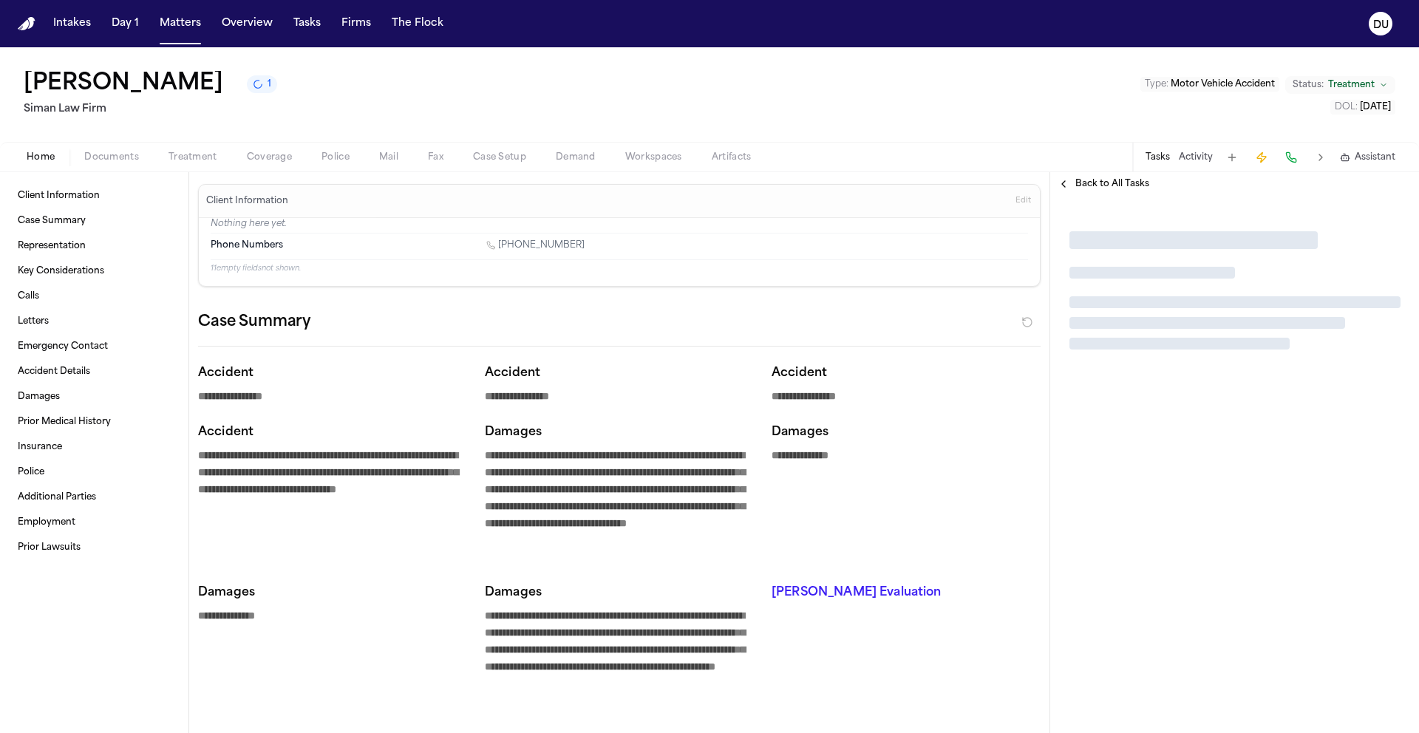
type textarea "*"
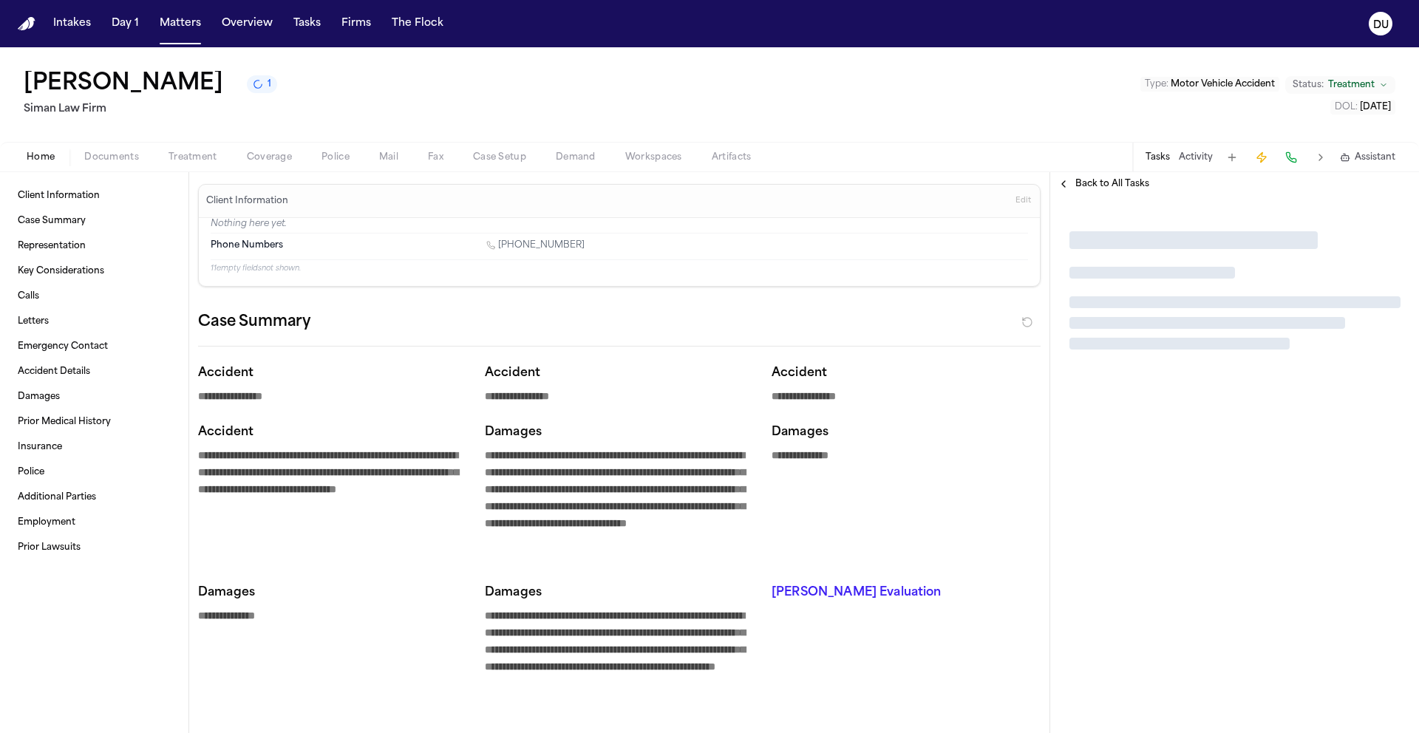
type textarea "*"
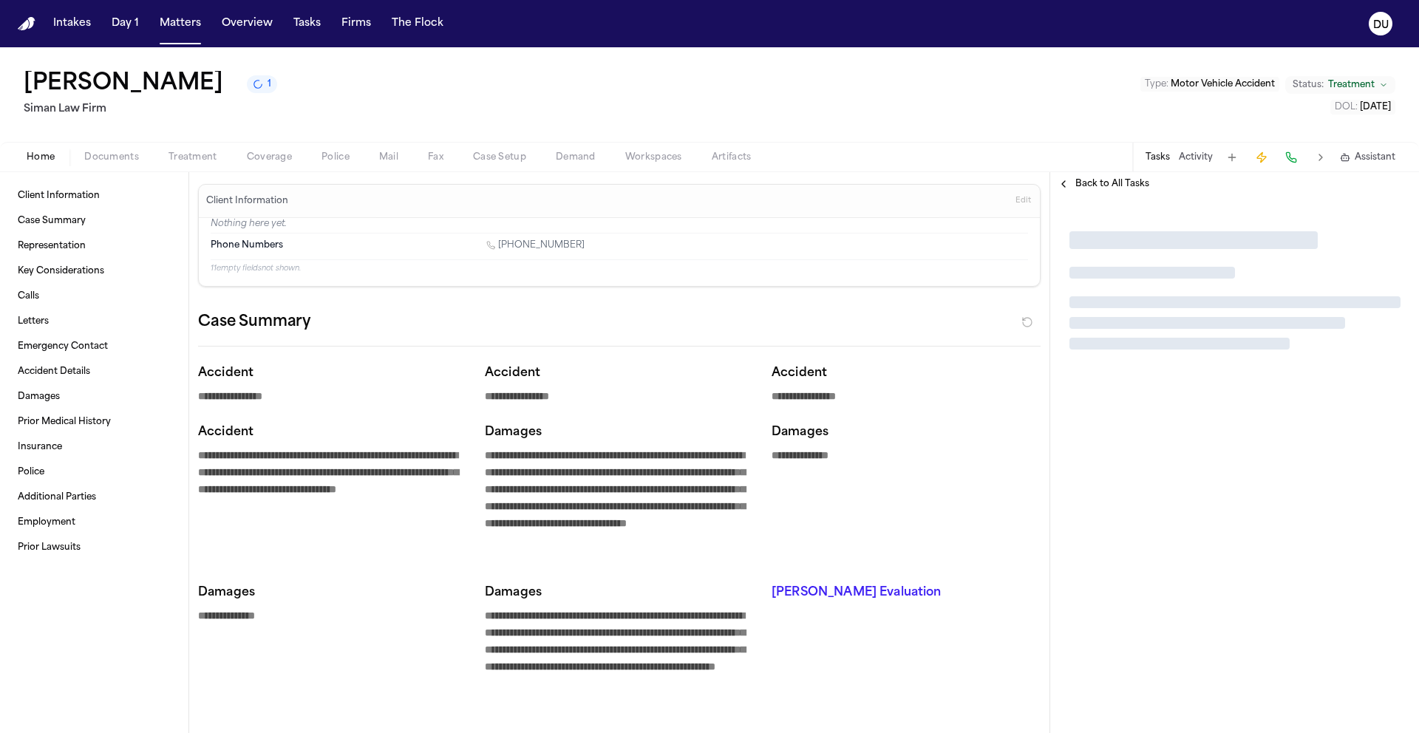
type textarea "*"
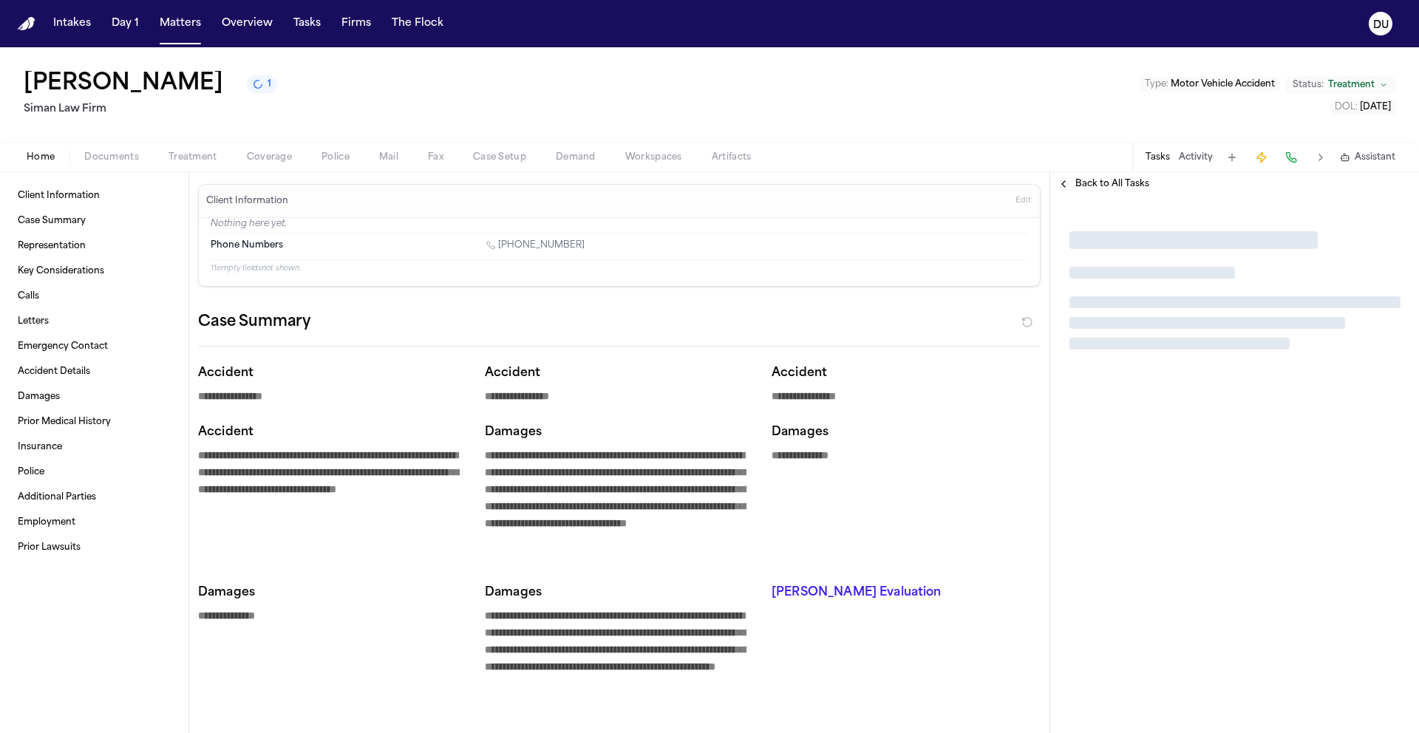
type textarea "*"
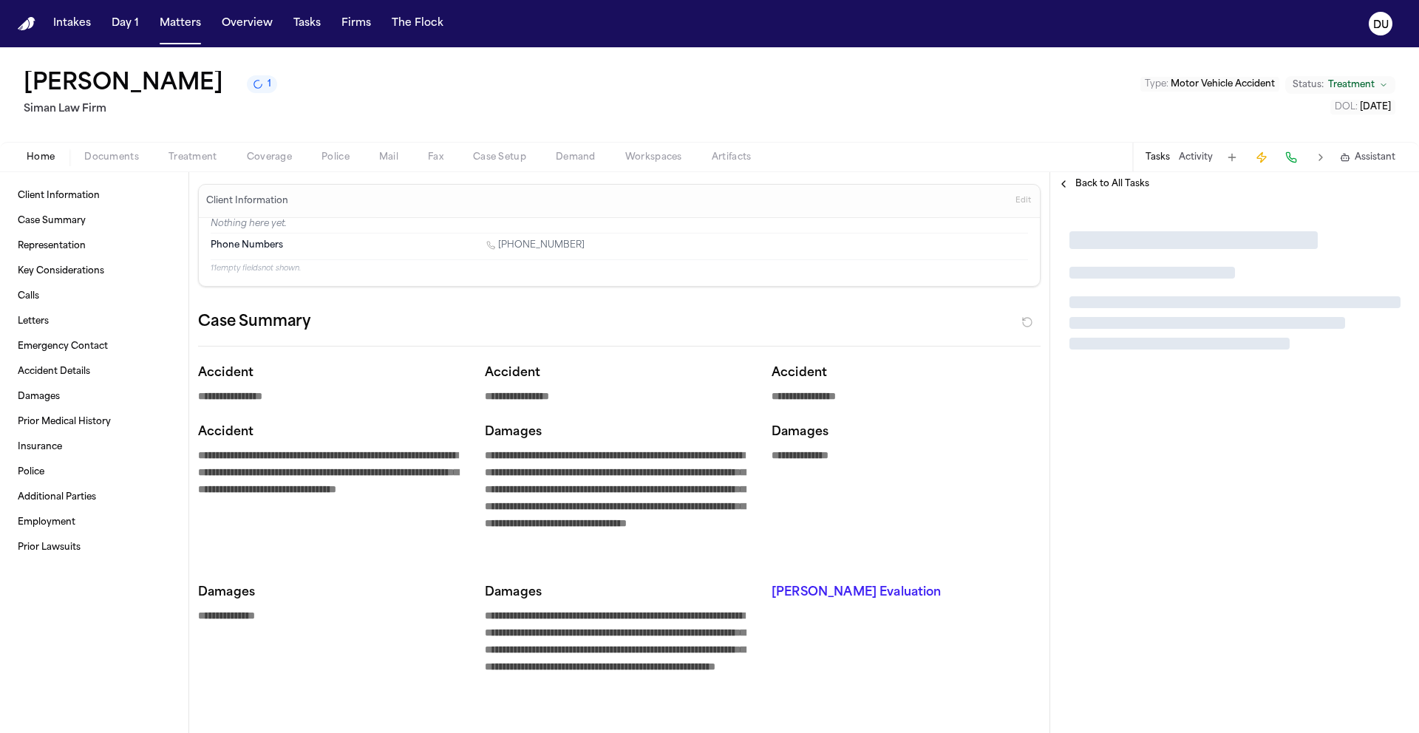
type textarea "*"
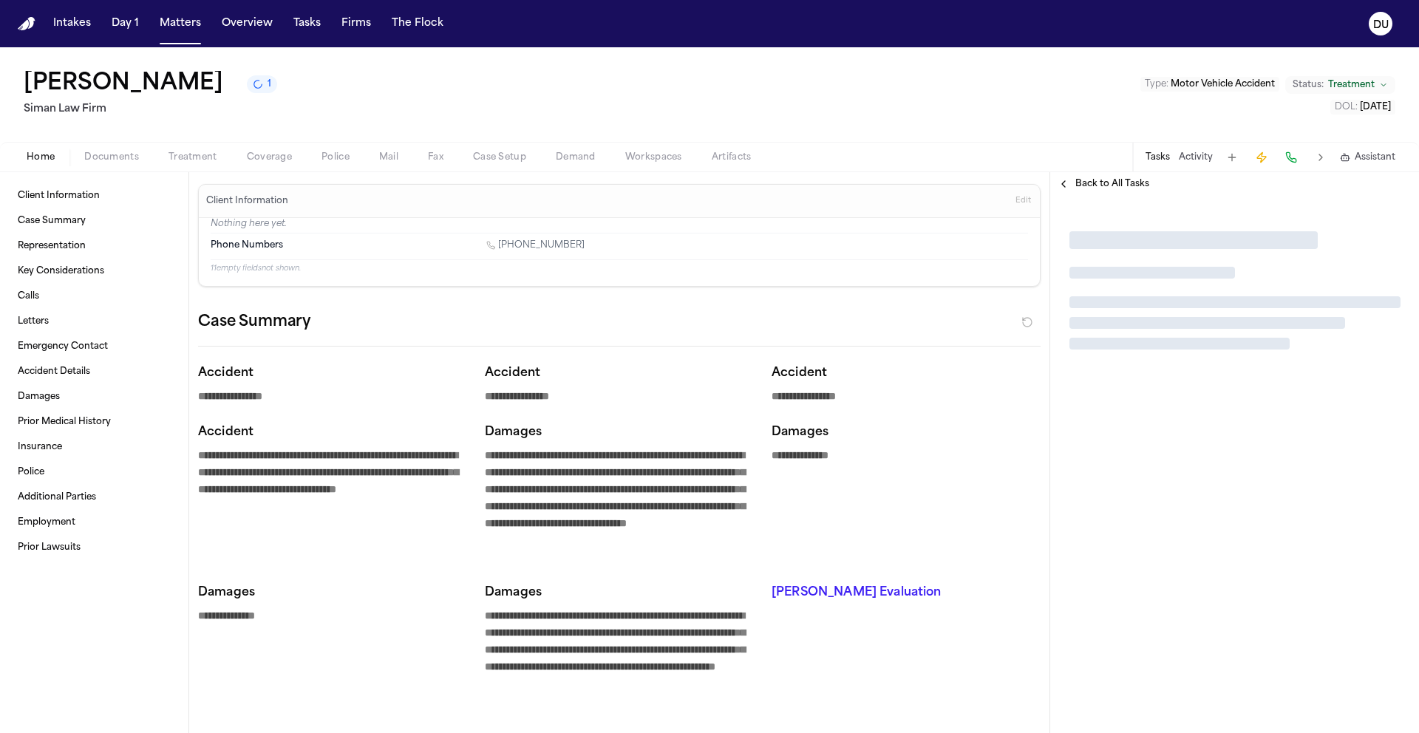
type textarea "*"
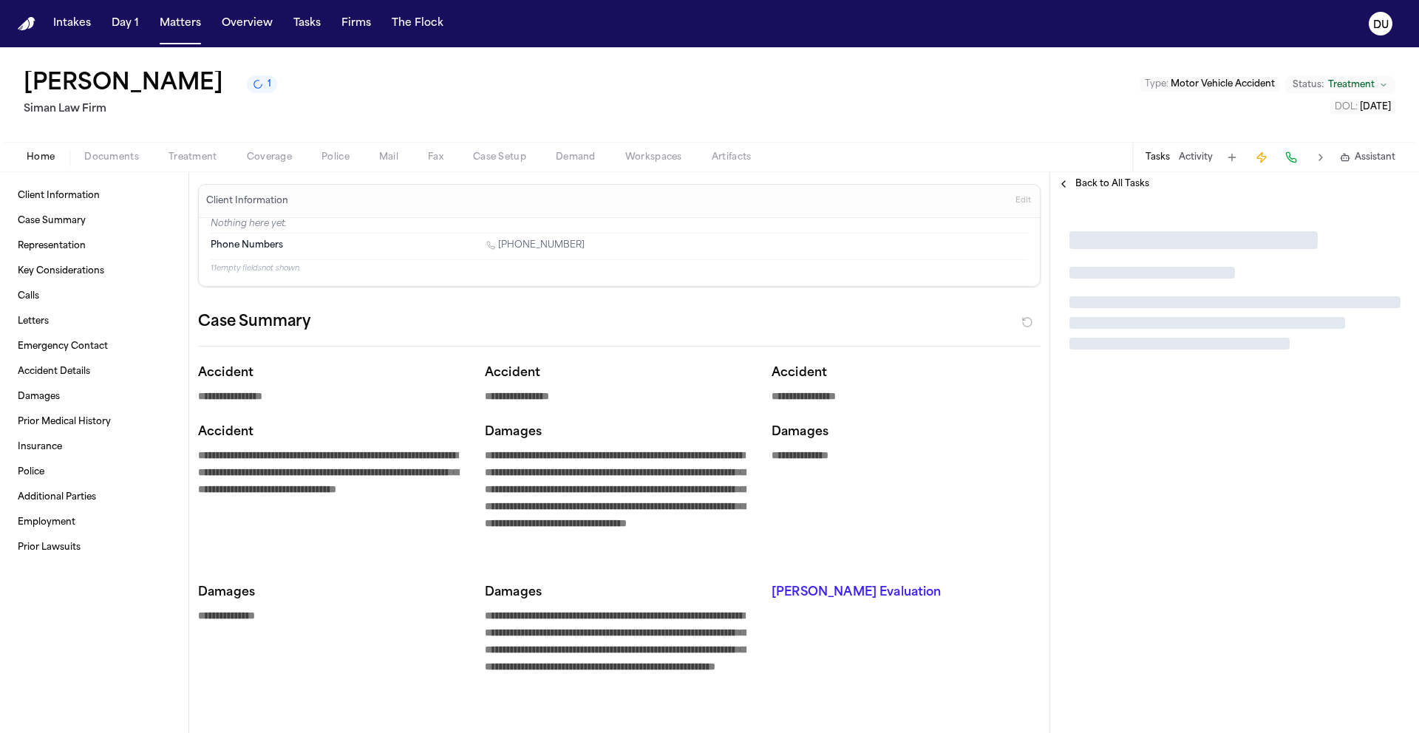
type textarea "*"
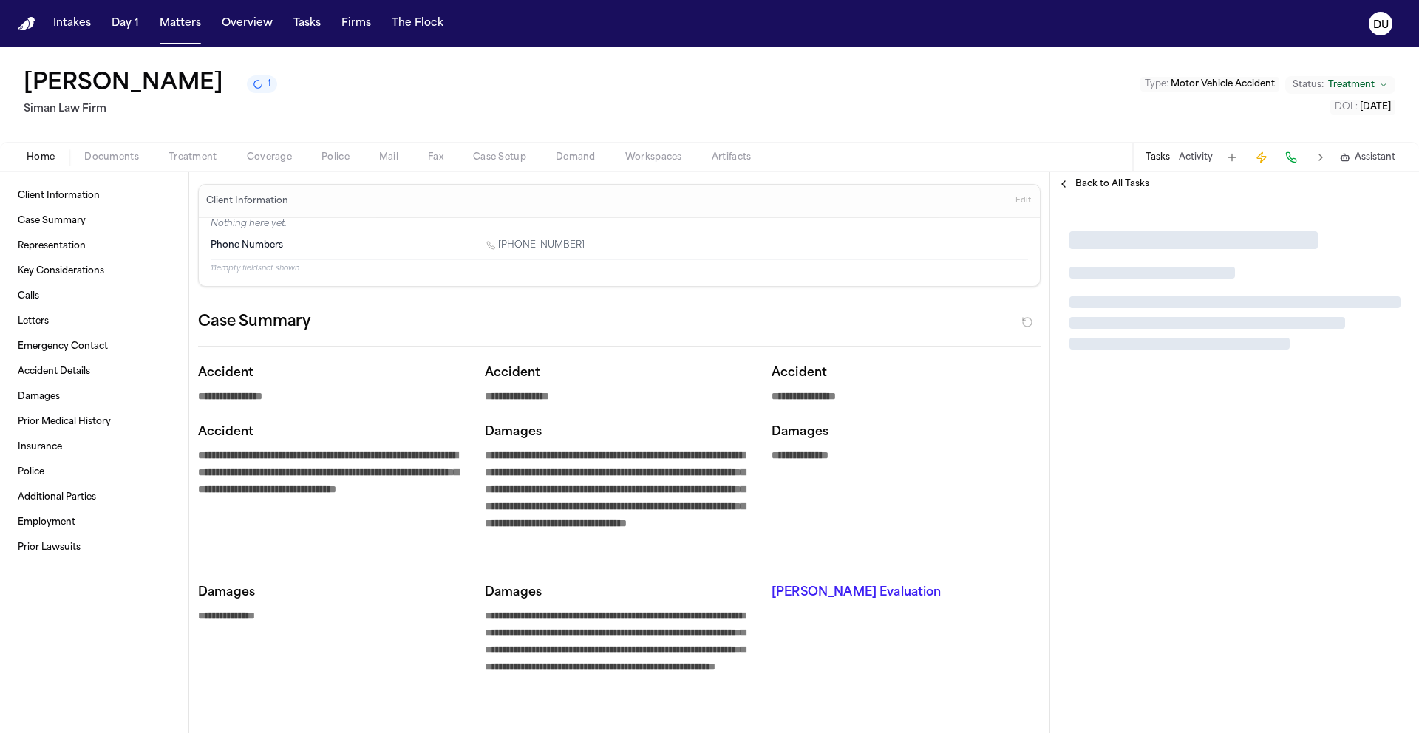
type textarea "*"
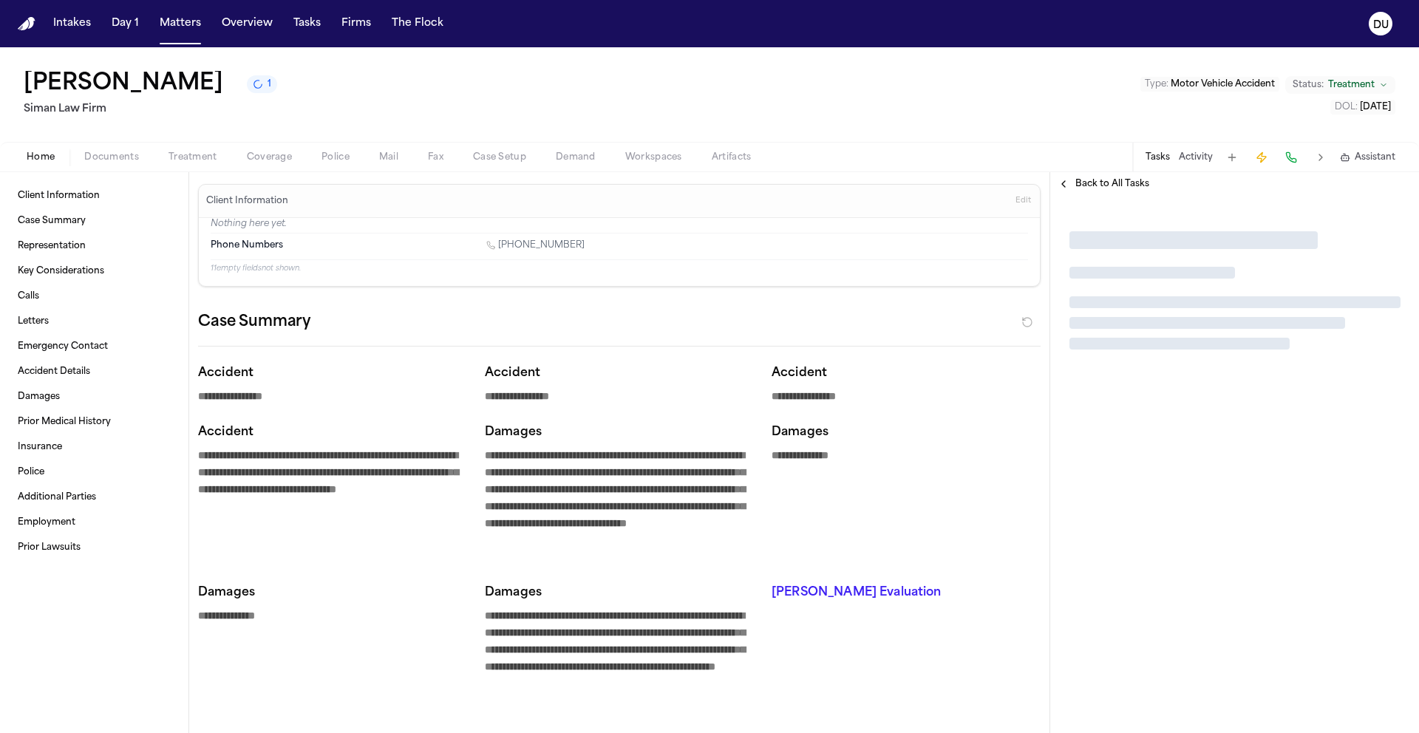
type textarea "*"
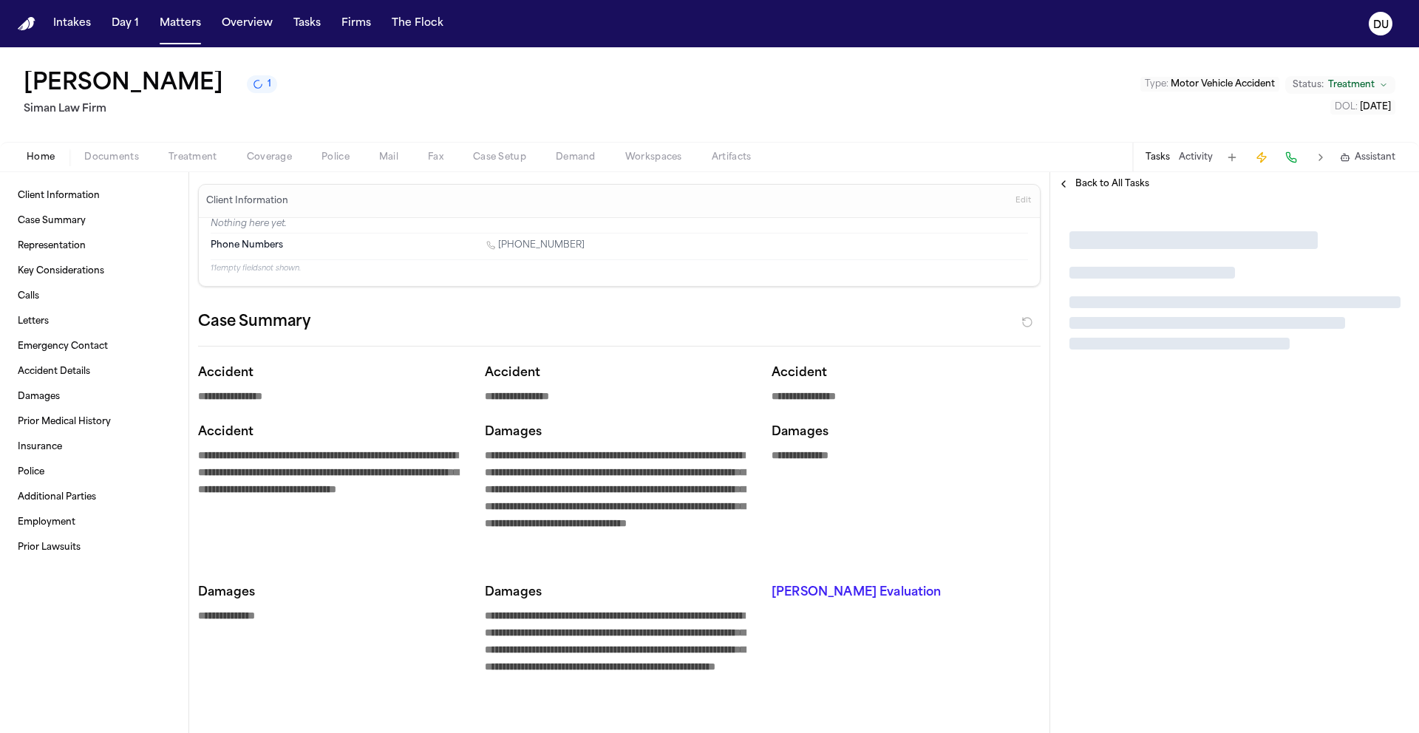
type textarea "*"
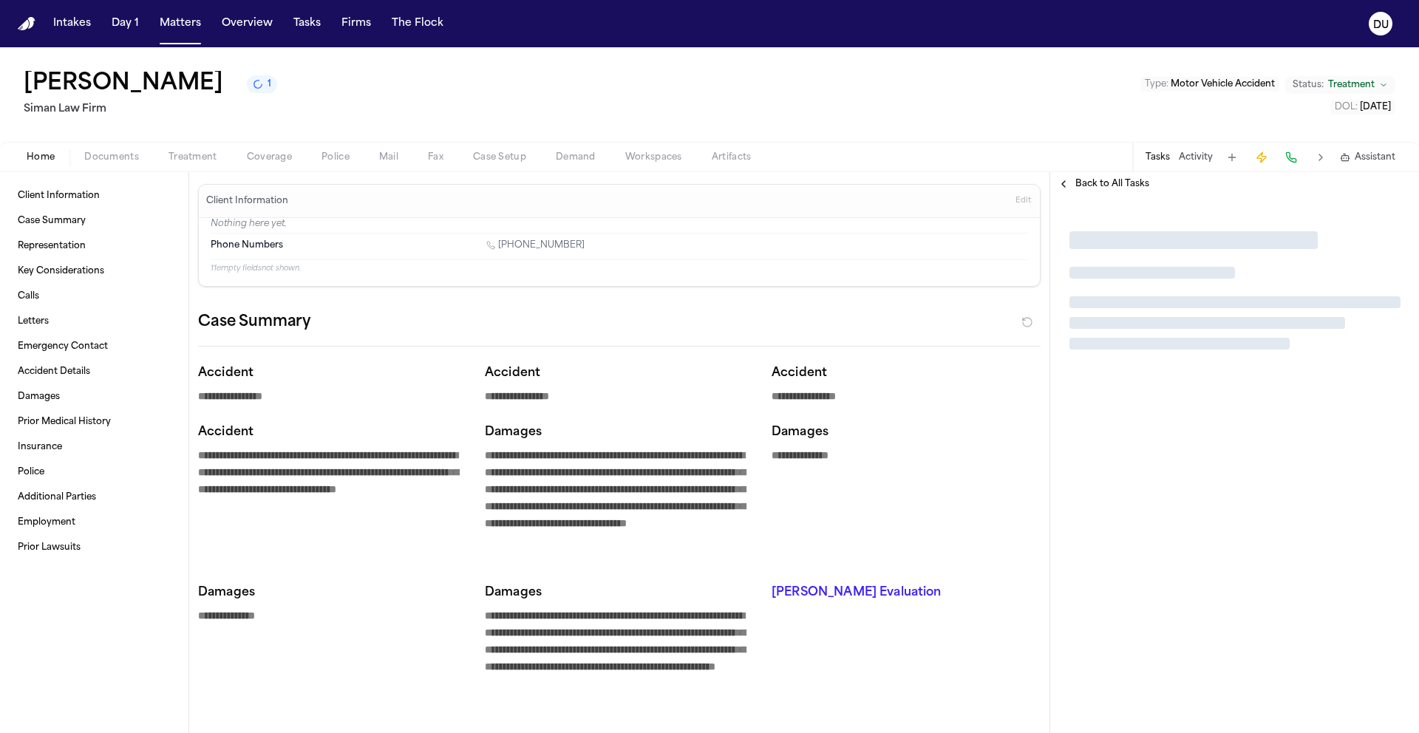
type textarea "*"
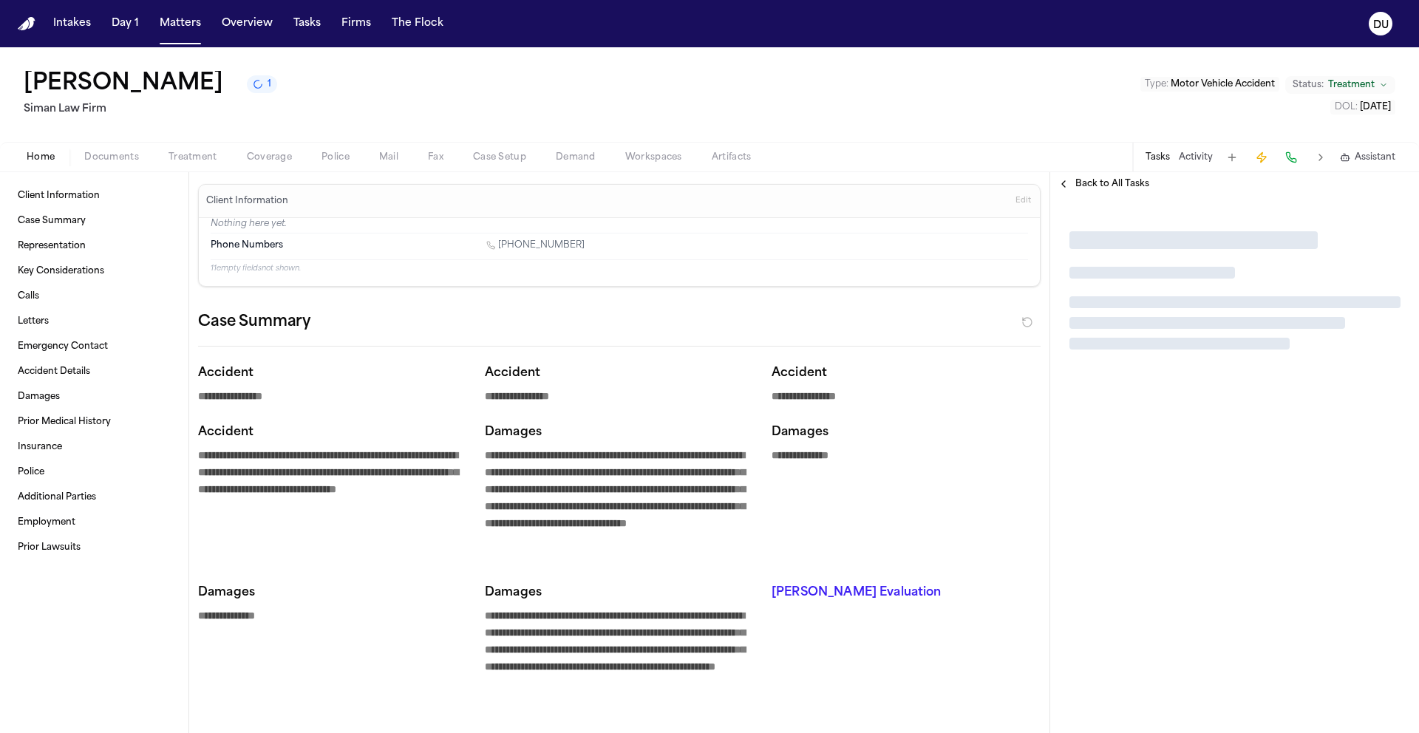
type textarea "*"
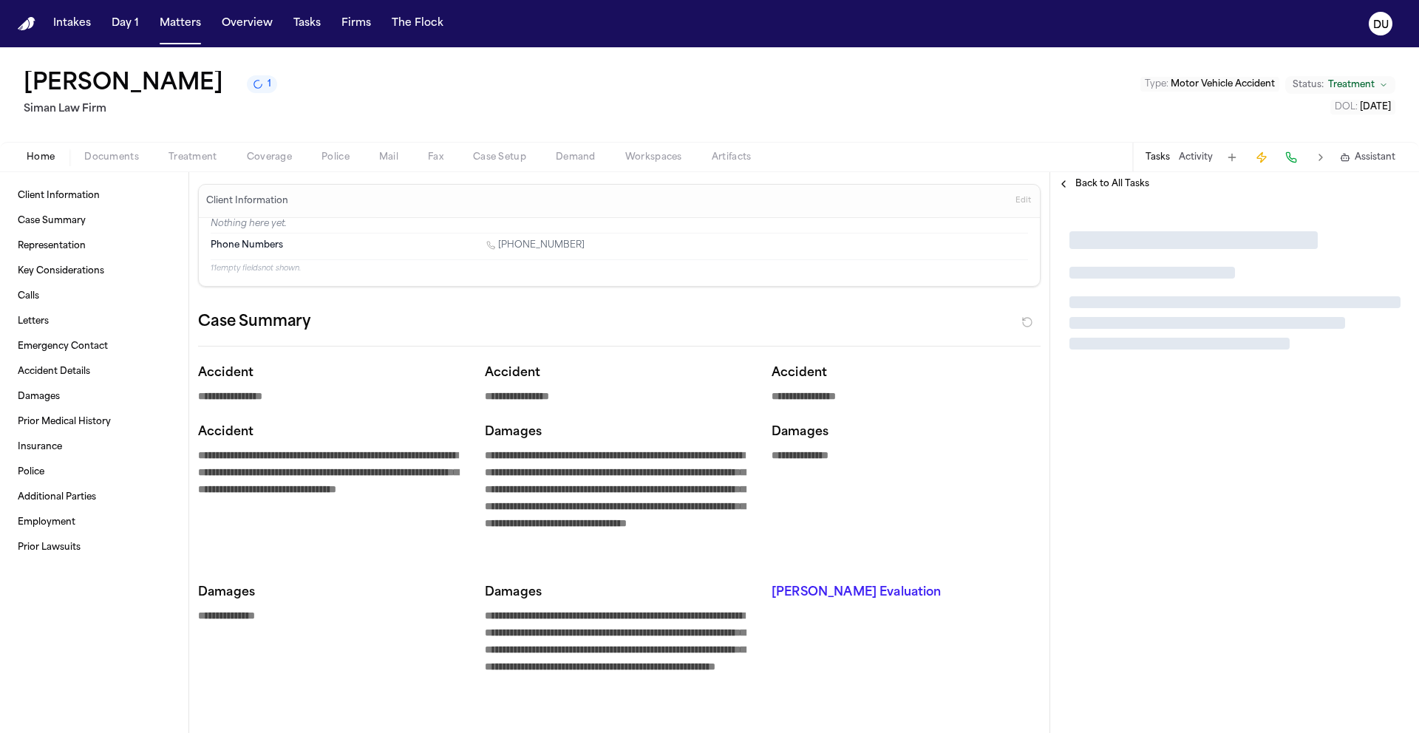
type textarea "*"
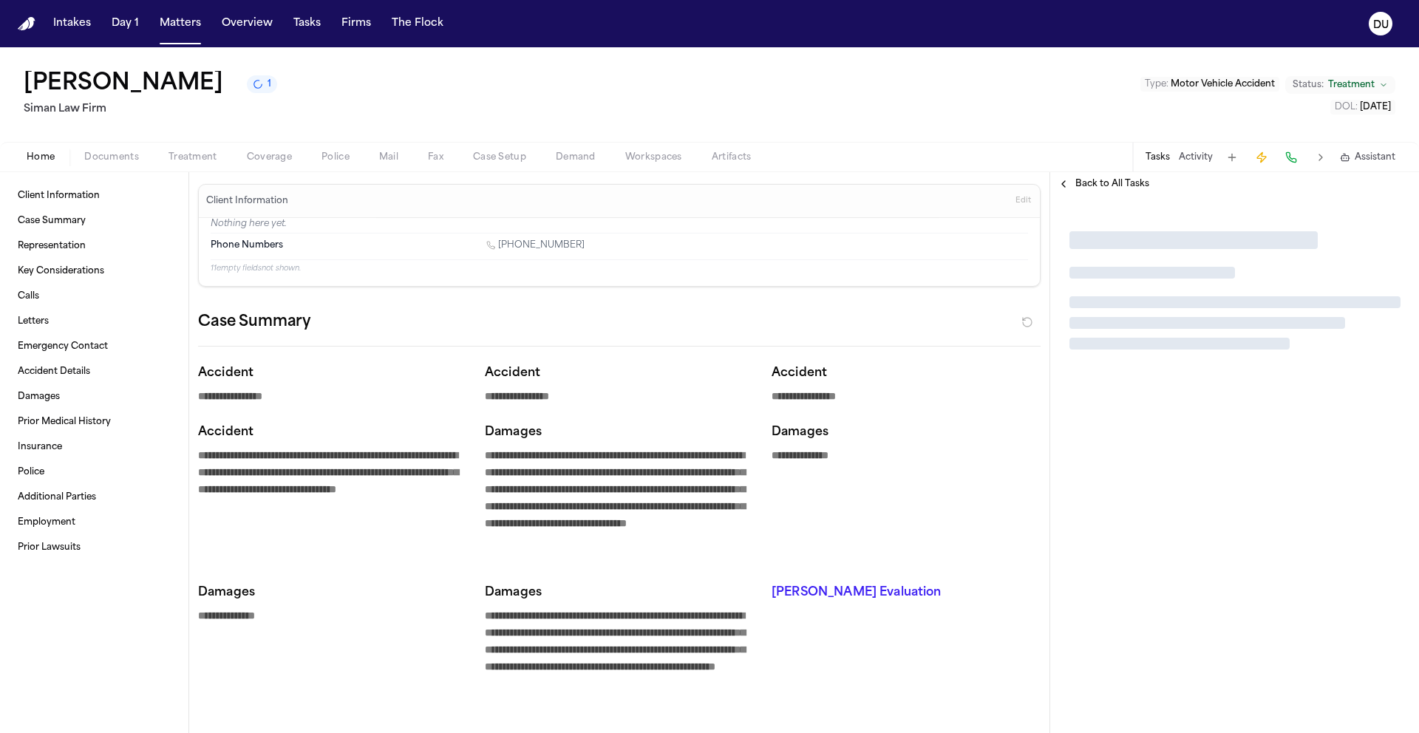
type textarea "*"
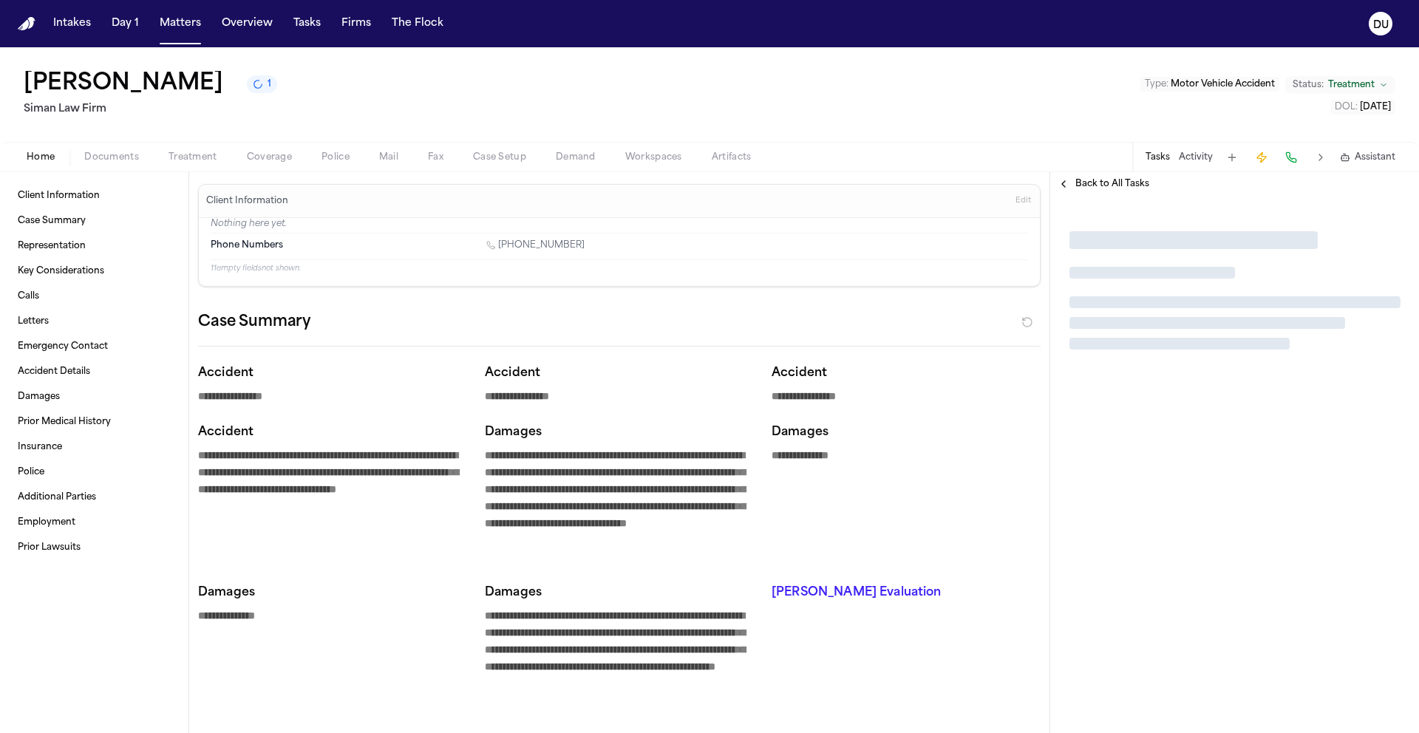
type textarea "*"
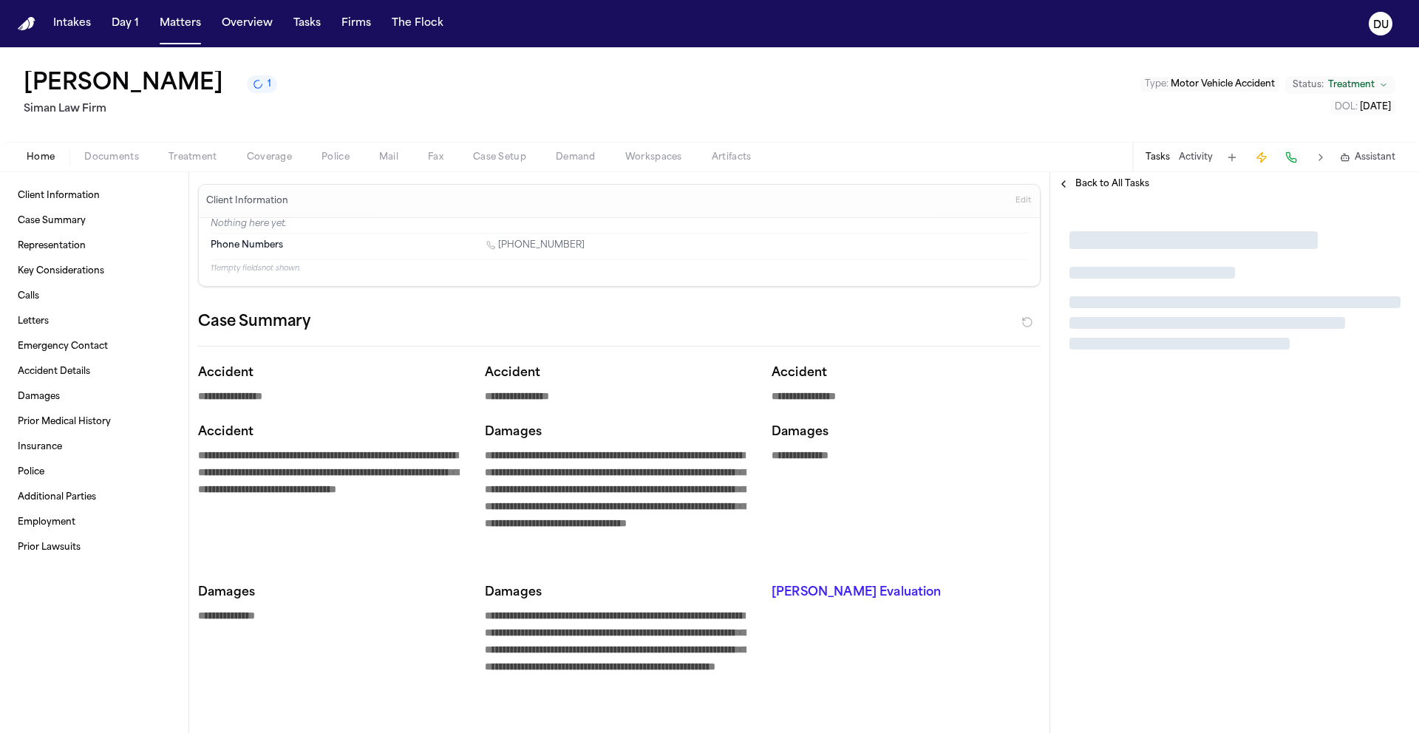
type textarea "*"
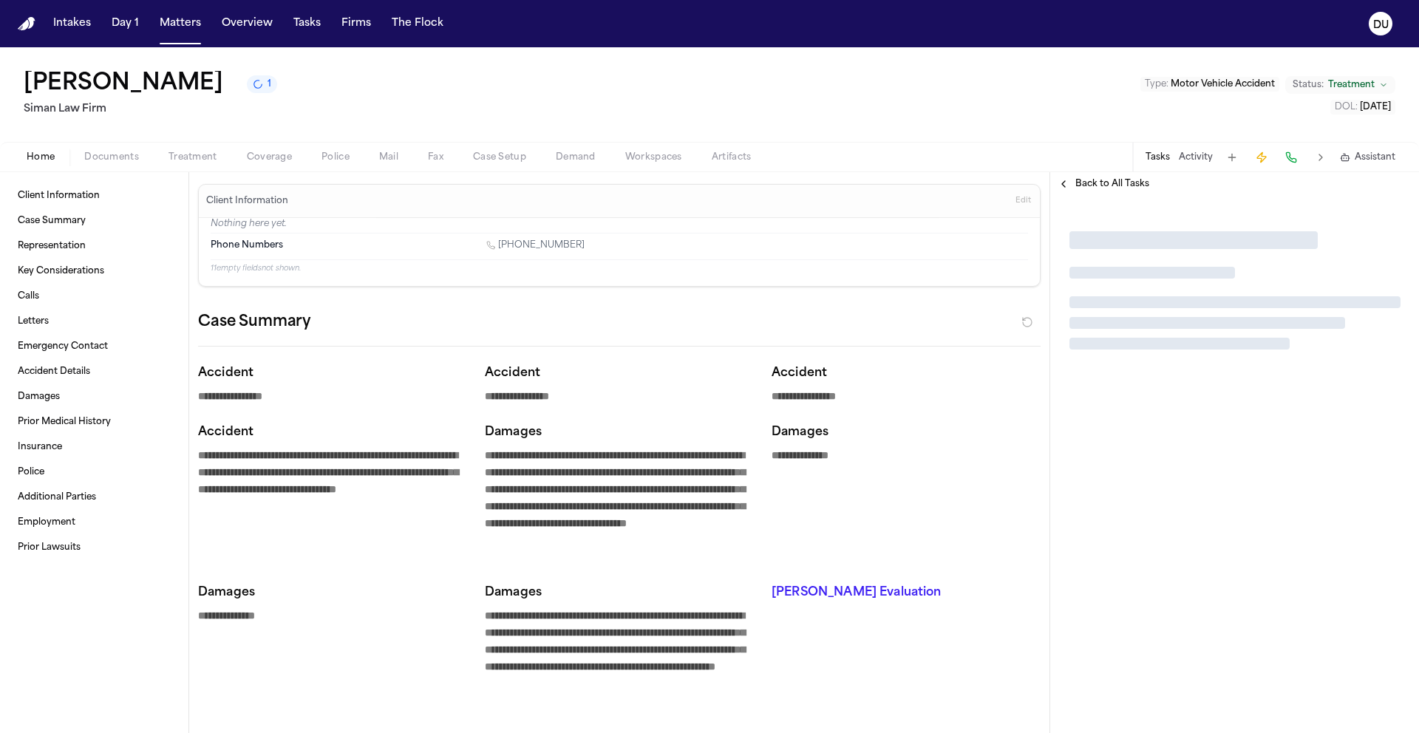
type textarea "*"
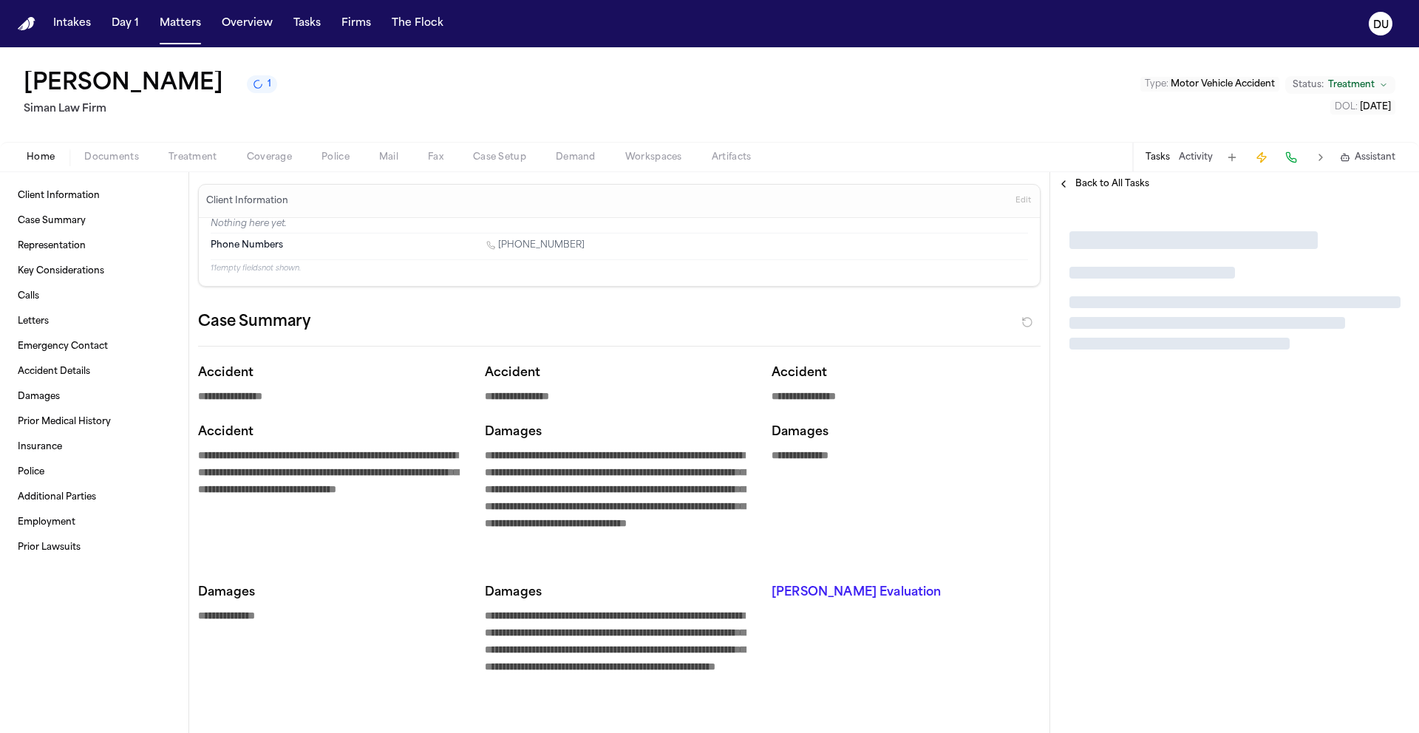
type textarea "*"
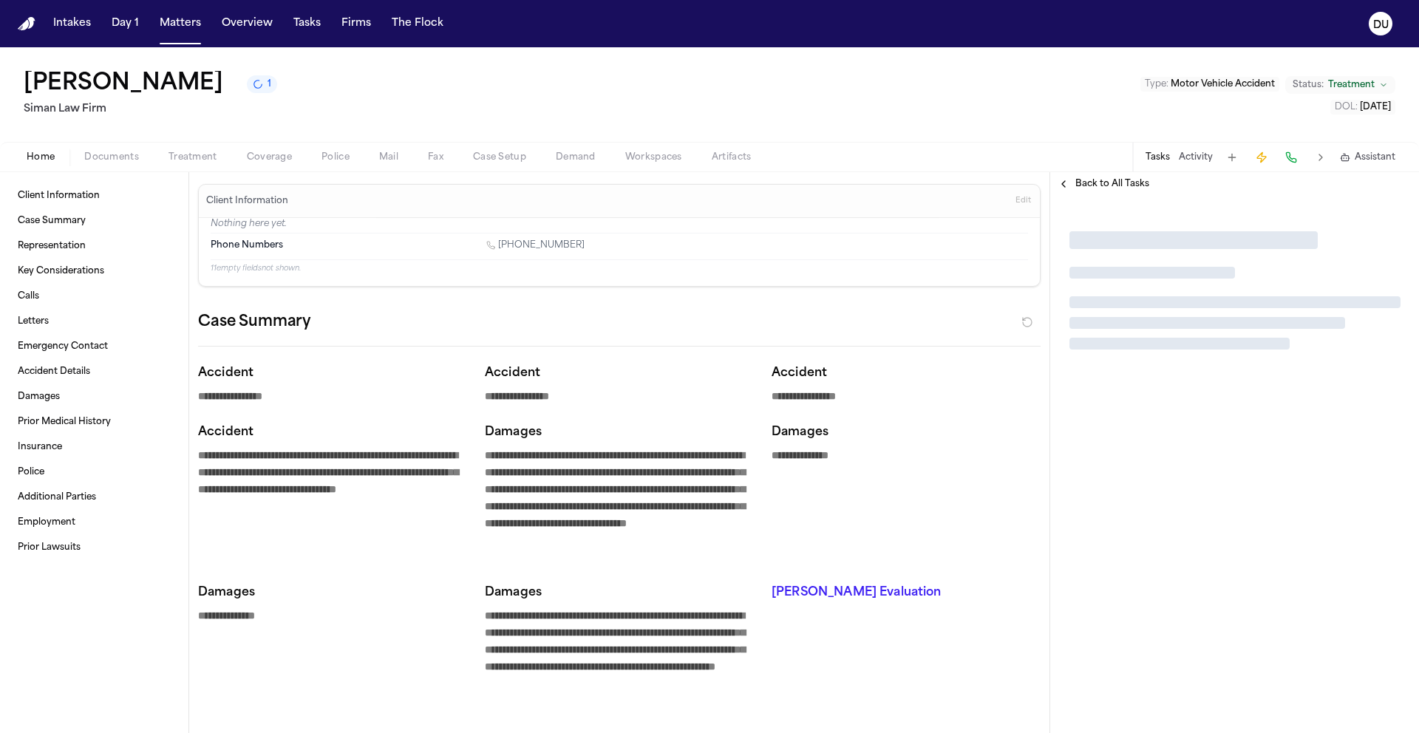
type textarea "*"
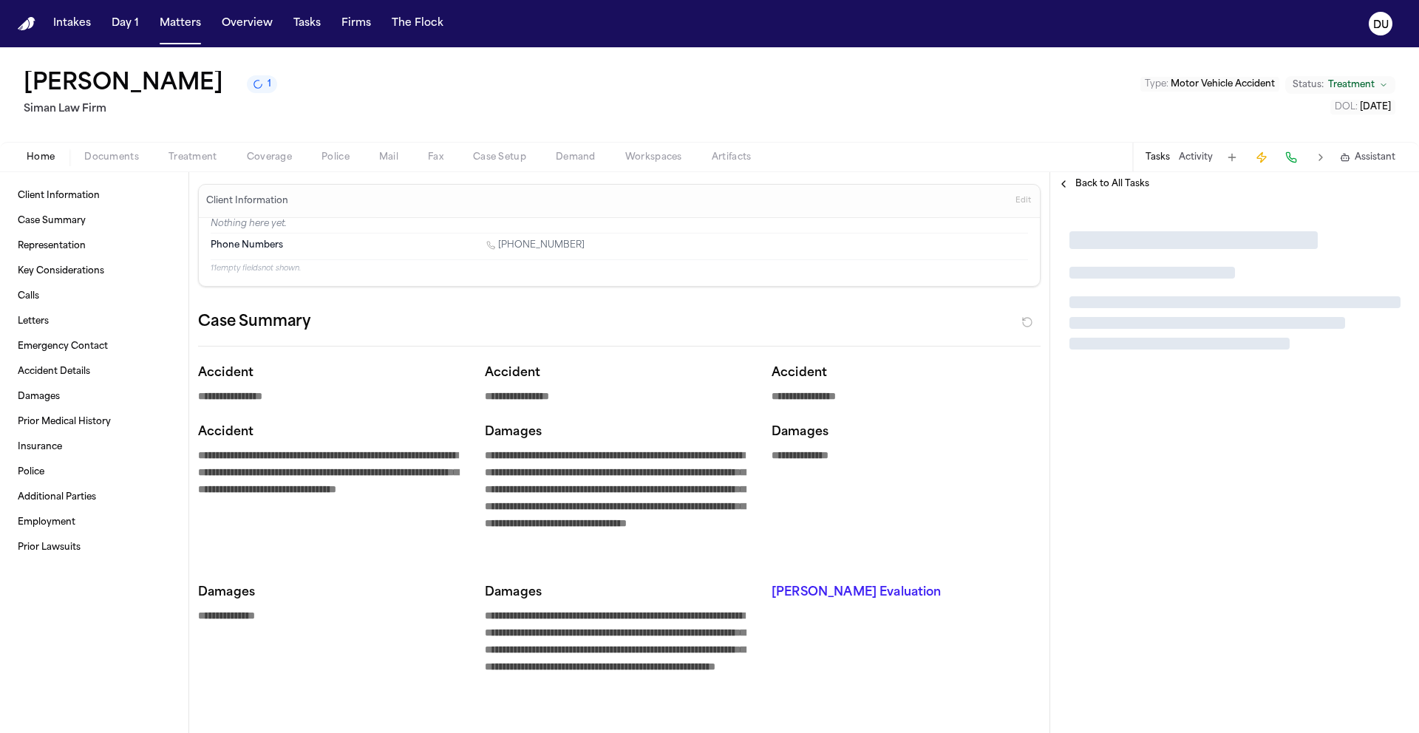
type textarea "*"
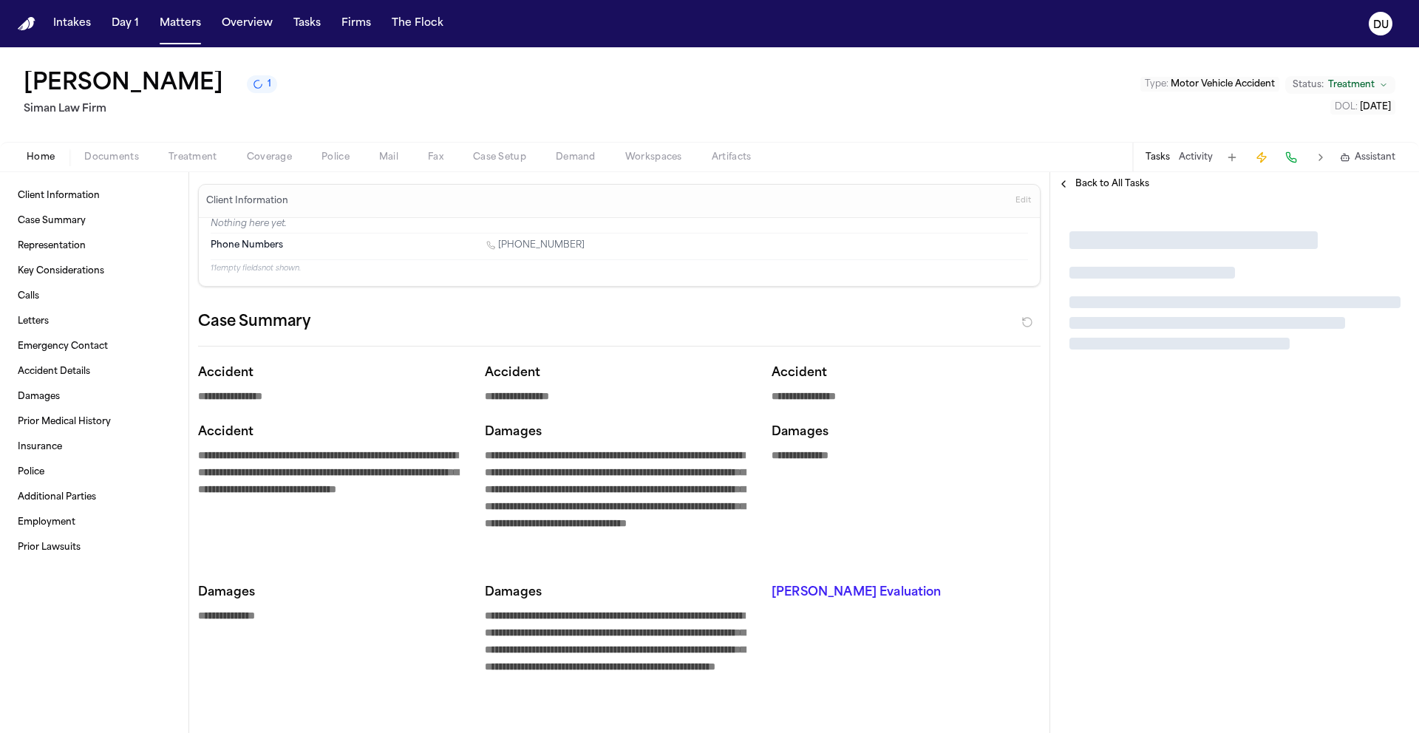
type textarea "*"
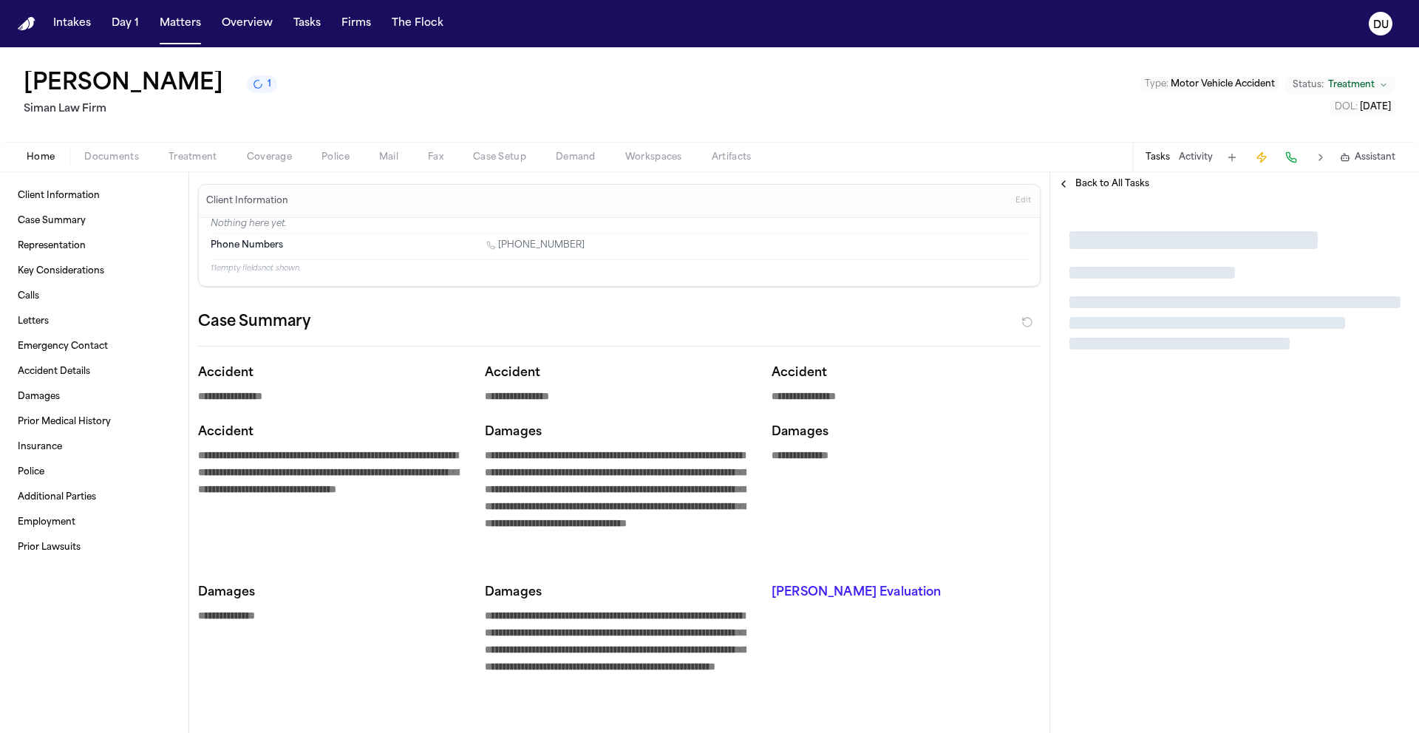
type textarea "*"
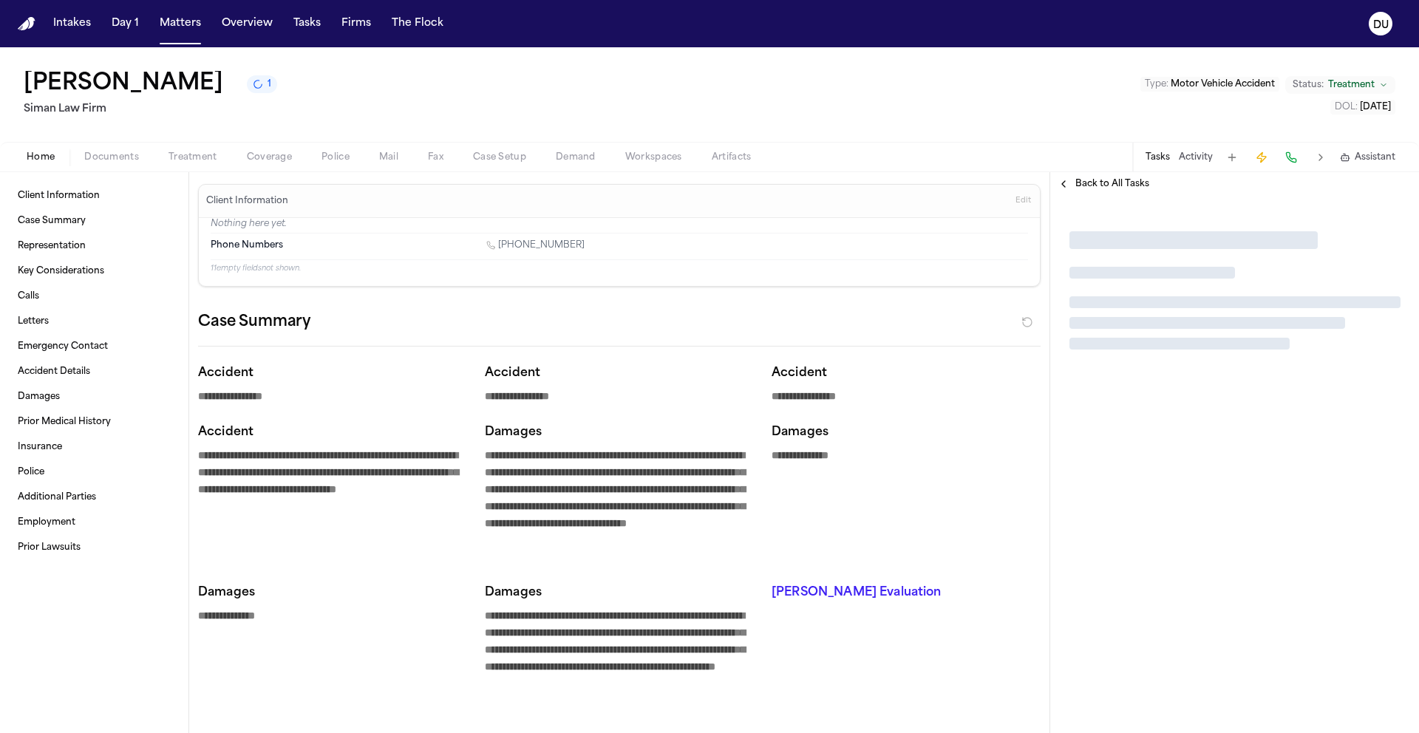
type textarea "*"
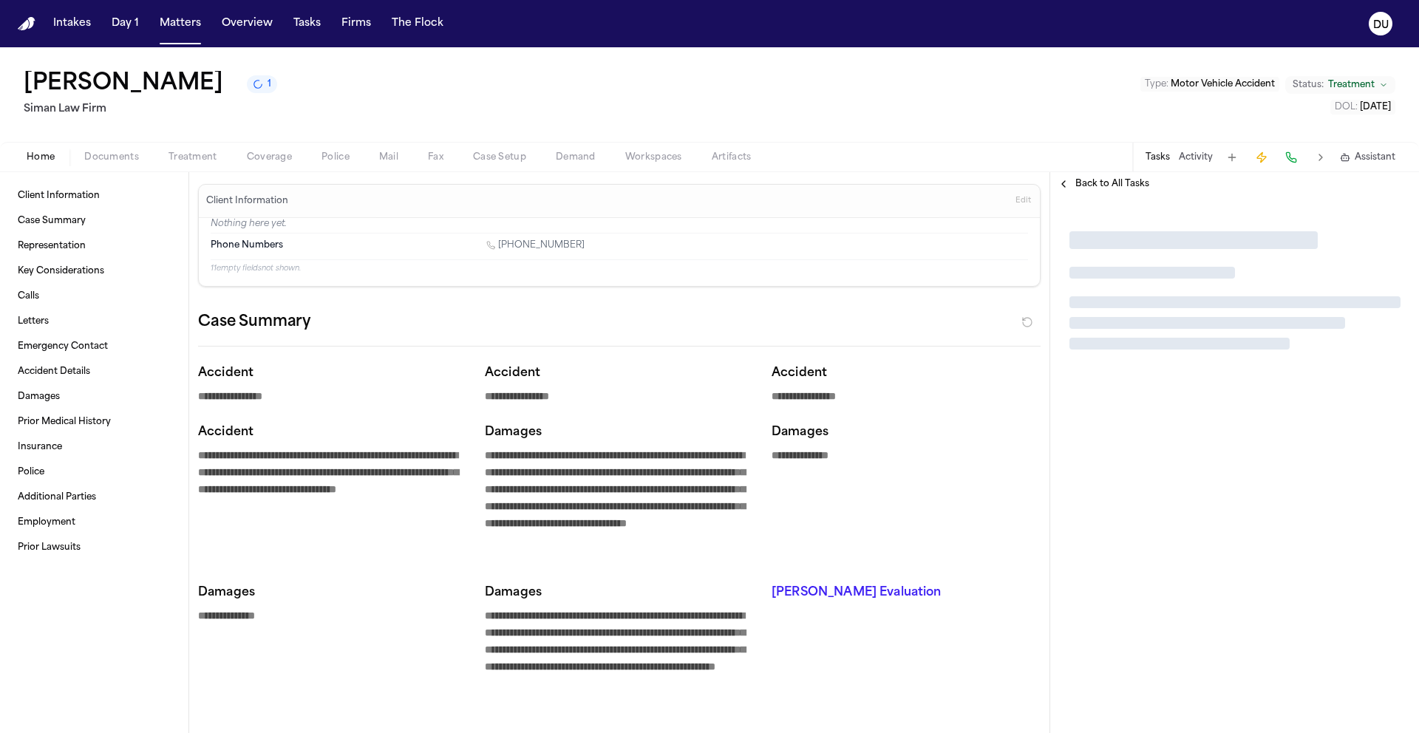
type textarea "*"
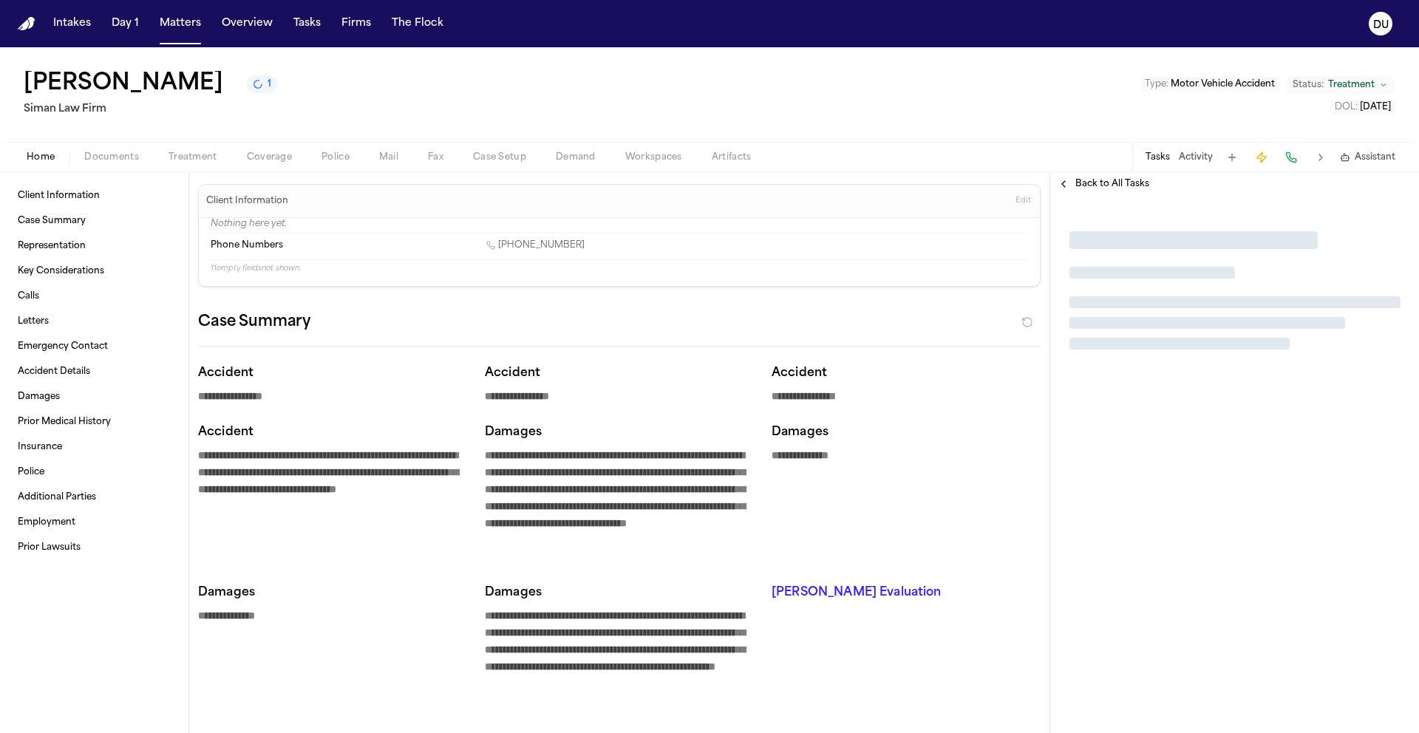
type textarea "*"
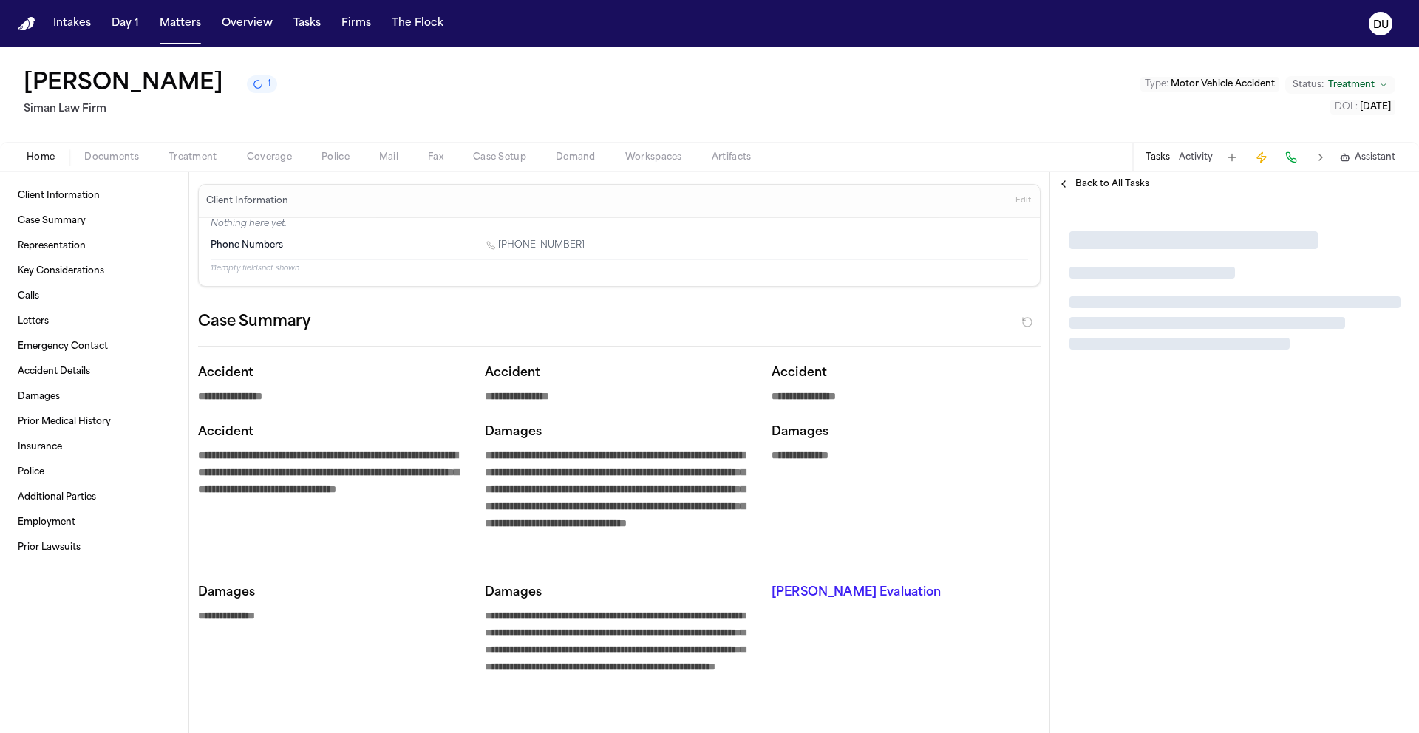
type textarea "*"
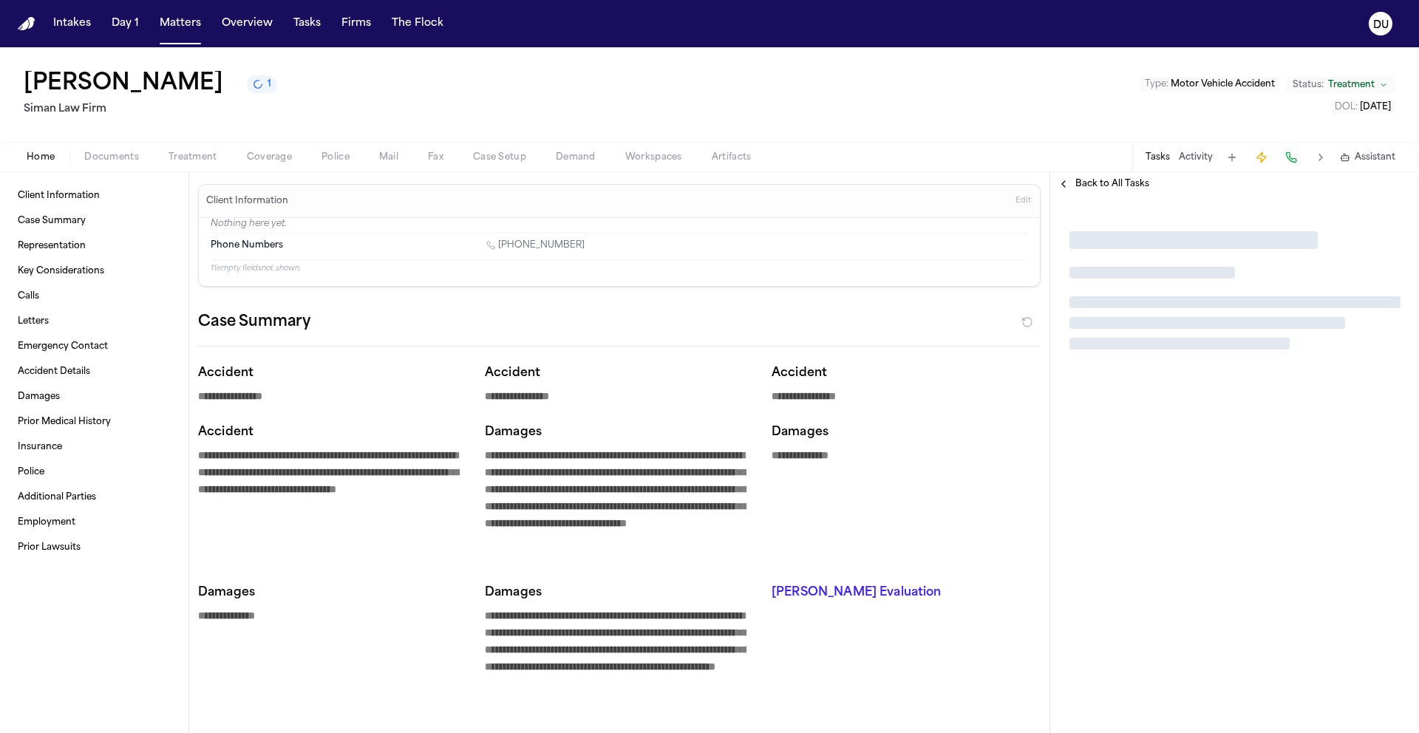
type textarea "*"
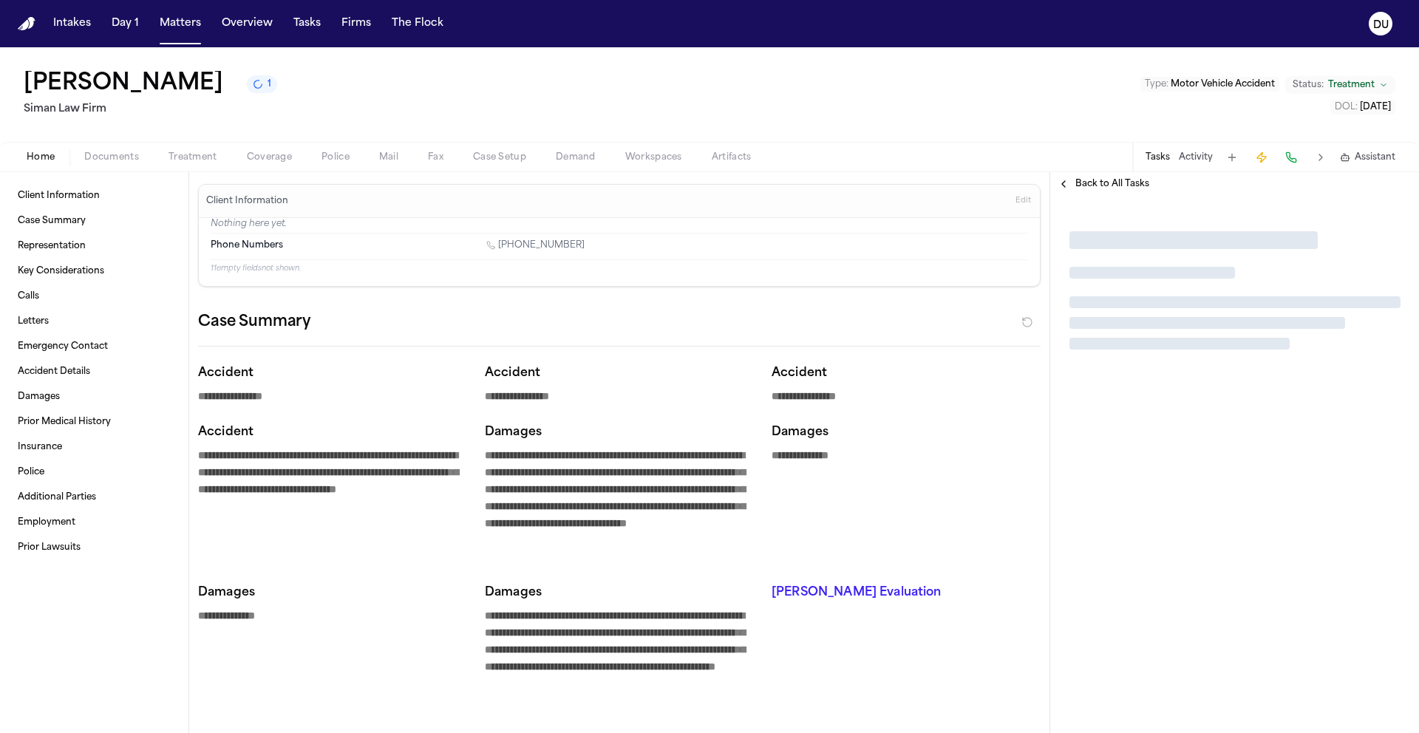
type textarea "*"
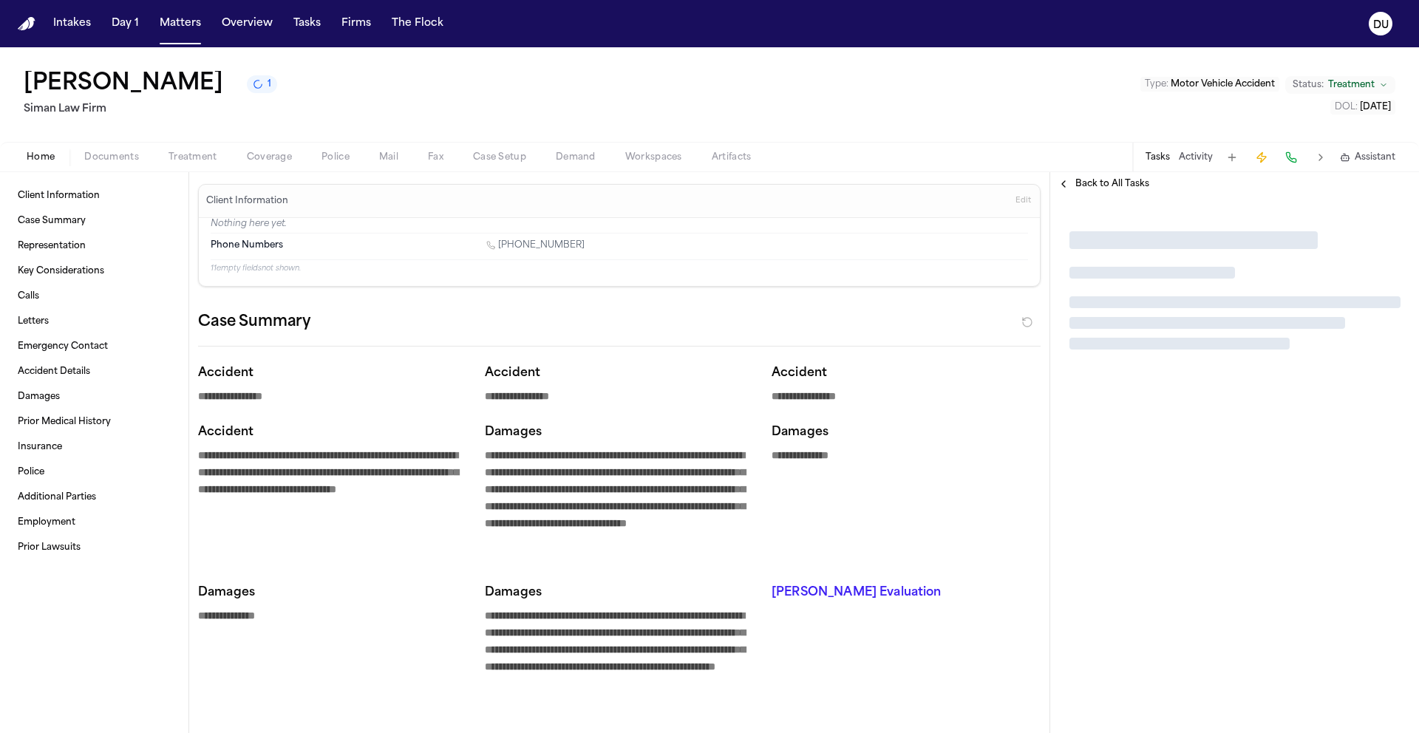
type textarea "*"
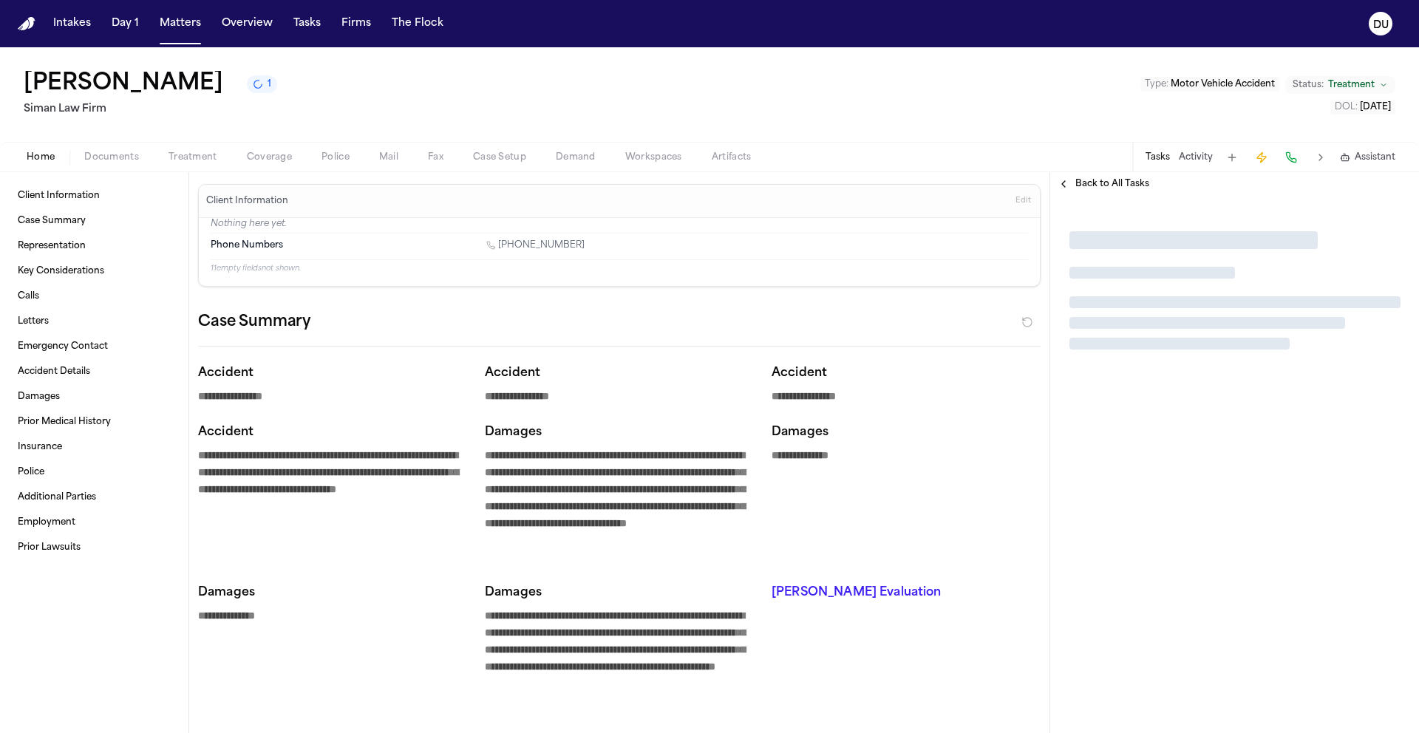
type textarea "*"
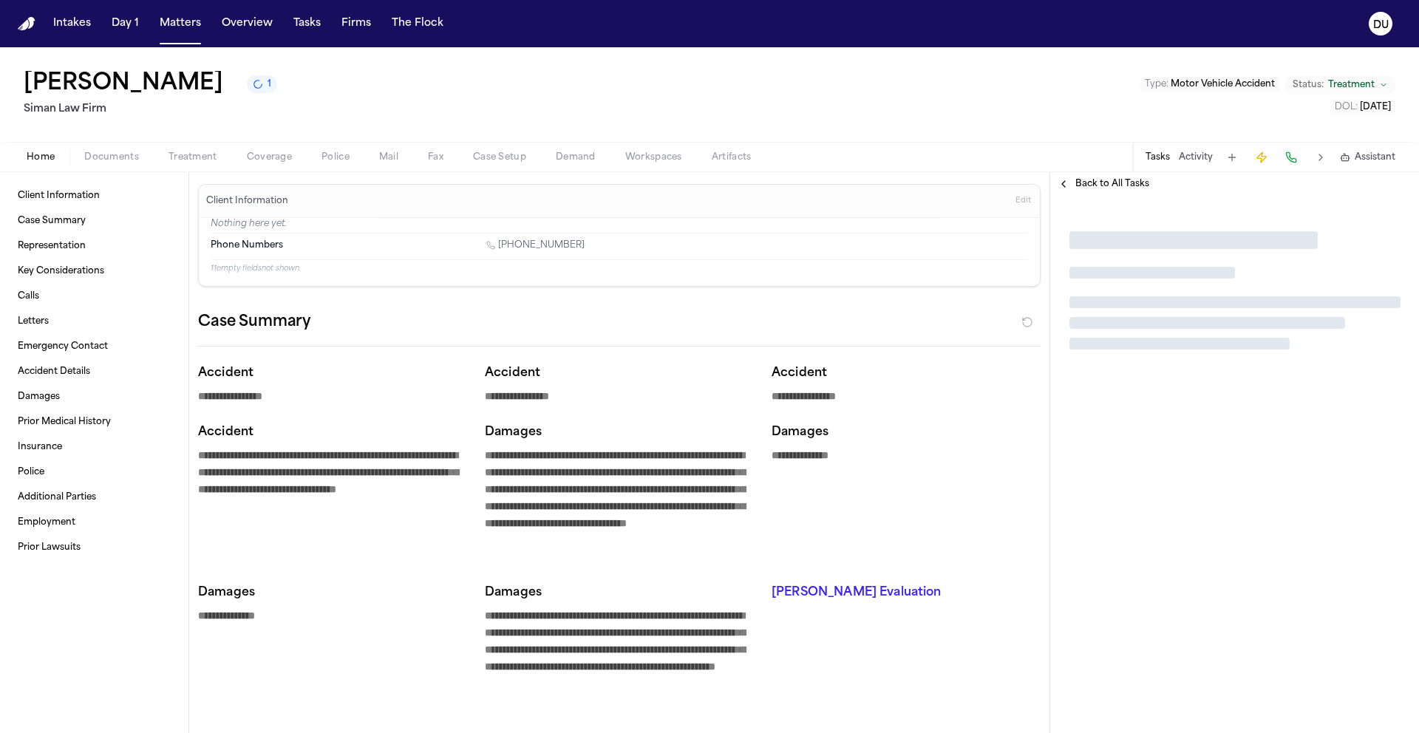
type textarea "*"
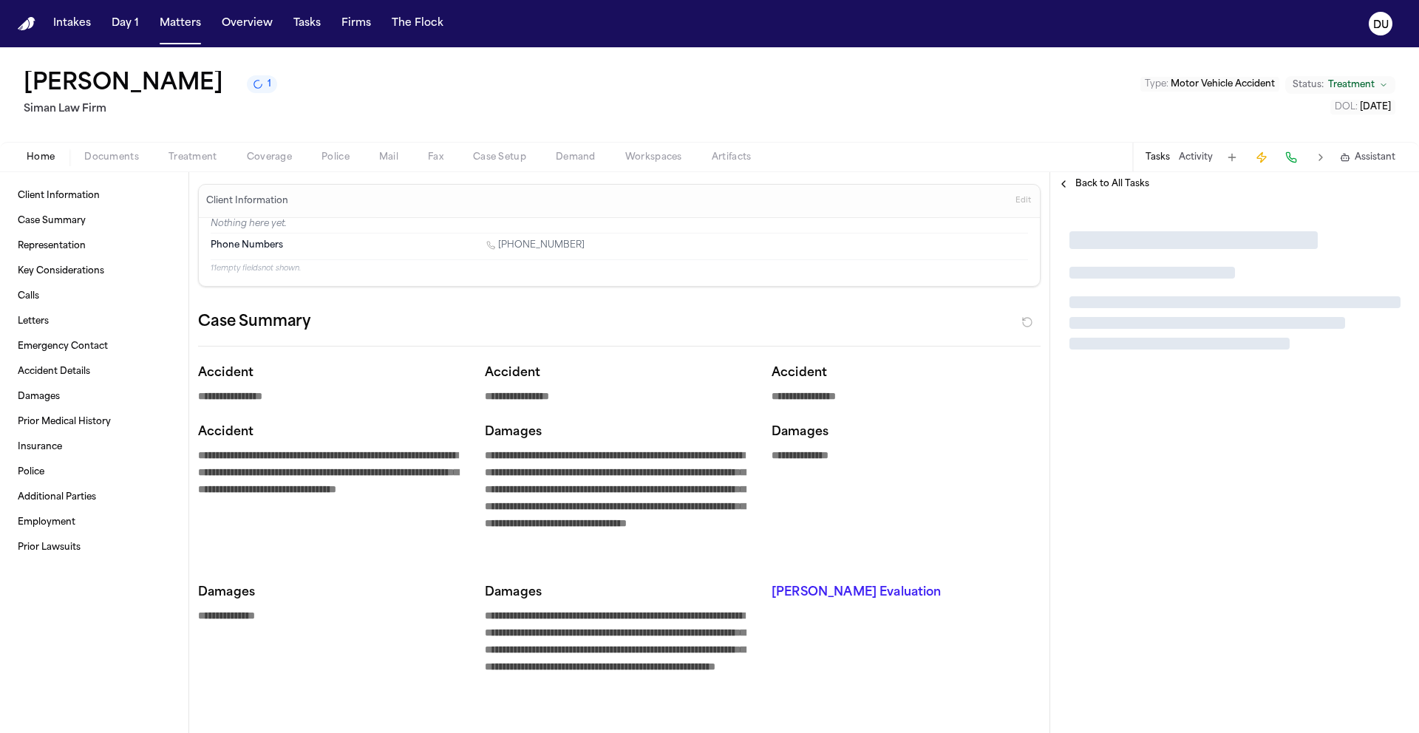
type textarea "*"
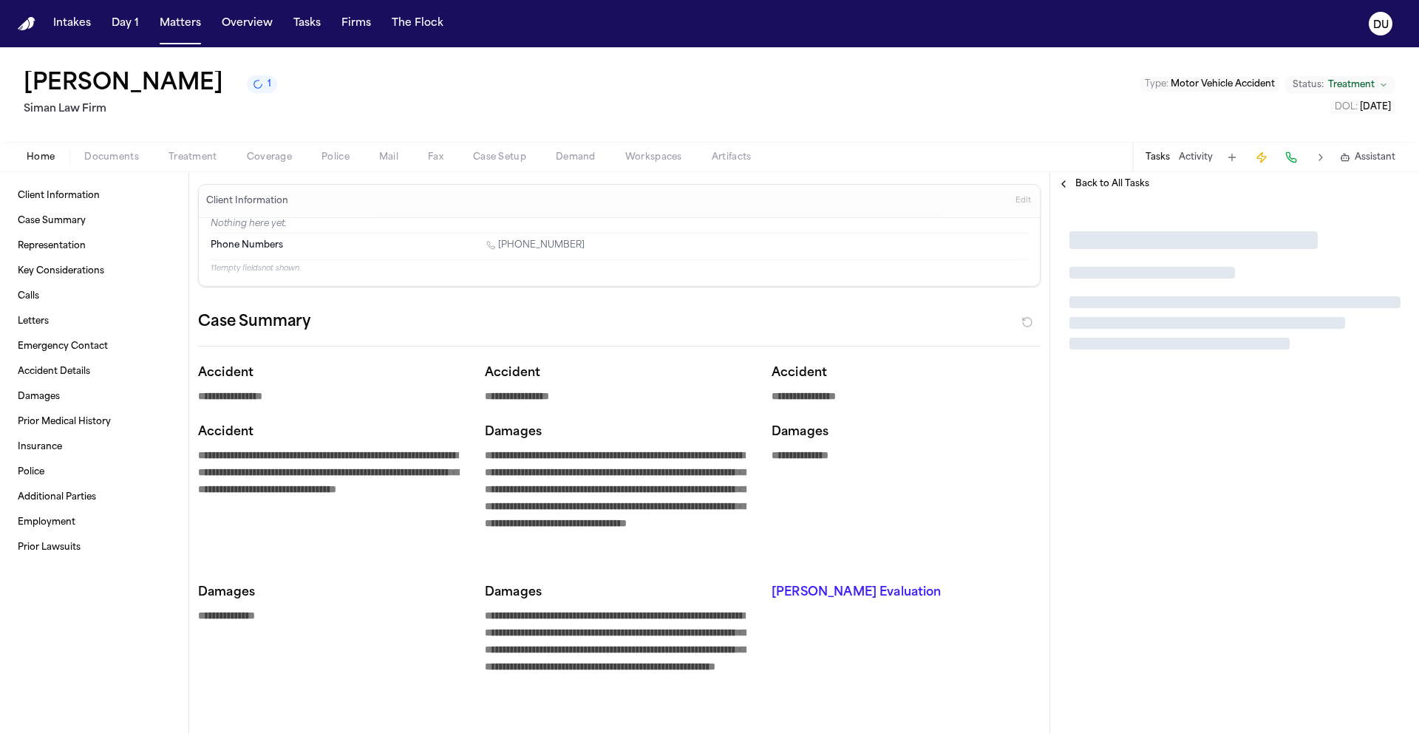
type textarea "*"
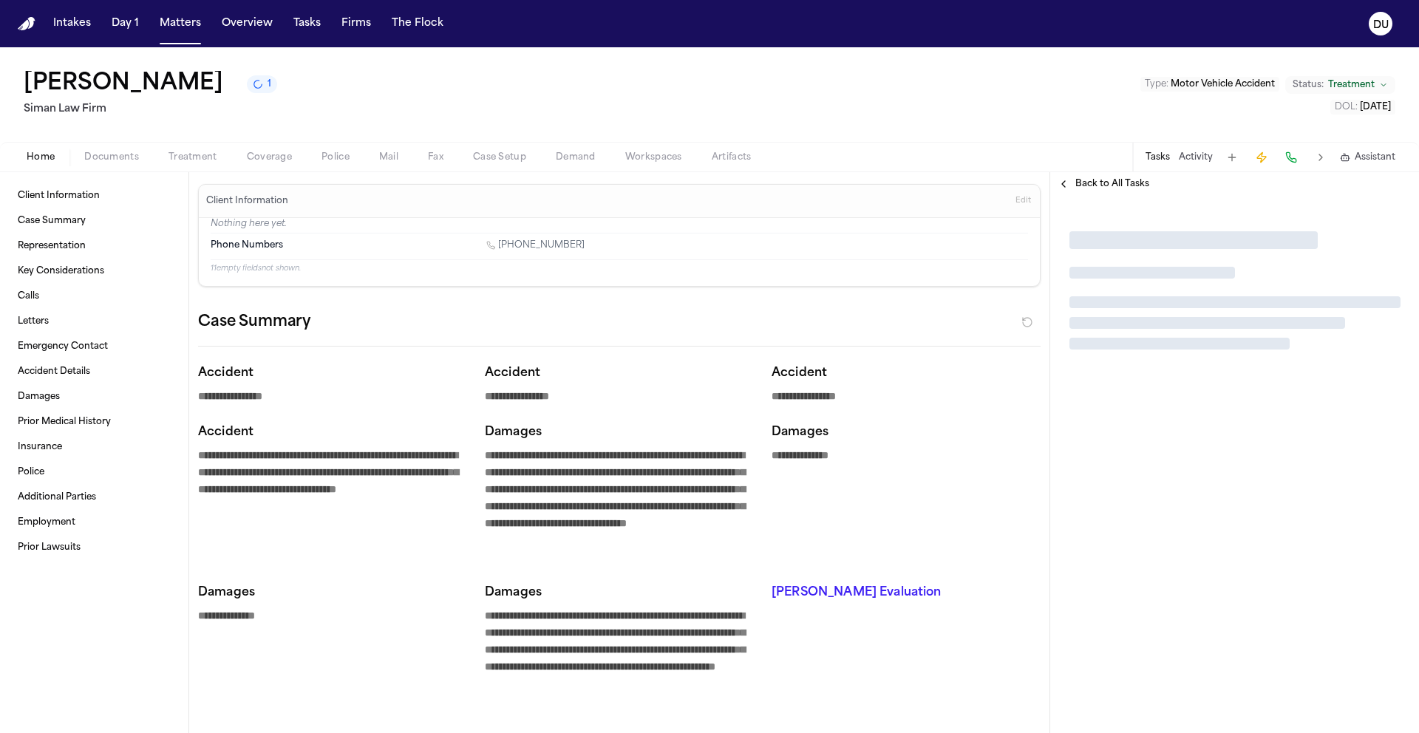
type textarea "*"
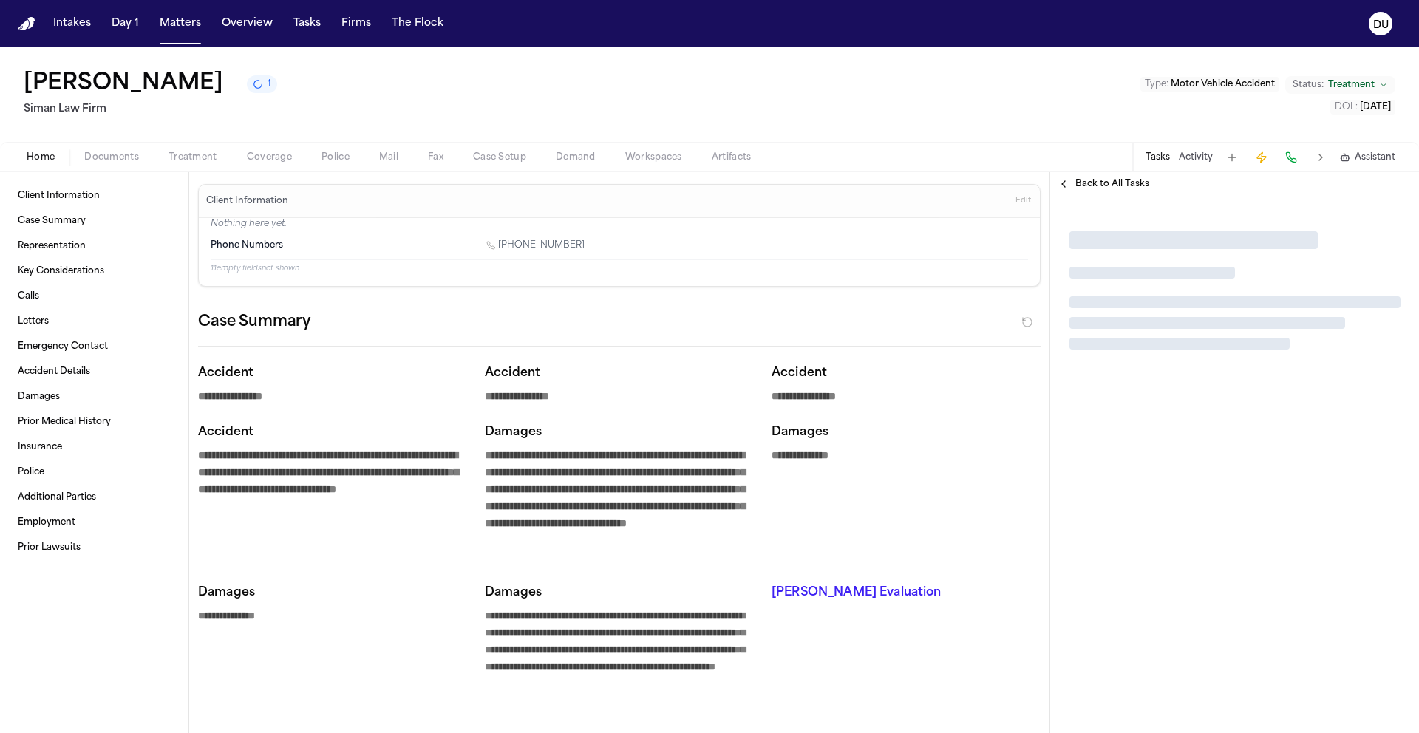
type textarea "*"
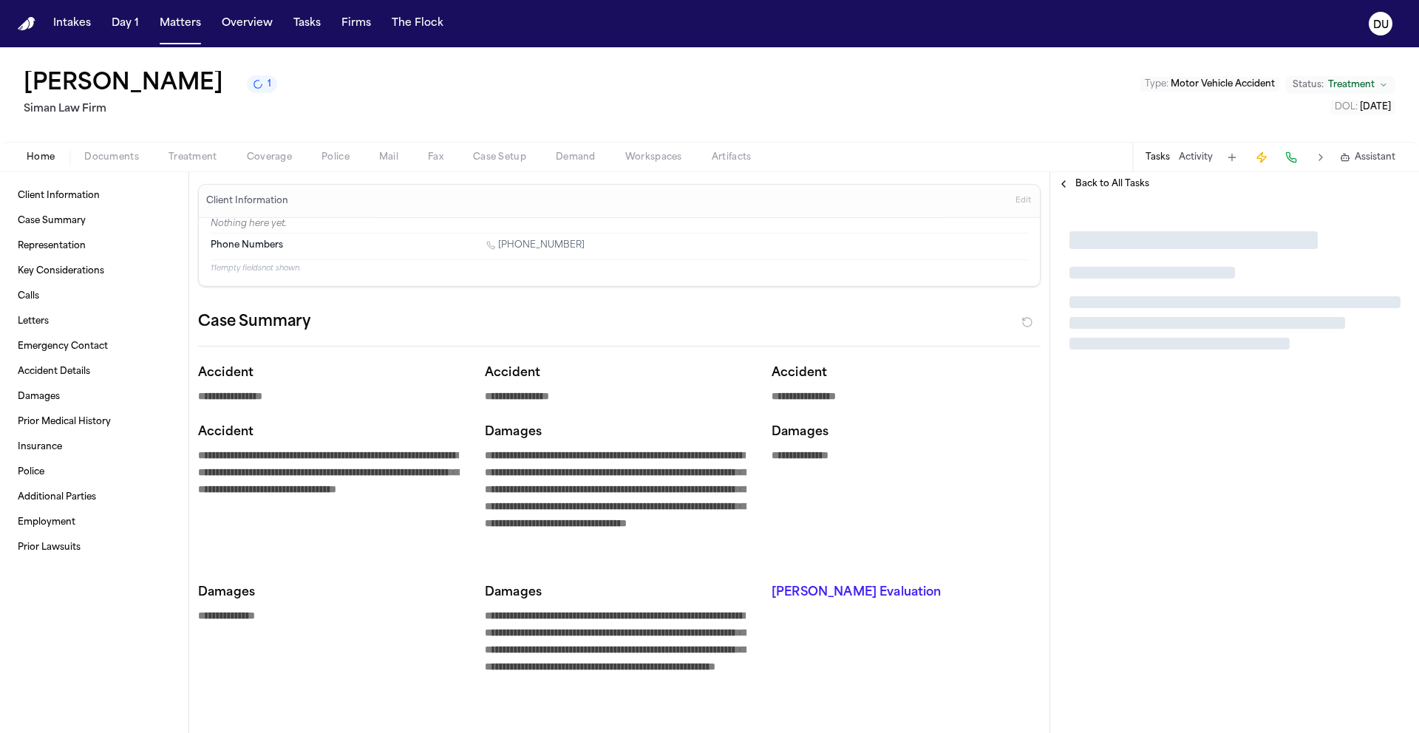
type textarea "*"
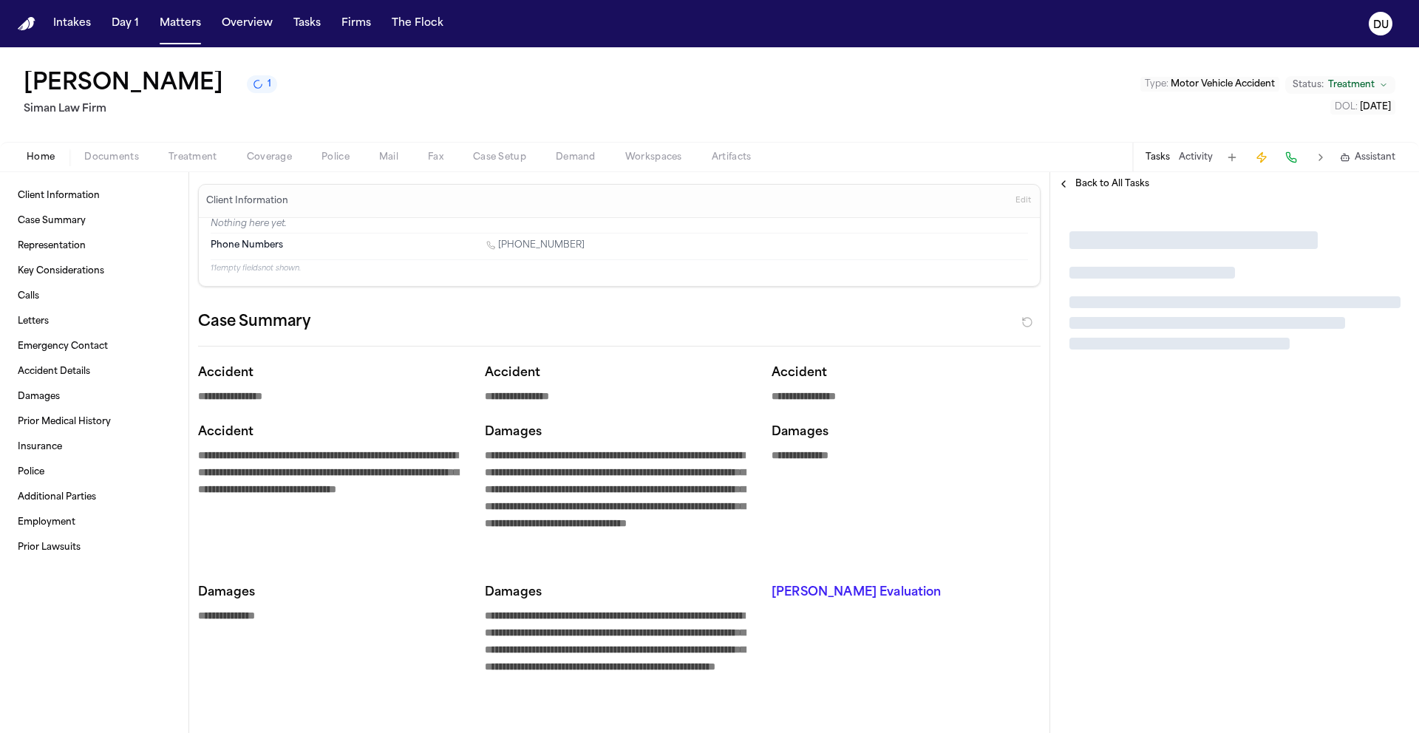
type textarea "*"
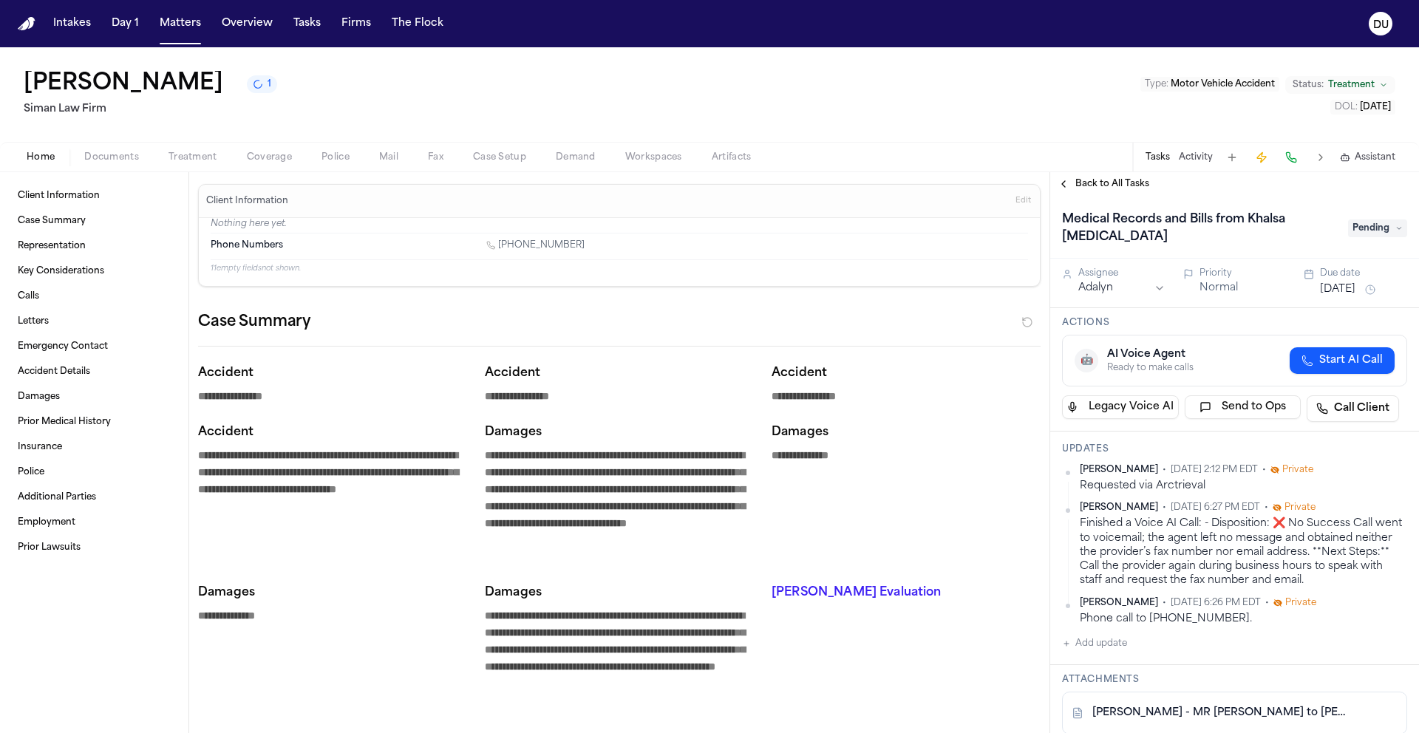
click at [1372, 237] on span "Pending" at bounding box center [1377, 229] width 59 height 18
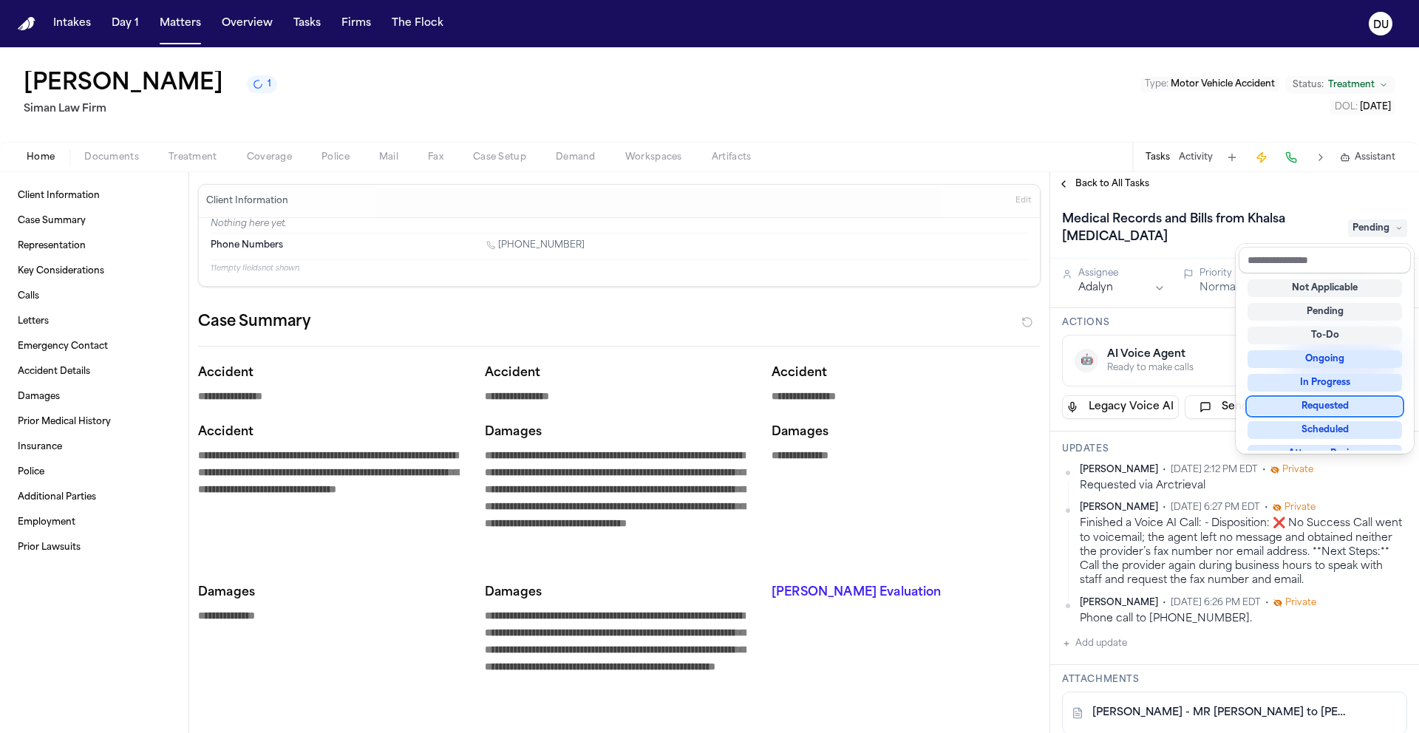
click at [1333, 413] on div "Requested" at bounding box center [1325, 407] width 154 height 18
click at [1312, 408] on div "Requested" at bounding box center [1325, 407] width 154 height 18
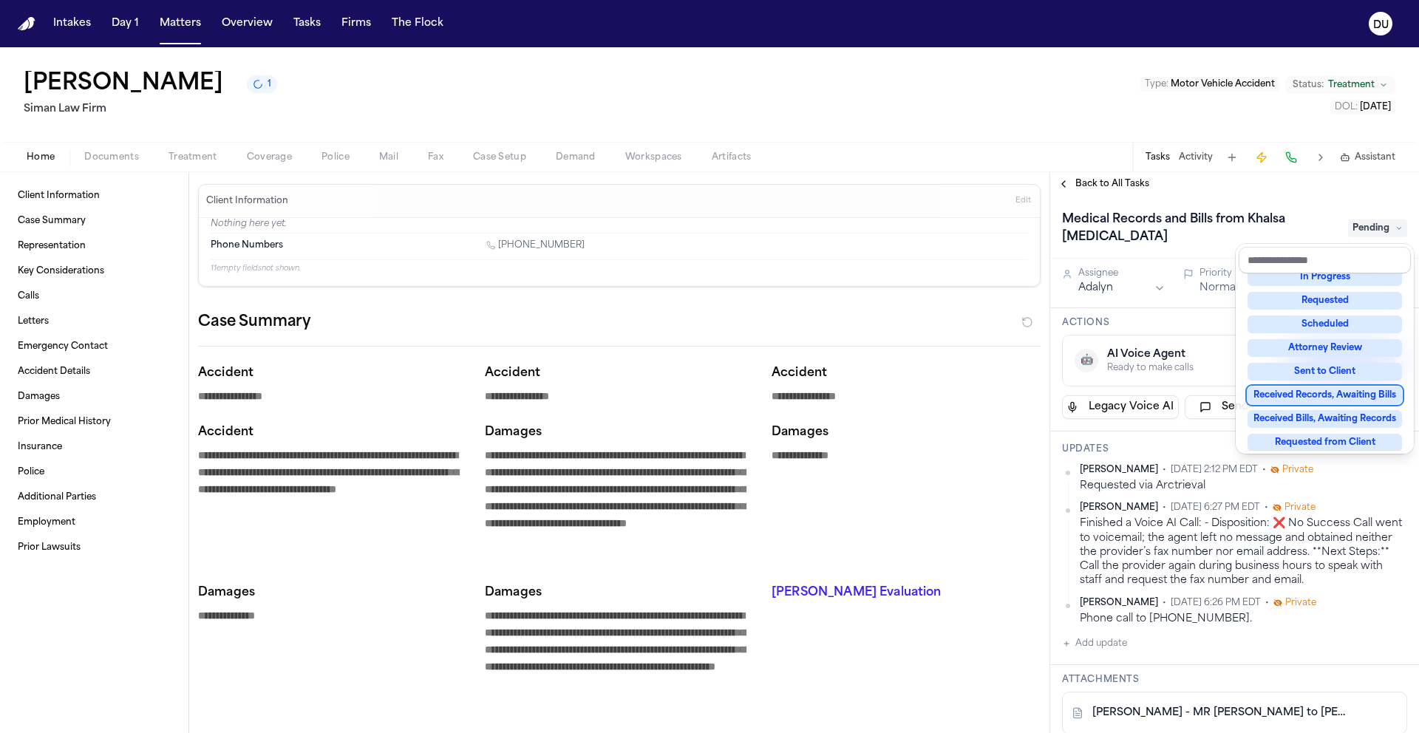
scroll to position [124, 0]
click at [1344, 289] on div "Requested" at bounding box center [1325, 282] width 154 height 18
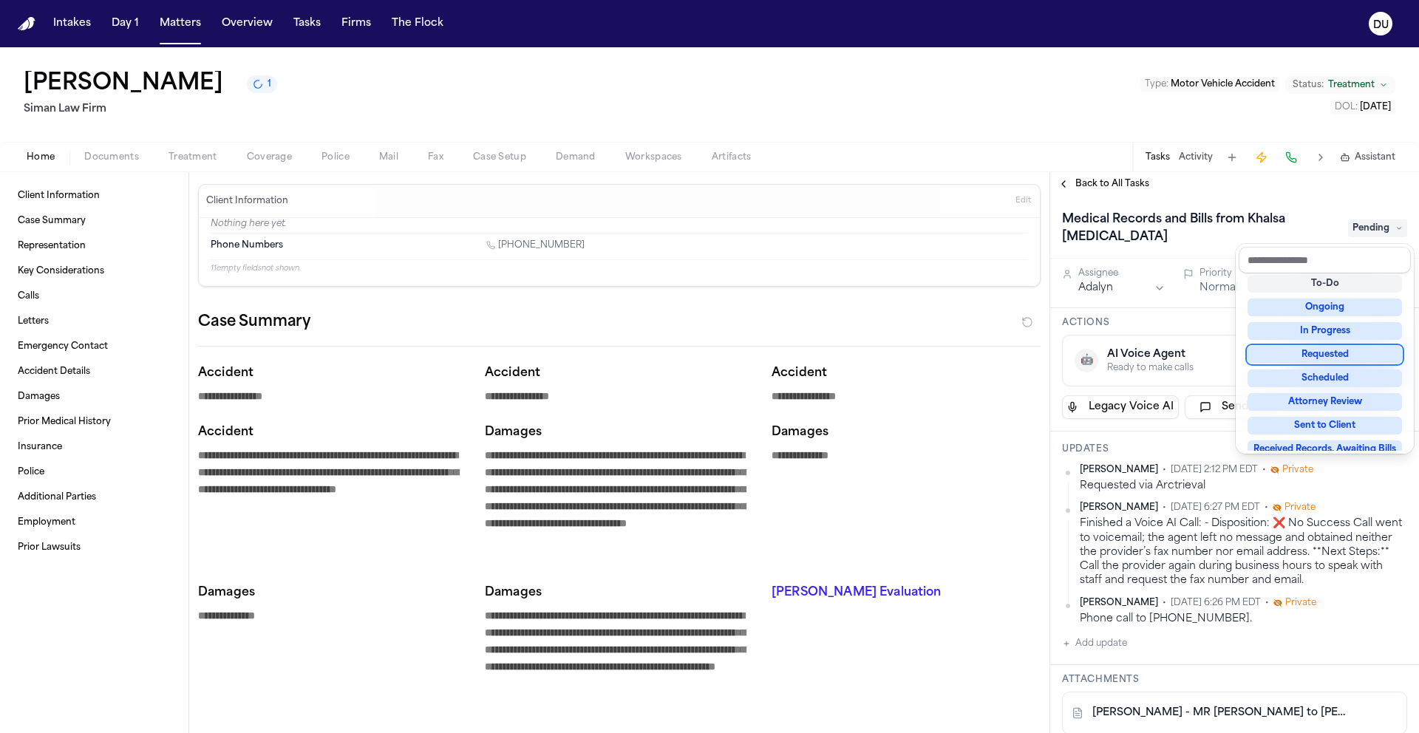
click at [1321, 357] on div "Requested" at bounding box center [1325, 355] width 154 height 18
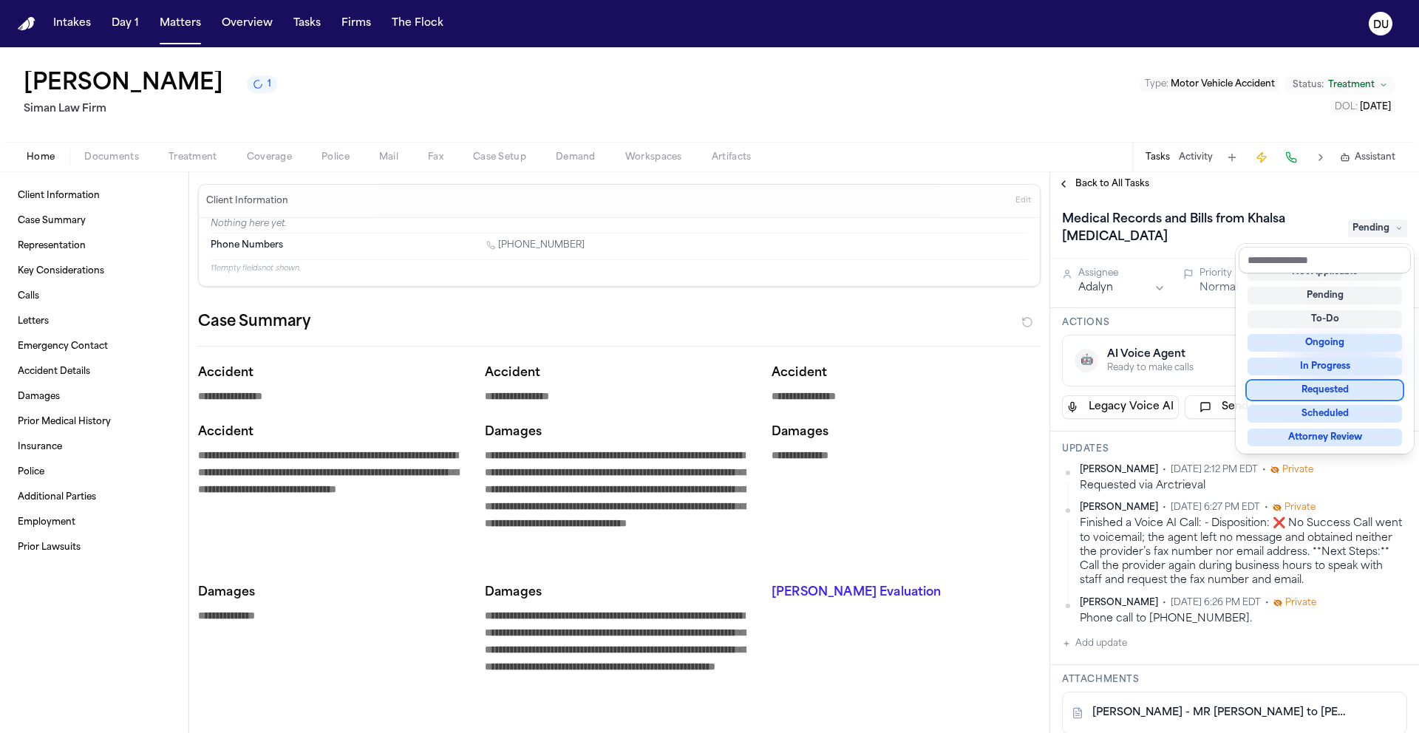
click at [1331, 391] on div "Requested" at bounding box center [1325, 390] width 154 height 18
click at [1213, 329] on div "Medical Records and Bills from Khalsa Chiropractic Pending Assignee Adalyn Prio…" at bounding box center [1234, 464] width 369 height 537
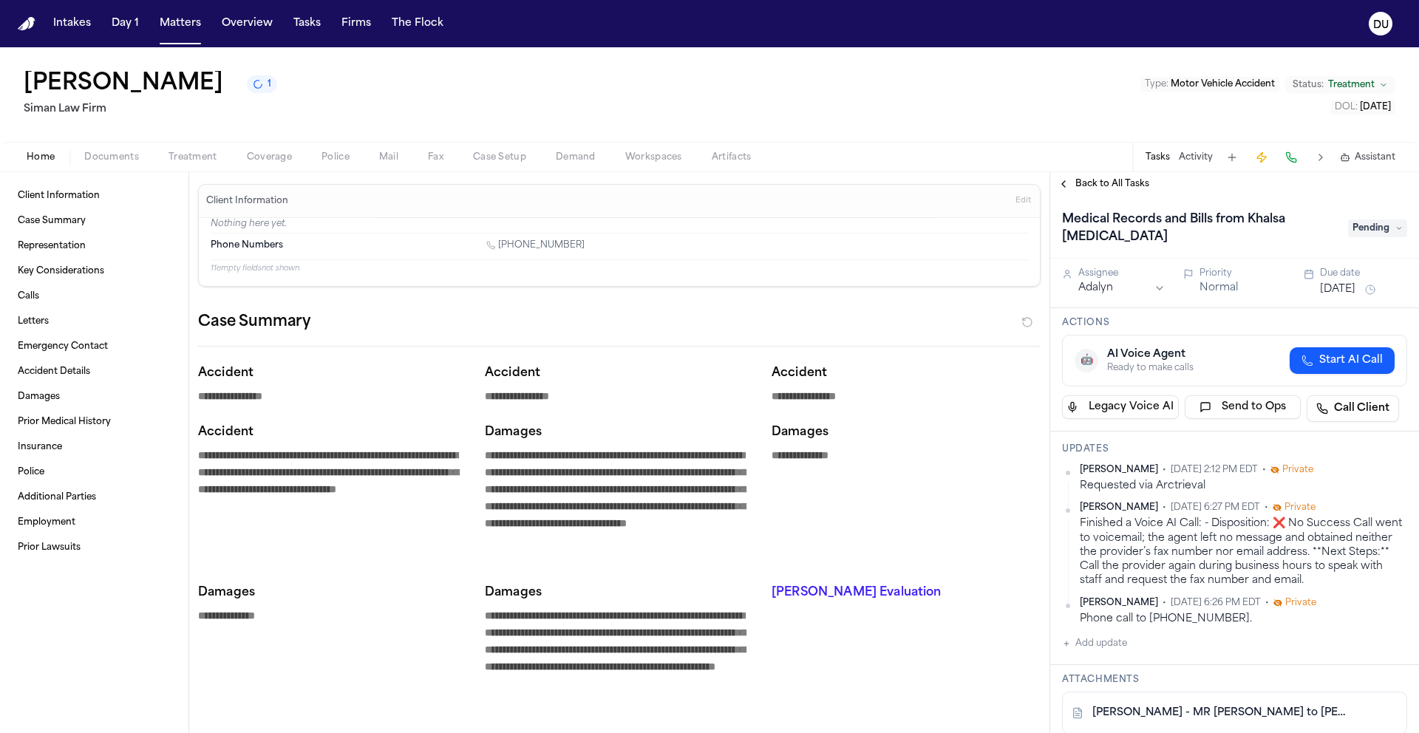
click at [1339, 288] on button "[DATE]" at bounding box center [1337, 289] width 35 height 15
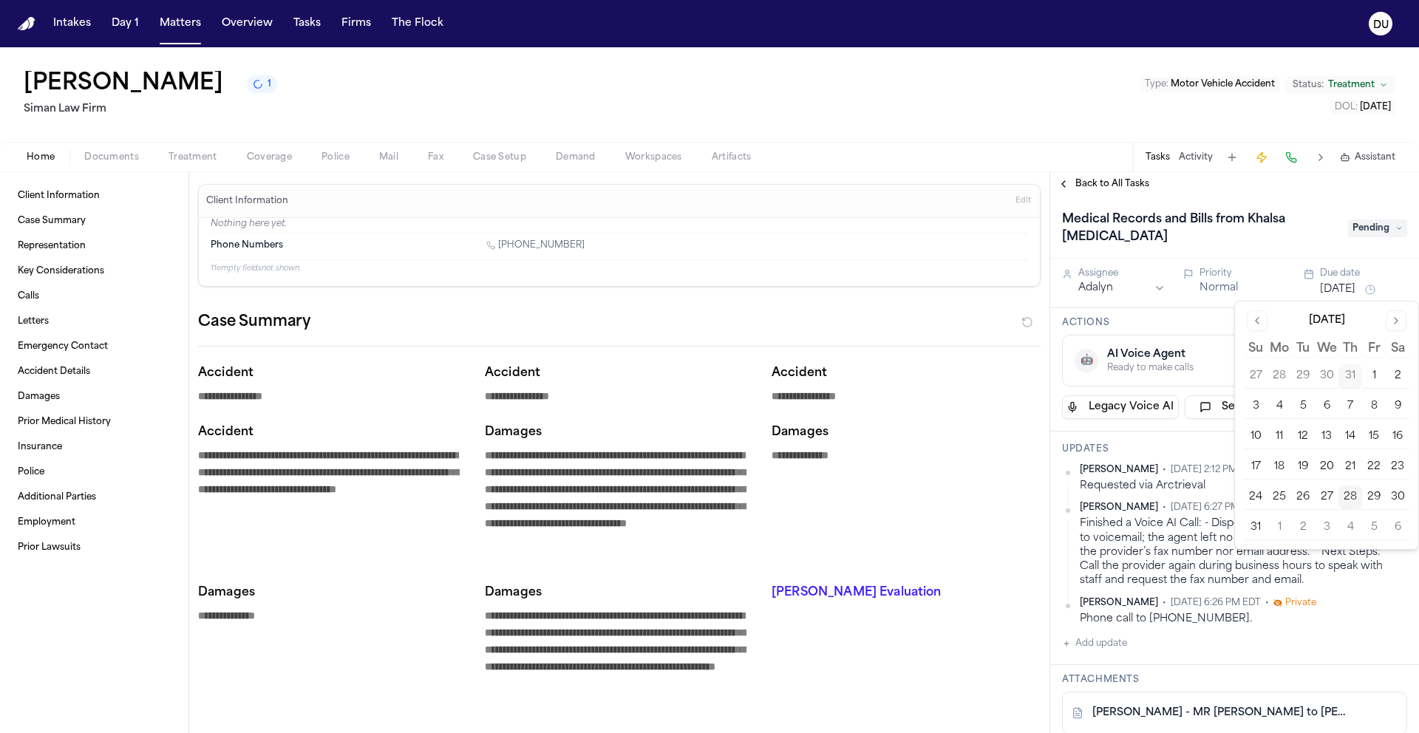
click at [1294, 528] on button "2" at bounding box center [1303, 528] width 24 height 24
click at [1297, 528] on button "2" at bounding box center [1303, 528] width 24 height 24
click at [1124, 189] on span "Back to All Tasks" at bounding box center [1113, 184] width 74 height 12
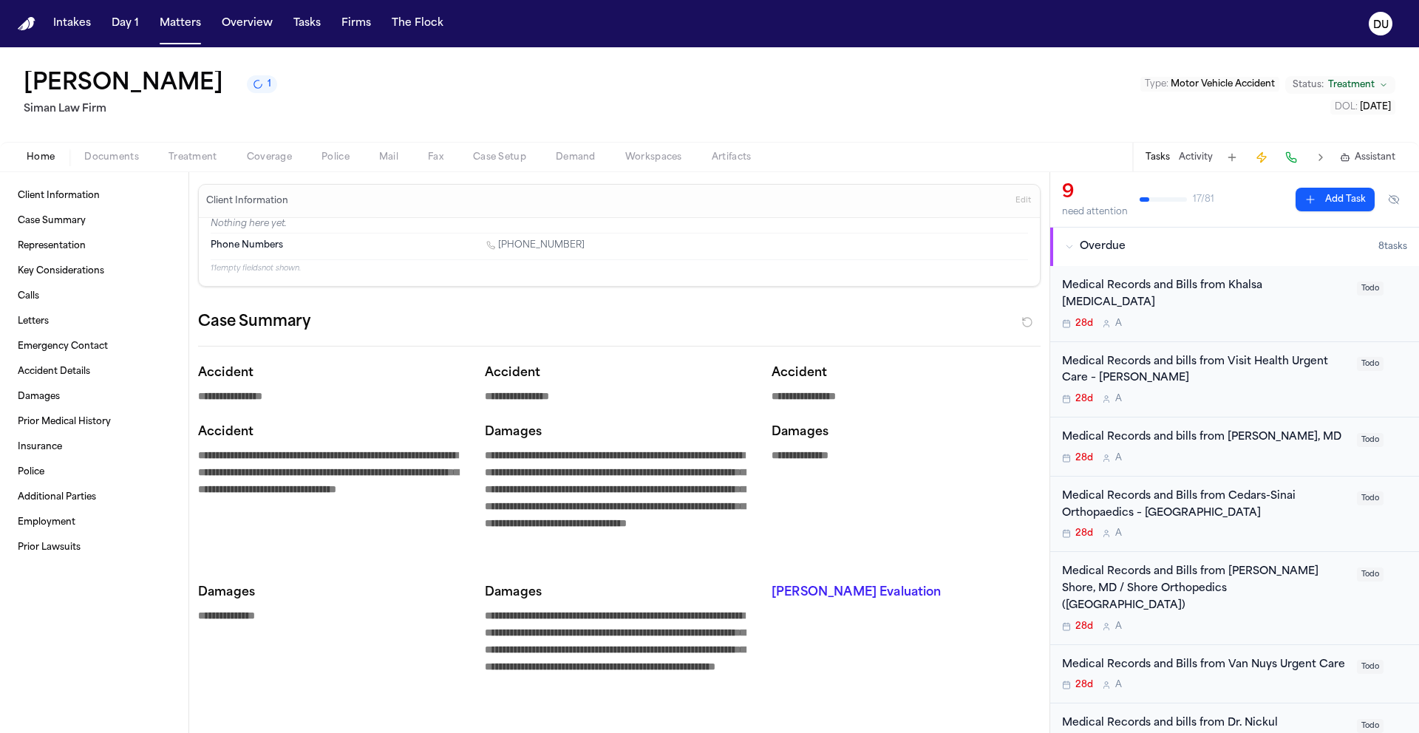
click at [1238, 289] on div "Medical Records and Bills from Khalsa [MEDICAL_DATA]" at bounding box center [1205, 295] width 286 height 34
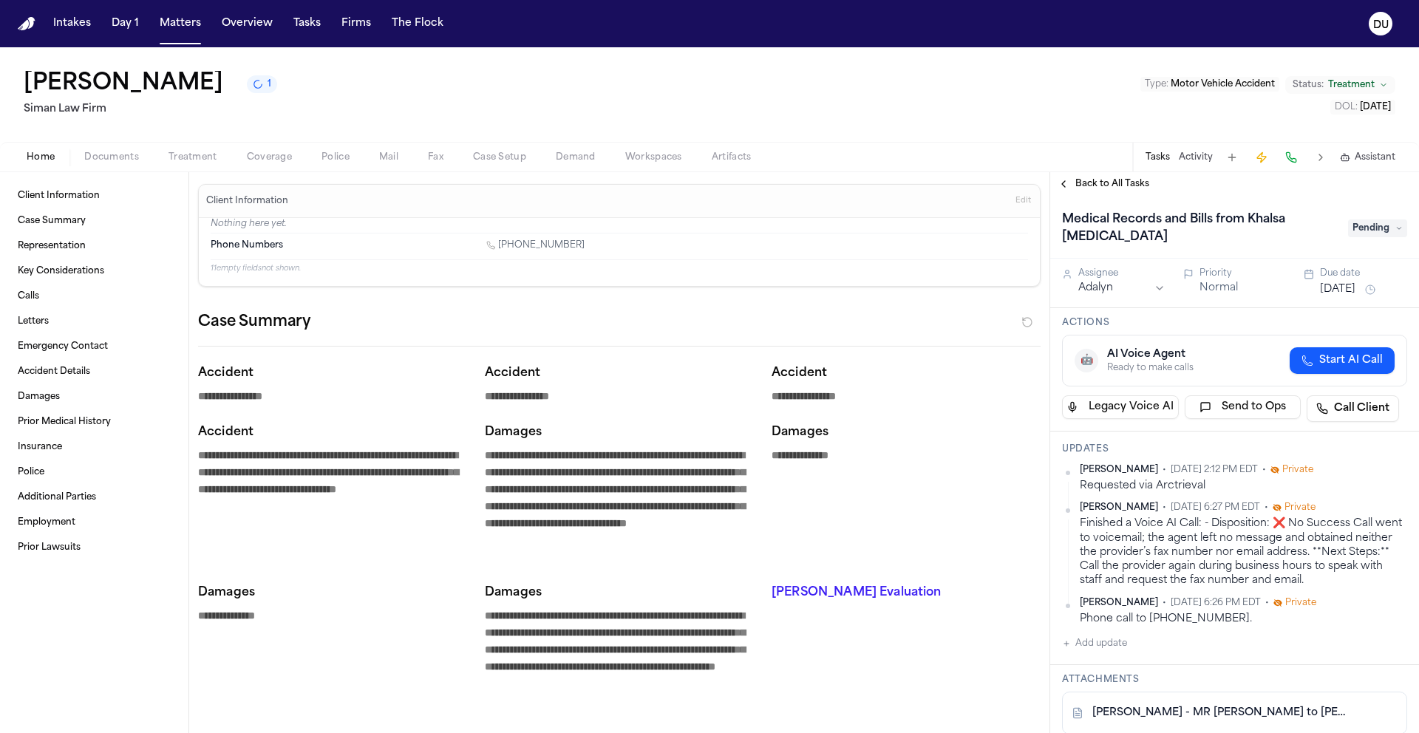
click at [1364, 226] on span "Pending" at bounding box center [1377, 229] width 59 height 18
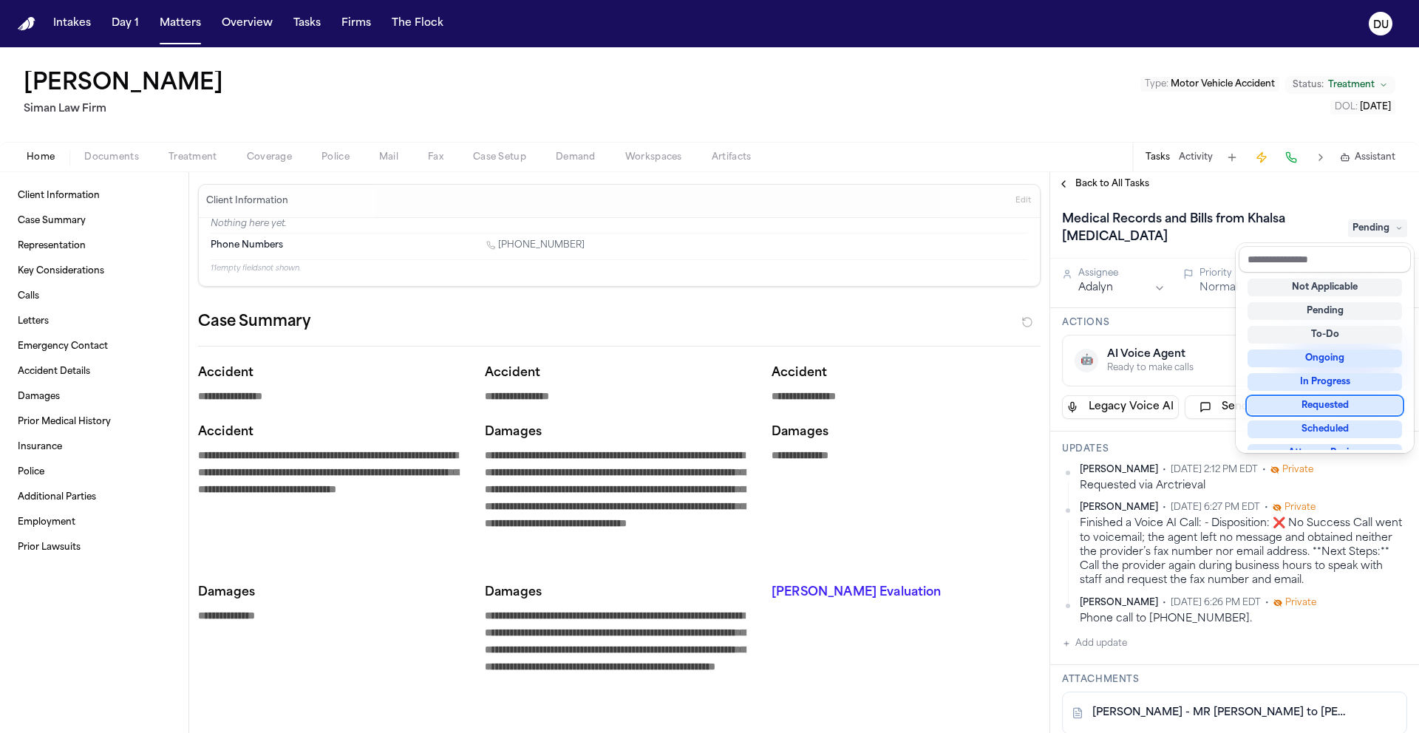
click at [1326, 405] on div "Requested" at bounding box center [1325, 406] width 154 height 18
click at [1327, 405] on div "Requested" at bounding box center [1325, 406] width 154 height 18
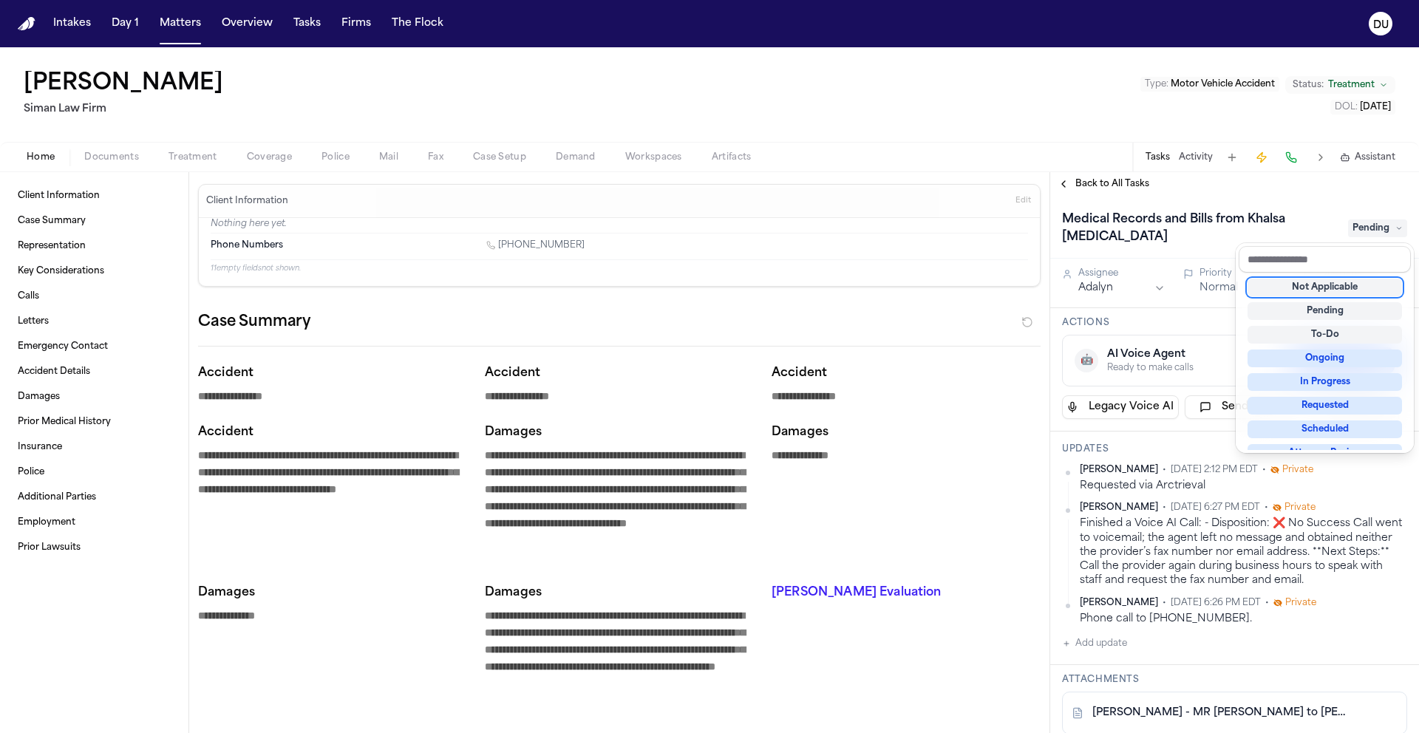
click at [1327, 405] on div "Requested" at bounding box center [1325, 406] width 154 height 18
click at [1326, 405] on div "Requested" at bounding box center [1325, 406] width 154 height 18
click at [1325, 405] on div "Requested" at bounding box center [1325, 406] width 154 height 18
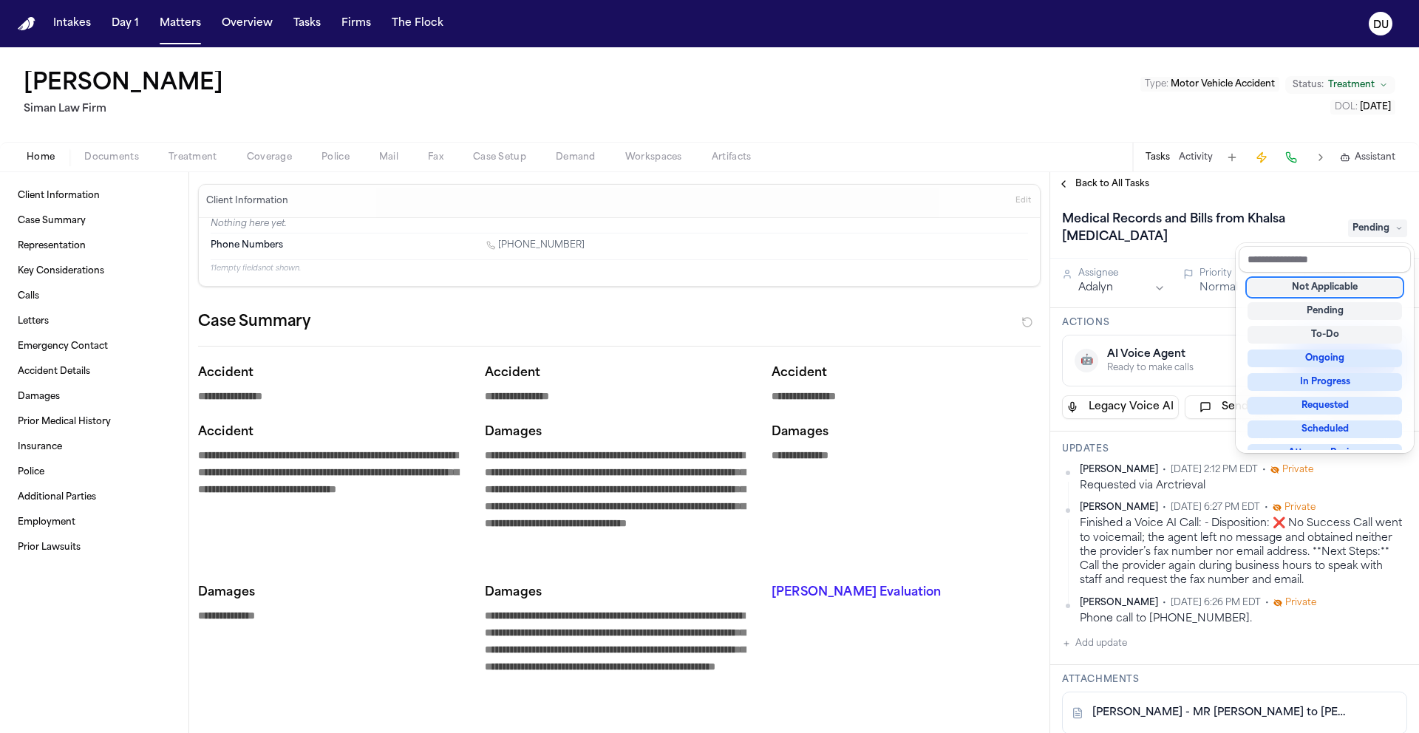
click at [1325, 405] on div "Requested" at bounding box center [1325, 406] width 154 height 18
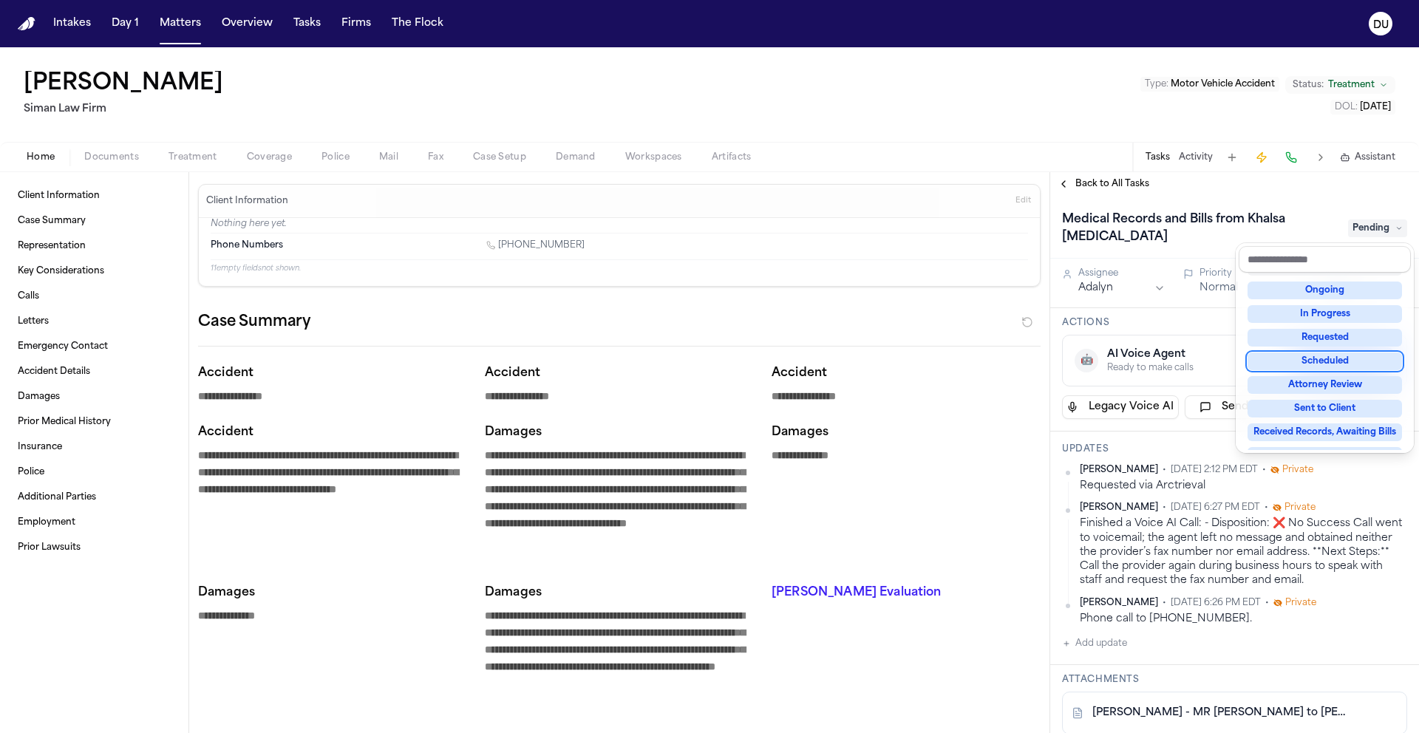
scroll to position [231, 0]
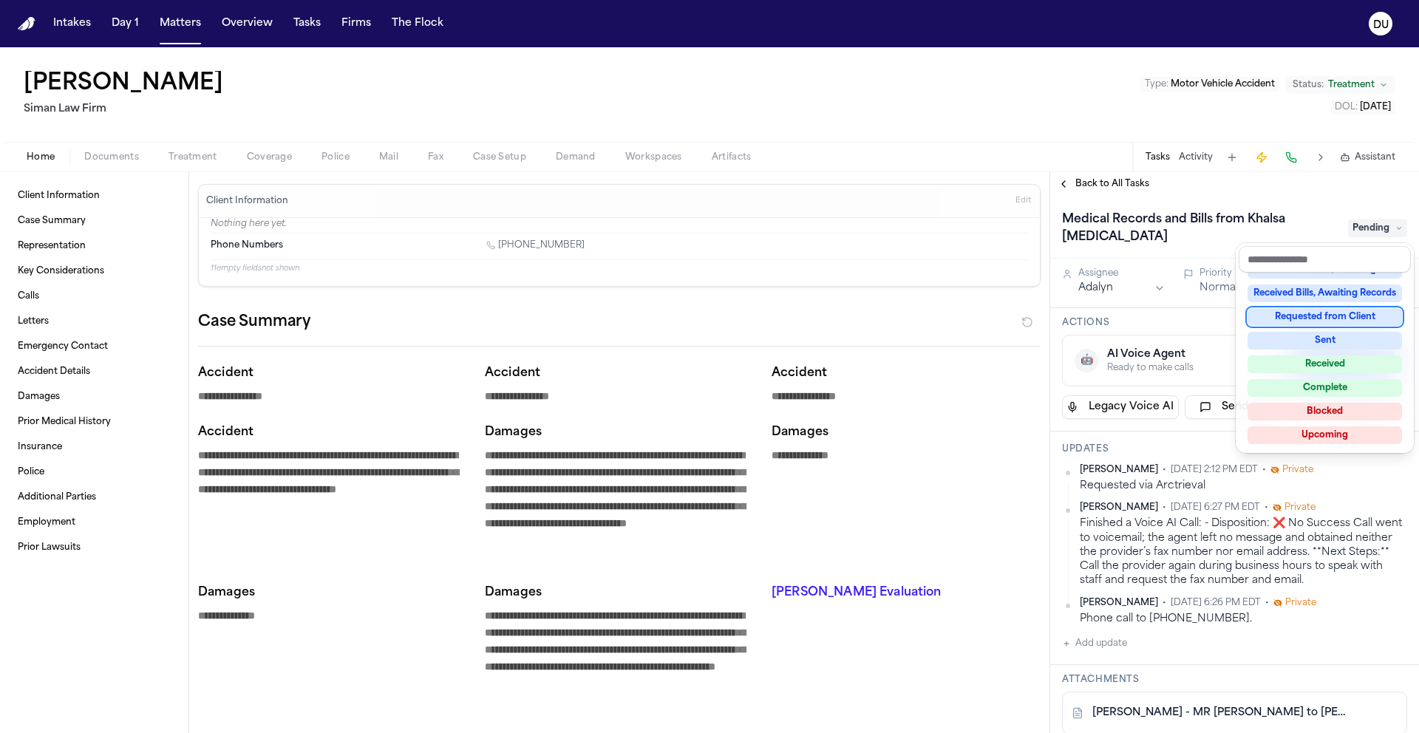
click at [1336, 317] on div "Requested from Client" at bounding box center [1325, 317] width 154 height 18
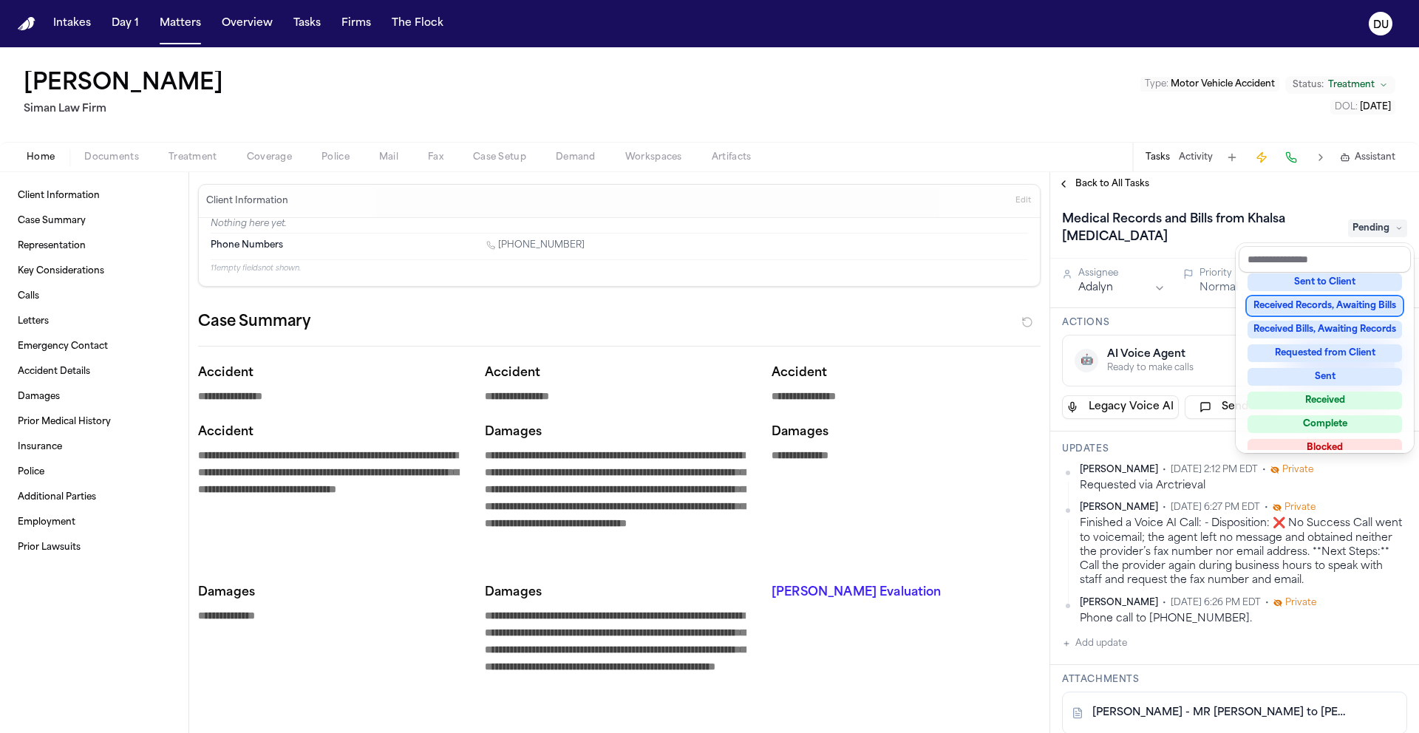
click at [1341, 301] on div "Received Records, Awaiting Bills" at bounding box center [1325, 306] width 154 height 18
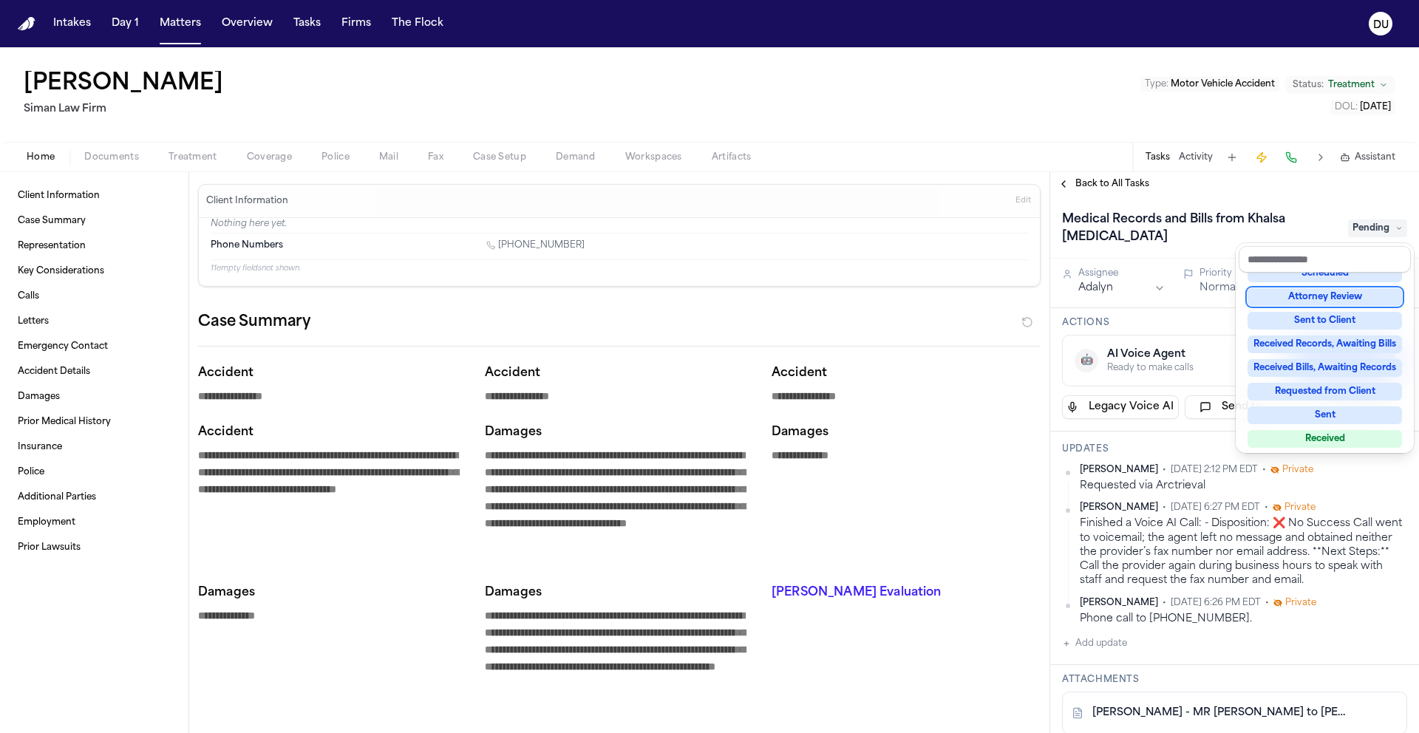
drag, startPoint x: 1343, startPoint y: 308, endPoint x: 1332, endPoint y: 351, distance: 45.0
click at [1343, 308] on div "Not Applicable Pending To-Do Ongoing In Progress Requested Scheduled Attorney R…" at bounding box center [1325, 361] width 172 height 177
click at [1332, 352] on div "Received Records, Awaiting Bills" at bounding box center [1325, 345] width 154 height 18
drag, startPoint x: 1314, startPoint y: 298, endPoint x: 1336, endPoint y: 311, distance: 25.9
click at [1314, 298] on div "Requested" at bounding box center [1325, 295] width 154 height 18
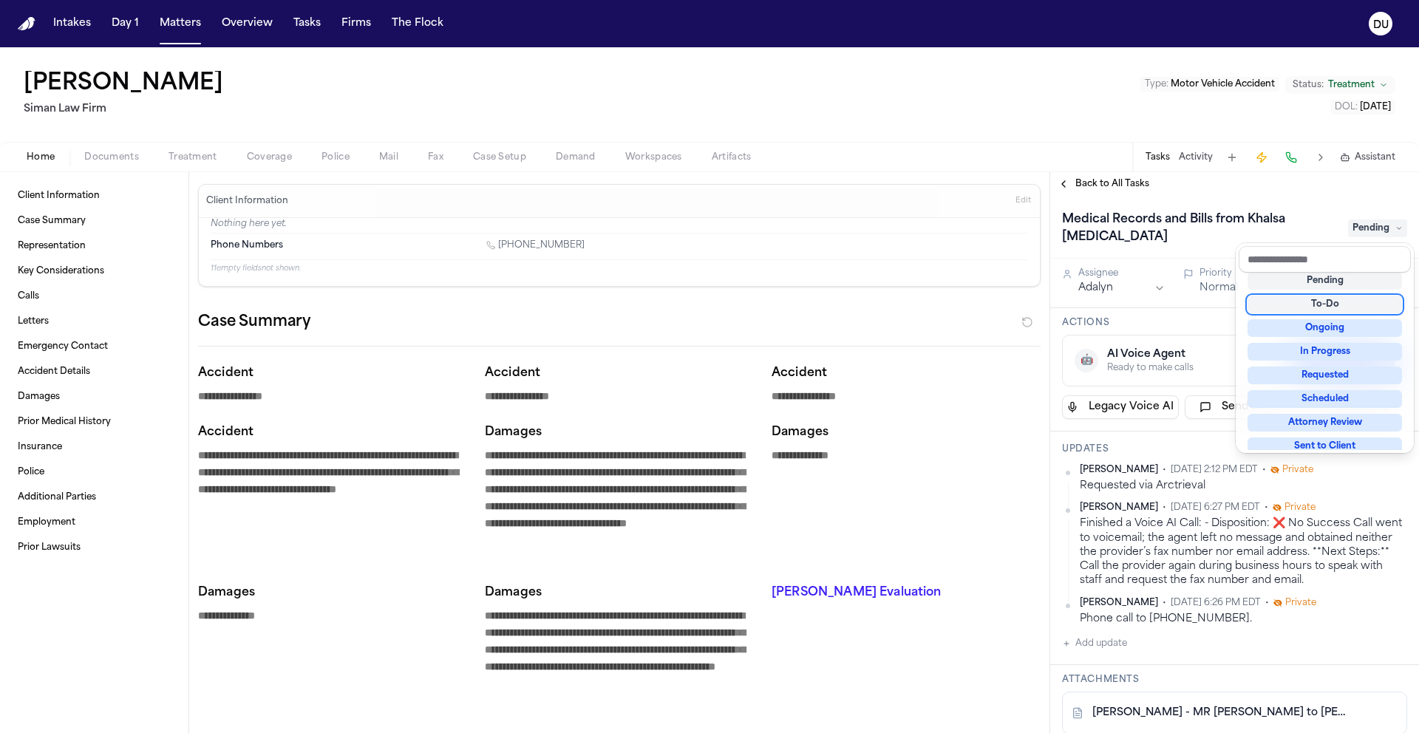
click at [1345, 313] on div "To-Do" at bounding box center [1325, 305] width 154 height 18
click at [1313, 413] on div "Scheduled" at bounding box center [1325, 419] width 154 height 18
click at [1314, 410] on div "Not Applicable Pending To-Do Ongoing In Progress Requested Scheduled Attorney R…" at bounding box center [1325, 361] width 172 height 177
click at [1276, 208] on div "Medical Records and Bills from Khalsa [MEDICAL_DATA] Pending" at bounding box center [1234, 228] width 345 height 41
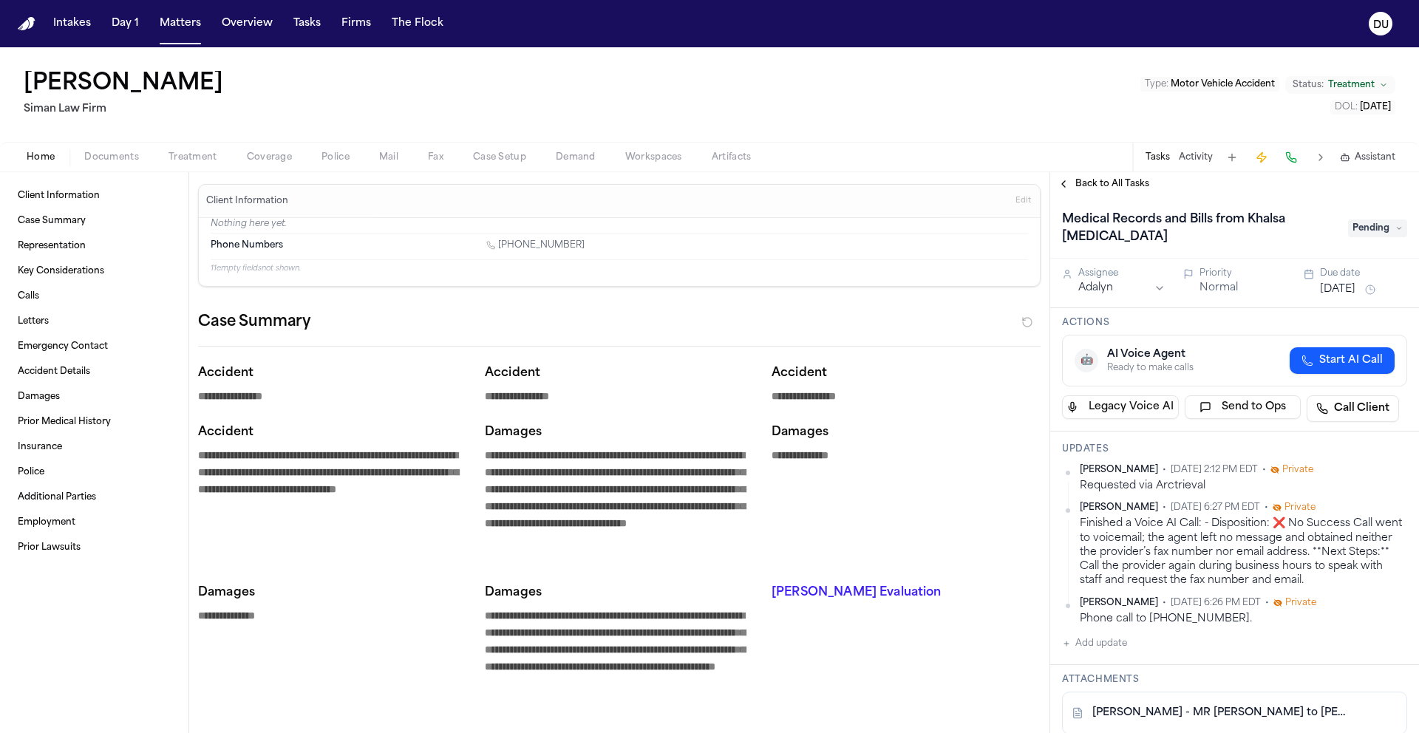
click at [1124, 190] on span "Back to All Tasks" at bounding box center [1113, 184] width 74 height 12
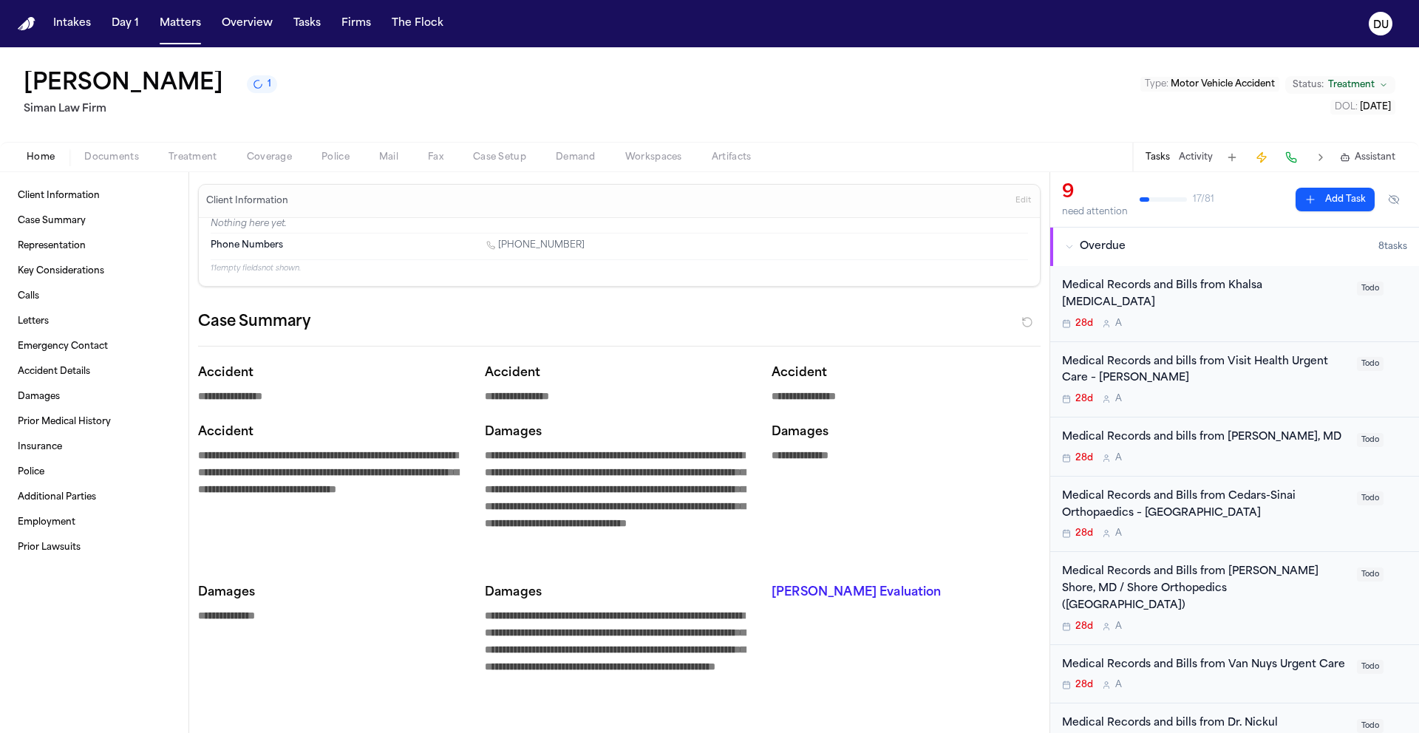
click at [1238, 354] on div "Medical Records and bills from Visit Health Urgent Care – [PERSON_NAME]" at bounding box center [1205, 371] width 286 height 34
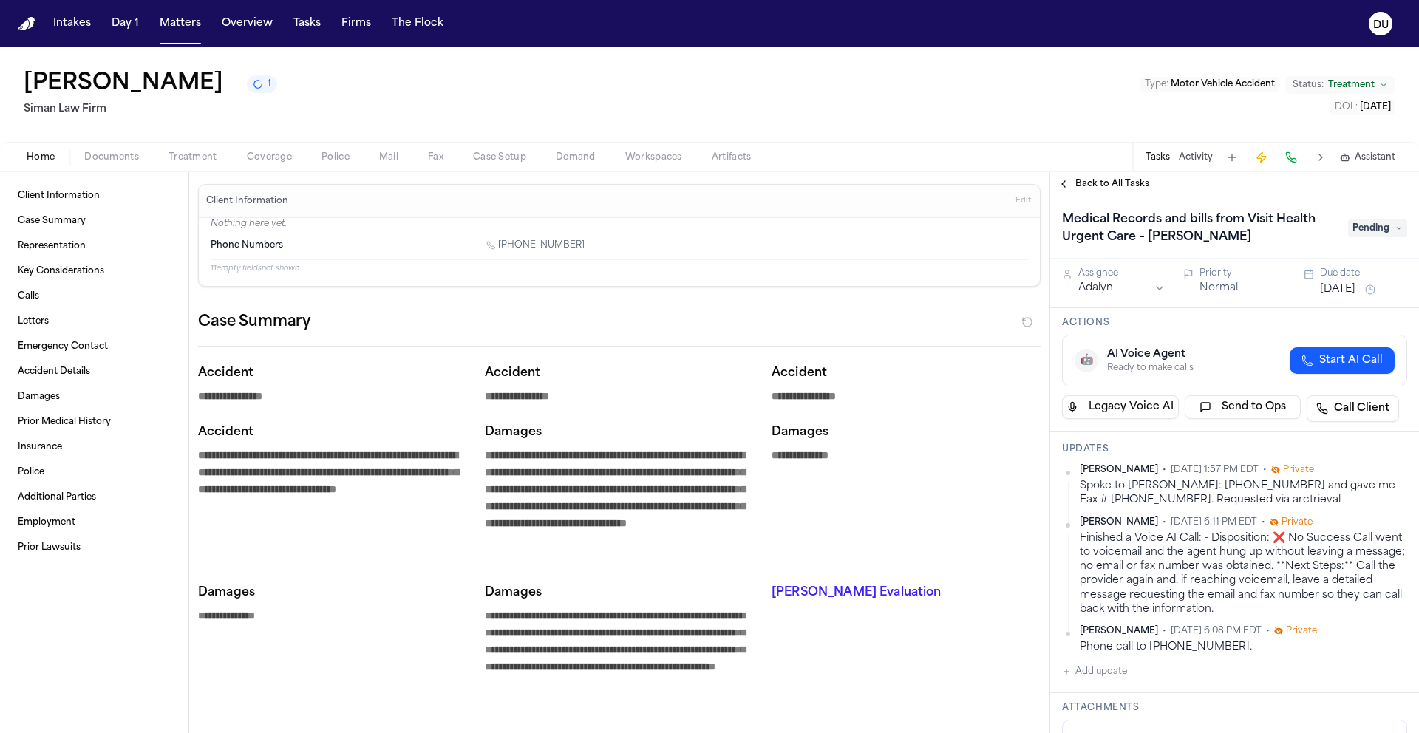
click at [1370, 232] on span "Pending" at bounding box center [1377, 229] width 59 height 18
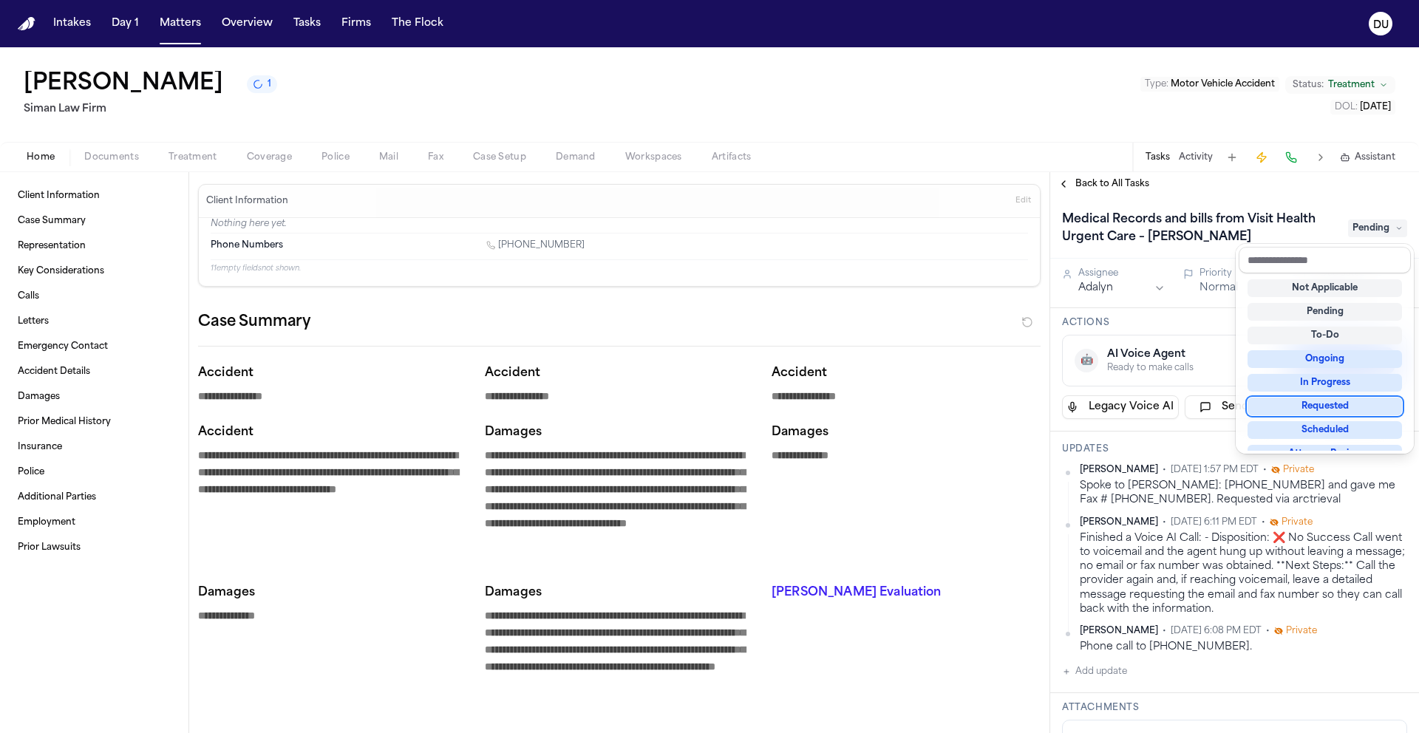
click at [1336, 415] on div "Requested" at bounding box center [1325, 407] width 154 height 18
click at [1336, 409] on div "Requested" at bounding box center [1325, 407] width 154 height 18
click at [1333, 407] on div "Requested" at bounding box center [1325, 406] width 154 height 18
click at [1239, 191] on div "Back to All Tasks Medical Records and bills from Visit Health Urgent Care – [PE…" at bounding box center [1234, 452] width 369 height 561
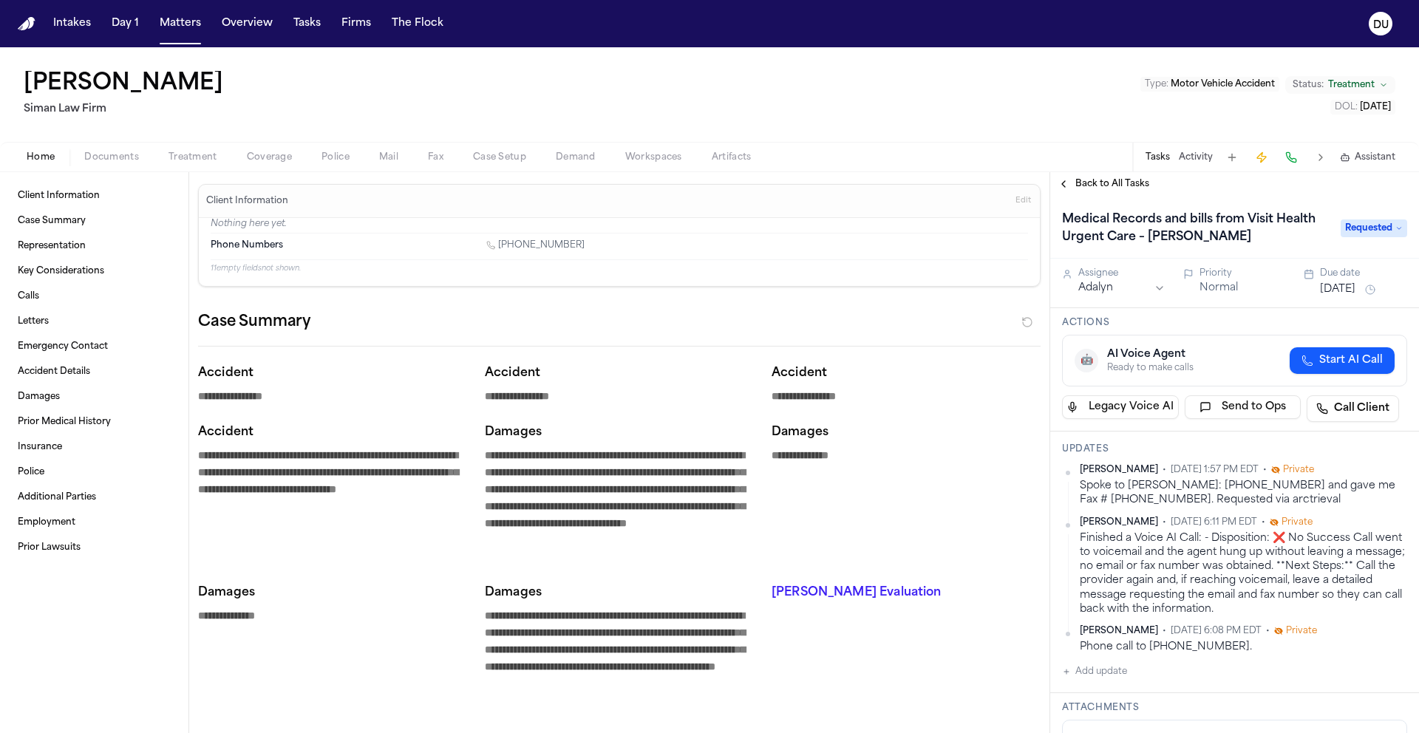
click at [1333, 288] on button "[DATE]" at bounding box center [1337, 289] width 35 height 15
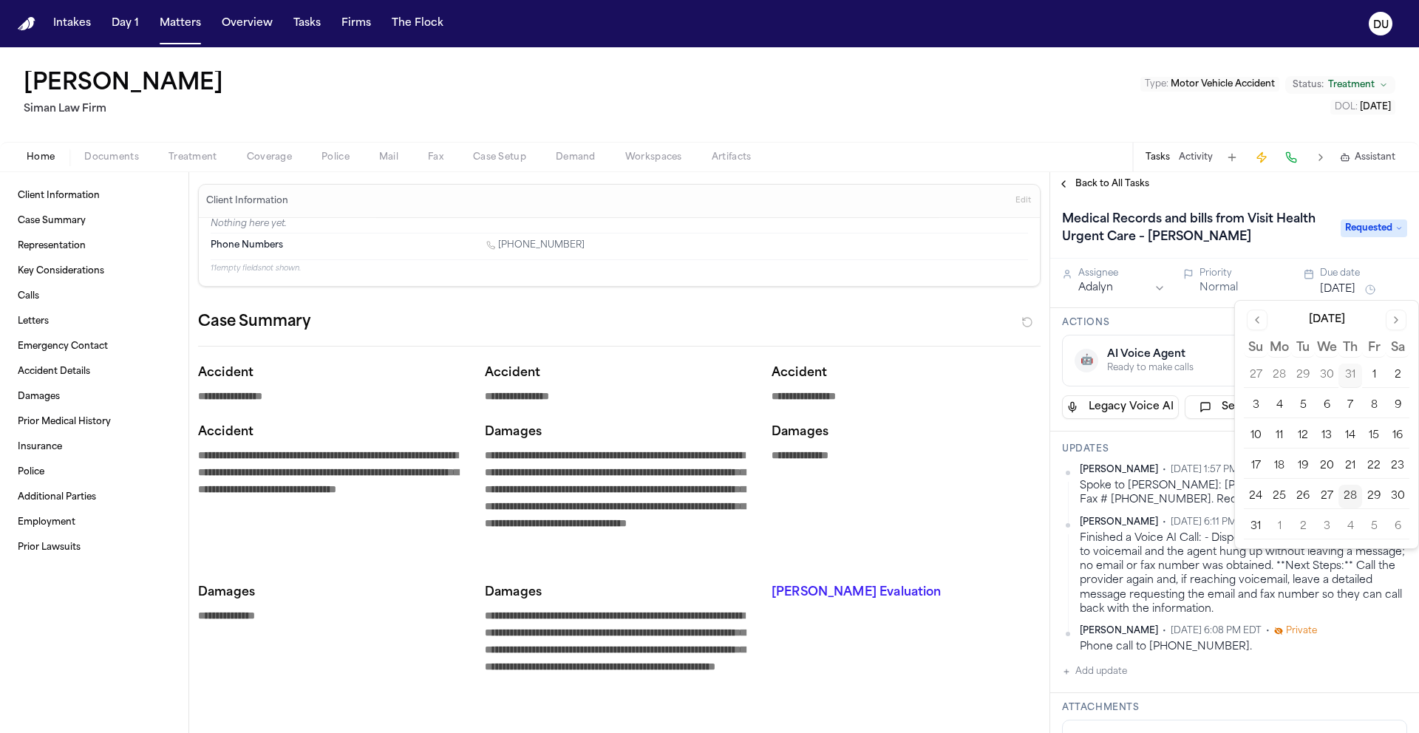
click at [1280, 531] on button "1" at bounding box center [1280, 527] width 24 height 24
click at [1102, 189] on span "Back to All Tasks" at bounding box center [1113, 184] width 74 height 12
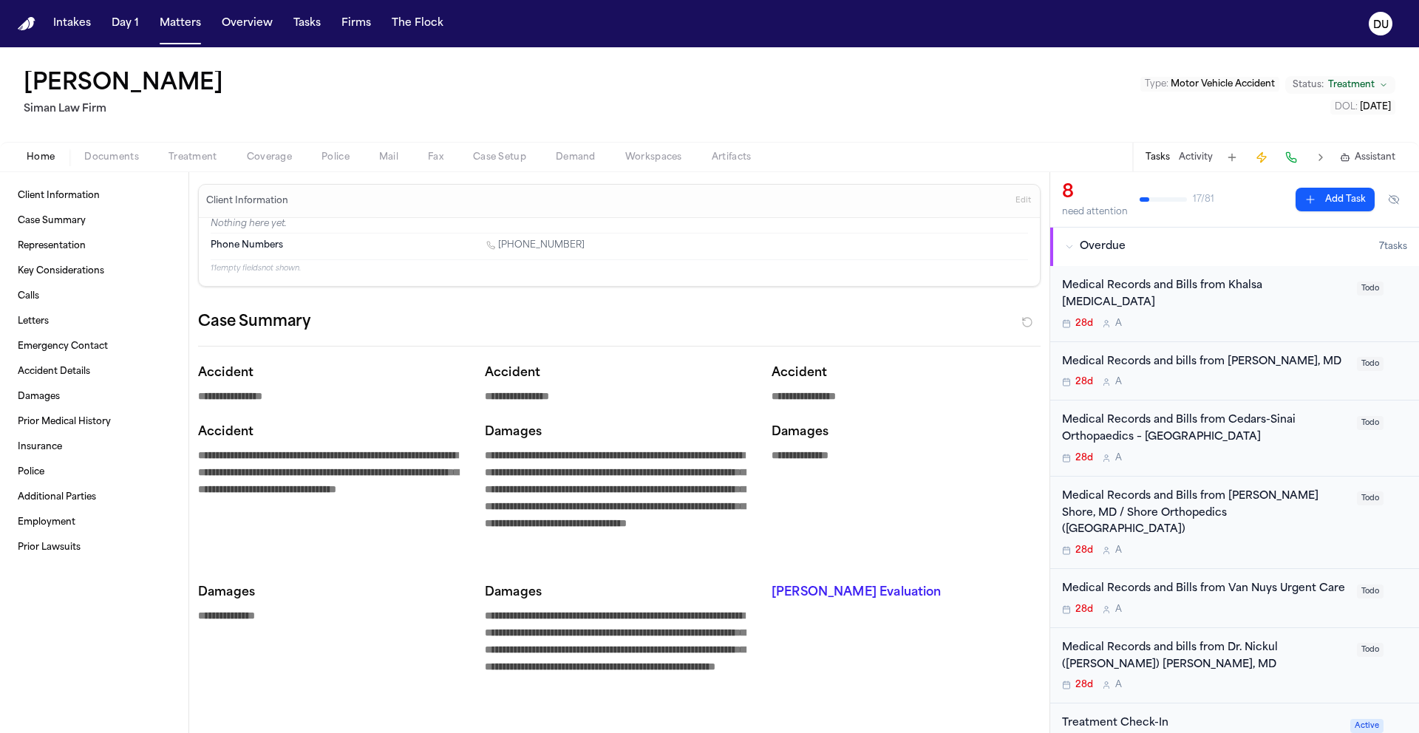
click at [1254, 276] on div "Medical Records and [PERSON_NAME] from Khalsa [MEDICAL_DATA] 28d A Todo" at bounding box center [1234, 304] width 369 height 76
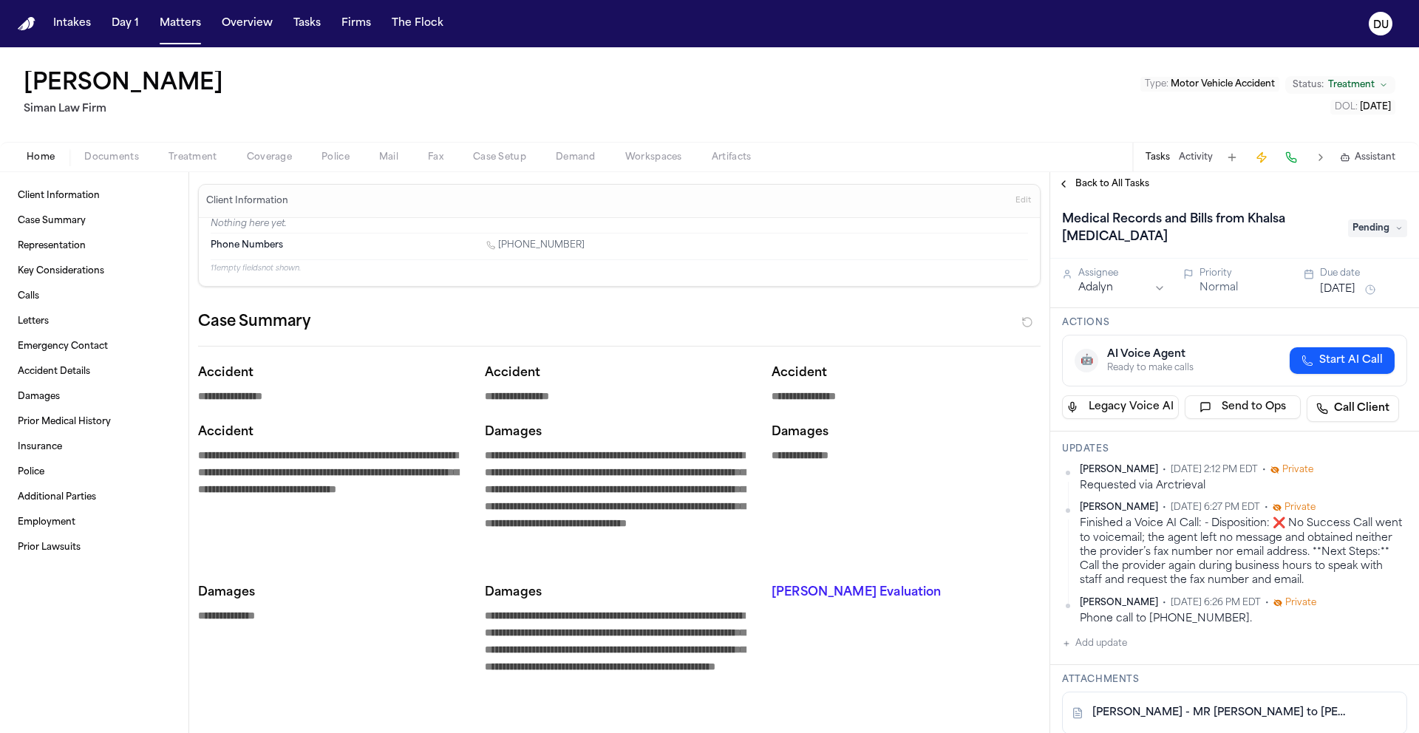
click at [1379, 237] on div "Medical Records and Bills from Khalsa [MEDICAL_DATA] Pending" at bounding box center [1234, 228] width 345 height 41
click at [1380, 233] on span "Pending" at bounding box center [1377, 229] width 59 height 18
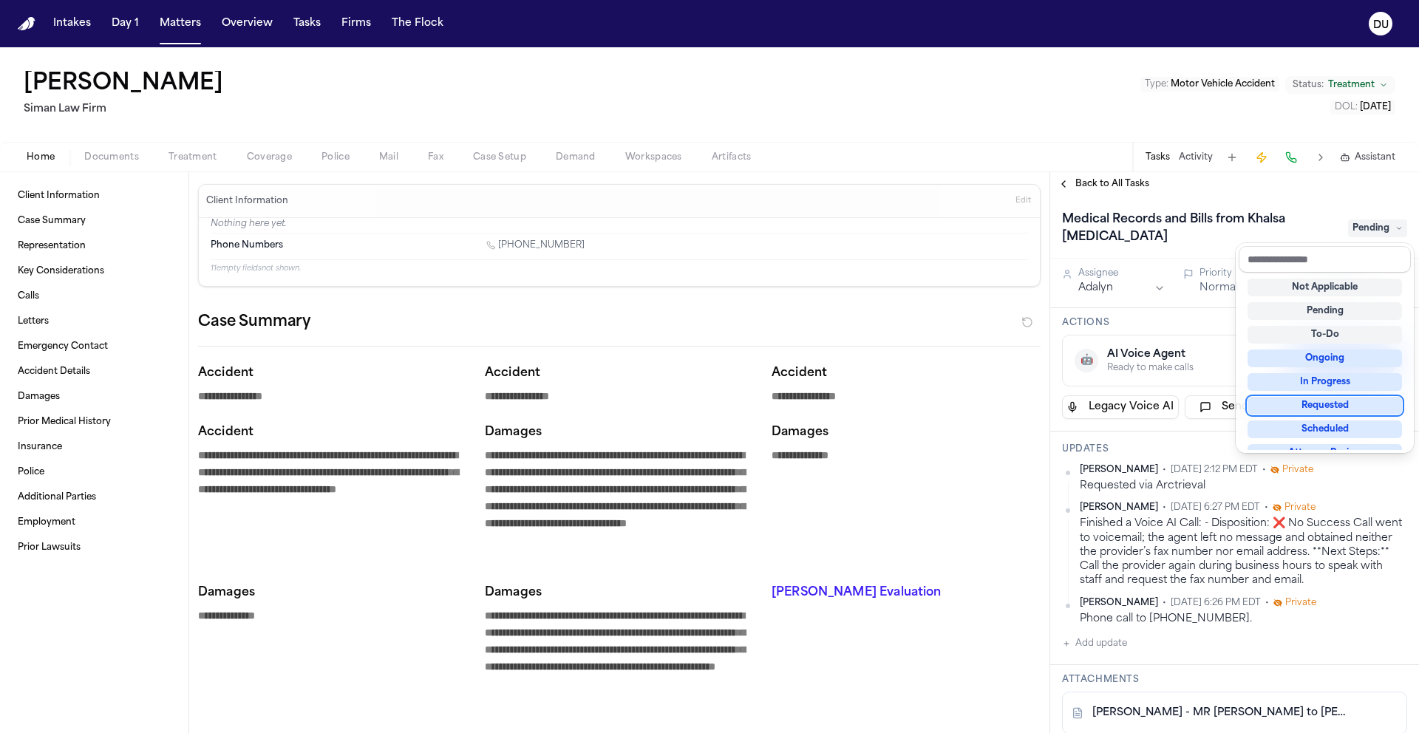
scroll to position [2, 0]
click at [1328, 411] on div "Requested" at bounding box center [1325, 404] width 154 height 18
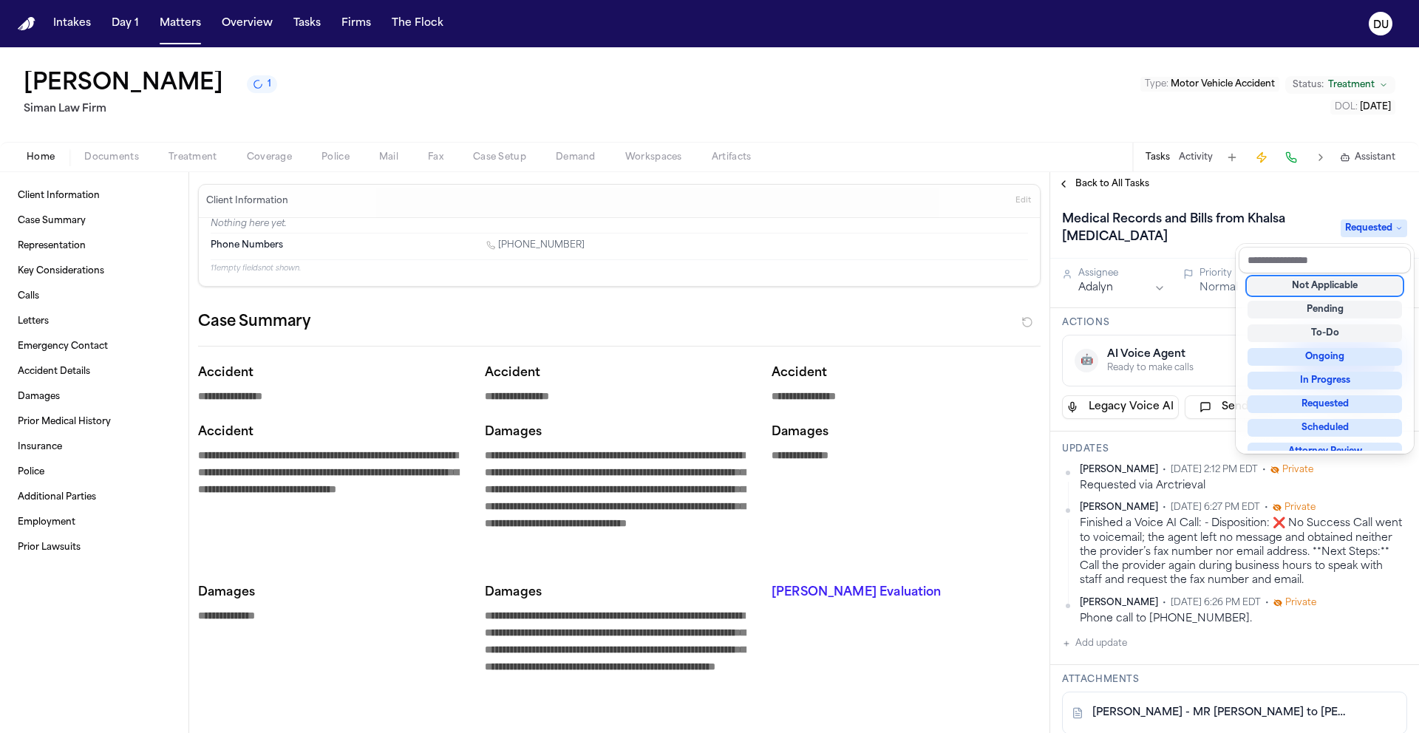
click at [1299, 201] on div "Medical Records and Bills from Khalsa [MEDICAL_DATA] Requested" at bounding box center [1234, 227] width 369 height 63
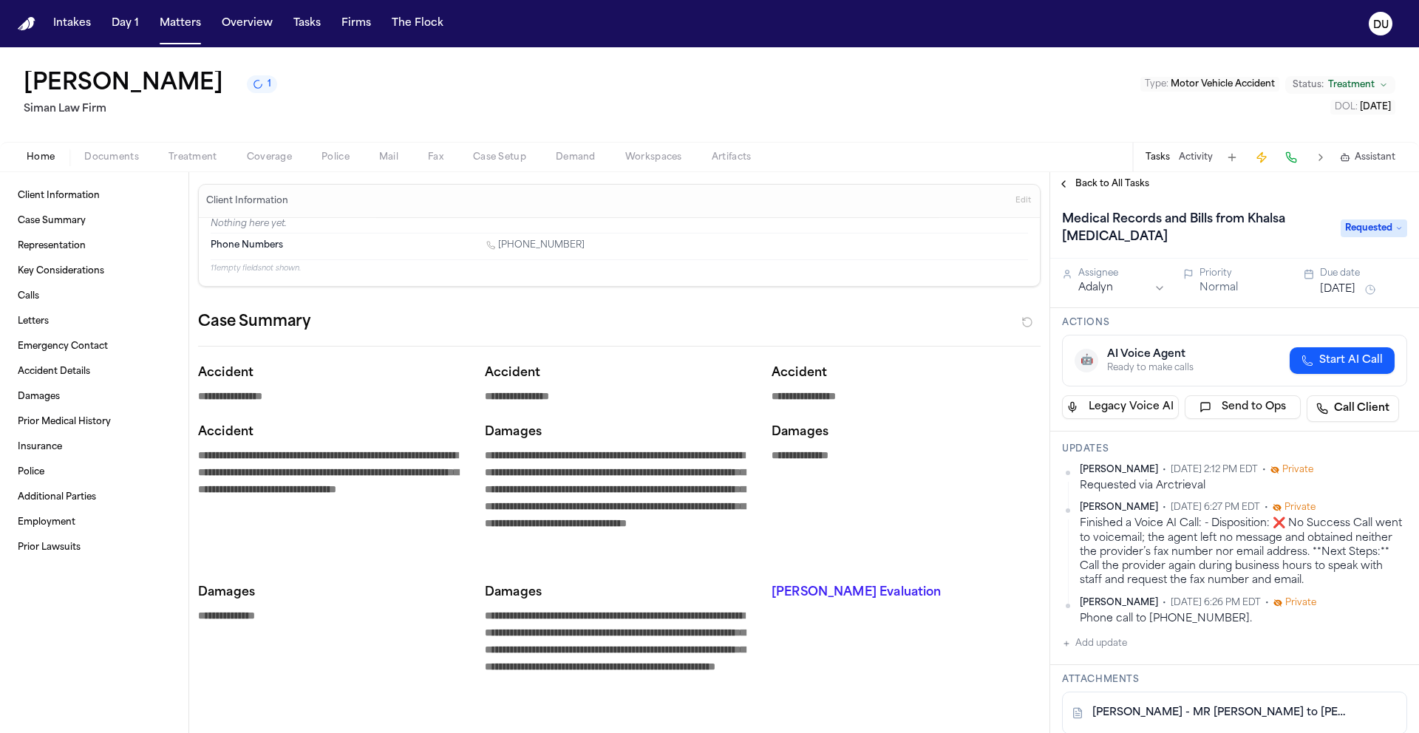
click at [1354, 297] on button "[DATE]" at bounding box center [1337, 289] width 35 height 15
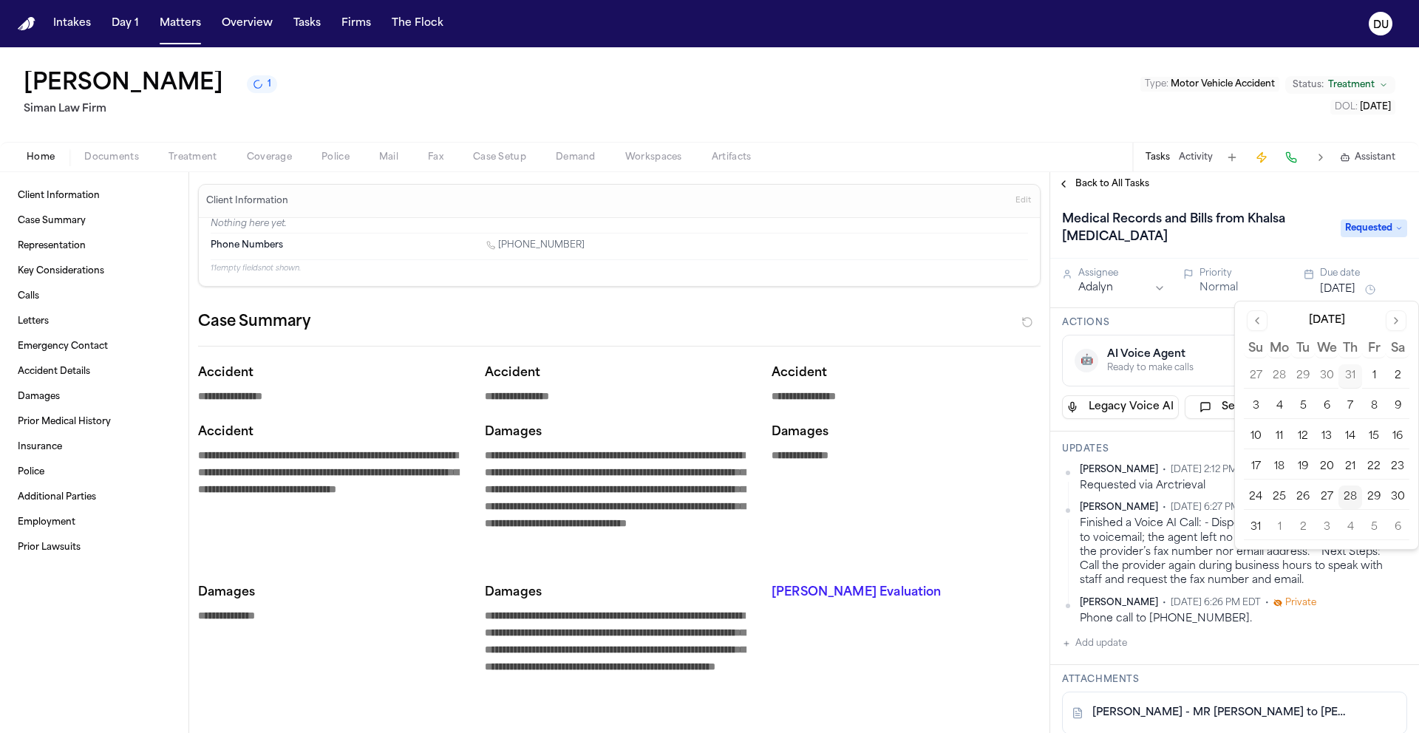
click at [1283, 527] on button "1" at bounding box center [1280, 528] width 24 height 24
click at [1280, 529] on button "1" at bounding box center [1280, 528] width 24 height 24
click at [1241, 205] on div "Medical Records and Bills from Khalsa [MEDICAL_DATA] Requested" at bounding box center [1234, 227] width 369 height 63
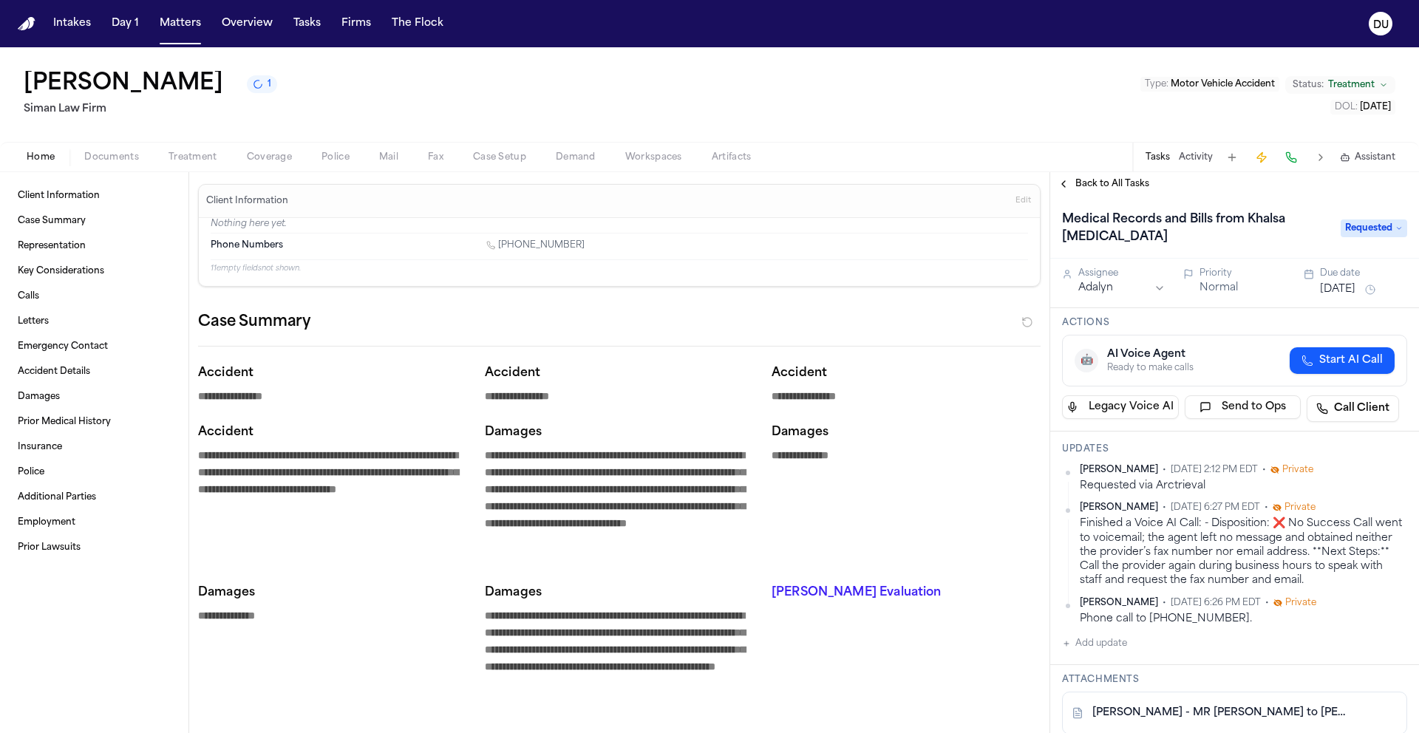
click at [1119, 181] on span "Back to All Tasks" at bounding box center [1113, 184] width 74 height 12
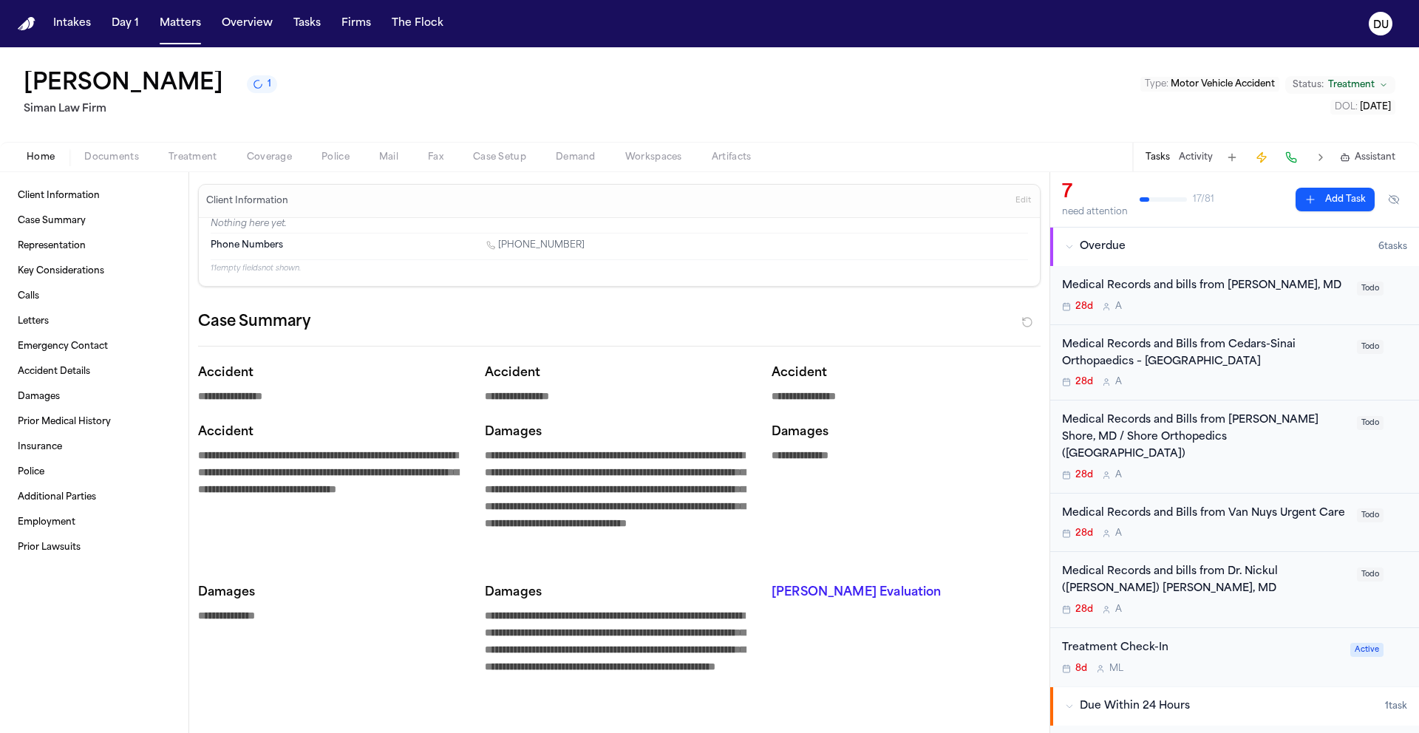
click at [1245, 288] on div "Medical Records and bills from [PERSON_NAME], MD" at bounding box center [1205, 286] width 286 height 17
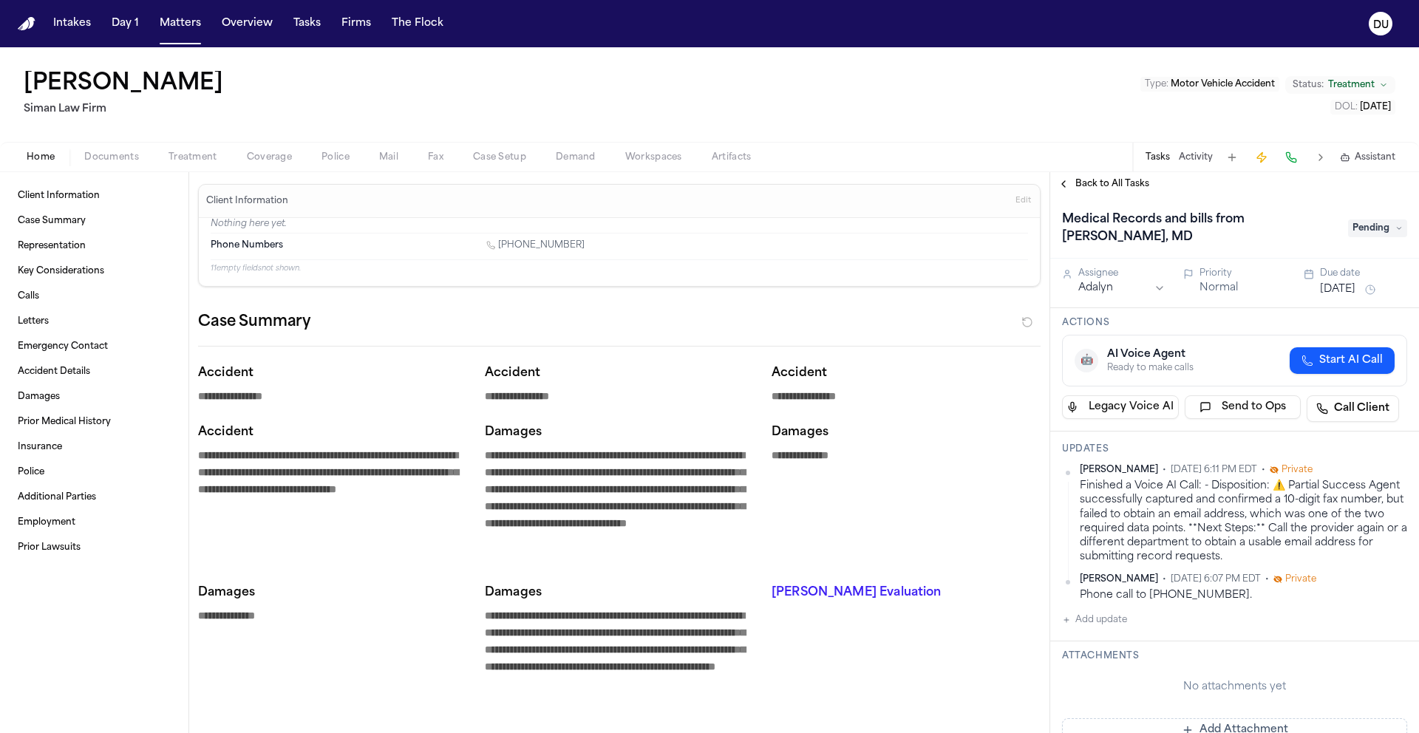
click at [1377, 226] on span "Pending" at bounding box center [1377, 229] width 59 height 18
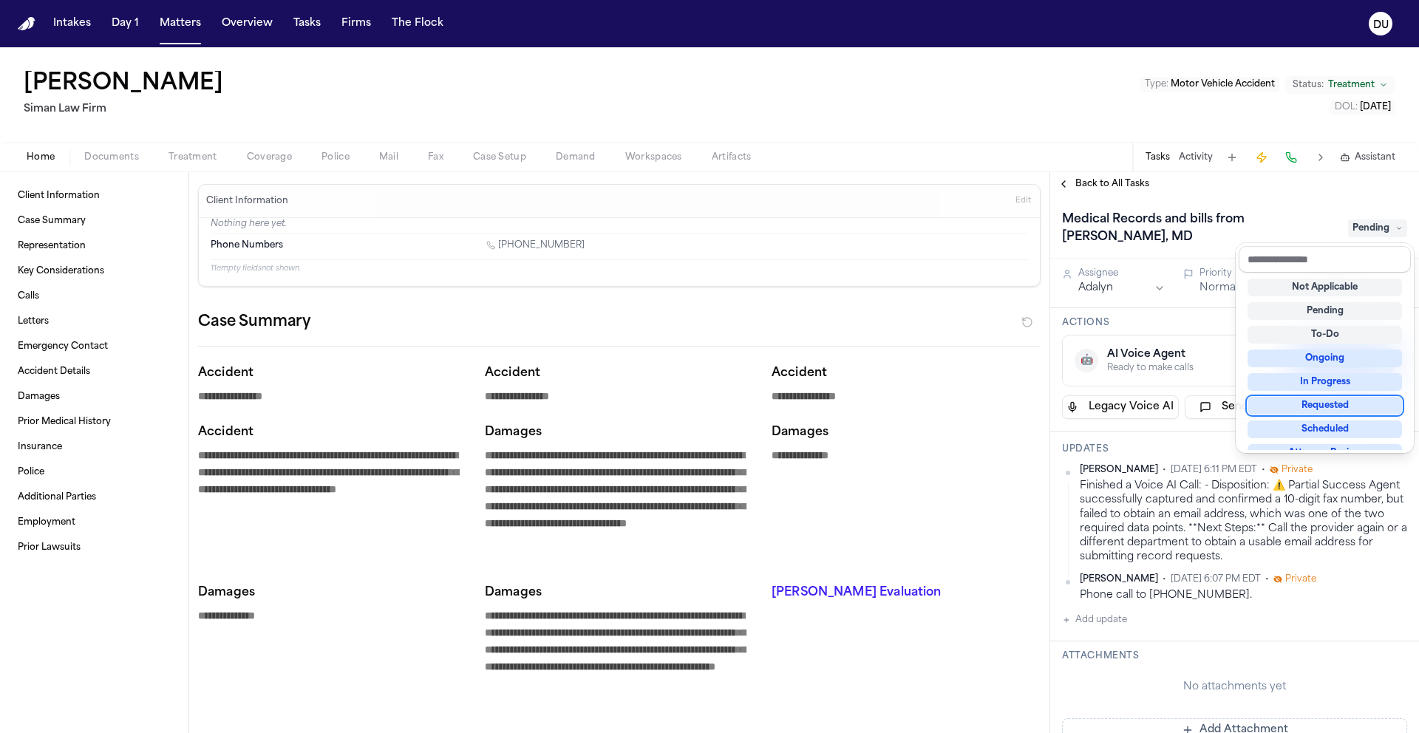
click at [1333, 411] on div "Requested" at bounding box center [1325, 406] width 154 height 18
click at [1316, 399] on div "Requested" at bounding box center [1325, 394] width 154 height 18
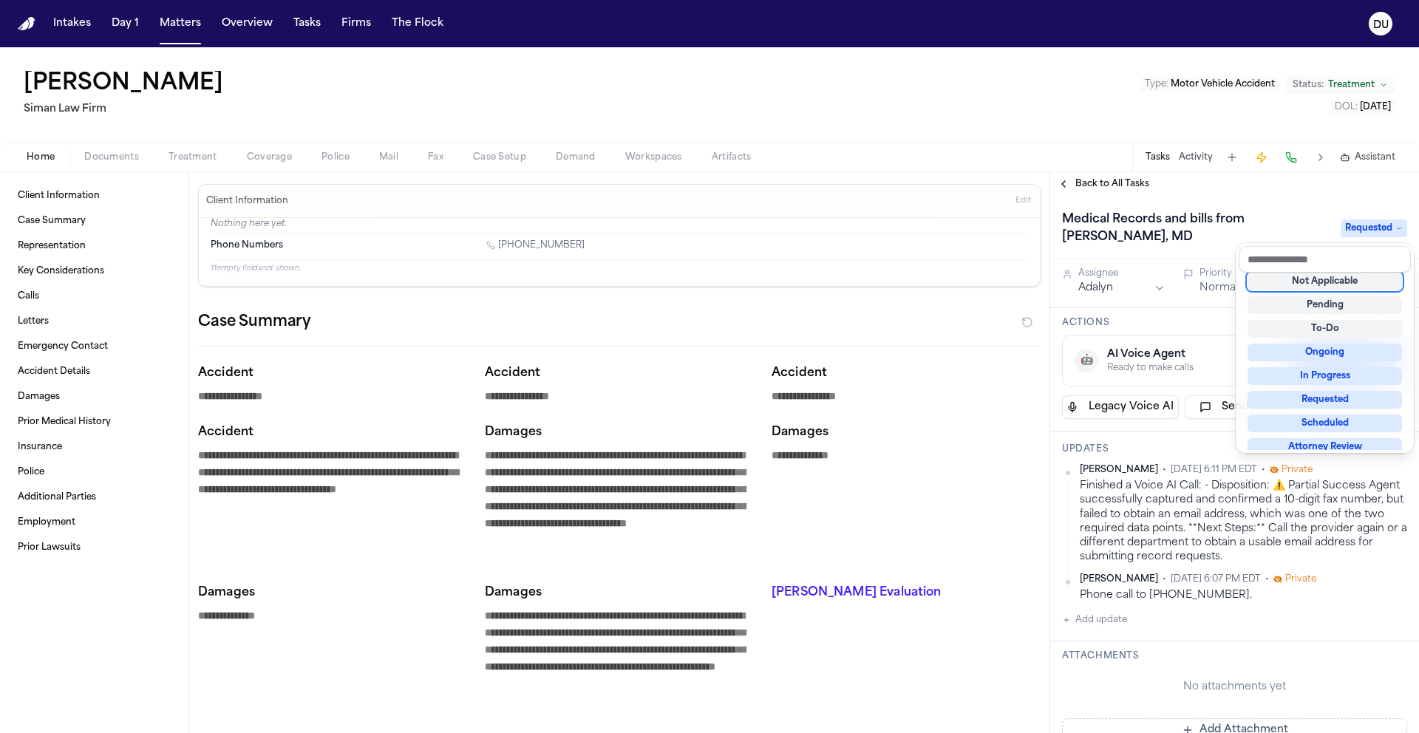
click at [1285, 174] on div "Back to All Tasks Medical Records and bills from [PERSON_NAME], [GEOGRAPHIC_DAT…" at bounding box center [1234, 452] width 369 height 561
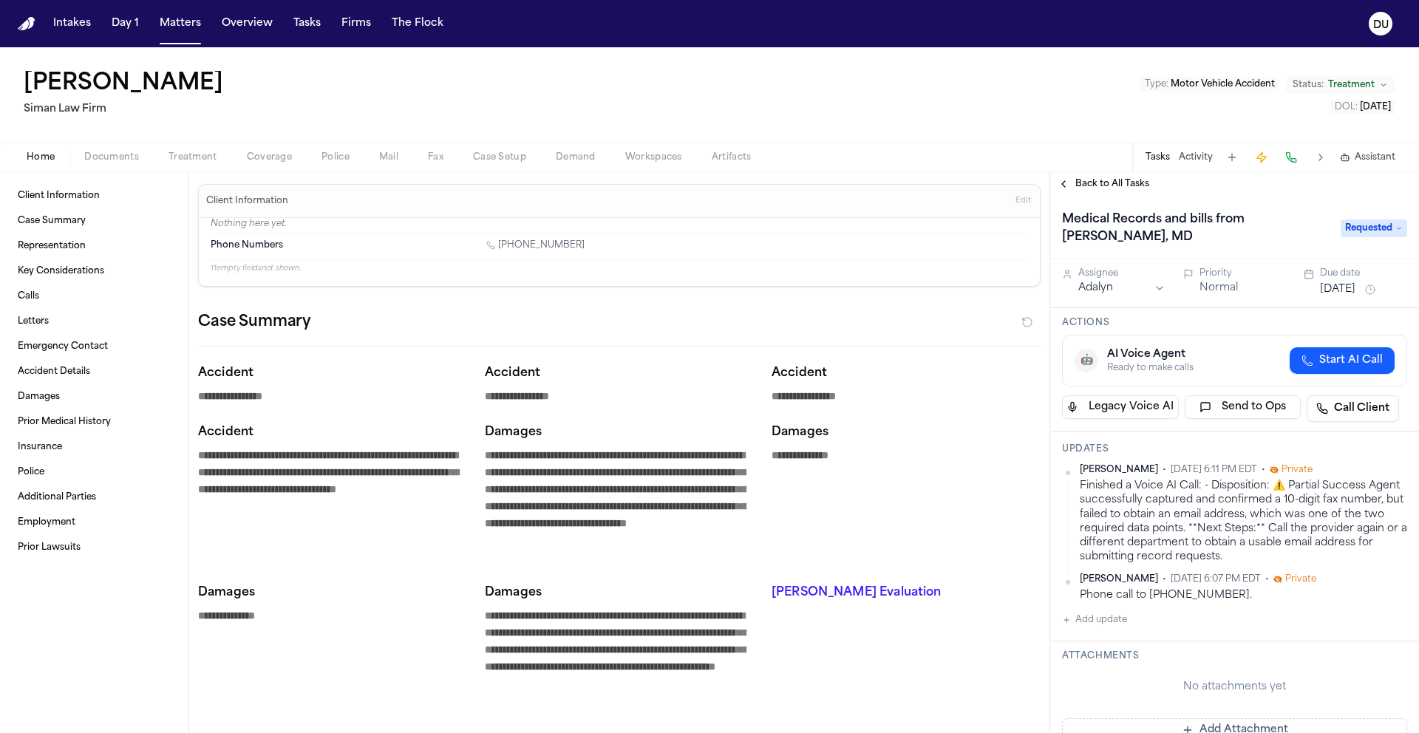
click at [1342, 293] on button "[DATE]" at bounding box center [1337, 289] width 35 height 15
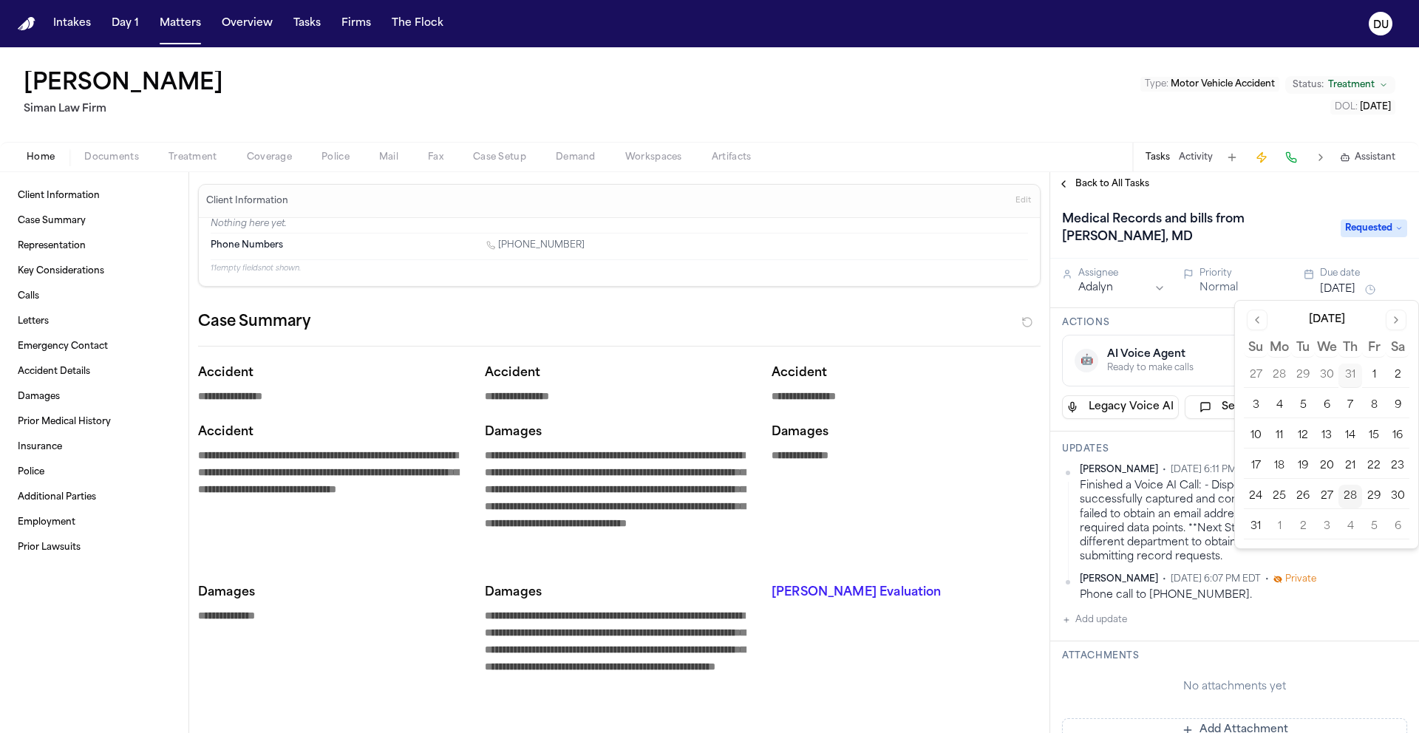
click at [1283, 528] on button "1" at bounding box center [1280, 527] width 24 height 24
click at [1280, 522] on button "1" at bounding box center [1280, 527] width 24 height 24
click at [1124, 624] on button "Add update" at bounding box center [1094, 620] width 65 height 18
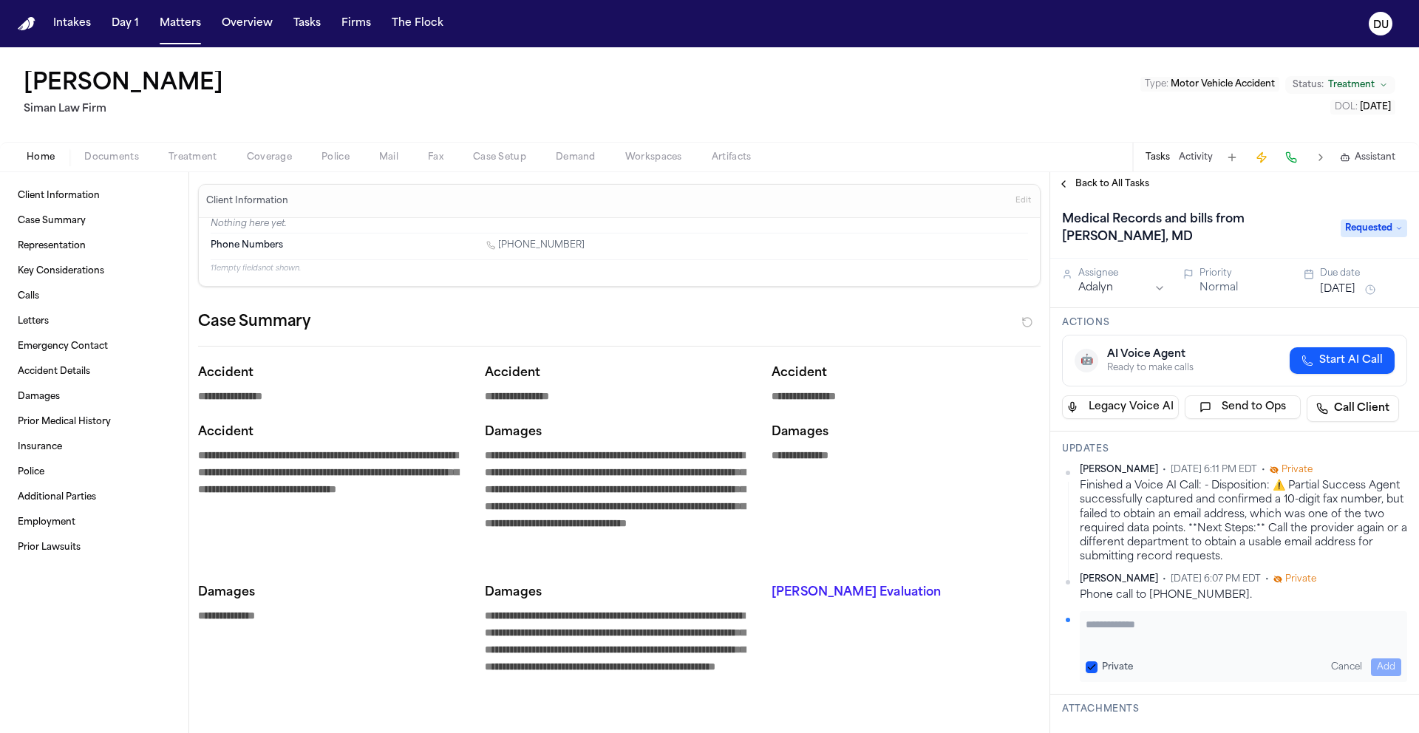
click at [1129, 619] on textarea "Add your update" at bounding box center [1244, 632] width 316 height 30
type textarea "*"
paste textarea "**********"
type textarea "**********"
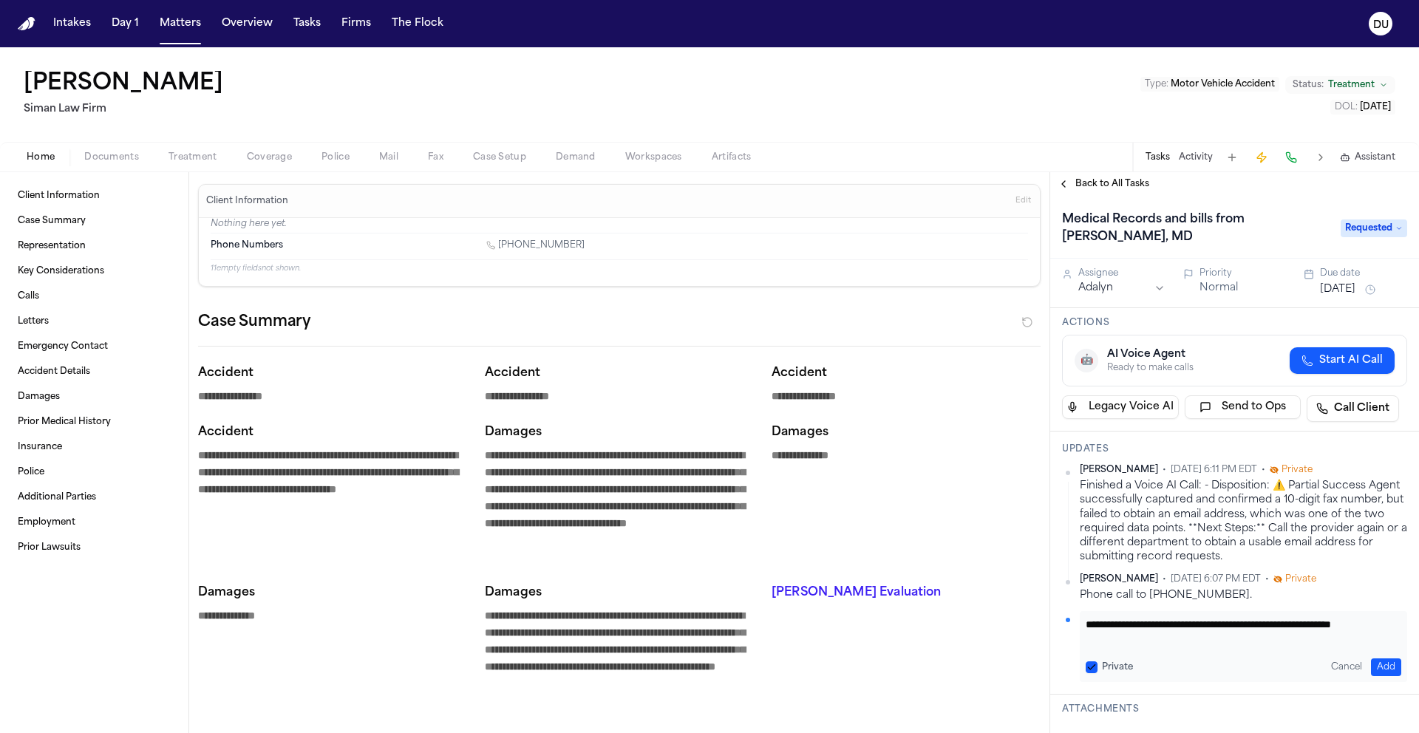
click at [1380, 669] on button "Add" at bounding box center [1386, 668] width 30 height 18
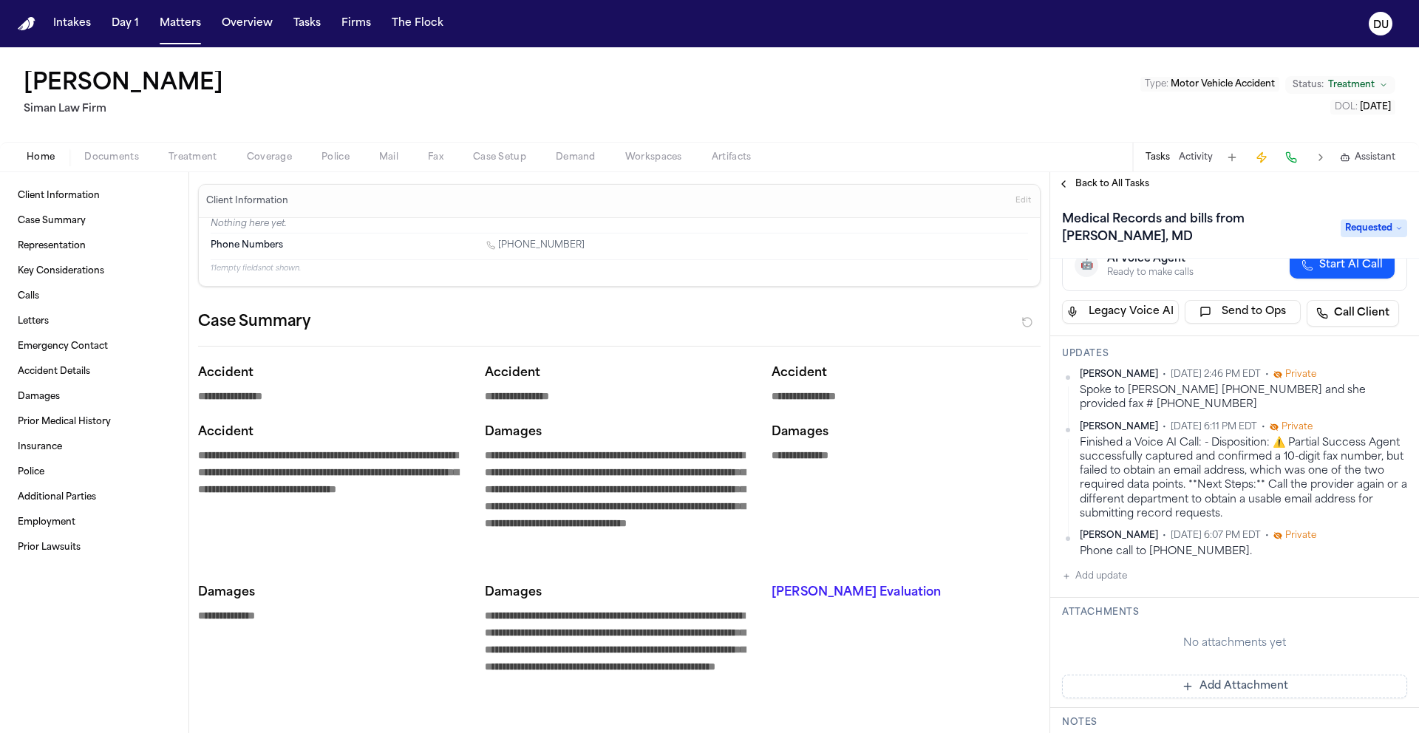
scroll to position [115, 0]
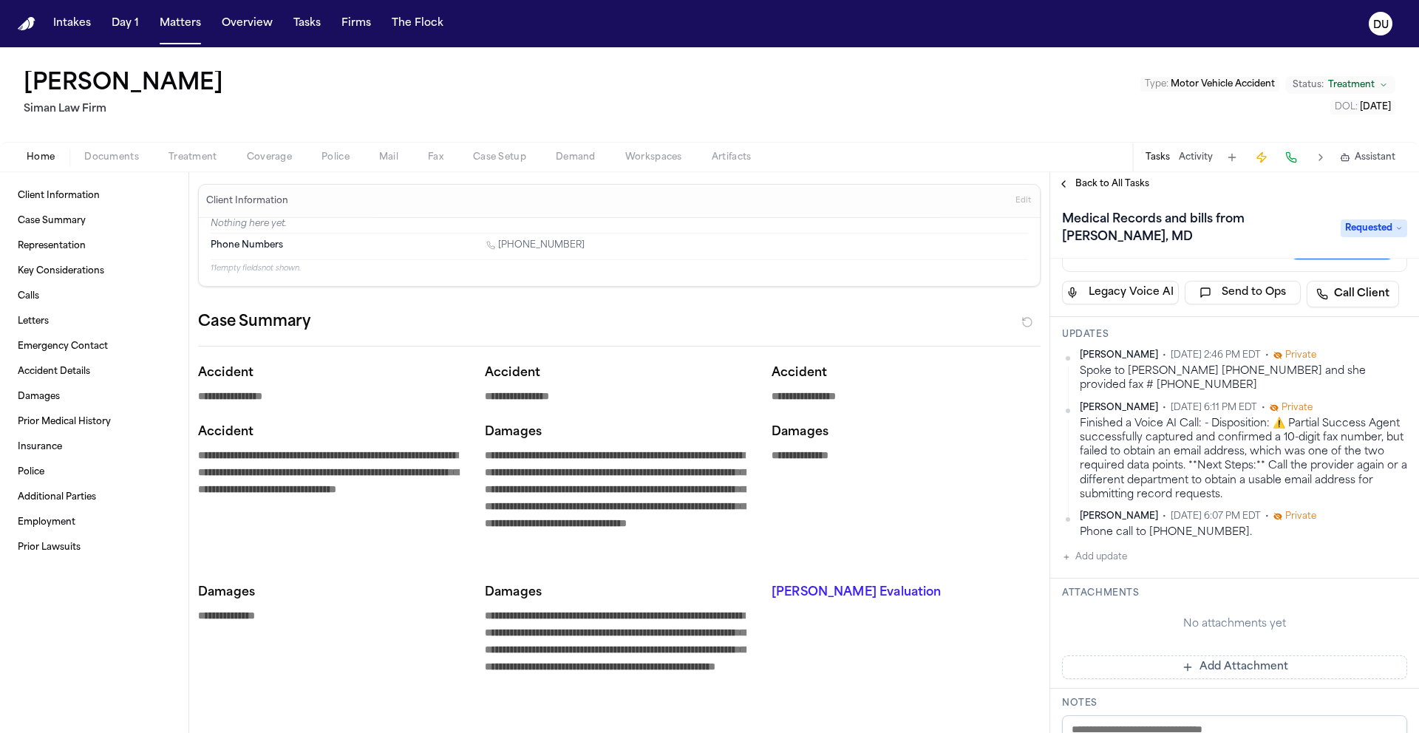
click at [1249, 662] on button "Add Attachment" at bounding box center [1234, 668] width 345 height 24
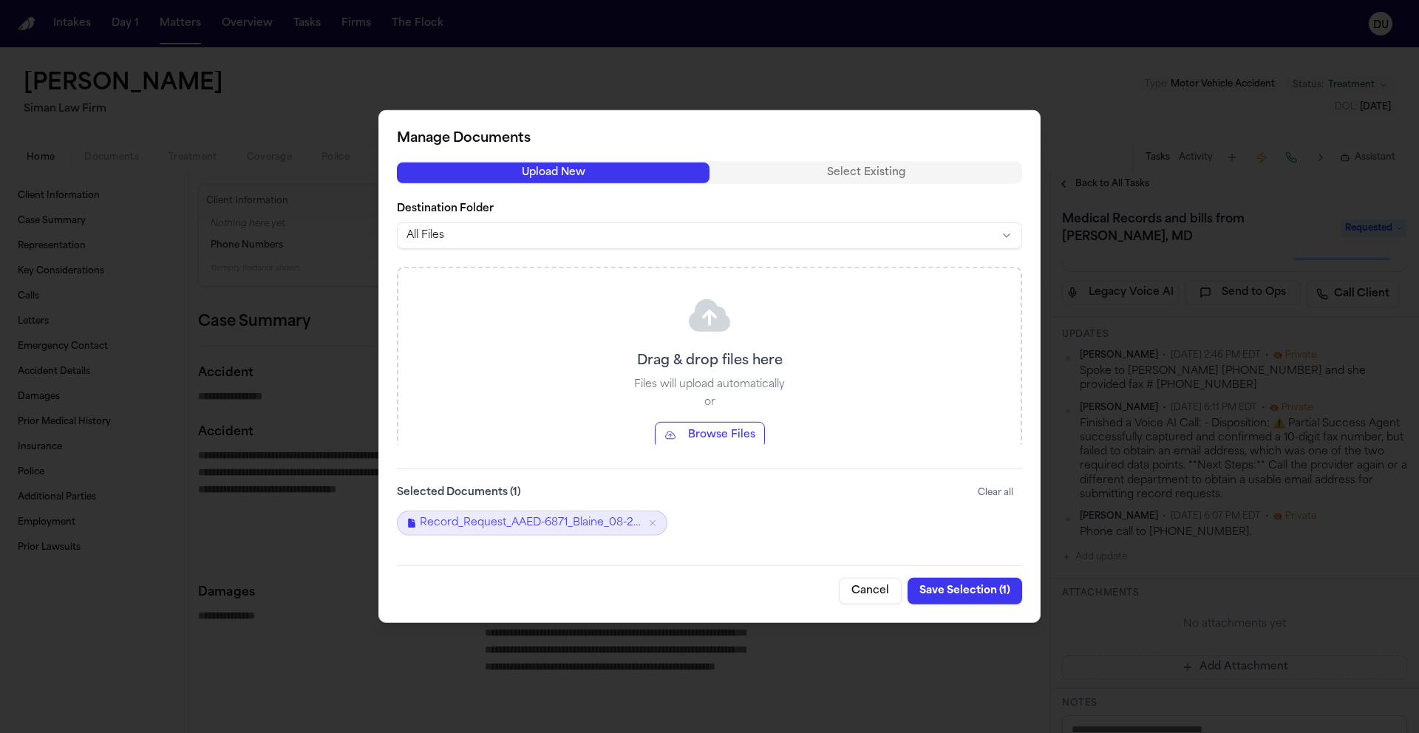
click at [948, 594] on button "Save Selection ( 1 )" at bounding box center [965, 591] width 115 height 27
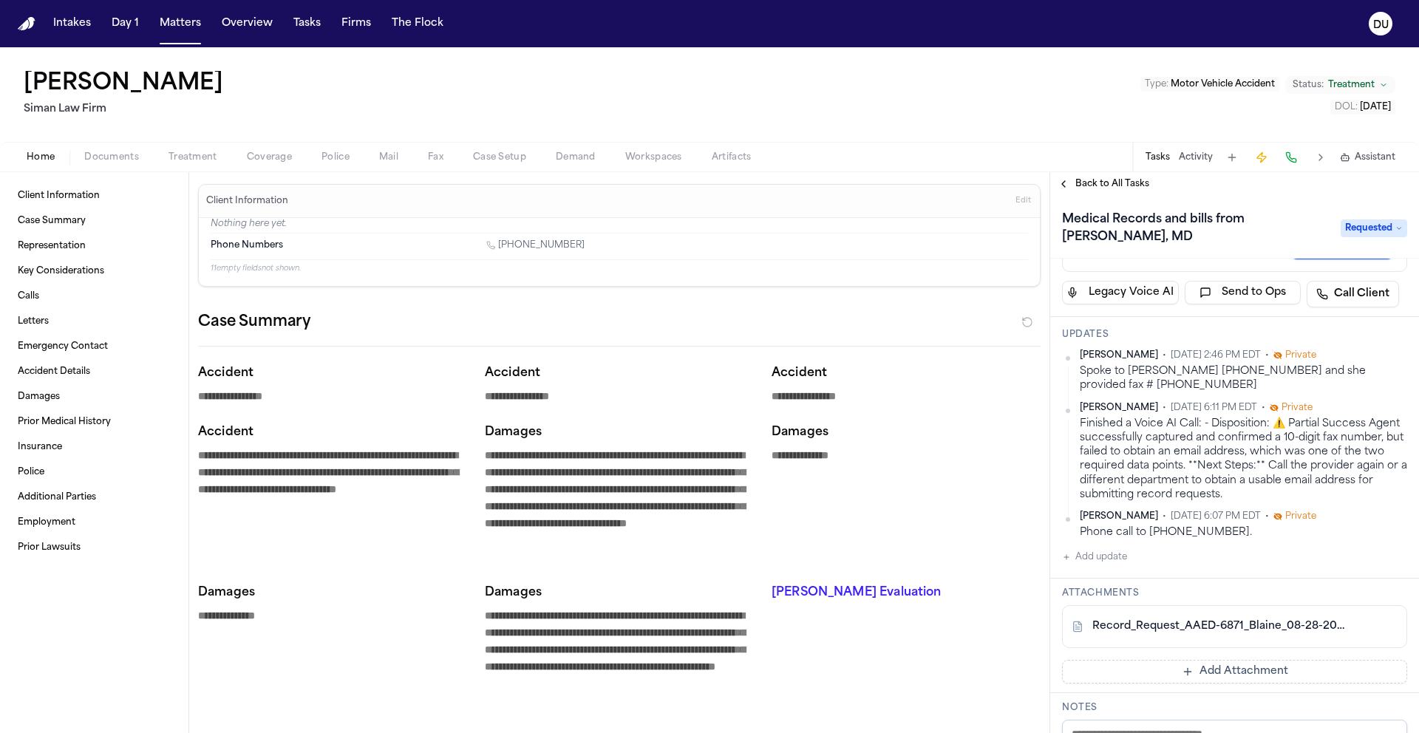
click at [1120, 189] on span "Back to All Tasks" at bounding box center [1113, 184] width 74 height 12
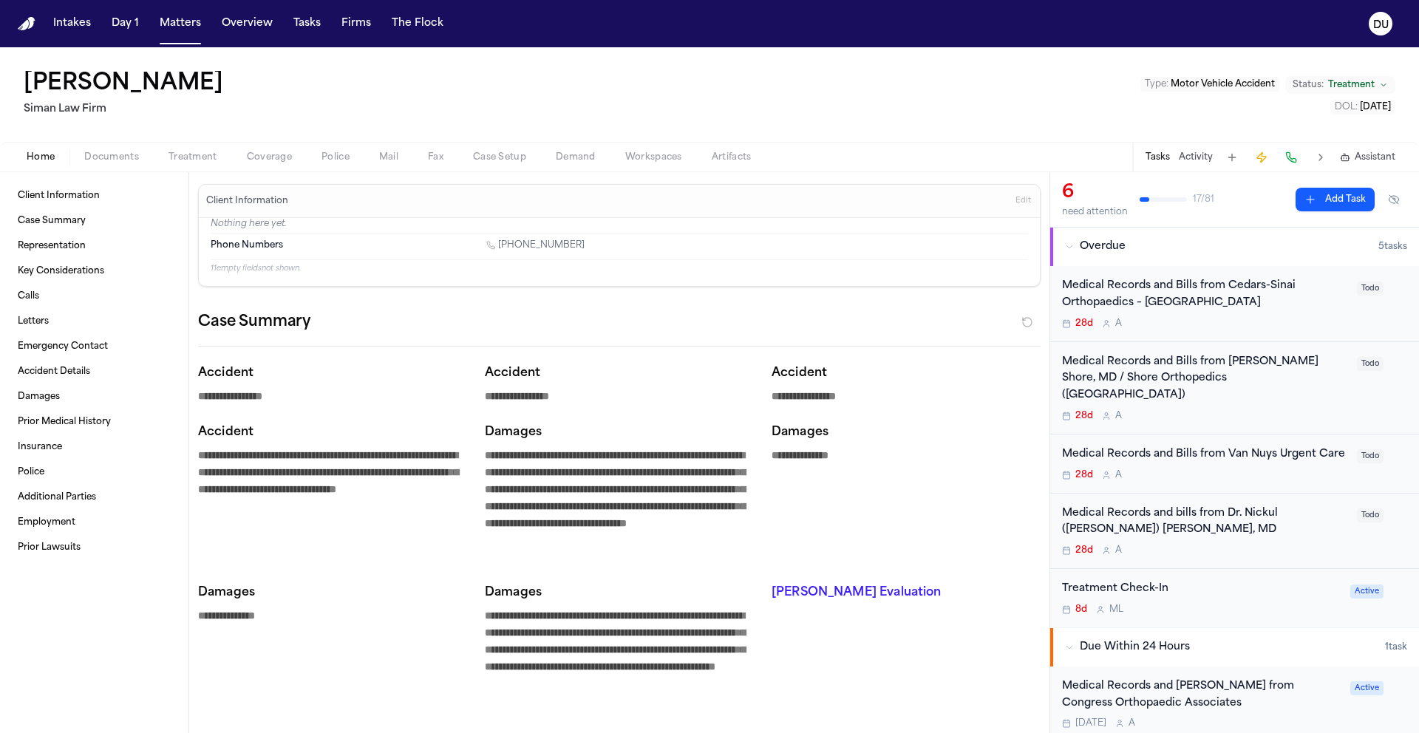
click at [1163, 289] on div "Medical Records and Bills from Cedars-Sinai Orthopaedics – [GEOGRAPHIC_DATA]" at bounding box center [1205, 295] width 286 height 34
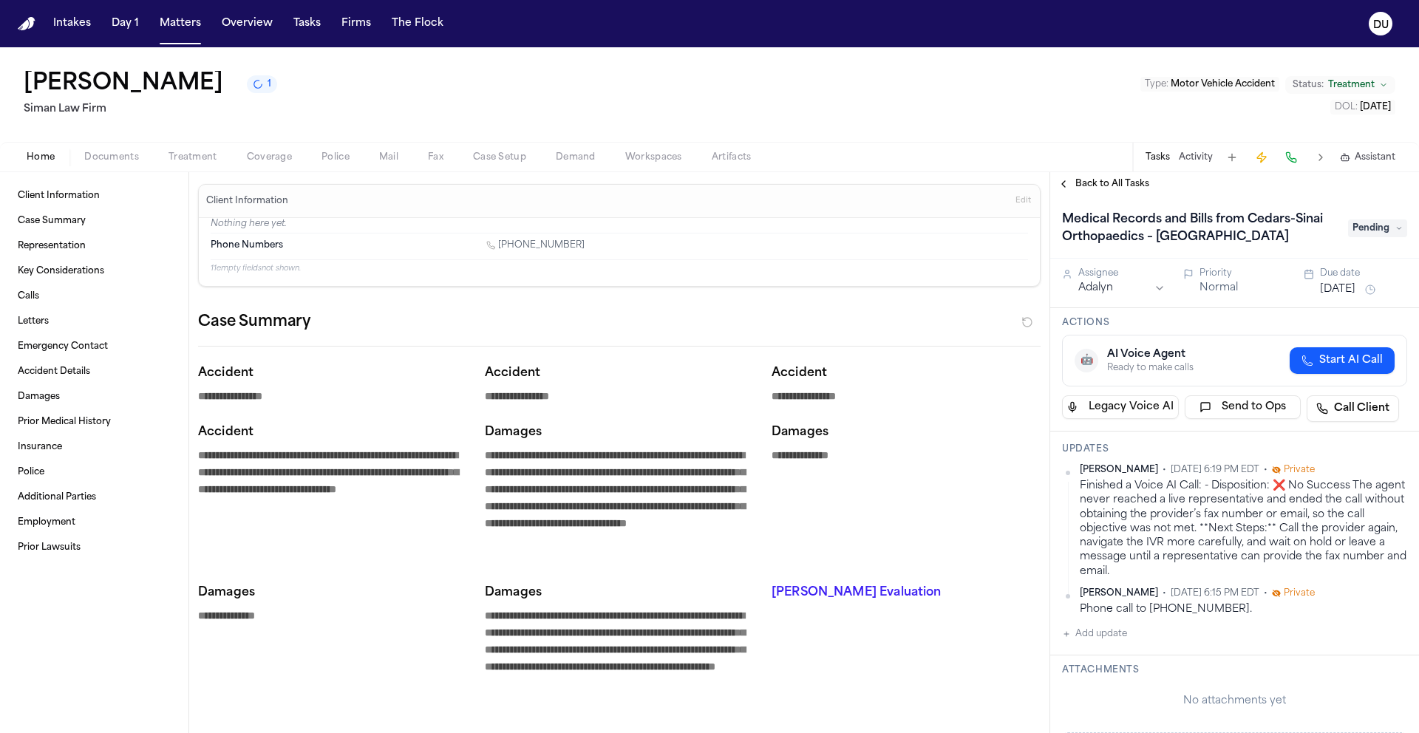
click at [1086, 638] on button "Add update" at bounding box center [1094, 634] width 65 height 18
click at [1095, 633] on textarea "Add your update" at bounding box center [1244, 646] width 316 height 30
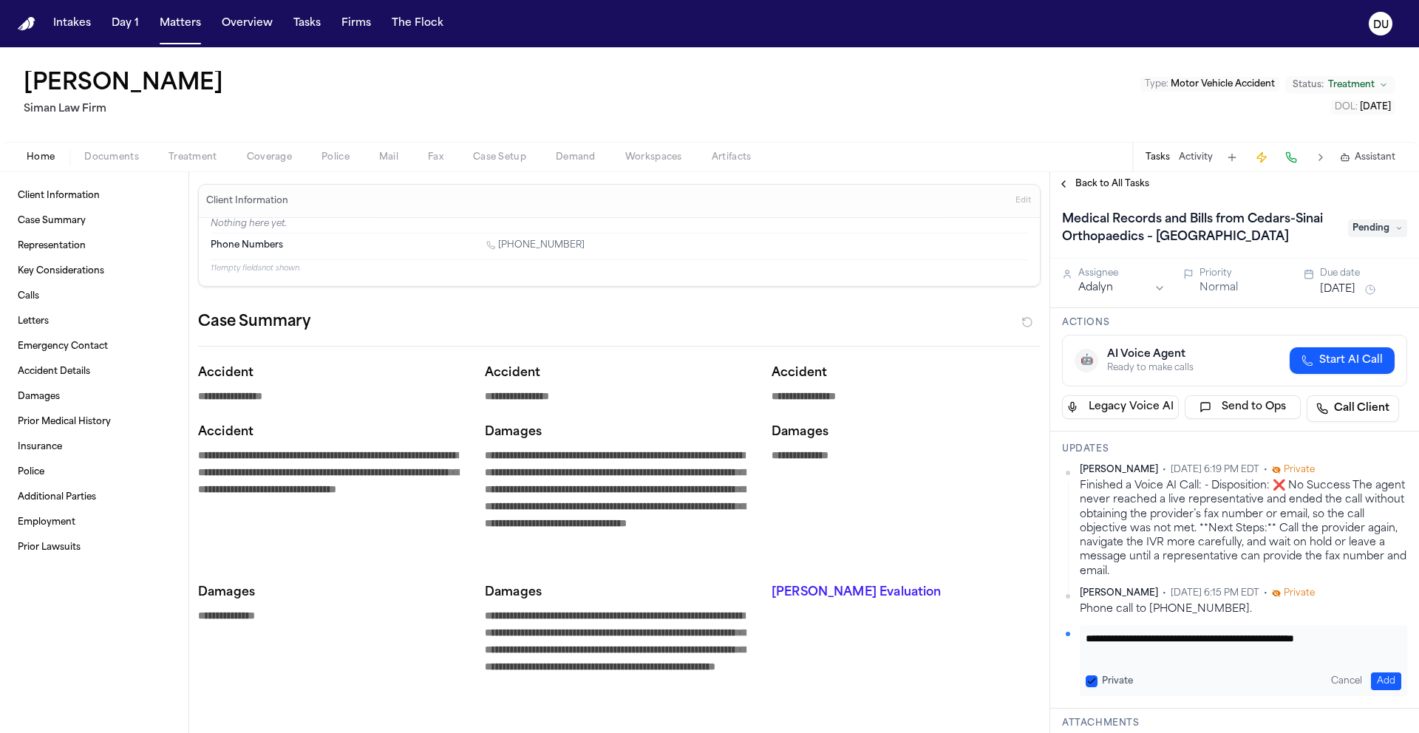
scroll to position [1, 0]
click at [1344, 645] on textarea "**********" at bounding box center [1238, 646] width 305 height 30
click at [1355, 640] on textarea "**********" at bounding box center [1238, 646] width 305 height 30
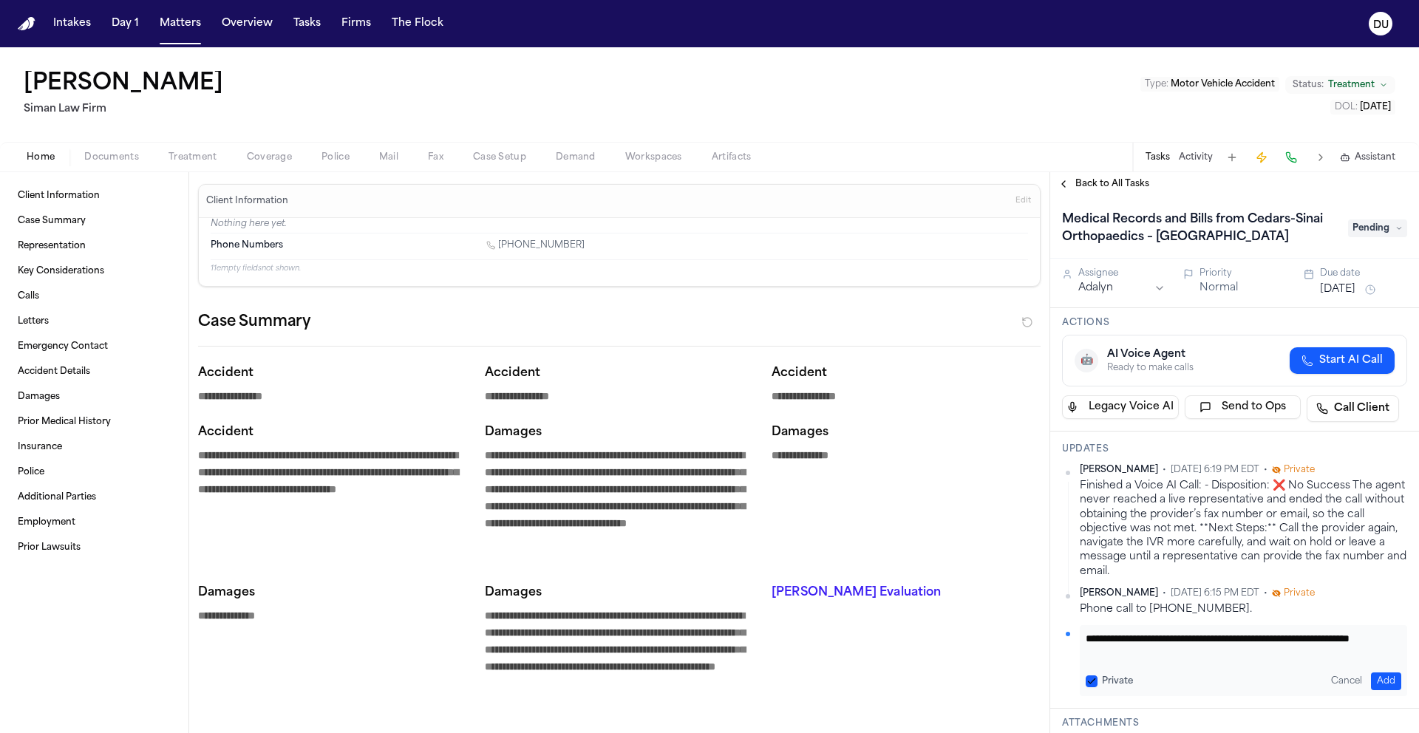
type textarea "**********"
click at [1388, 678] on button "Add" at bounding box center [1386, 682] width 30 height 18
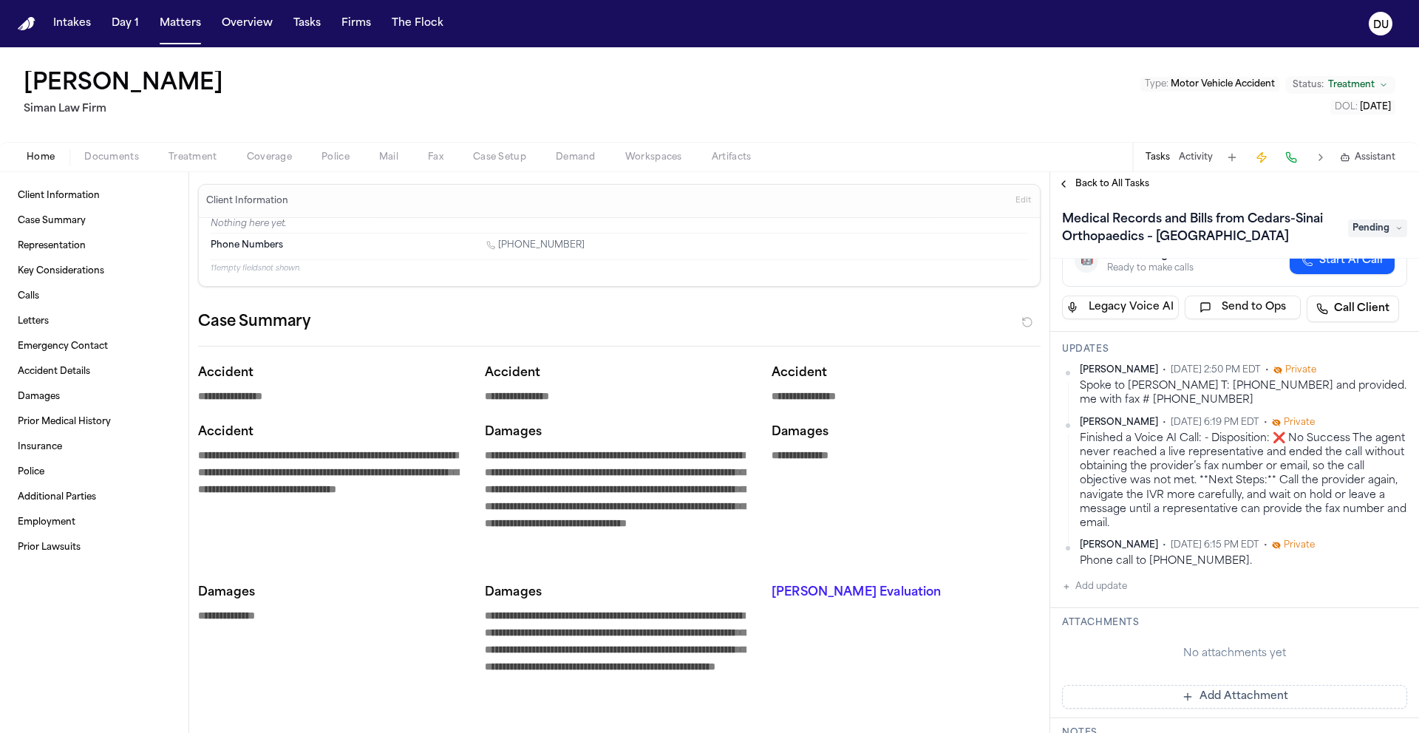
scroll to position [130, 0]
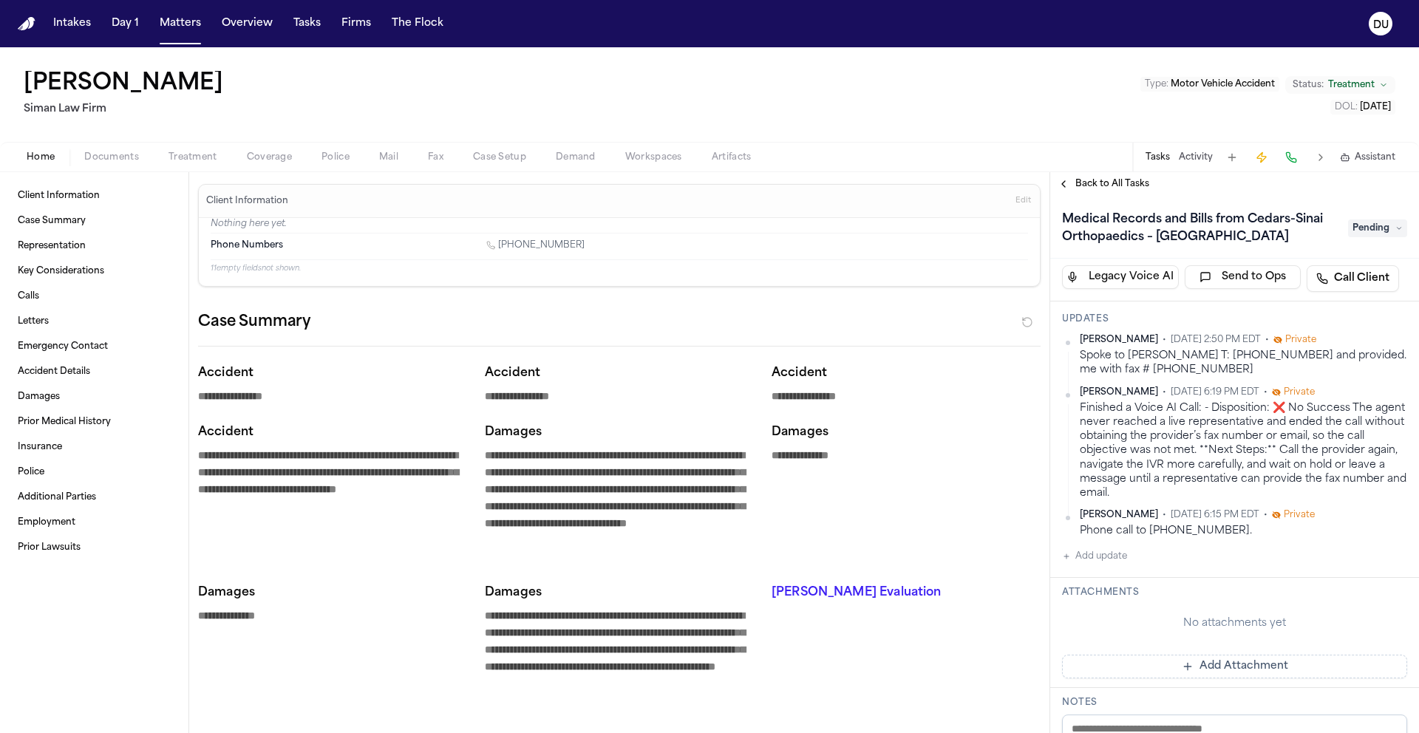
click at [1373, 231] on span "Pending" at bounding box center [1377, 229] width 59 height 18
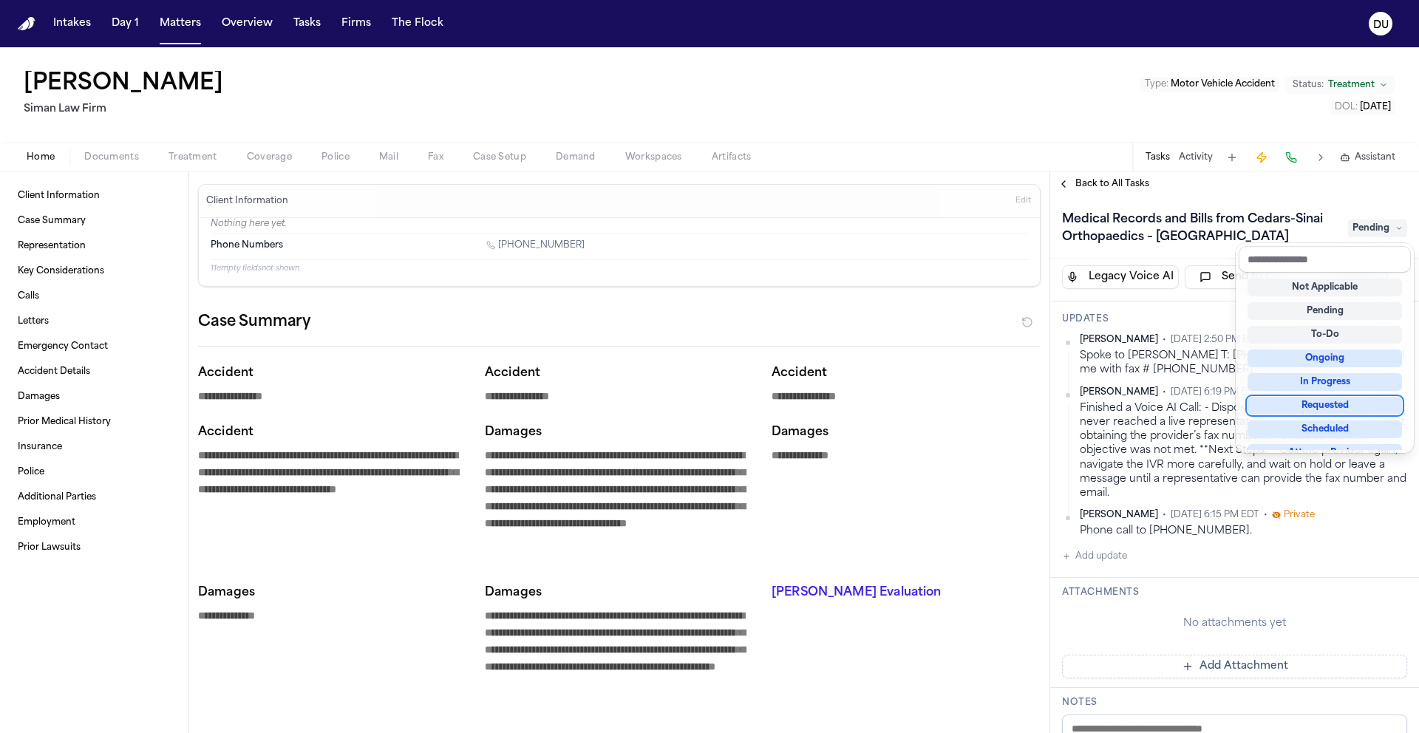
click at [1321, 402] on div "Requested" at bounding box center [1325, 406] width 154 height 18
click at [1305, 228] on div "Medical Records and Bills from Cedars-Sinai Orthopaedics – Marina del Rey Reque…" at bounding box center [1234, 228] width 345 height 41
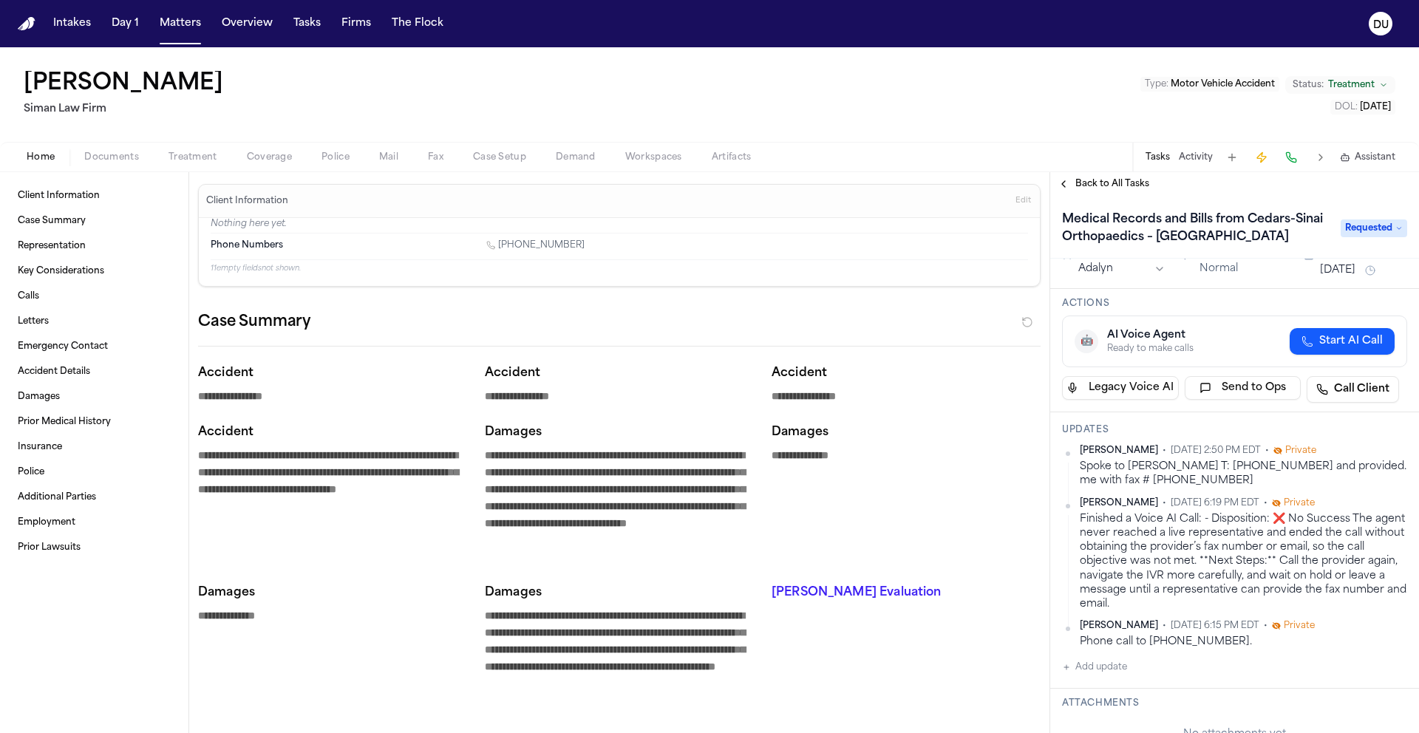
scroll to position [0, 0]
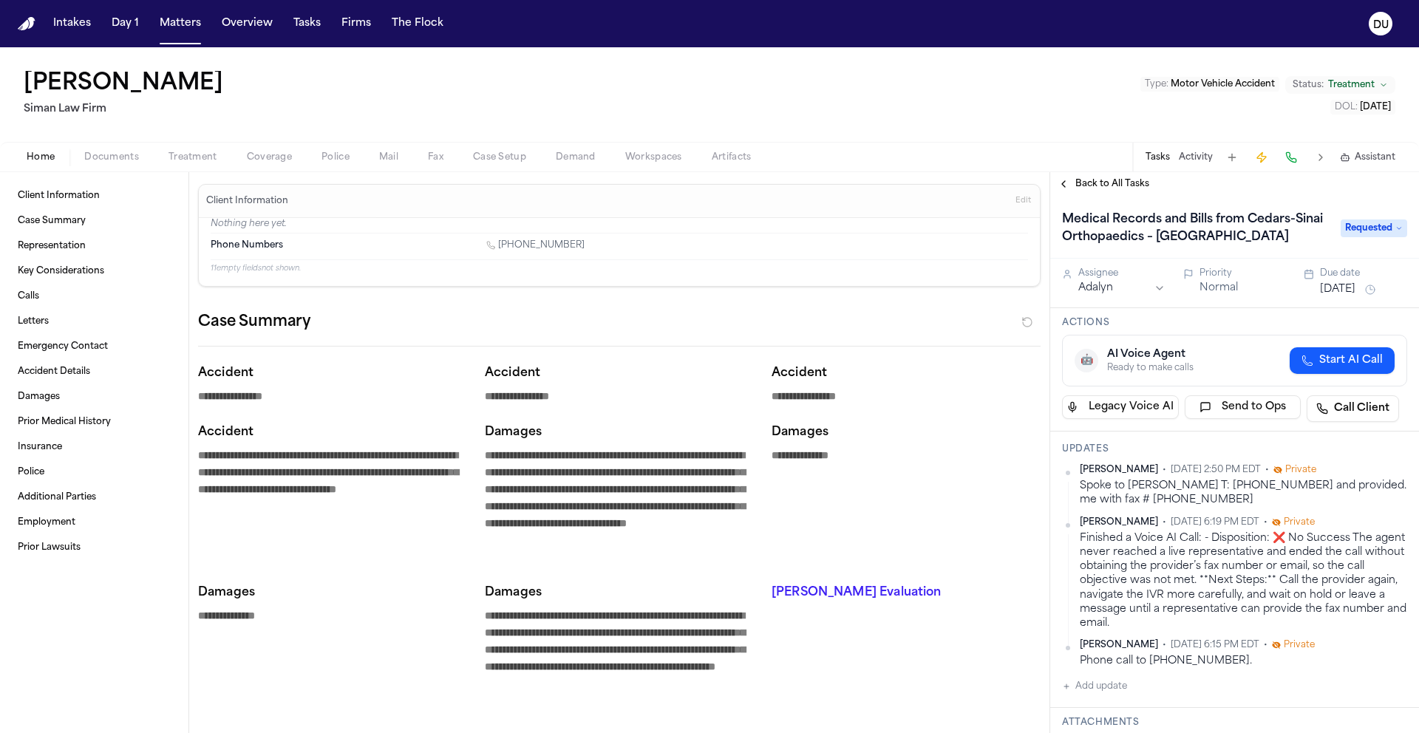
click at [1336, 290] on button "[DATE]" at bounding box center [1337, 289] width 35 height 15
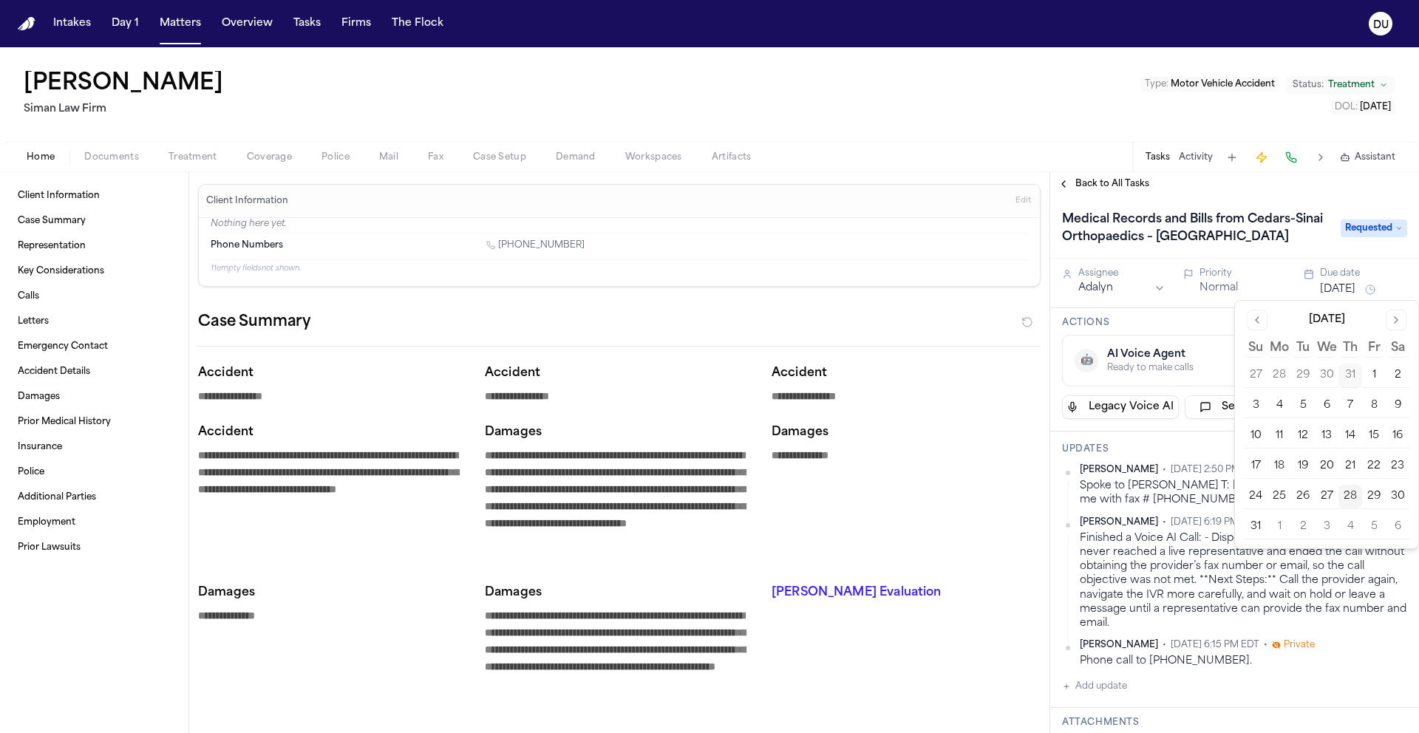
click at [1282, 530] on button "1" at bounding box center [1280, 527] width 24 height 24
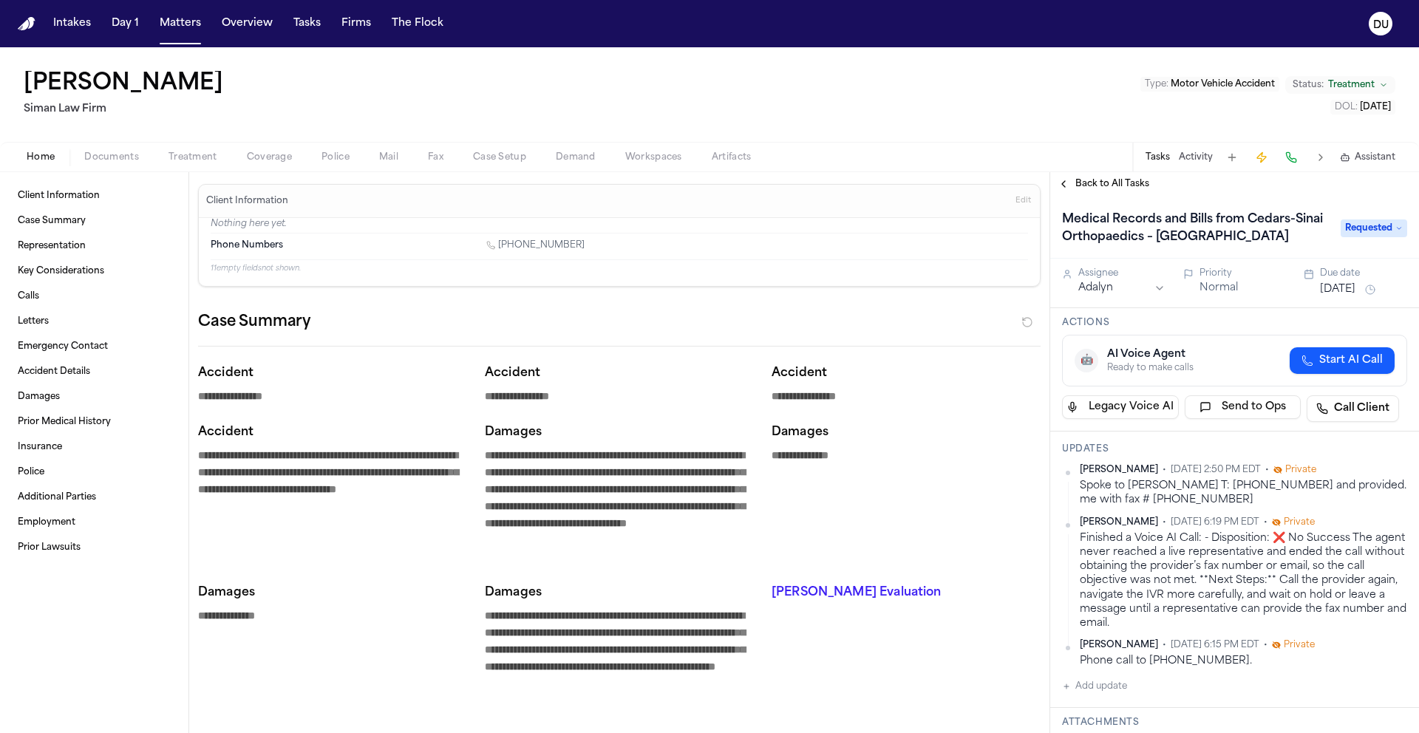
click at [1172, 518] on span "[DATE] 6:19 PM EDT" at bounding box center [1215, 523] width 89 height 12
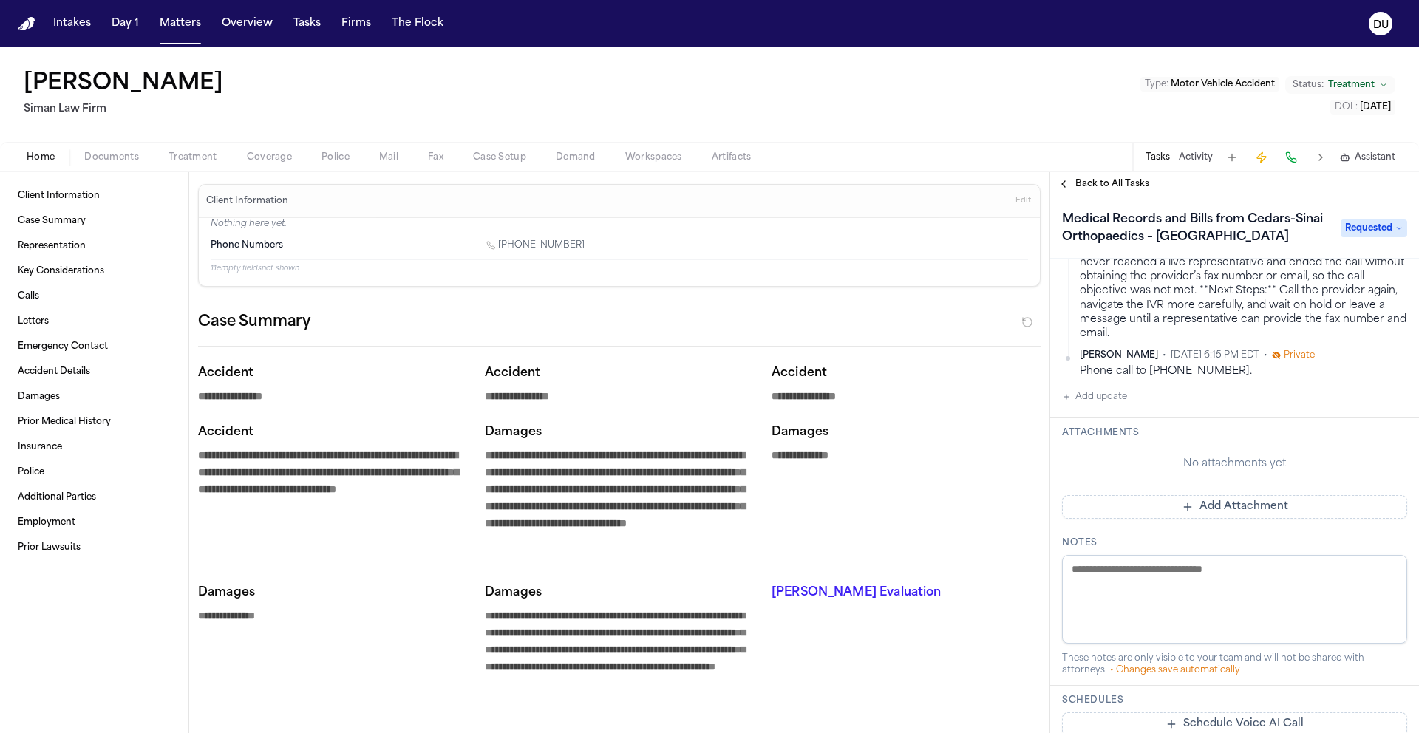
scroll to position [295, 0]
click at [1216, 500] on button "Add Attachment" at bounding box center [1234, 502] width 345 height 24
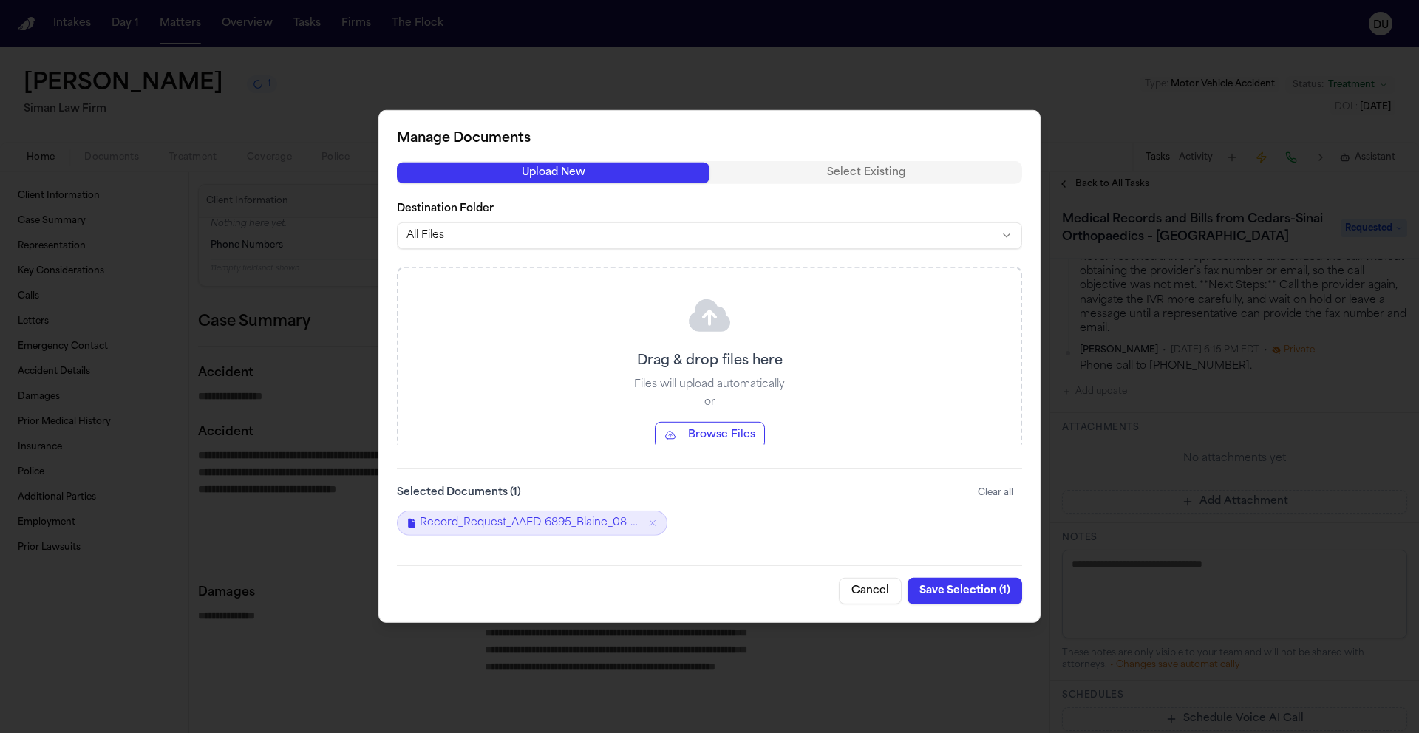
click at [963, 593] on button "Save Selection ( 1 )" at bounding box center [965, 591] width 115 height 27
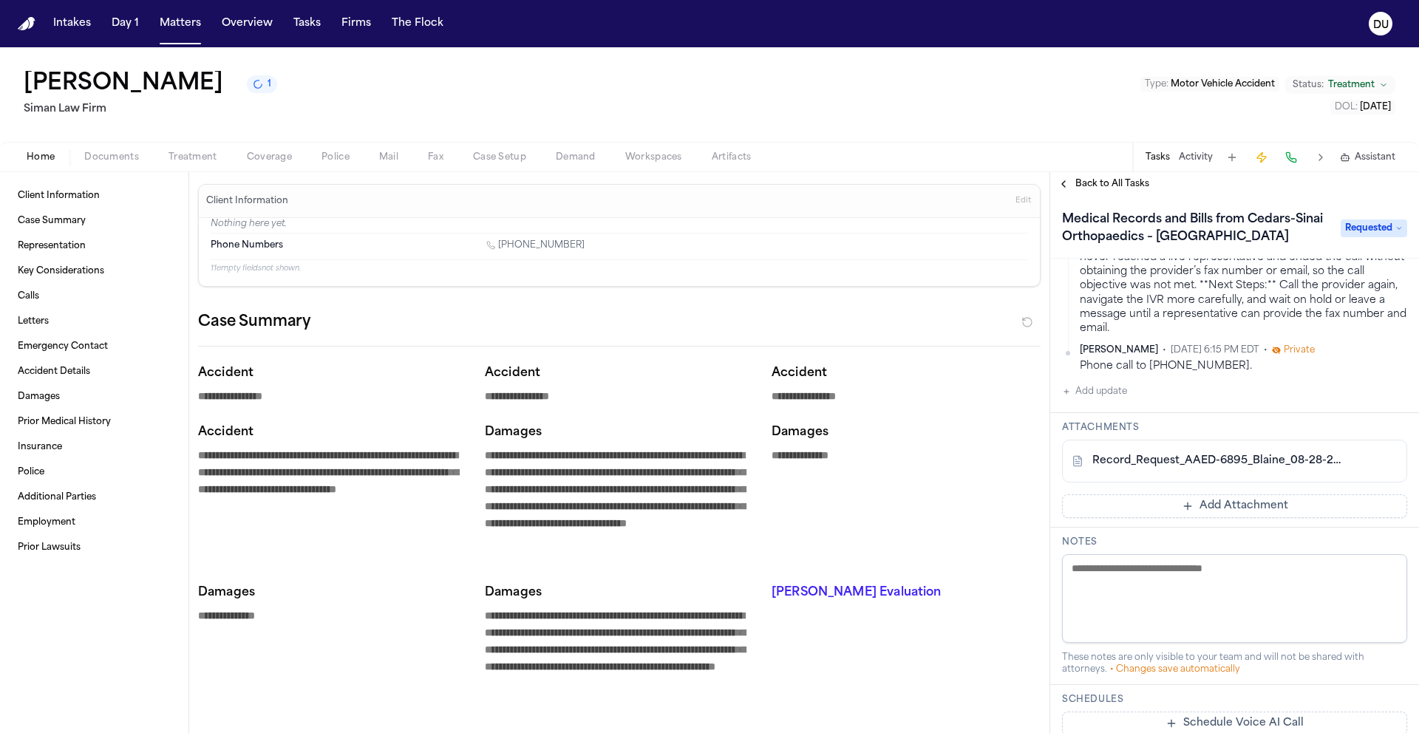
click at [1122, 190] on span "Back to All Tasks" at bounding box center [1113, 184] width 74 height 12
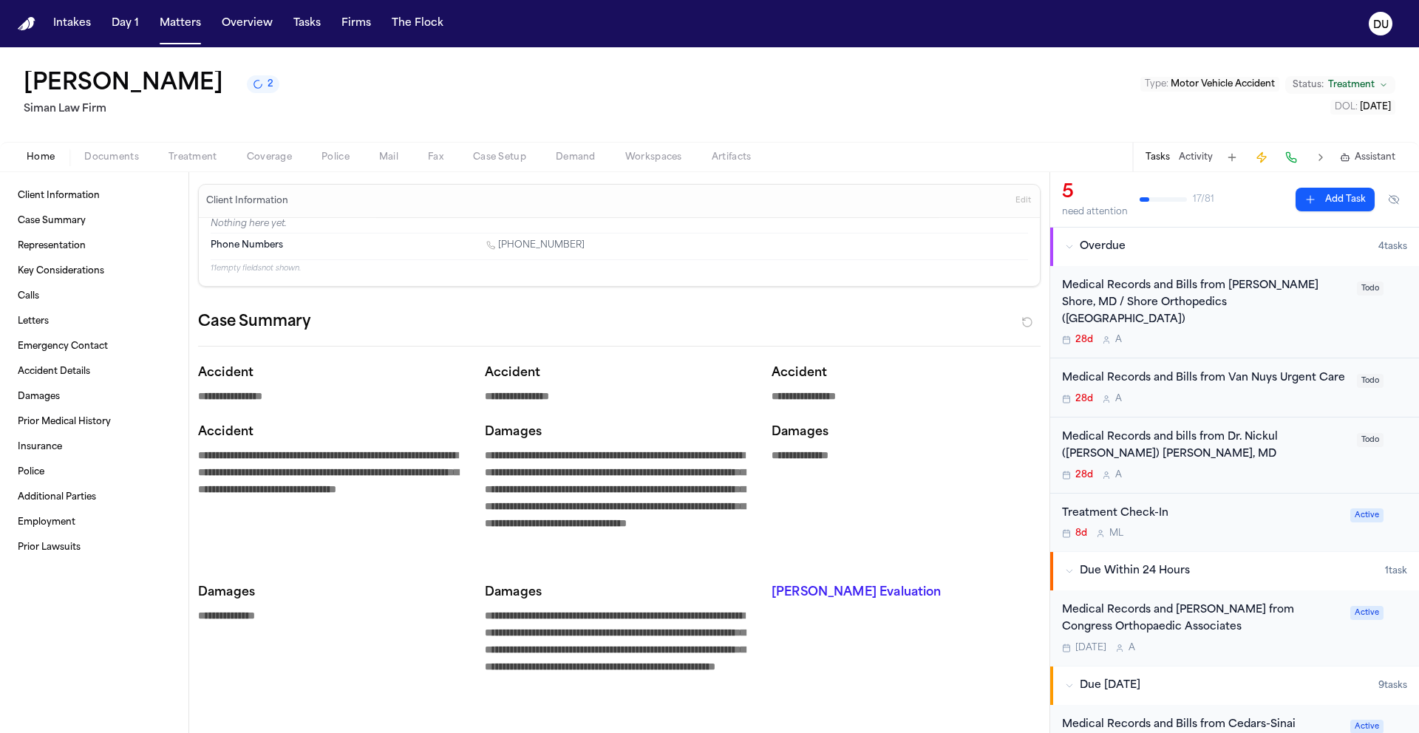
click at [1180, 288] on div "Medical Records and Bills from [PERSON_NAME] Shore, MD / Shore Orthopedics ([GE…" at bounding box center [1205, 303] width 286 height 50
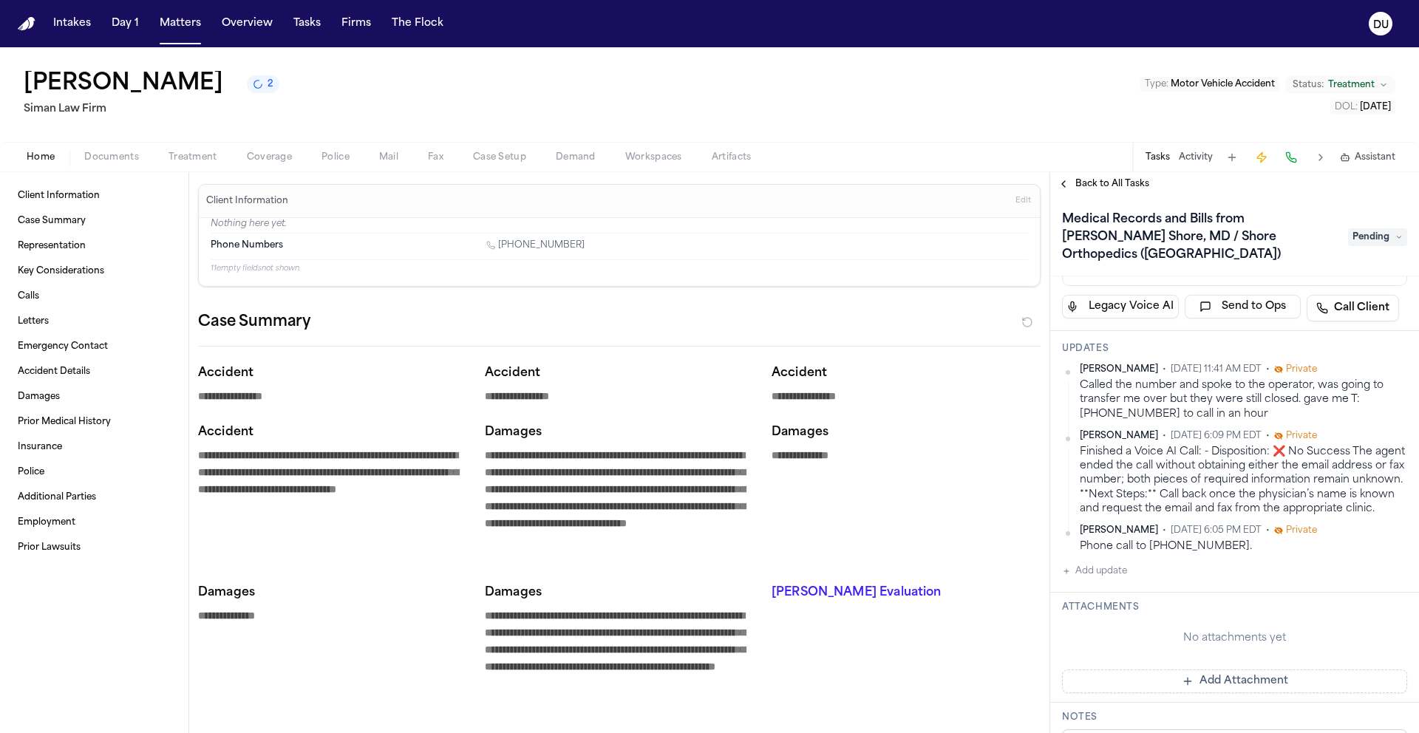
scroll to position [118, 0]
click at [1357, 230] on span "Pending" at bounding box center [1377, 237] width 59 height 18
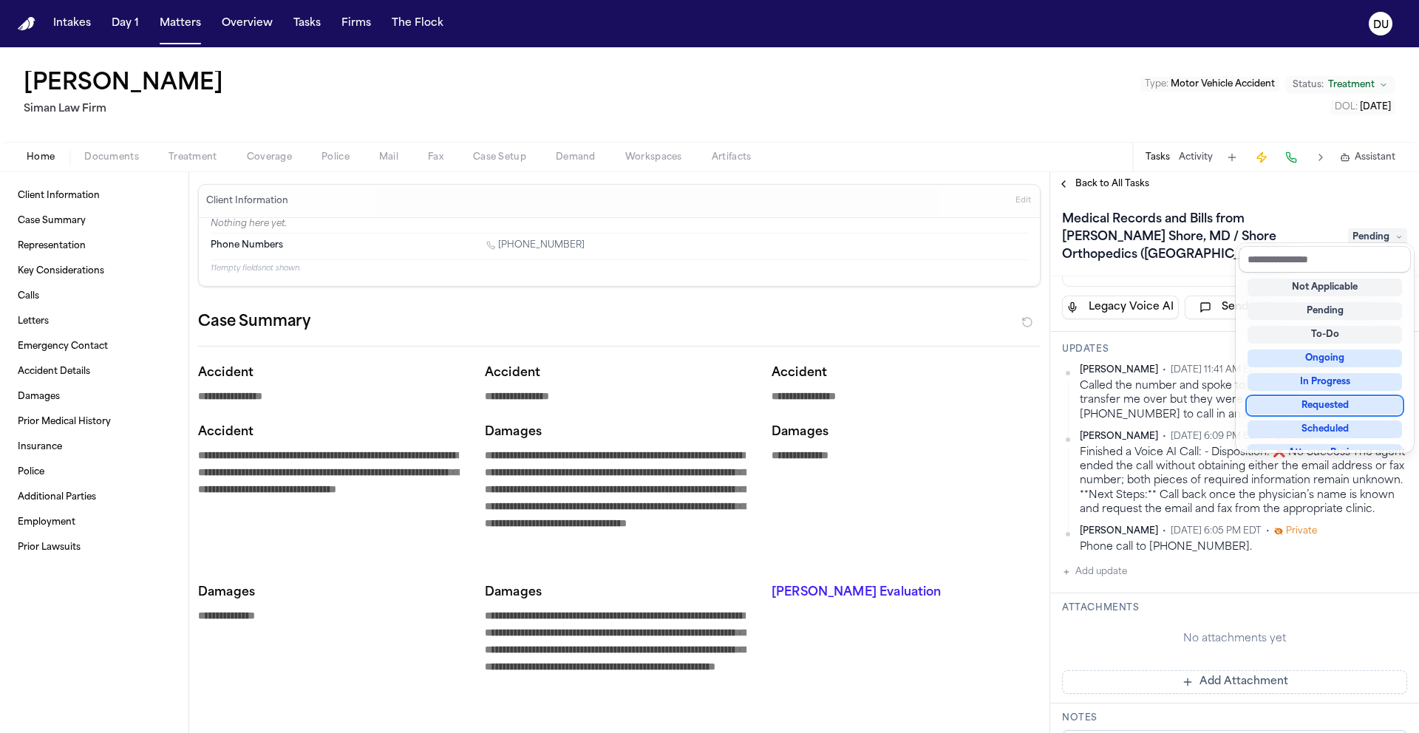
click at [1327, 403] on div "Requested" at bounding box center [1325, 406] width 154 height 18
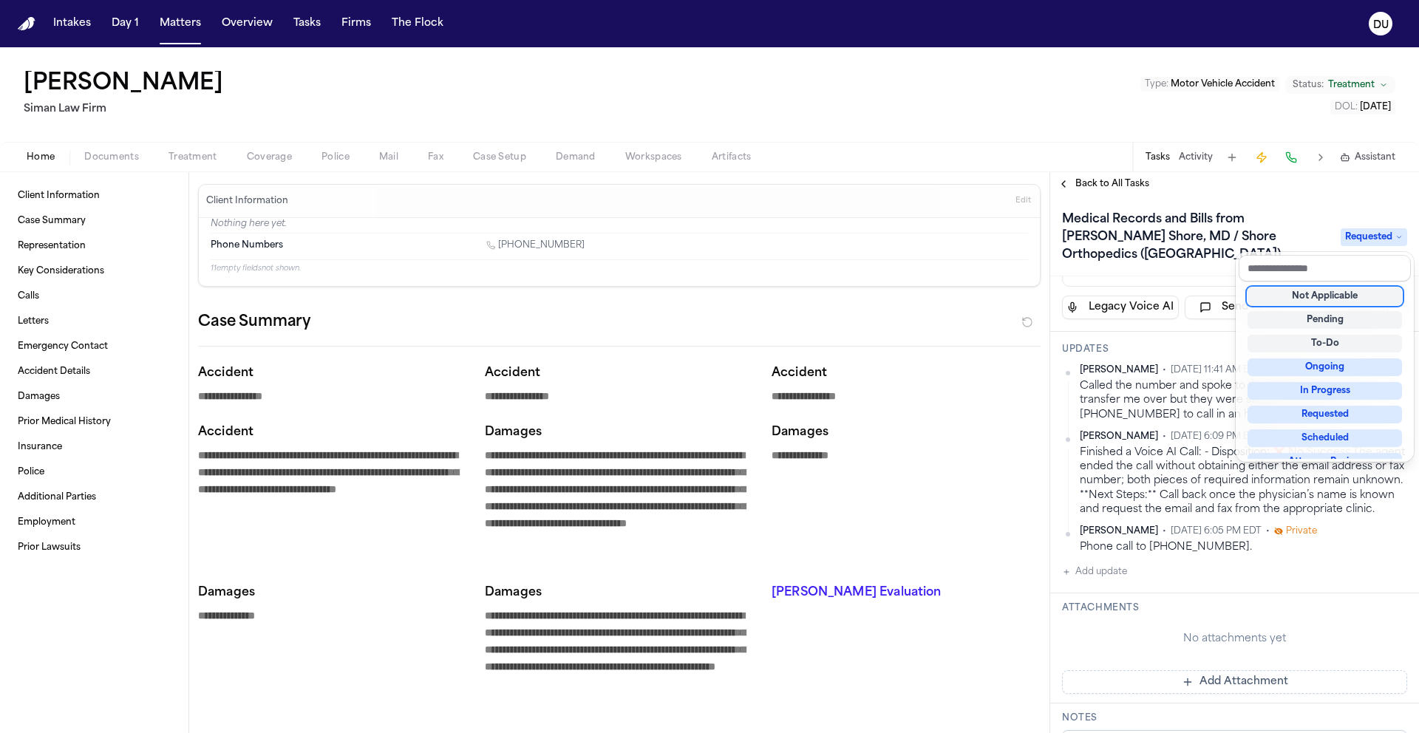
click at [1293, 192] on div "Back to All Tasks Medical Records and Bills from [PERSON_NAME] [PERSON_NAME], M…" at bounding box center [1234, 452] width 369 height 561
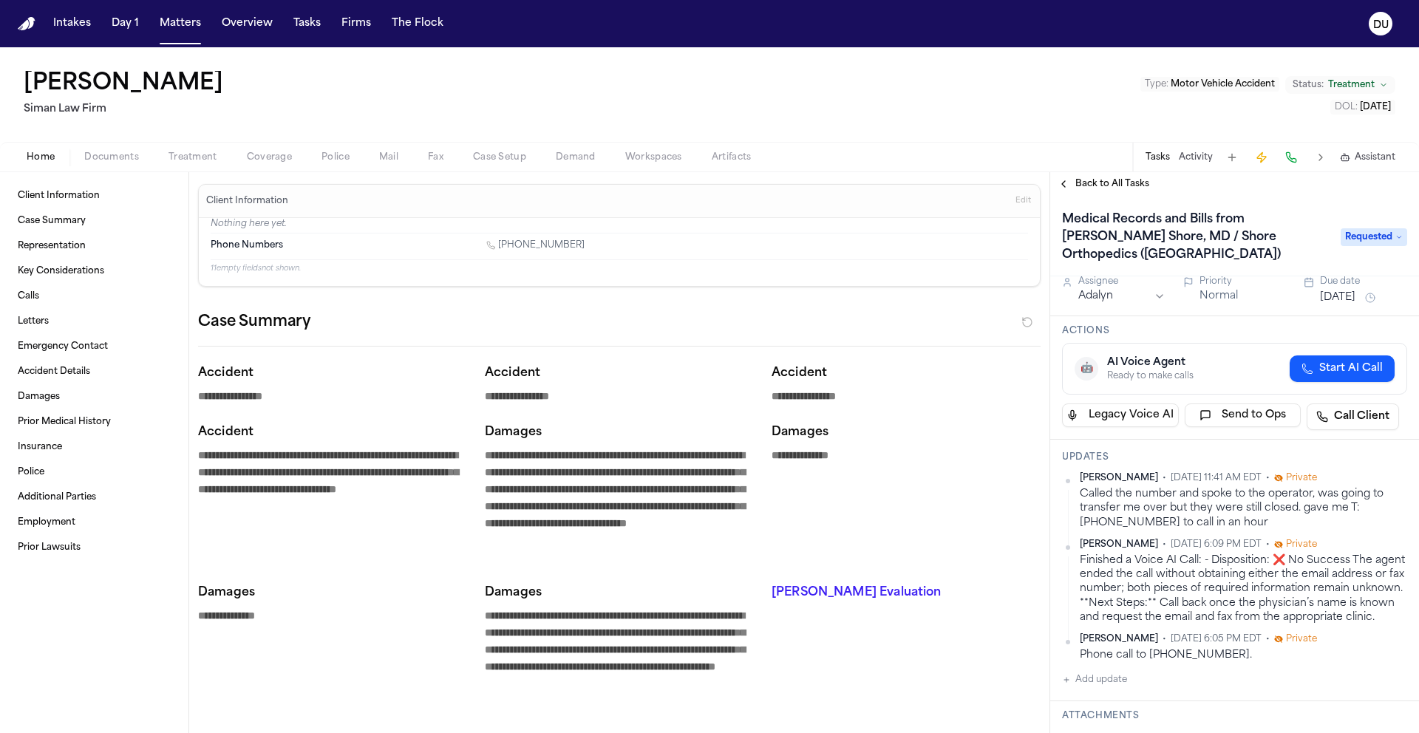
scroll to position [0, 0]
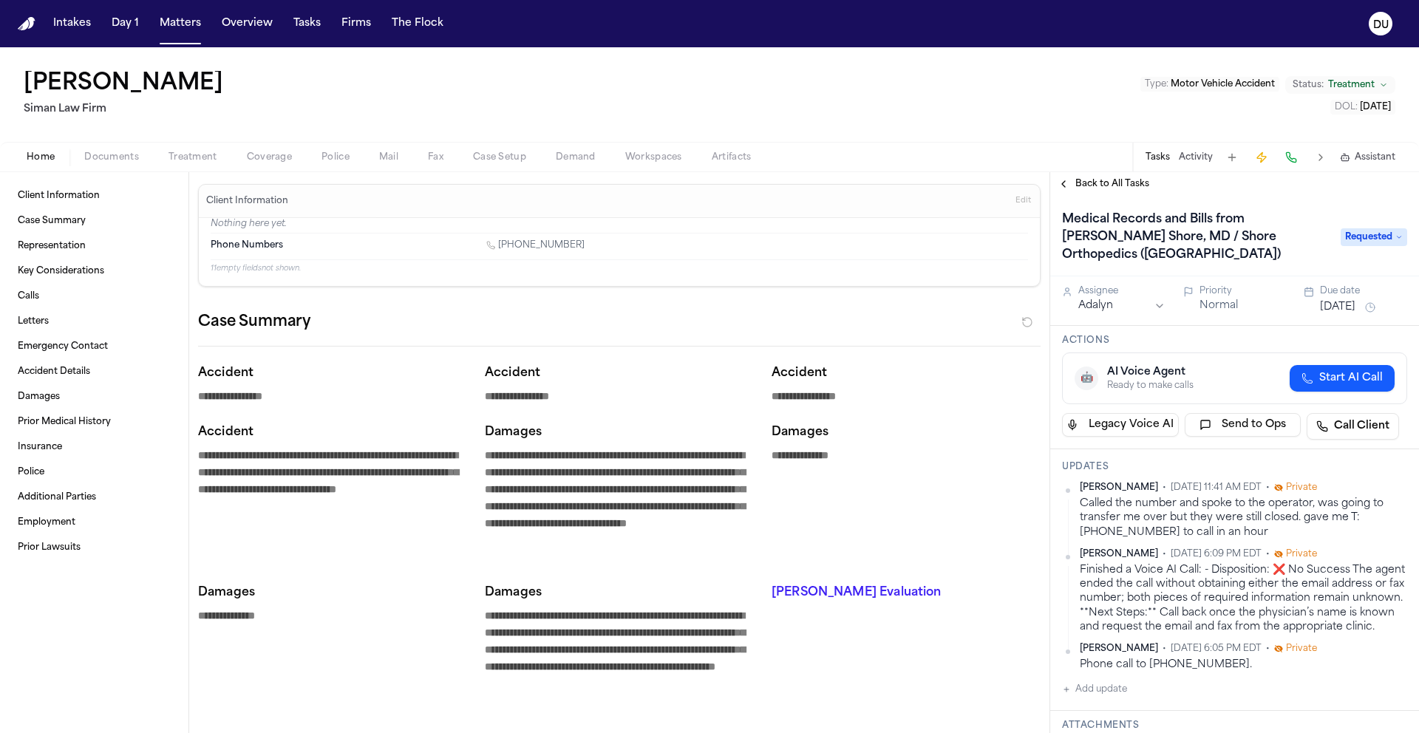
click at [1328, 300] on button "[DATE]" at bounding box center [1337, 307] width 35 height 15
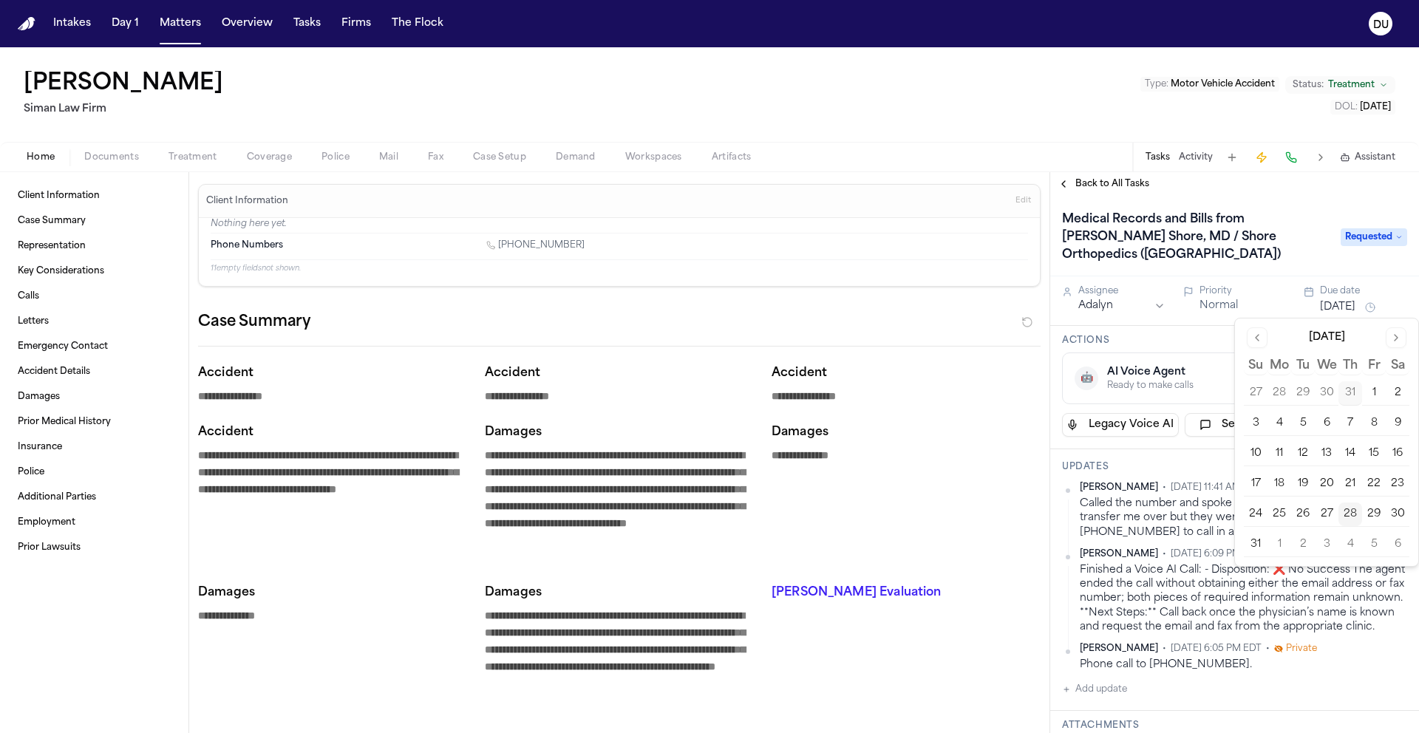
click at [1306, 548] on button "2" at bounding box center [1303, 545] width 24 height 24
drag, startPoint x: 1280, startPoint y: 546, endPoint x: 1275, endPoint y: 260, distance: 285.4
click at [1280, 545] on button "1" at bounding box center [1280, 545] width 24 height 24
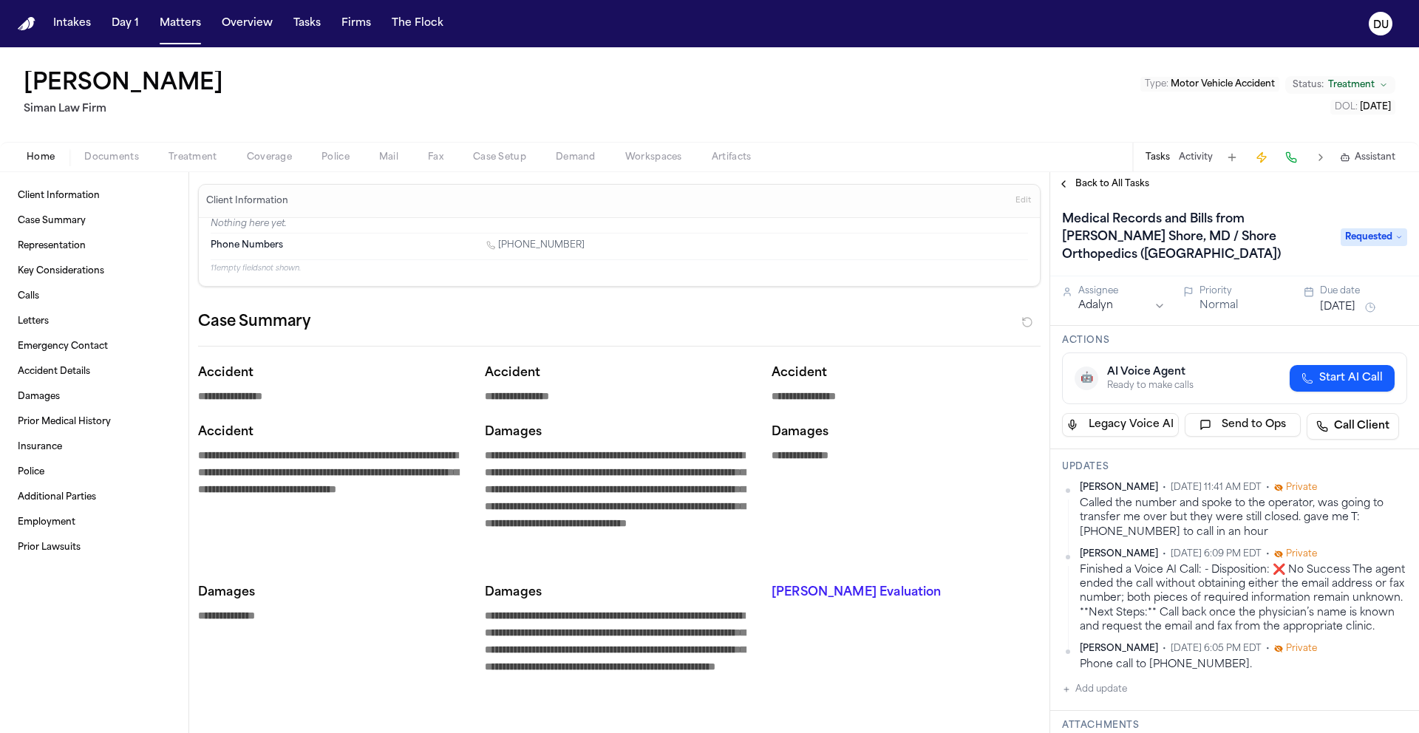
click at [1295, 214] on h1 "Medical Records and Bills from [PERSON_NAME] Shore, MD / Shore Orthopedics ([GE…" at bounding box center [1194, 237] width 276 height 59
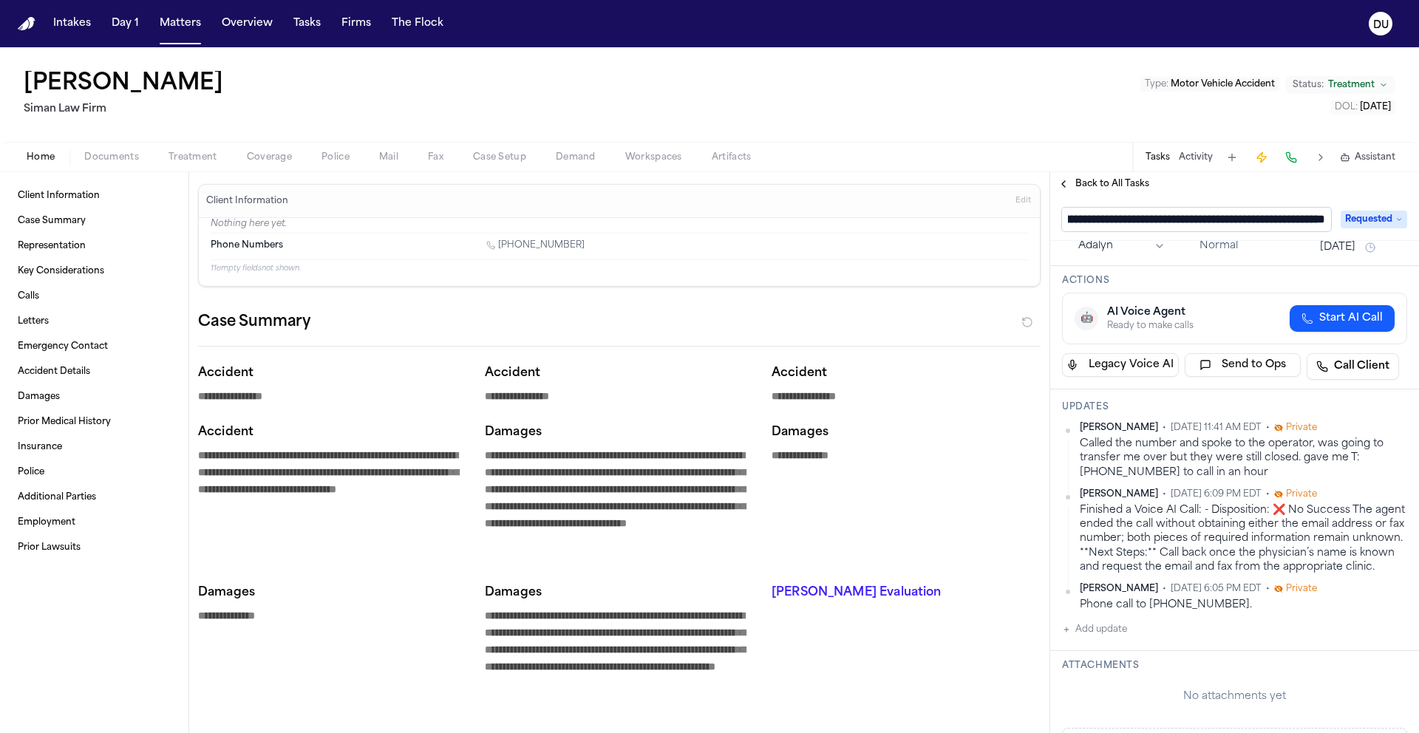
scroll to position [28, 0]
click at [1090, 635] on div "[PERSON_NAME] • [DATE] 11:41 AM EDT • Private Called the number and spoke to th…" at bounding box center [1234, 526] width 345 height 217
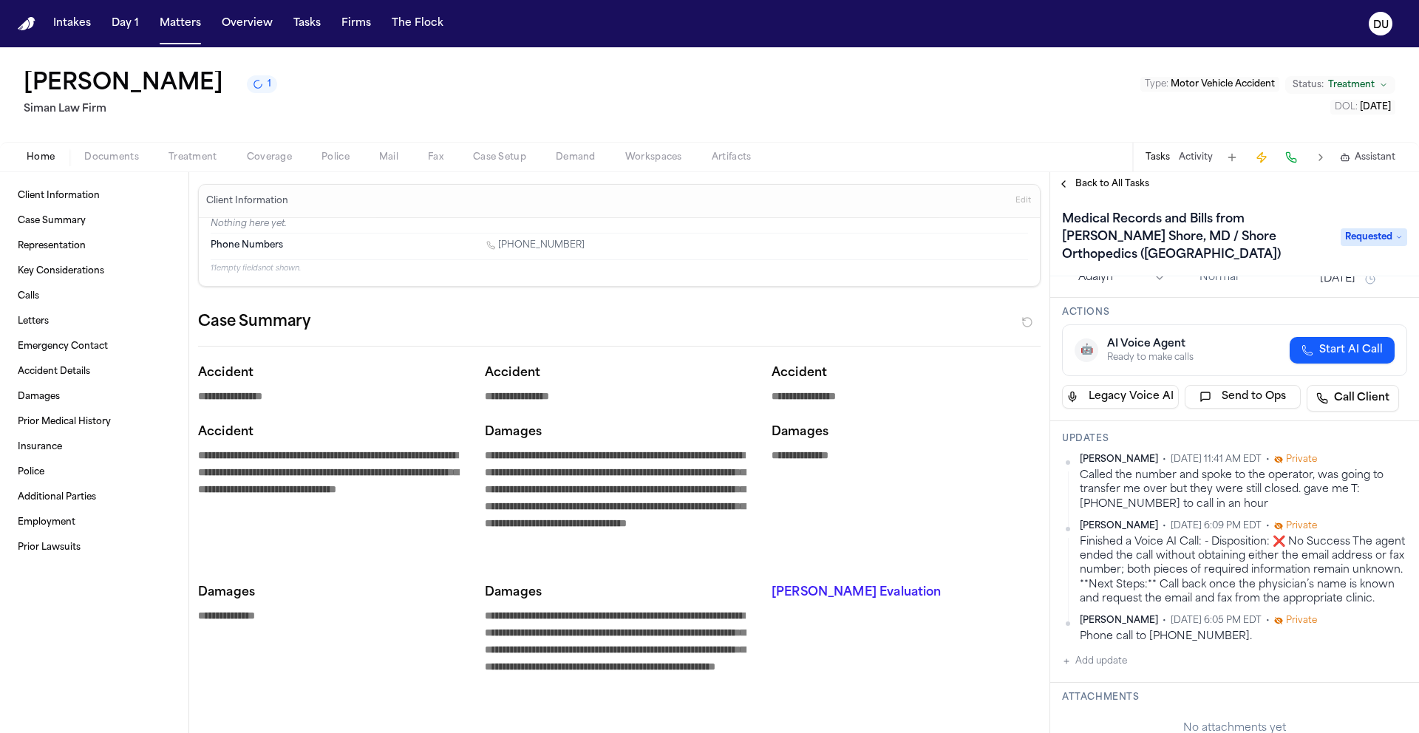
click at [1095, 670] on button "Add update" at bounding box center [1094, 662] width 65 height 18
click at [1131, 681] on textarea "Add your update" at bounding box center [1244, 674] width 316 height 30
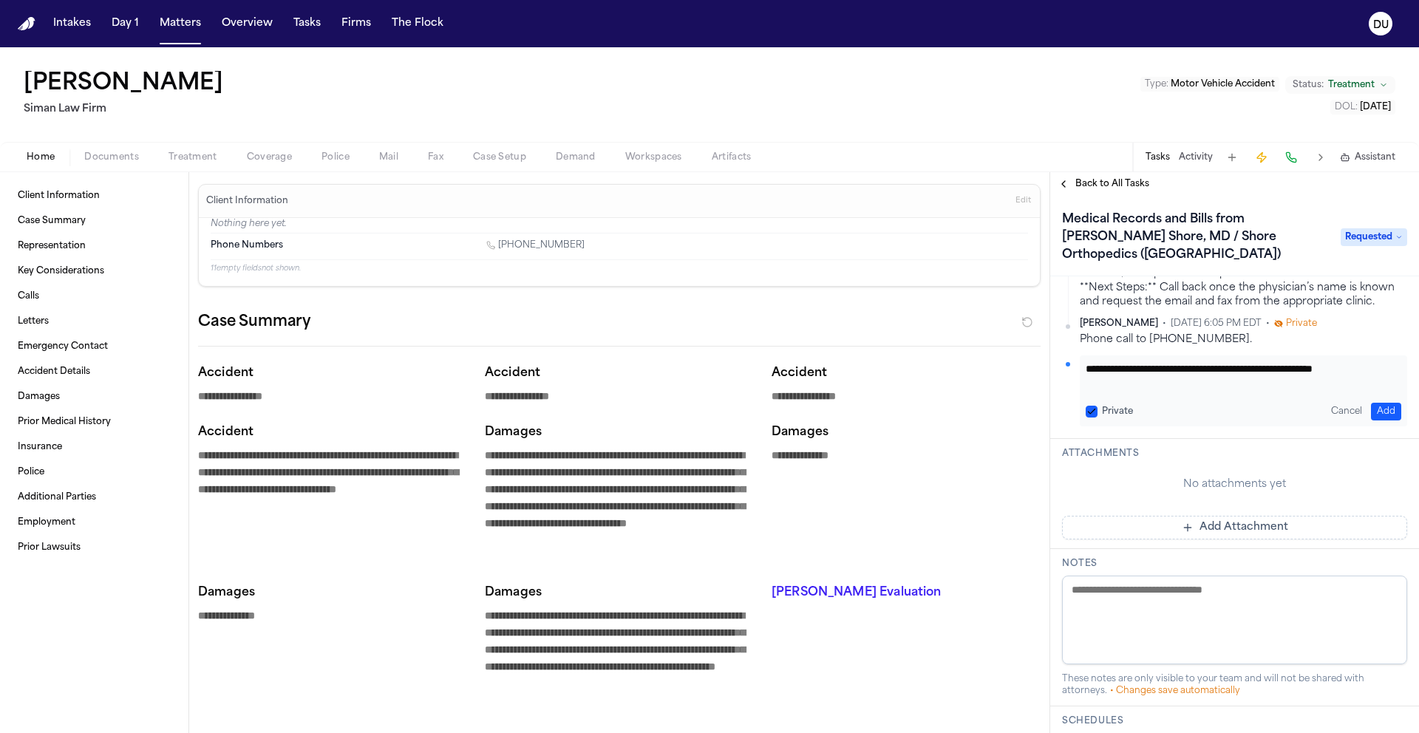
scroll to position [326, 0]
type textarea "**********"
click at [1371, 418] on button "Add" at bounding box center [1386, 411] width 30 height 18
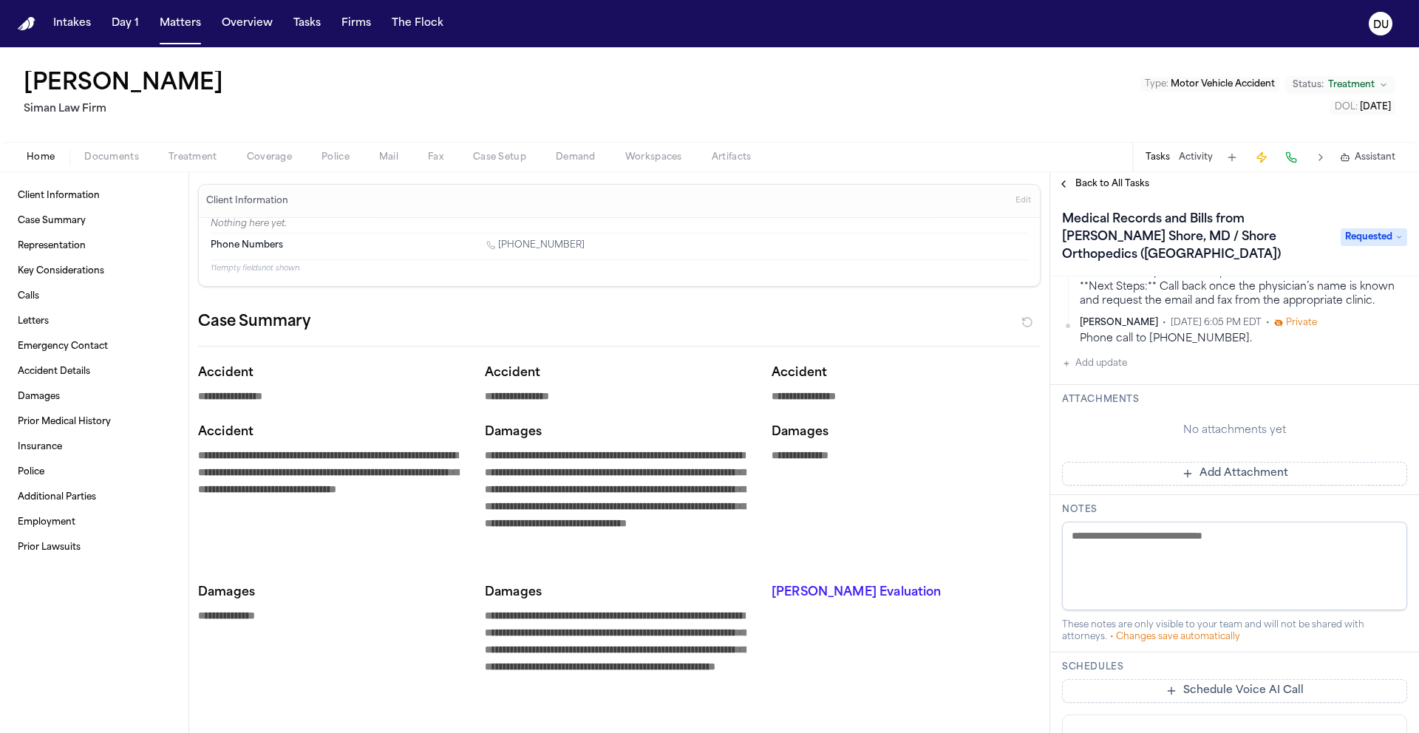
scroll to position [378, 0]
click at [1212, 486] on button "Add Attachment" at bounding box center [1234, 475] width 345 height 24
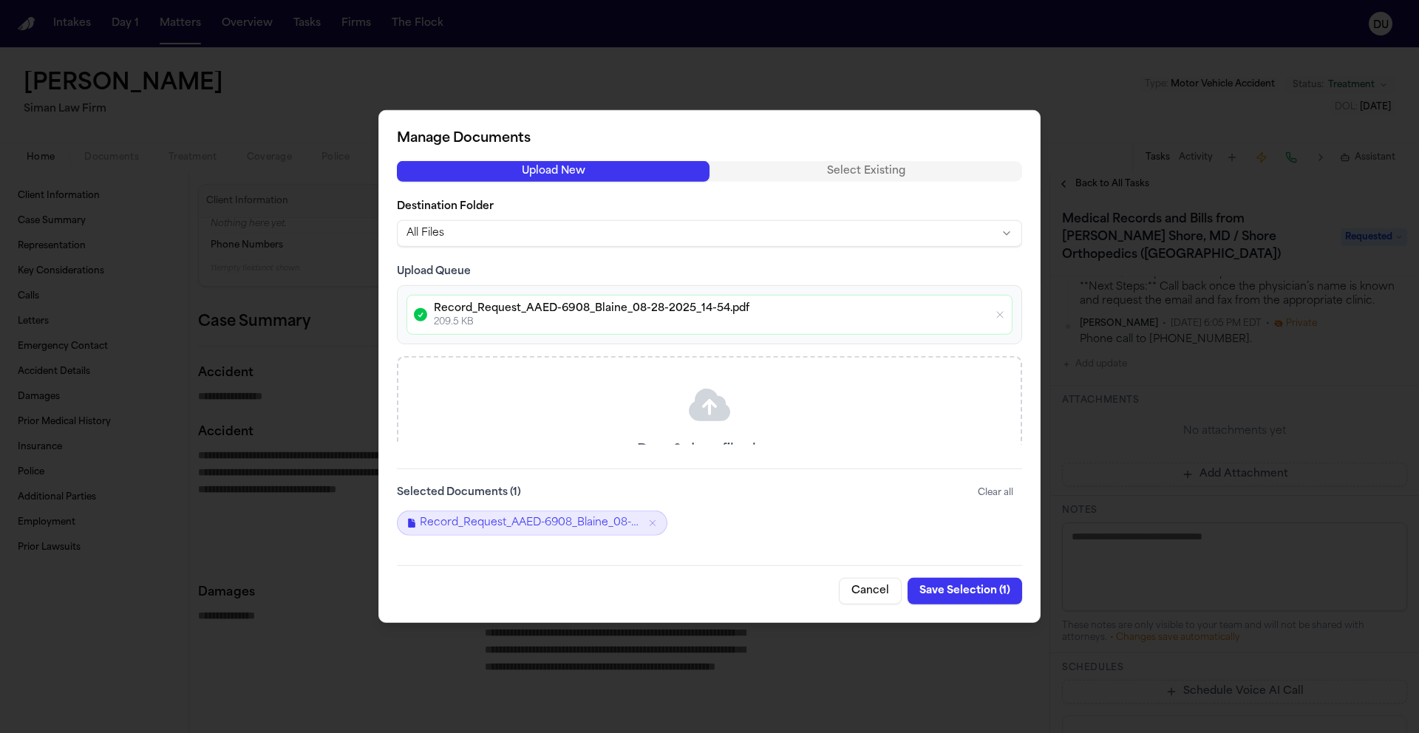
click at [969, 591] on button "Save Selection ( 1 )" at bounding box center [965, 591] width 115 height 27
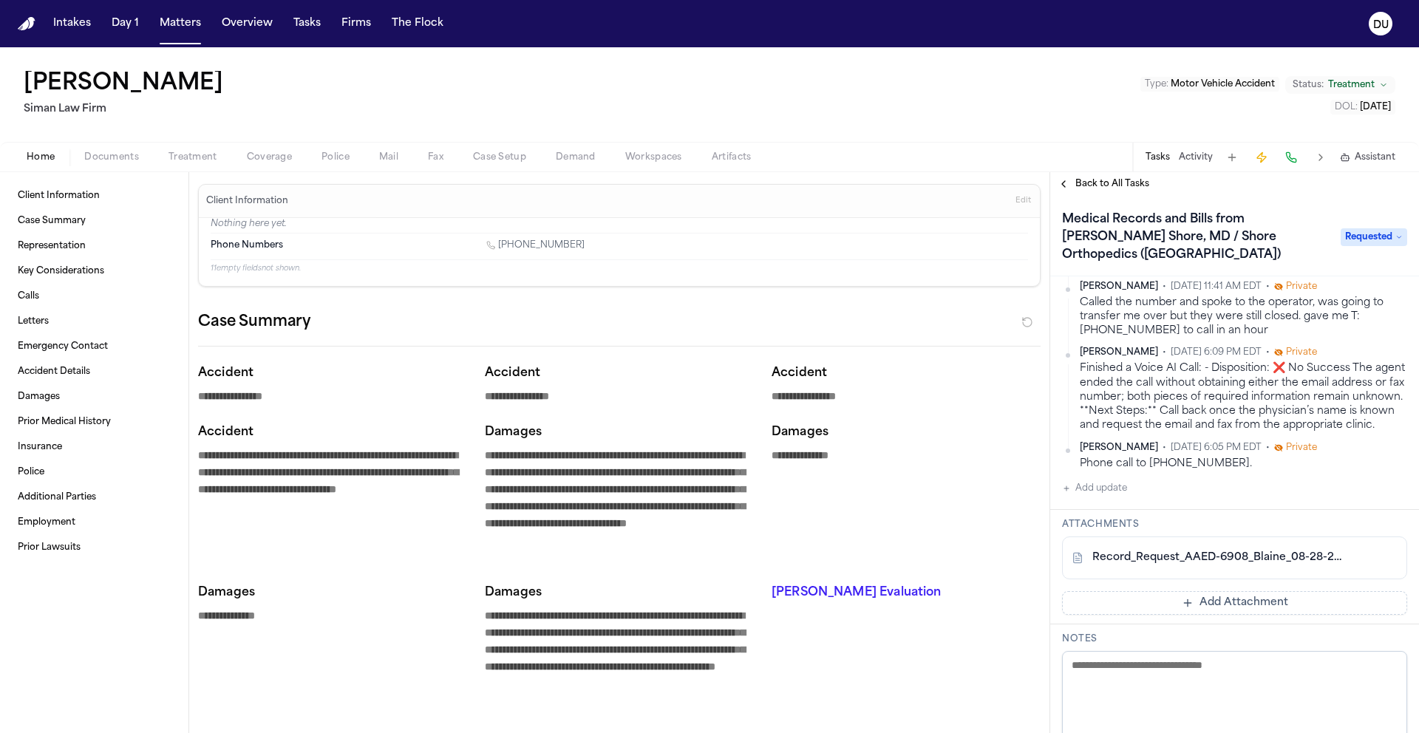
scroll to position [47, 0]
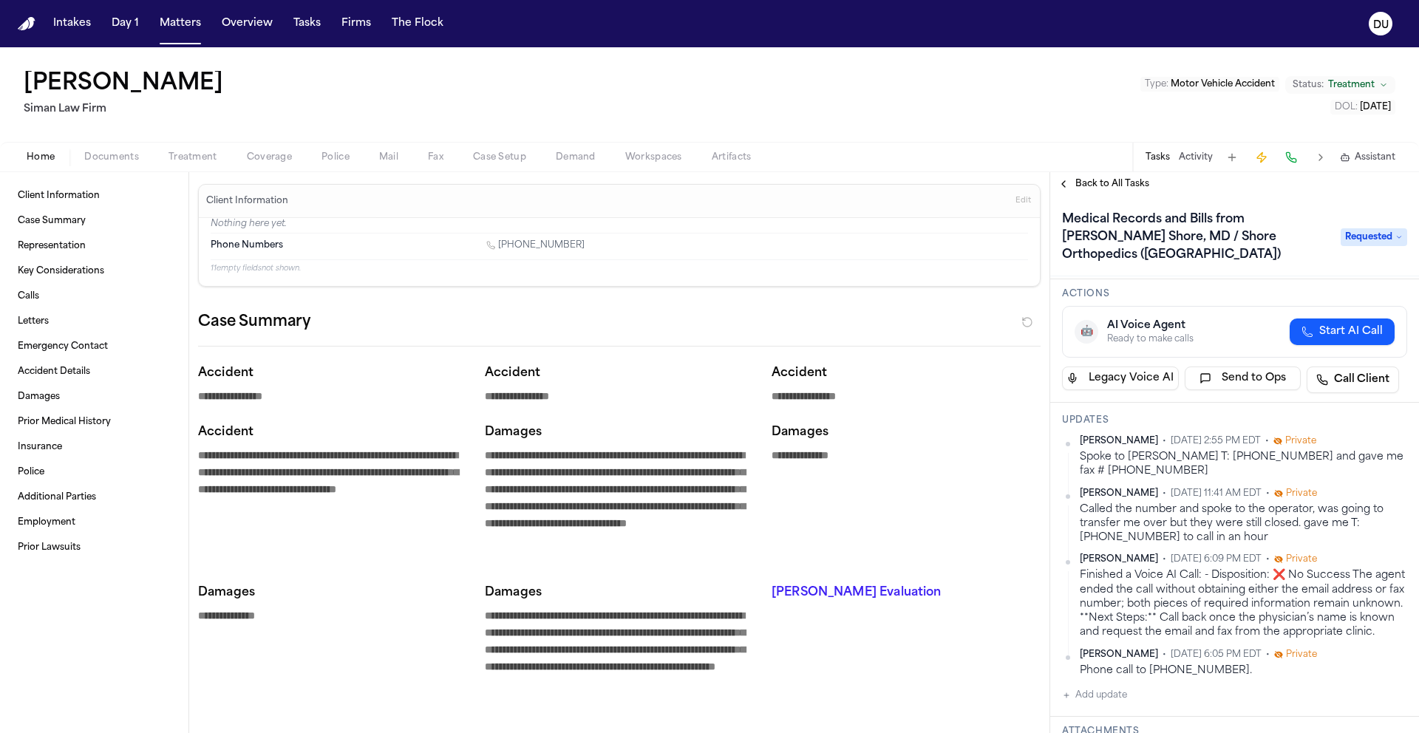
click at [1084, 185] on span "Back to All Tasks" at bounding box center [1113, 184] width 74 height 12
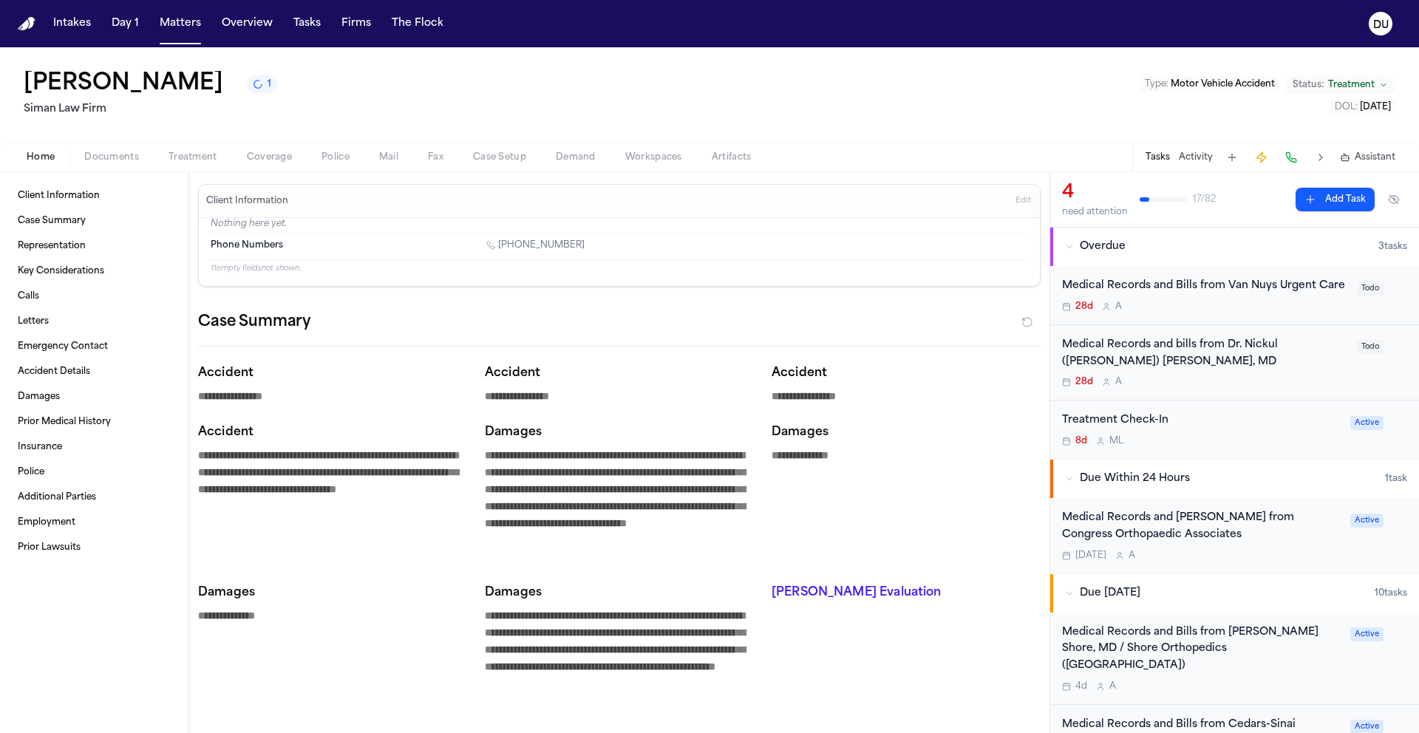
click at [1237, 290] on div "Medical Records and Bills from Van Nuys Urgent Care" at bounding box center [1205, 286] width 286 height 17
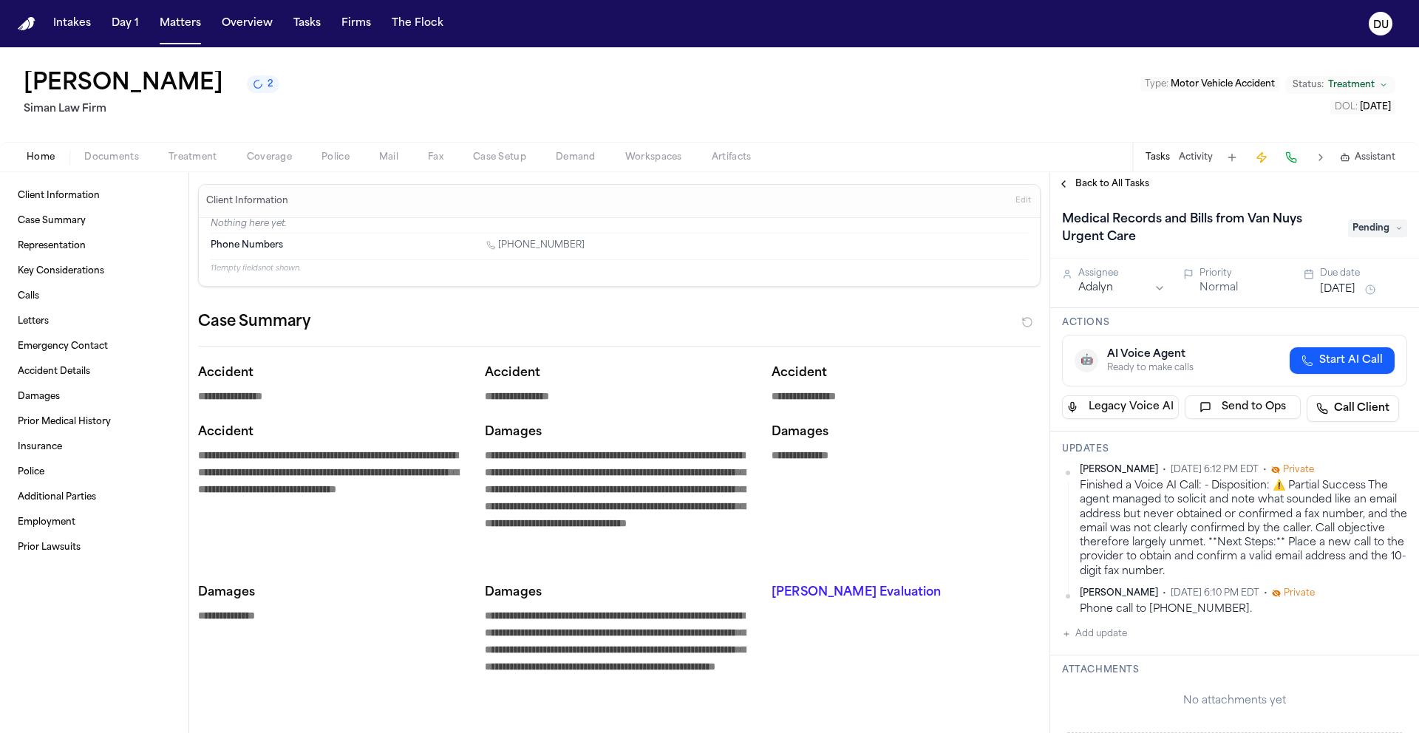
click at [1103, 187] on span "Back to All Tasks" at bounding box center [1113, 184] width 74 height 12
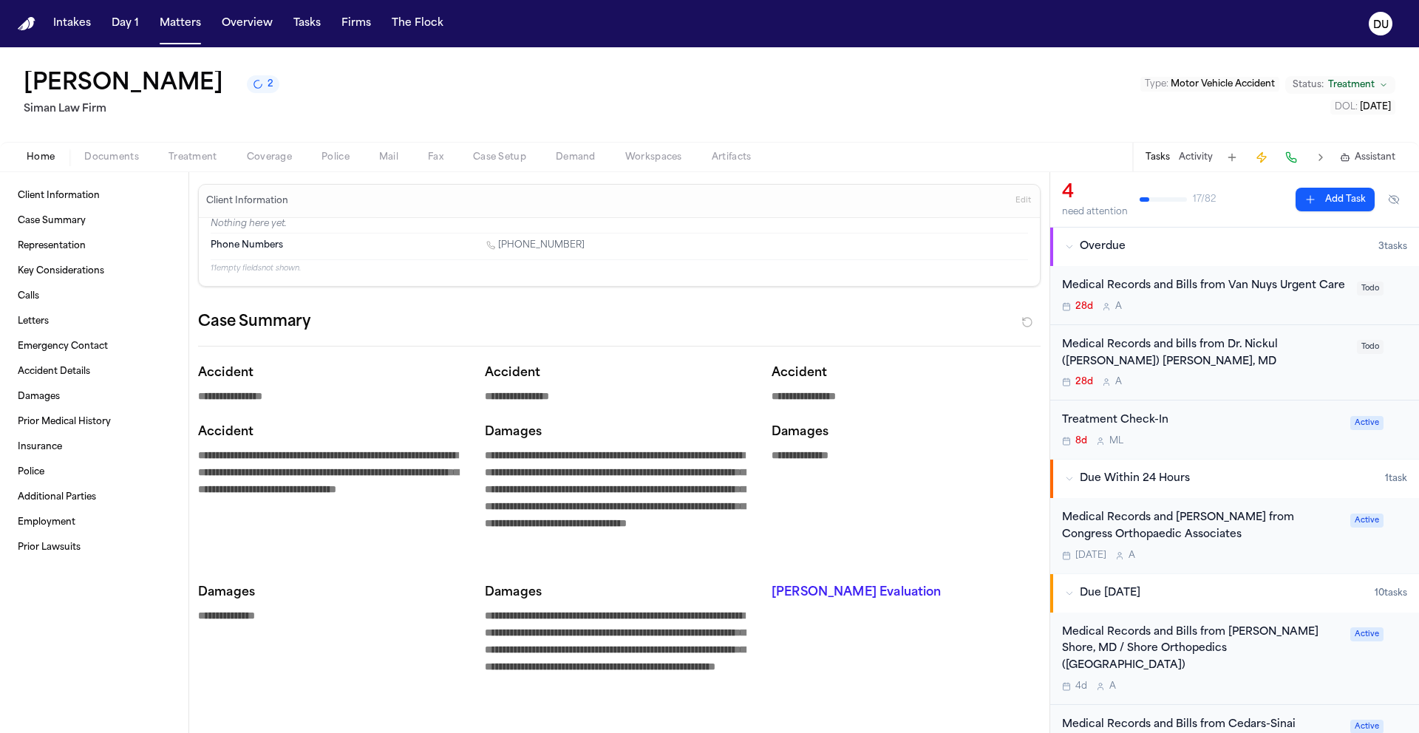
click at [1214, 362] on div "Medical Records and bills from Dr. Nickul ([PERSON_NAME]) [PERSON_NAME], MD" at bounding box center [1205, 354] width 286 height 34
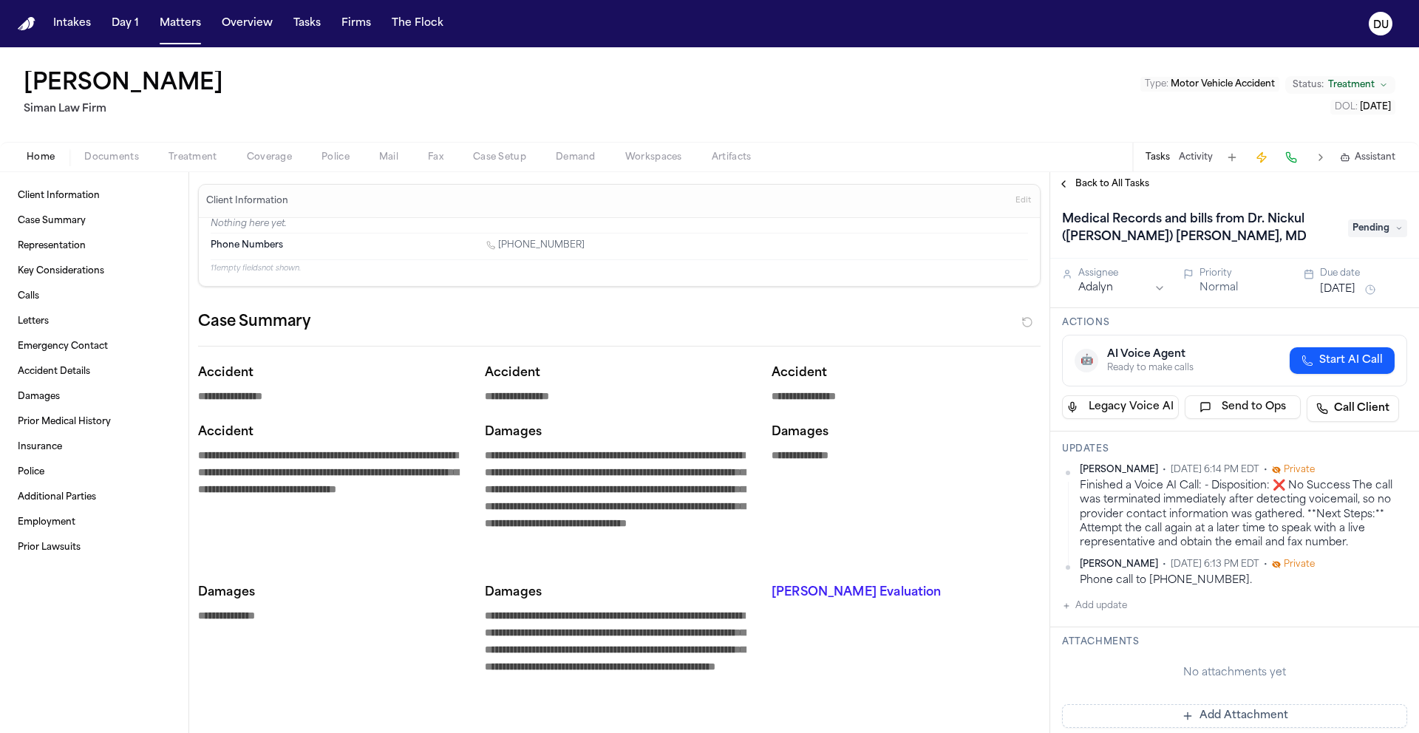
click at [1112, 608] on button "Add update" at bounding box center [1094, 606] width 65 height 18
click at [1197, 614] on textarea "Add your update" at bounding box center [1244, 618] width 316 height 30
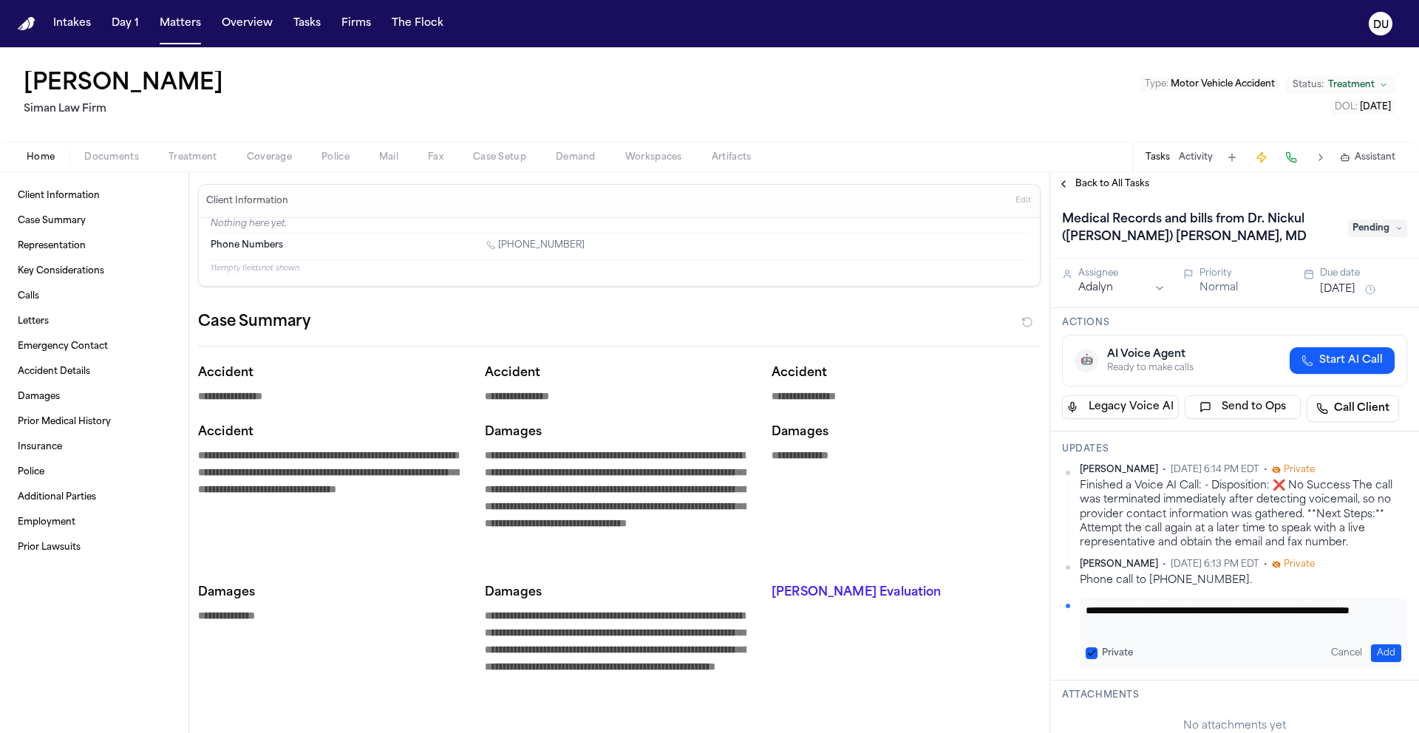
type textarea "**********"
click at [1379, 648] on button "Add" at bounding box center [1386, 654] width 30 height 18
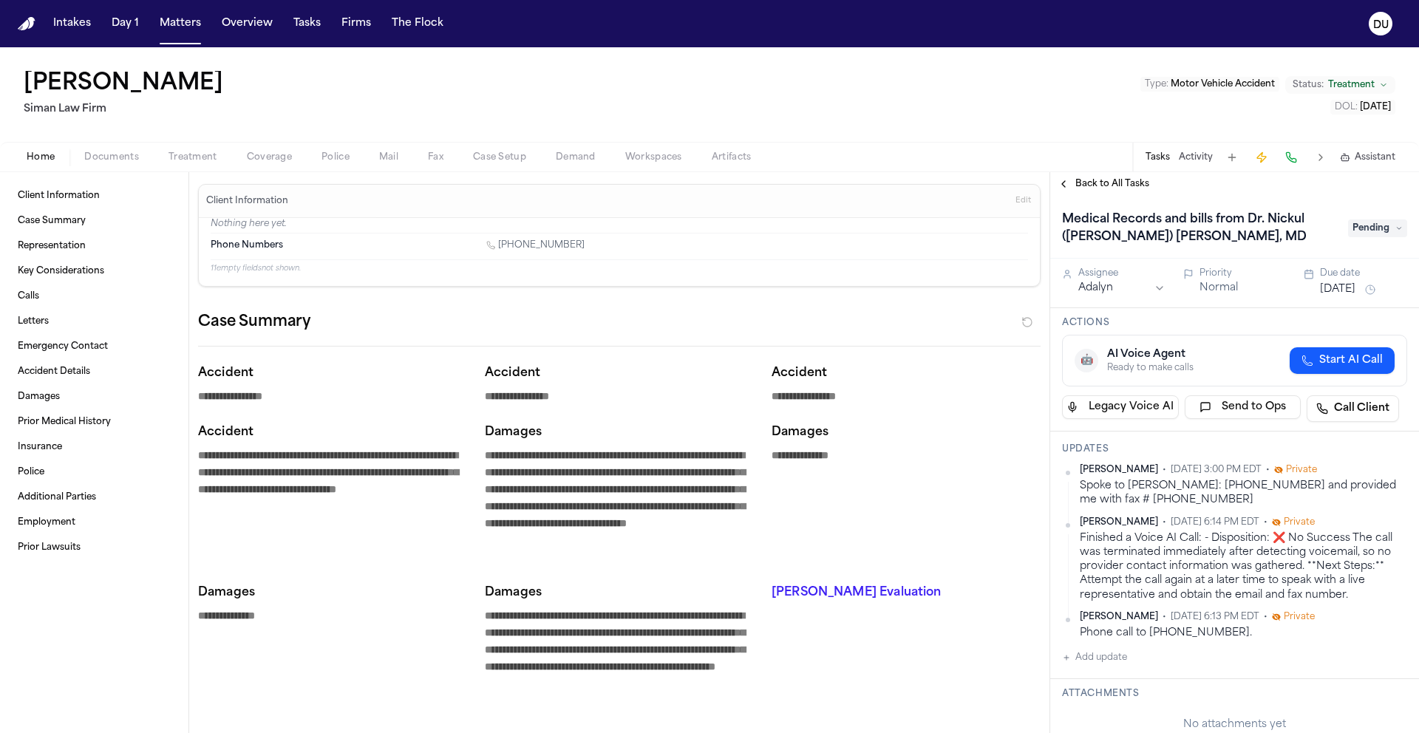
click at [1382, 233] on span "Pending" at bounding box center [1377, 229] width 59 height 18
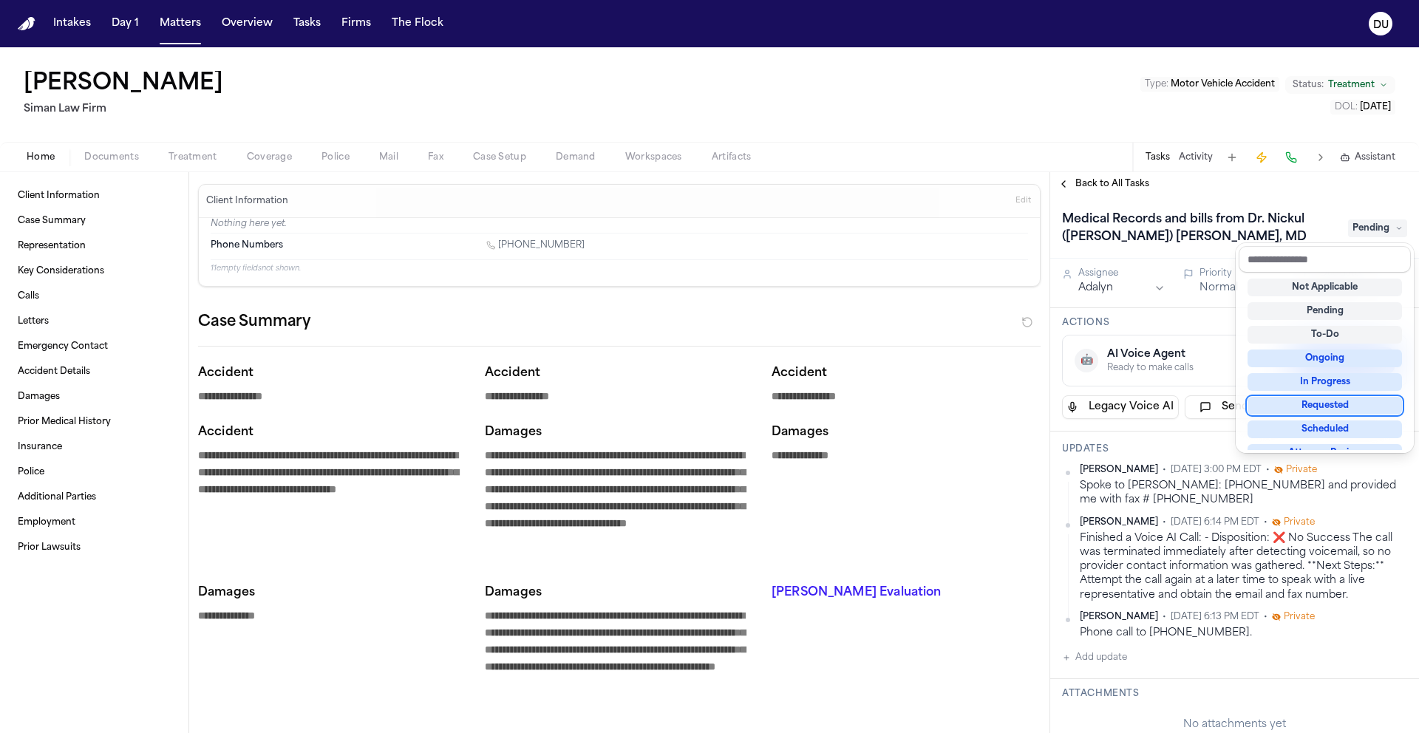
click at [1316, 411] on div "Requested" at bounding box center [1325, 406] width 154 height 18
click at [1216, 197] on div "Medical Records and bills from Dr. Nickul ([PERSON_NAME]) [PERSON_NAME][DEMOGRA…" at bounding box center [1234, 227] width 369 height 63
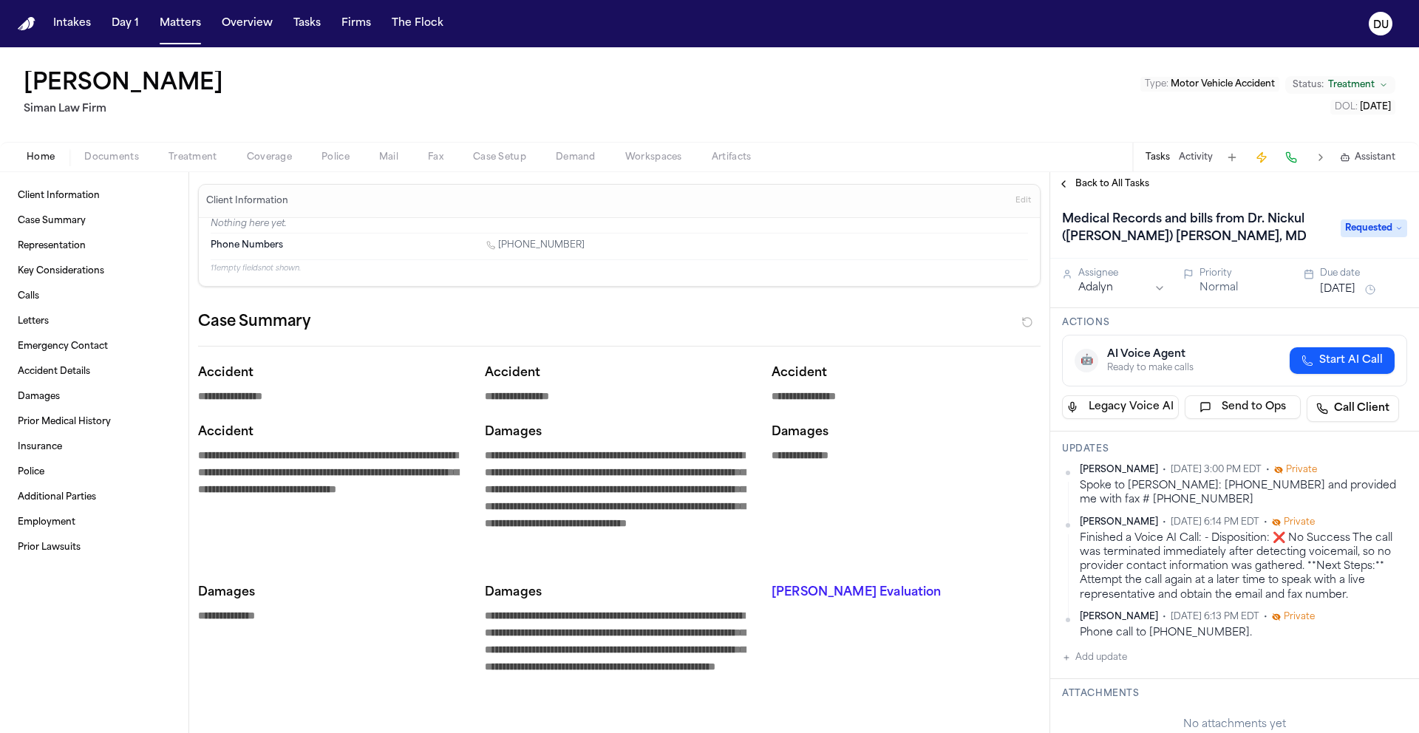
click at [1356, 293] on button "[DATE]" at bounding box center [1337, 289] width 35 height 15
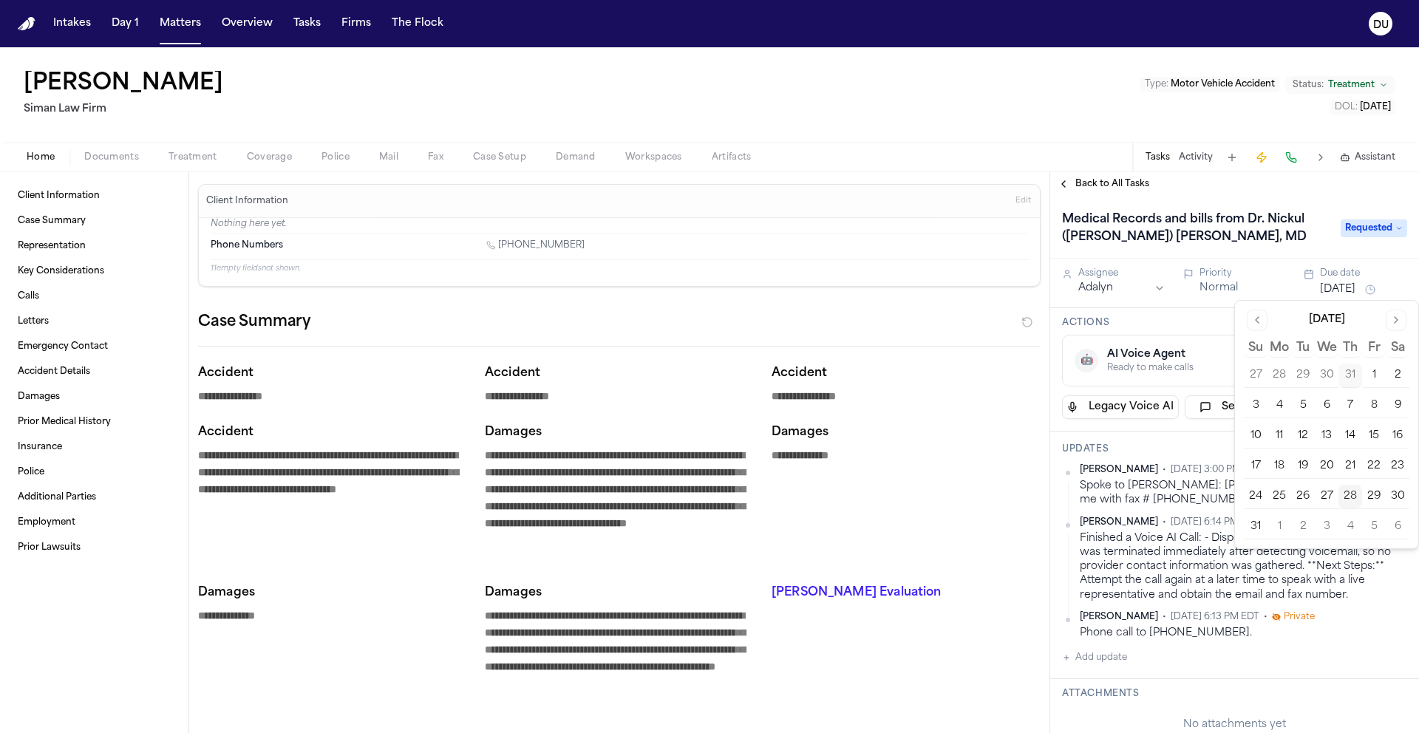
click at [1281, 518] on button "1" at bounding box center [1280, 527] width 24 height 24
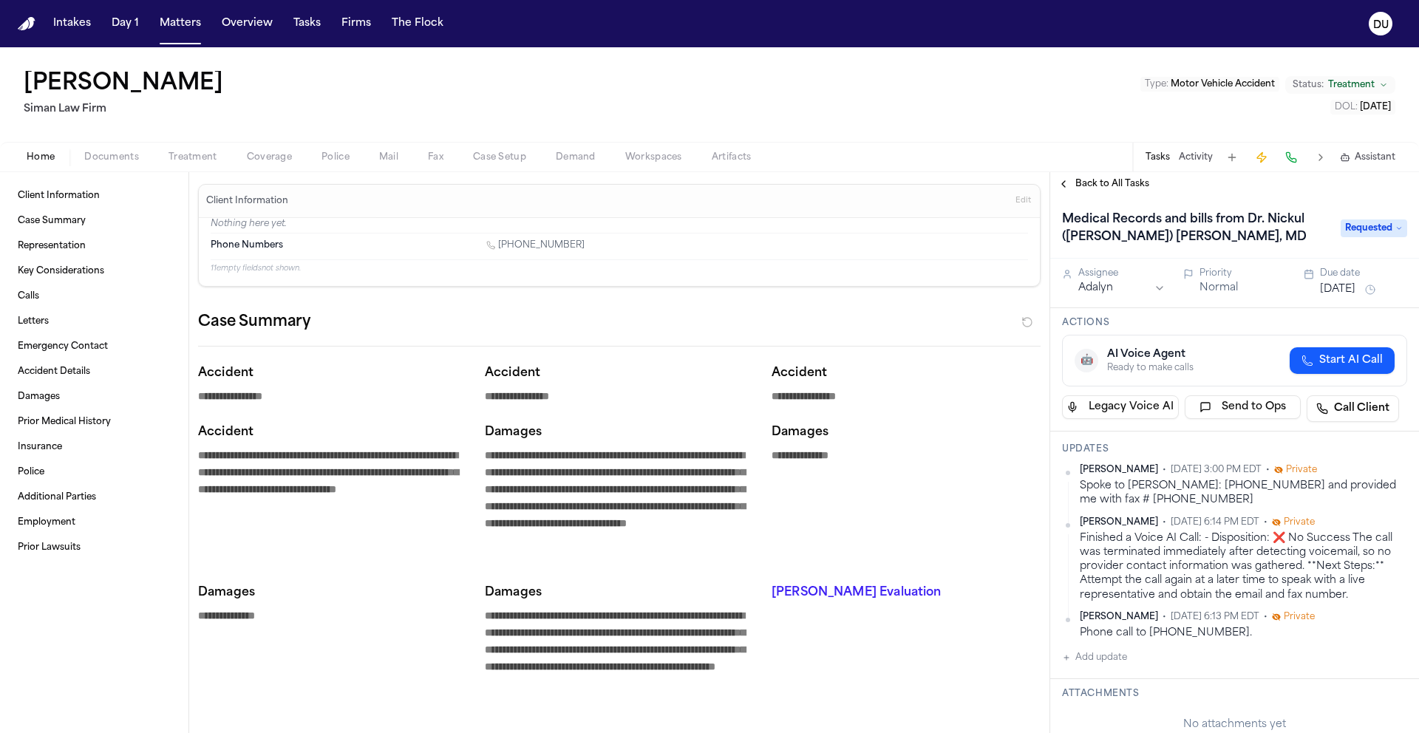
click at [1286, 173] on div "Back to All Tasks" at bounding box center [1234, 184] width 369 height 24
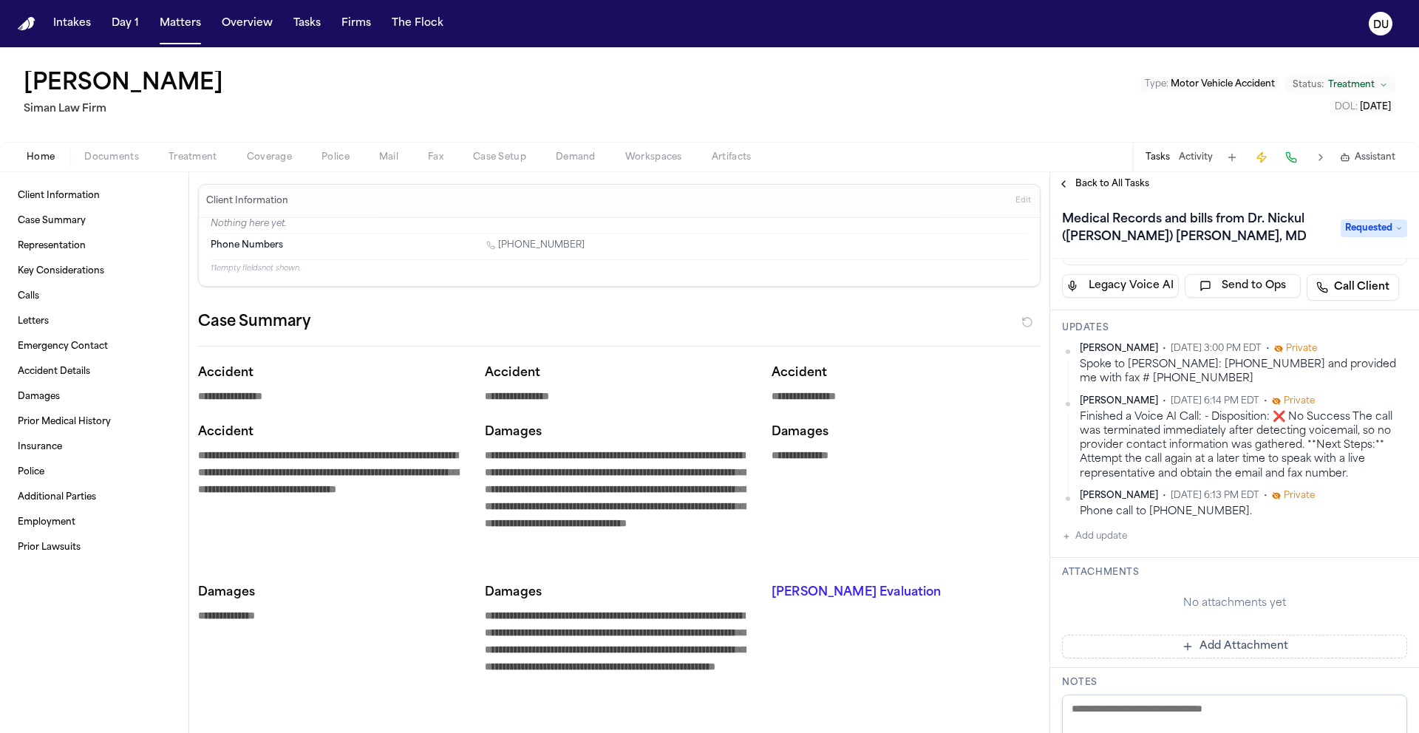
scroll to position [138, 0]
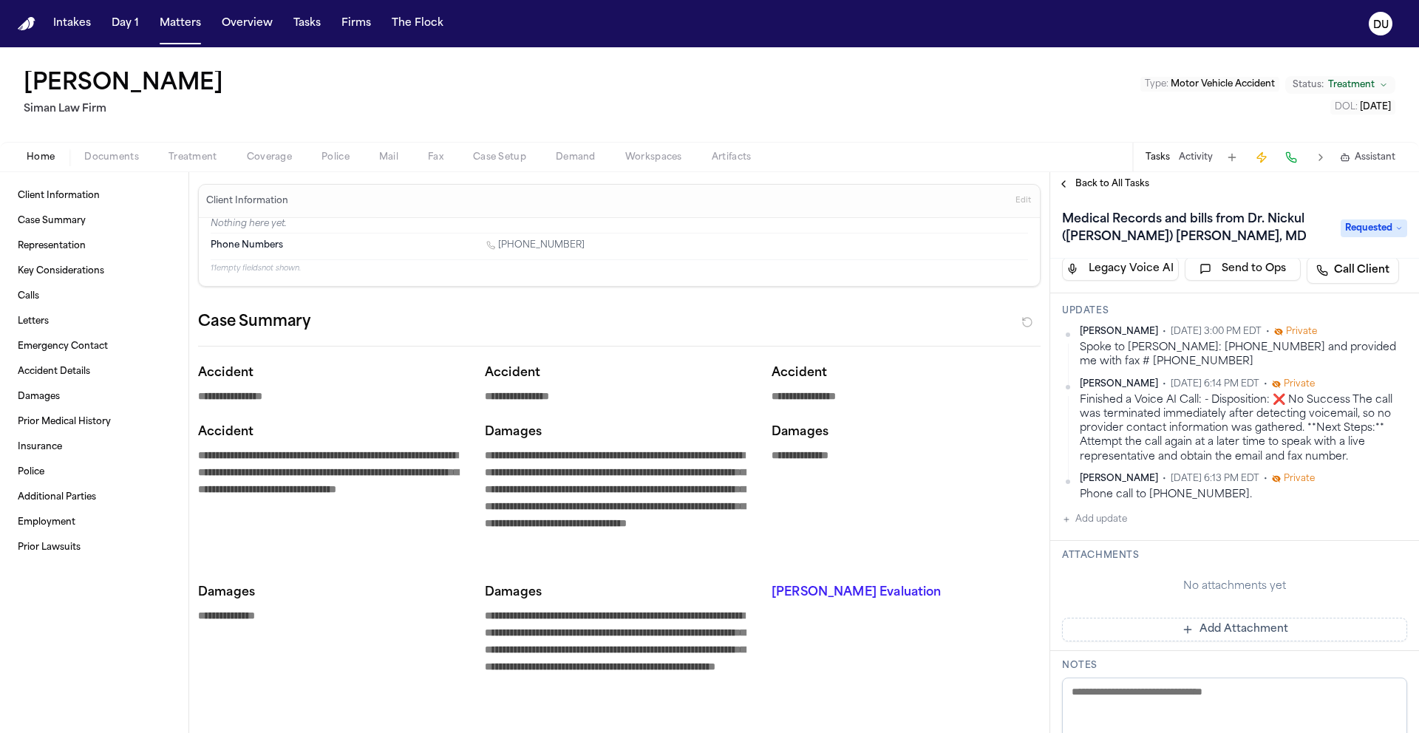
click at [1180, 628] on button "Add Attachment" at bounding box center [1234, 630] width 345 height 24
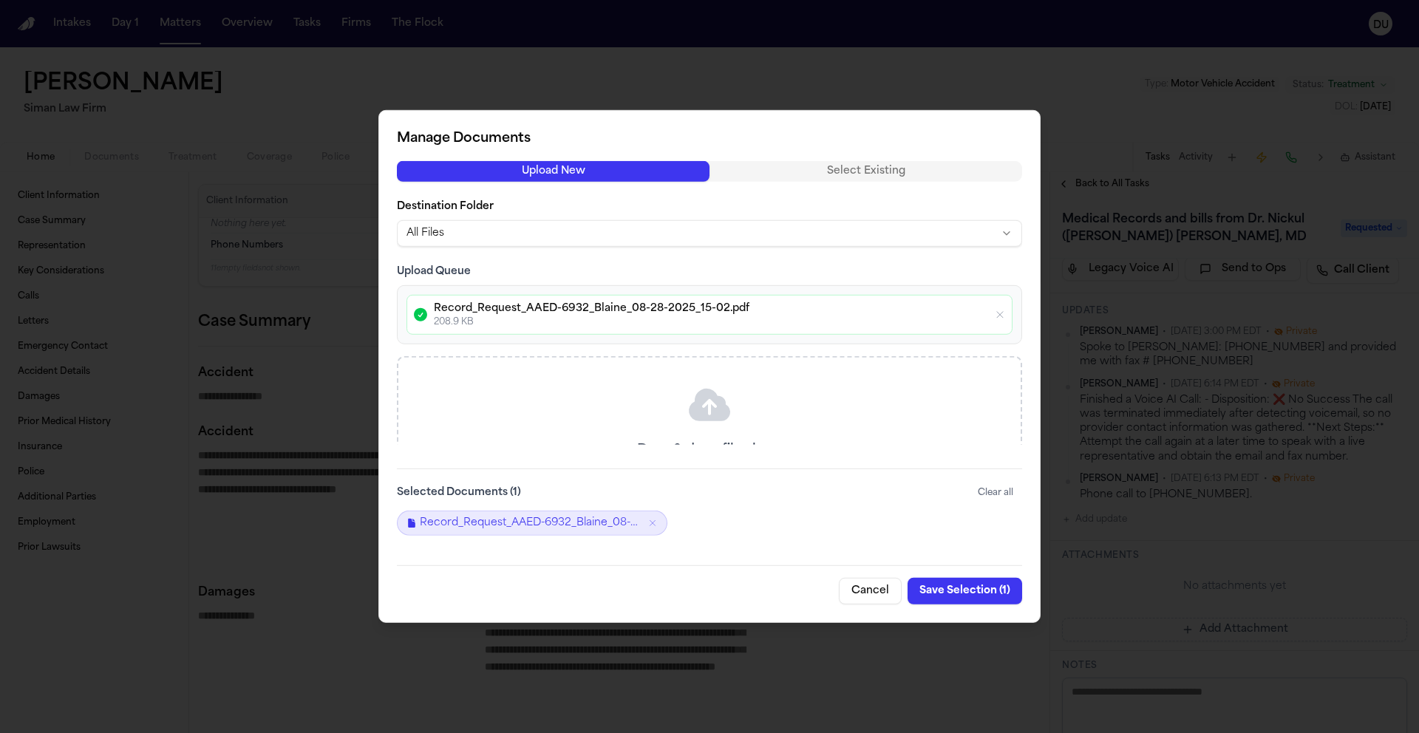
click at [965, 591] on button "Save Selection ( 1 )" at bounding box center [965, 591] width 115 height 27
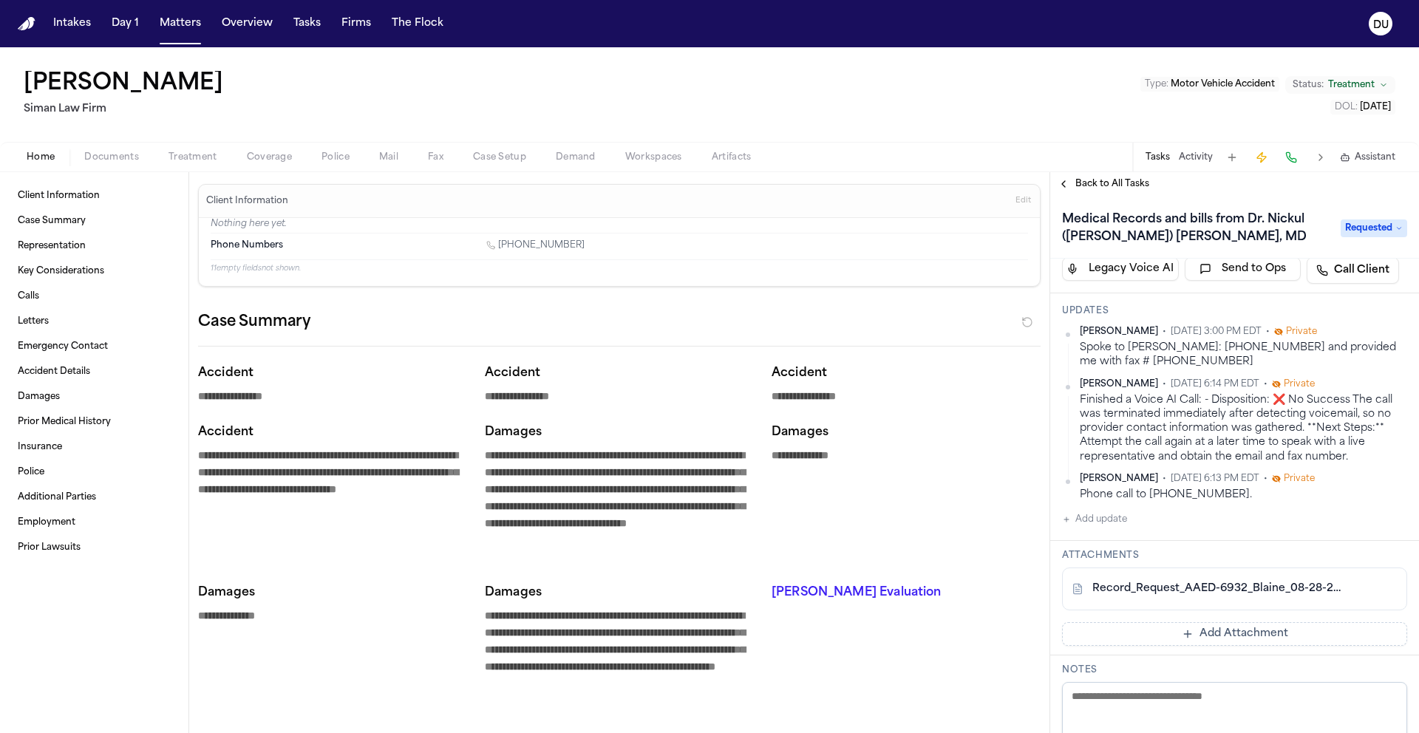
click at [1101, 189] on span "Back to All Tasks" at bounding box center [1113, 184] width 74 height 12
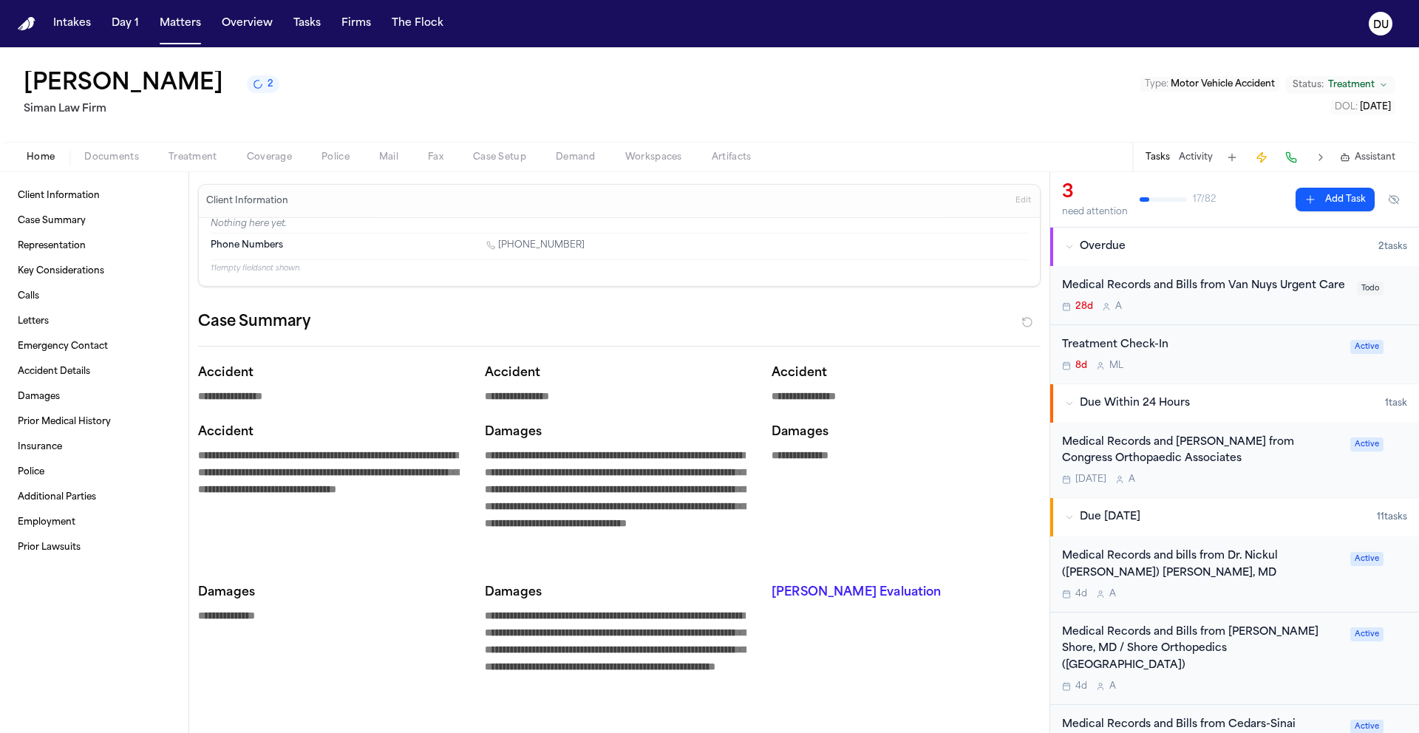
click at [1144, 293] on div "Medical Records and Bills from Van Nuys Urgent Care" at bounding box center [1205, 286] width 286 height 17
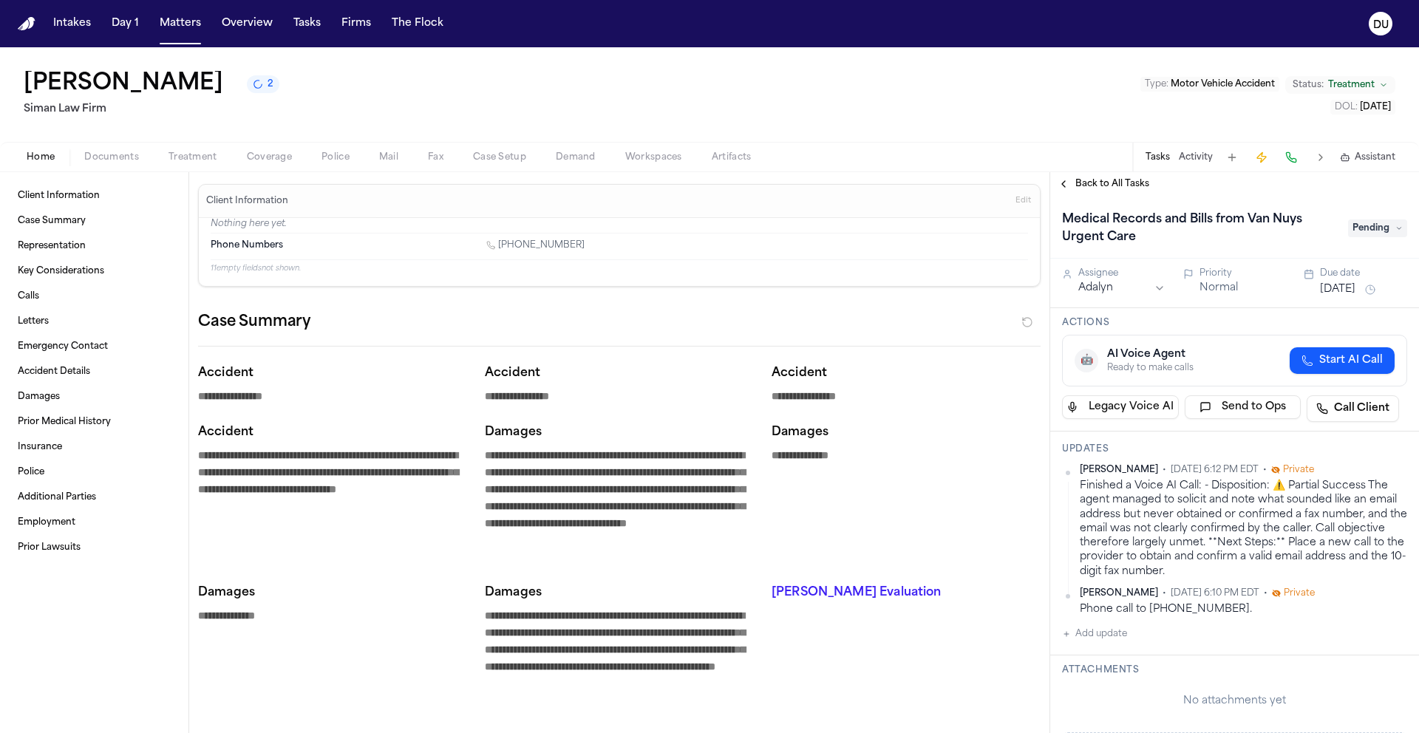
click at [1377, 231] on span "Pending" at bounding box center [1377, 229] width 59 height 18
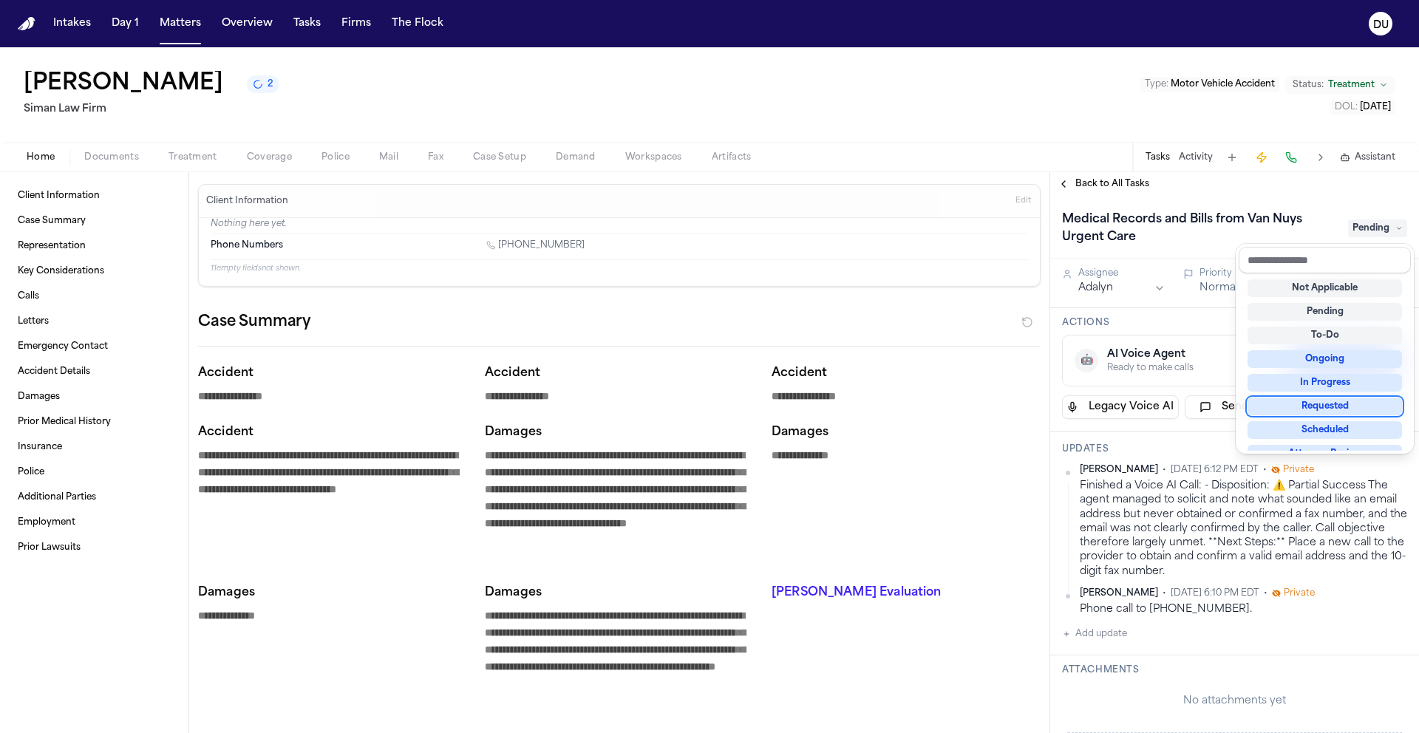
click at [1334, 410] on div "Requested" at bounding box center [1325, 407] width 154 height 18
click at [1238, 208] on div "Medical Records and Bills from Van Nuys Urgent Care Requested" at bounding box center [1234, 228] width 345 height 41
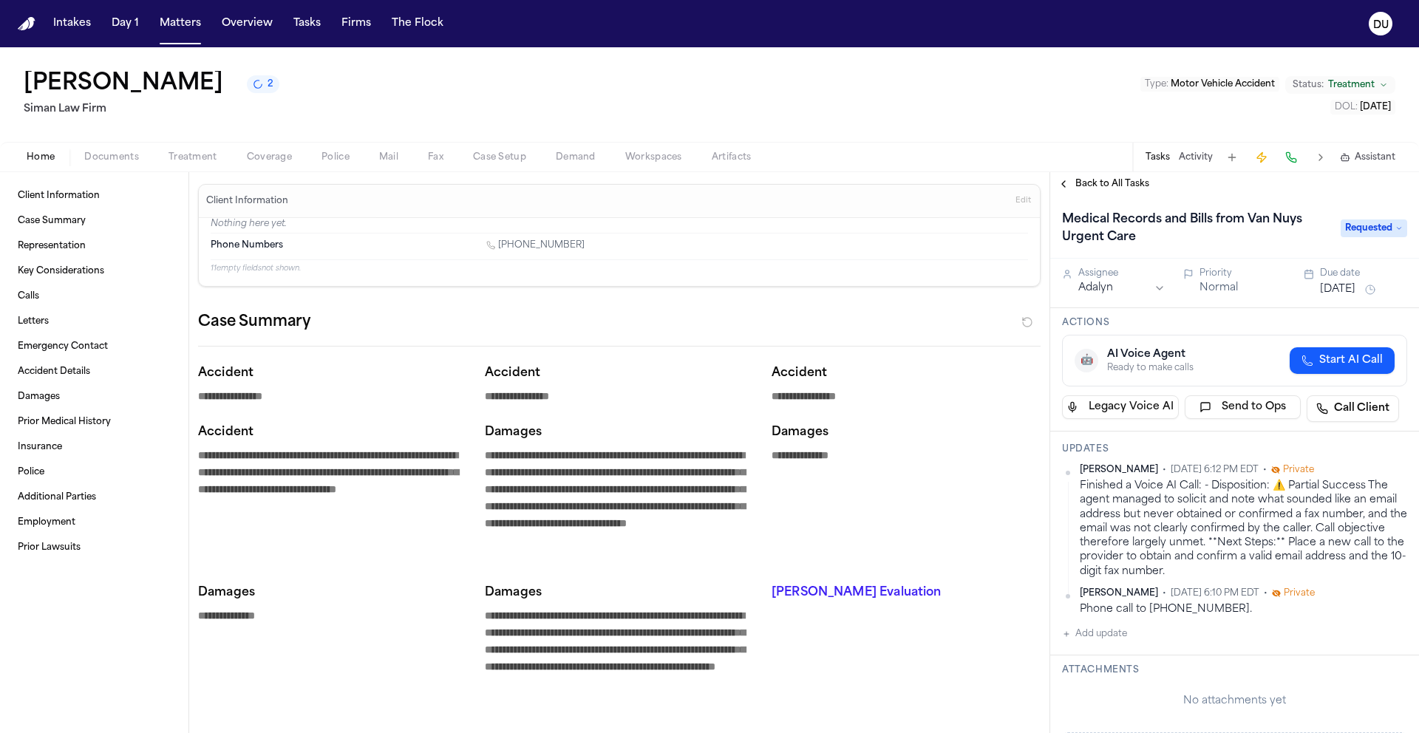
click at [1323, 287] on button "[DATE]" at bounding box center [1337, 289] width 35 height 15
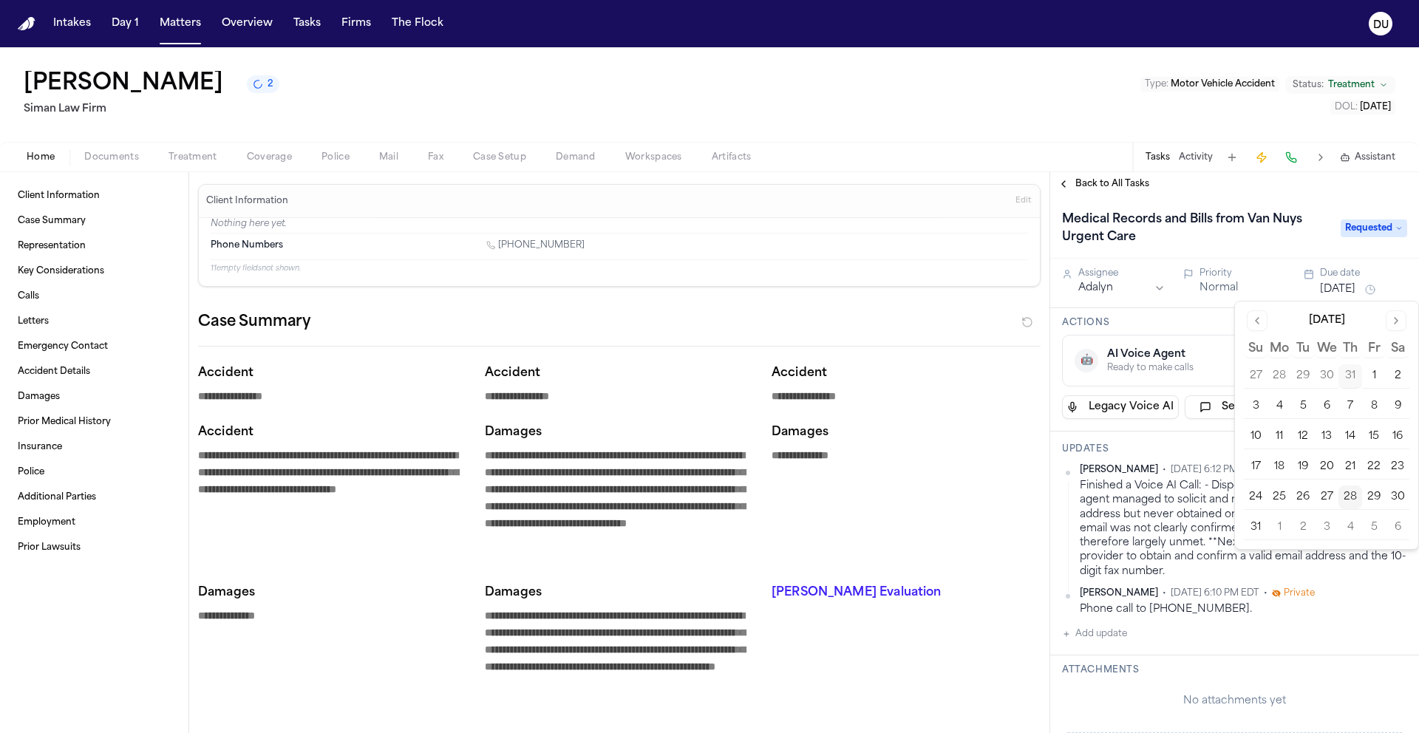
click at [1287, 525] on button "1" at bounding box center [1280, 528] width 24 height 24
click at [1257, 180] on div "Back to All Tasks" at bounding box center [1234, 184] width 369 height 12
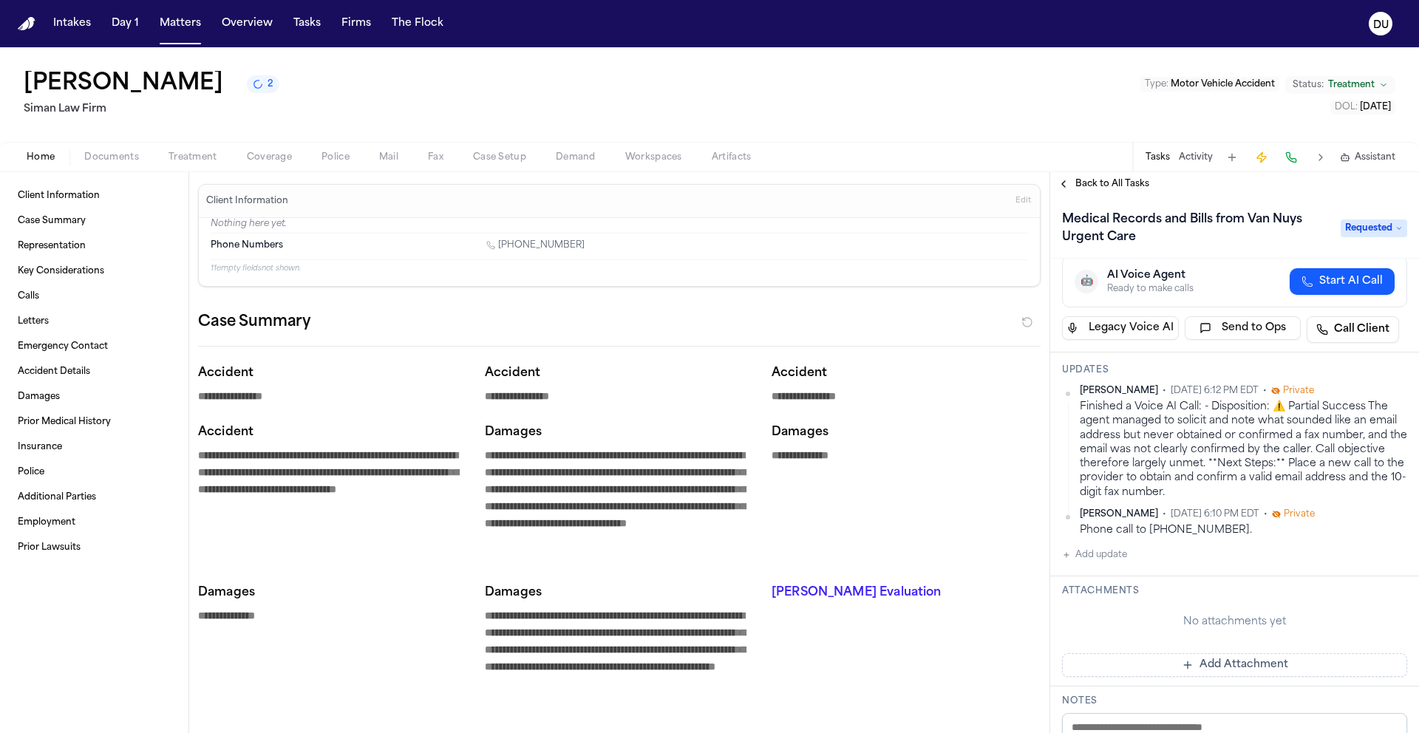
scroll to position [108, 0]
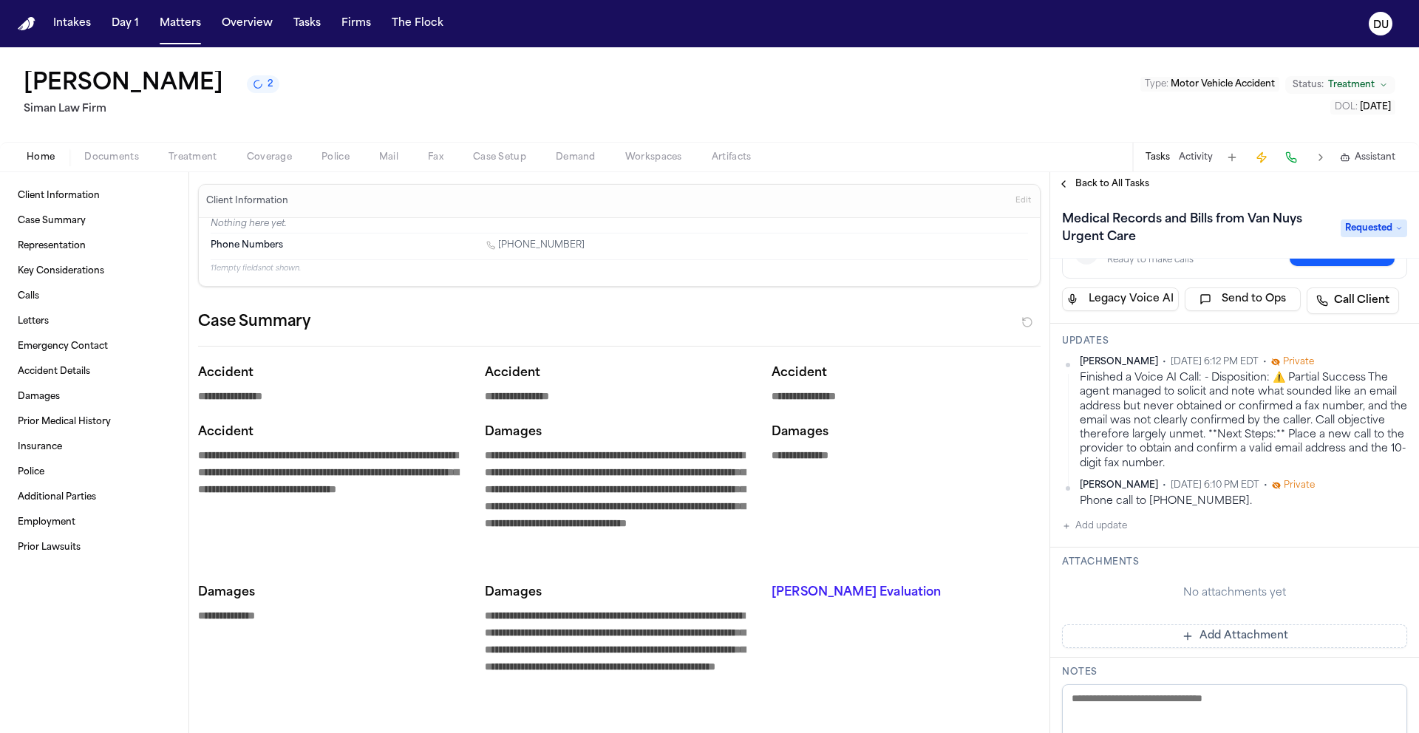
click at [1112, 529] on button "Add update" at bounding box center [1094, 526] width 65 height 18
click at [1136, 544] on textarea "Add your update" at bounding box center [1244, 538] width 316 height 30
click at [1139, 526] on textarea "Add your update" at bounding box center [1244, 538] width 316 height 30
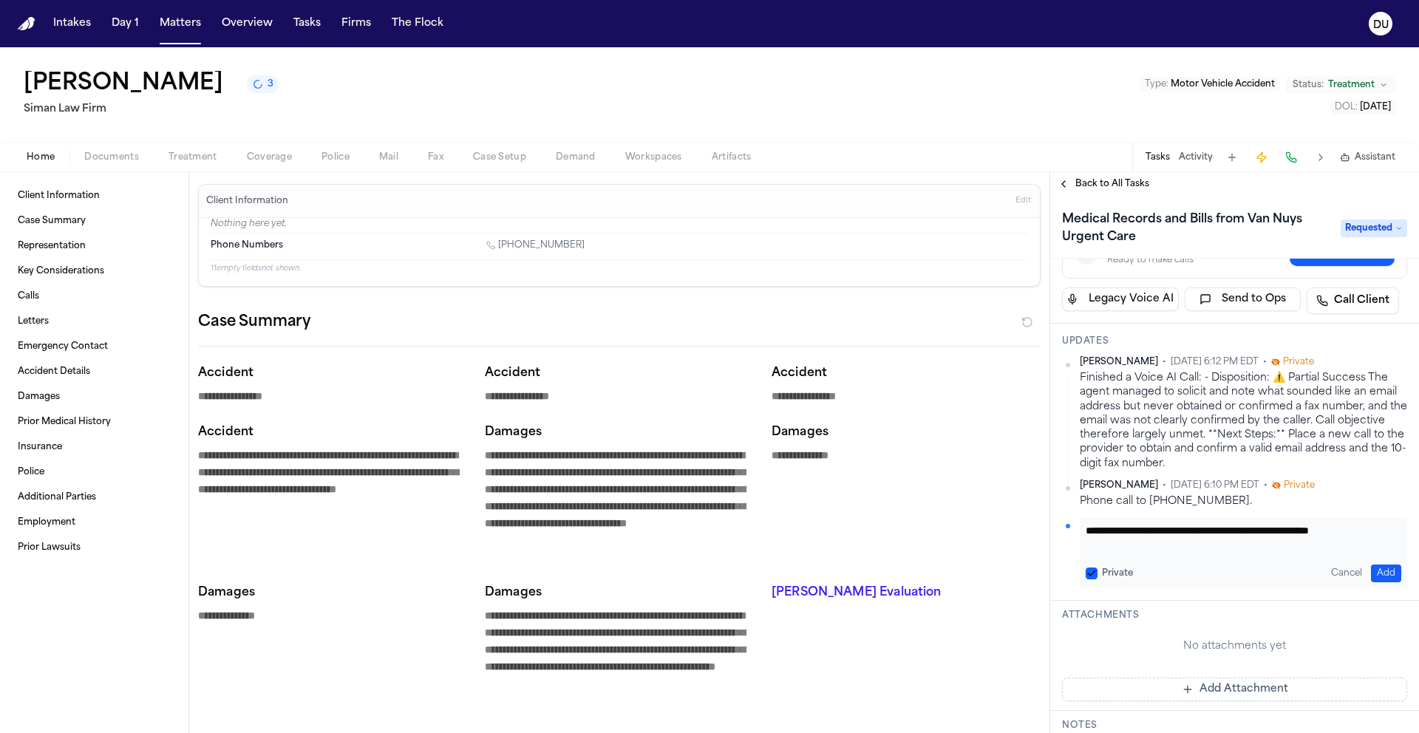
scroll to position [1, 0]
click at [1285, 531] on textarea "**********" at bounding box center [1238, 538] width 305 height 30
click at [1280, 531] on textarea "**********" at bounding box center [1238, 538] width 305 height 30
type textarea "**********"
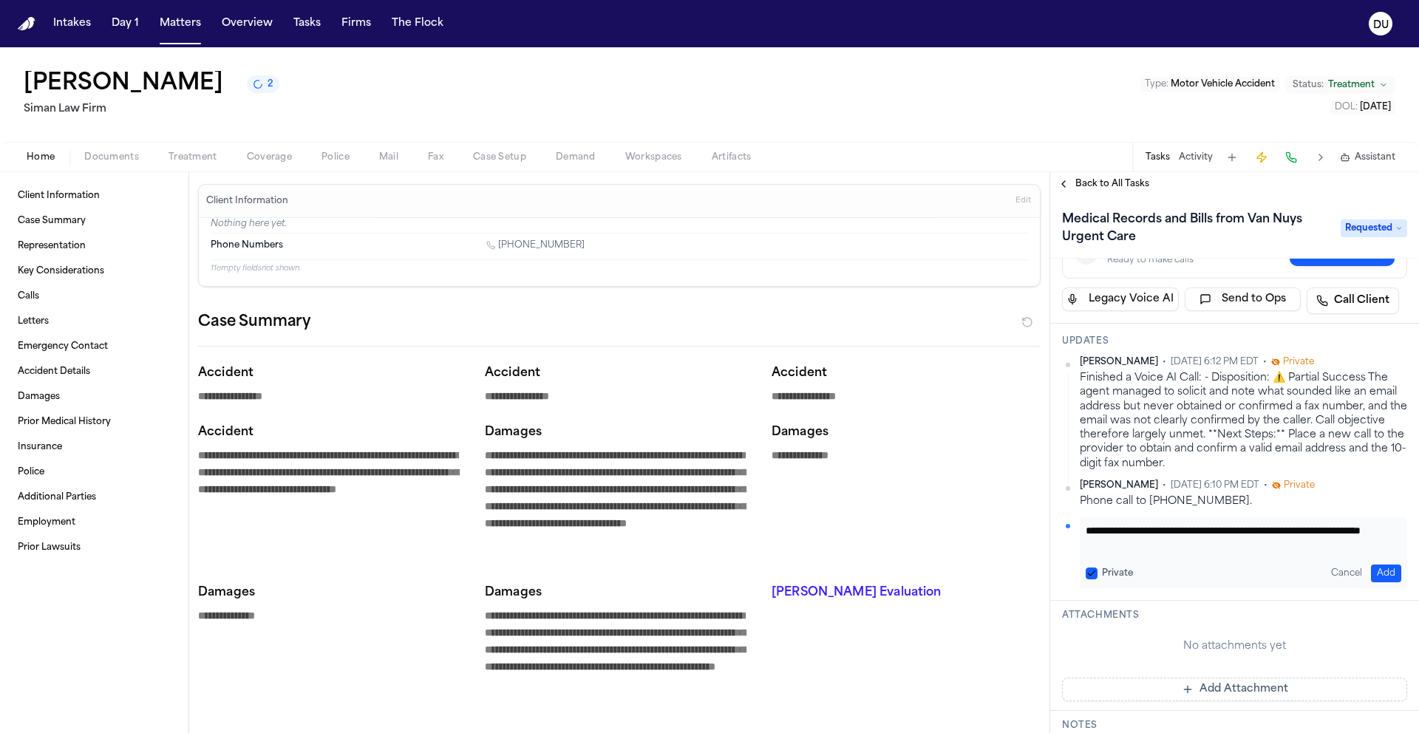
click at [1377, 575] on button "Add" at bounding box center [1386, 574] width 30 height 18
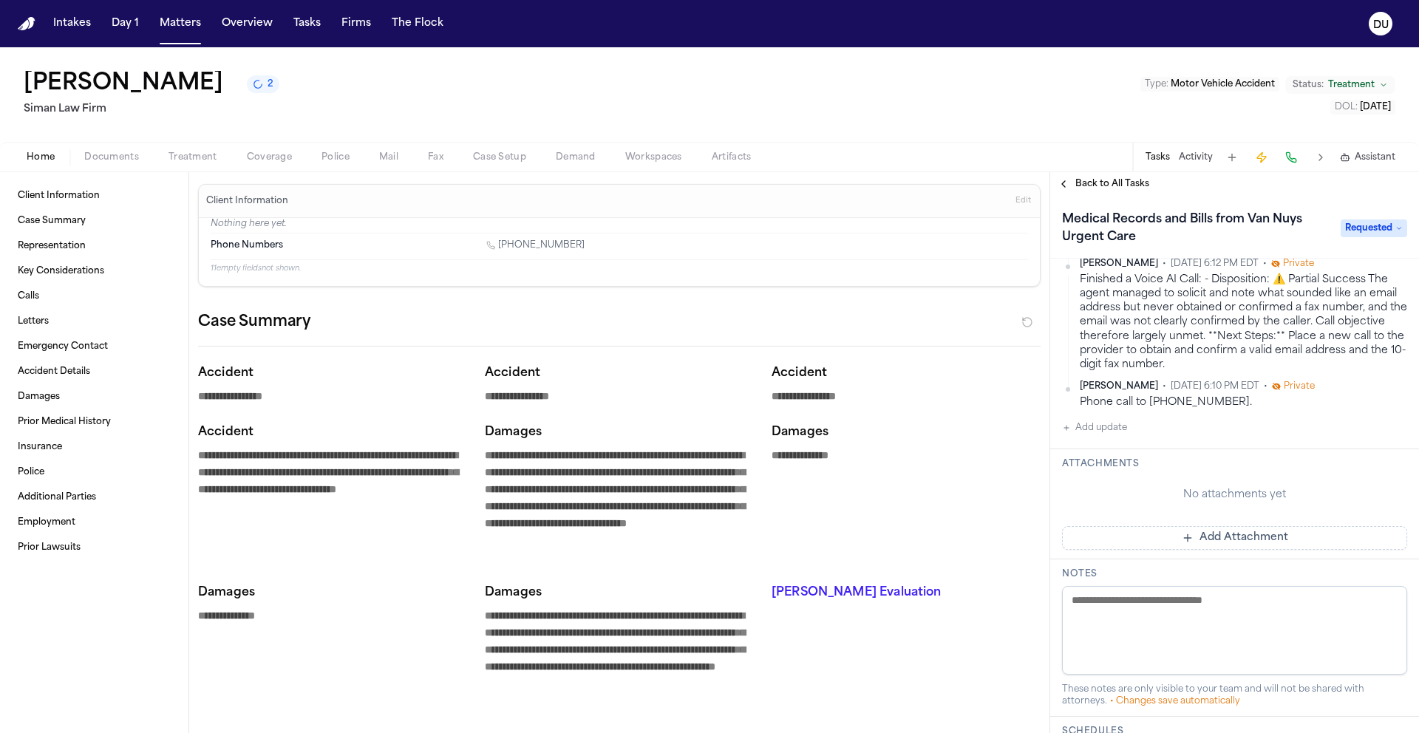
scroll to position [285, 0]
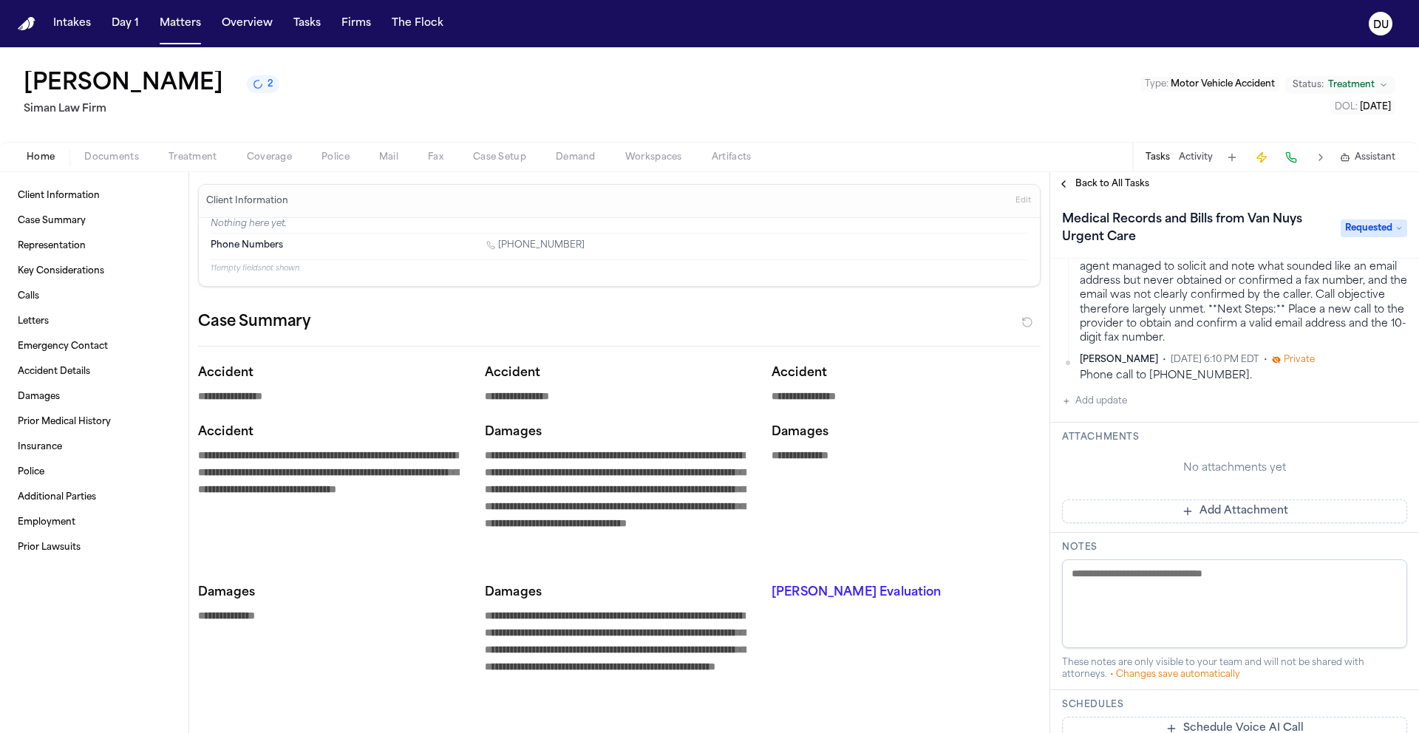
click at [1235, 513] on button "Add Attachment" at bounding box center [1234, 512] width 345 height 24
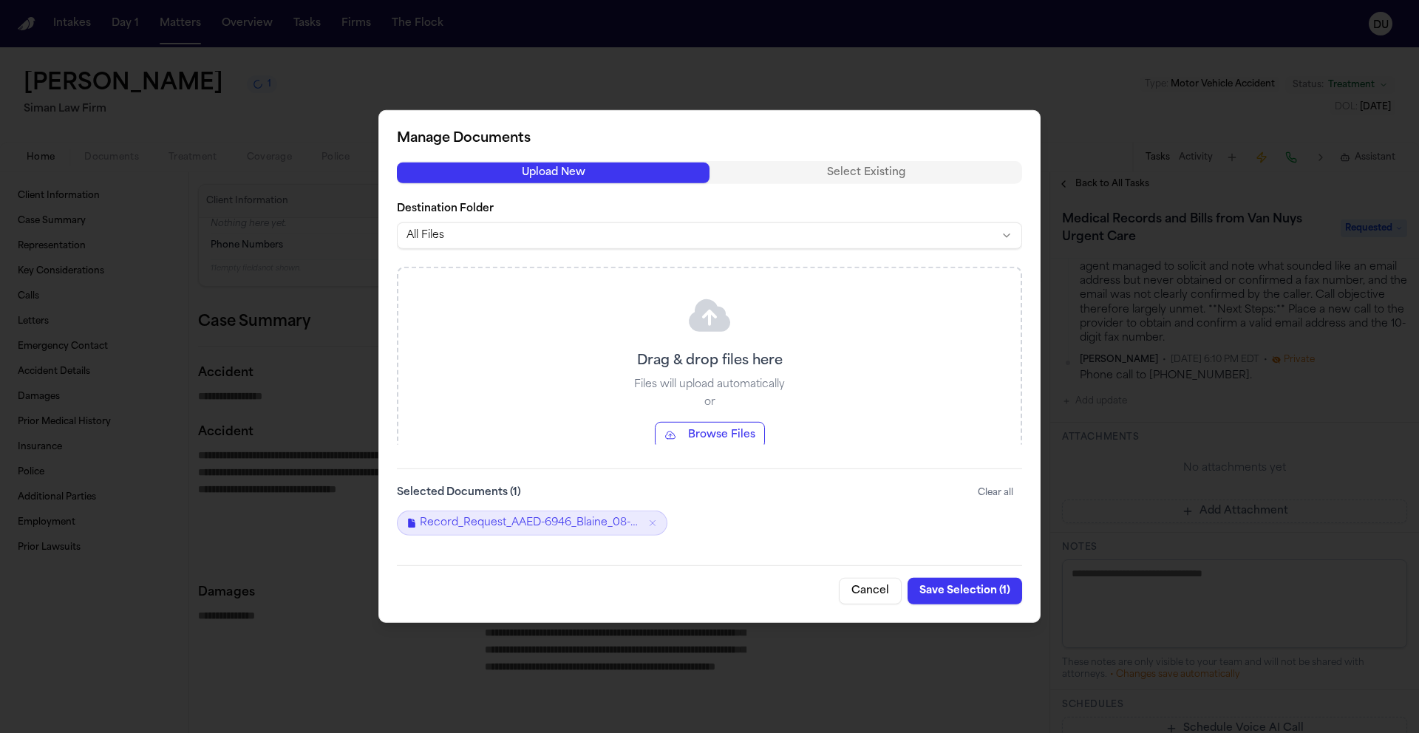
click at [970, 592] on button "Save Selection ( 1 )" at bounding box center [965, 591] width 115 height 27
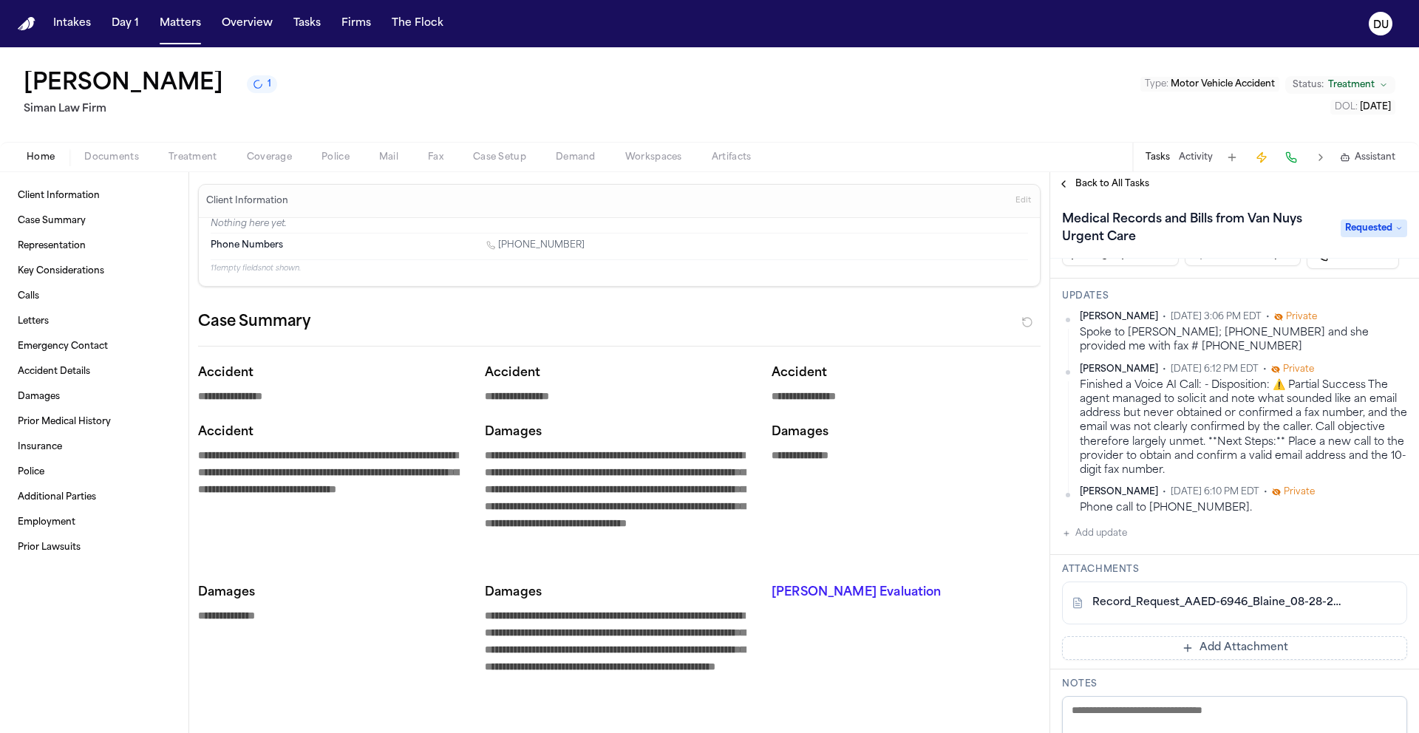
scroll to position [0, 0]
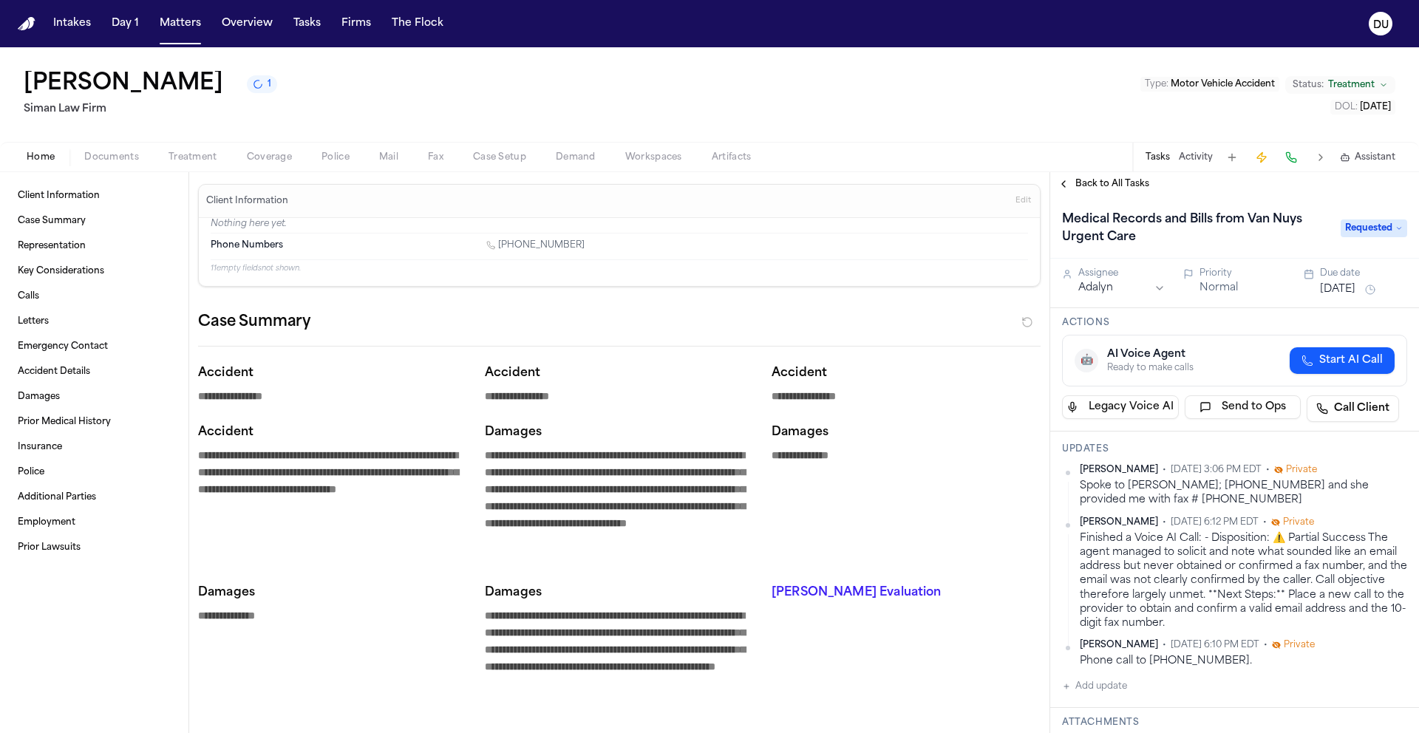
click at [1099, 184] on span "Back to All Tasks" at bounding box center [1113, 184] width 74 height 12
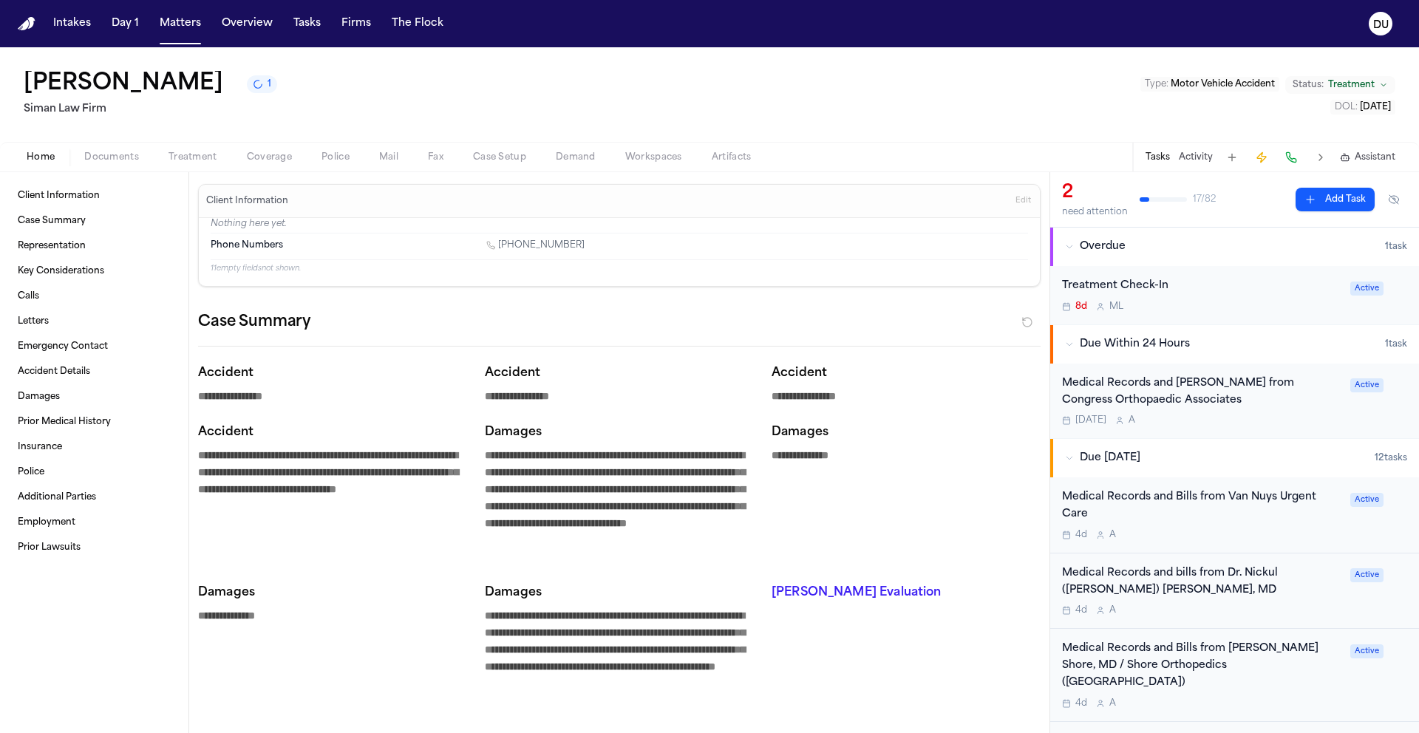
click at [1114, 407] on div "Medical Records and [PERSON_NAME] from Congress Orthopaedic Associates" at bounding box center [1201, 393] width 279 height 34
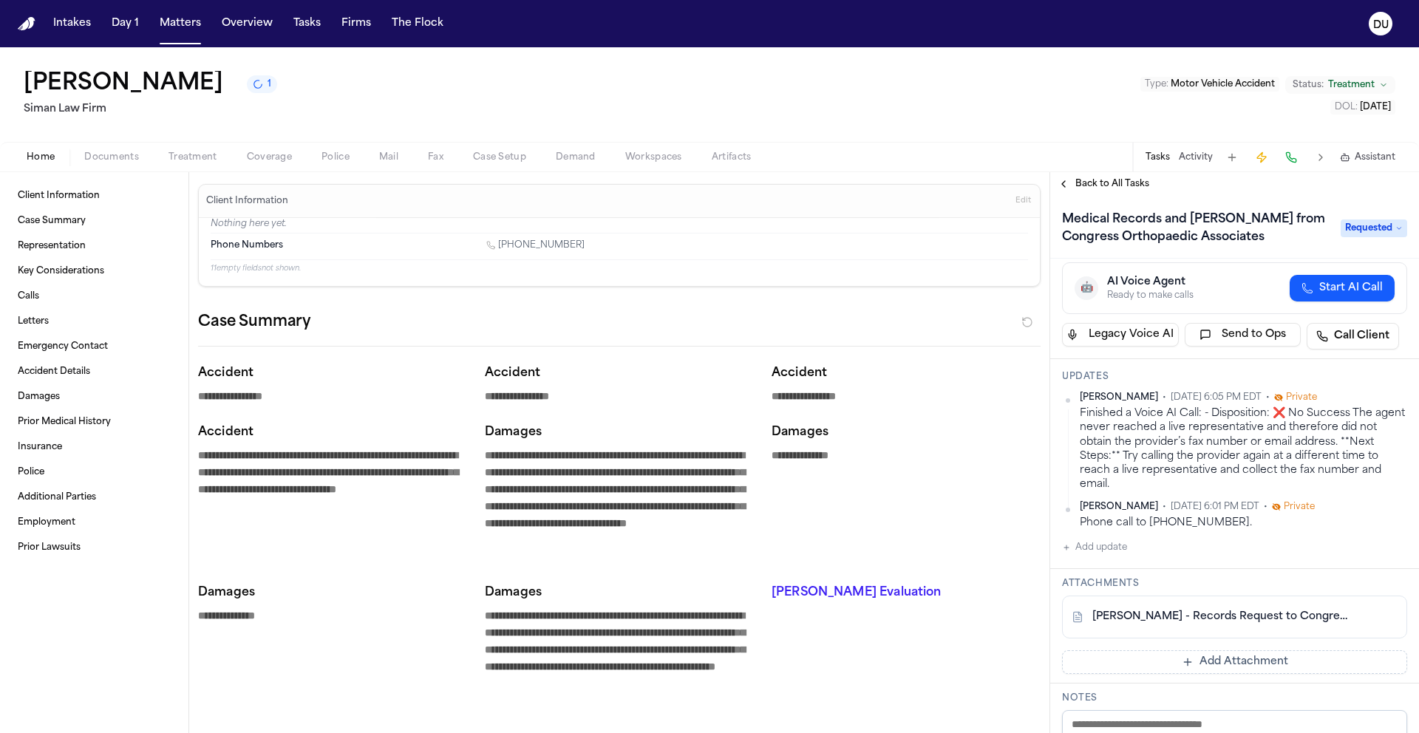
scroll to position [105, 0]
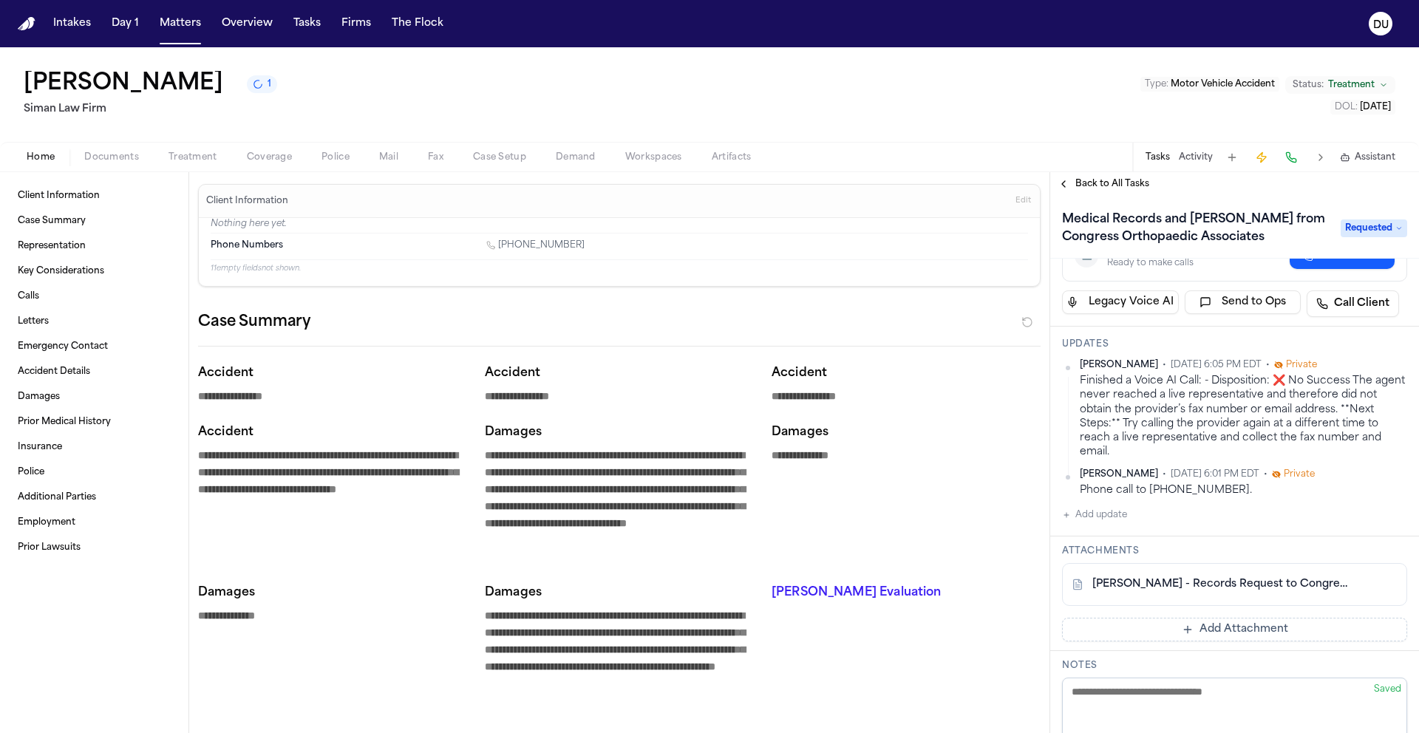
click at [1187, 591] on link "[PERSON_NAME] - Records Request to Congress Orthopaedic - [DATE]" at bounding box center [1220, 584] width 255 height 15
click at [138, 158] on button "Documents" at bounding box center [111, 158] width 84 height 18
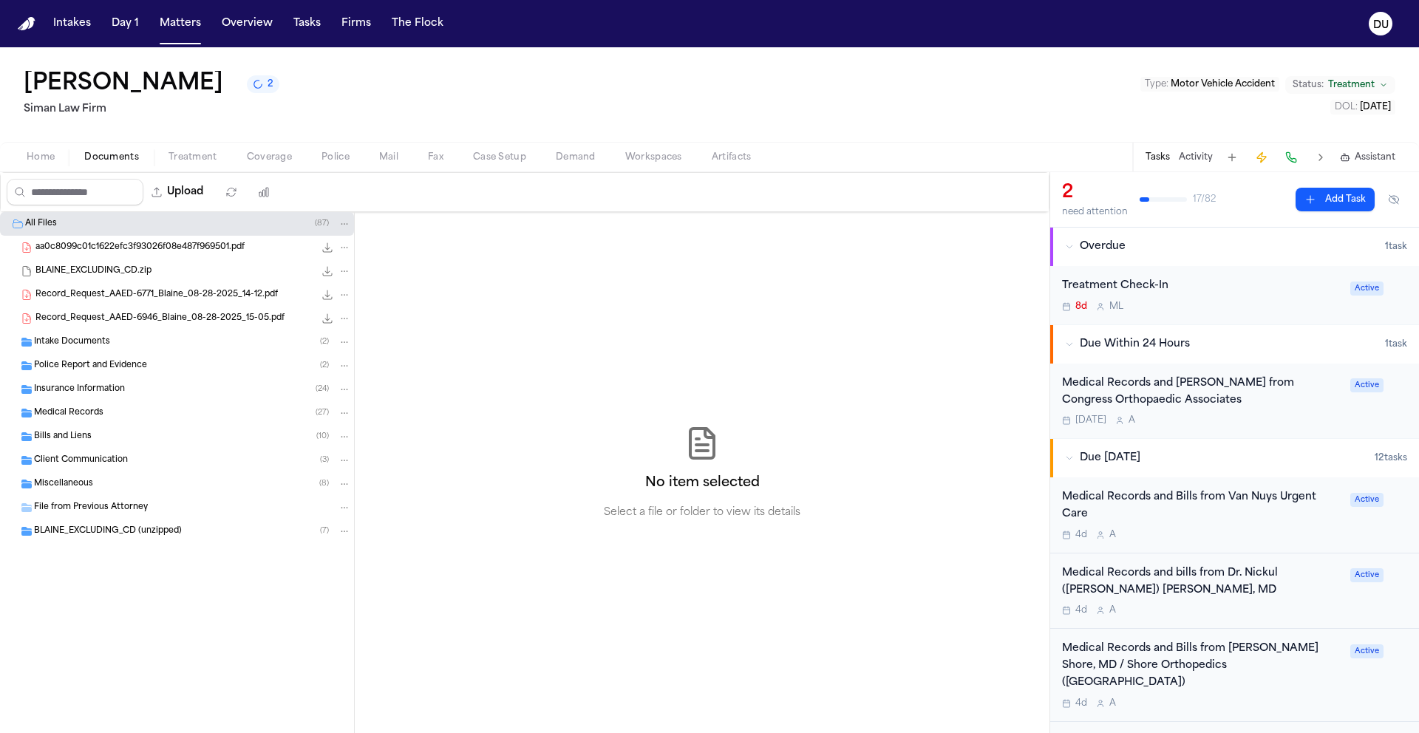
click at [80, 346] on span "Intake Documents" at bounding box center [72, 342] width 76 height 13
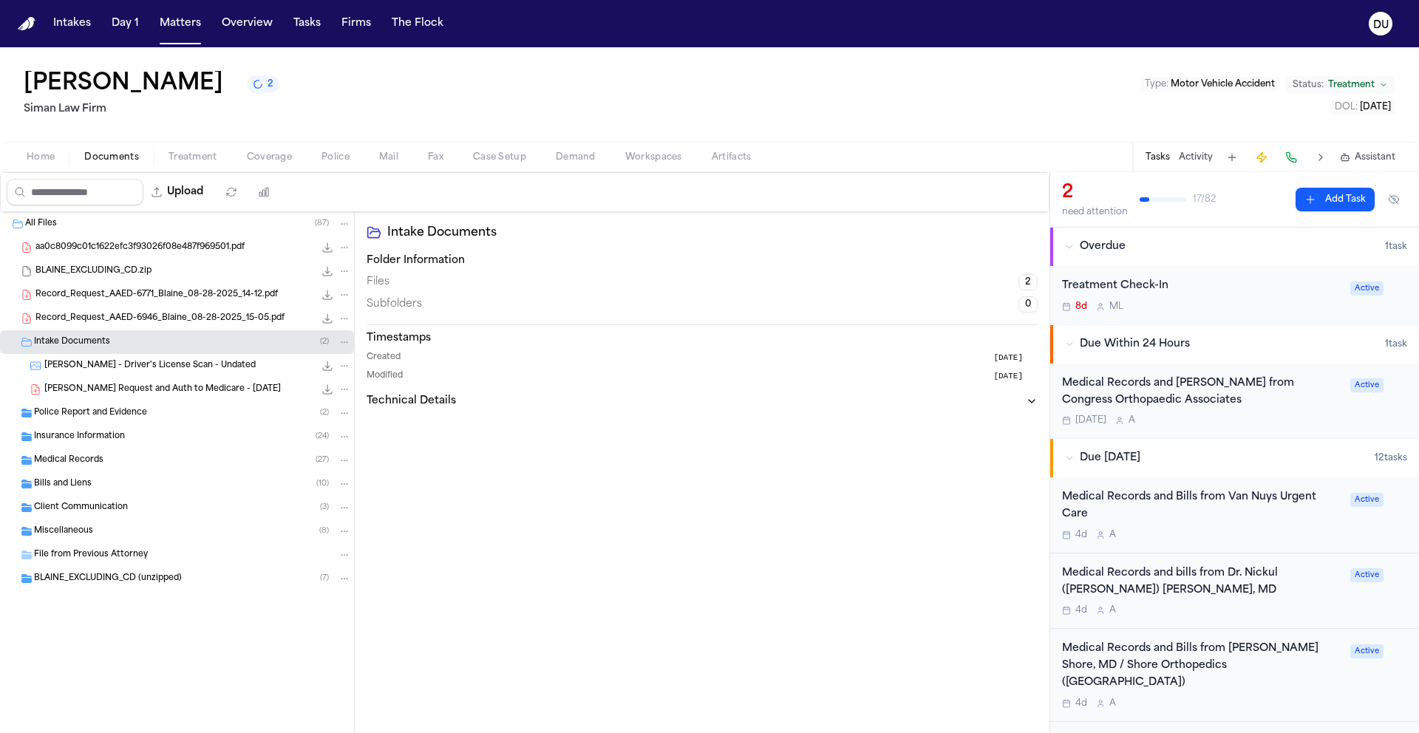
click at [117, 372] on span "[PERSON_NAME] - Driver's License Scan - Undated" at bounding box center [149, 366] width 211 height 13
